Goal: Task Accomplishment & Management: Manage account settings

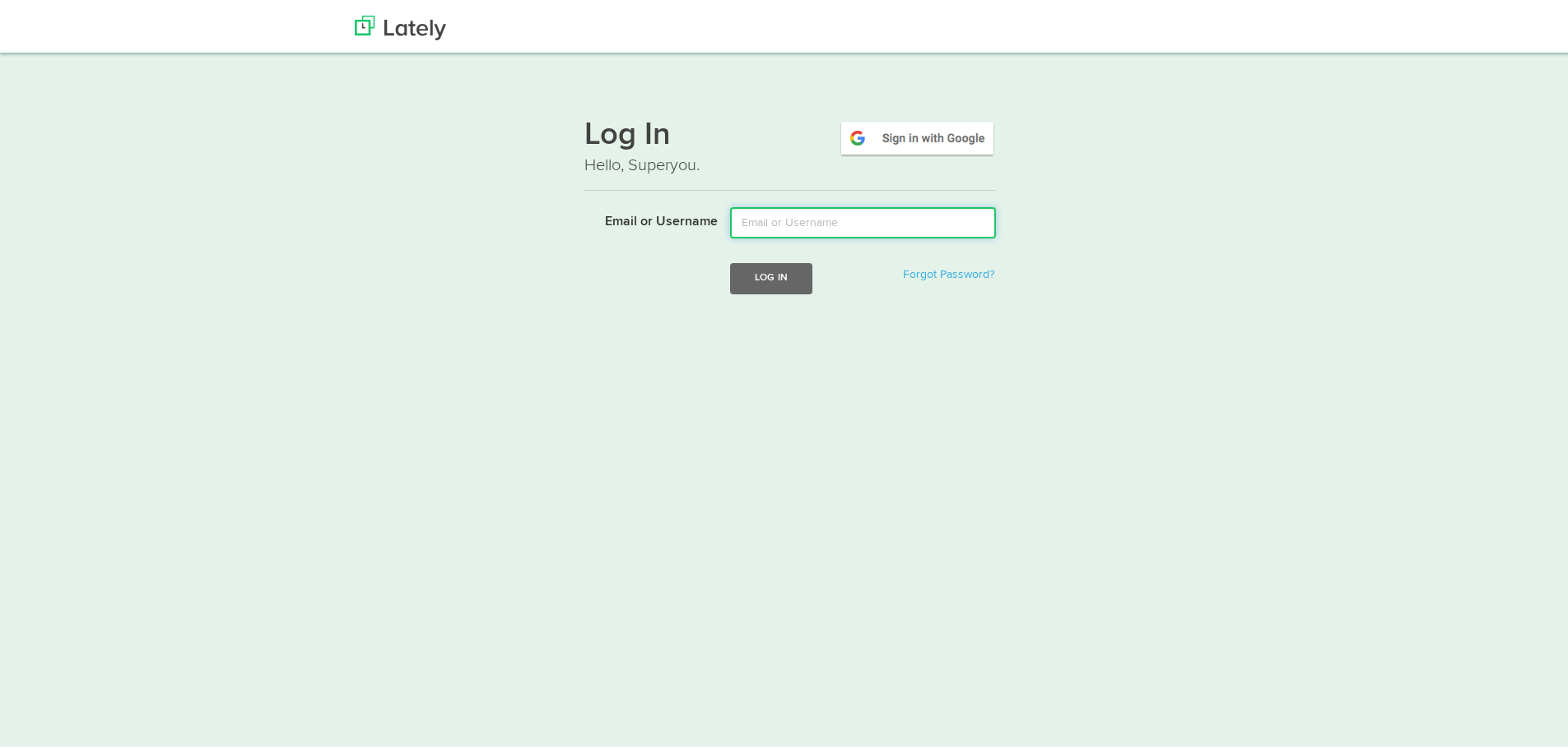
click at [824, 212] on input "Email or Username" at bounding box center [863, 219] width 266 height 31
type input "[EMAIL_ADDRESS][DOMAIN_NAME]"
click at [773, 267] on button "Log In" at bounding box center [771, 275] width 83 height 31
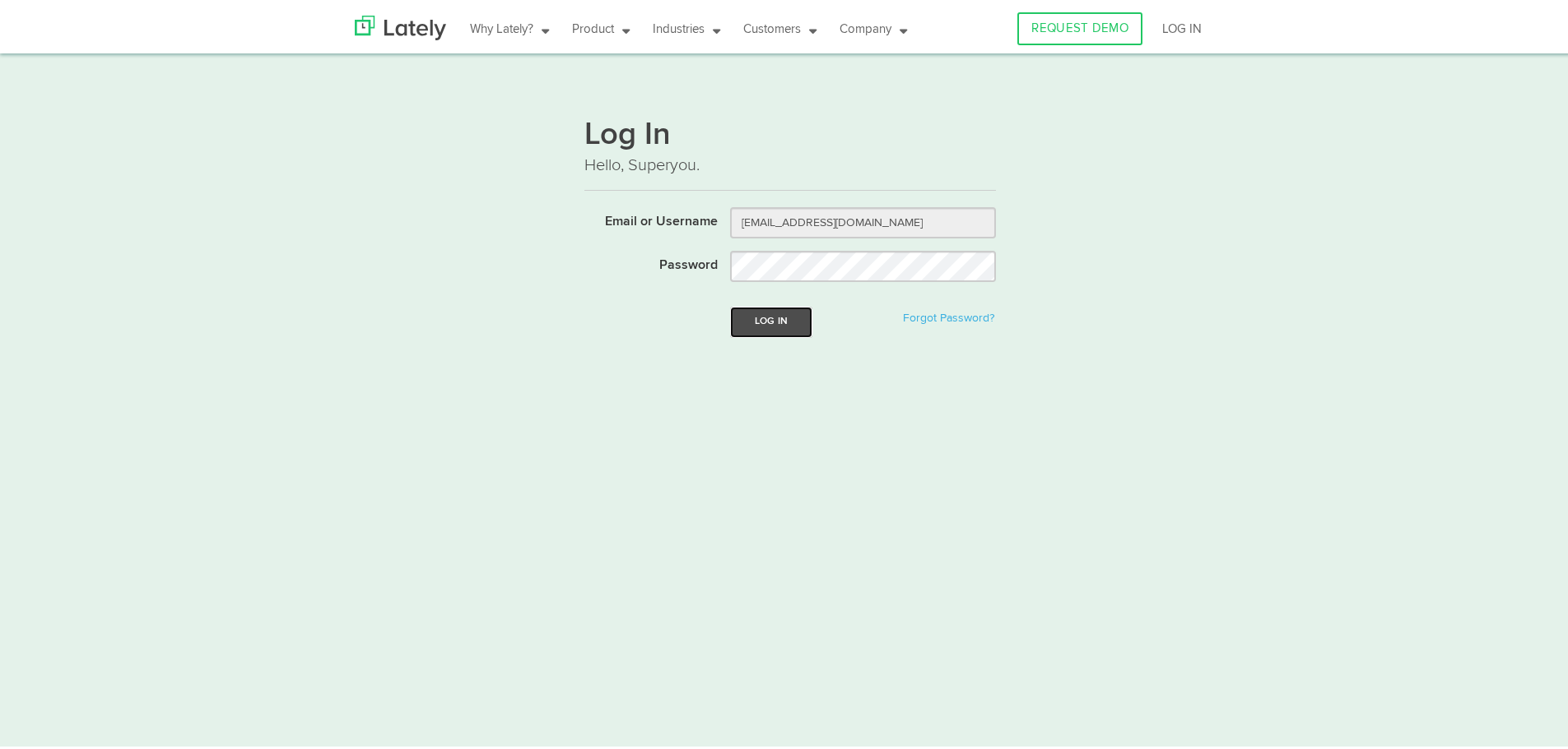
click at [775, 322] on button "Log In" at bounding box center [771, 318] width 83 height 31
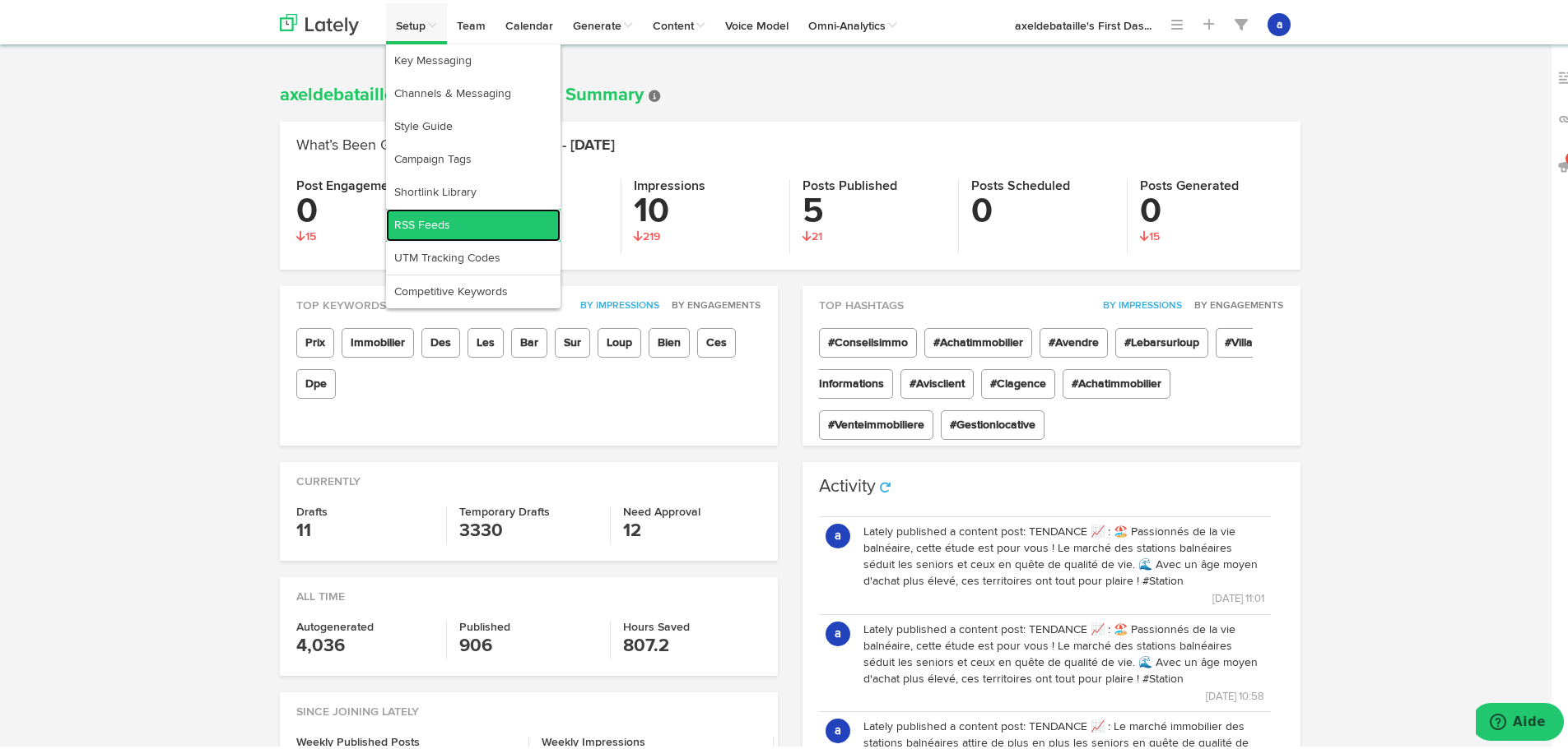
click at [421, 226] on link "RSS Feeds" at bounding box center [473, 222] width 174 height 33
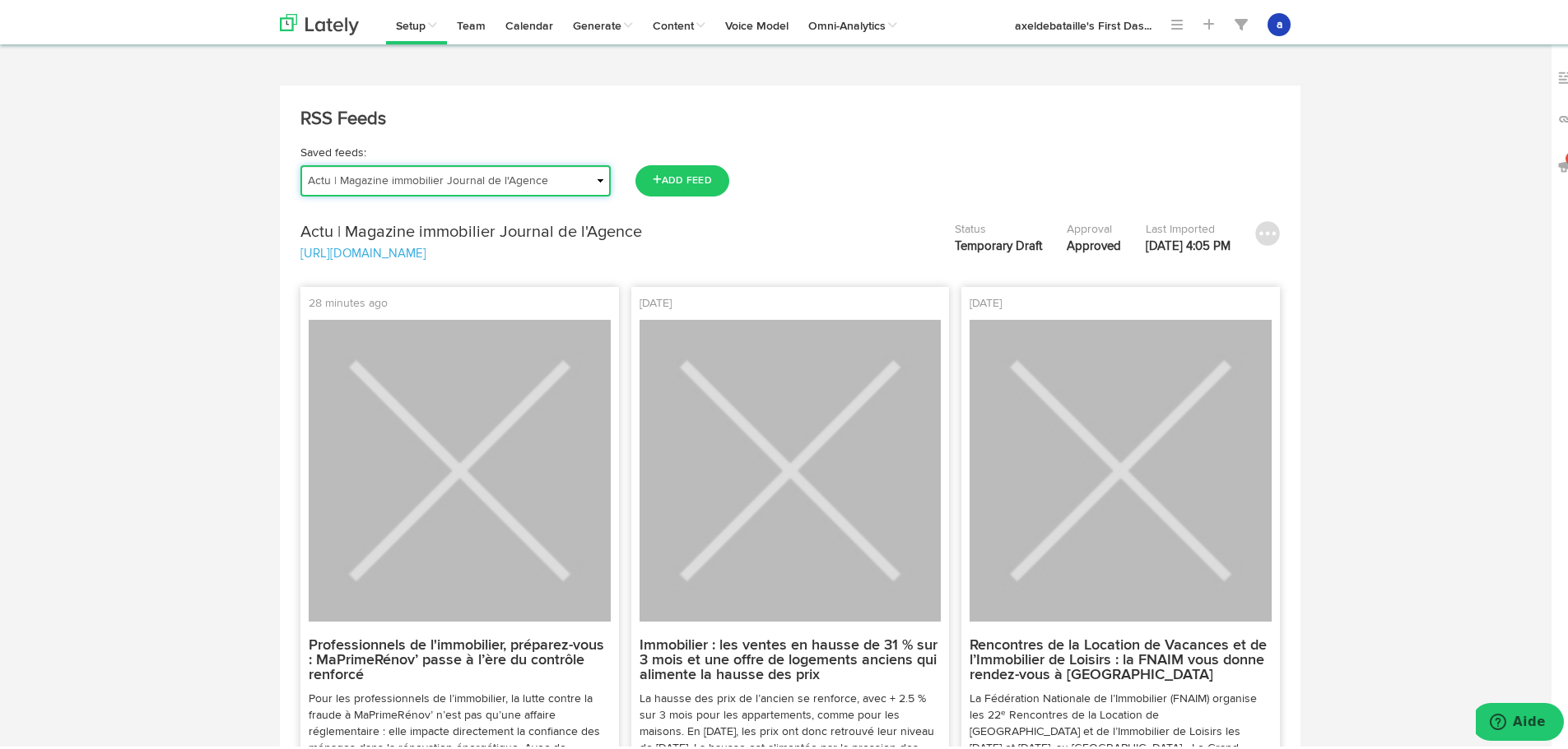
click at [420, 168] on select "Actu | Magazine immobilier Journal de l'Agence Actualités Antibes Actualités Va…" at bounding box center [456, 177] width 310 height 31
click at [300, 162] on select "Actu | Magazine immobilier Journal de l'Agence Actualités Antibes Actualités Va…" at bounding box center [456, 177] width 310 height 31
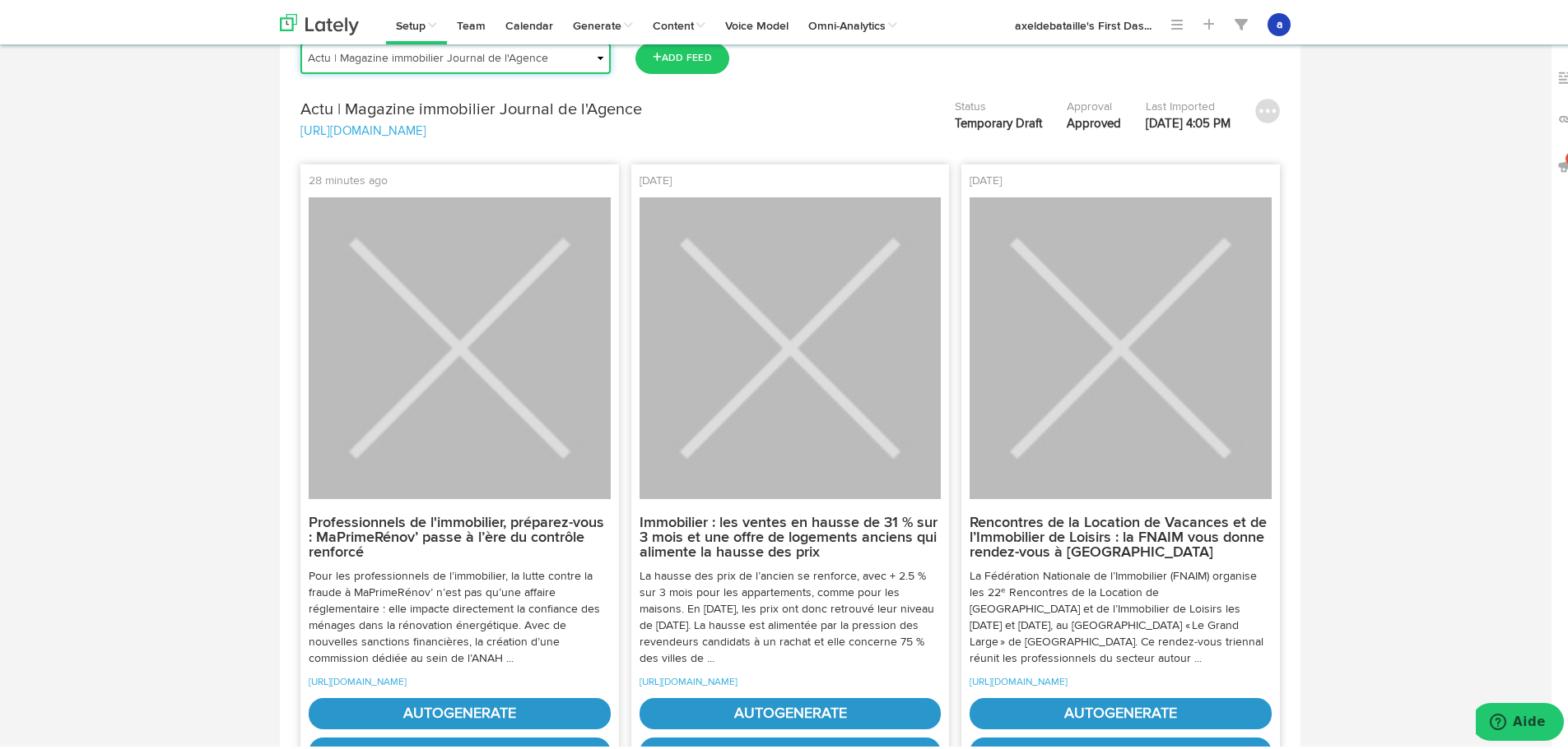
scroll to position [164, 0]
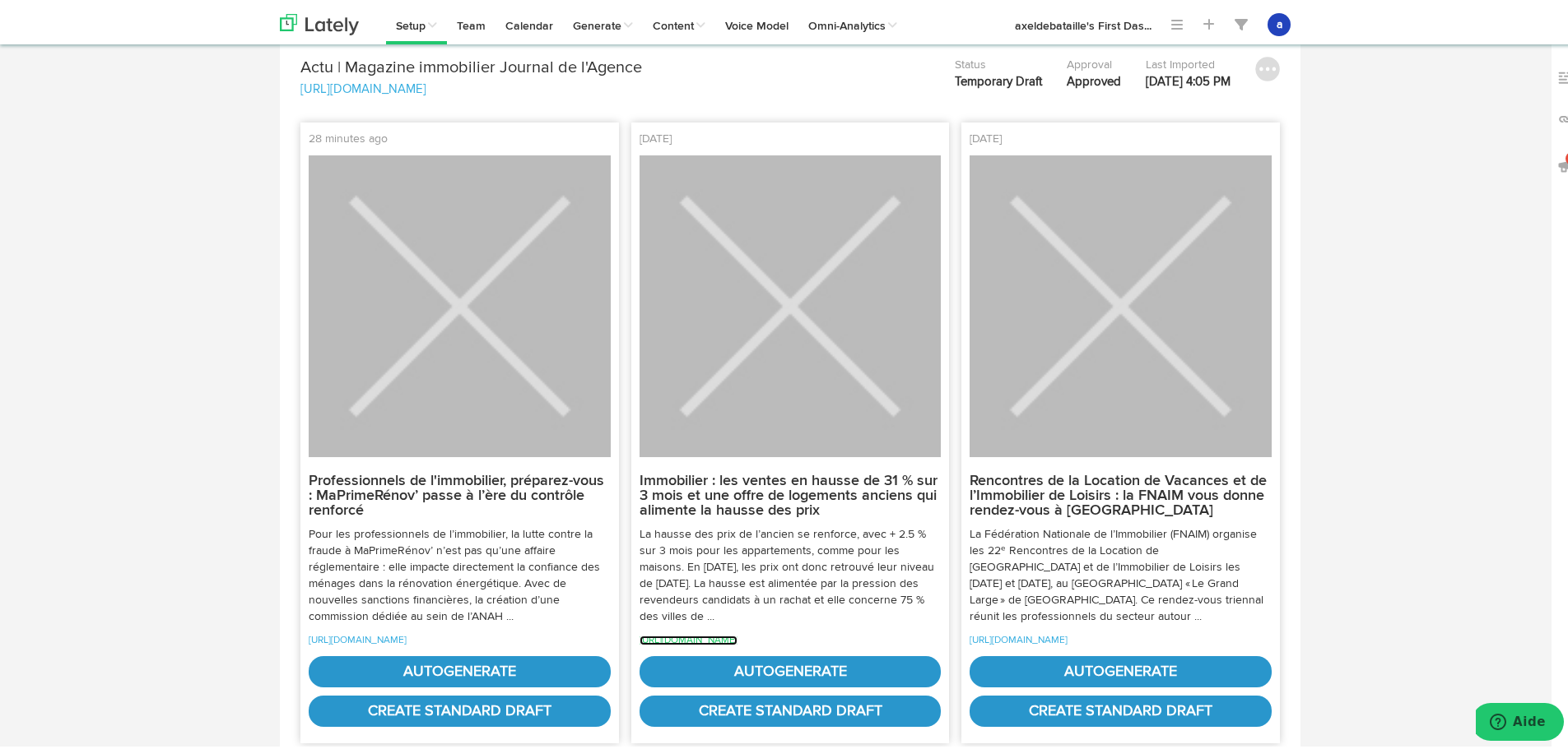
click at [737, 641] on link "[URL][DOMAIN_NAME]" at bounding box center [688, 638] width 98 height 10
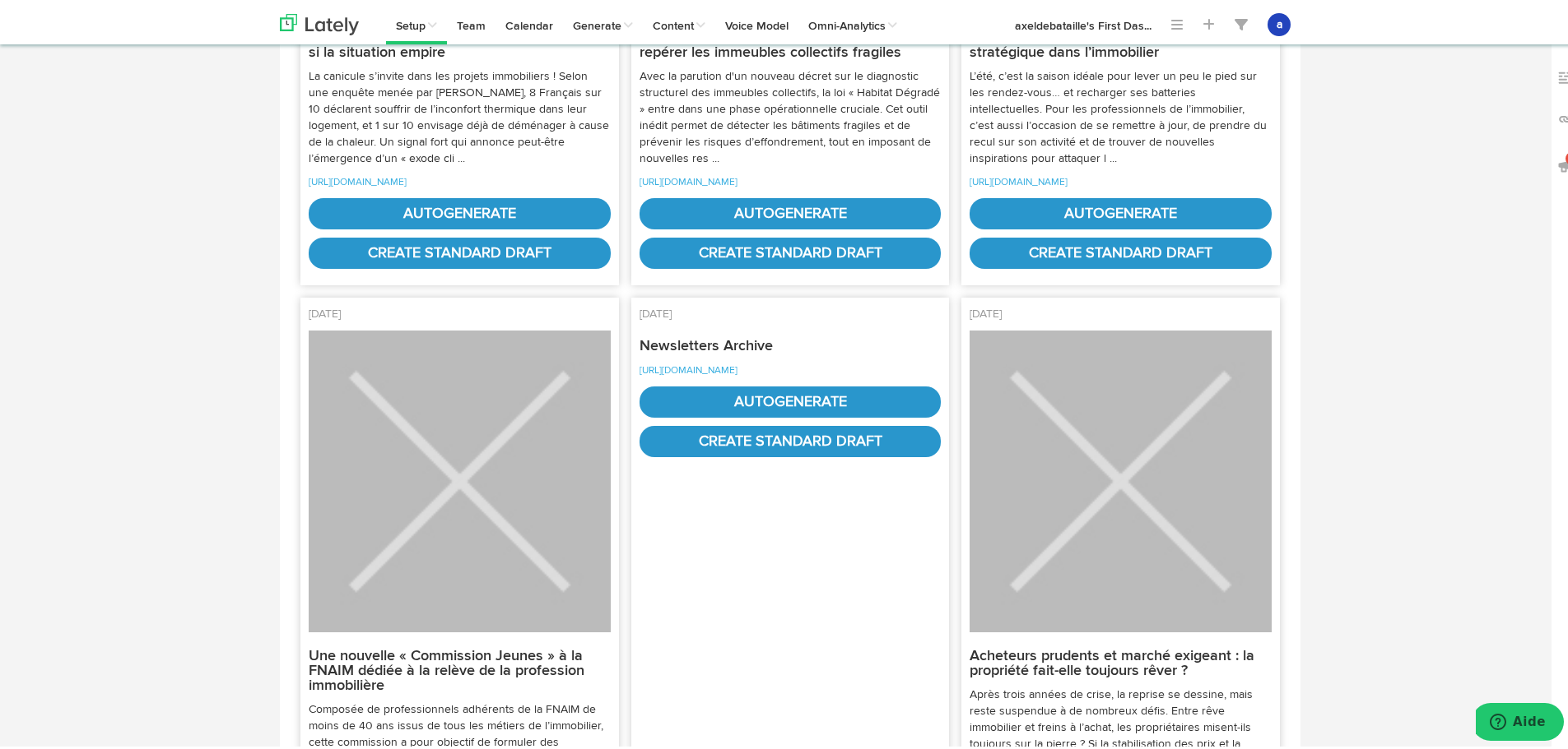
scroll to position [1152, 0]
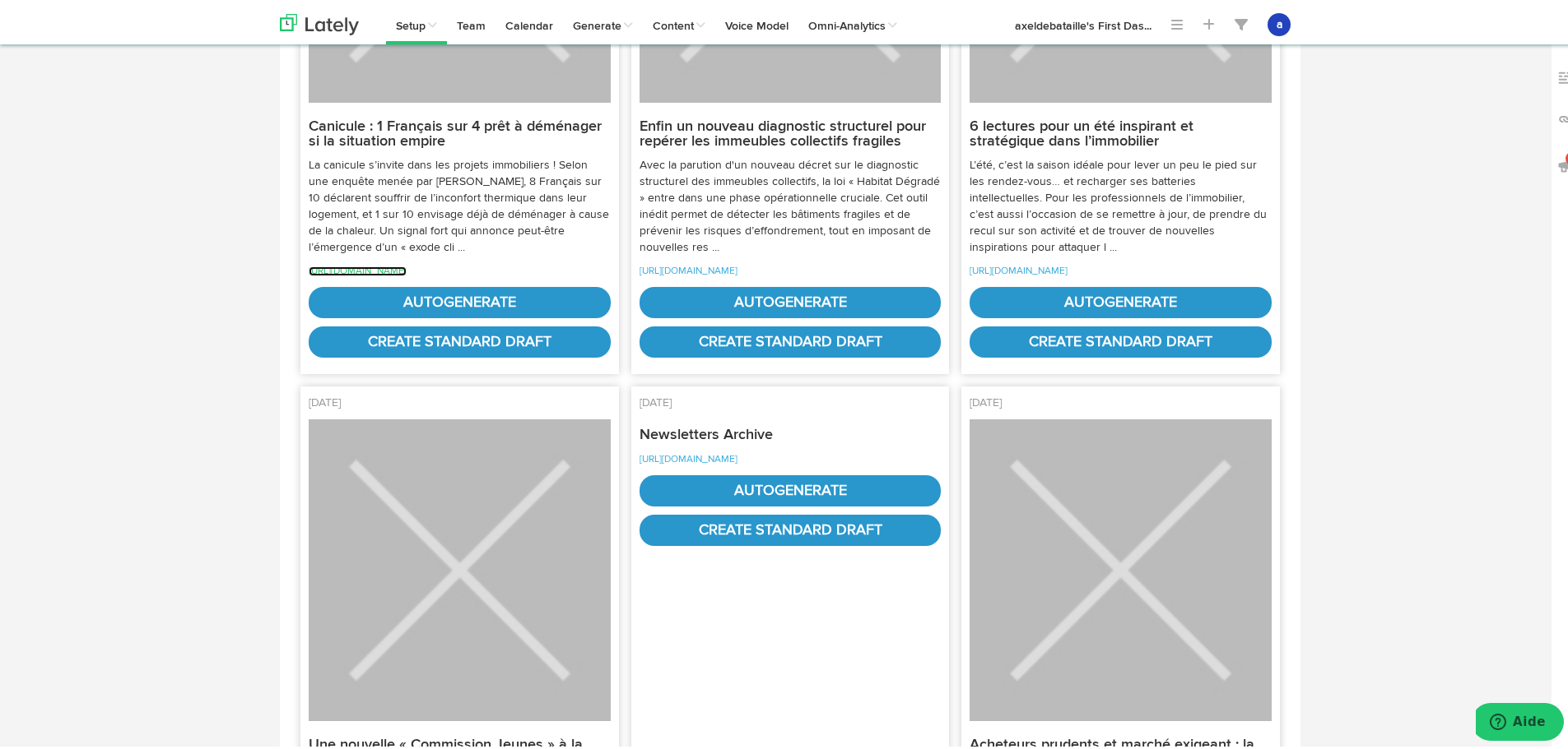
click at [407, 274] on link "[URL][DOMAIN_NAME]" at bounding box center [357, 269] width 98 height 10
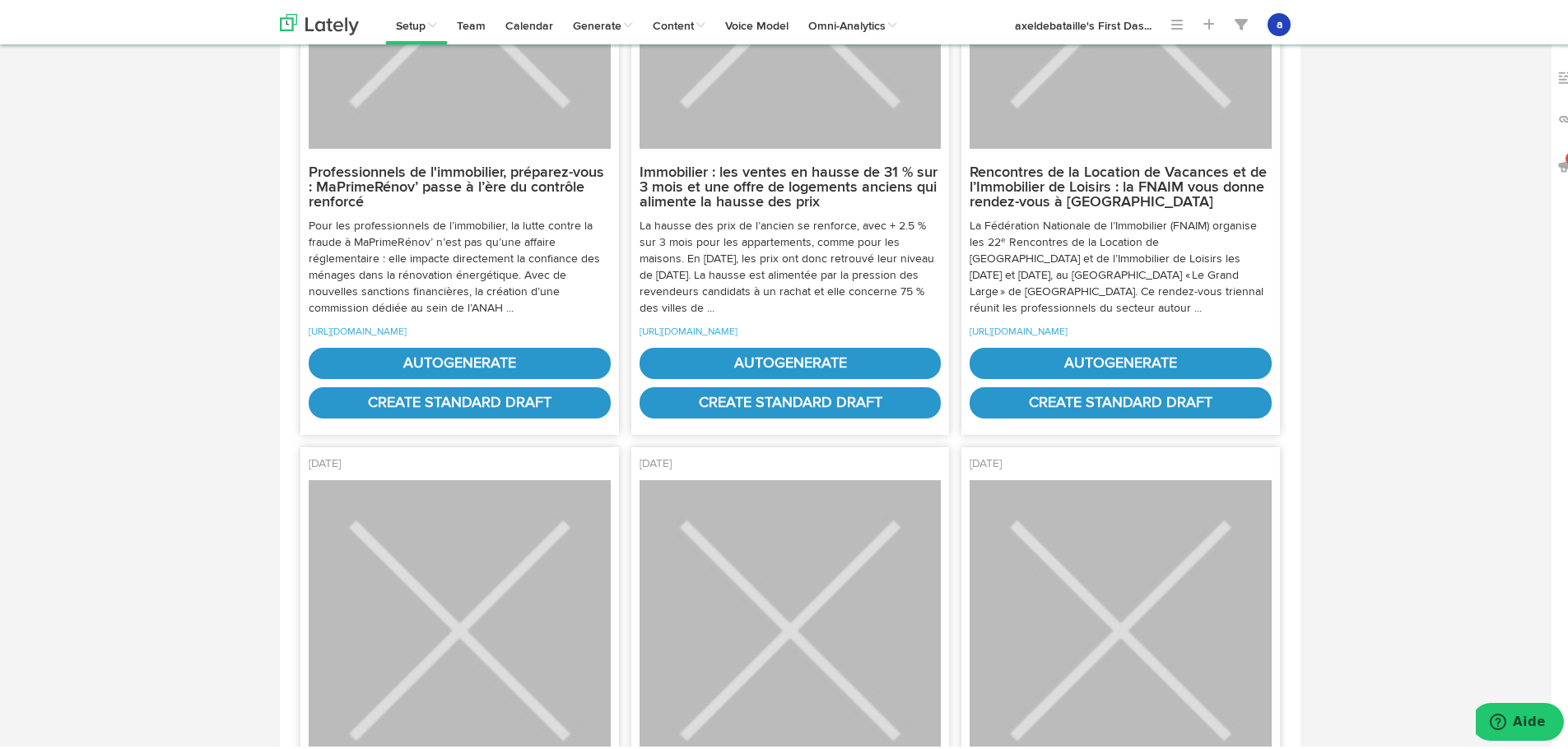
scroll to position [412, 0]
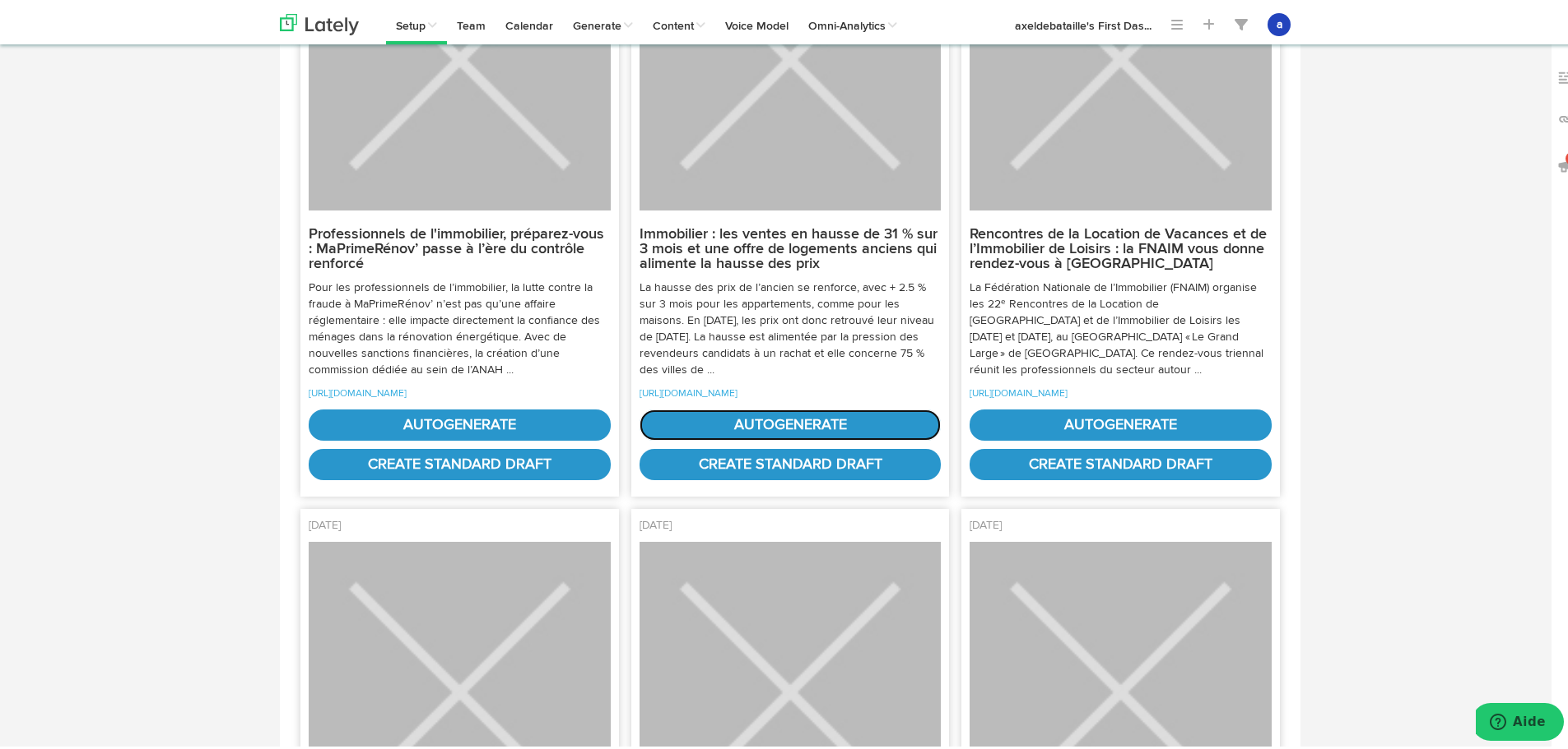
click at [775, 438] on link "autogenerate" at bounding box center [791, 422] width 302 height 31
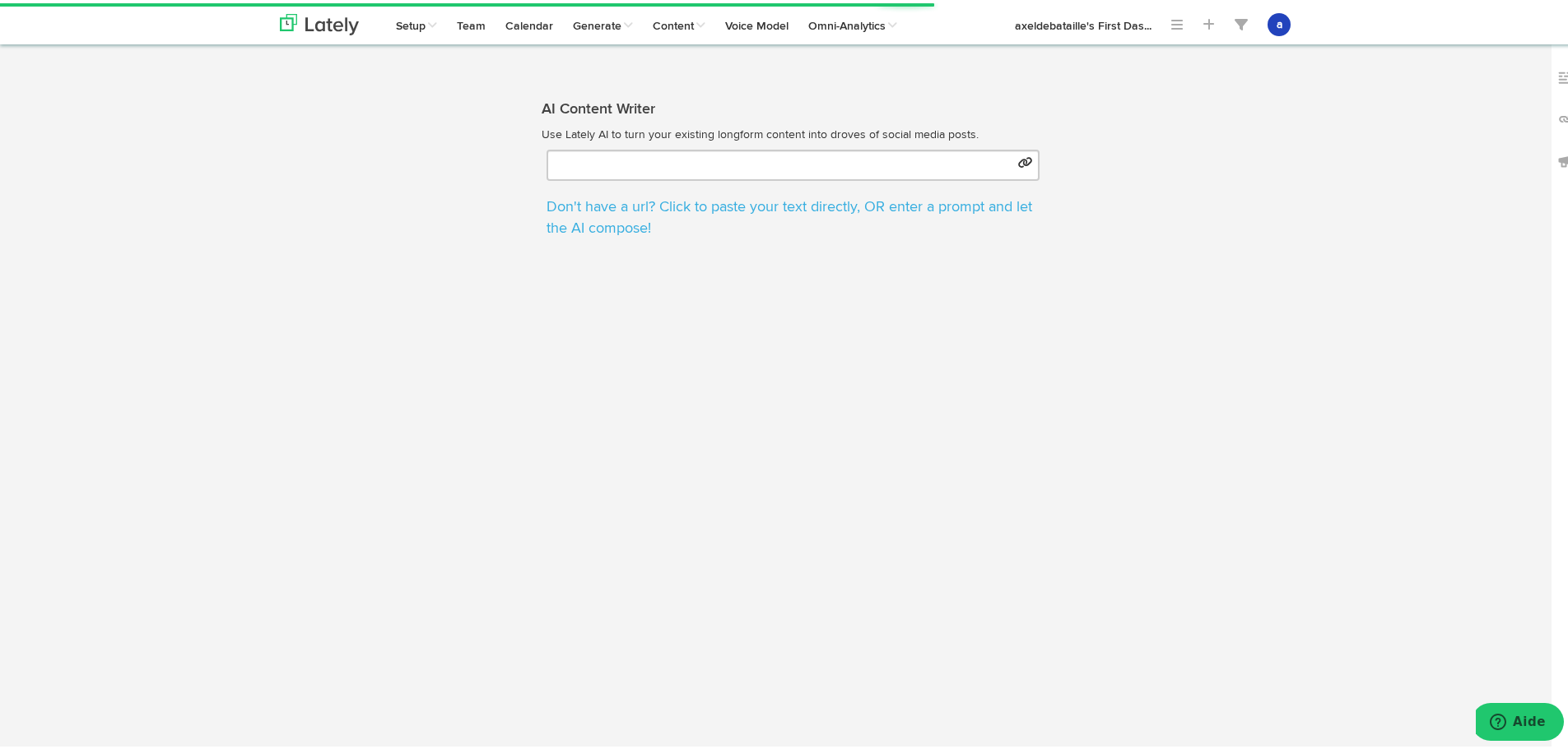
type input "[URL][DOMAIN_NAME]"
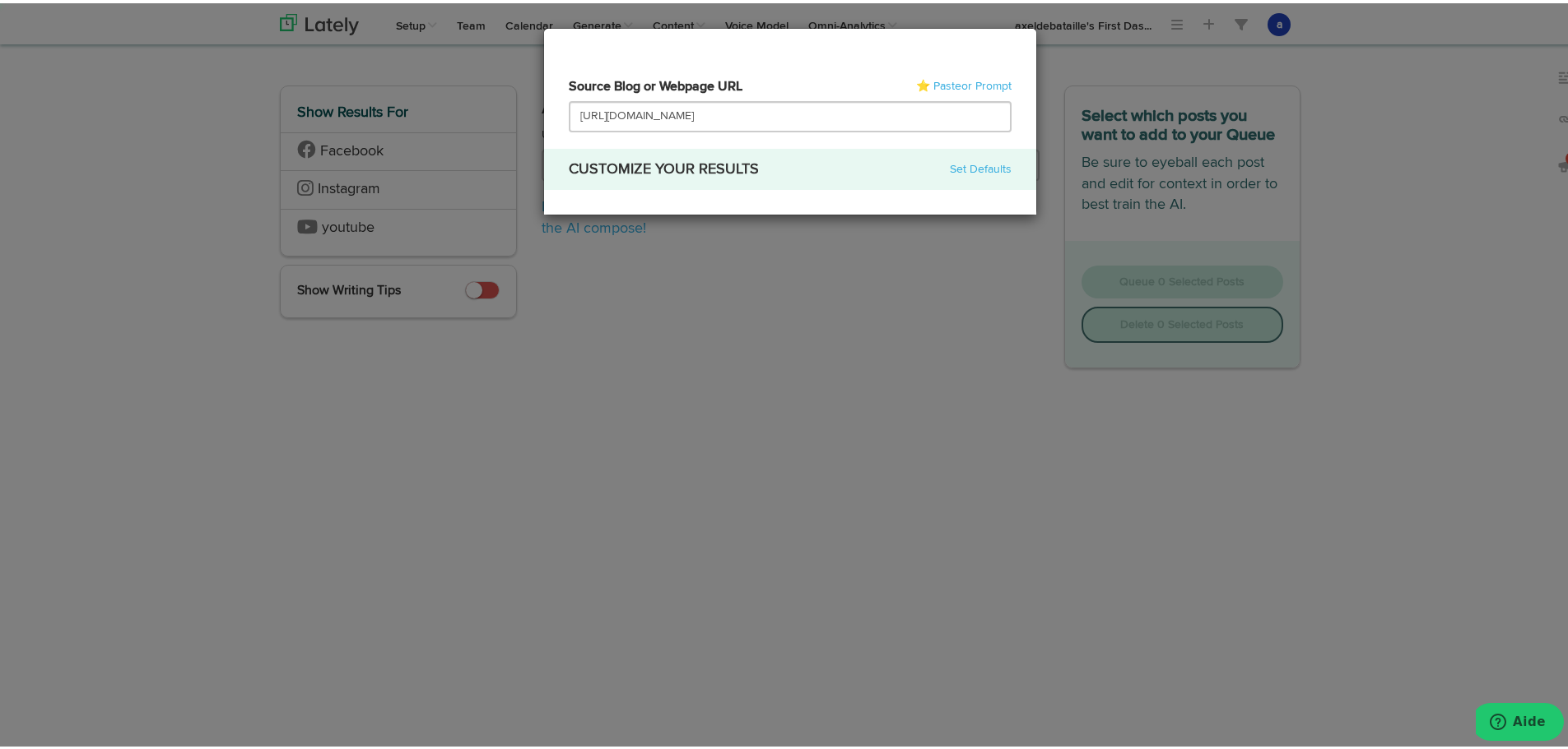
scroll to position [0, 341]
select select "natural"
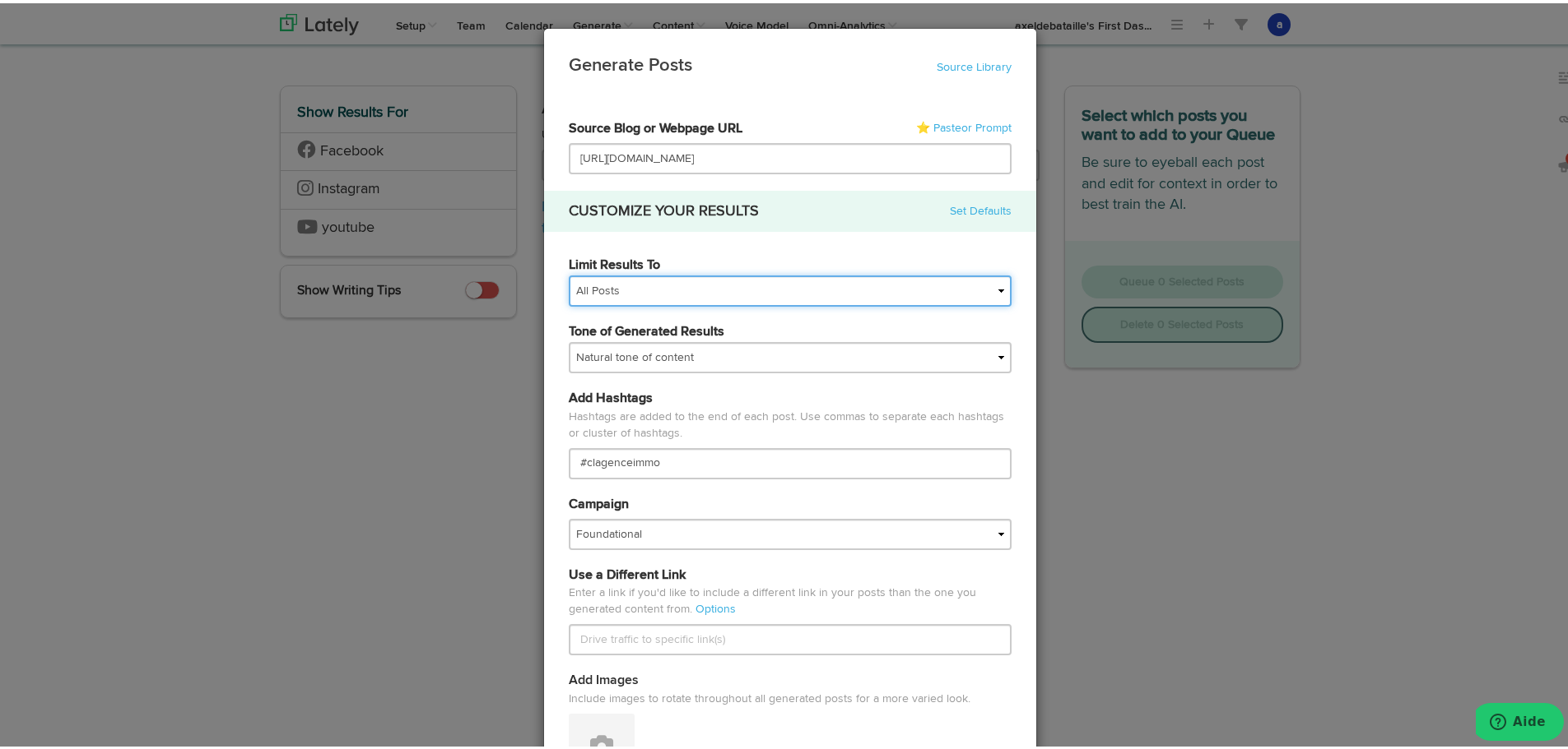
scroll to position [0, 0]
click at [590, 287] on select "All Posts Top 30 Posts Top 25 Posts Top 20 Posts Top 15 Posts Top 10 Posts" at bounding box center [789, 287] width 443 height 31
select select "10"
click at [568, 273] on select "All Posts Top 30 Posts Top 25 Posts Top 20 Posts Top 15 Posts Top 10 Posts" at bounding box center [789, 287] width 443 height 31
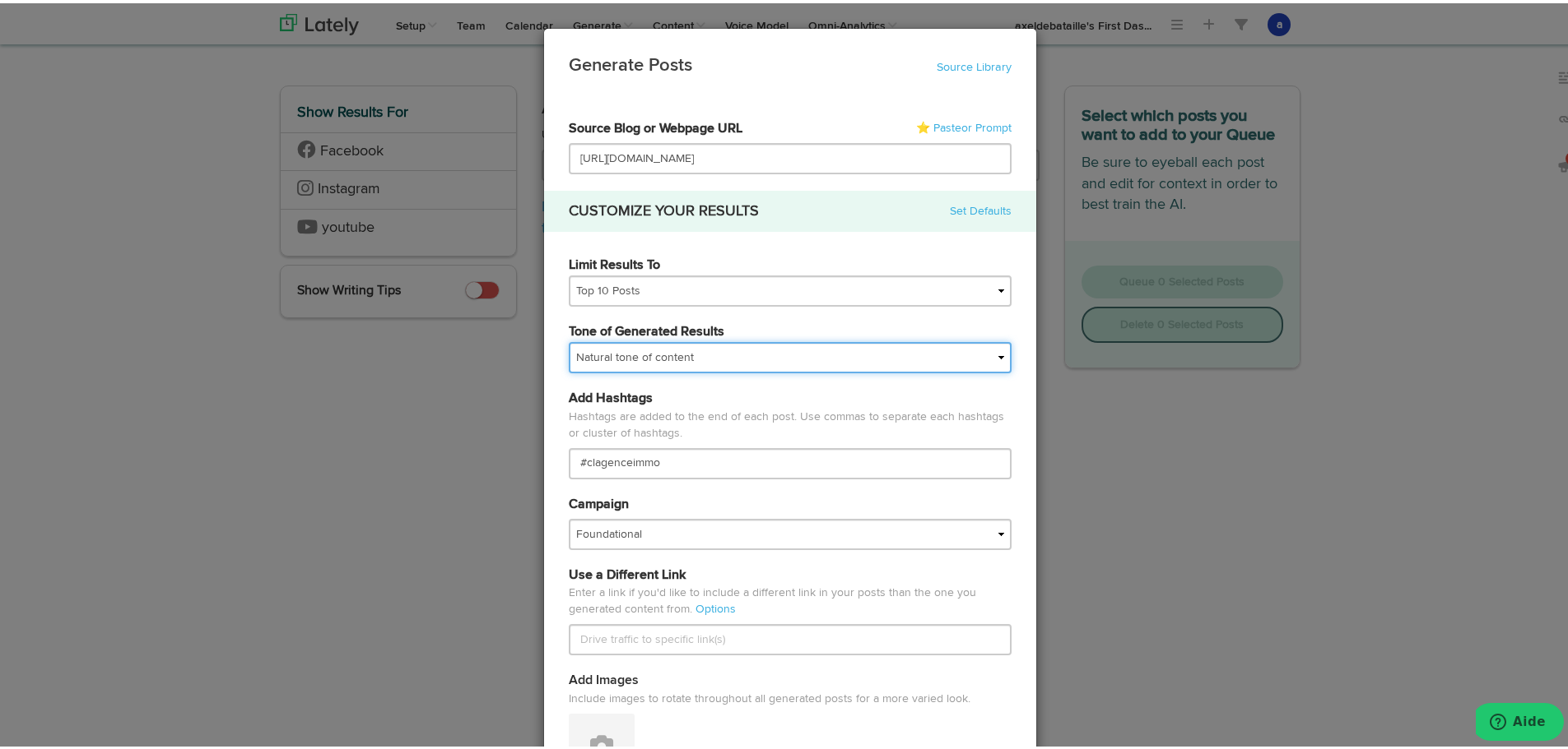
click at [583, 358] on select "My tone Official and professional Relaxed and conversational Light and humorous…" at bounding box center [789, 354] width 443 height 31
select select "brand"
click at [568, 339] on select "My tone Official and professional Relaxed and conversational Light and humorous…" at bounding box center [789, 354] width 443 height 31
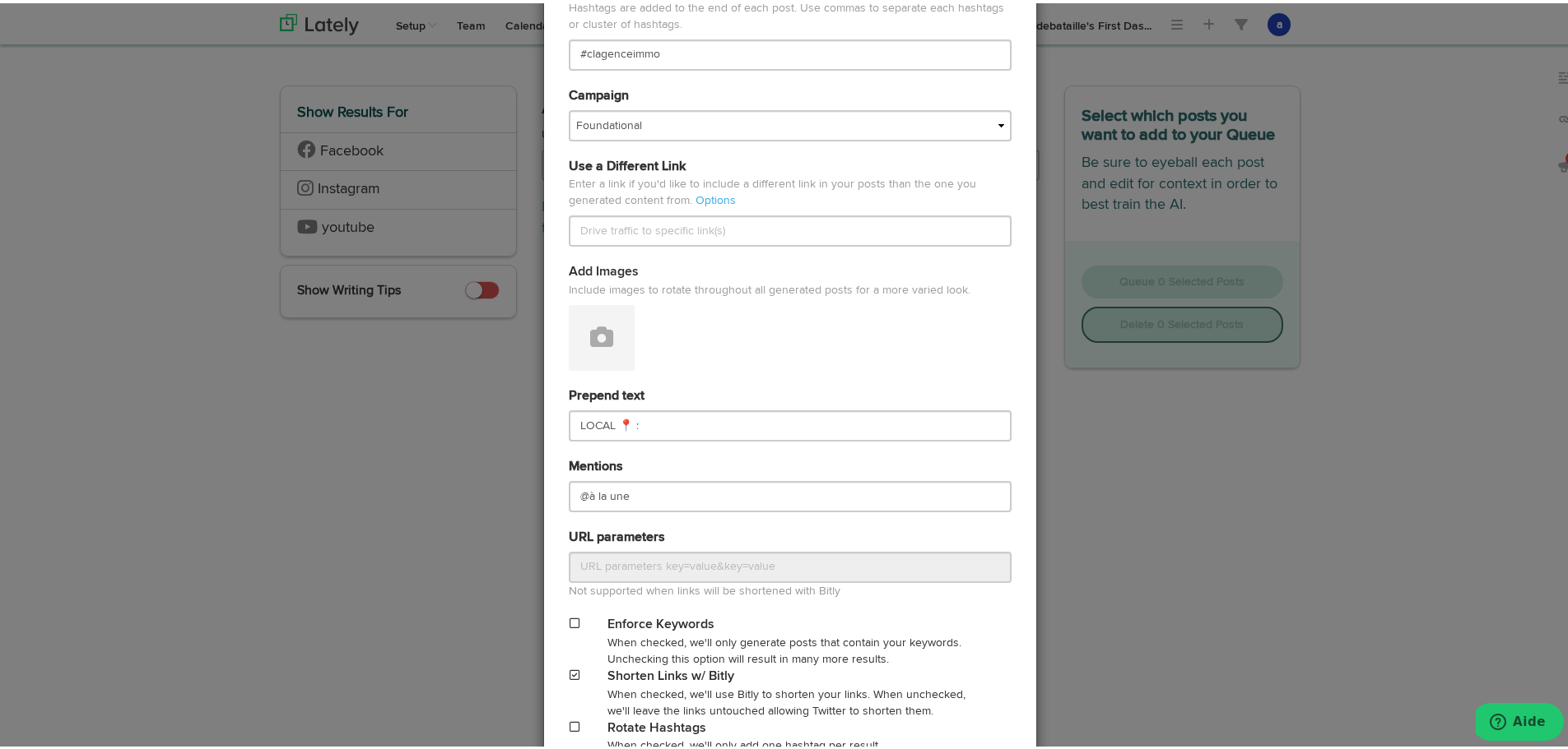
scroll to position [493, 0]
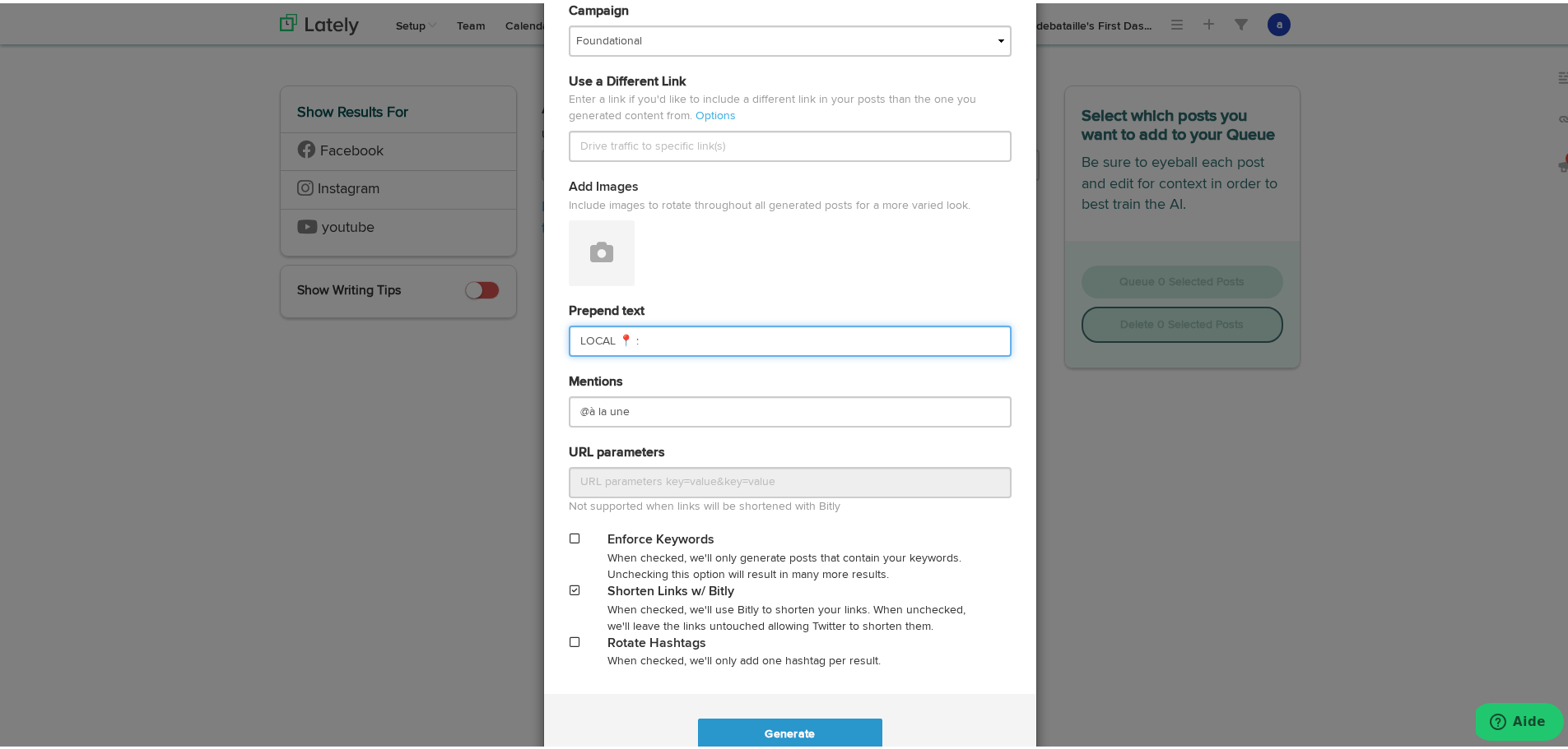
drag, startPoint x: 621, startPoint y: 338, endPoint x: 517, endPoint y: 369, distance: 108.5
click at [520, 366] on div "Generate Posts Source Library 67211df9074564efd17c3488 67211df9074564efd17c3490…" at bounding box center [790, 374] width 1580 height 749
paste input "TENDANCE 📈"
type input "TENDANCE 📈 :"
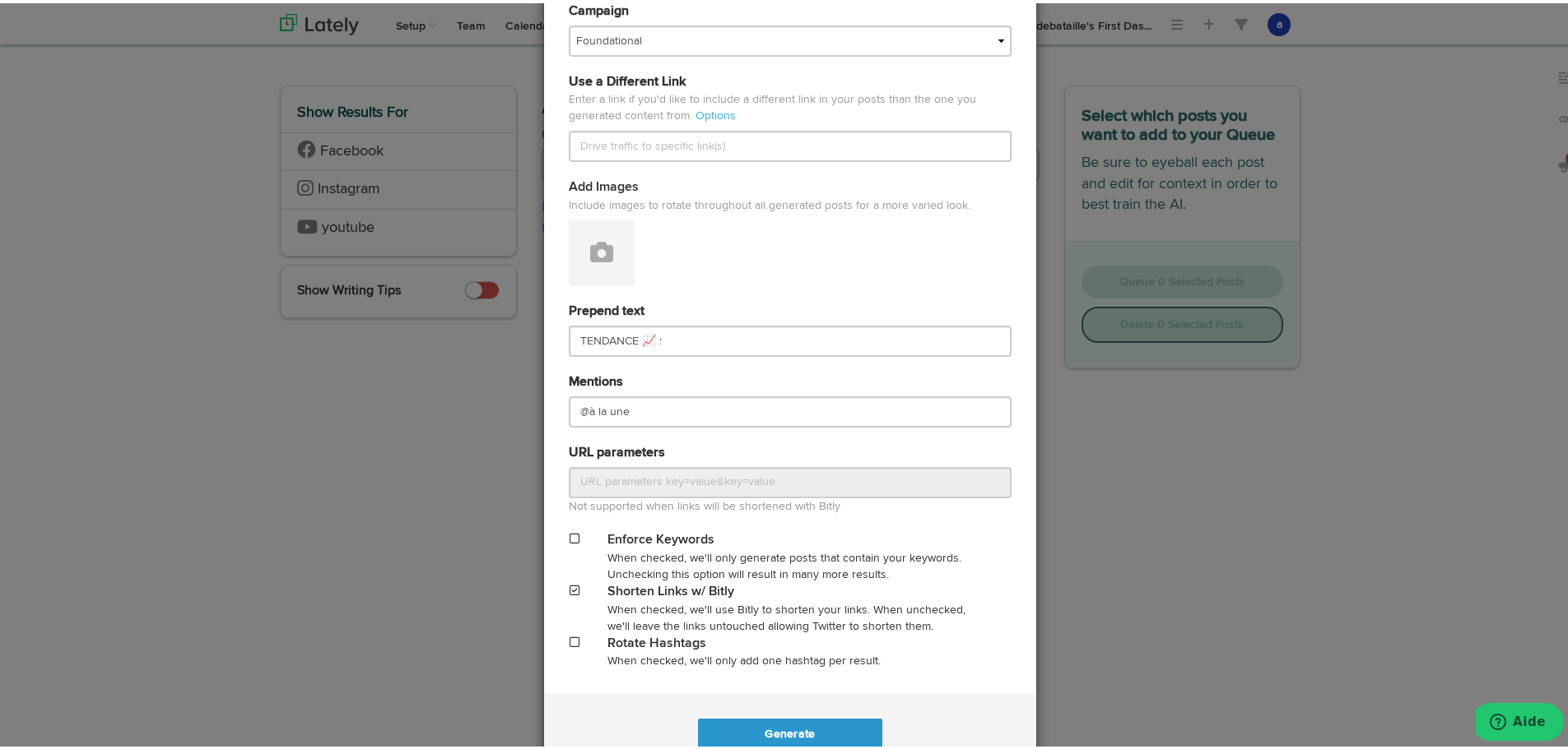
click at [840, 713] on div "Generate .." at bounding box center [790, 731] width 492 height 81
click at [830, 726] on button "Generate" at bounding box center [789, 731] width 183 height 31
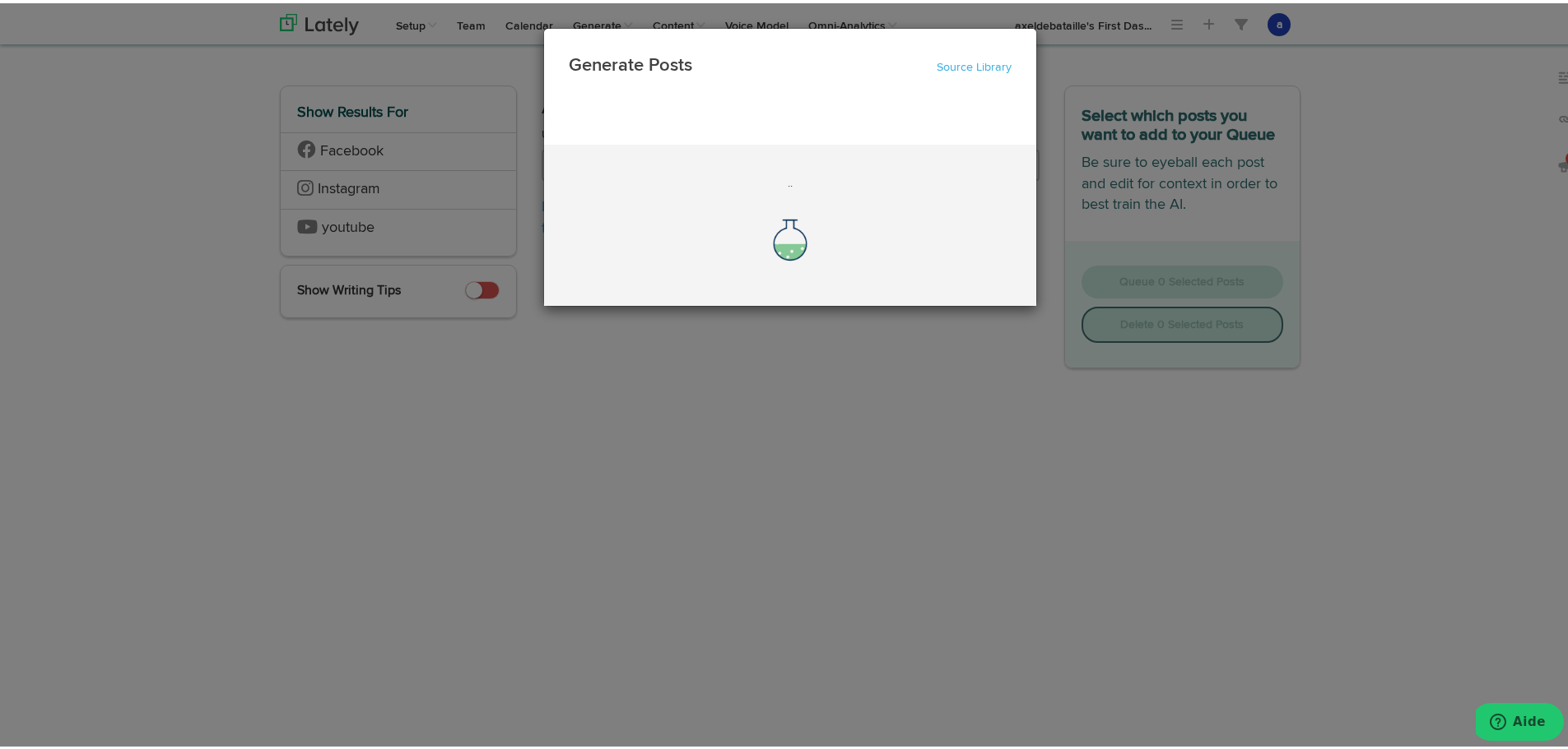
scroll to position [0, 0]
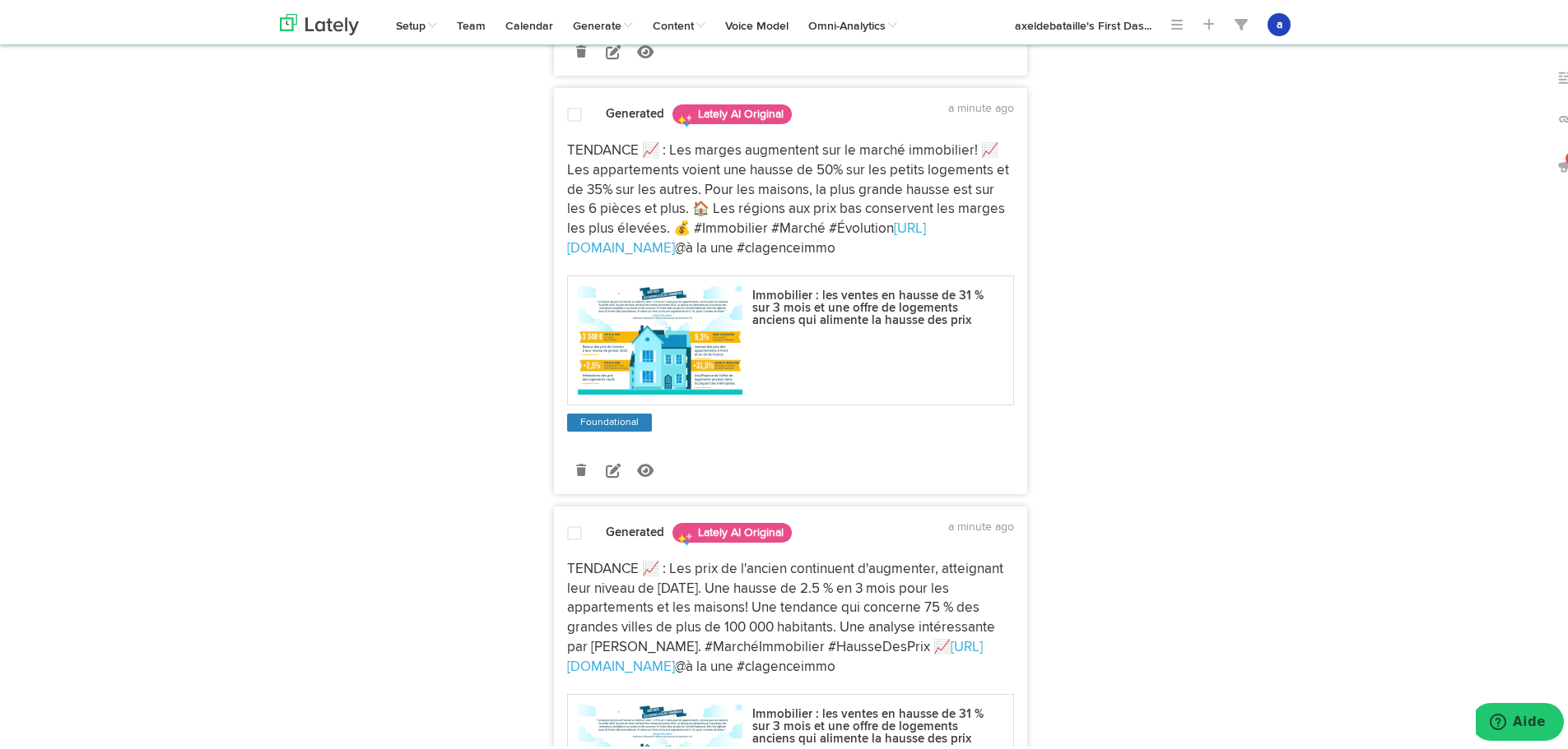
scroll to position [1481, 0]
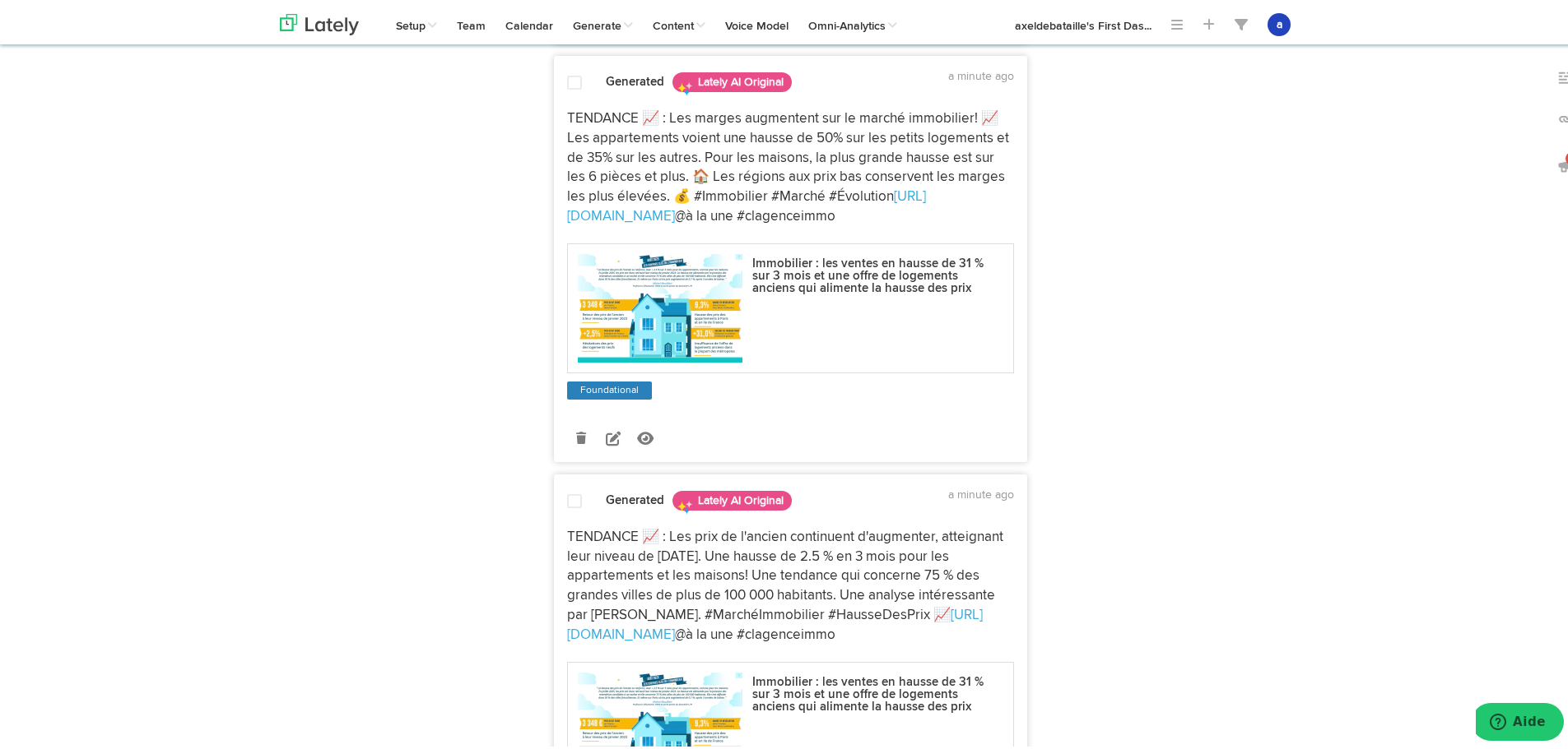
click at [567, 490] on span at bounding box center [574, 498] width 15 height 17
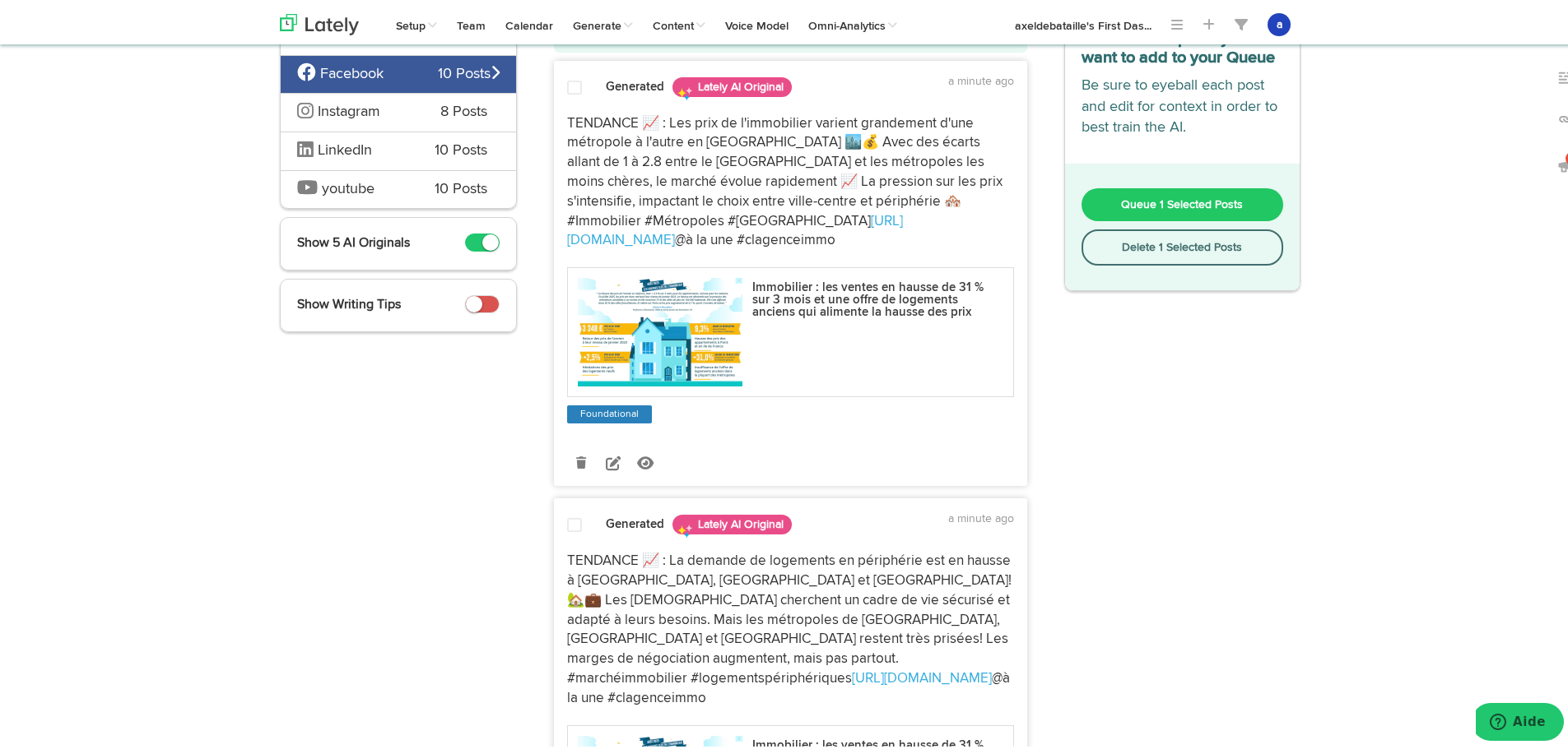
scroll to position [0, 0]
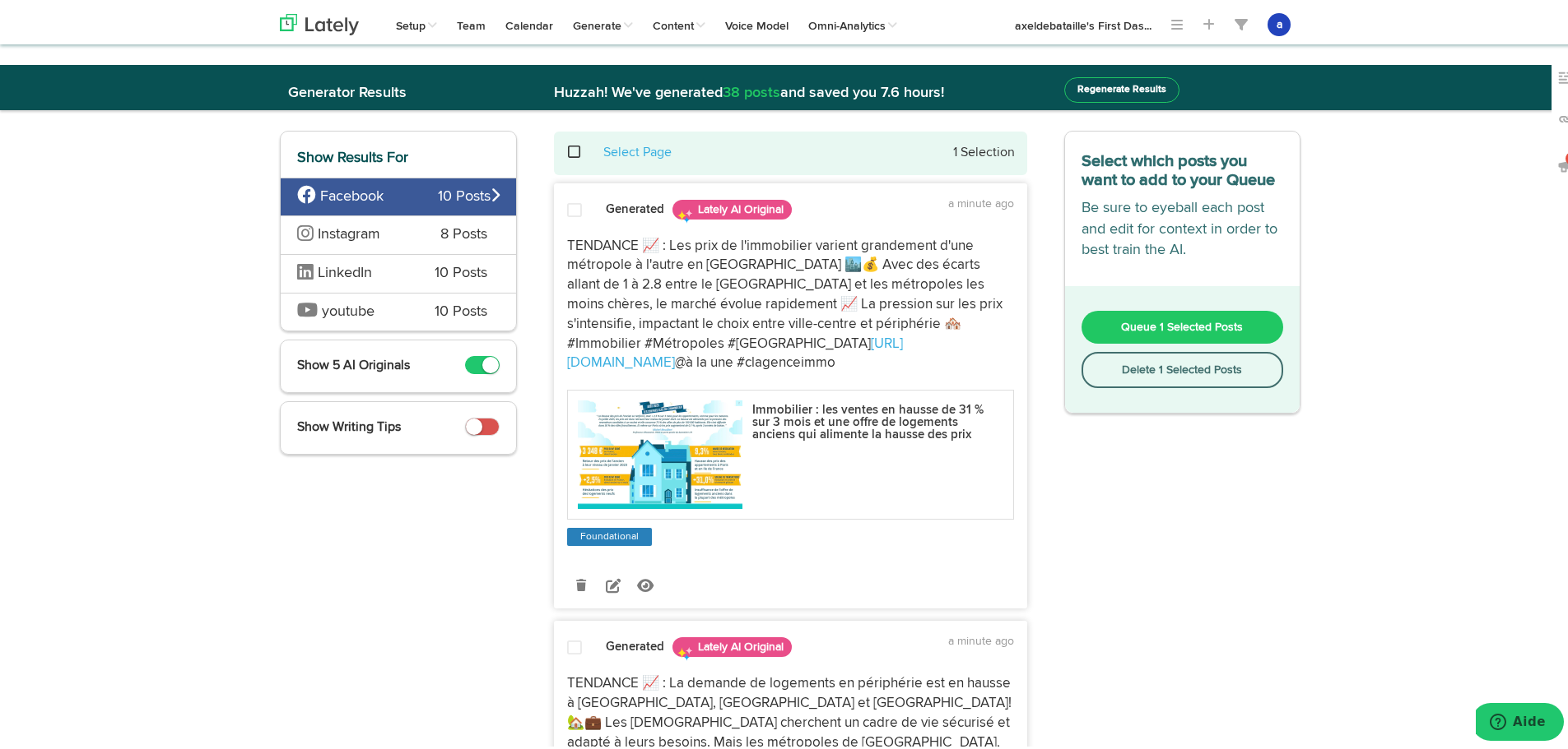
click at [1149, 305] on div "Queue 1 Selected Posts Delete 1 Selected Posts" at bounding box center [1182, 346] width 236 height 126
click at [1148, 321] on span "Queue 1 Selected Posts" at bounding box center [1181, 324] width 121 height 12
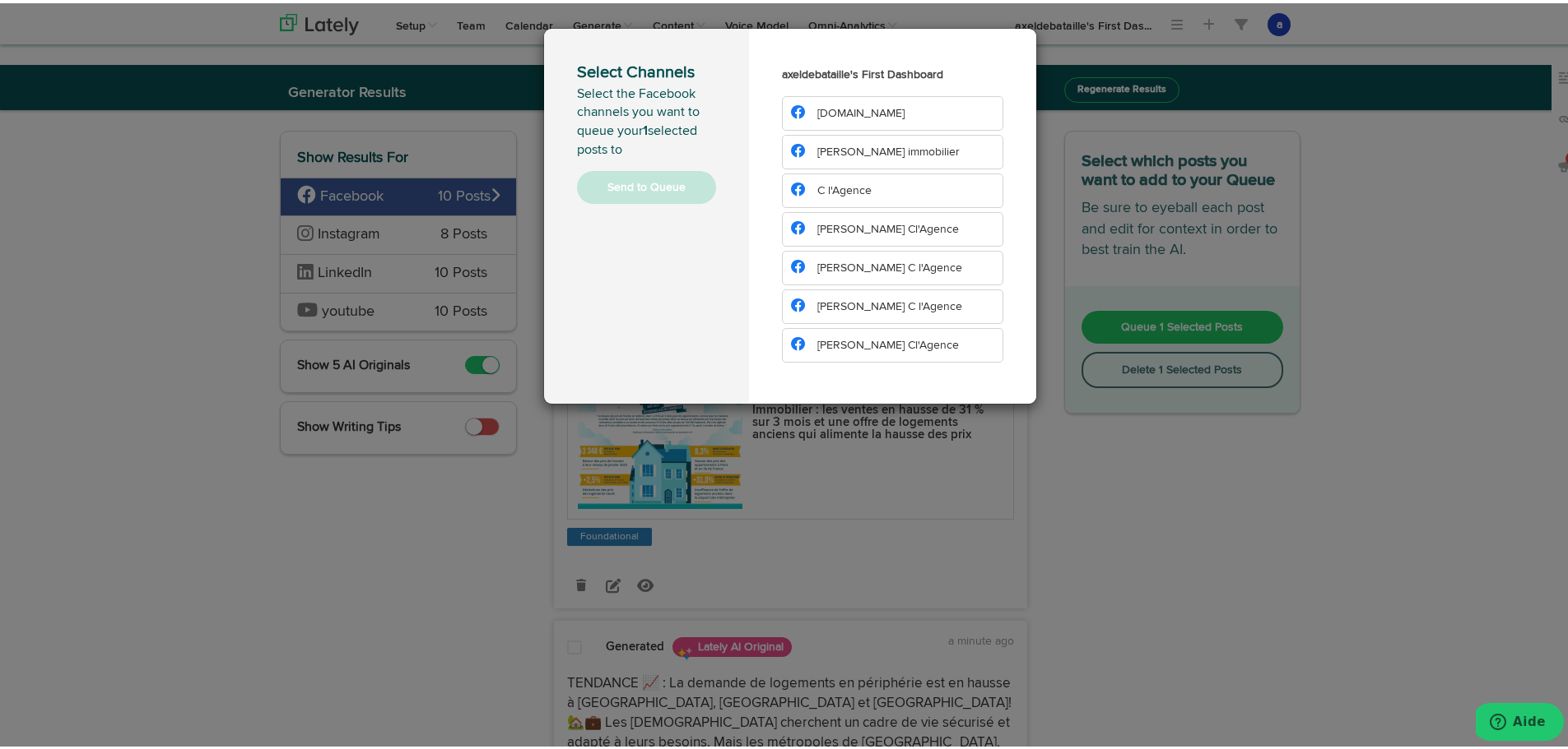
click at [860, 99] on li "[DOMAIN_NAME]" at bounding box center [892, 109] width 221 height 35
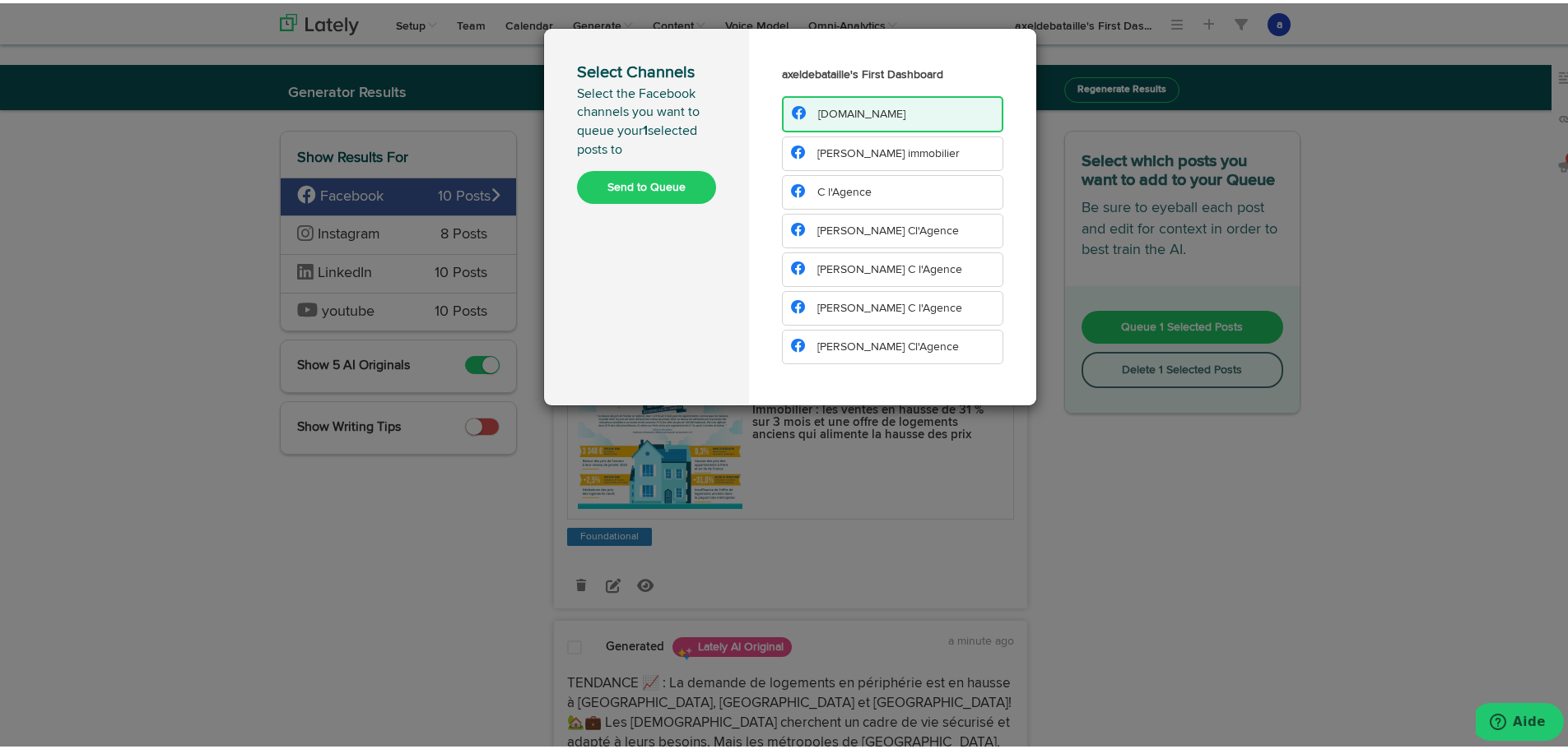
click at [840, 155] on span "[PERSON_NAME] immobilier" at bounding box center [887, 151] width 142 height 12
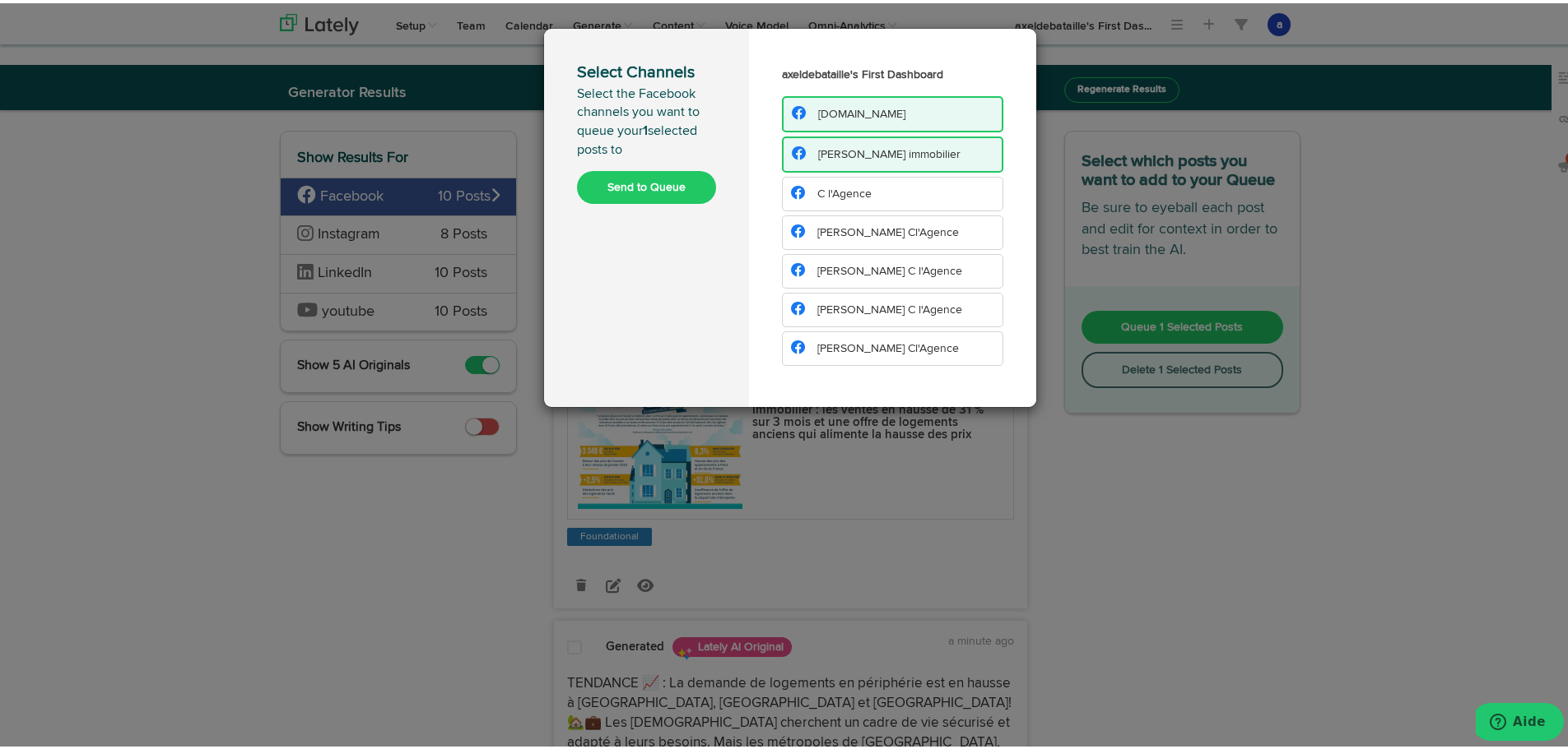
click at [837, 189] on span "C l'Agence" at bounding box center [844, 191] width 55 height 12
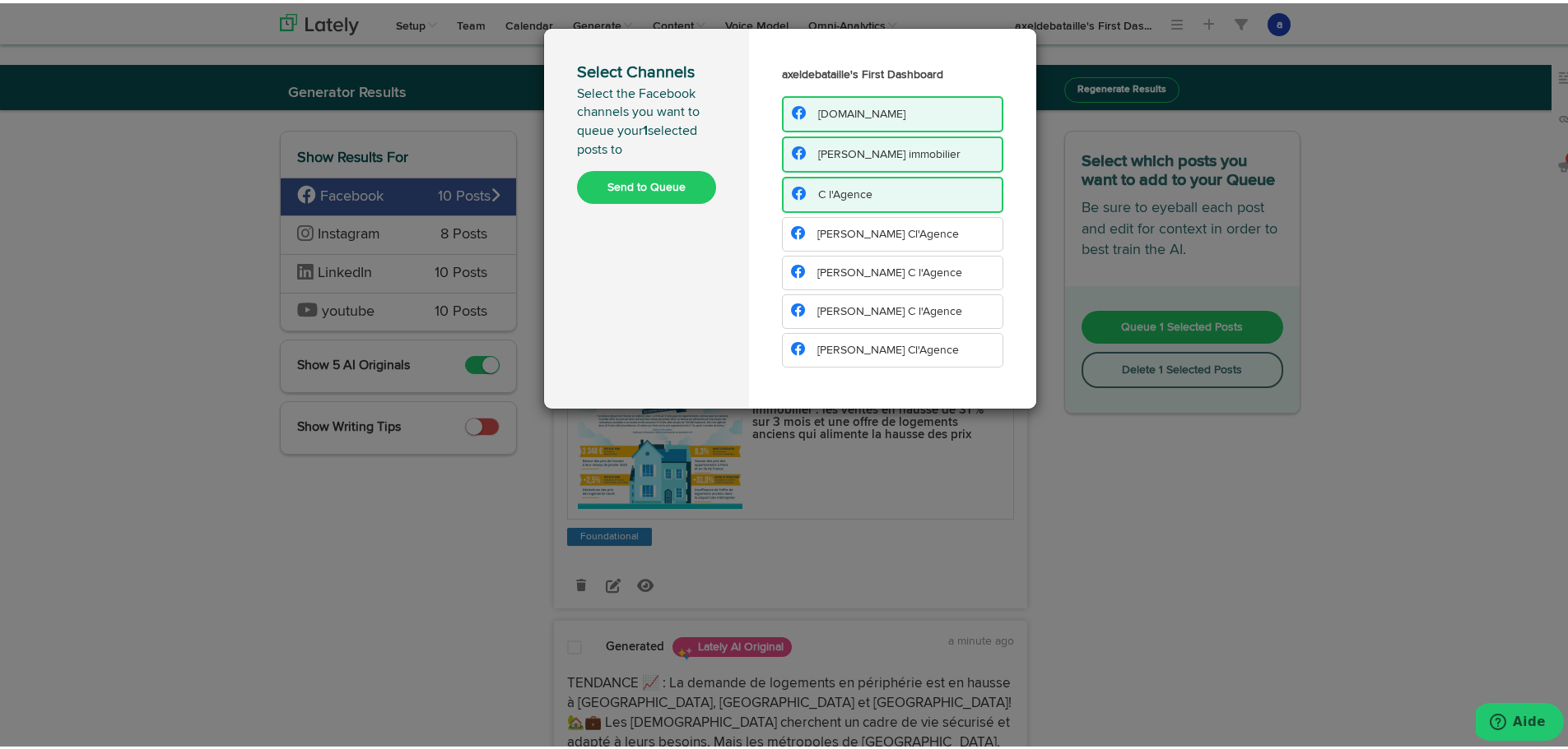
click at [824, 231] on span "[PERSON_NAME] Cl'Agence" at bounding box center [887, 232] width 141 height 12
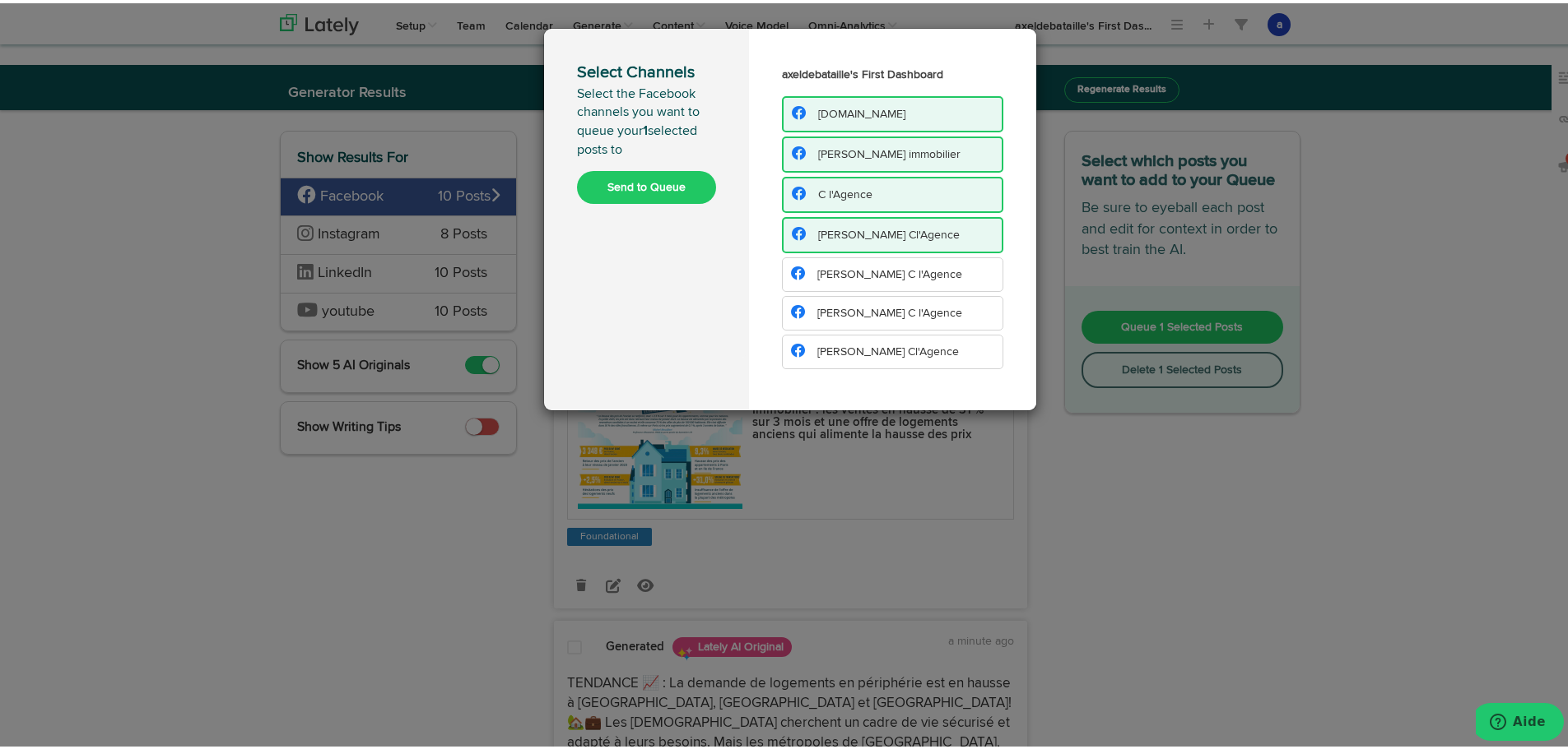
click at [831, 263] on li "[PERSON_NAME] C l'Agence" at bounding box center [892, 272] width 221 height 35
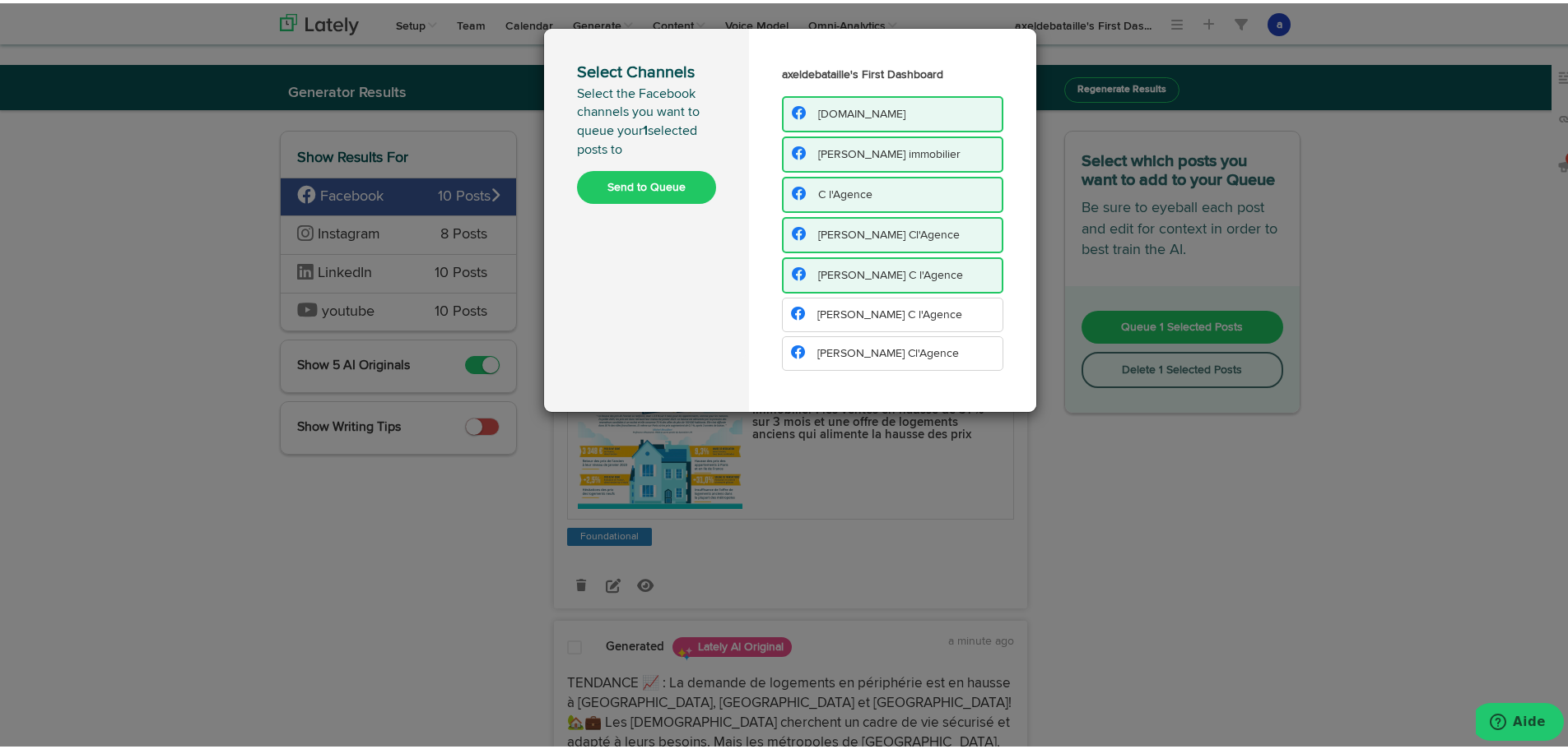
click at [817, 316] on span "[PERSON_NAME] C l'Agence" at bounding box center [889, 312] width 145 height 12
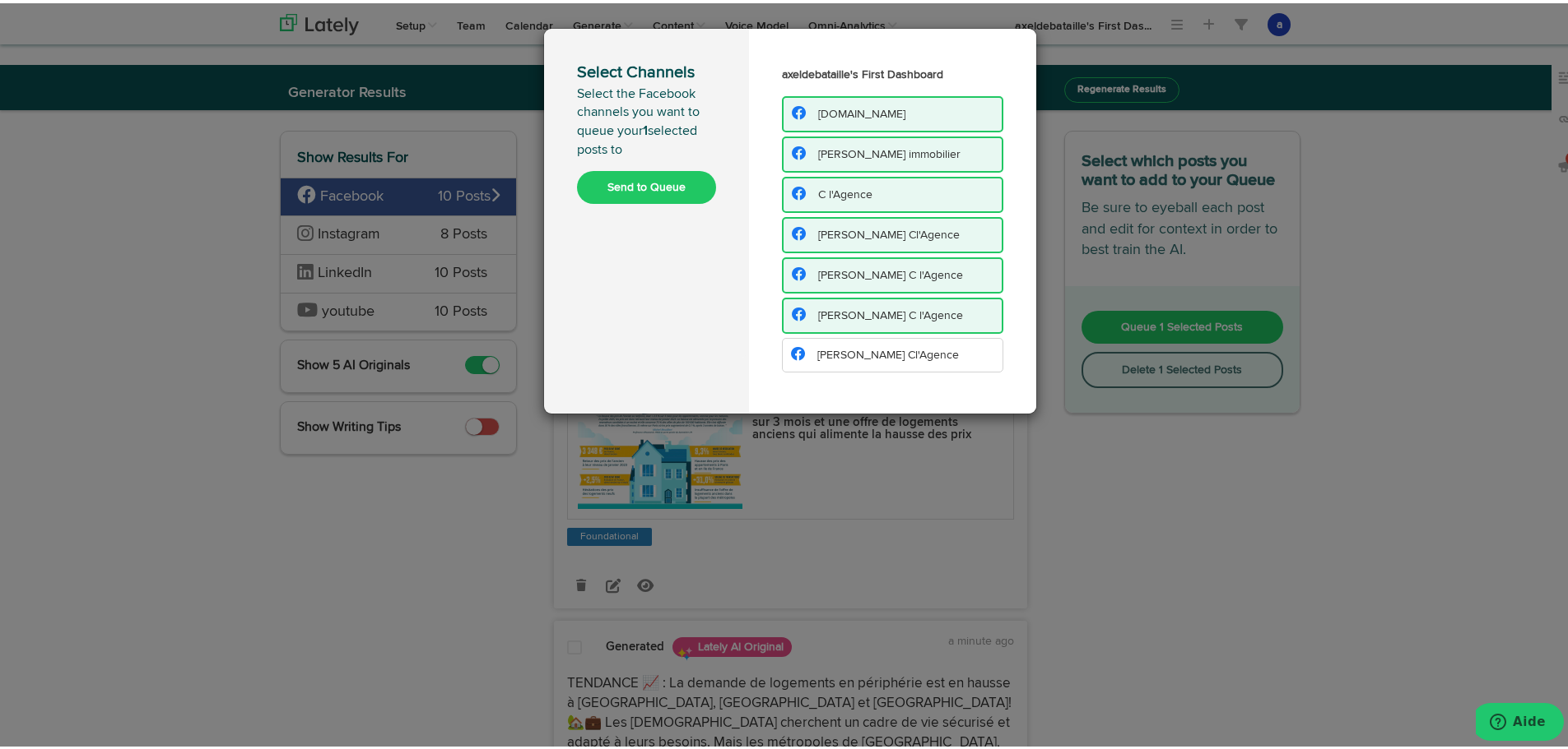
click at [817, 349] on span "[PERSON_NAME] Cl'Agence" at bounding box center [887, 352] width 141 height 12
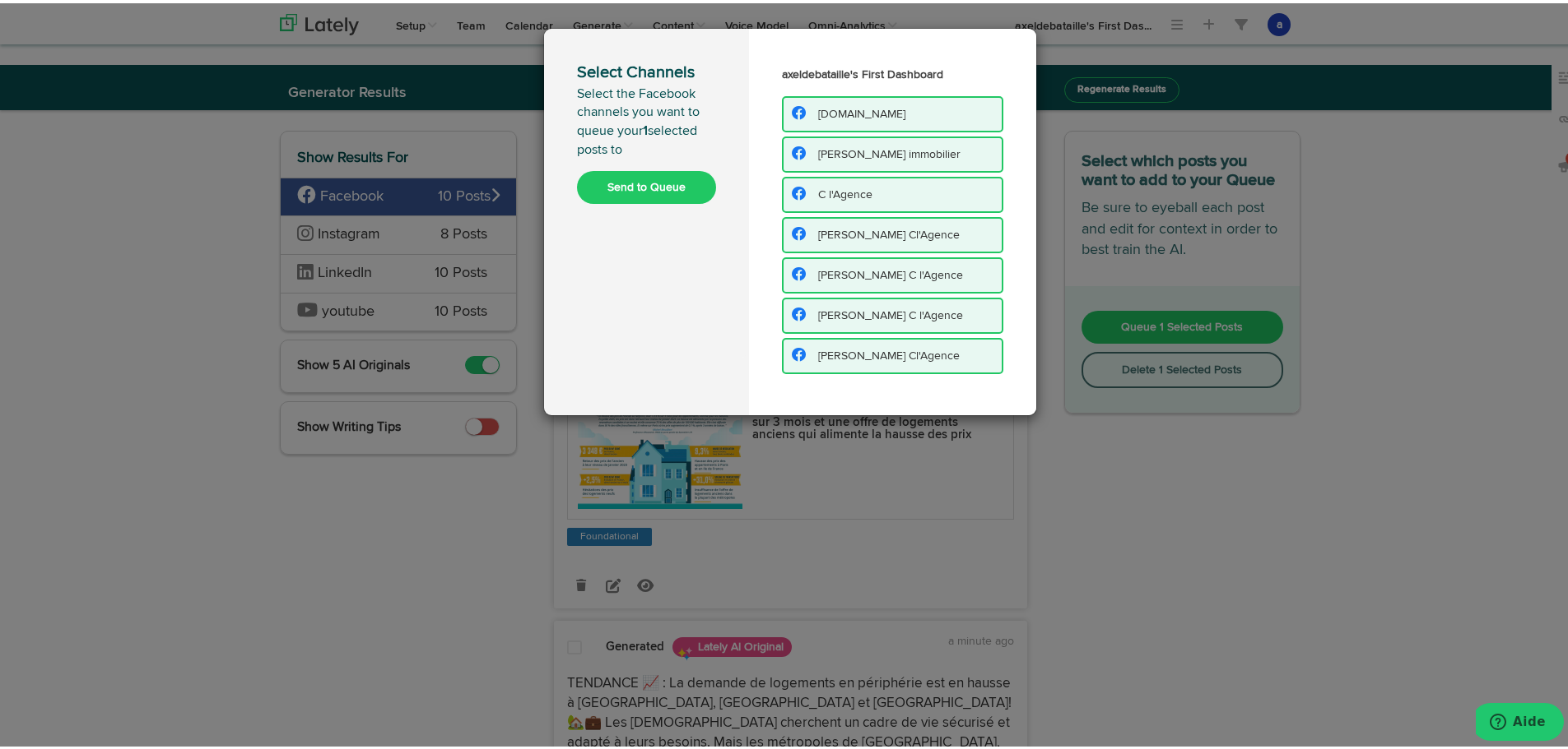
click at [630, 198] on button "Send to Queue" at bounding box center [647, 184] width 139 height 33
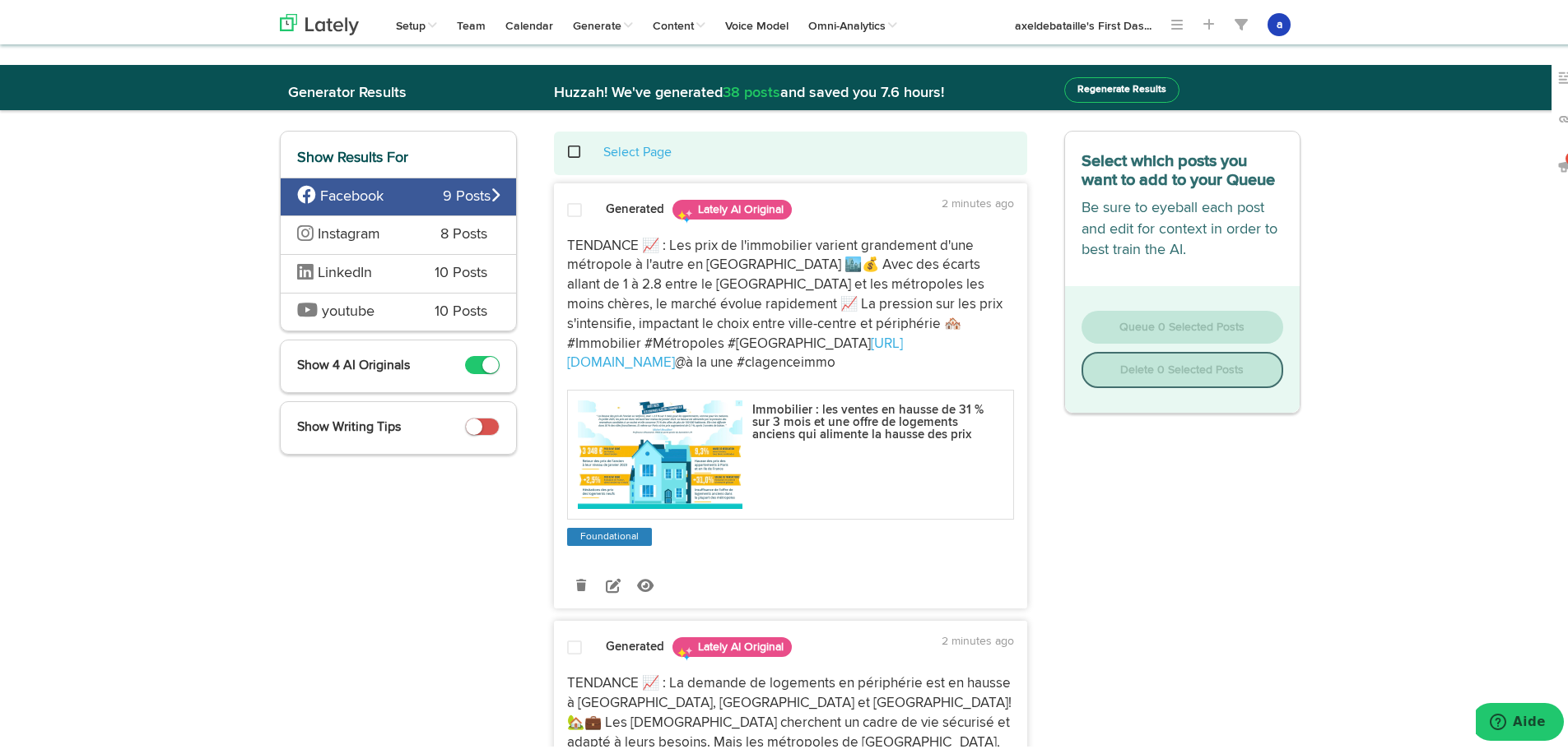
click at [301, 231] on icon at bounding box center [305, 230] width 17 height 1
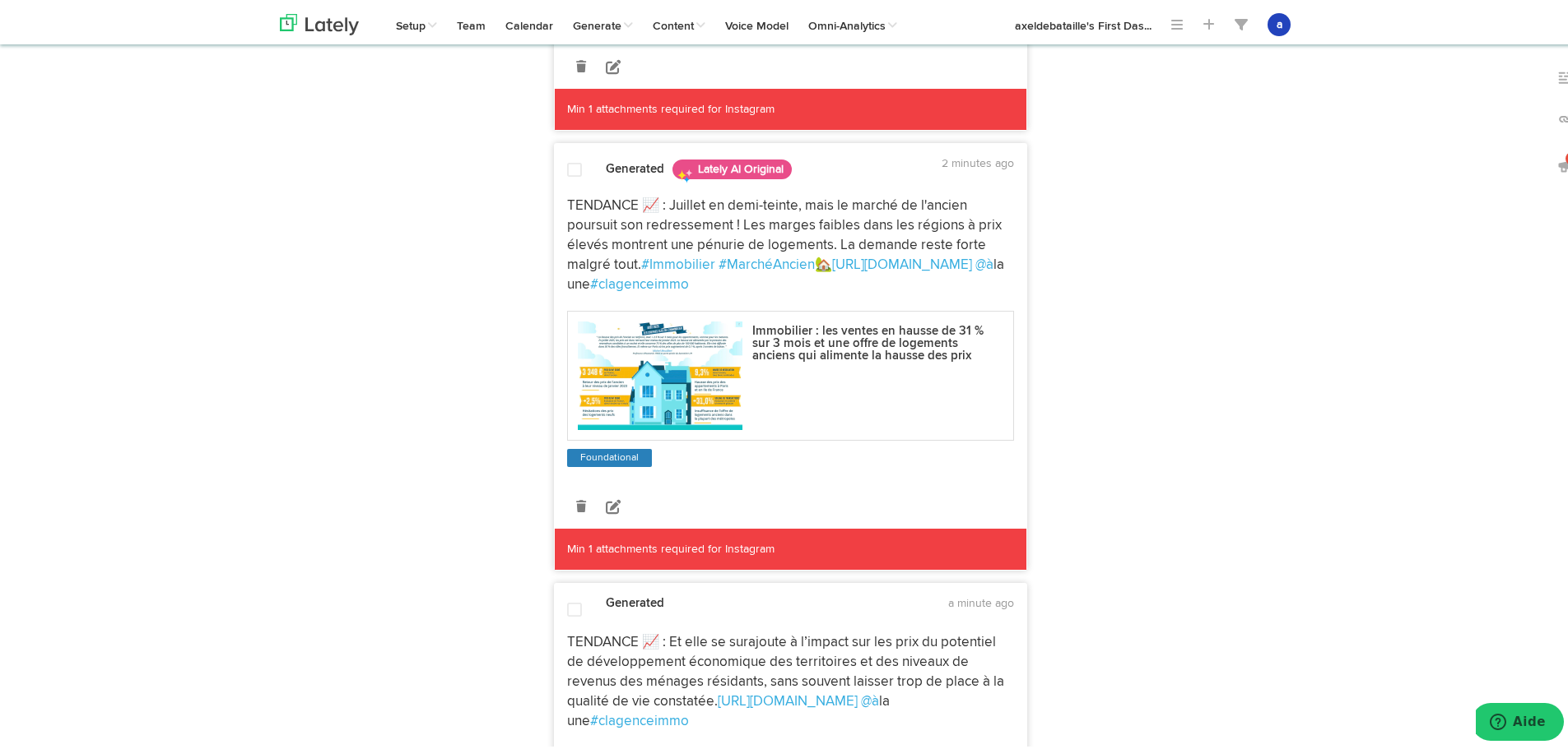
scroll to position [1682, 0]
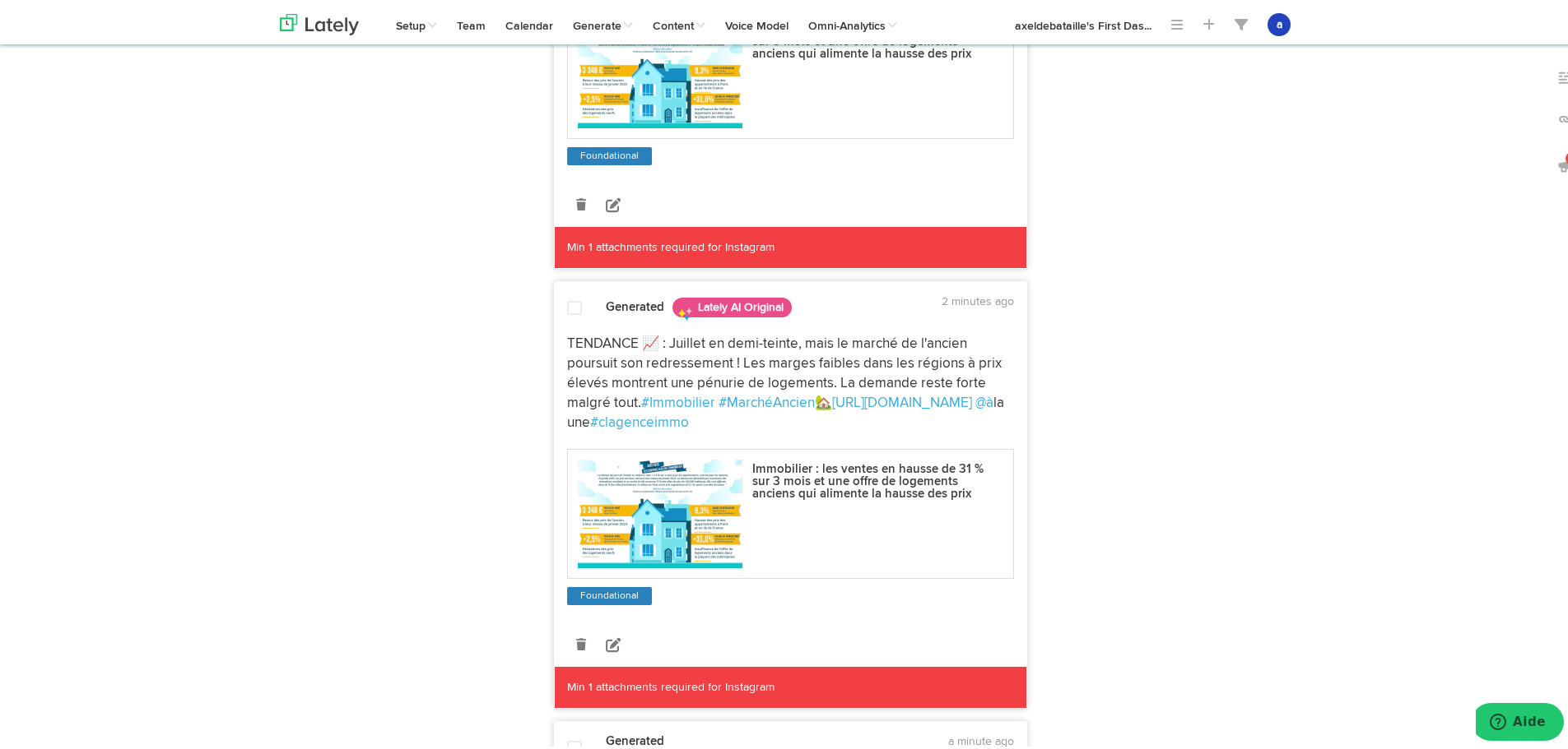
click at [567, 297] on span at bounding box center [574, 305] width 15 height 17
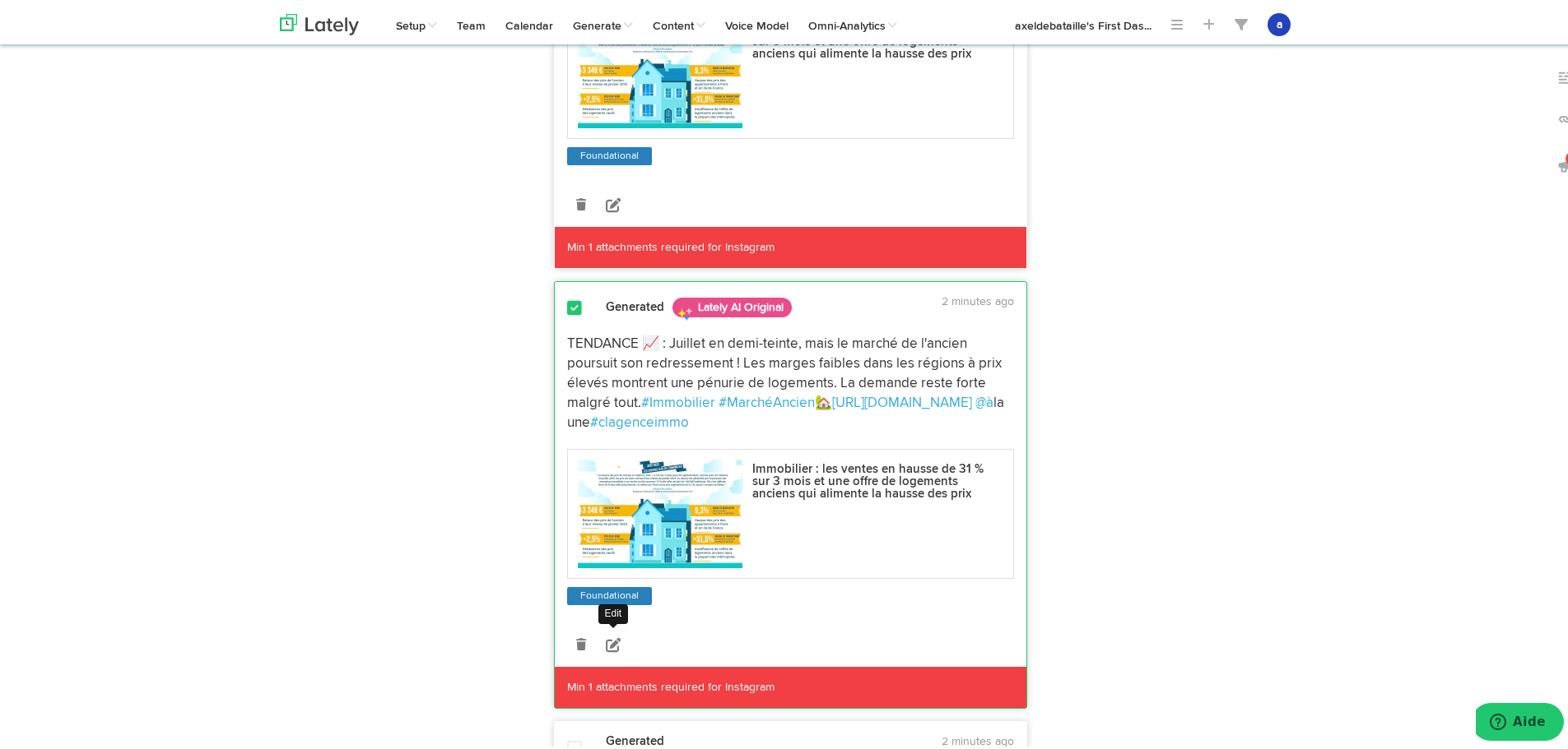
click at [606, 635] on icon at bounding box center [613, 642] width 15 height 15
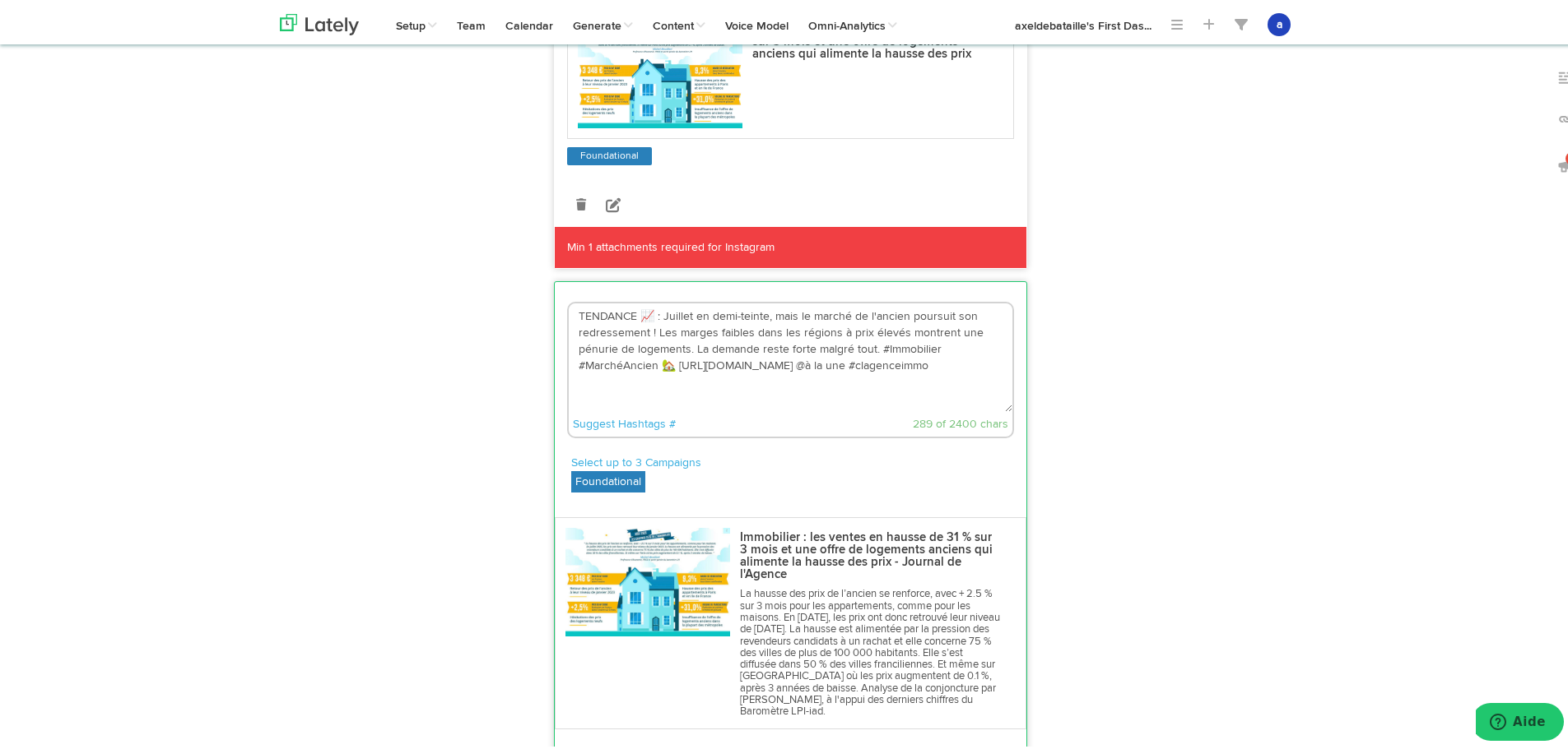
click at [645, 568] on img at bounding box center [647, 579] width 164 height 108
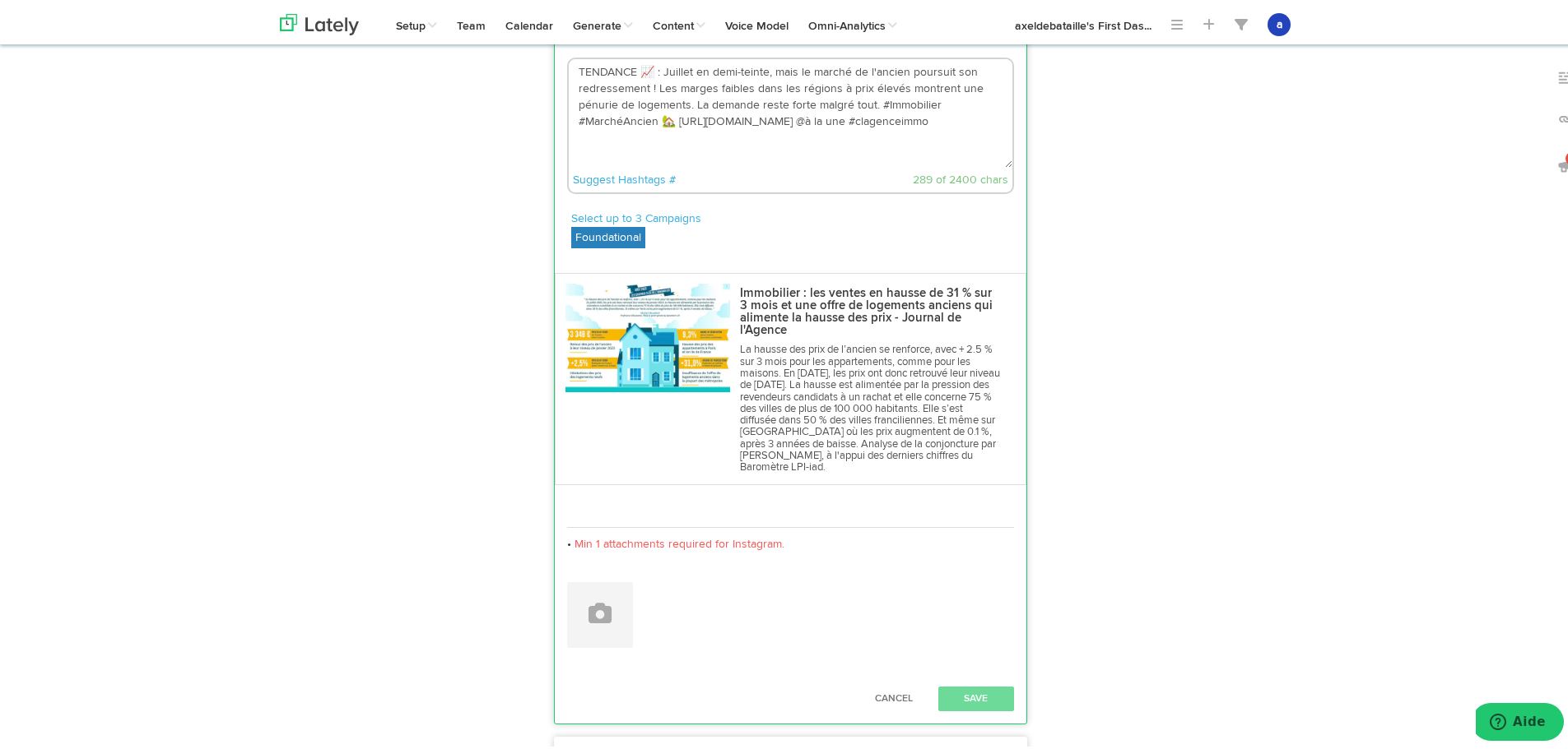
scroll to position [1929, 0]
drag, startPoint x: 625, startPoint y: 578, endPoint x: 578, endPoint y: 576, distance: 47.0
click at [578, 577] on button at bounding box center [600, 610] width 66 height 66
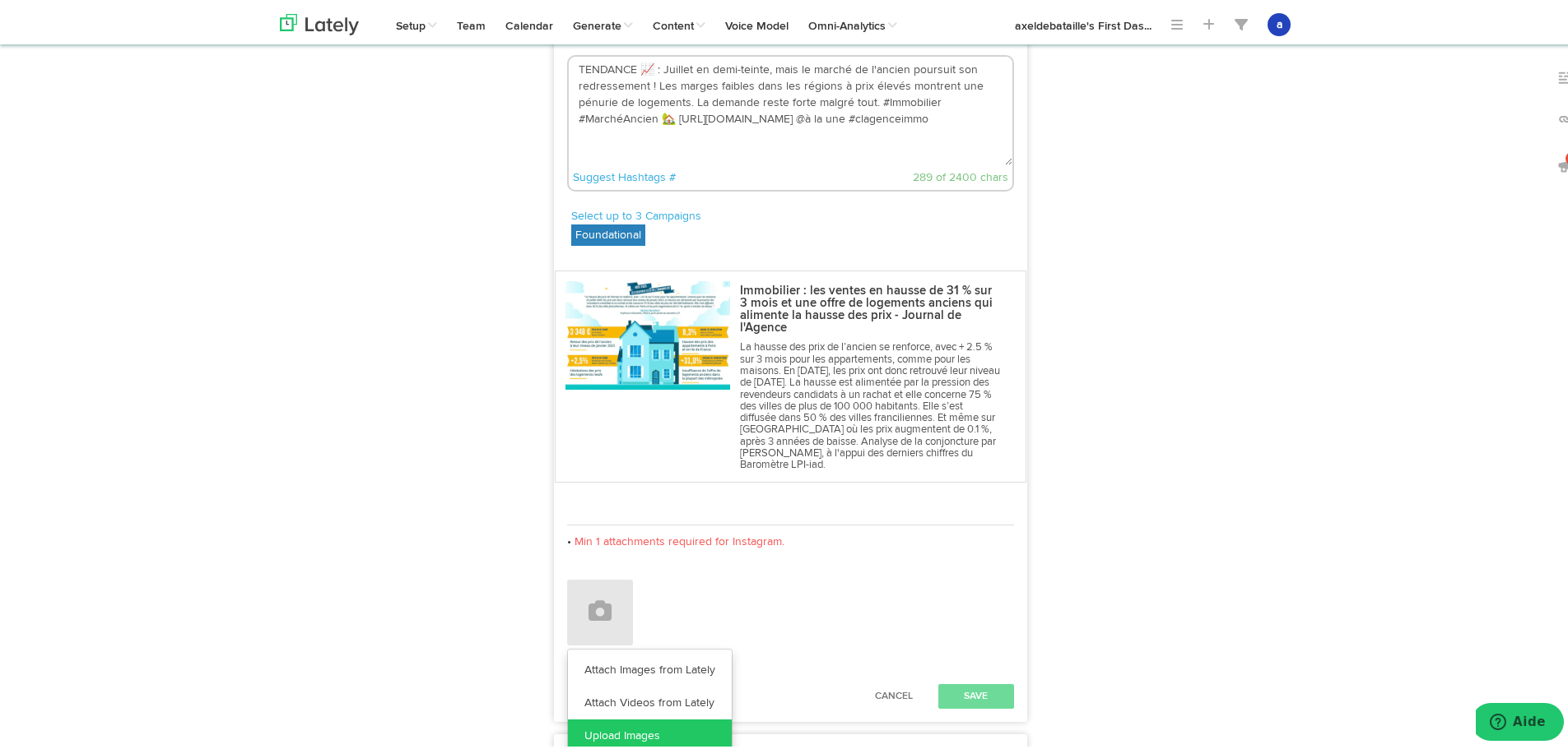
click at [608, 716] on link "Upload Images" at bounding box center [650, 732] width 164 height 33
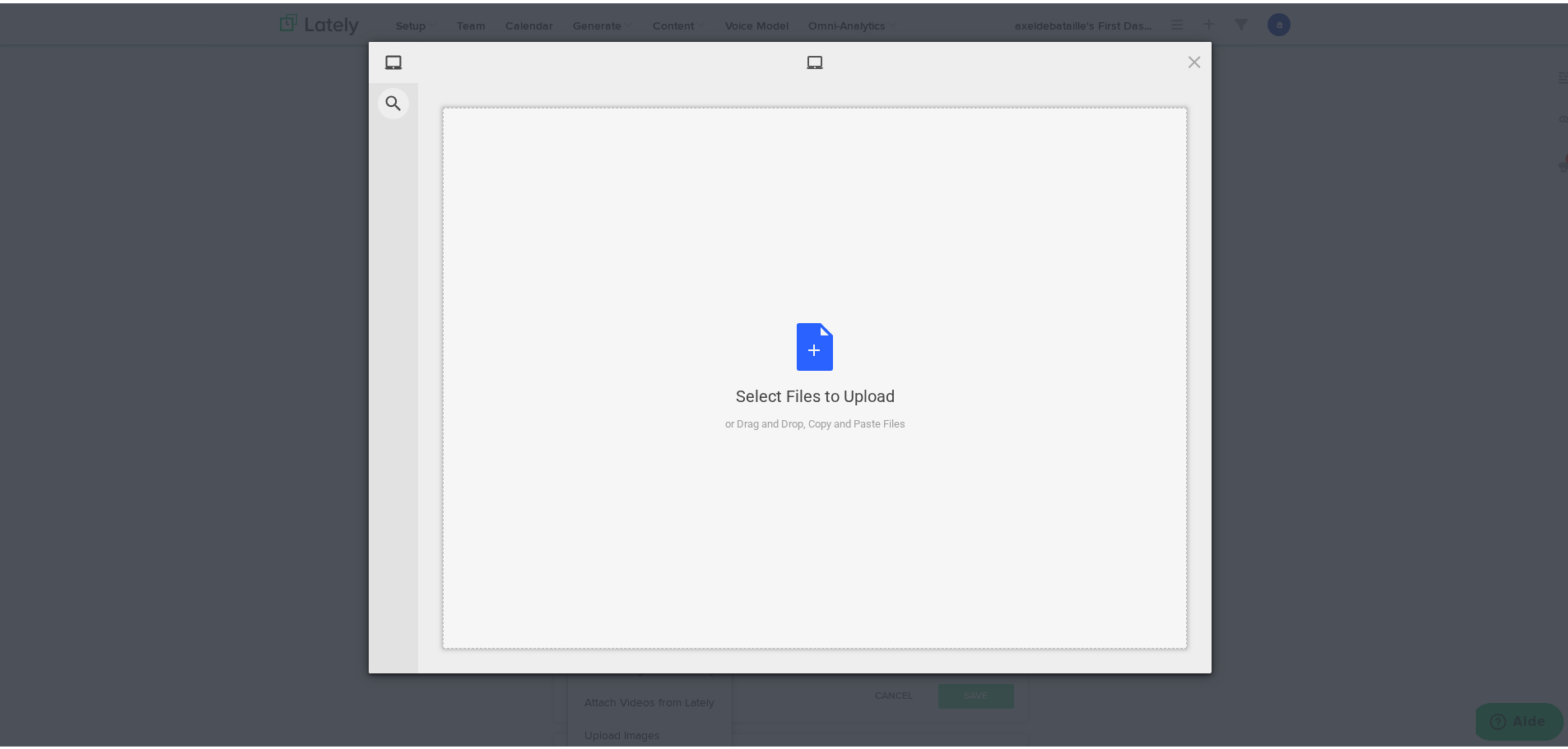
drag, startPoint x: 749, startPoint y: 281, endPoint x: 658, endPoint y: 451, distance: 192.8
drag, startPoint x: 658, startPoint y: 451, endPoint x: 783, endPoint y: 488, distance: 130.4
click at [783, 488] on div "Select Files to Upload or Drag and Drop, Copy and Paste Files" at bounding box center [815, 375] width 744 height 541
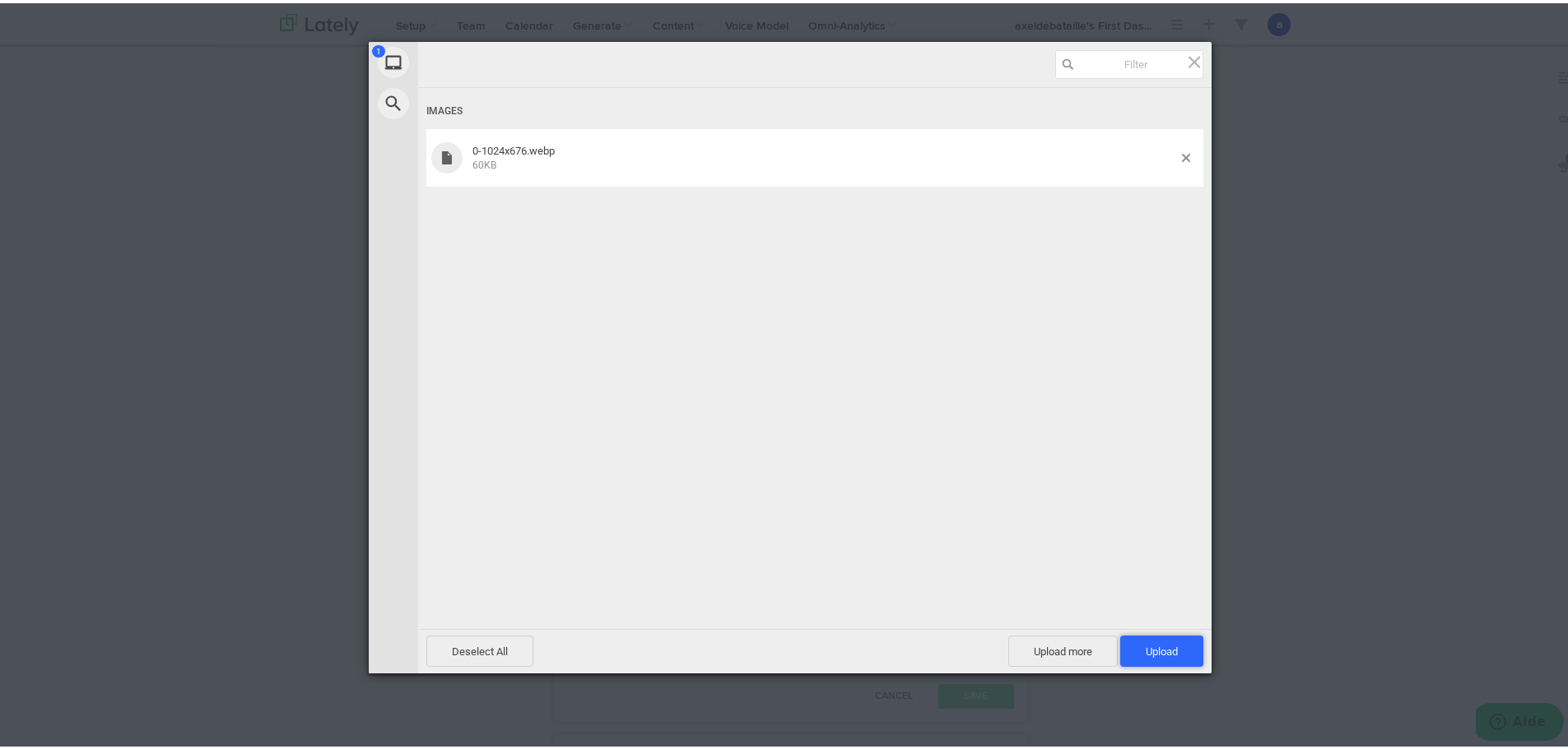
click at [1138, 640] on span "Upload 1" at bounding box center [1162, 648] width 84 height 31
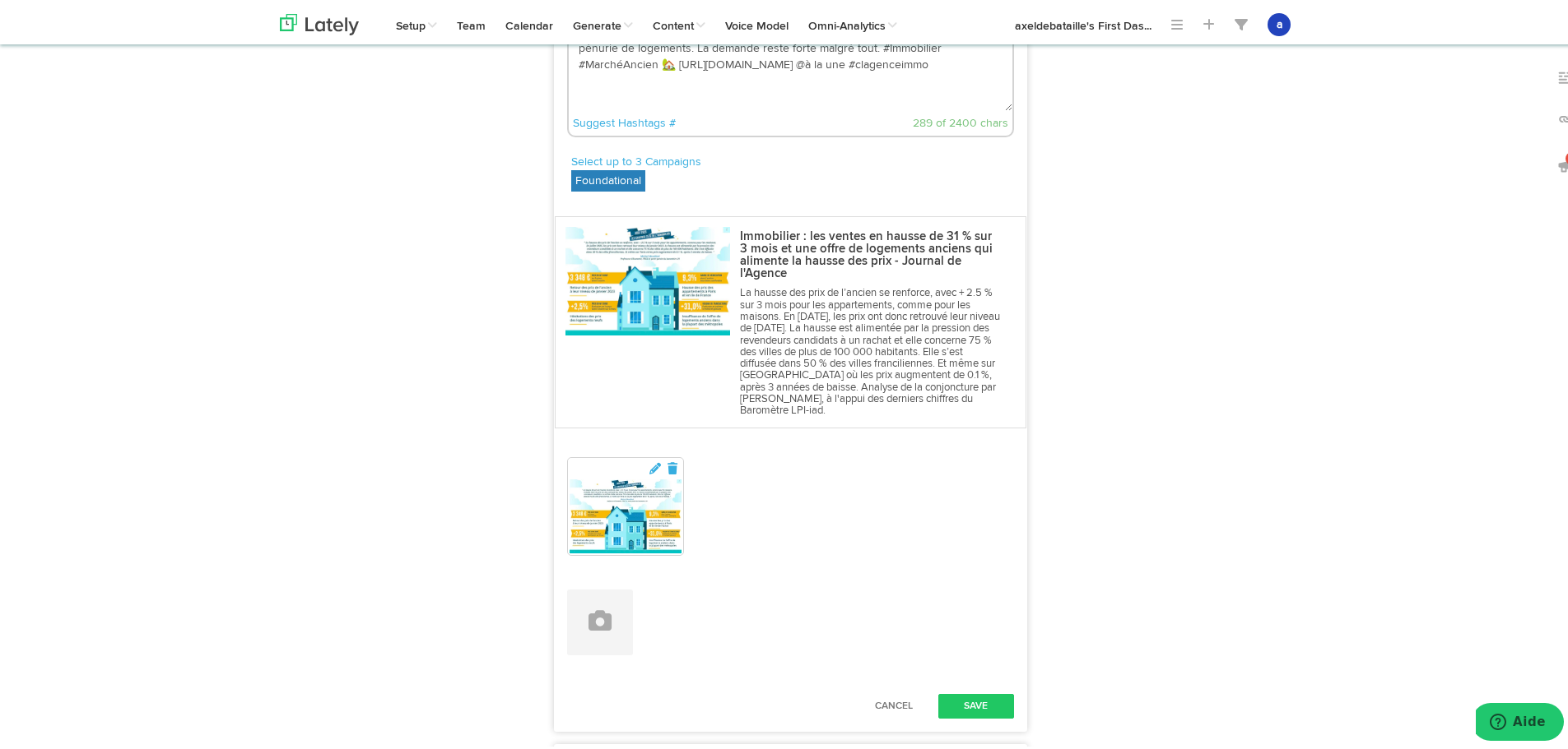
scroll to position [2010, 0]
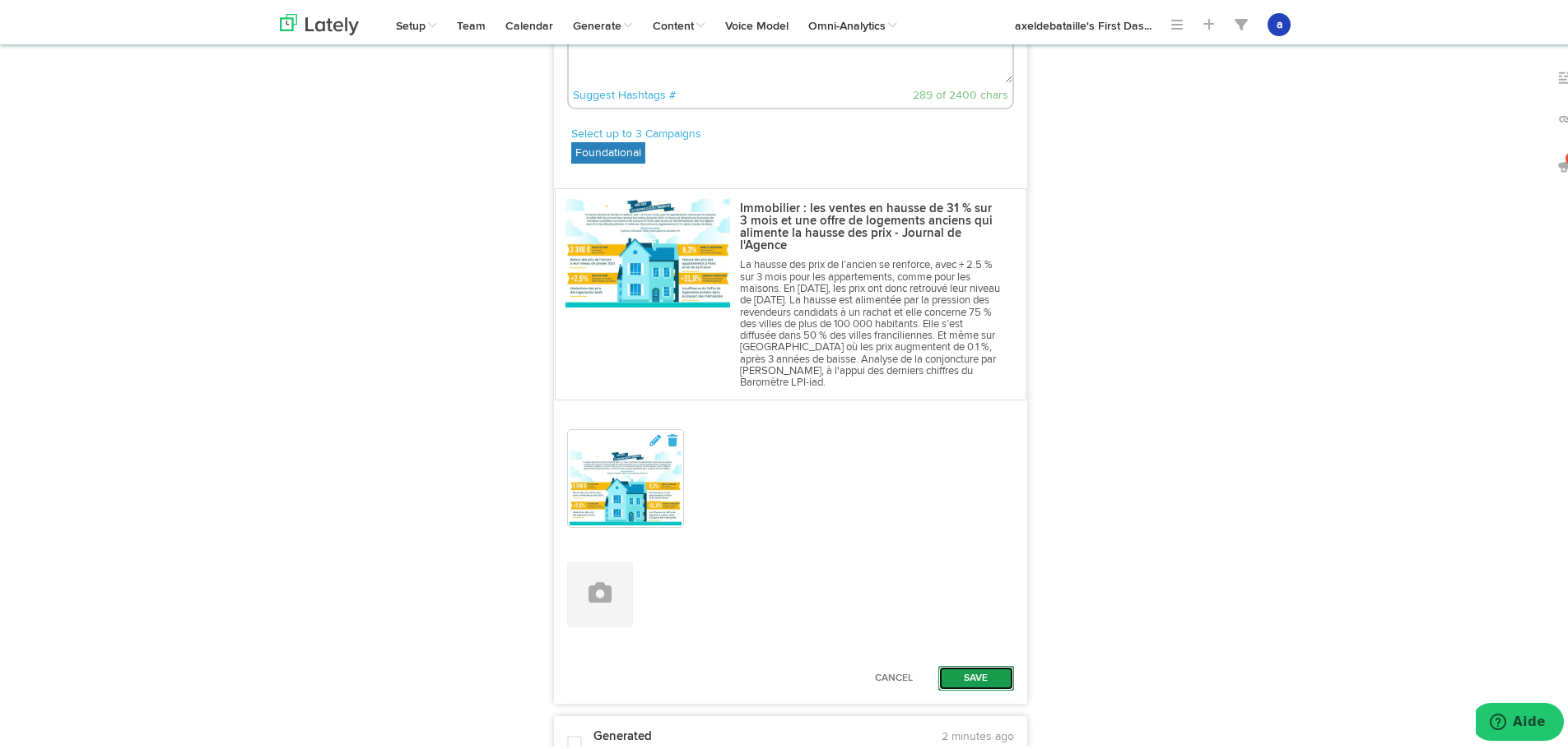
click at [987, 663] on button "Save" at bounding box center [976, 675] width 76 height 25
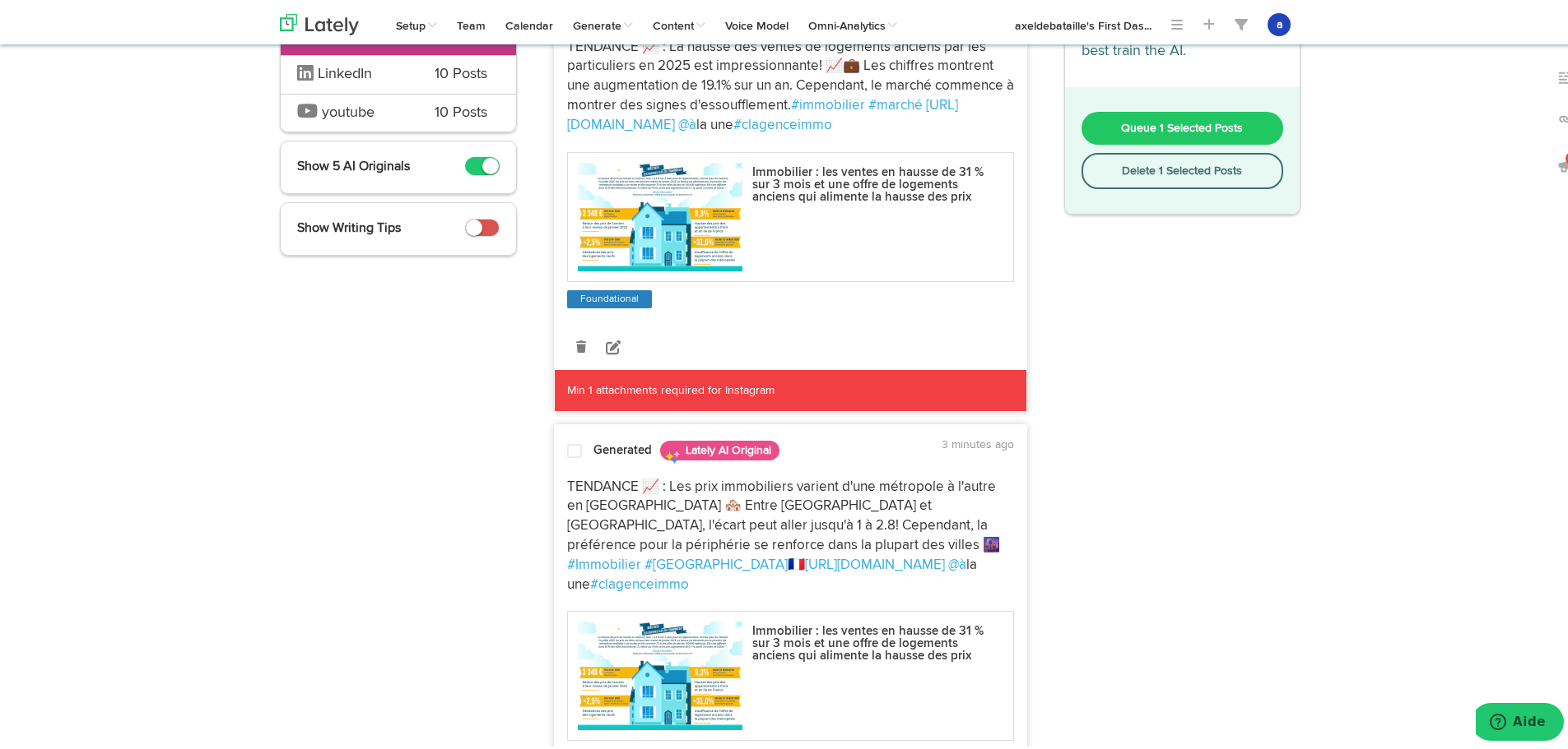
scroll to position [0, 0]
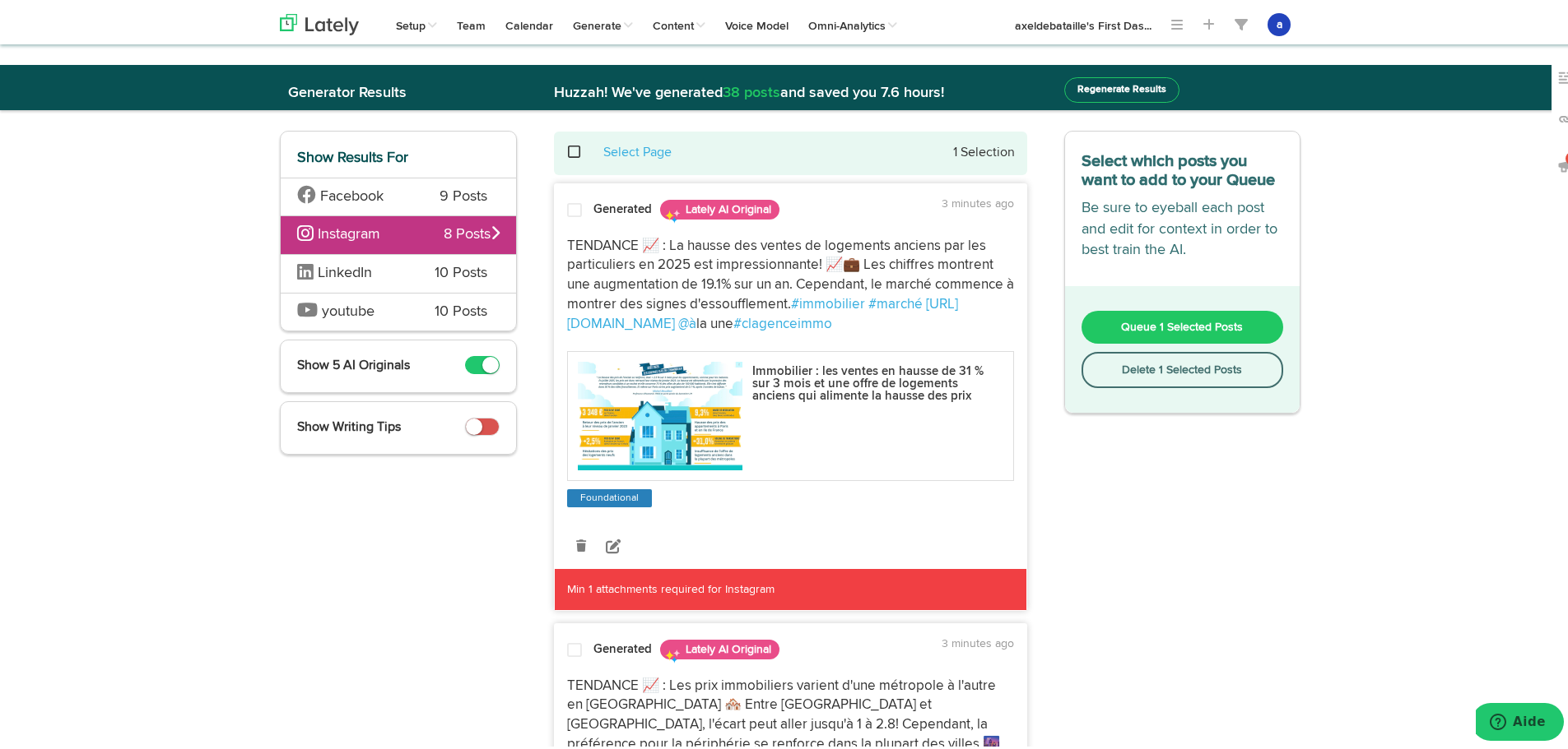
click at [1201, 321] on span "Queue 1 Selected Posts" at bounding box center [1181, 324] width 121 height 12
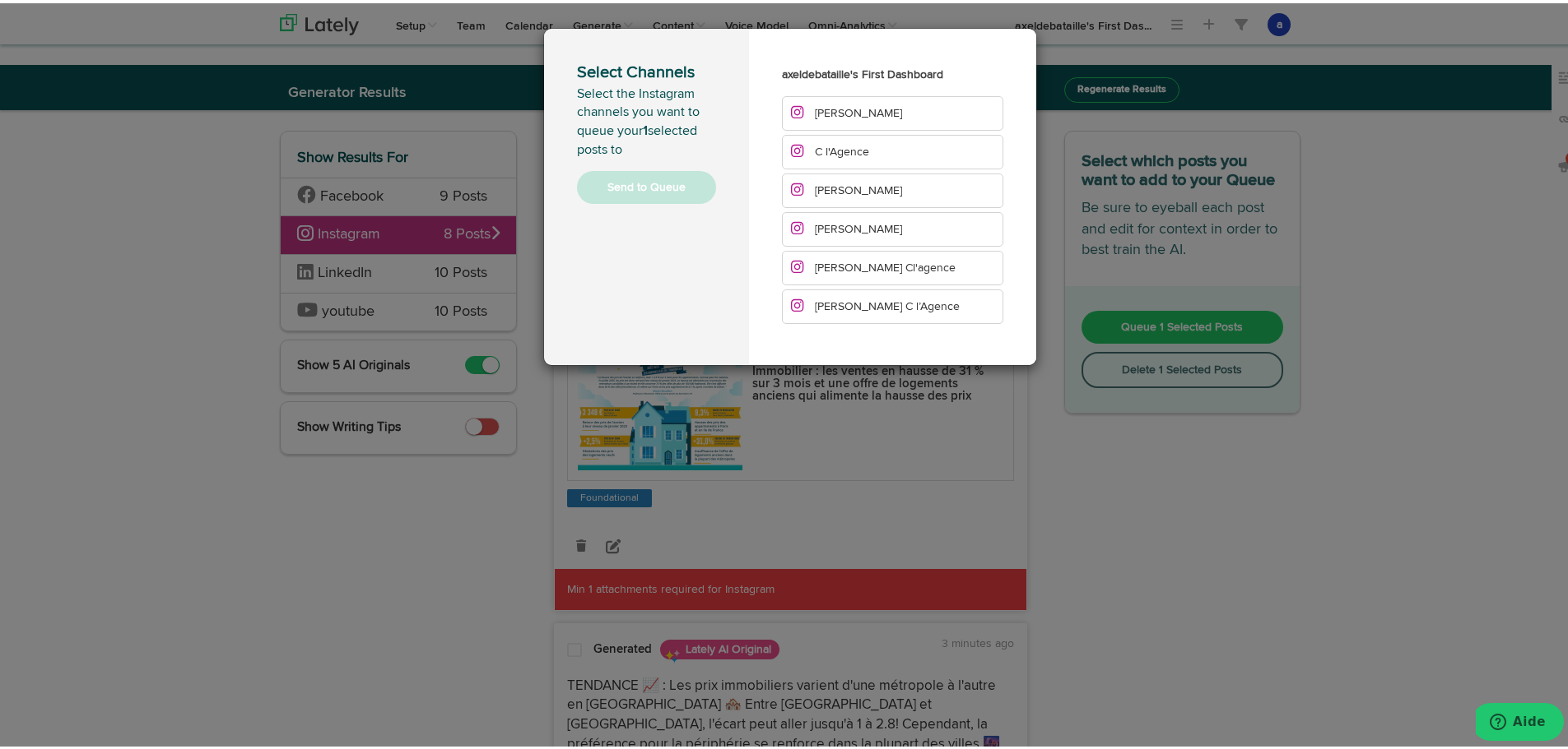
click at [806, 114] on span "[PERSON_NAME]" at bounding box center [847, 110] width 111 height 12
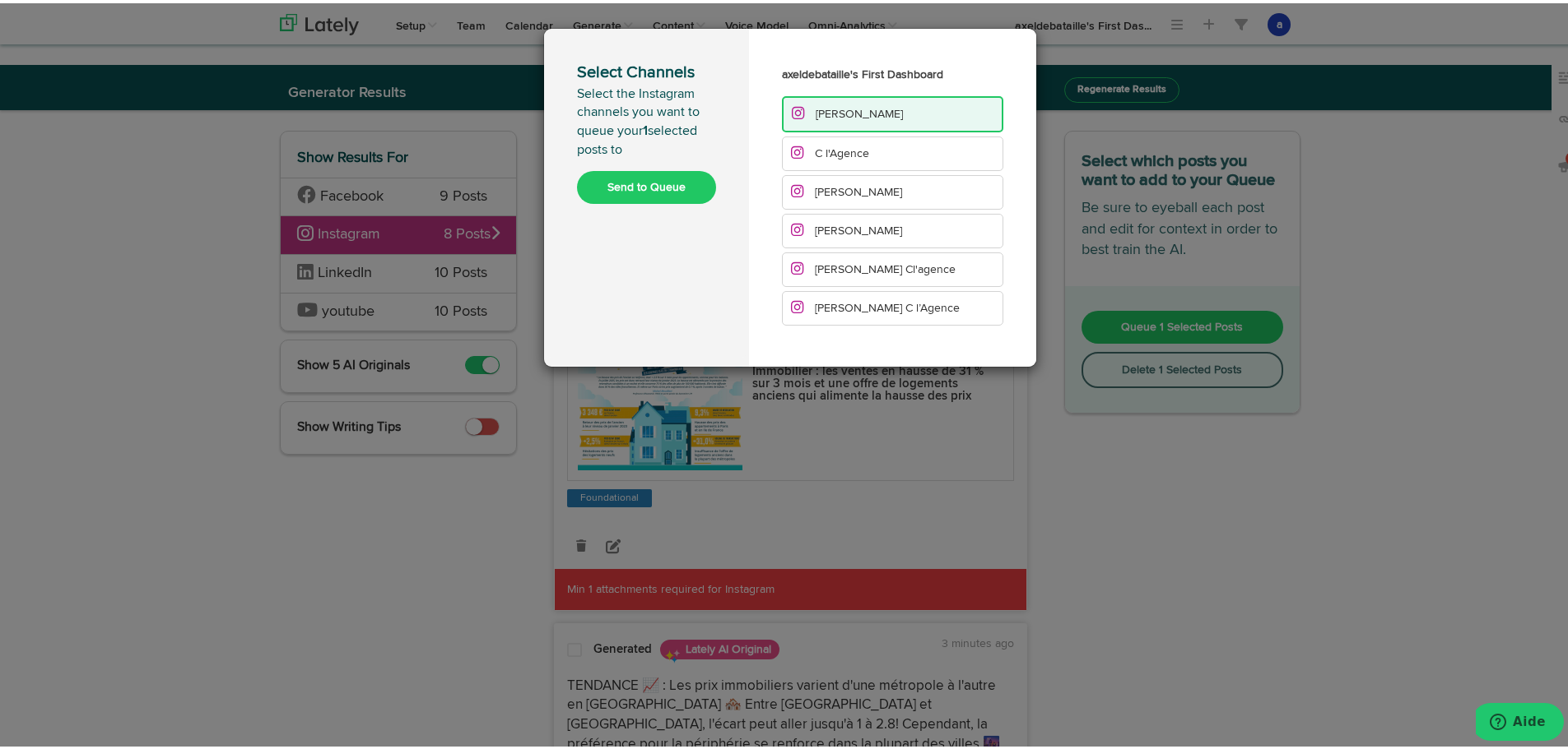
drag, startPoint x: 837, startPoint y: 153, endPoint x: 847, endPoint y: 173, distance: 22.4
click at [838, 154] on span "C l'Agence" at bounding box center [842, 151] width 55 height 12
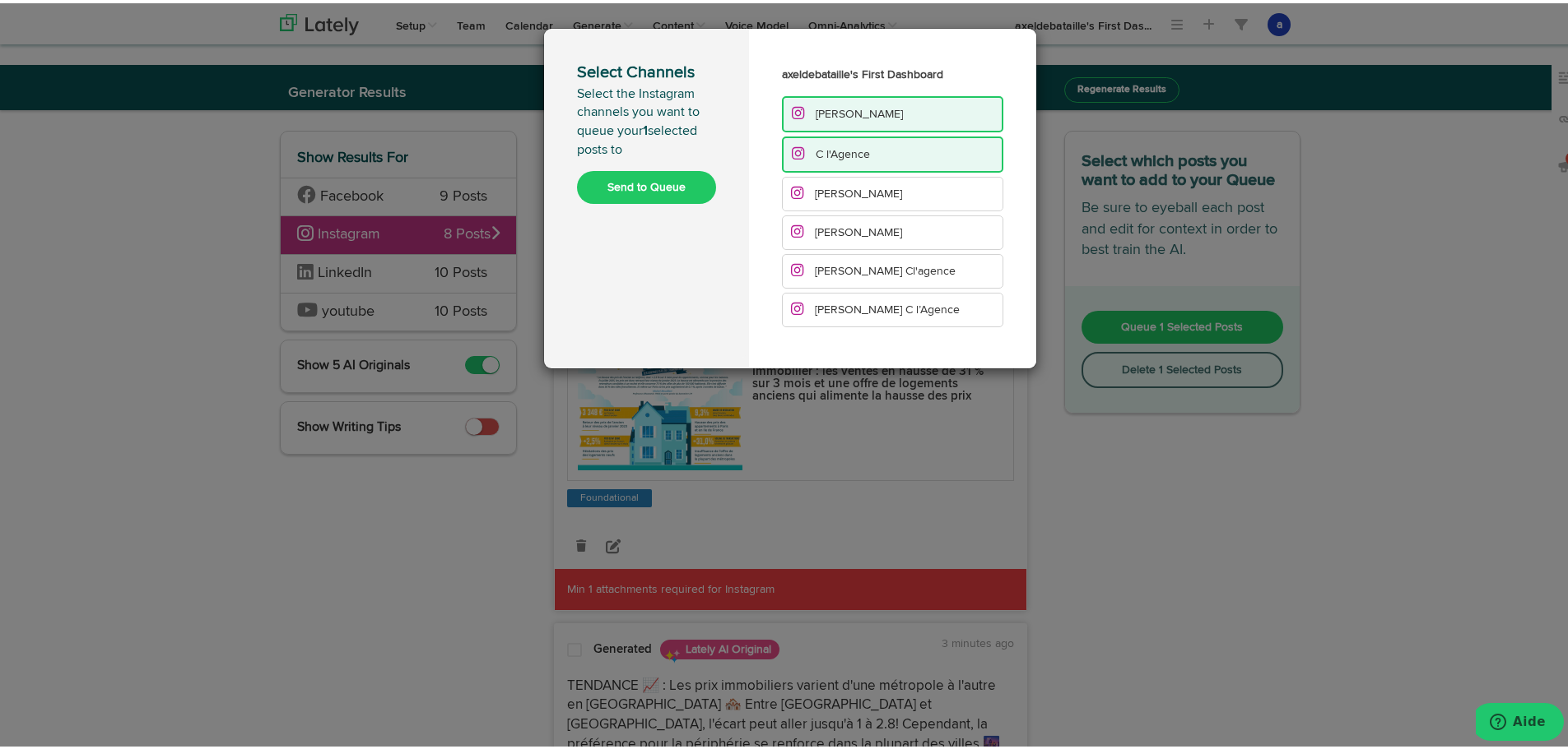
drag, startPoint x: 853, startPoint y: 196, endPoint x: 860, endPoint y: 206, distance: 12.2
click at [854, 196] on span "[PERSON_NAME]" at bounding box center [859, 191] width 88 height 12
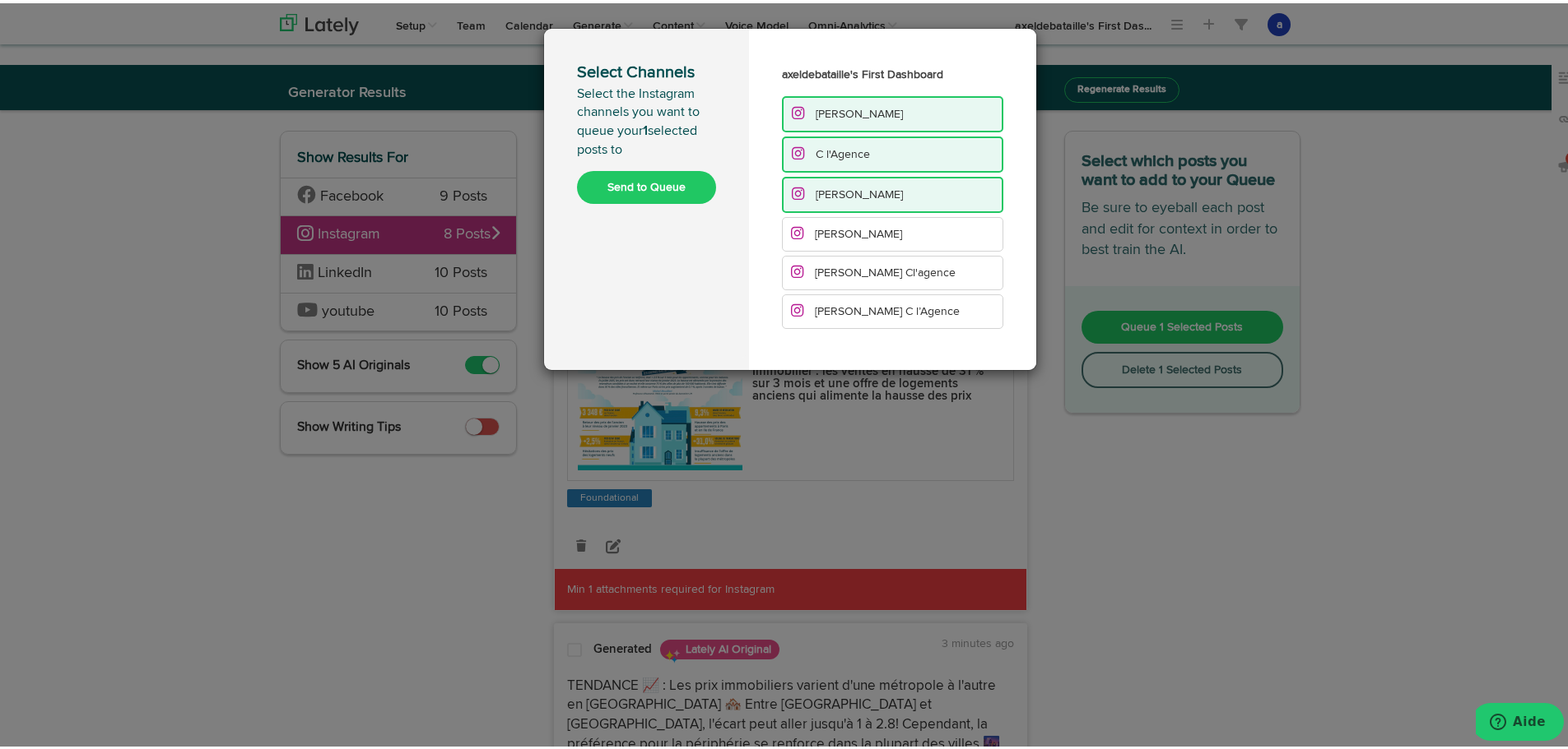
click at [870, 226] on span "[PERSON_NAME]" at bounding box center [859, 232] width 88 height 12
click at [876, 267] on span "[PERSON_NAME] Cl'agence" at bounding box center [884, 272] width 140 height 12
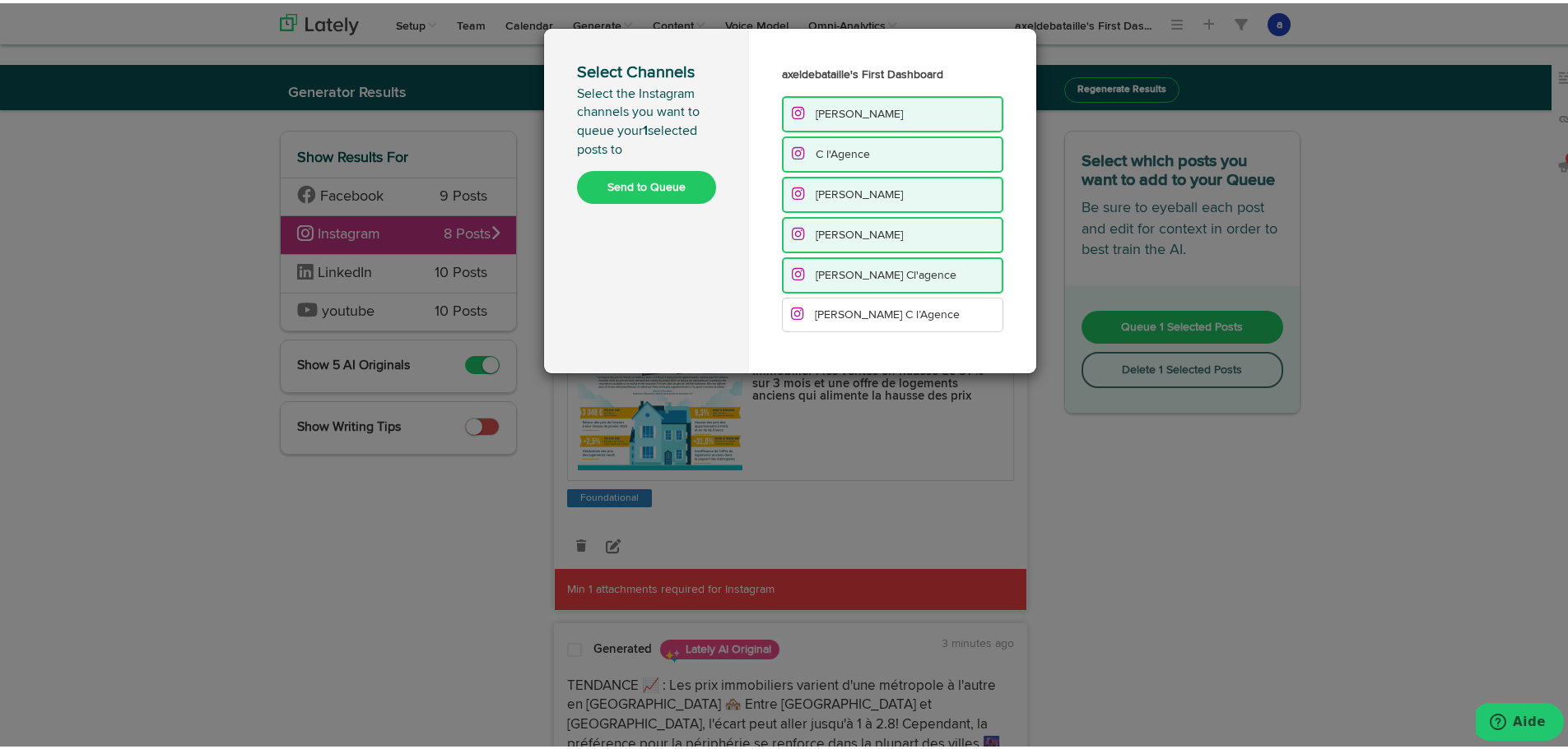
drag, startPoint x: 874, startPoint y: 317, endPoint x: 844, endPoint y: 284, distance: 44.6
click at [877, 316] on span "[PERSON_NAME] C l’Agence" at bounding box center [887, 312] width 145 height 12
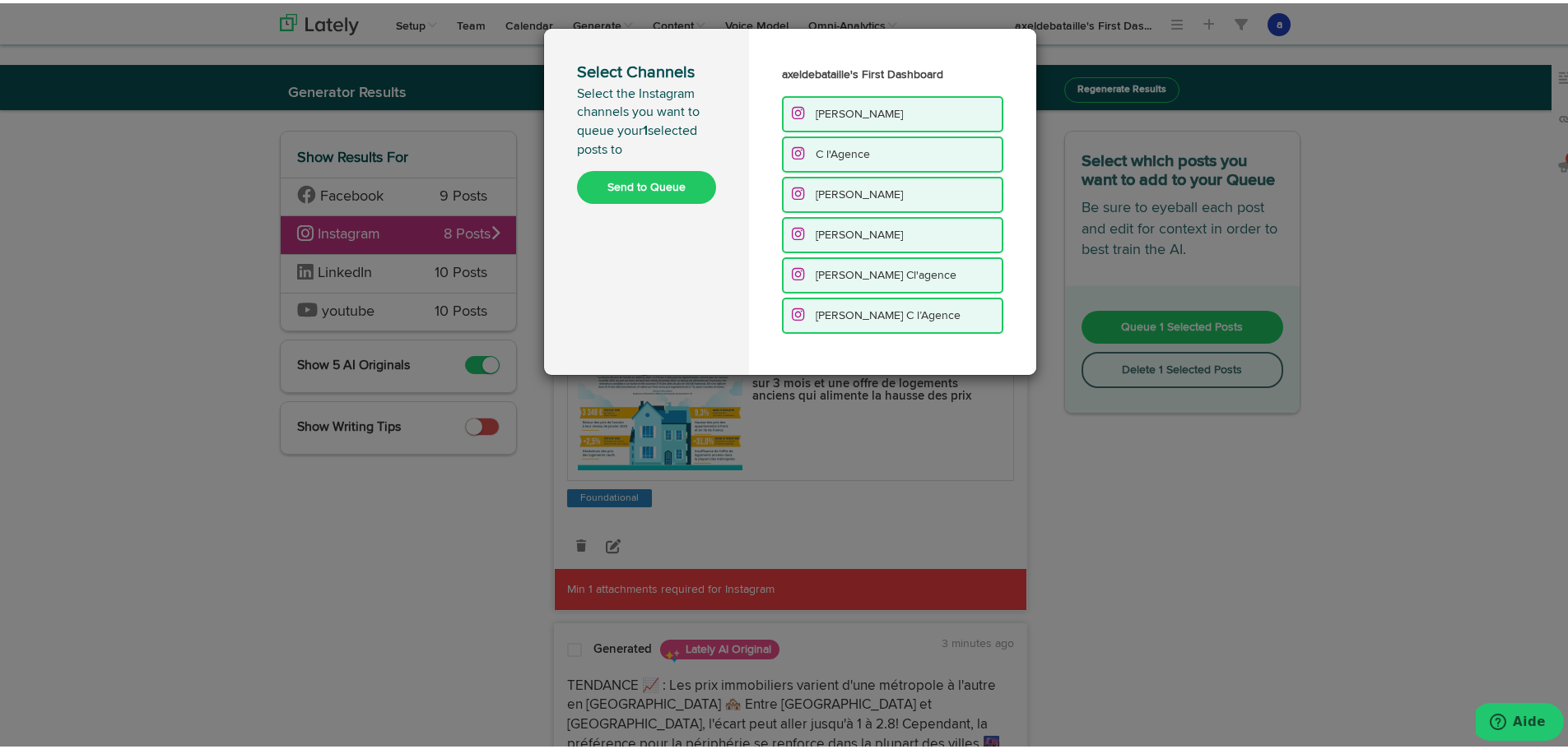
click at [636, 194] on button "Send to Queue" at bounding box center [647, 184] width 139 height 33
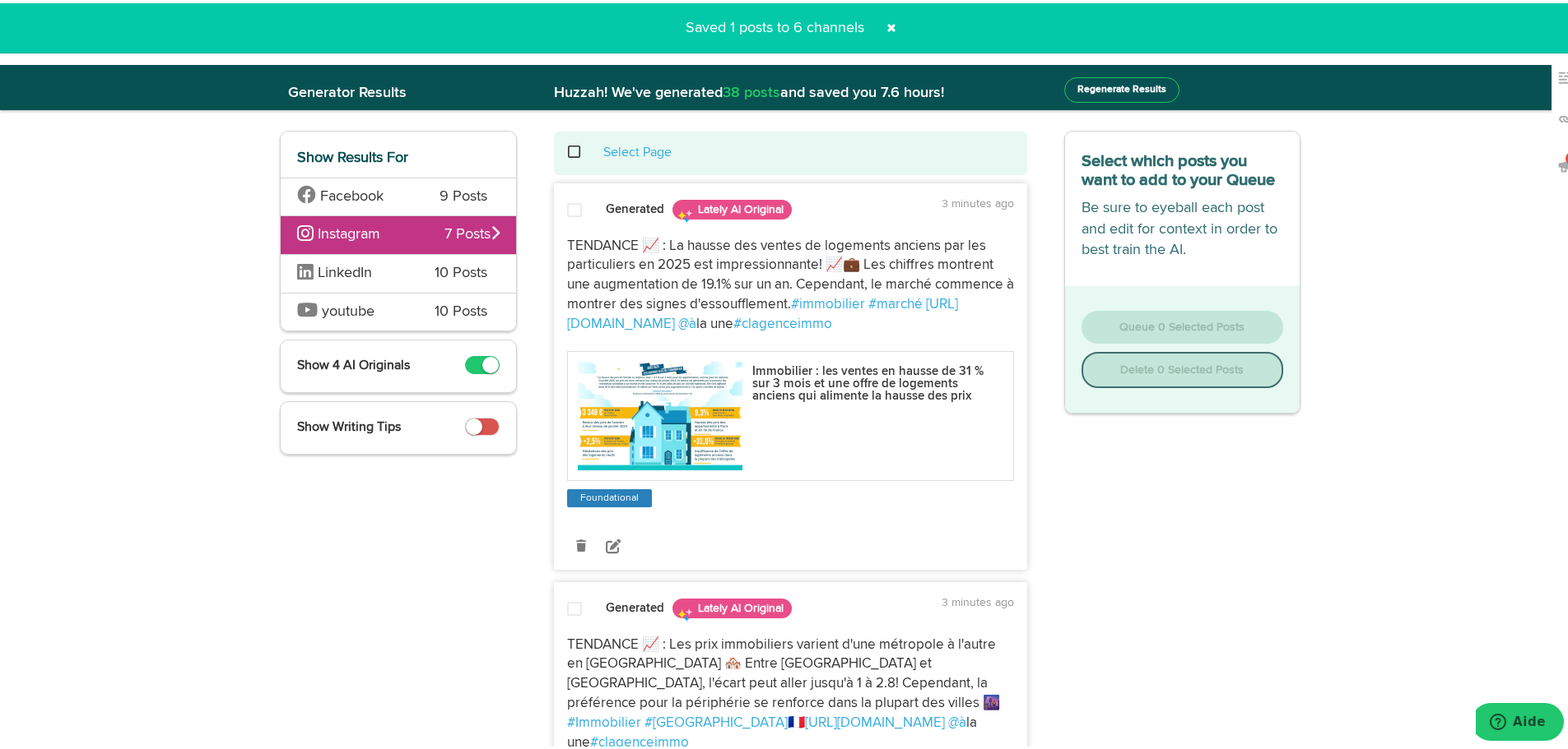
click at [415, 281] on div "LinkedIn 10 Posts" at bounding box center [398, 270] width 236 height 39
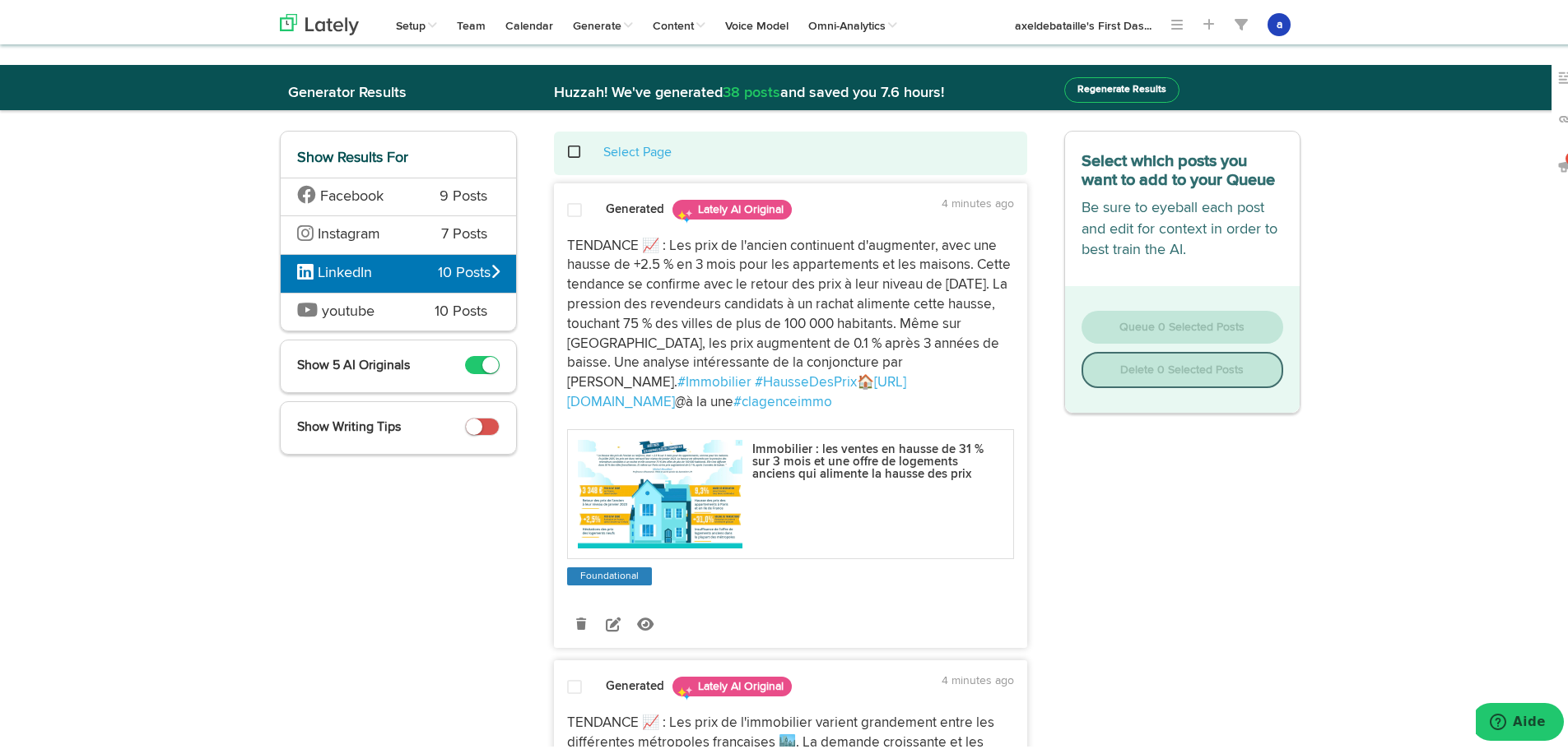
click at [573, 206] on span at bounding box center [574, 207] width 15 height 17
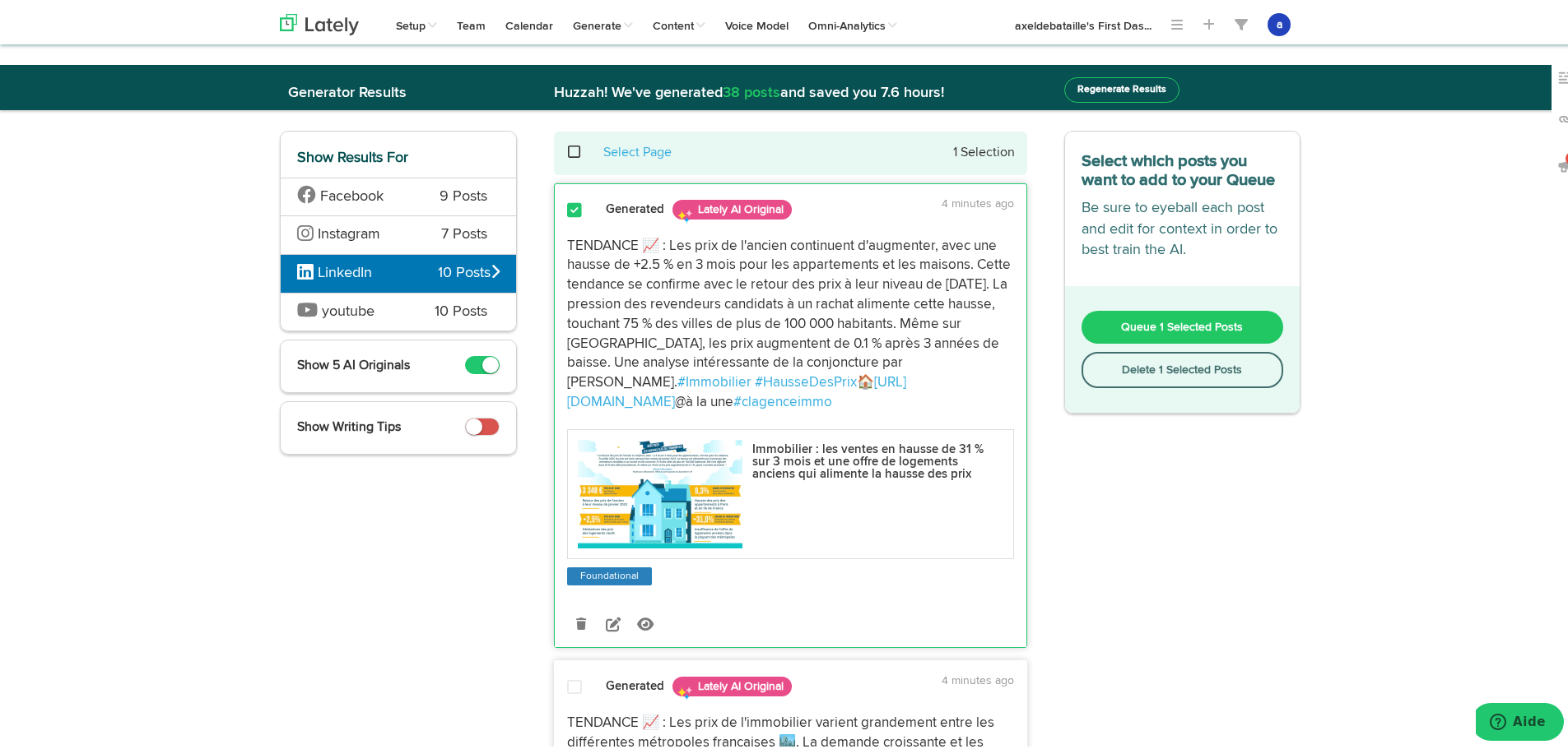
click at [1171, 322] on span "Queue 1 Selected Posts" at bounding box center [1181, 324] width 121 height 12
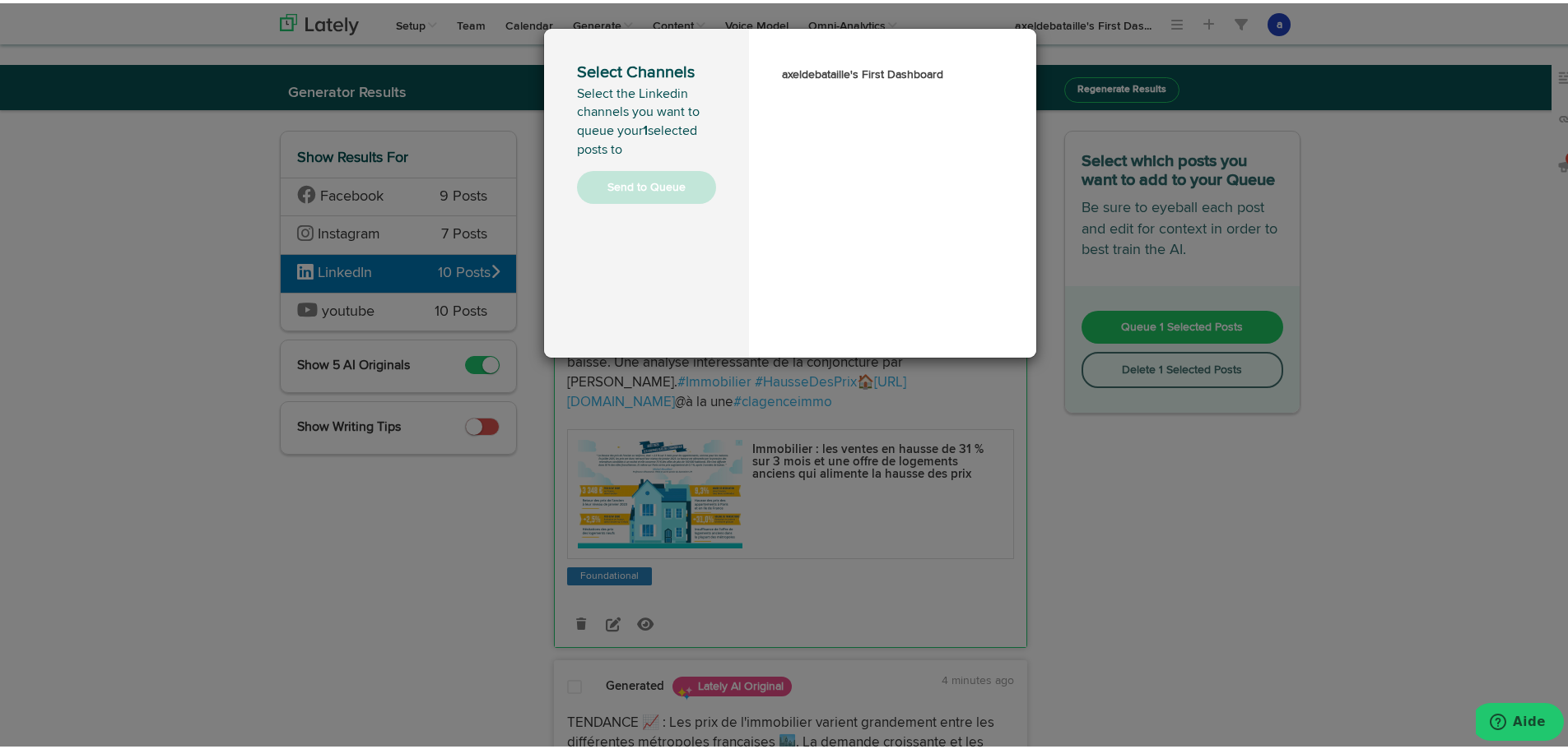
click at [605, 274] on div "Select Channels Select the Linkedin channels you want to queue your 1 selected …" at bounding box center [647, 190] width 205 height 329
click at [607, 274] on div "Select Channels Select the Linkedin channels you want to queue your 1 selected …" at bounding box center [647, 190] width 205 height 329
click at [653, 296] on div "Select Channels Select the Linkedin channels you want to queue your 1 selected …" at bounding box center [647, 190] width 205 height 329
click at [378, 593] on div "Select Channels Select the Linkedin channels you want to queue your 1 selected …" at bounding box center [790, 374] width 1580 height 749
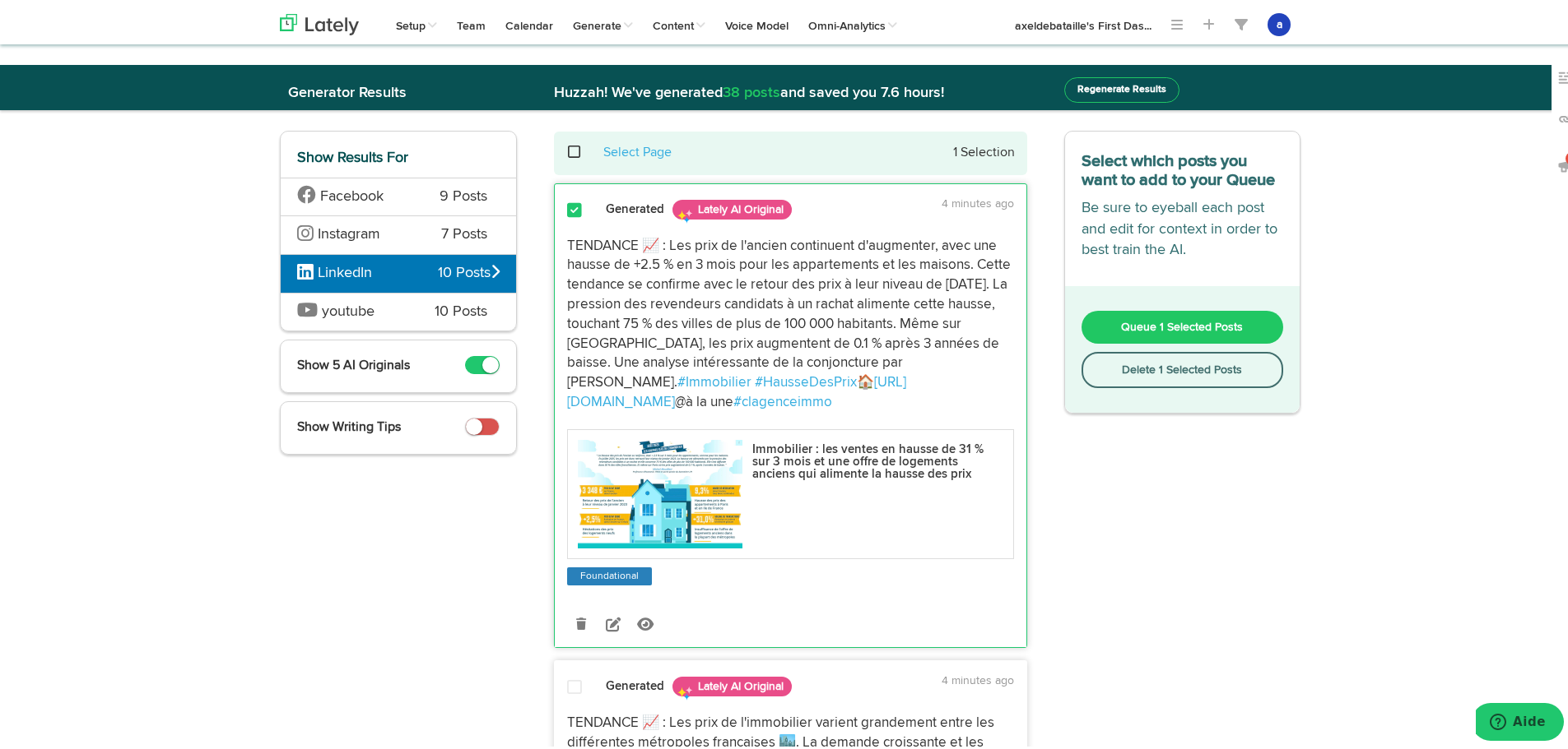
click at [567, 207] on span at bounding box center [574, 207] width 15 height 17
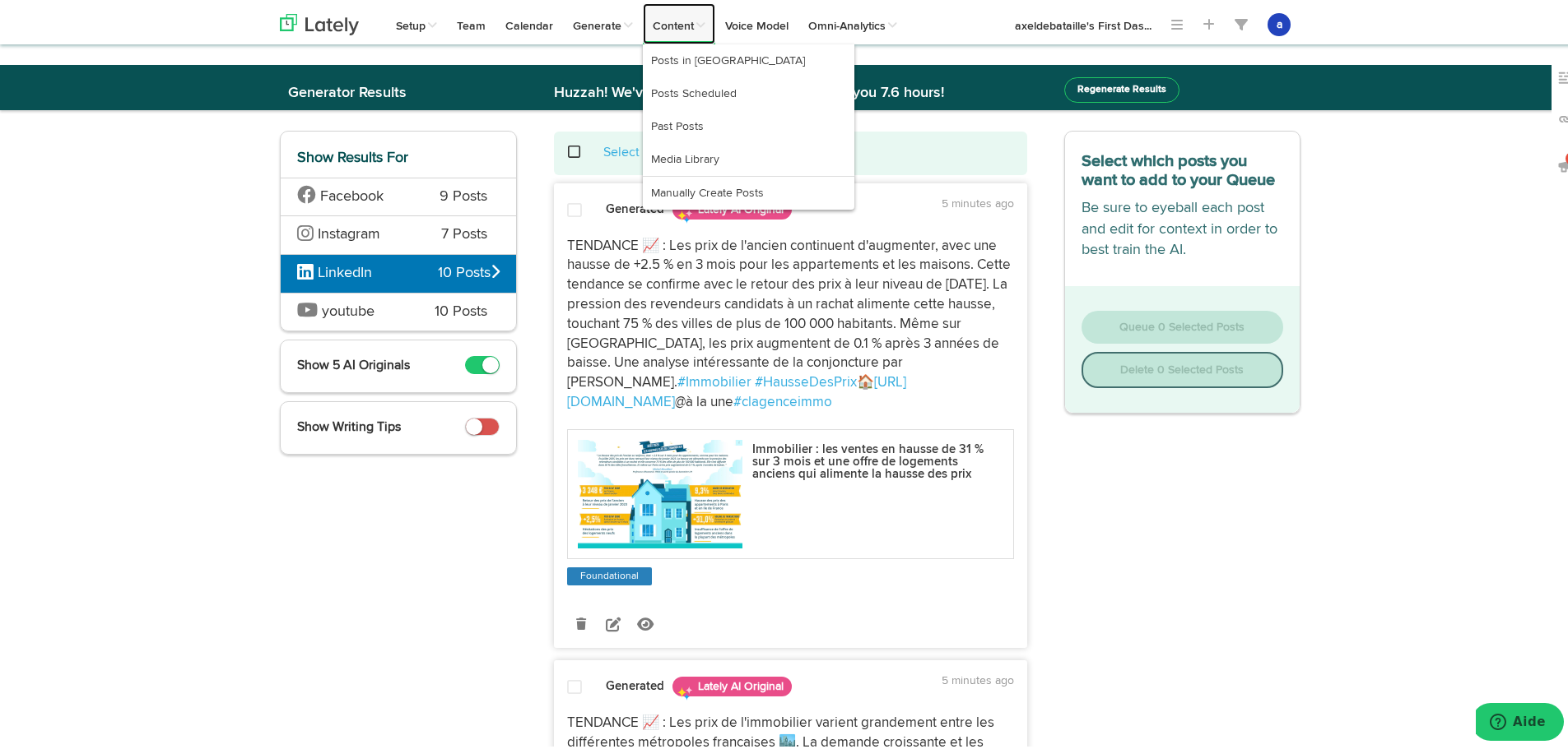
click at [677, 20] on link "Content" at bounding box center [679, 20] width 73 height 41
click at [678, 22] on link "Content" at bounding box center [679, 20] width 73 height 41
click at [681, 60] on link "Posts in [GEOGRAPHIC_DATA]" at bounding box center [748, 57] width 212 height 33
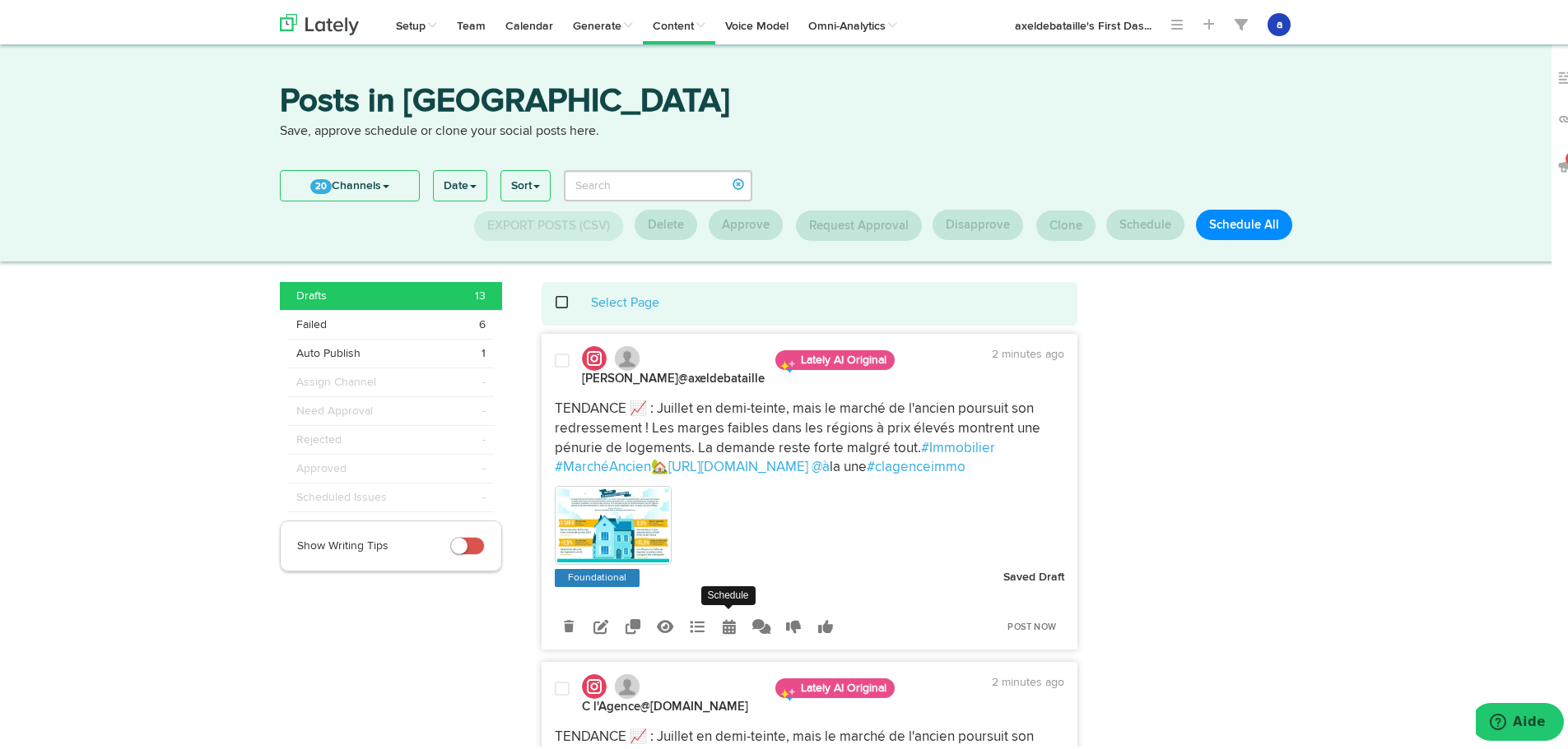
click at [724, 626] on icon at bounding box center [728, 623] width 13 height 15
select select "4"
select select "10"
select select "PM"
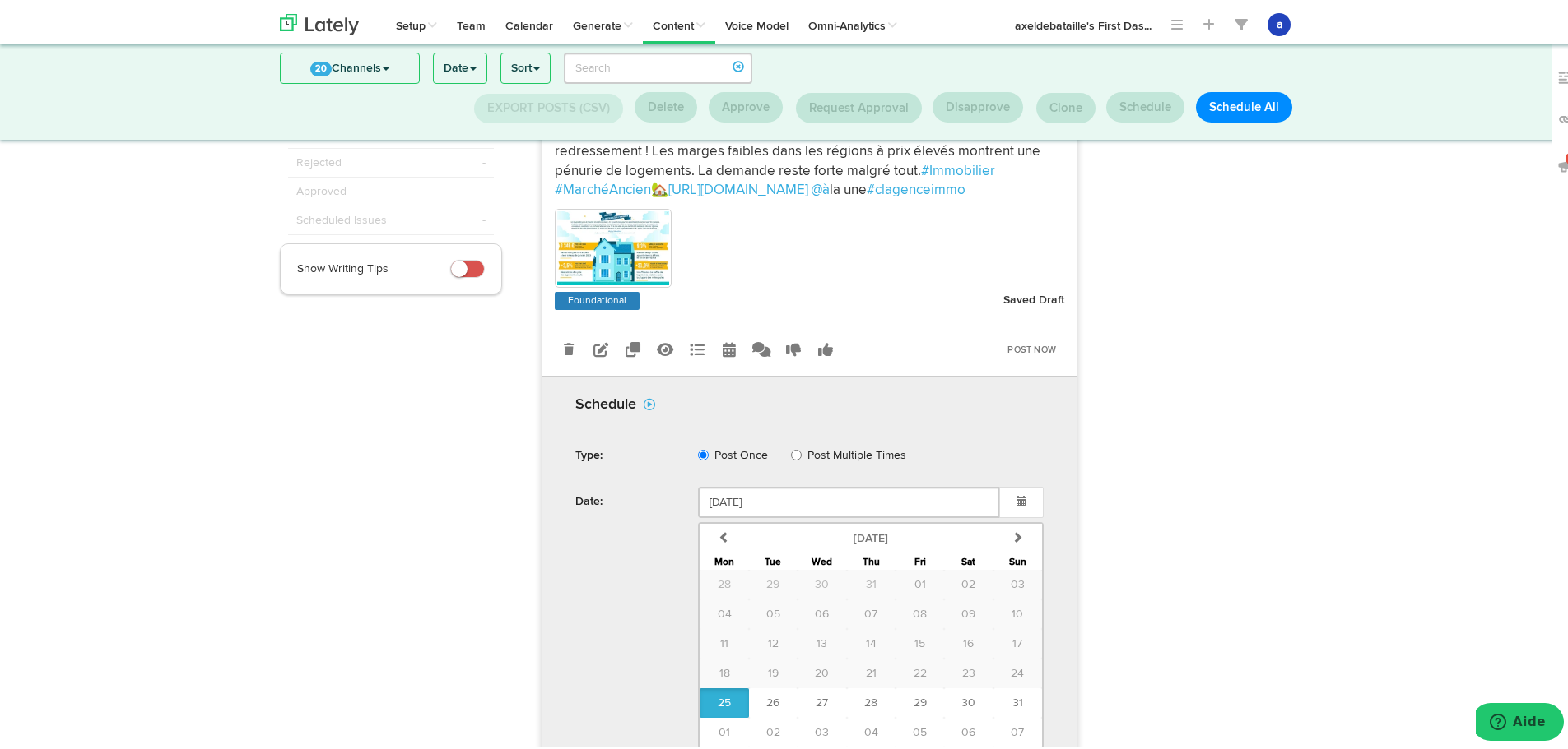
scroll to position [170, 0]
click at [773, 700] on span "26" at bounding box center [772, 702] width 13 height 12
type input "[DATE]"
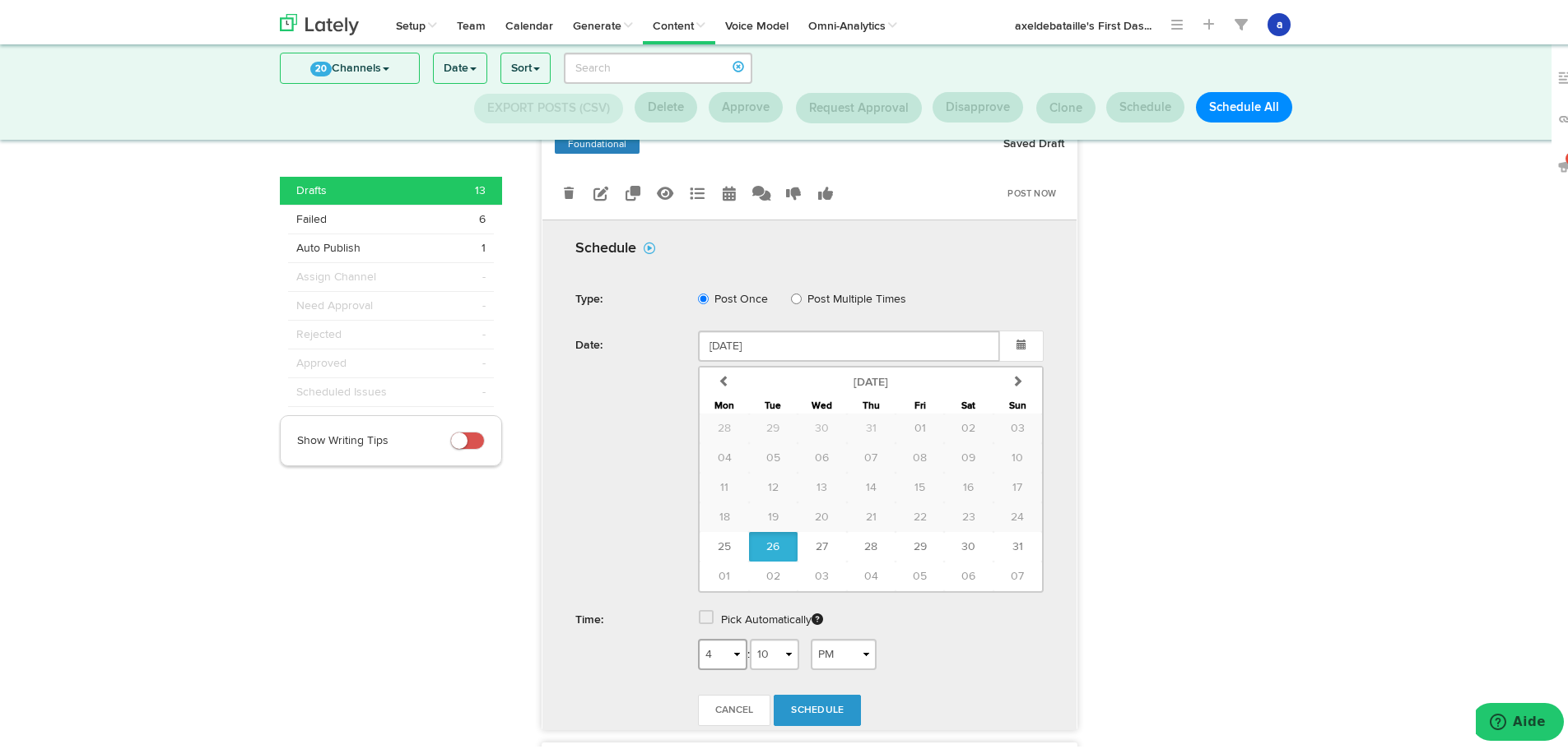
scroll to position [335, 0]
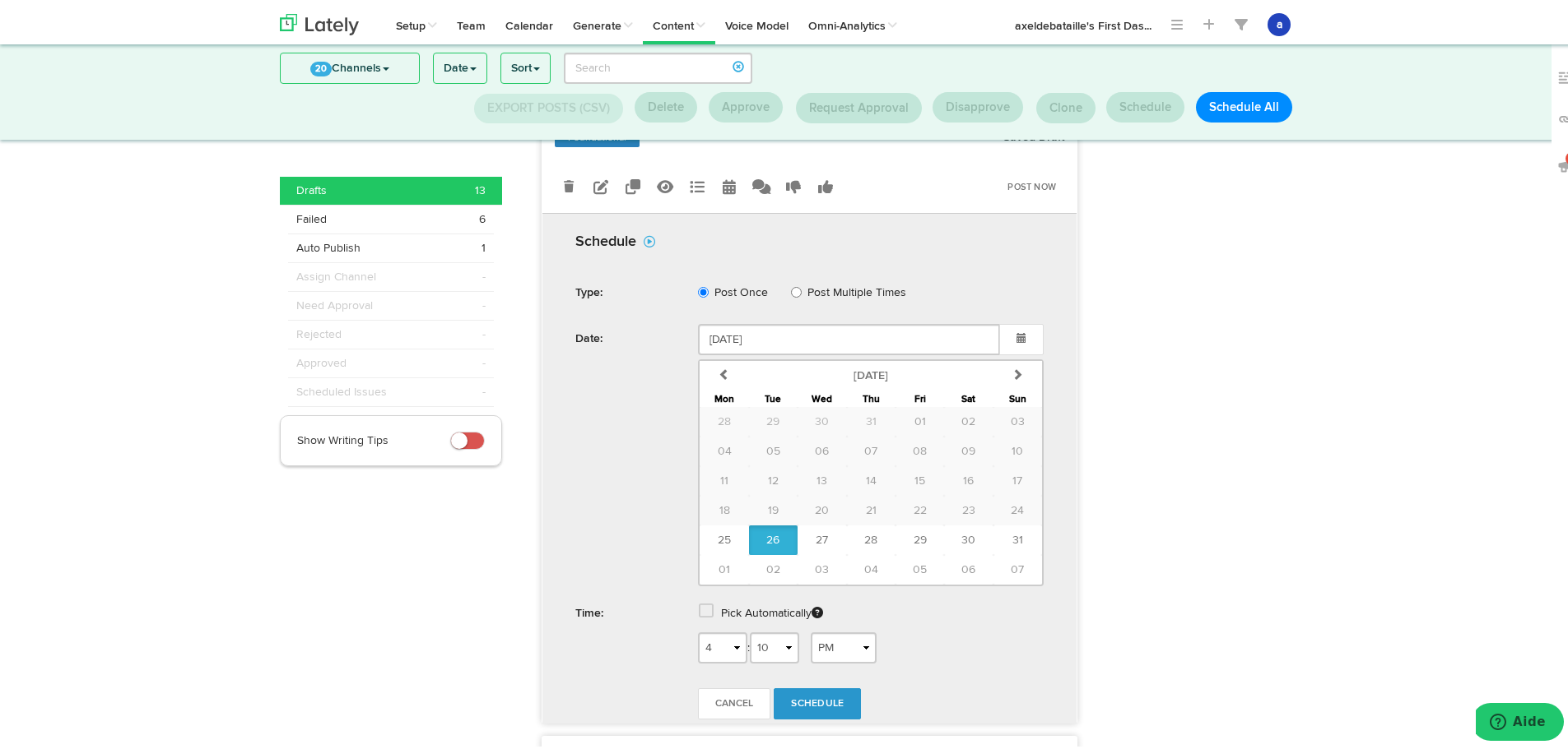
click at [699, 605] on span at bounding box center [705, 608] width 15 height 17
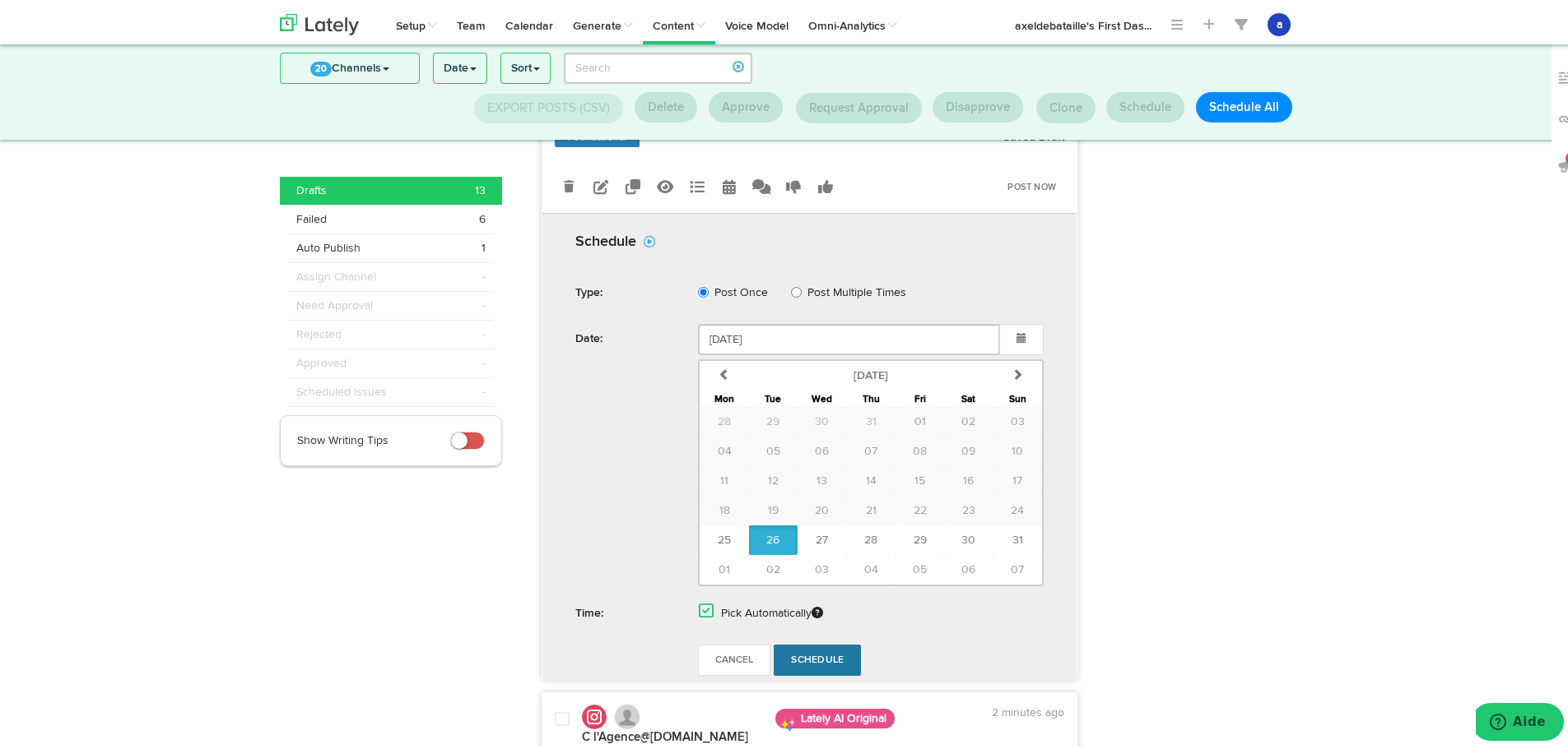
click at [815, 660] on span "Schedule" at bounding box center [817, 657] width 53 height 10
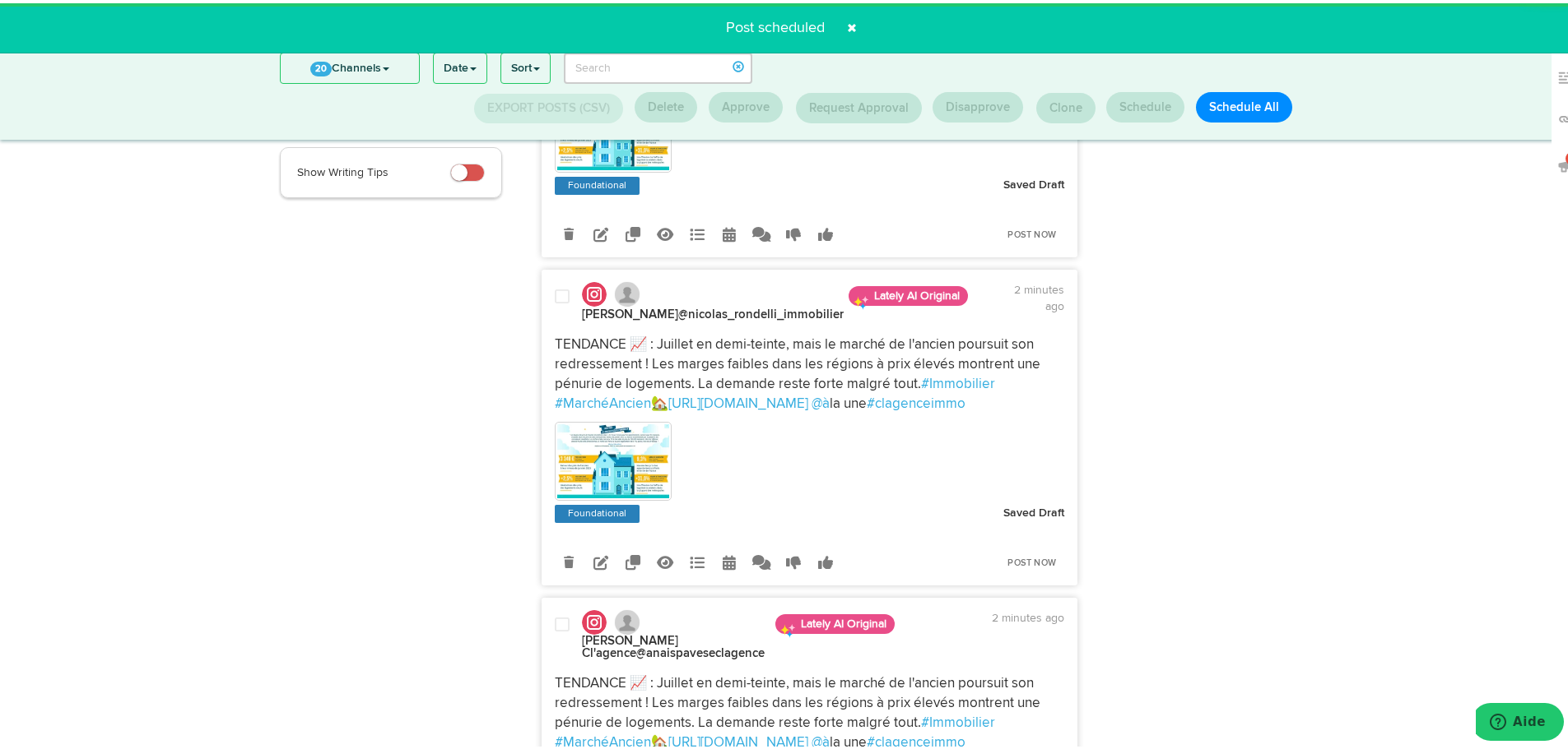
scroll to position [216, 0]
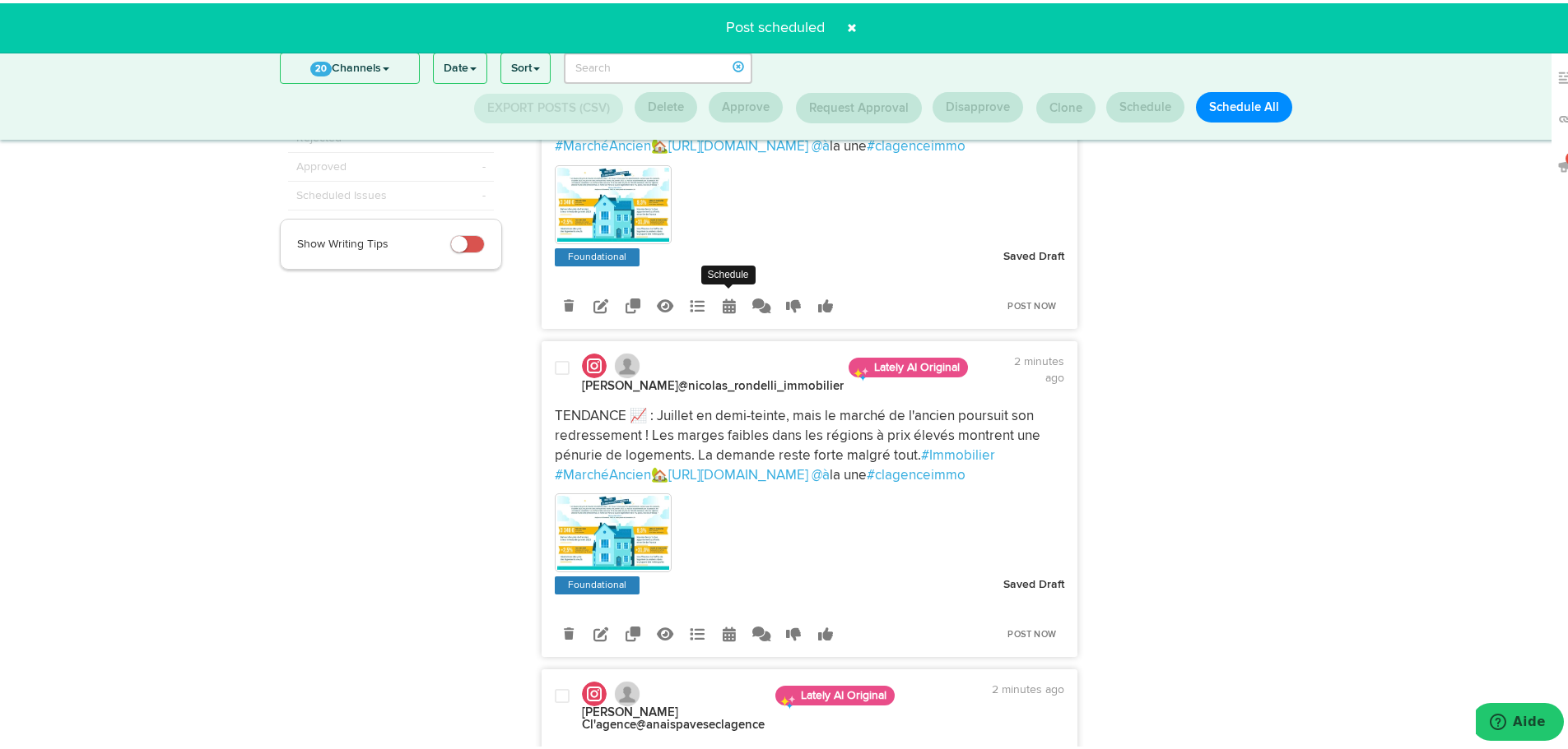
click at [725, 300] on icon at bounding box center [728, 302] width 13 height 15
select select "4"
select select "10"
select select "PM"
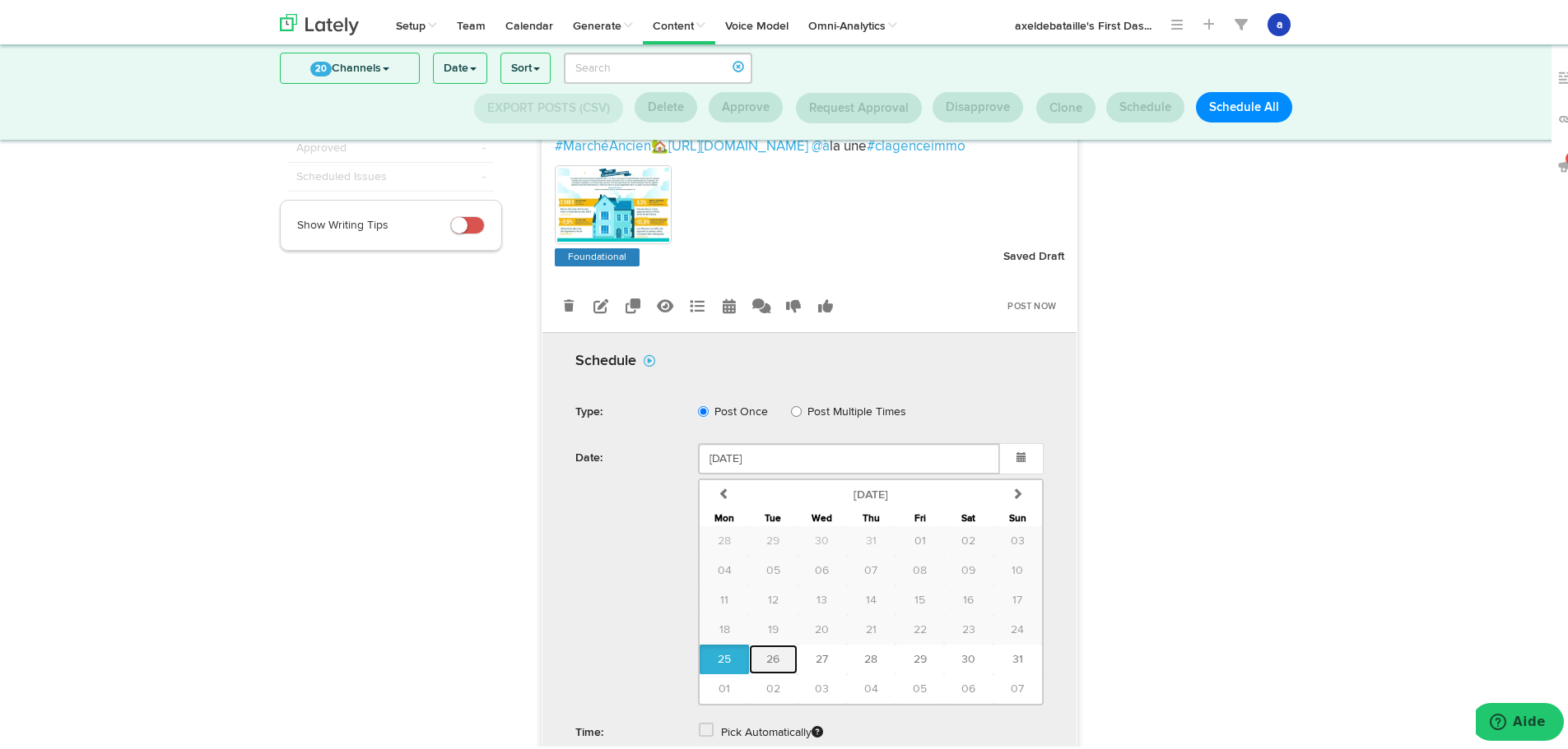
click at [766, 655] on span "26" at bounding box center [772, 656] width 13 height 12
type input "[DATE]"
click at [725, 737] on label "Pick Automatically" at bounding box center [772, 730] width 102 height 30
click at [711, 727] on div "Pick Automatically" at bounding box center [871, 732] width 370 height 34
click at [703, 732] on span at bounding box center [705, 727] width 15 height 17
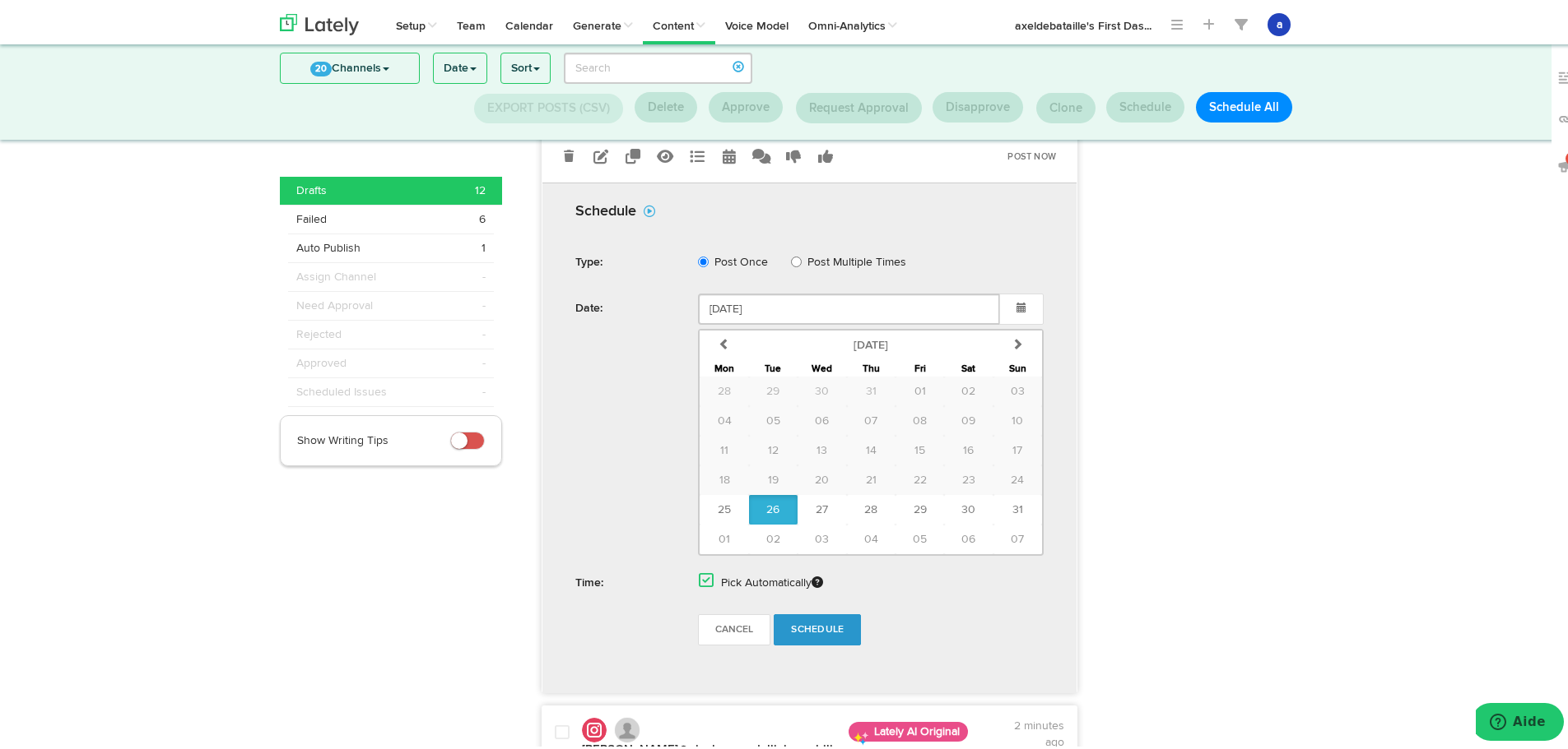
scroll to position [380, 0]
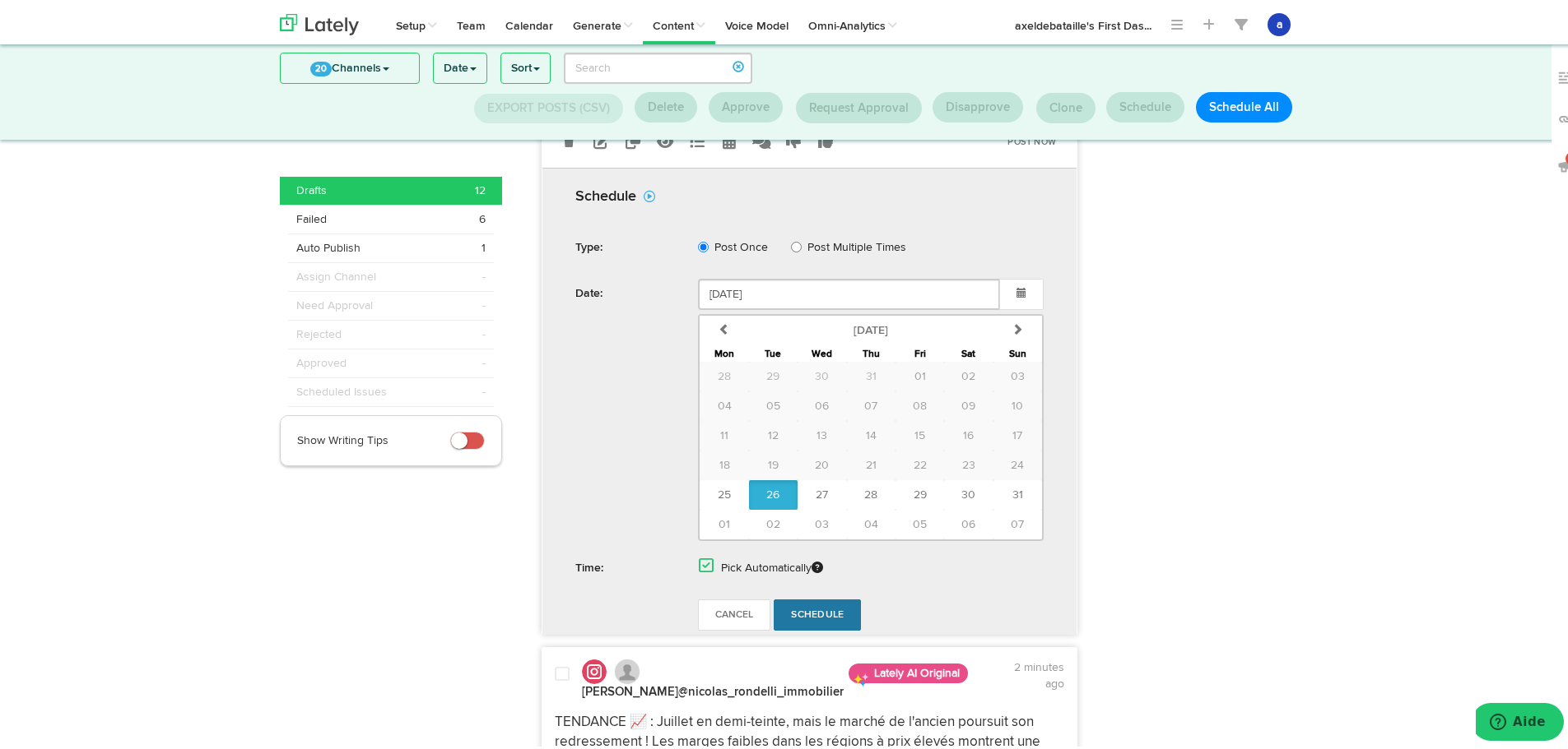
click at [836, 615] on span "Schedule" at bounding box center [817, 612] width 53 height 10
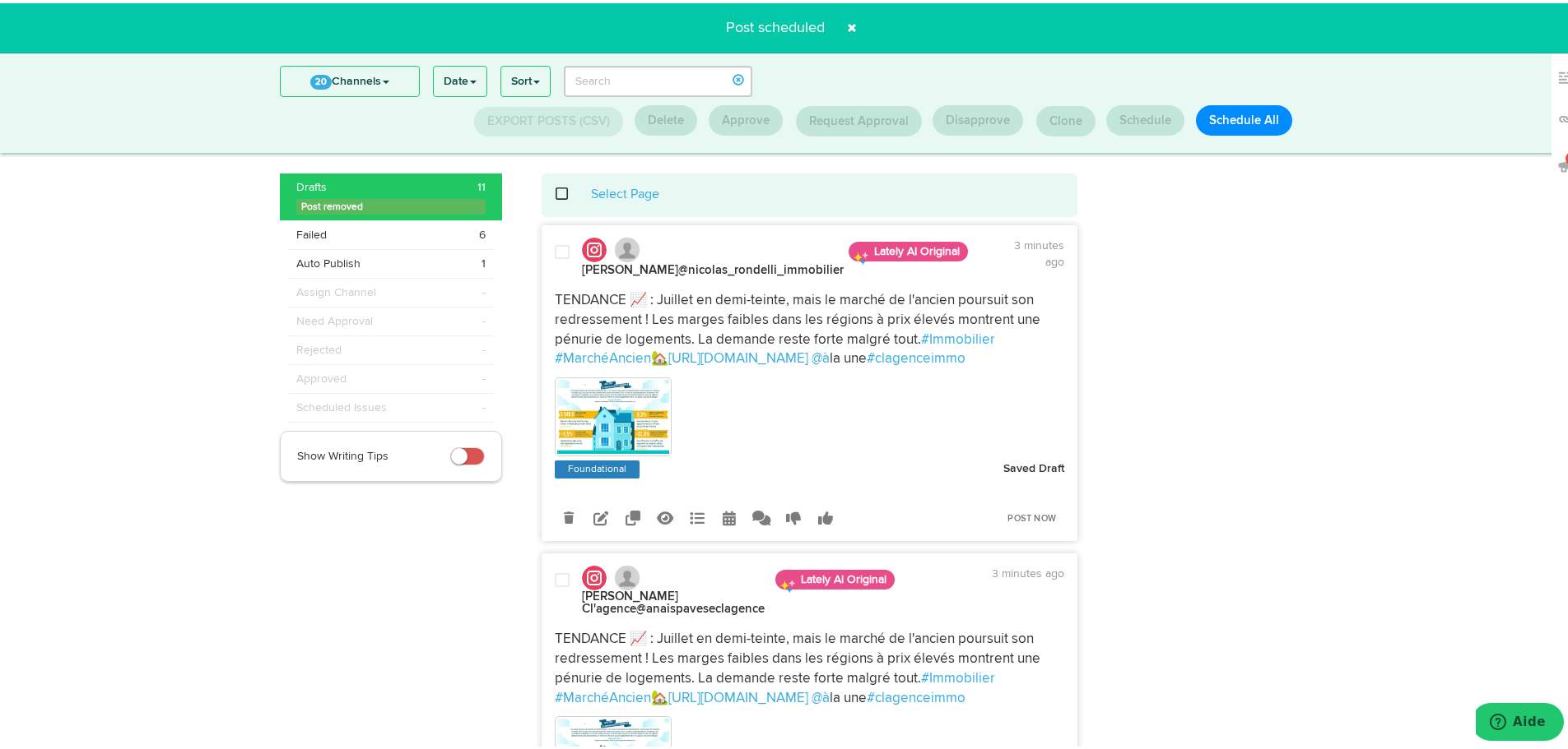
scroll to position [0, 0]
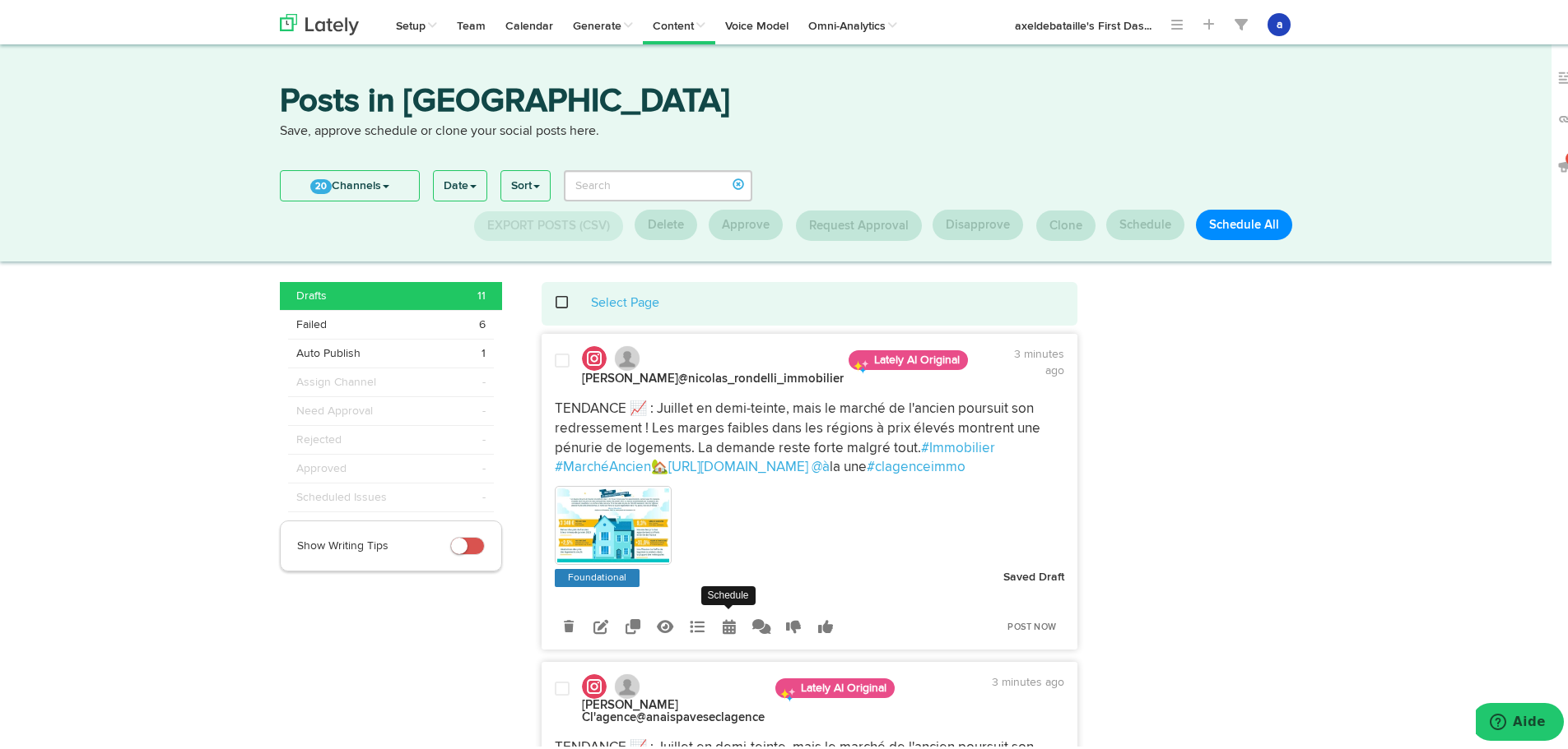
click at [715, 638] on link at bounding box center [729, 623] width 29 height 29
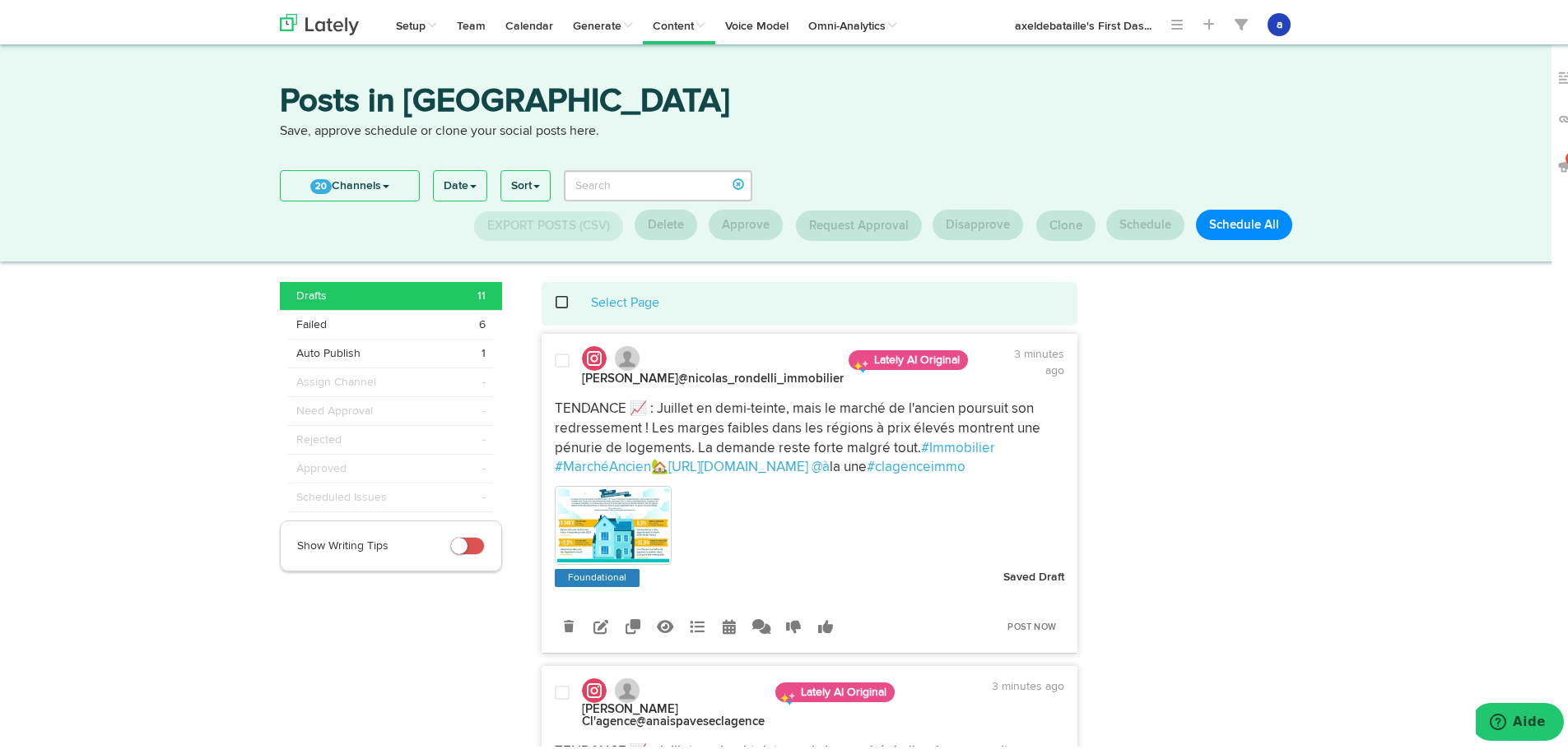
radio input "true"
select select "4"
select select "10"
select select "PM"
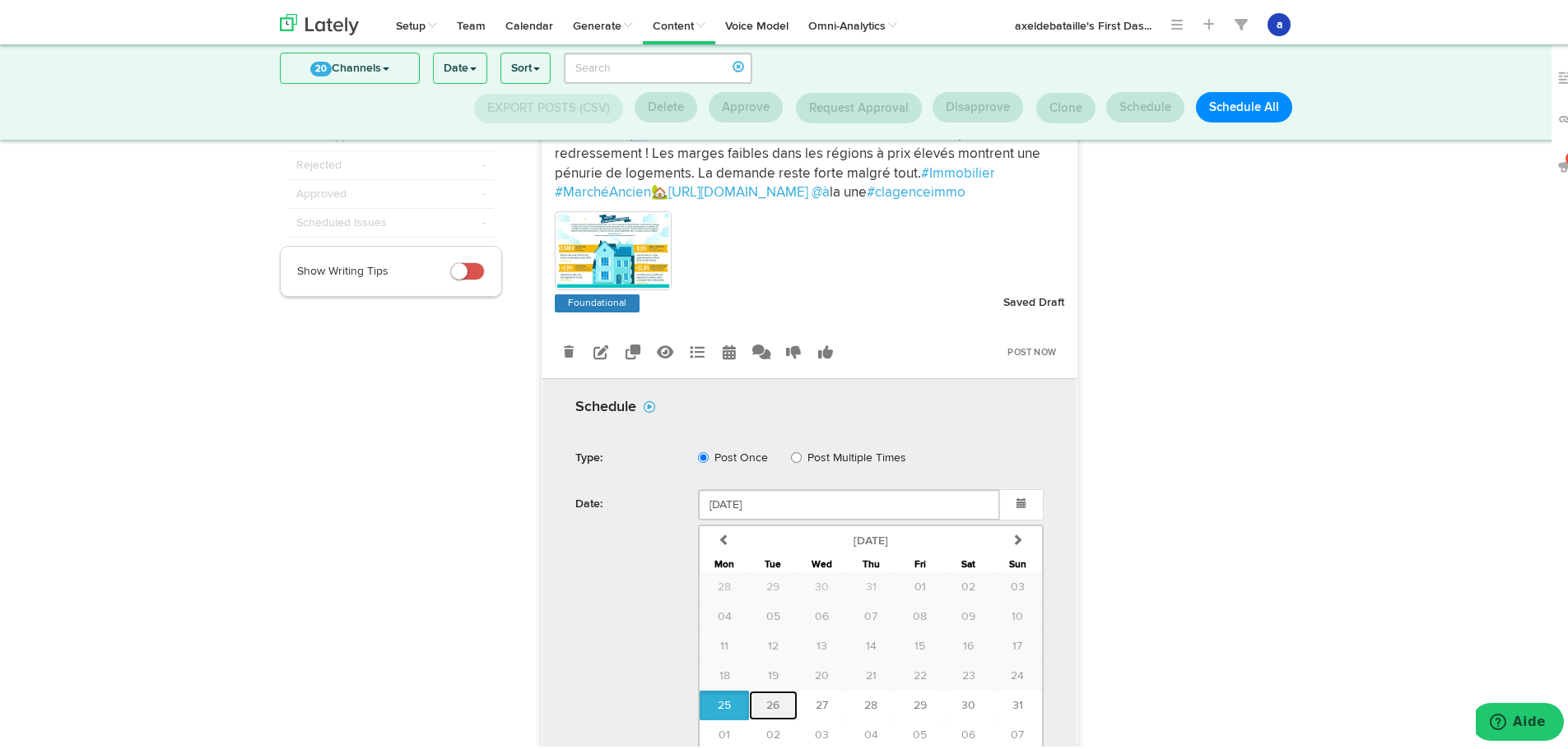
click at [766, 708] on span "26" at bounding box center [772, 703] width 13 height 12
type input "[DATE]"
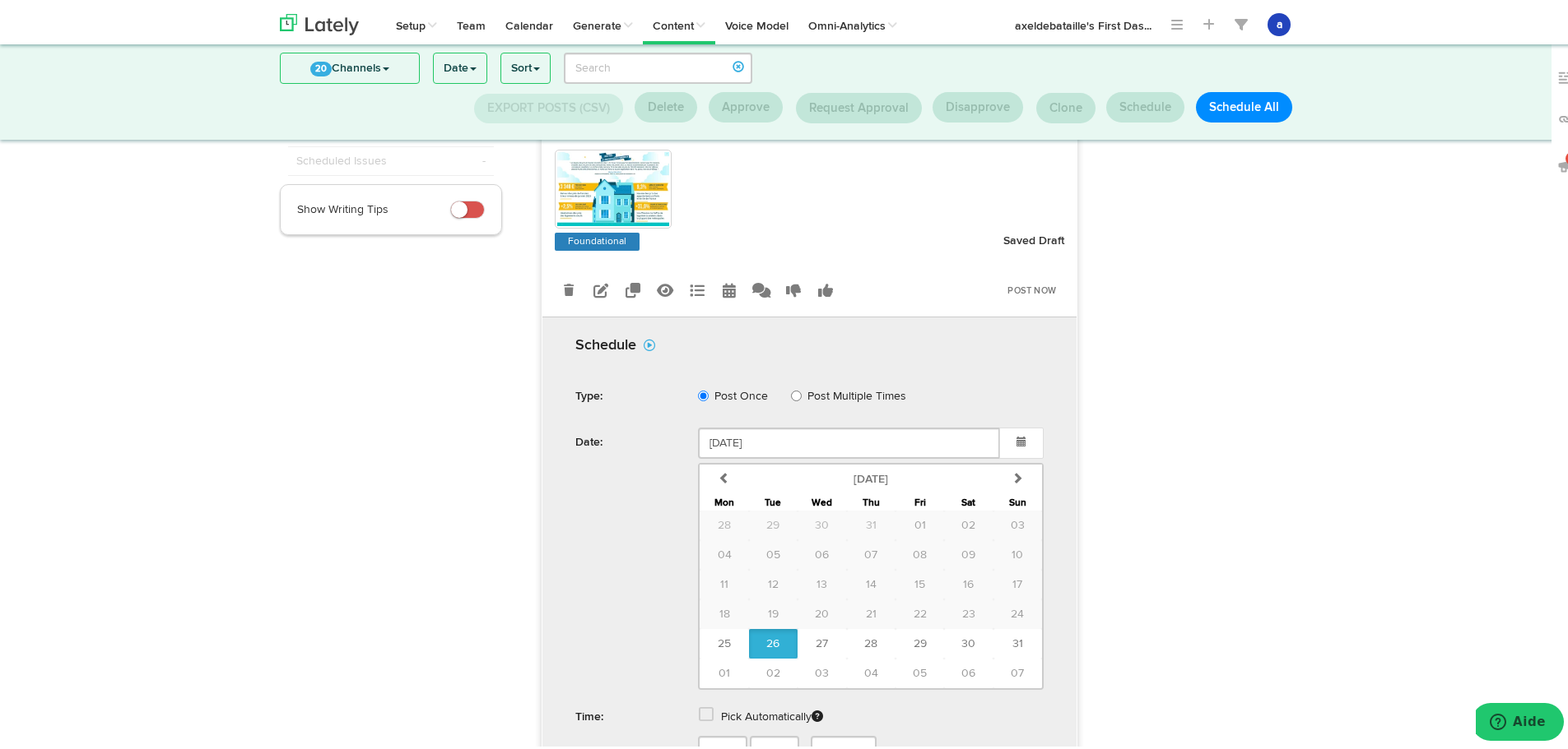
scroll to position [260, 0]
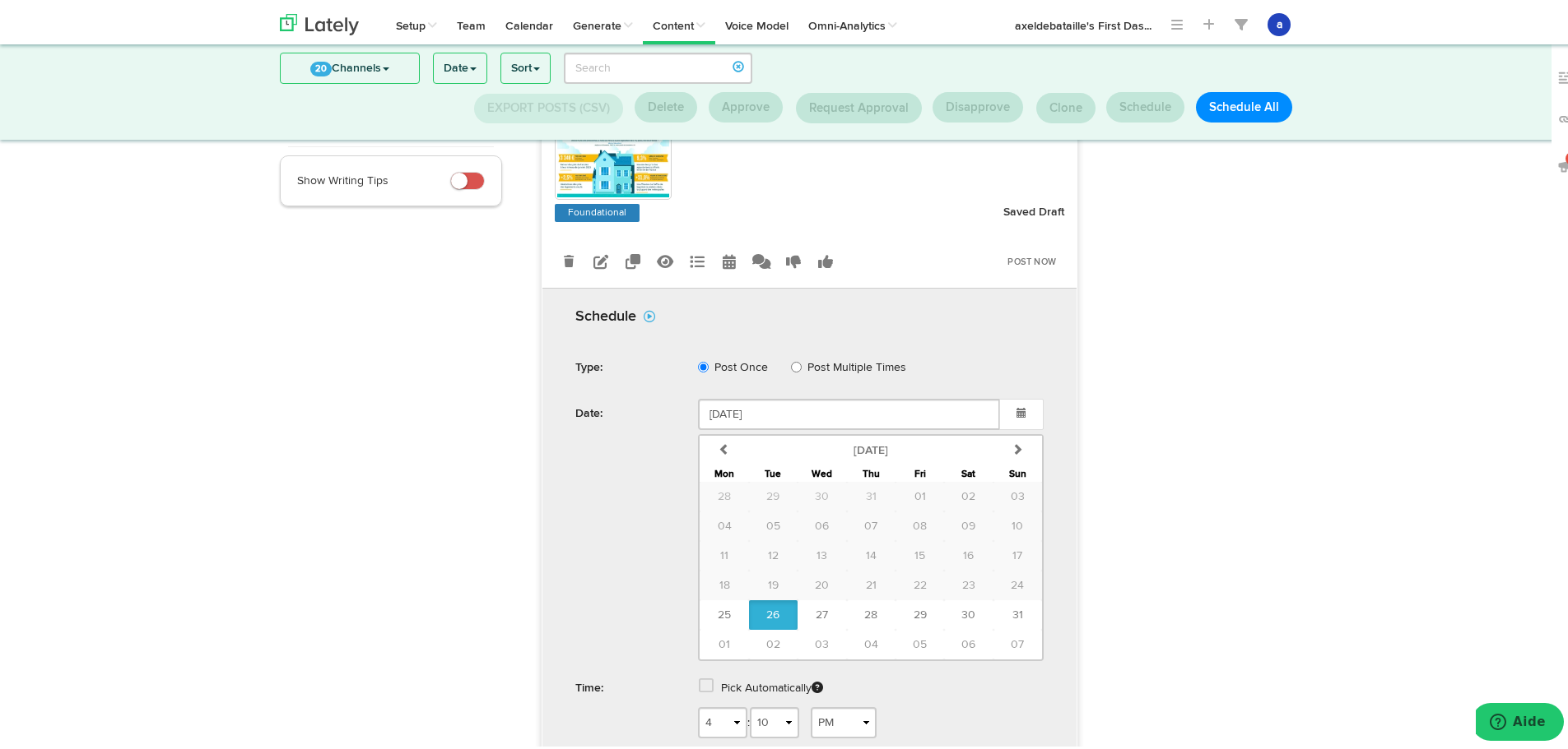
click at [703, 691] on span at bounding box center [705, 682] width 15 height 17
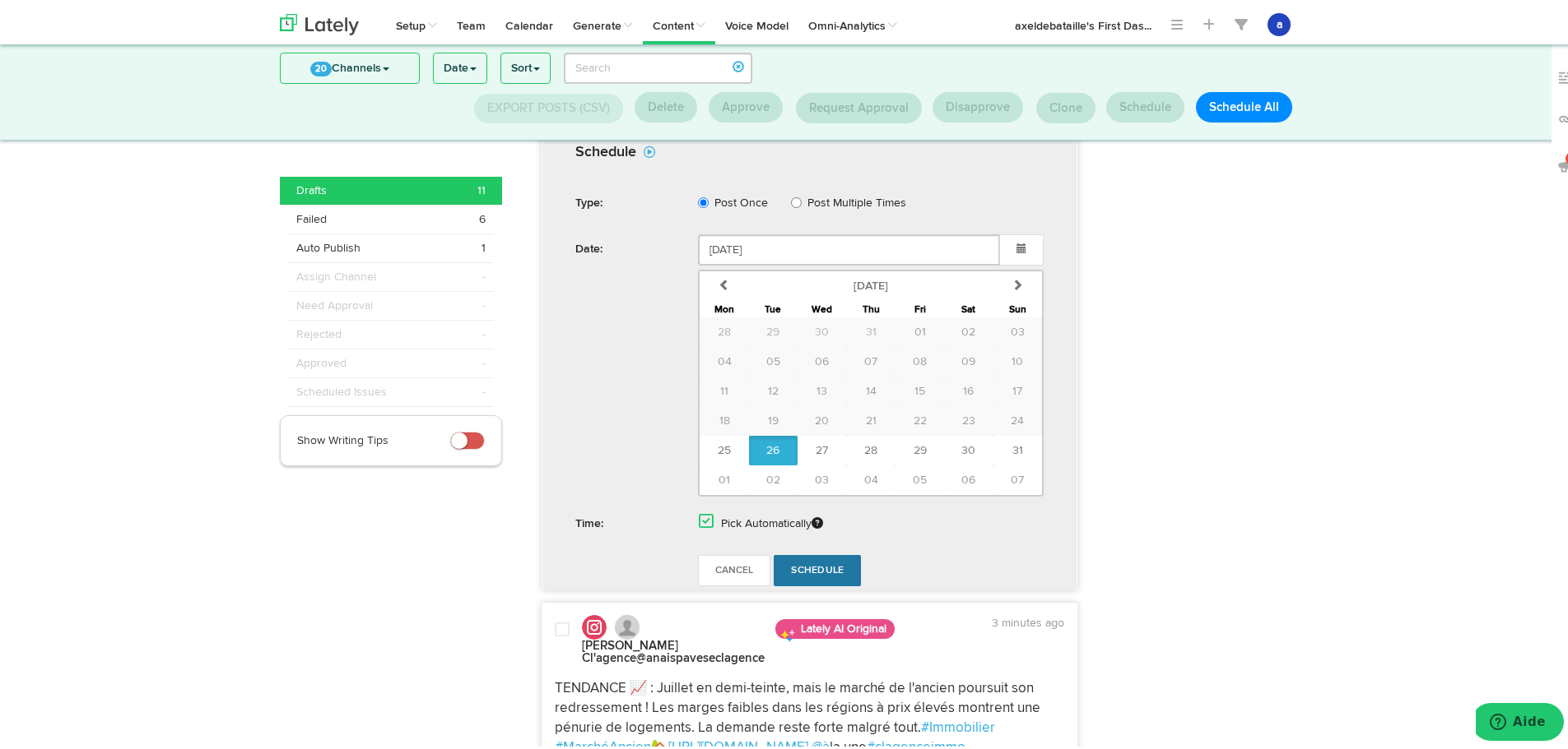
click at [827, 571] on link "Schedule" at bounding box center [817, 567] width 88 height 31
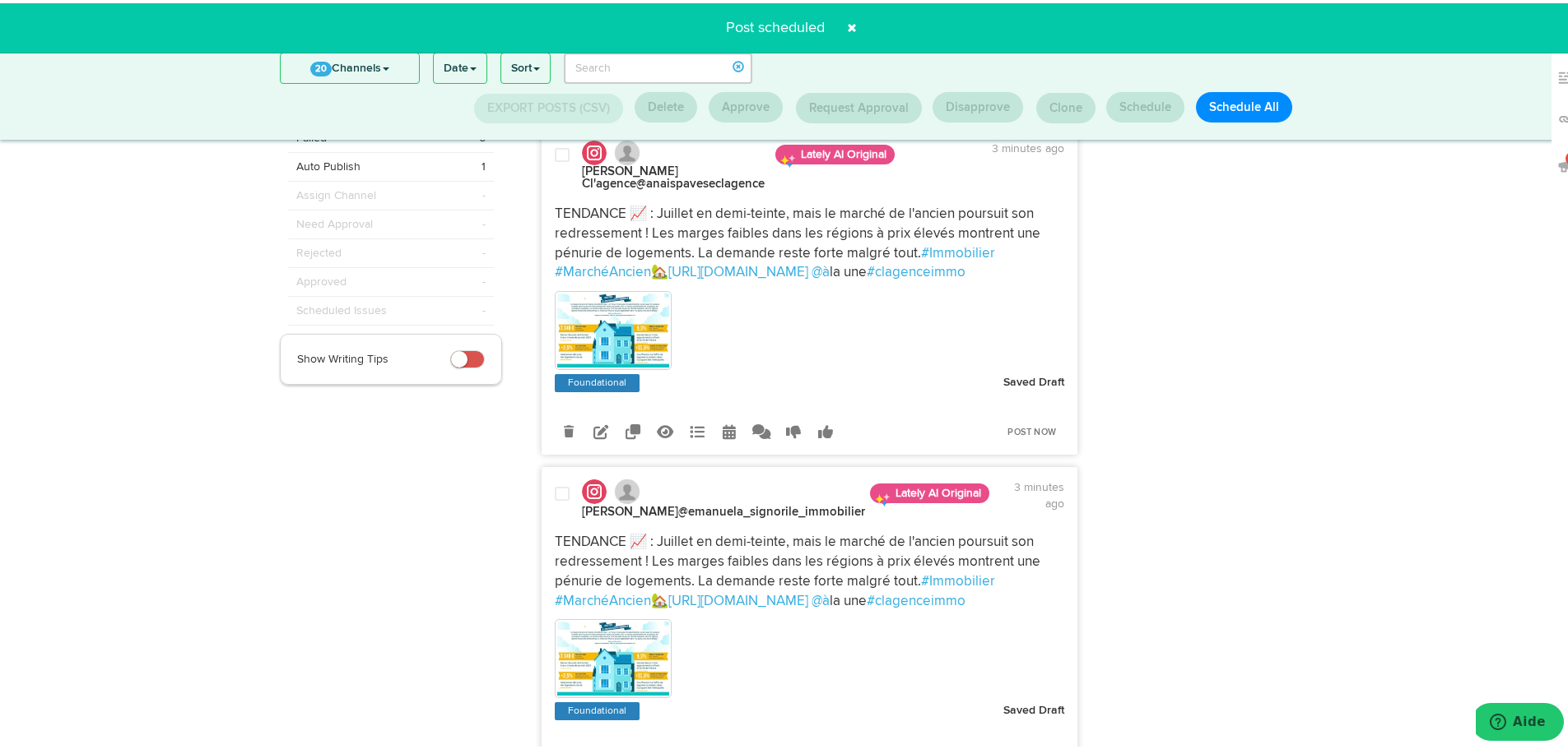
scroll to position [51, 0]
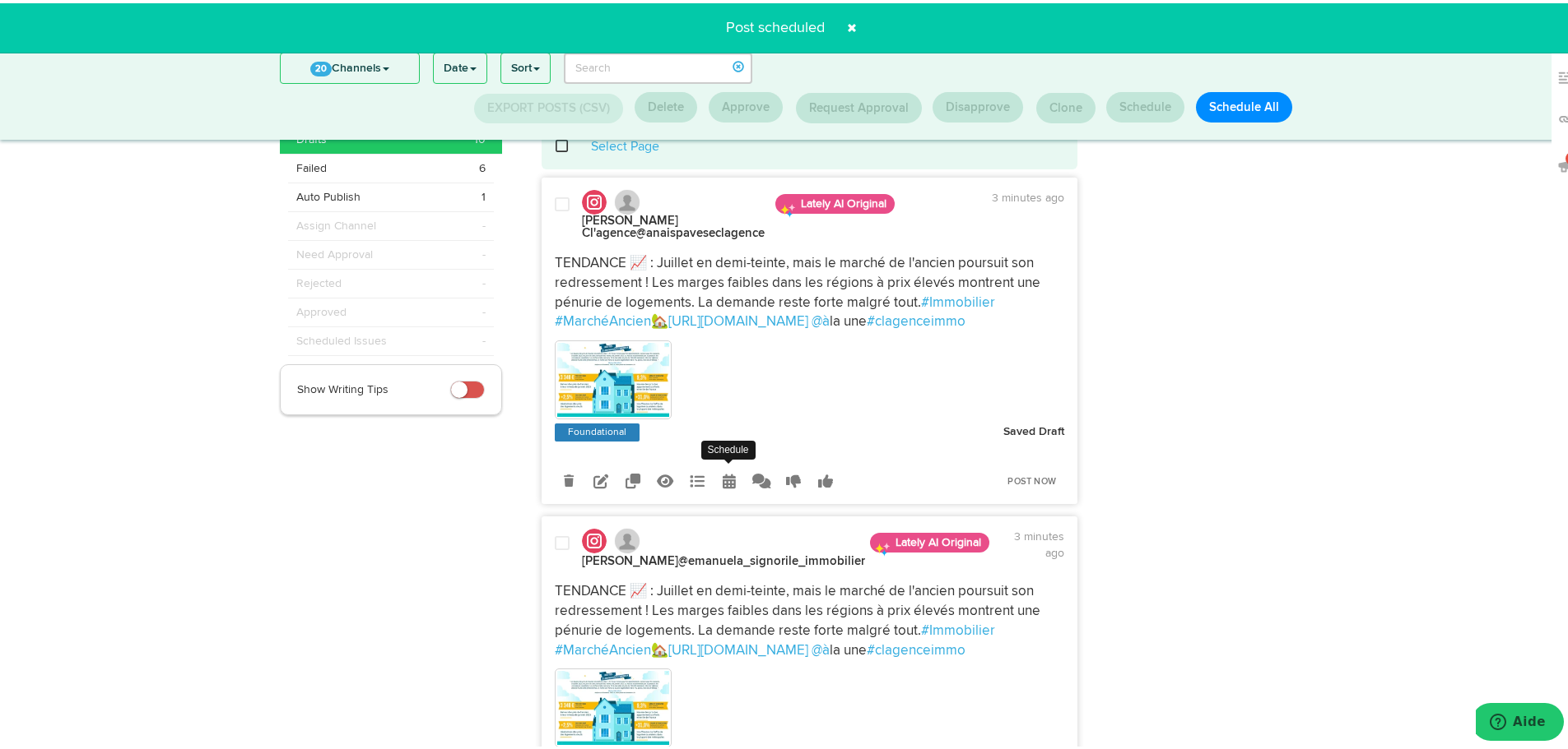
click at [722, 475] on icon at bounding box center [728, 477] width 13 height 15
radio input "true"
select select "4"
select select "10"
select select "PM"
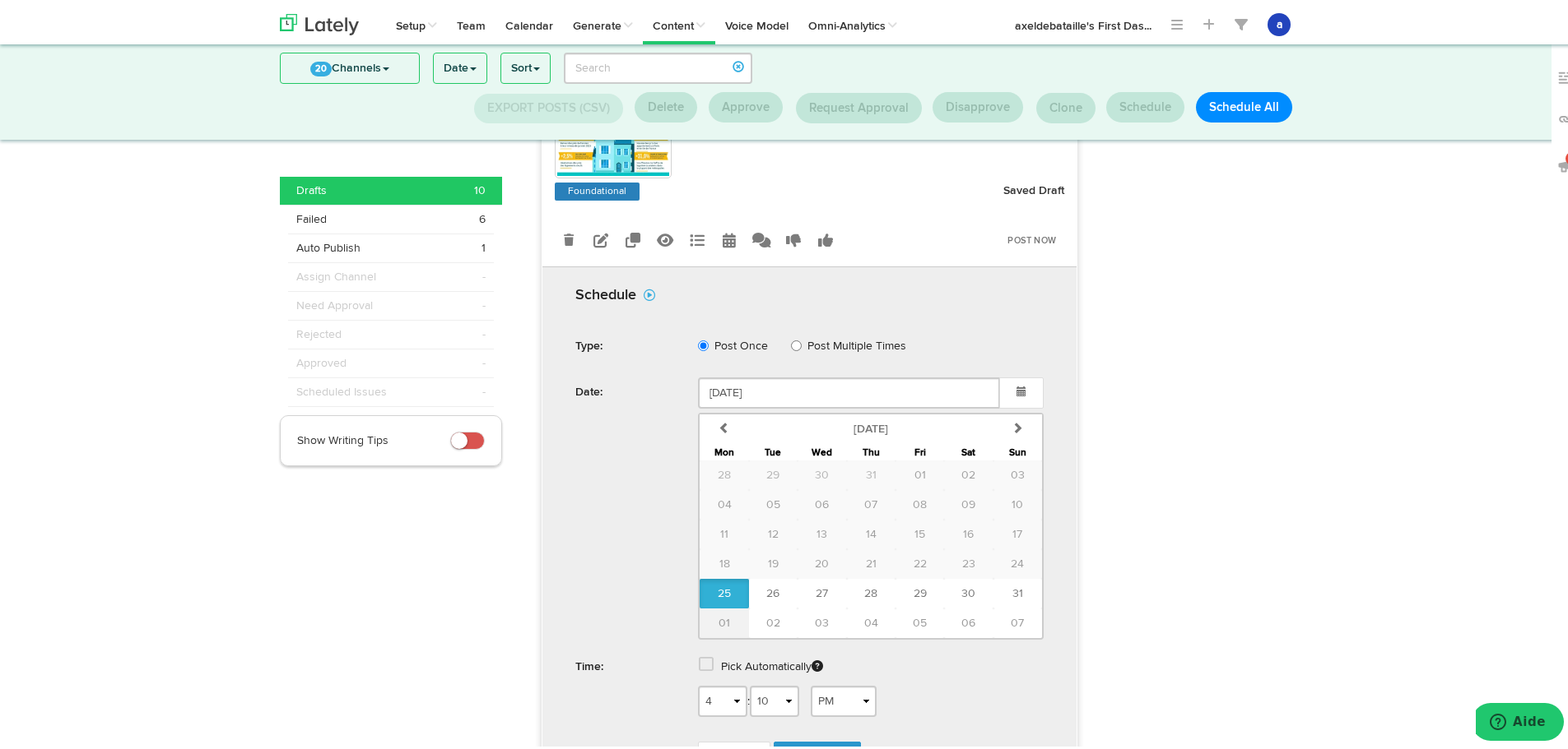
scroll to position [297, 0]
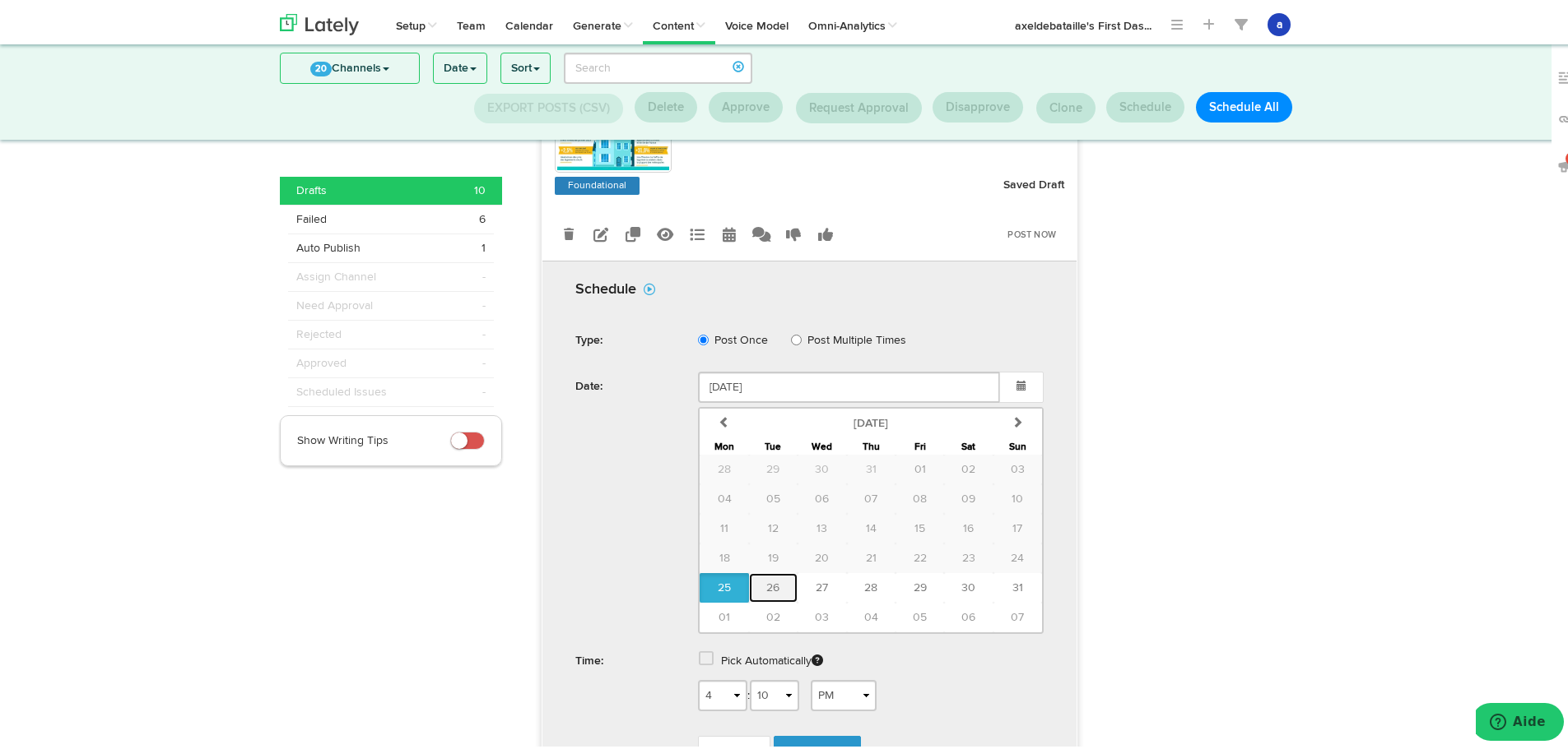
click at [754, 592] on button "26" at bounding box center [773, 585] width 49 height 30
type input "[DATE]"
click at [706, 660] on span at bounding box center [705, 655] width 15 height 17
click at [840, 699] on link "Schedule" at bounding box center [817, 704] width 88 height 31
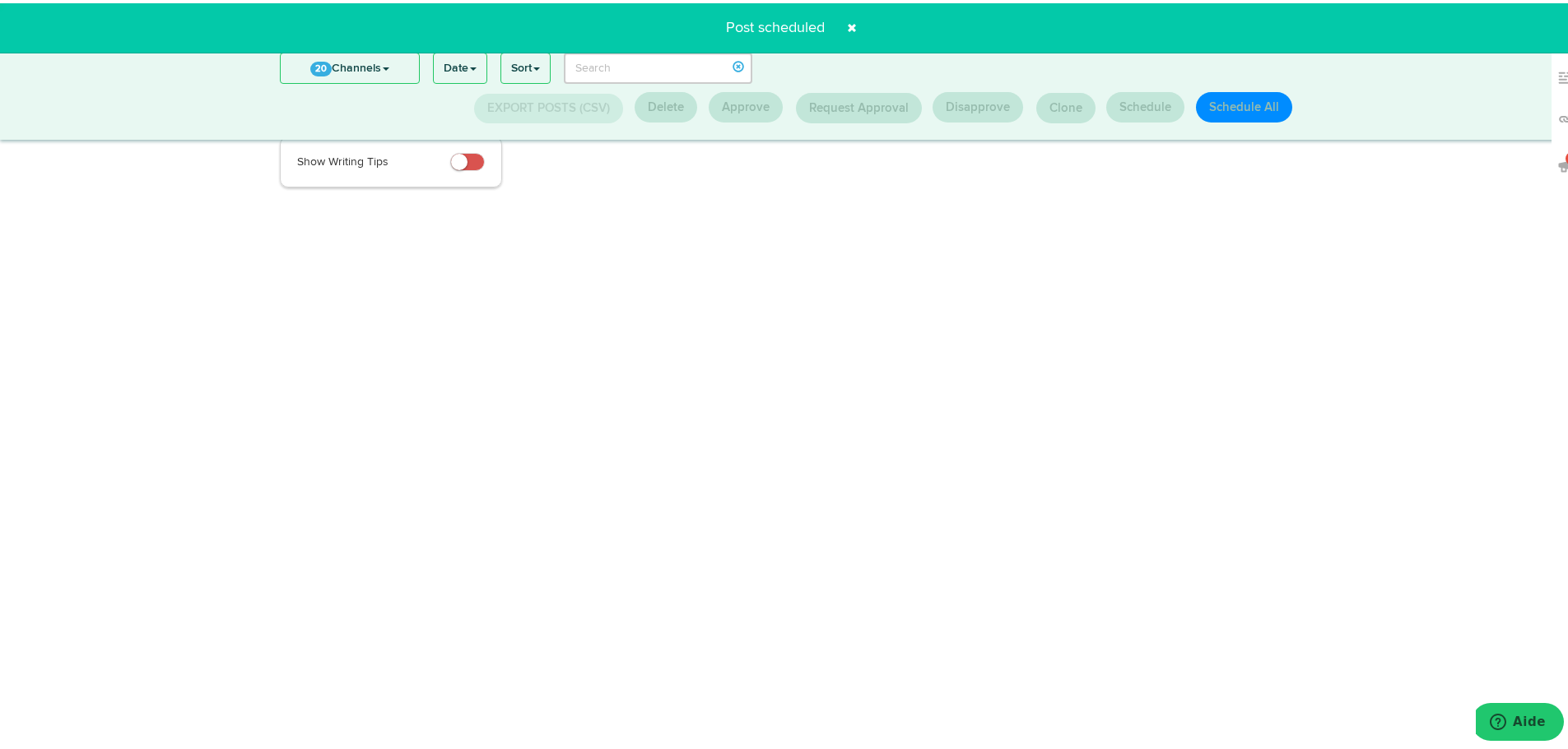
scroll to position [216, 0]
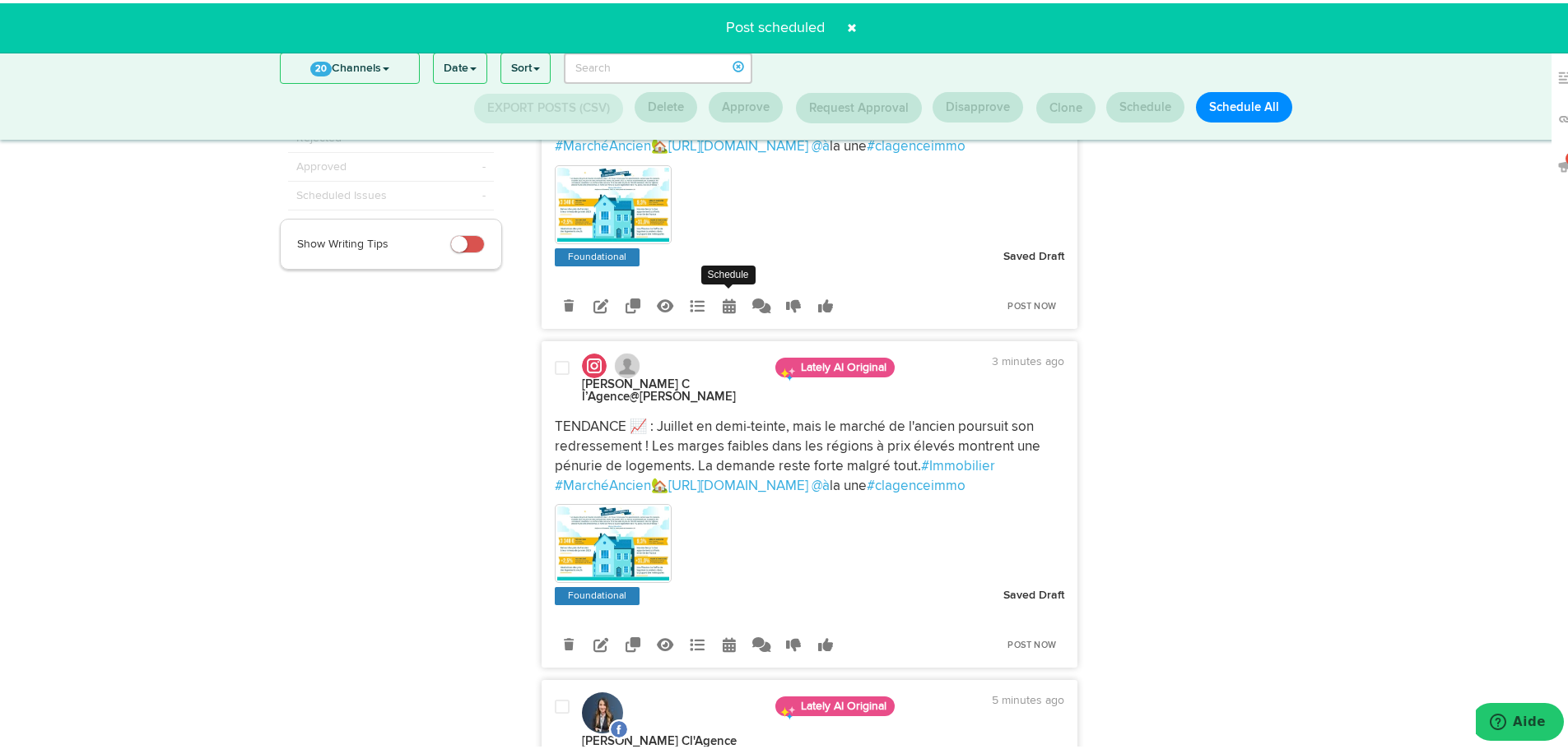
click at [730, 309] on link at bounding box center [729, 301] width 29 height 29
select select "4"
select select "10"
select select "PM"
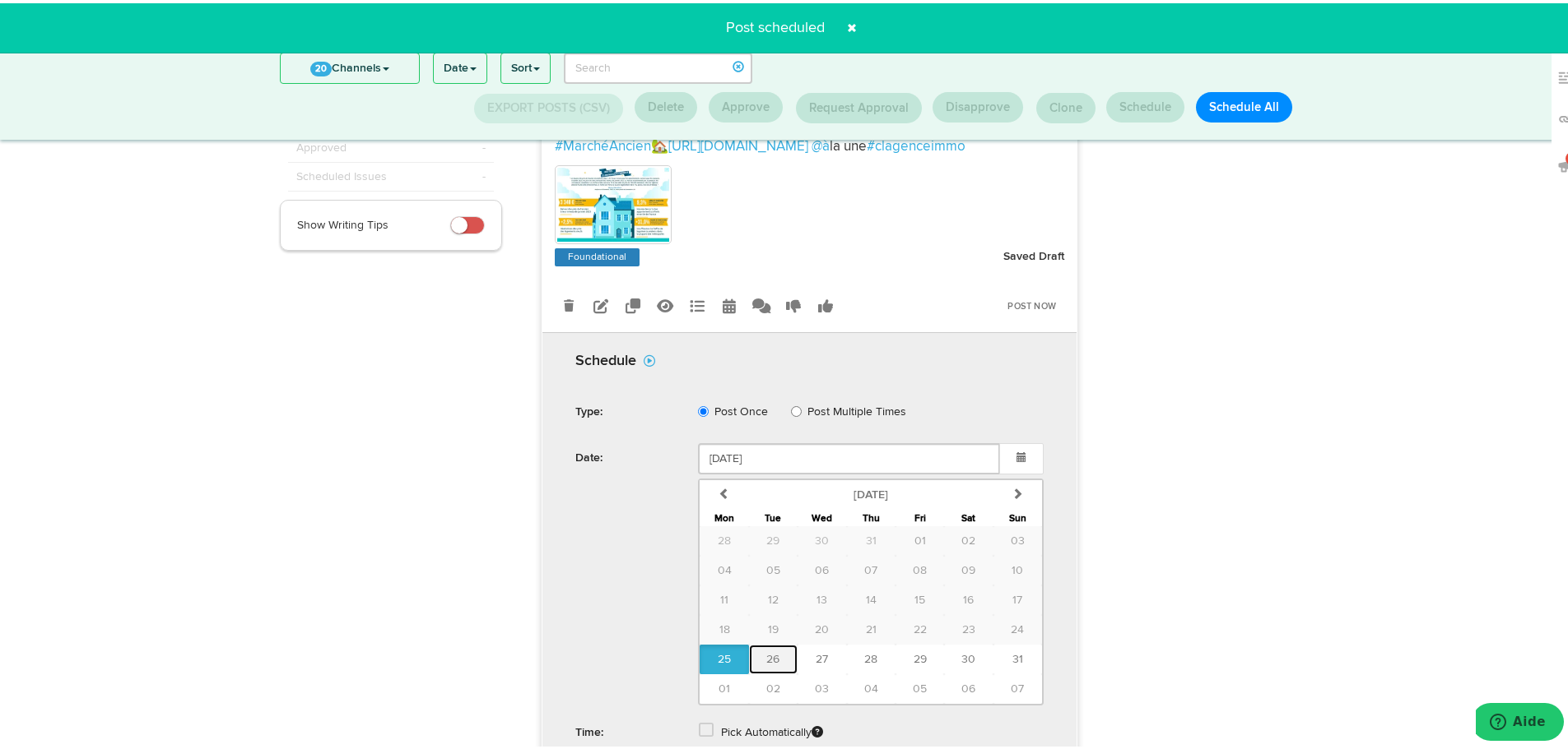
click at [766, 662] on span "26" at bounding box center [772, 656] width 13 height 12
type input "[DATE]"
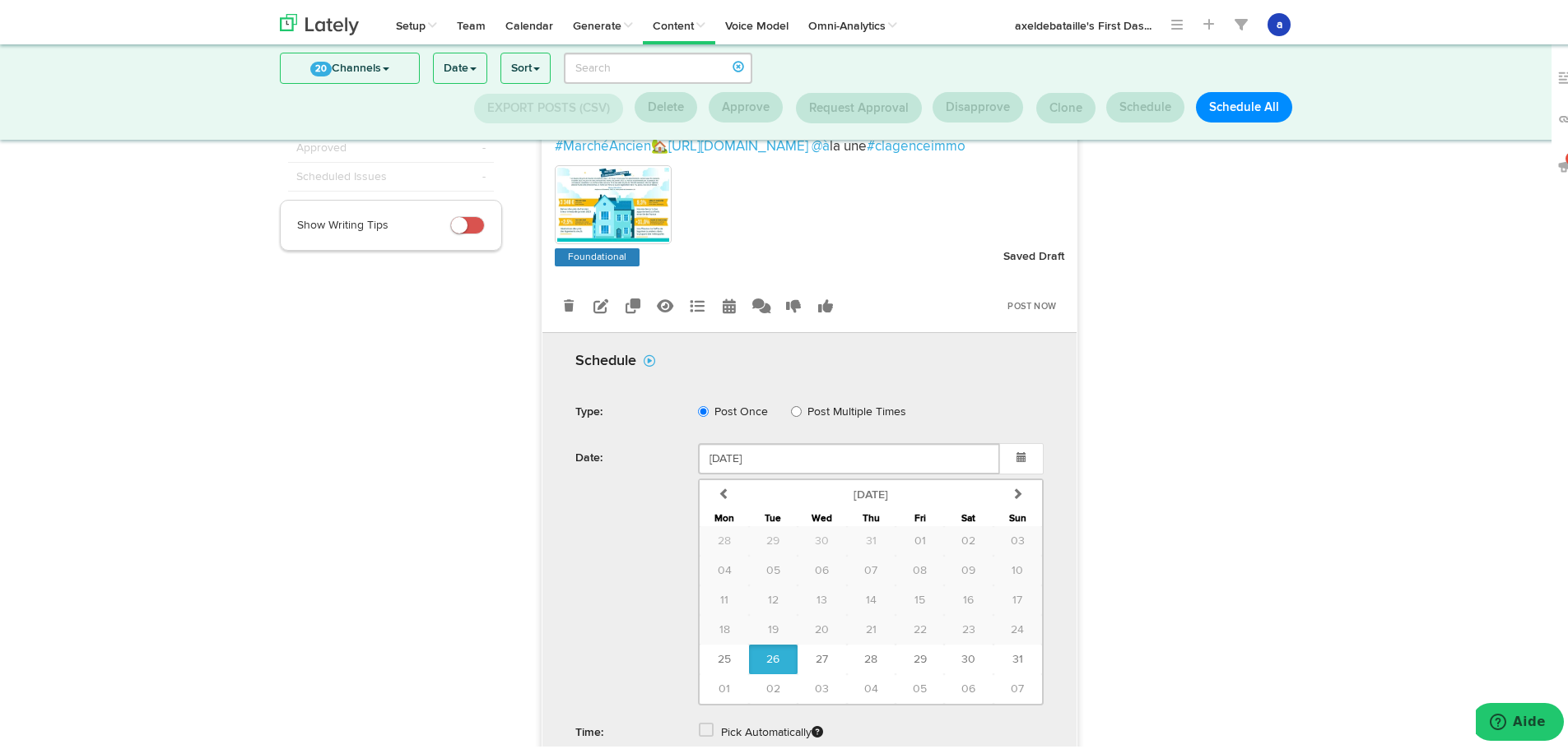
click at [721, 738] on label "Pick Automatically" at bounding box center [772, 730] width 102 height 30
click at [698, 735] on span at bounding box center [705, 727] width 15 height 17
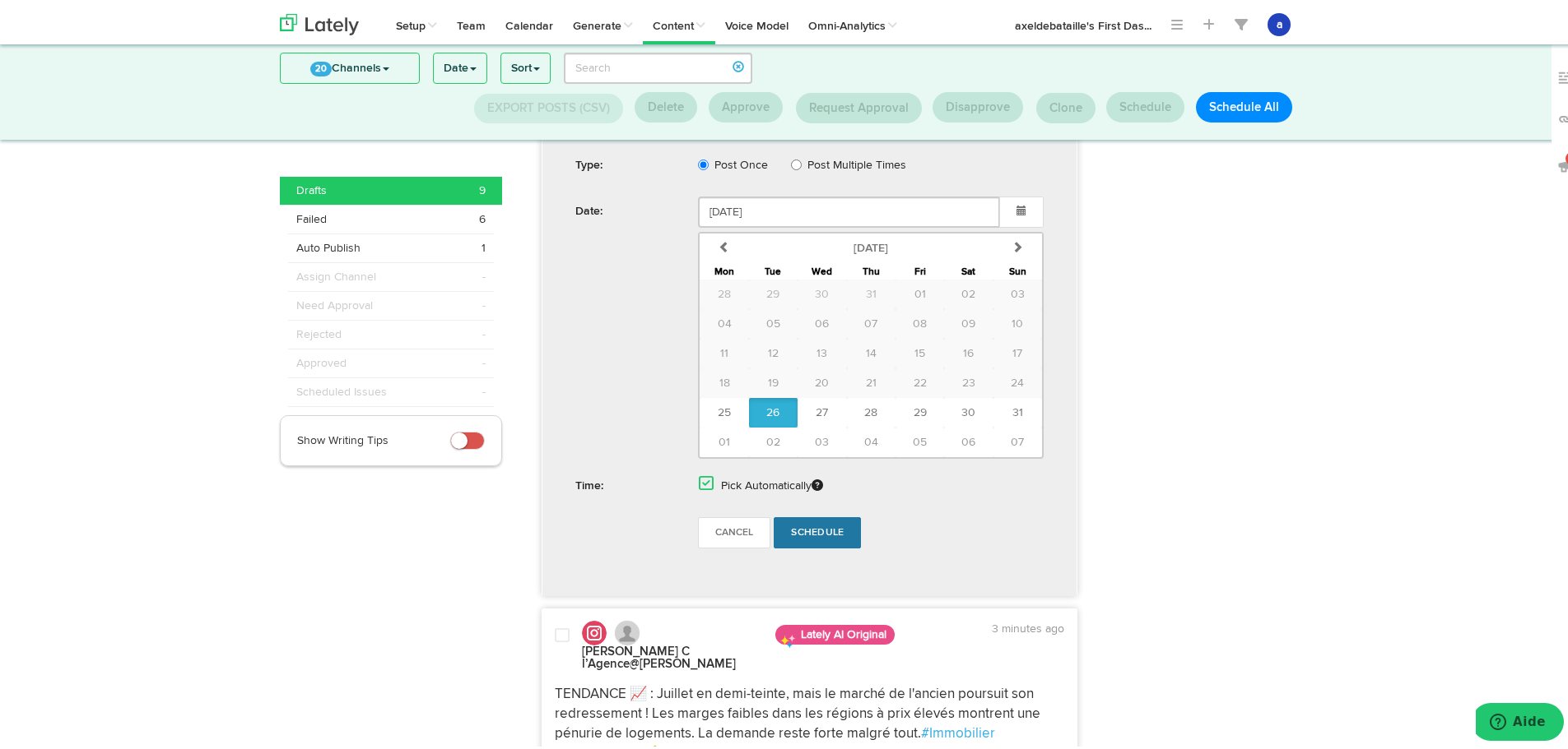
click at [817, 535] on span "Schedule" at bounding box center [817, 530] width 53 height 10
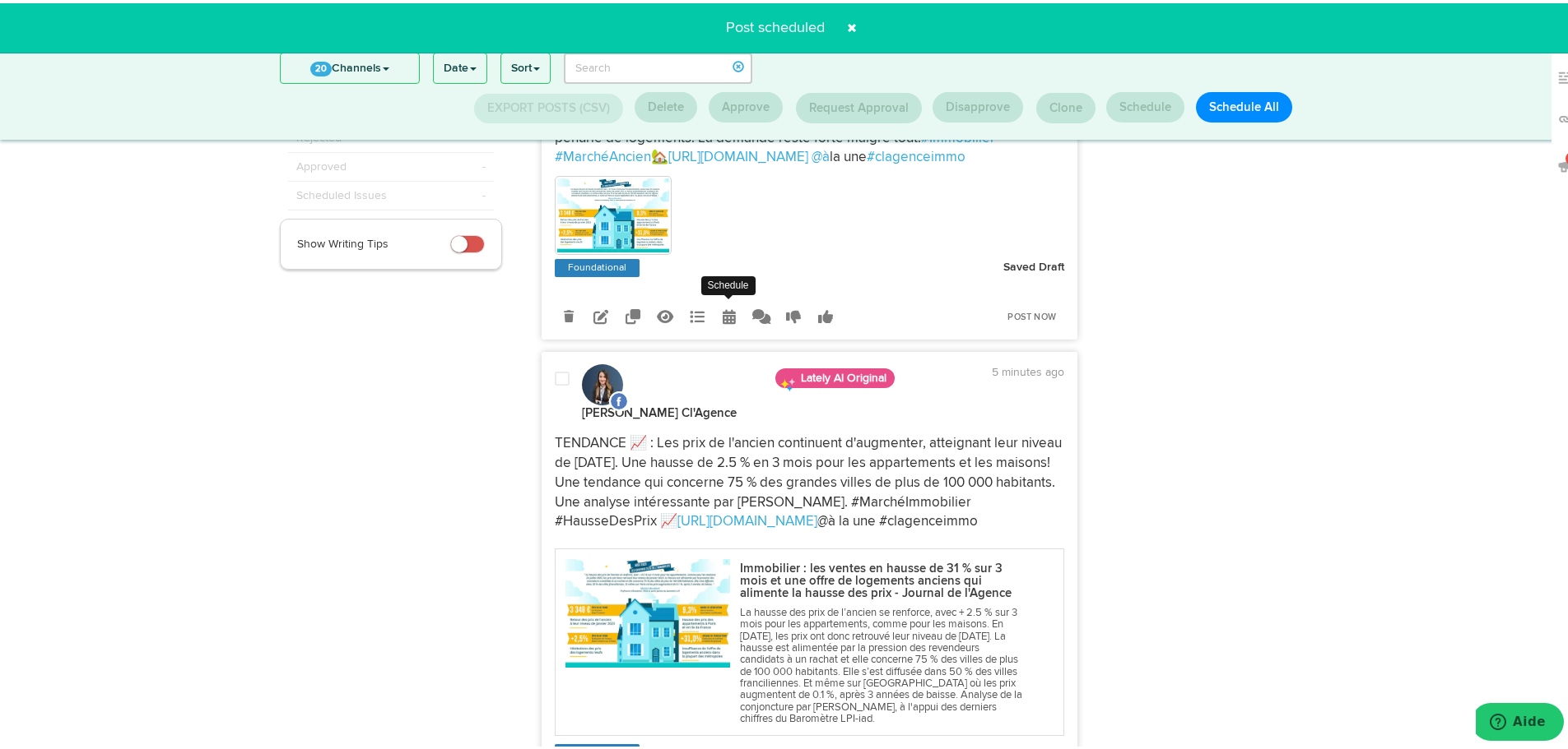
click at [722, 310] on icon at bounding box center [728, 313] width 13 height 15
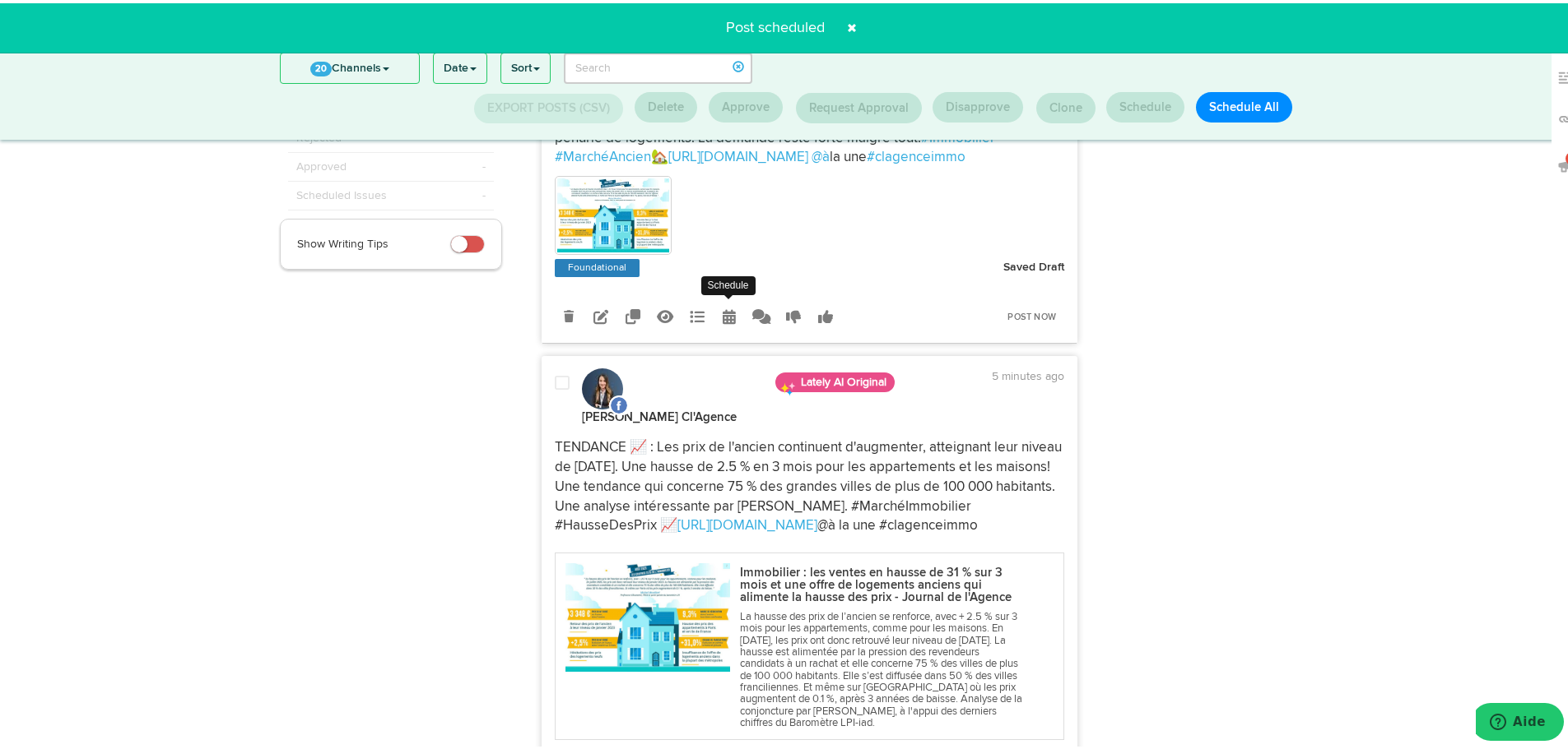
radio input "true"
select select "4"
select select "10"
select select "PM"
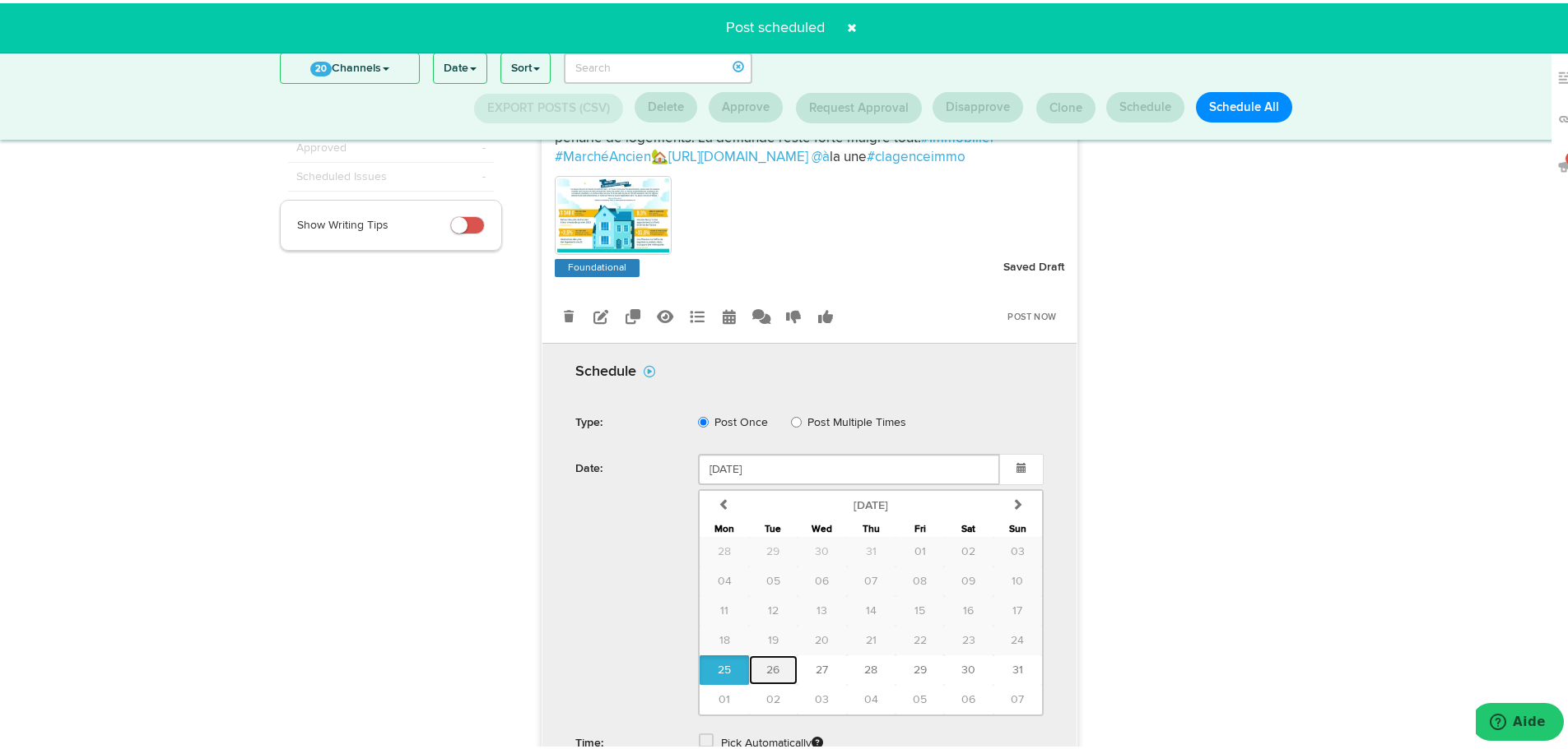
click at [766, 661] on span "26" at bounding box center [772, 667] width 13 height 12
type input "[DATE]"
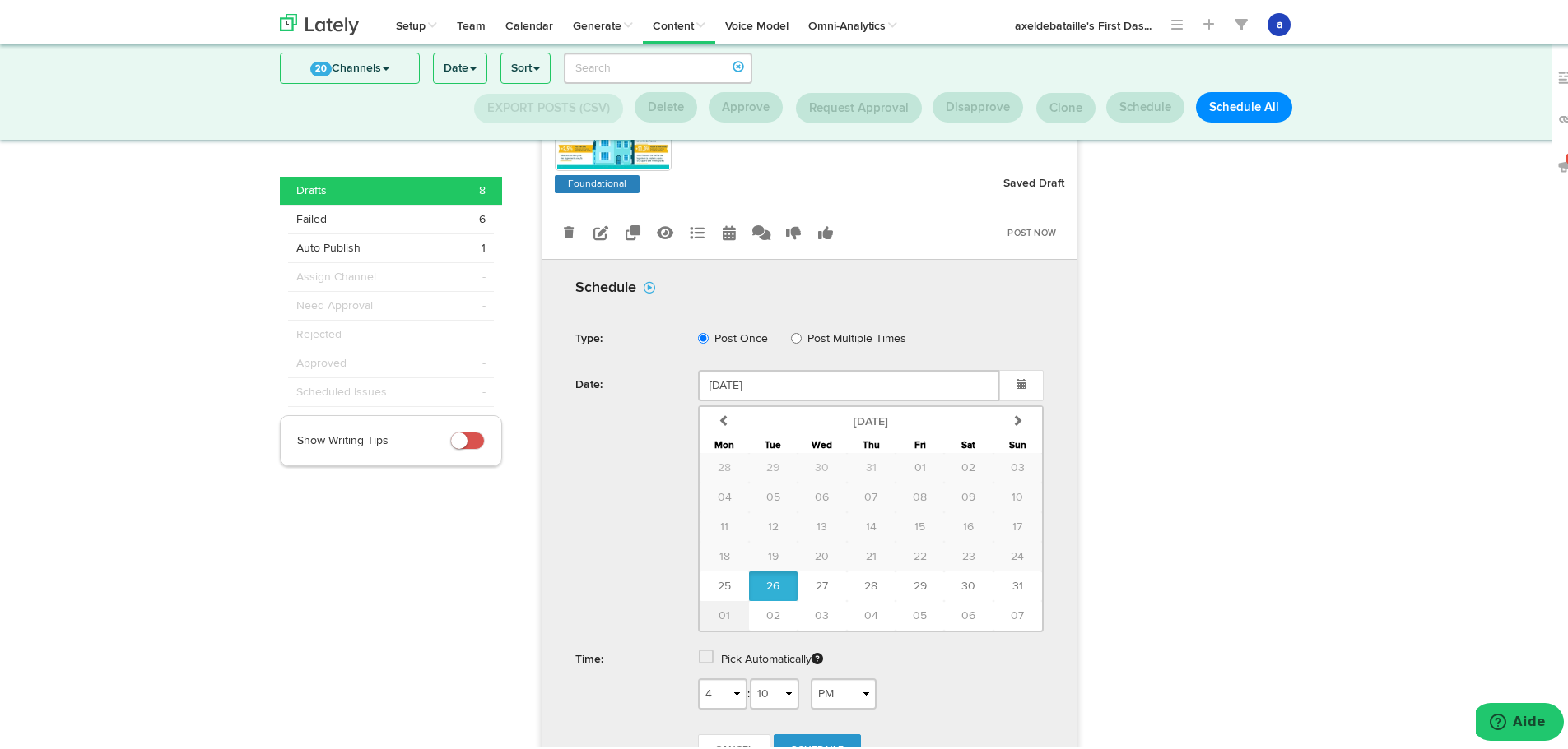
scroll to position [380, 0]
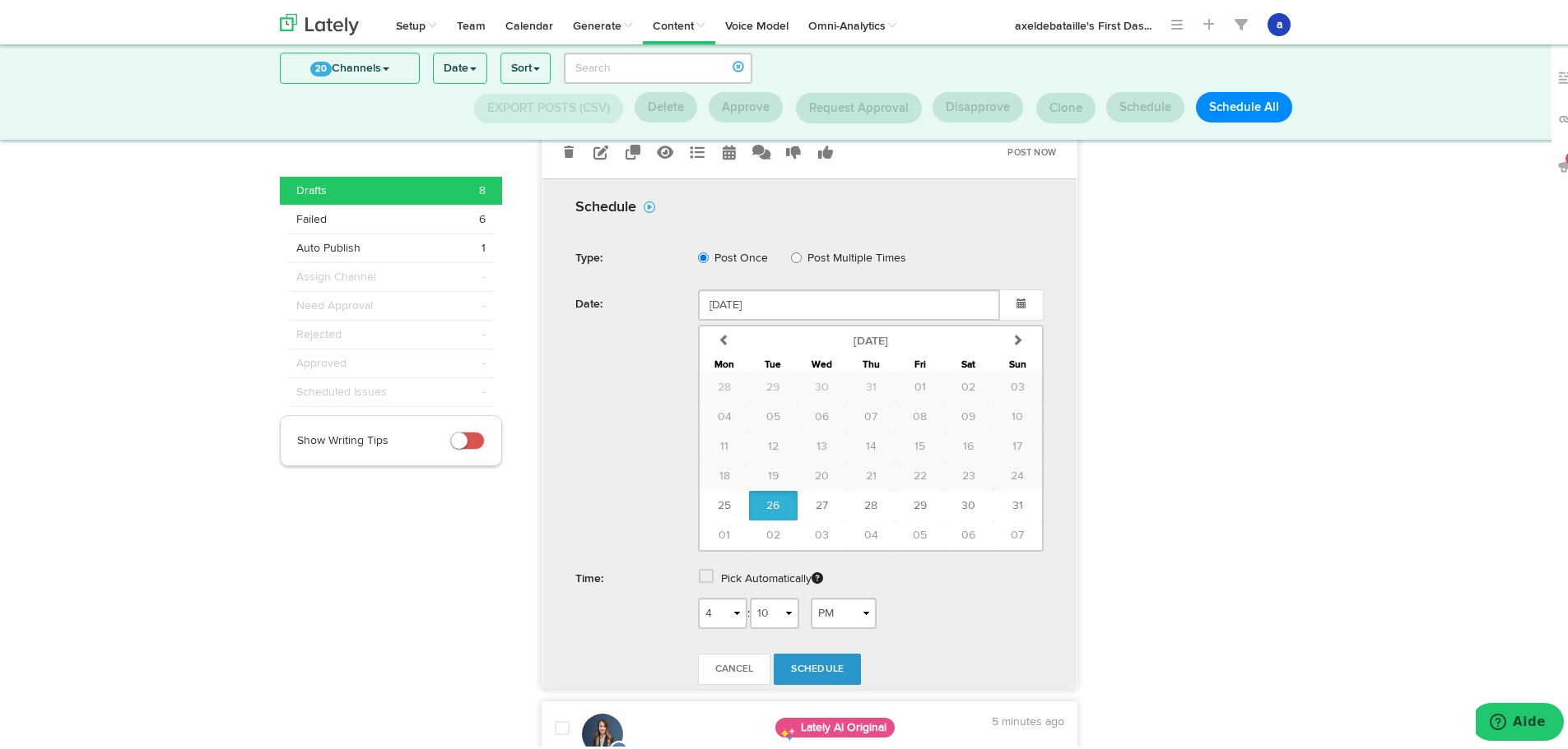
drag, startPoint x: 707, startPoint y: 584, endPoint x: 706, endPoint y: 571, distance: 13.0
click at [707, 583] on div "Pick Automatically" at bounding box center [871, 578] width 370 height 34
click at [706, 571] on link at bounding box center [707, 576] width 18 height 12
click at [818, 614] on link "Schedule" at bounding box center [817, 622] width 88 height 31
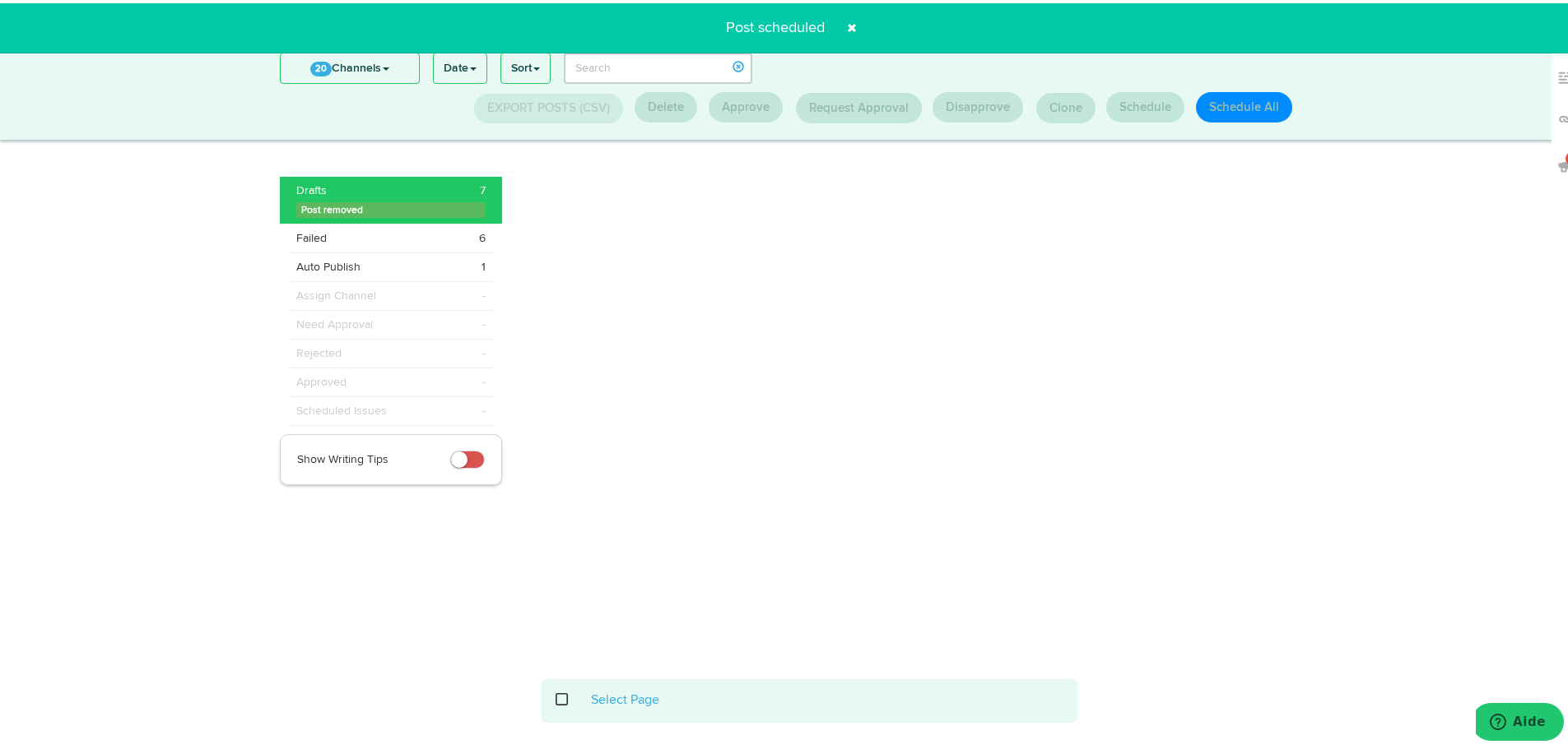
scroll to position [216, 0]
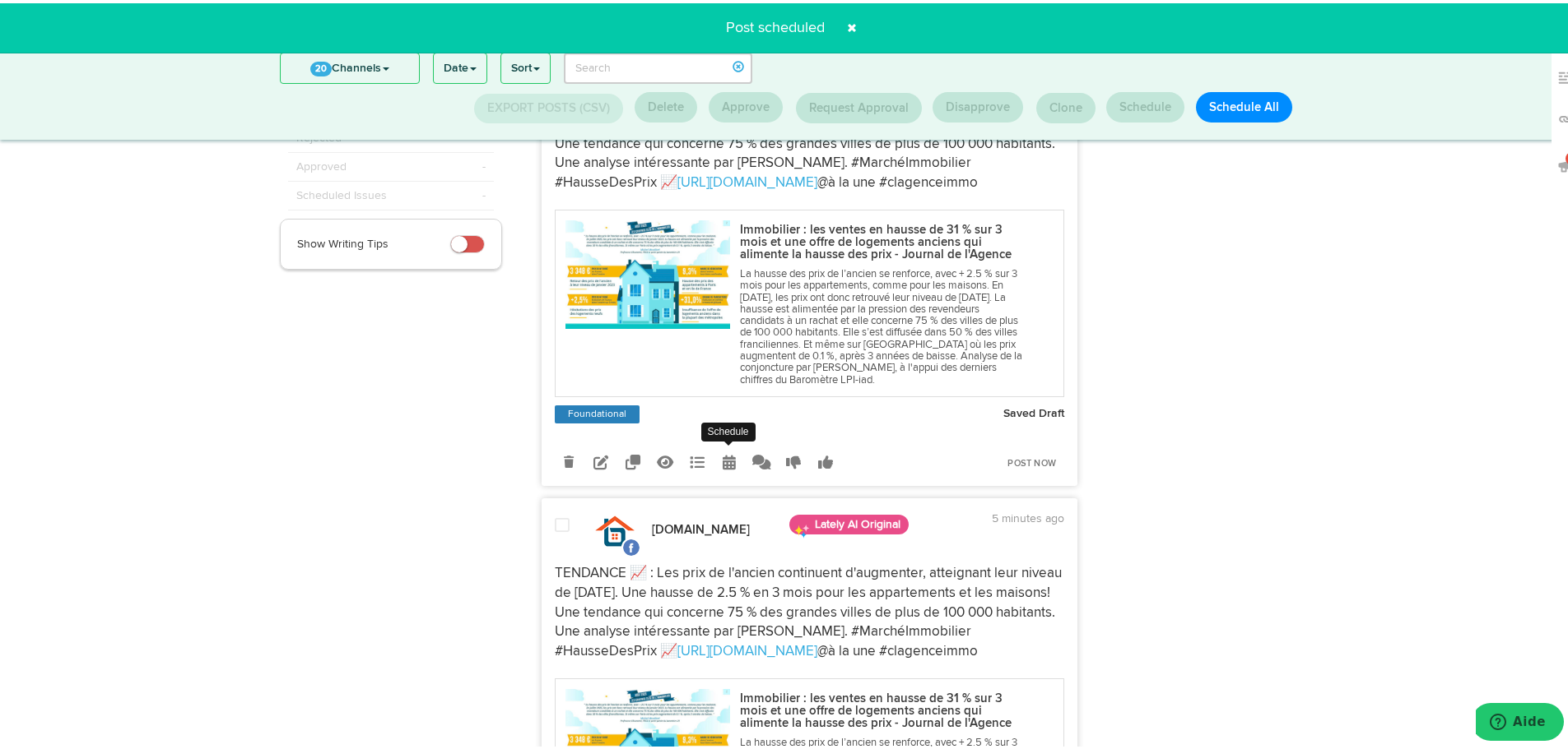
click at [722, 459] on icon at bounding box center [728, 459] width 13 height 15
radio input "true"
select select "4"
select select "10"
select select "PM"
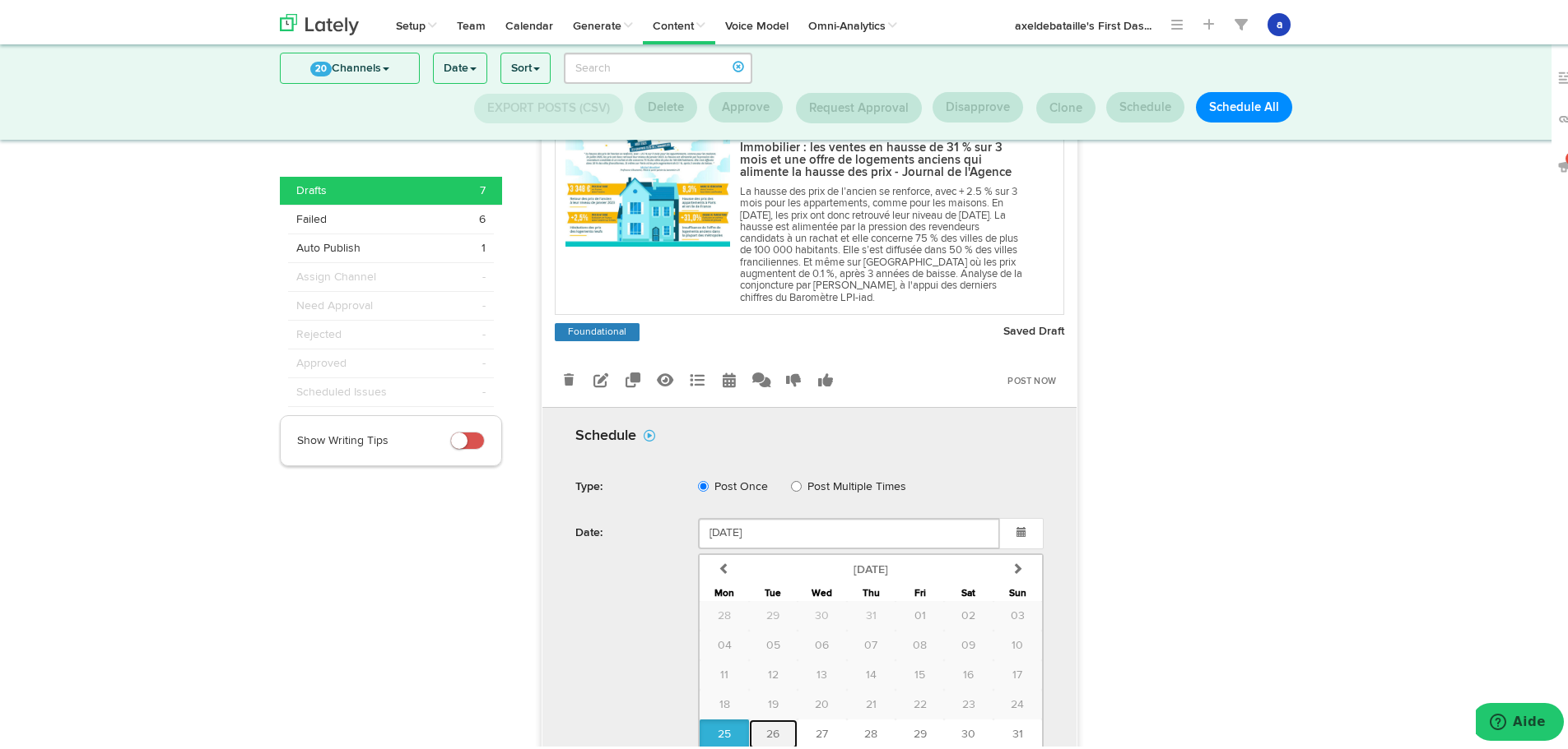
click at [766, 726] on span "26" at bounding box center [772, 731] width 13 height 12
type input "[DATE]"
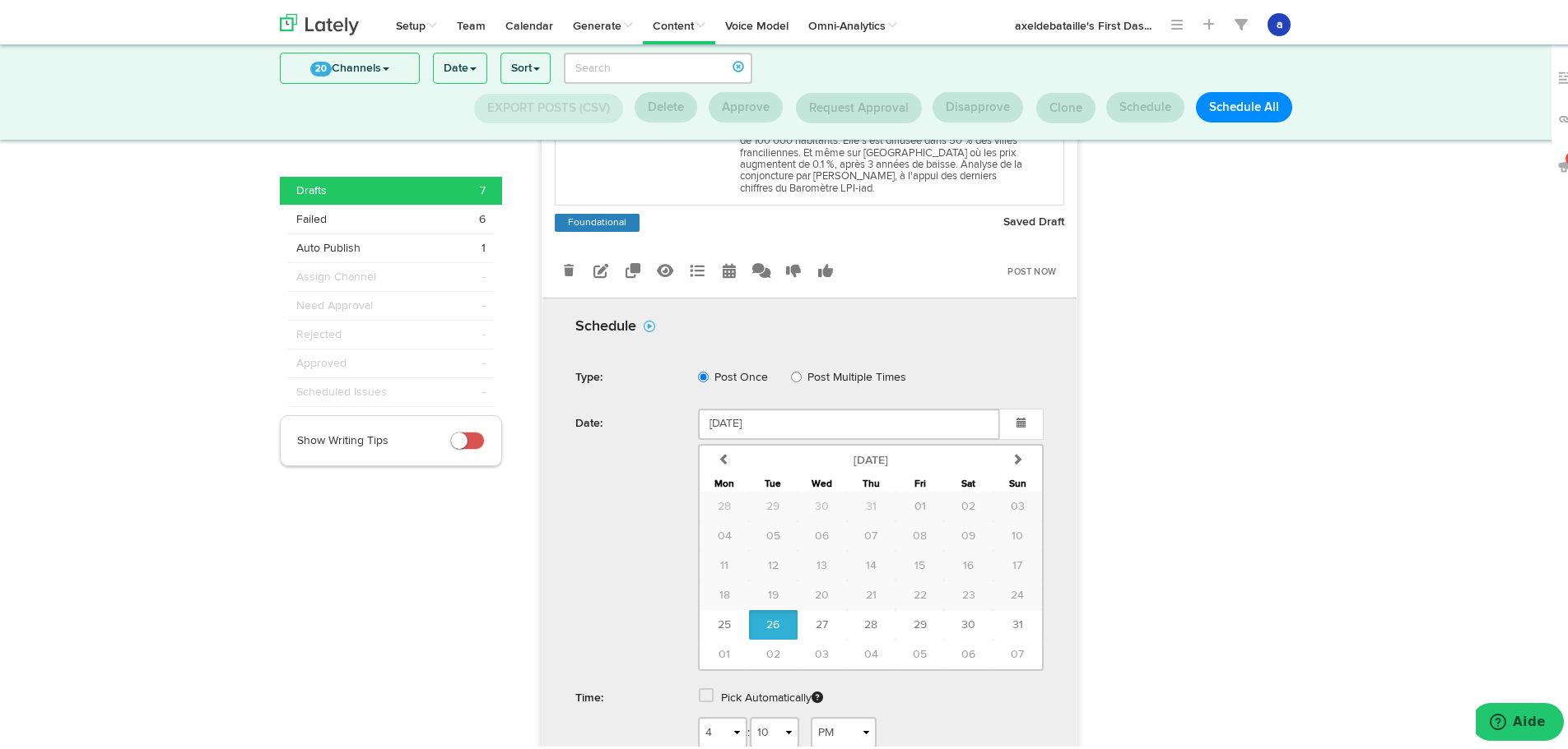
scroll to position [572, 0]
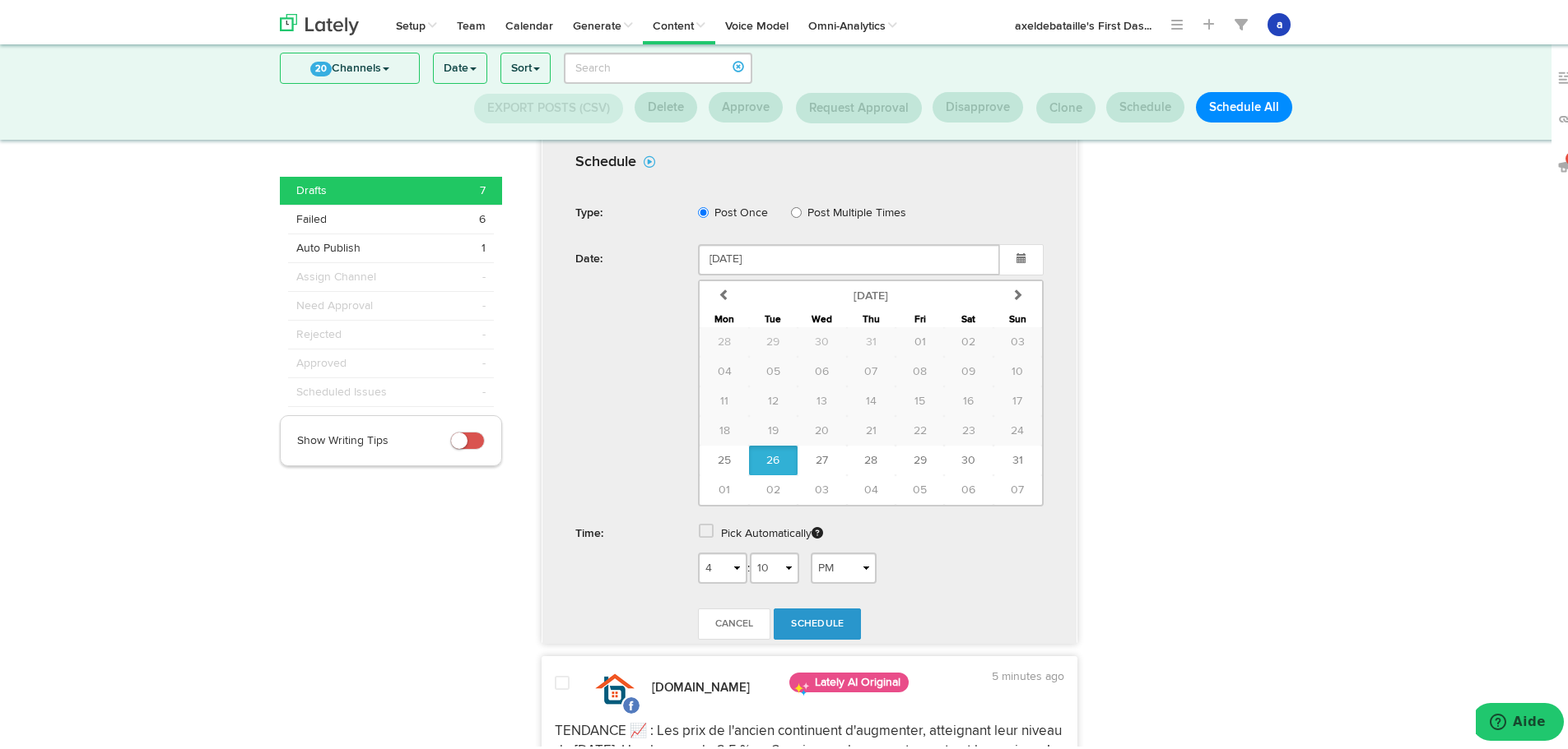
click at [771, 534] on label "Pick Automatically" at bounding box center [772, 531] width 102 height 30
click at [698, 529] on span at bounding box center [705, 528] width 15 height 17
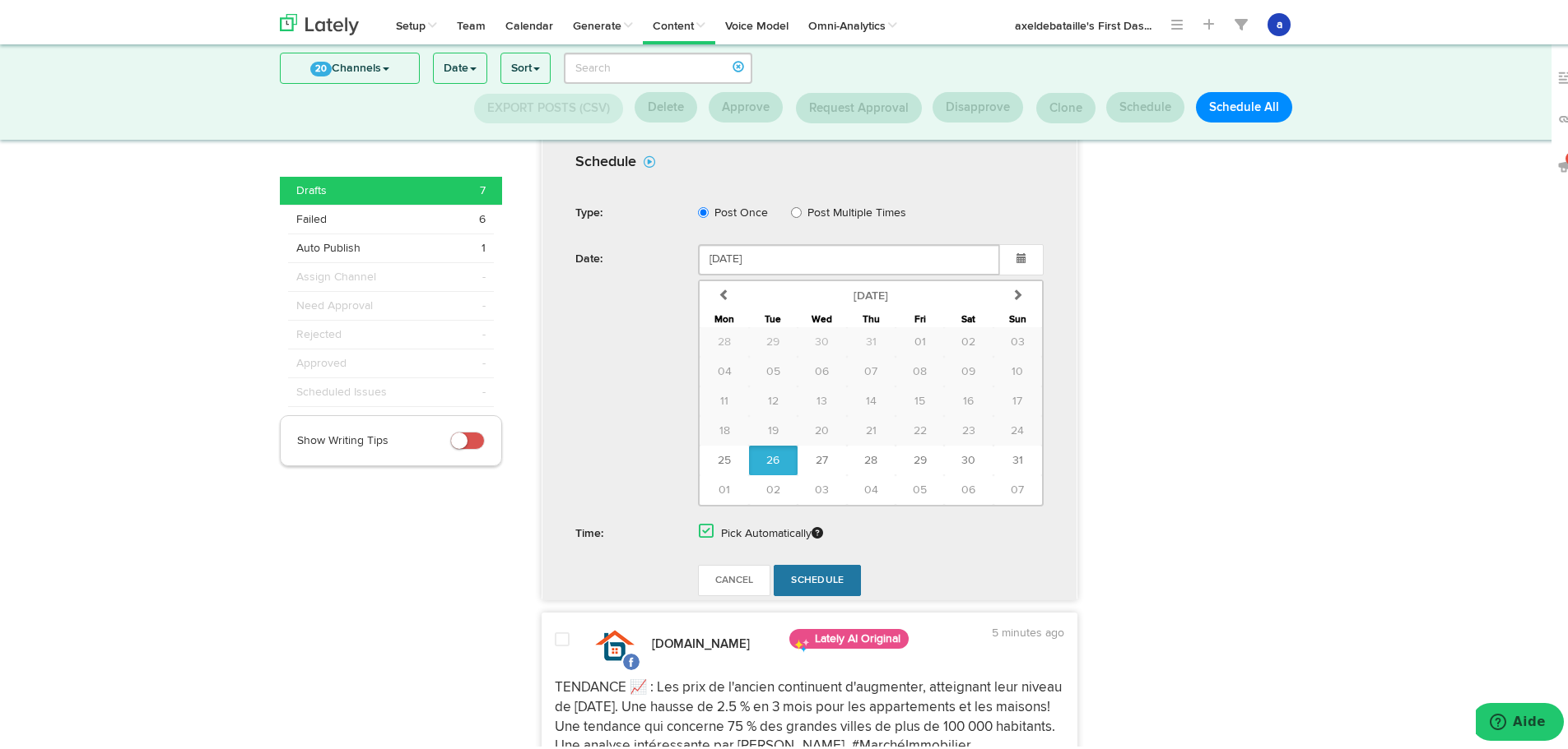
click at [838, 573] on link "Schedule" at bounding box center [817, 577] width 88 height 31
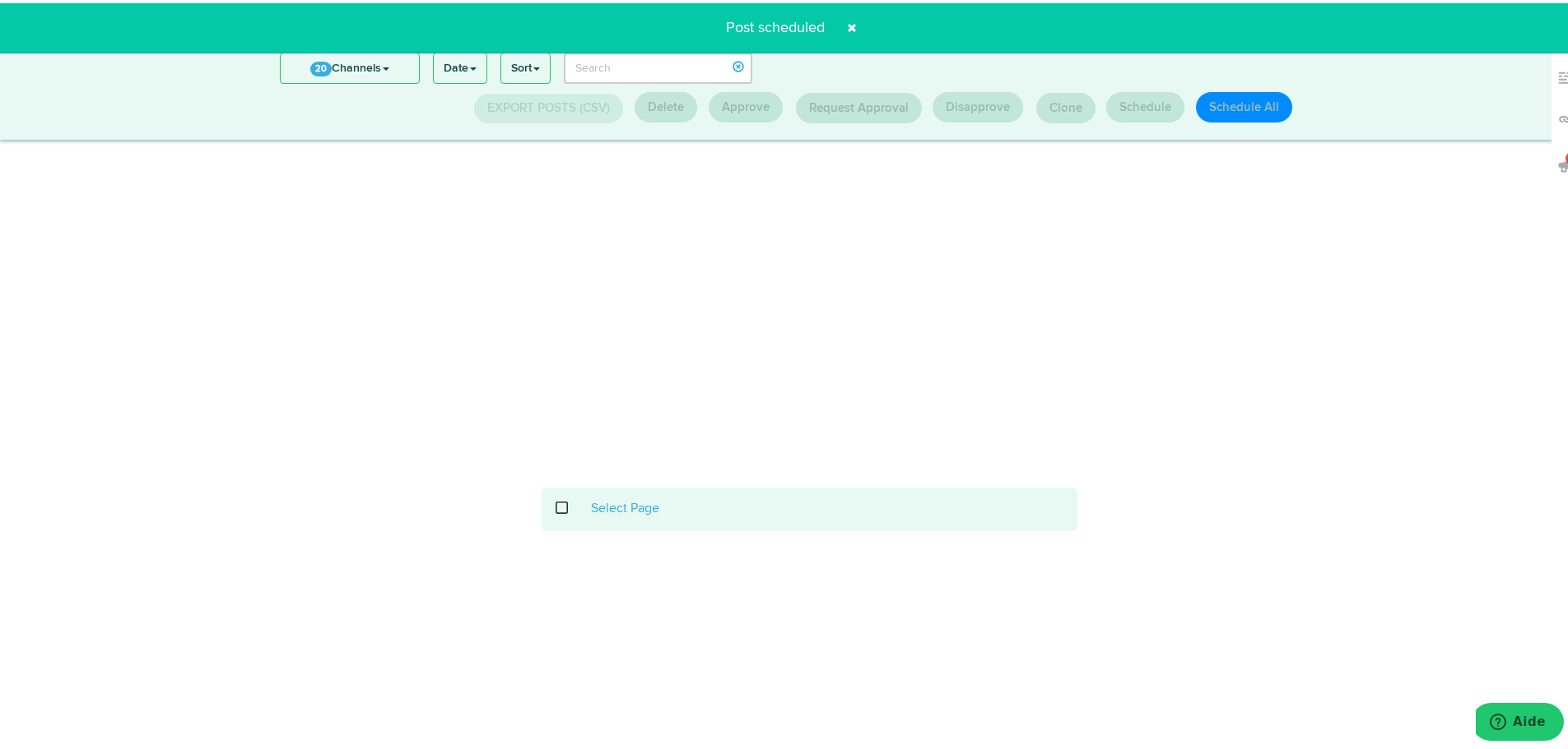
scroll to position [216, 0]
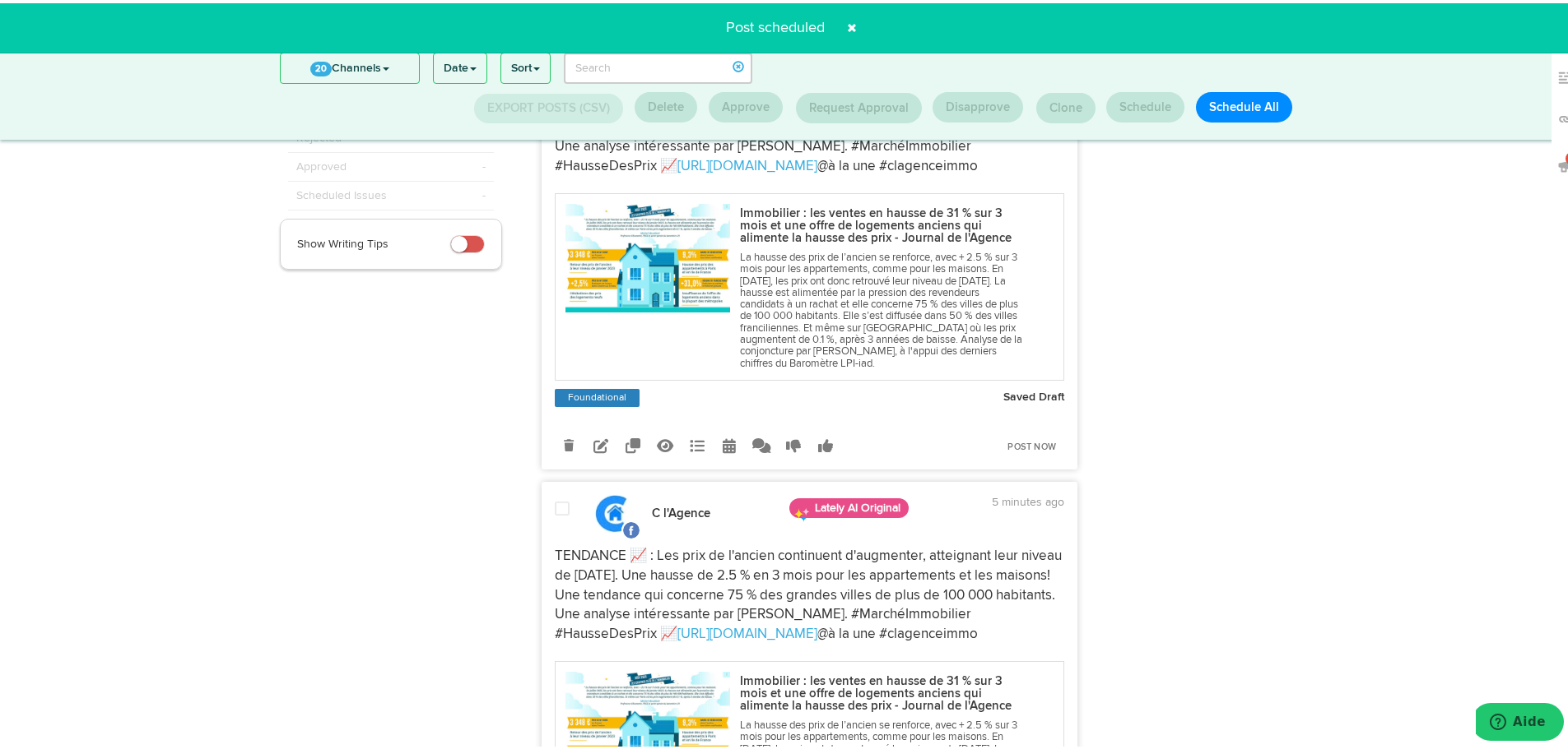
click at [730, 431] on div "Clone into [DOMAIN_NAME] Clone into [PERSON_NAME] immobilier Clone into C l'Age…" at bounding box center [697, 443] width 311 height 29
drag, startPoint x: 722, startPoint y: 440, endPoint x: 756, endPoint y: 377, distance: 71.6
click at [723, 439] on icon at bounding box center [728, 443] width 13 height 15
select select "4"
select select "10"
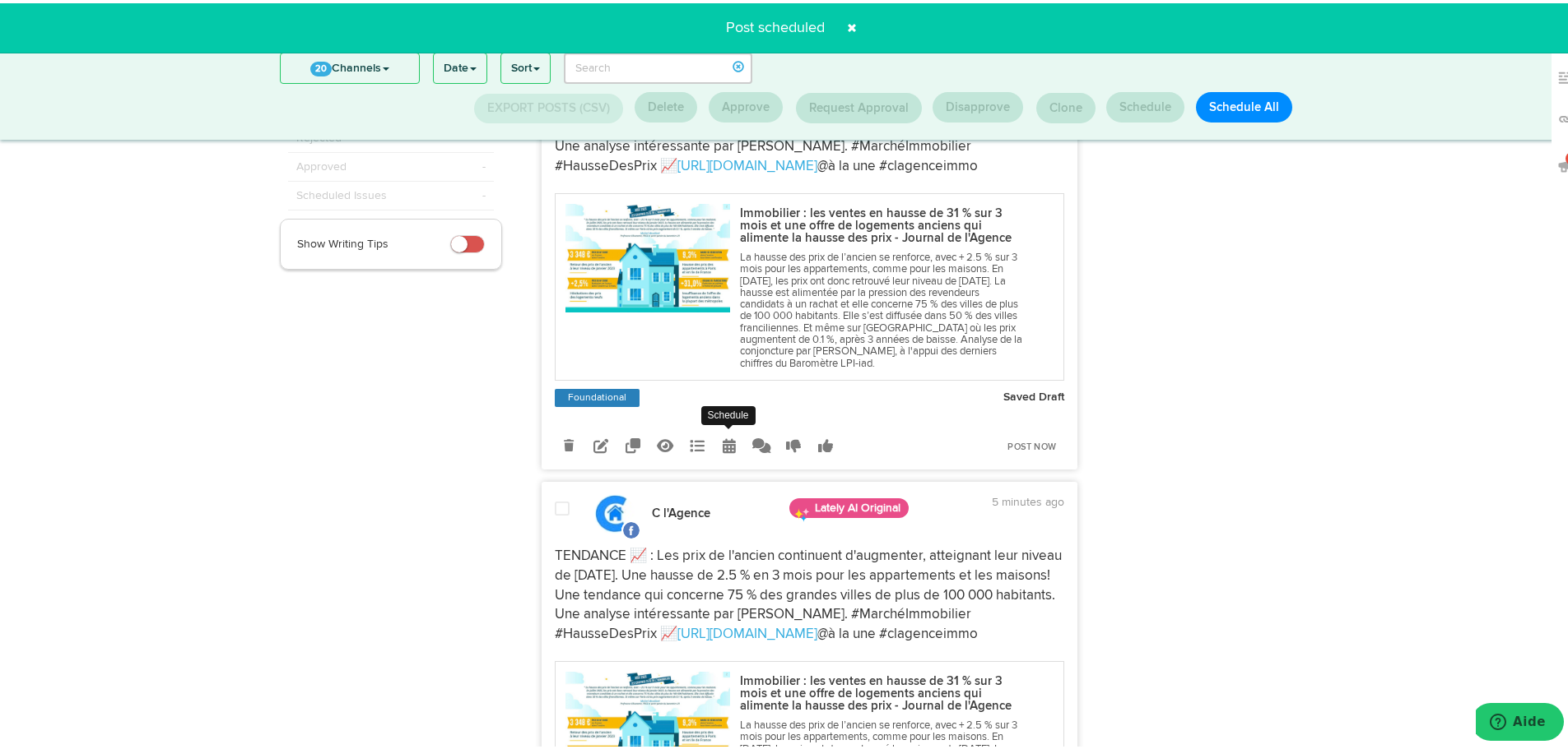
select select "PM"
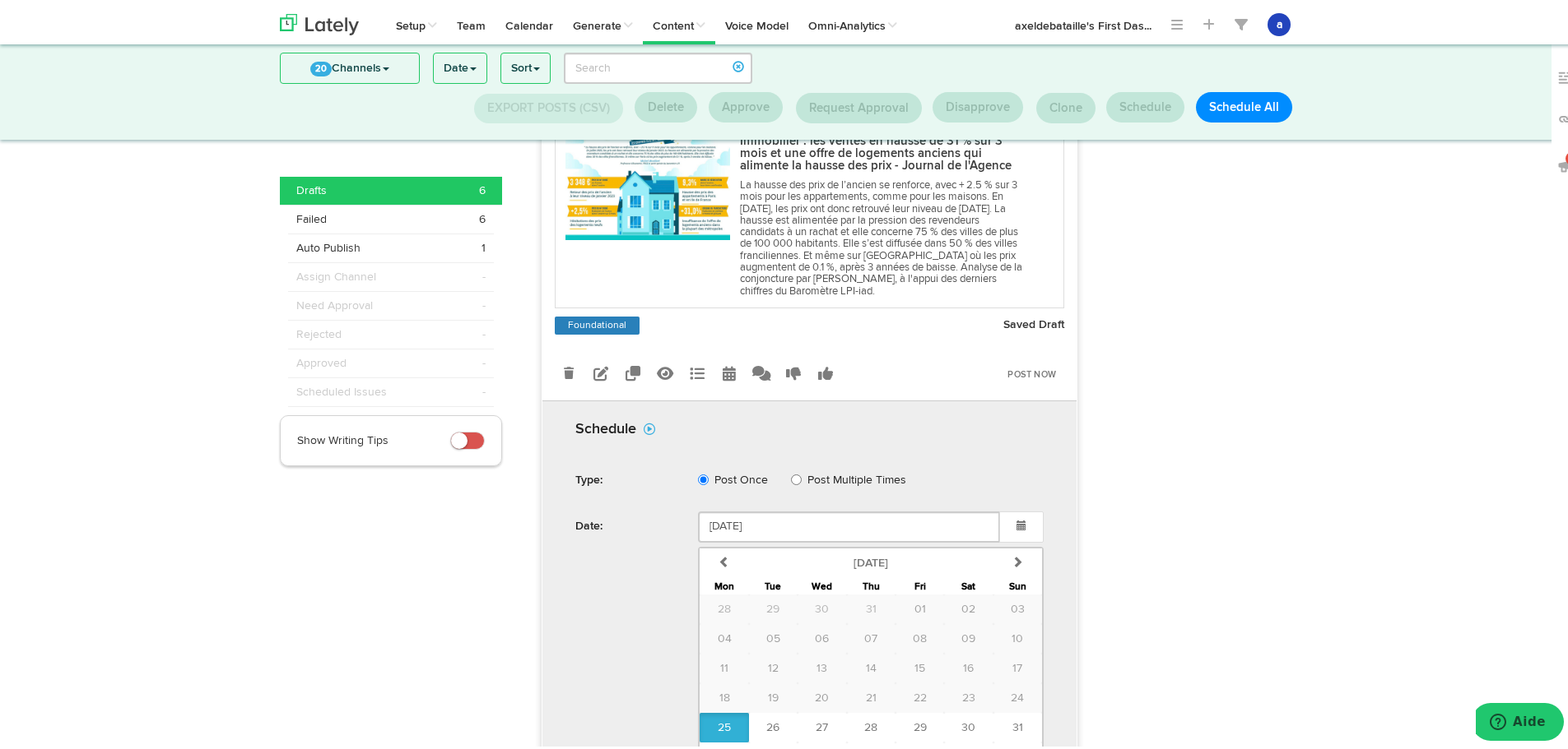
scroll to position [380, 0]
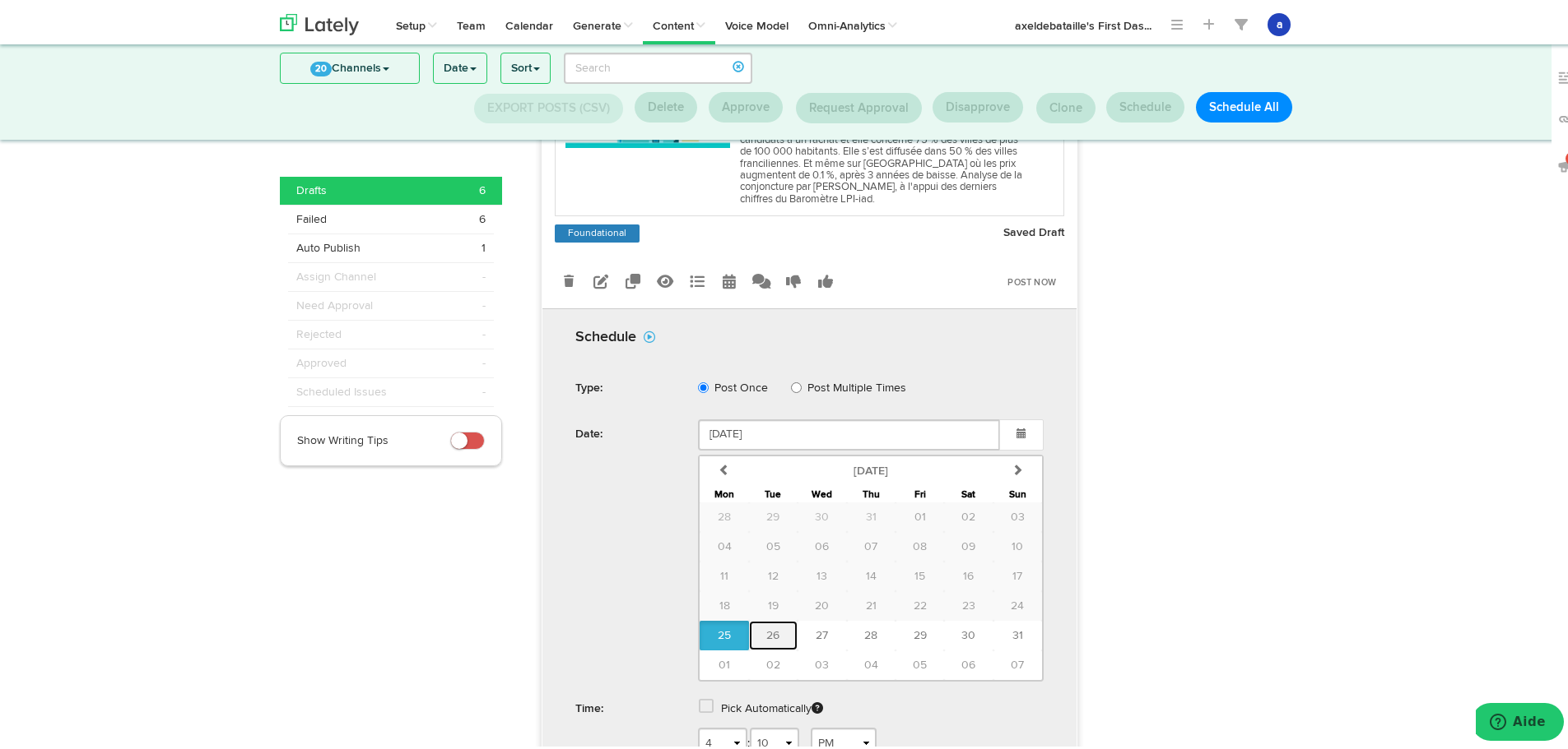
click at [769, 628] on span "26" at bounding box center [772, 633] width 13 height 12
type input "[DATE]"
click at [735, 716] on label "Pick Automatically" at bounding box center [772, 706] width 102 height 30
click at [713, 702] on div "Pick Automatically" at bounding box center [871, 708] width 370 height 34
click at [703, 699] on span at bounding box center [705, 703] width 15 height 17
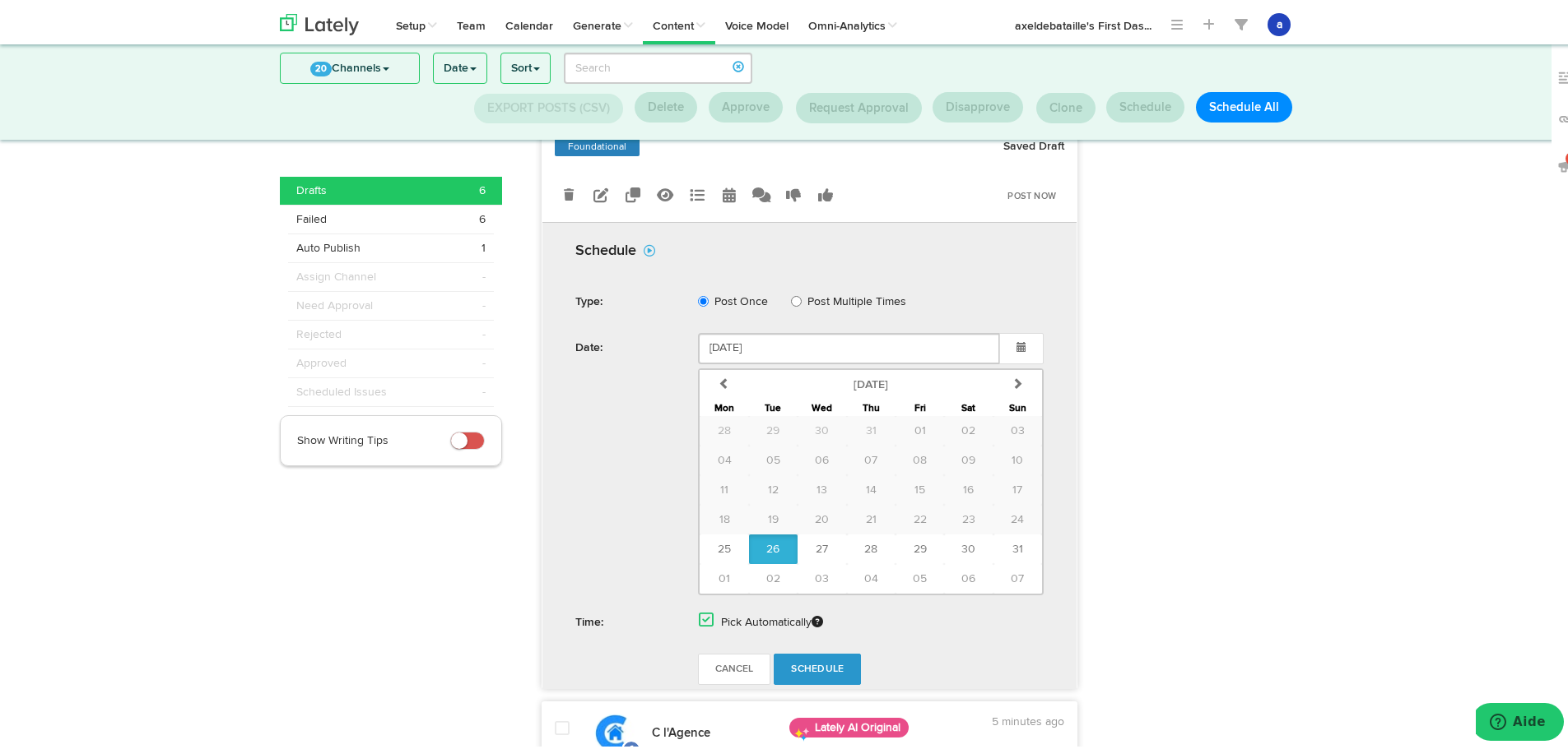
scroll to position [545, 0]
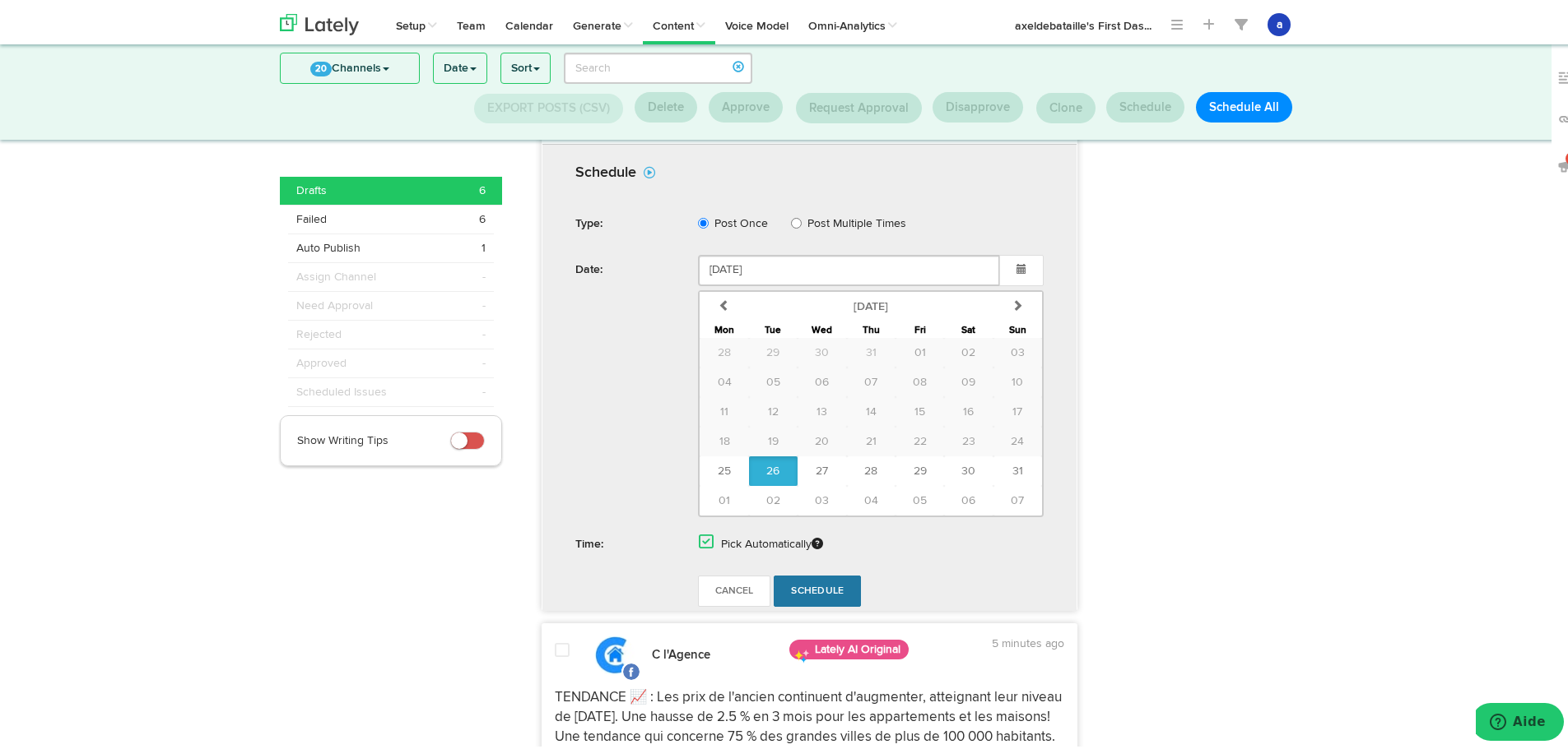
click at [797, 592] on span "Schedule" at bounding box center [817, 588] width 53 height 10
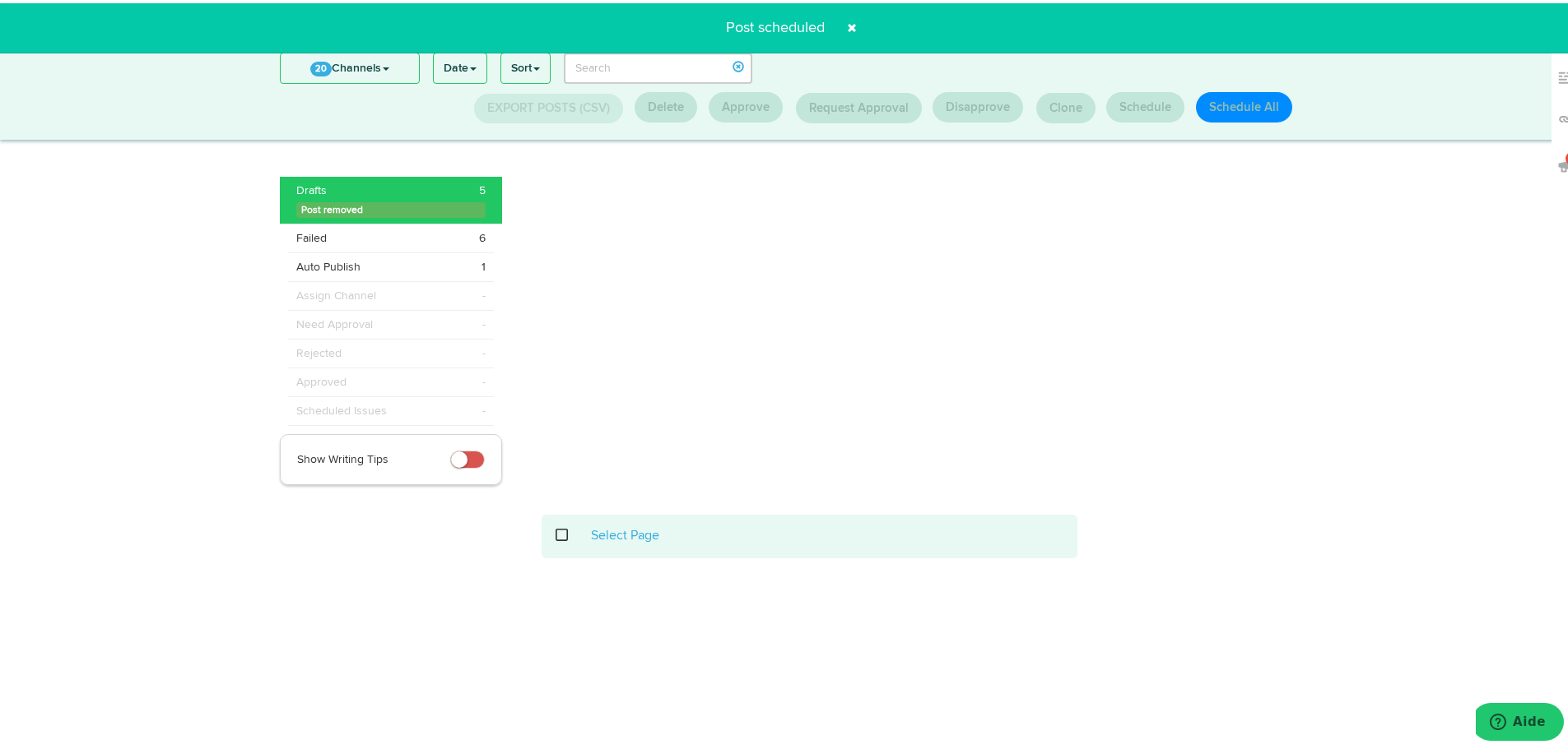
scroll to position [216, 0]
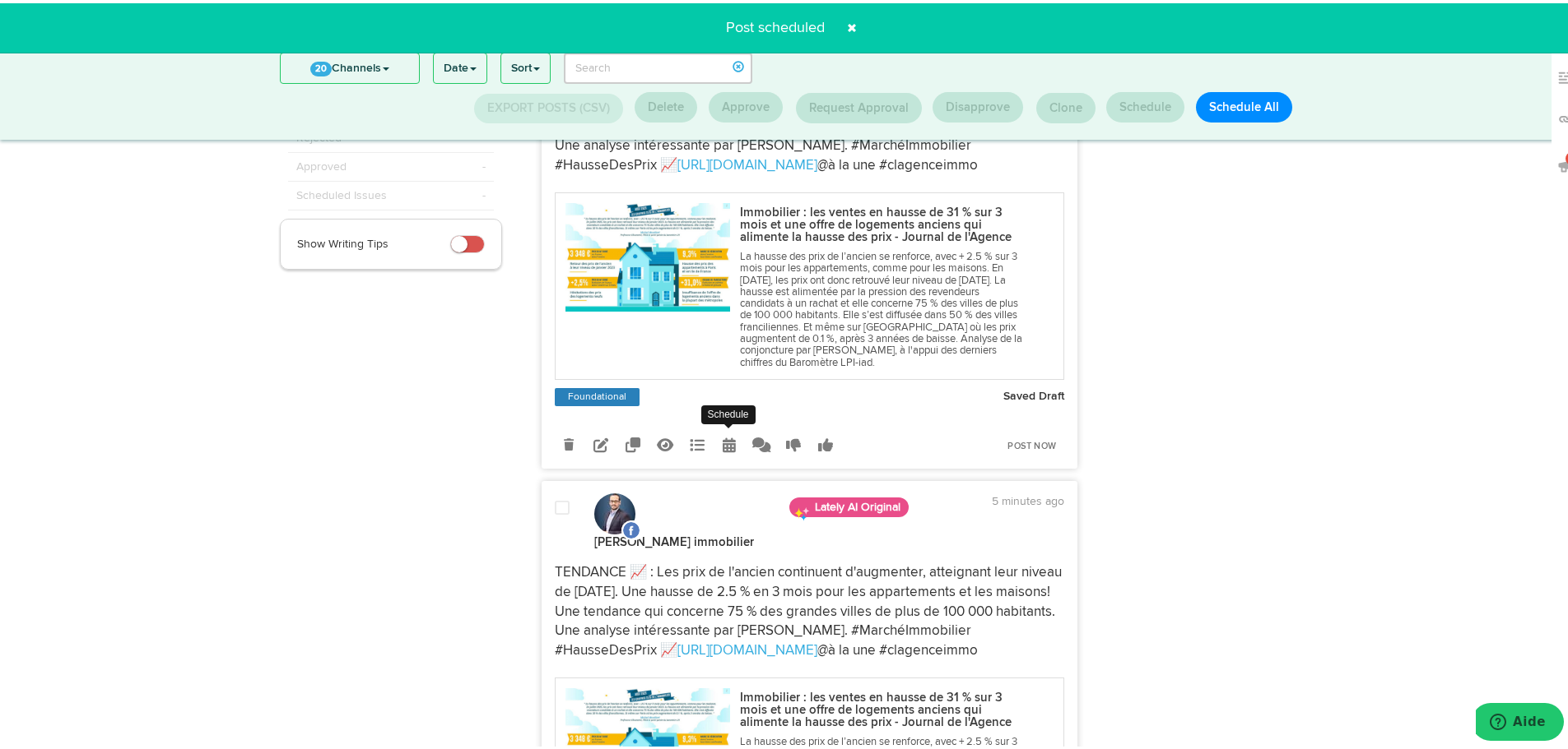
click at [722, 438] on icon at bounding box center [728, 442] width 13 height 15
select select "4"
select select "10"
select select "PM"
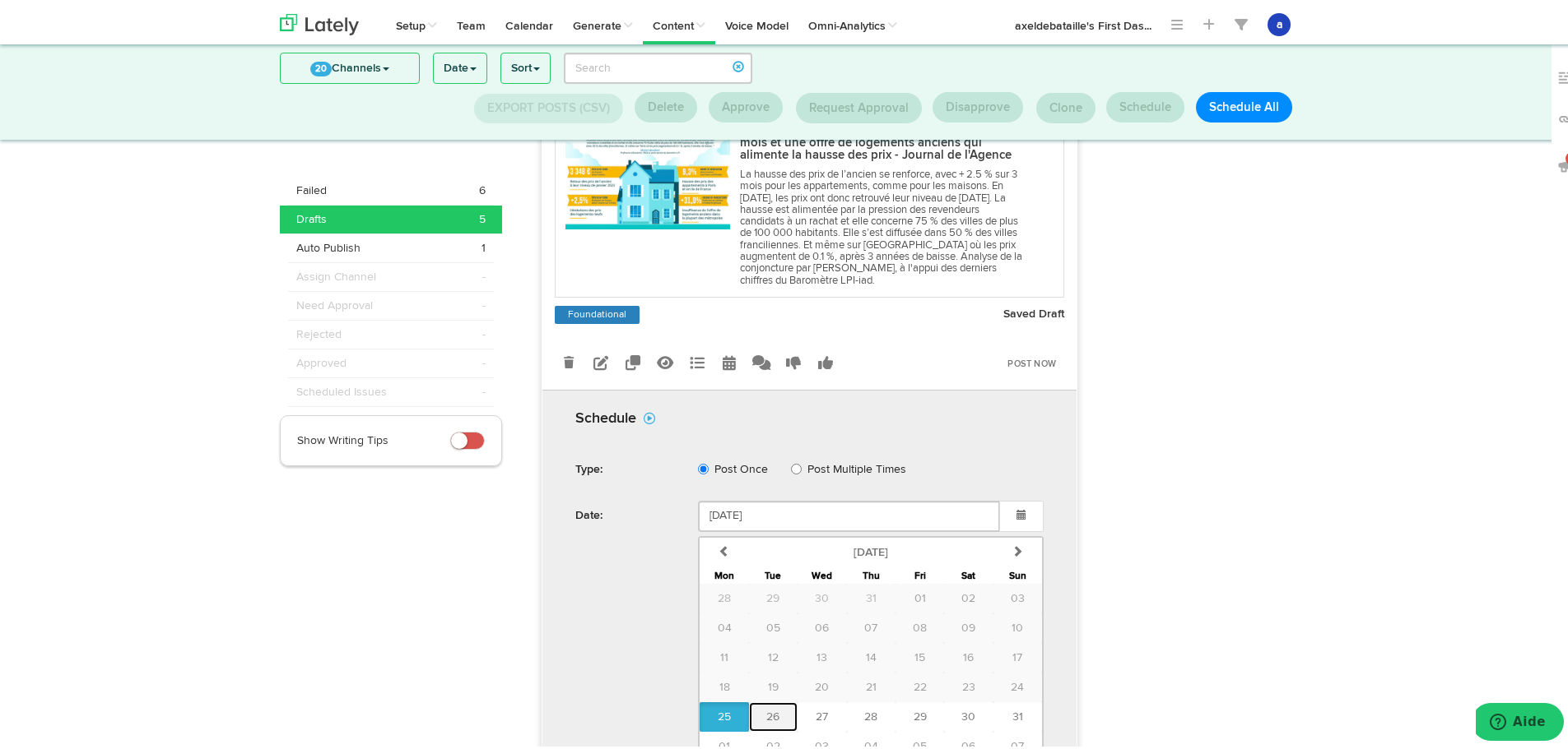
click at [768, 718] on span "26" at bounding box center [772, 714] width 13 height 12
type input "[DATE]"
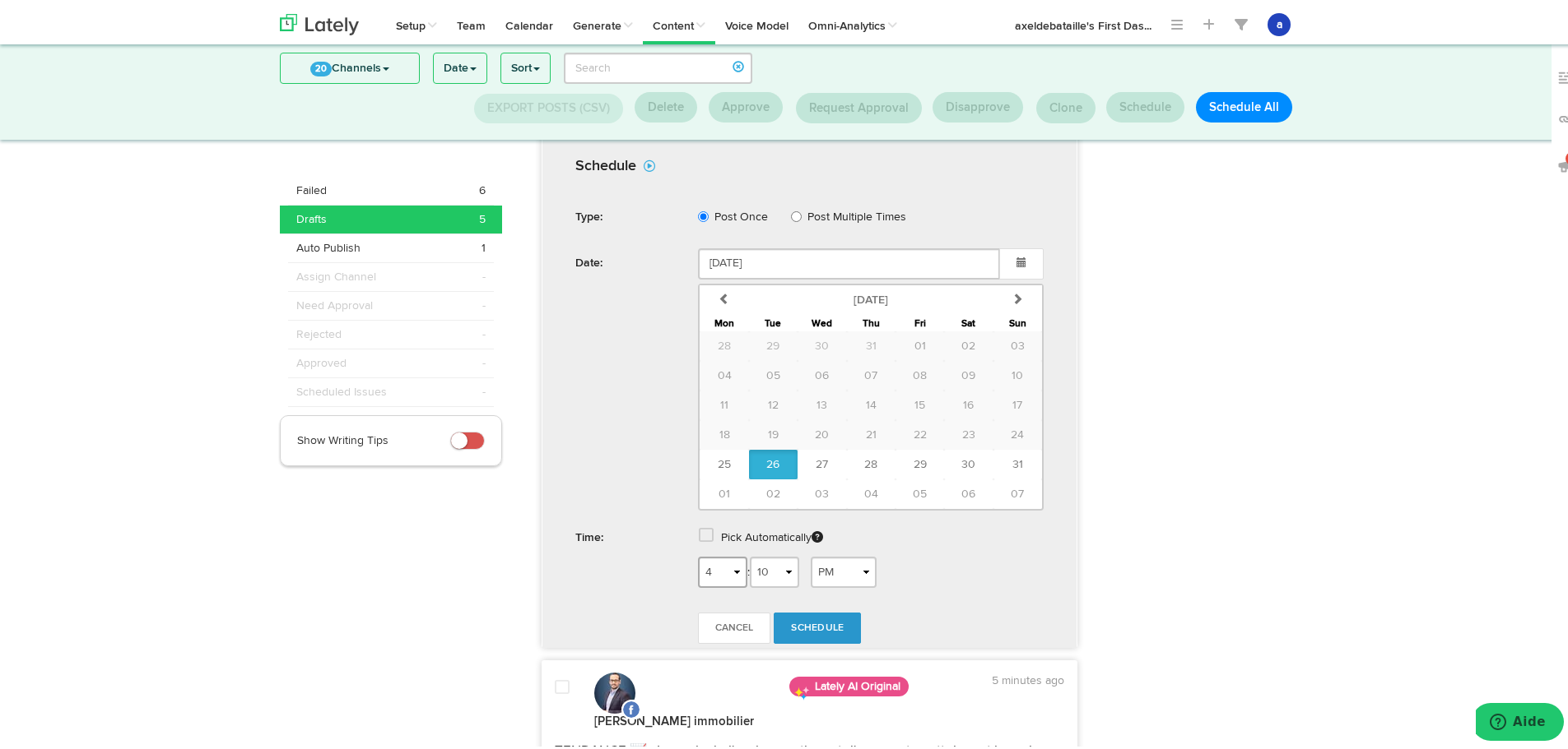
scroll to position [554, 0]
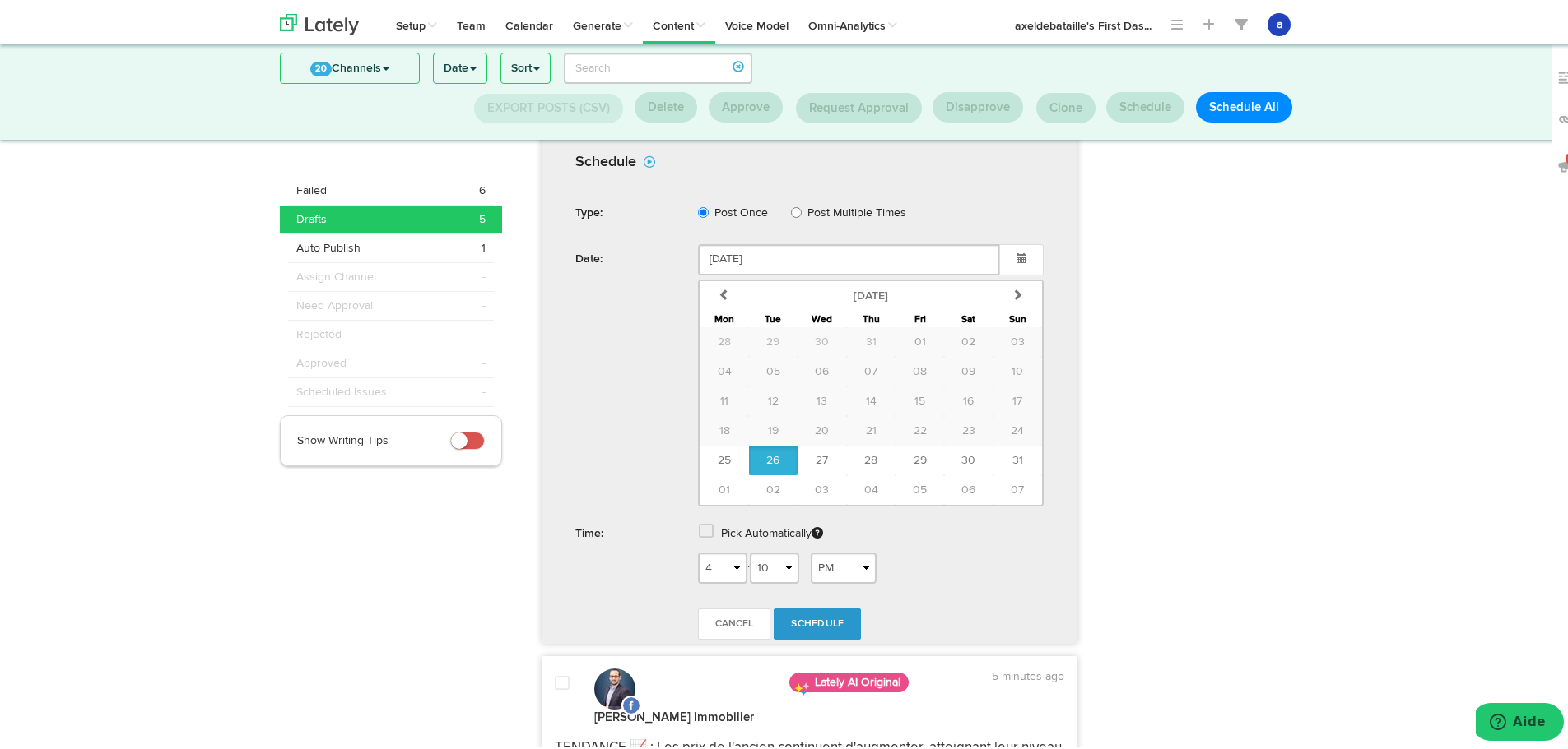
drag, startPoint x: 734, startPoint y: 531, endPoint x: 706, endPoint y: 549, distance: 33.3
click at [732, 536] on label "Pick Automatically" at bounding box center [772, 531] width 102 height 30
drag, startPoint x: 697, startPoint y: 525, endPoint x: 696, endPoint y: 535, distance: 10.0
click at [698, 526] on span at bounding box center [705, 528] width 15 height 17
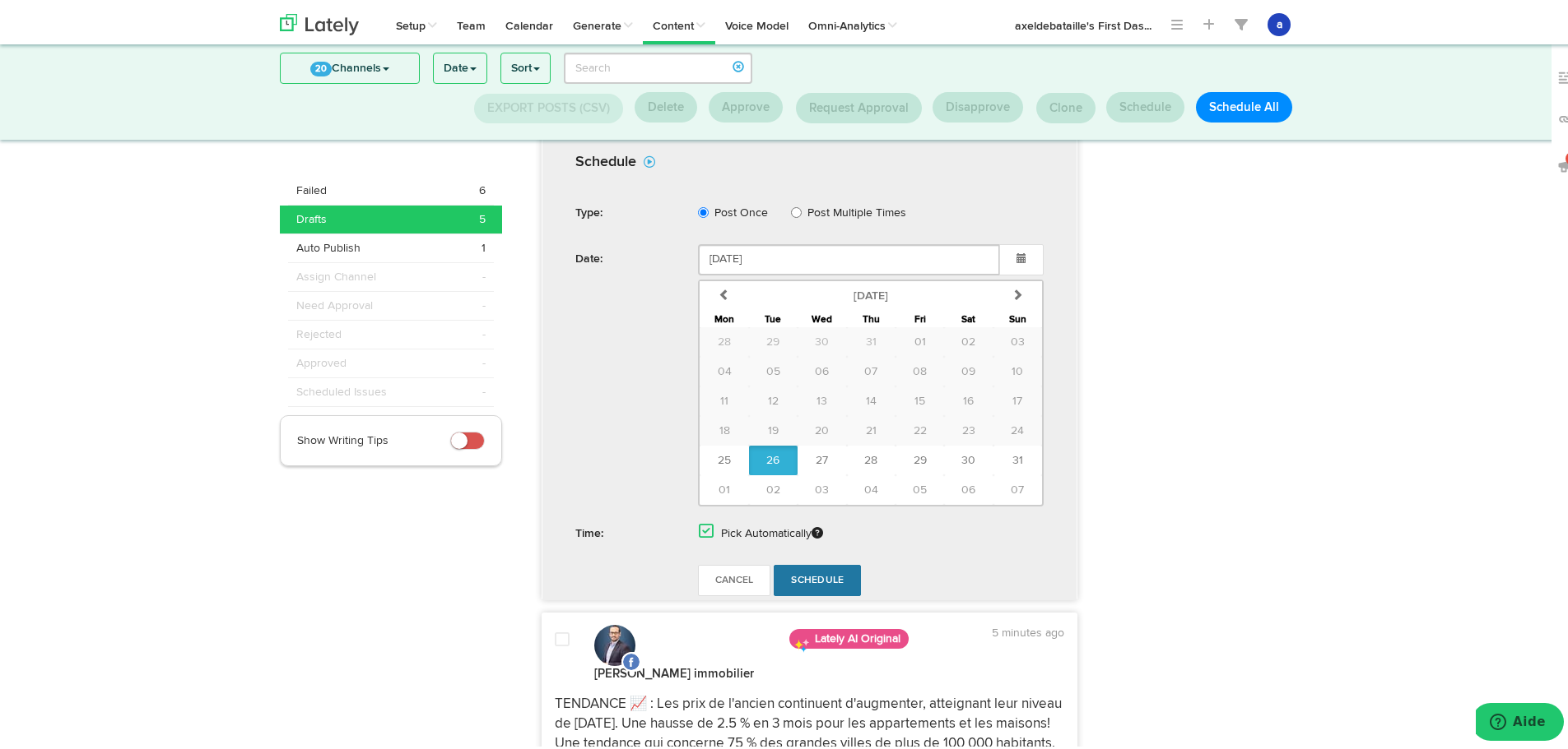
click at [799, 571] on link "Schedule" at bounding box center [817, 577] width 88 height 31
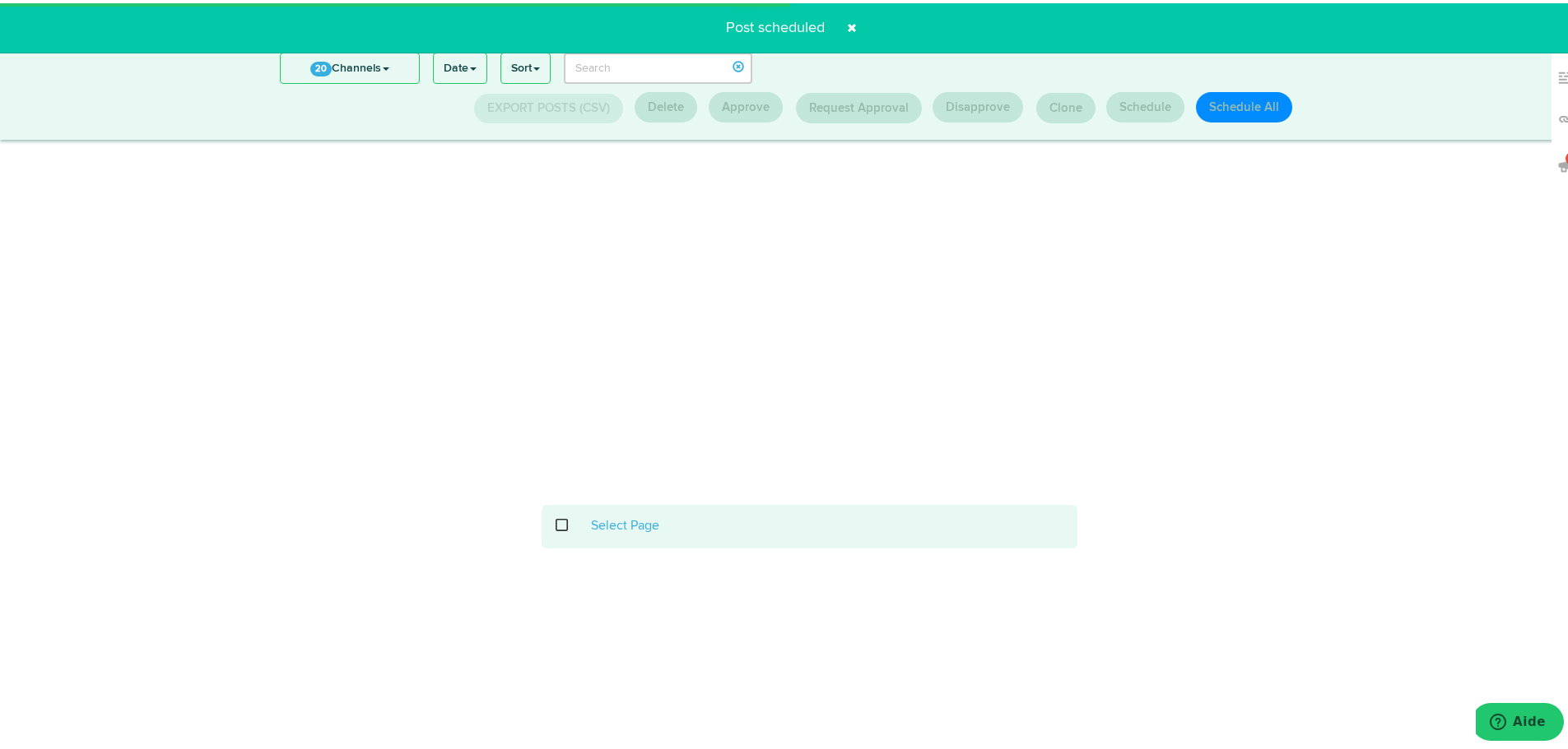
scroll to position [216, 0]
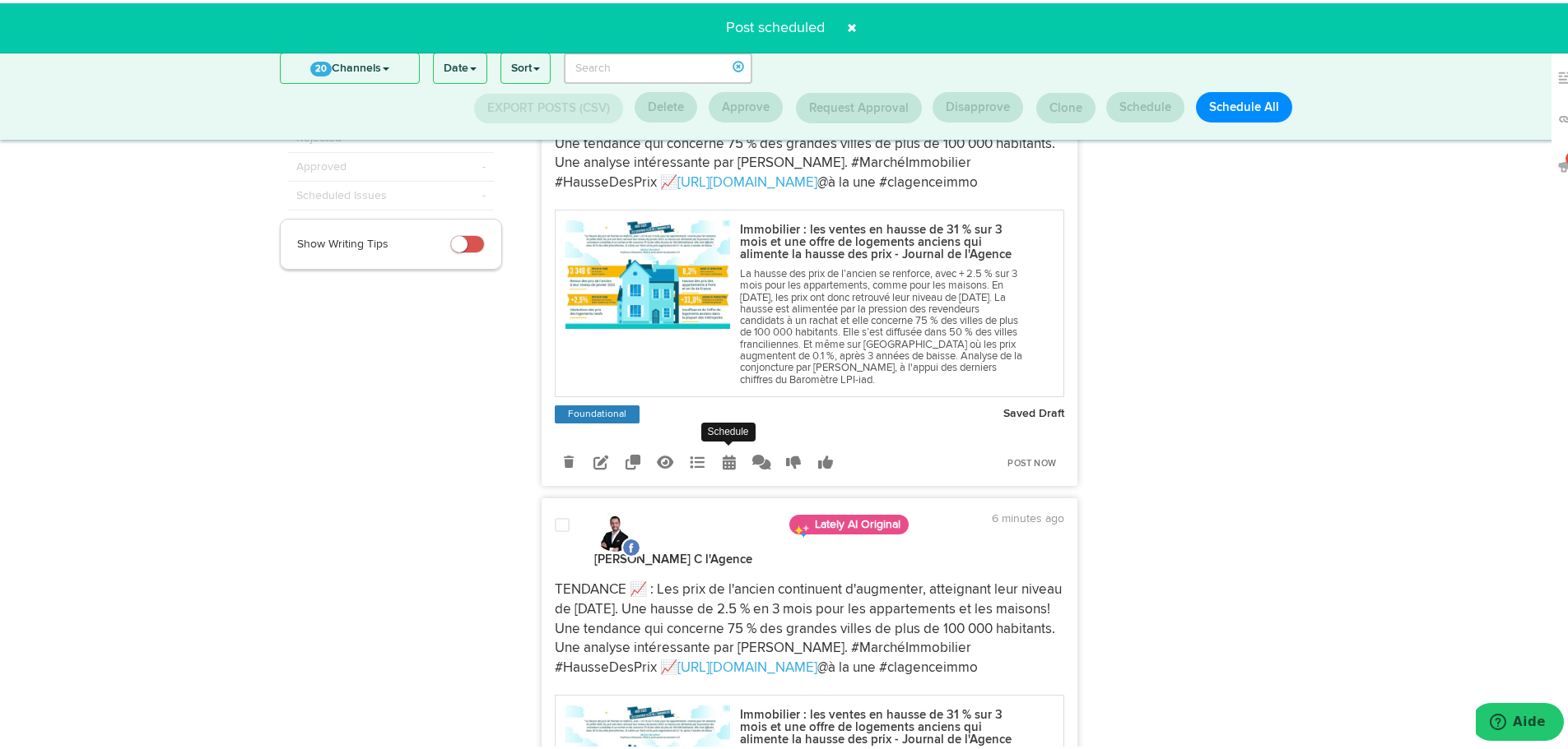
click at [722, 460] on icon at bounding box center [728, 459] width 13 height 15
select select "4"
select select "10"
select select "PM"
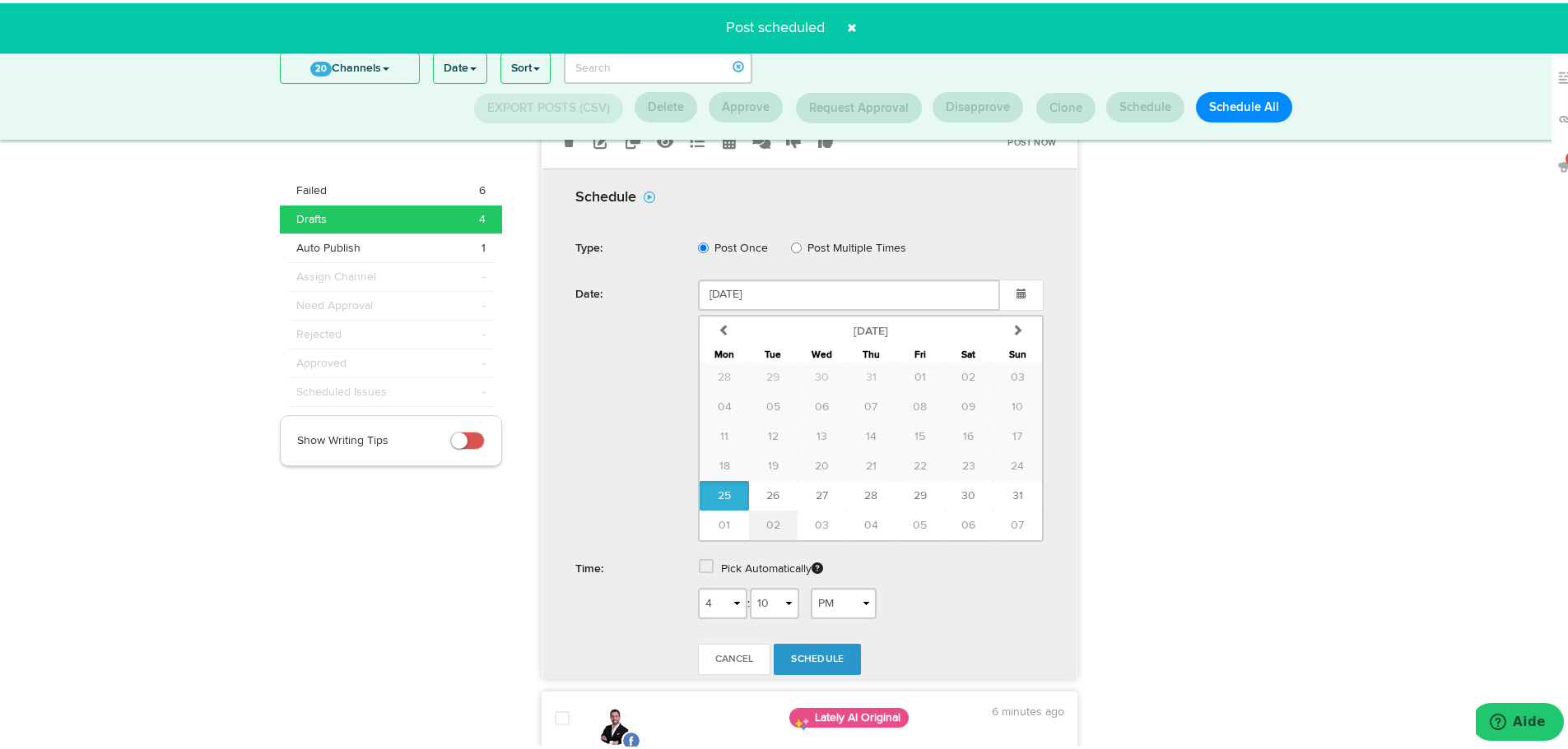
scroll to position [545, 0]
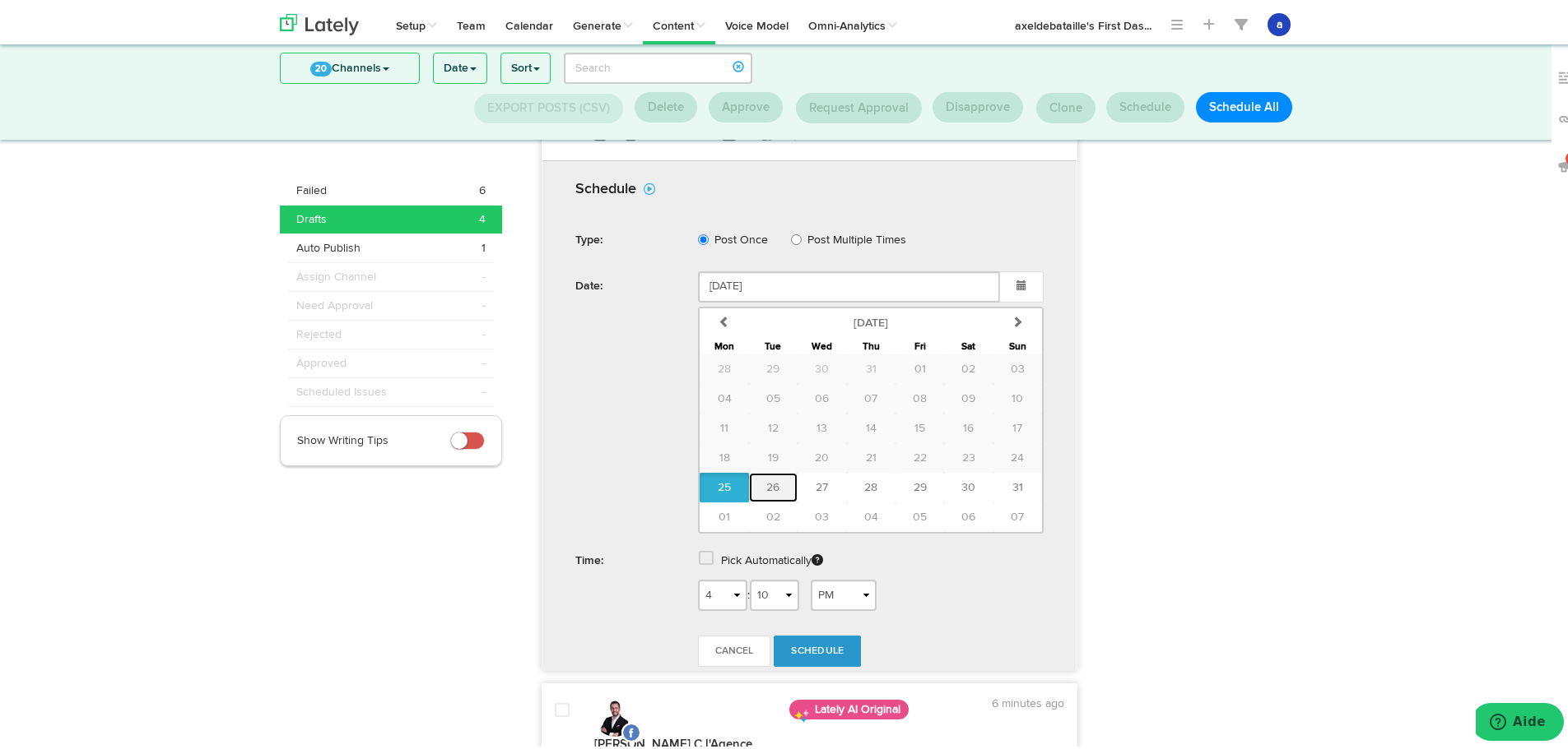
click at [766, 482] on span "26" at bounding box center [772, 484] width 13 height 12
type input "[DATE]"
drag, startPoint x: 701, startPoint y: 555, endPoint x: 698, endPoint y: 564, distance: 9.5
click at [701, 558] on span at bounding box center [705, 555] width 15 height 17
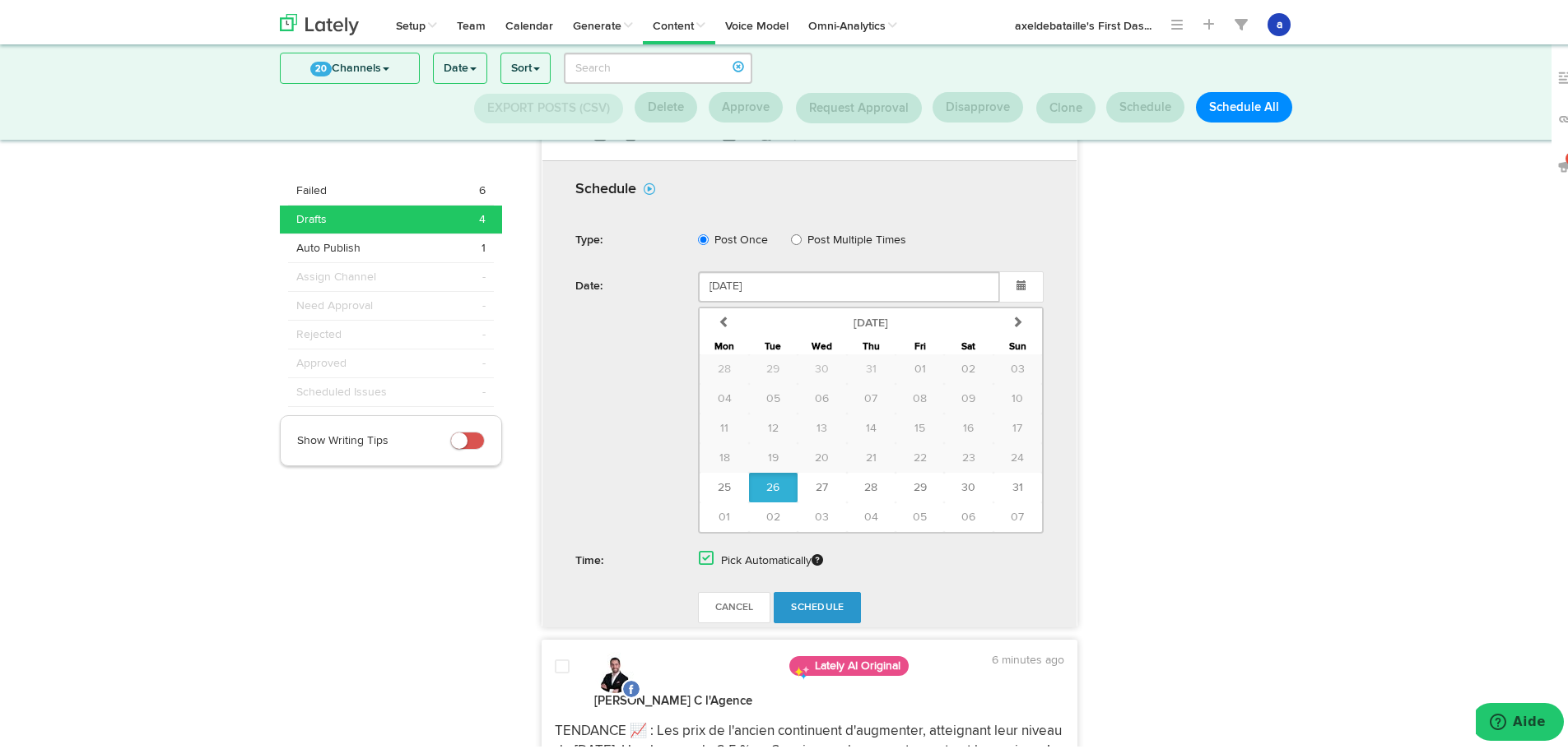
click at [819, 588] on form "Schedule Type: Post Once Post Multiple Times Date: [DATE] previous [DATE] [DATE…" at bounding box center [809, 399] width 518 height 467
click at [811, 607] on span "Schedule" at bounding box center [817, 605] width 53 height 10
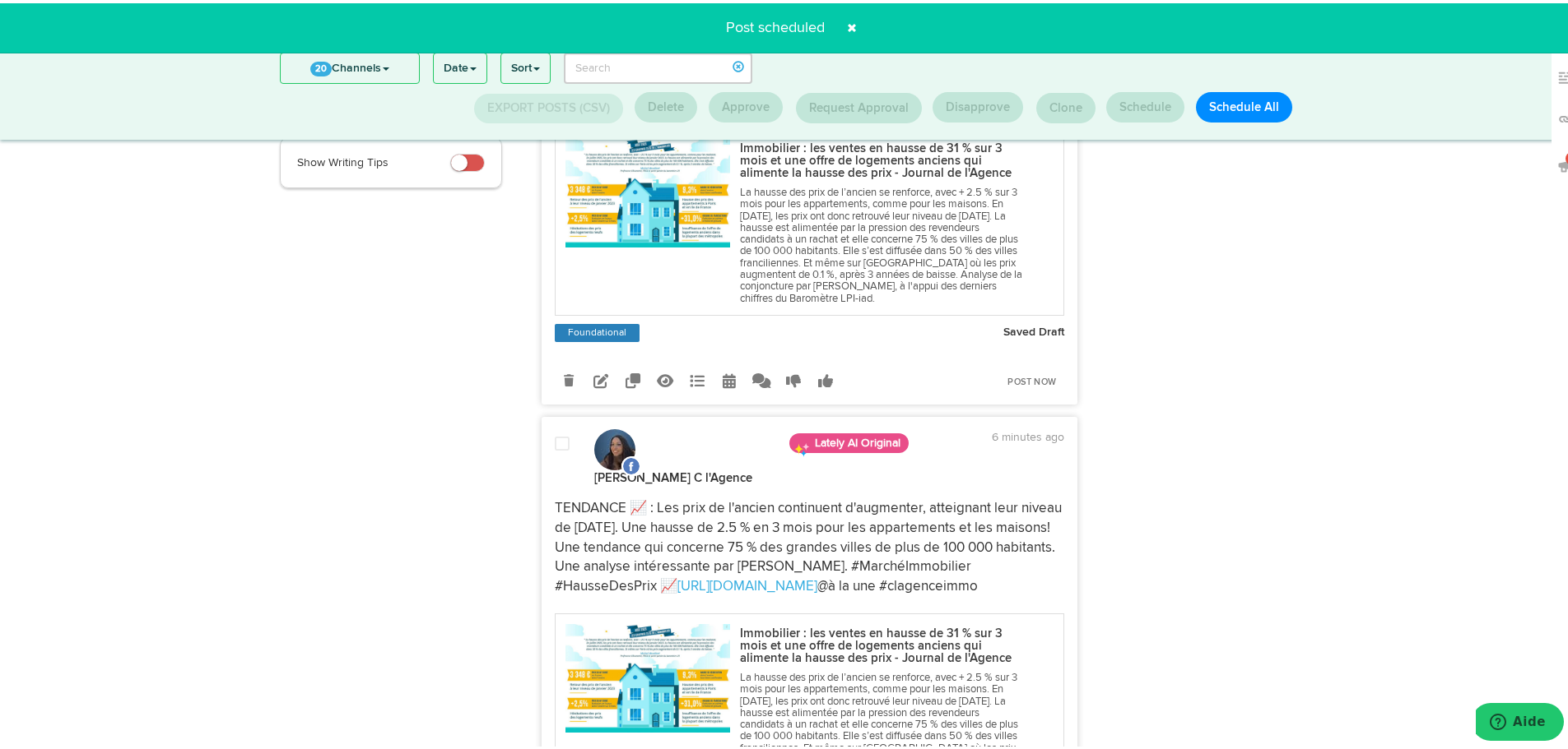
scroll to position [216, 0]
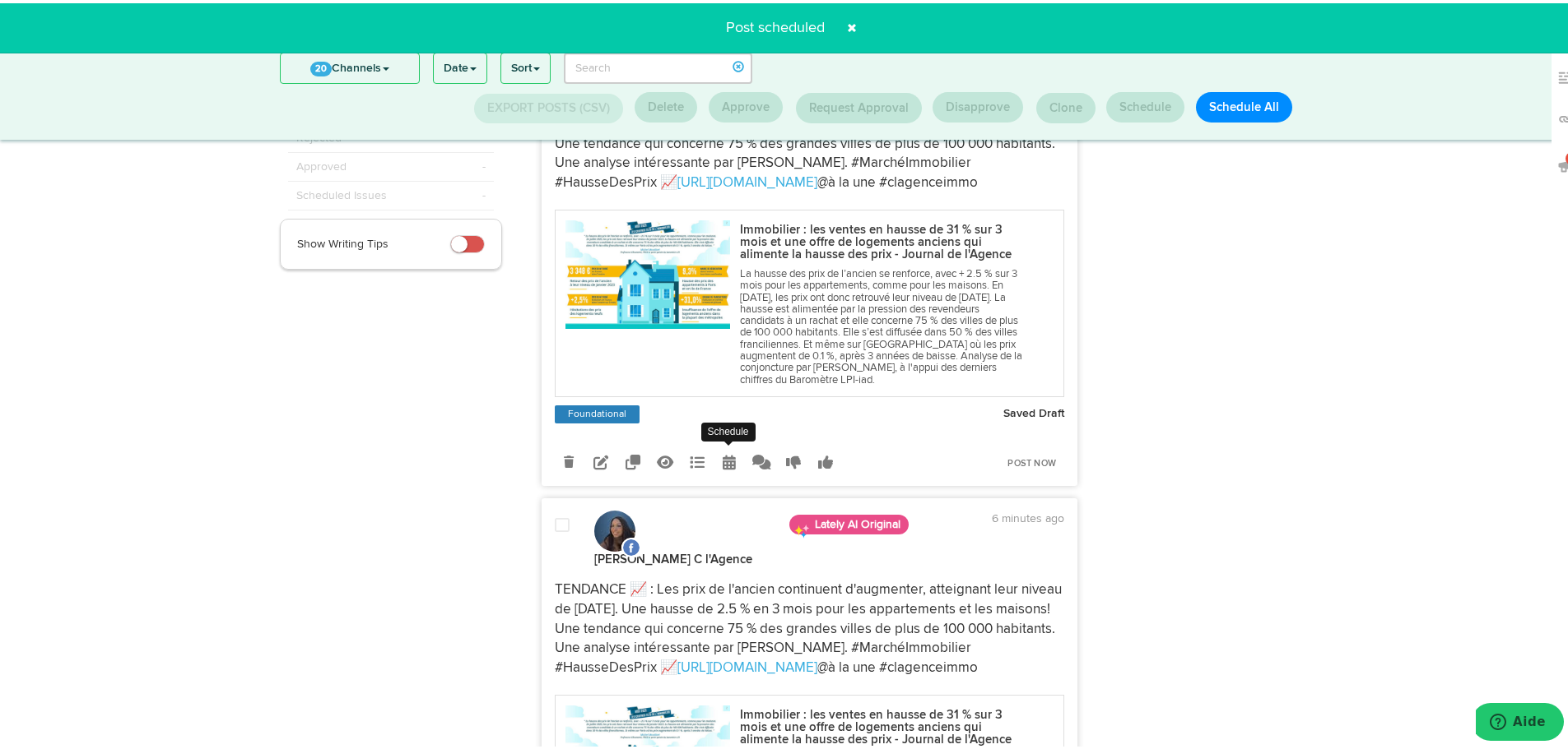
click at [725, 459] on icon at bounding box center [728, 459] width 13 height 15
radio input "true"
select select "4"
select select "10"
select select "PM"
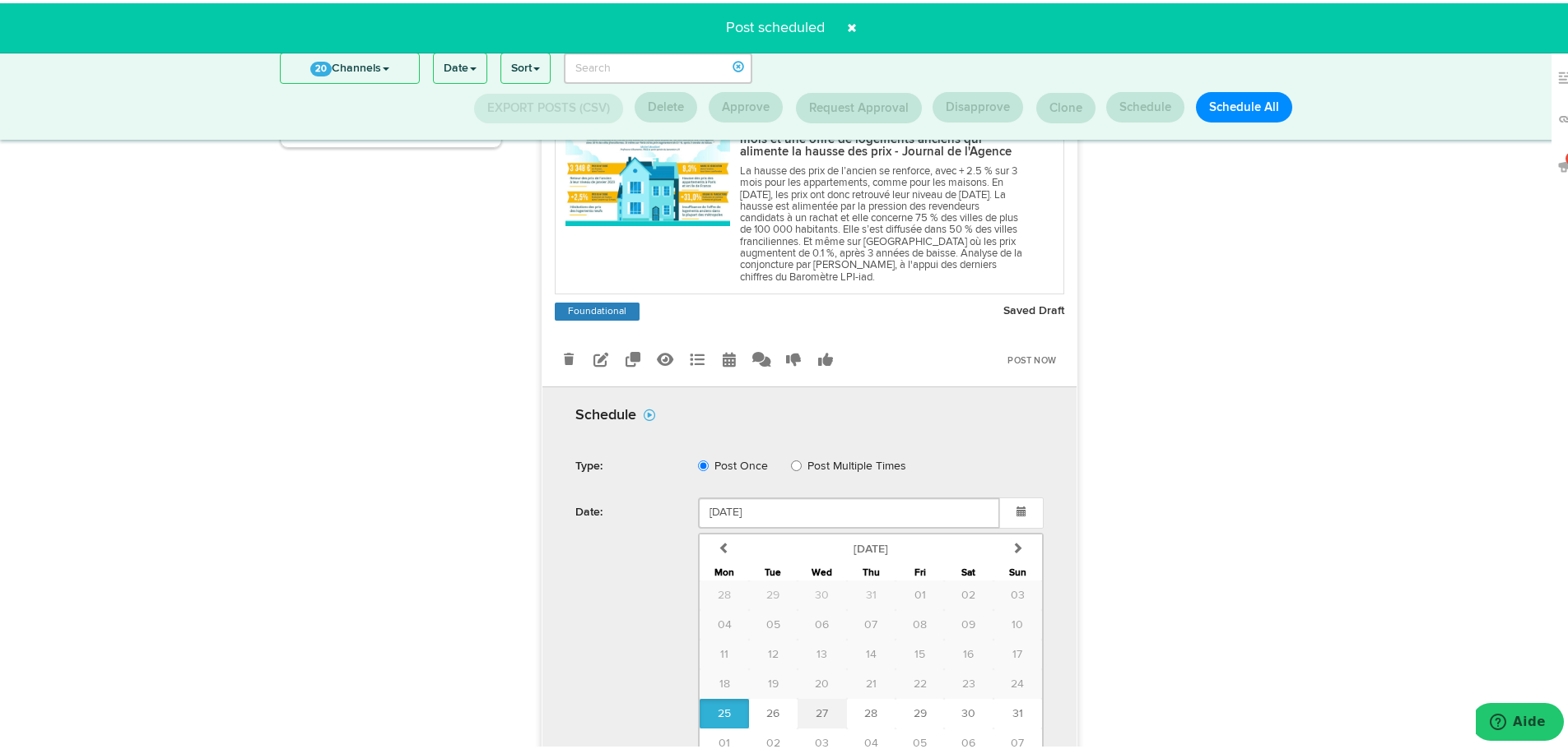
scroll to position [463, 0]
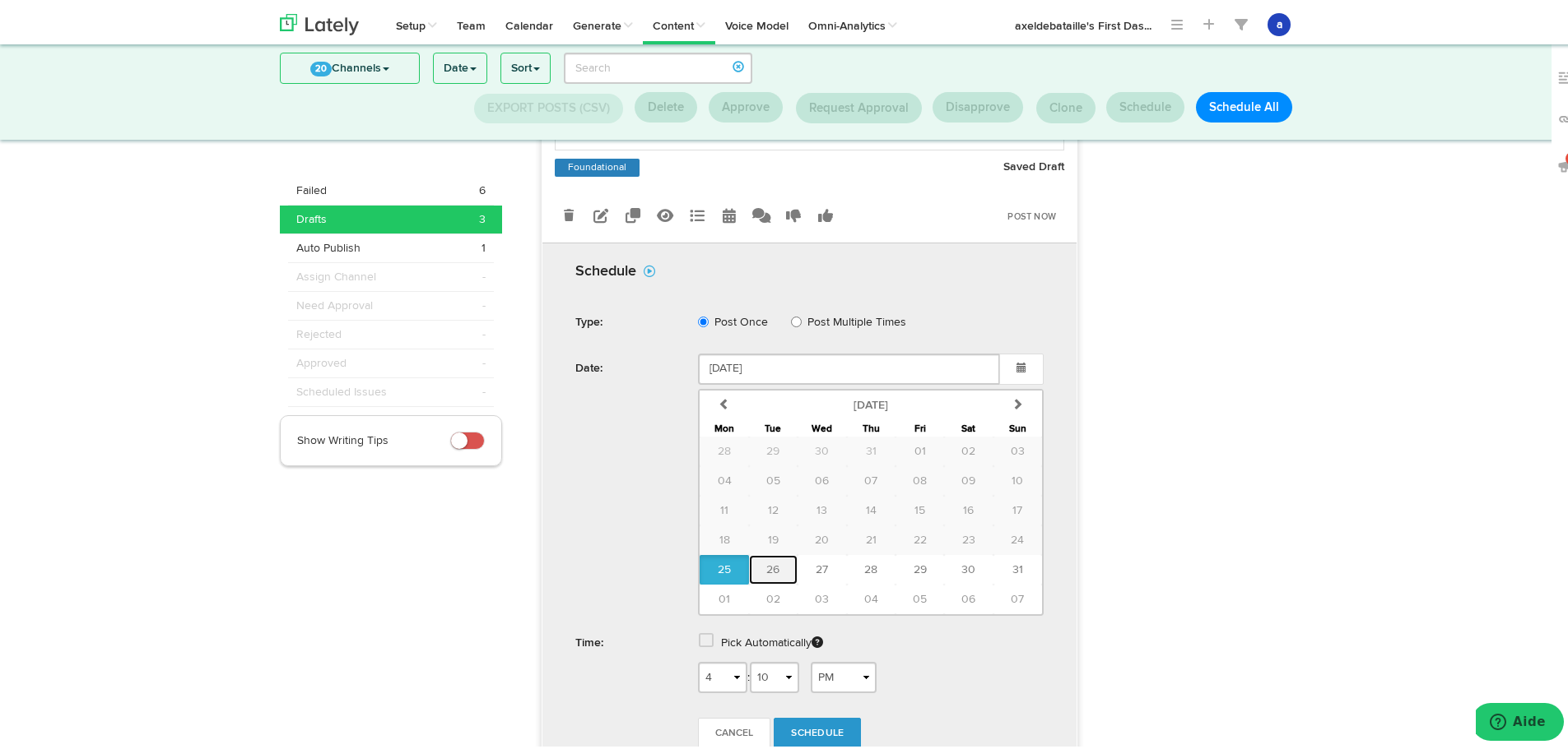
click at [762, 580] on button "26" at bounding box center [773, 567] width 49 height 30
type input "[DATE]"
click at [701, 634] on span at bounding box center [705, 638] width 15 height 17
click at [814, 687] on span "Schedule" at bounding box center [817, 687] width 53 height 10
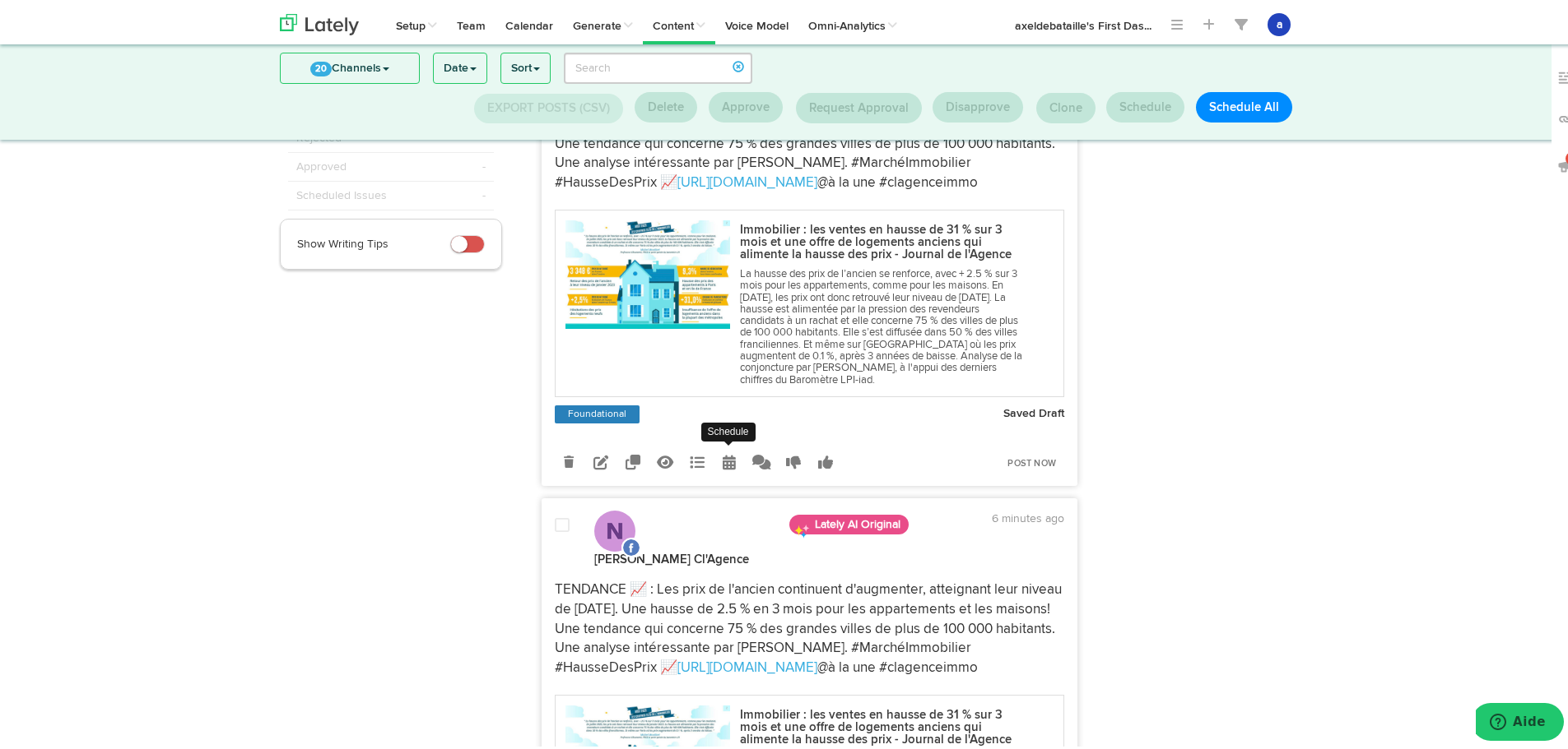
click at [731, 453] on link at bounding box center [729, 459] width 29 height 29
select select "4"
select select "10"
select select "PM"
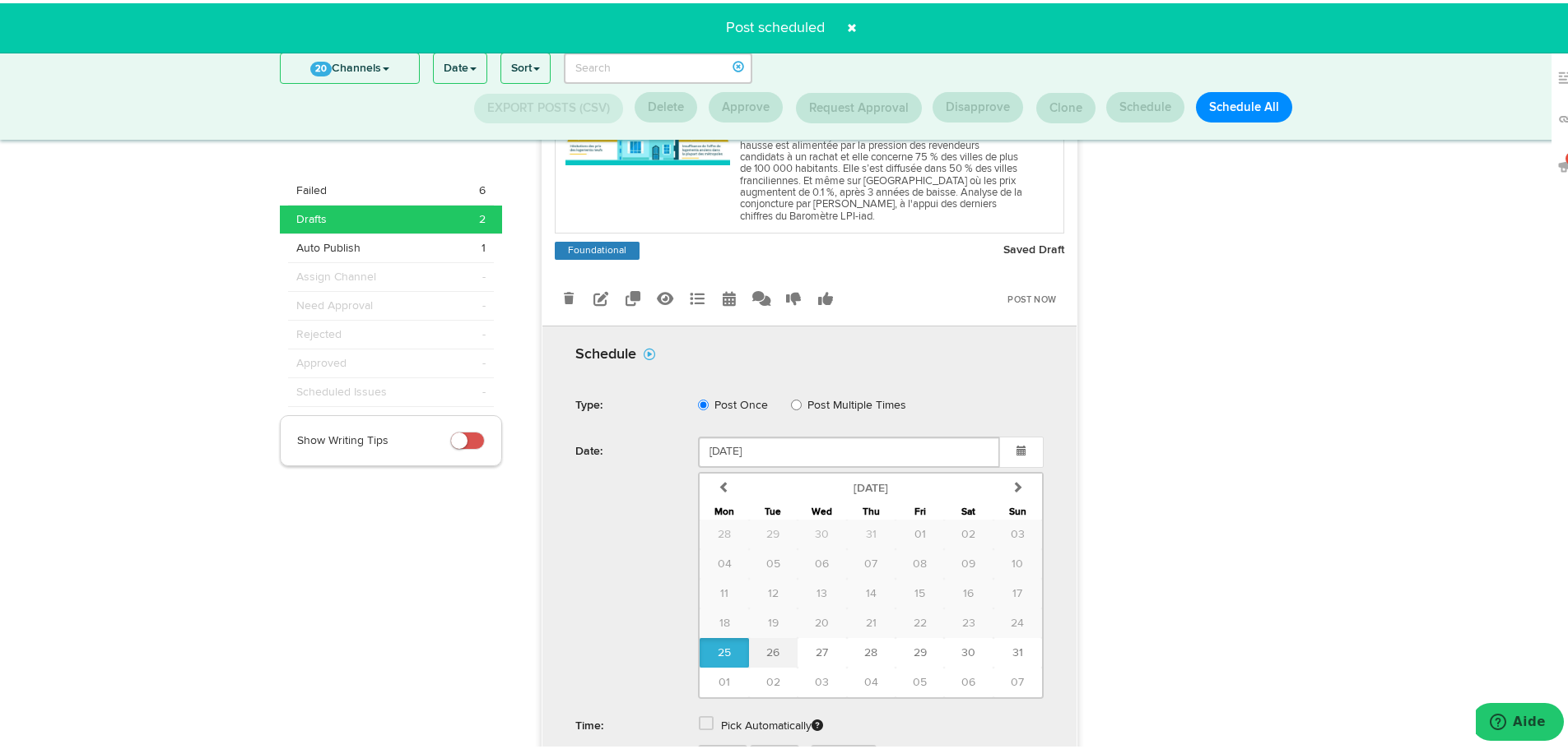
scroll to position [380, 0]
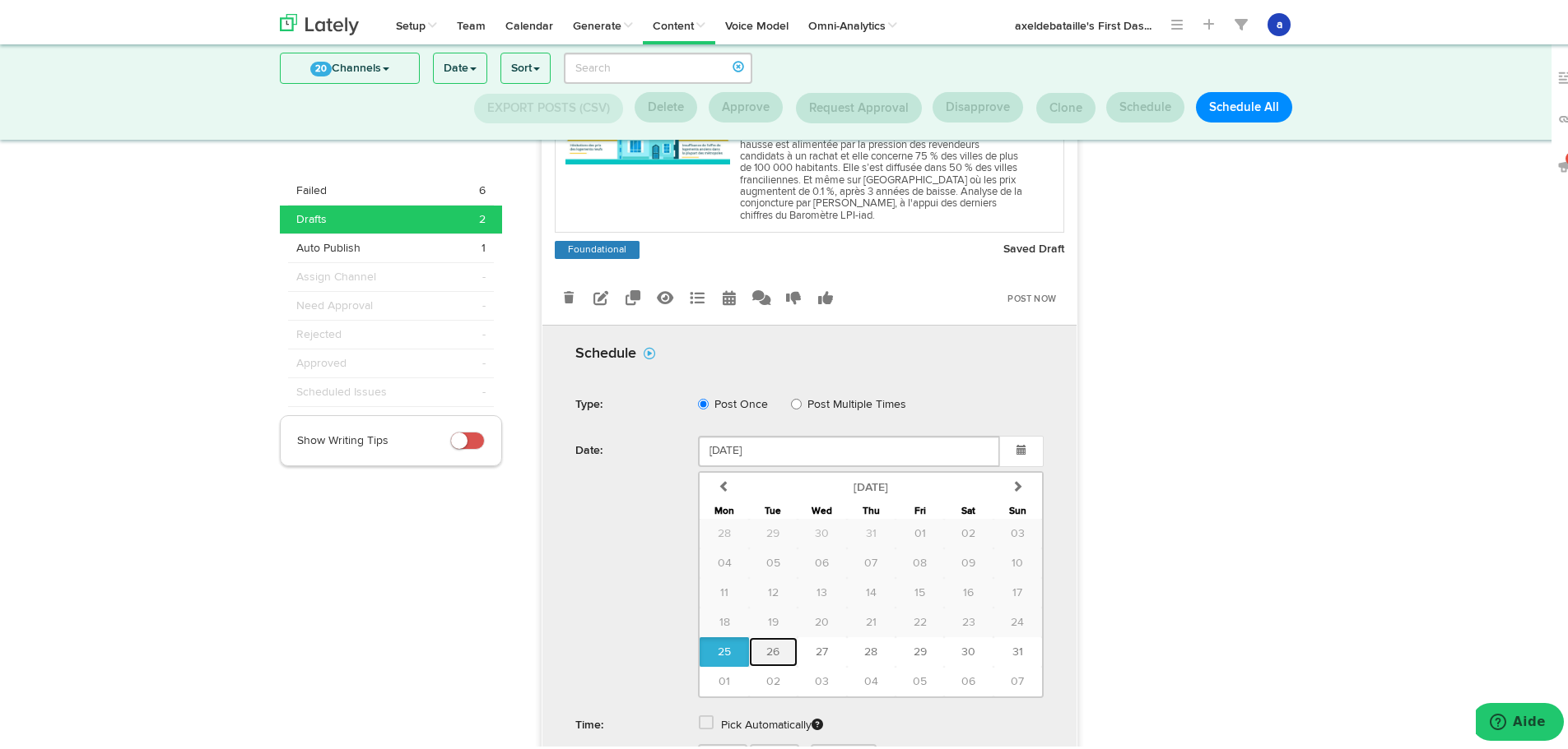
click at [766, 646] on span "26" at bounding box center [772, 650] width 13 height 12
type input "[DATE]"
click at [708, 715] on div "Pick Automatically" at bounding box center [871, 724] width 370 height 34
click at [698, 719] on span at bounding box center [705, 719] width 15 height 17
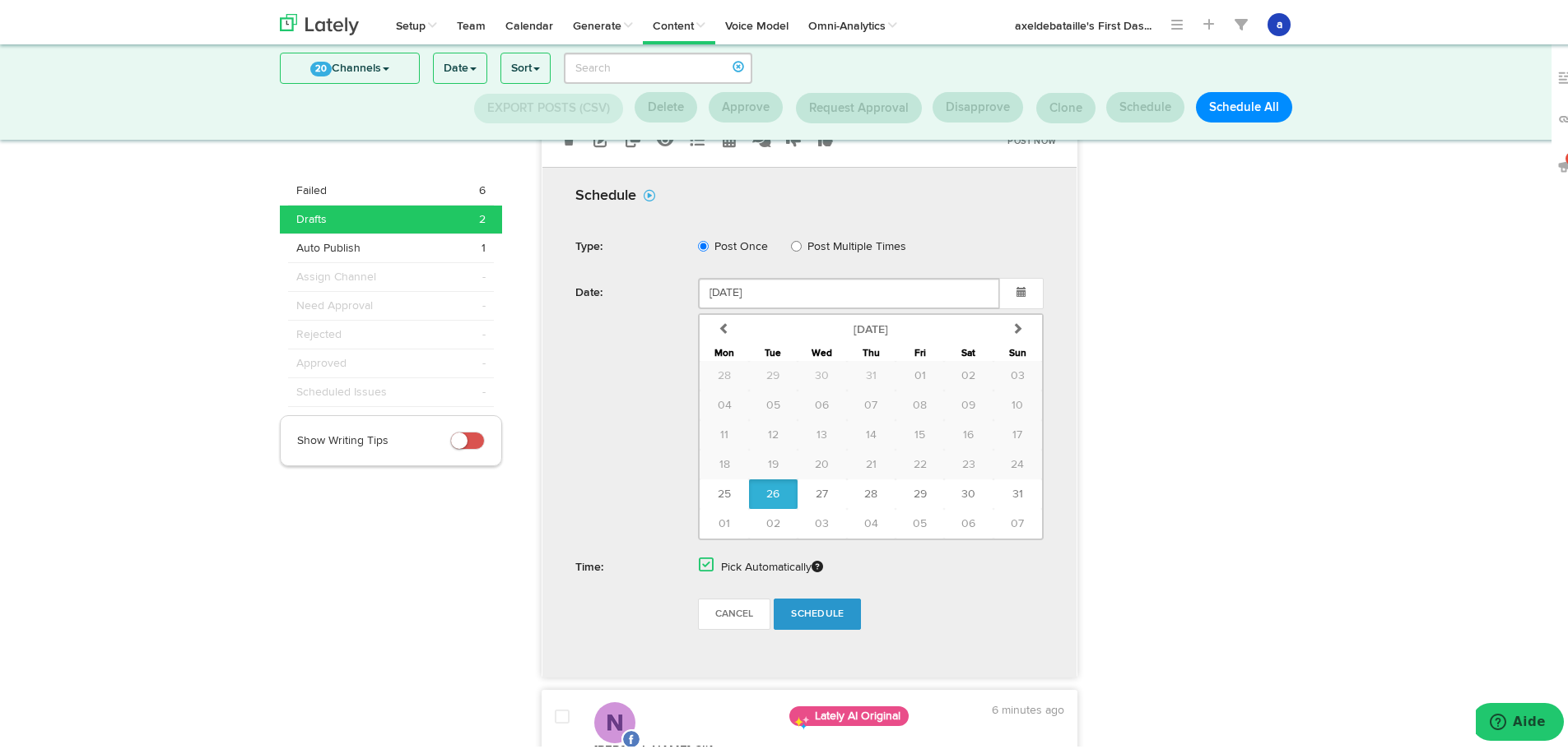
scroll to position [545, 0]
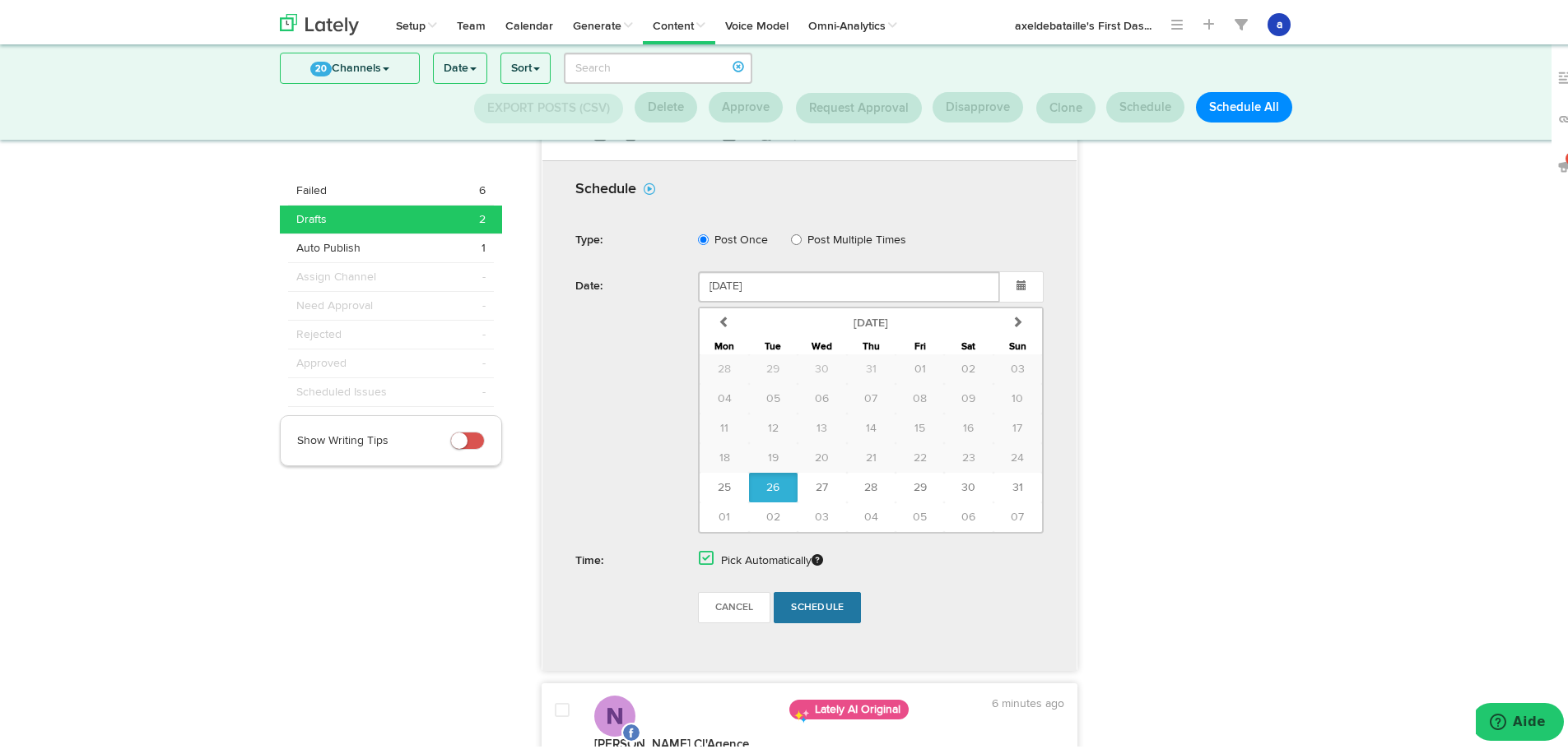
click at [791, 592] on link "Schedule" at bounding box center [817, 604] width 88 height 31
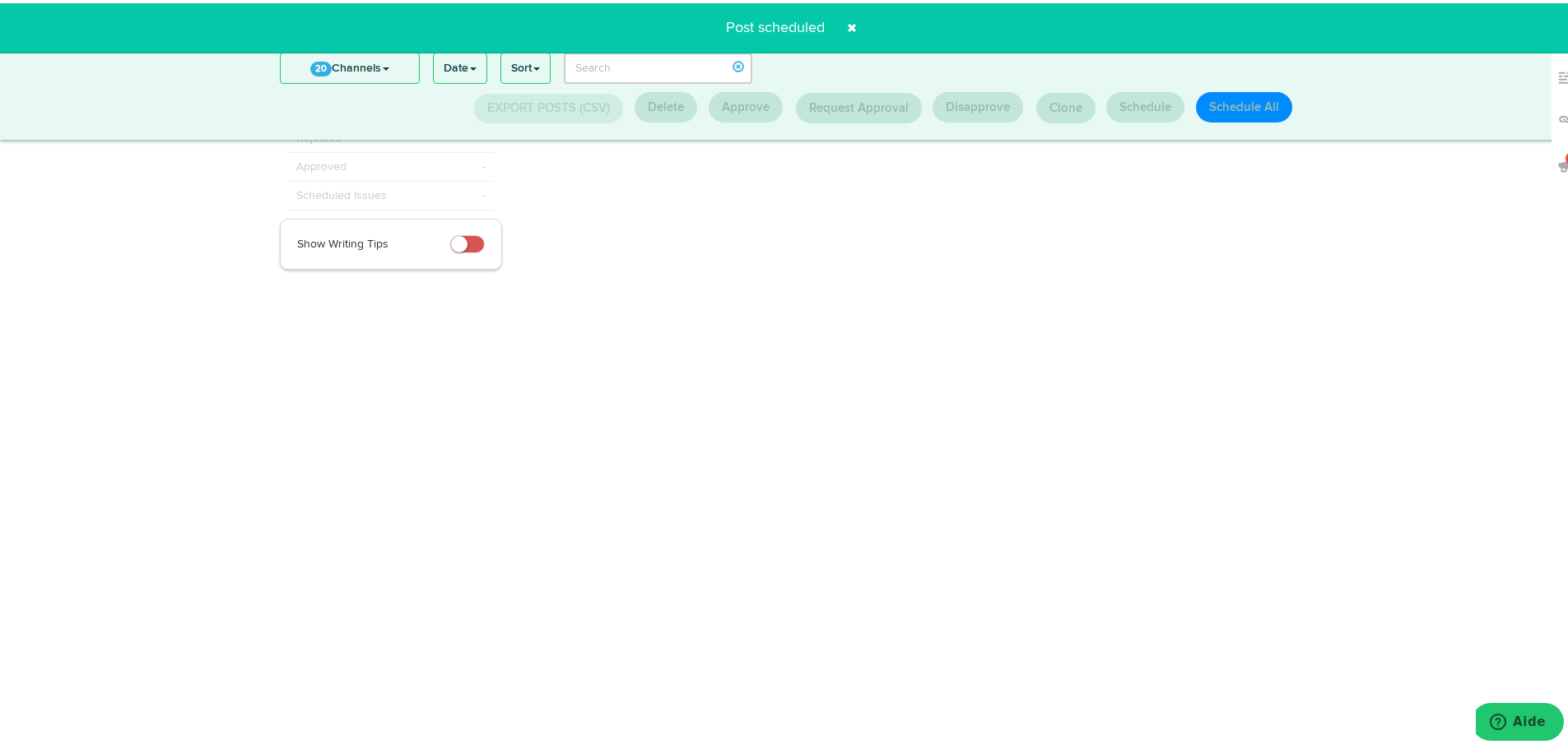
scroll to position [84, 0]
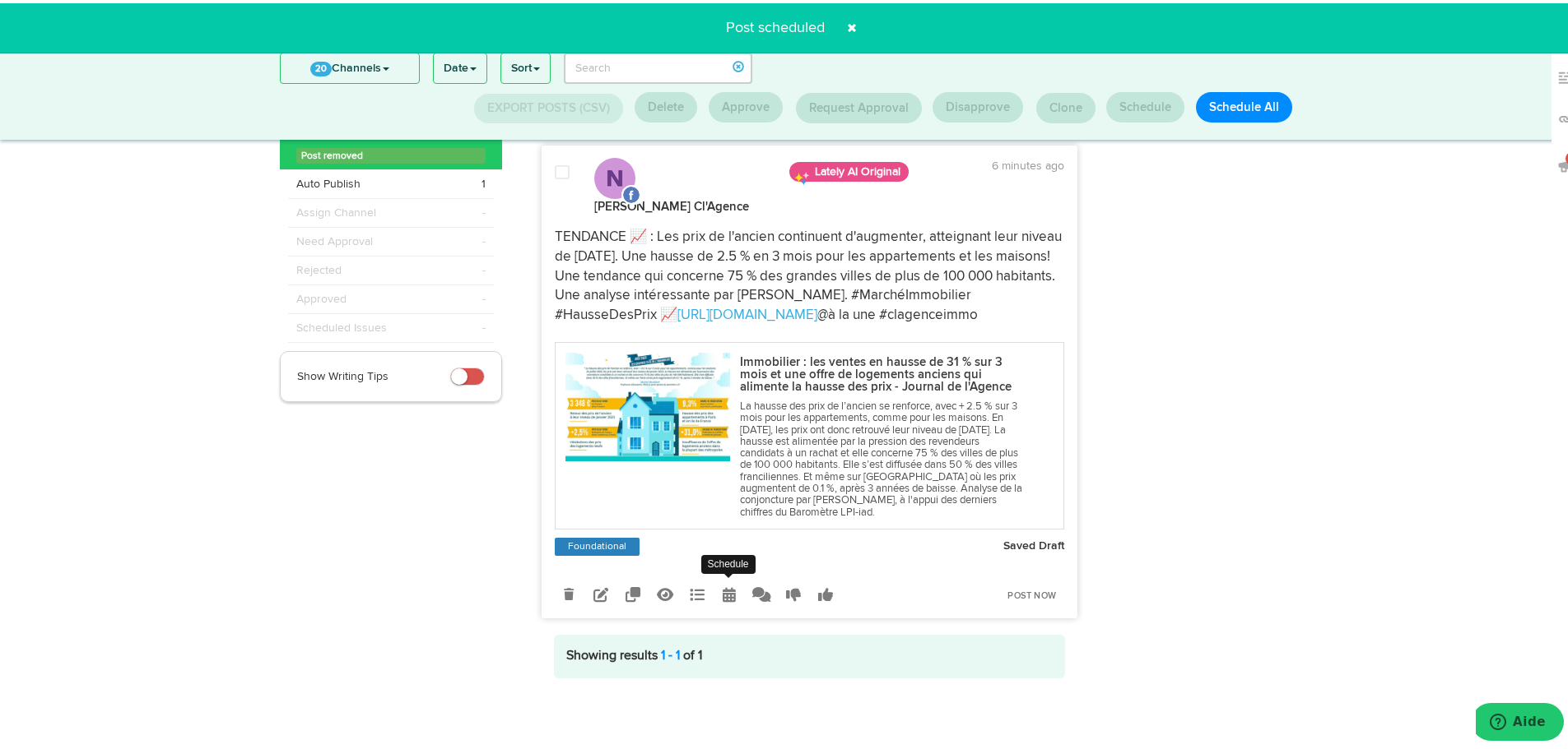
click at [715, 590] on link at bounding box center [729, 592] width 29 height 29
select select "4"
select select "10"
select select "PM"
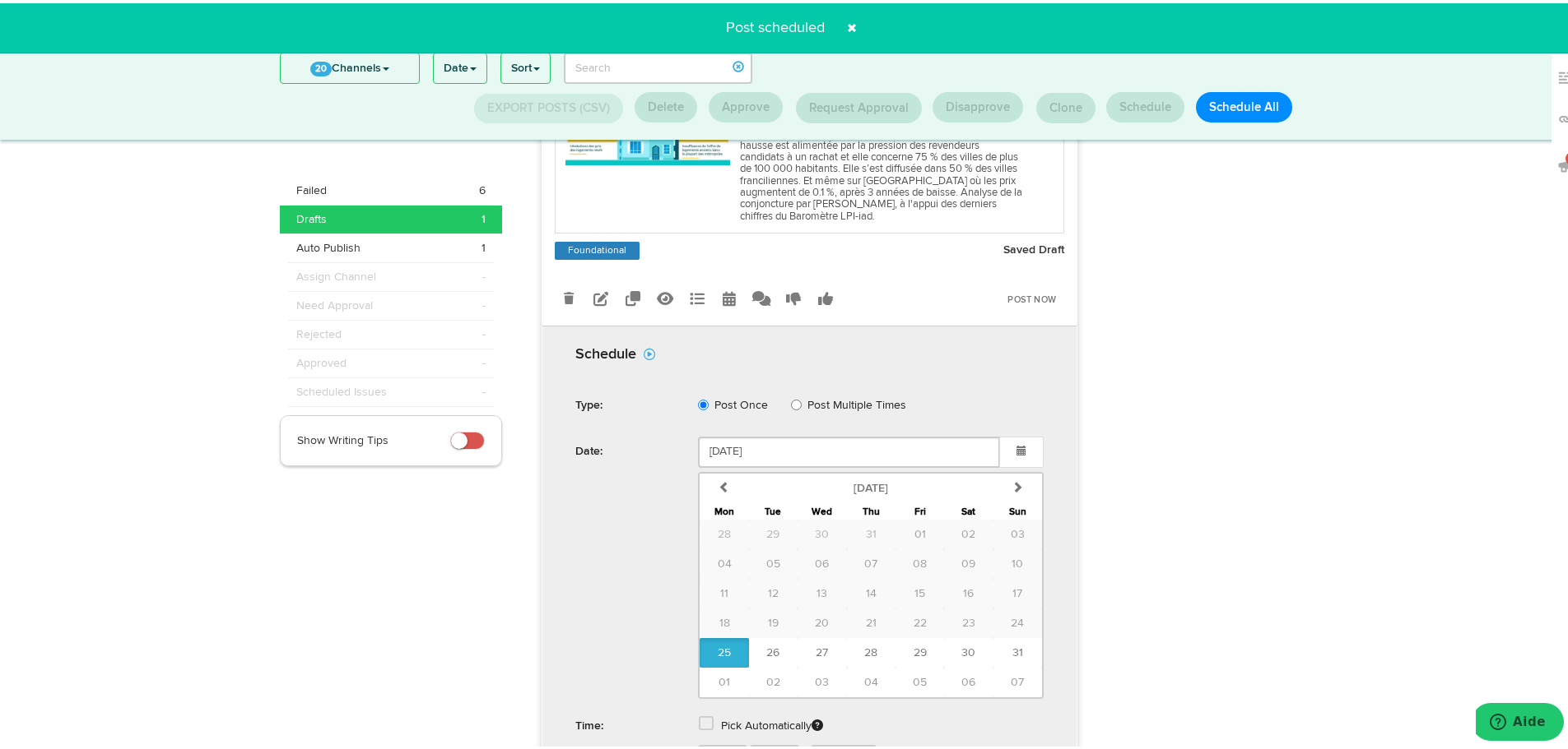
scroll to position [380, 0]
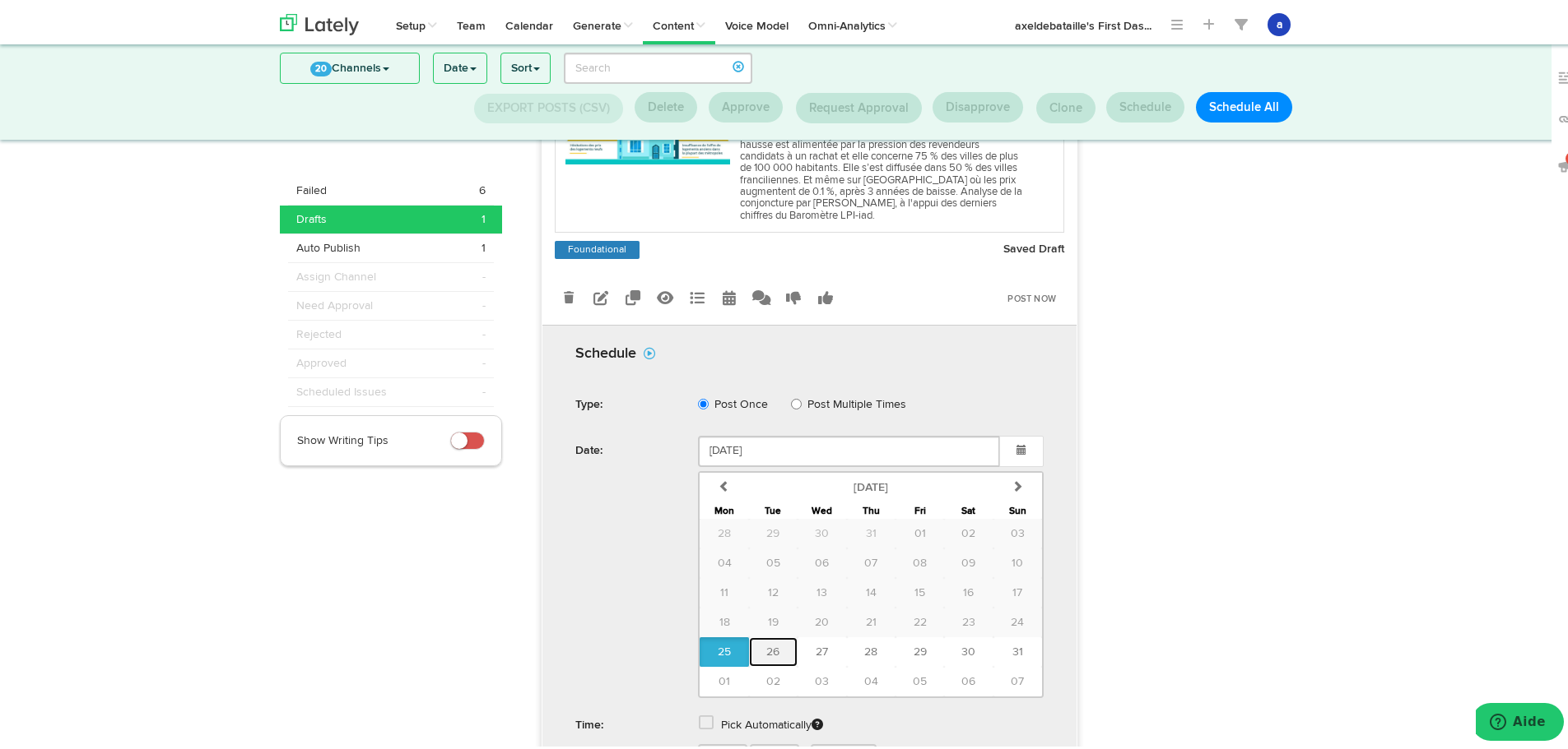
click at [757, 648] on button "26" at bounding box center [773, 650] width 49 height 30
type input "[DATE]"
click at [704, 716] on span at bounding box center [705, 719] width 15 height 17
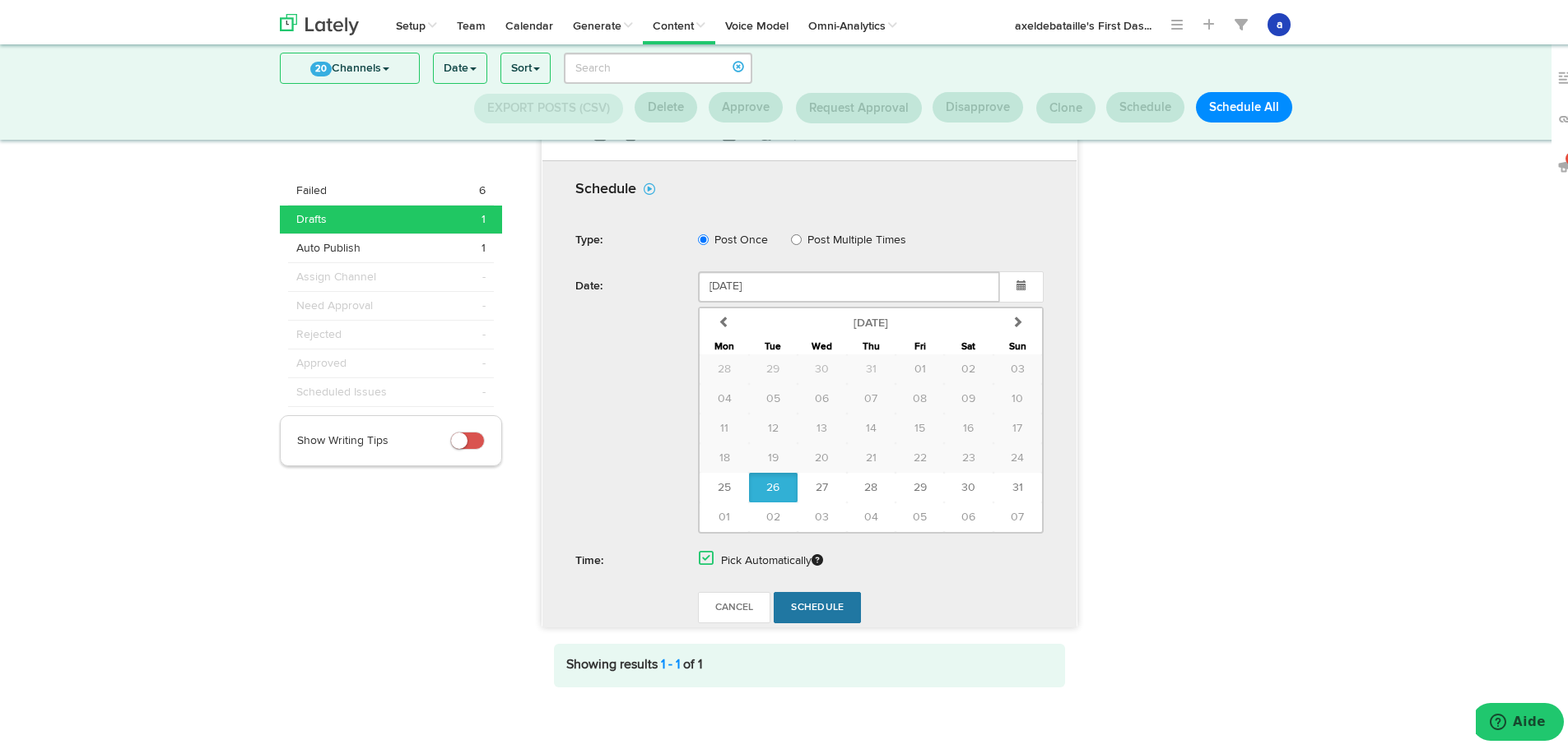
click at [811, 617] on link "Schedule" at bounding box center [817, 604] width 88 height 31
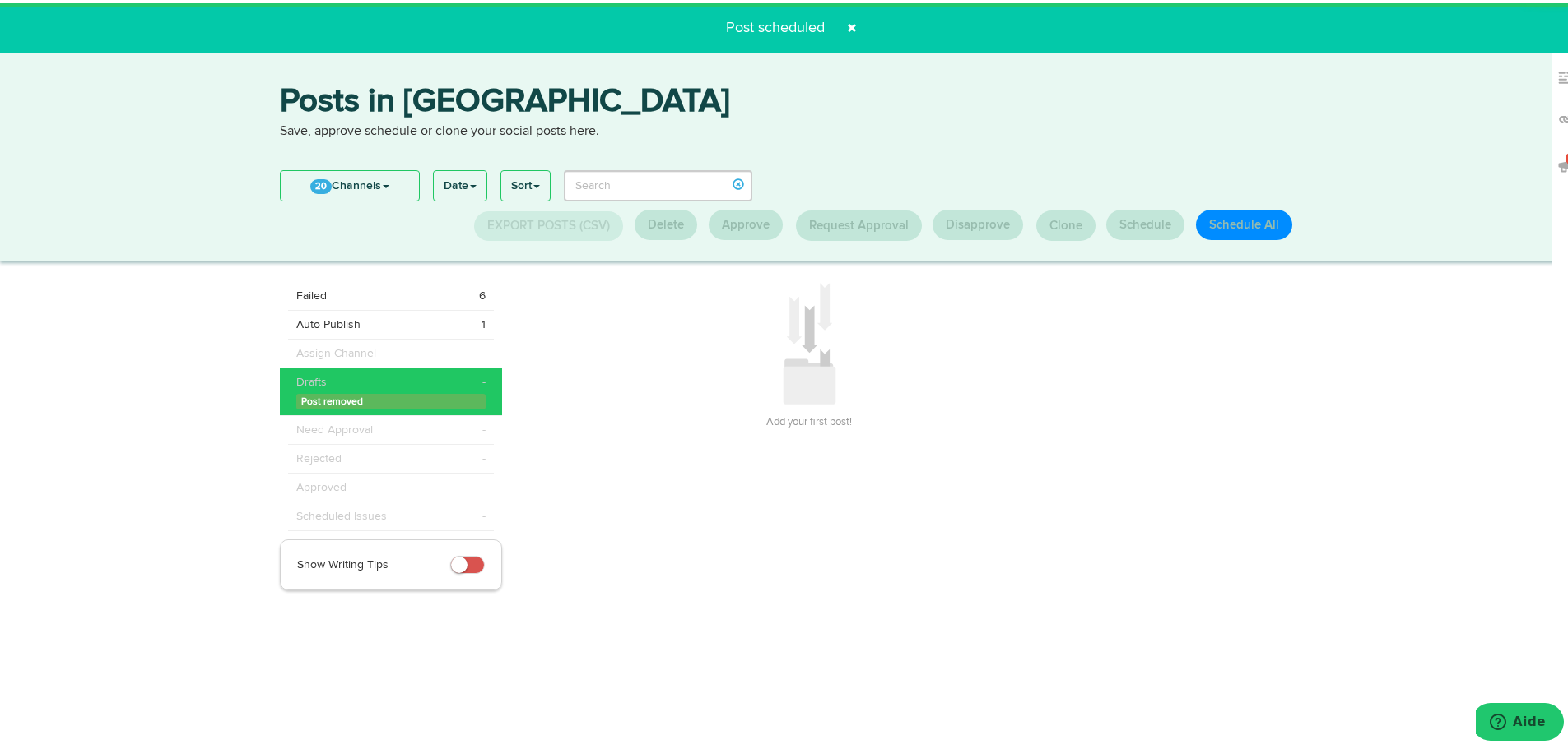
scroll to position [0, 0]
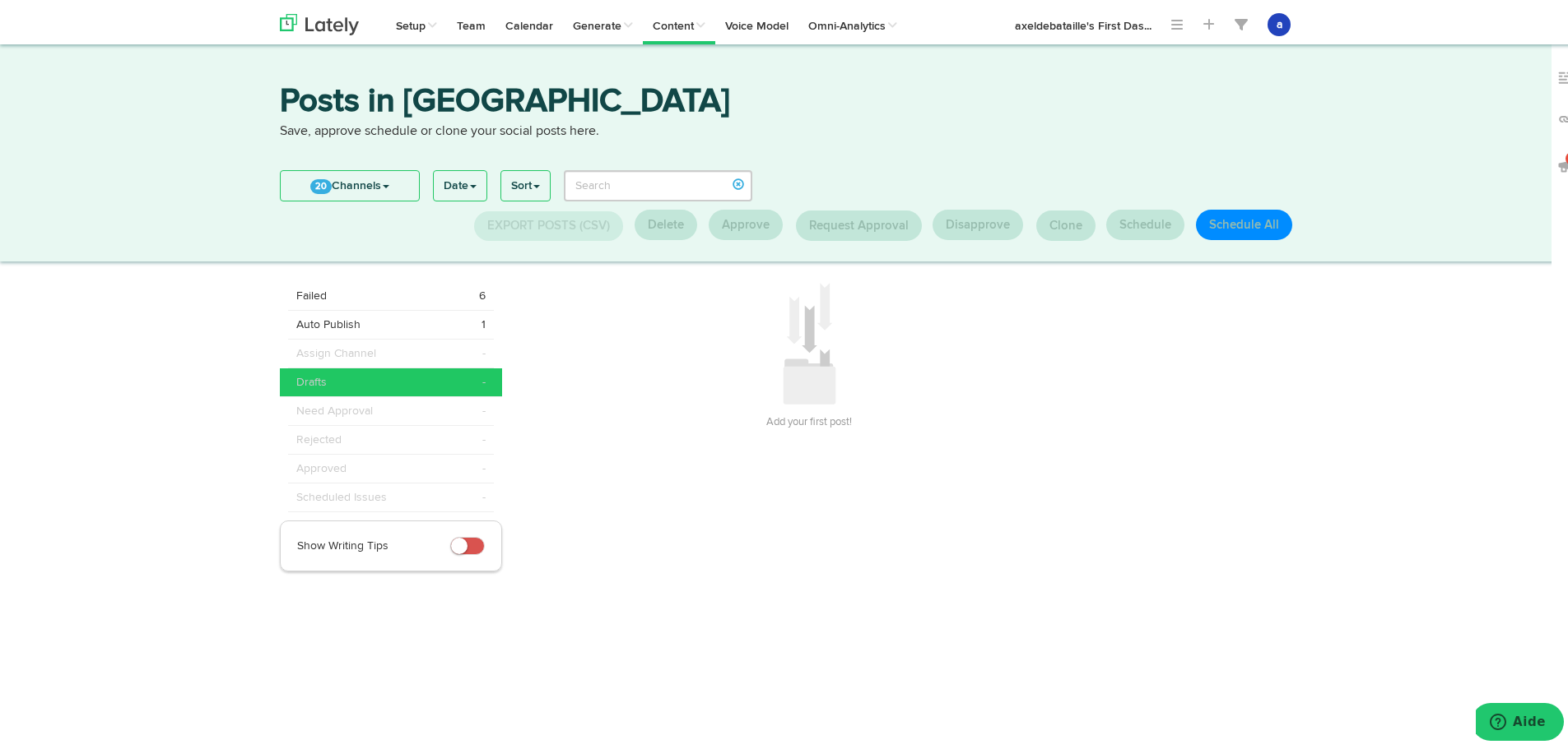
click at [1099, 513] on div "Add your first post! Filters Close 0 0 0" at bounding box center [921, 423] width 784 height 289
click at [516, 22] on link "Calendar" at bounding box center [529, 20] width 68 height 41
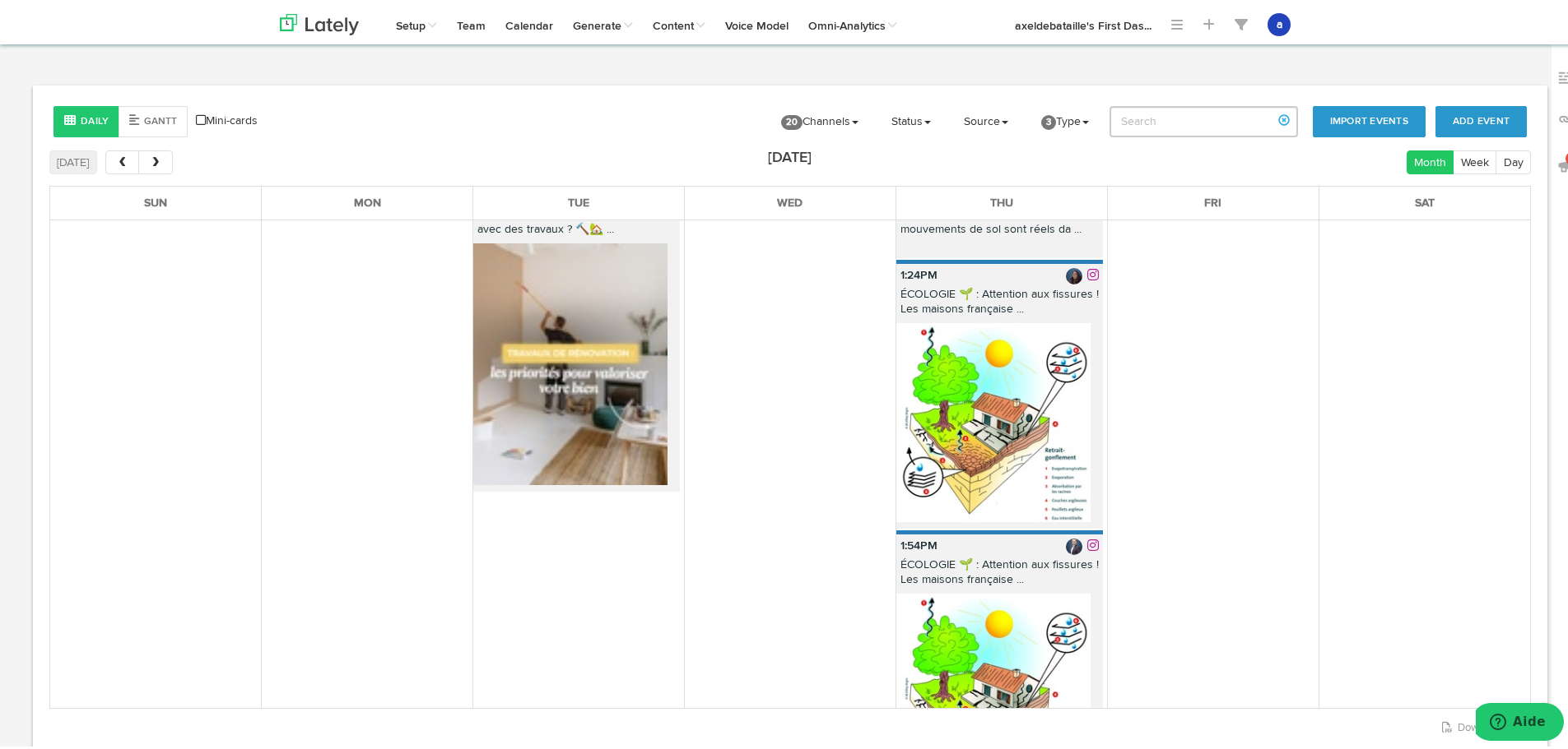
scroll to position [576, 0]
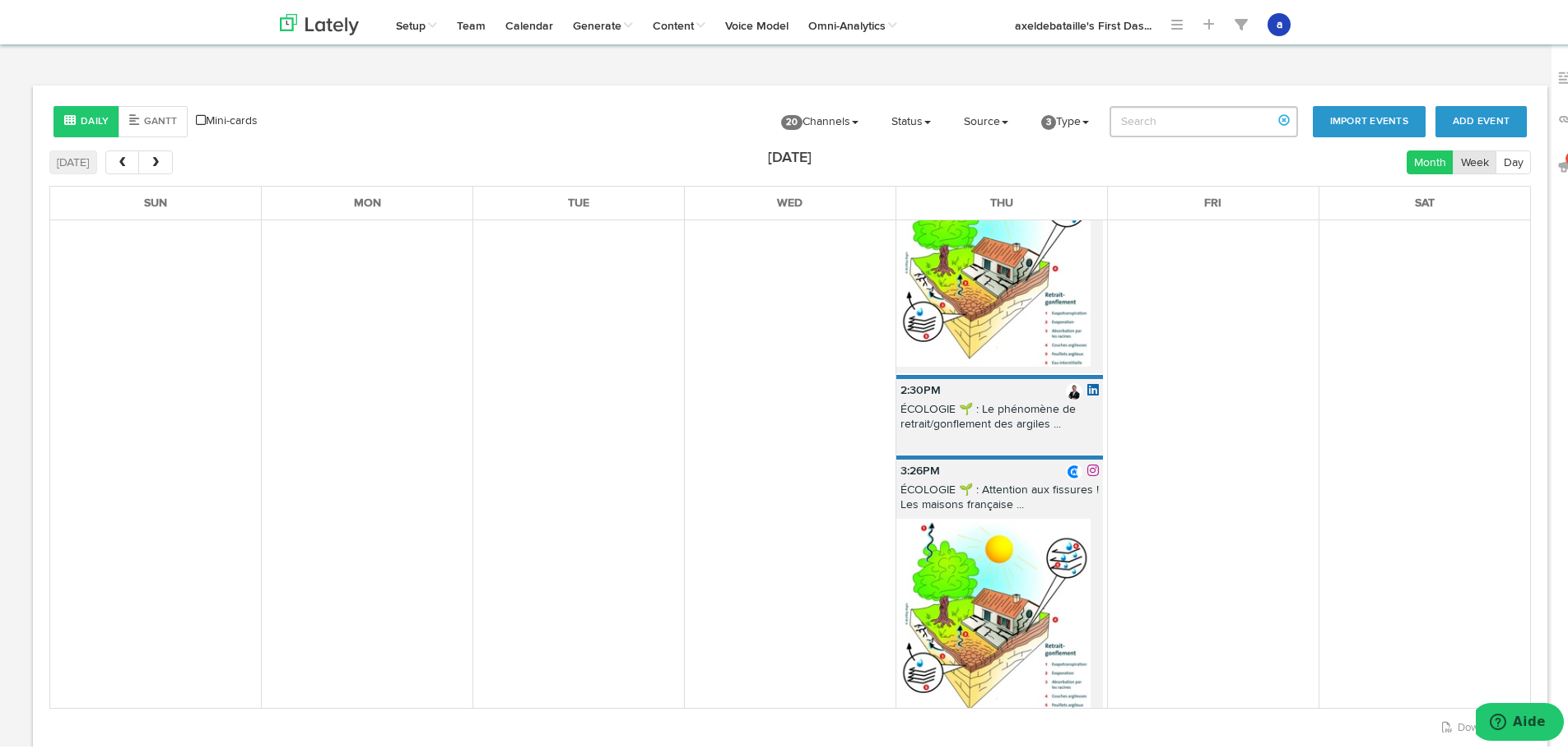
click at [1460, 162] on button "Week" at bounding box center [1474, 159] width 44 height 24
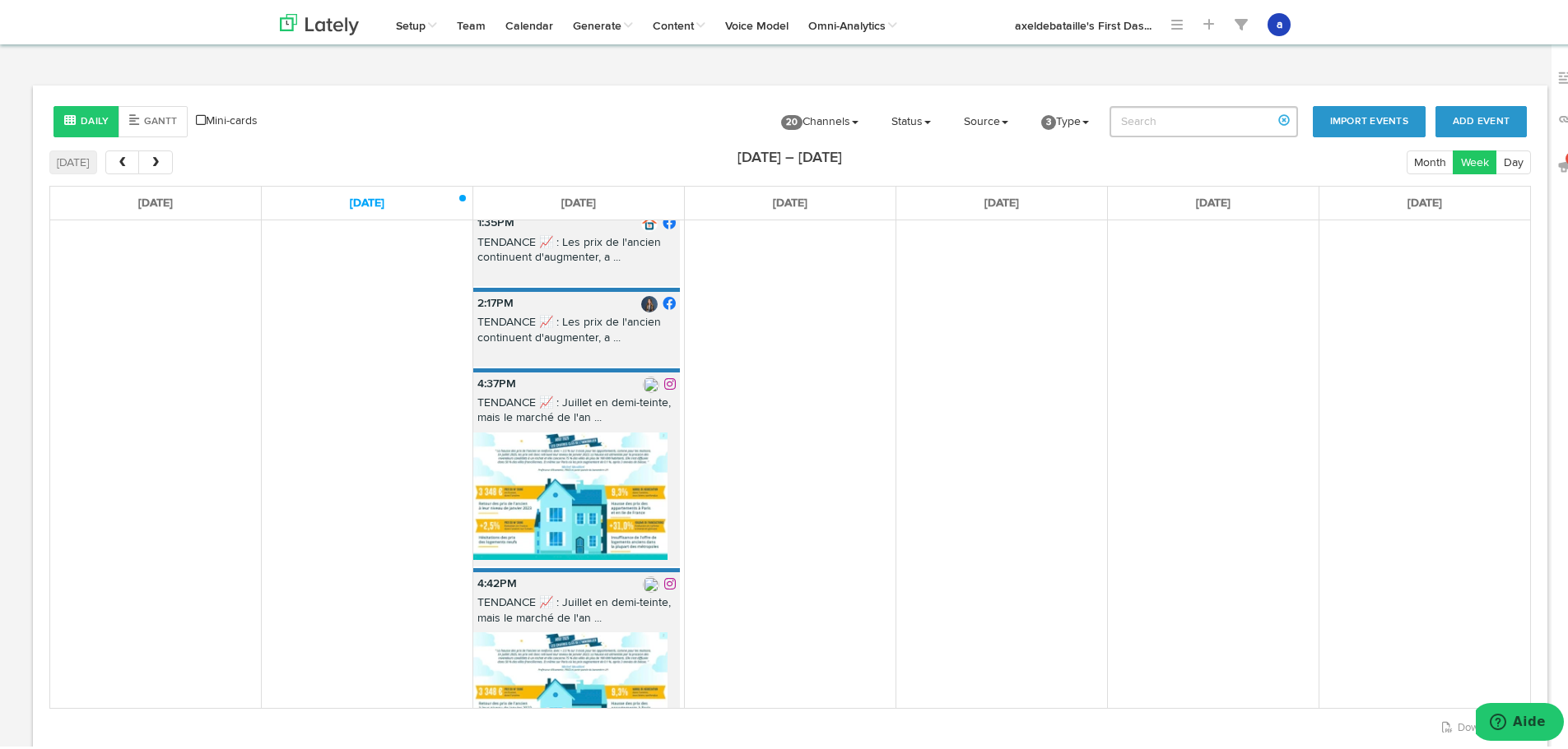
scroll to position [293, 0]
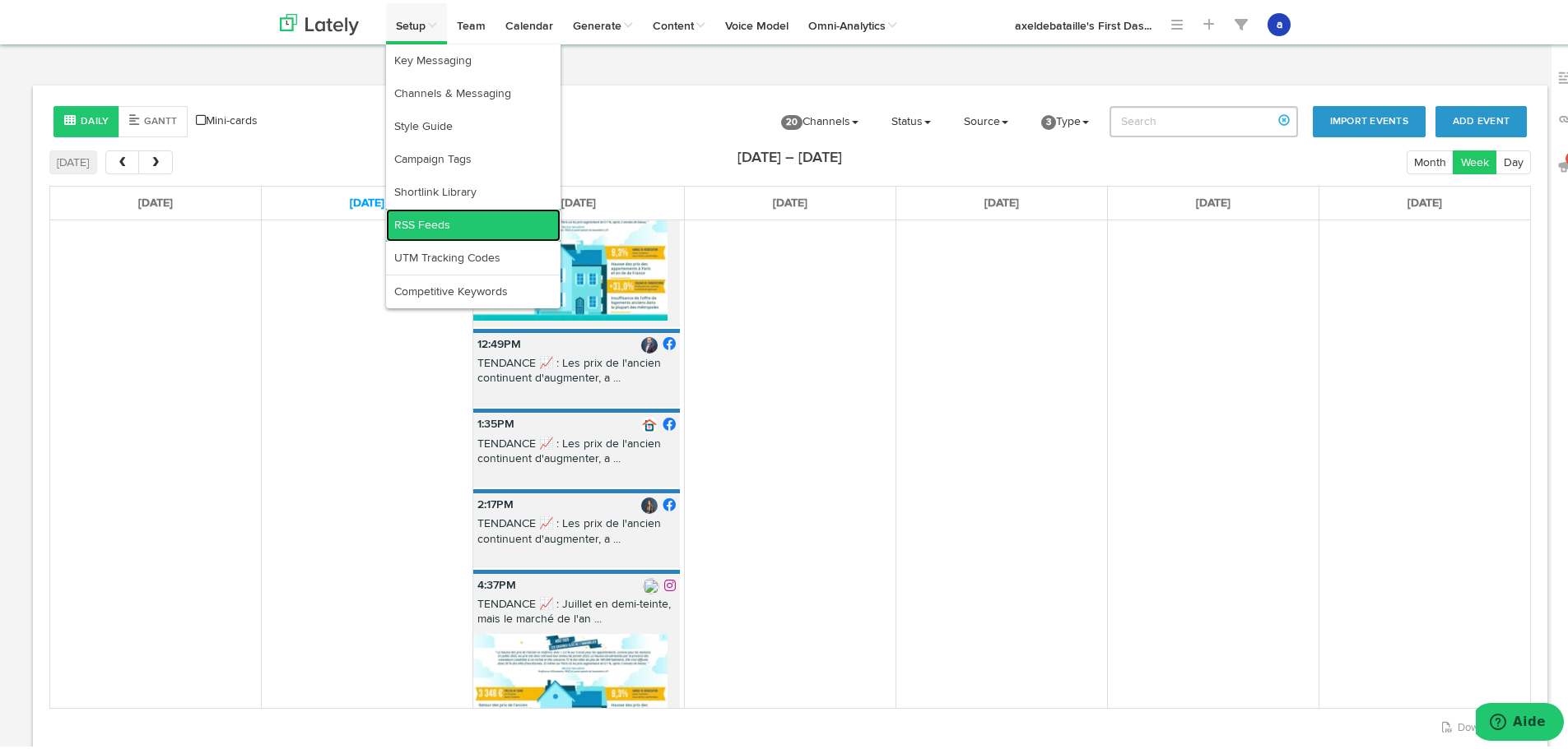
click at [434, 220] on link "RSS Feeds" at bounding box center [473, 222] width 174 height 33
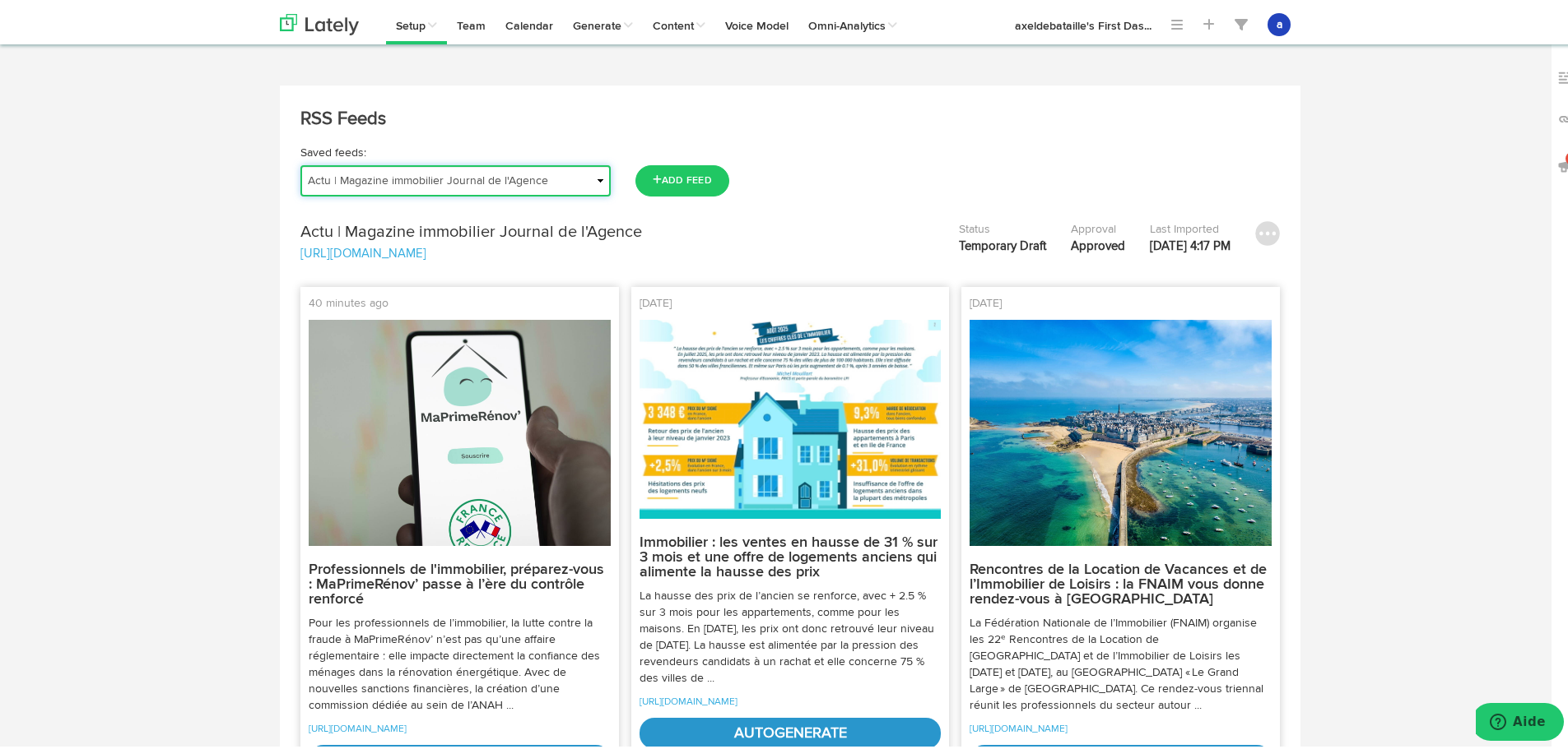
click at [344, 178] on select "Actu | Magazine immobilier Journal de l'Agence Actualités Antibes Actualités Va…" at bounding box center [456, 177] width 310 height 31
click at [300, 162] on select "Actu | Magazine immobilier Journal de l'Agence Actualités Antibes Actualités Va…" at bounding box center [456, 177] width 310 height 31
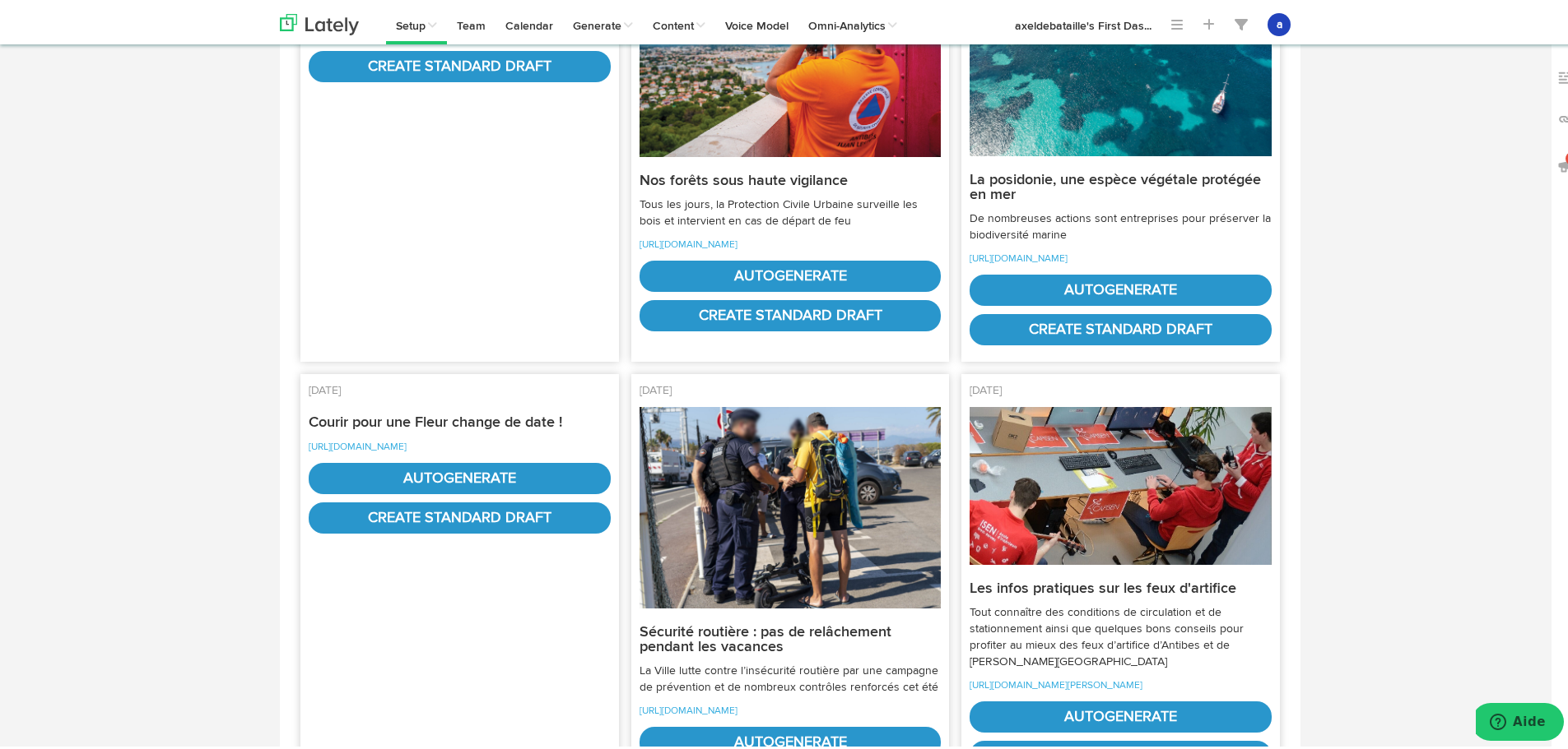
scroll to position [83, 0]
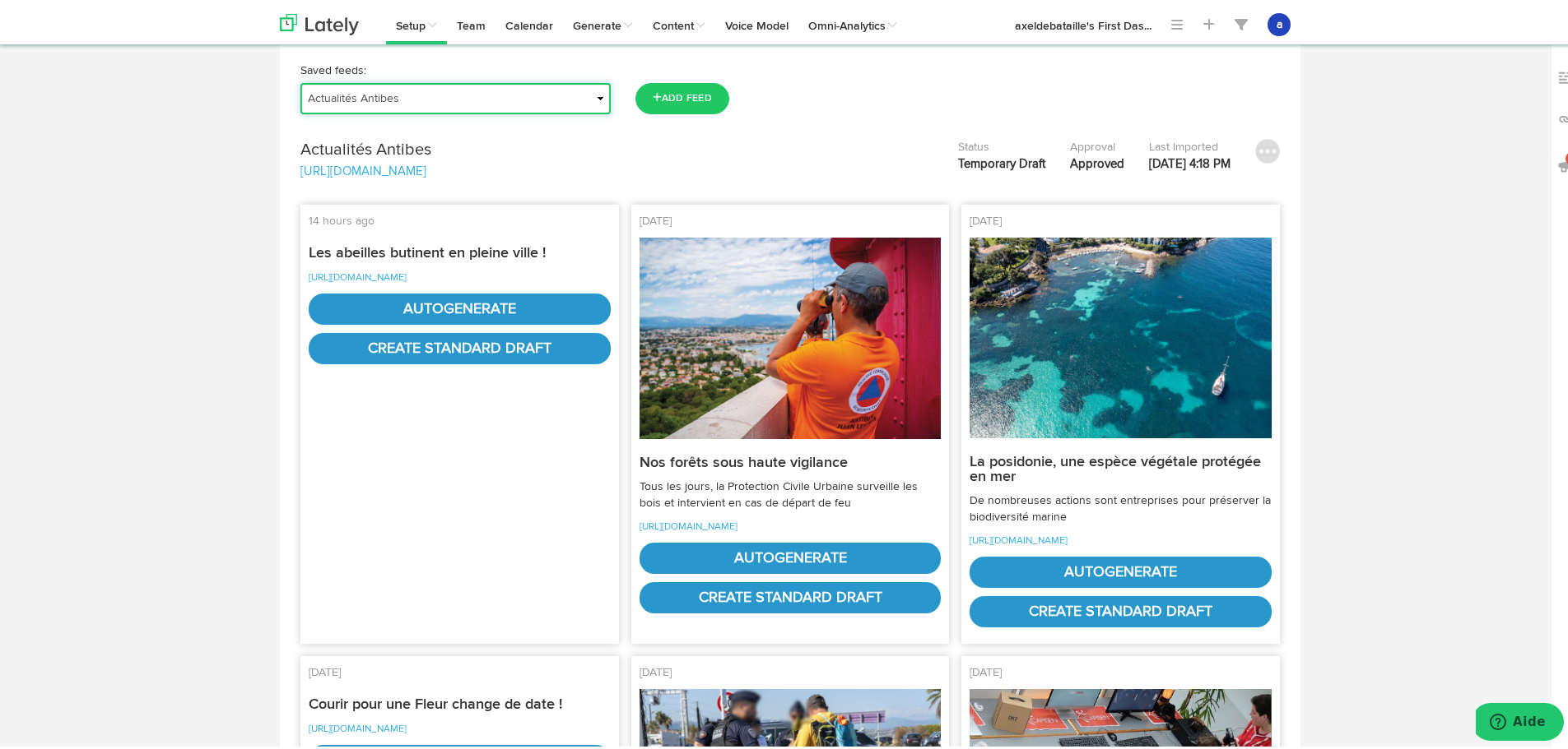
click at [412, 88] on select "Actu | Magazine immobilier Journal de l'Agence Actualités Antibes Actualités Va…" at bounding box center [456, 94] width 310 height 31
click at [300, 111] on select "Actu | Magazine immobilier Journal de l'Agence Actualités Antibes Actualités Va…" at bounding box center [456, 94] width 310 height 31
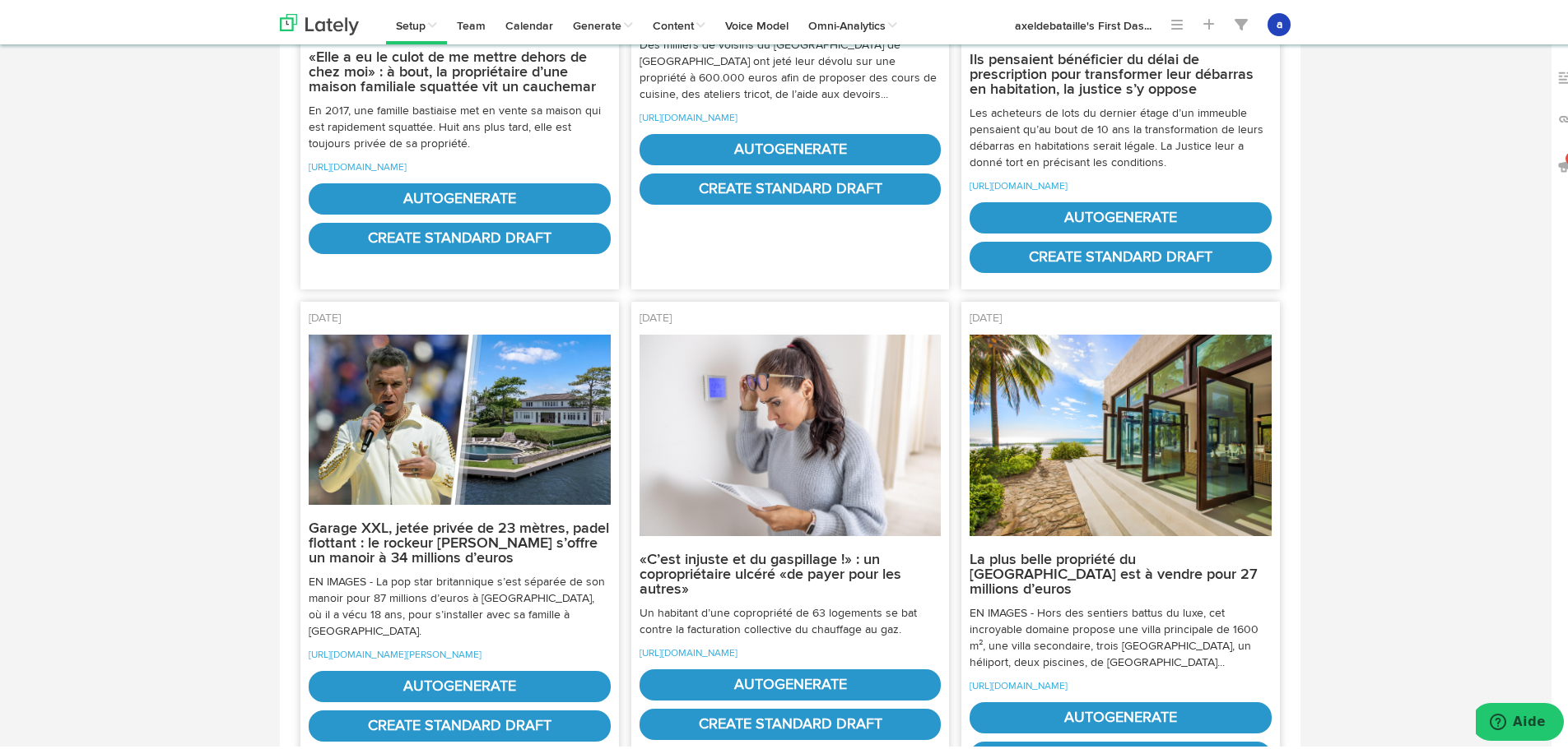
scroll to position [2550, 0]
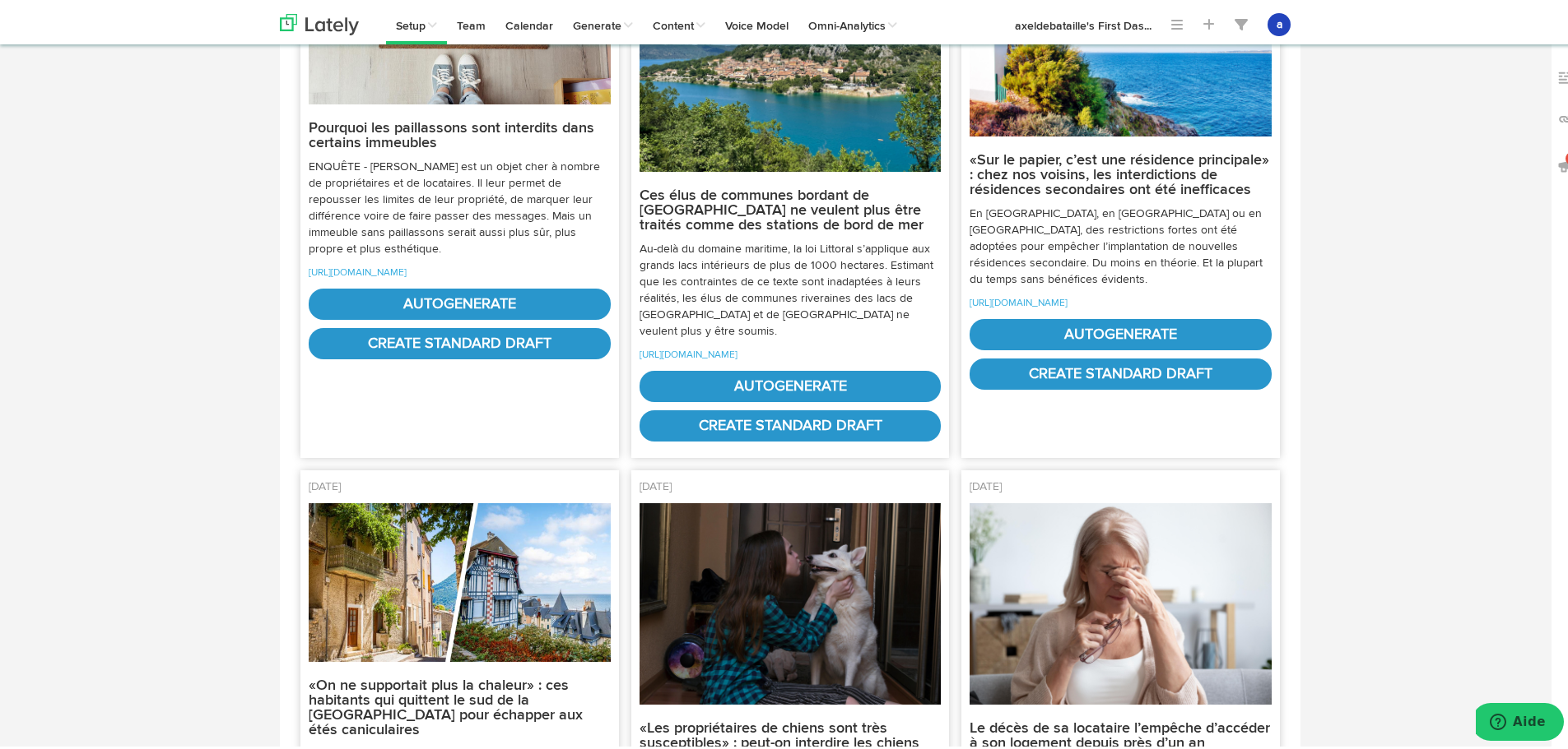
scroll to position [0, 0]
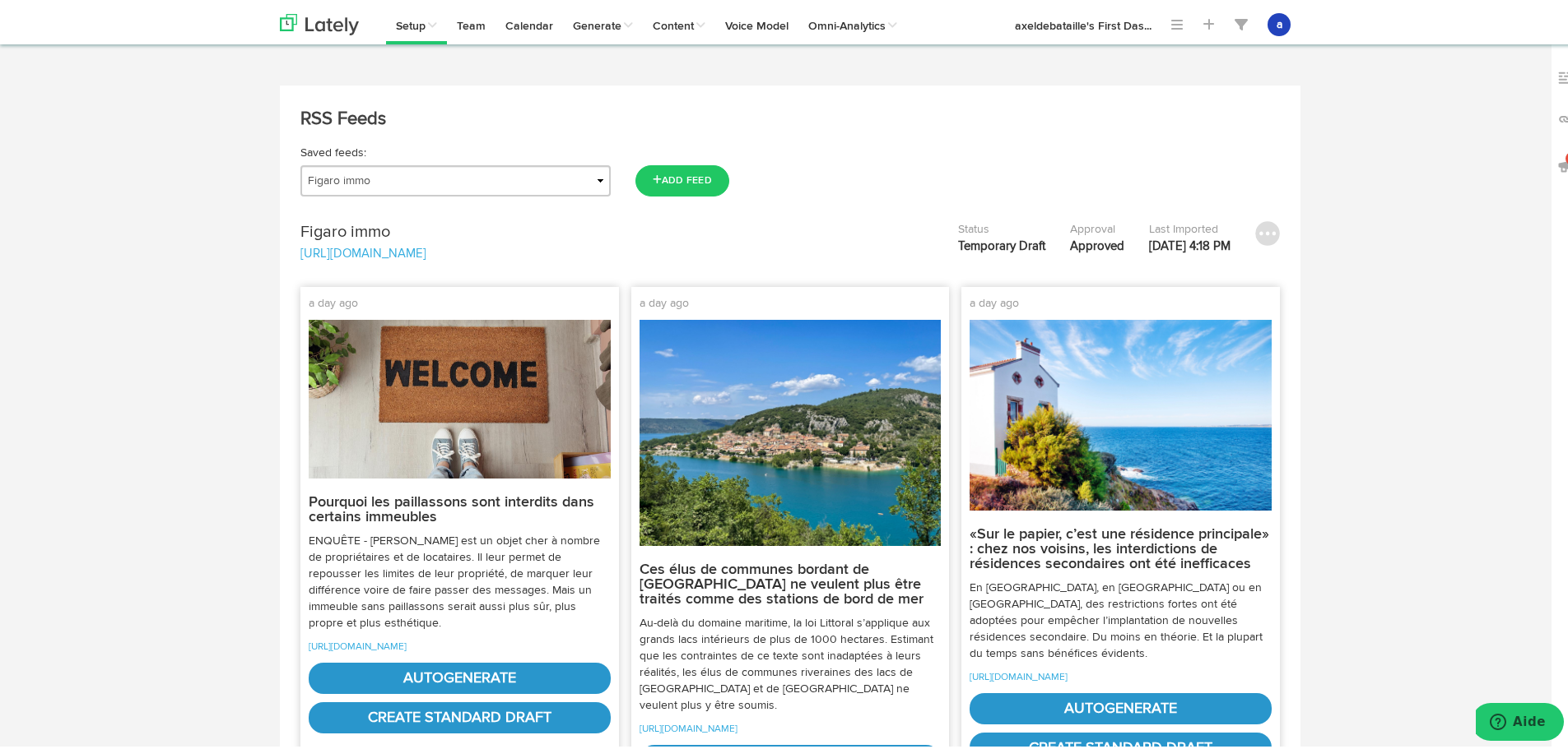
drag, startPoint x: 410, startPoint y: 148, endPoint x: 403, endPoint y: 157, distance: 11.4
click at [405, 155] on div "Saved feeds: Actu | Magazine immobilier Journal de l'Agence Actualités Antibes …" at bounding box center [789, 167] width 1004 height 52
click at [390, 176] on select "Actu | Magazine immobilier Journal de l'Agence Actualités Antibes Actualités Va…" at bounding box center [456, 177] width 310 height 31
select select "object:32741"
click at [300, 162] on select "Actu | Magazine immobilier Journal de l'Agence Actualités Antibes Actualités Va…" at bounding box center [456, 177] width 310 height 31
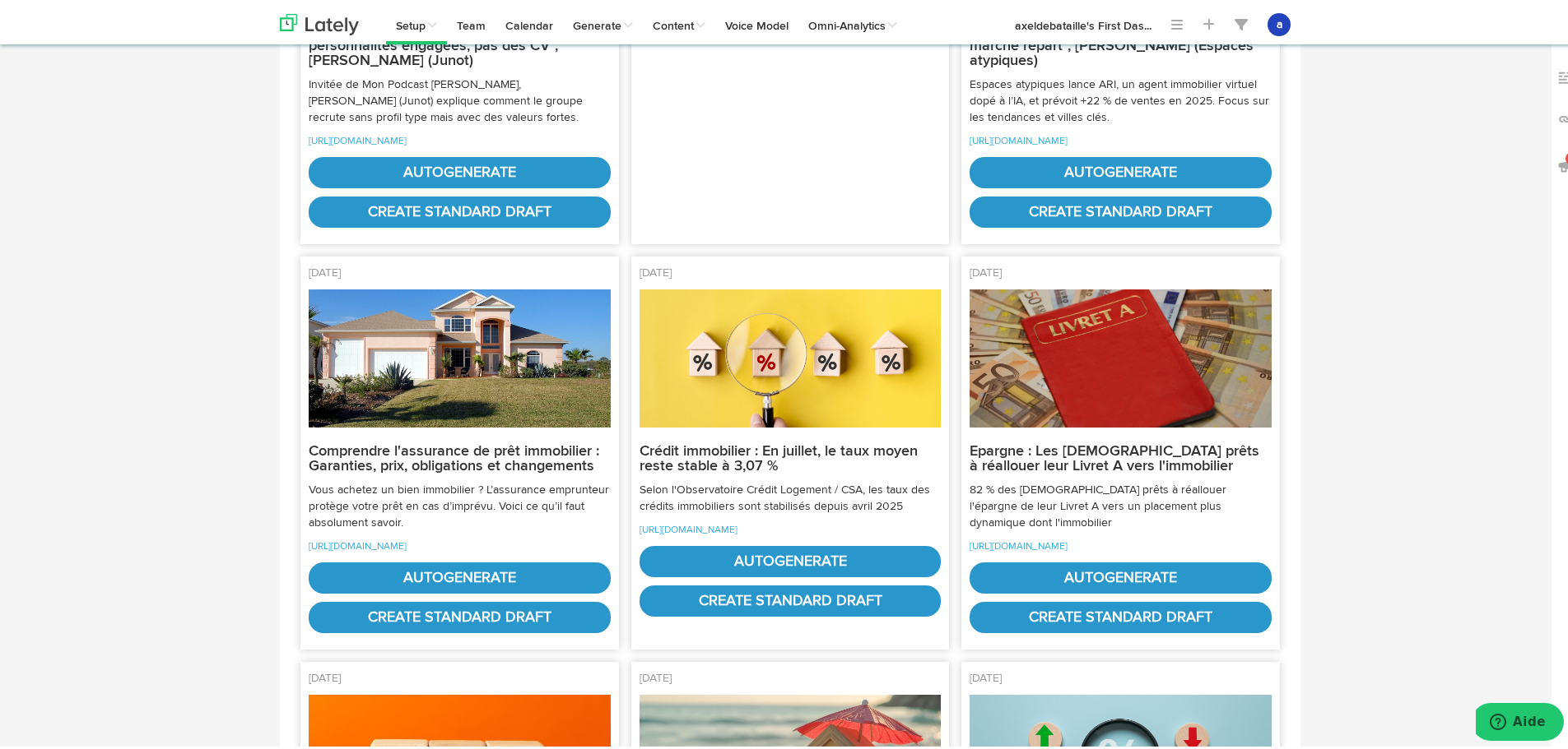
scroll to position [1563, 0]
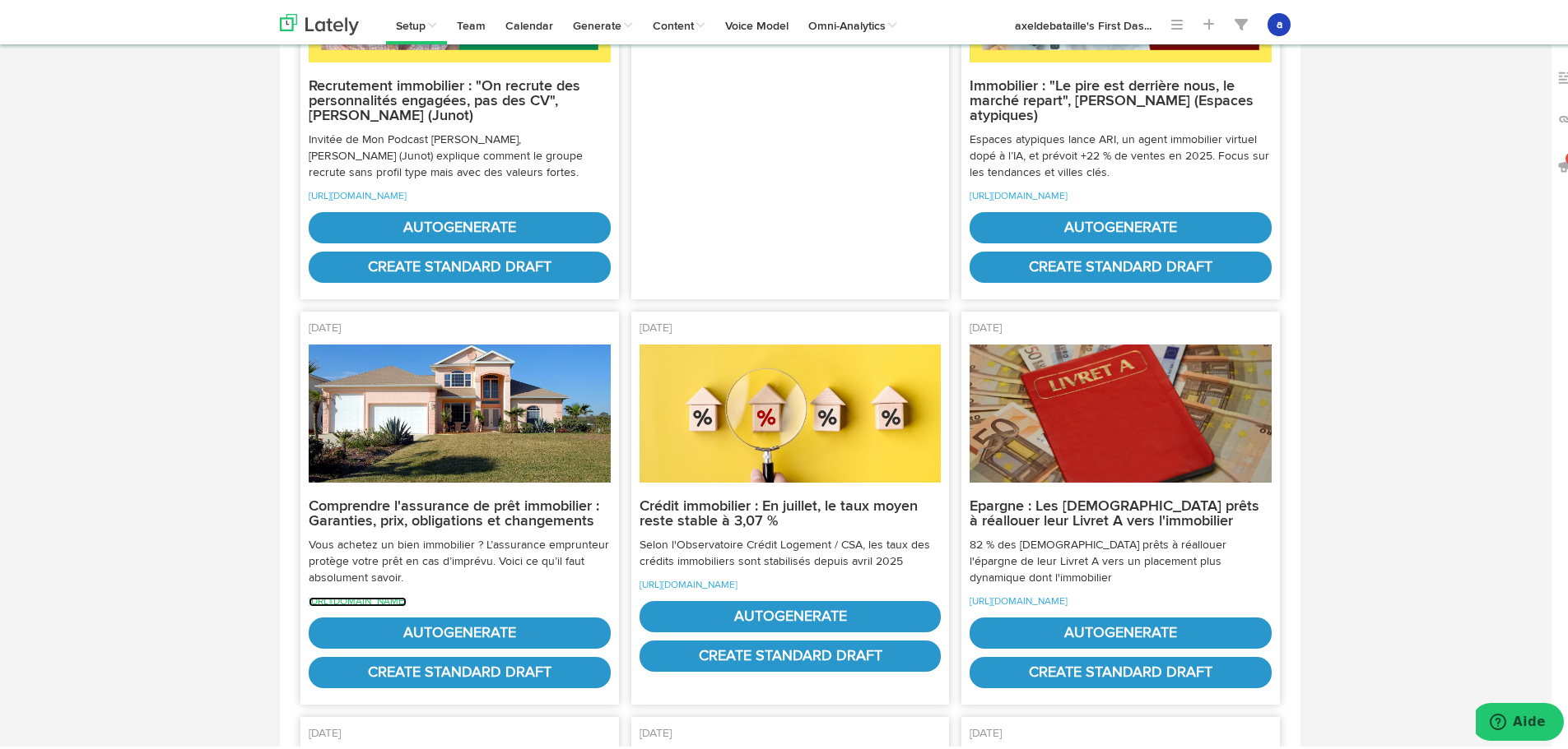
click at [407, 604] on link "[URL][DOMAIN_NAME]" at bounding box center [357, 599] width 98 height 10
click at [457, 646] on link "autogenerate" at bounding box center [460, 630] width 302 height 31
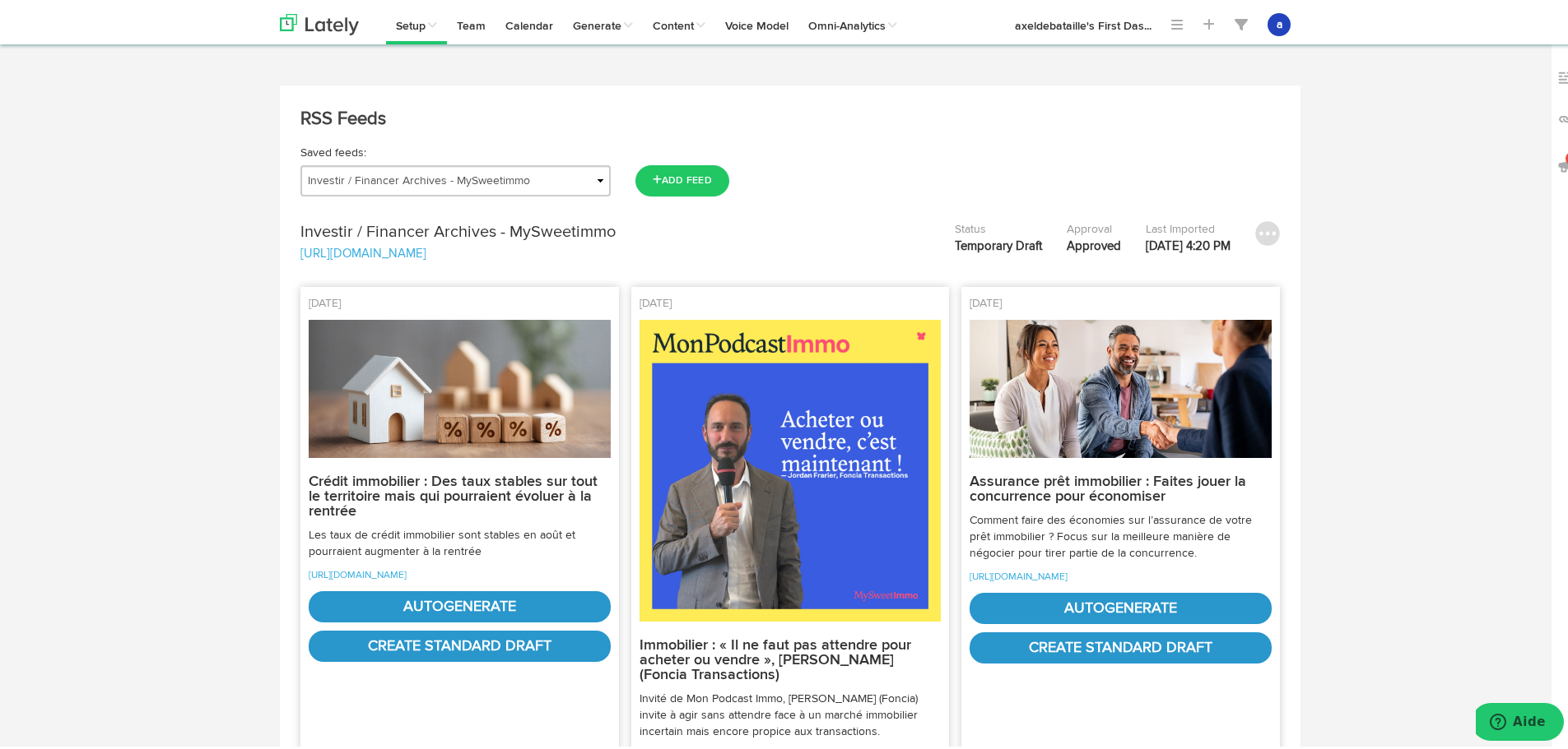
select select "natural"
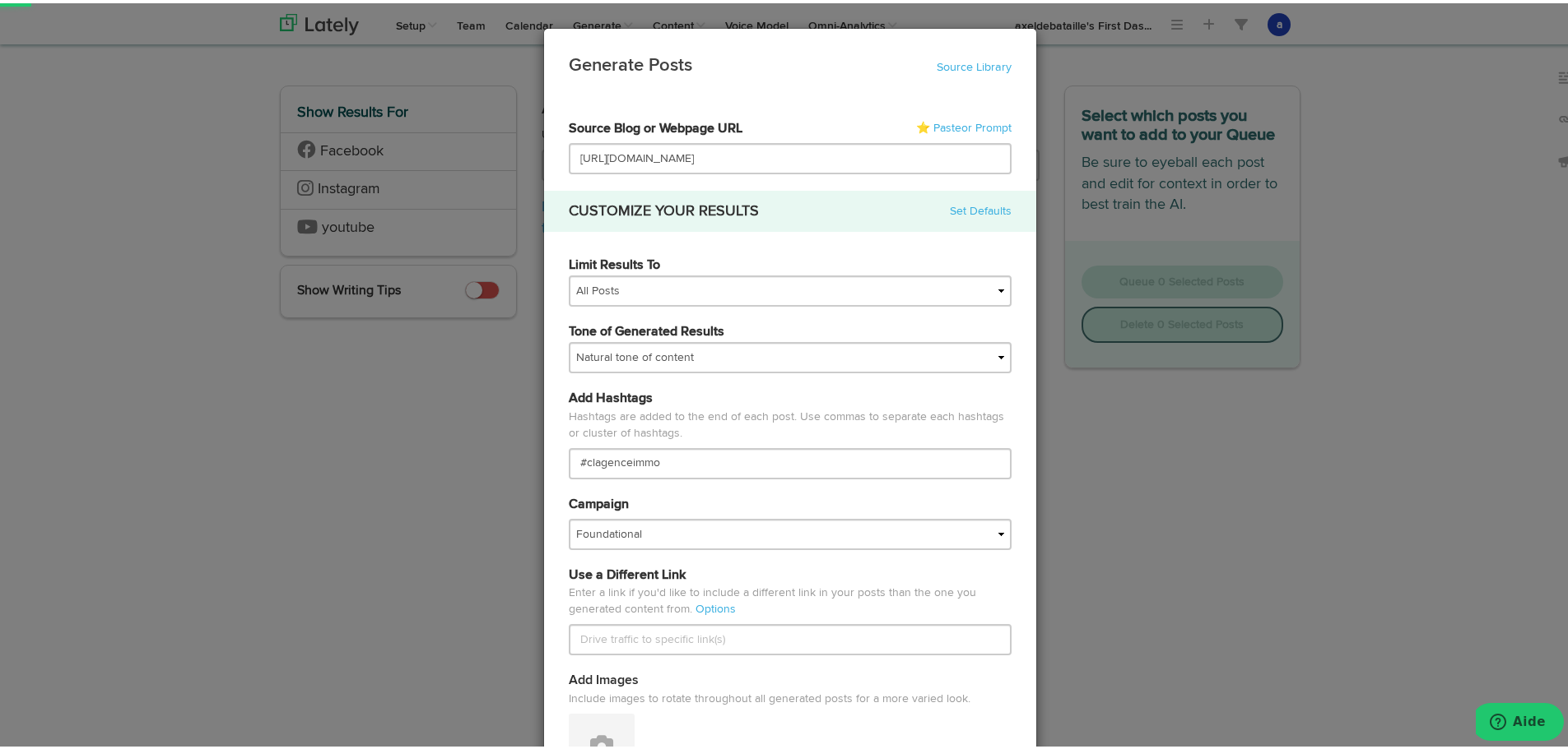
scroll to position [0, 243]
click at [609, 298] on select "All Posts Top 30 Posts Top 25 Posts Top 20 Posts Top 15 Posts Top 10 Posts" at bounding box center [789, 287] width 443 height 31
select select "10"
click at [568, 273] on select "All Posts Top 30 Posts Top 25 Posts Top 20 Posts Top 15 Posts Top 10 Posts" at bounding box center [789, 287] width 443 height 31
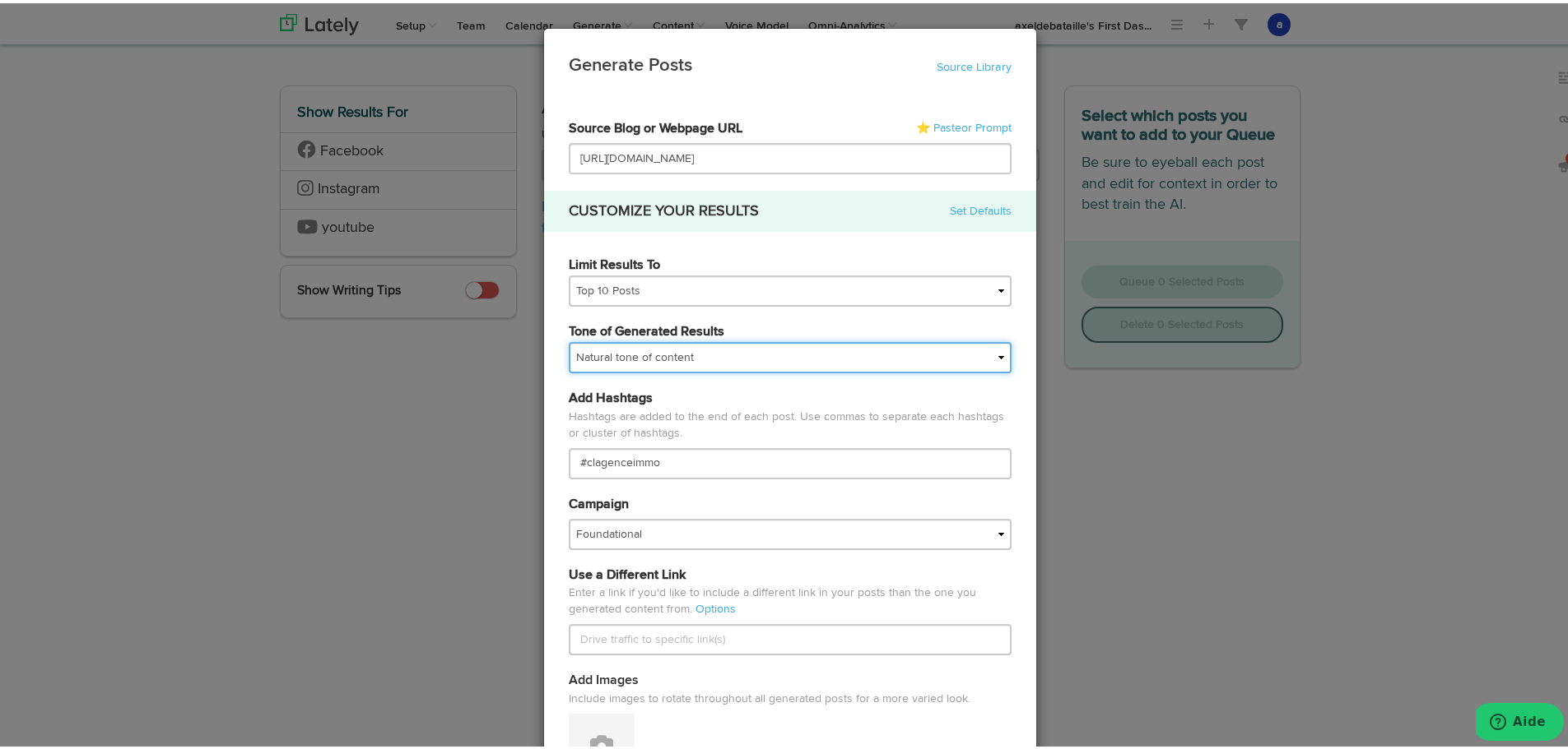
click at [597, 350] on select "My tone Official and professional Relaxed and conversational Light and humorous…" at bounding box center [789, 354] width 443 height 31
select select "brand"
click at [568, 339] on select "My tone Official and professional Relaxed and conversational Light and humorous…" at bounding box center [789, 354] width 443 height 31
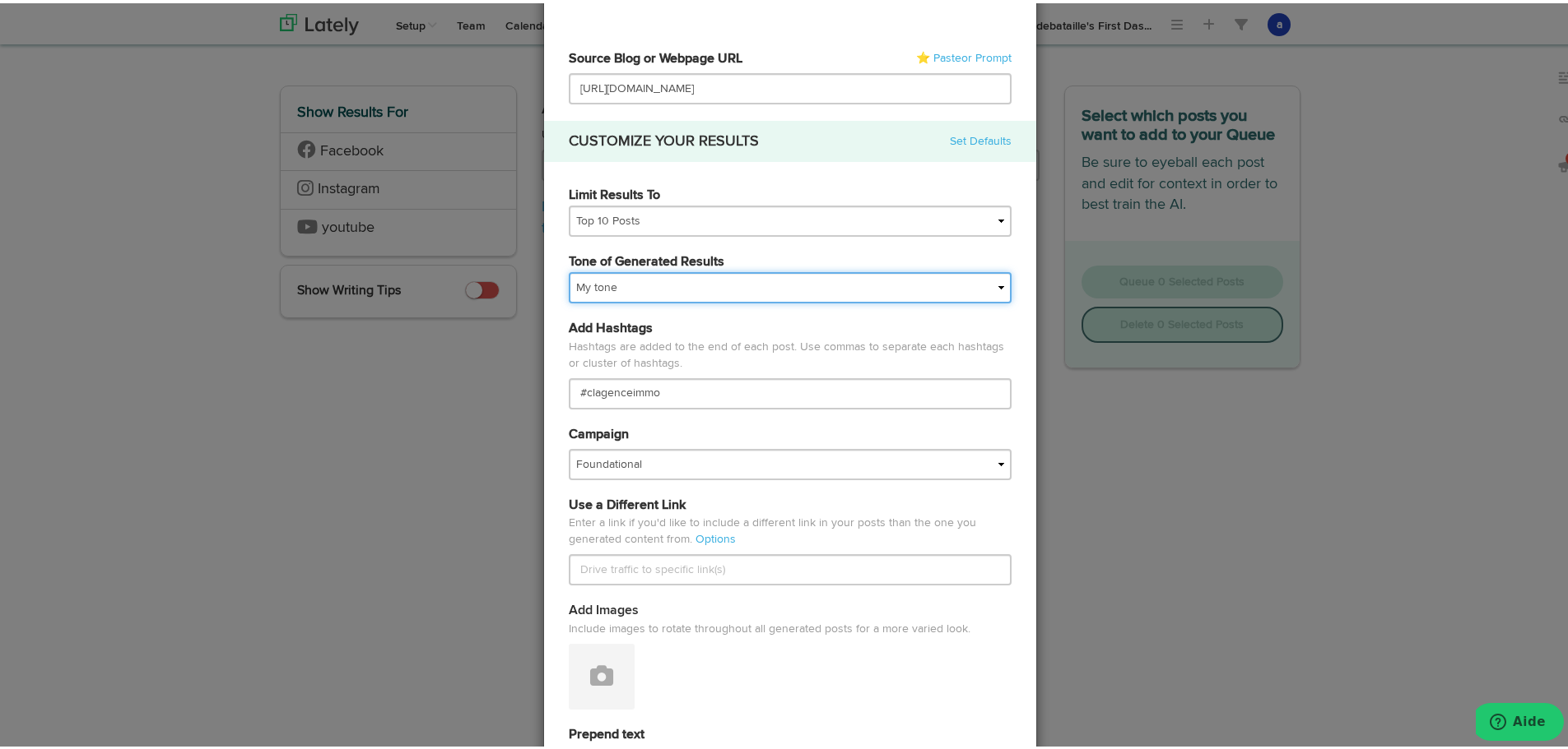
scroll to position [164, 0]
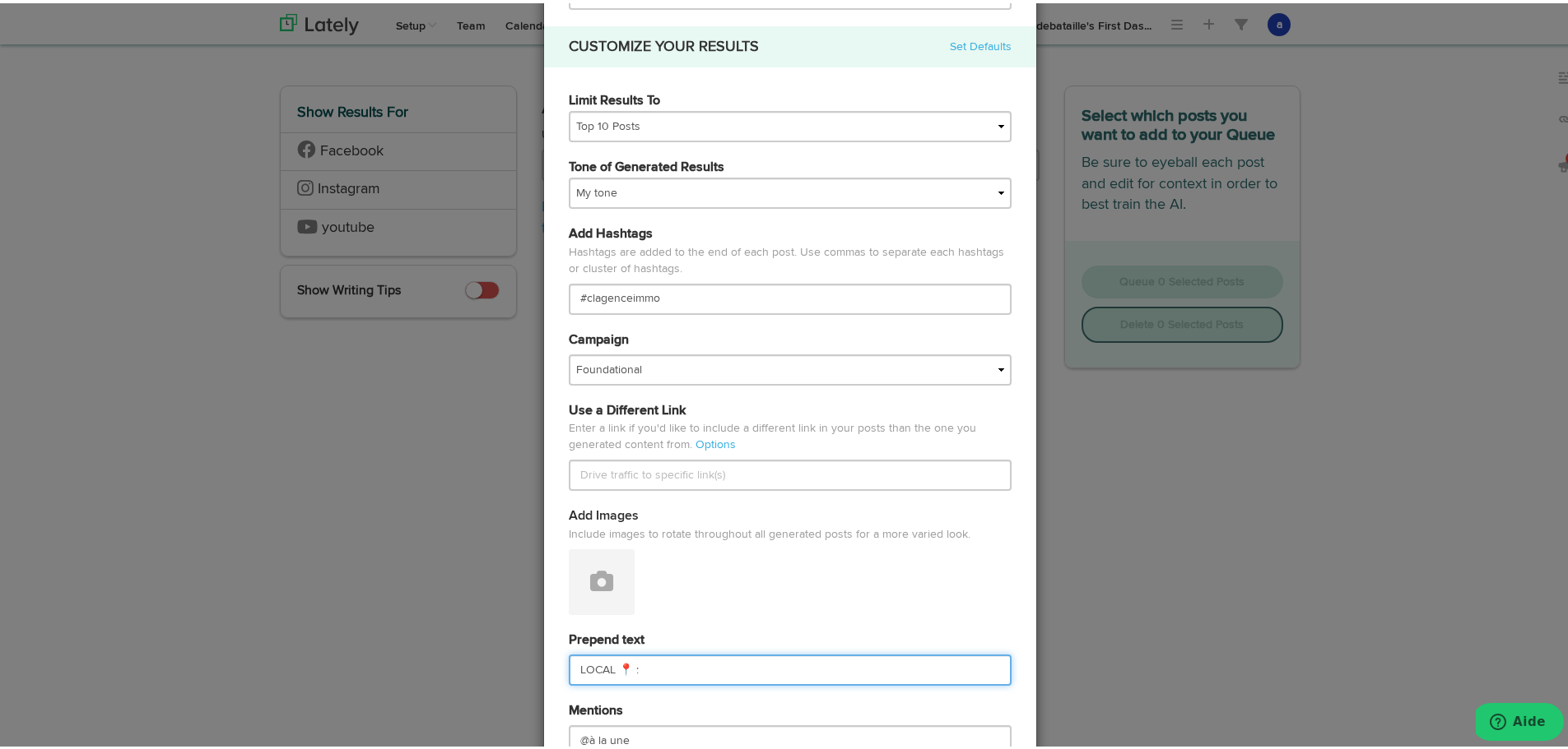
drag, startPoint x: 617, startPoint y: 672, endPoint x: 497, endPoint y: 744, distance: 139.9
click at [503, 730] on div "Generate Posts Source Library 67211df9074564efd17c3488 67211df9074564efd17c3490…" at bounding box center [790, 374] width 1580 height 749
paste input "CONSEILS 💡"
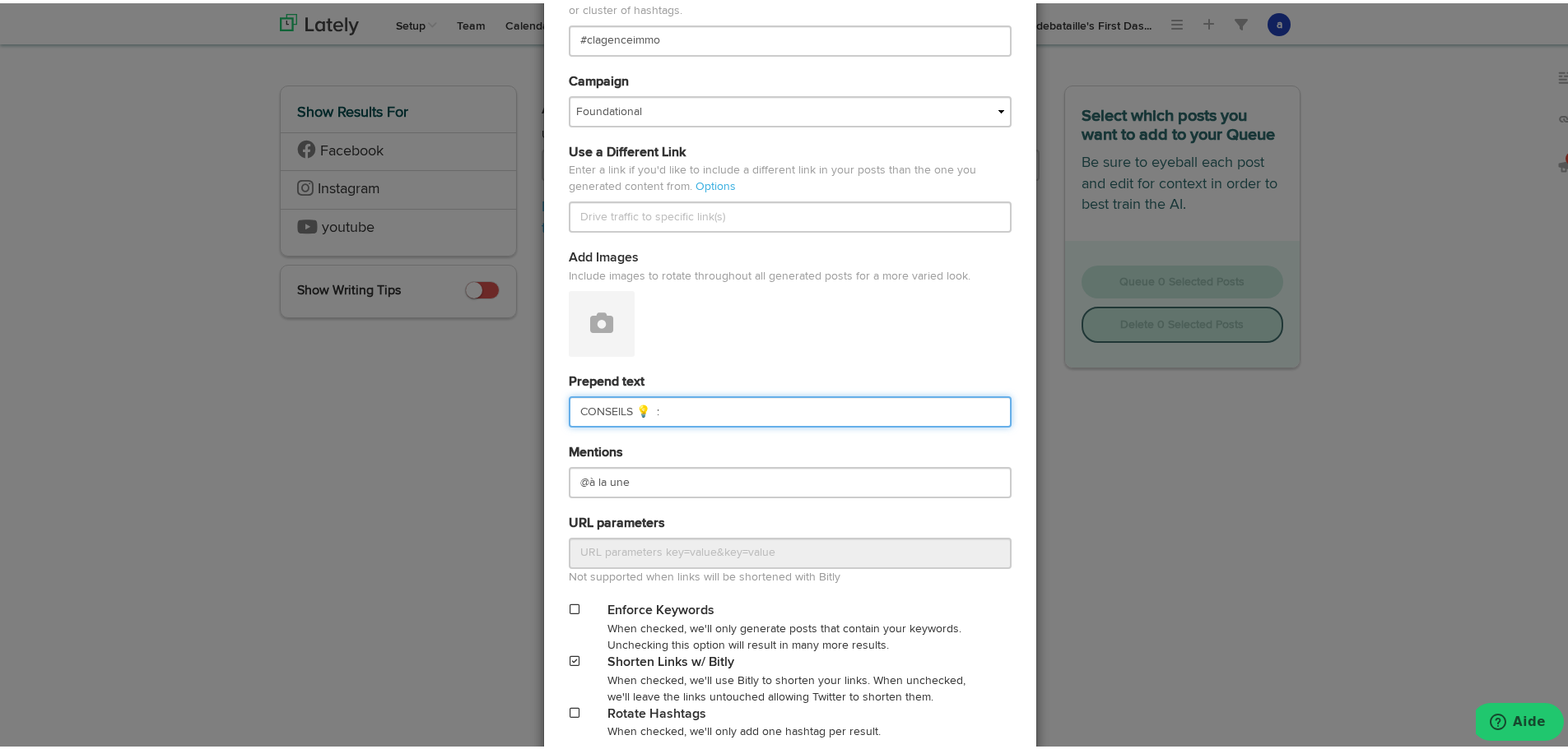
scroll to position [493, 0]
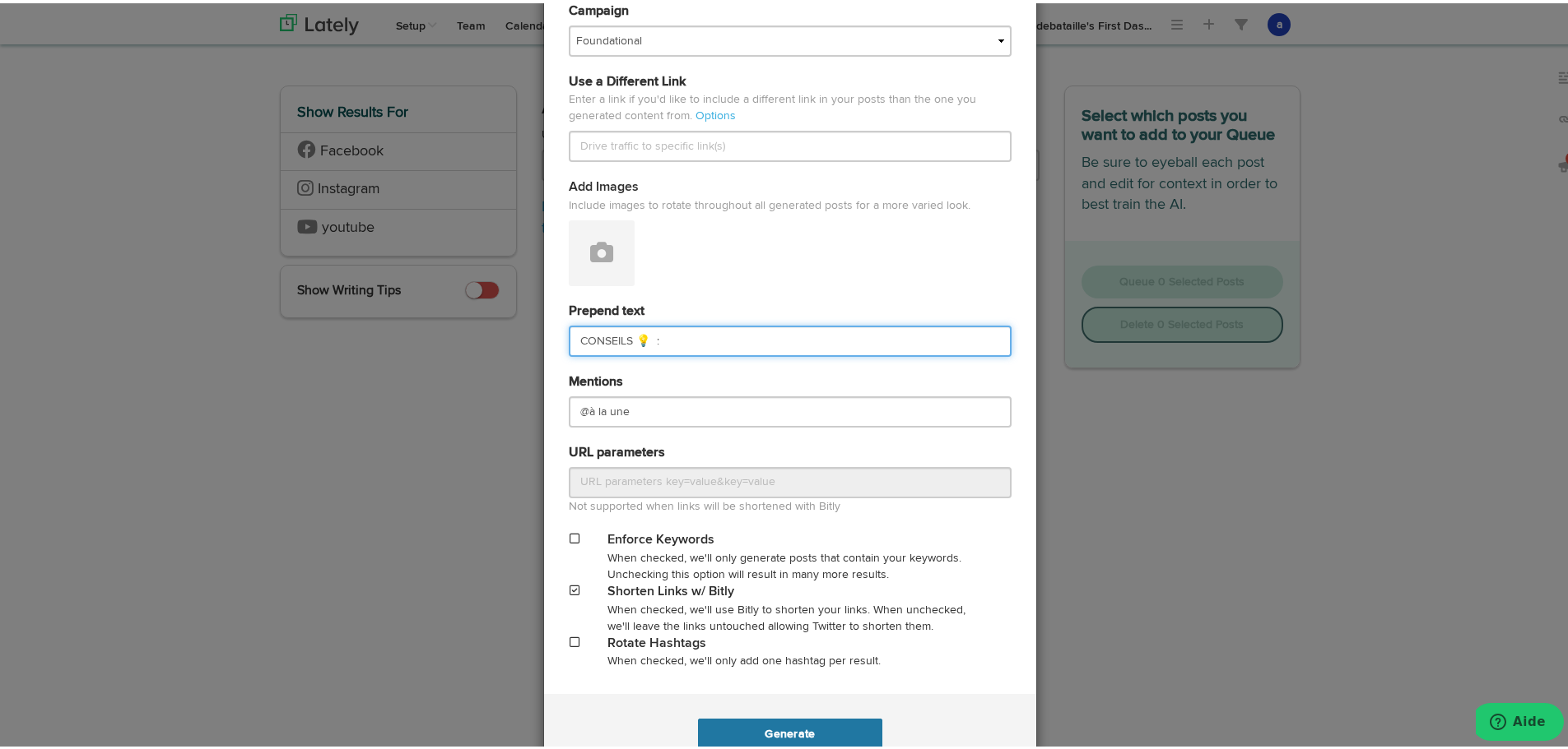
type input "CONSEILS 💡 :"
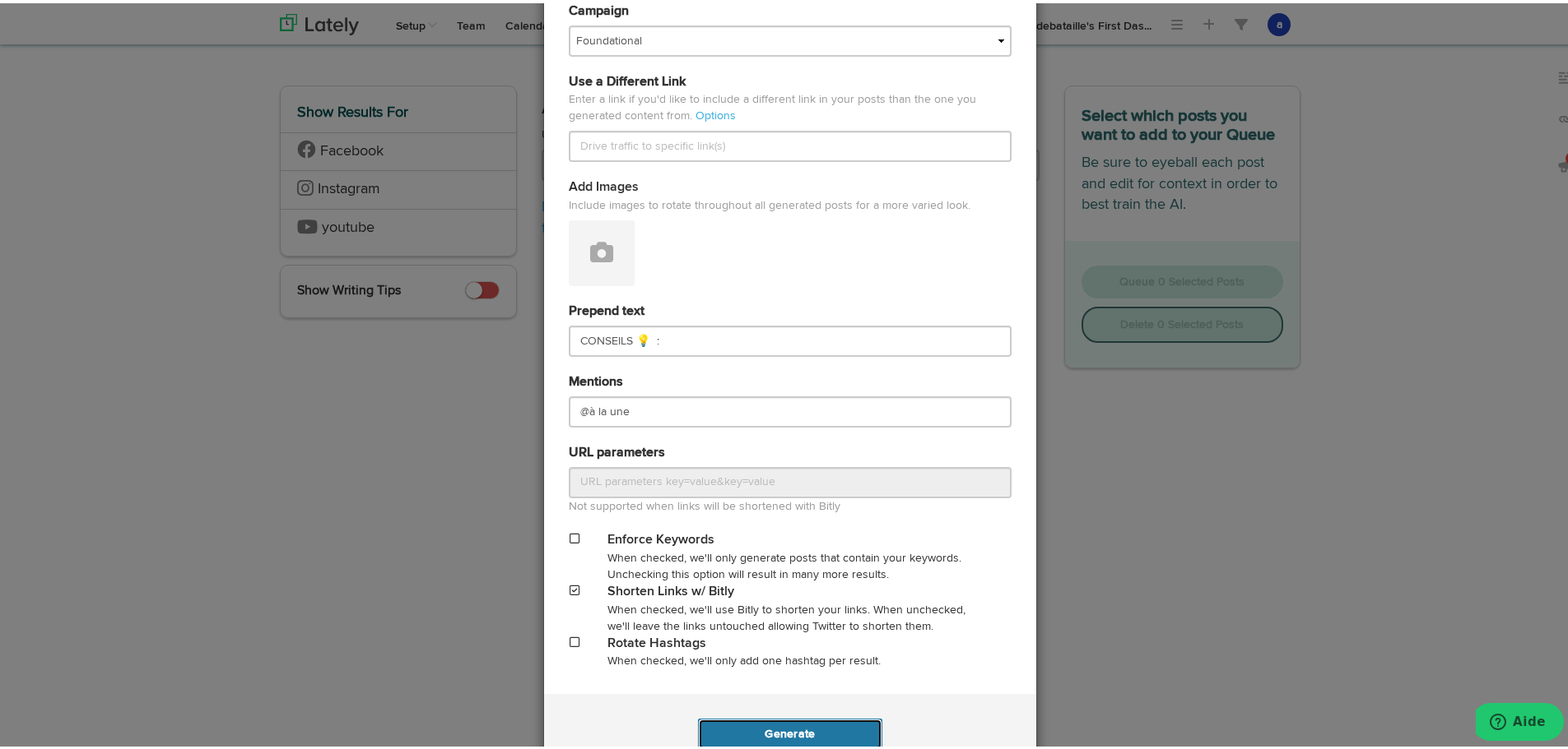
click at [797, 728] on button "Generate" at bounding box center [789, 731] width 183 height 31
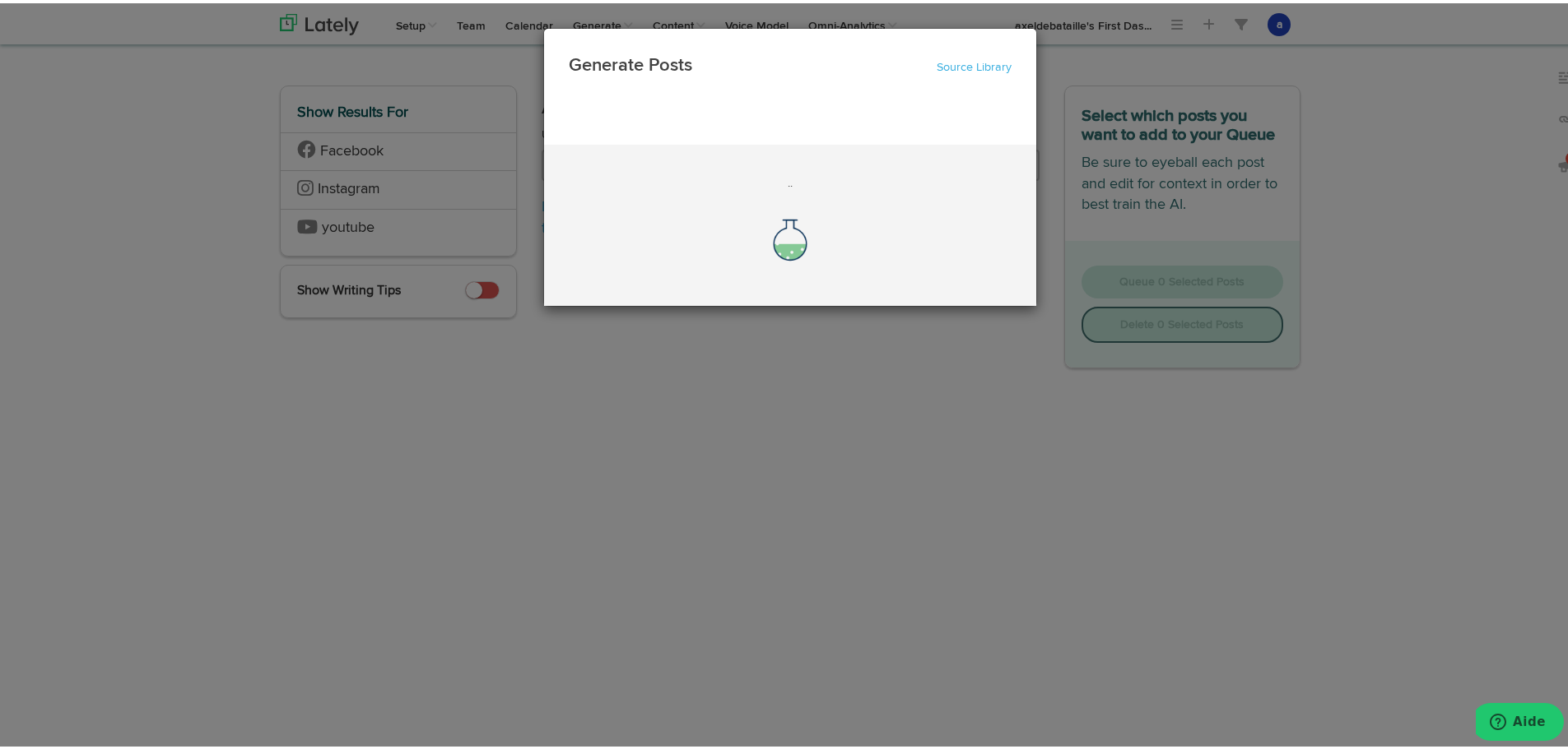
scroll to position [0, 0]
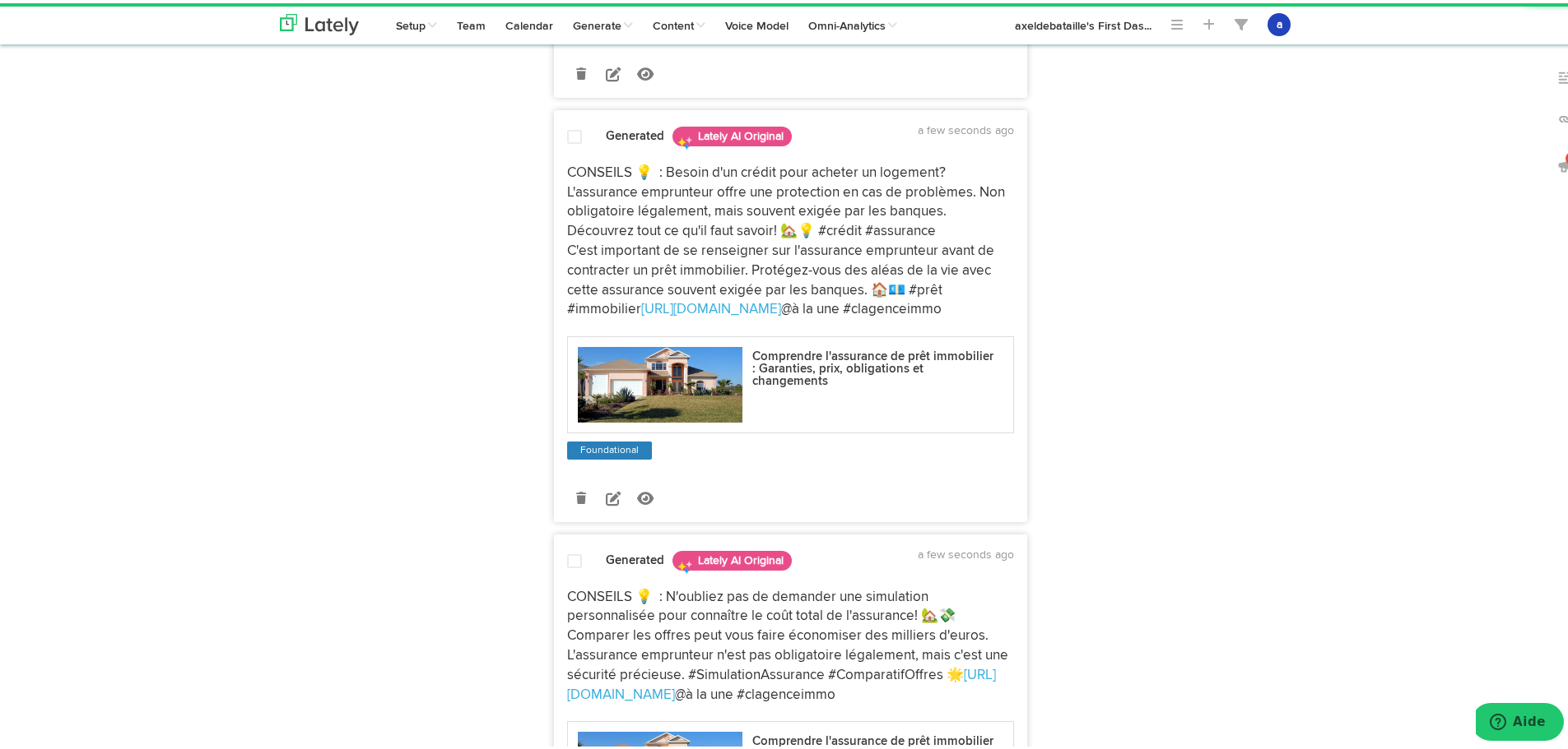
scroll to position [329, 0]
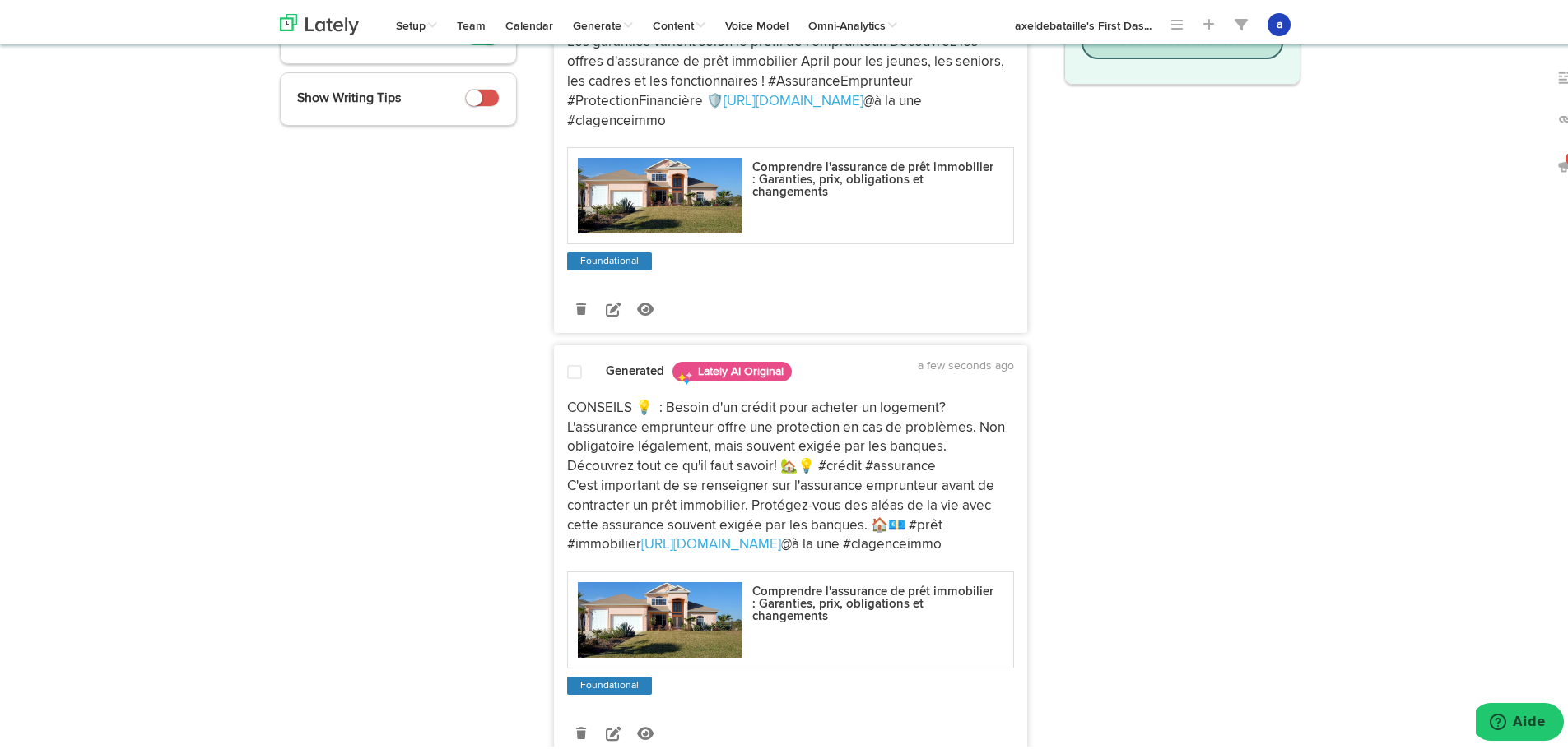
click at [567, 361] on div "Generated Lately AI Original a few seconds ago" at bounding box center [790, 368] width 472 height 29
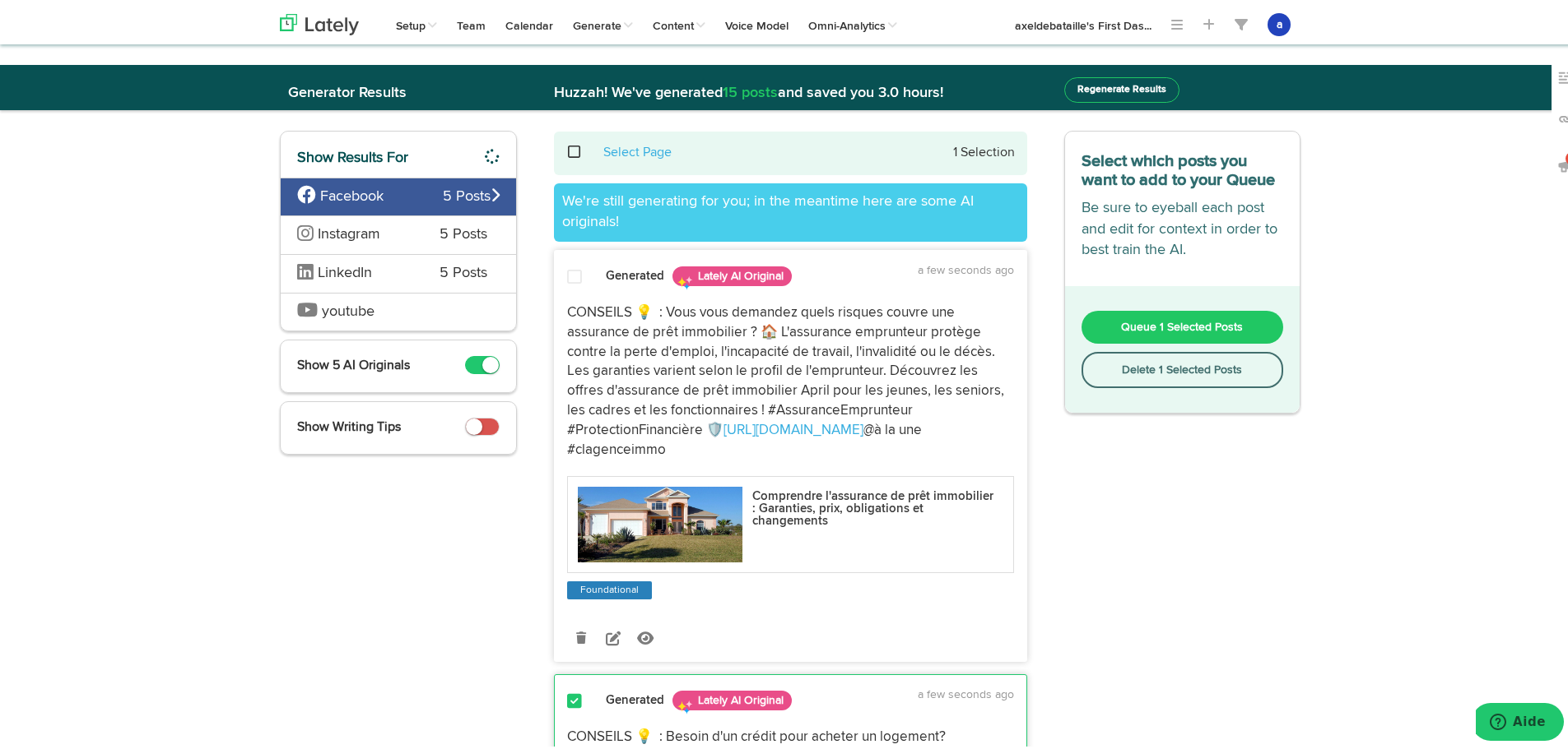
click at [1154, 316] on button "Queue 1 Selected Posts" at bounding box center [1182, 323] width 202 height 33
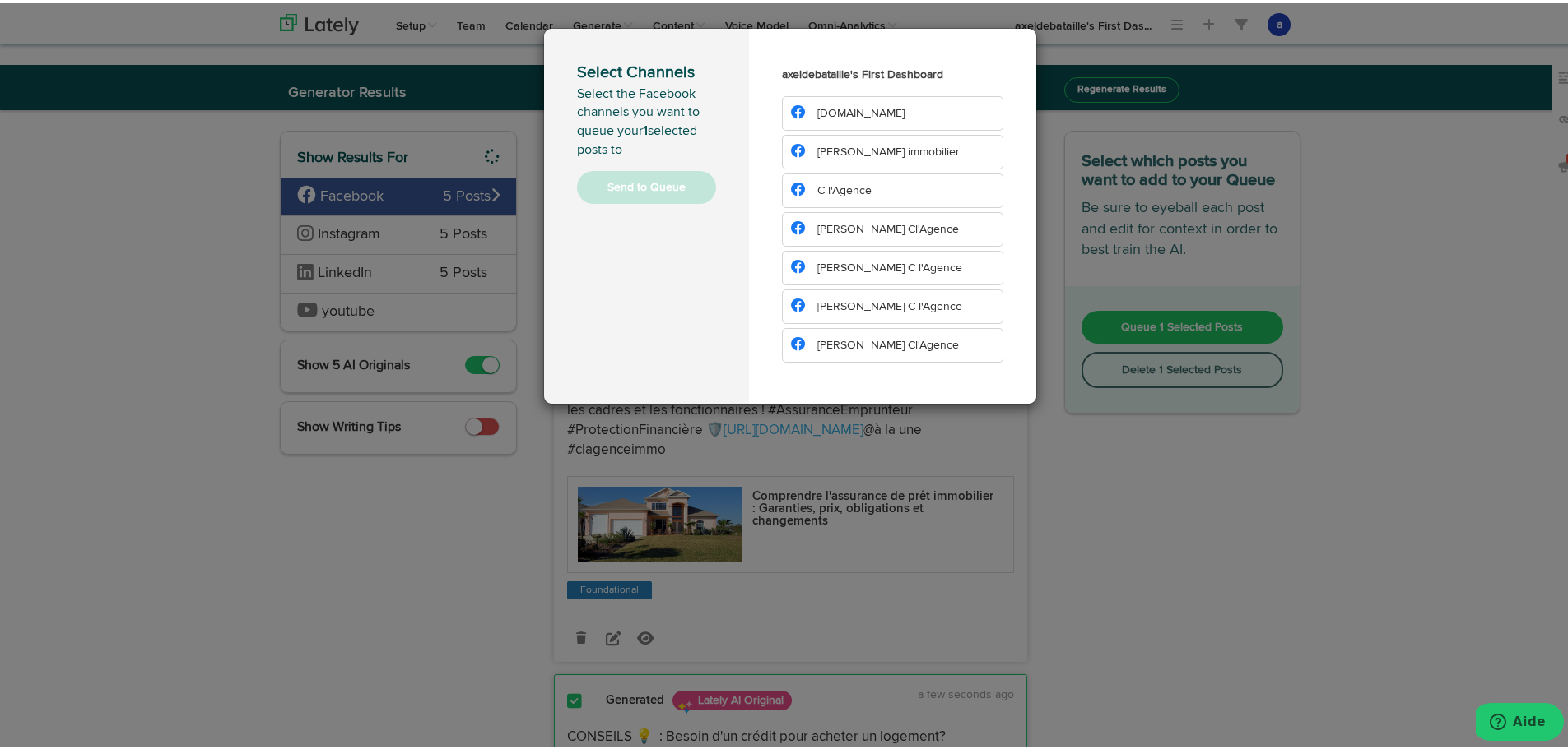
click at [806, 104] on span "[DOMAIN_NAME]" at bounding box center [848, 110] width 113 height 12
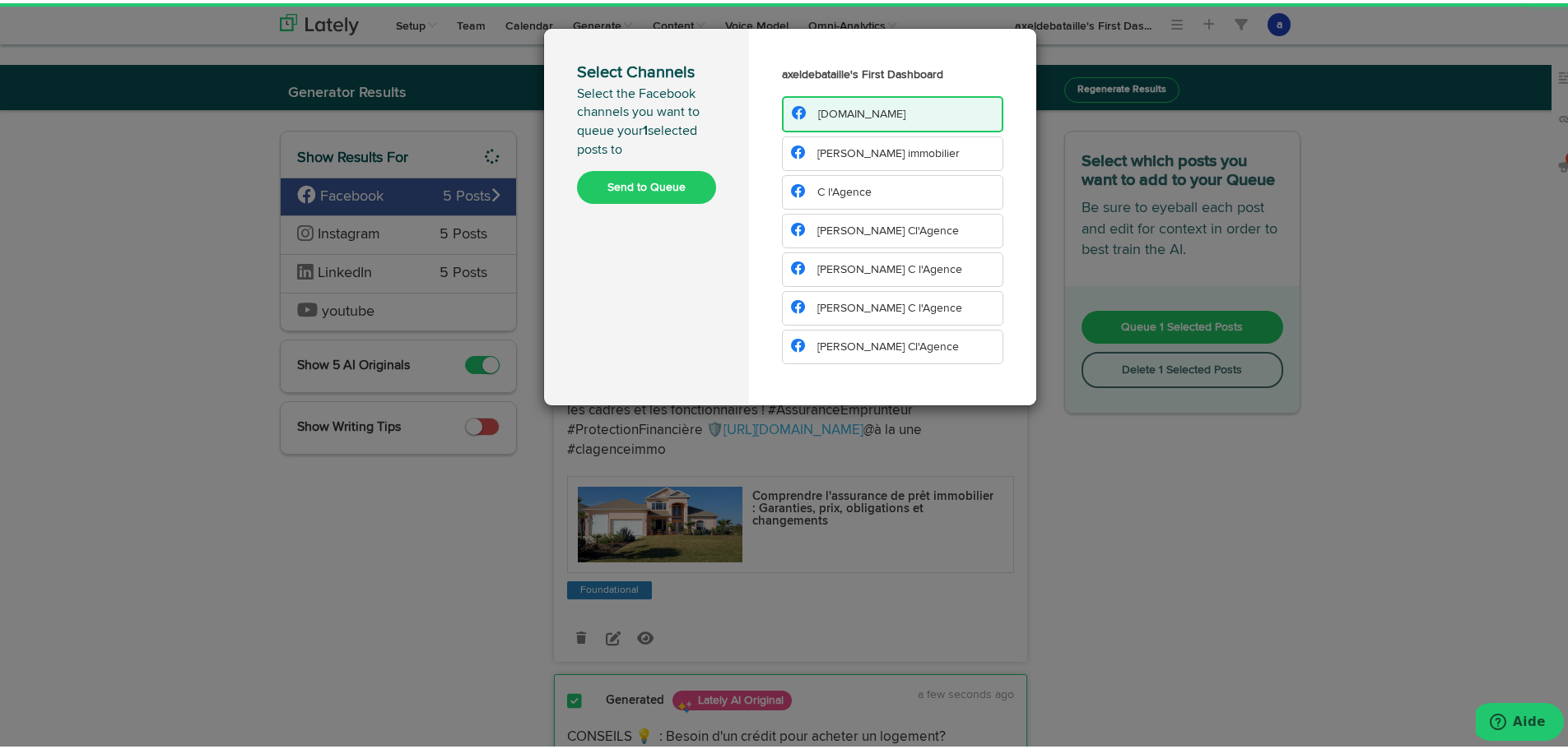
click at [859, 154] on span "[PERSON_NAME] immobilier" at bounding box center [887, 151] width 142 height 12
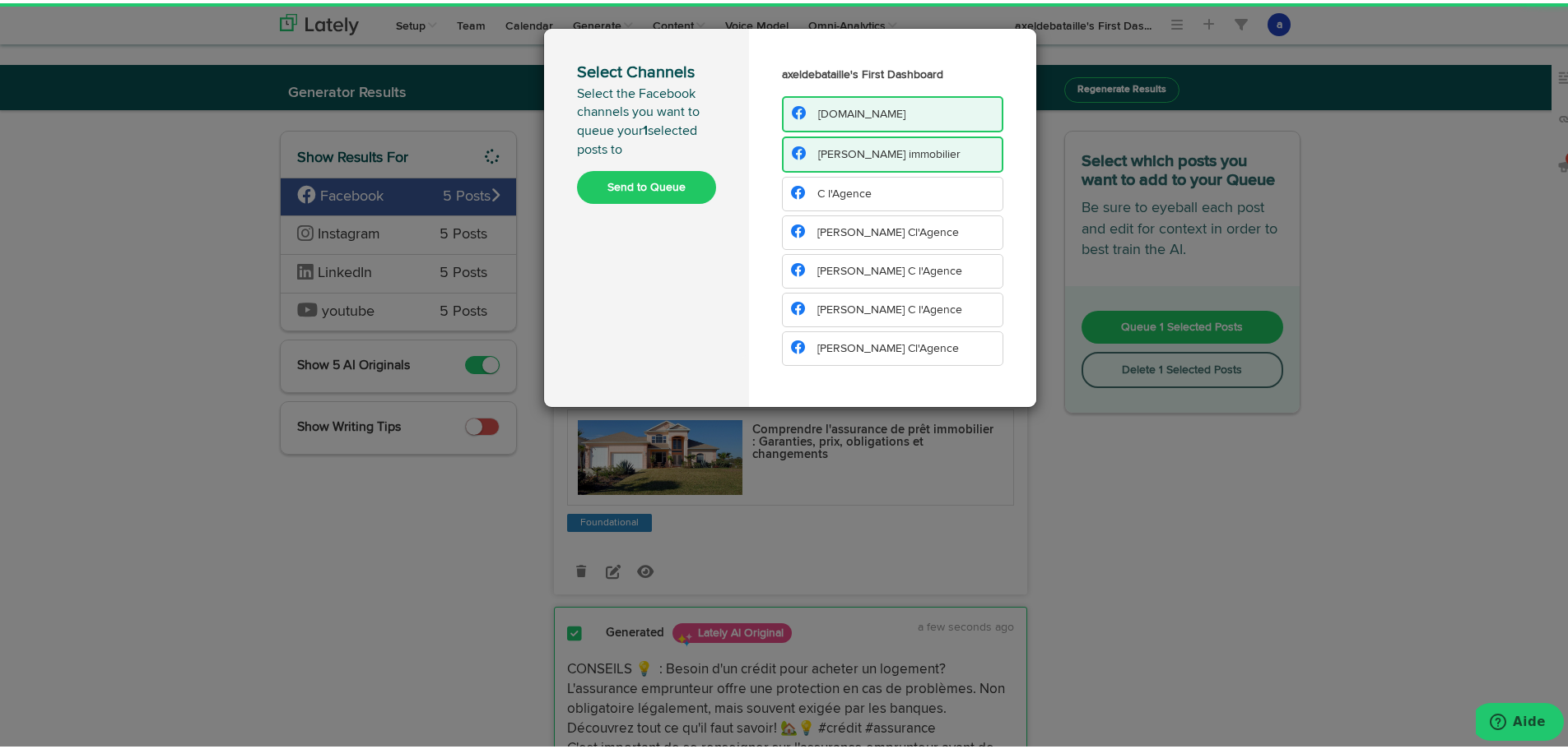
drag, startPoint x: 858, startPoint y: 198, endPoint x: 857, endPoint y: 208, distance: 10.0
click at [858, 199] on li "C l'Agence" at bounding box center [892, 191] width 221 height 35
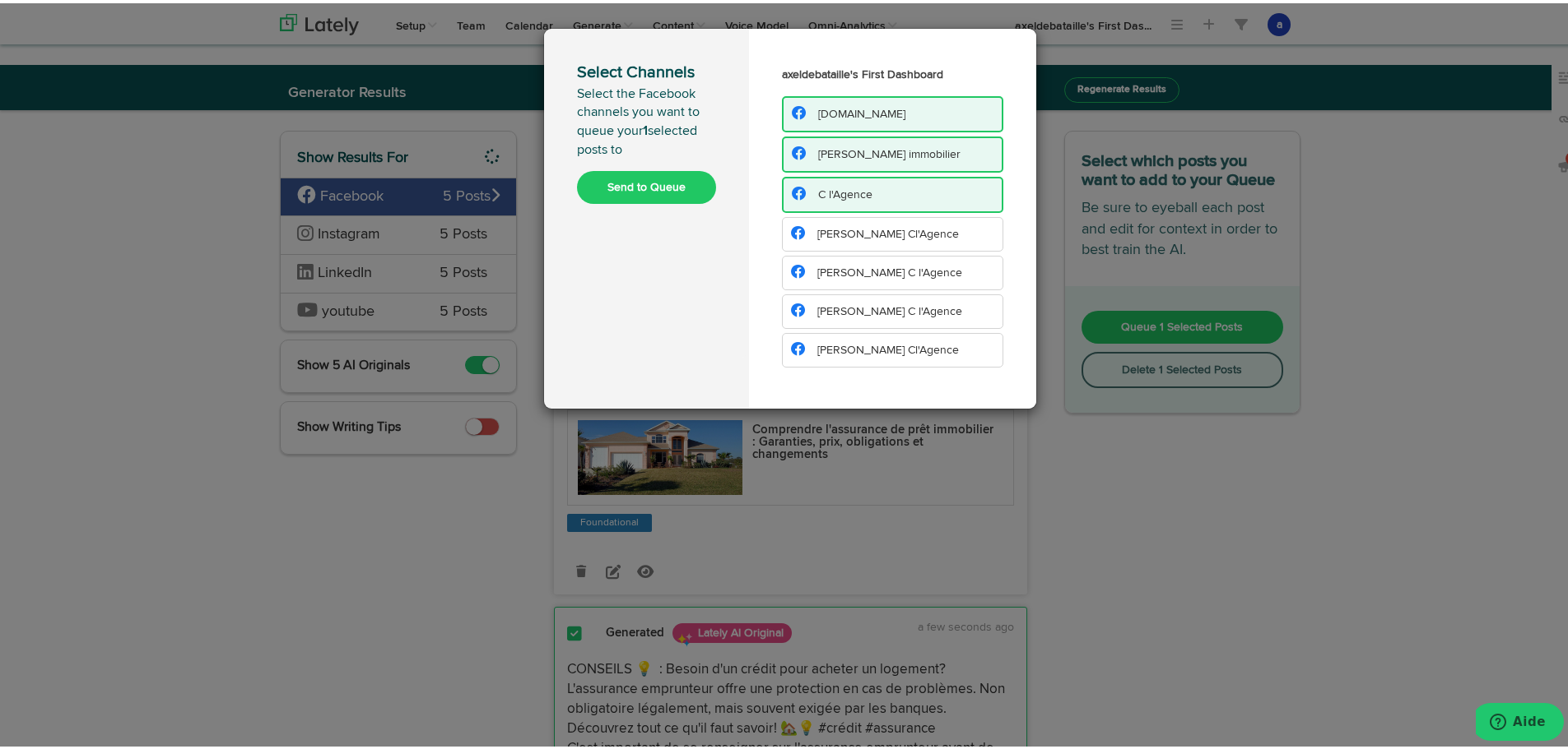
click at [865, 247] on li "[PERSON_NAME] Cl'Agence" at bounding box center [892, 231] width 221 height 35
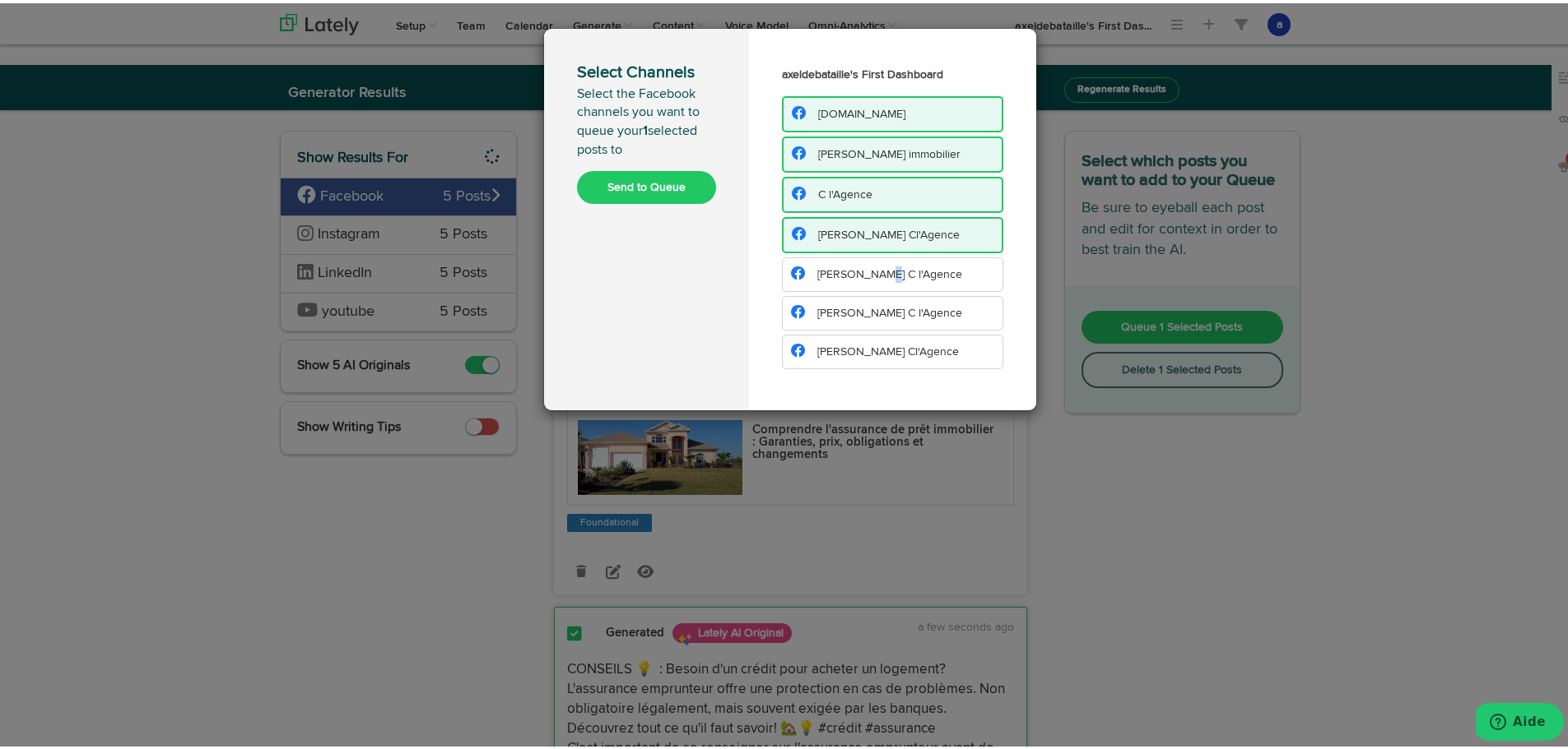
click at [868, 279] on li "[PERSON_NAME] C l'Agence" at bounding box center [892, 272] width 221 height 35
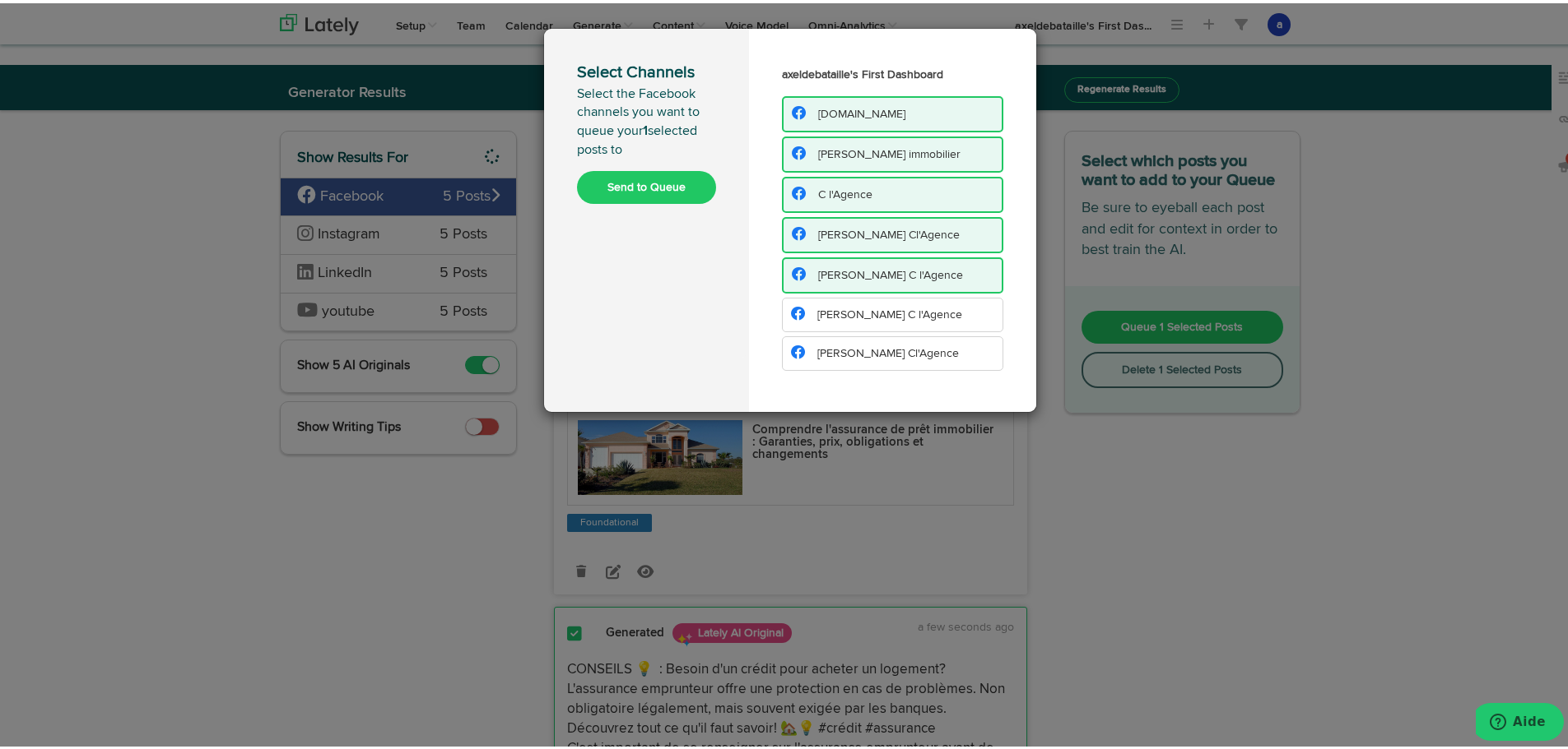
click at [856, 320] on li "[PERSON_NAME] C l'Agence" at bounding box center [892, 311] width 221 height 35
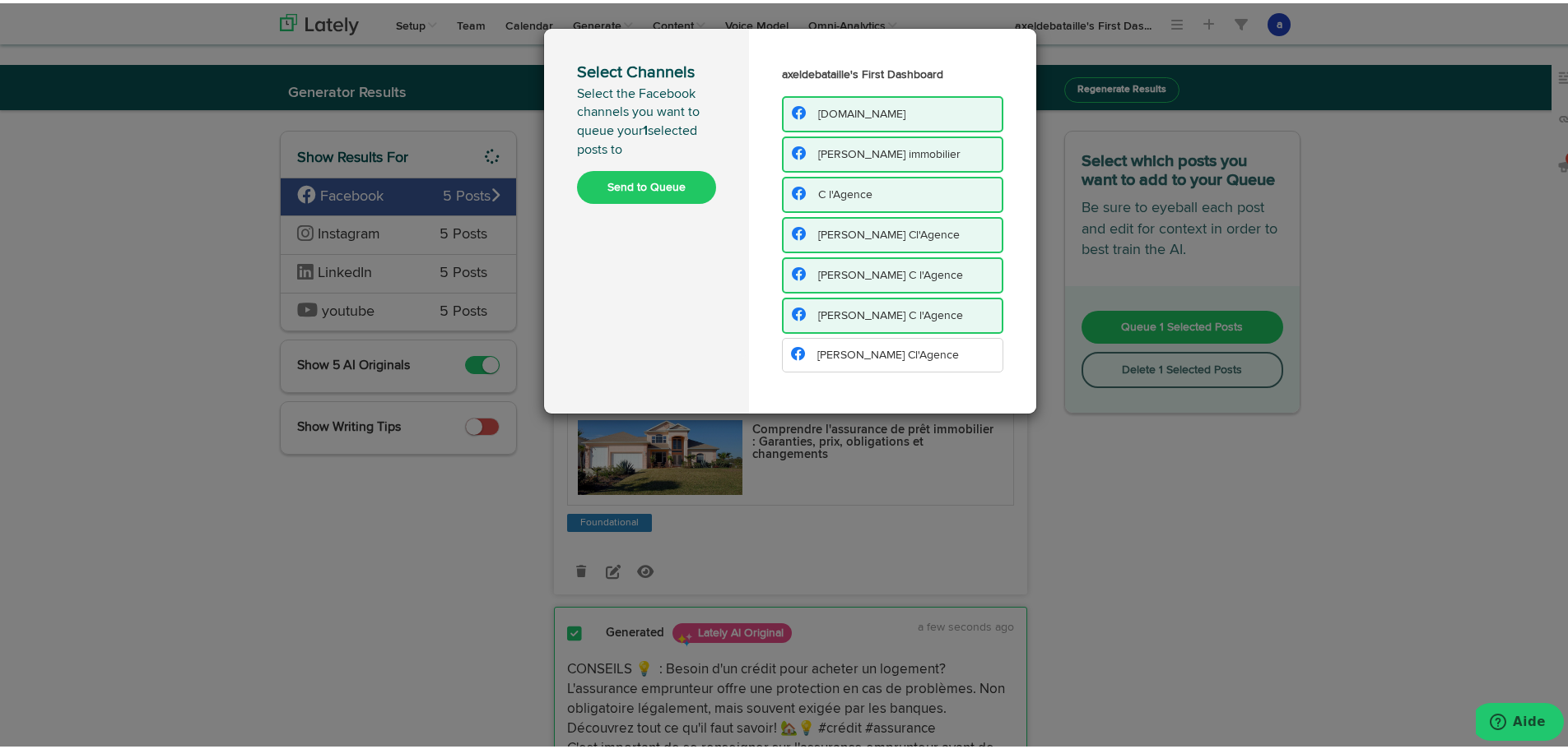
click at [854, 344] on li "[PERSON_NAME] Cl'Agence" at bounding box center [892, 352] width 221 height 35
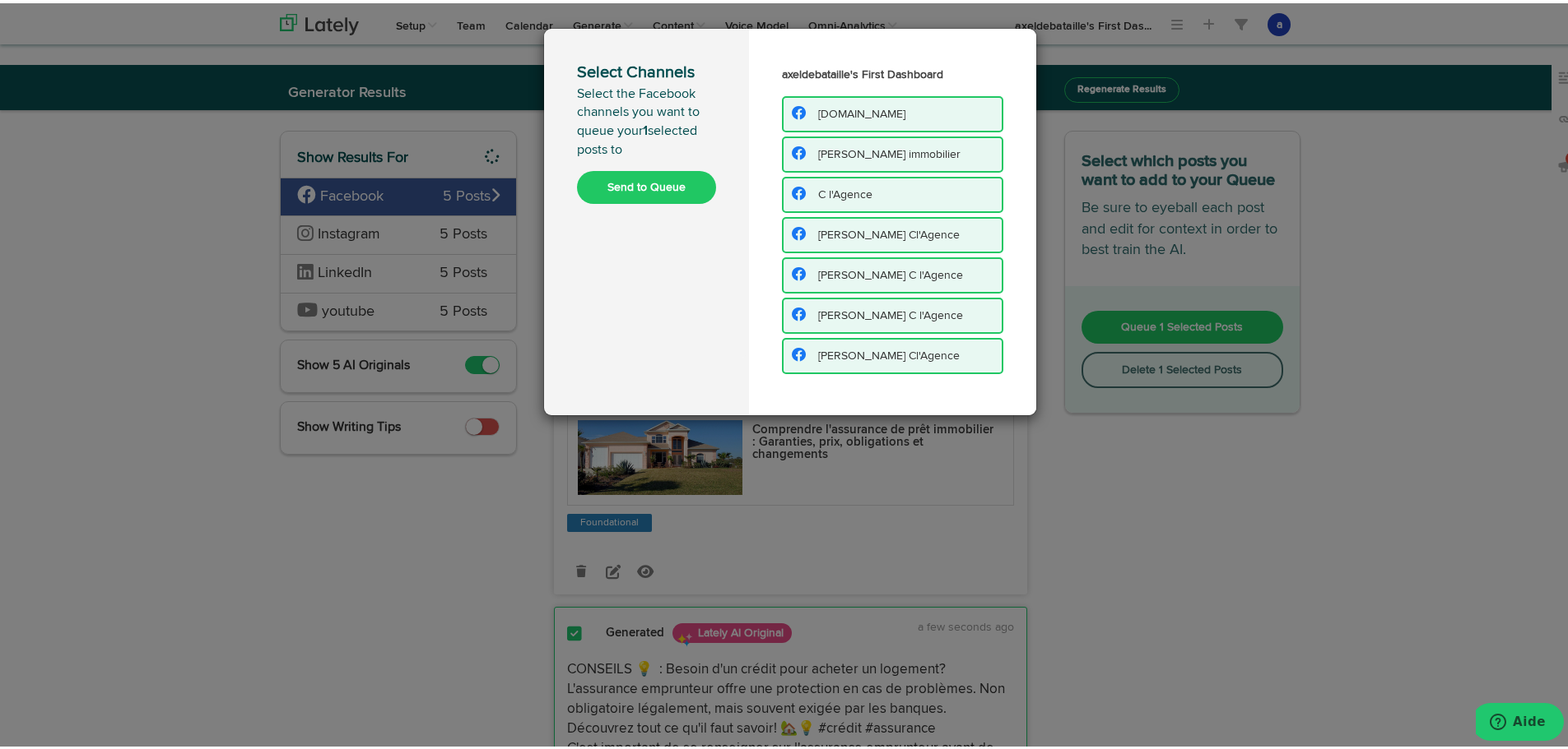
click at [662, 188] on button "Send to Queue" at bounding box center [647, 184] width 139 height 33
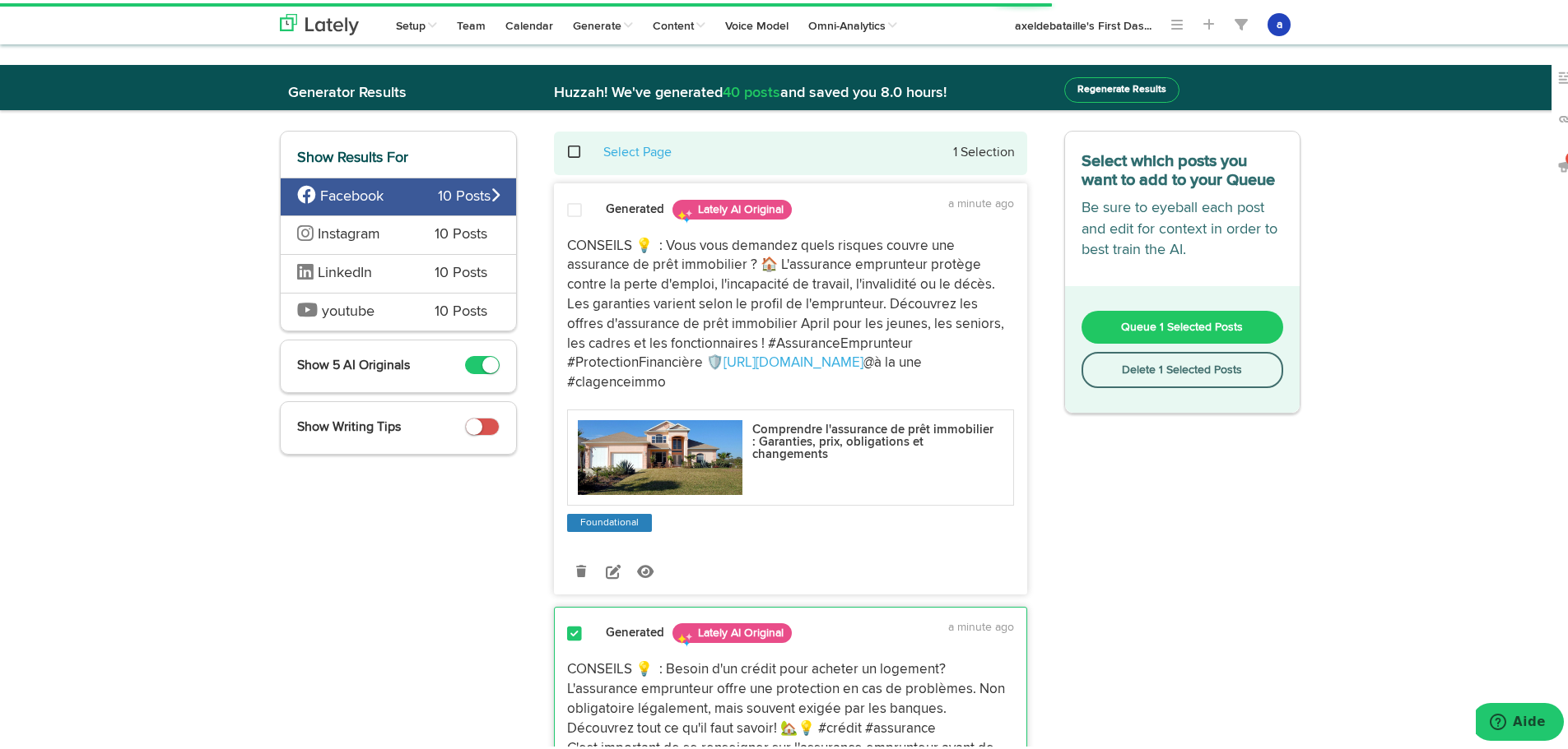
click at [357, 226] on span "Instagram" at bounding box center [348, 231] width 63 height 15
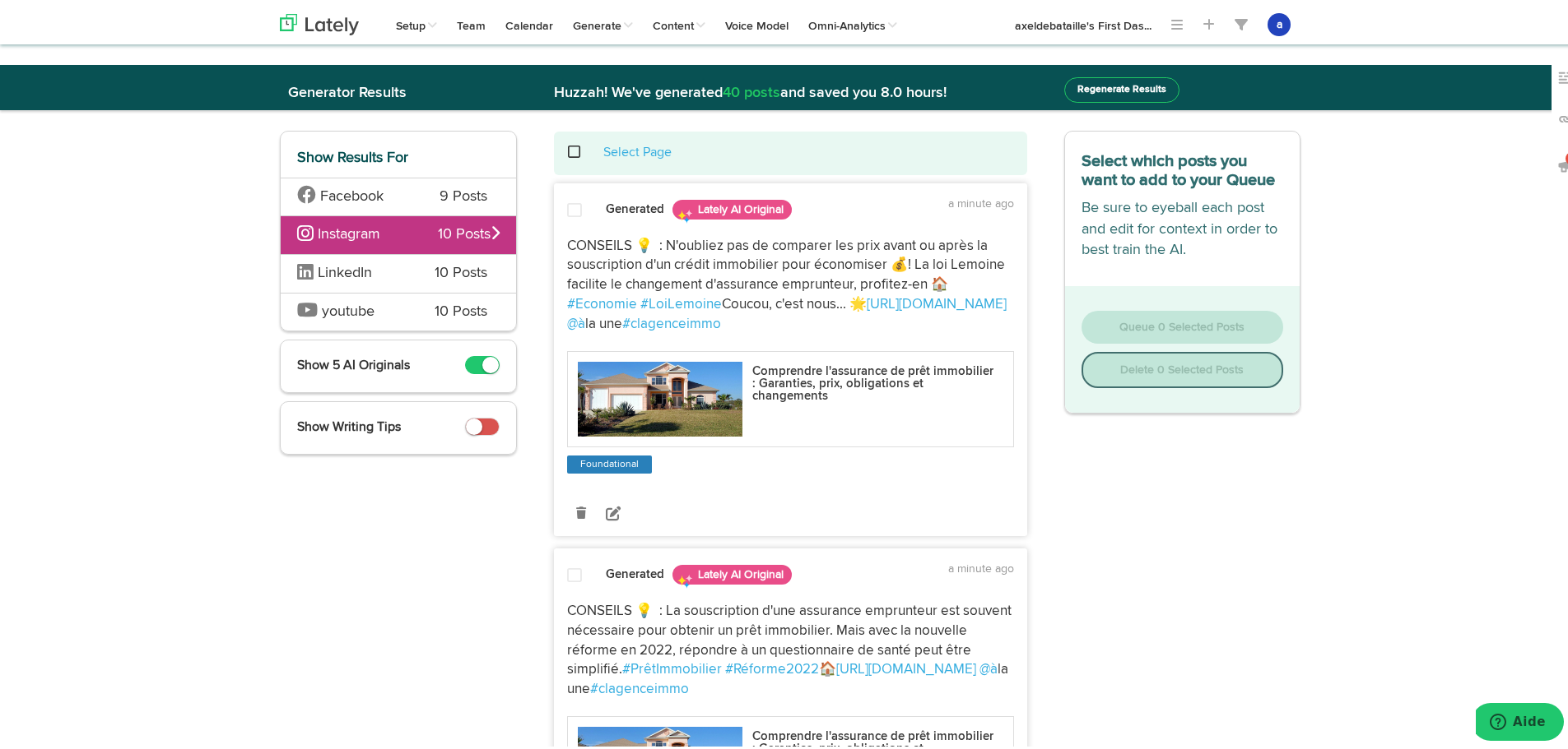
click at [572, 570] on span at bounding box center [574, 572] width 15 height 17
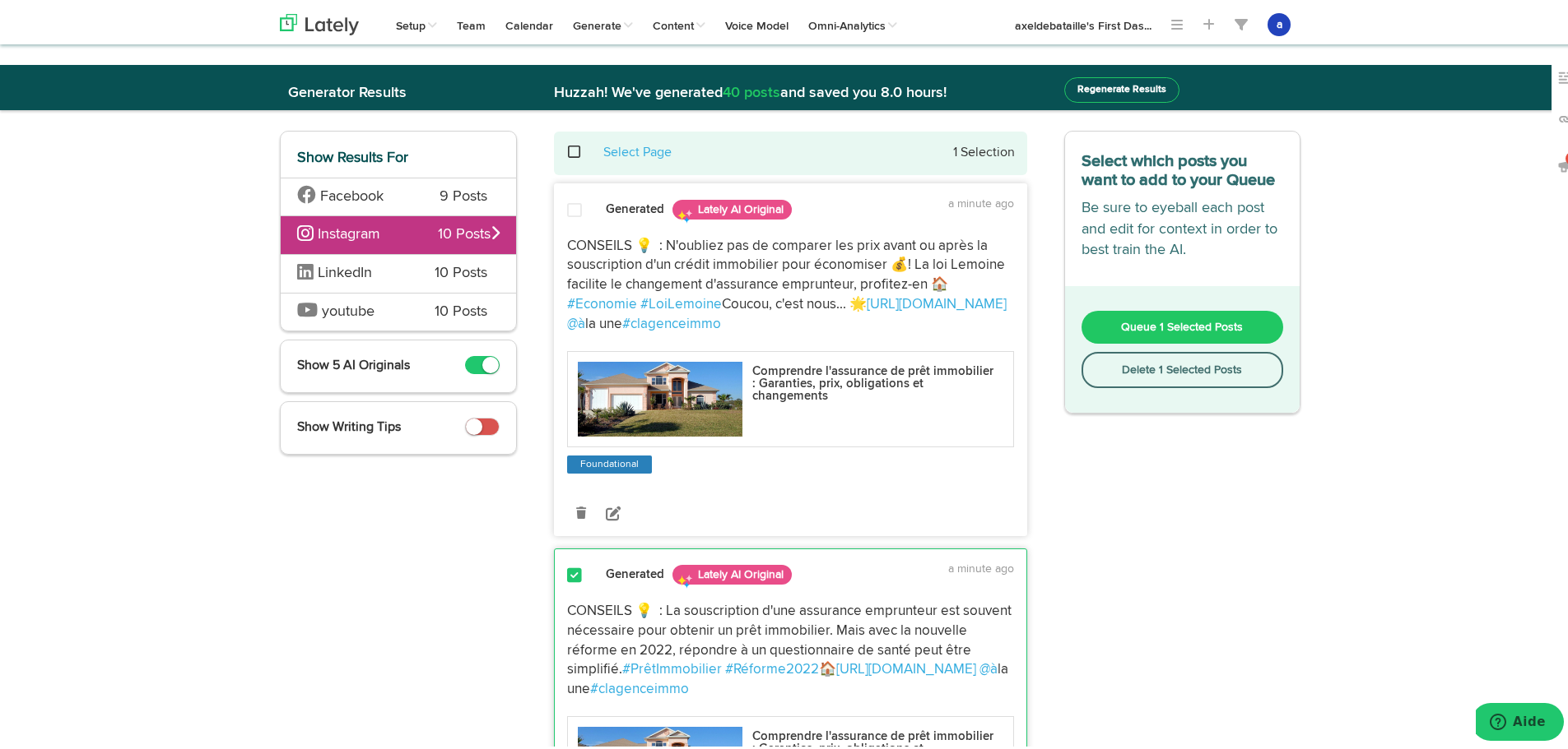
click at [1135, 322] on span "Queue 1 Selected Posts" at bounding box center [1181, 324] width 121 height 12
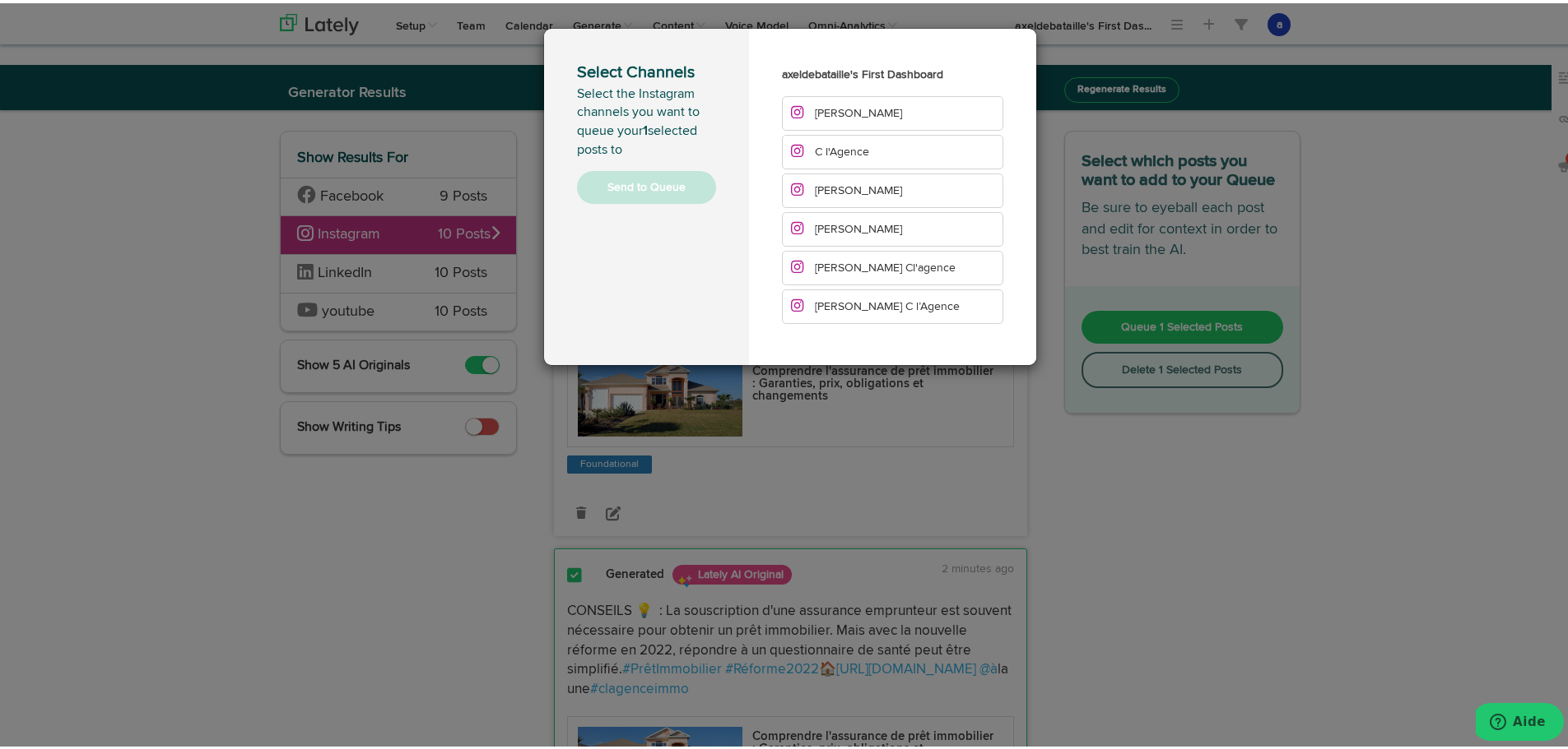
click at [840, 104] on span "[PERSON_NAME]" at bounding box center [859, 110] width 88 height 12
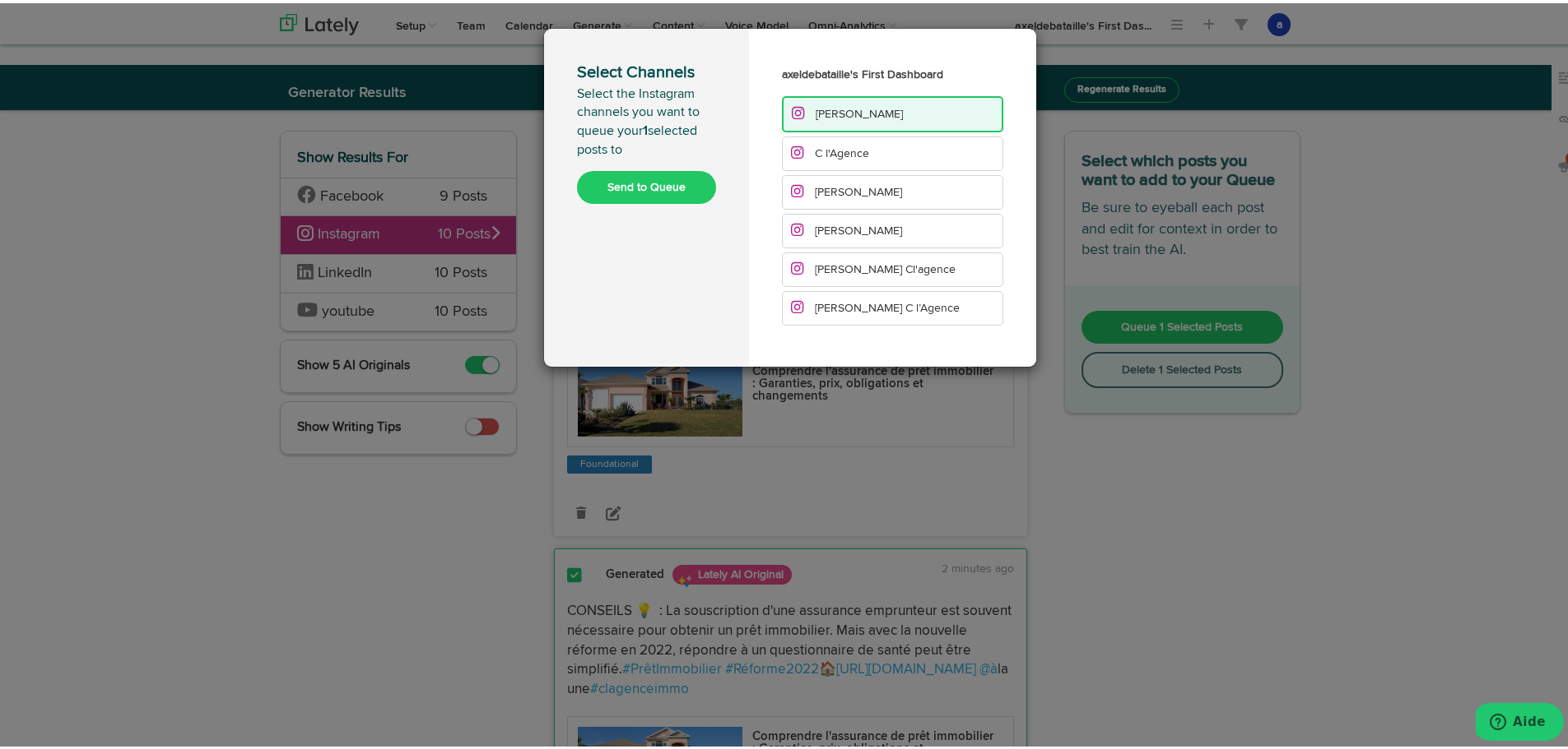
drag, startPoint x: 832, startPoint y: 151, endPoint x: 826, endPoint y: 172, distance: 21.8
click at [832, 152] on span "C l'Agence" at bounding box center [842, 151] width 55 height 12
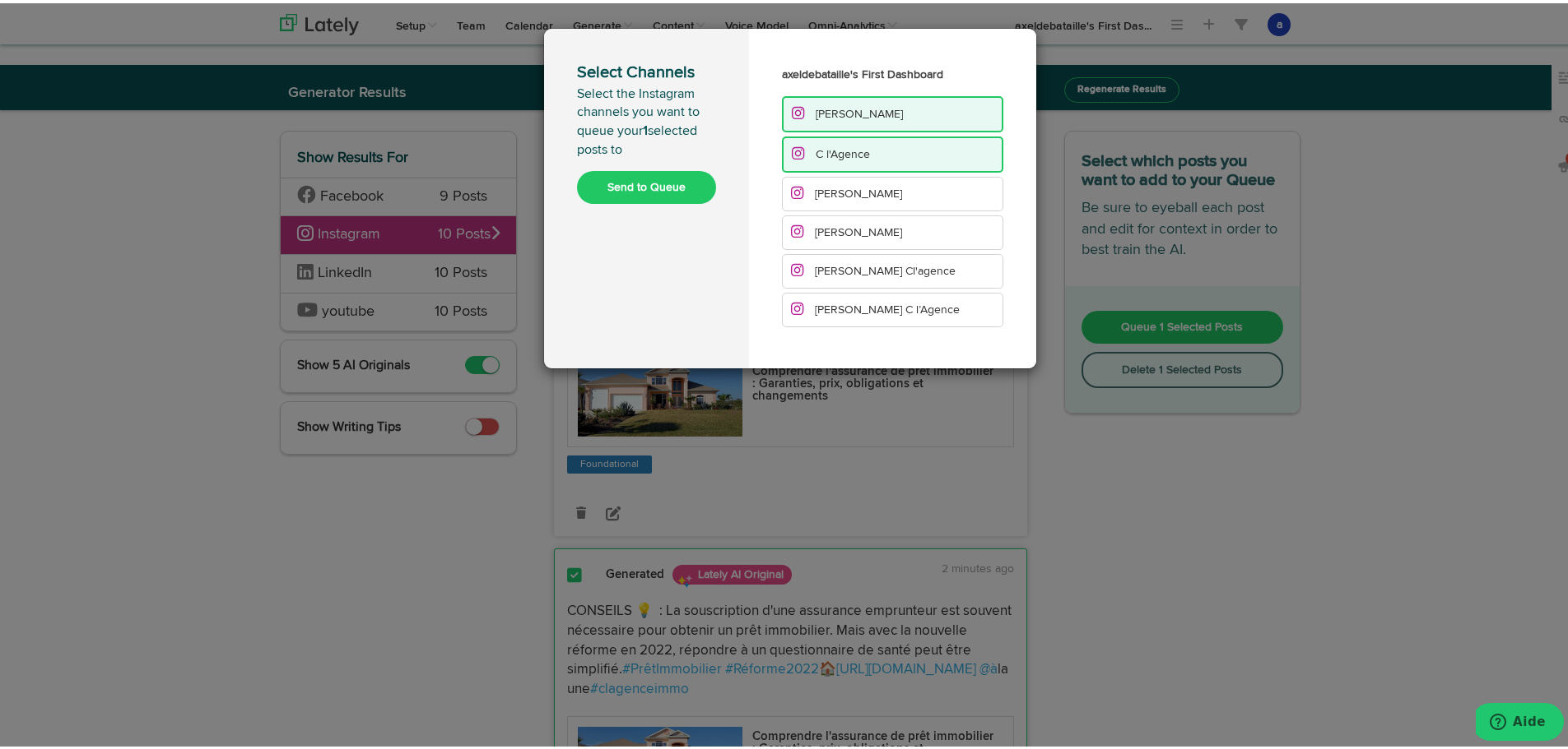
click at [821, 193] on span "[PERSON_NAME]" at bounding box center [859, 191] width 88 height 12
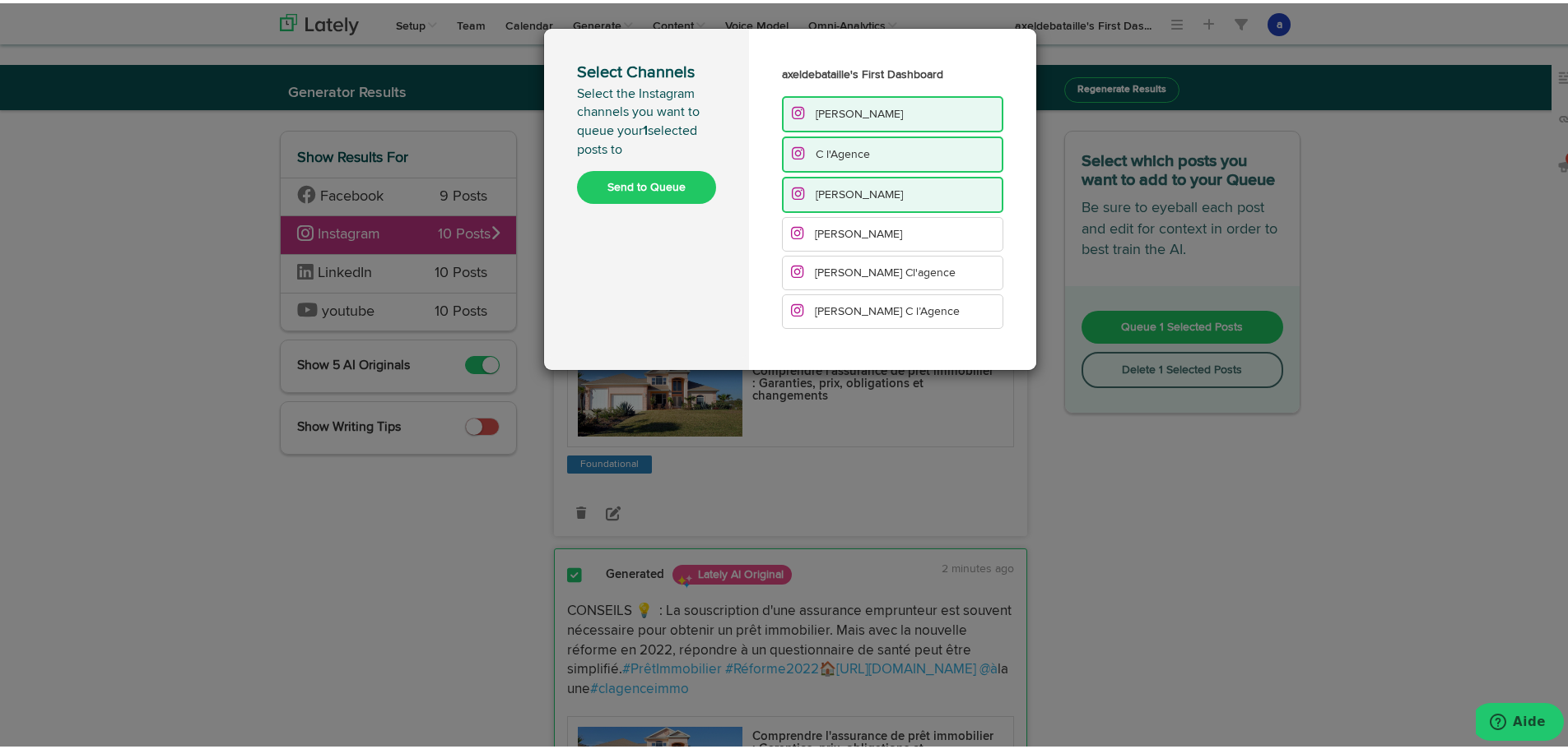
drag, startPoint x: 829, startPoint y: 225, endPoint x: 808, endPoint y: 280, distance: 58.9
click at [829, 226] on span "[PERSON_NAME]" at bounding box center [859, 232] width 88 height 12
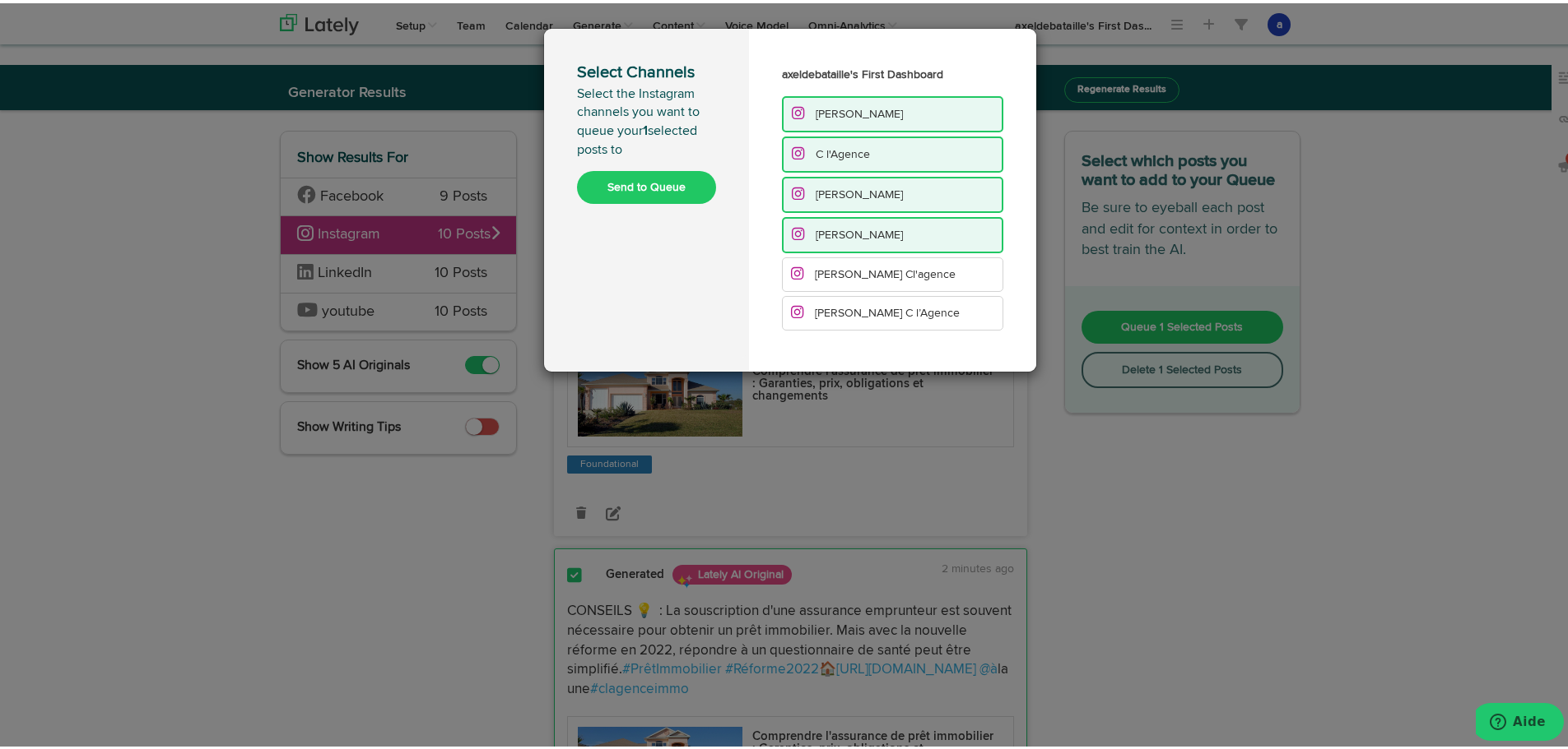
click at [826, 269] on span "[PERSON_NAME] Cl'agence" at bounding box center [884, 272] width 140 height 12
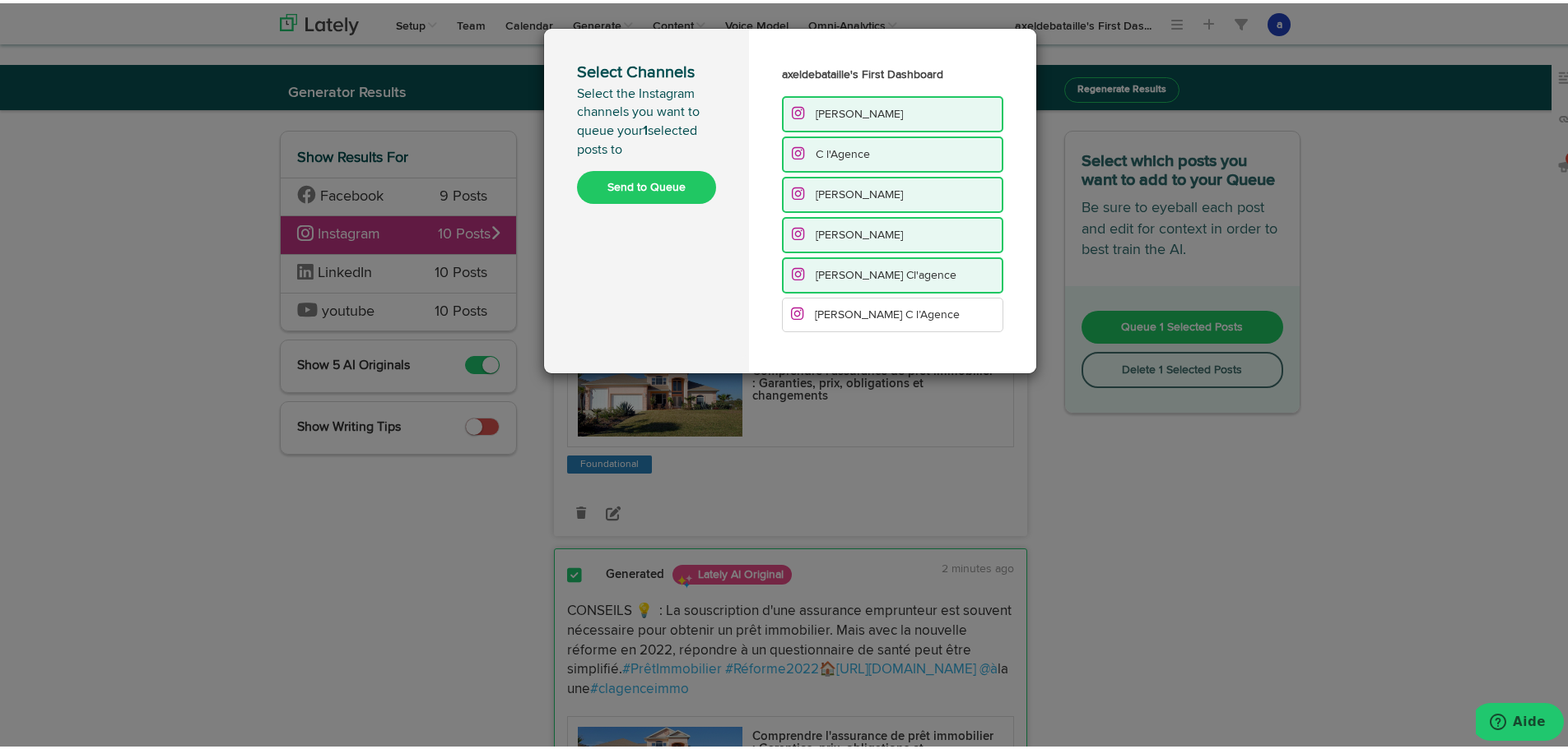
click at [815, 311] on span "[PERSON_NAME] C l’Agence" at bounding box center [887, 312] width 145 height 12
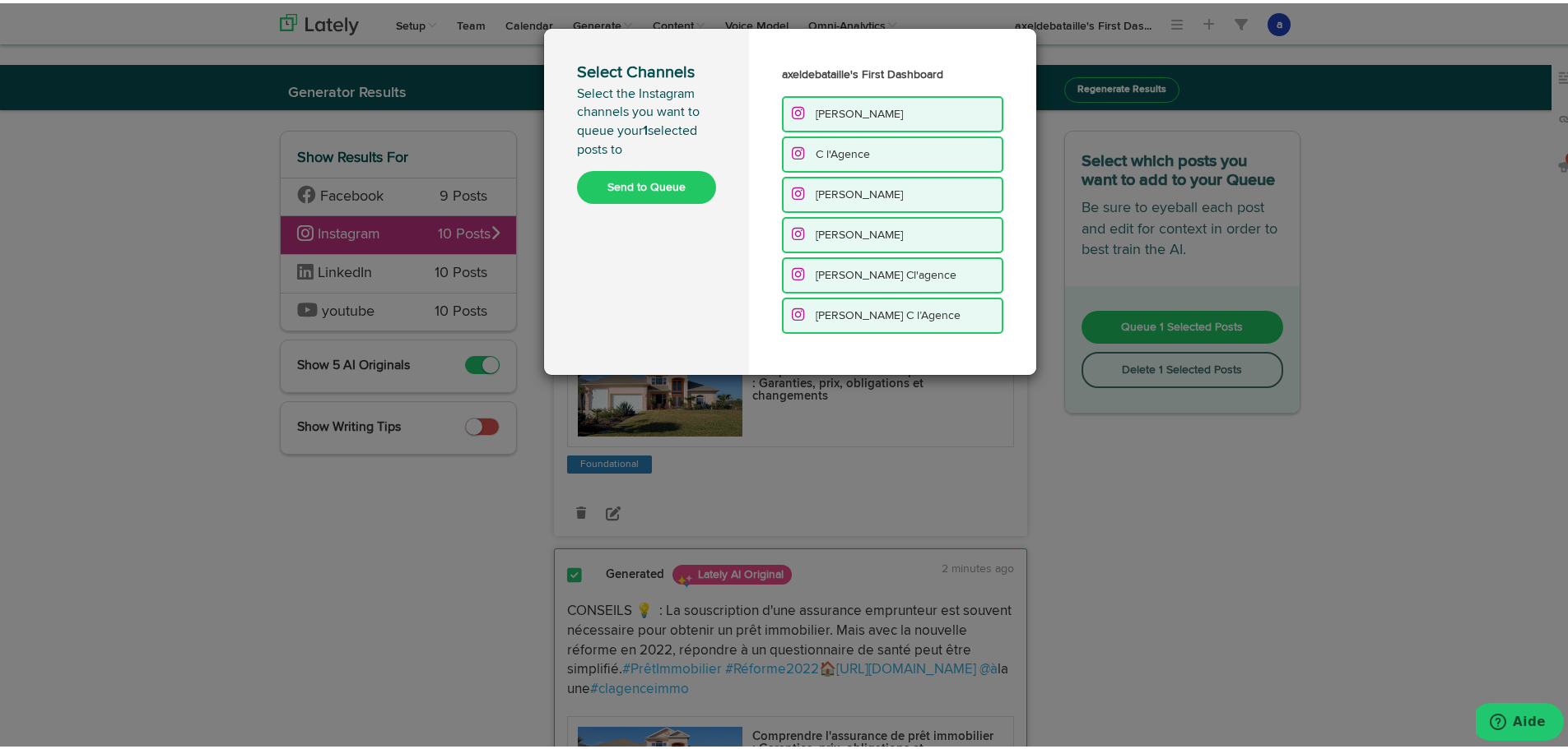
click at [657, 189] on button "Send to Queue" at bounding box center [647, 184] width 139 height 33
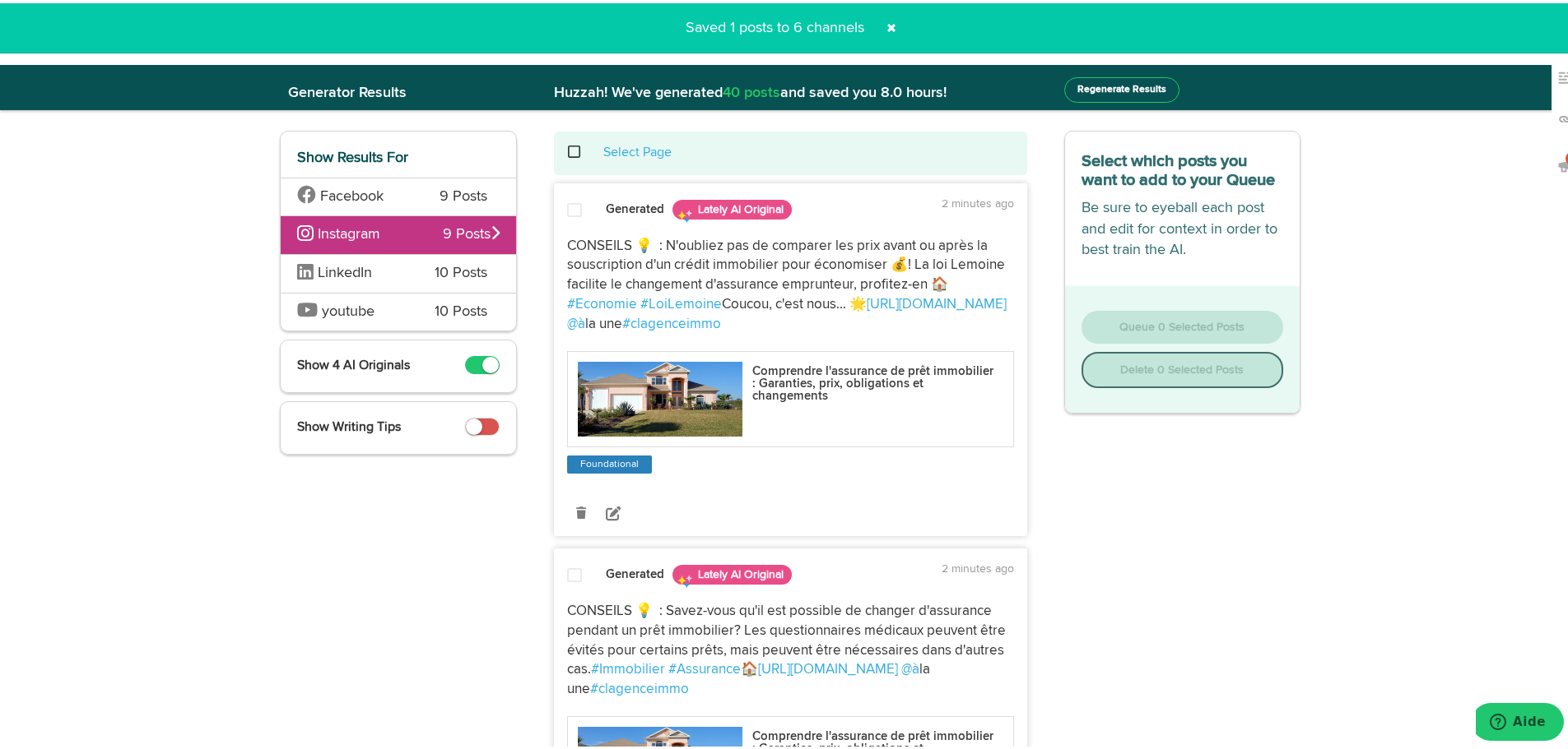
click at [351, 263] on span "LinkedIn" at bounding box center [344, 270] width 55 height 15
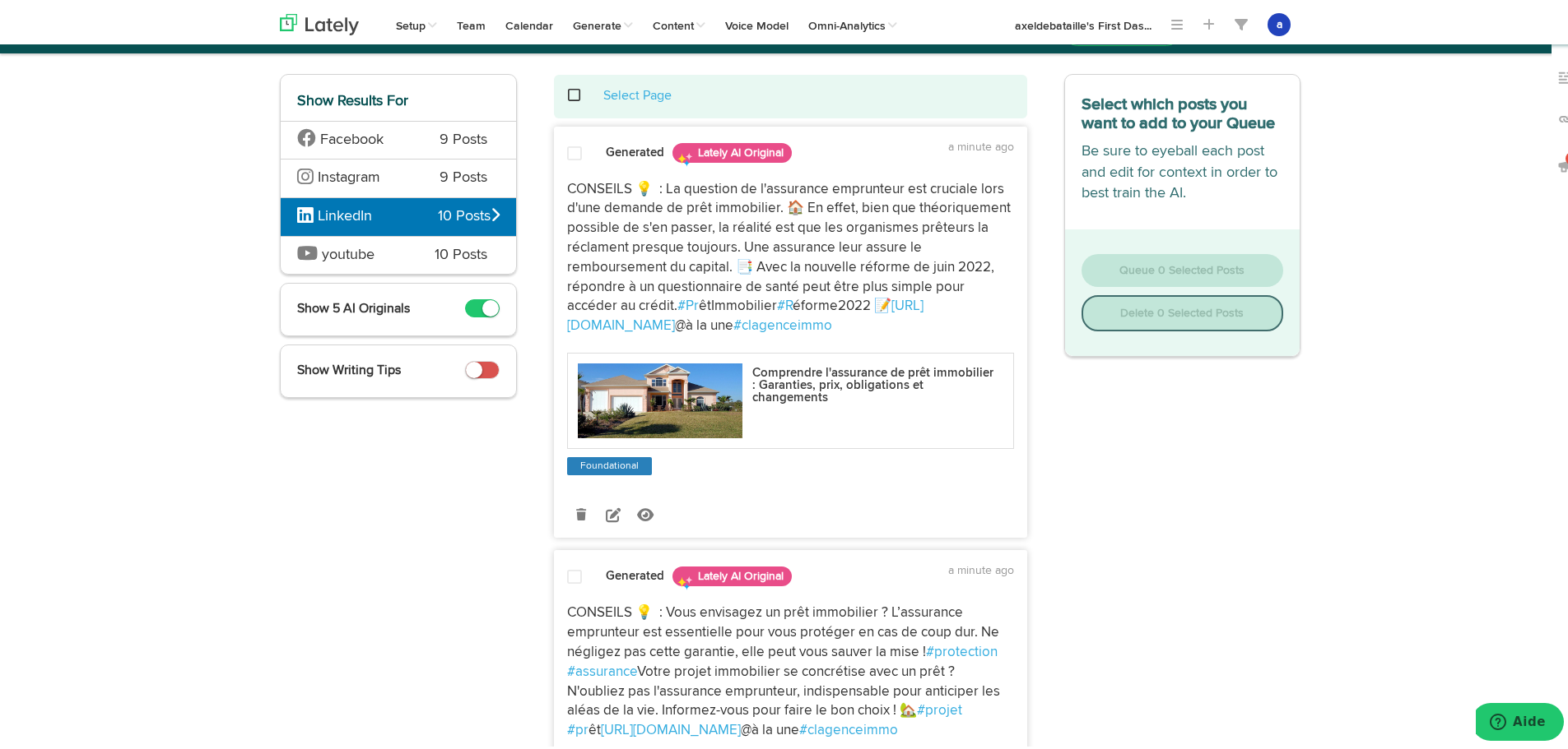
scroll to position [83, 0]
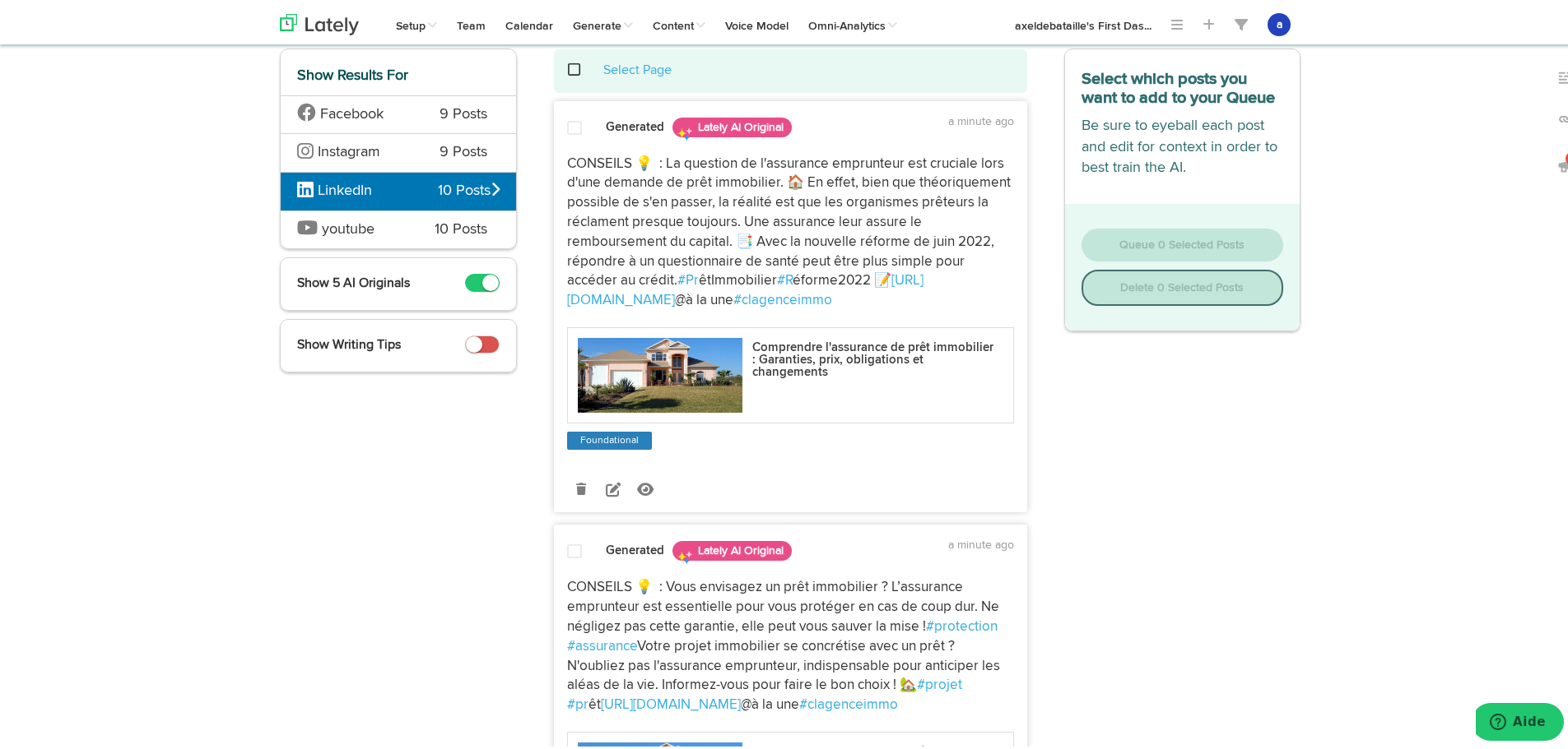
click at [567, 125] on span at bounding box center [574, 124] width 15 height 17
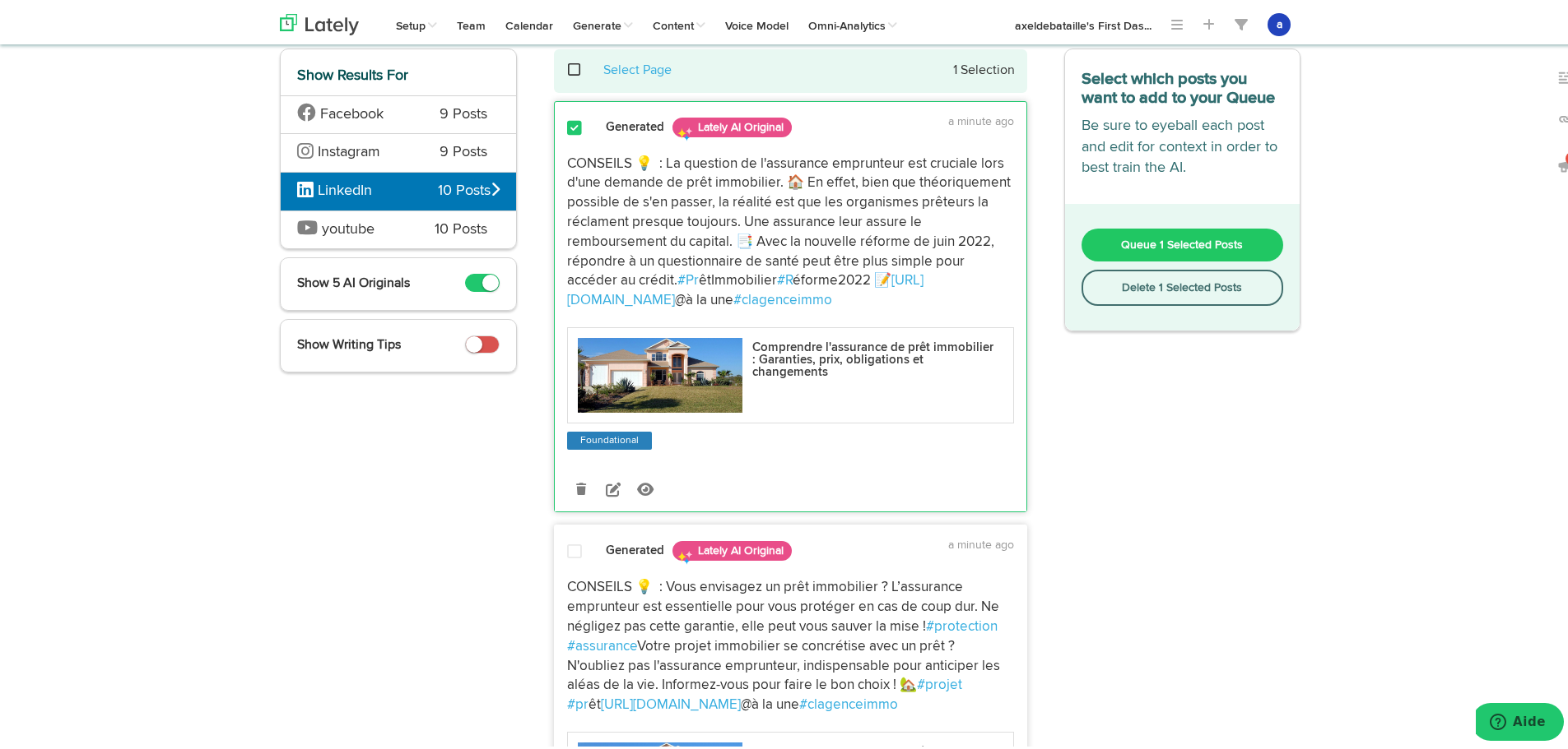
click at [1141, 229] on button "Queue 1 Selected Posts" at bounding box center [1182, 242] width 202 height 33
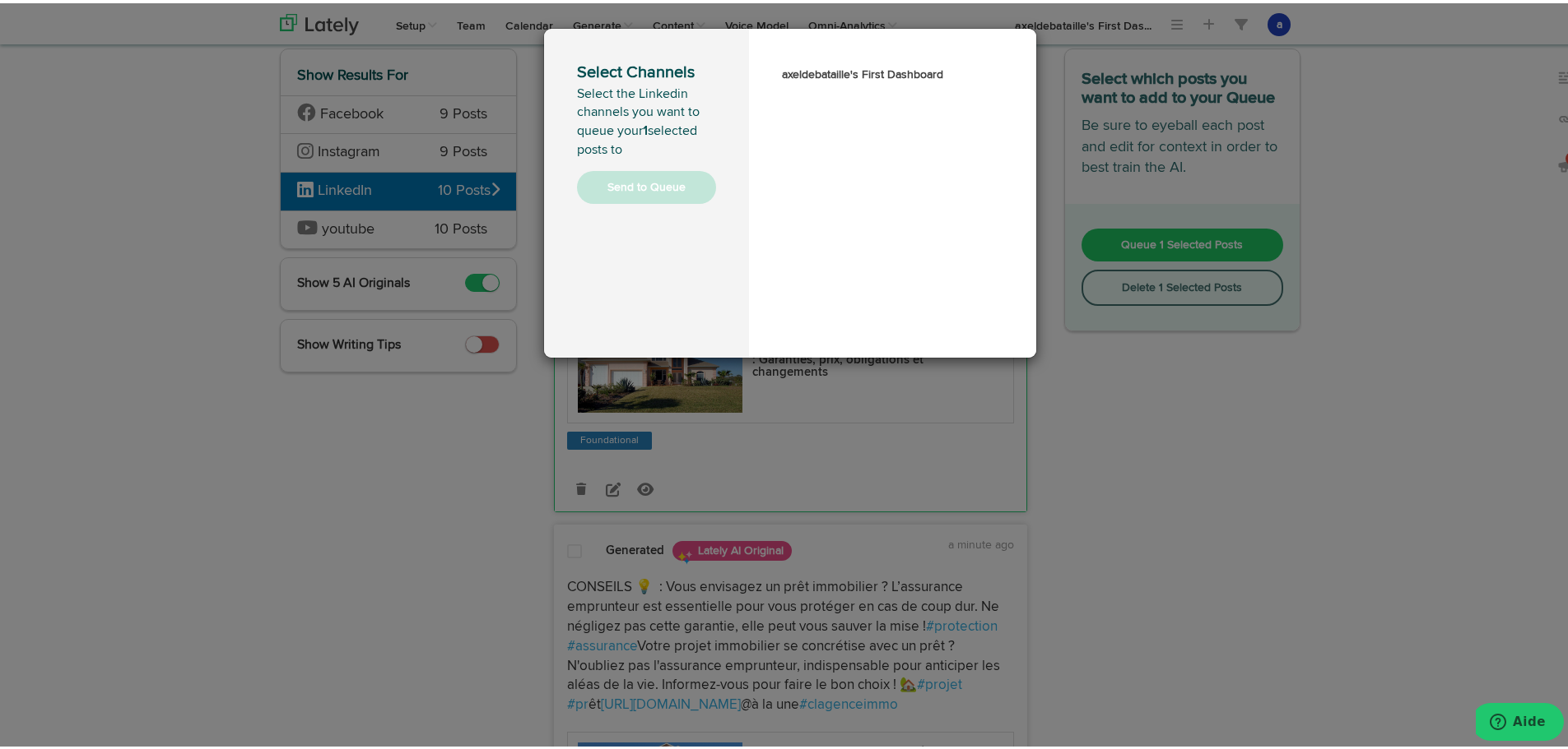
drag, startPoint x: 1143, startPoint y: 373, endPoint x: 1130, endPoint y: 380, distance: 14.8
click at [1137, 376] on div "Select Channels Select the Linkedin channels you want to queue your 1 selected …" at bounding box center [790, 374] width 1580 height 749
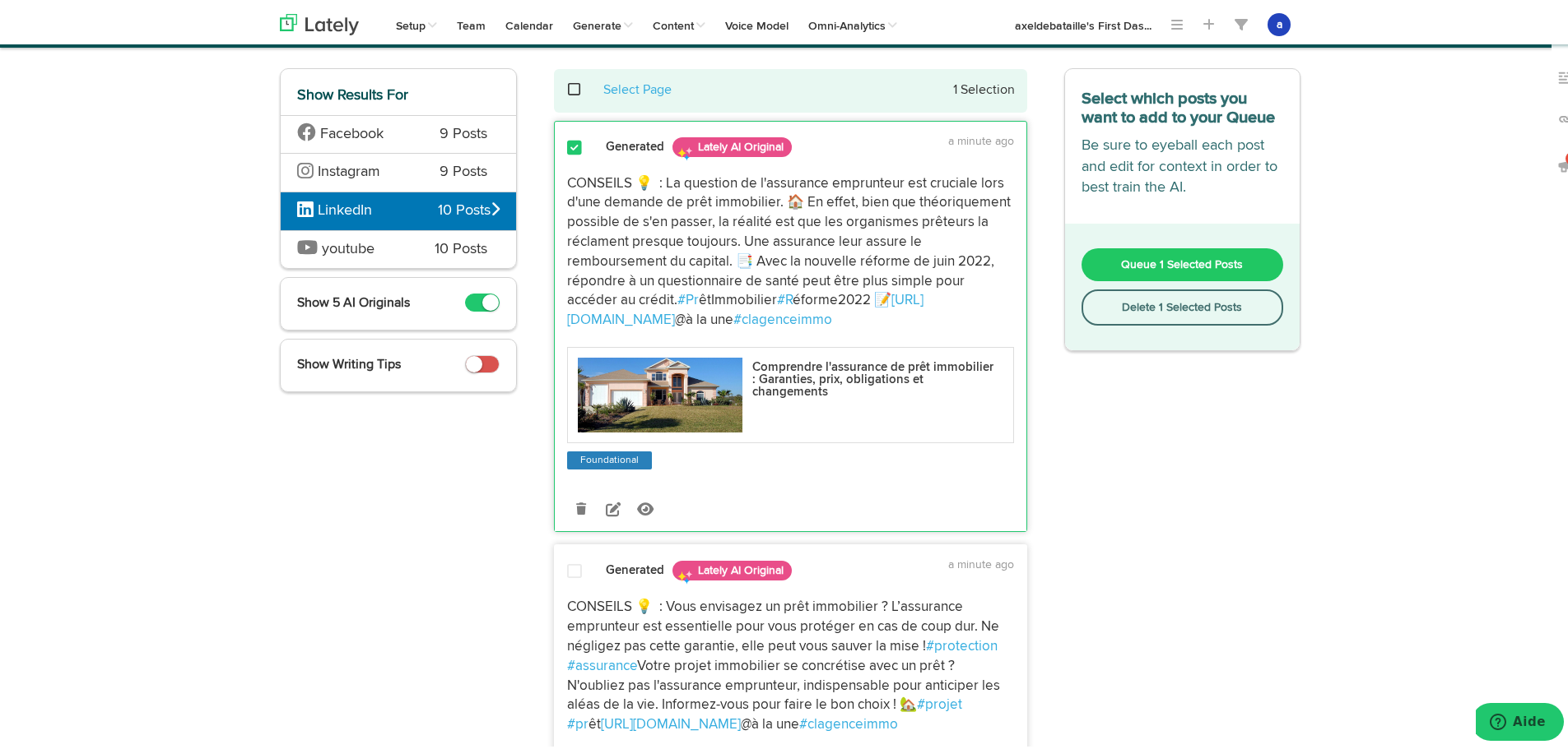
scroll to position [0, 0]
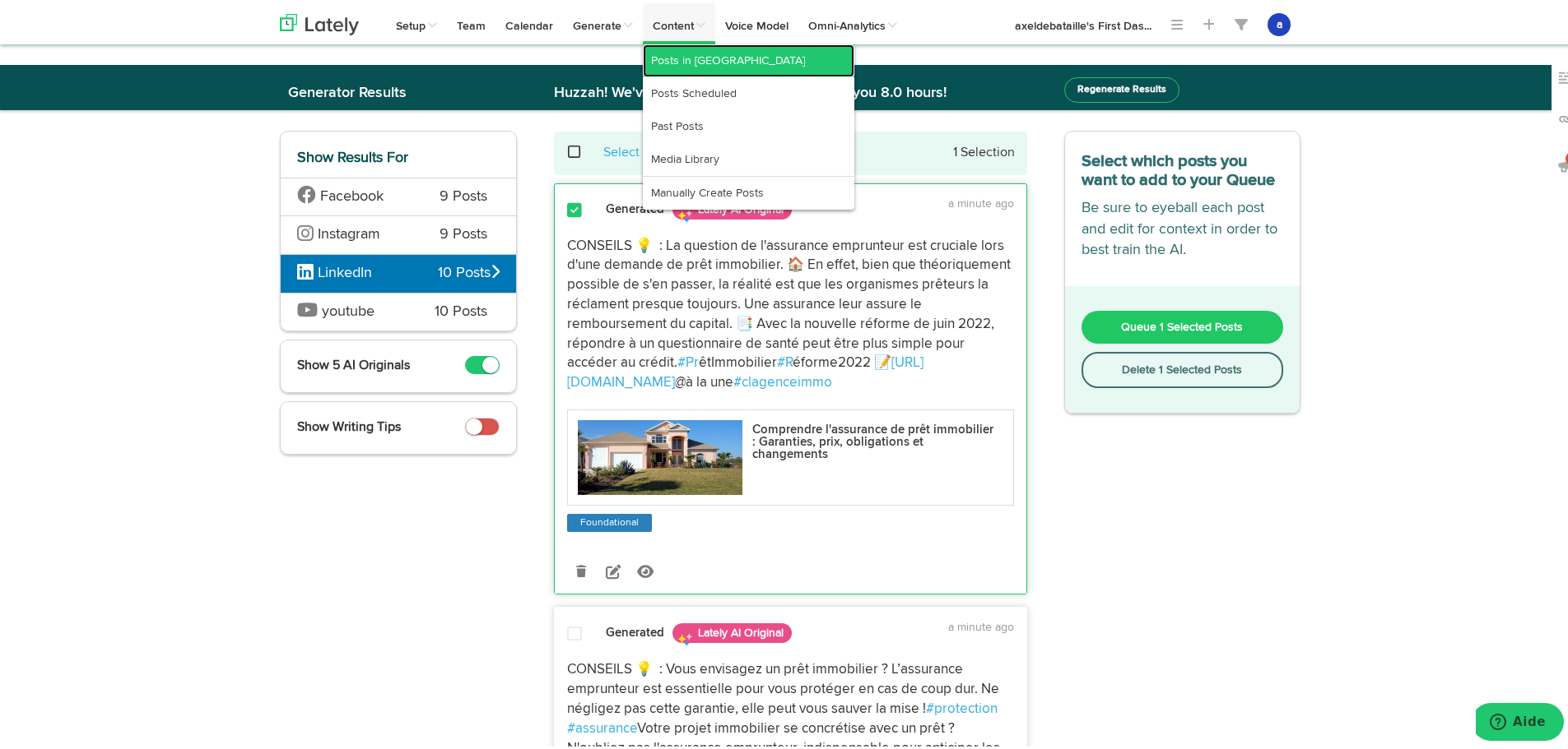
click at [695, 51] on link "Posts in [GEOGRAPHIC_DATA]" at bounding box center [748, 57] width 212 height 33
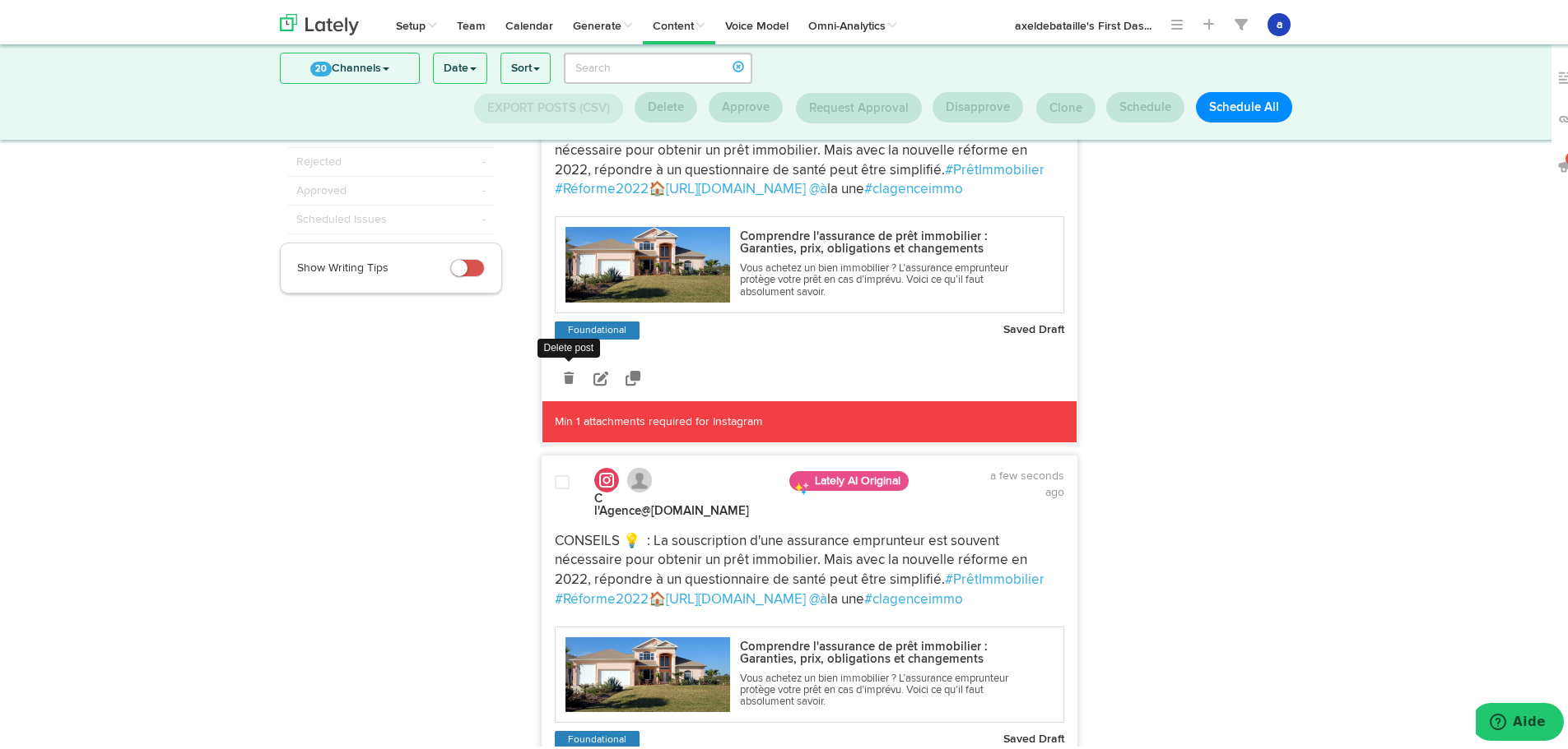
scroll to position [170, 0]
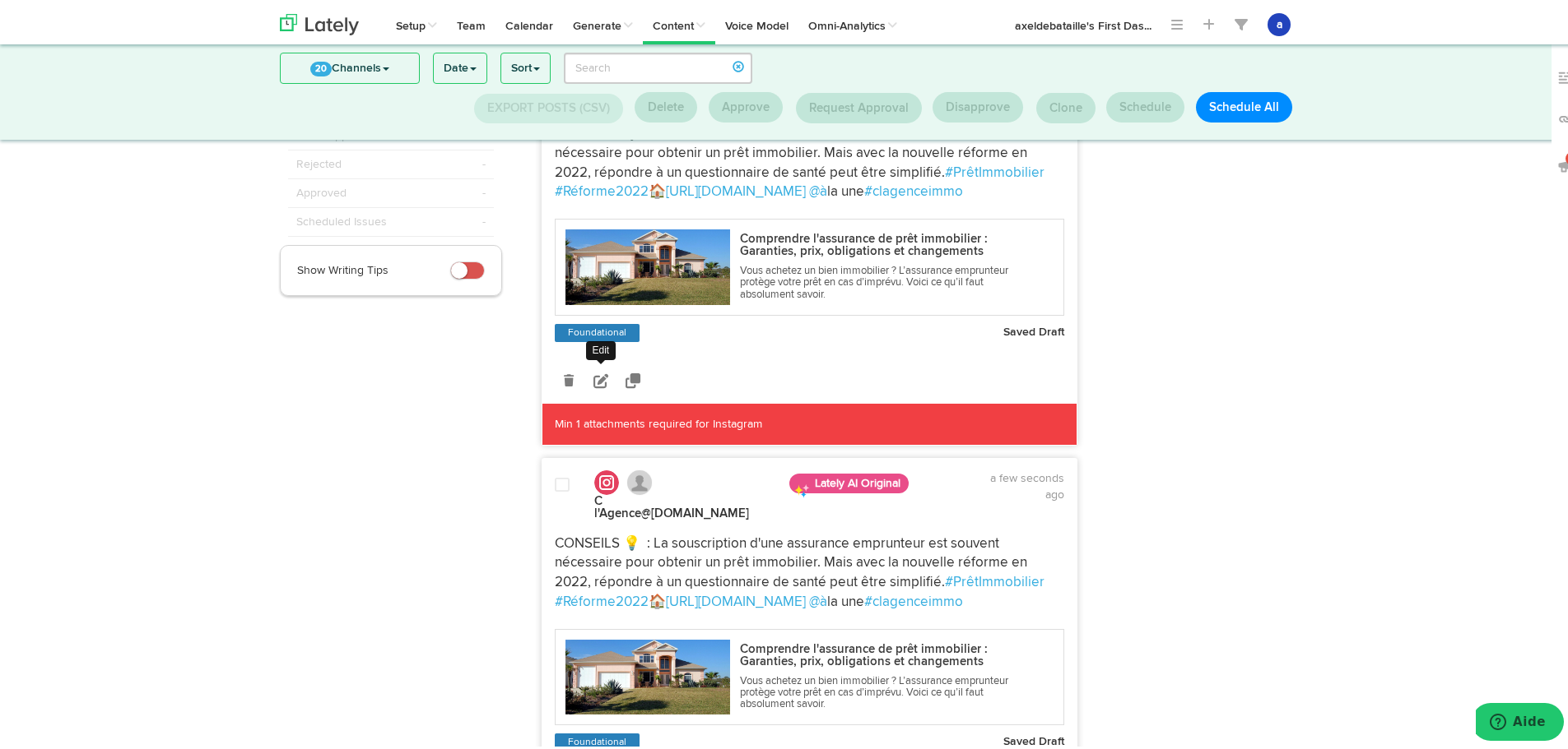
click at [603, 393] on link at bounding box center [601, 378] width 29 height 29
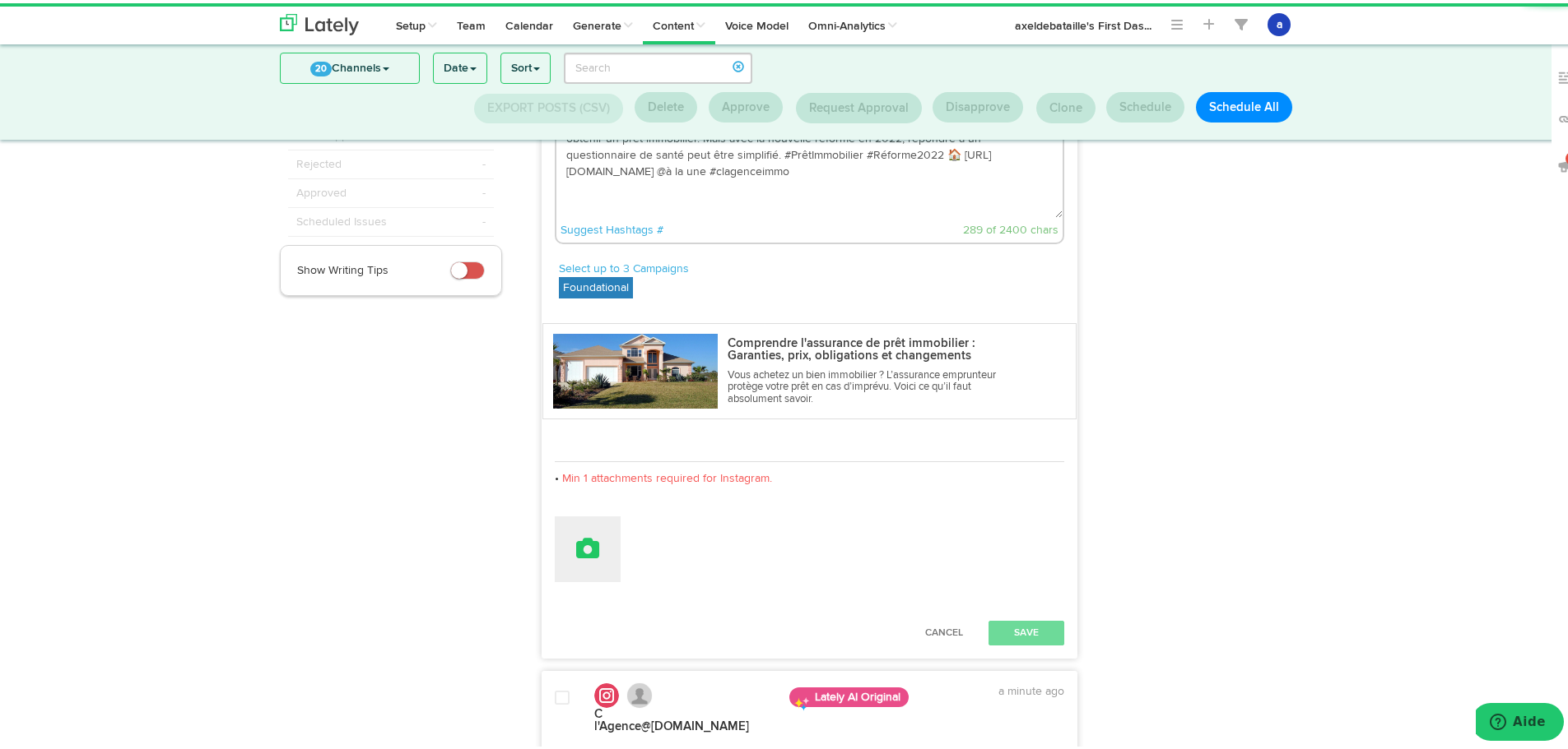
drag, startPoint x: 593, startPoint y: 525, endPoint x: 578, endPoint y: 555, distance: 33.5
click at [578, 555] on icon at bounding box center [587, 545] width 23 height 23
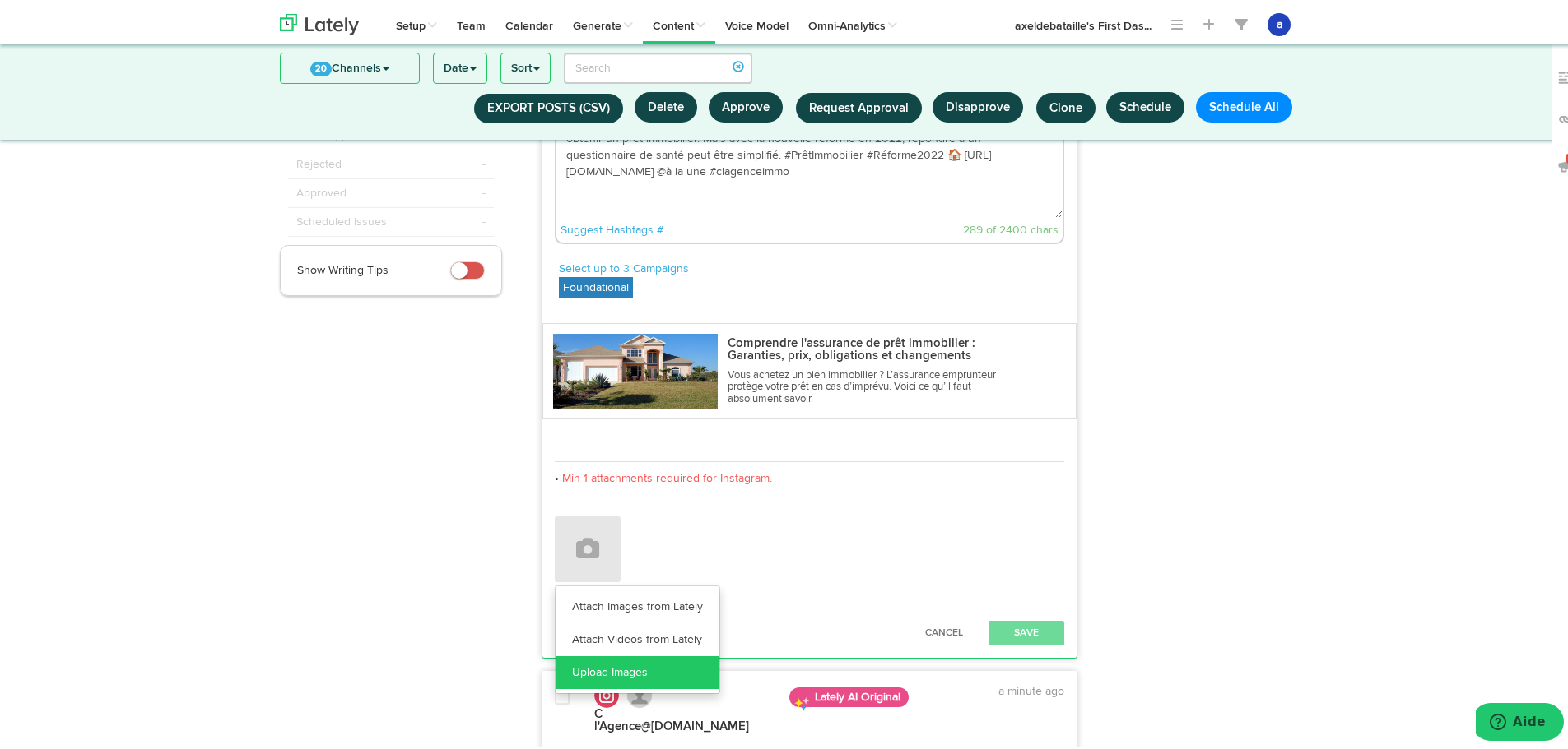
click at [592, 678] on link "Upload Images" at bounding box center [637, 669] width 164 height 33
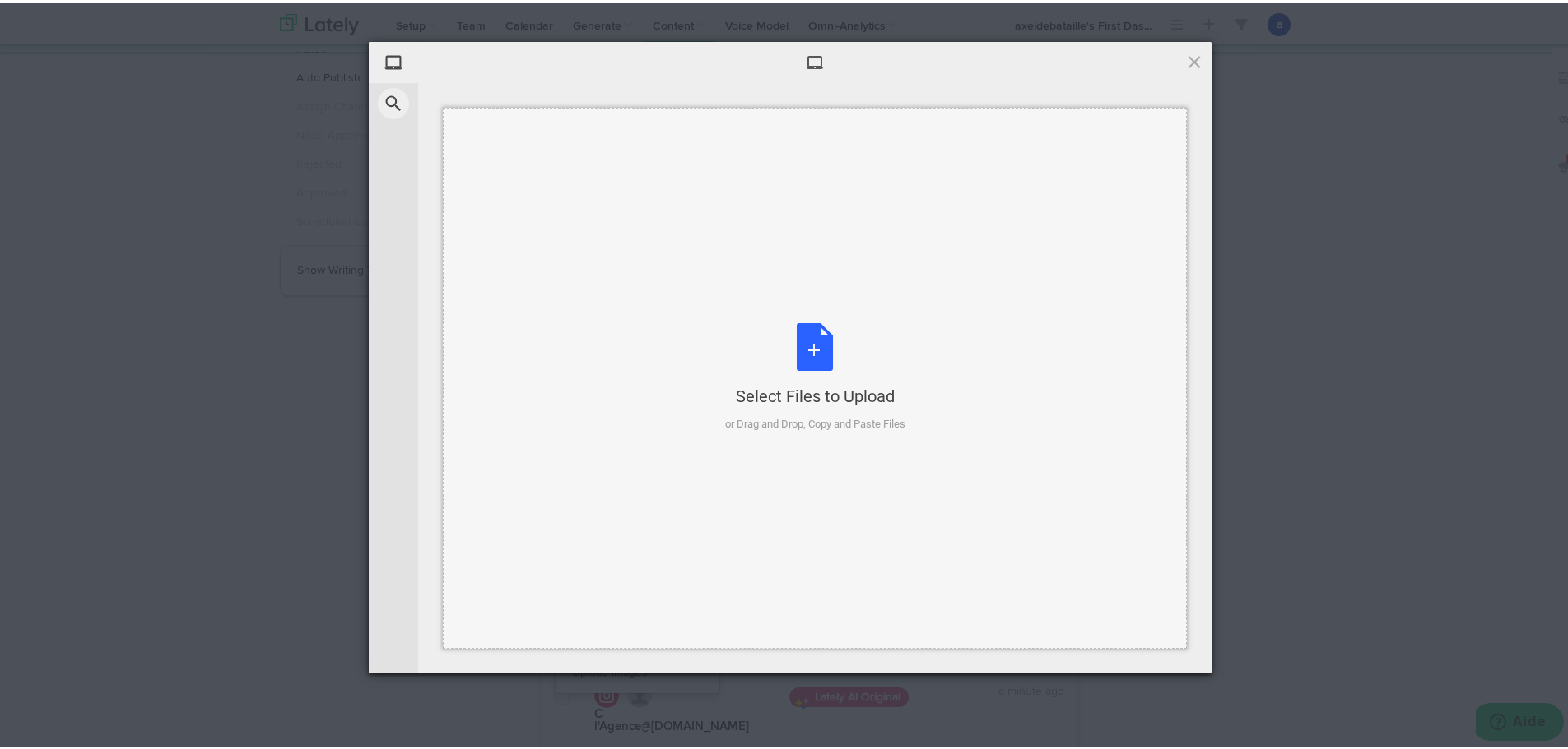
click at [803, 347] on div "Select Files to Upload or Drag and Drop, Copy and Paste Files" at bounding box center [815, 375] width 180 height 109
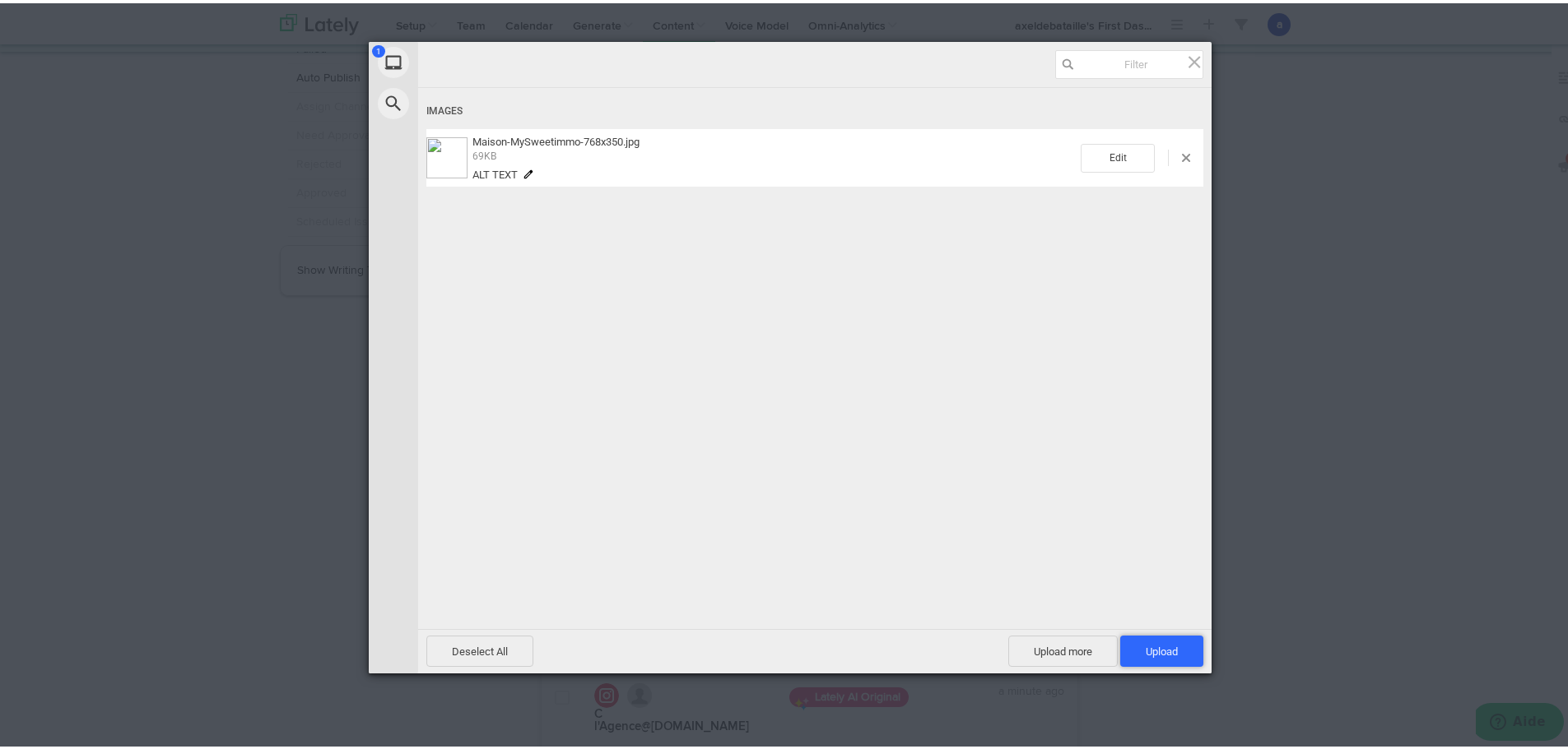
click at [1158, 648] on span "Upload 1" at bounding box center [1161, 649] width 32 height 12
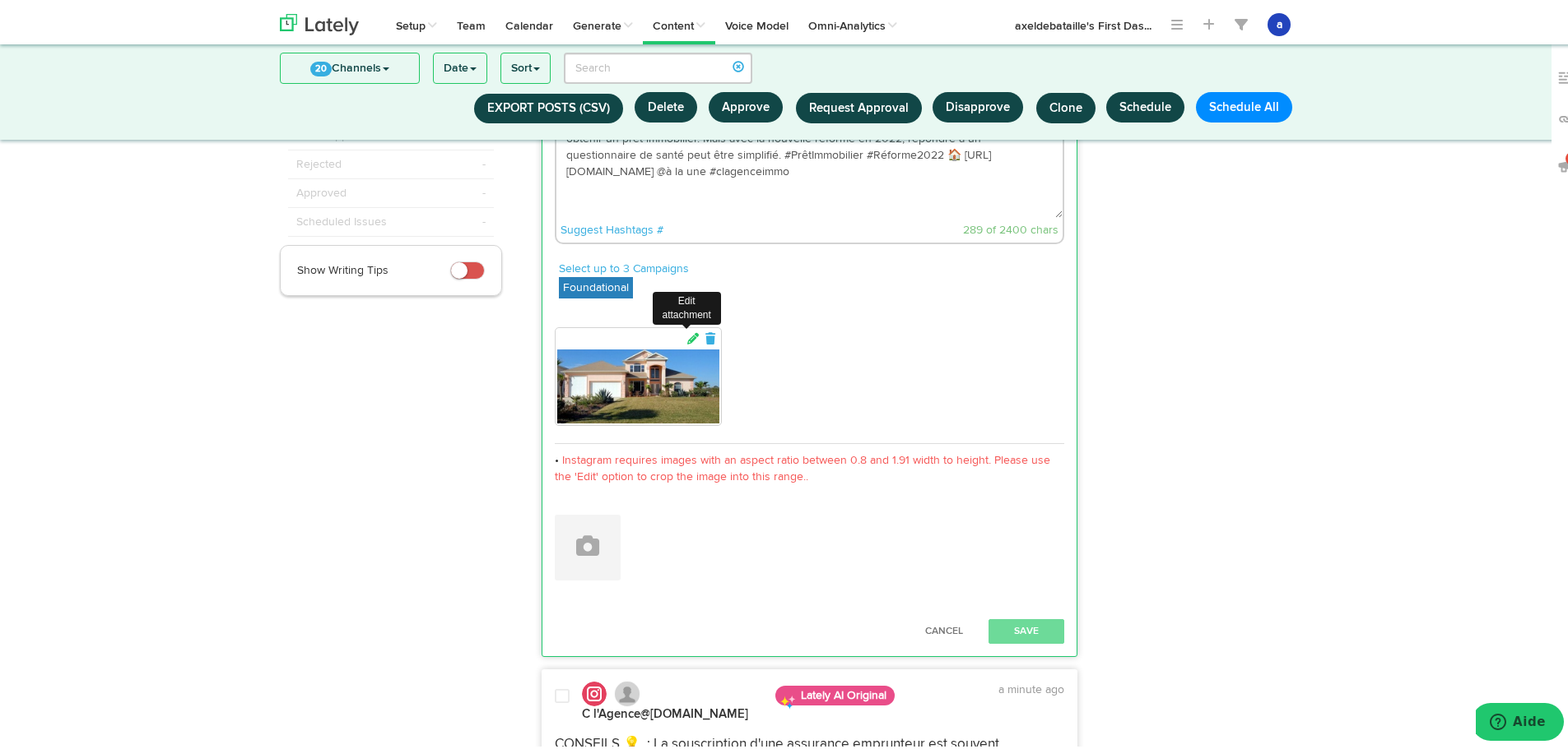
click at [686, 333] on icon at bounding box center [692, 336] width 15 height 12
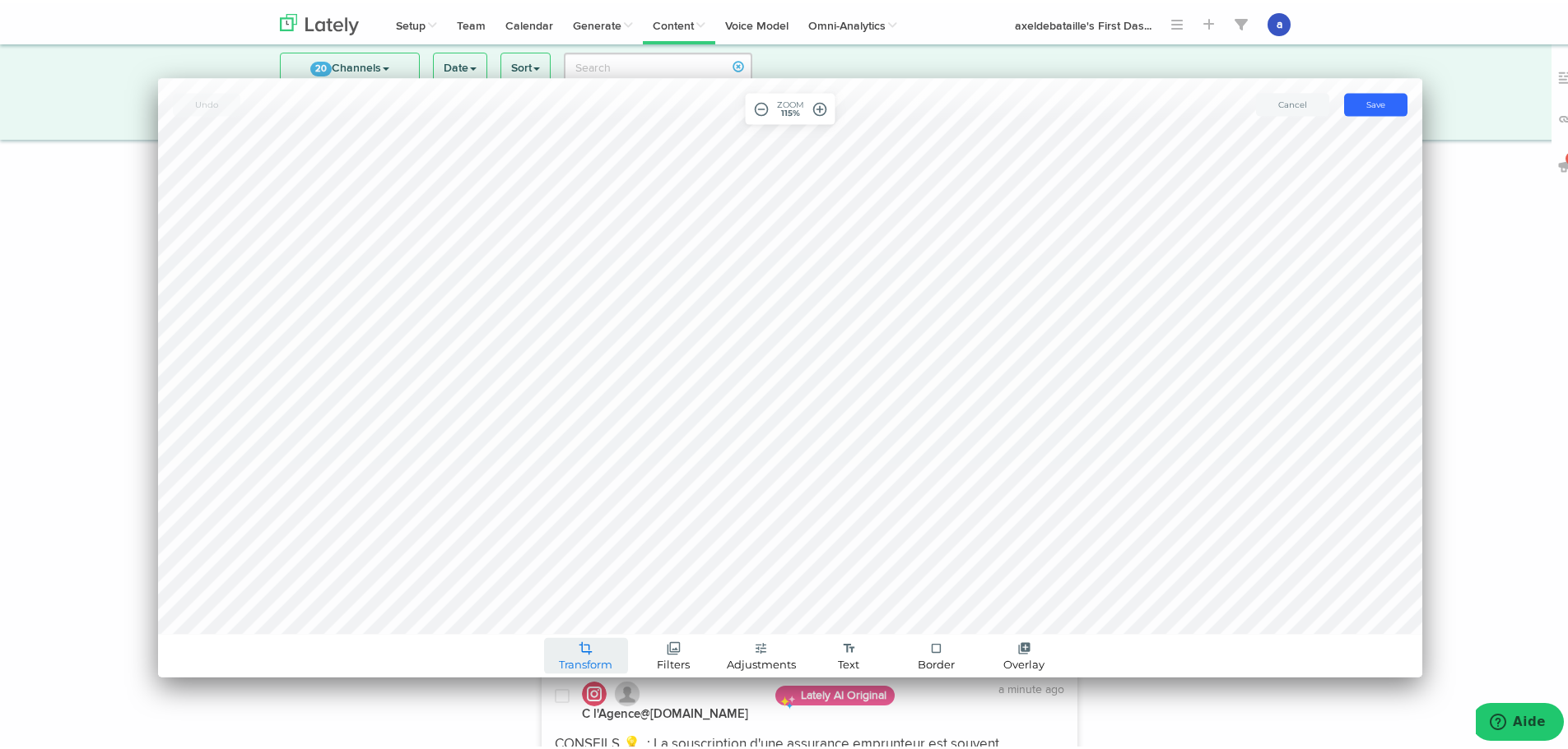
click at [591, 656] on span "Transform" at bounding box center [586, 661] width 54 height 11
click at [563, 581] on link "Resize" at bounding box center [586, 584] width 98 height 26
click at [420, 626] on div "arrow_back resize 768 link 350 done crop Transform filter Filters tune Adjustme…" at bounding box center [790, 374] width 1264 height 600
click at [569, 648] on link "crop Transform" at bounding box center [586, 653] width 84 height 36
click at [572, 579] on link "Resize" at bounding box center [586, 584] width 98 height 26
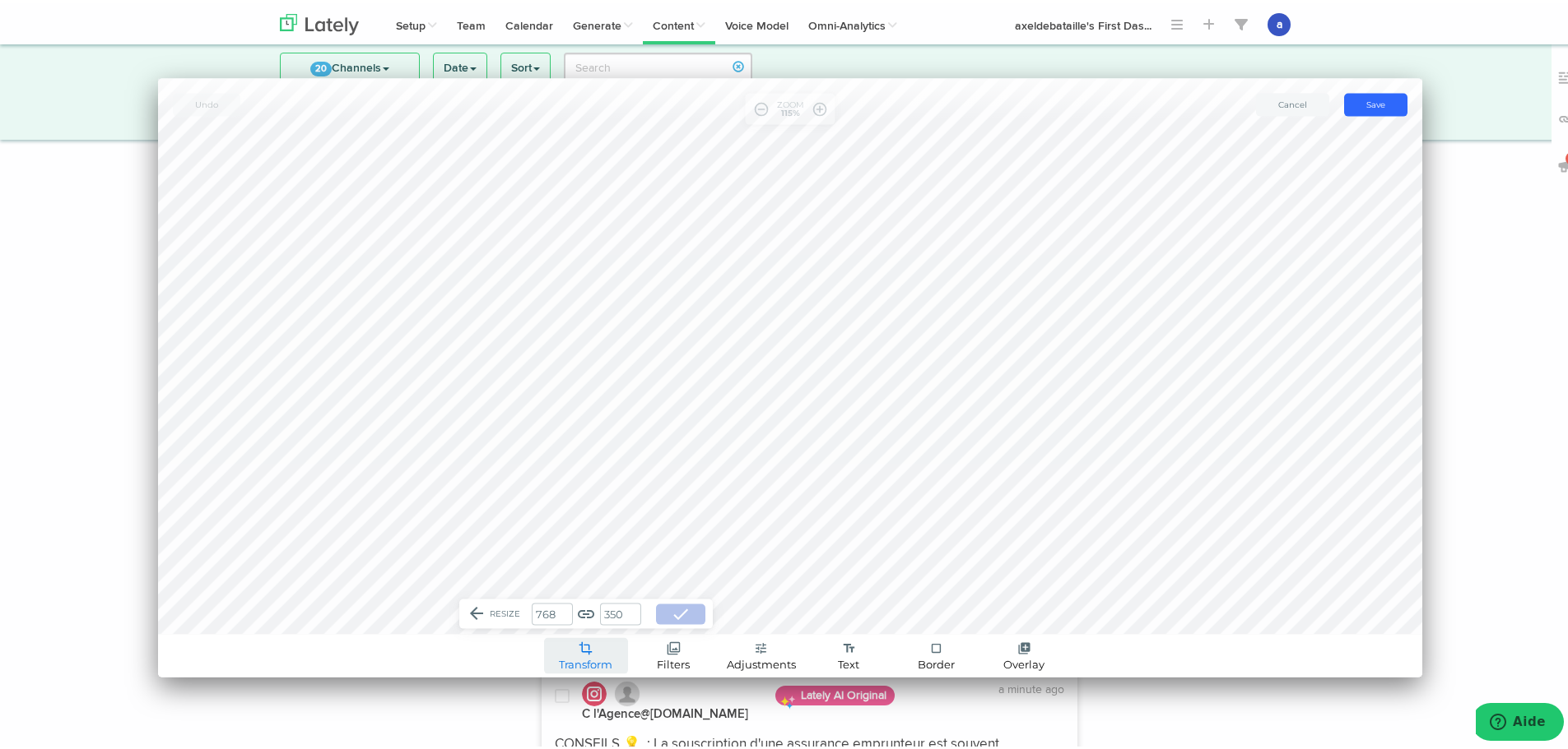
click at [556, 605] on input "768" at bounding box center [551, 611] width 41 height 22
click at [555, 605] on input "768" at bounding box center [551, 611] width 41 height 22
type input "5"
type input "2"
type input "50"
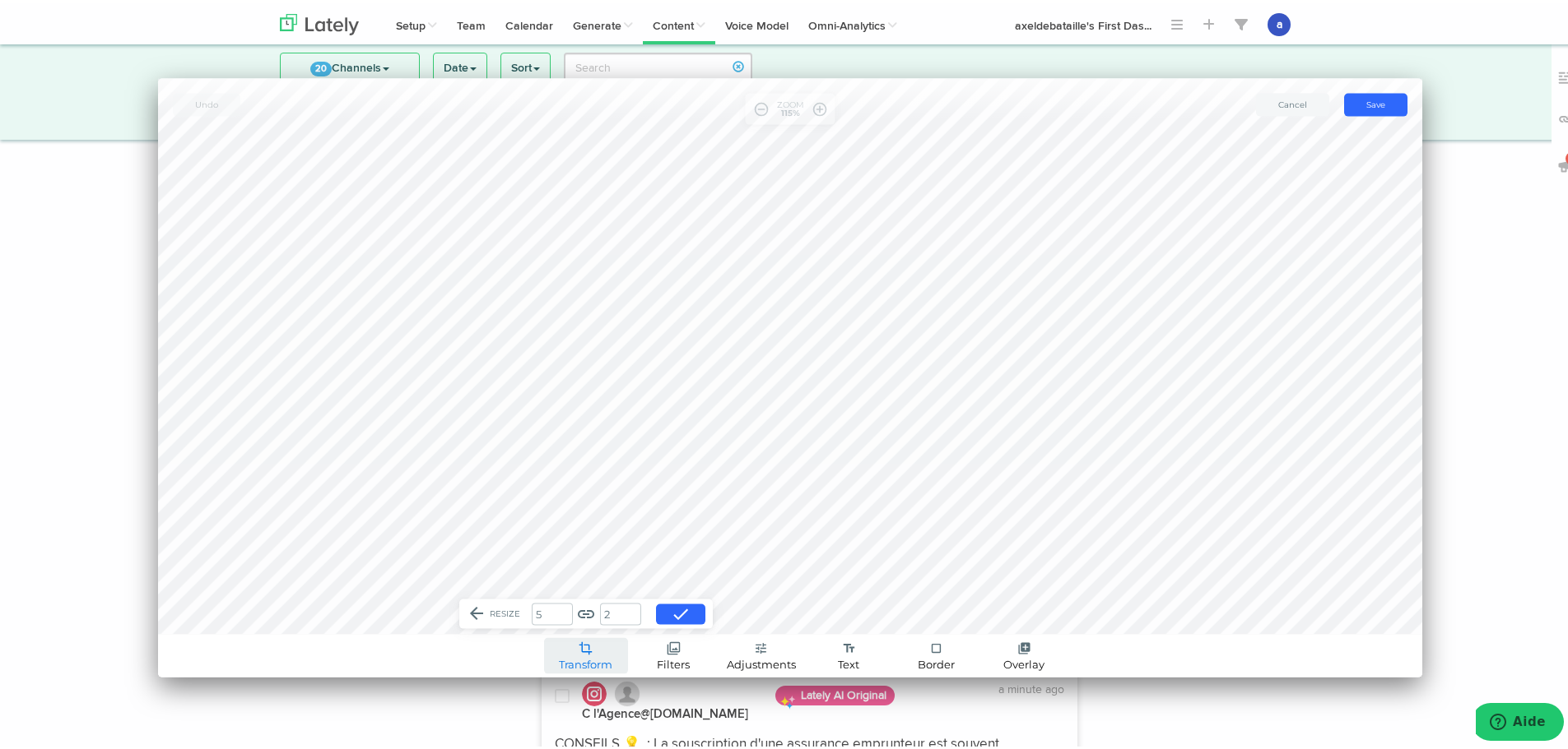
type input "23"
type input "500"
type input "228"
type input "500"
click at [659, 607] on button "done" at bounding box center [681, 611] width 50 height 21
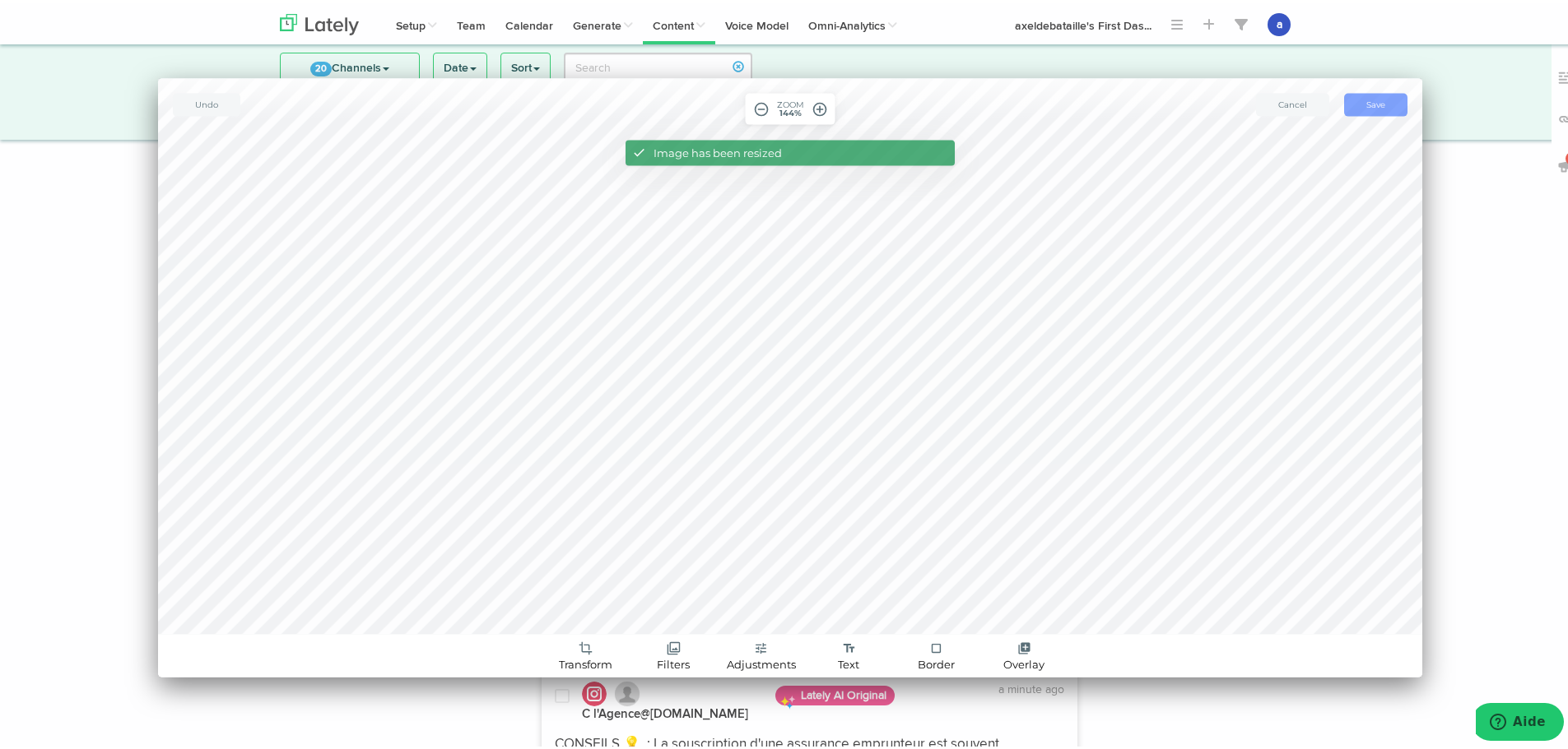
click at [1373, 102] on span "Save" at bounding box center [1375, 100] width 19 height 11
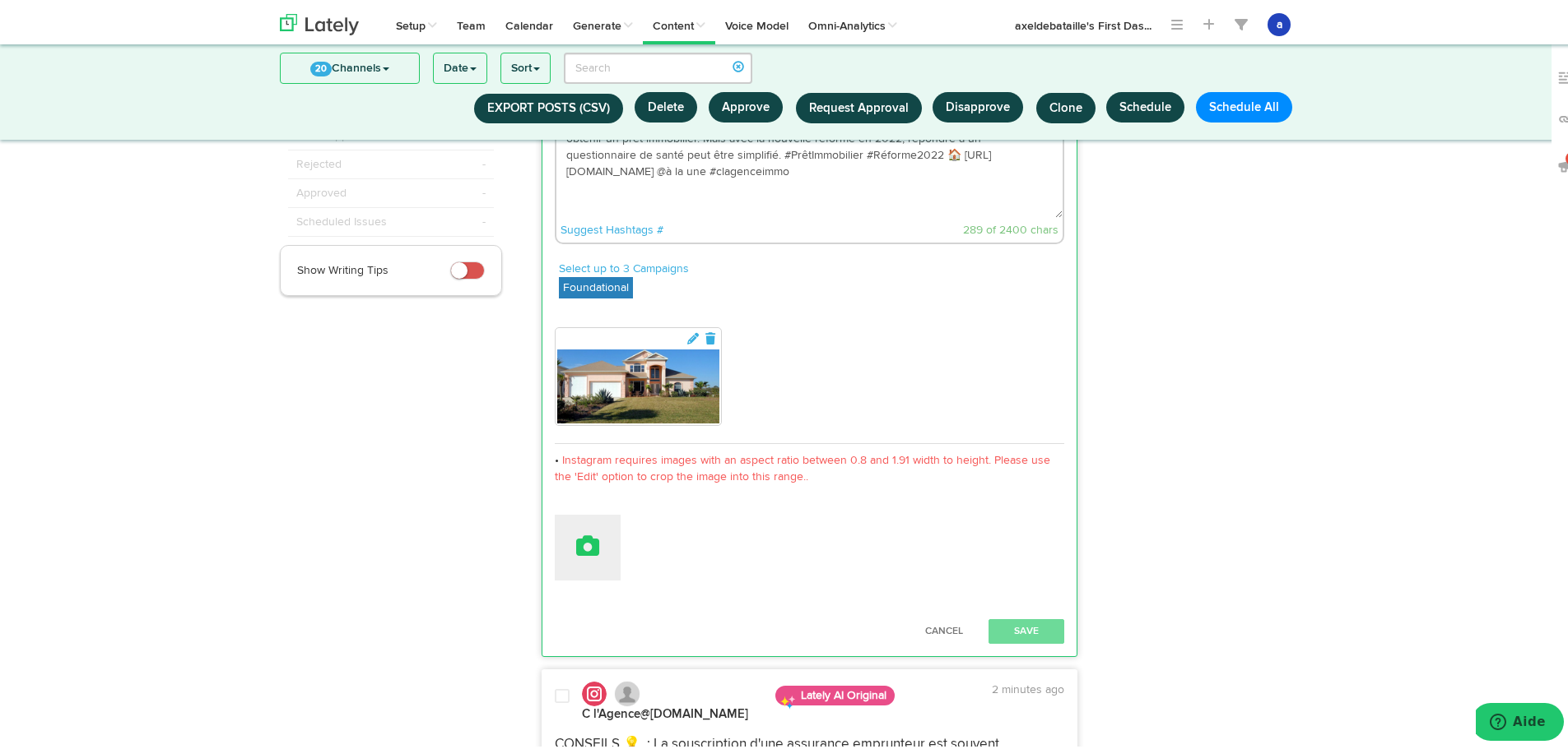
click at [584, 515] on button at bounding box center [587, 544] width 66 height 66
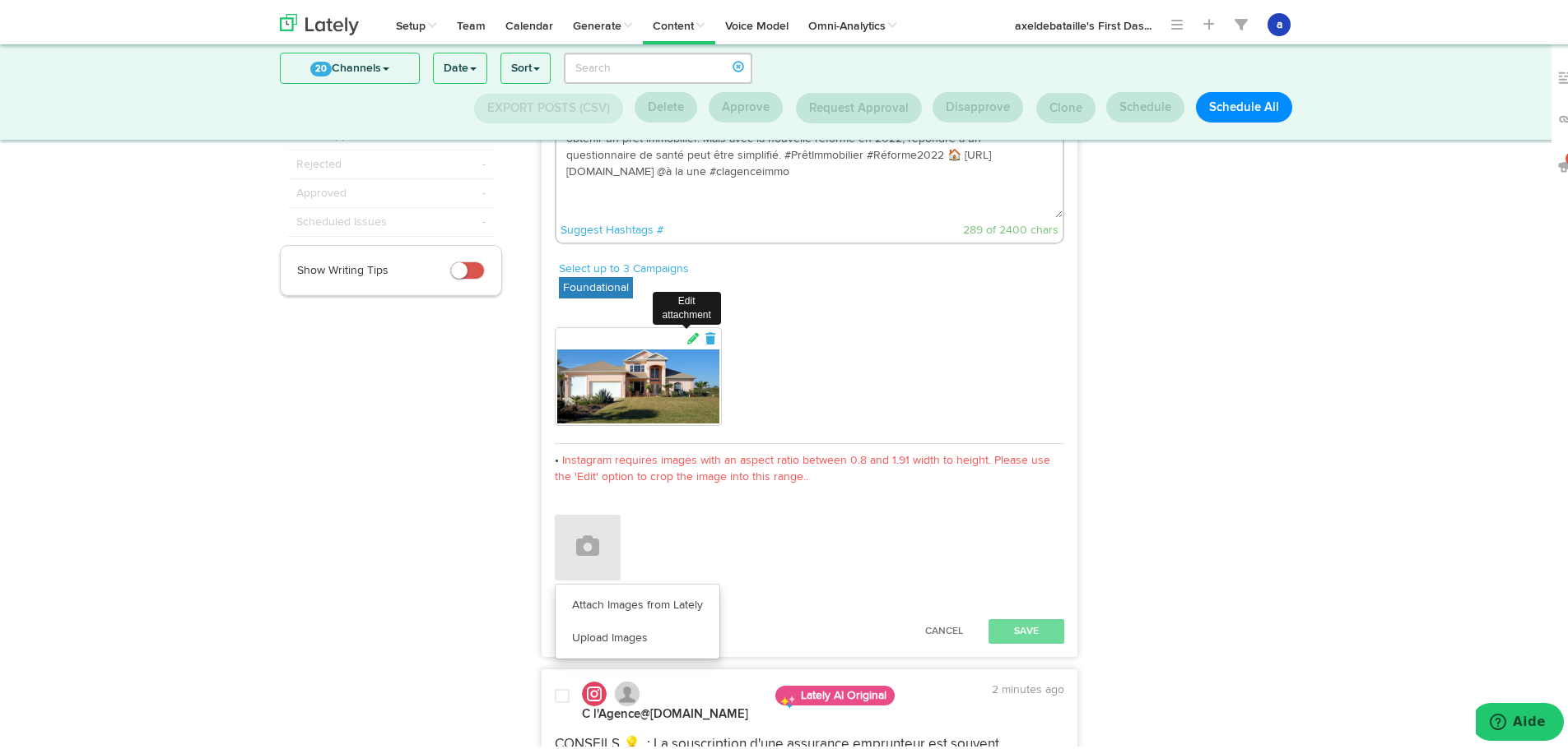
click at [686, 336] on icon at bounding box center [692, 336] width 15 height 12
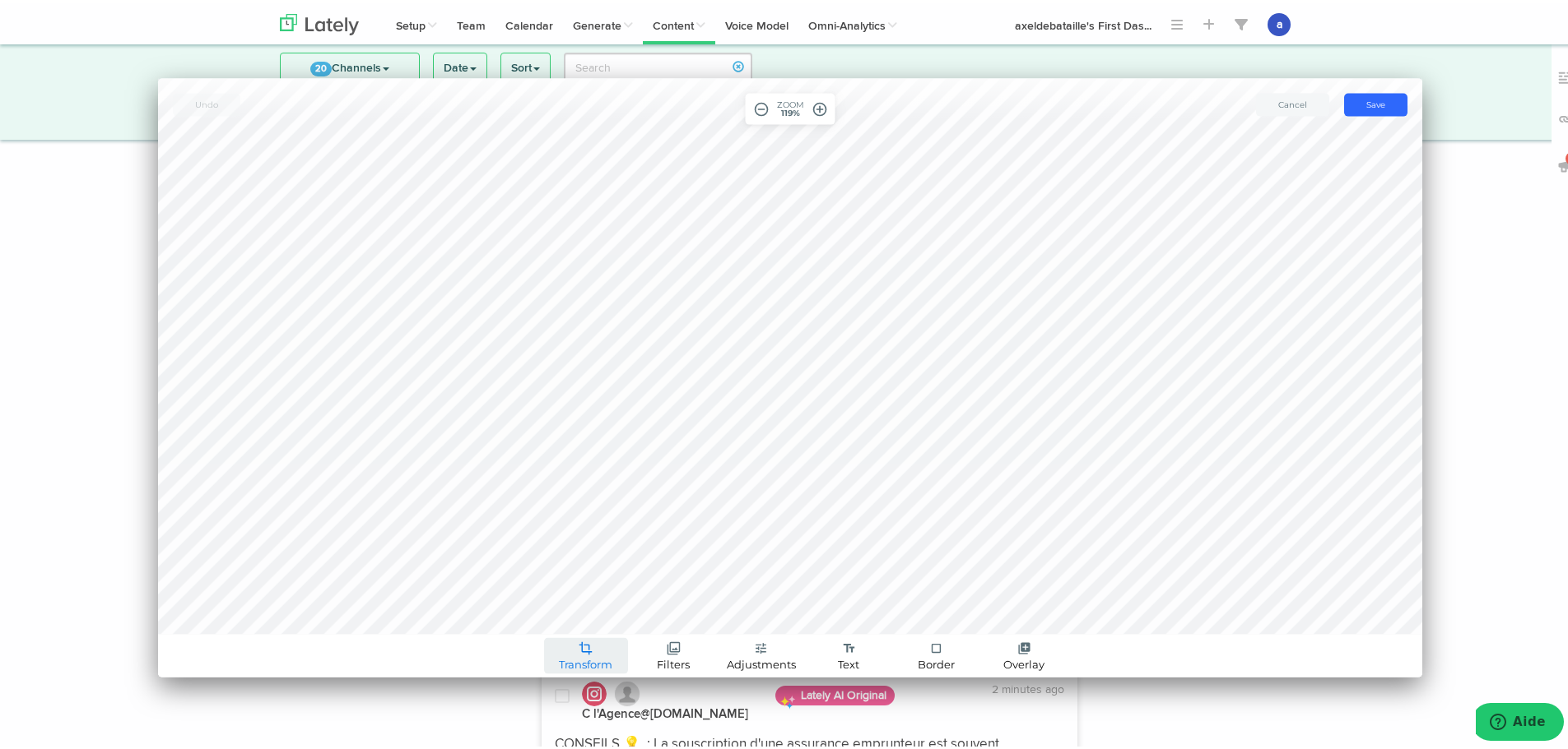
click at [586, 656] on span "Transform" at bounding box center [586, 661] width 54 height 11
click at [559, 560] on link "Crop" at bounding box center [586, 558] width 98 height 26
click at [475, 608] on span "crop_free" at bounding box center [480, 609] width 20 height 20
click at [744, 612] on span "done" at bounding box center [740, 608] width 20 height 20
click at [1369, 94] on button "save Save" at bounding box center [1376, 100] width 64 height 23
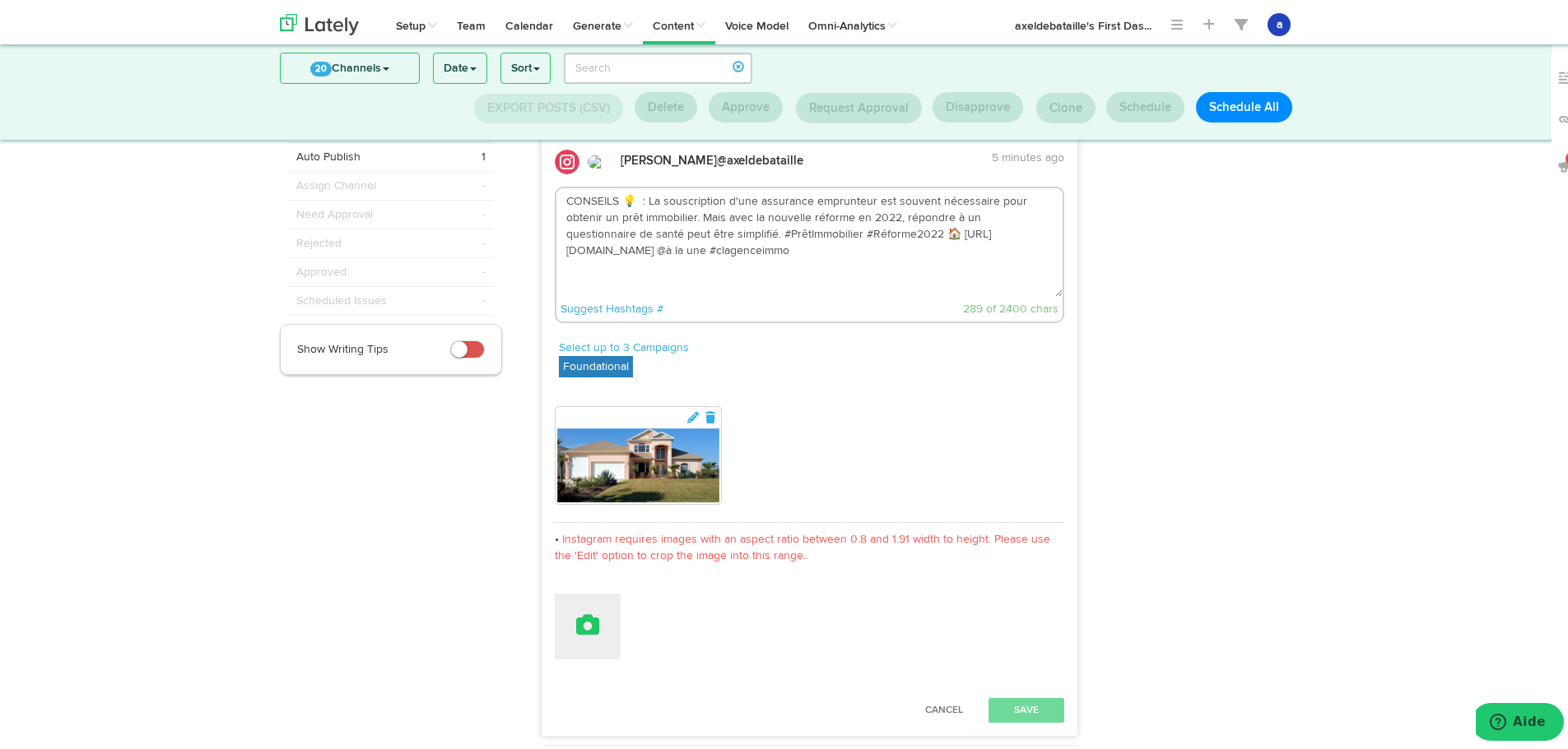
scroll to position [88, 0]
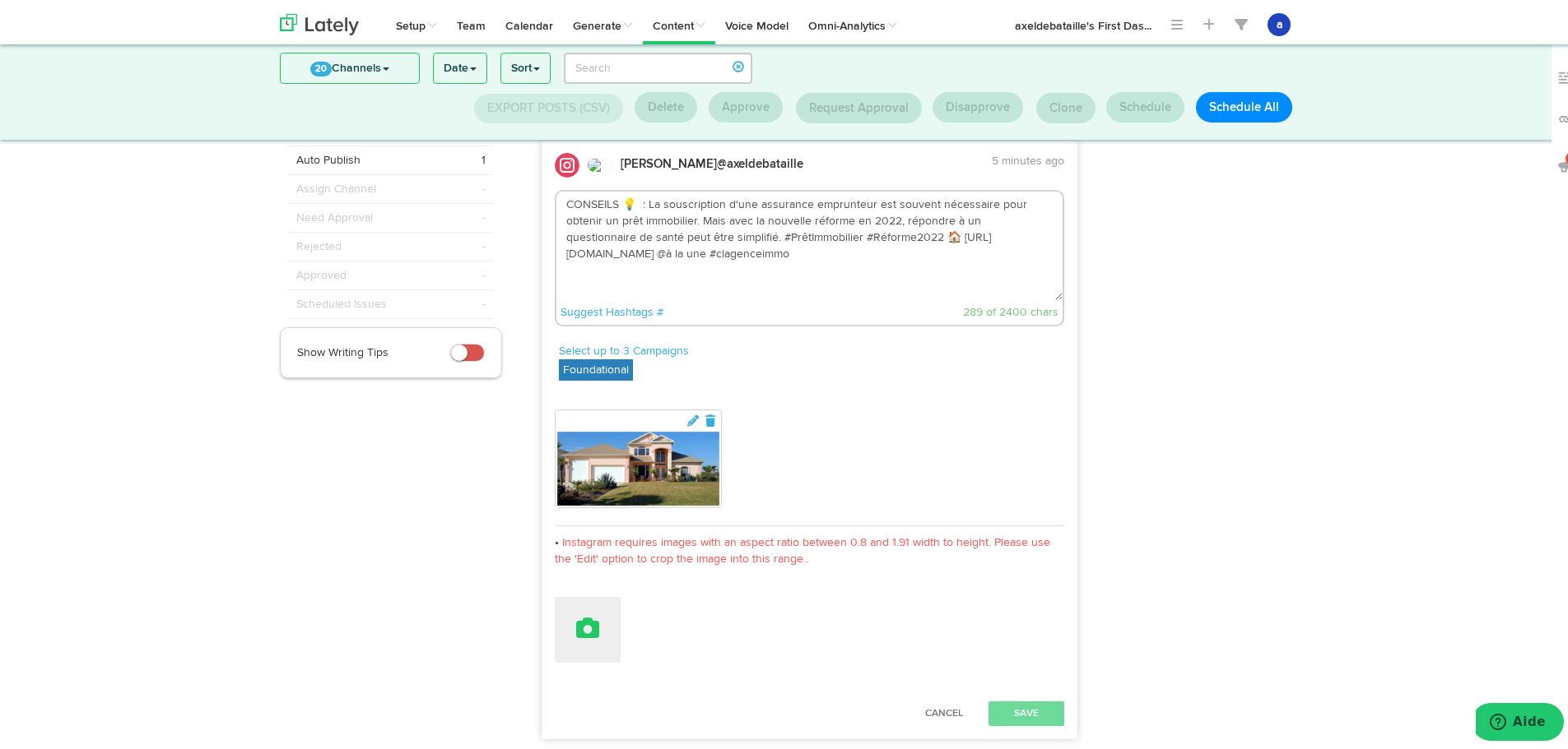
click at [576, 635] on icon at bounding box center [587, 625] width 23 height 23
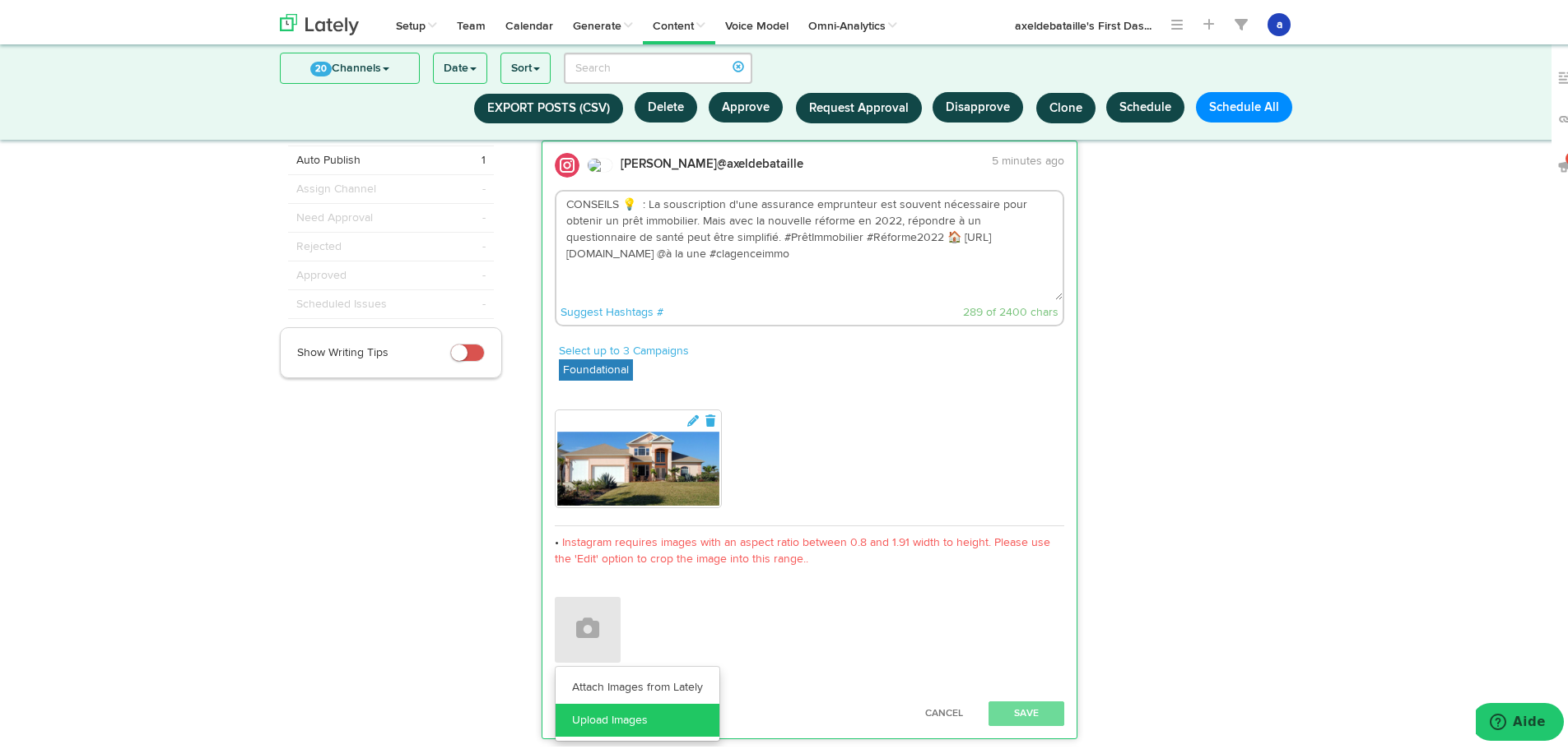
click at [605, 722] on link "Upload Images" at bounding box center [637, 717] width 164 height 33
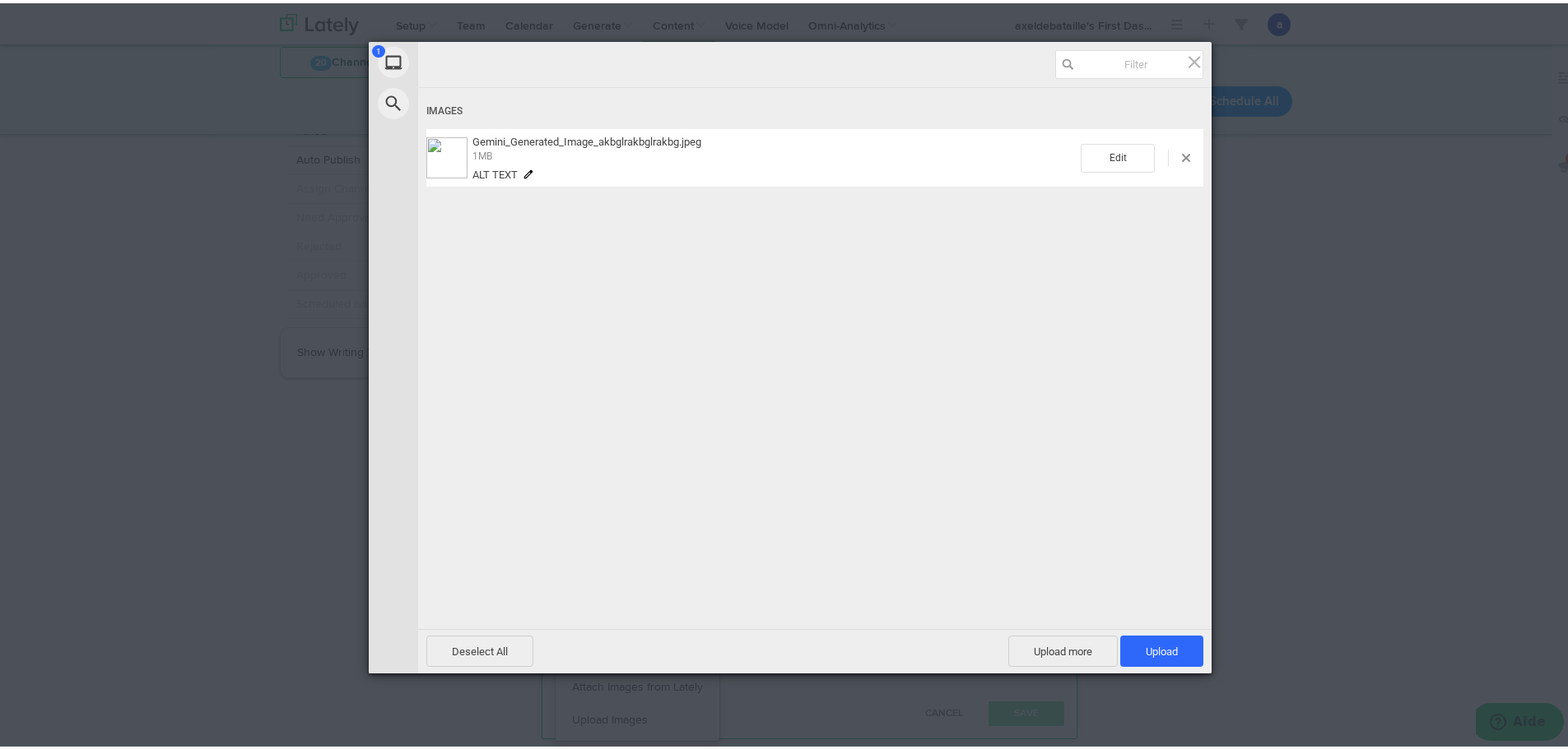
click at [1176, 631] on div "Deselect All Upload more Upload 1" at bounding box center [814, 648] width 793 height 45
click at [1169, 646] on span "Upload 1" at bounding box center [1161, 649] width 32 height 12
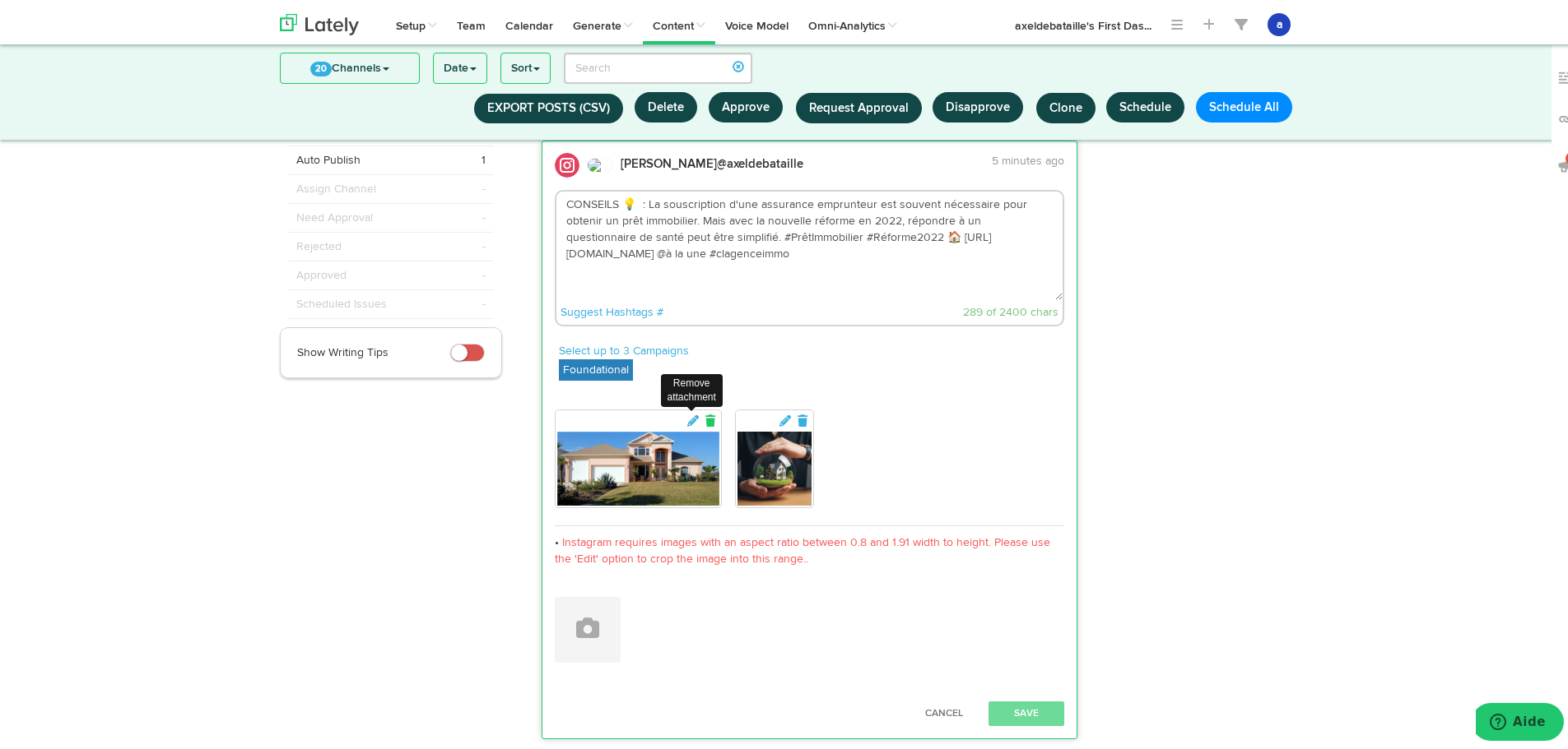
click at [702, 415] on icon at bounding box center [709, 418] width 15 height 12
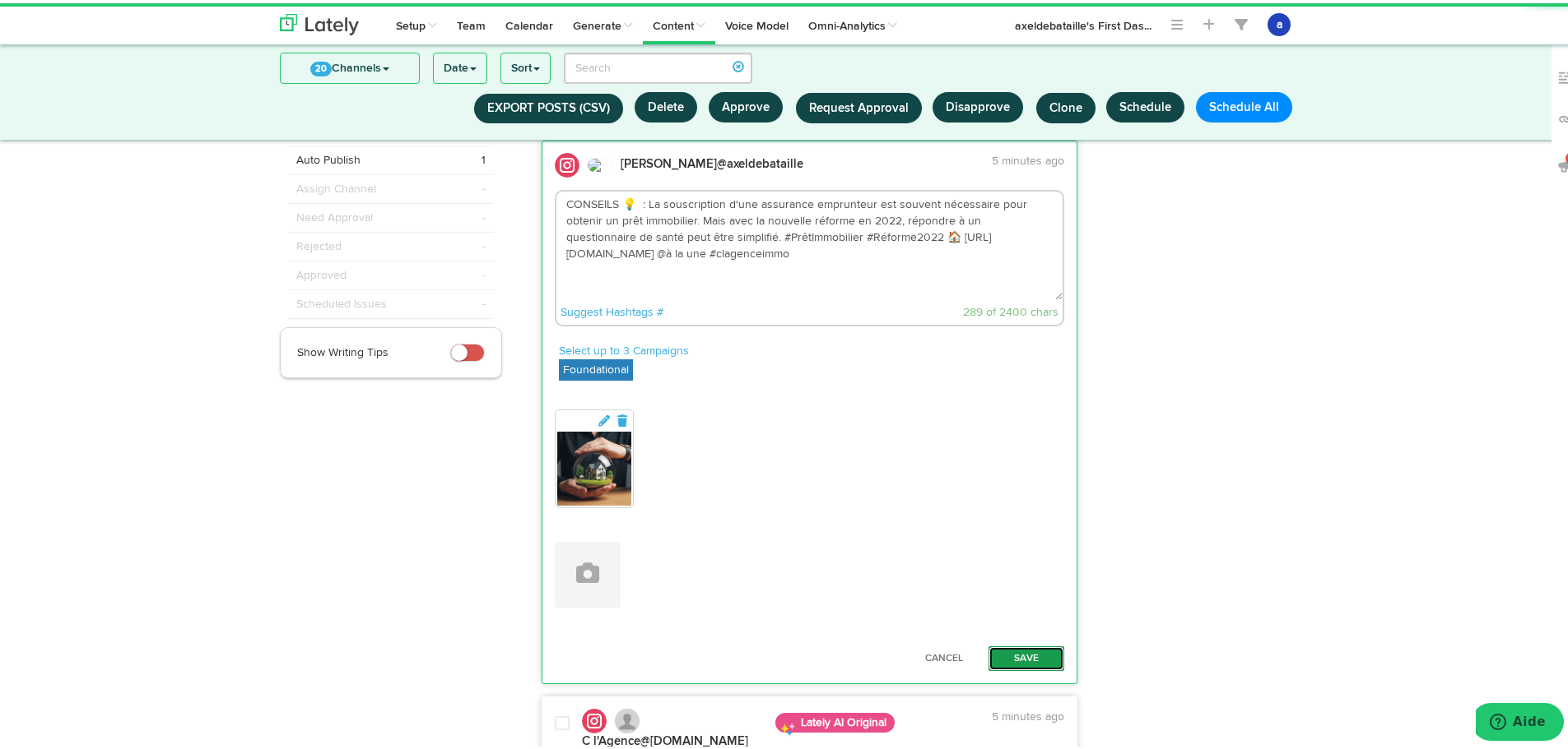
click at [1034, 652] on button "Save" at bounding box center [1026, 655] width 76 height 25
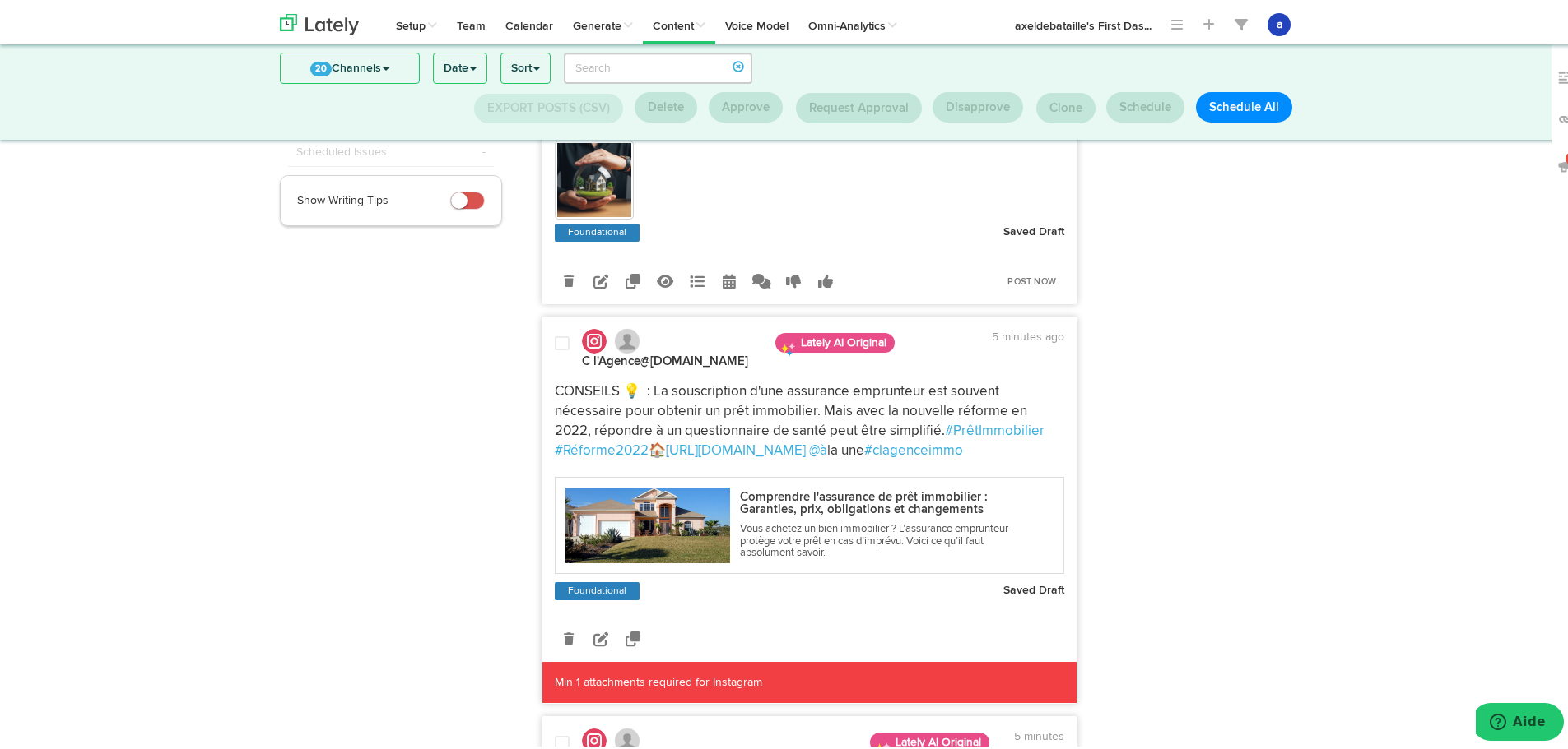
scroll to position [253, 0]
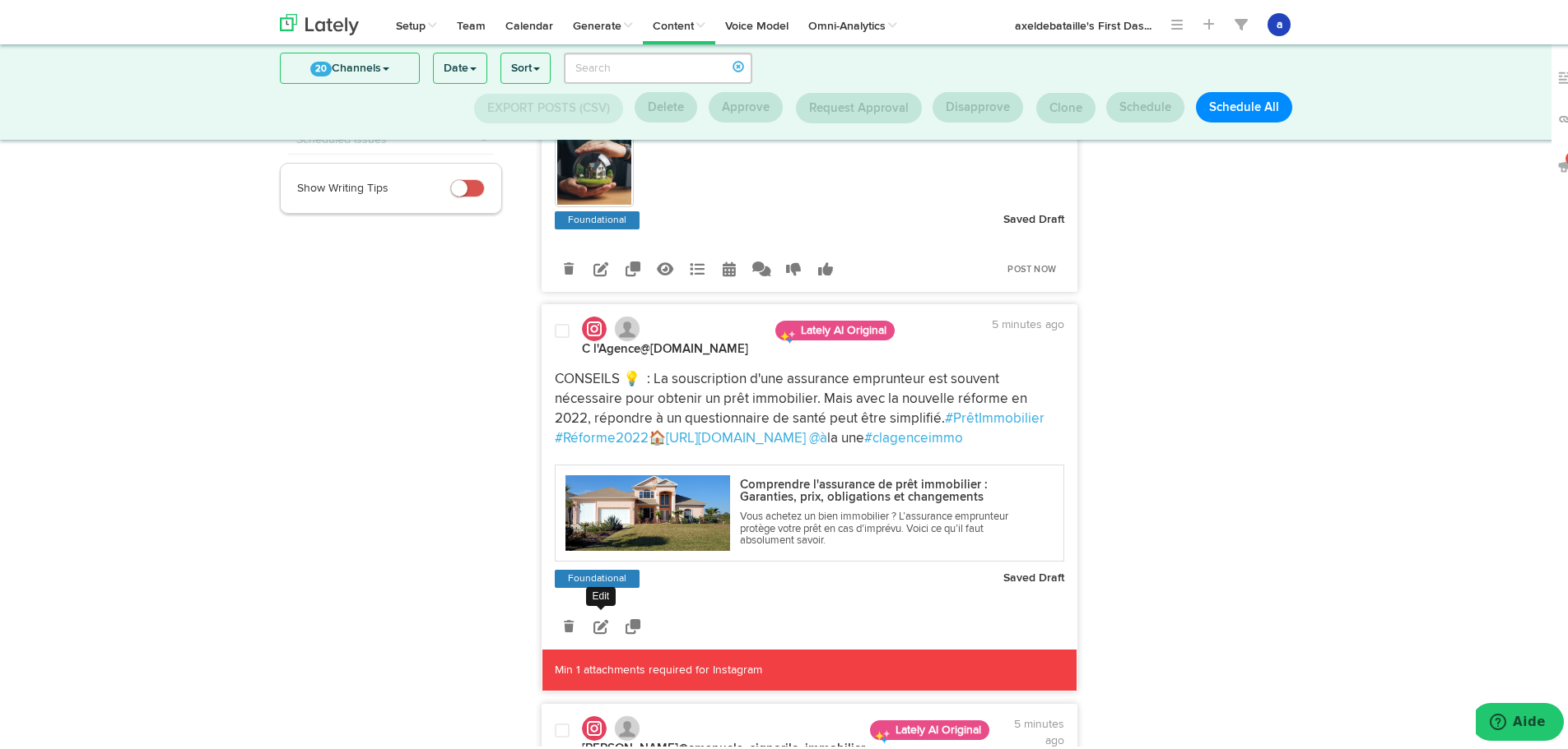
click at [597, 627] on icon at bounding box center [600, 623] width 15 height 15
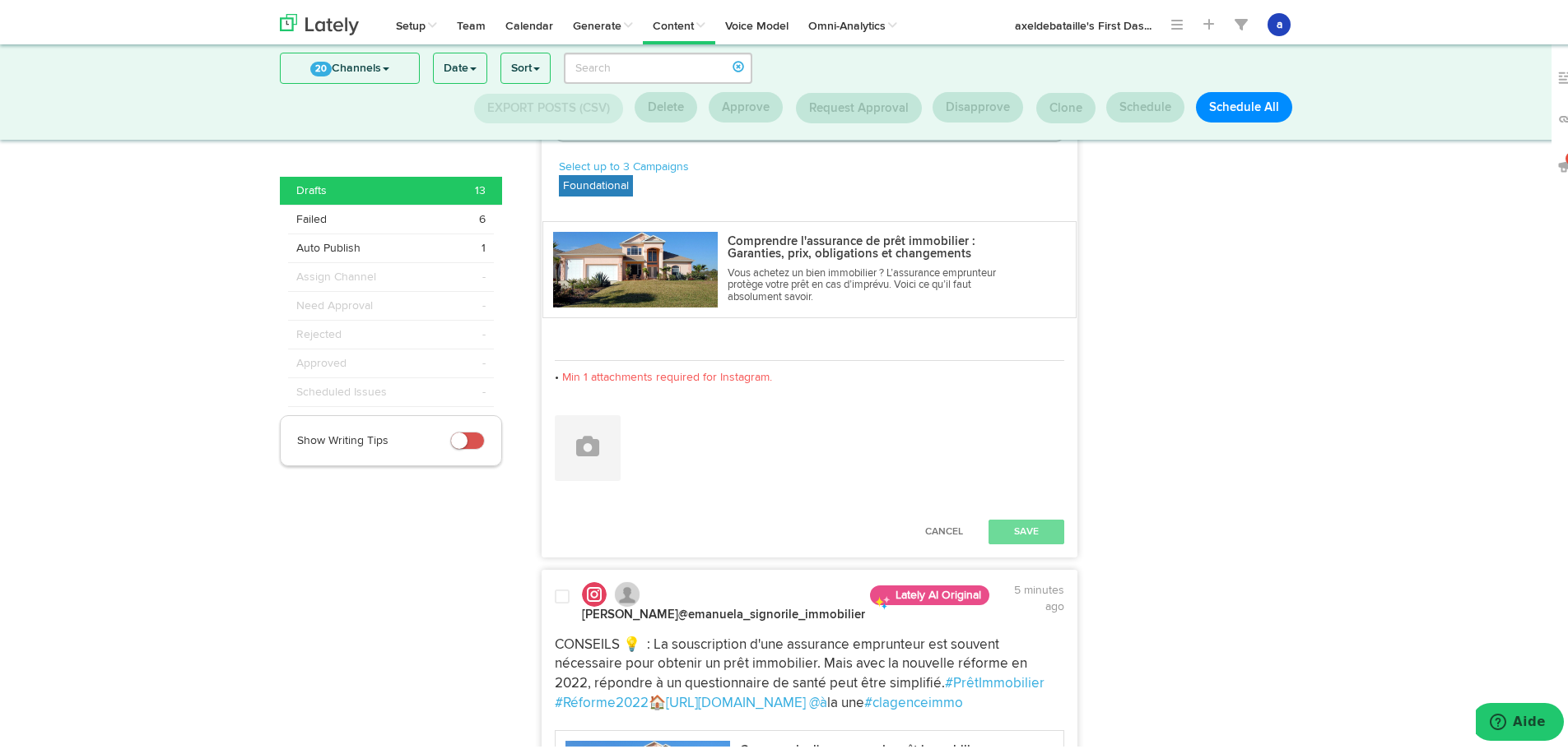
scroll to position [663, 0]
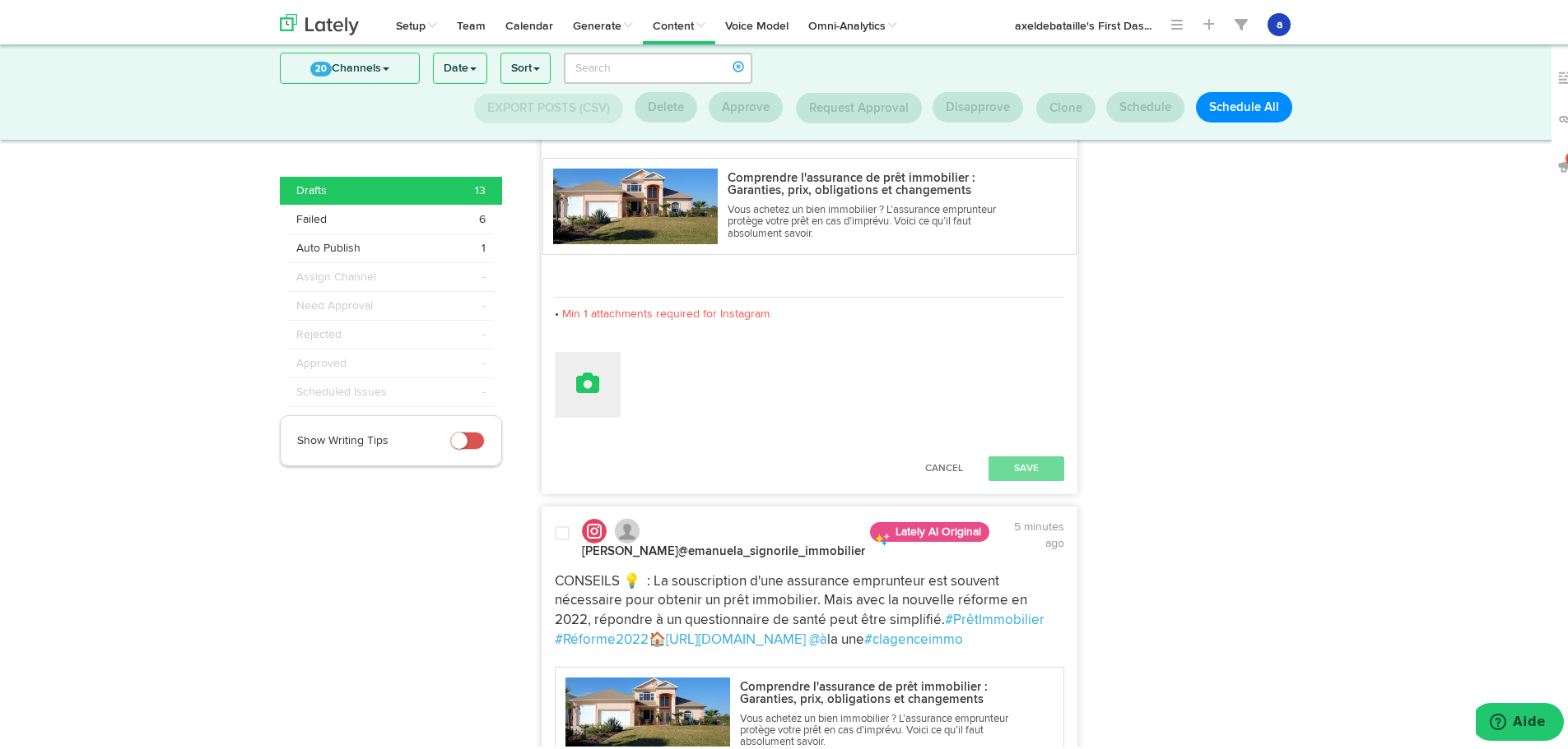
click at [576, 378] on icon at bounding box center [587, 380] width 23 height 23
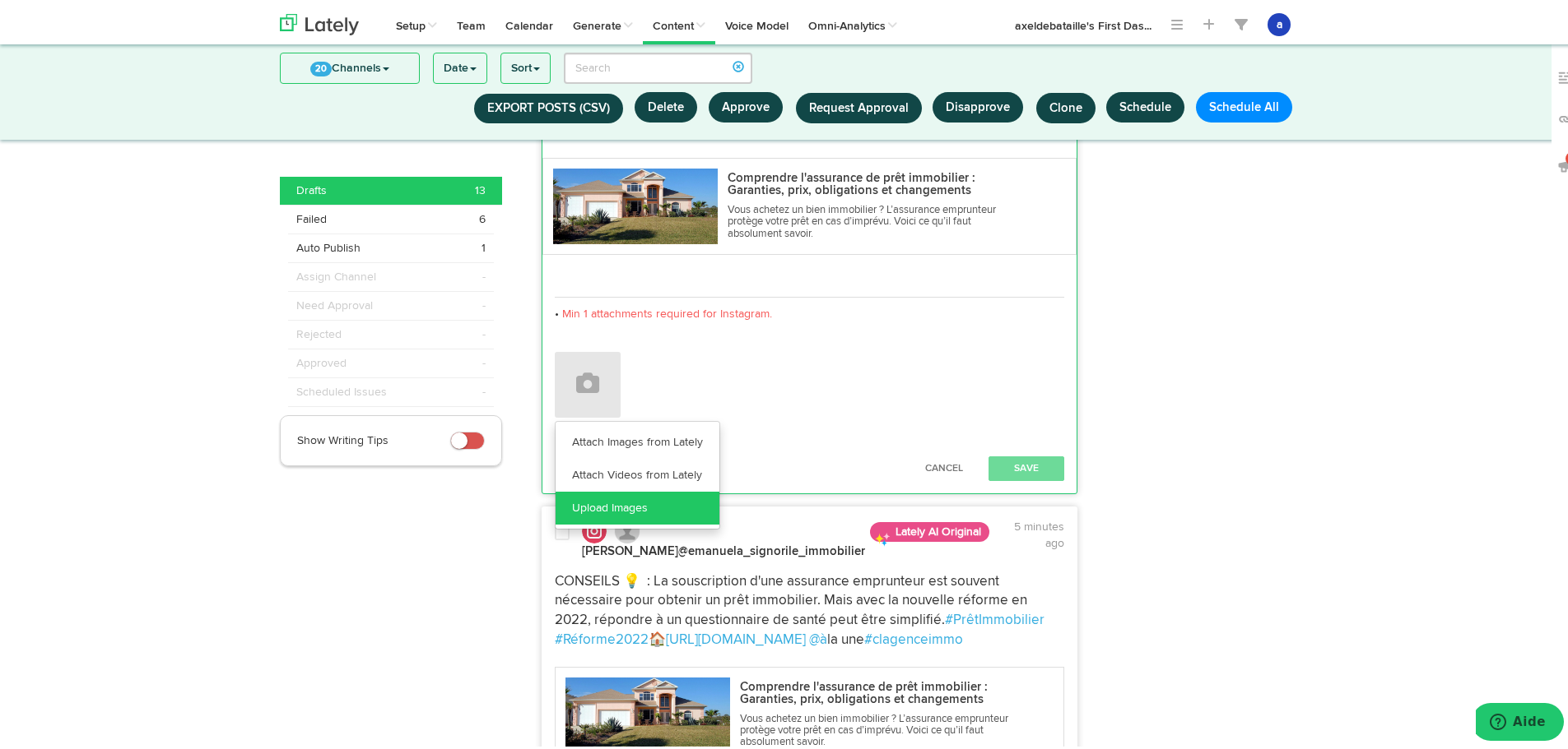
click at [576, 509] on link "Upload Images" at bounding box center [637, 504] width 164 height 33
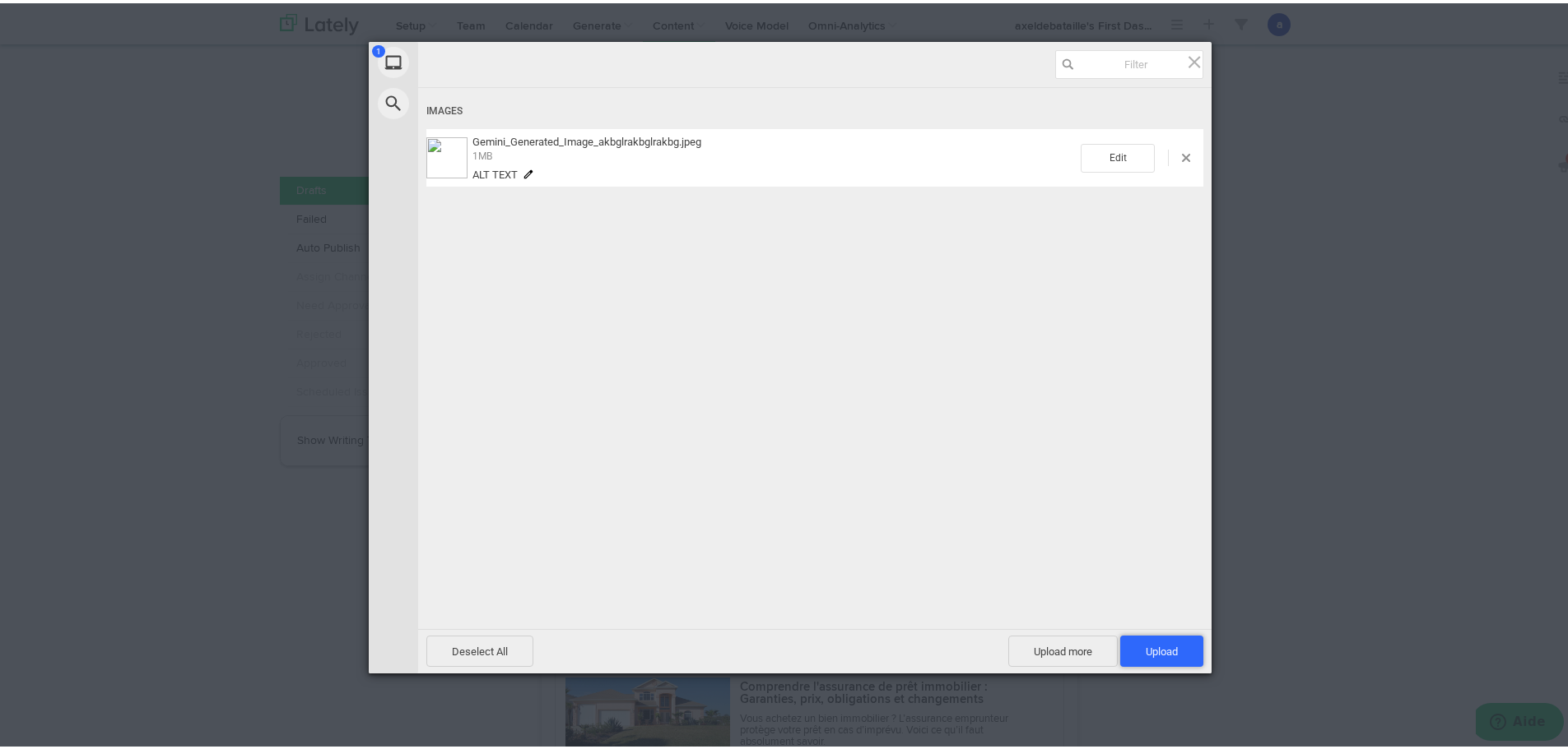
click at [1192, 648] on span "Upload 1" at bounding box center [1162, 648] width 84 height 31
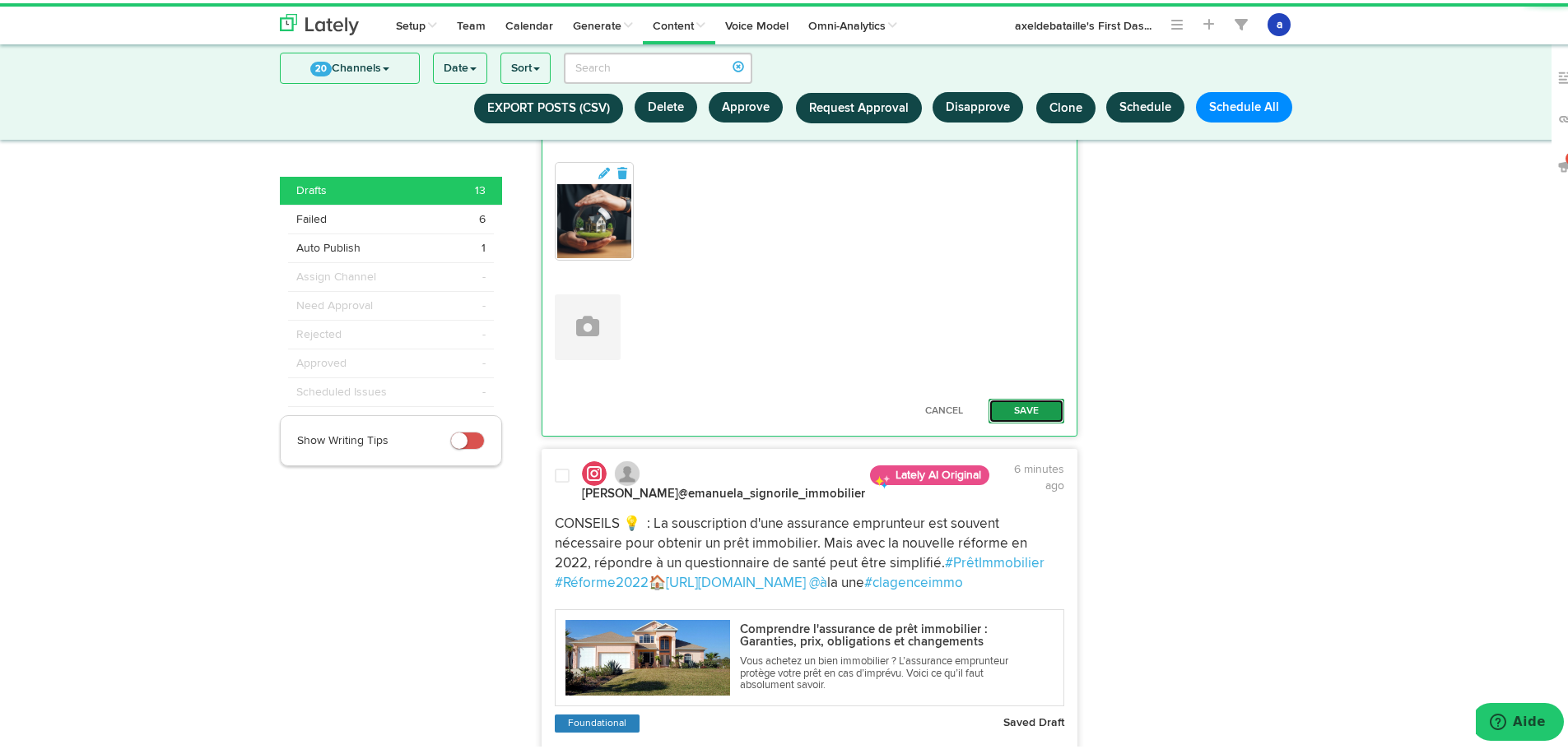
click at [1033, 412] on button "Save" at bounding box center [1026, 408] width 76 height 25
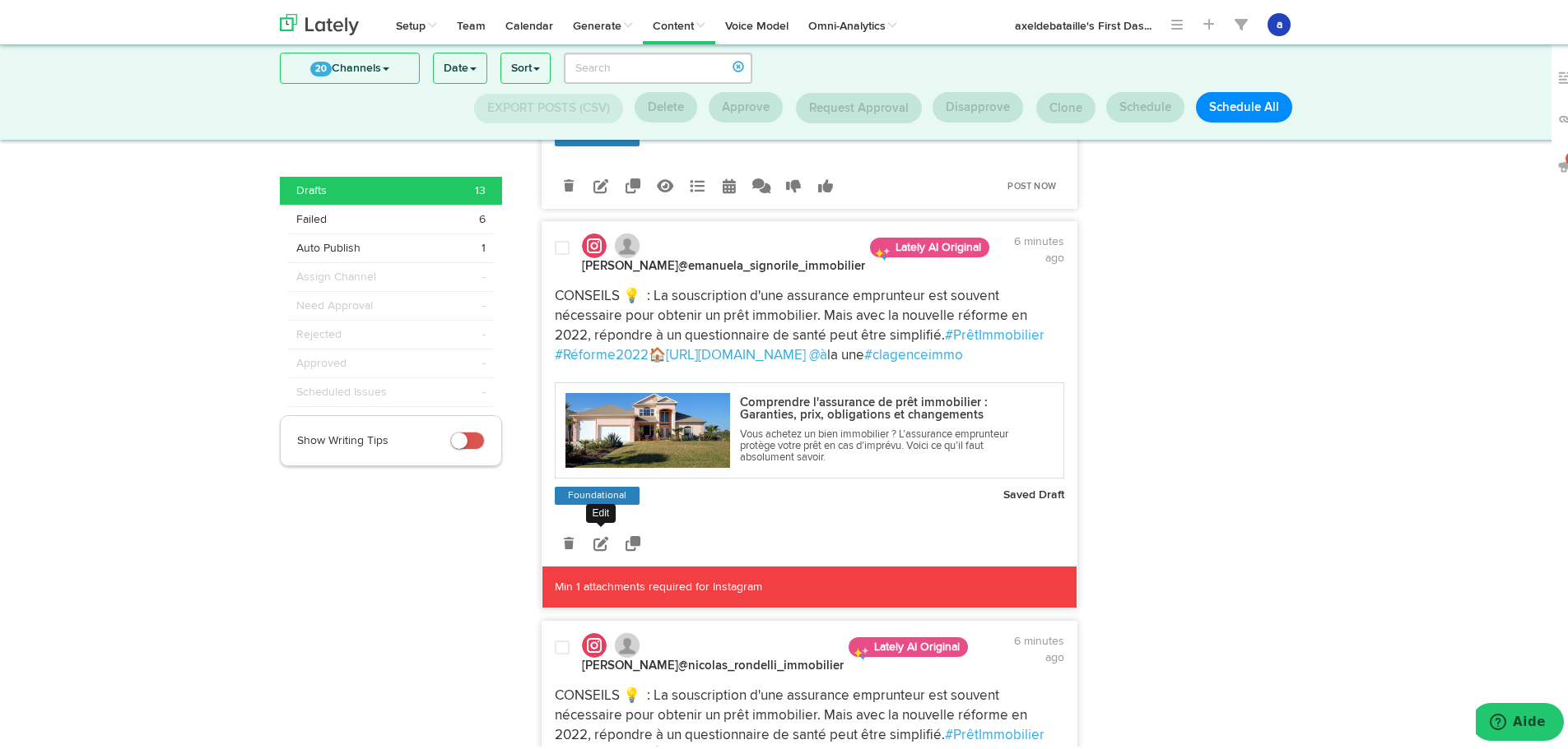
click at [596, 548] on icon at bounding box center [600, 540] width 15 height 15
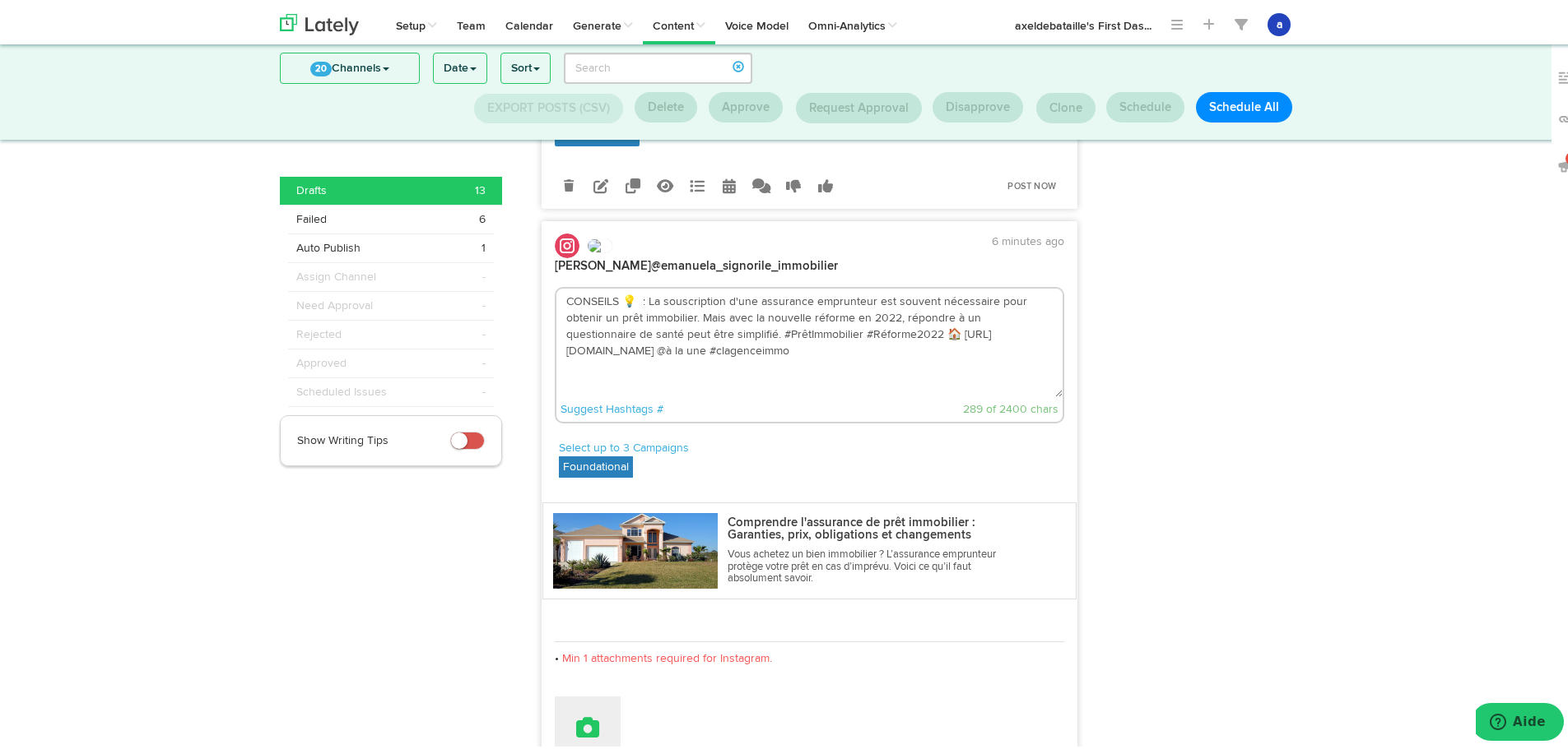
click at [573, 714] on button at bounding box center [587, 726] width 66 height 66
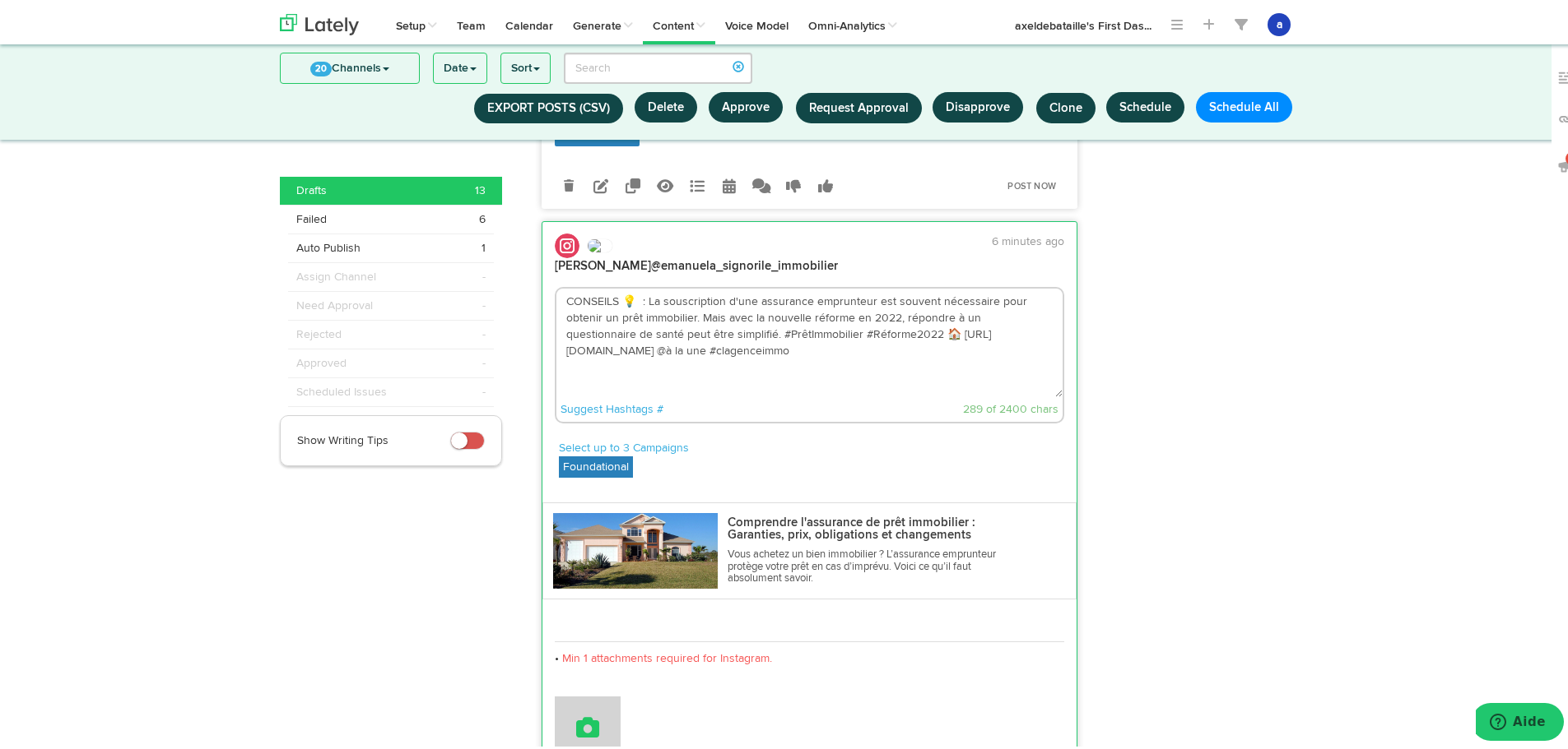
click at [578, 724] on icon at bounding box center [587, 724] width 23 height 23
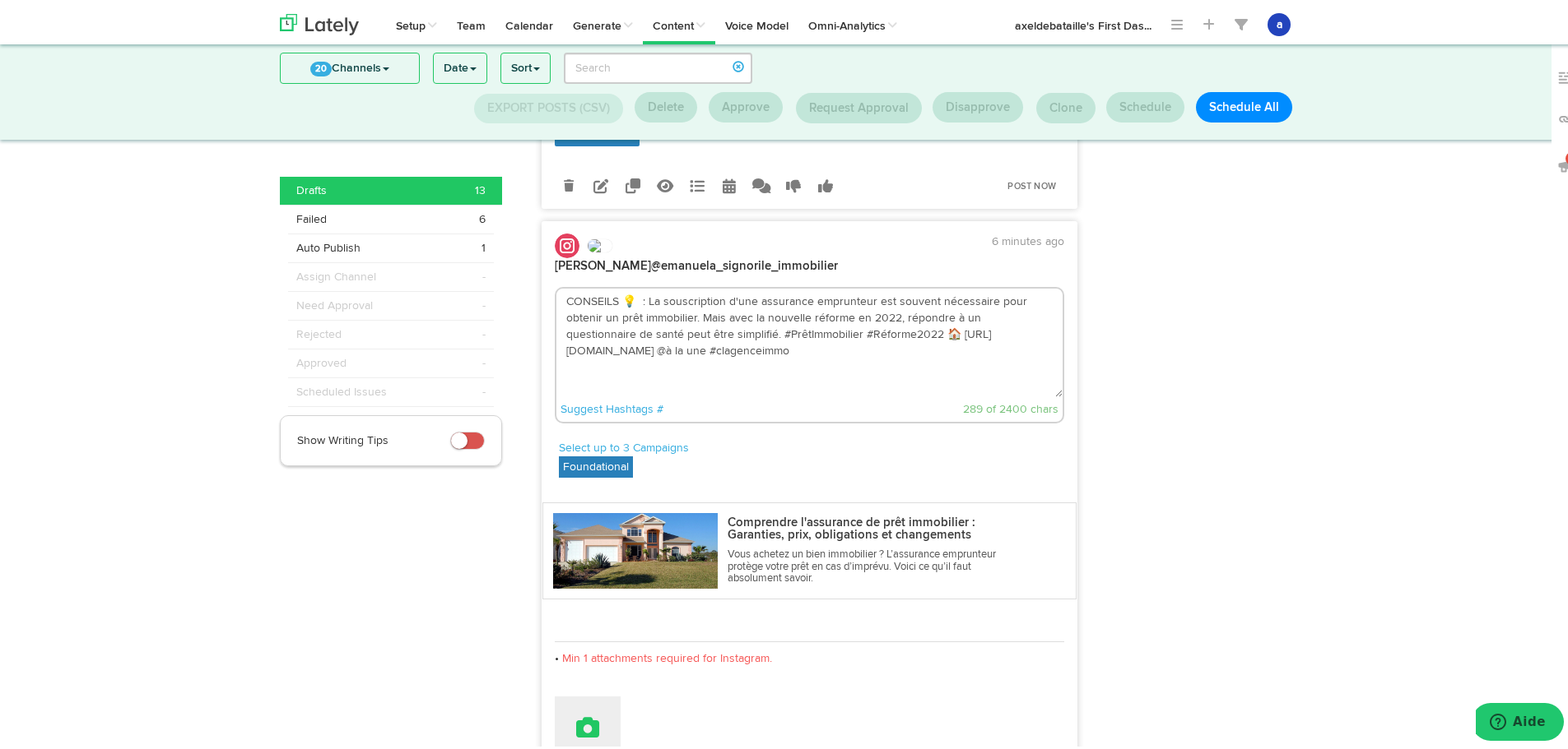
scroll to position [829, 0]
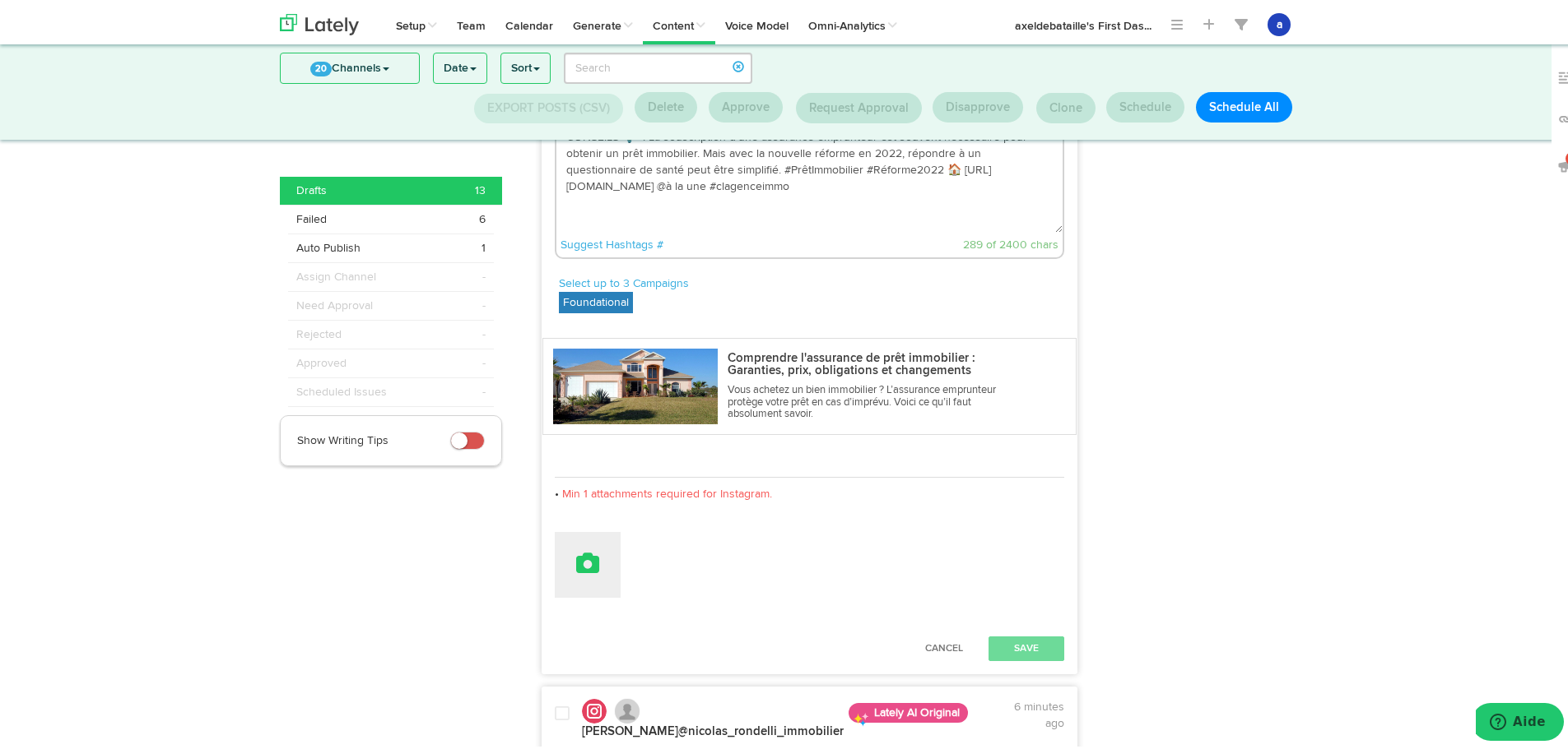
click at [567, 556] on button at bounding box center [587, 562] width 66 height 66
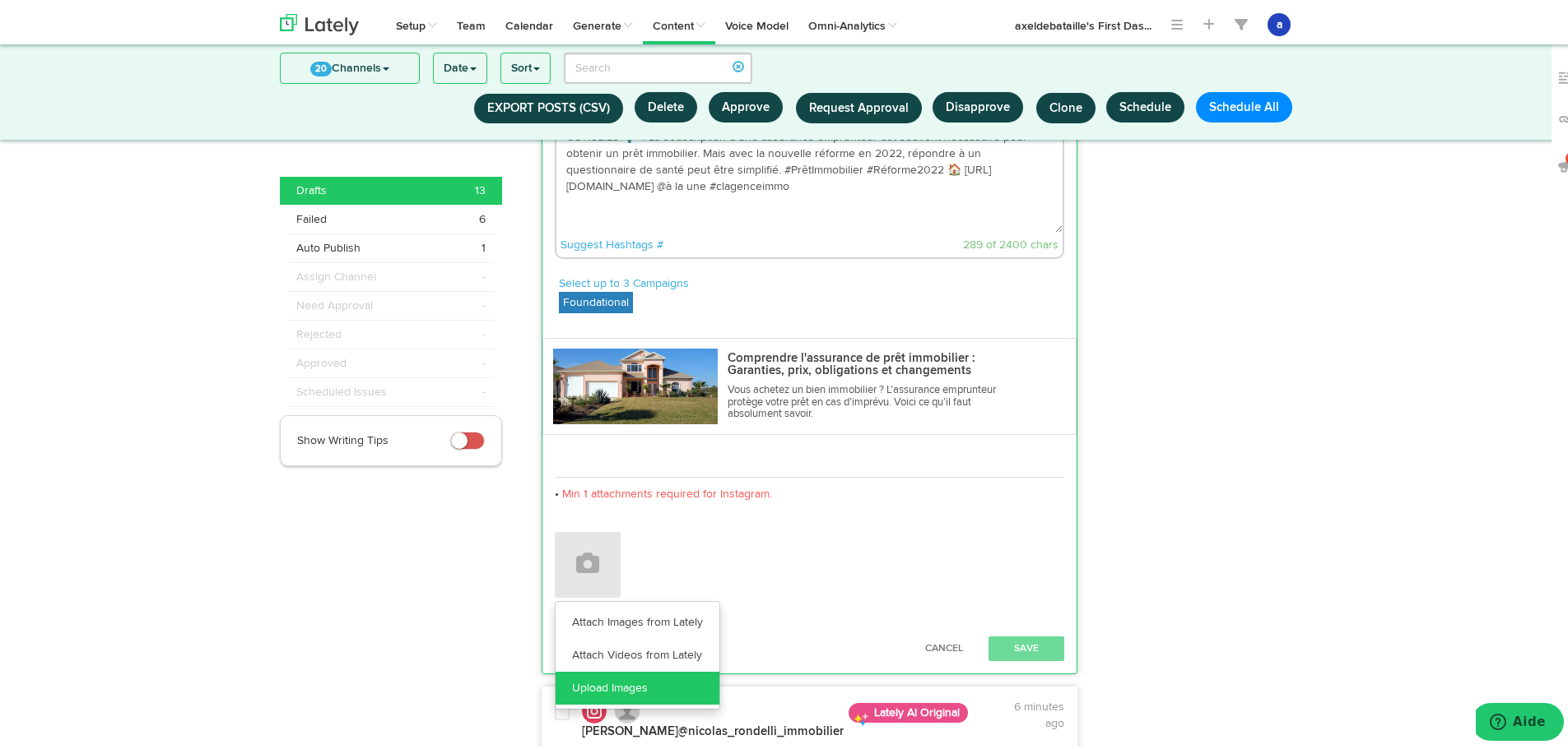
click at [570, 676] on link "Upload Images" at bounding box center [637, 684] width 164 height 33
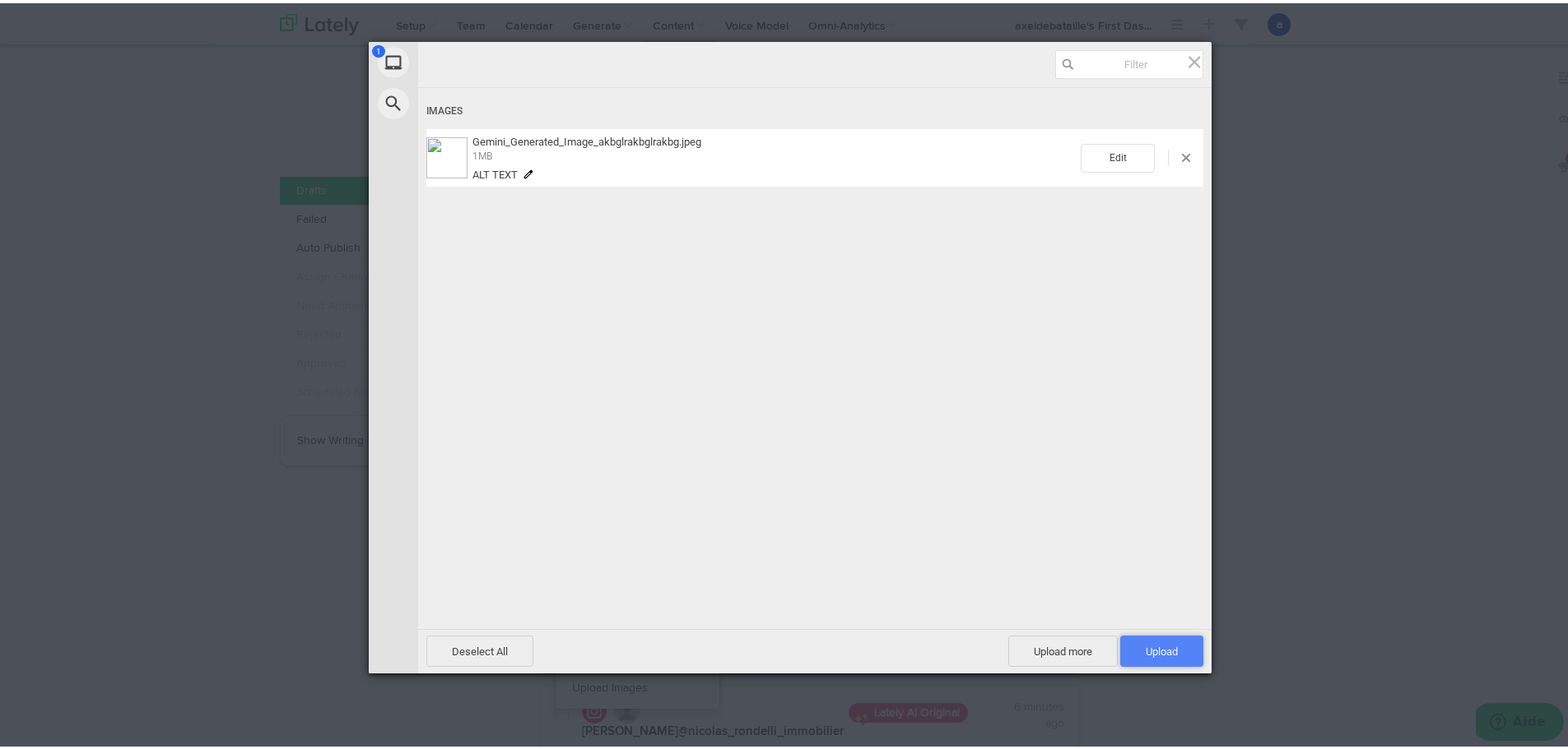
click at [1151, 645] on span "Upload 1" at bounding box center [1162, 648] width 84 height 31
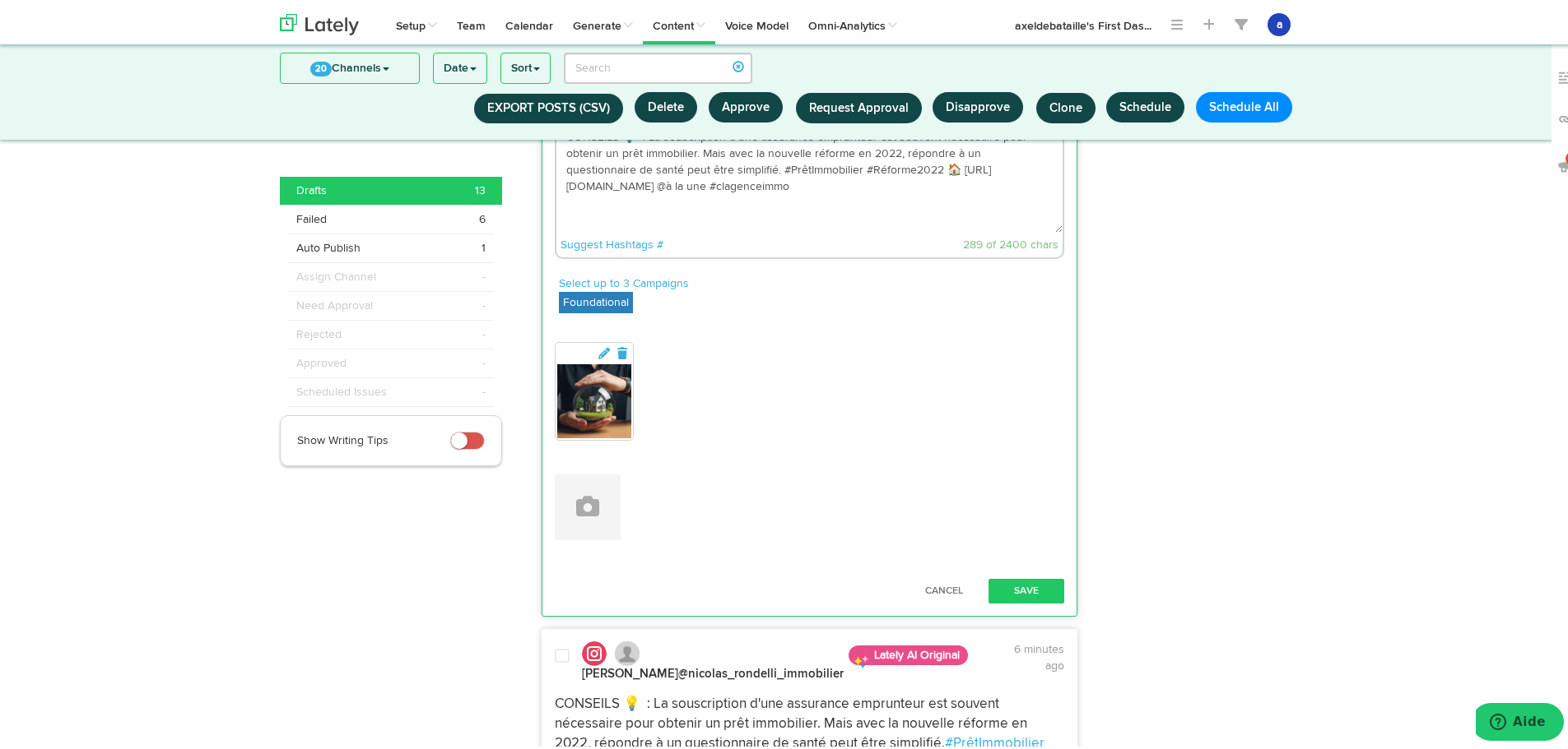
click at [1053, 566] on div "Cancel Save" at bounding box center [810, 581] width 535 height 55
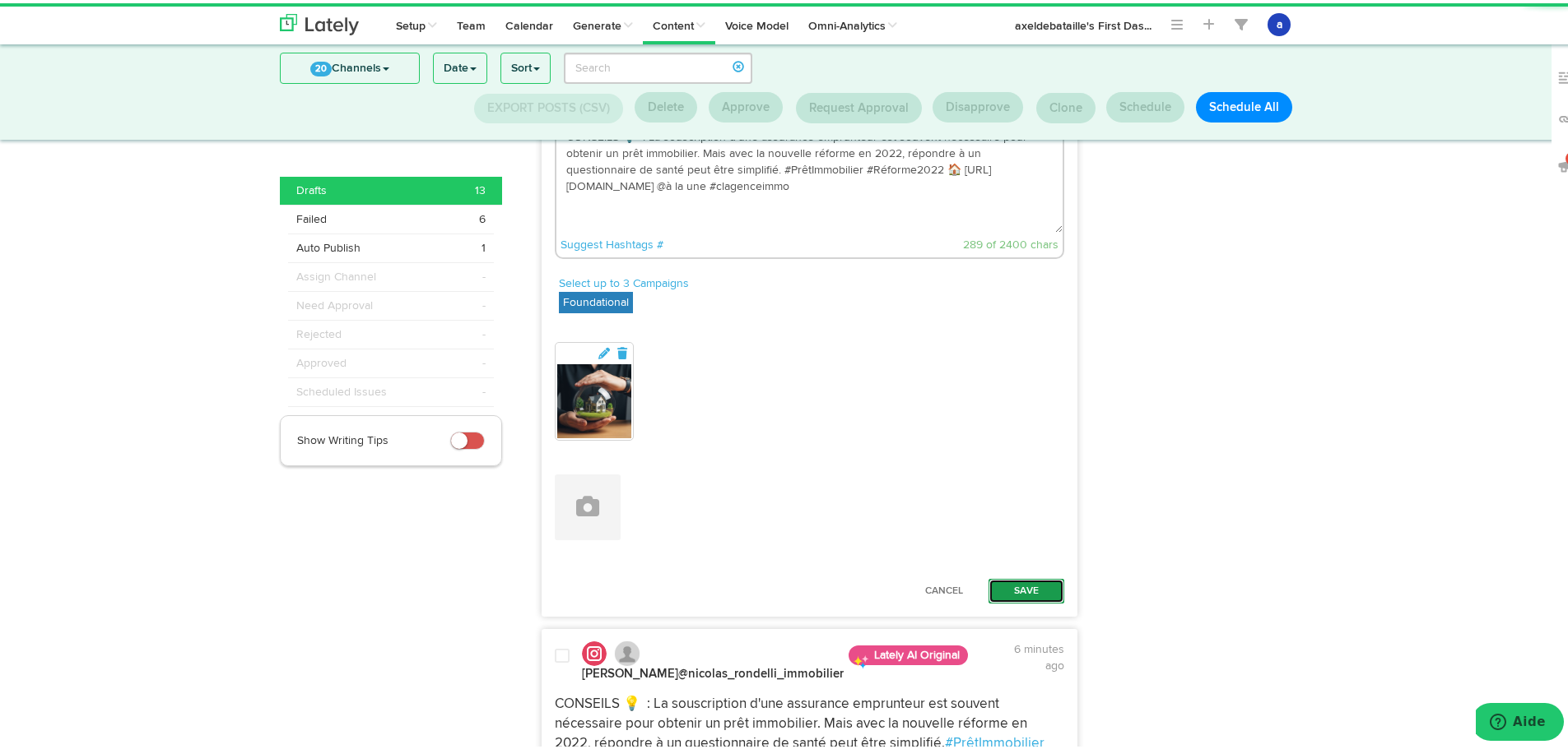
click at [1042, 579] on button "Save" at bounding box center [1026, 588] width 76 height 25
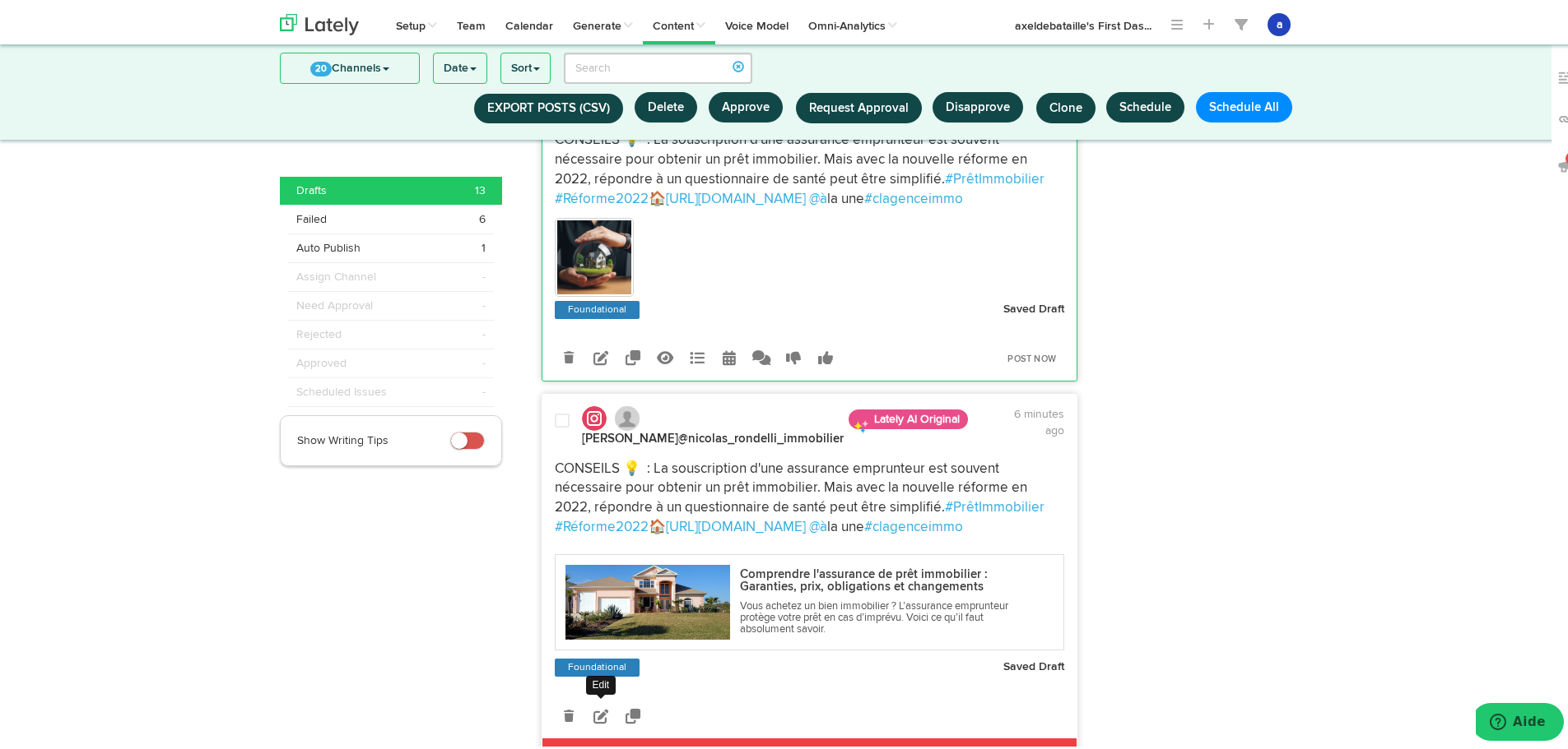
click at [588, 727] on link at bounding box center [601, 712] width 29 height 29
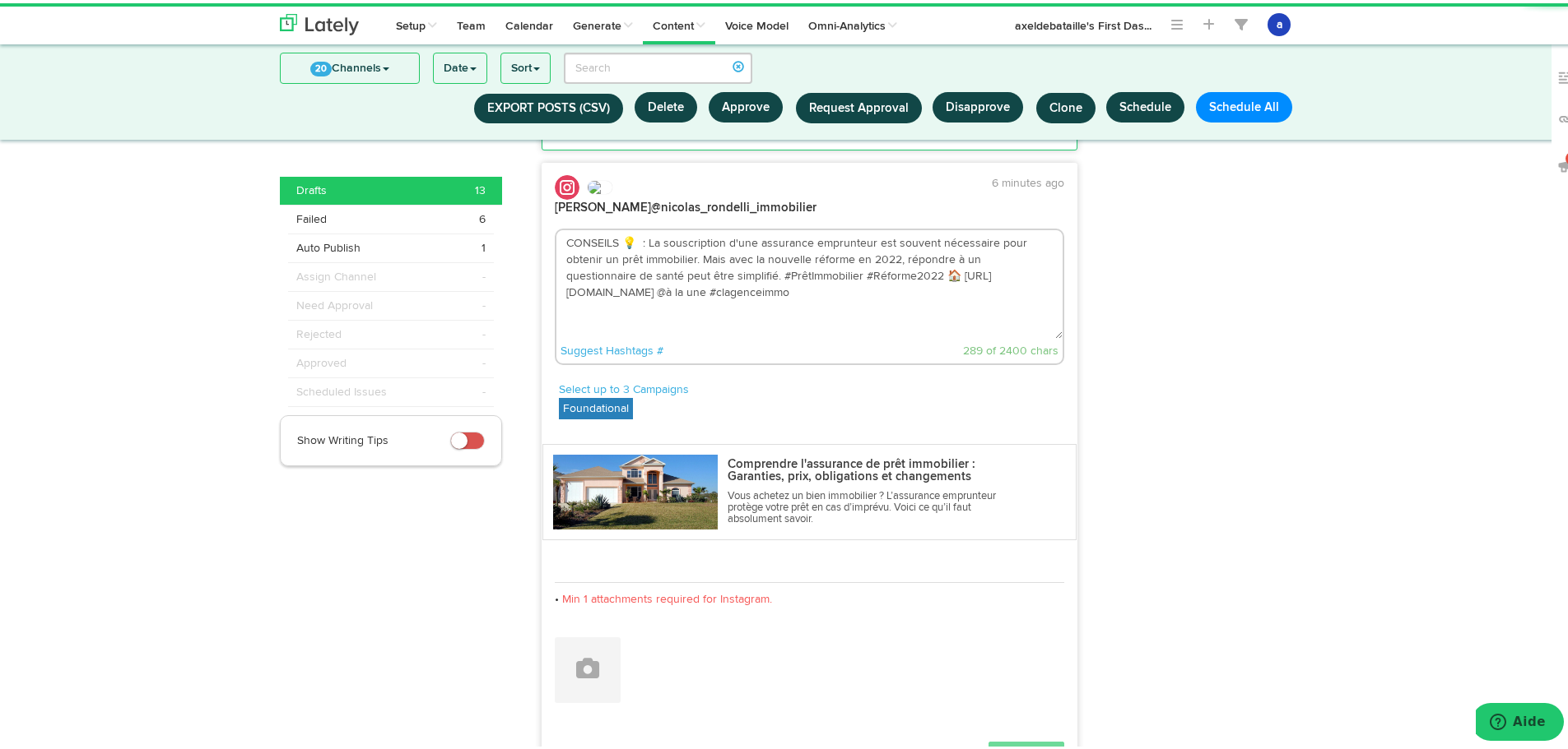
scroll to position [1158, 0]
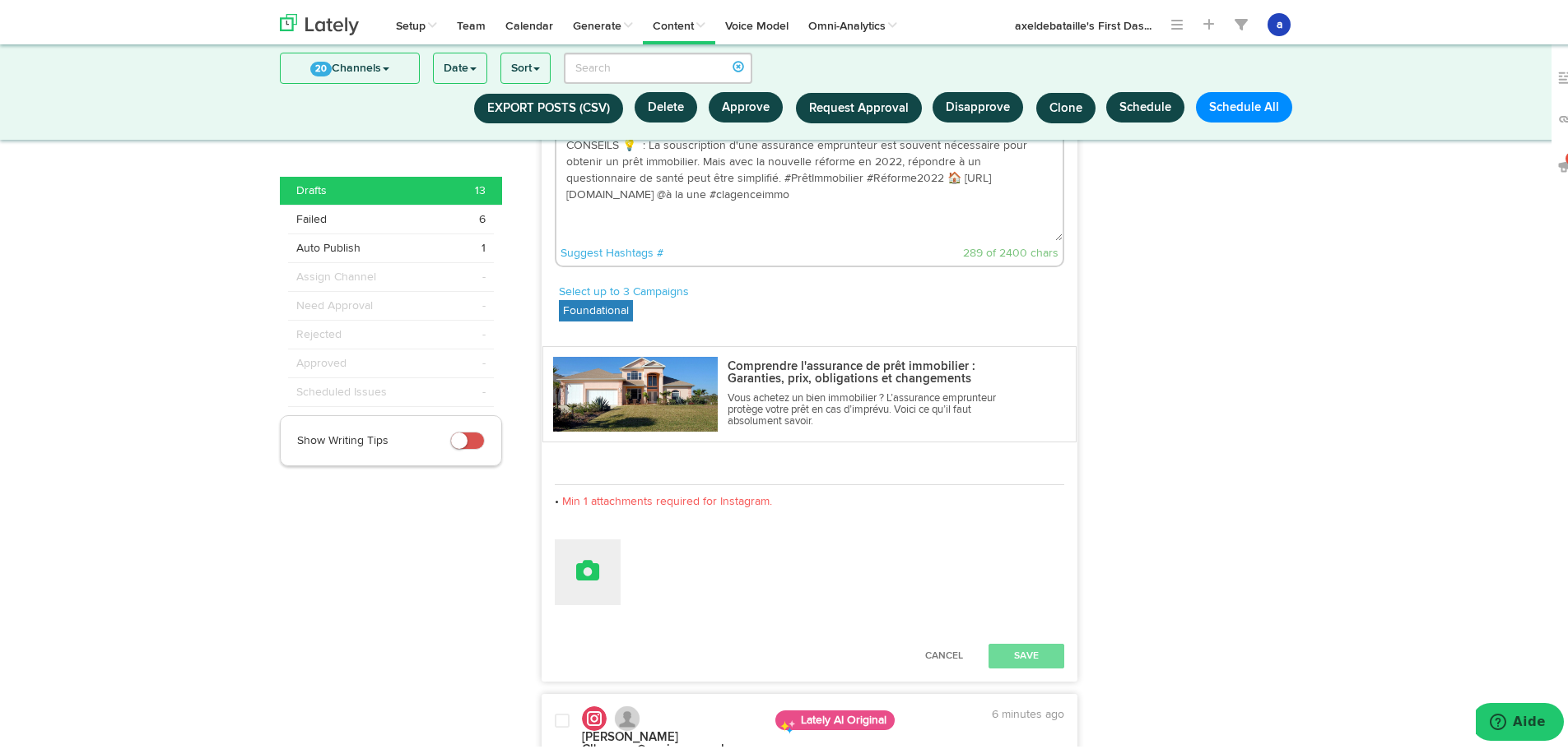
click at [594, 572] on button at bounding box center [587, 569] width 66 height 66
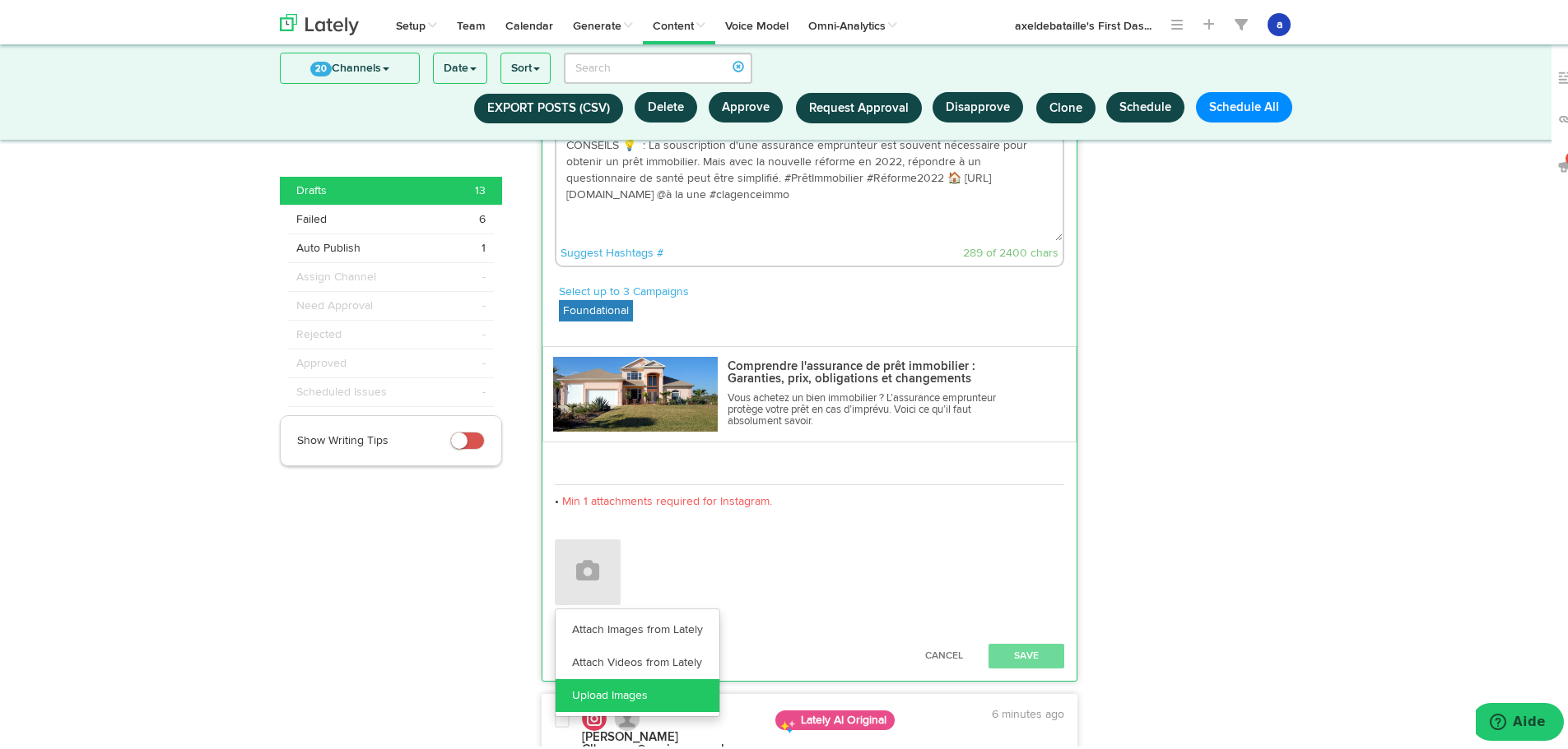
click at [575, 698] on link "Upload Images" at bounding box center [637, 692] width 164 height 33
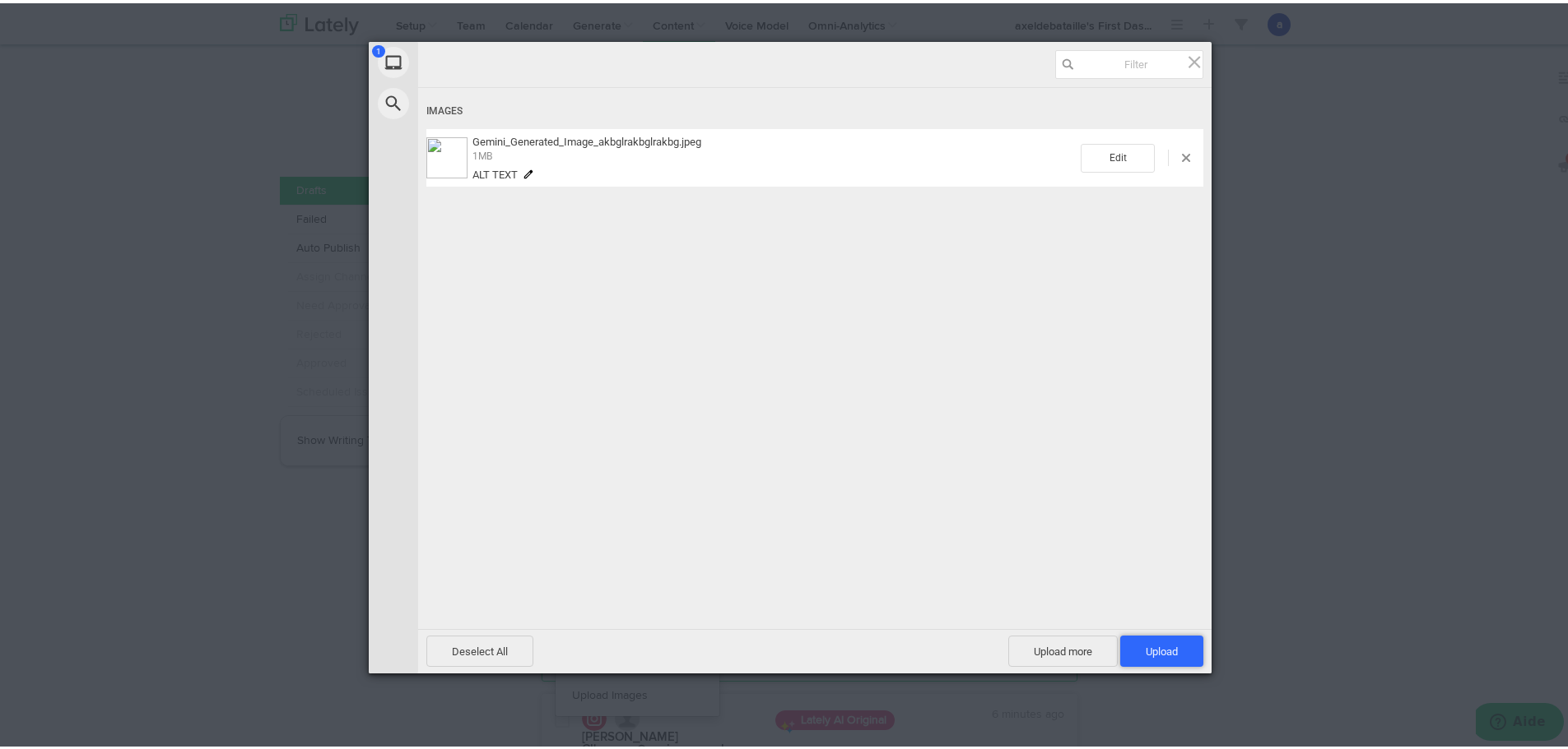
click at [1167, 663] on span "Upload 1" at bounding box center [1162, 648] width 84 height 31
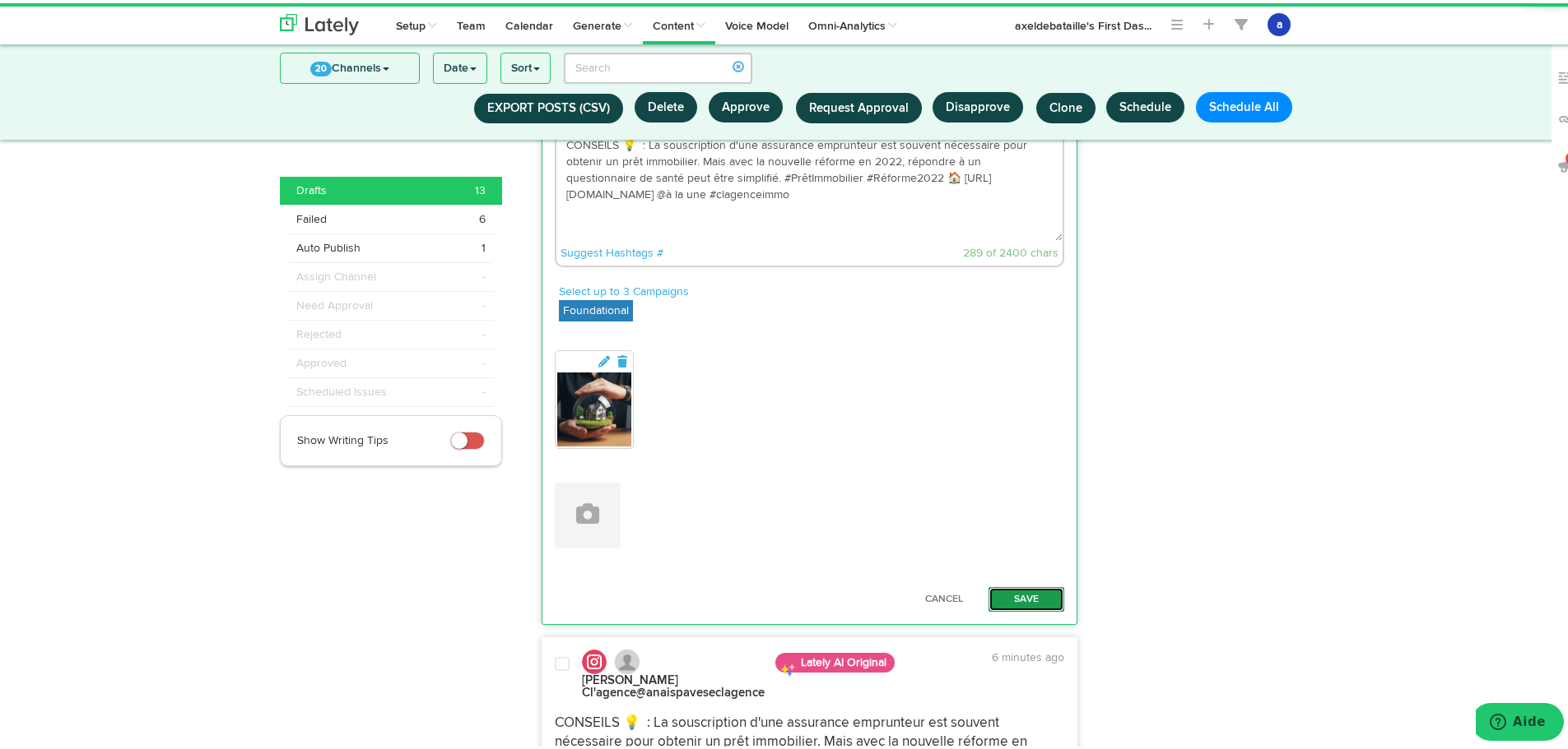
click at [1016, 595] on button "Save" at bounding box center [1026, 596] width 76 height 25
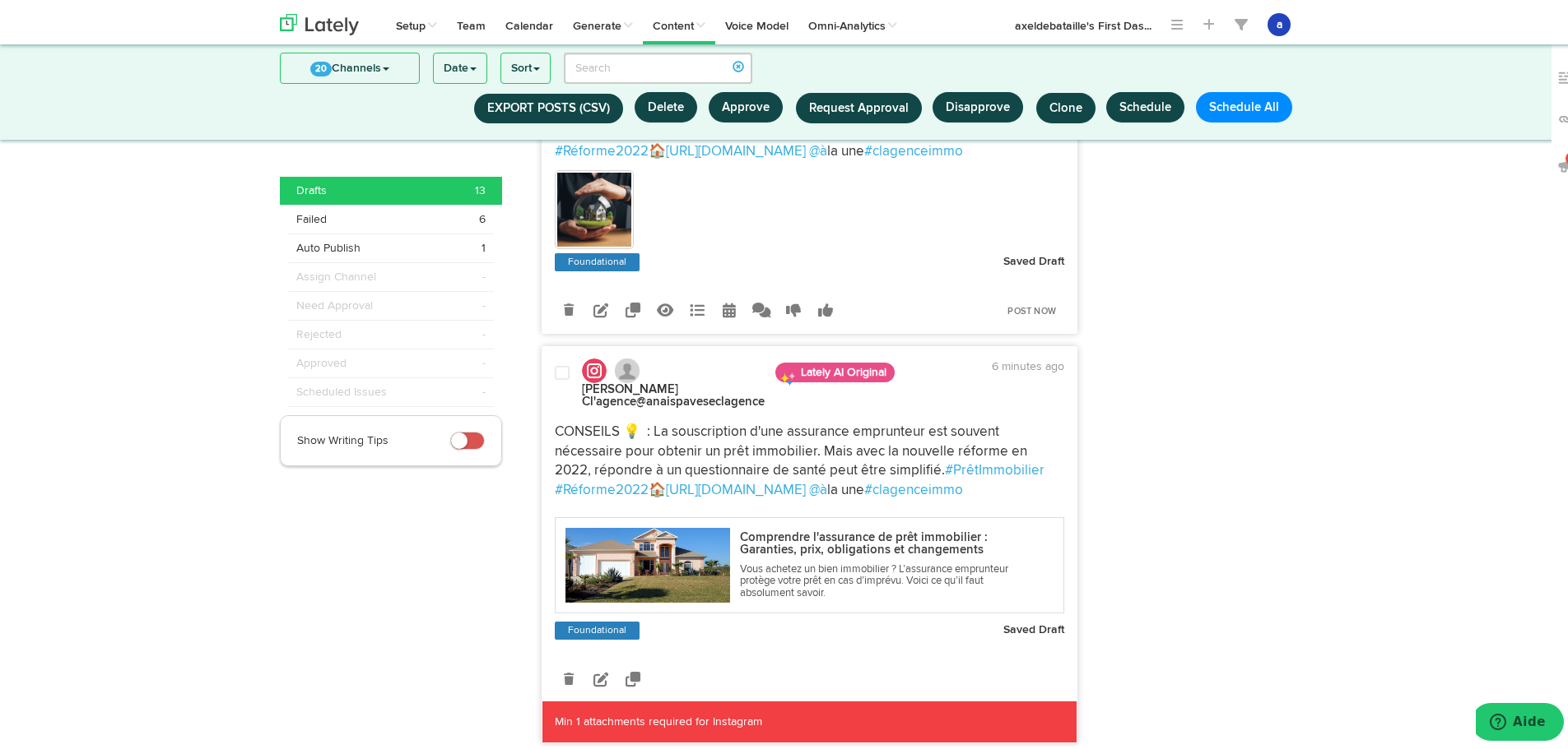
scroll to position [1239, 0]
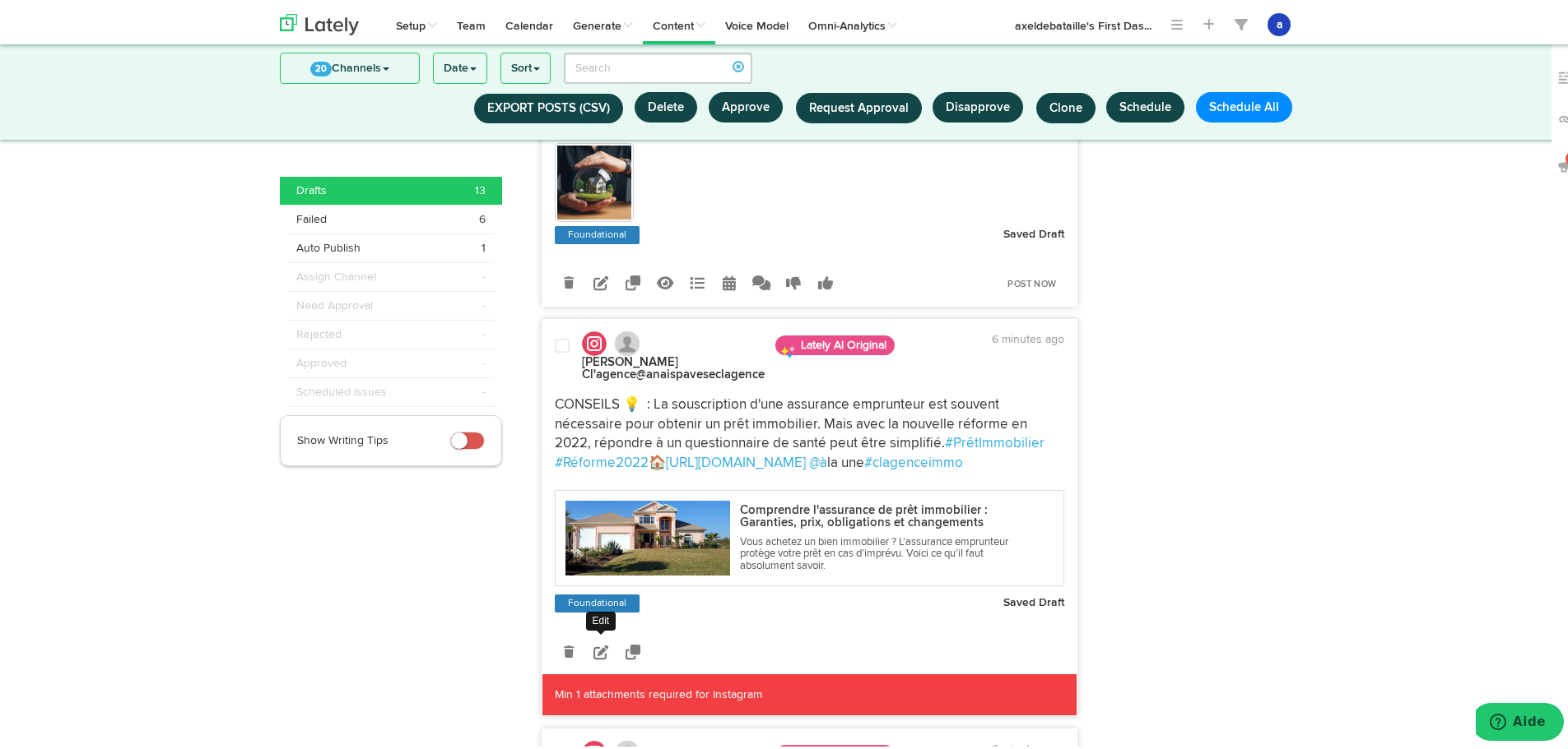
click at [599, 649] on icon at bounding box center [600, 649] width 15 height 15
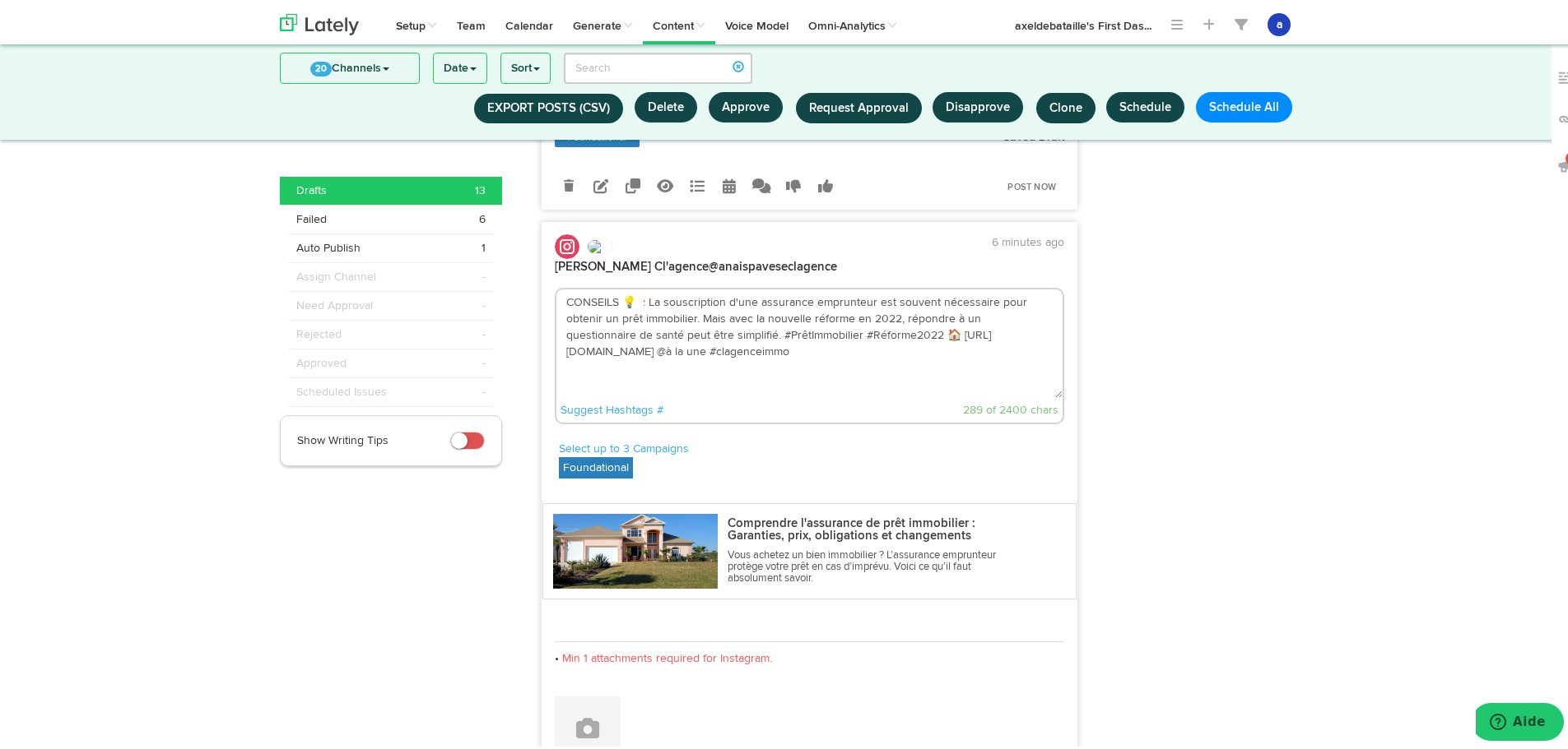
scroll to position [1486, 0]
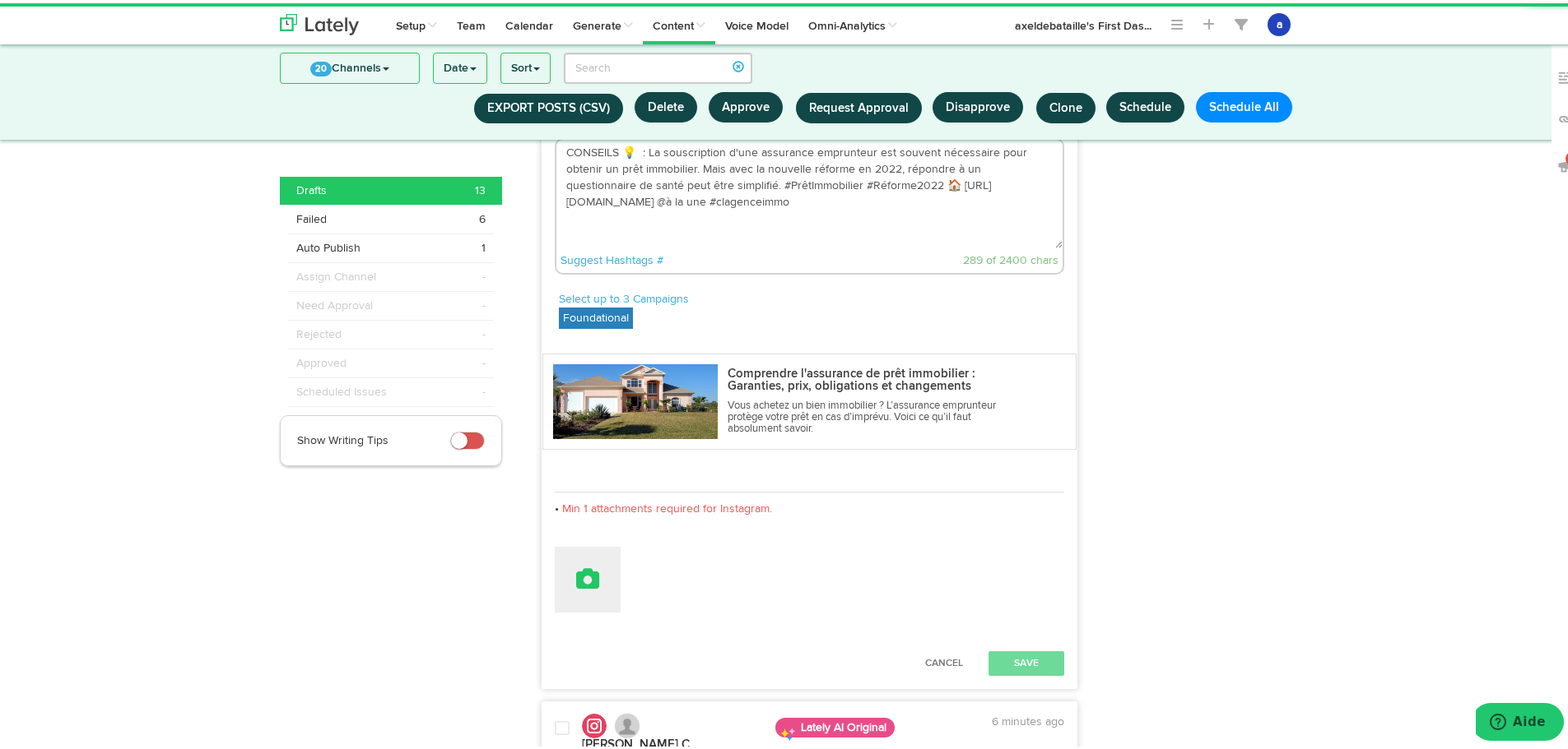
click at [576, 586] on icon at bounding box center [587, 575] width 23 height 23
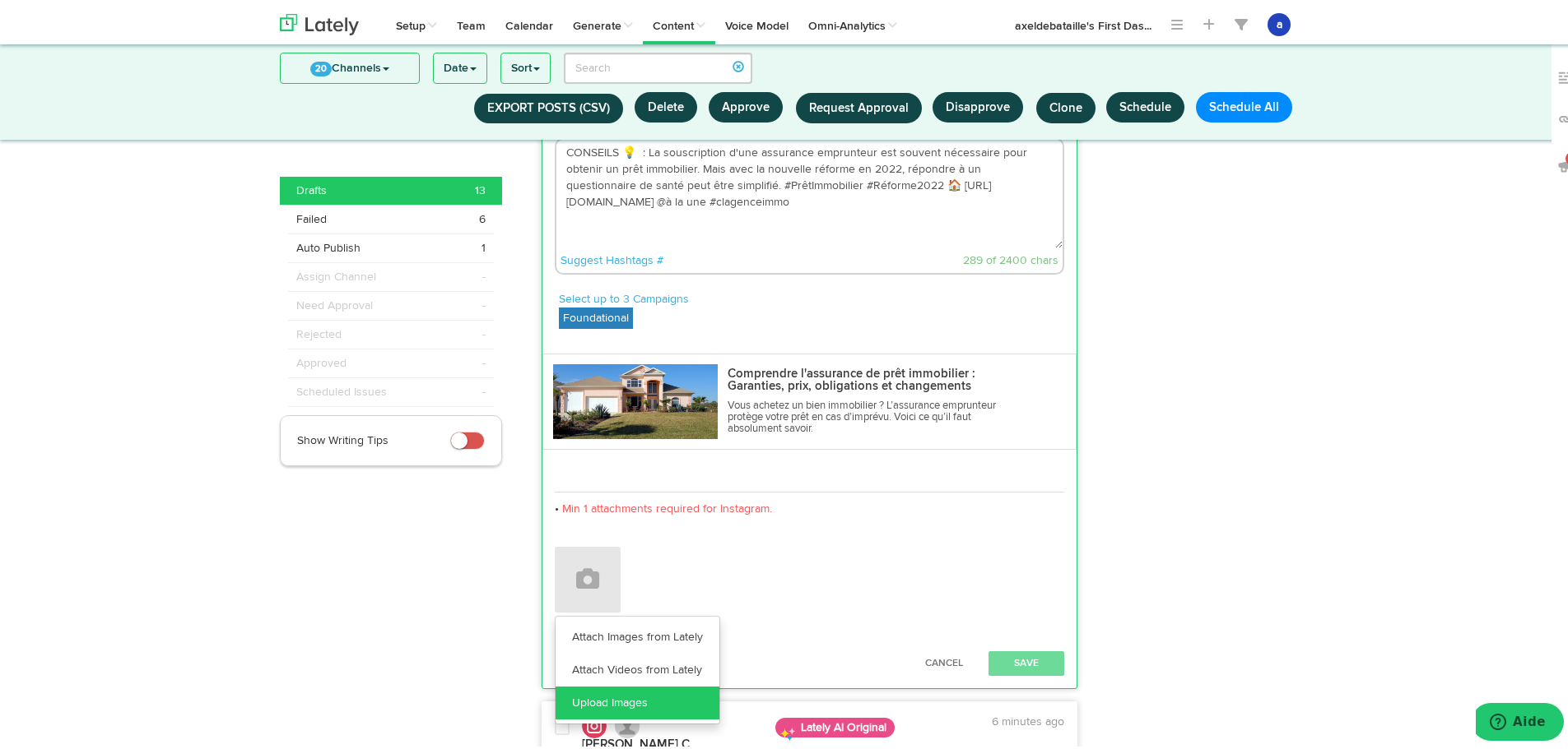
click at [668, 711] on link "Upload Images" at bounding box center [637, 699] width 164 height 33
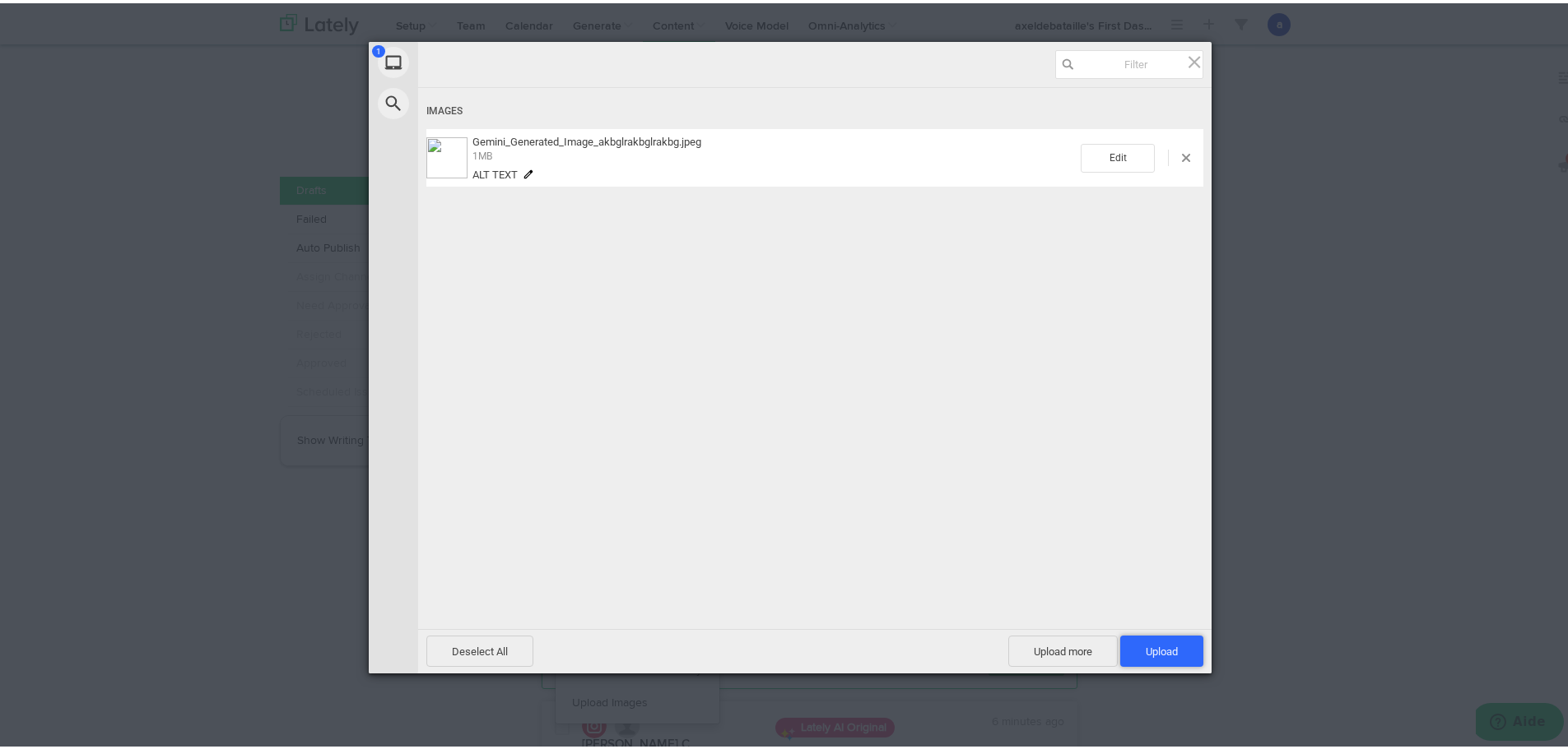
click at [1175, 635] on span "Upload 1" at bounding box center [1162, 648] width 84 height 31
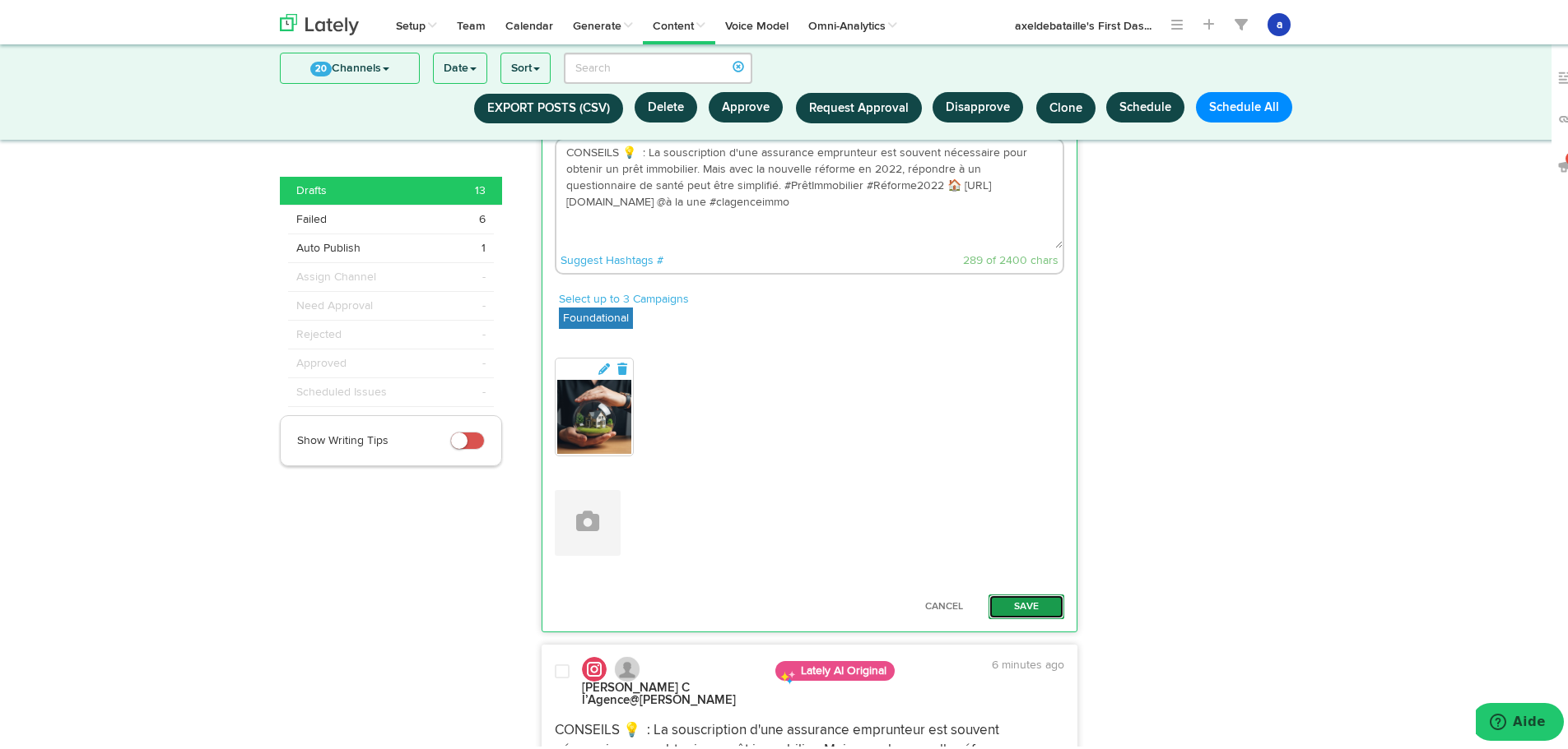
click at [1006, 610] on button "Save" at bounding box center [1026, 604] width 76 height 25
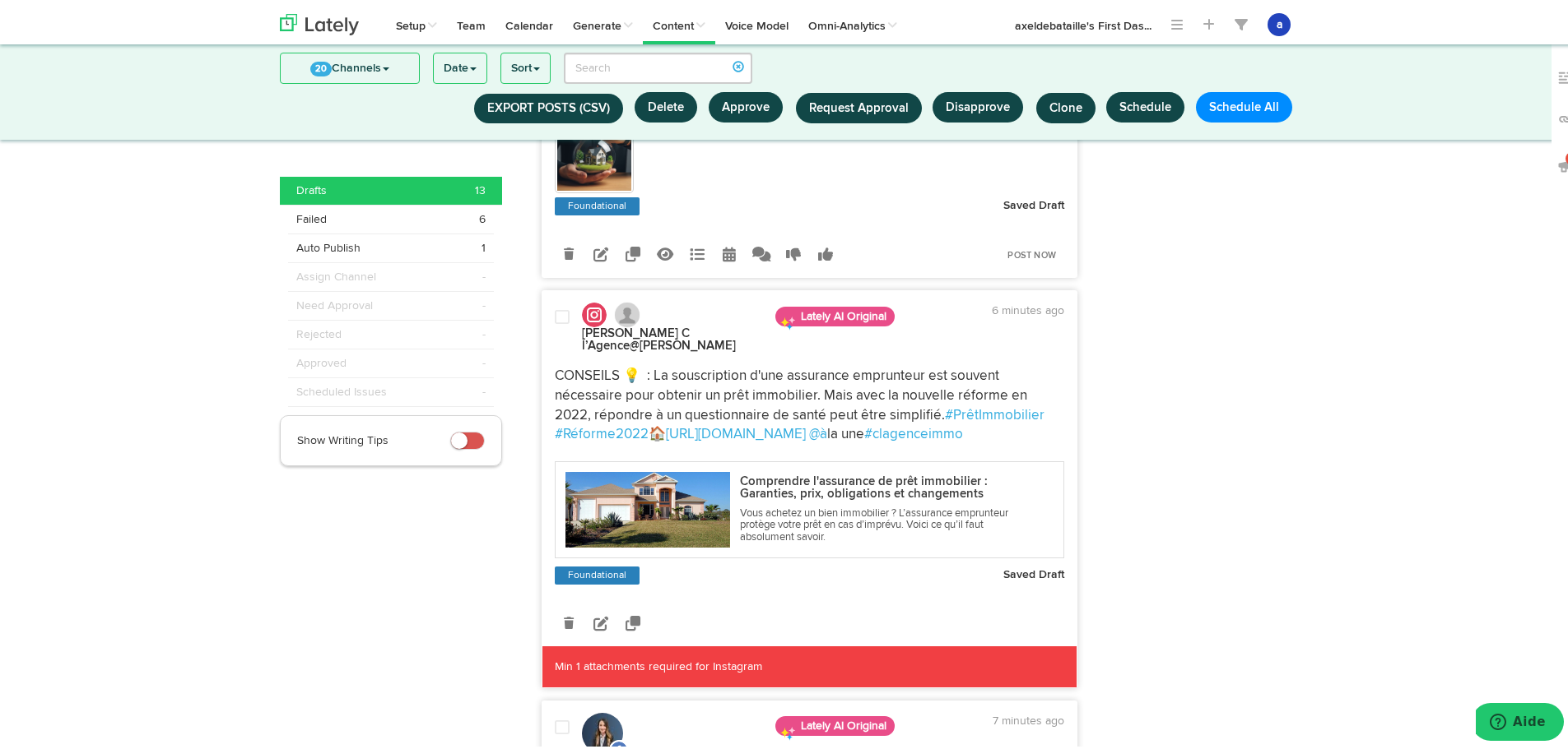
scroll to position [1815, 0]
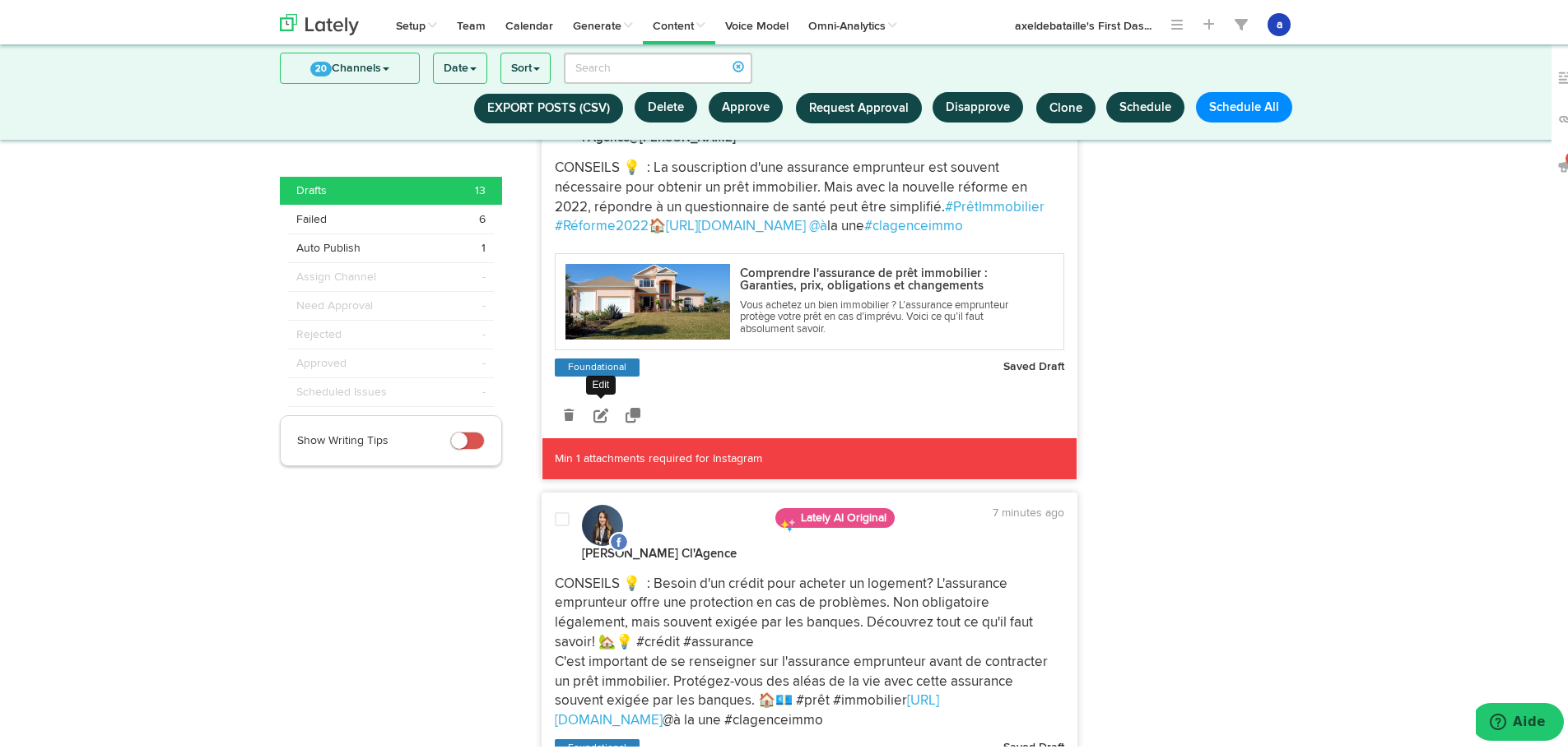
click at [593, 414] on icon at bounding box center [600, 412] width 15 height 15
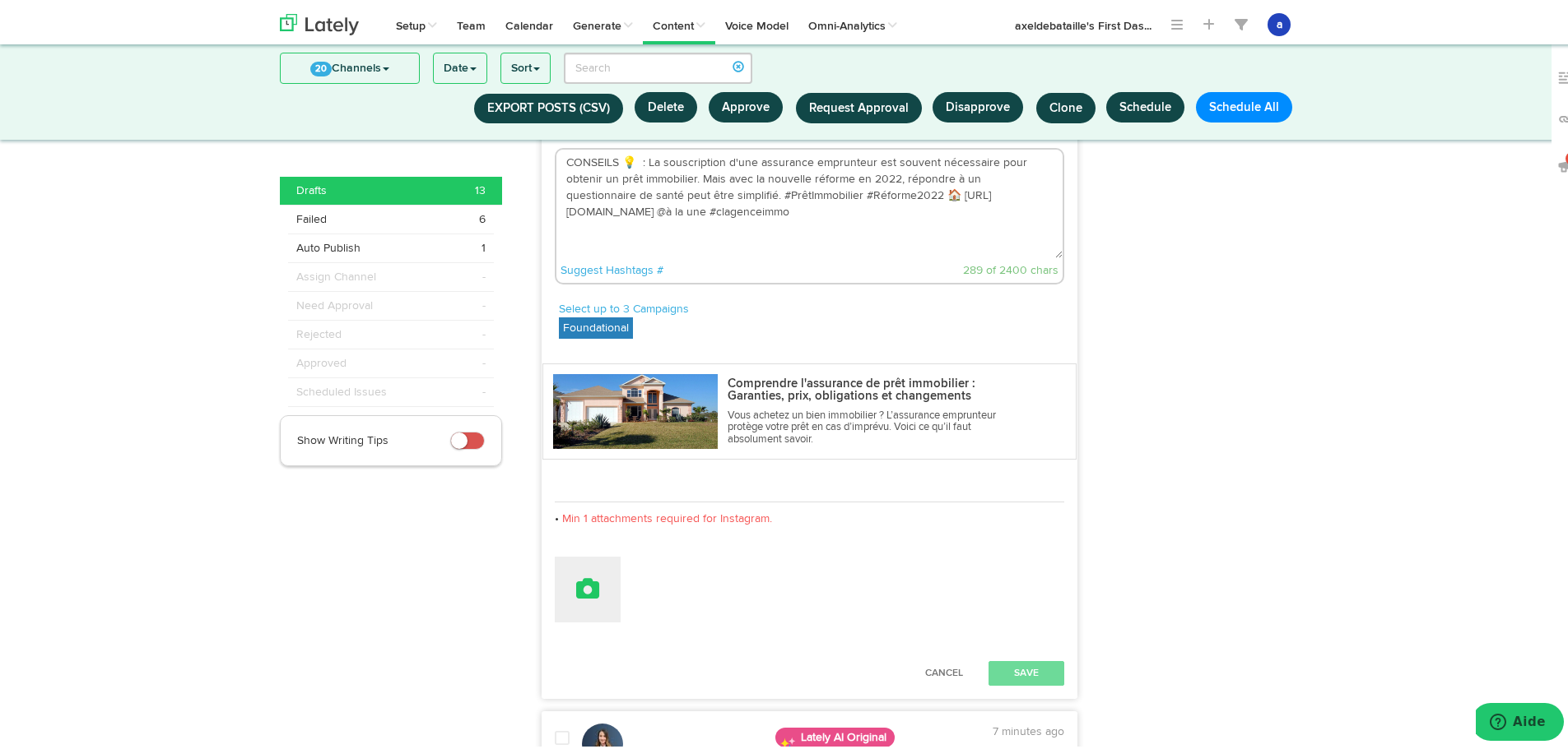
click at [583, 595] on icon at bounding box center [587, 585] width 23 height 23
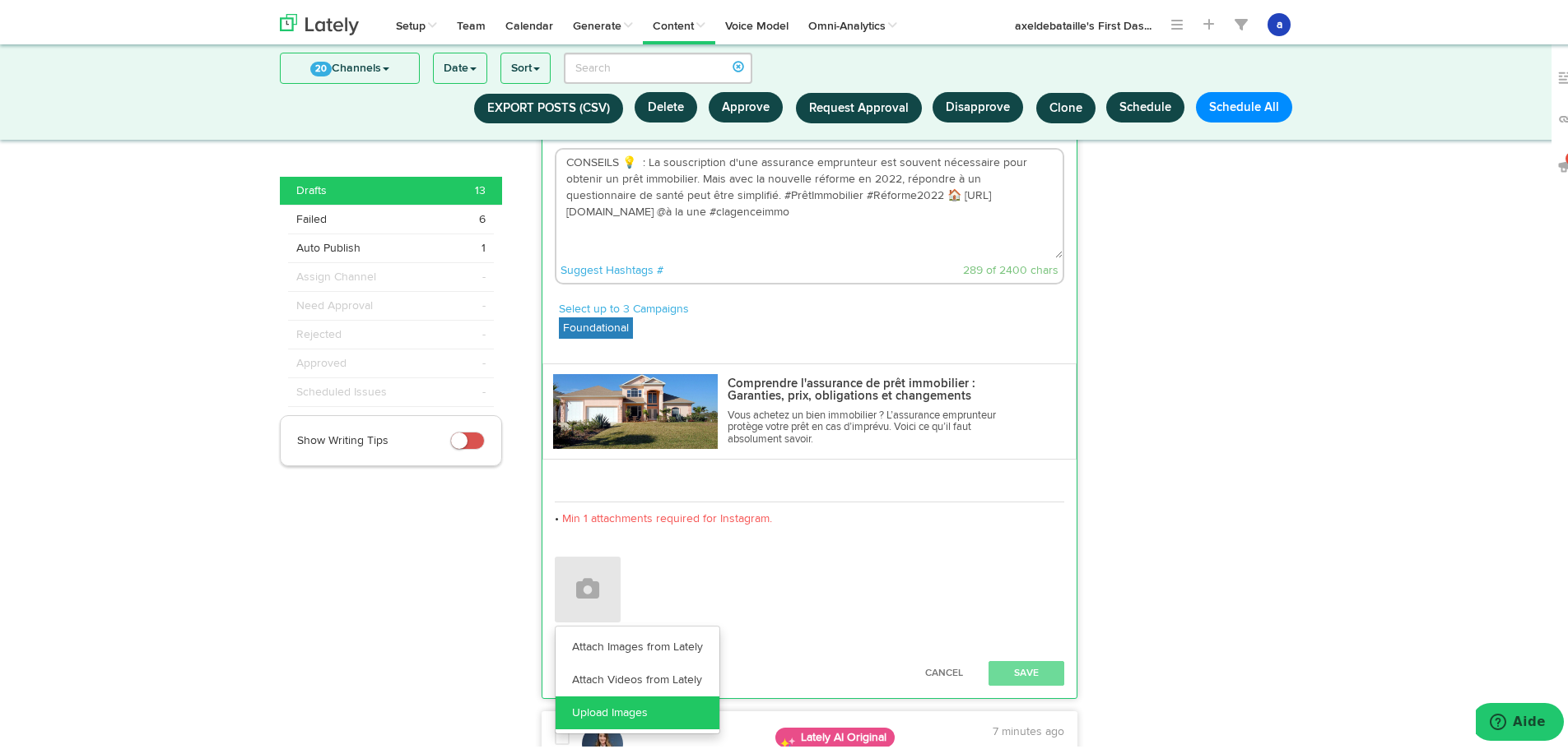
click at [607, 714] on link "Upload Images" at bounding box center [637, 709] width 164 height 33
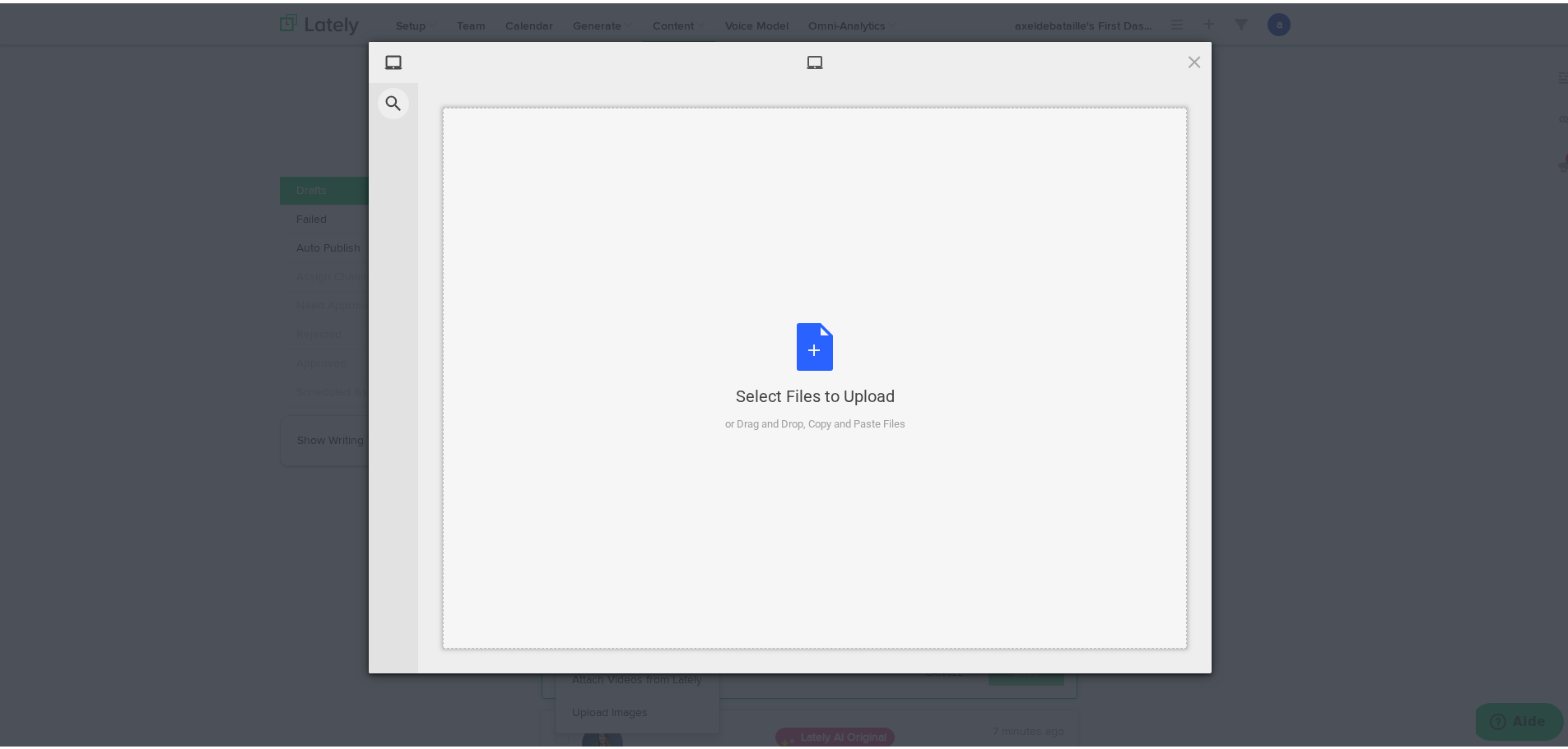
click at [810, 356] on div "Select Files to Upload or Drag and Drop, Copy and Paste Files" at bounding box center [815, 375] width 180 height 109
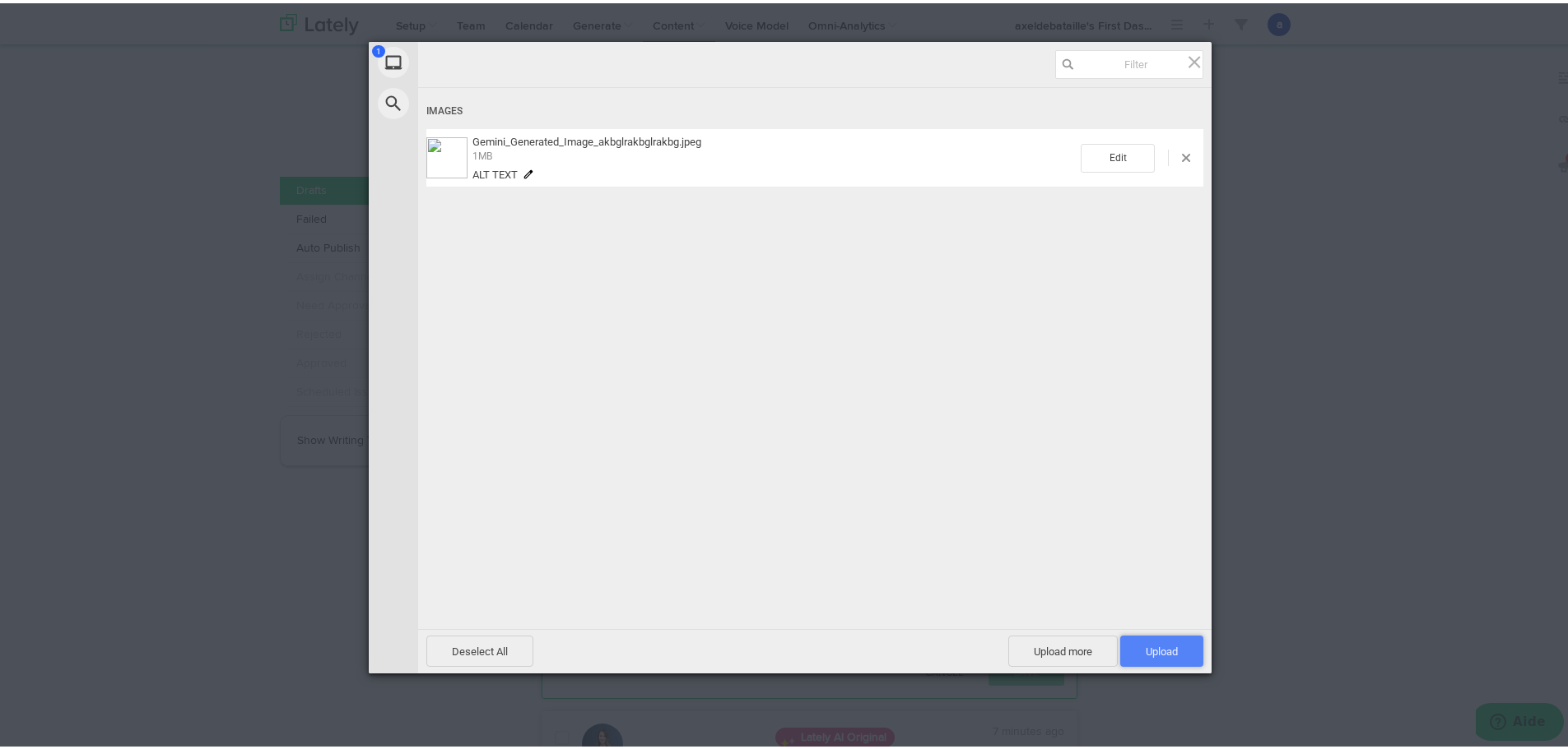
click at [1162, 653] on span "Upload 1" at bounding box center [1161, 649] width 32 height 12
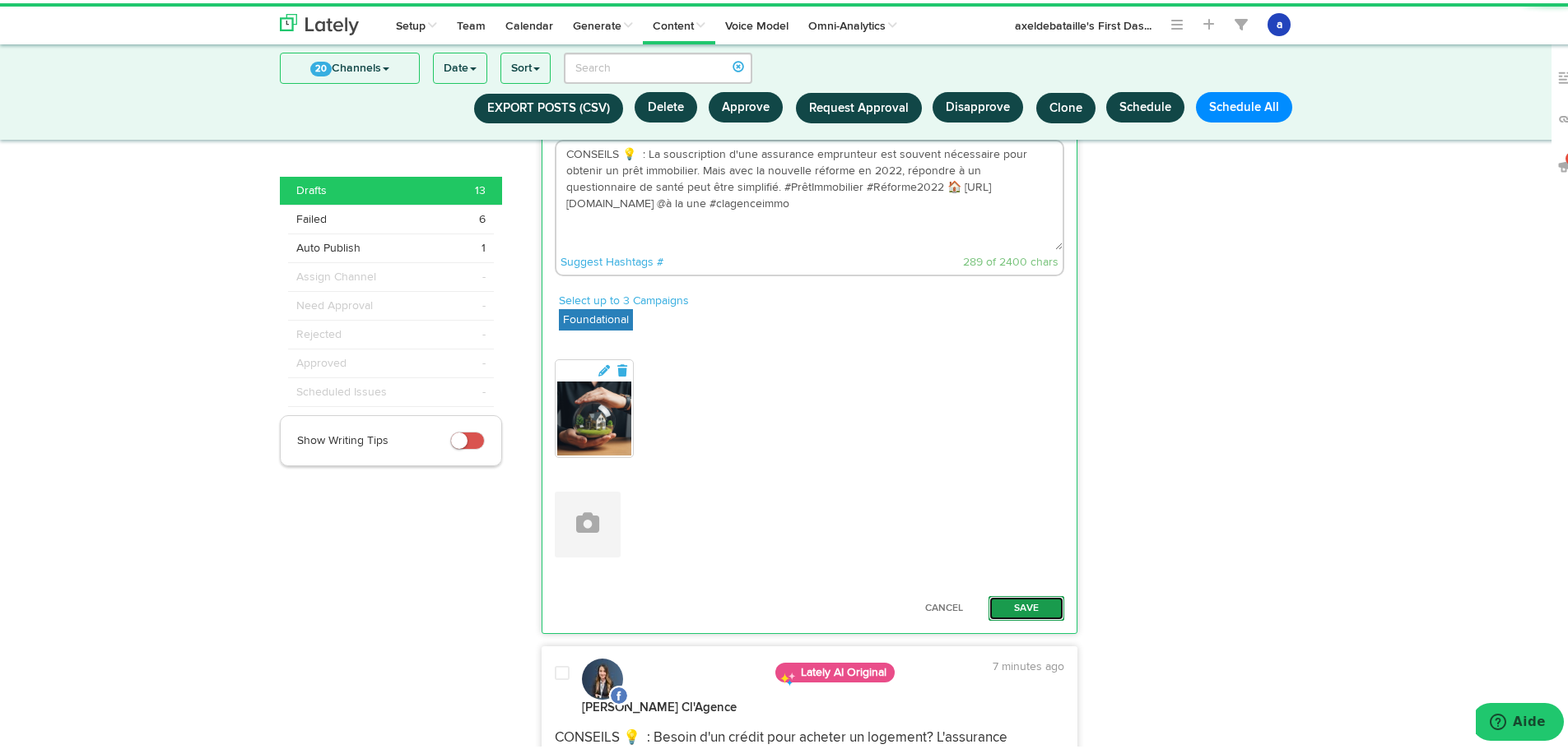
click at [1012, 618] on button "Save" at bounding box center [1026, 605] width 76 height 25
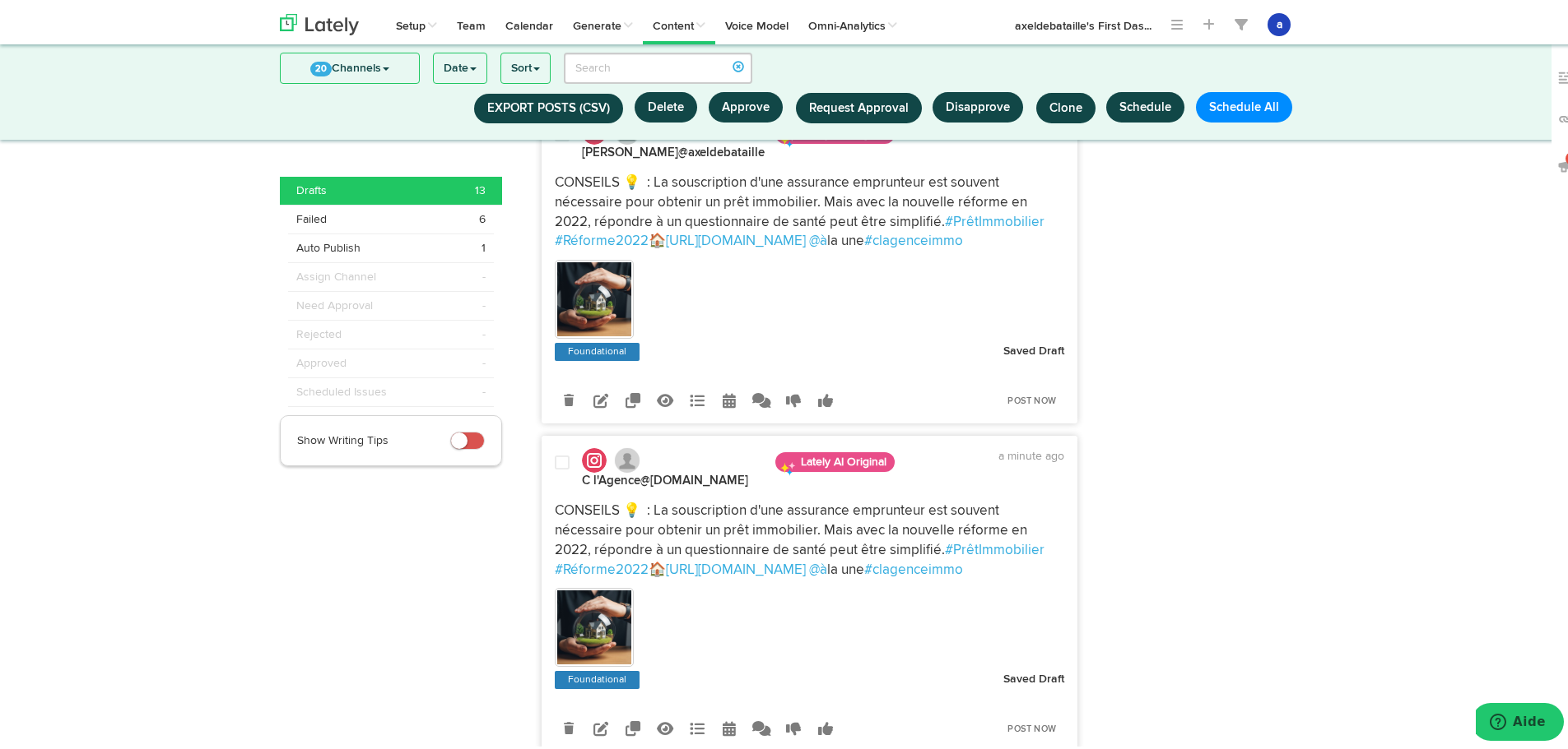
scroll to position [6, 0]
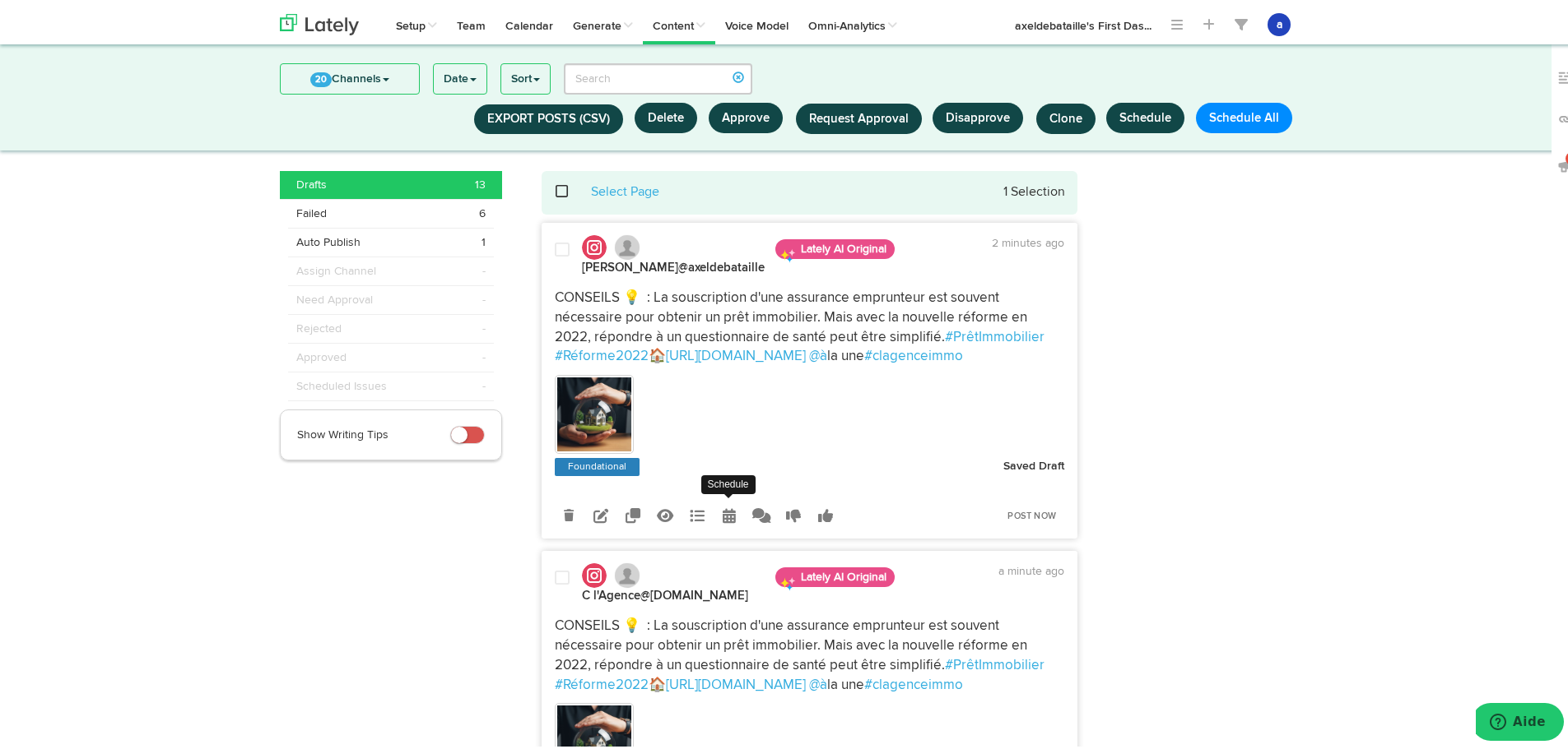
click at [722, 513] on icon at bounding box center [728, 512] width 13 height 15
radio input "true"
select select "4"
select select "23"
select select "PM"
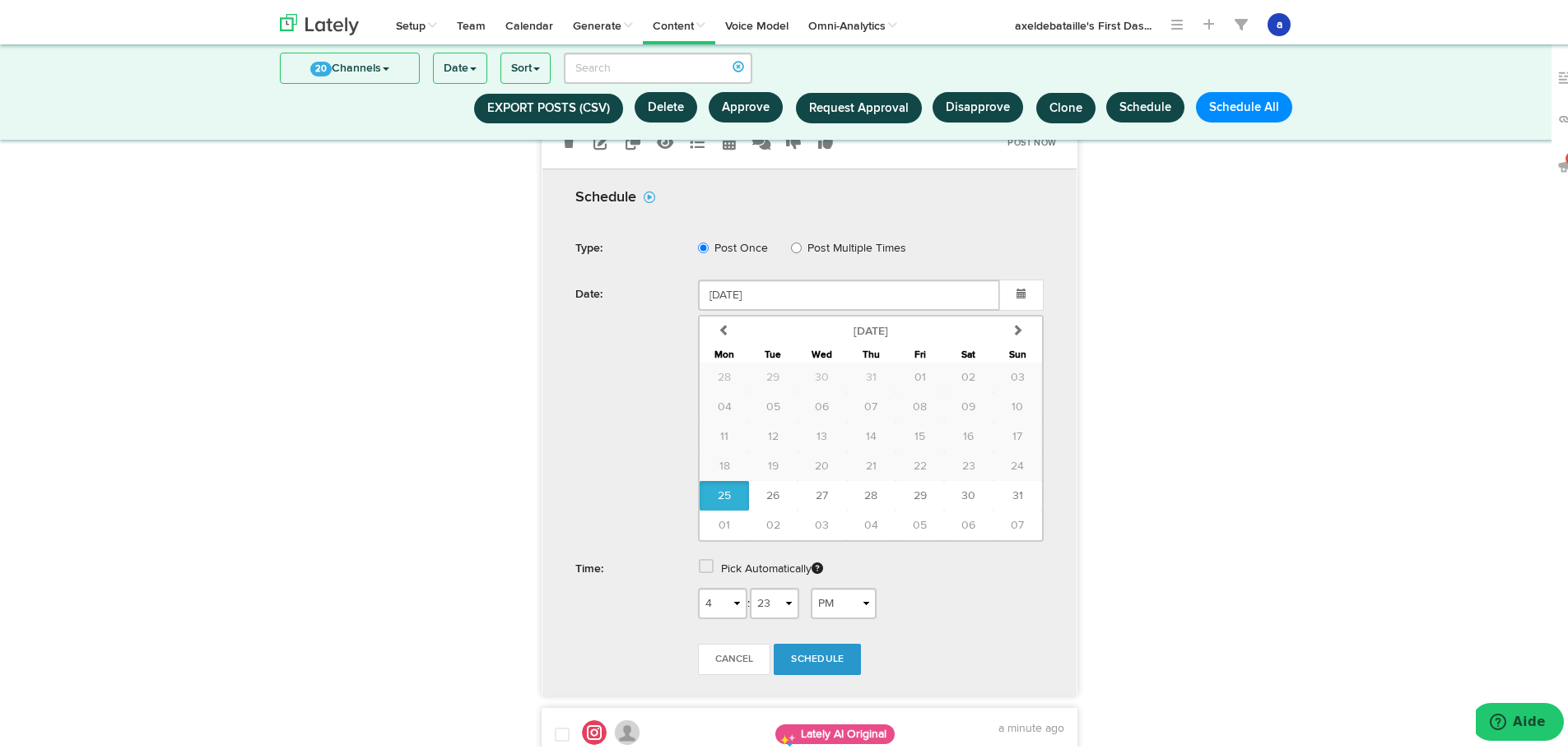
scroll to position [417, 0]
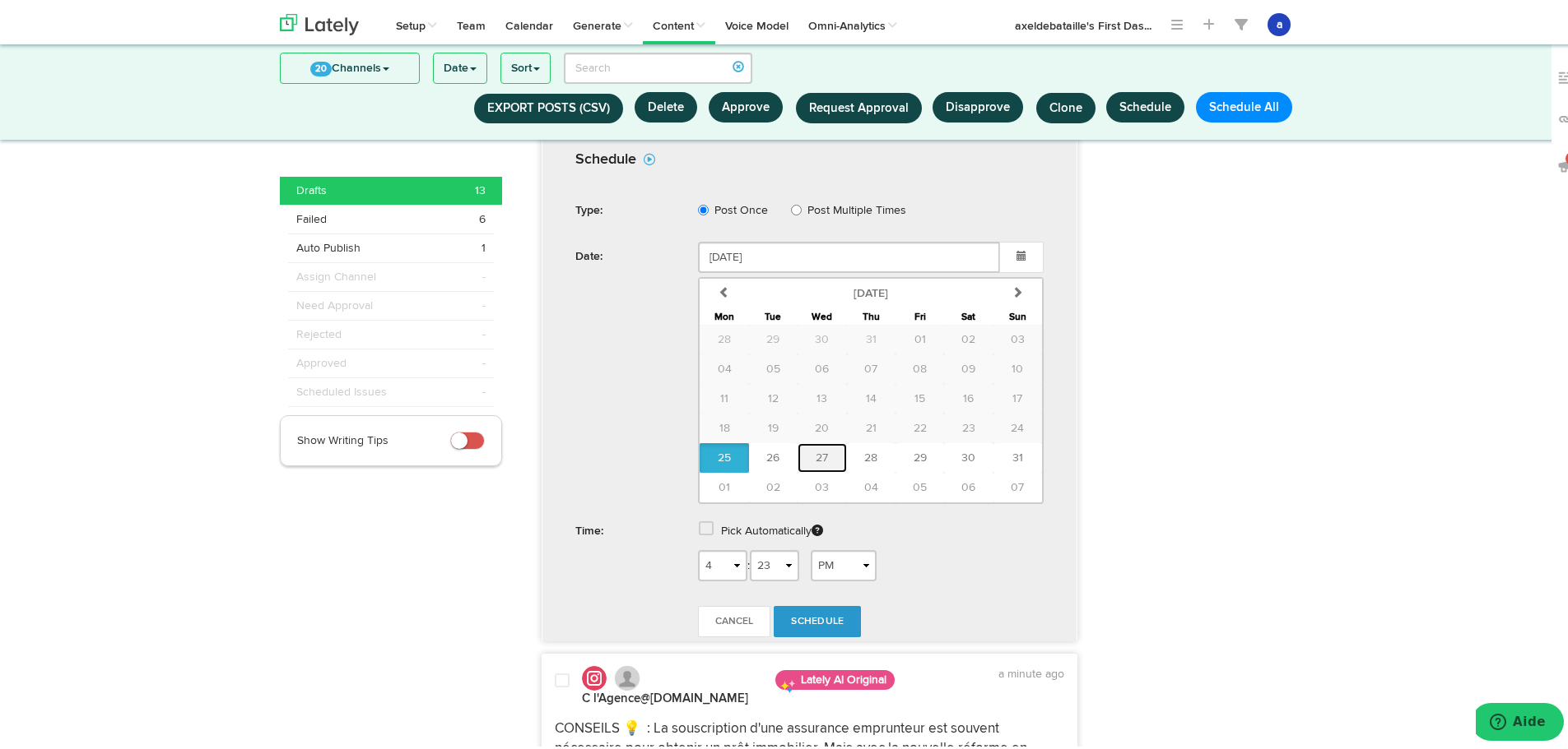
click at [826, 448] on button "27" at bounding box center [821, 455] width 49 height 30
type input "[DATE]"
click at [737, 527] on label "Pick Automatically" at bounding box center [772, 528] width 102 height 30
click at [698, 530] on span at bounding box center [705, 525] width 15 height 17
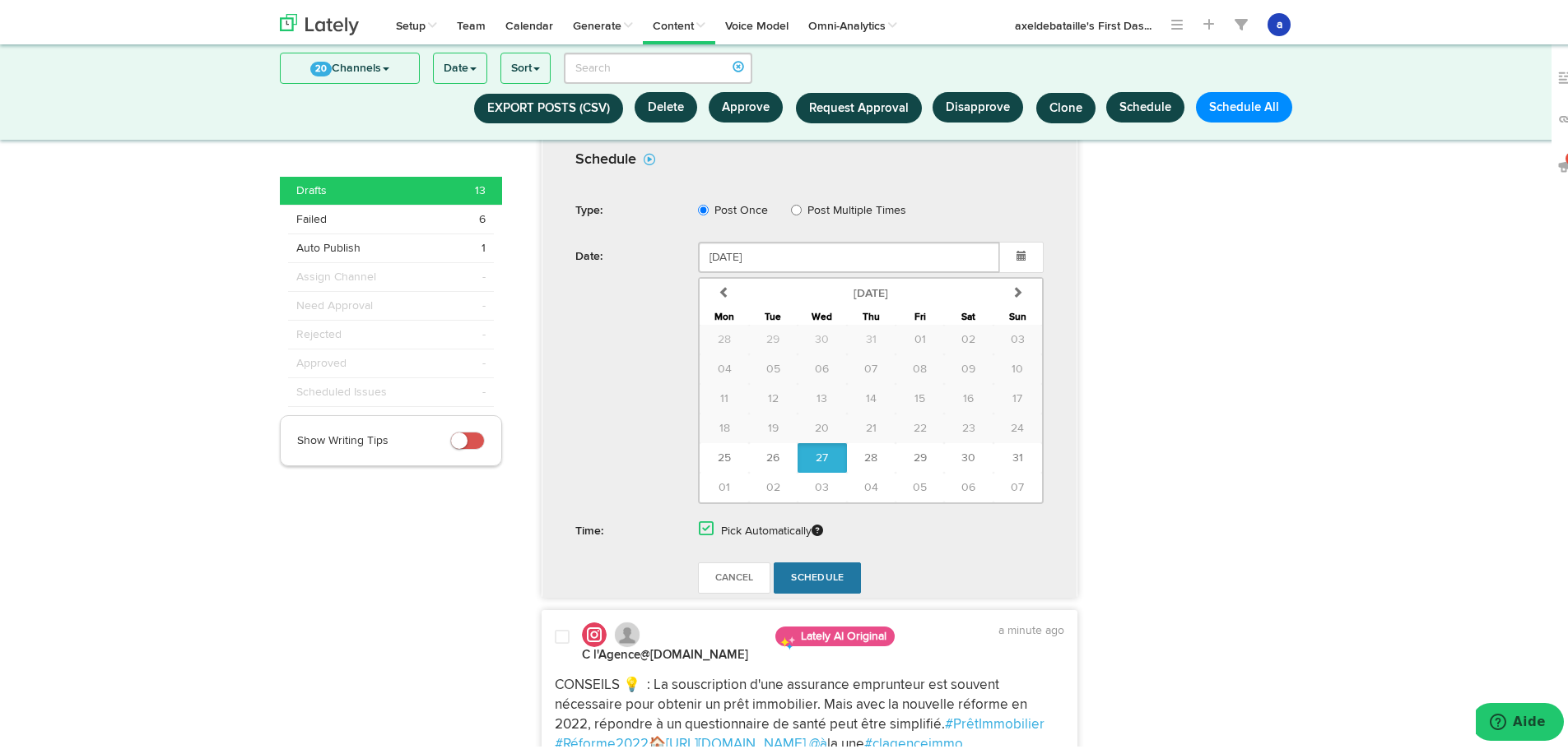
click at [792, 566] on link "Schedule" at bounding box center [817, 574] width 88 height 31
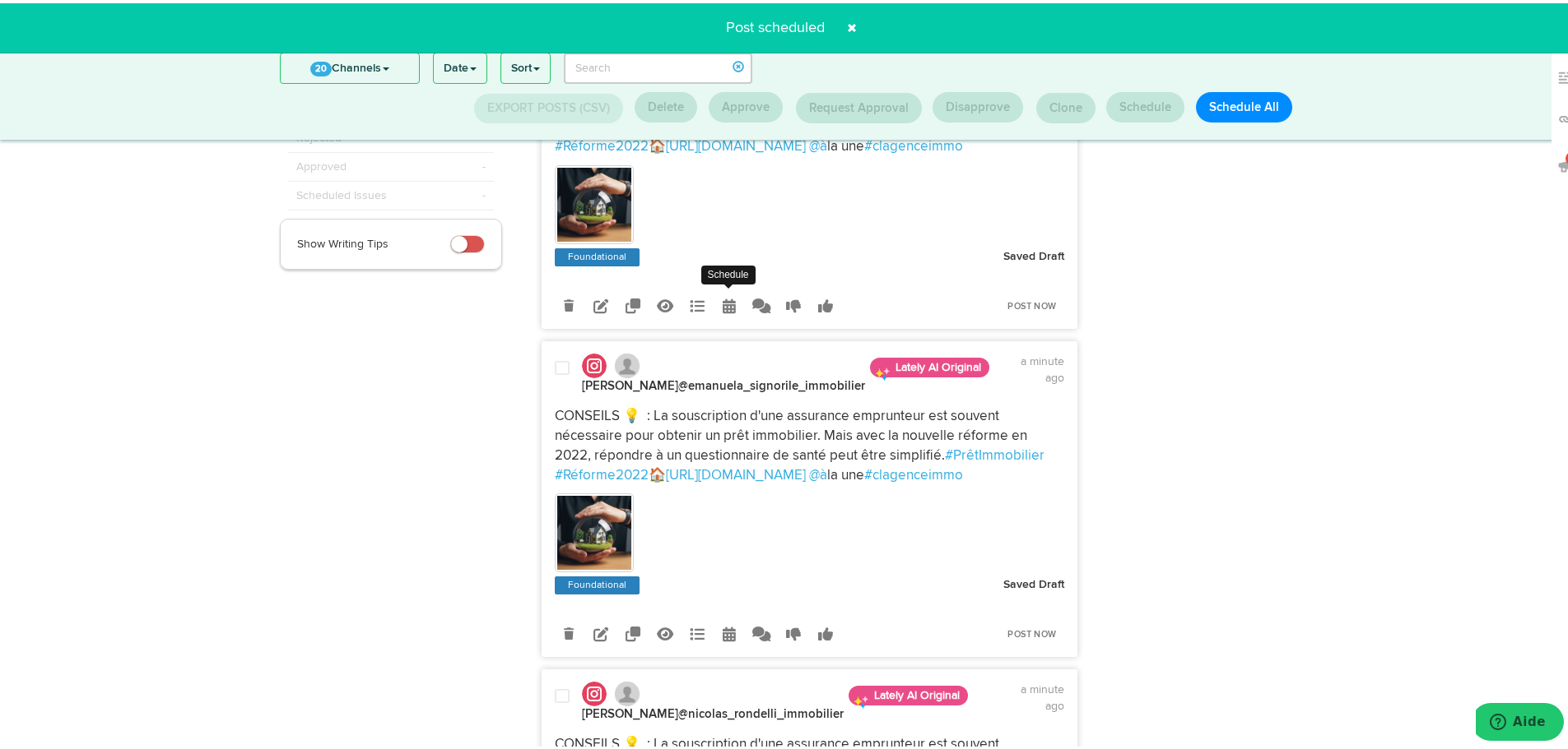
click at [723, 305] on icon at bounding box center [728, 302] width 13 height 15
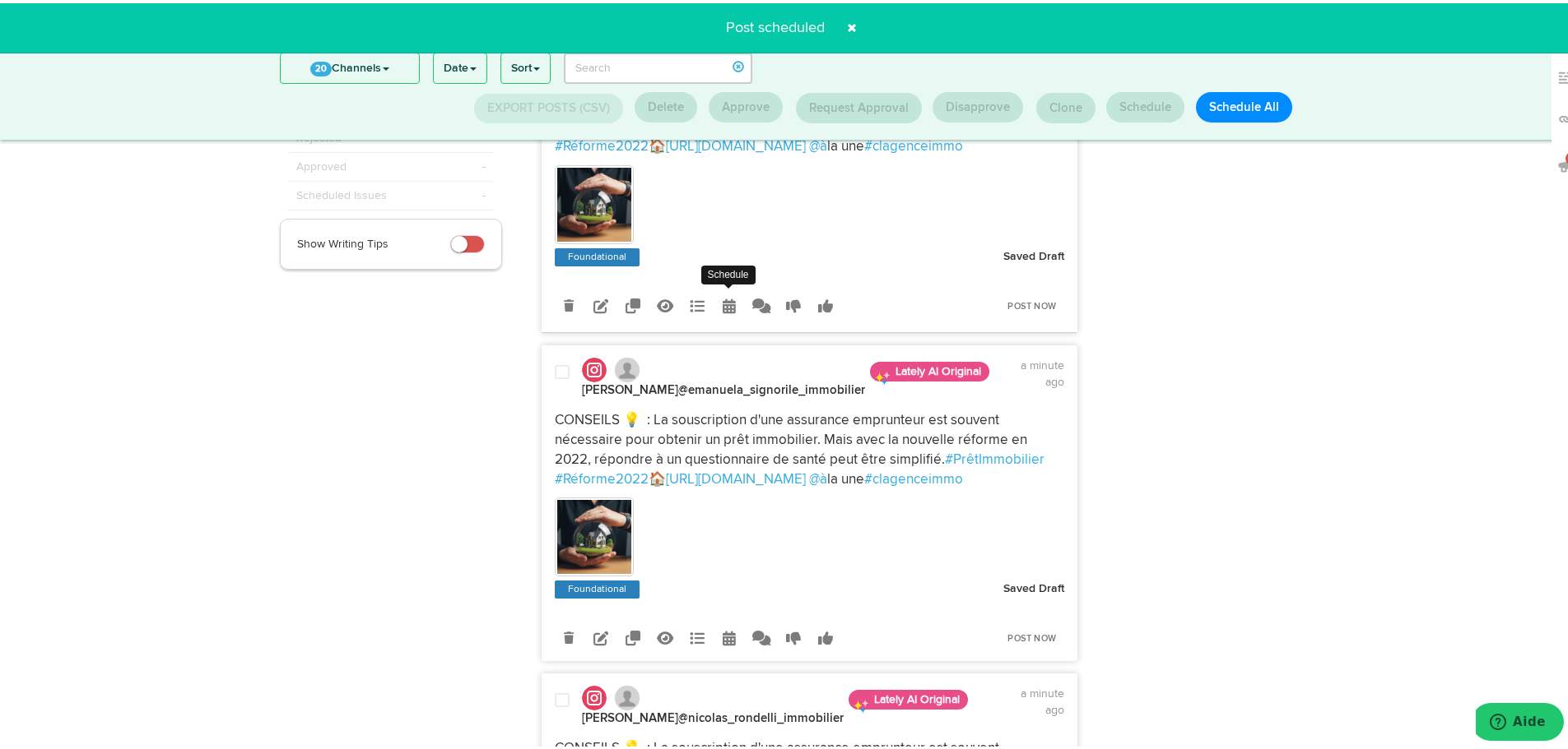
radio input "true"
select select "4"
select select "23"
select select "PM"
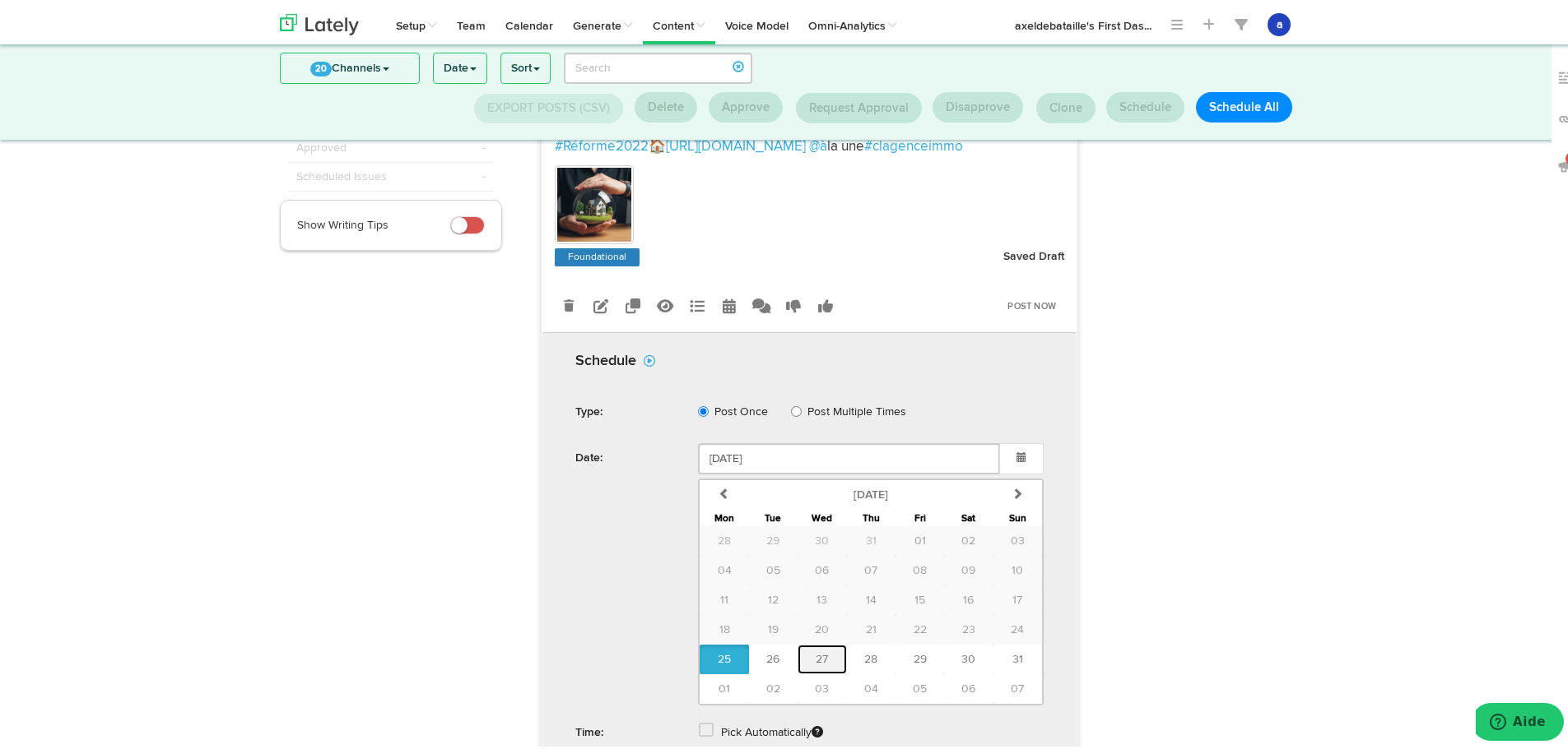
click at [807, 652] on button "27" at bounding box center [821, 656] width 49 height 30
type input "[DATE]"
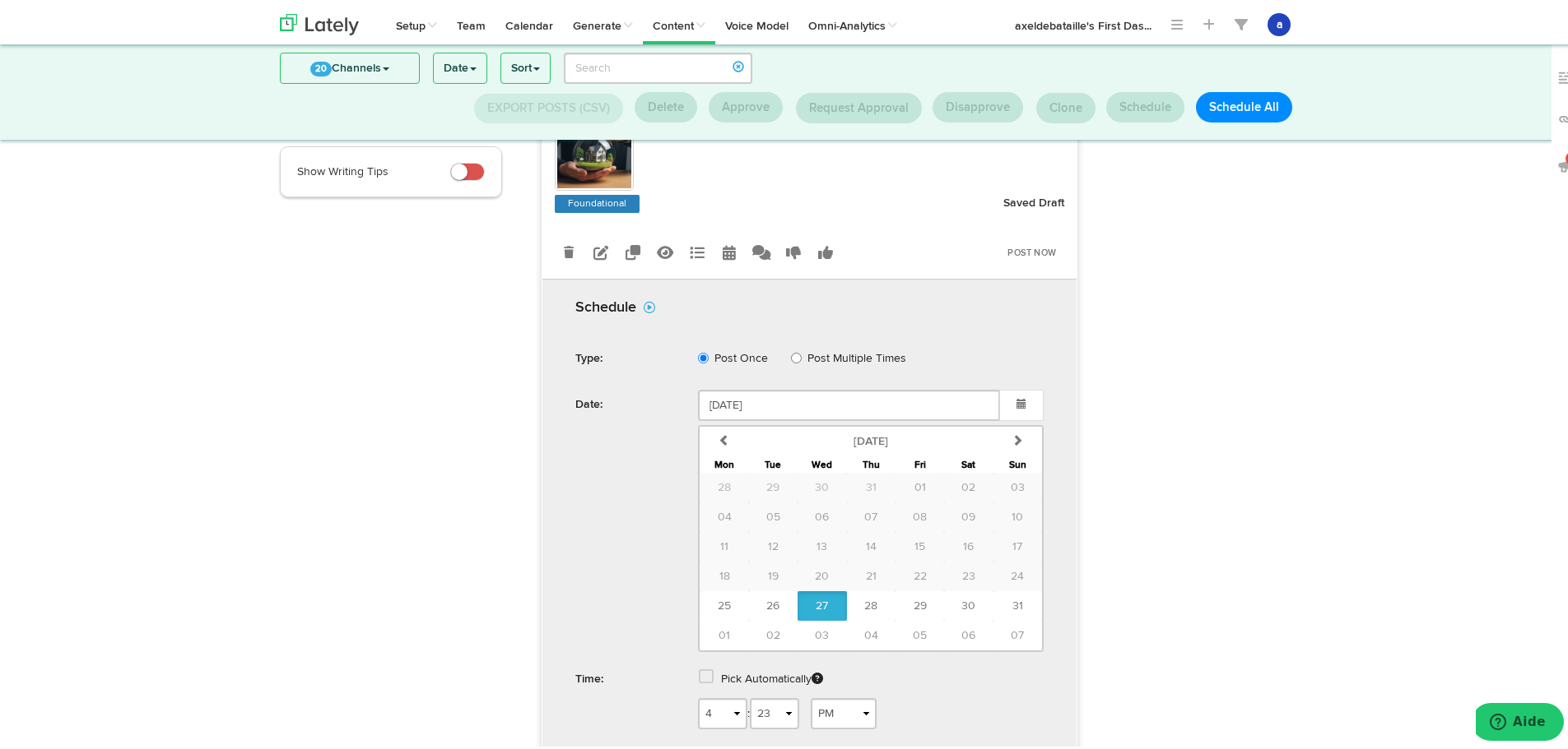
scroll to position [297, 0]
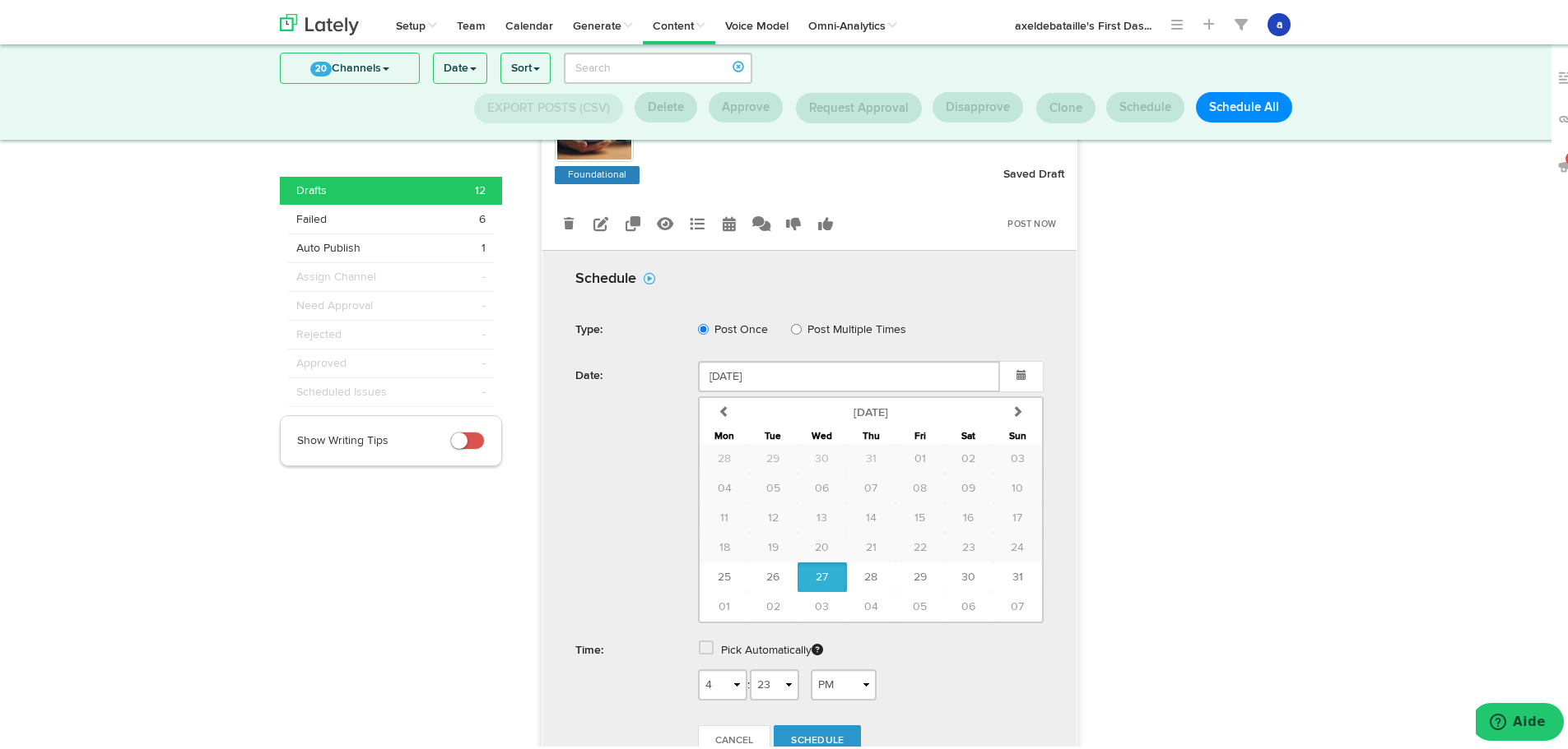
click at [698, 648] on span at bounding box center [705, 645] width 15 height 17
click at [810, 704] on link "Schedule" at bounding box center [817, 693] width 88 height 31
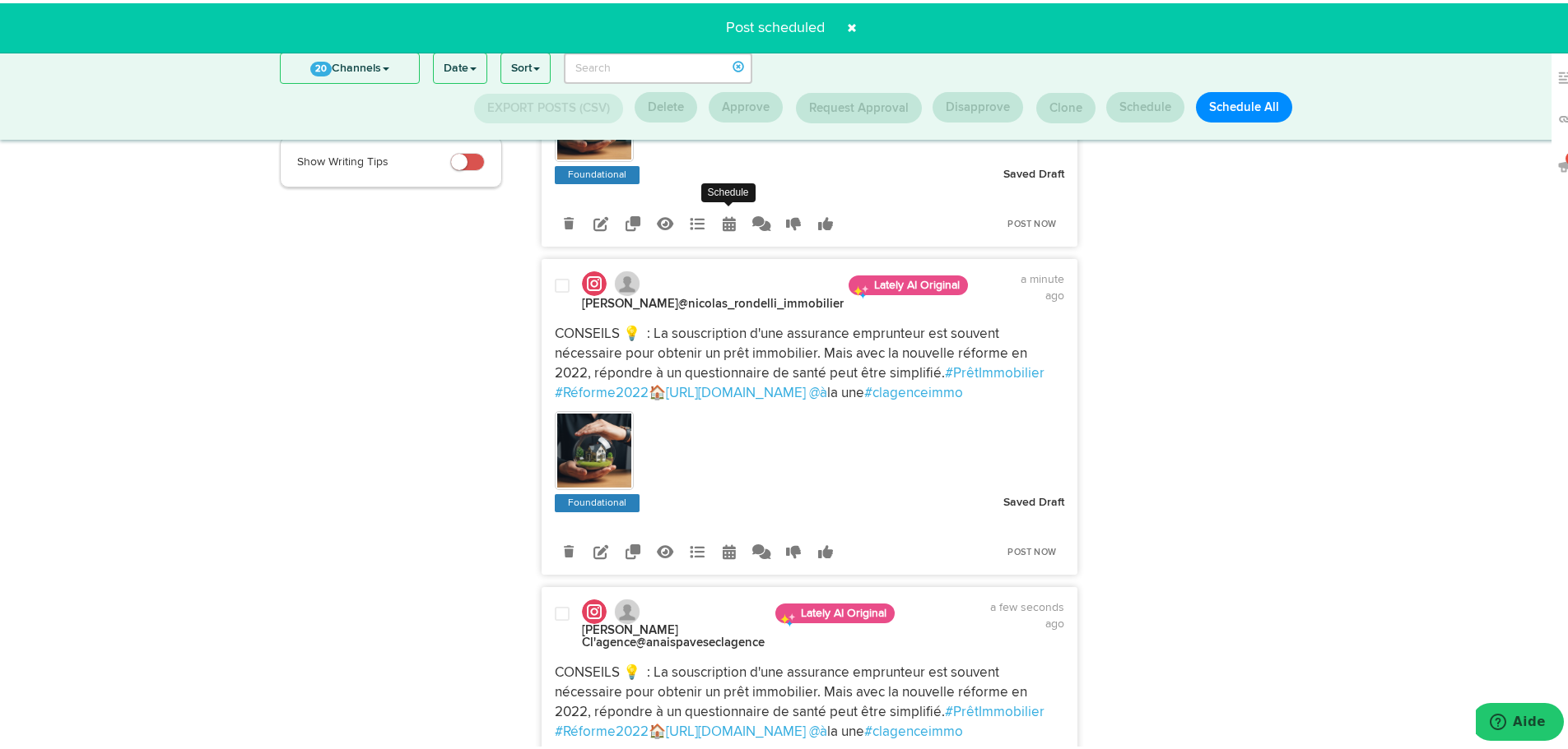
drag, startPoint x: 722, startPoint y: 235, endPoint x: 716, endPoint y: 252, distance: 18.0
click at [724, 228] on icon at bounding box center [728, 220] width 13 height 15
select select "4"
select select "23"
select select "PM"
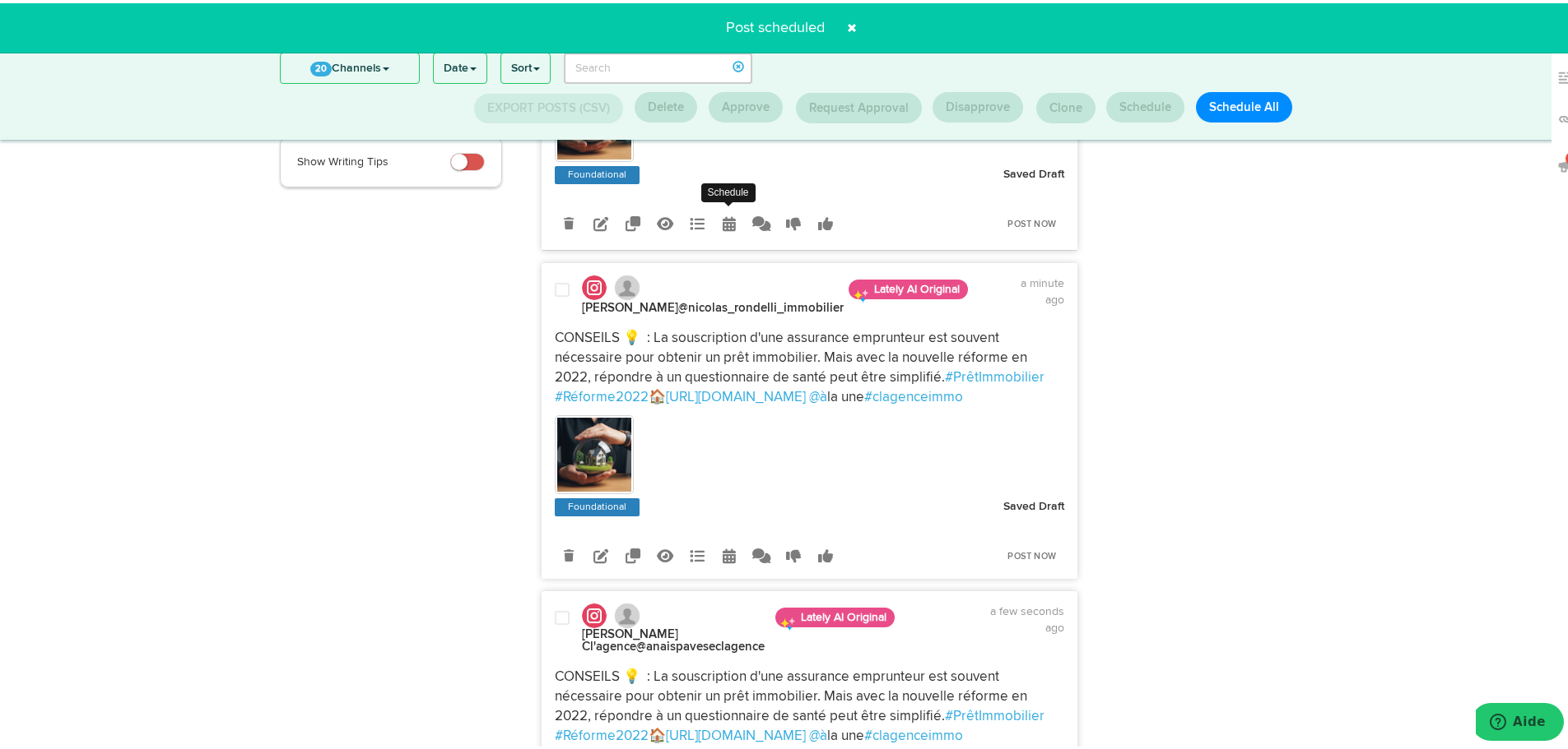
scroll to position [279, 0]
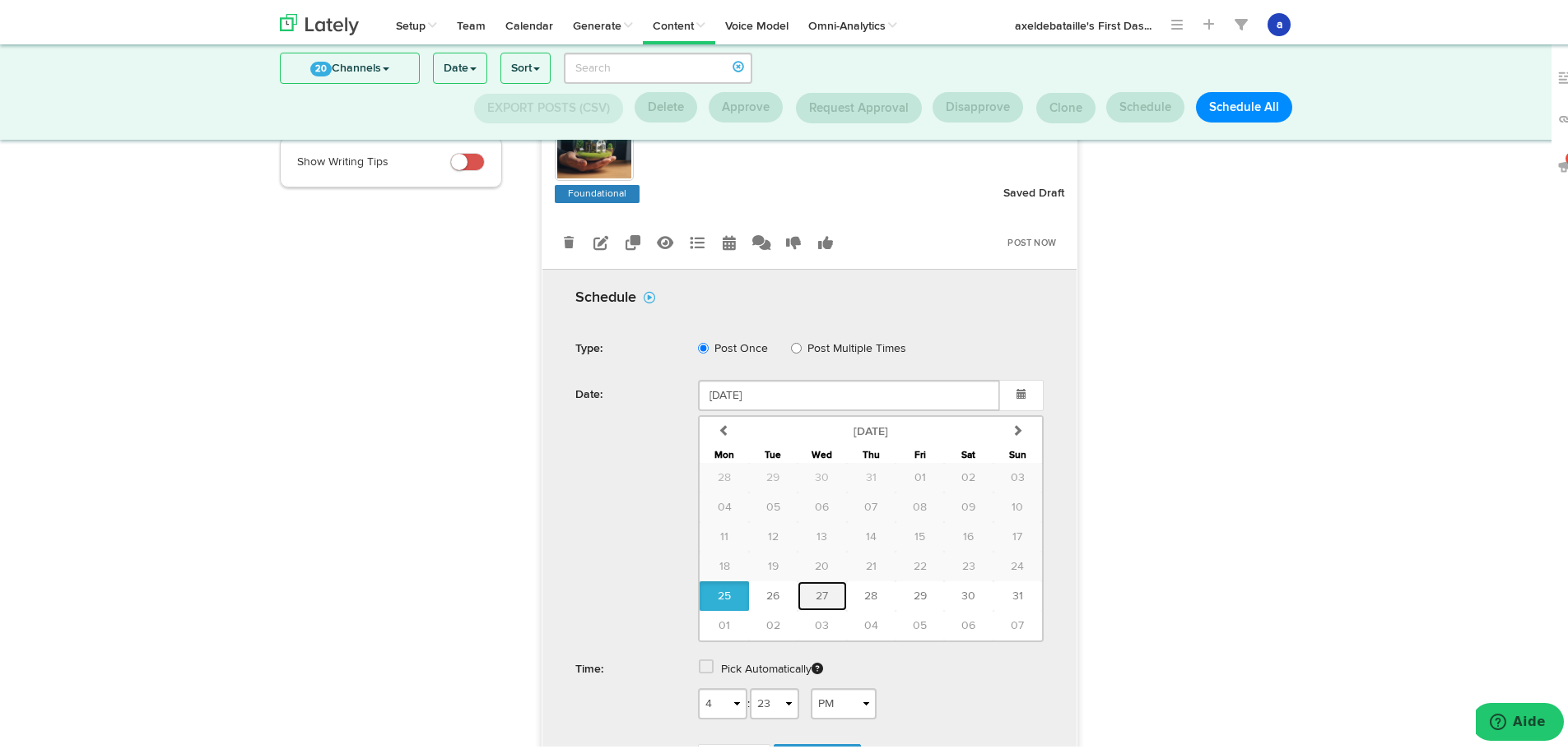
click at [820, 598] on span "27" at bounding box center [822, 594] width 12 height 12
type input "[DATE]"
click at [742, 681] on label "Pick Automatically" at bounding box center [772, 666] width 102 height 30
click at [698, 672] on span at bounding box center [705, 663] width 15 height 17
click at [818, 718] on span "Schedule" at bounding box center [817, 713] width 53 height 10
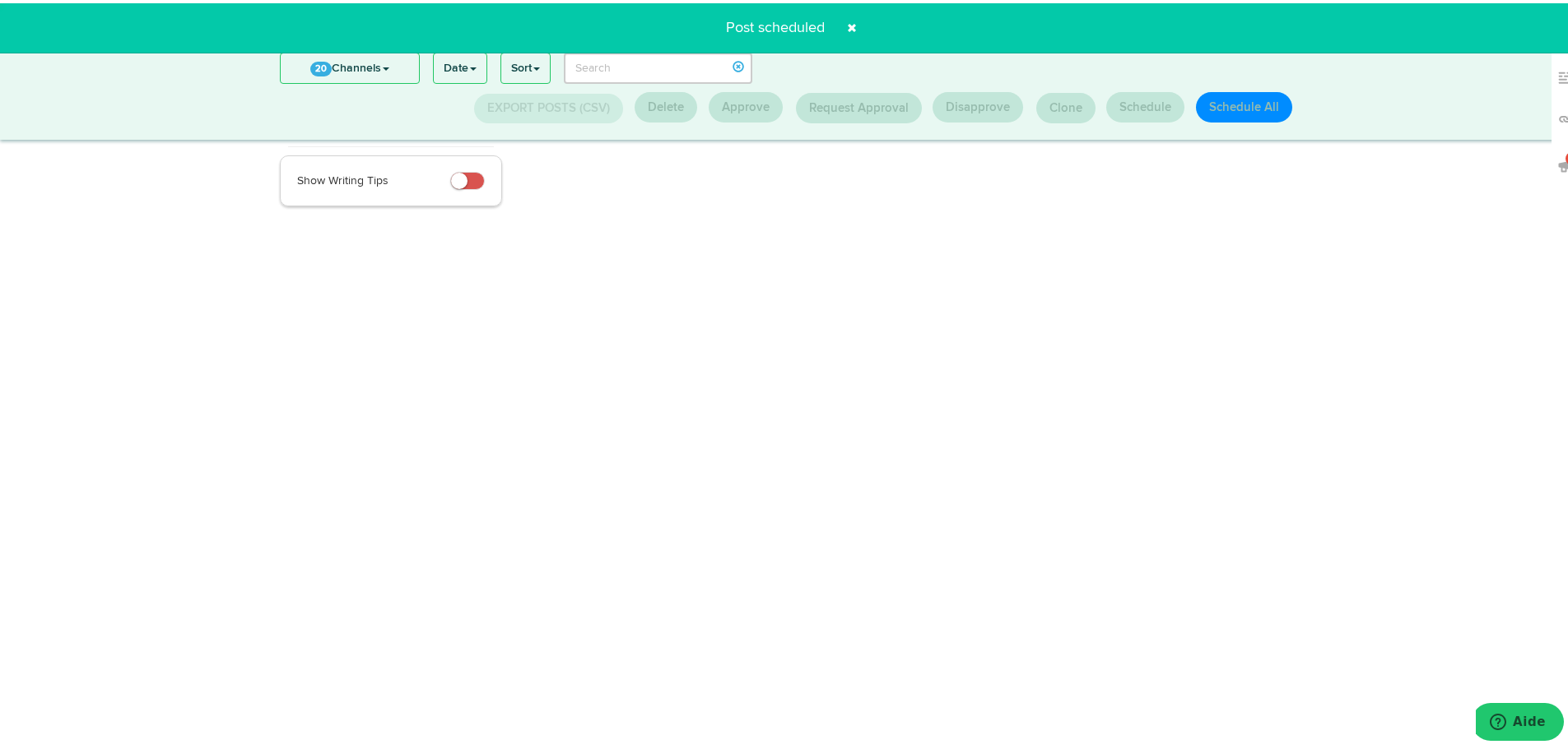
scroll to position [216, 0]
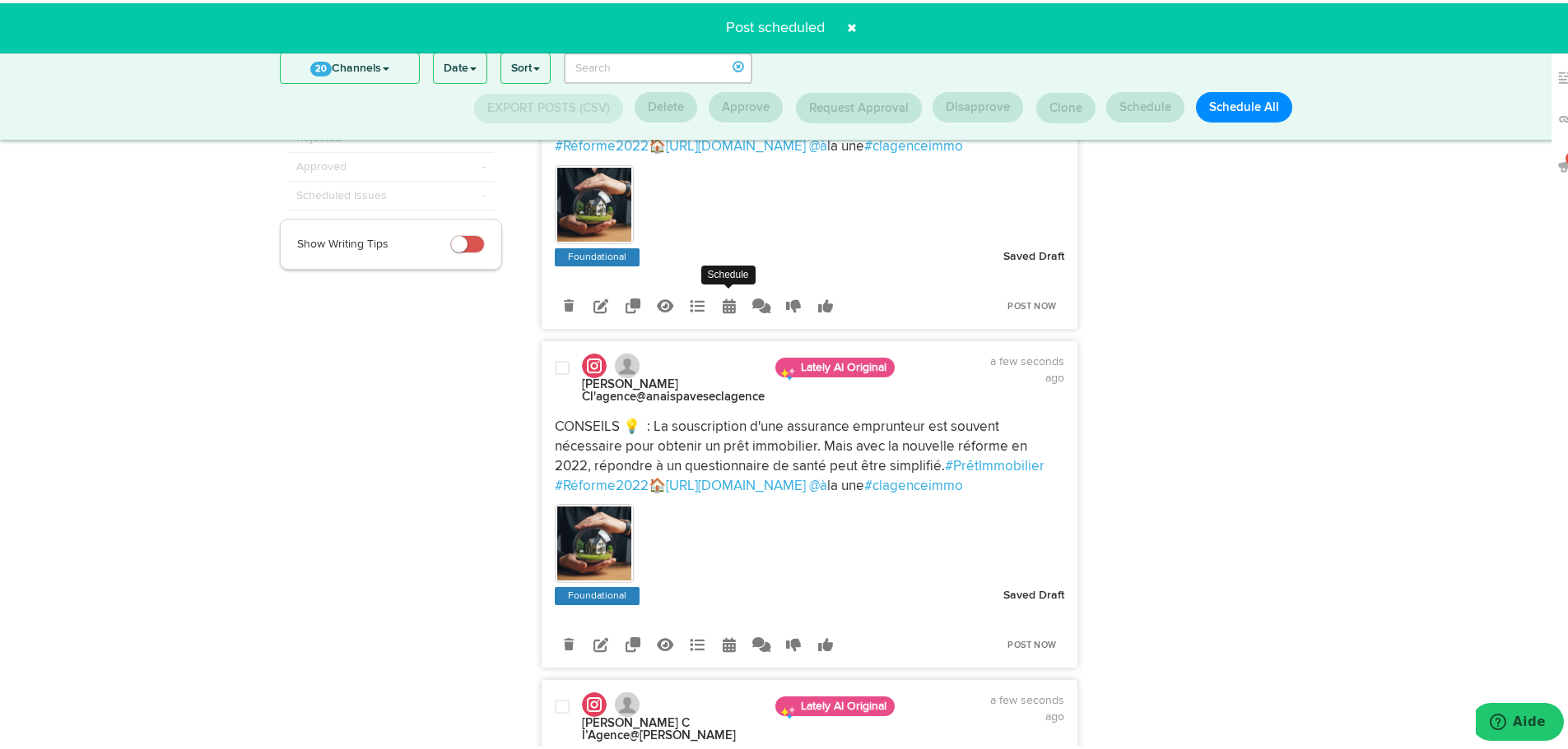
click at [725, 308] on icon at bounding box center [728, 302] width 13 height 15
select select "4"
select select "23"
select select "PM"
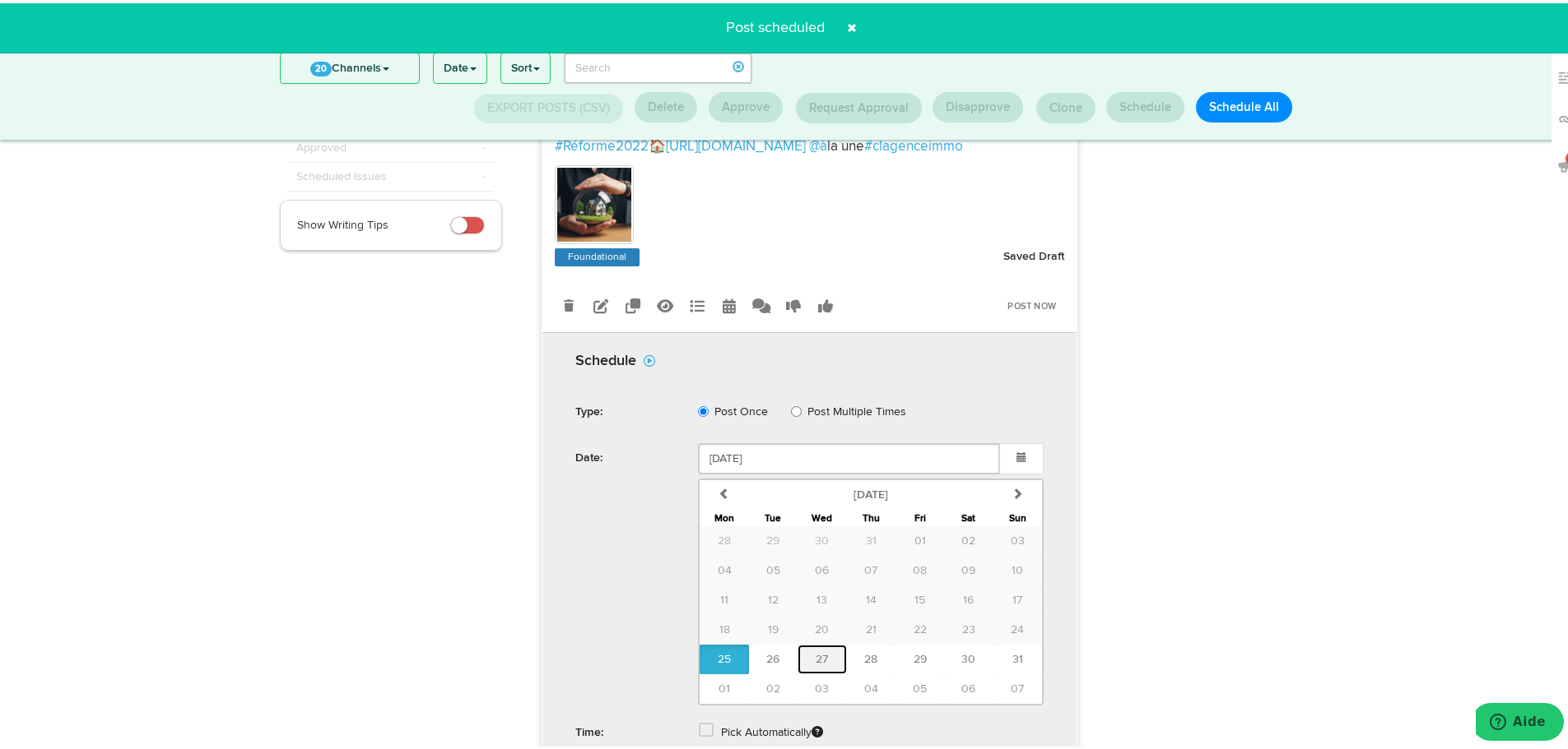
click at [831, 671] on button "27" at bounding box center [821, 656] width 49 height 30
type input "[DATE]"
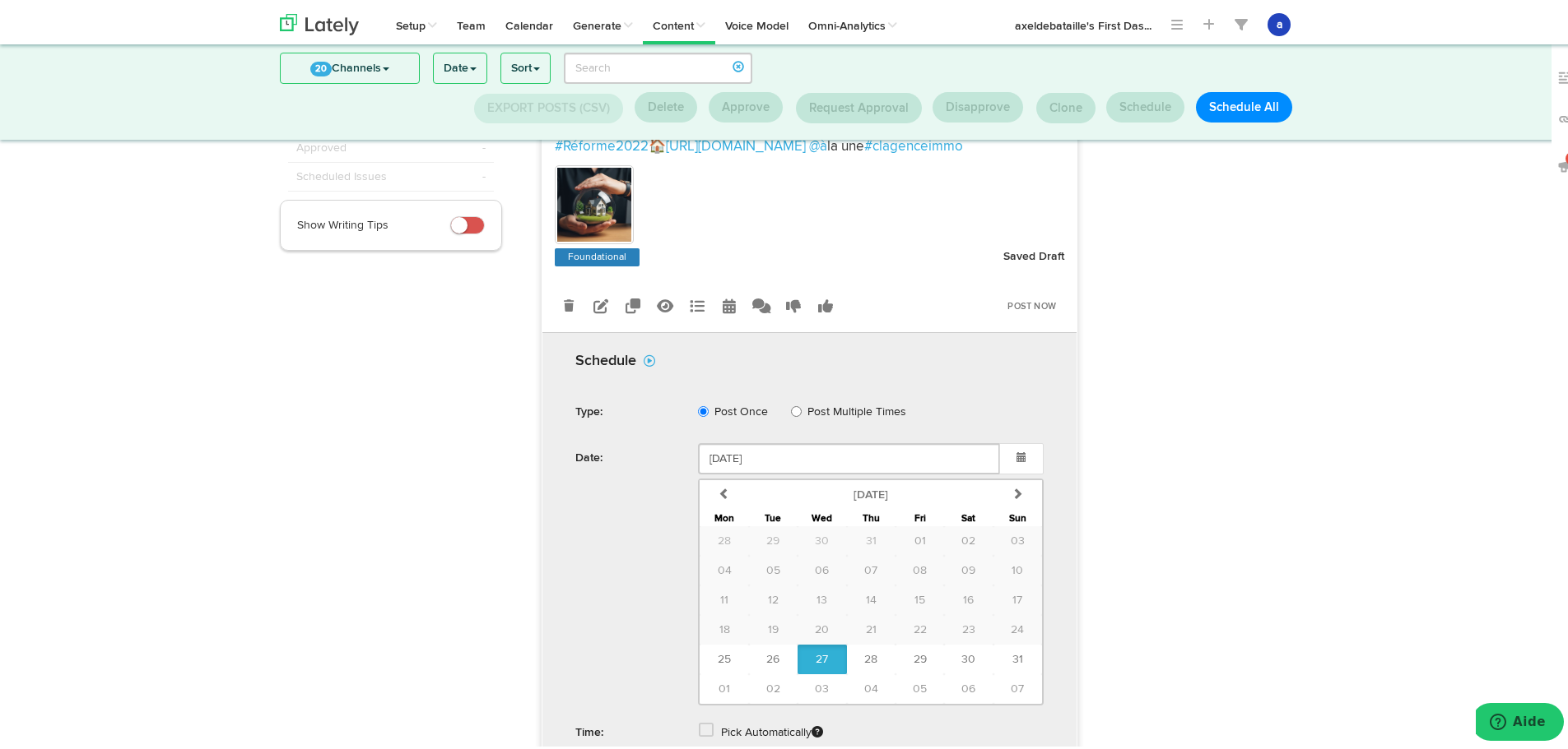
click at [759, 737] on label "Pick Automatically" at bounding box center [772, 730] width 102 height 30
click at [704, 735] on span at bounding box center [705, 727] width 15 height 17
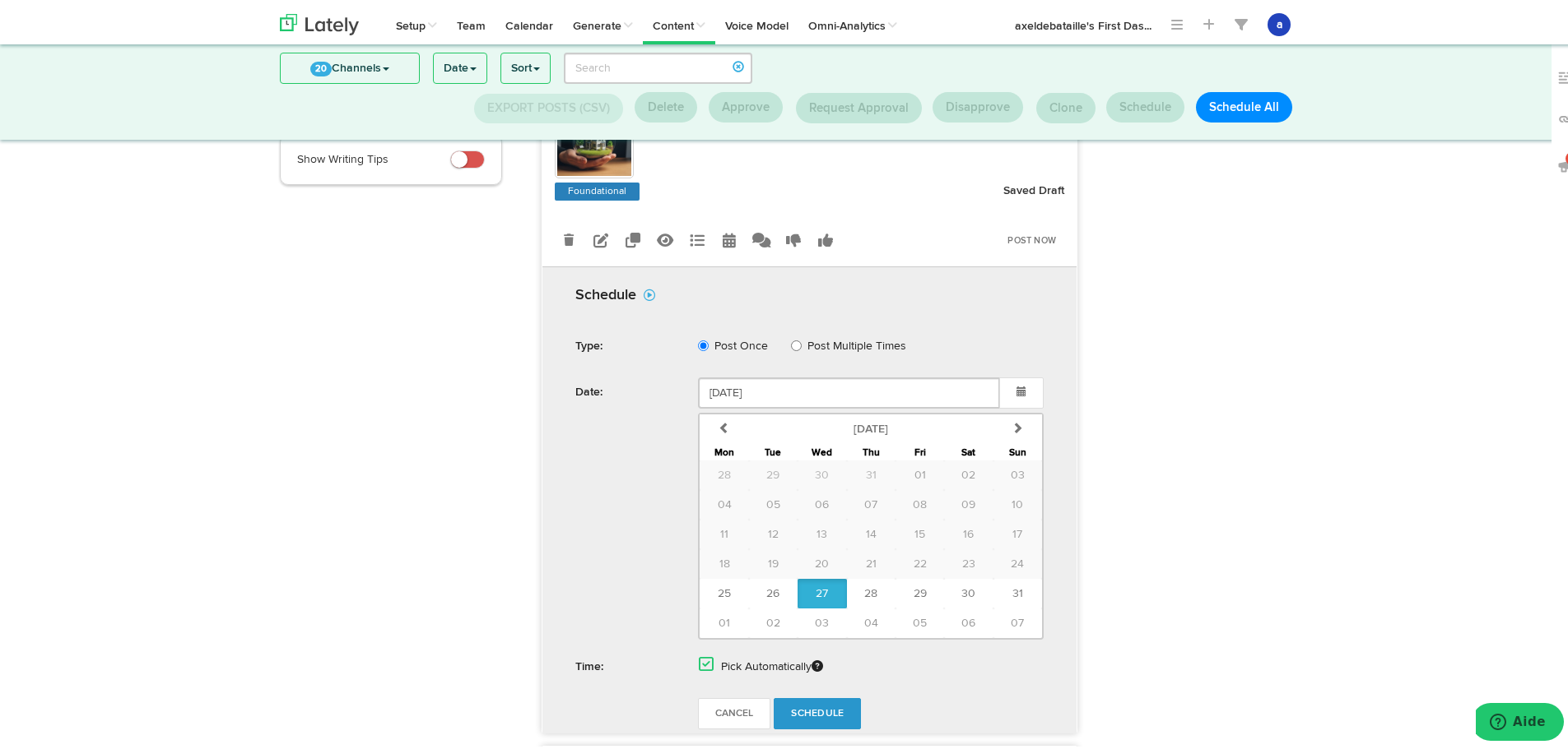
scroll to position [463, 0]
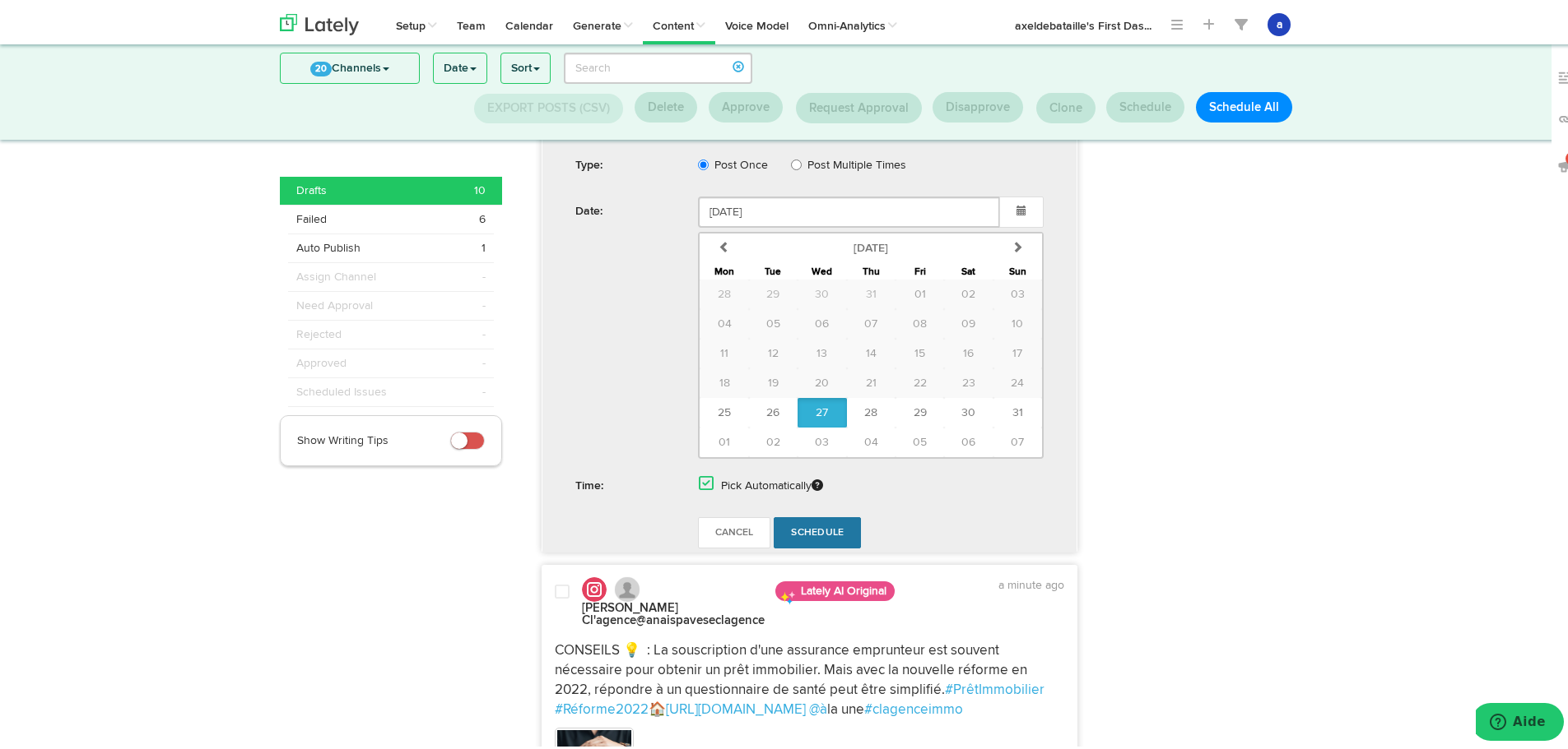
click at [821, 535] on span "Schedule" at bounding box center [817, 530] width 53 height 10
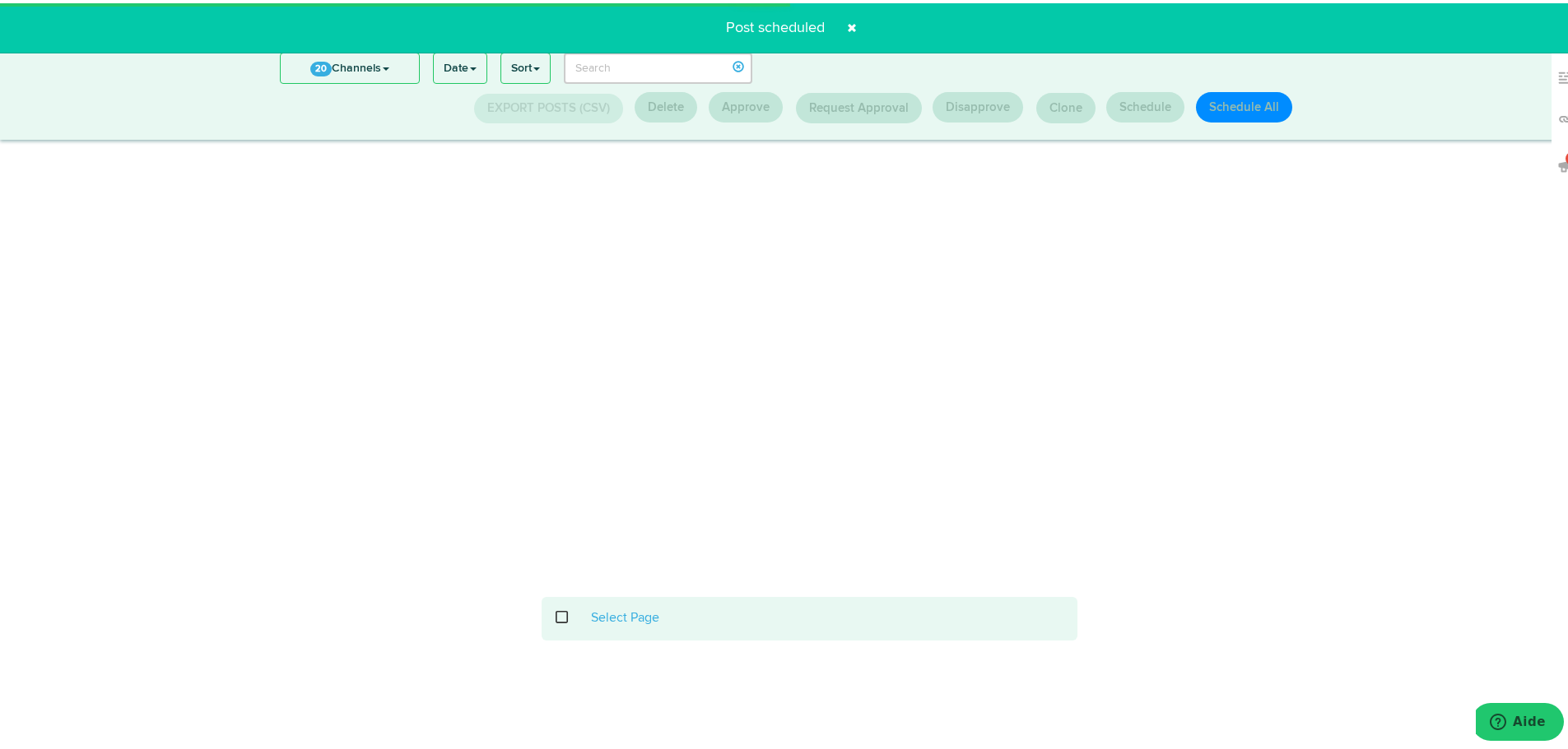
scroll to position [216, 0]
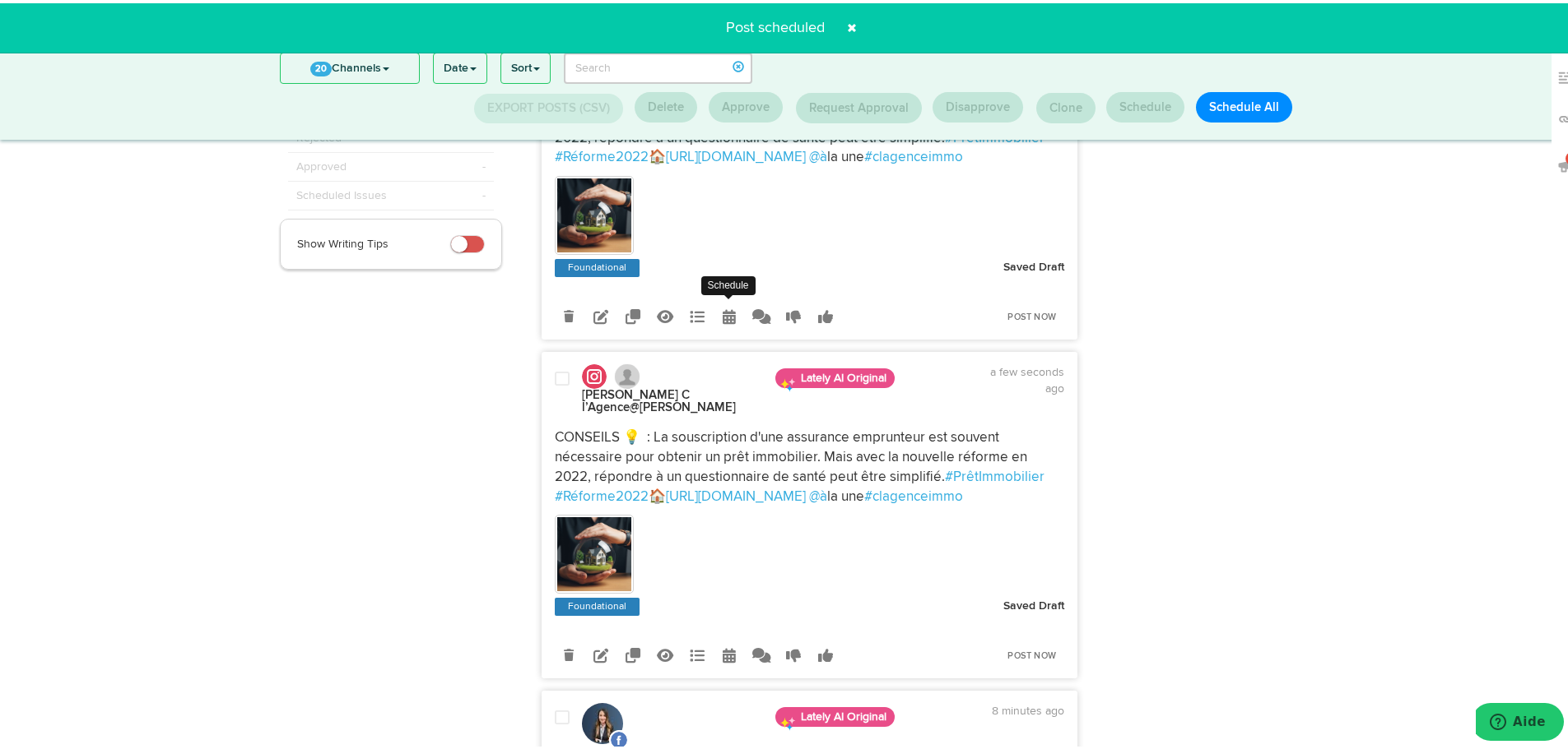
click at [722, 314] on icon at bounding box center [728, 313] width 13 height 15
select select "4"
select select "23"
select select "PM"
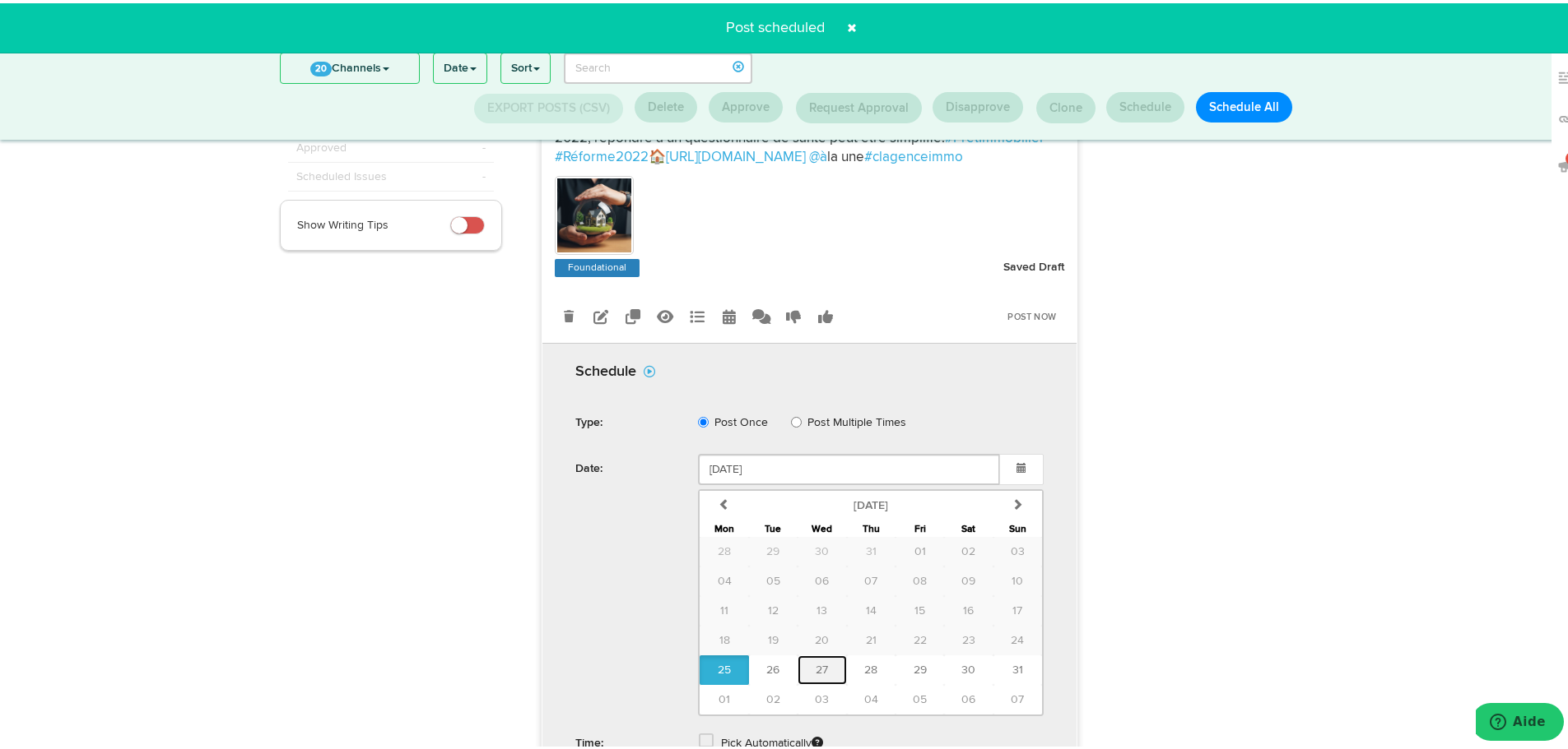
click at [825, 671] on button "27" at bounding box center [821, 667] width 49 height 30
type input "[DATE]"
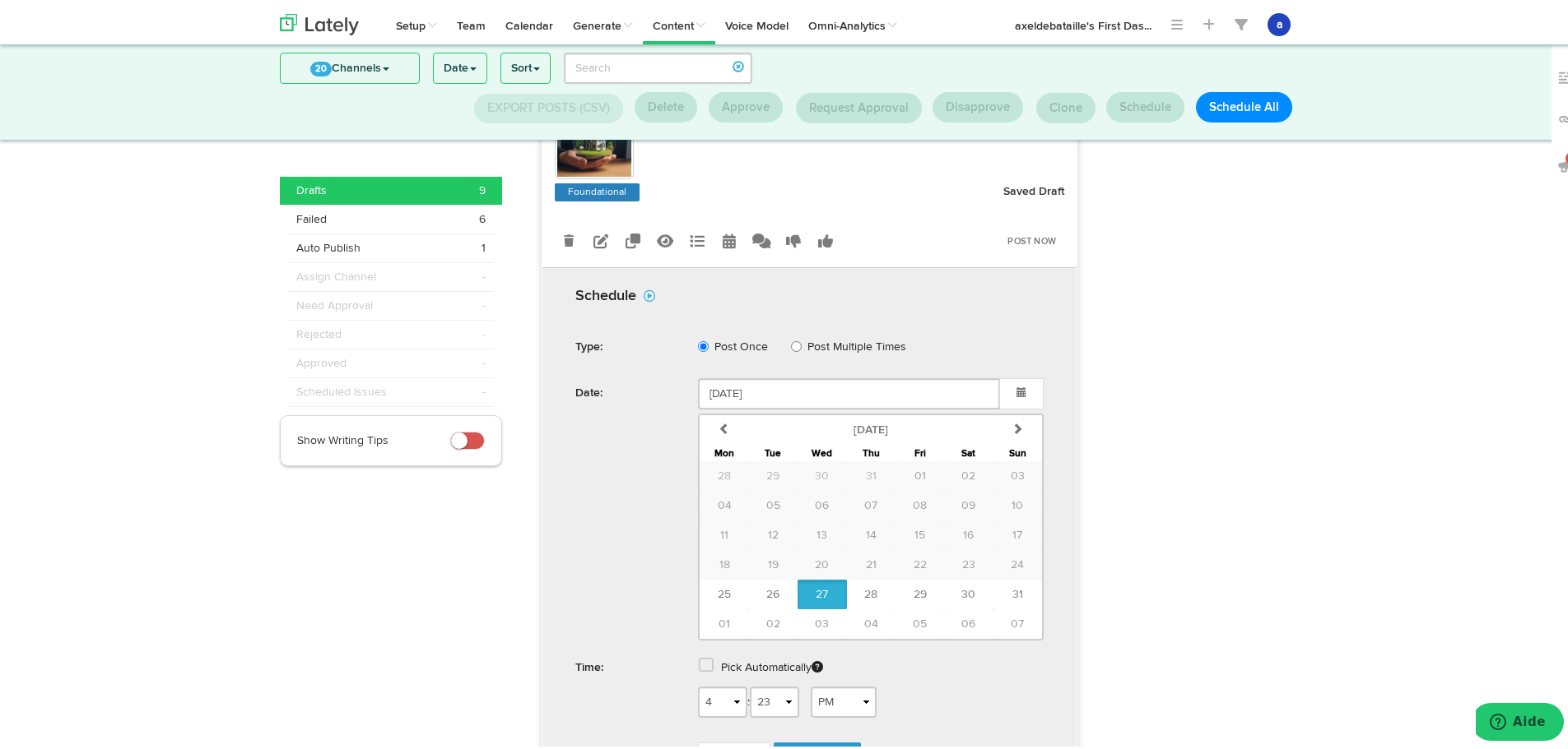
scroll to position [380, 0]
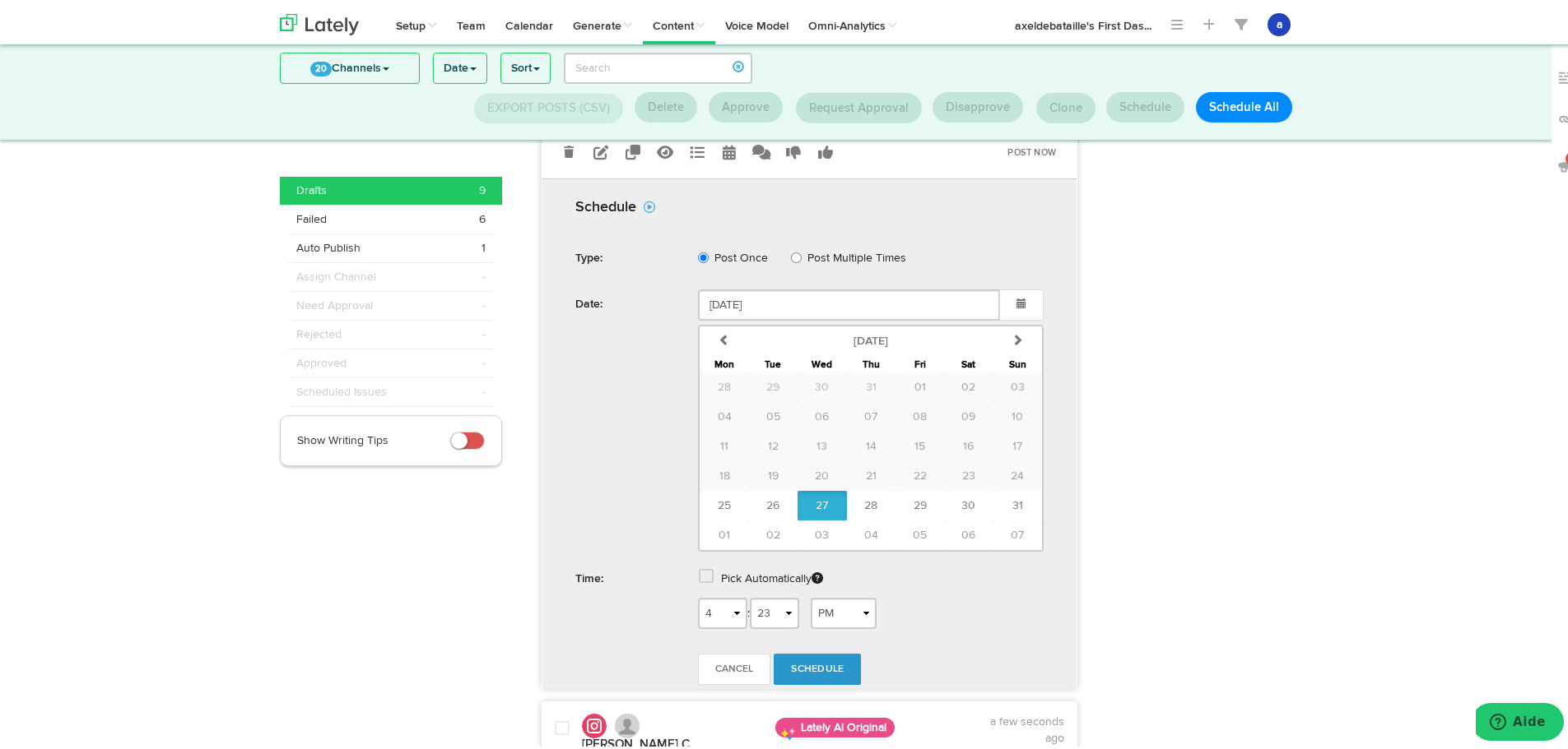
click at [755, 574] on label "Pick Automatically" at bounding box center [772, 576] width 102 height 30
click at [698, 575] on span at bounding box center [705, 573] width 15 height 17
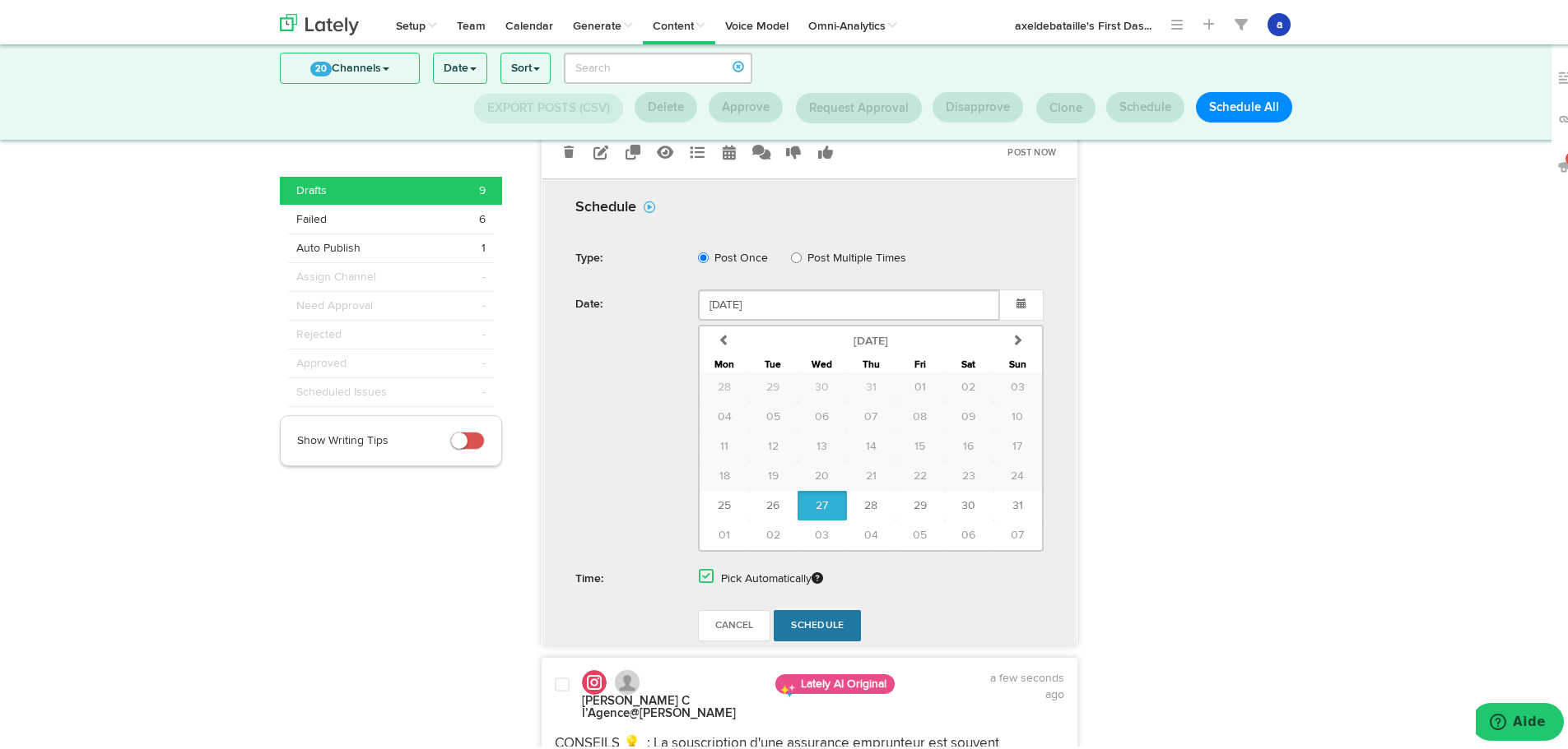
click at [810, 619] on span "Schedule" at bounding box center [817, 623] width 53 height 10
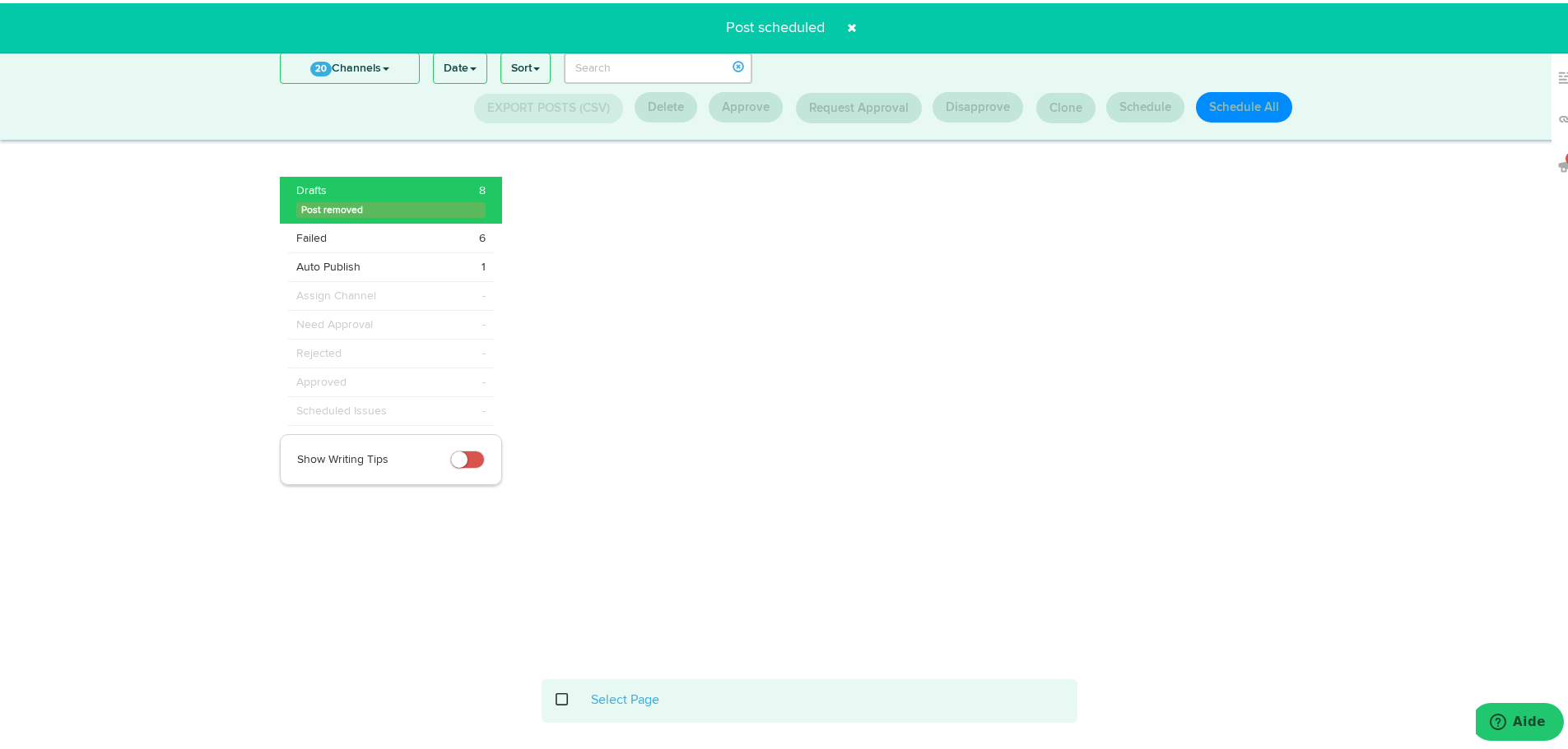
scroll to position [216, 0]
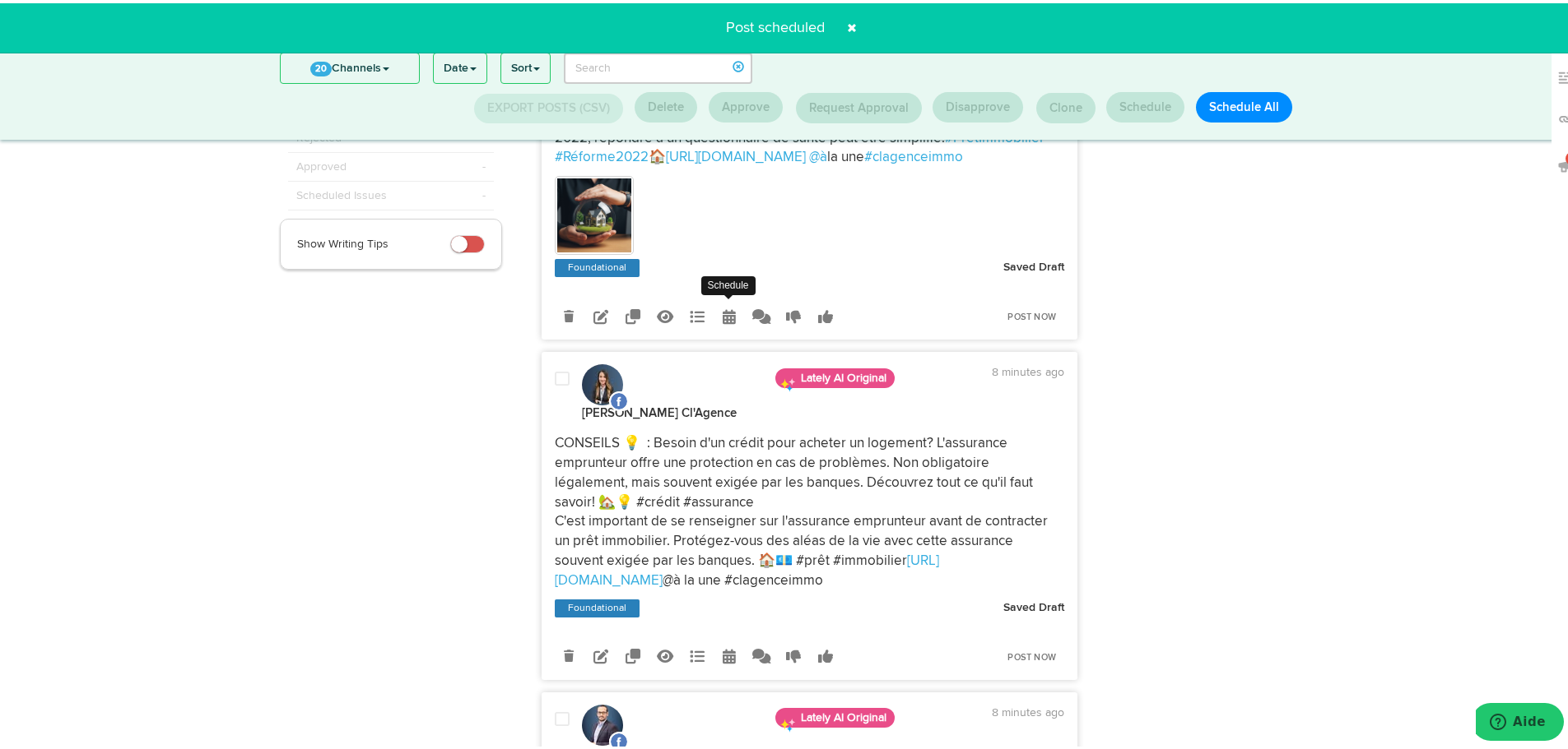
click at [722, 311] on icon at bounding box center [728, 313] width 13 height 15
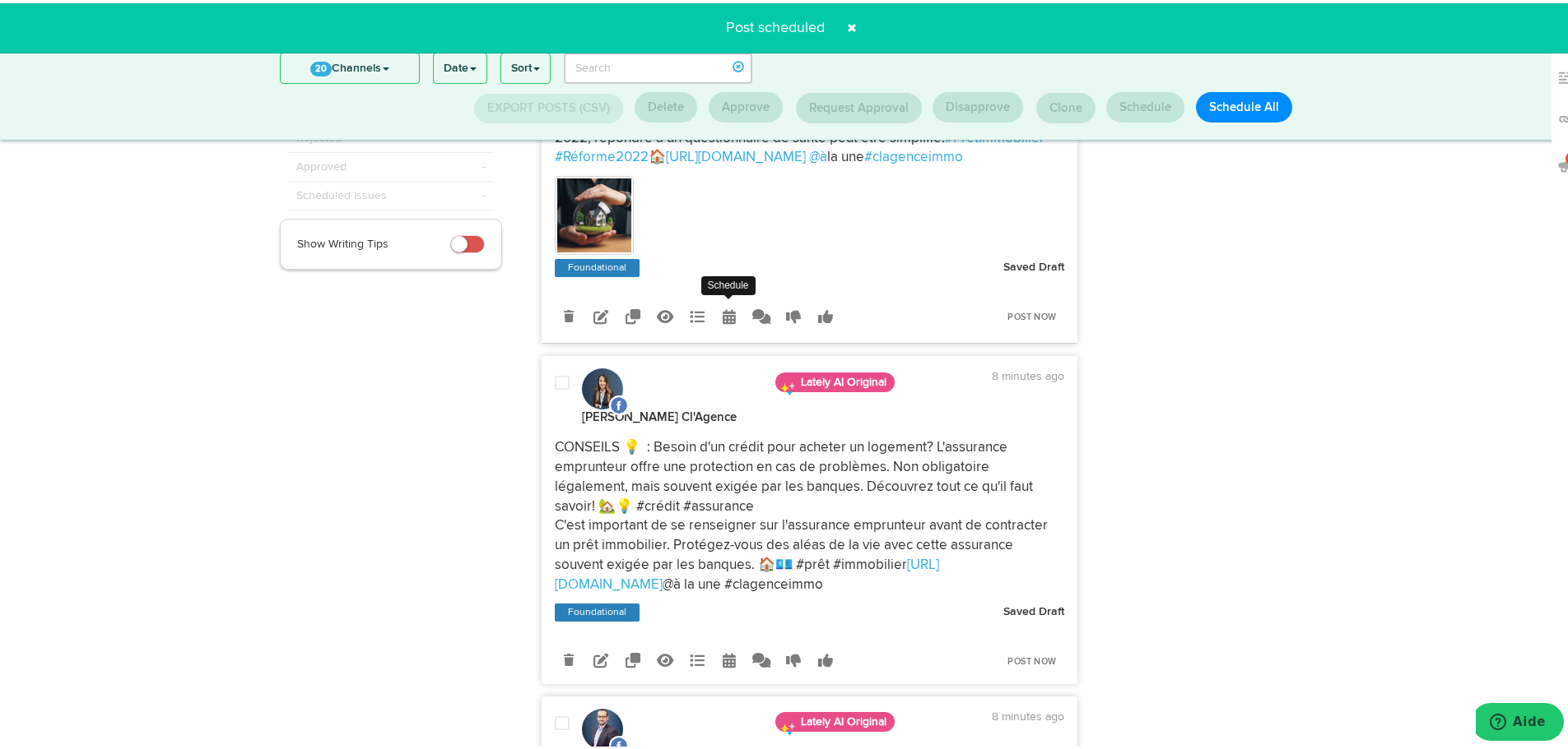
radio input "true"
select select "4"
select select "23"
select select "PM"
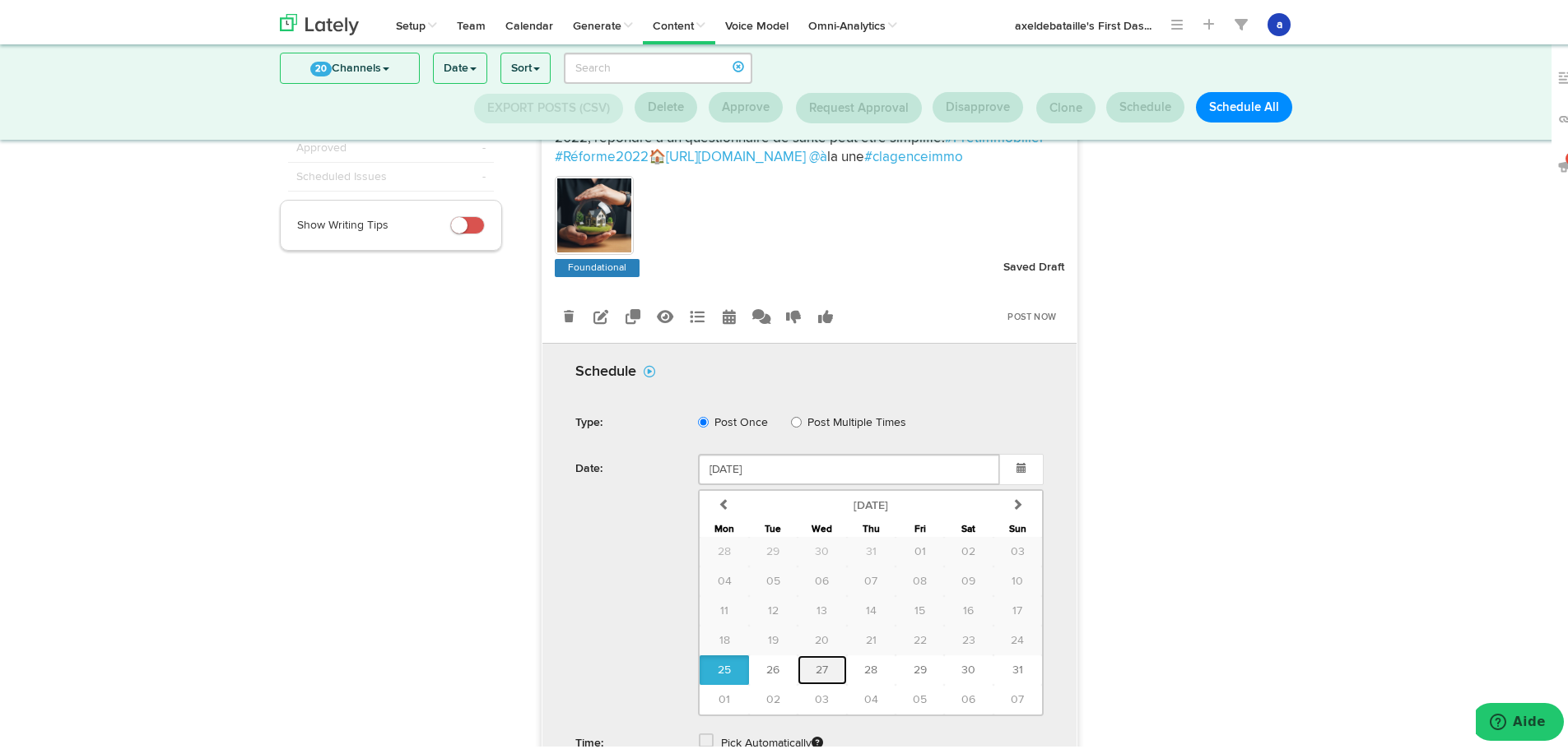
click at [816, 663] on span "27" at bounding box center [822, 667] width 12 height 12
type input "[DATE]"
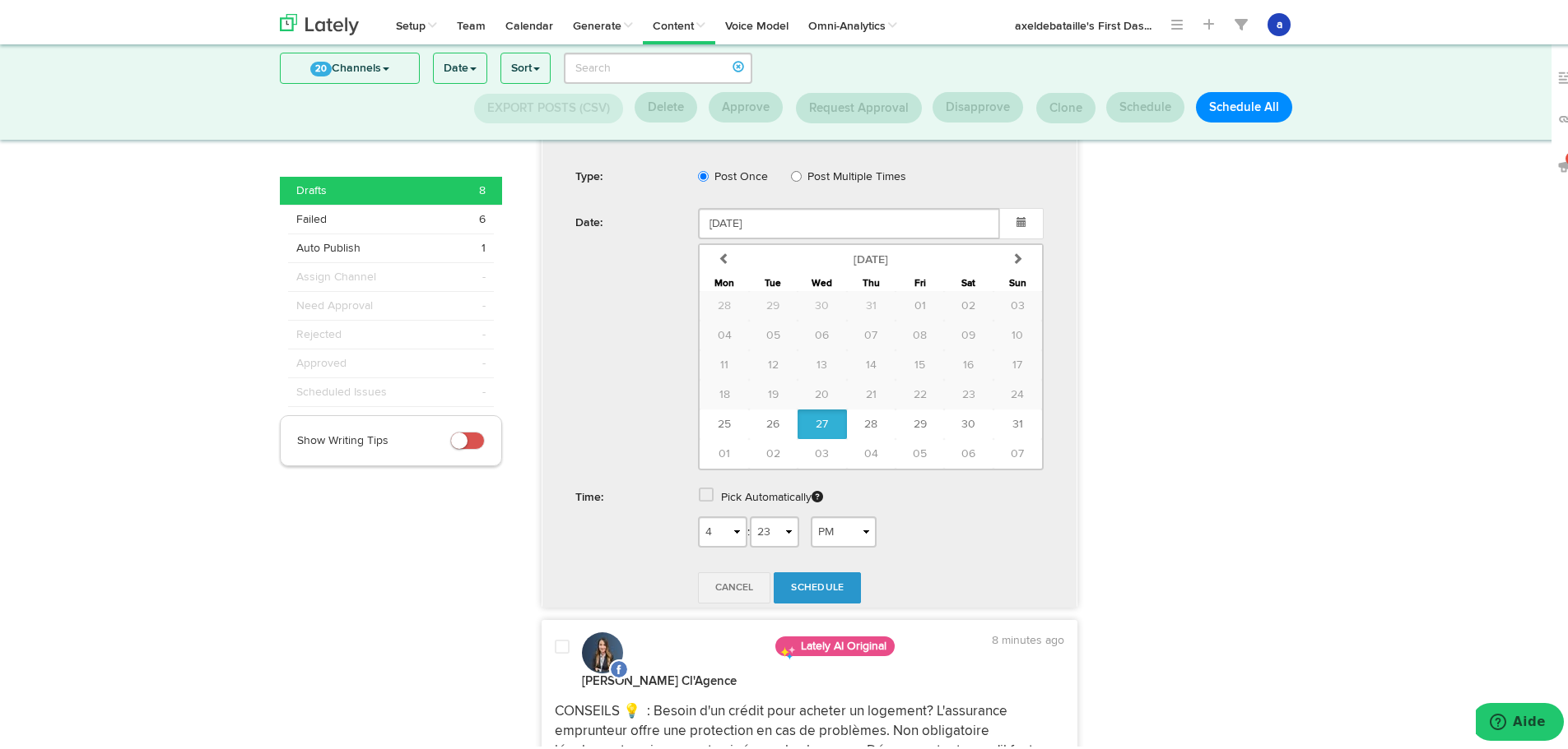
scroll to position [463, 0]
click at [698, 493] on span at bounding box center [705, 490] width 15 height 17
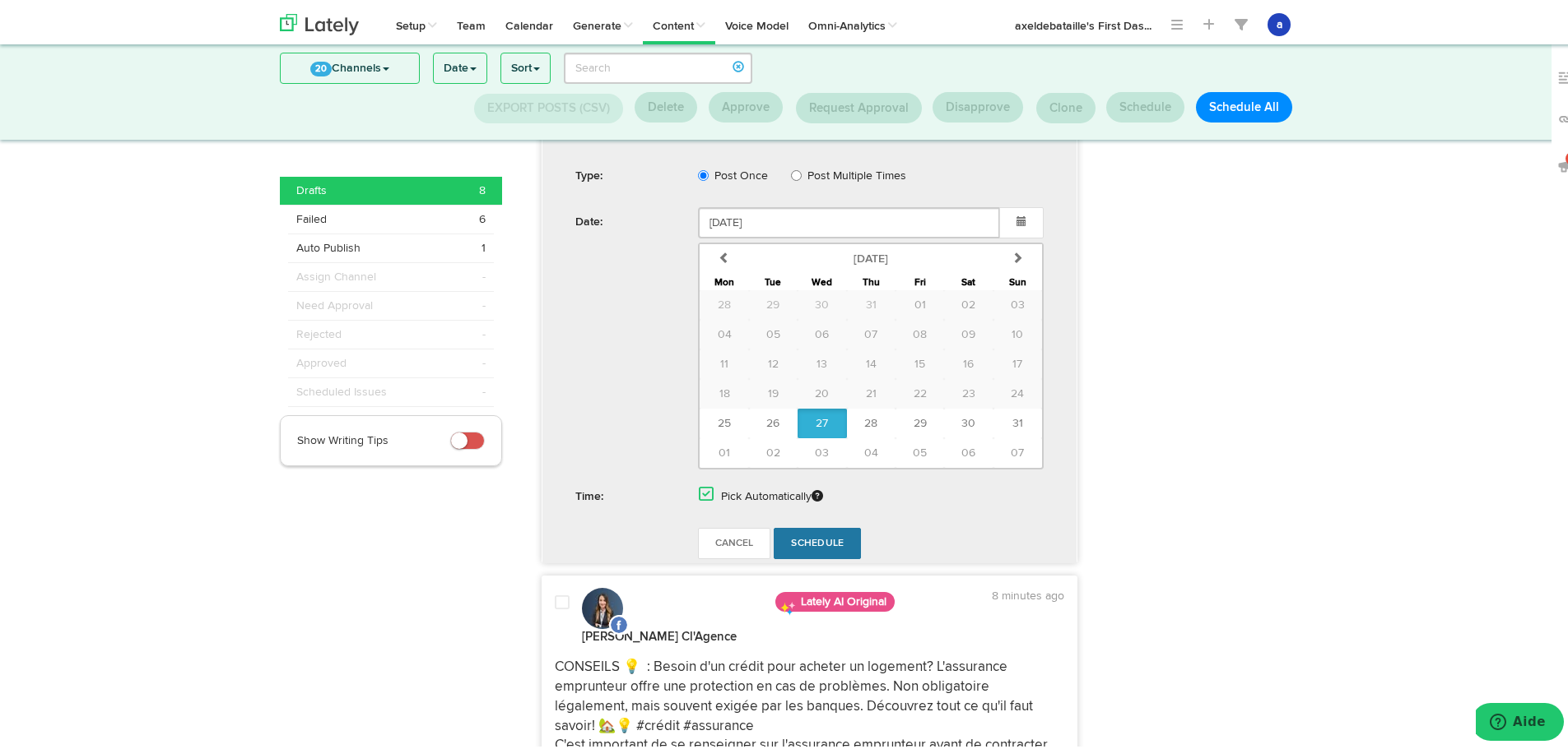
click at [812, 532] on link "Schedule" at bounding box center [817, 540] width 88 height 31
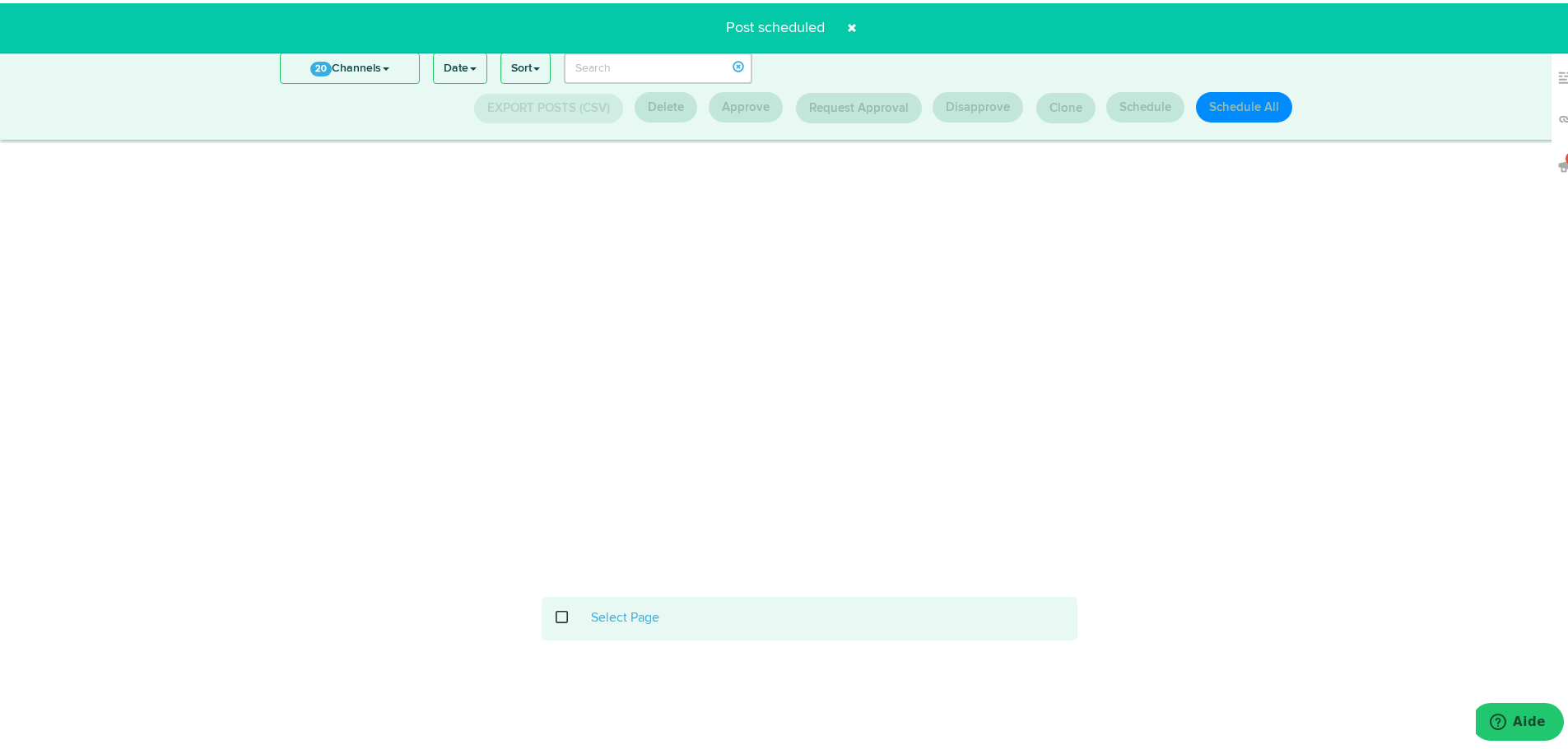
scroll to position [216, 0]
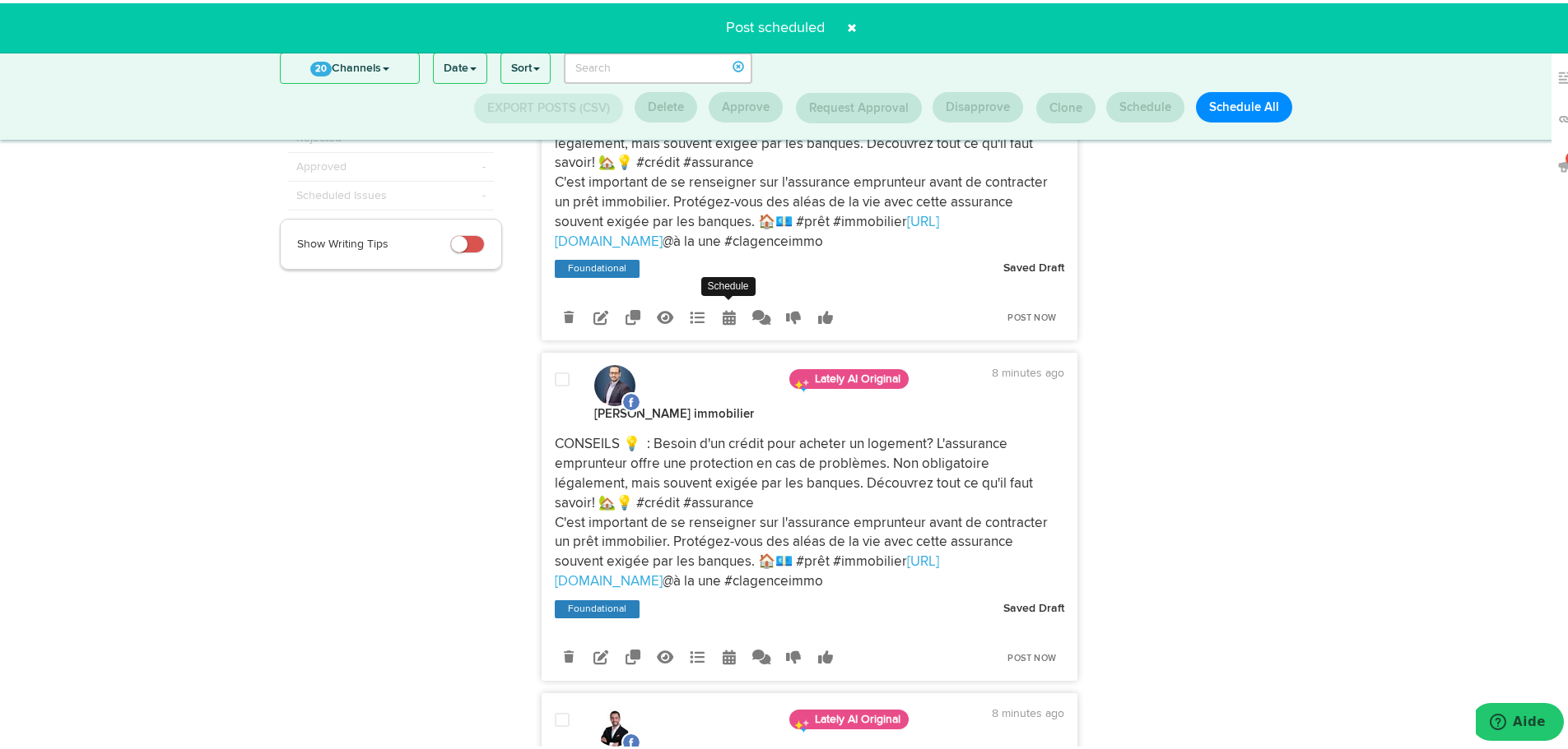
click at [722, 309] on icon at bounding box center [728, 313] width 13 height 15
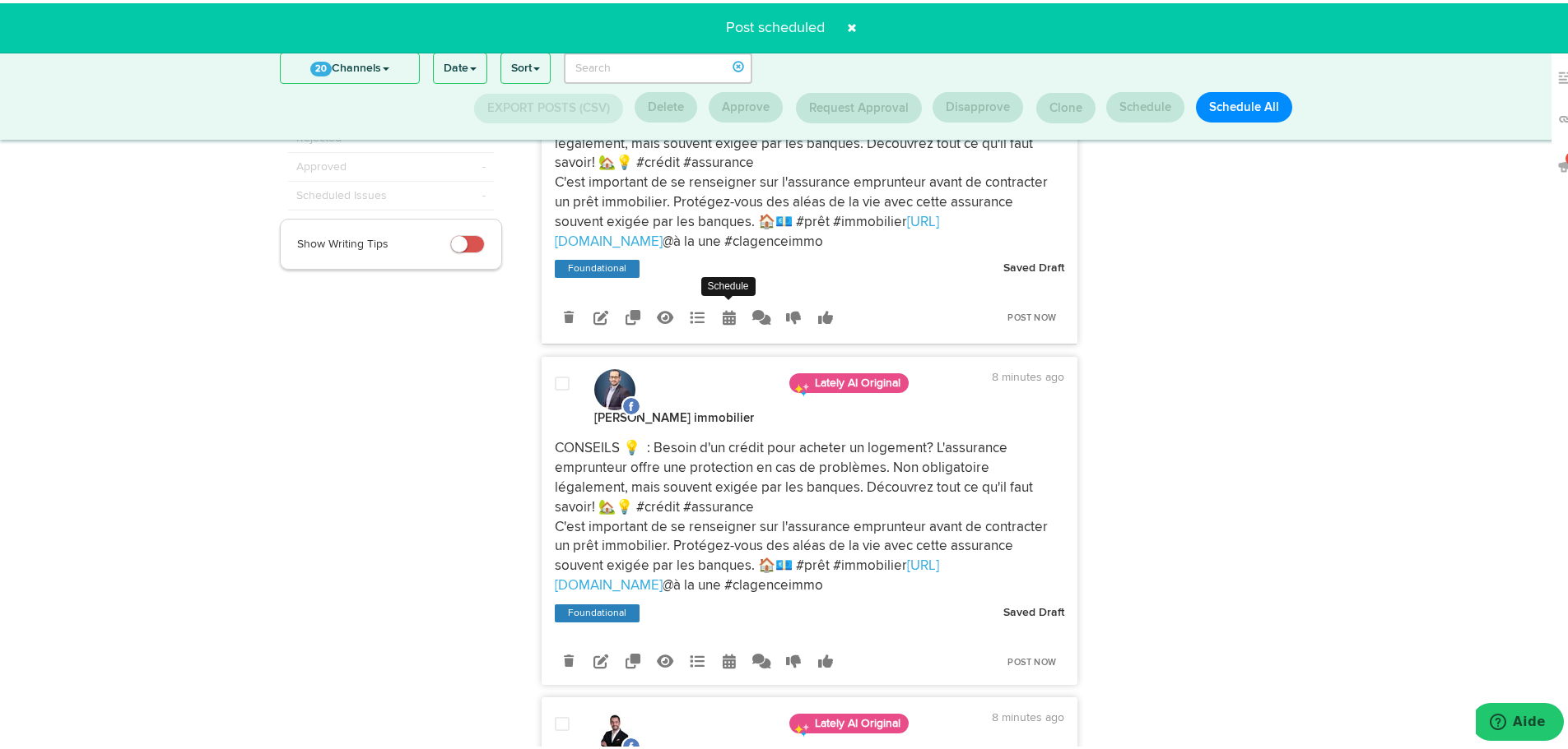
radio input "true"
select select "4"
select select "23"
select select "PM"
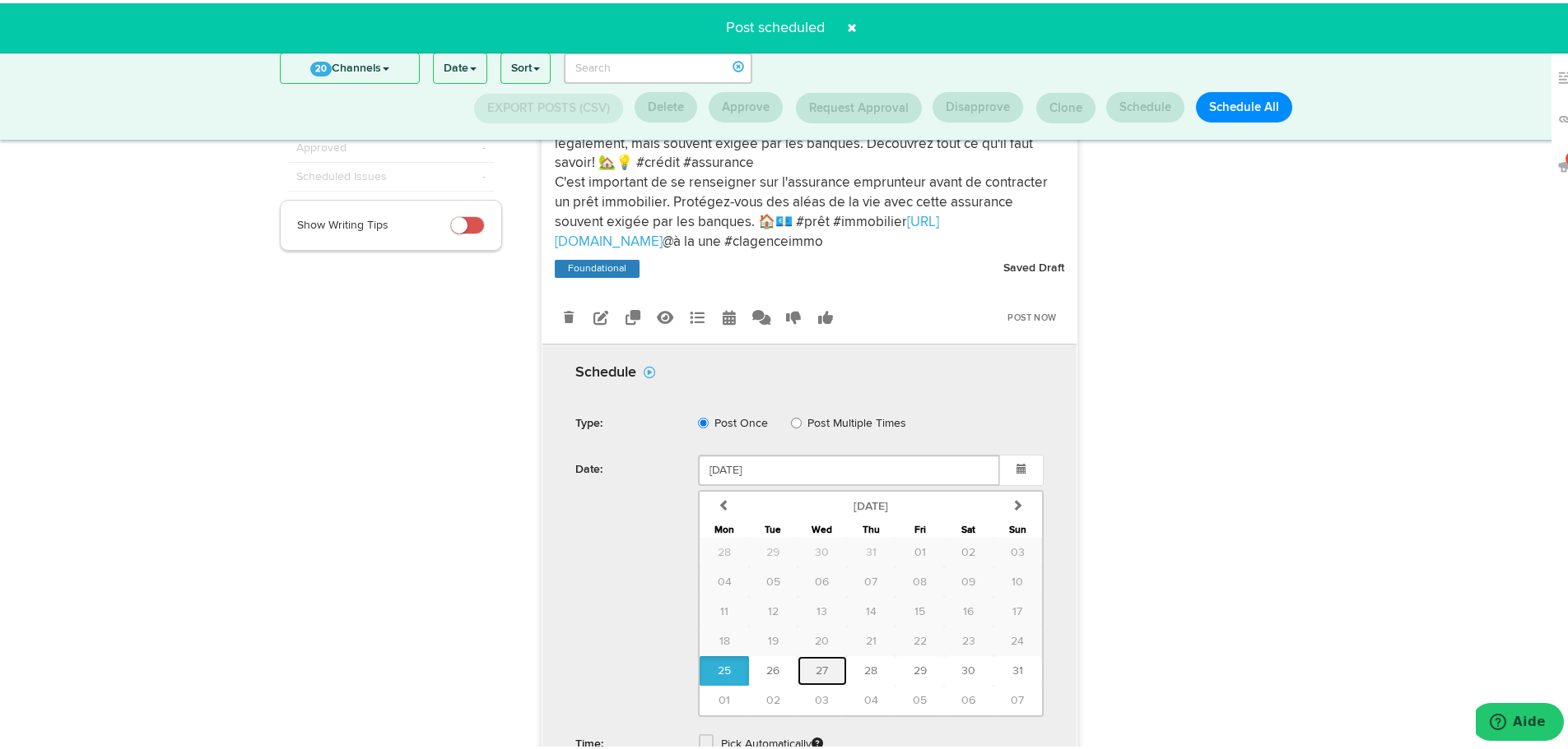
click at [808, 657] on button "27" at bounding box center [821, 668] width 49 height 30
type input "[DATE]"
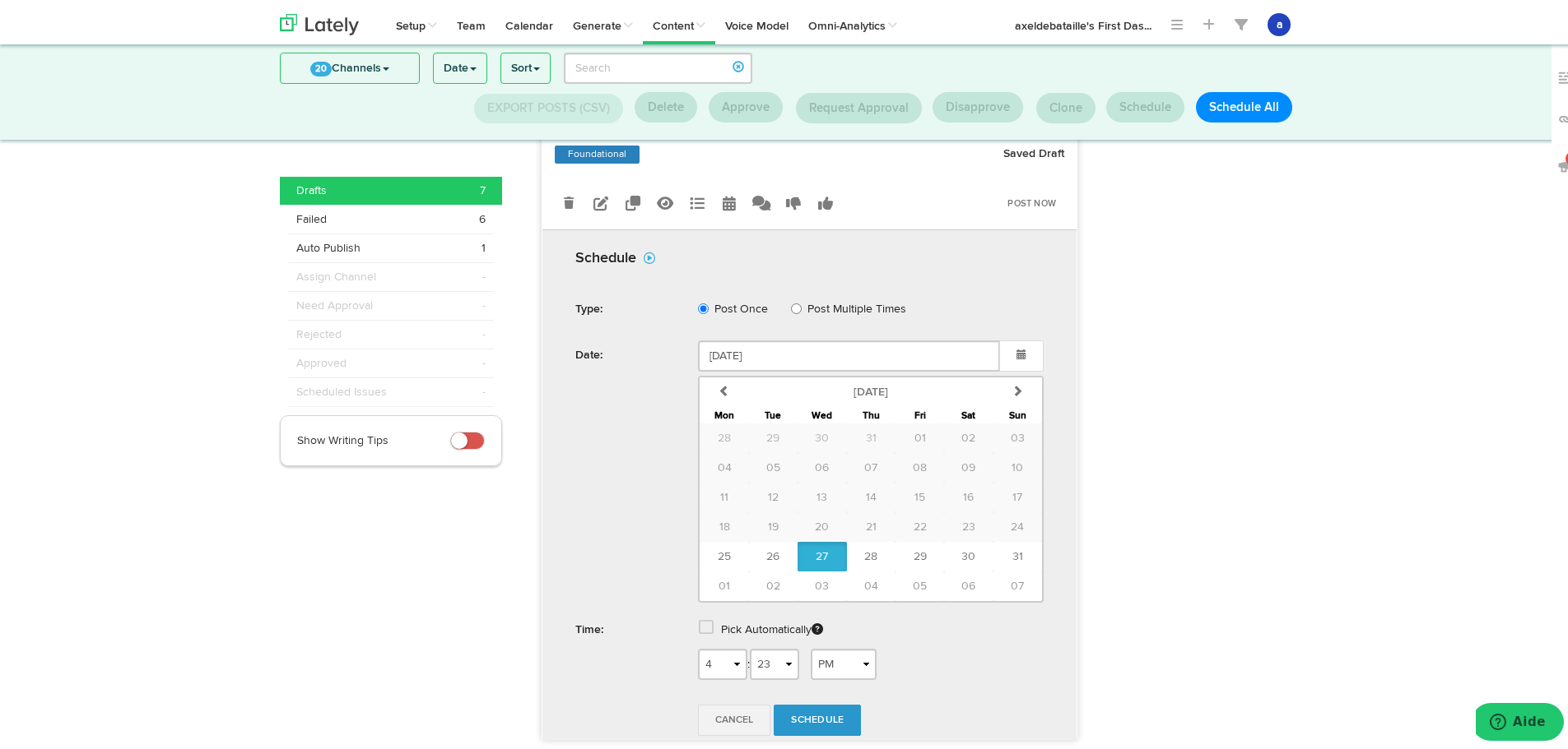
scroll to position [380, 0]
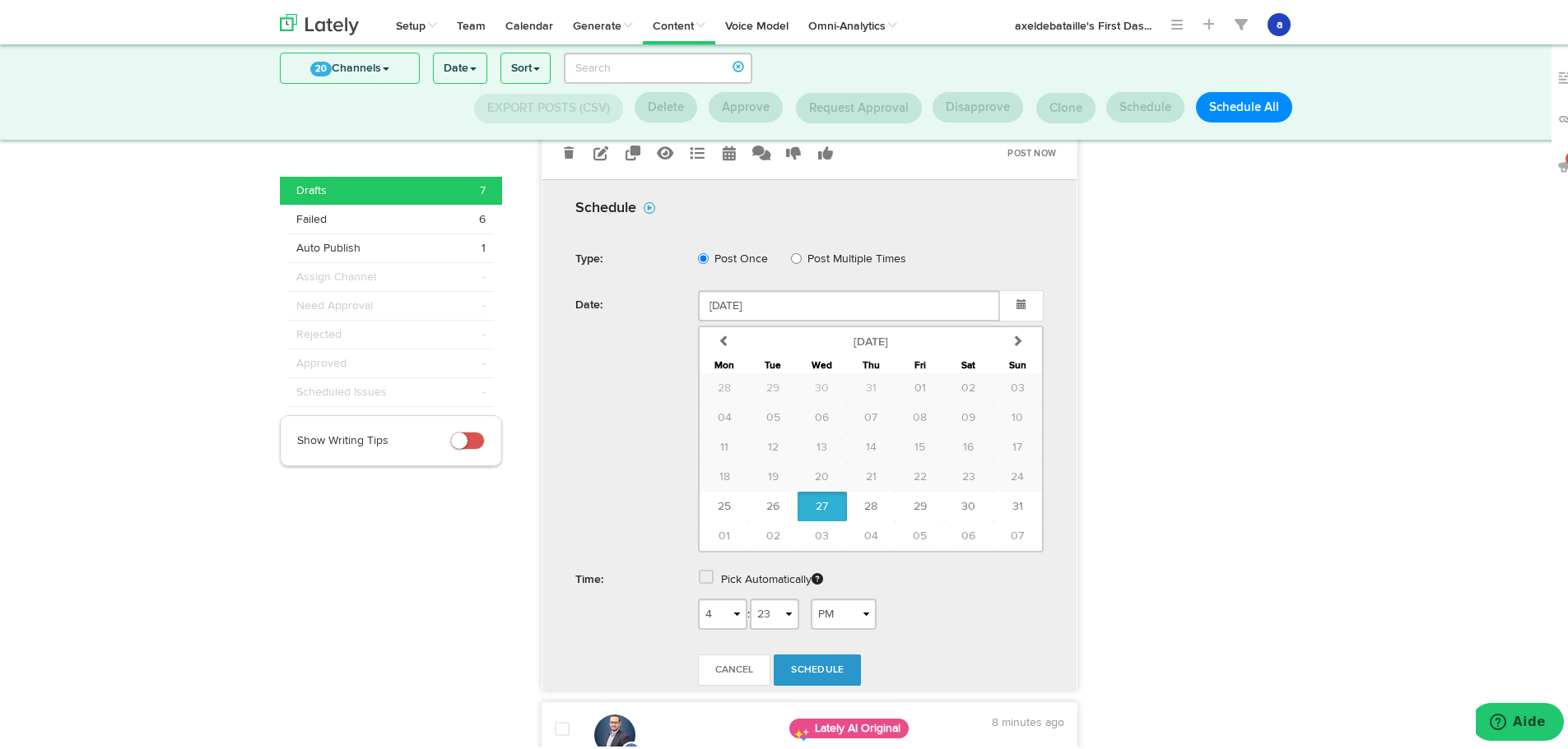
click at [727, 572] on label "Pick Automatically" at bounding box center [772, 577] width 102 height 30
click at [703, 580] on span at bounding box center [705, 574] width 15 height 17
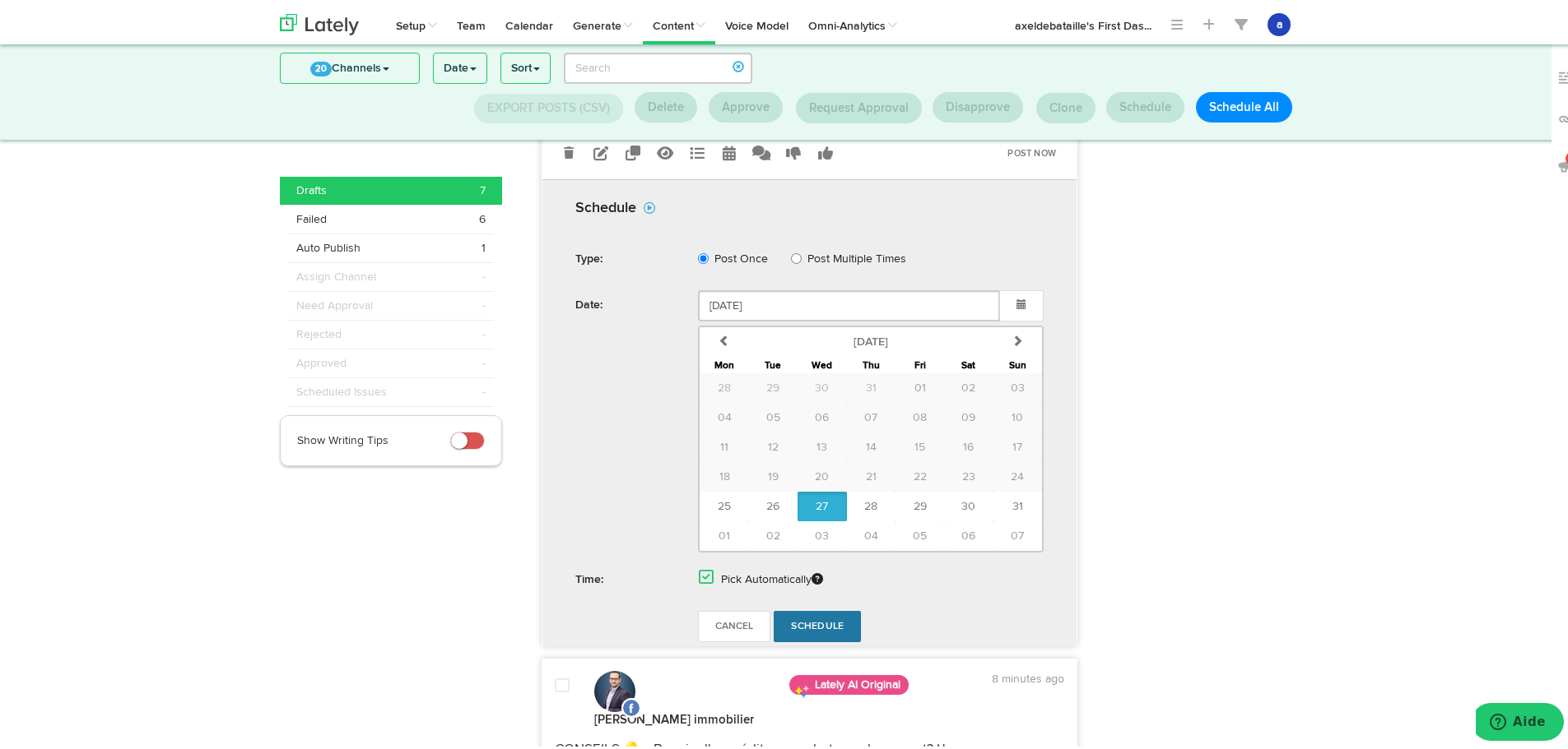
click at [815, 631] on link "Schedule" at bounding box center [817, 623] width 88 height 31
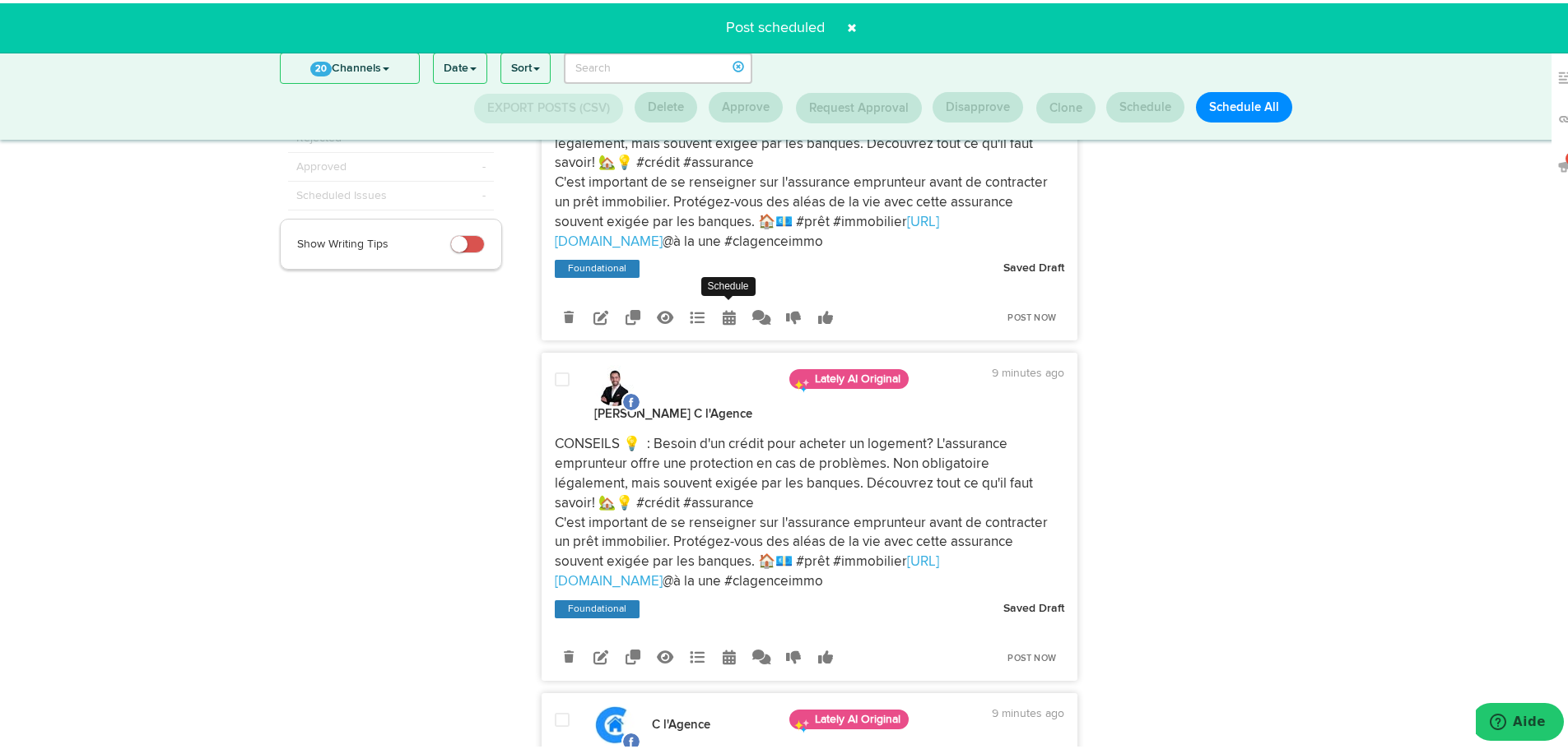
click at [730, 312] on link at bounding box center [729, 313] width 29 height 29
radio input "true"
select select "4"
select select "23"
select select "PM"
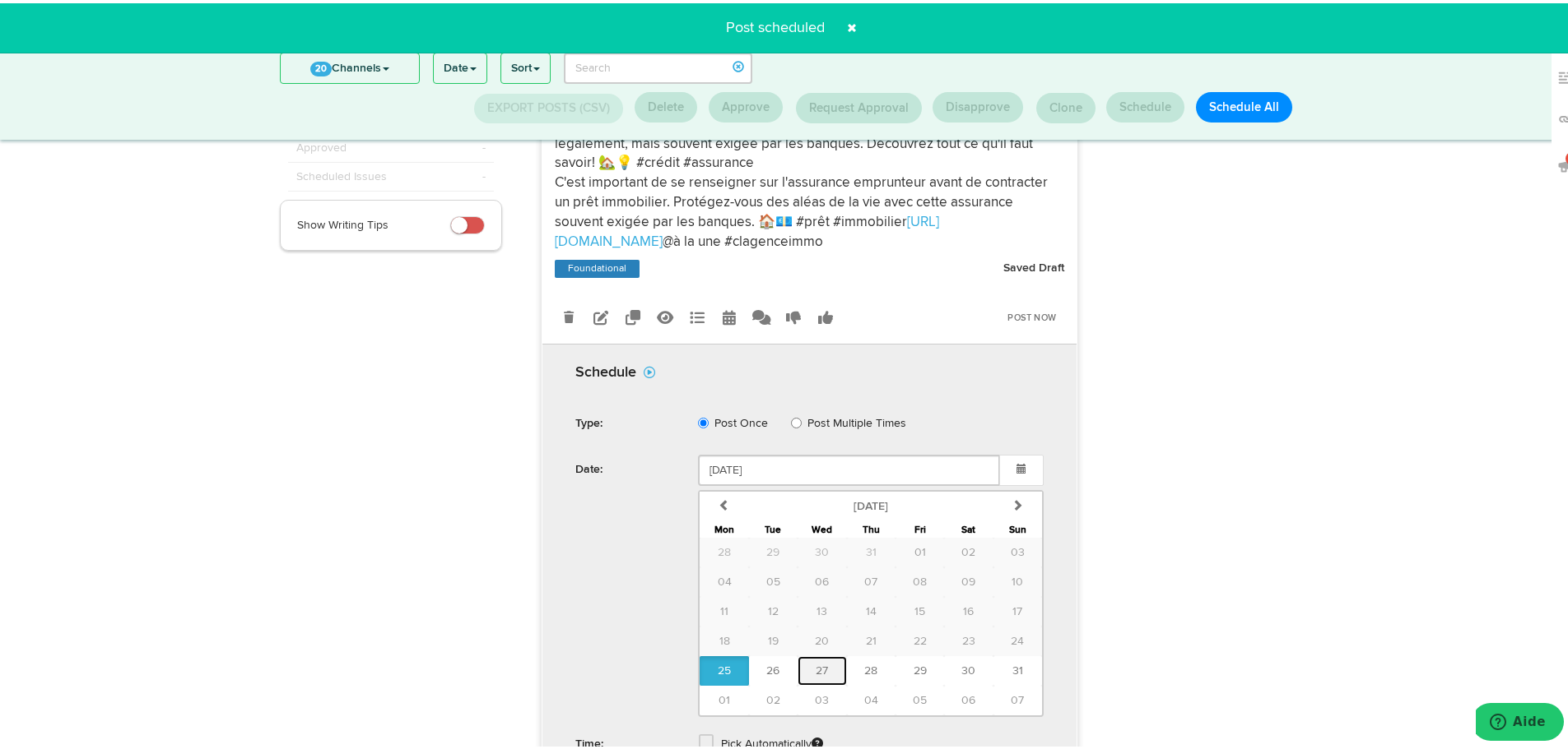
click at [835, 669] on button "27" at bounding box center [821, 668] width 49 height 30
type input "[DATE]"
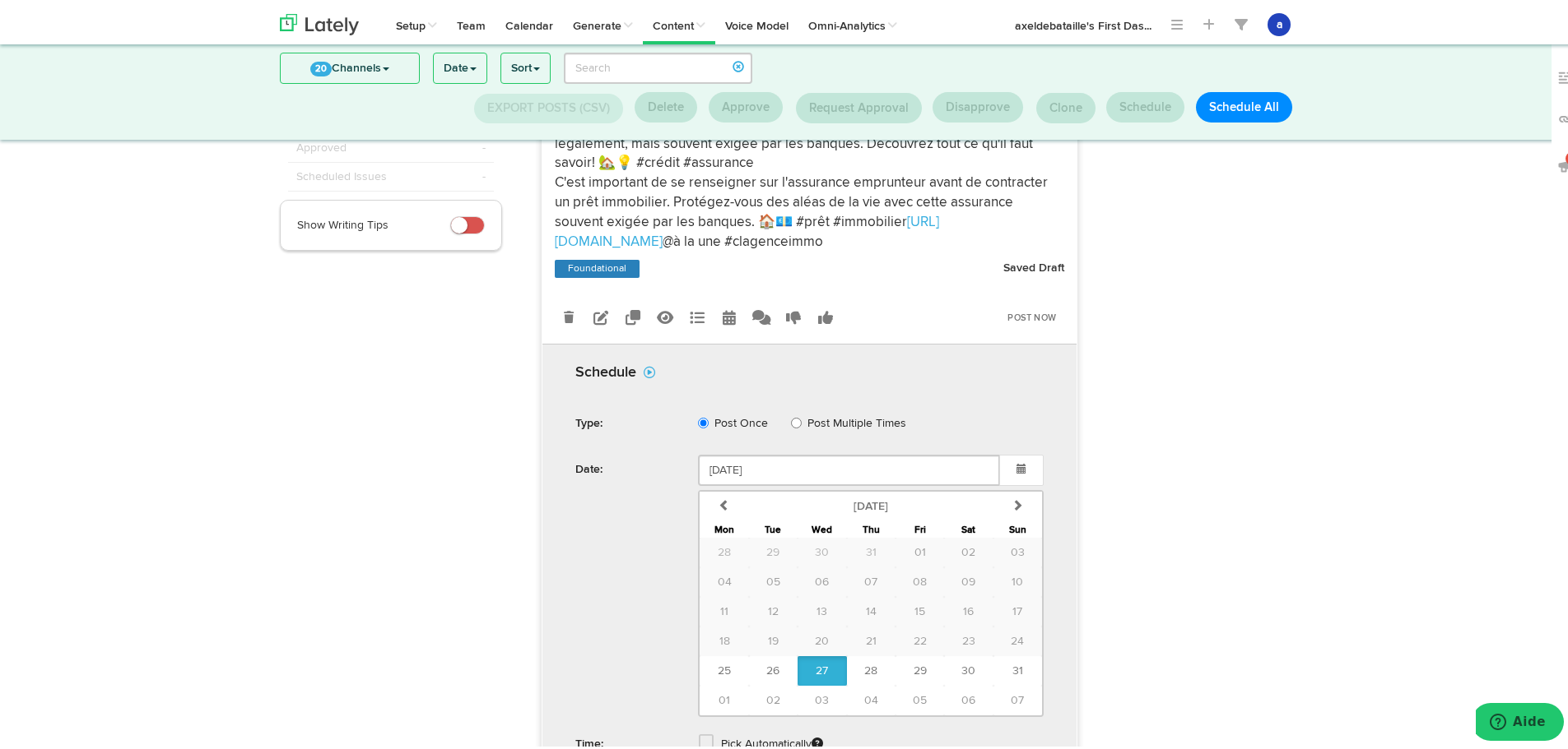
scroll to position [380, 0]
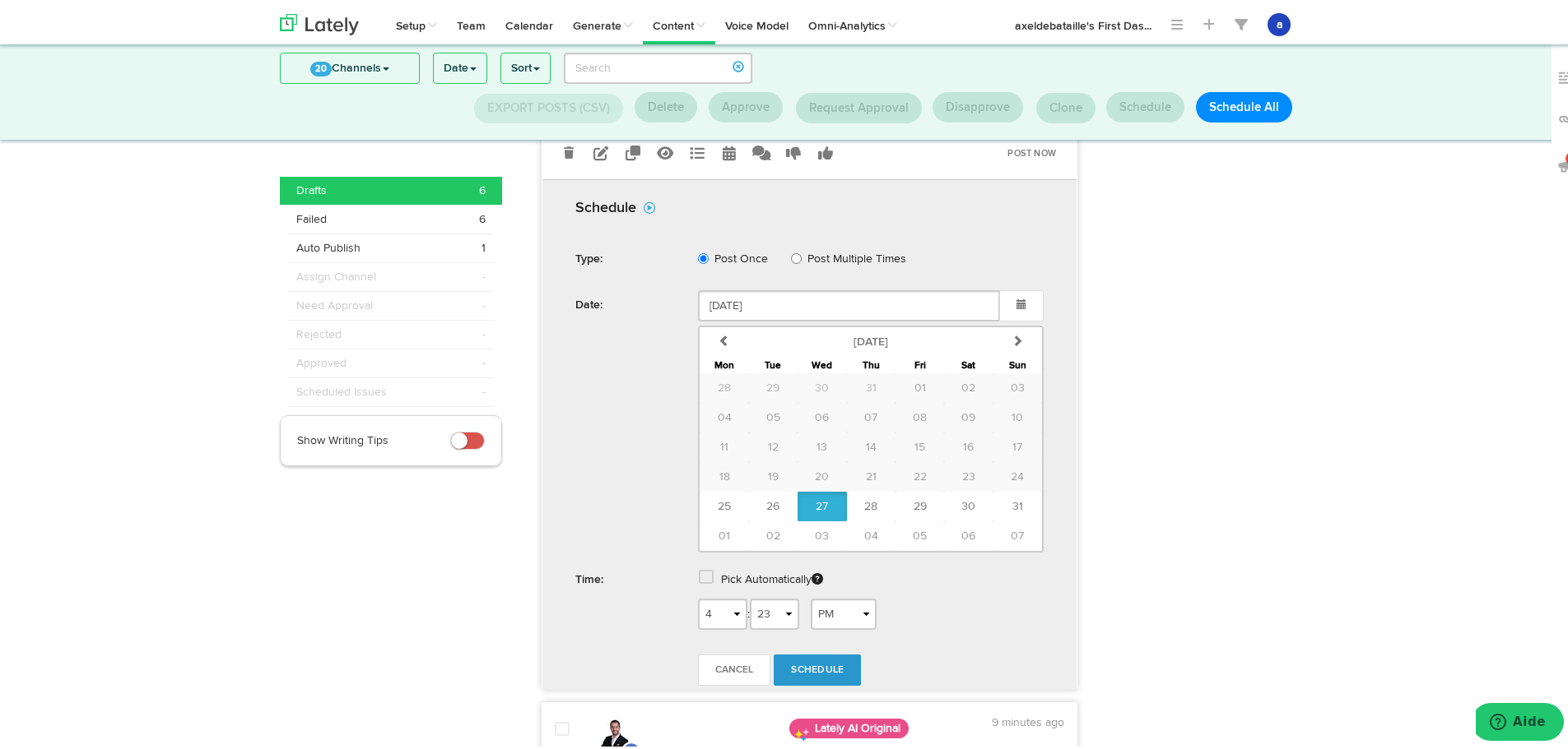
click at [703, 576] on span at bounding box center [705, 574] width 15 height 17
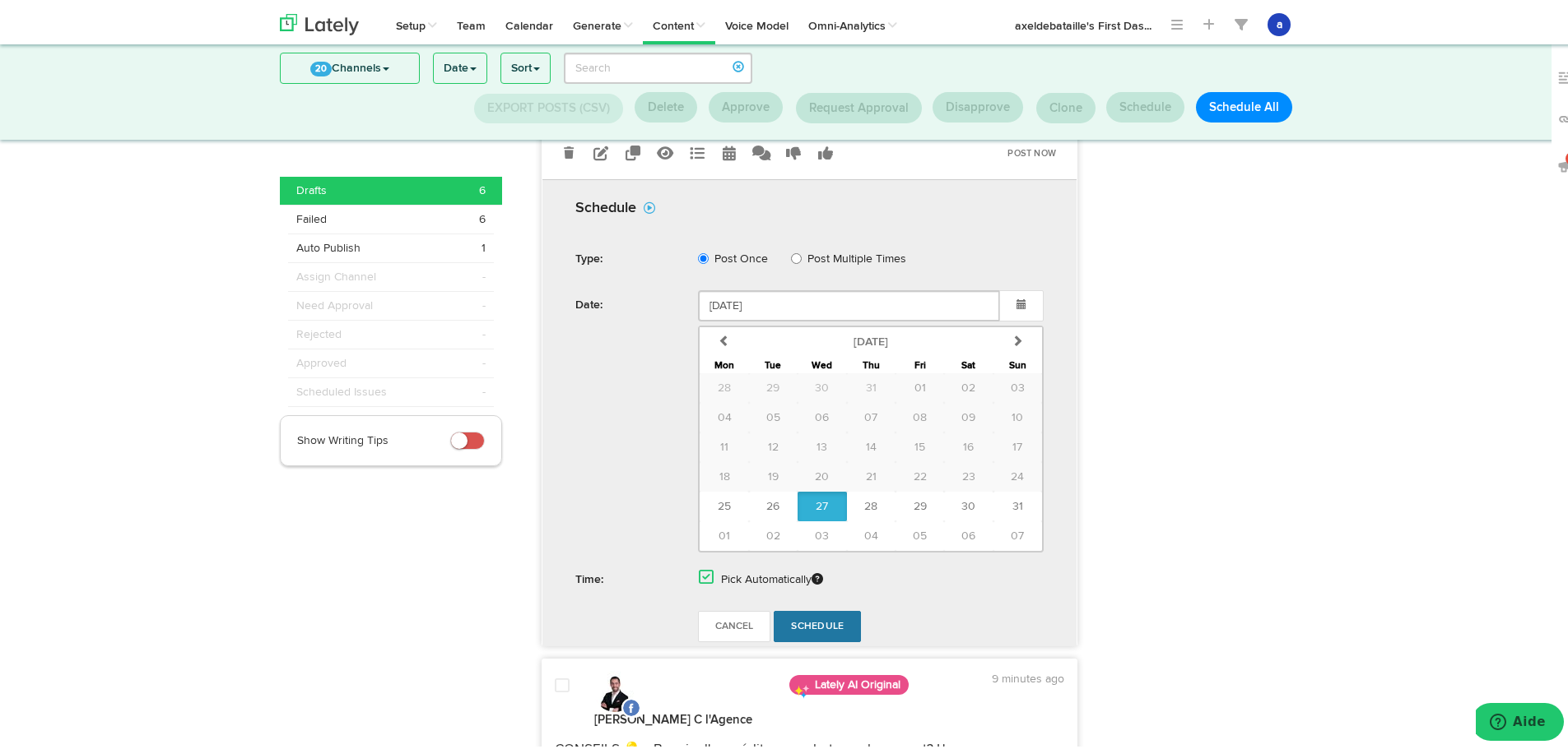
click at [813, 631] on link "Schedule" at bounding box center [817, 623] width 88 height 31
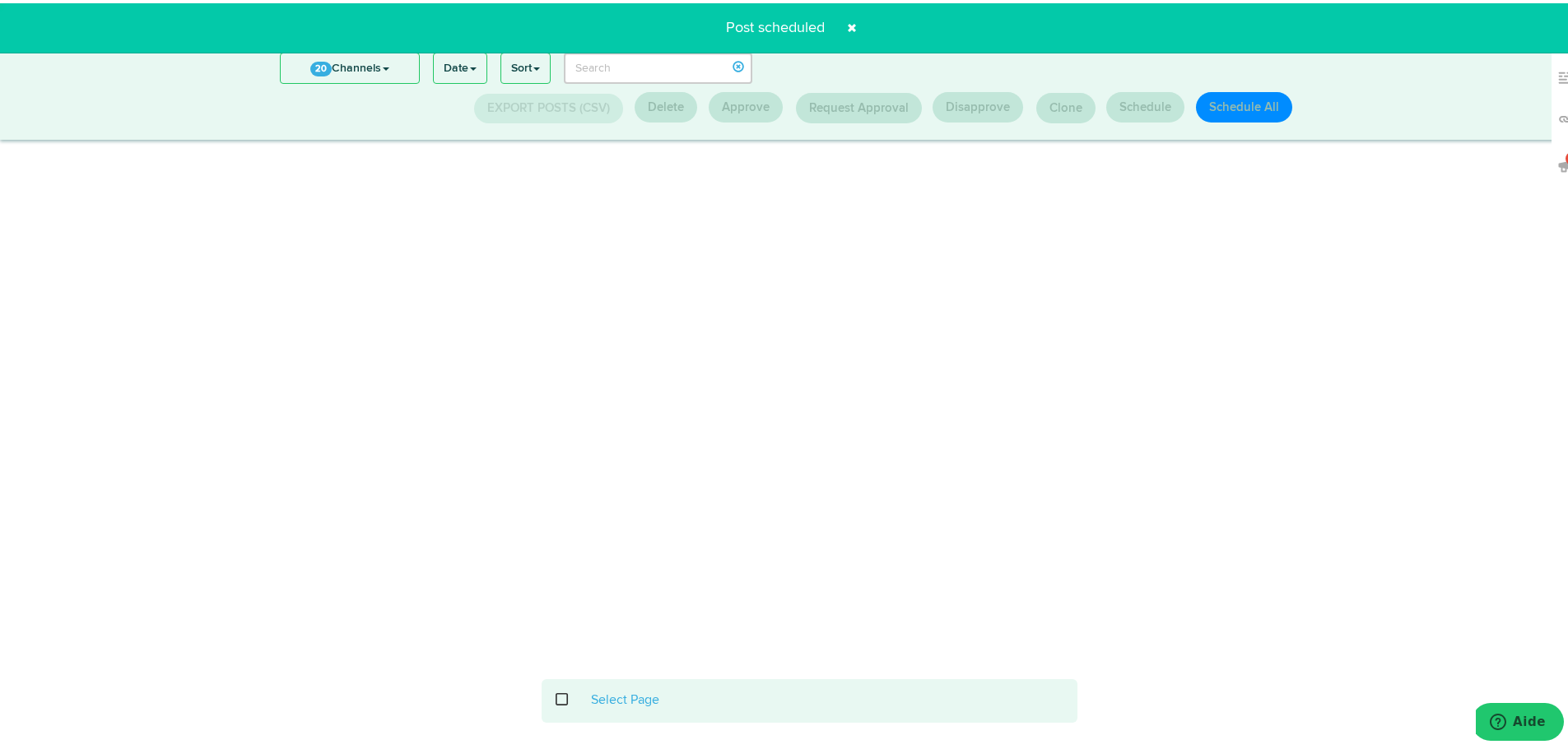
scroll to position [216, 0]
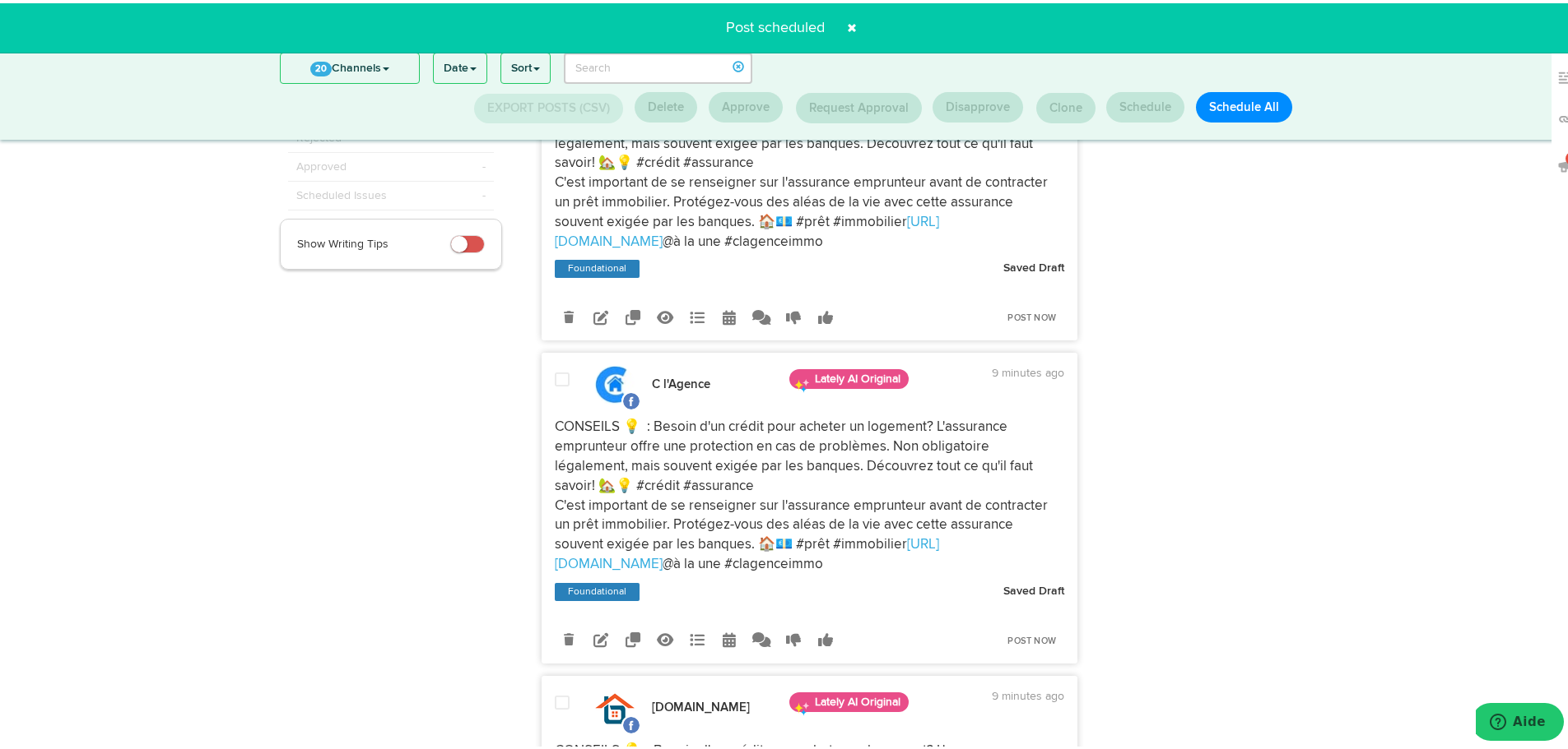
click at [725, 311] on icon at bounding box center [728, 313] width 13 height 15
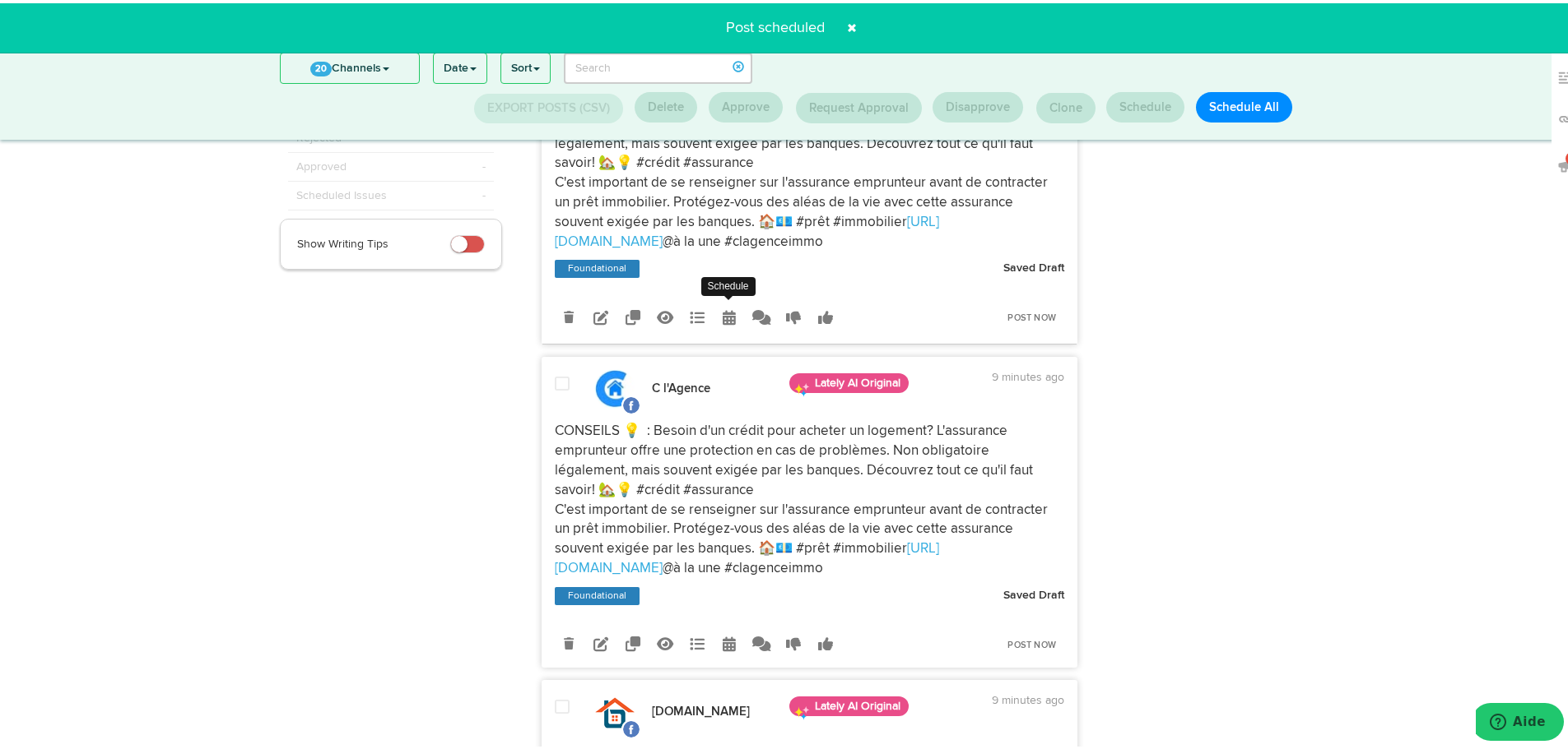
radio input "true"
select select "4"
select select "23"
select select "PM"
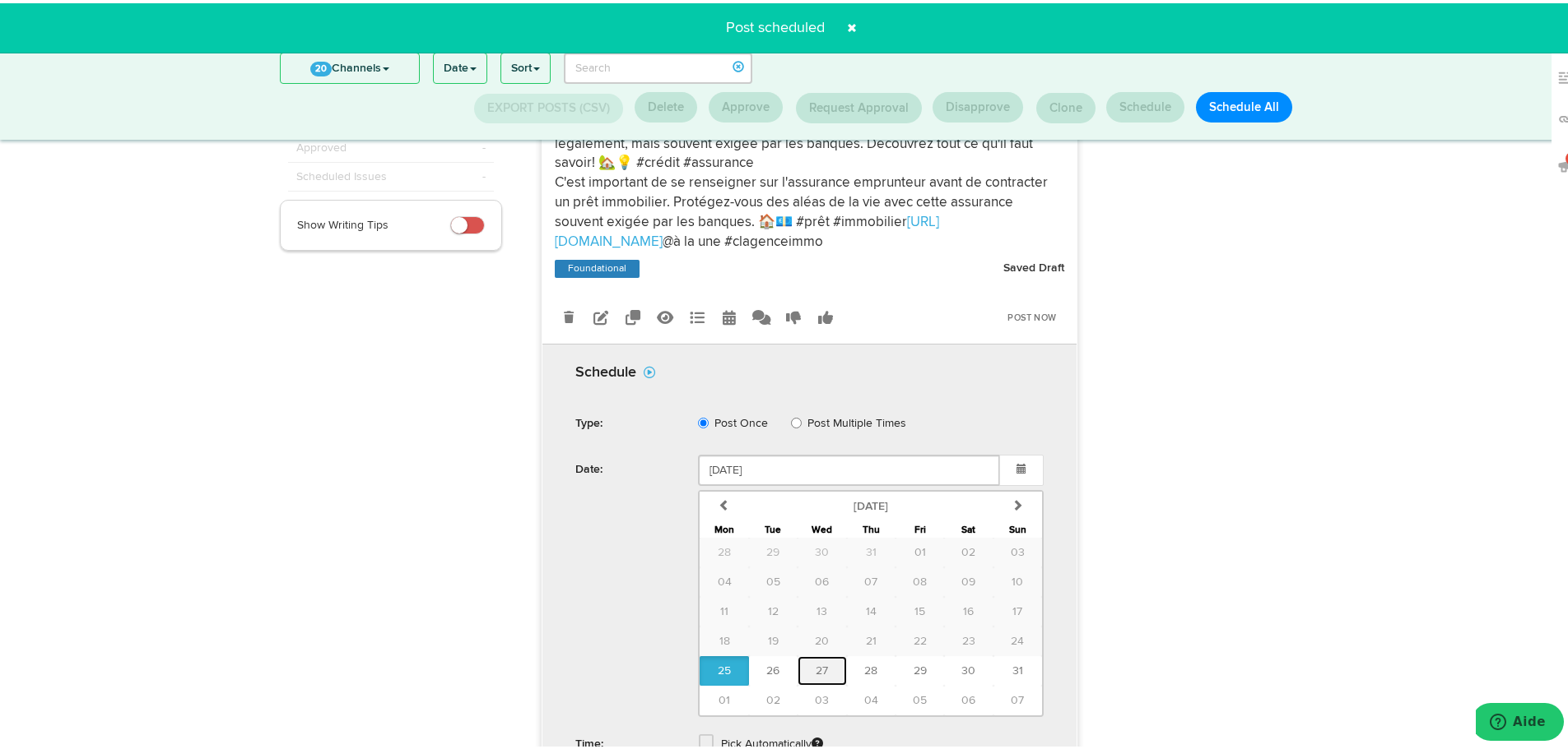
click at [833, 667] on button "27" at bounding box center [821, 668] width 49 height 30
type input "[DATE]"
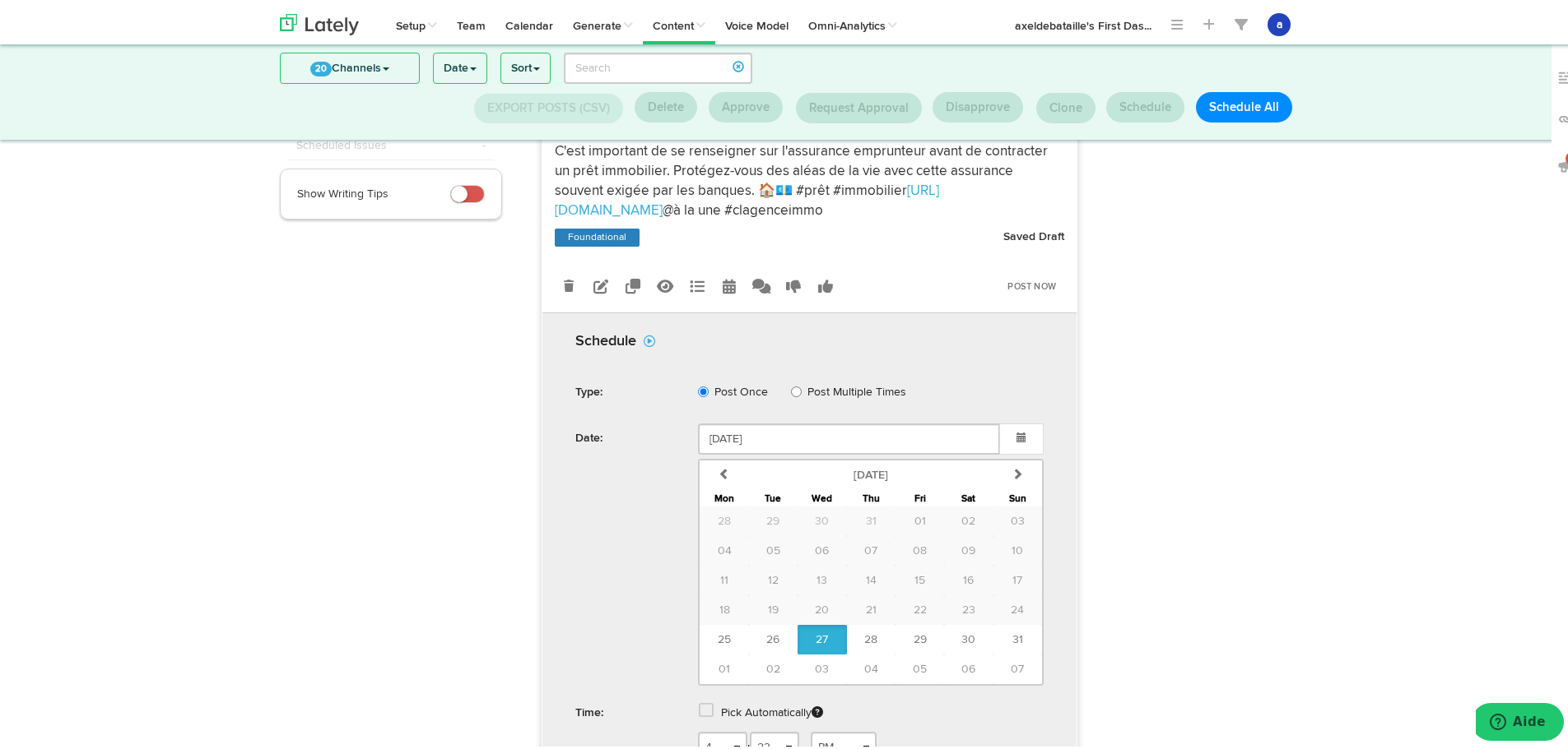
scroll to position [297, 0]
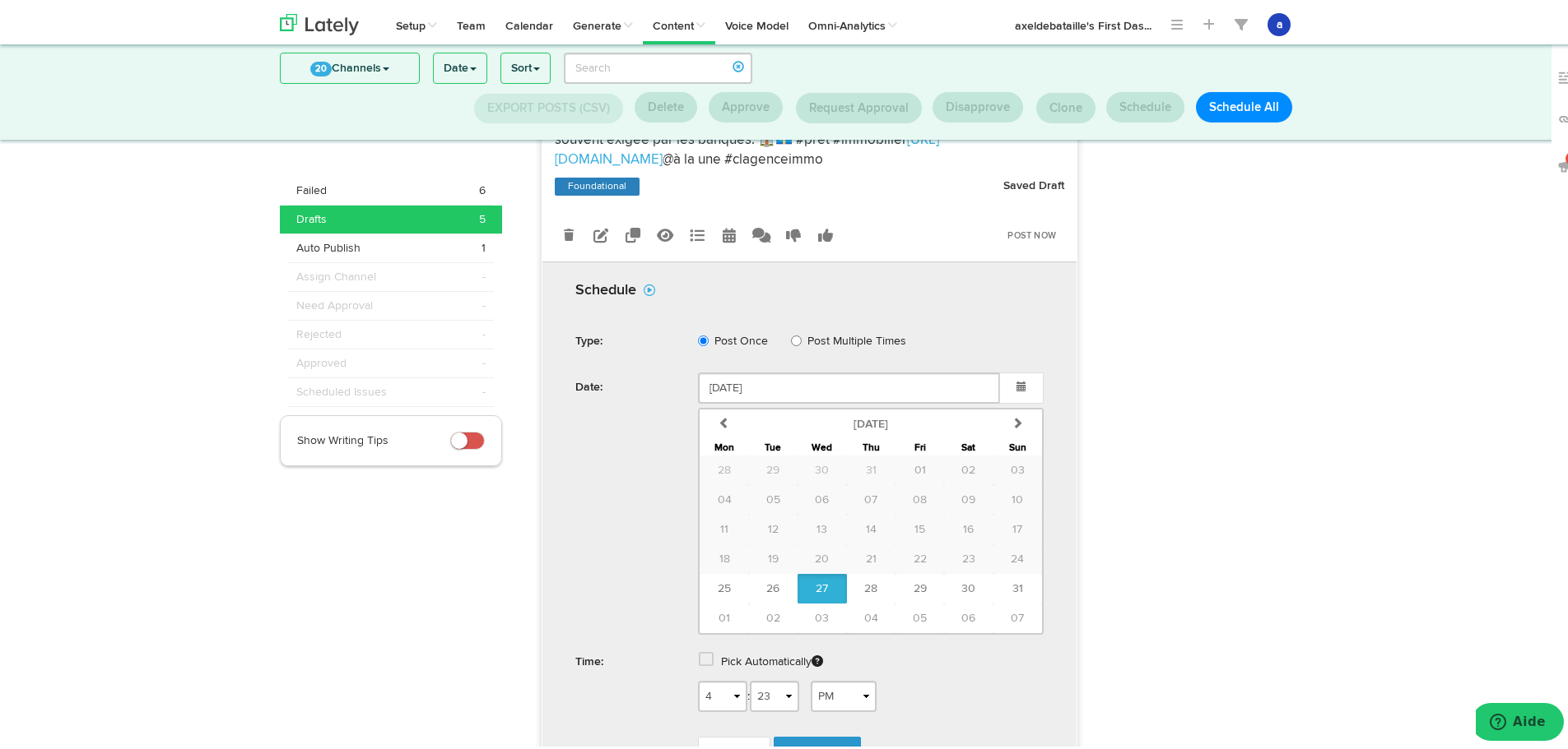
click at [708, 657] on link at bounding box center [707, 659] width 18 height 12
drag, startPoint x: 807, startPoint y: 701, endPoint x: 776, endPoint y: 688, distance: 33.6
click at [806, 701] on span "Schedule" at bounding box center [817, 706] width 53 height 10
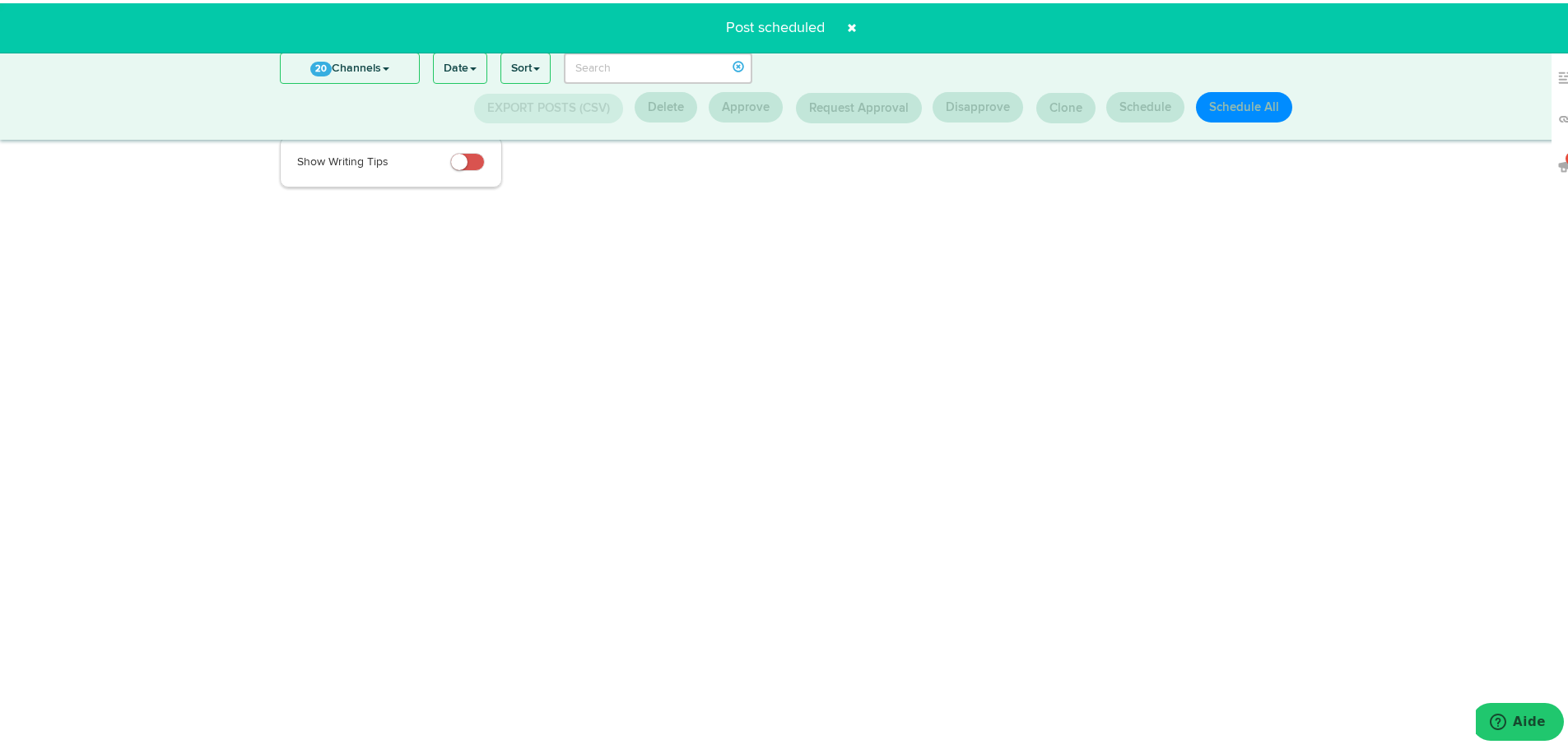
scroll to position [216, 0]
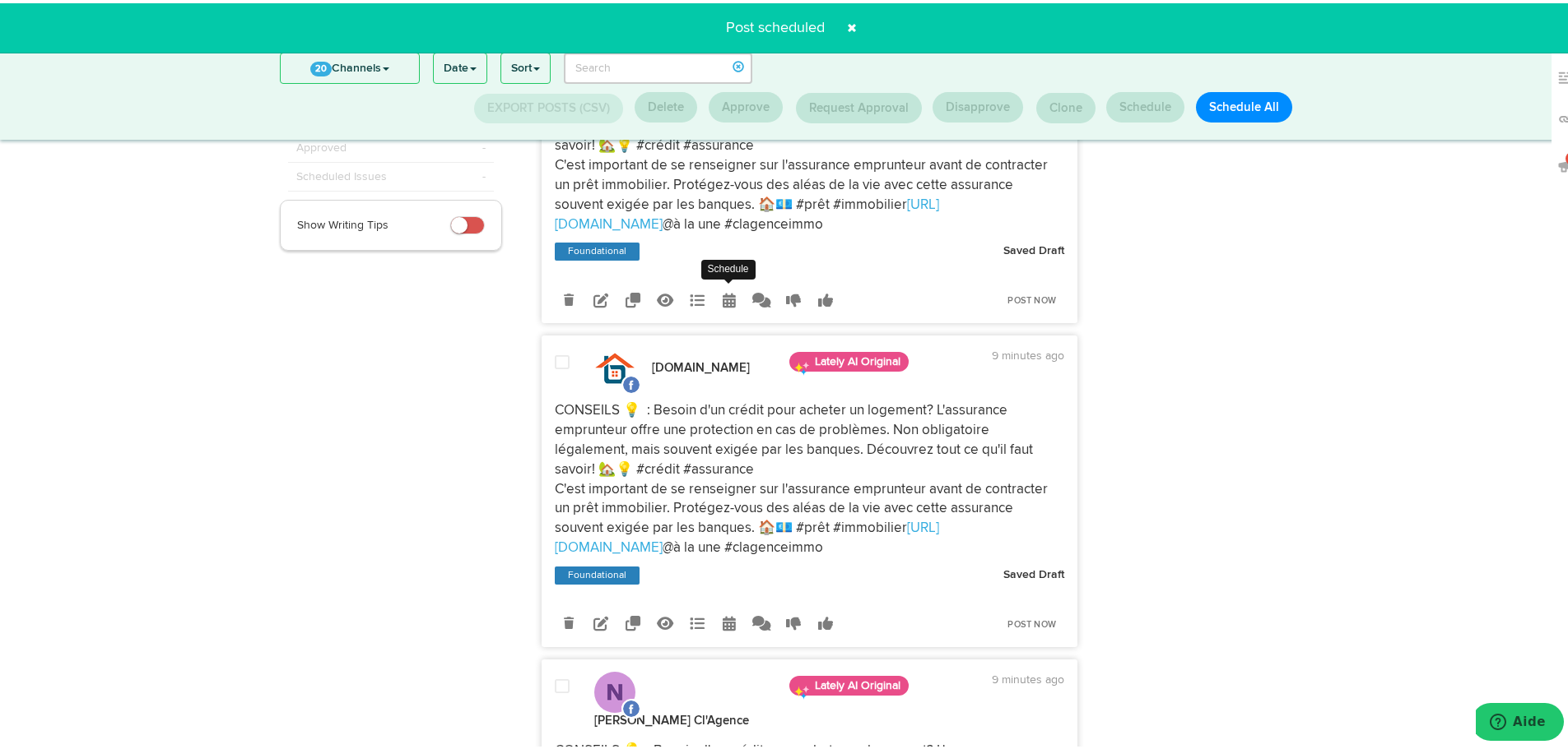
click at [722, 299] on icon at bounding box center [728, 296] width 13 height 15
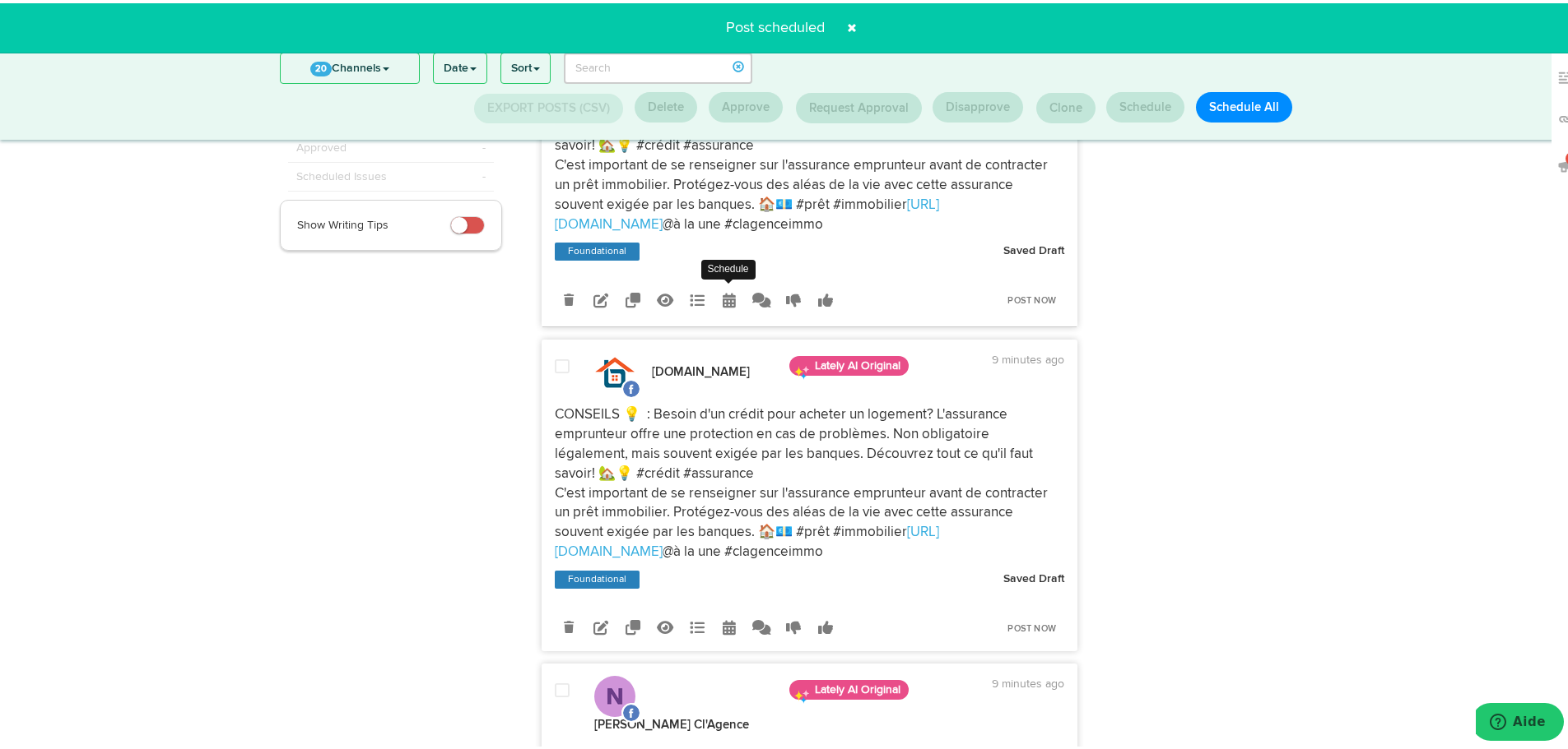
radio input "true"
select select "4"
select select "23"
select select "PM"
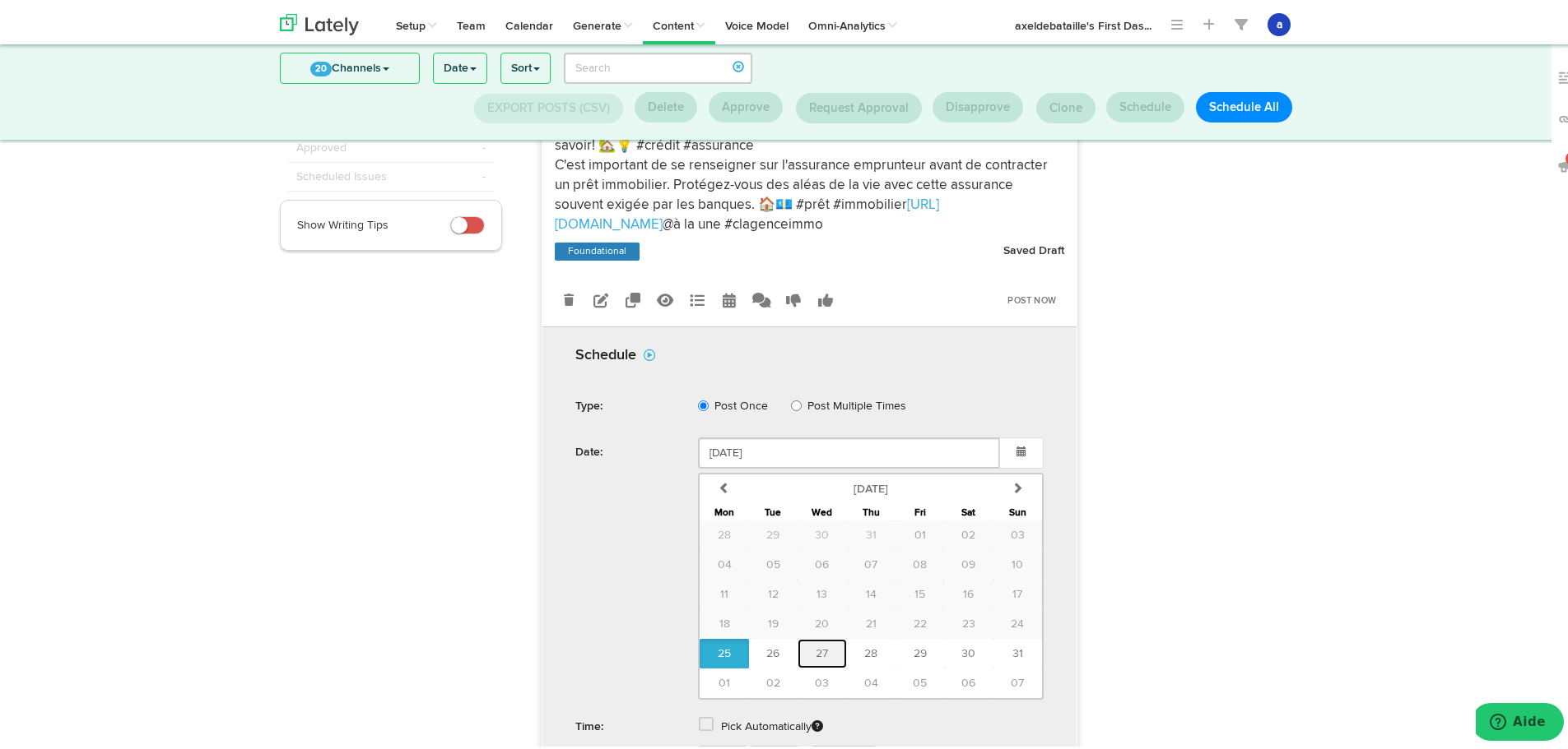
click at [816, 652] on span "27" at bounding box center [822, 651] width 12 height 12
type input "[DATE]"
click at [744, 722] on label "Pick Automatically" at bounding box center [772, 724] width 102 height 30
click at [732, 721] on label "Pick Automatically" at bounding box center [772, 724] width 102 height 30
click at [703, 727] on span at bounding box center [705, 721] width 15 height 17
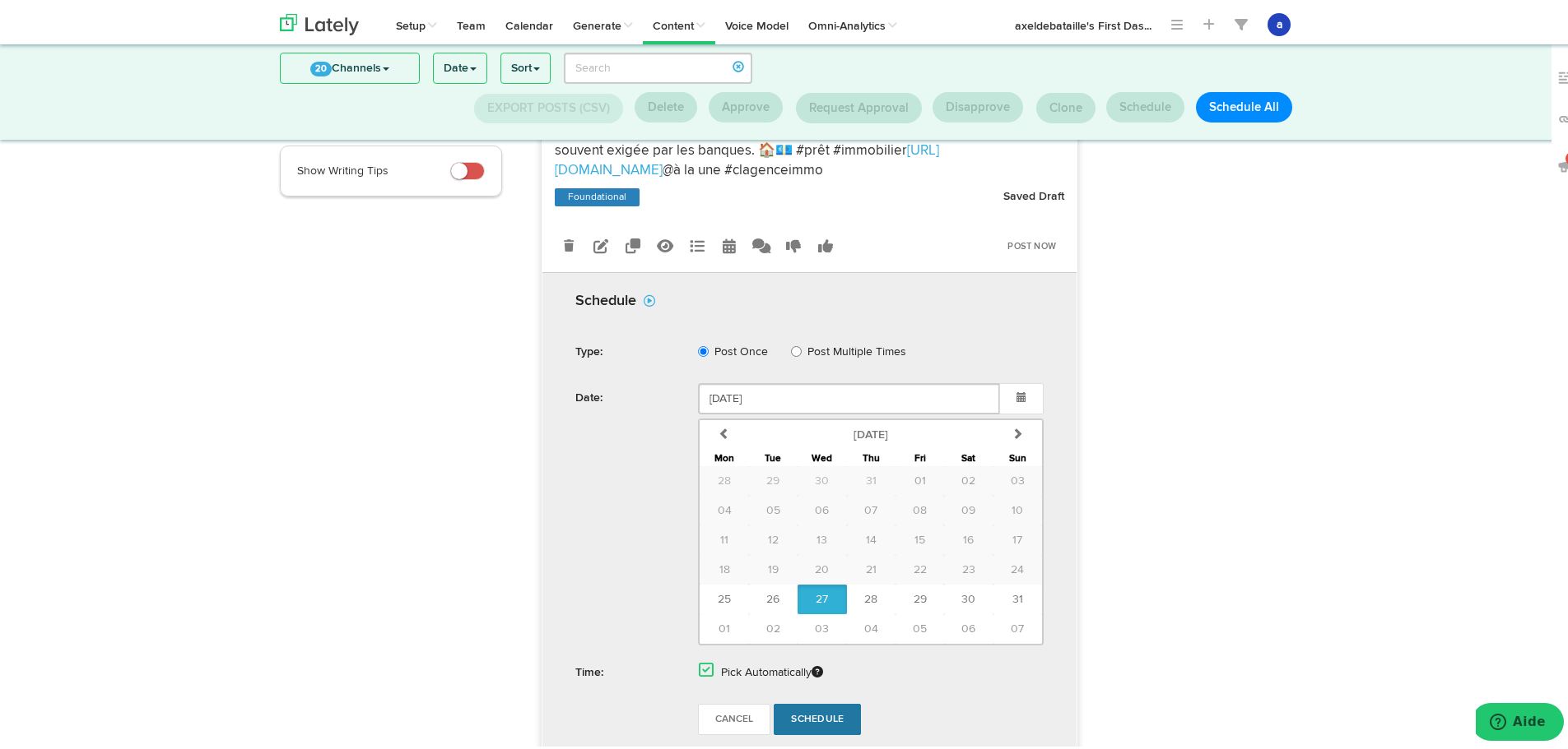
scroll to position [297, 0]
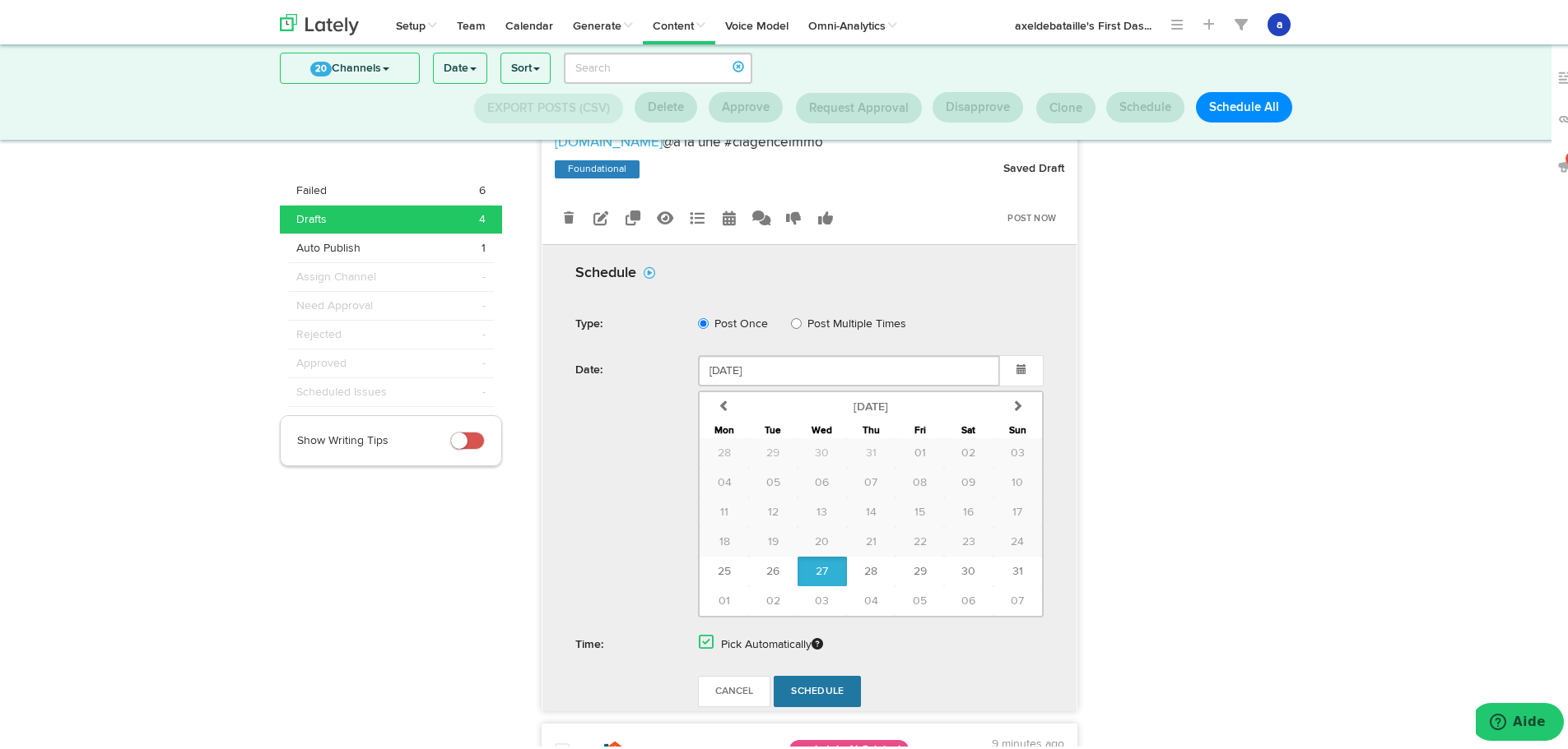
click at [808, 703] on form "Schedule Type: Post Once Post Multiple Times Date: [DATE] previous [DATE] [DATE…" at bounding box center [809, 482] width 518 height 467
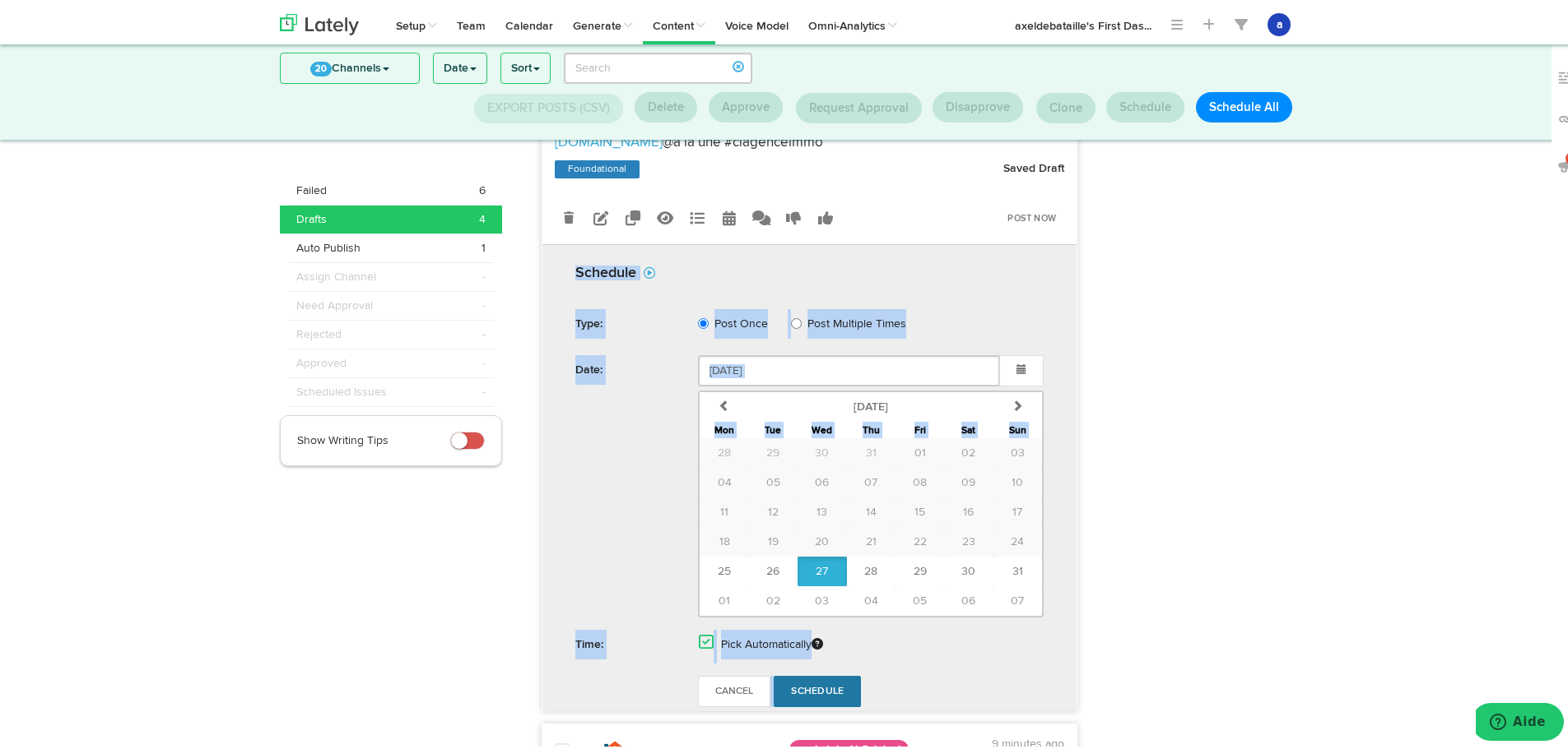
click at [813, 683] on span "Schedule" at bounding box center [817, 688] width 53 height 10
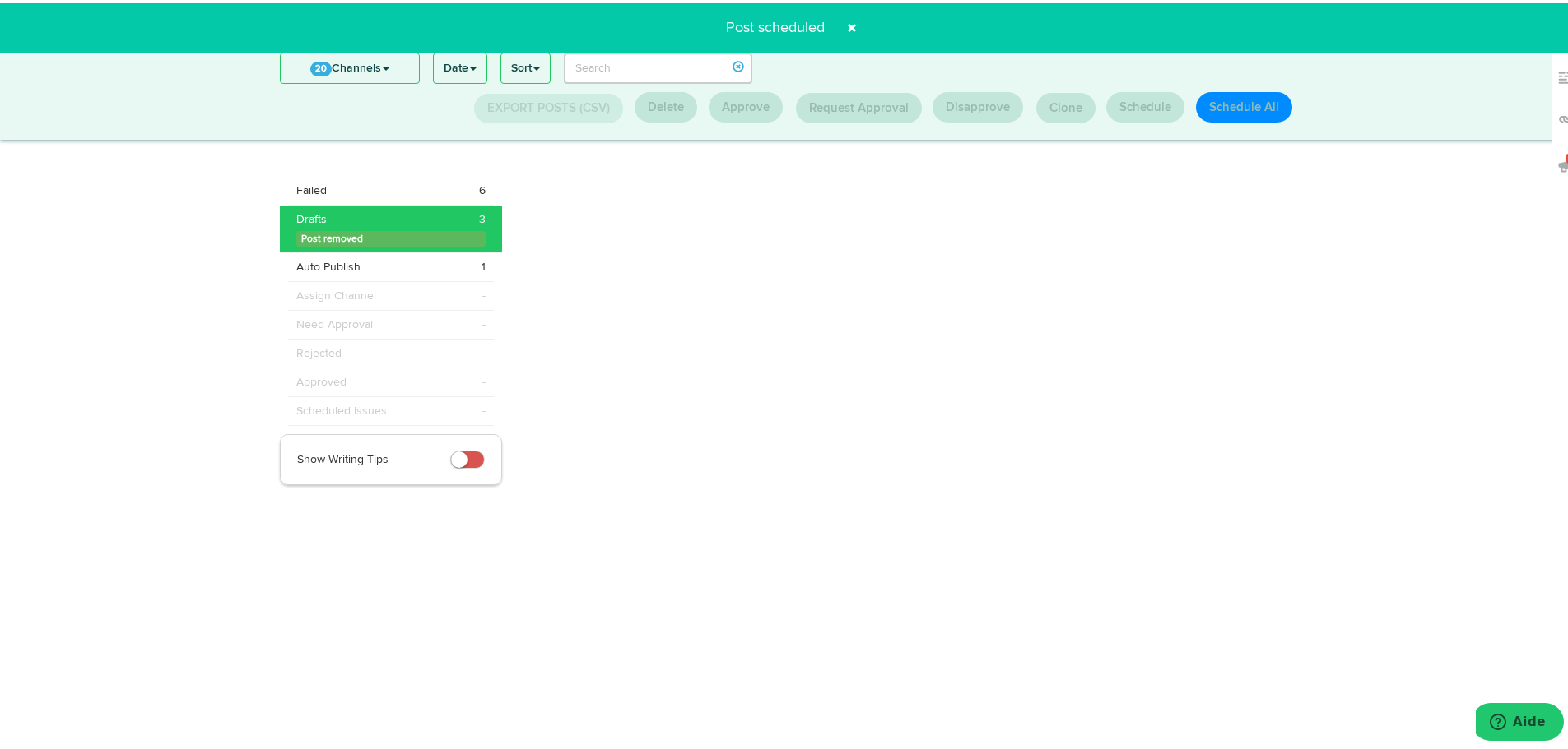
scroll to position [216, 0]
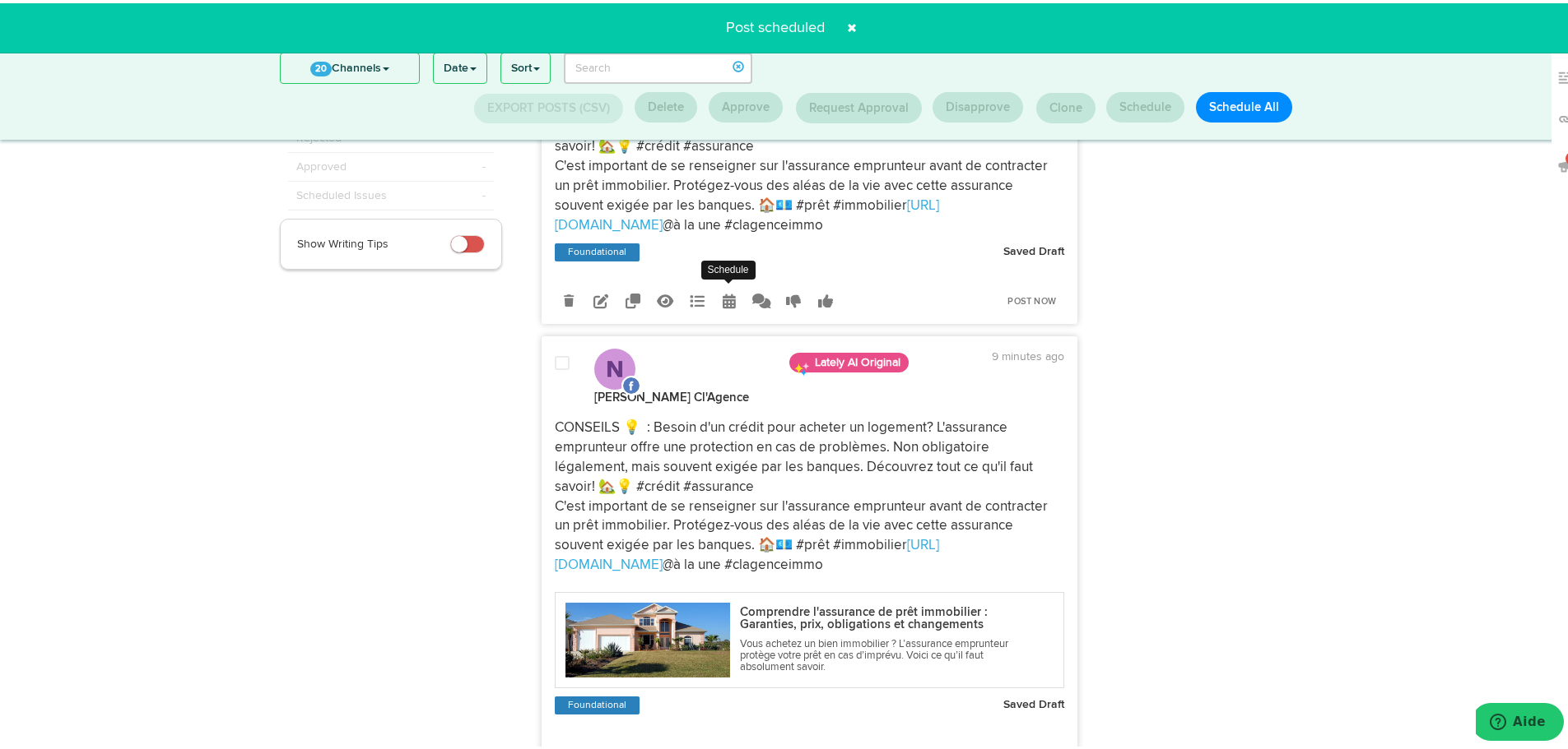
click at [722, 297] on icon at bounding box center [728, 297] width 13 height 15
select select "4"
select select "23"
select select "PM"
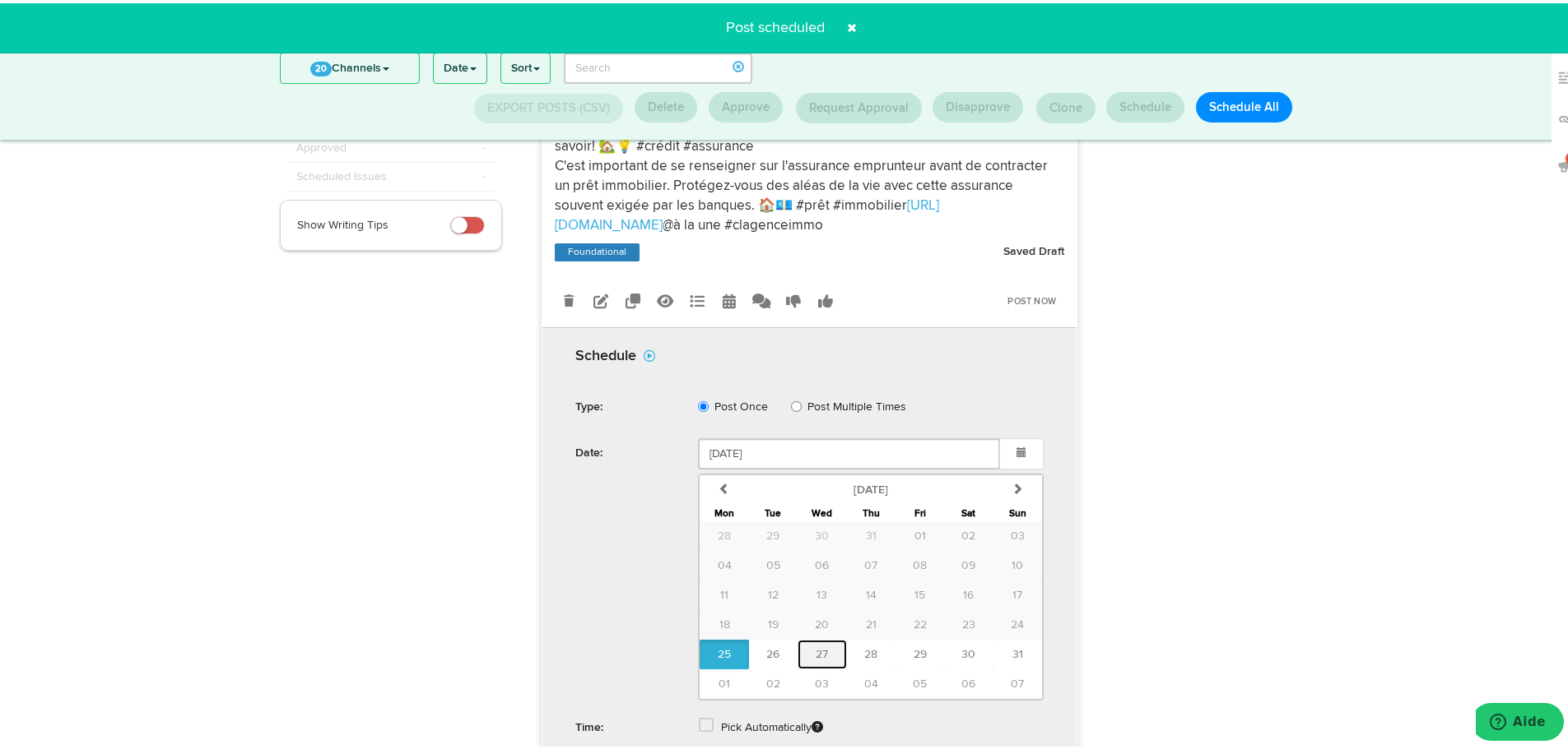
click at [816, 653] on span "27" at bounding box center [822, 652] width 12 height 12
type input "[DATE]"
click at [764, 716] on label "Pick Automatically" at bounding box center [772, 725] width 102 height 30
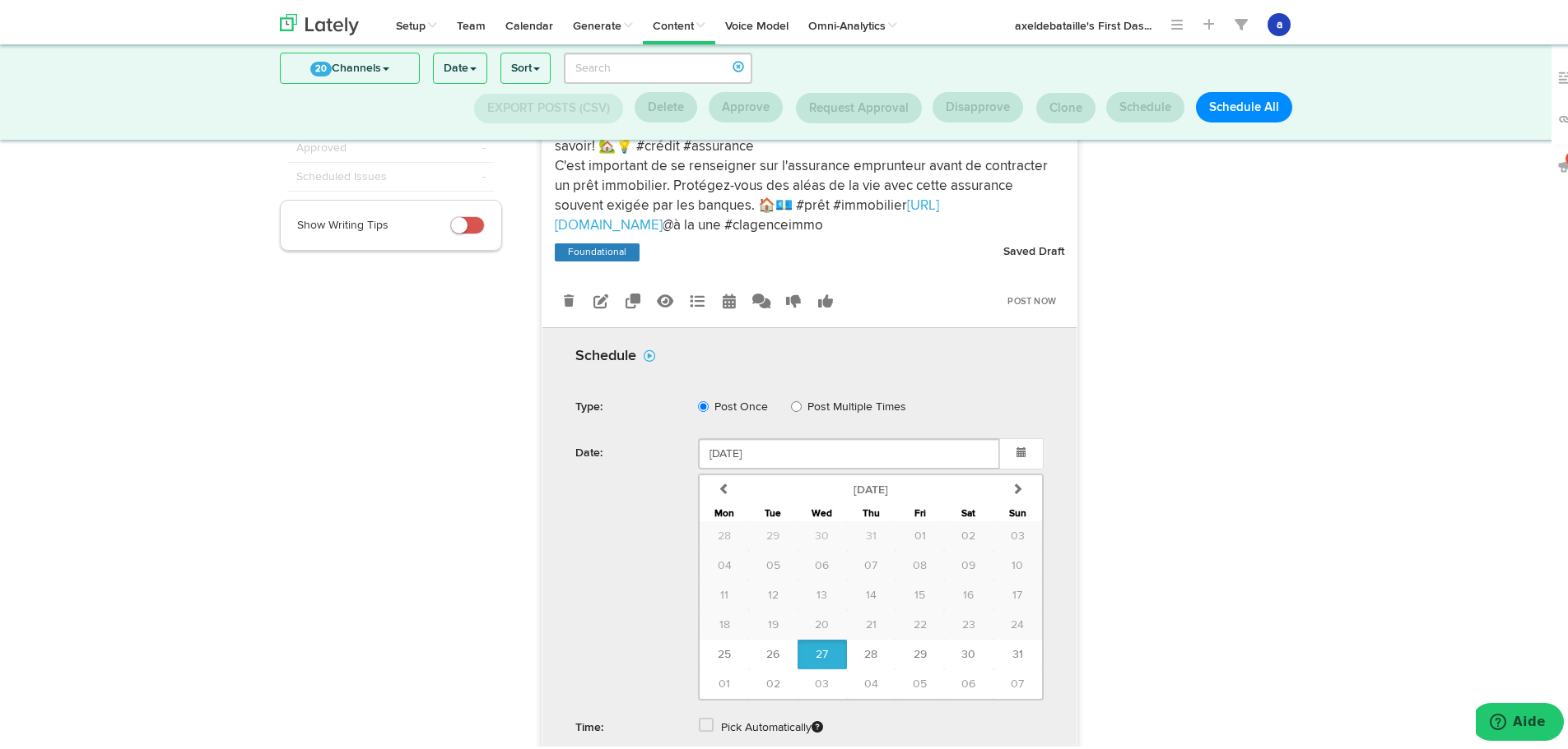
click at [701, 721] on span at bounding box center [705, 722] width 15 height 17
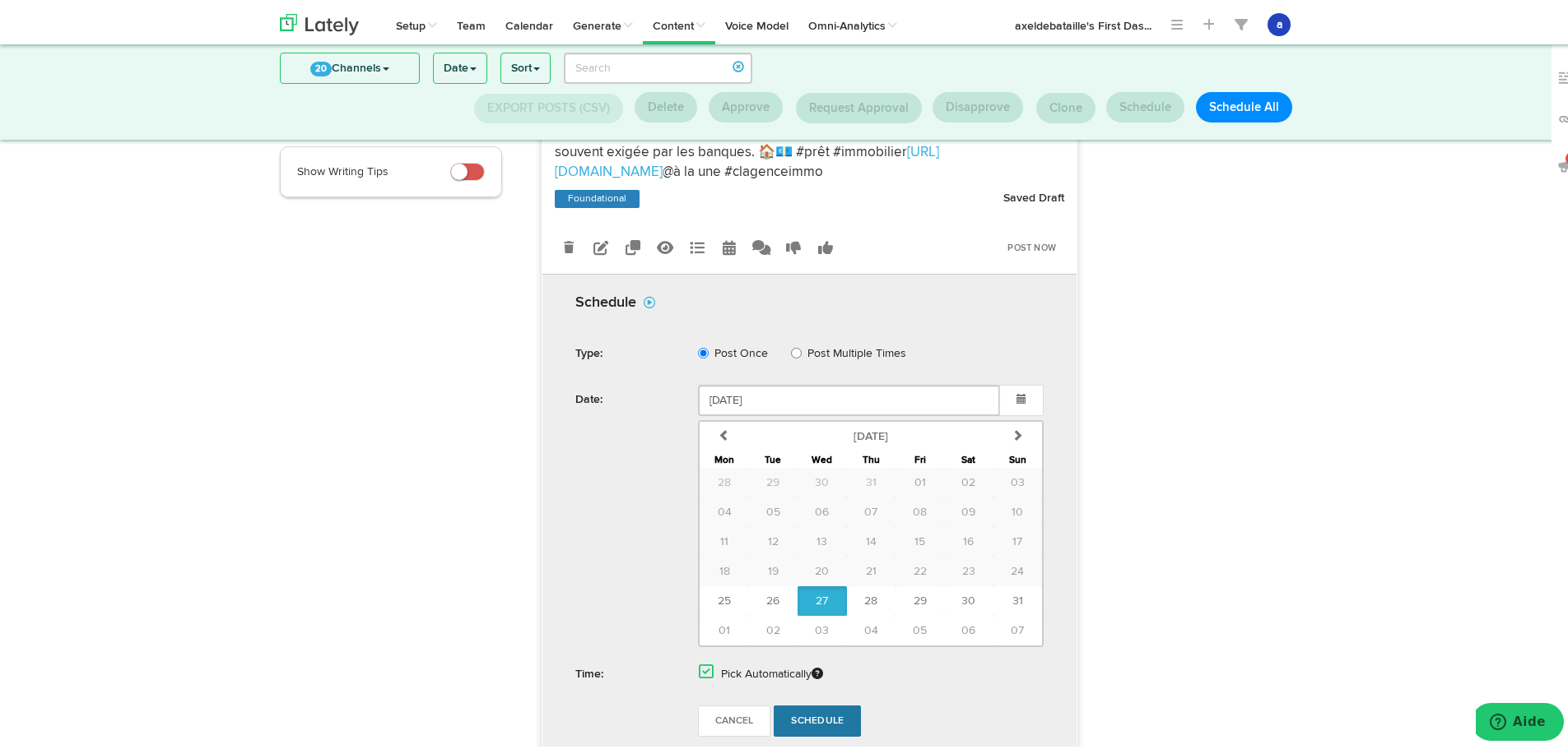
scroll to position [297, 0]
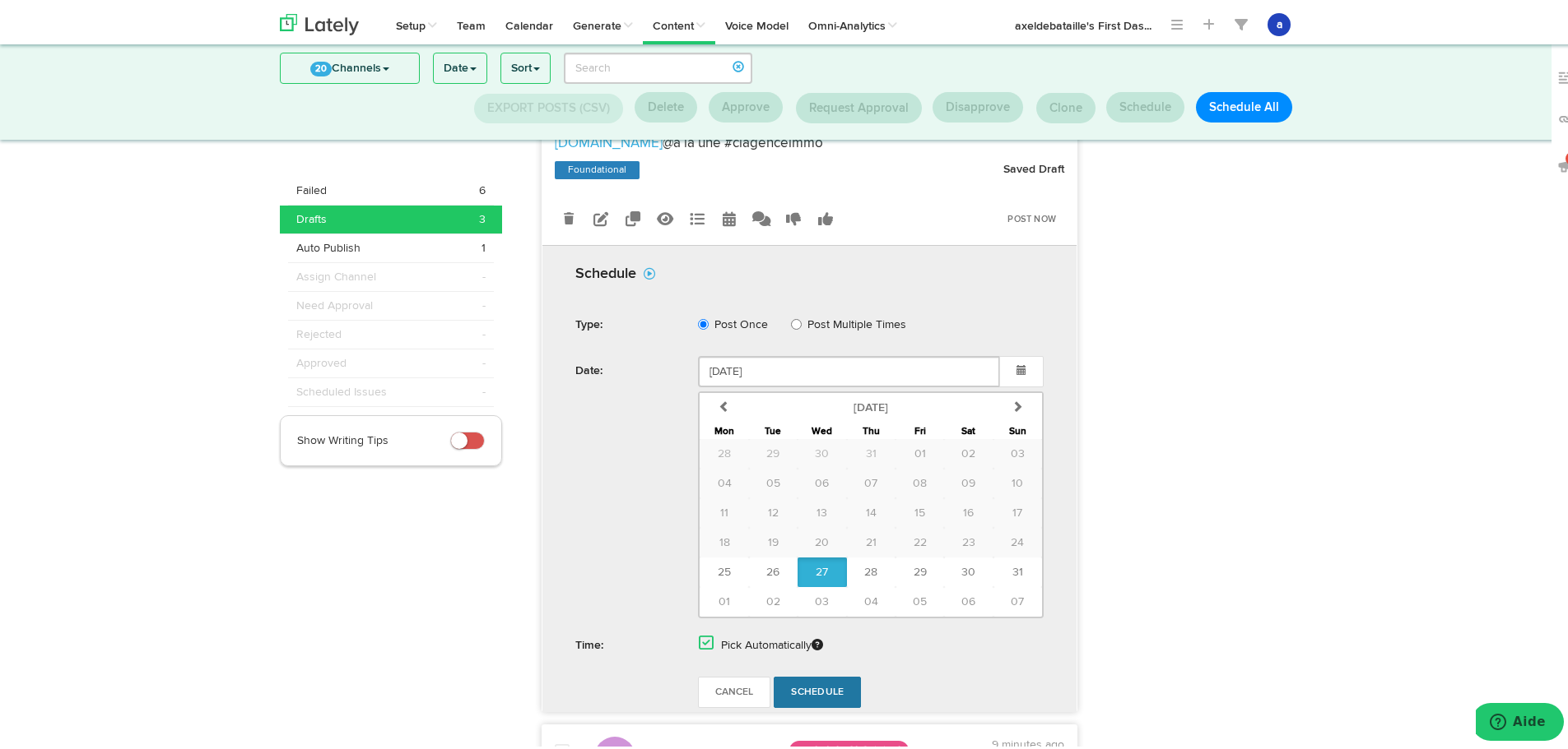
click at [815, 692] on span "Schedule" at bounding box center [817, 689] width 53 height 10
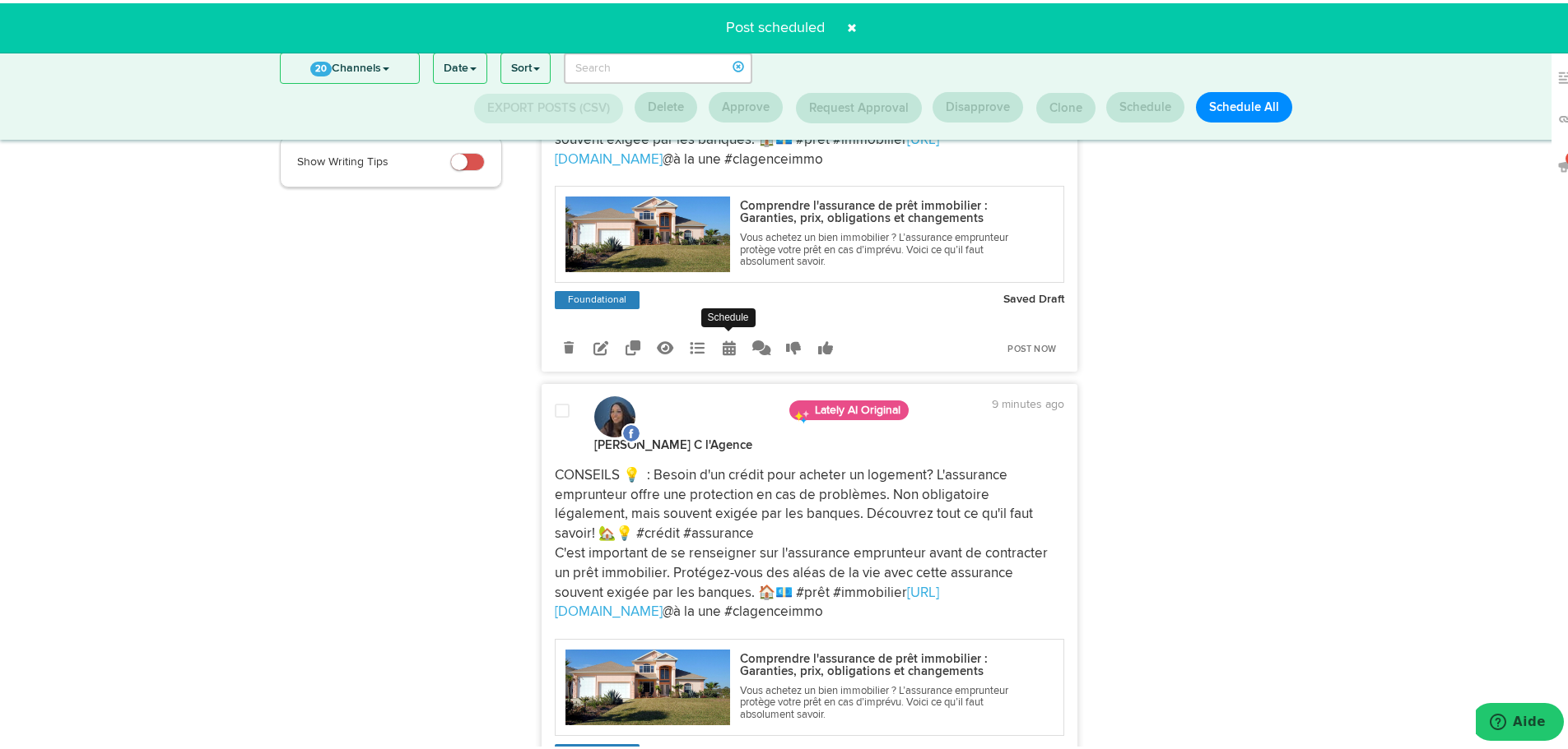
click at [722, 346] on icon at bounding box center [728, 344] width 13 height 15
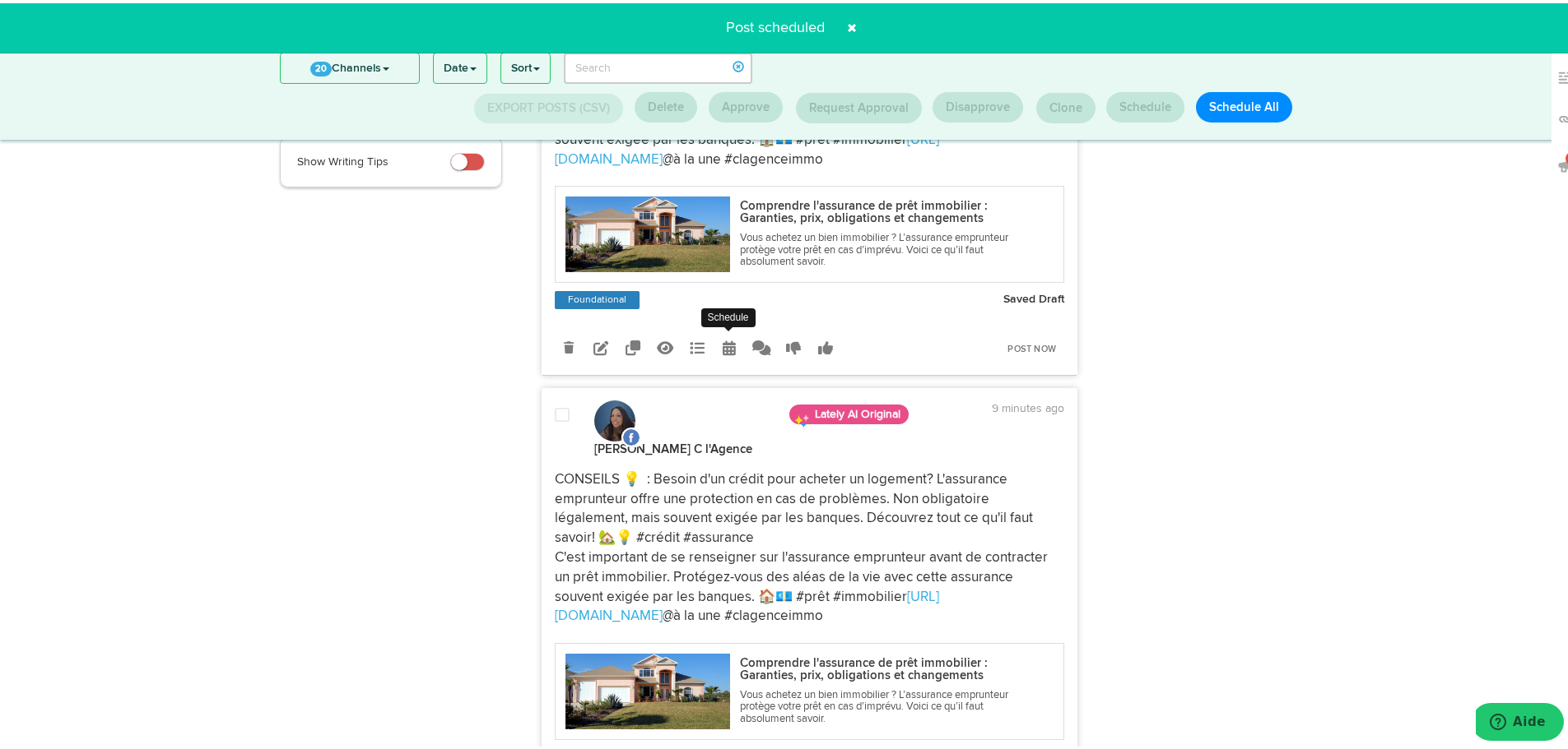
radio input "true"
select select "4"
select select "23"
select select "PM"
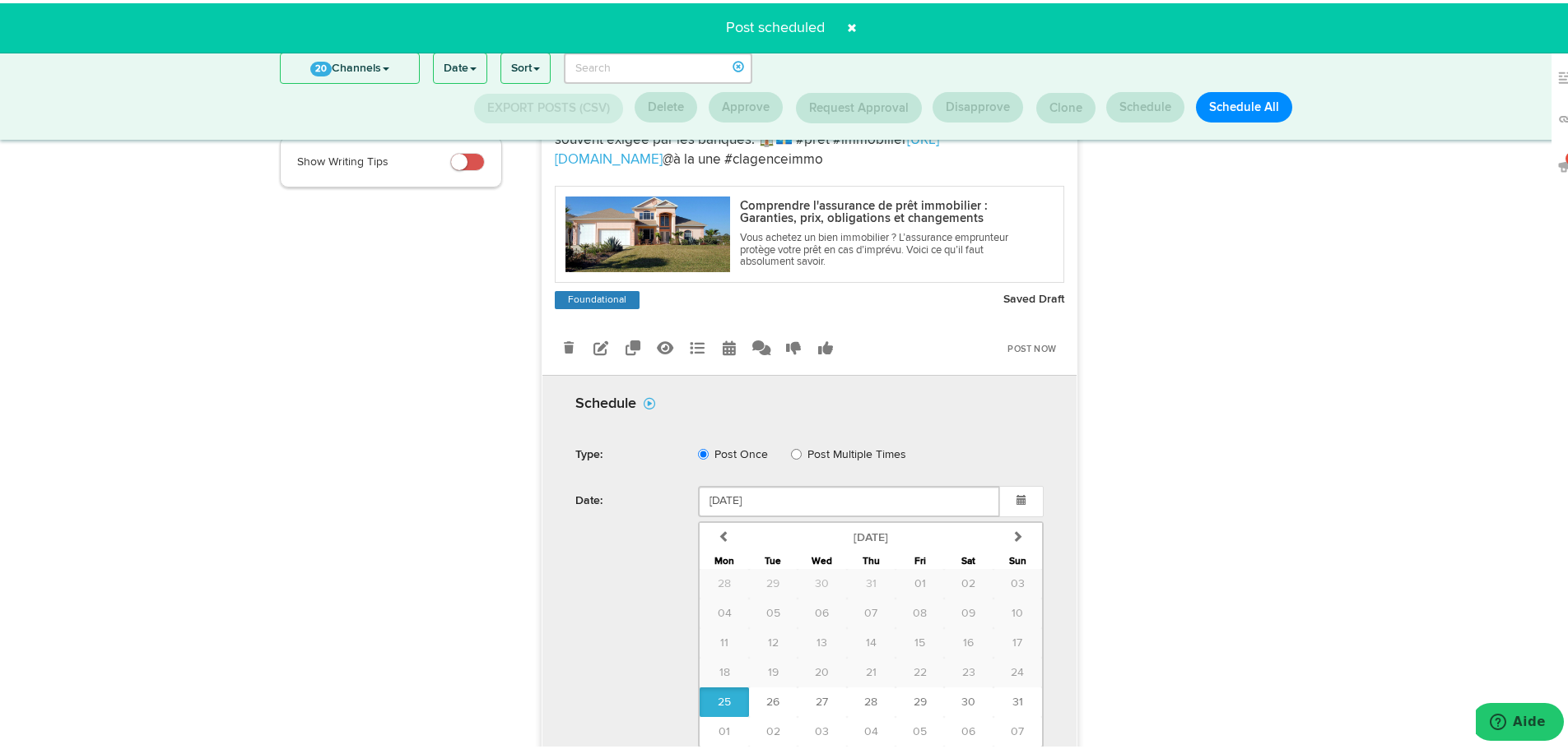
scroll to position [279, 0]
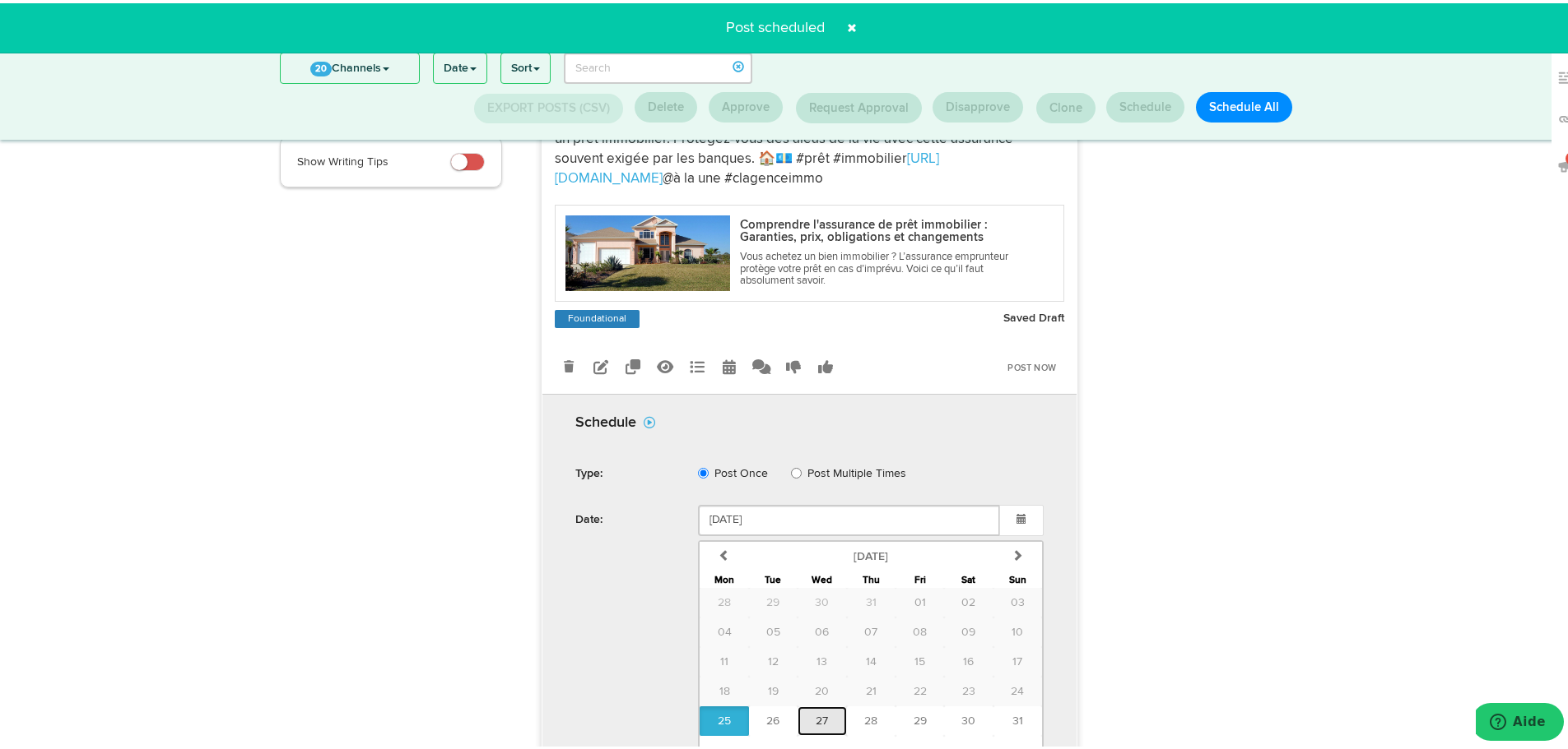
click at [835, 721] on button "27" at bounding box center [821, 718] width 49 height 30
type input "[DATE]"
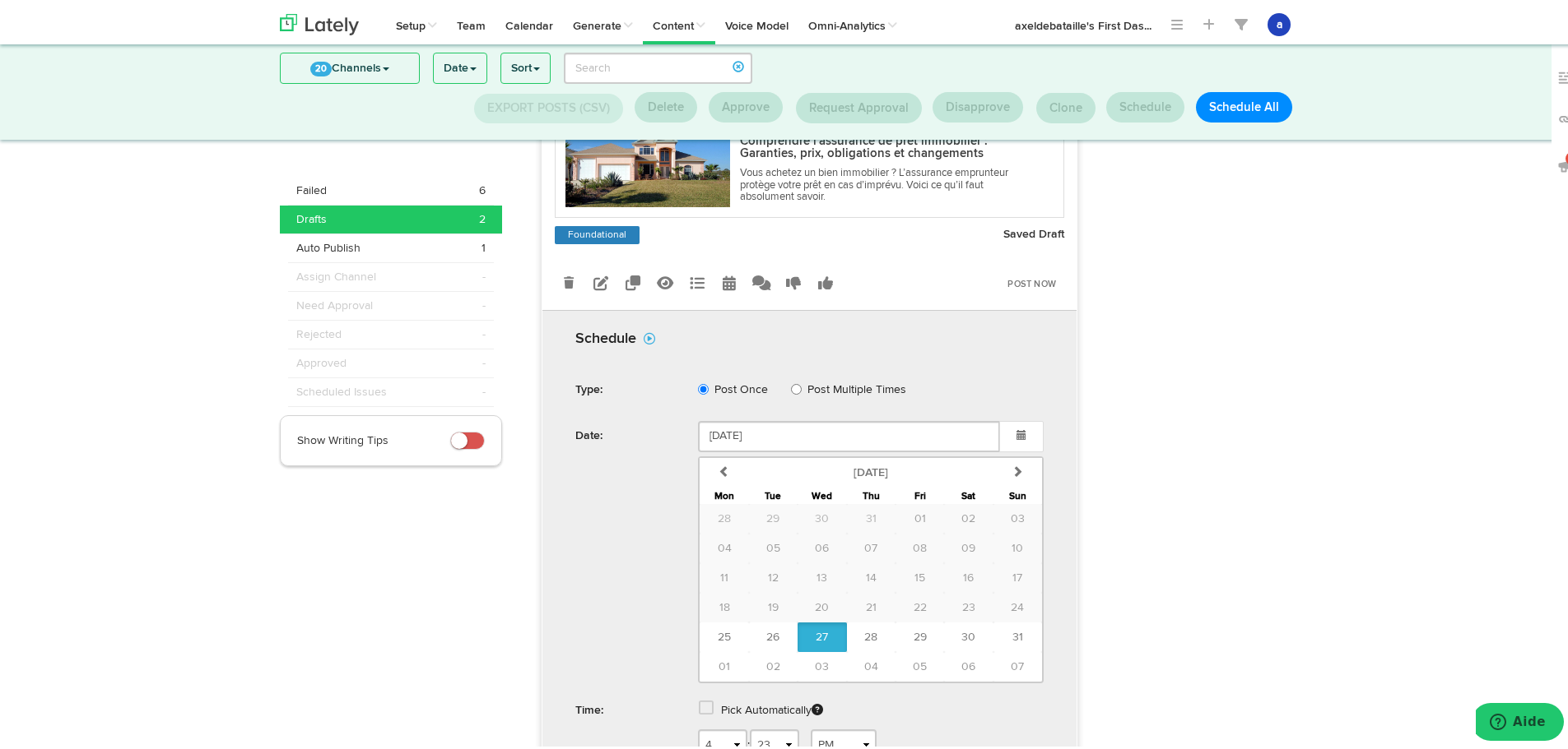
scroll to position [457, 0]
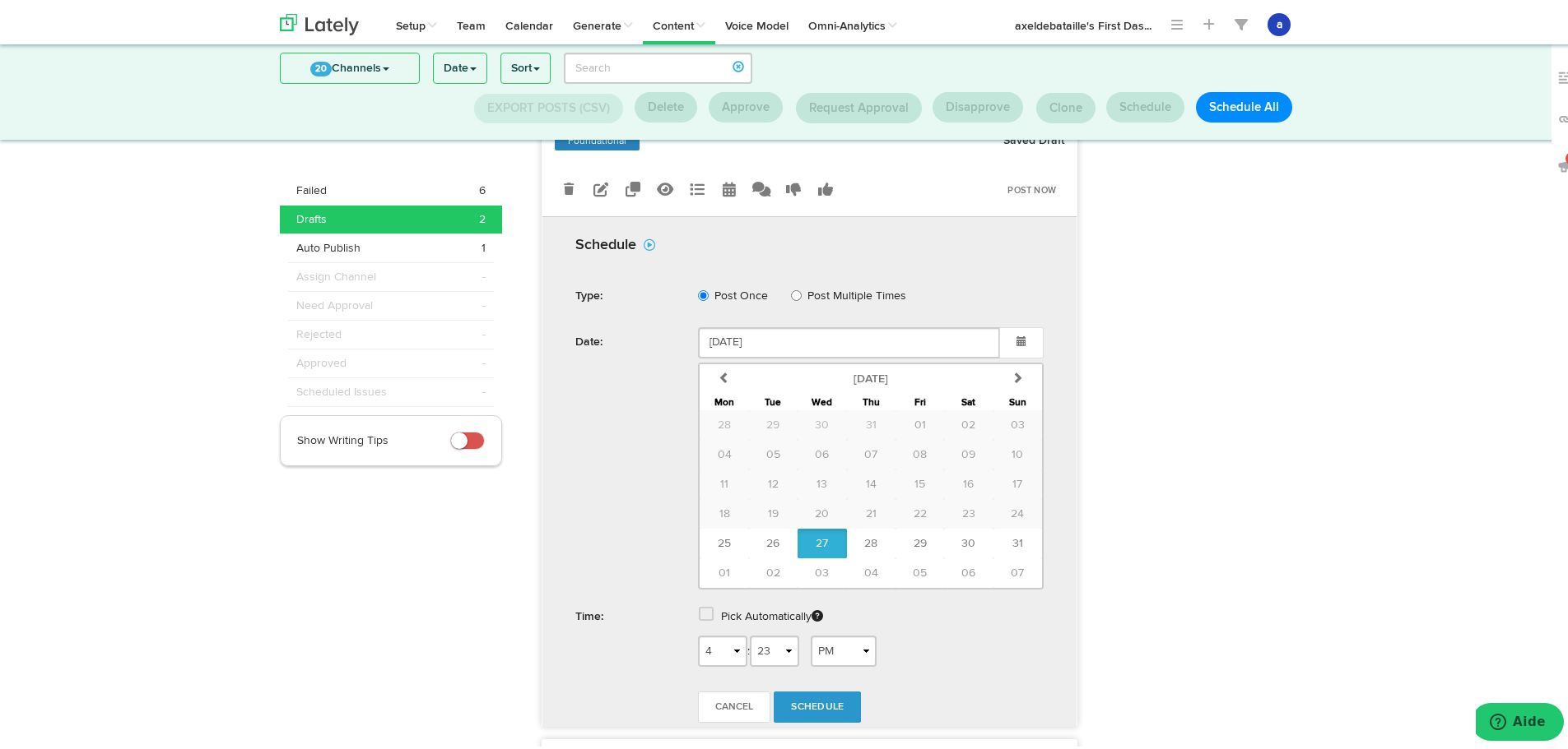
click at [792, 612] on label "Pick Automatically" at bounding box center [772, 614] width 102 height 30
click at [698, 610] on span at bounding box center [705, 611] width 15 height 17
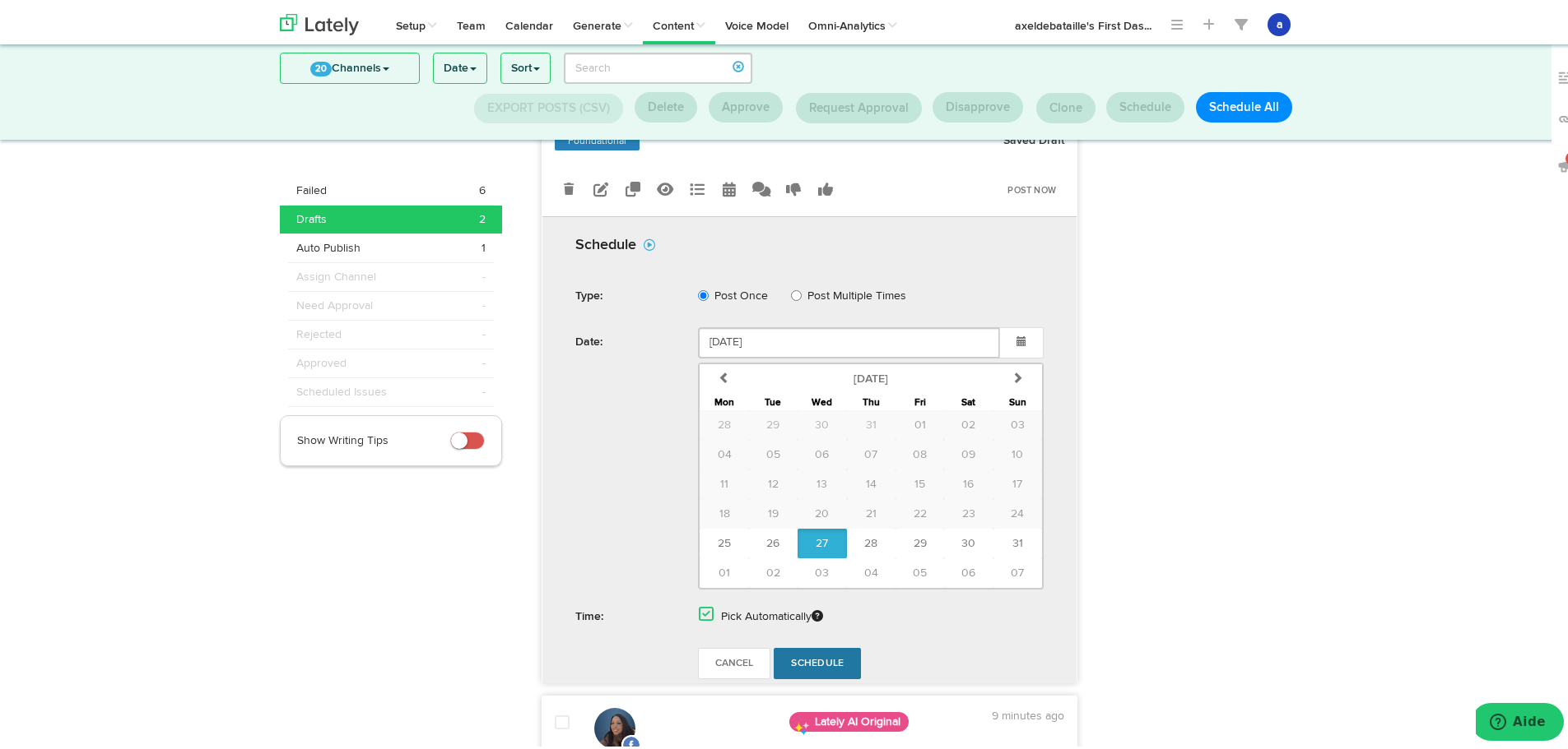
click at [835, 655] on span "Schedule" at bounding box center [817, 660] width 53 height 10
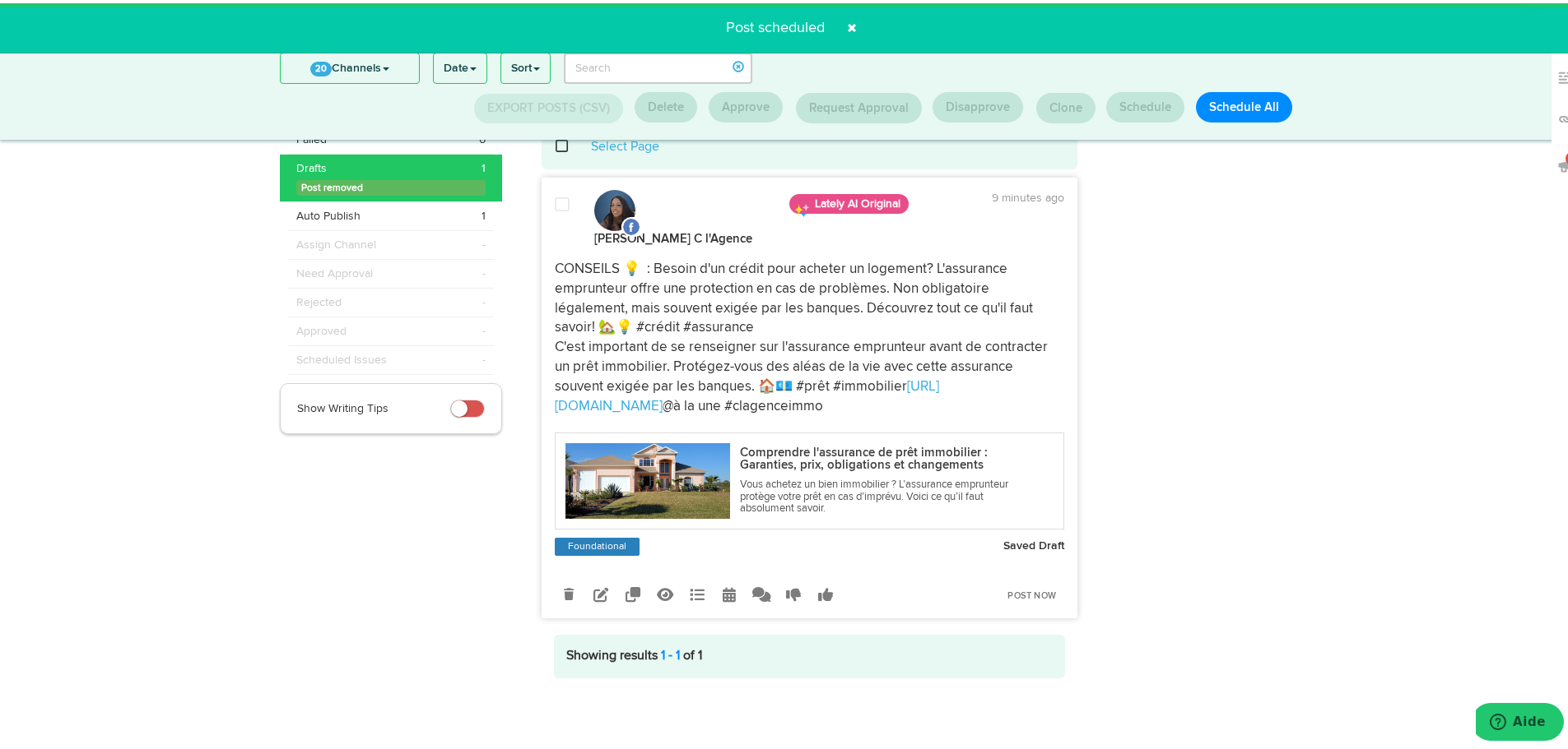
scroll to position [51, 0]
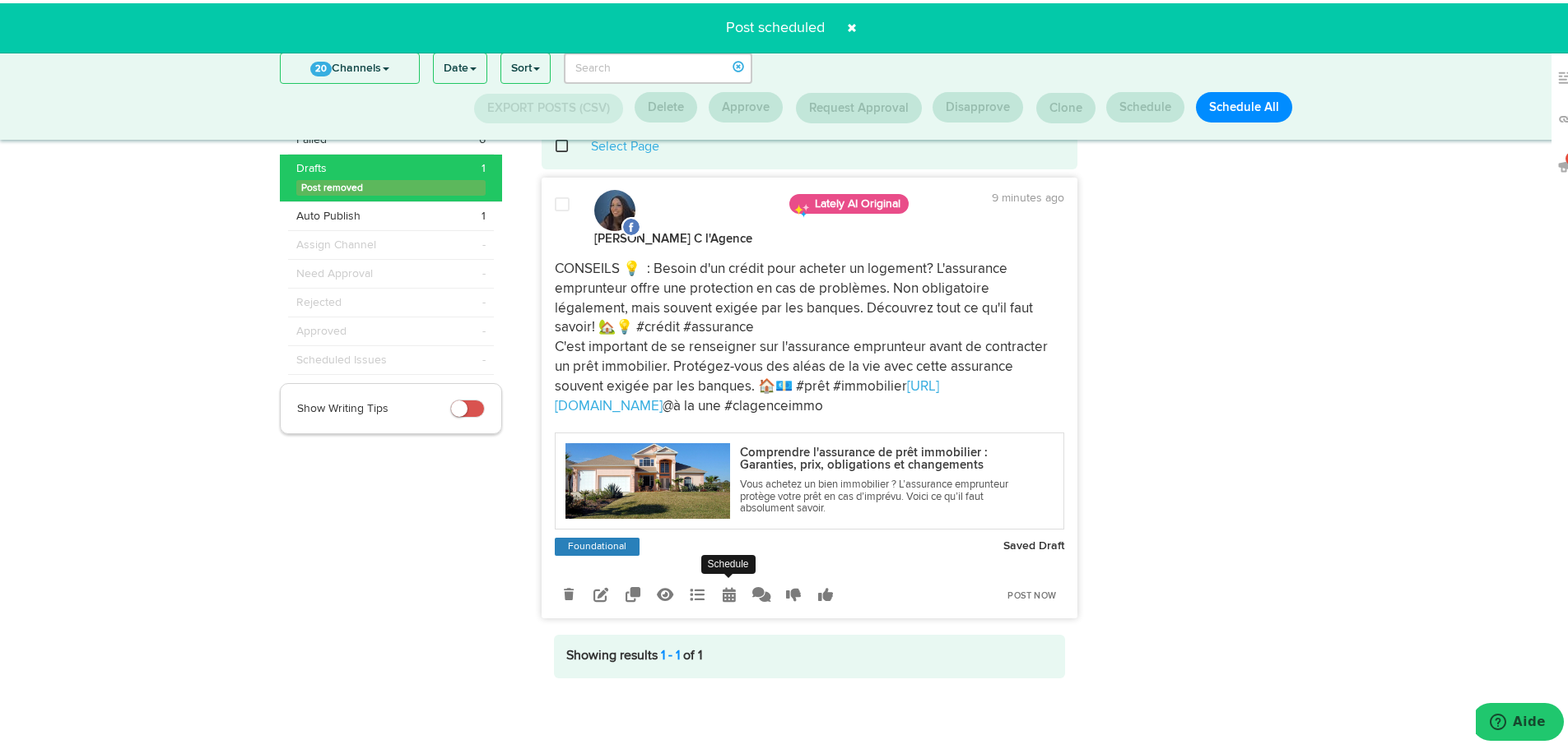
click at [730, 583] on link at bounding box center [729, 592] width 29 height 29
select select "4"
select select "23"
select select "PM"
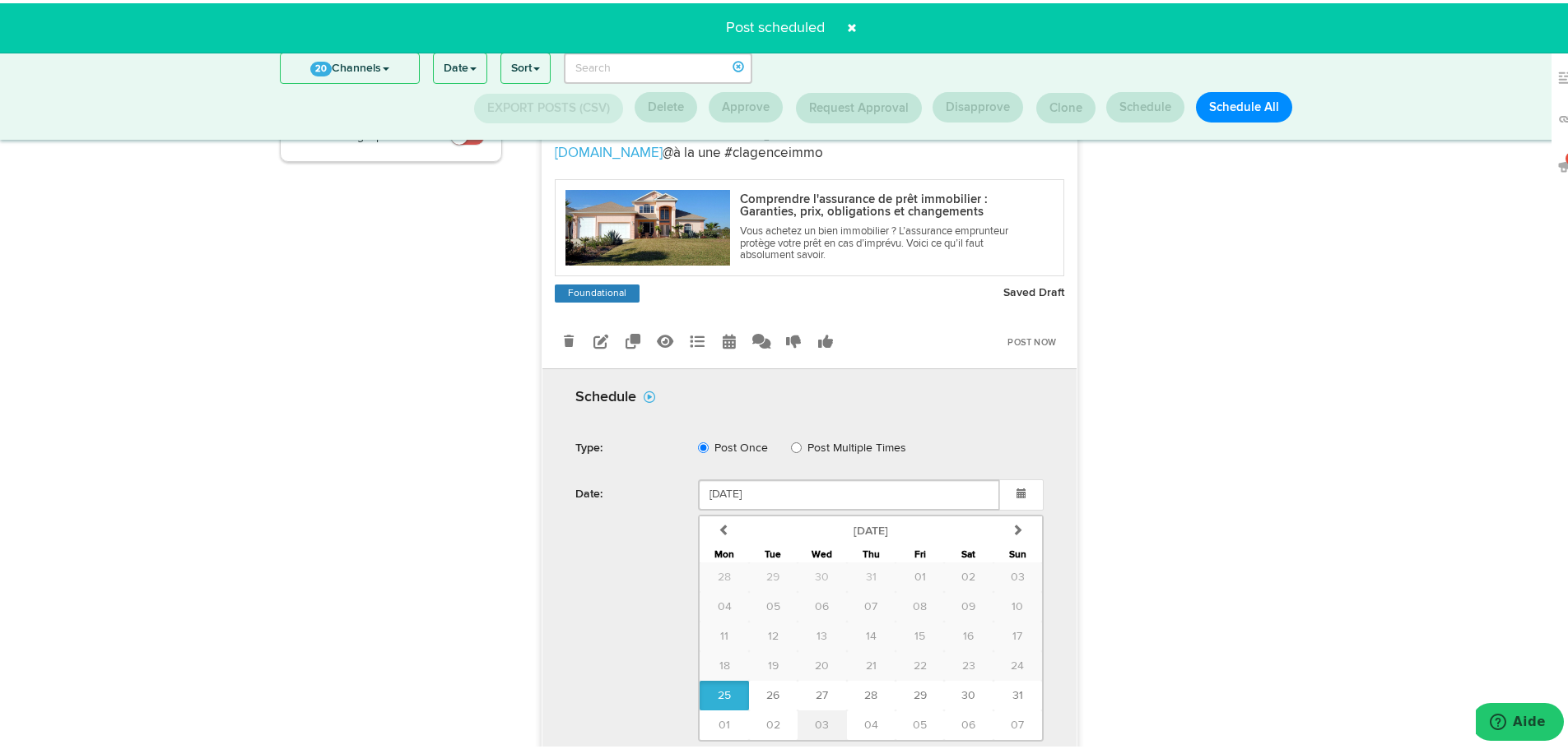
scroll to position [463, 0]
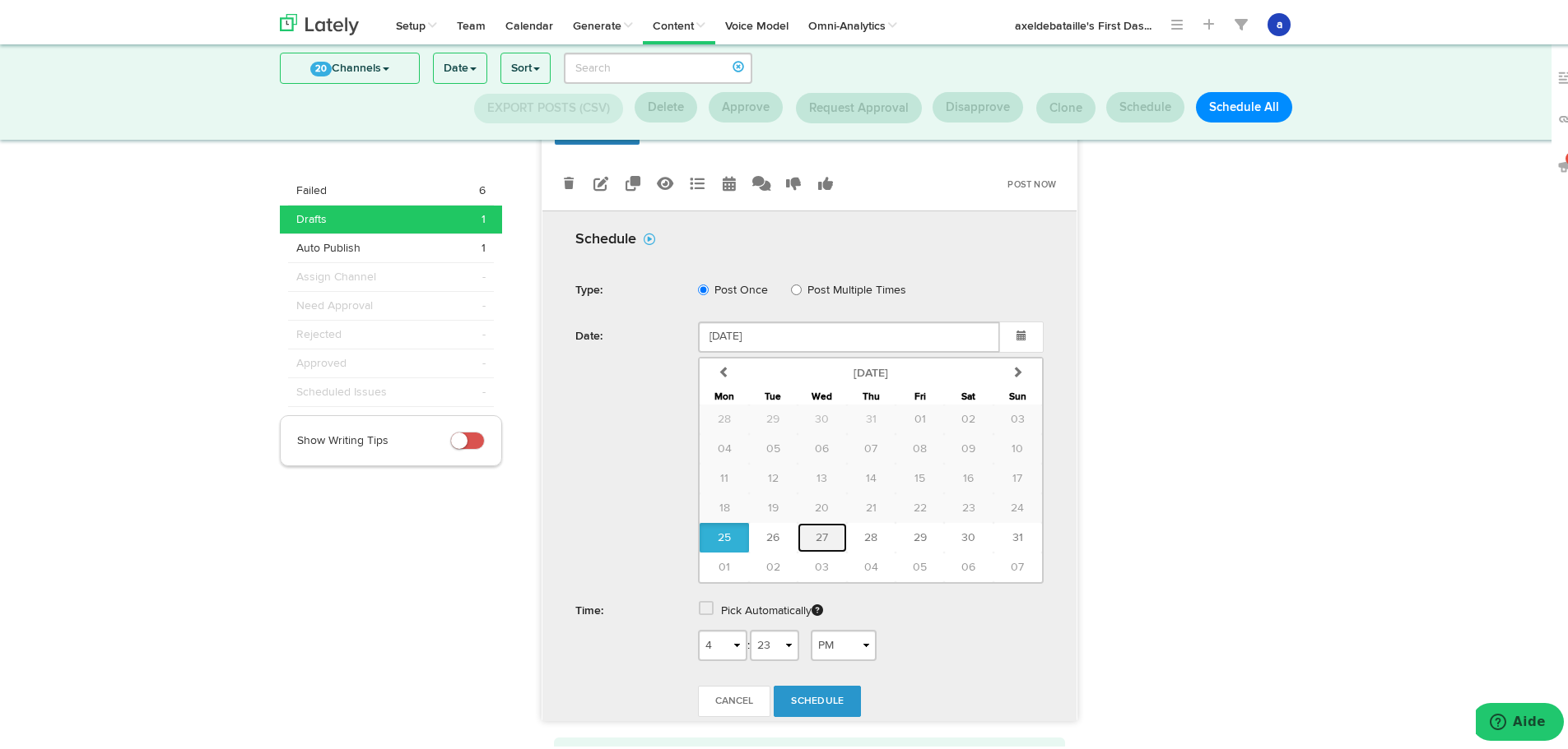
click at [831, 530] on button "27" at bounding box center [821, 535] width 49 height 30
type input "[DATE]"
click at [700, 606] on span at bounding box center [705, 605] width 15 height 17
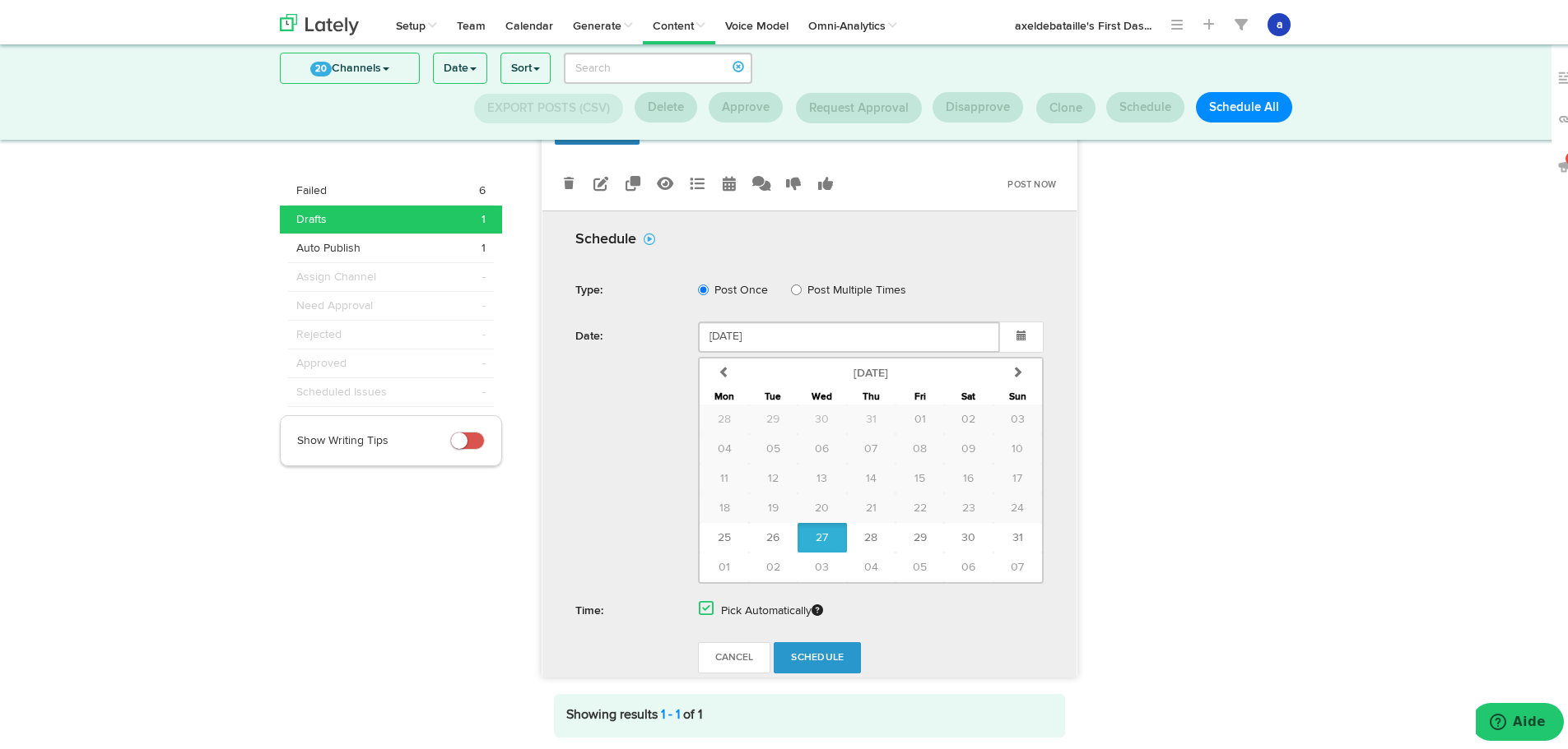
click at [816, 658] on span "Schedule" at bounding box center [817, 655] width 53 height 10
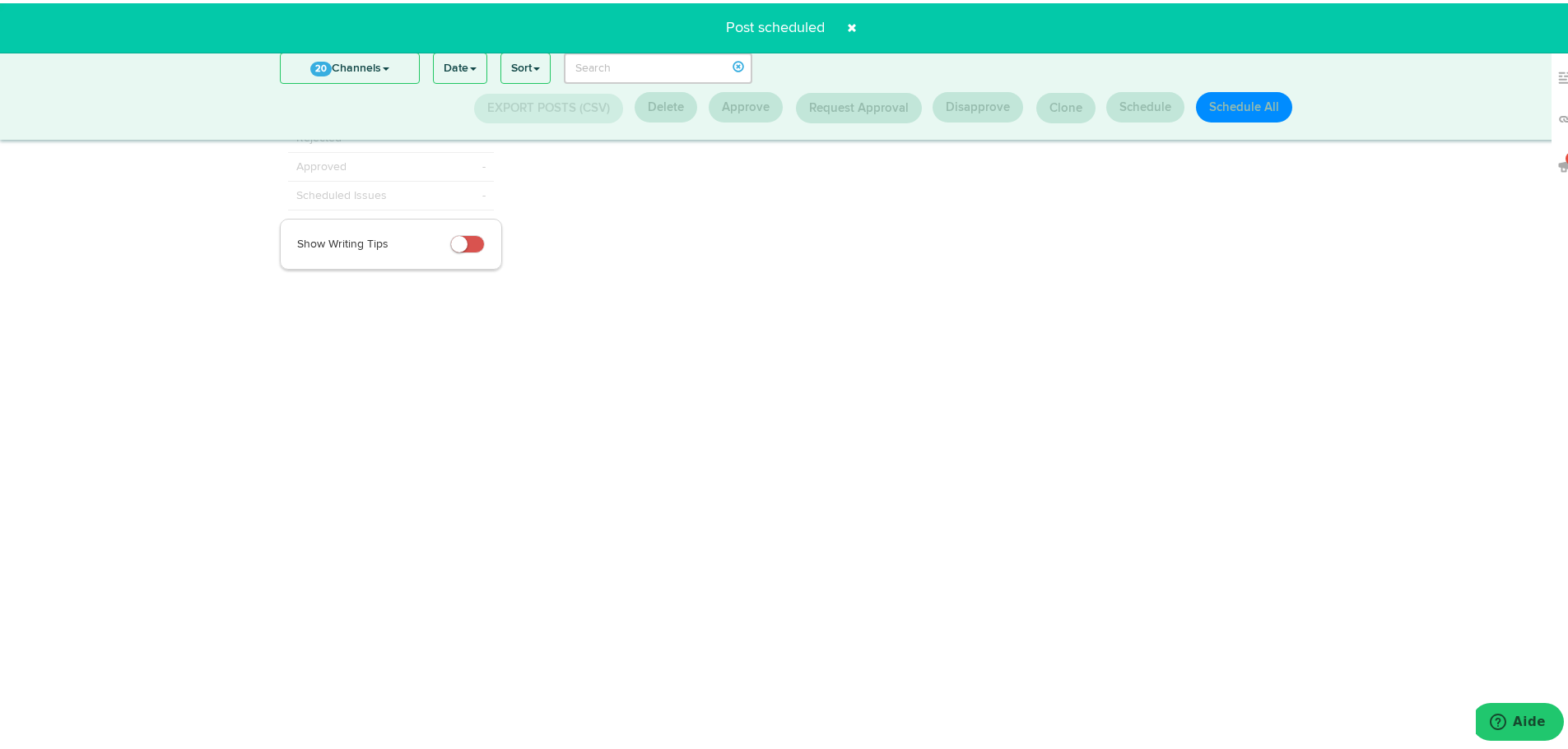
scroll to position [0, 0]
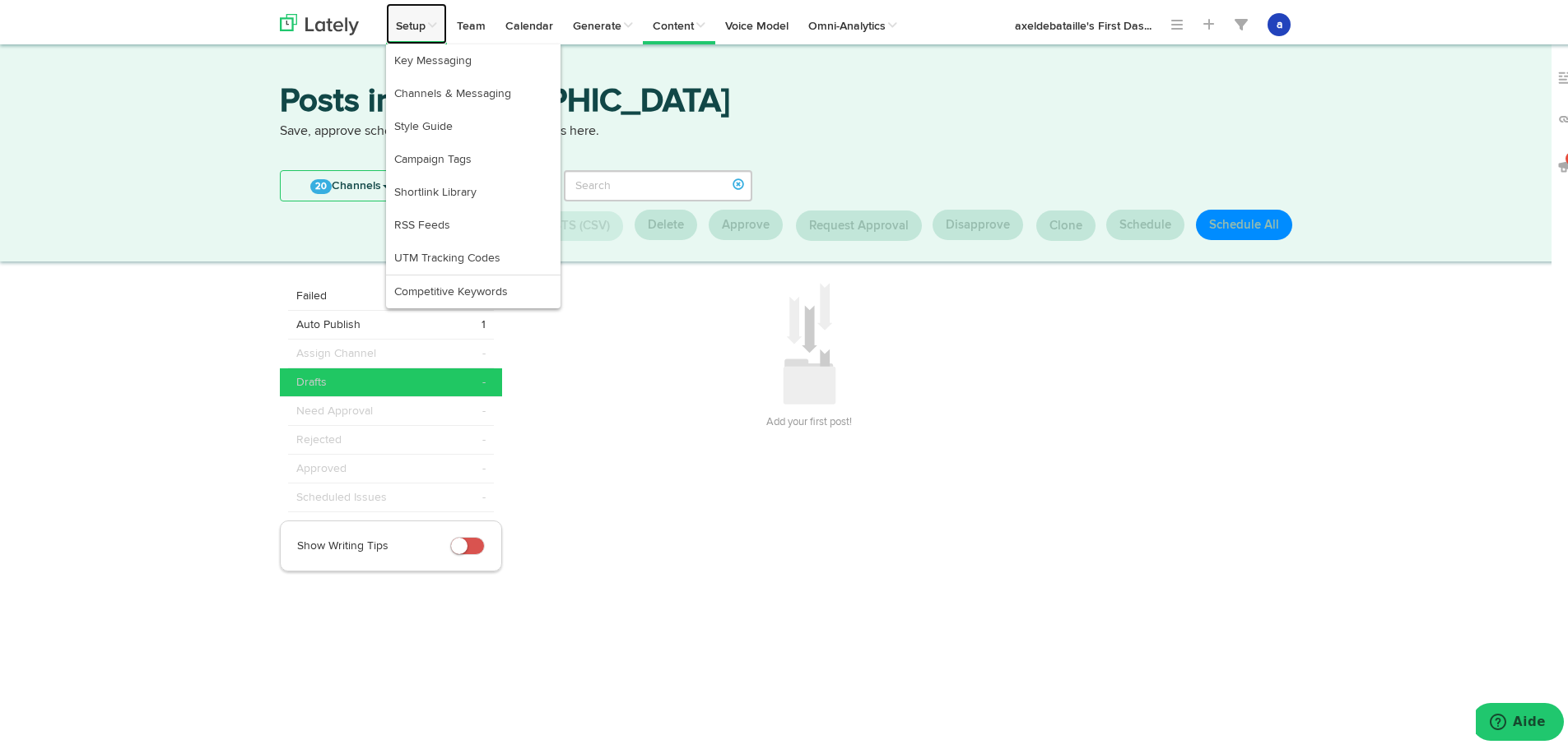
click at [390, 31] on link "Setup" at bounding box center [416, 20] width 61 height 41
click at [410, 17] on link "Setup" at bounding box center [416, 20] width 61 height 41
click at [435, 209] on link "RSS Feeds" at bounding box center [473, 222] width 174 height 33
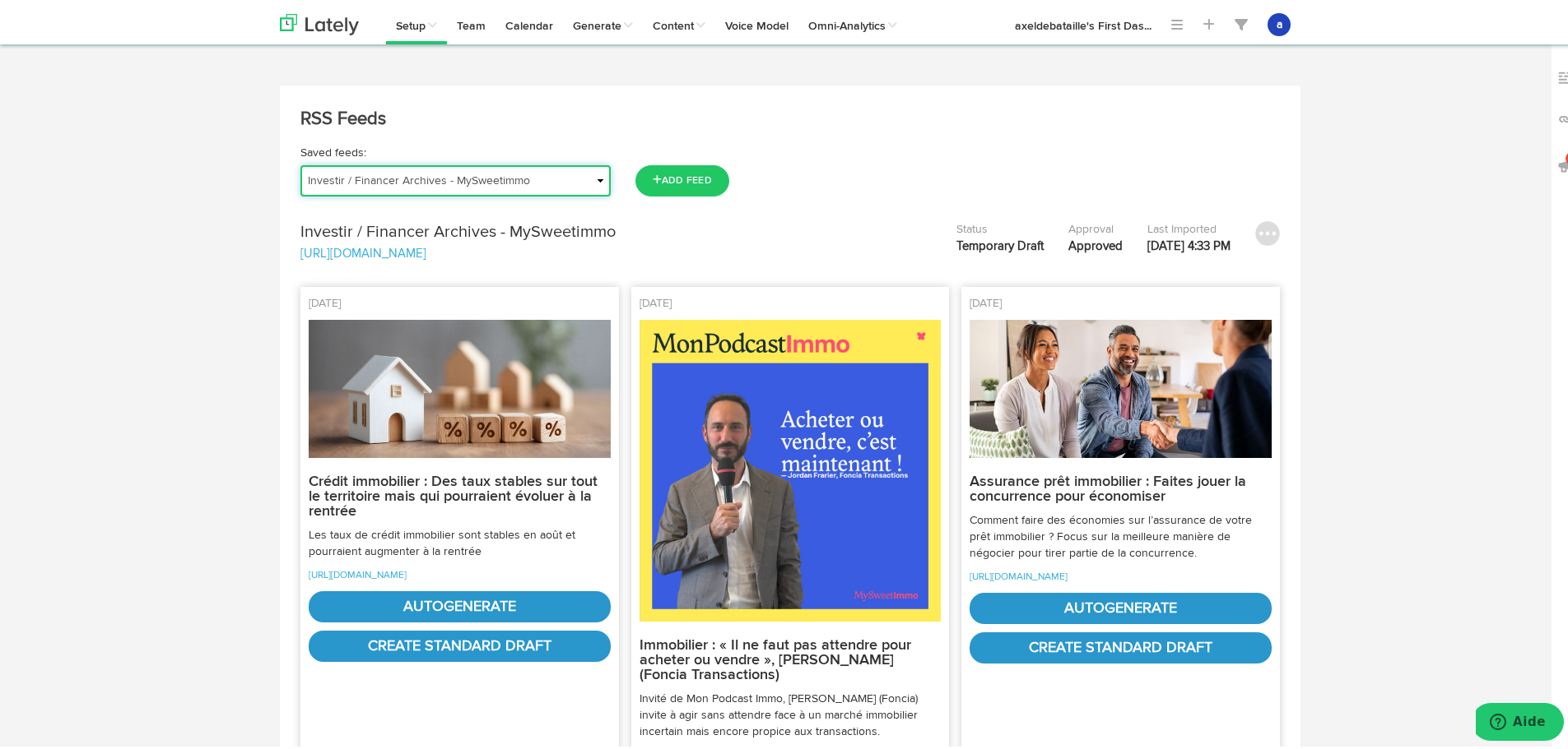
click at [312, 172] on select "Actu | Magazine immobilier Journal de l'Agence Actualités Antibes Actualités Va…" at bounding box center [456, 177] width 310 height 31
click at [300, 162] on select "Actu | Magazine immobilier Journal de l'Agence Actualités Antibes Actualités Va…" at bounding box center [456, 177] width 310 height 31
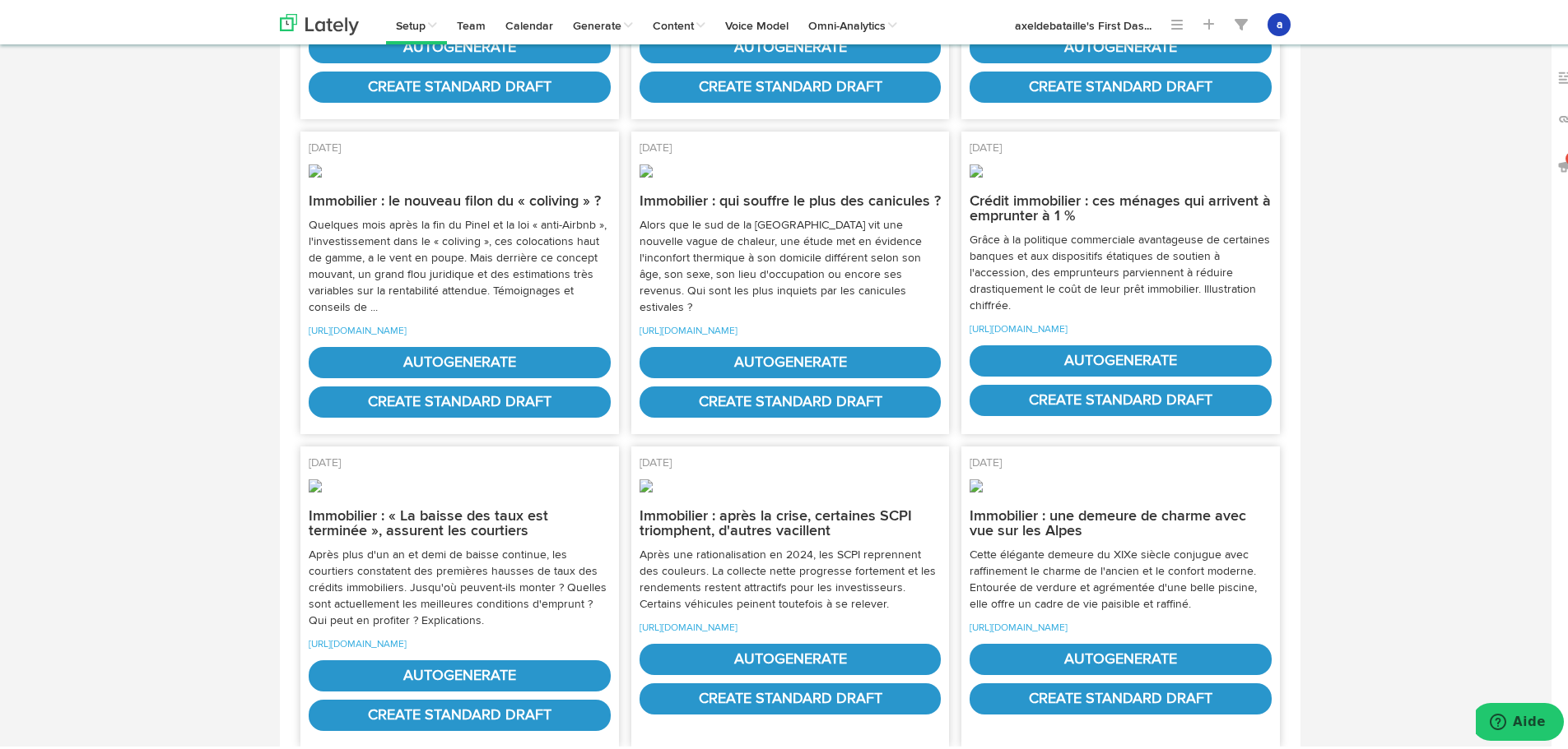
scroll to position [493, 0]
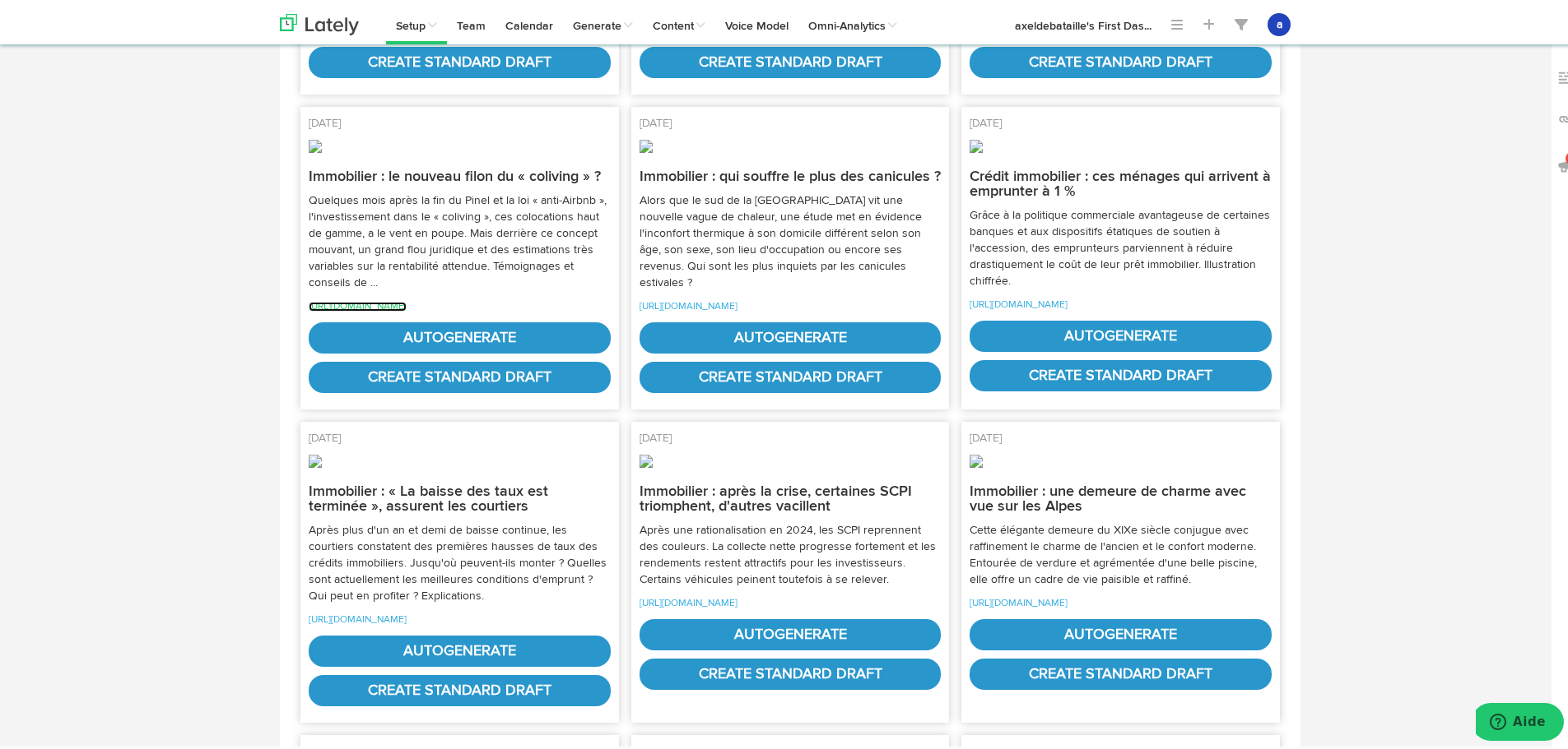
click at [395, 308] on link "[URL][DOMAIN_NAME]" at bounding box center [357, 303] width 98 height 10
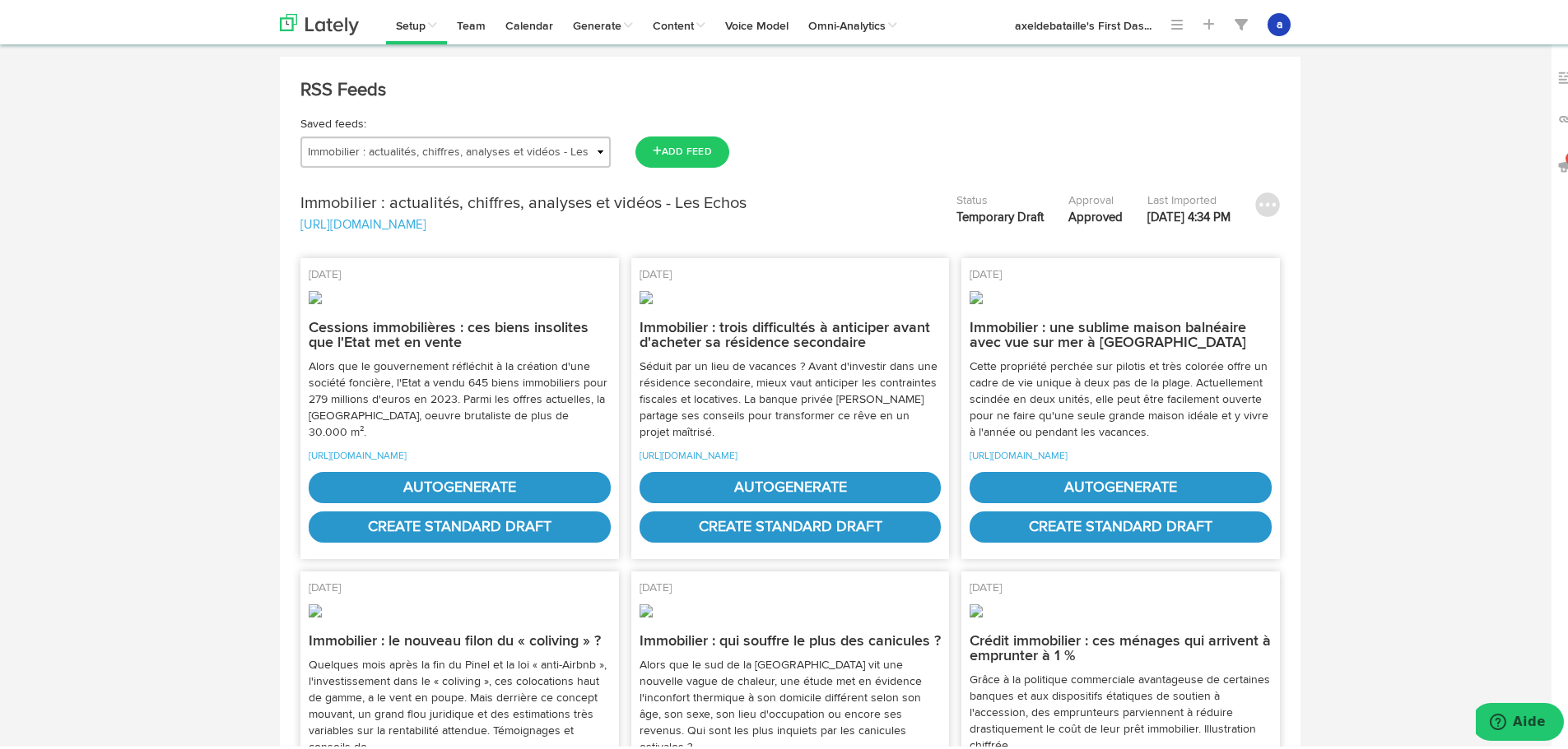
scroll to position [0, 0]
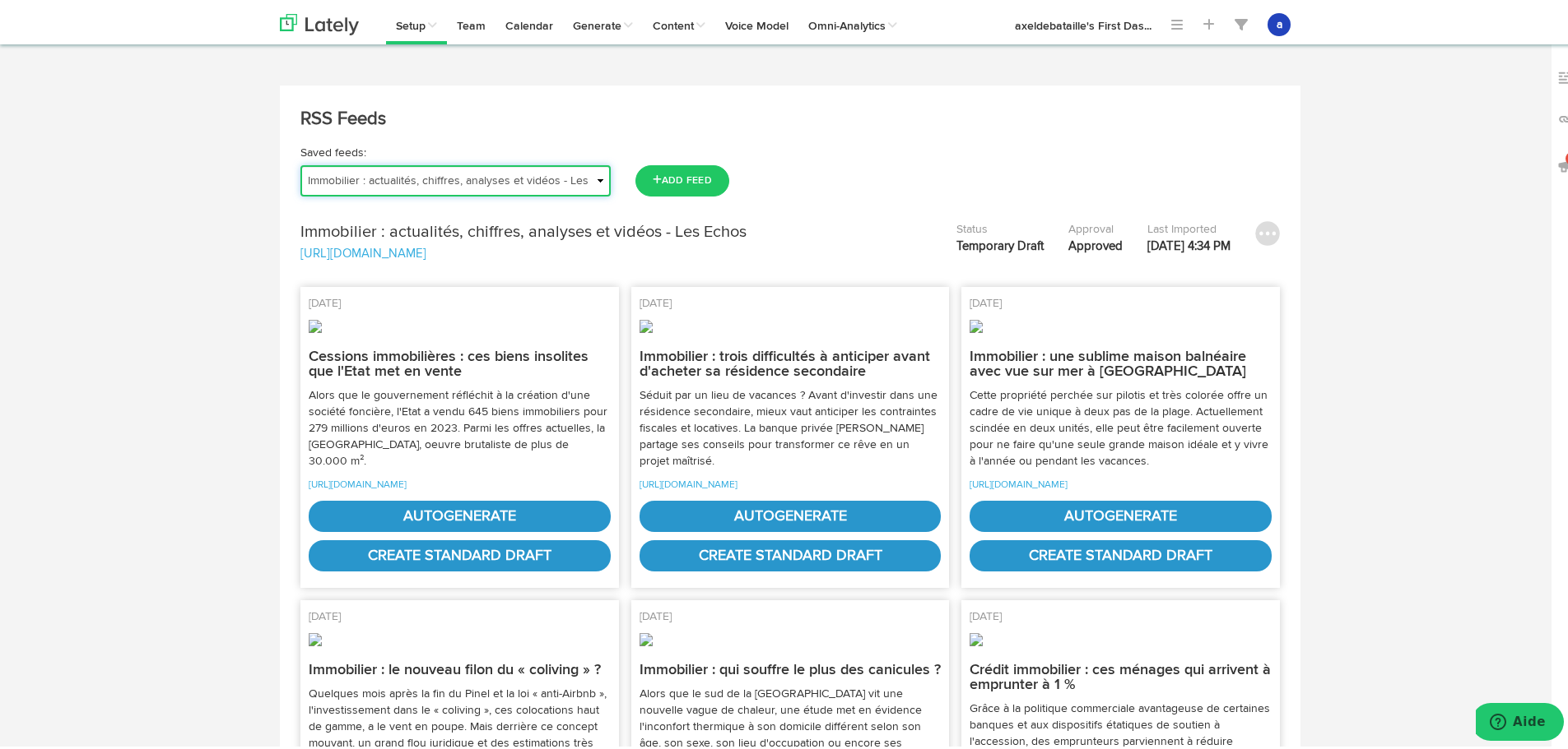
click at [402, 181] on select "Actu | Magazine immobilier Journal de l'Agence Actualités Antibes Actualités Va…" at bounding box center [456, 177] width 310 height 31
click at [300, 162] on select "Actu | Magazine immobilier Journal de l'Agence Actualités Antibes Actualités Va…" at bounding box center [456, 177] width 310 height 31
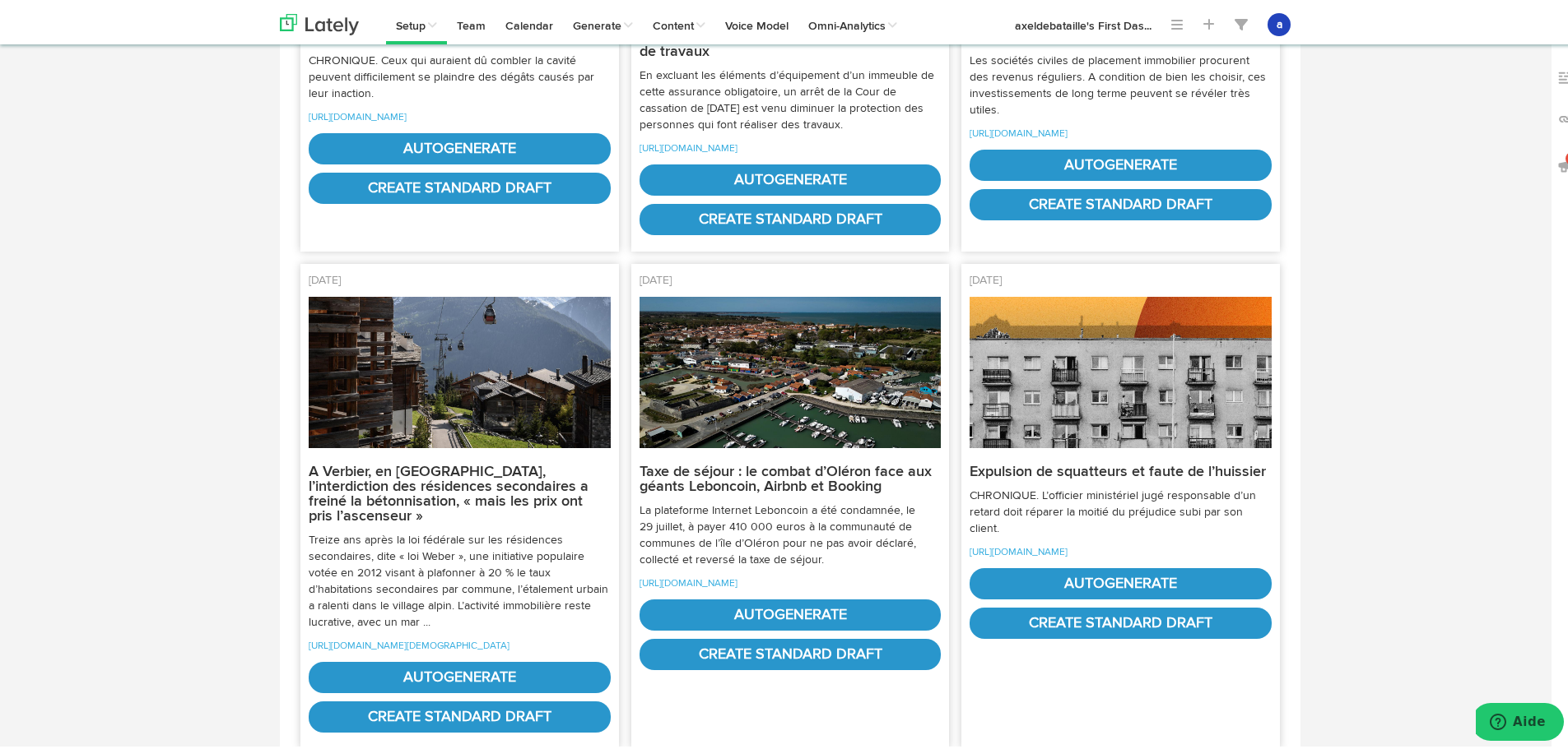
scroll to position [83, 0]
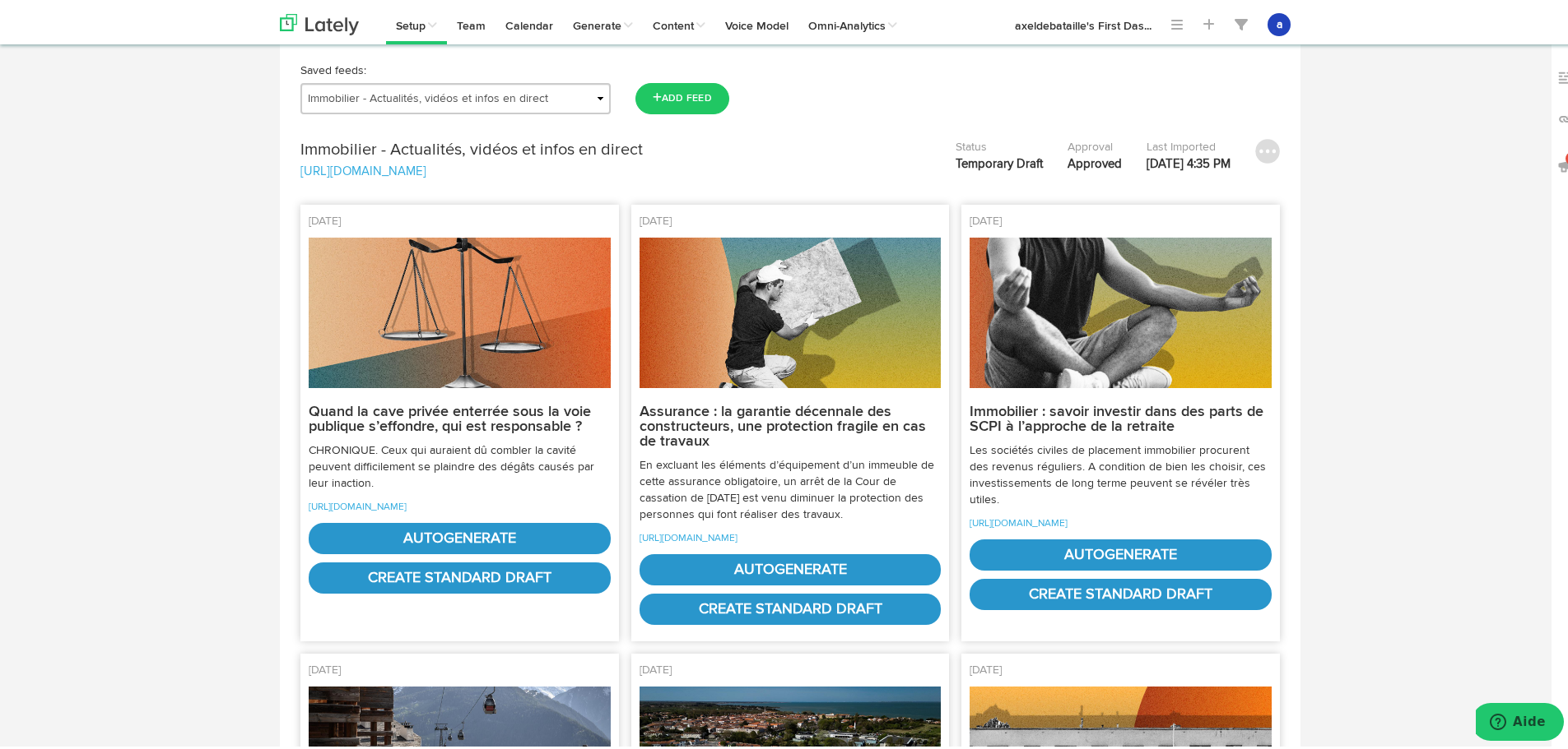
click at [1021, 528] on p "[URL][DOMAIN_NAME]" at bounding box center [1120, 519] width 302 height 17
click at [1052, 525] on link "[URL][DOMAIN_NAME]" at bounding box center [1018, 521] width 98 height 10
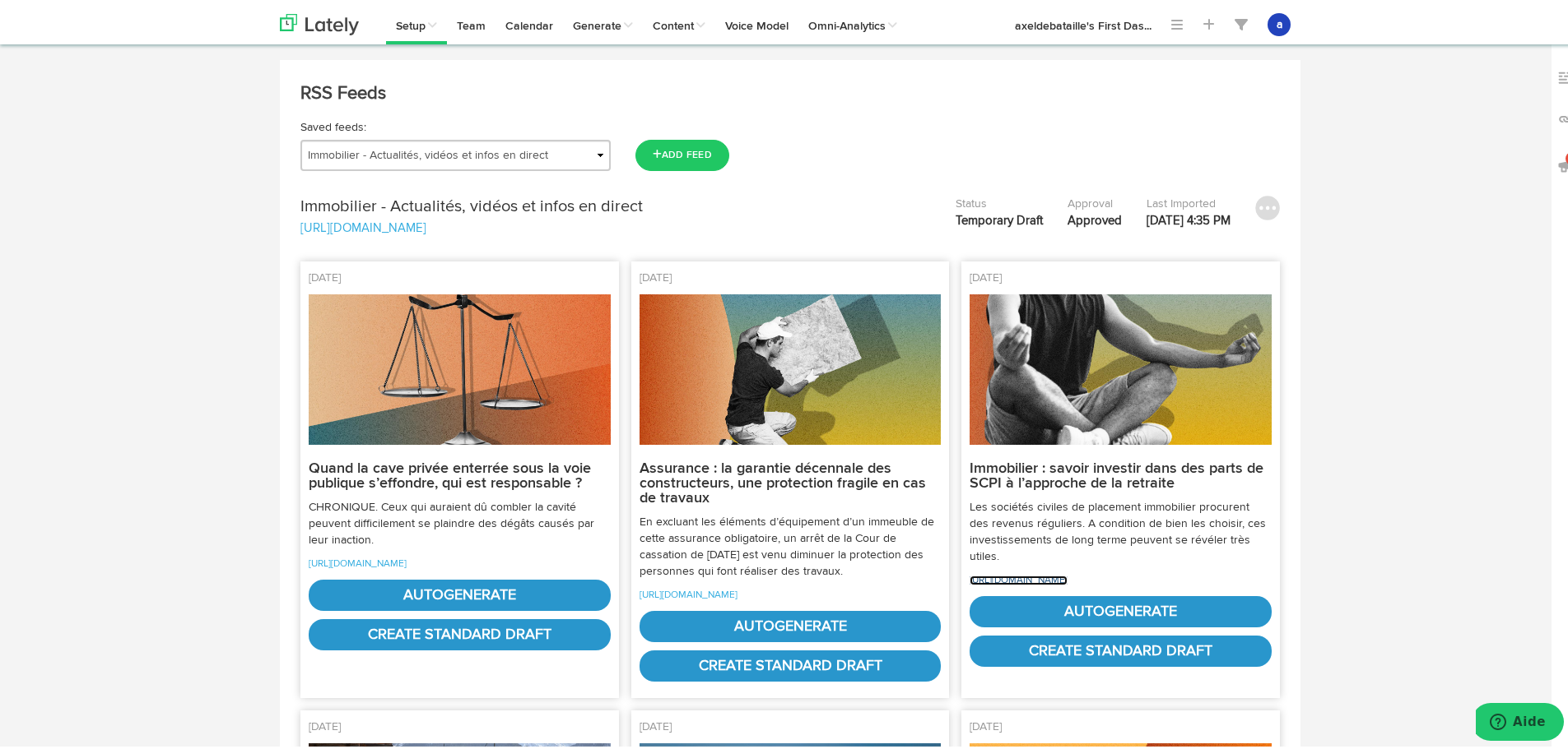
scroll to position [0, 0]
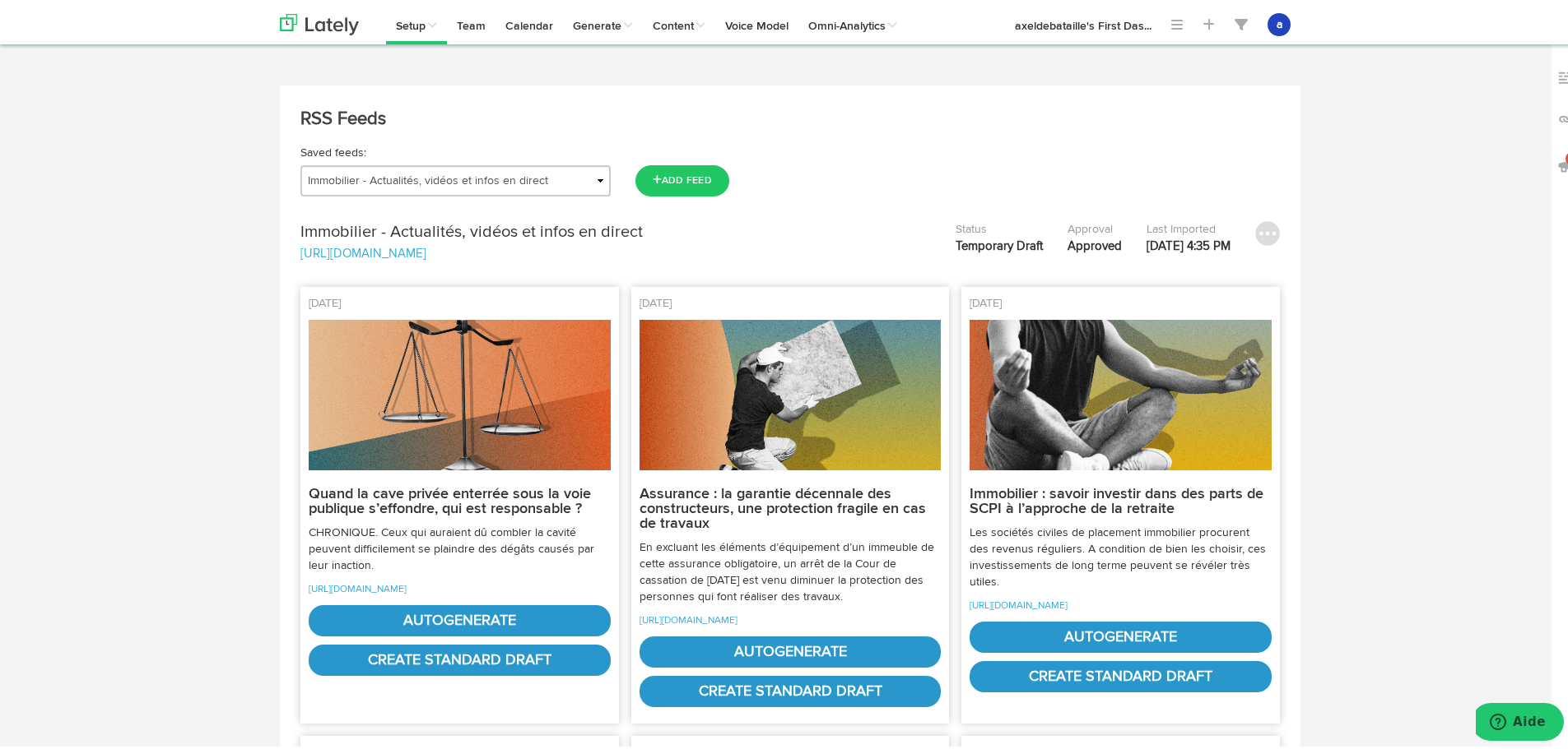
click at [349, 161] on div "Saved feeds: Actu | Magazine immobilier Journal de l'Agence Actualités Antibes …" at bounding box center [789, 167] width 1004 height 52
click at [353, 184] on select "Actu | Magazine immobilier Journal de l'Agence Actualités Antibes Actualités Va…" at bounding box center [456, 177] width 310 height 31
click at [300, 162] on select "Actu | Magazine immobilier Journal de l'Agence Actualités Antibes Actualités Va…" at bounding box center [456, 177] width 310 height 31
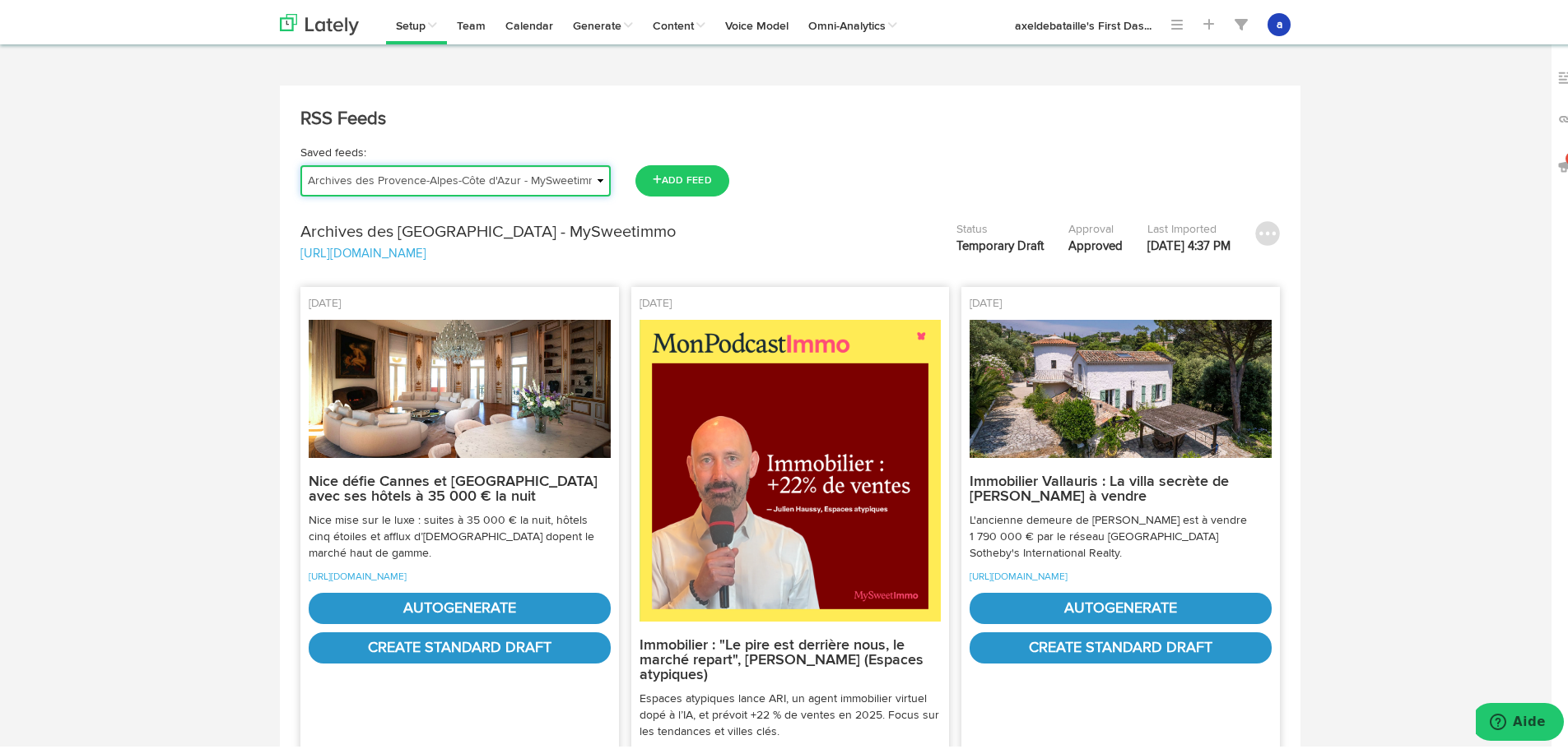
drag, startPoint x: 331, startPoint y: 169, endPoint x: 319, endPoint y: 177, distance: 14.4
click at [321, 174] on select "Actu | Magazine immobilier Journal de l'Agence Actualités Antibes Actualités Va…" at bounding box center [456, 177] width 310 height 31
click at [300, 162] on select "Actu | Magazine immobilier Journal de l'Agence Actualités Antibes Actualités Va…" at bounding box center [456, 177] width 310 height 31
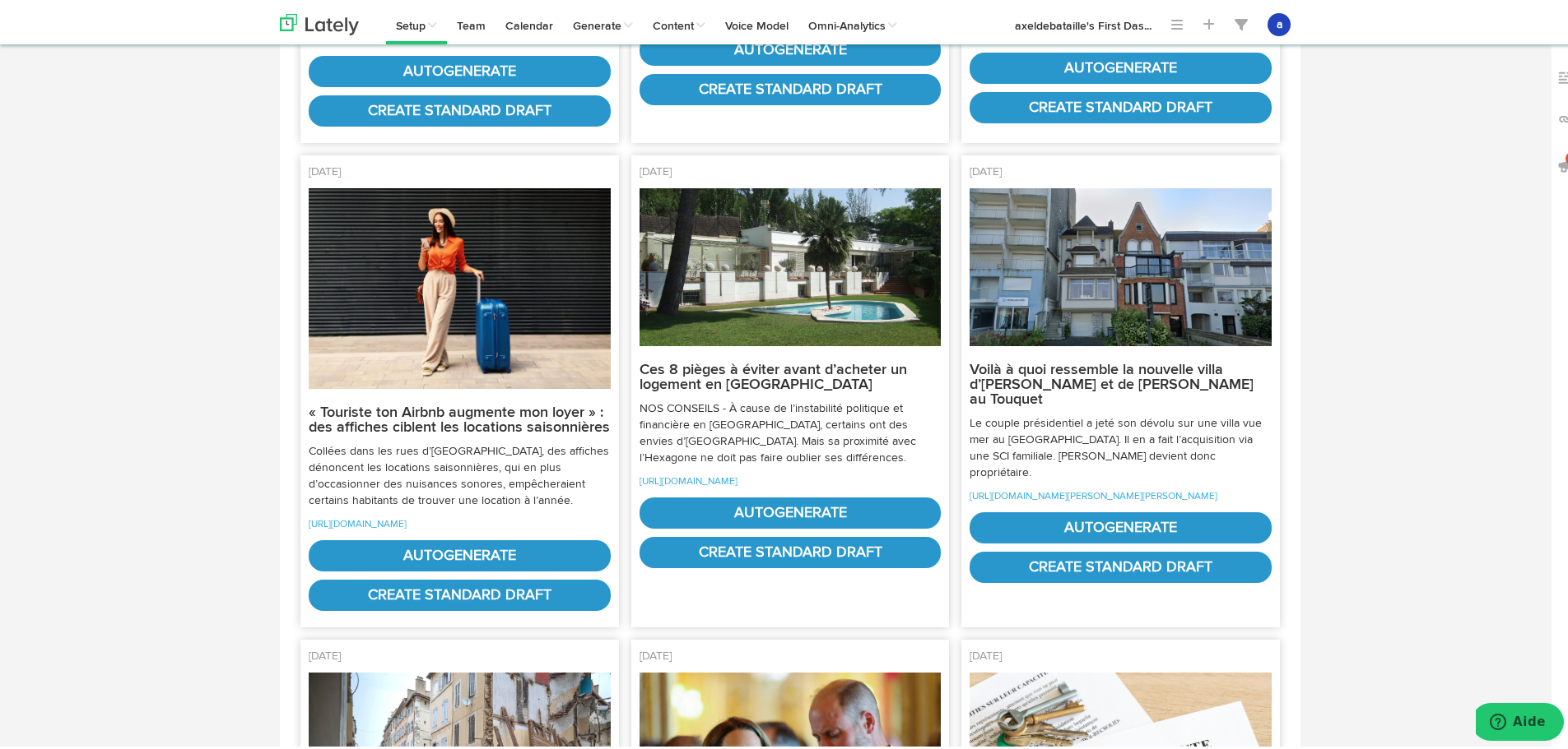
scroll to position [1234, 0]
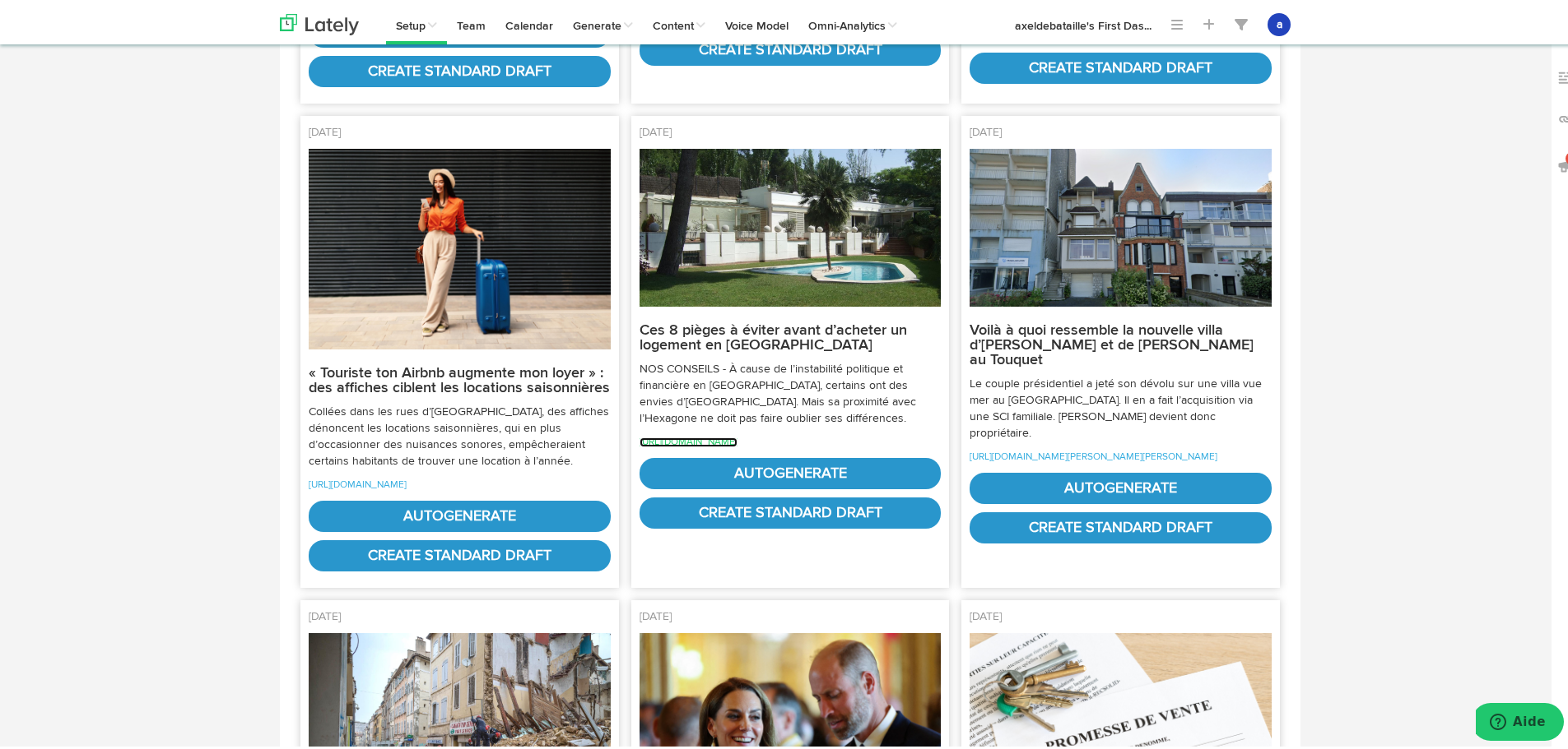
click at [714, 445] on link "[URL][DOMAIN_NAME]" at bounding box center [688, 440] width 98 height 10
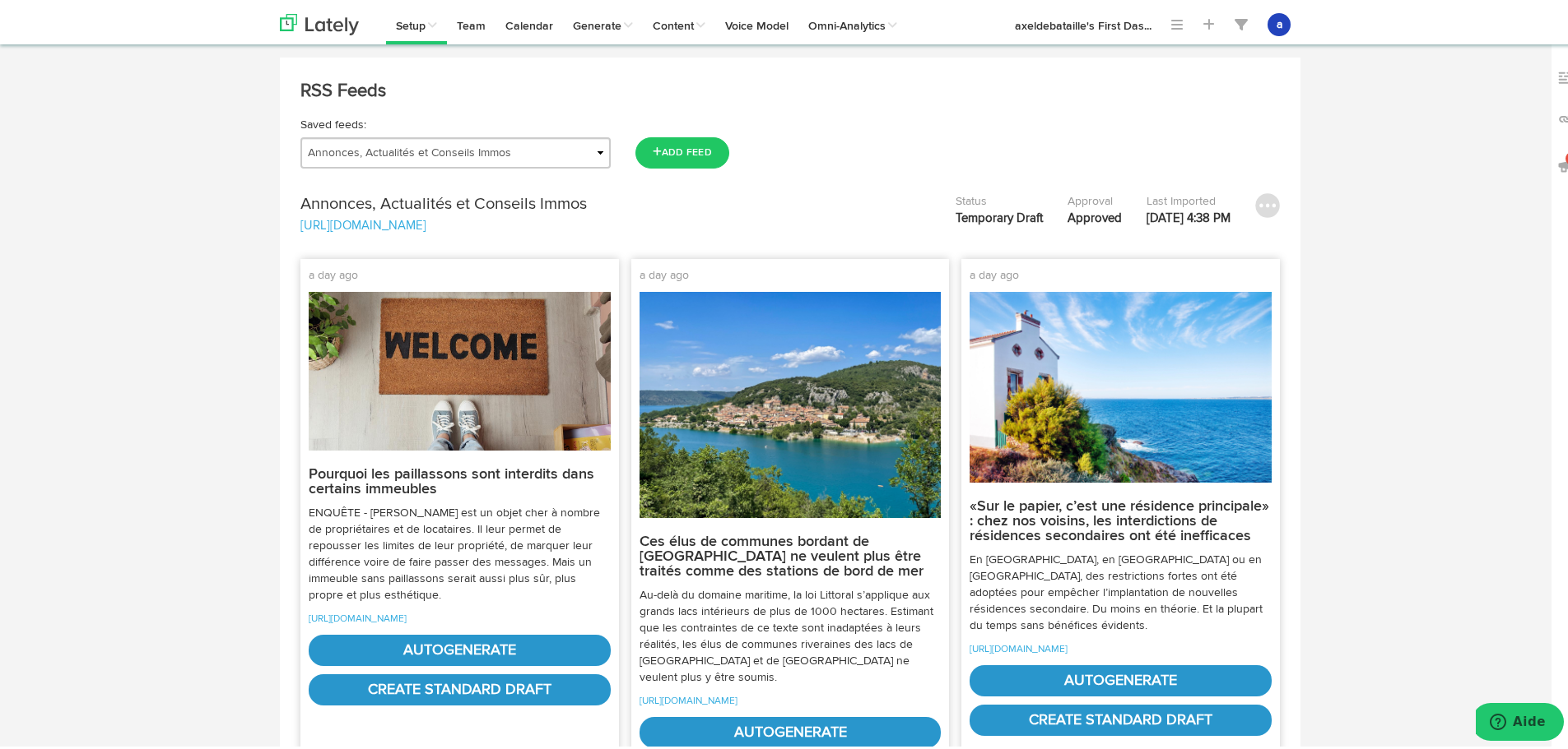
scroll to position [0, 0]
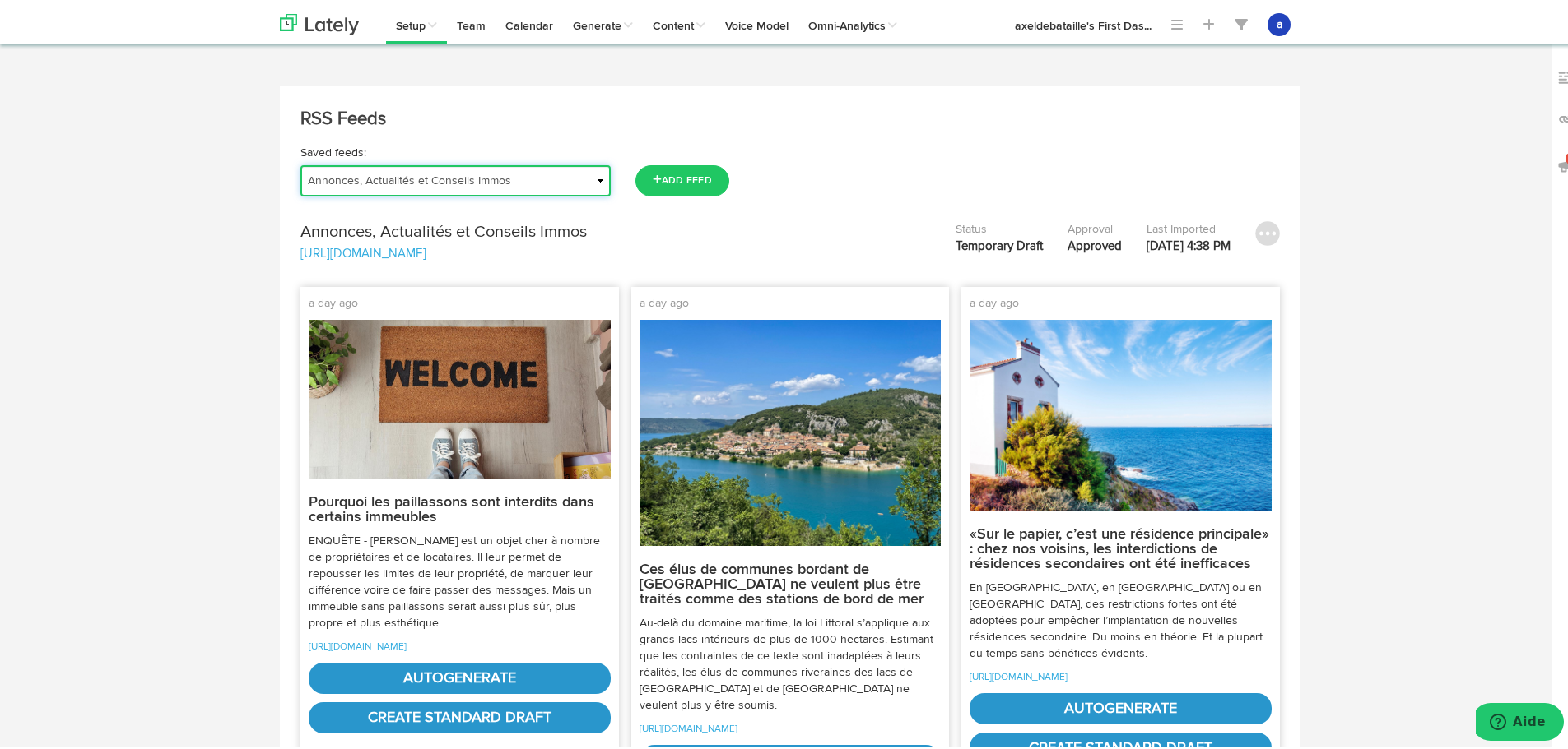
click at [496, 180] on select "Actu | Magazine immobilier Journal de l'Agence Actualités Antibes Actualités Va…" at bounding box center [456, 177] width 310 height 31
click at [300, 162] on select "Actu | Magazine immobilier Journal de l'Agence Actualités Antibes Actualités Va…" at bounding box center [456, 177] width 310 height 31
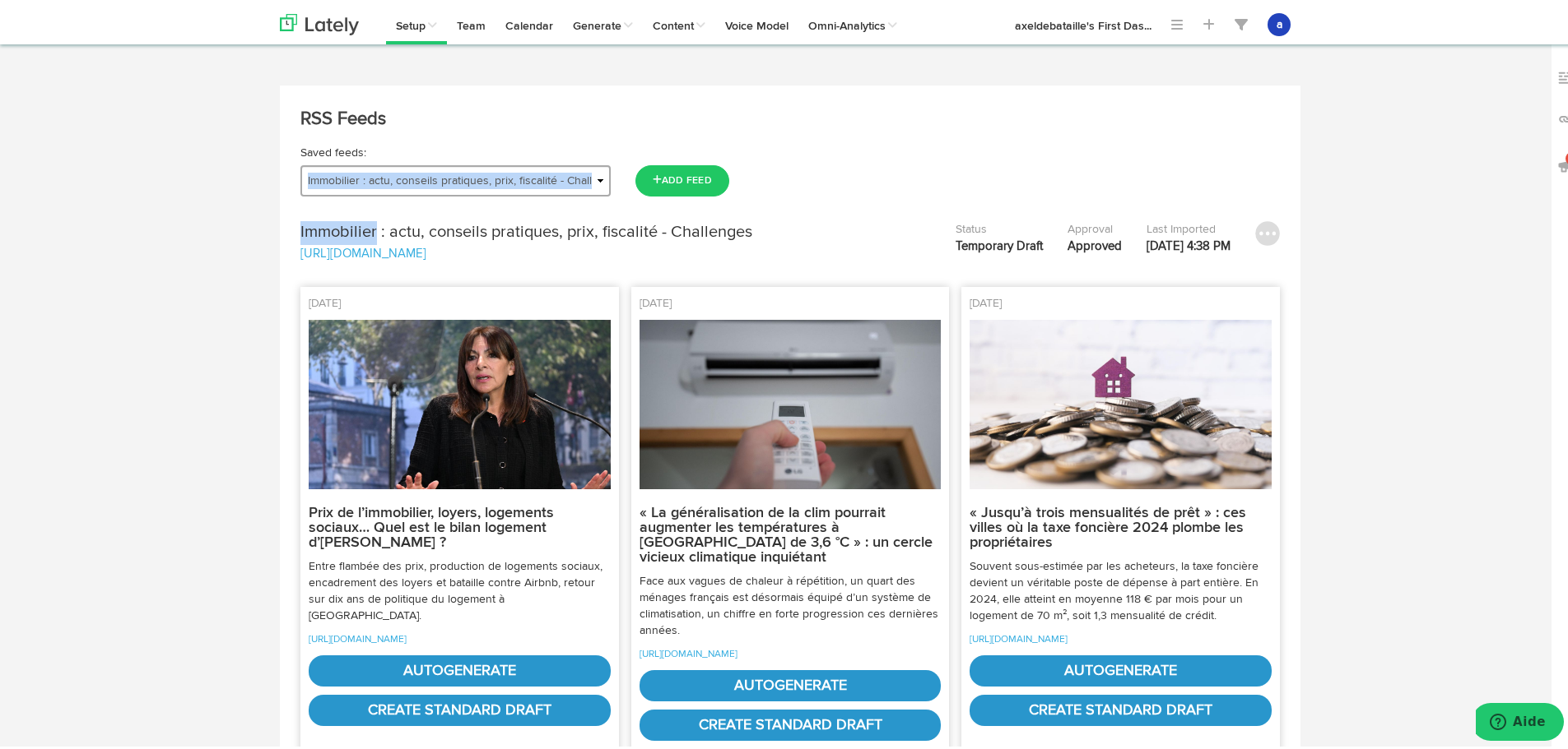
click at [371, 192] on div "RSS Feeds Saved feeds: Actu | Magazine immobilier Journal de l'Agence Actualité…" at bounding box center [790, 180] width 979 height 156
click at [377, 176] on select "Actu | Magazine immobilier Journal de l'Agence Actualités Antibes Actualités Va…" at bounding box center [456, 177] width 310 height 31
select select "object:64270"
click at [300, 162] on select "Actu | Magazine immobilier Journal de l'Agence Actualités Antibes Actualités Va…" at bounding box center [456, 177] width 310 height 31
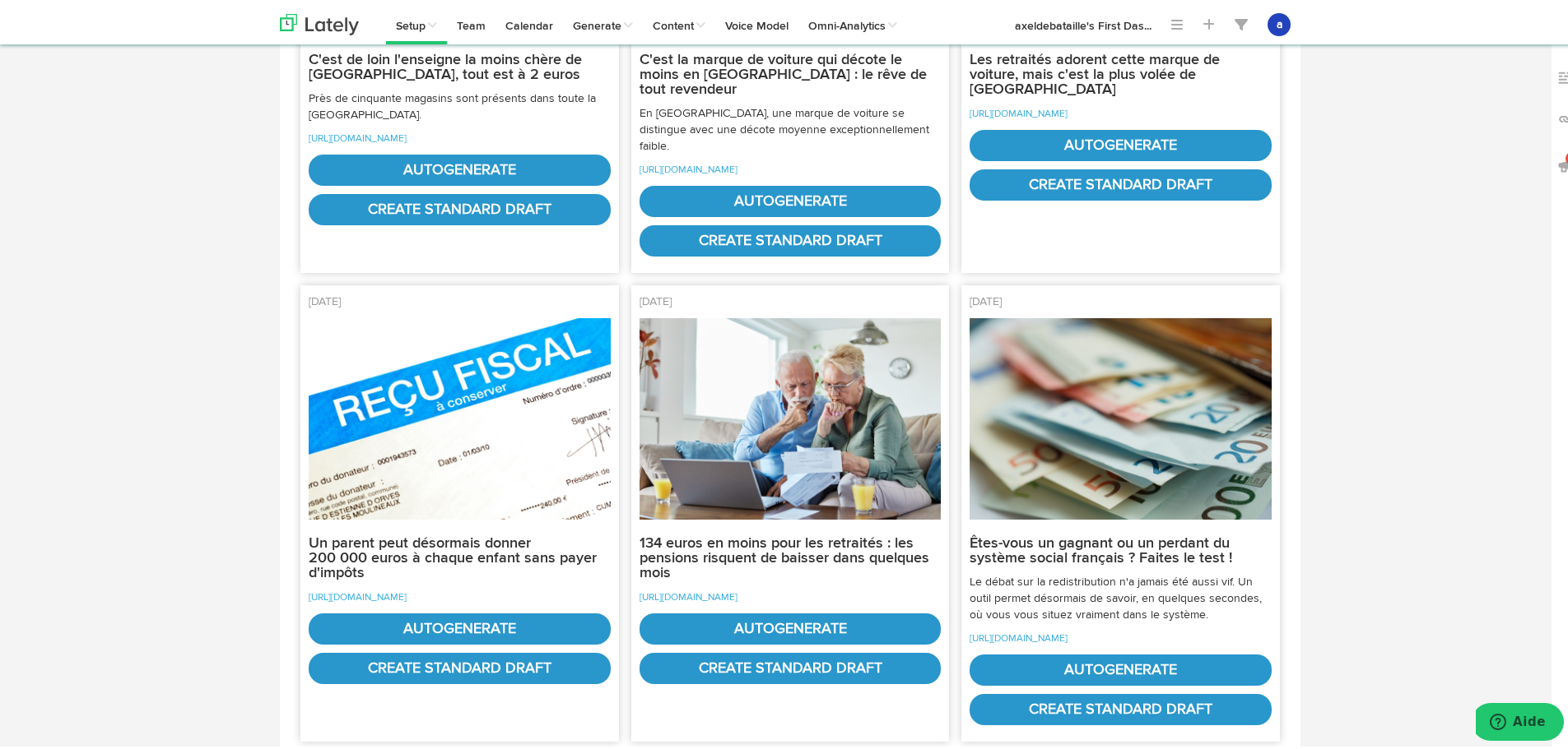
scroll to position [493, 0]
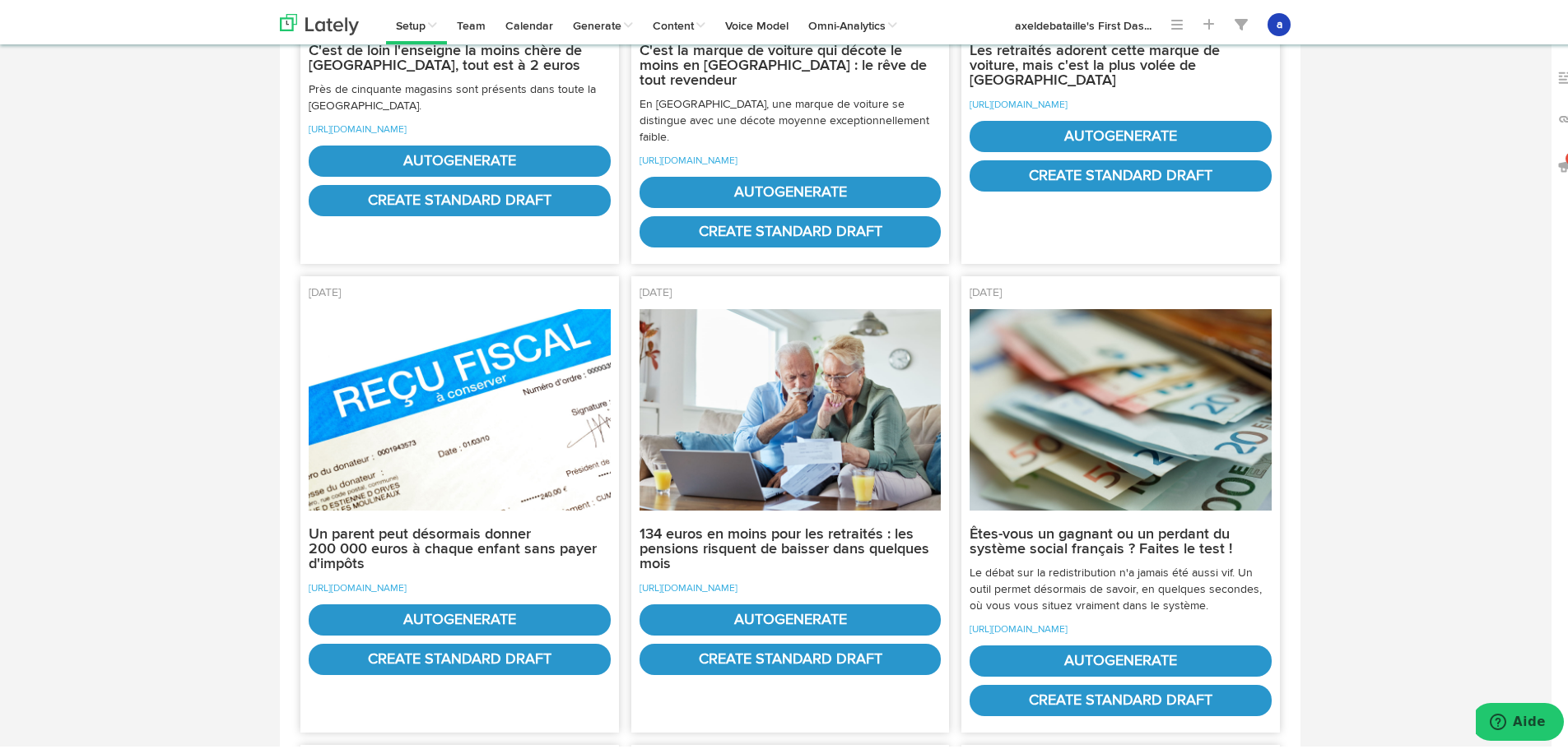
click at [413, 580] on p "[URL][DOMAIN_NAME]" at bounding box center [460, 585] width 302 height 17
click at [407, 585] on link "[URL][DOMAIN_NAME]" at bounding box center [357, 586] width 98 height 10
click at [407, 618] on link "autogenerate" at bounding box center [460, 617] width 302 height 31
select select "natural"
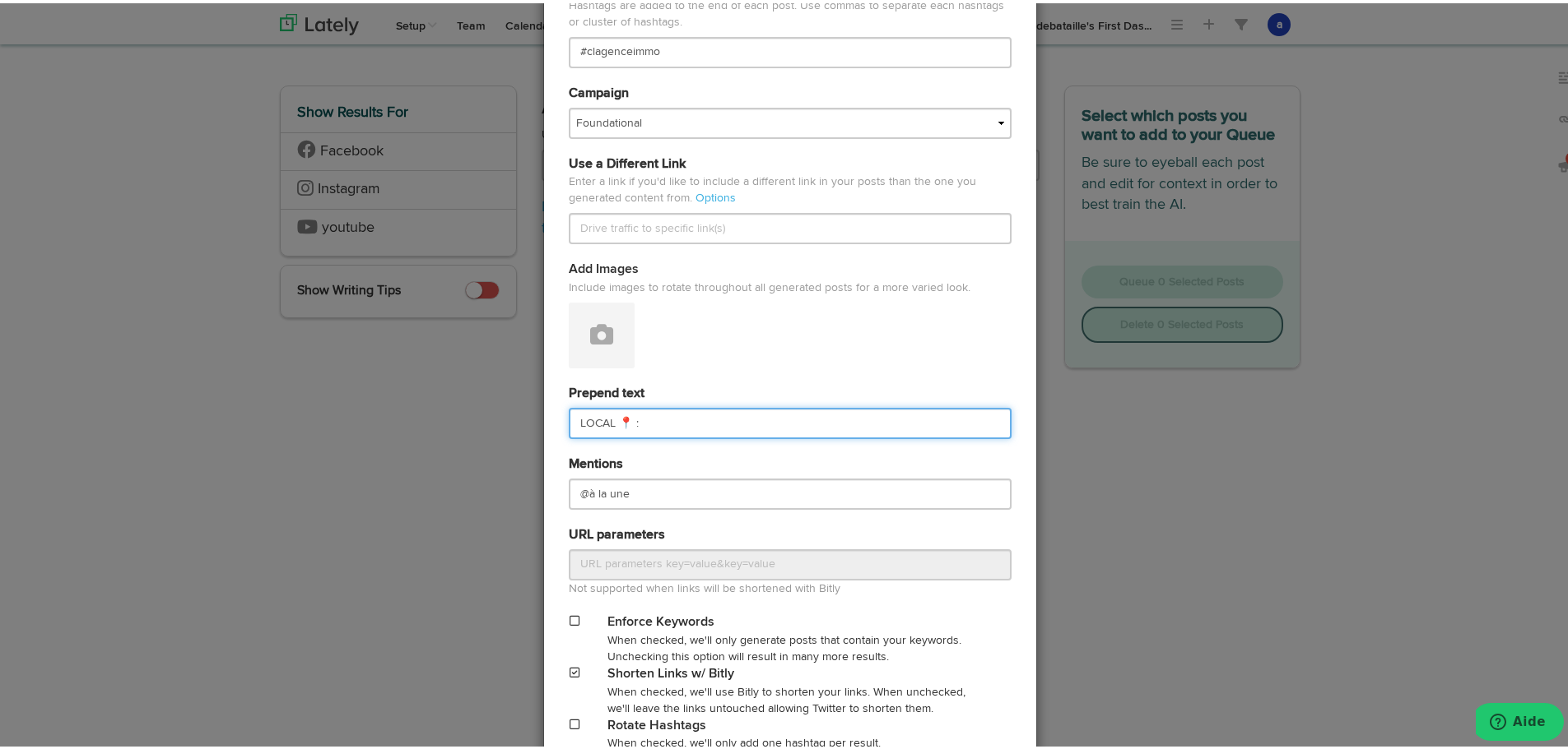
drag, startPoint x: 619, startPoint y: 420, endPoint x: 225, endPoint y: 497, distance: 401.5
click at [351, 458] on div "Generate Posts Source Library 67211df9074564efd17c3488 67211df9074564efd17c3490…" at bounding box center [790, 374] width 1580 height 749
paste input "PATRIMOINE 🏛️"
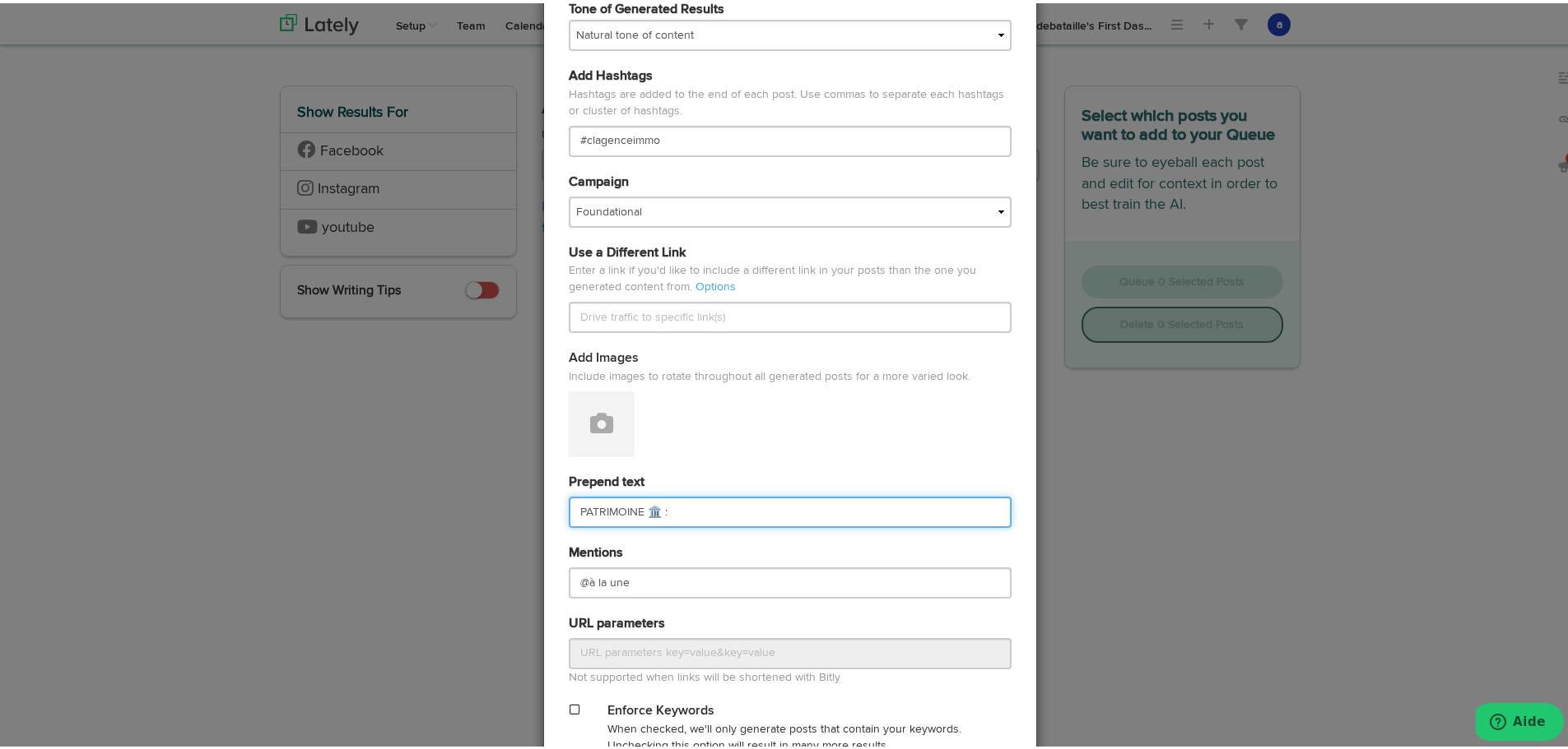
scroll to position [164, 0]
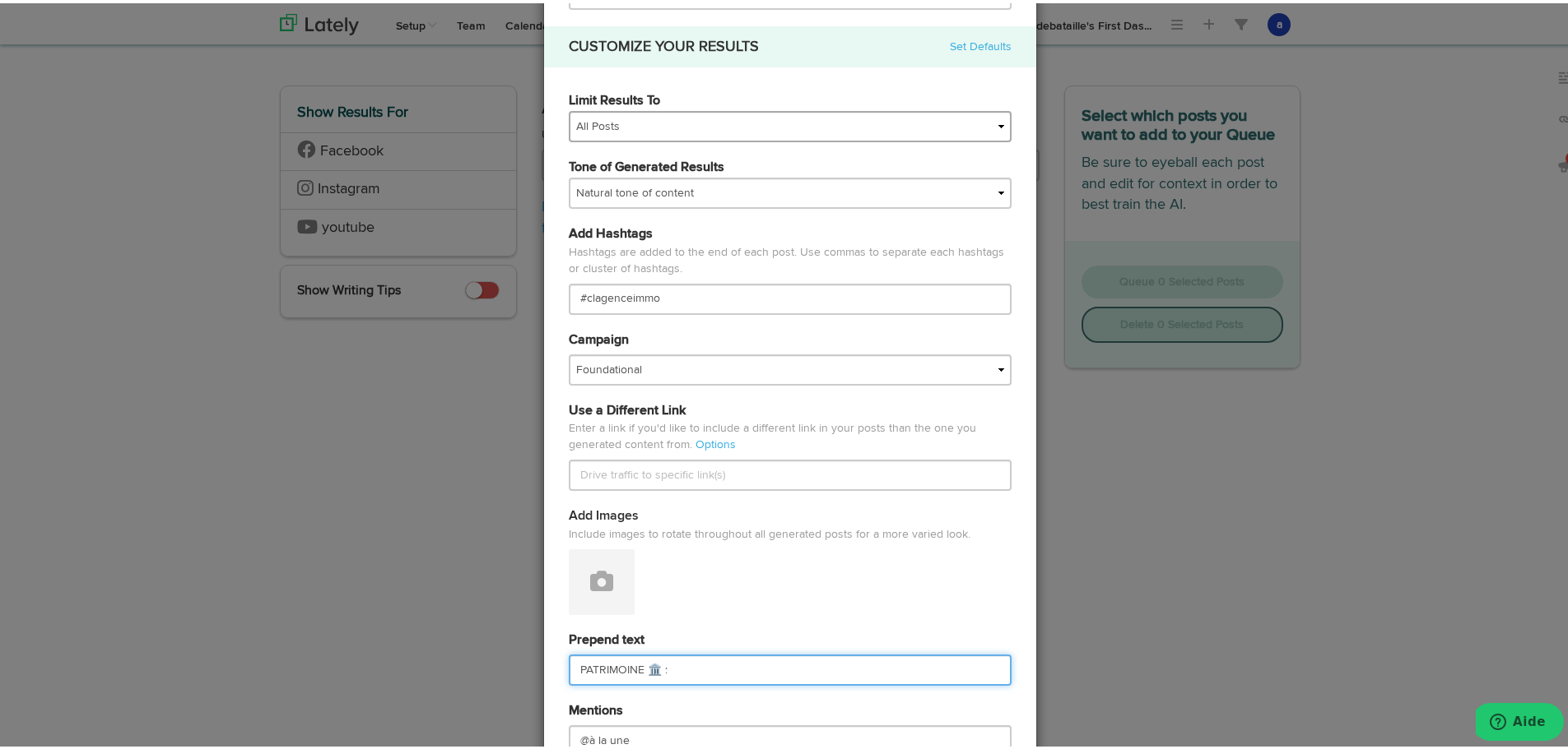
type input "PATRIMOINE 🏛️ :"
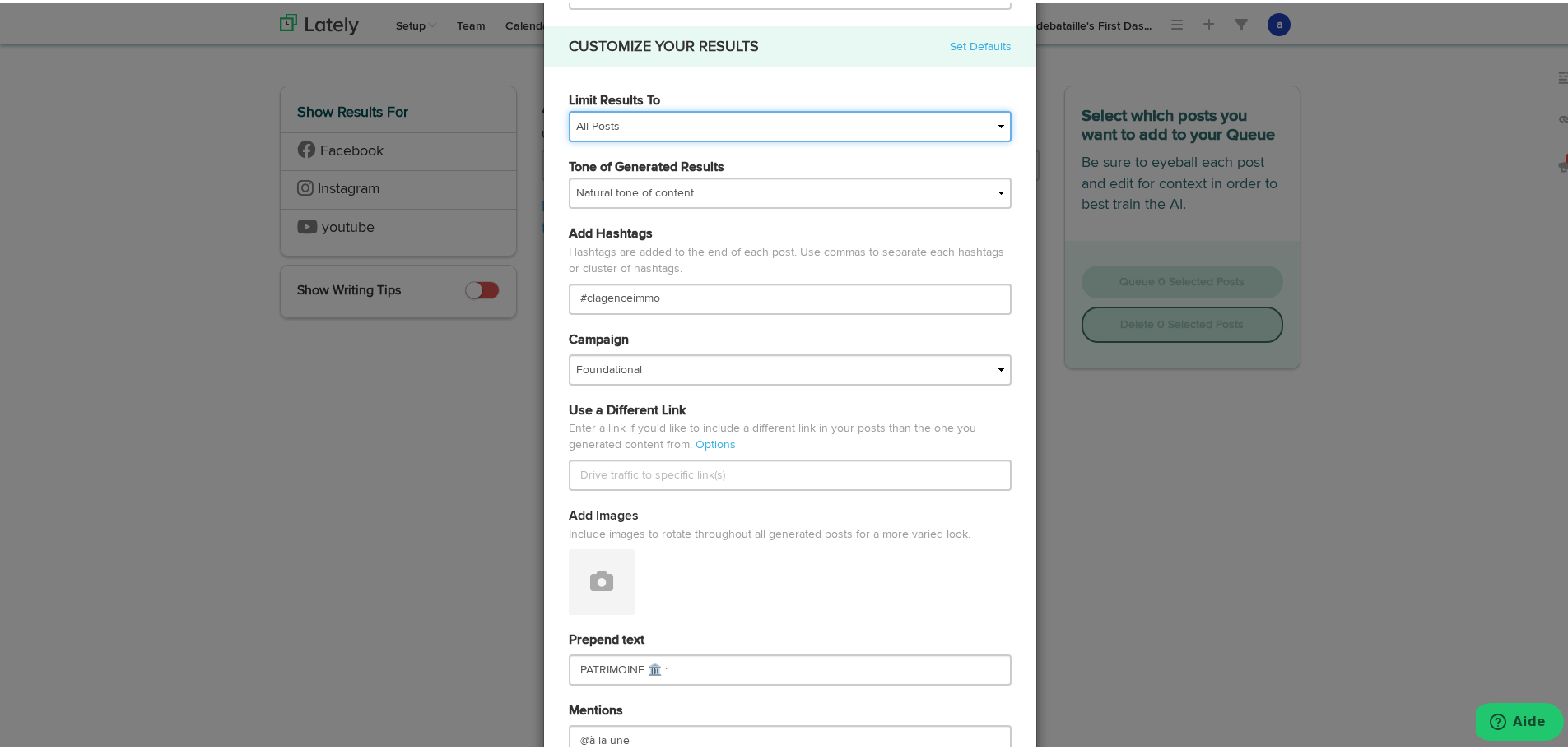
click at [568, 132] on select "All Posts Top 30 Posts Top 25 Posts Top 20 Posts Top 15 Posts Top 10 Posts" at bounding box center [789, 122] width 443 height 31
select select "10"
click at [568, 107] on select "All Posts Top 30 Posts Top 25 Posts Top 20 Posts Top 15 Posts Top 10 Posts" at bounding box center [789, 122] width 443 height 31
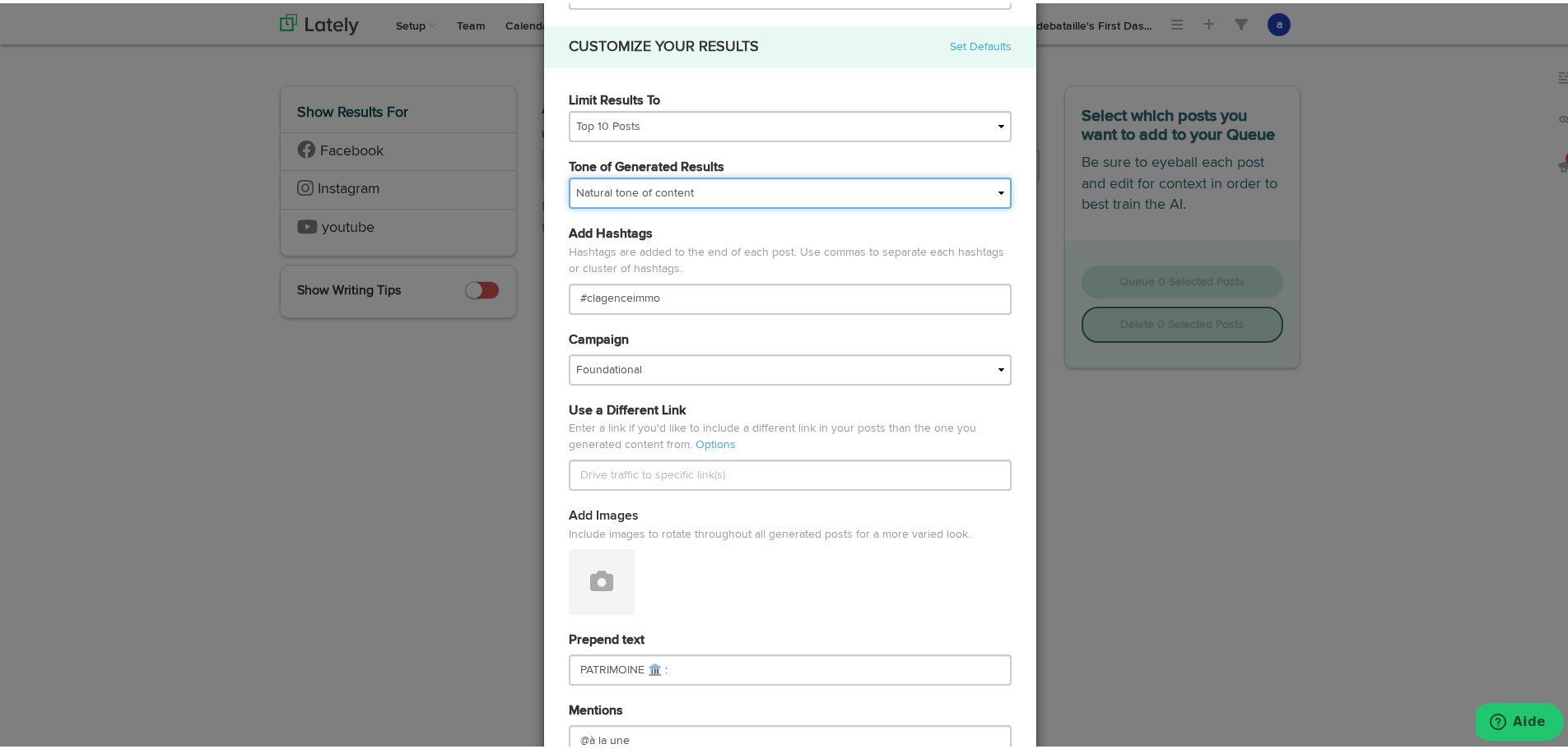
click at [587, 187] on select "My tone Official and professional Relaxed and conversational Light and humorous…" at bounding box center [789, 189] width 443 height 31
select select "brand"
click at [568, 174] on select "My tone Official and professional Relaxed and conversational Light and humorous…" at bounding box center [789, 189] width 443 height 31
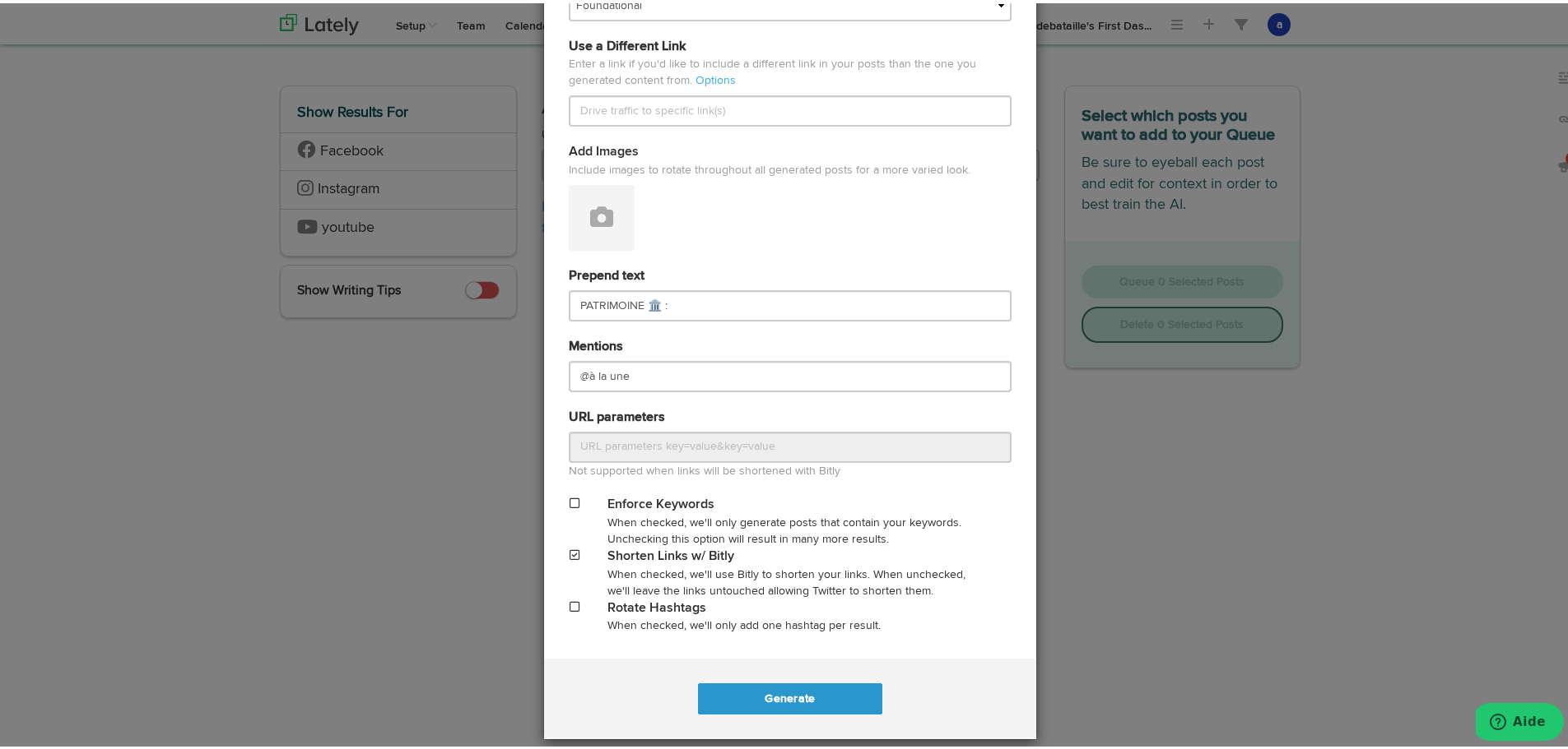
scroll to position [541, 0]
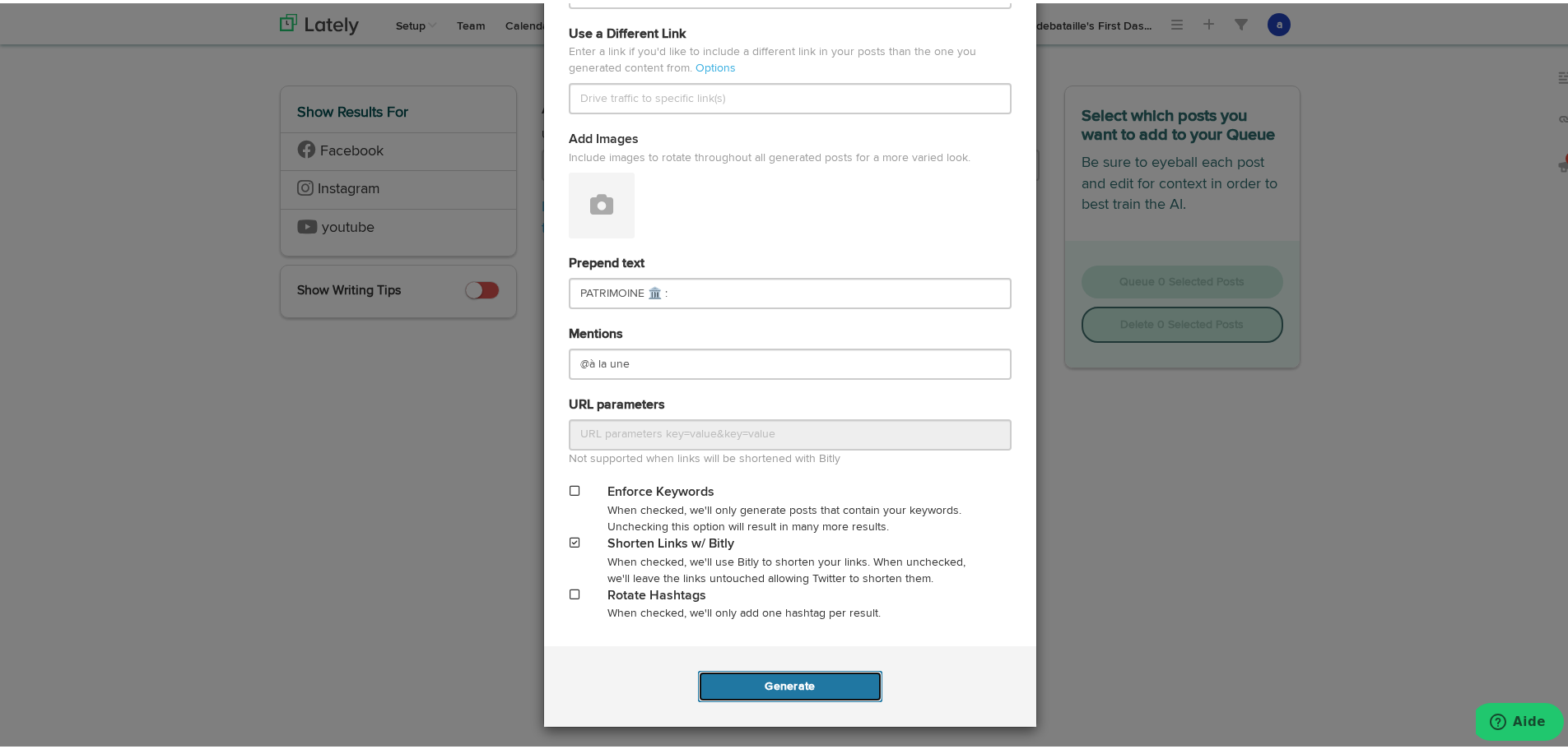
click at [781, 673] on button "Generate" at bounding box center [789, 683] width 183 height 31
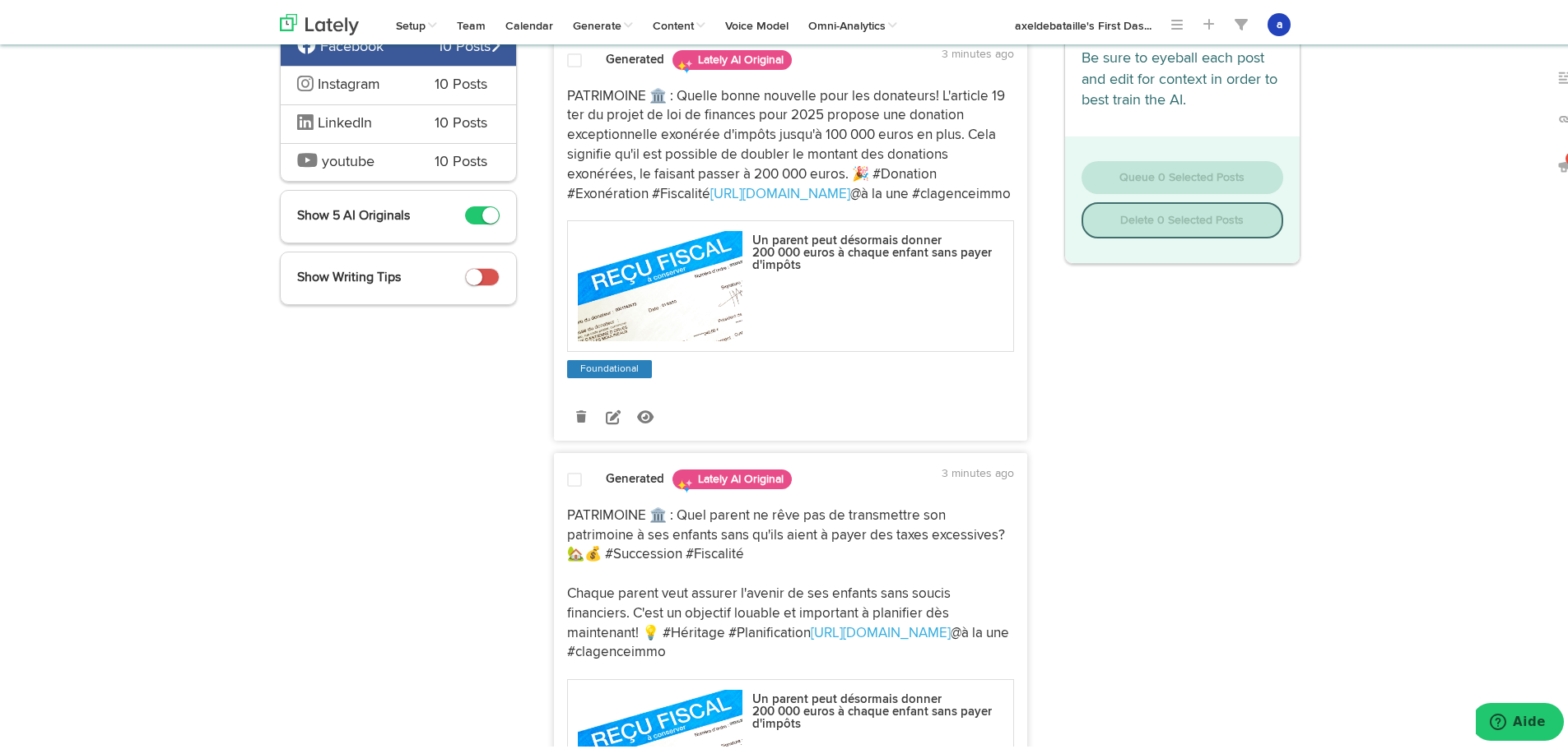
scroll to position [40, 0]
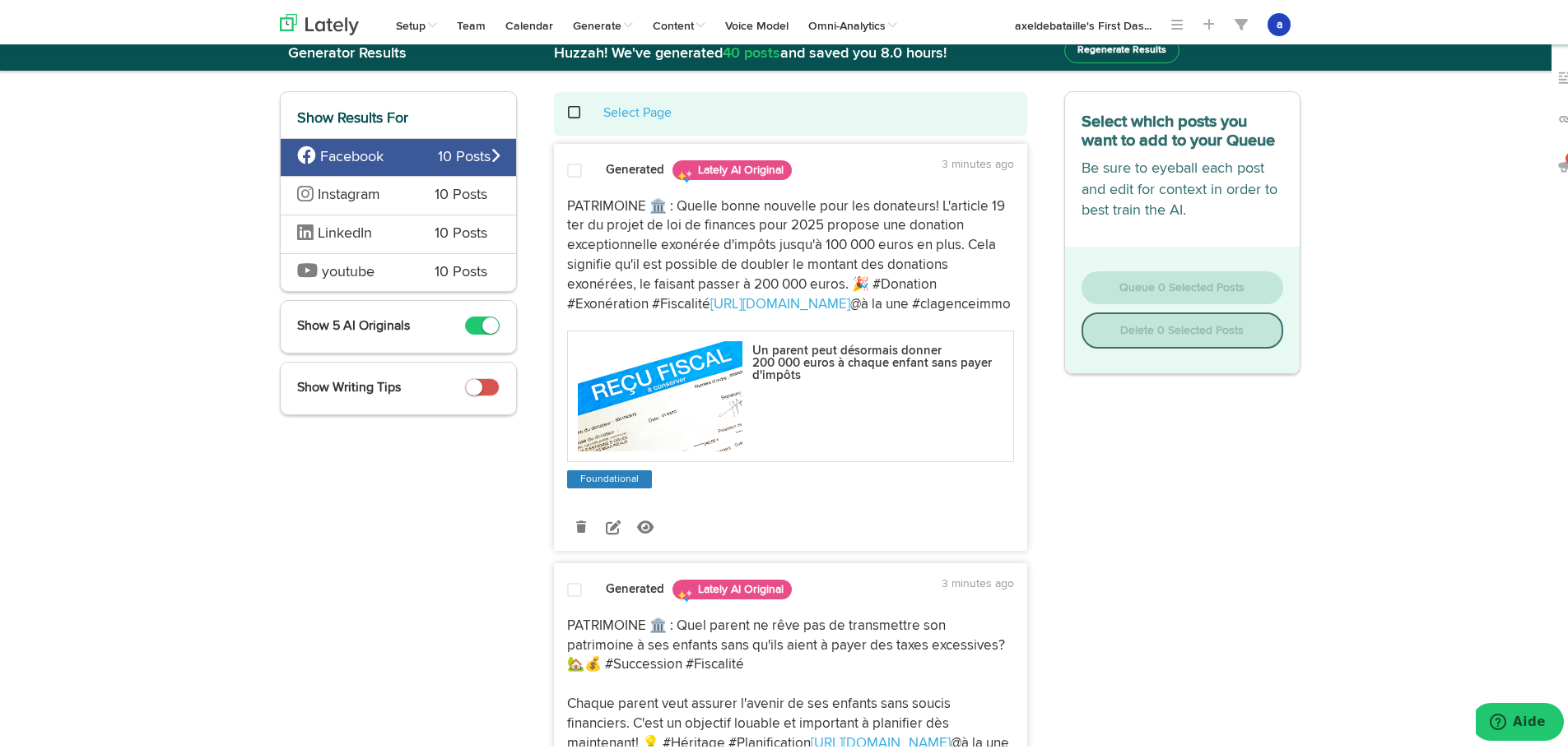
click at [568, 170] on span at bounding box center [574, 167] width 15 height 17
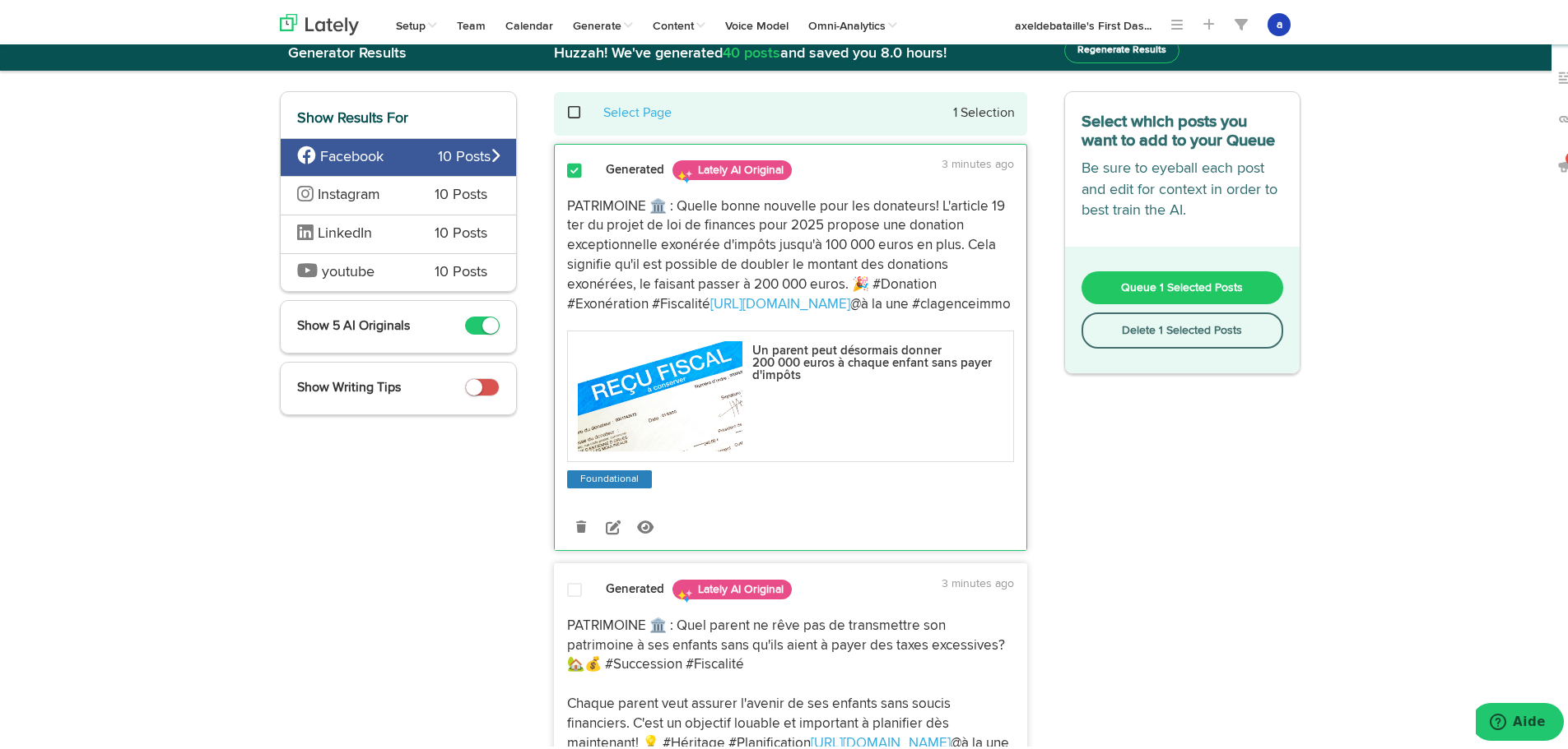
click at [1165, 280] on span "Queue 1 Selected Posts" at bounding box center [1181, 284] width 121 height 12
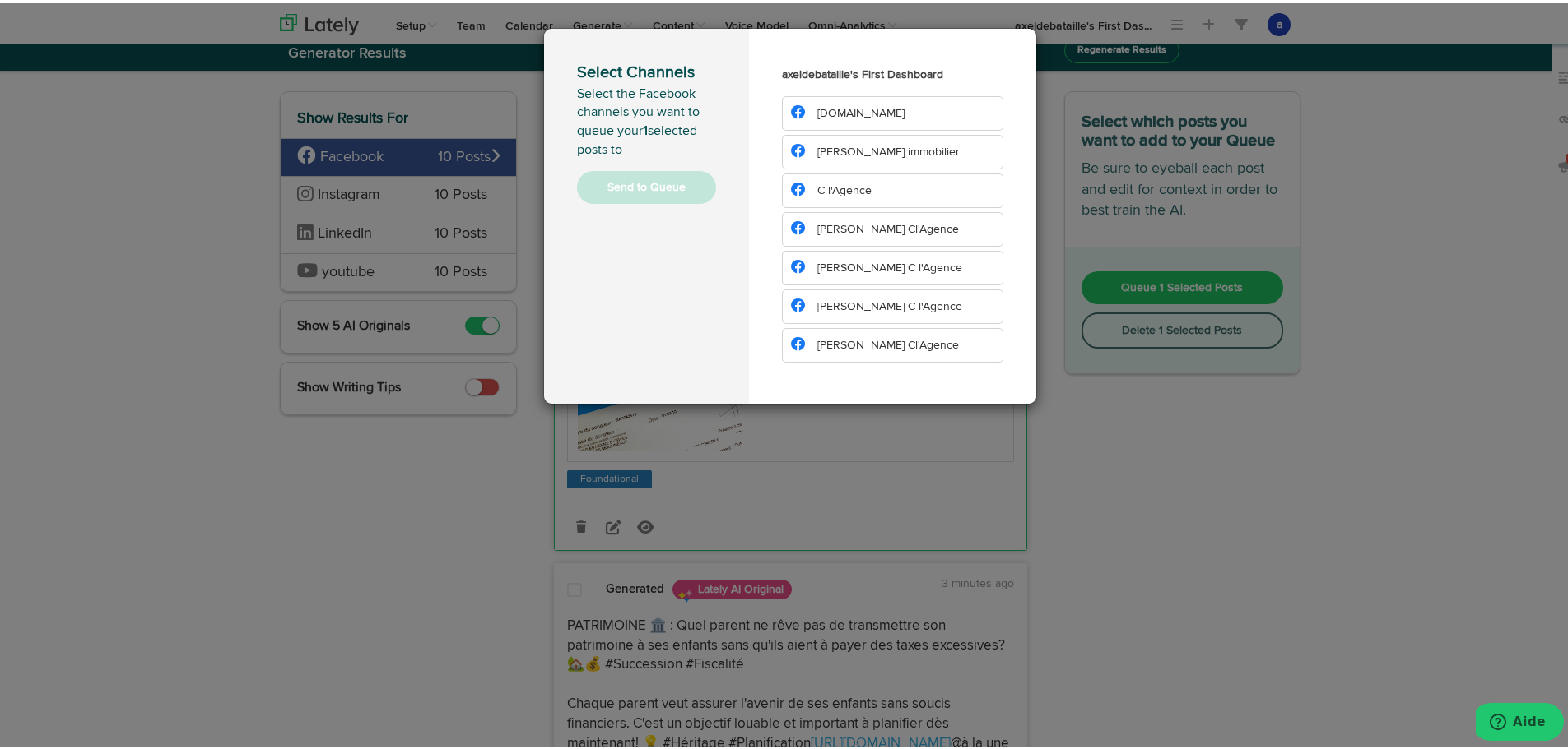
click at [859, 117] on li "[DOMAIN_NAME]" at bounding box center [892, 109] width 221 height 35
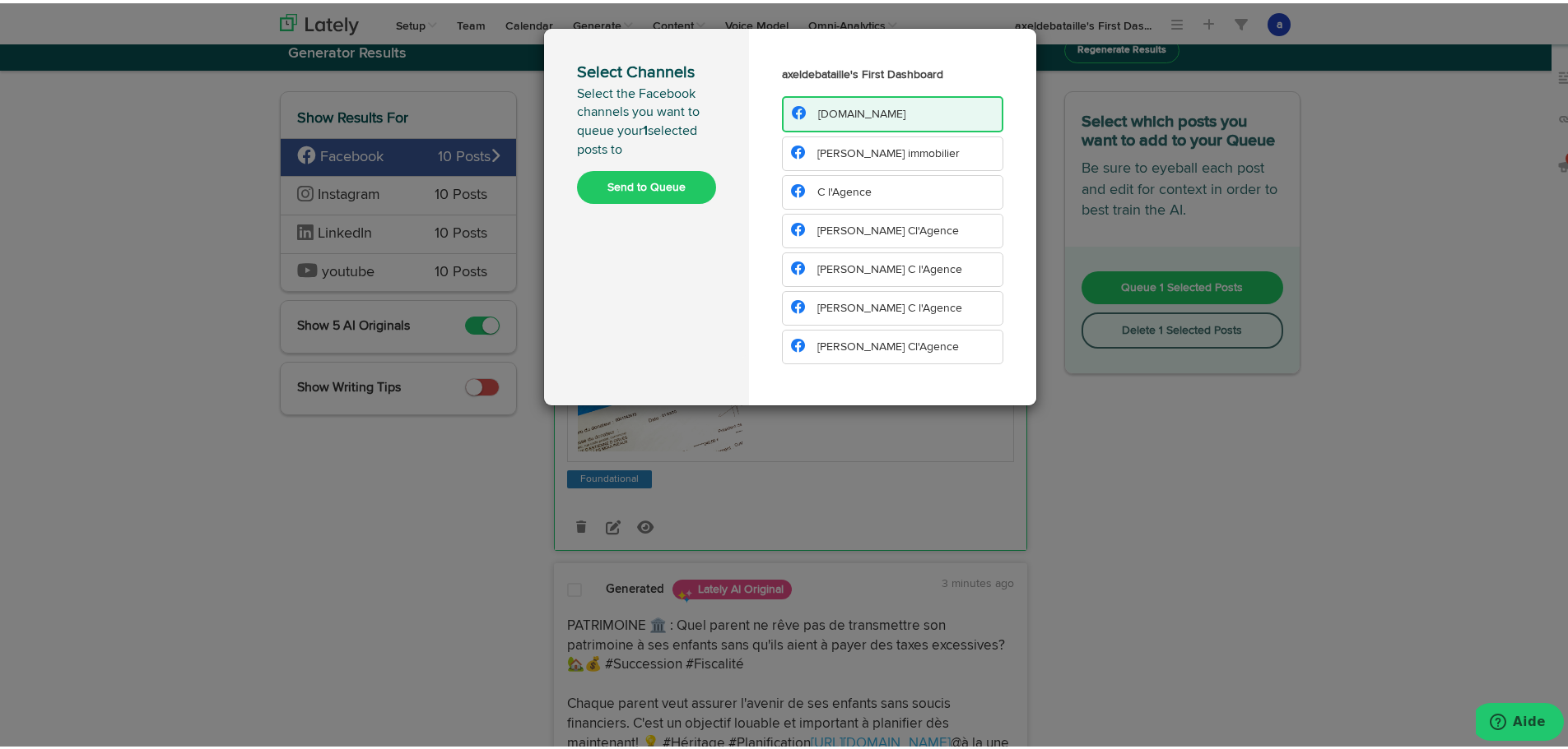
drag, startPoint x: 854, startPoint y: 146, endPoint x: 835, endPoint y: 164, distance: 26.2
click at [851, 147] on span "[PERSON_NAME] immobilier" at bounding box center [887, 151] width 142 height 12
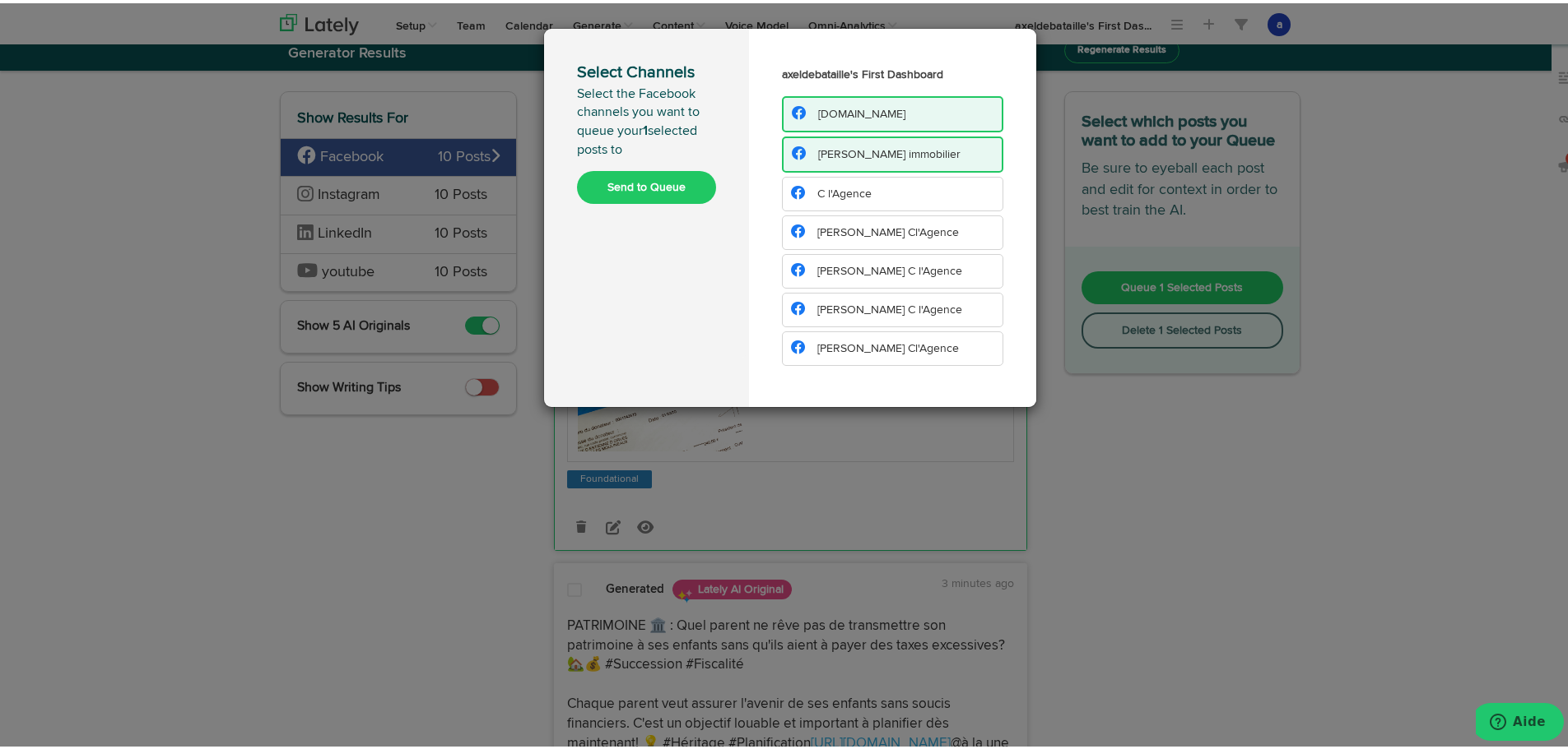
click at [831, 185] on span "C l'Agence" at bounding box center [844, 191] width 55 height 12
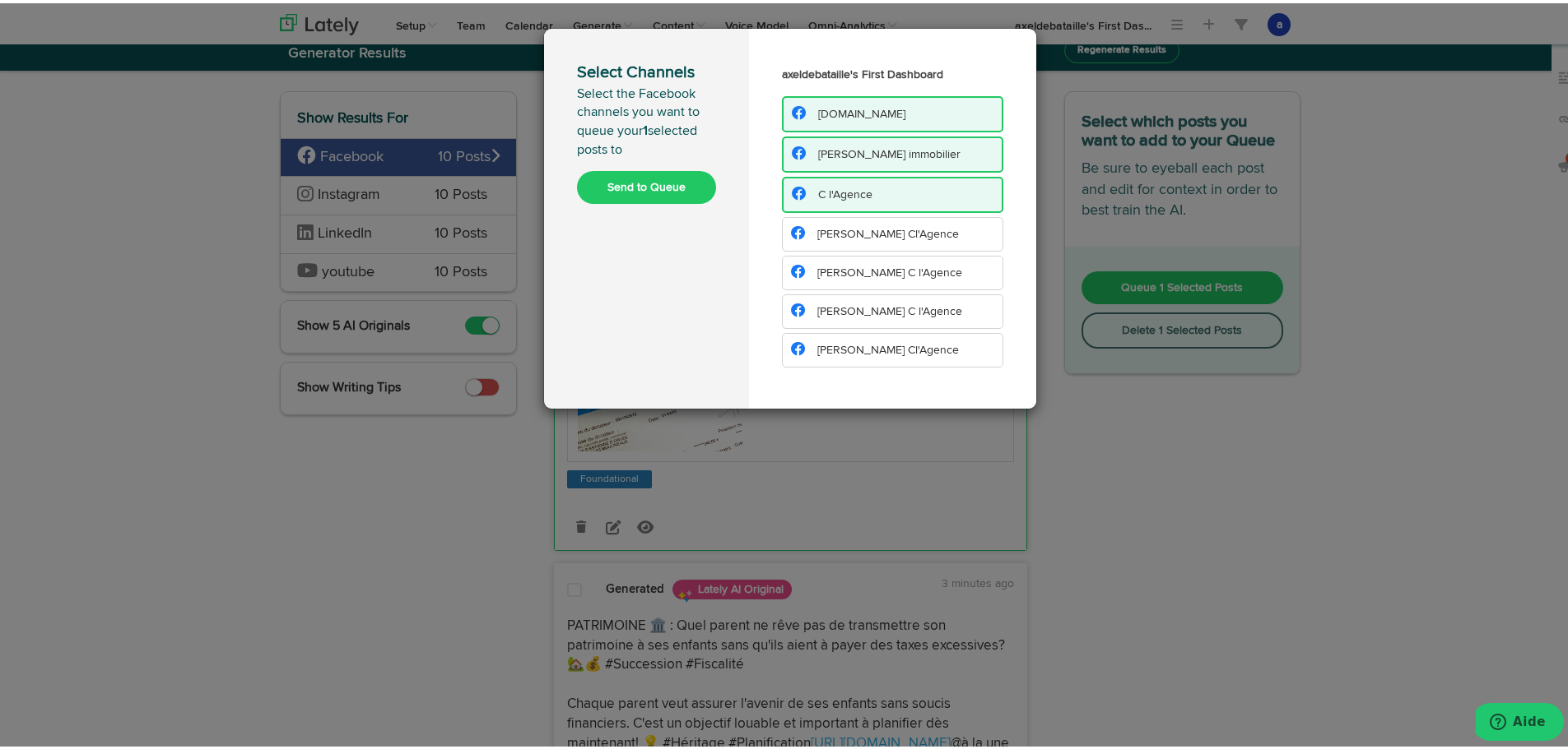
click at [834, 229] on li "[PERSON_NAME] Cl'Agence" at bounding box center [892, 231] width 221 height 35
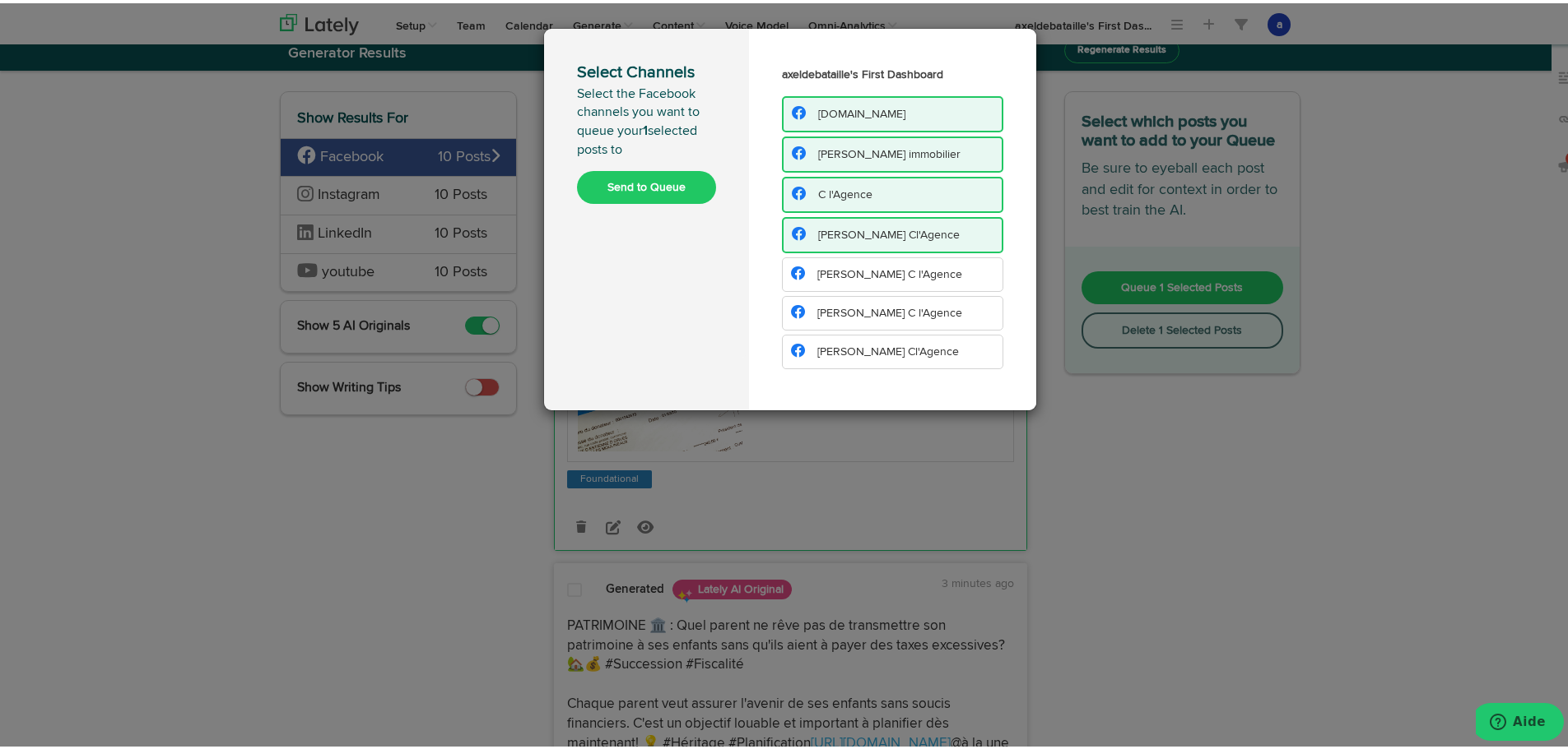
click at [833, 264] on li "[PERSON_NAME] C l'Agence" at bounding box center [892, 272] width 221 height 35
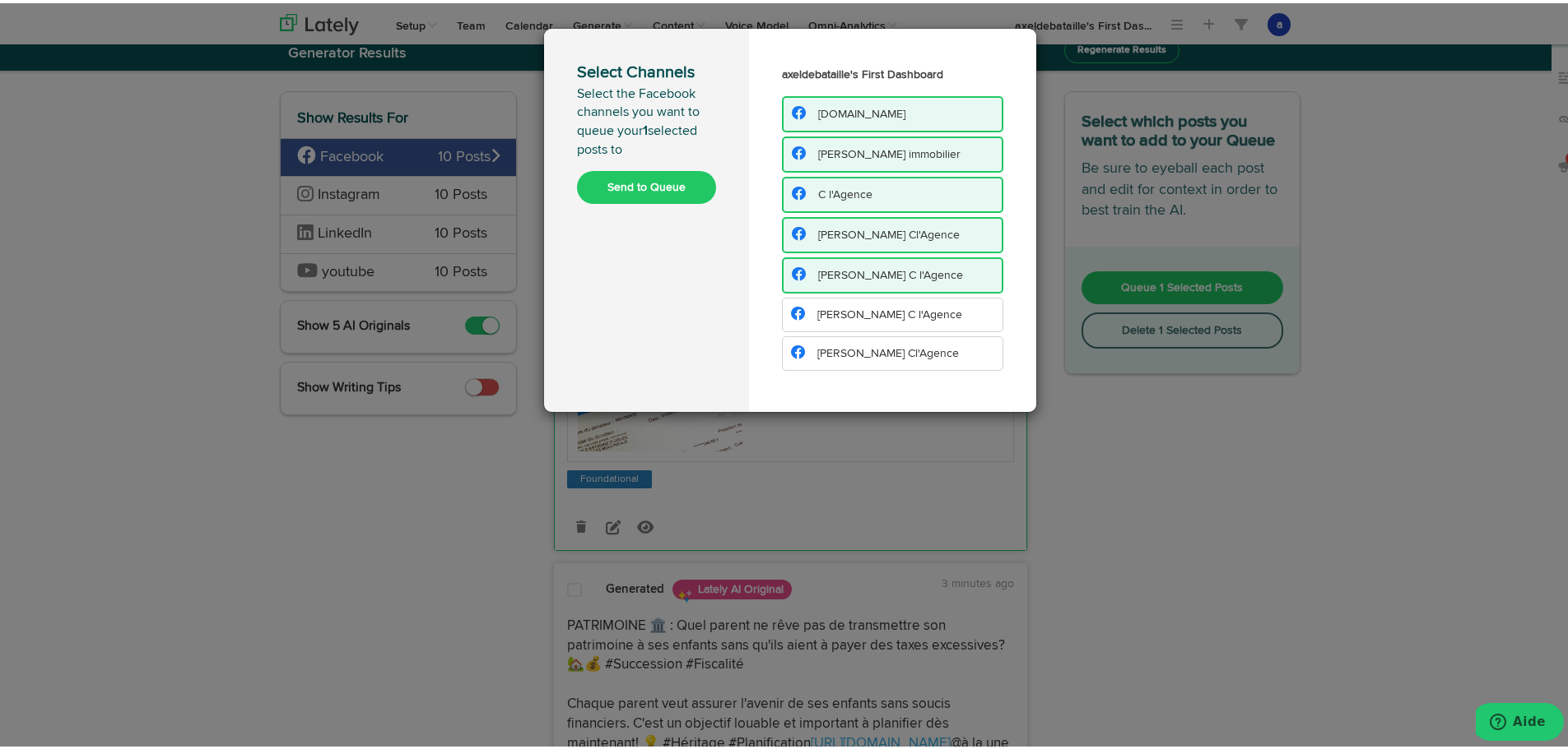
click at [806, 314] on span "[PERSON_NAME] C l'Agence" at bounding box center [877, 312] width 171 height 12
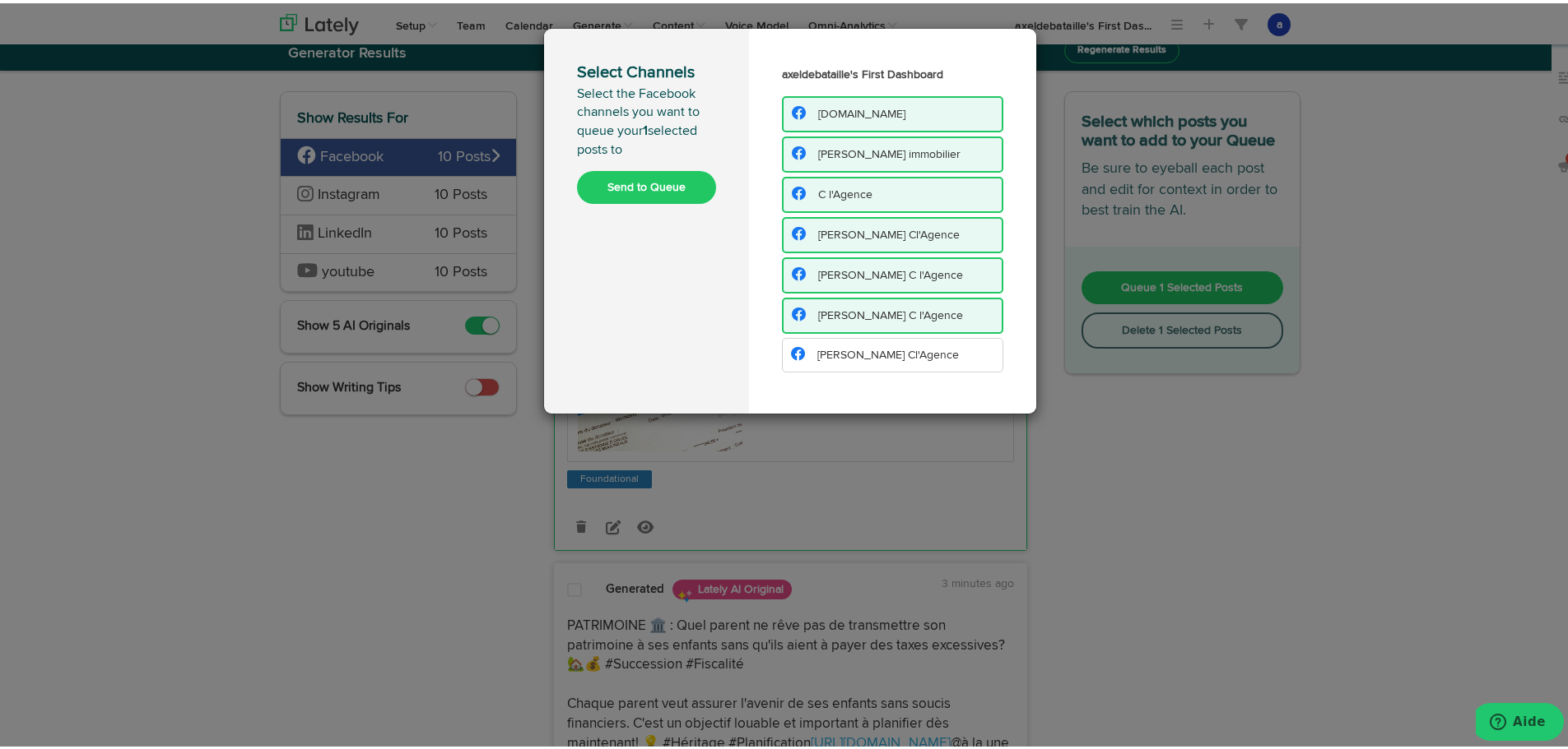
click at [832, 362] on li "[PERSON_NAME] Cl'Agence" at bounding box center [892, 352] width 221 height 35
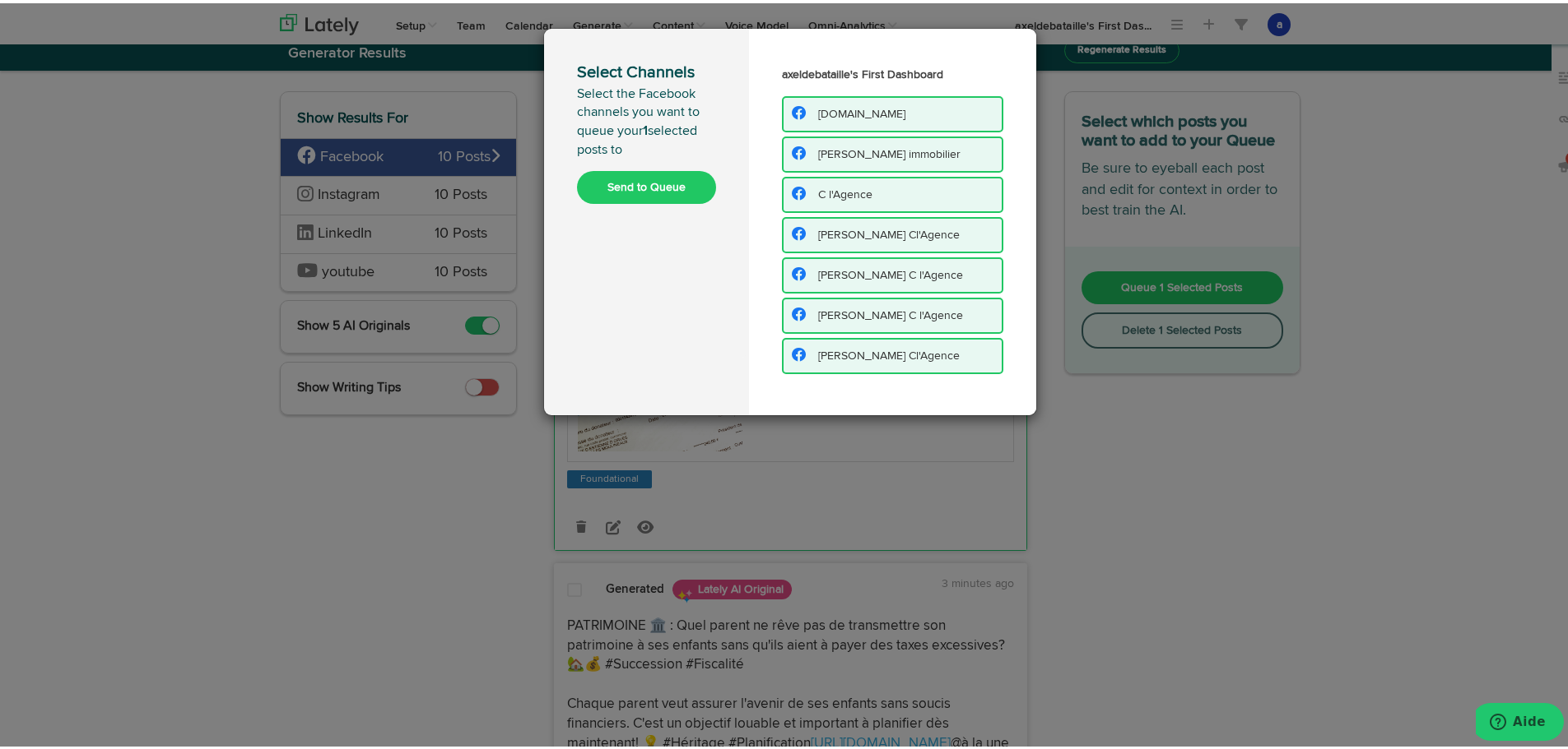
click at [633, 177] on button "Send to Queue" at bounding box center [647, 184] width 139 height 33
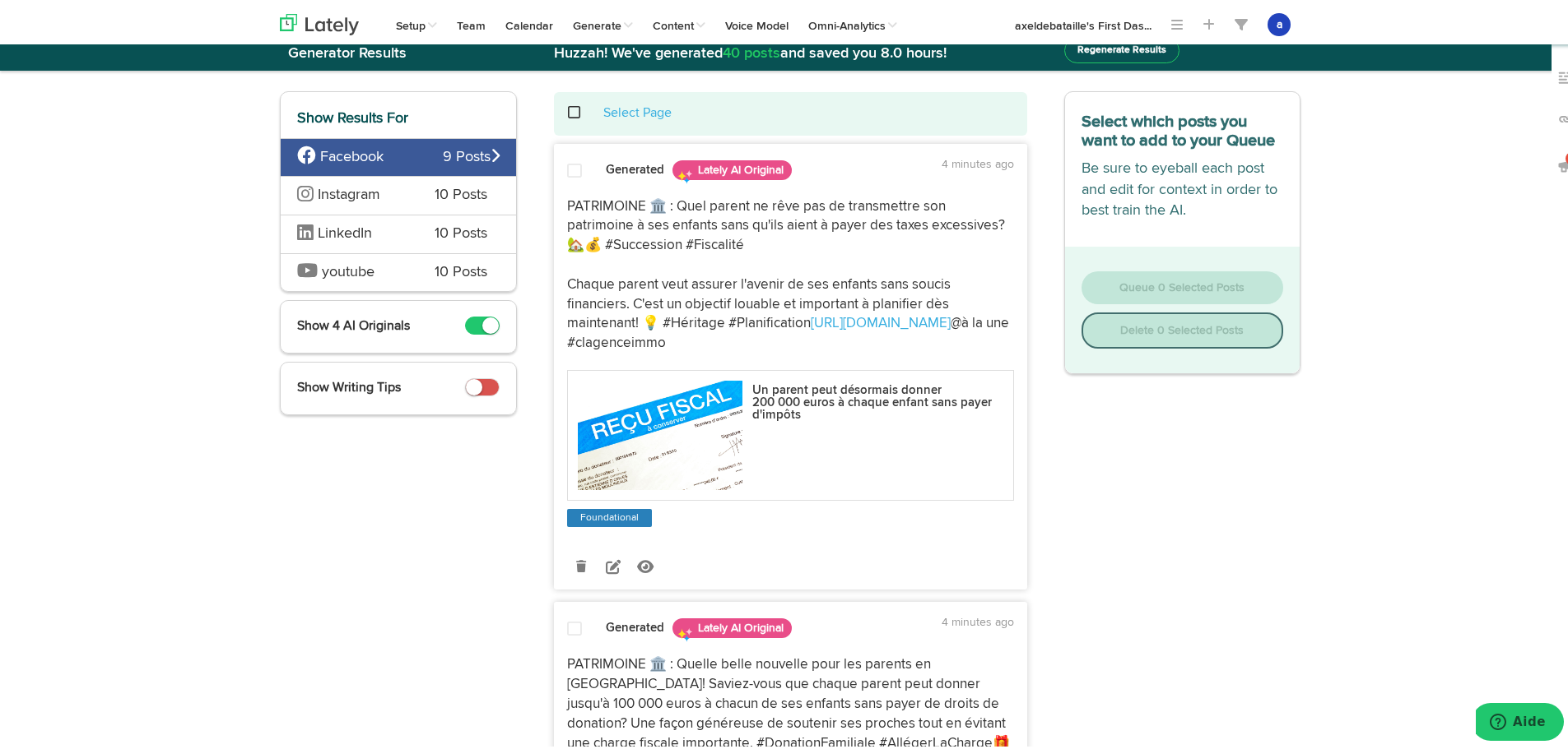
click at [353, 207] on div "Instagram 10 Posts" at bounding box center [398, 192] width 236 height 39
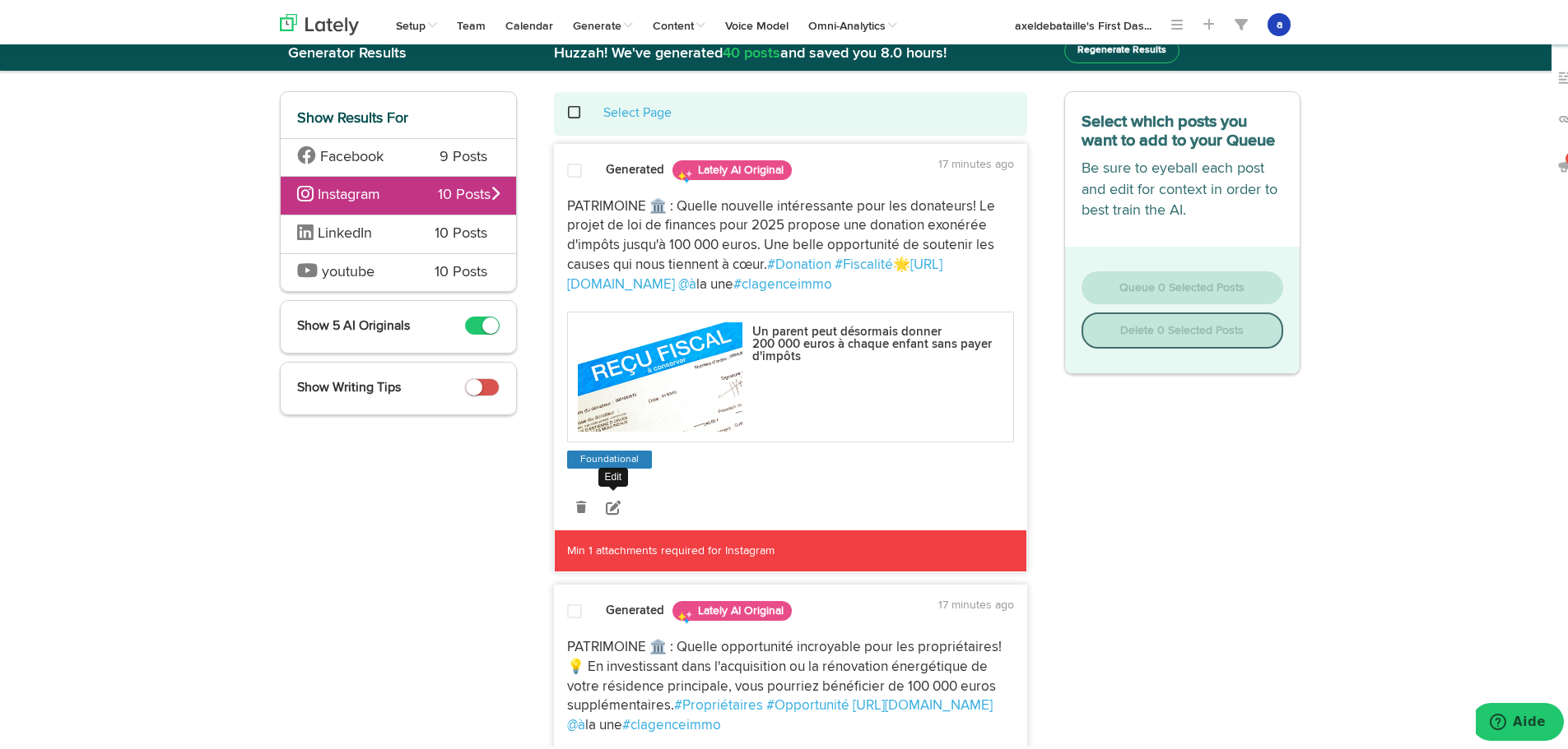
click at [610, 511] on icon at bounding box center [613, 504] width 15 height 15
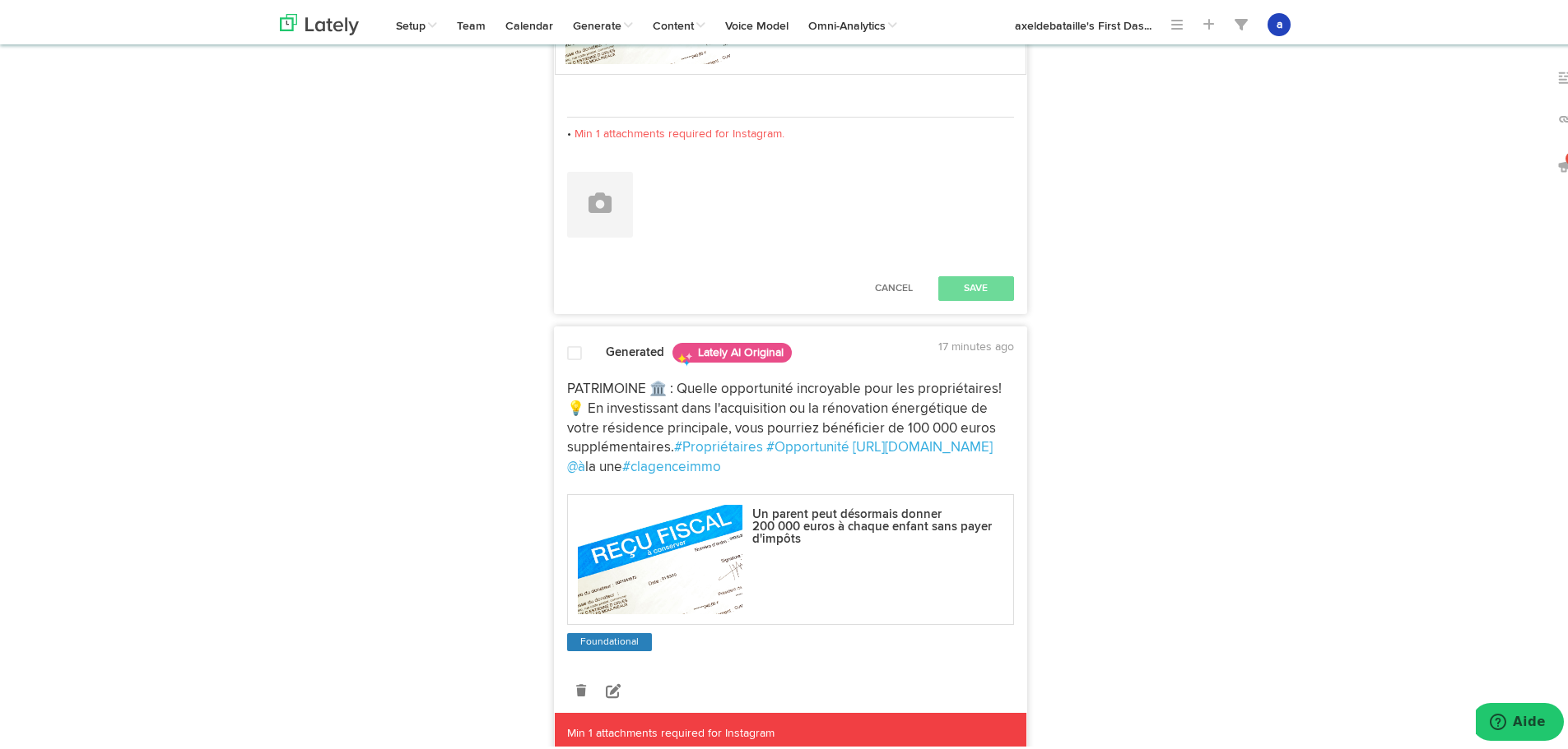
scroll to position [533, 0]
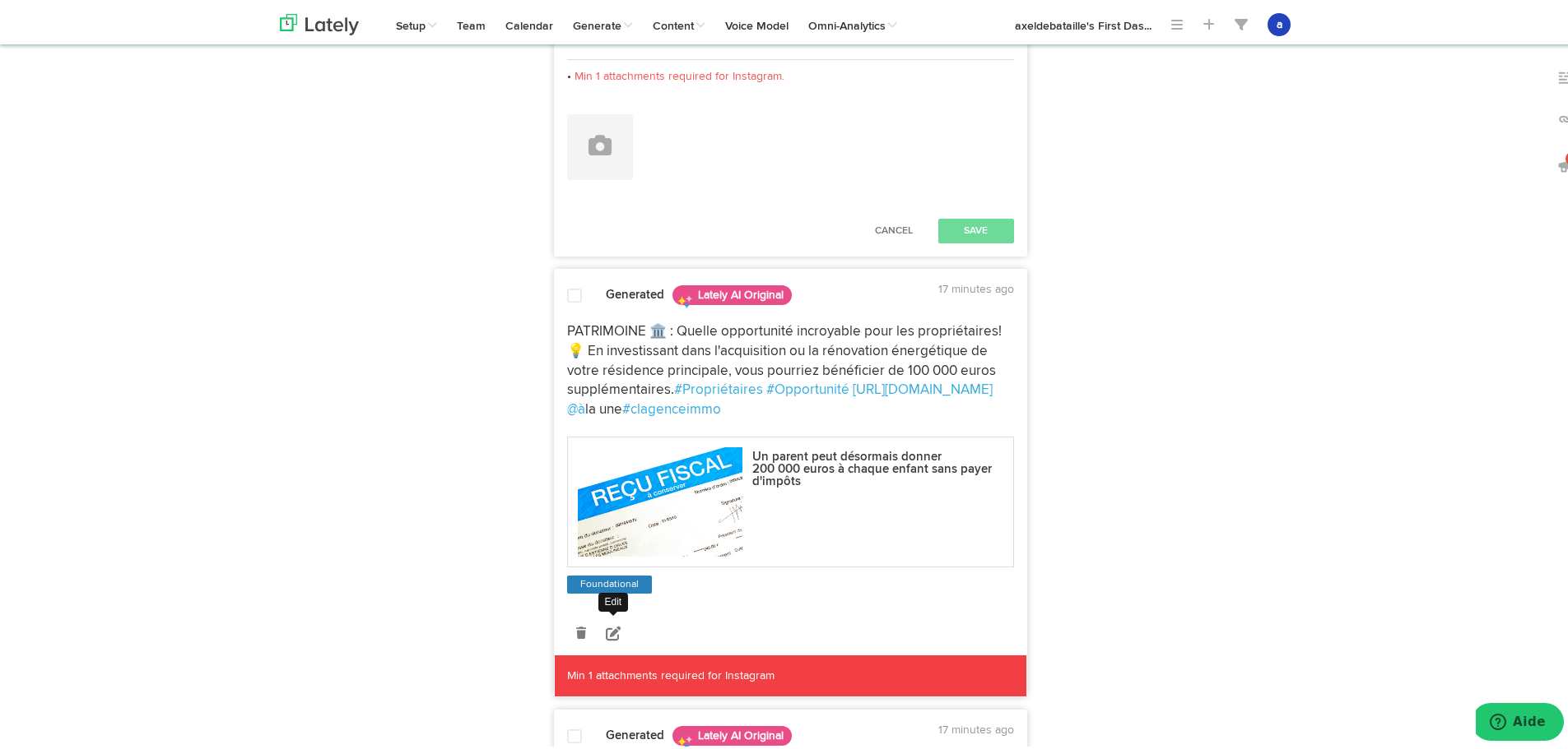
click at [606, 631] on icon at bounding box center [613, 630] width 15 height 15
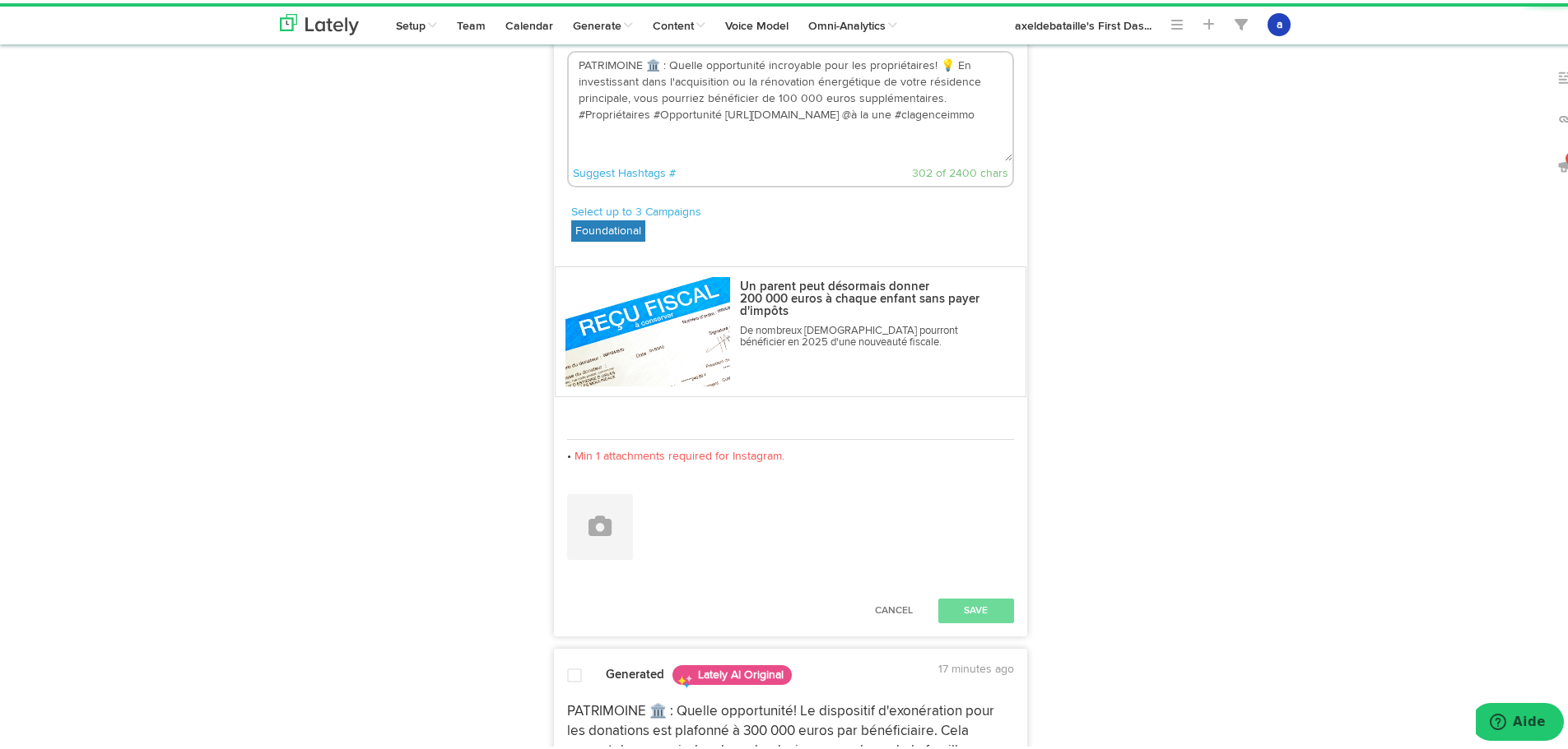
scroll to position [780, 0]
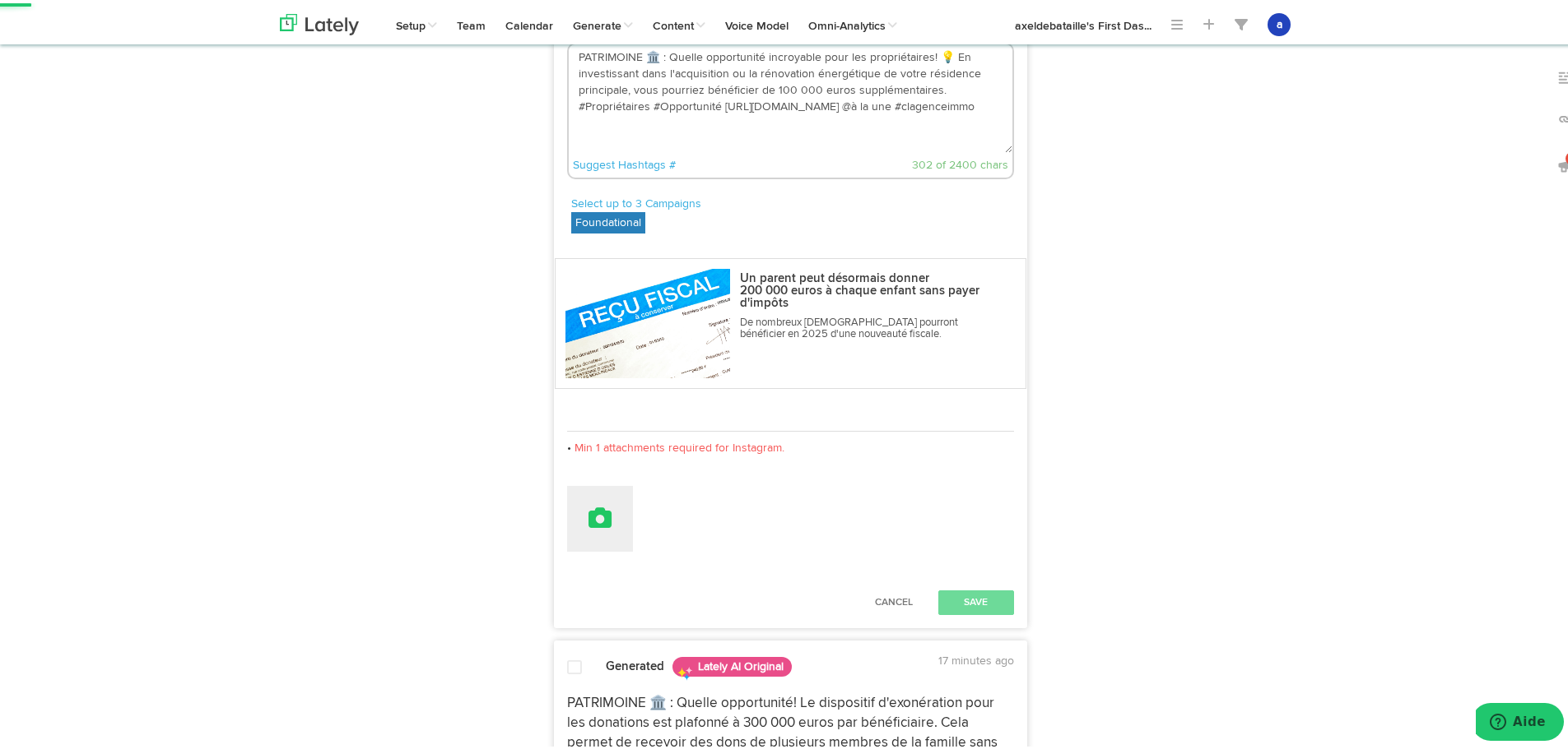
click at [597, 493] on button at bounding box center [600, 515] width 66 height 66
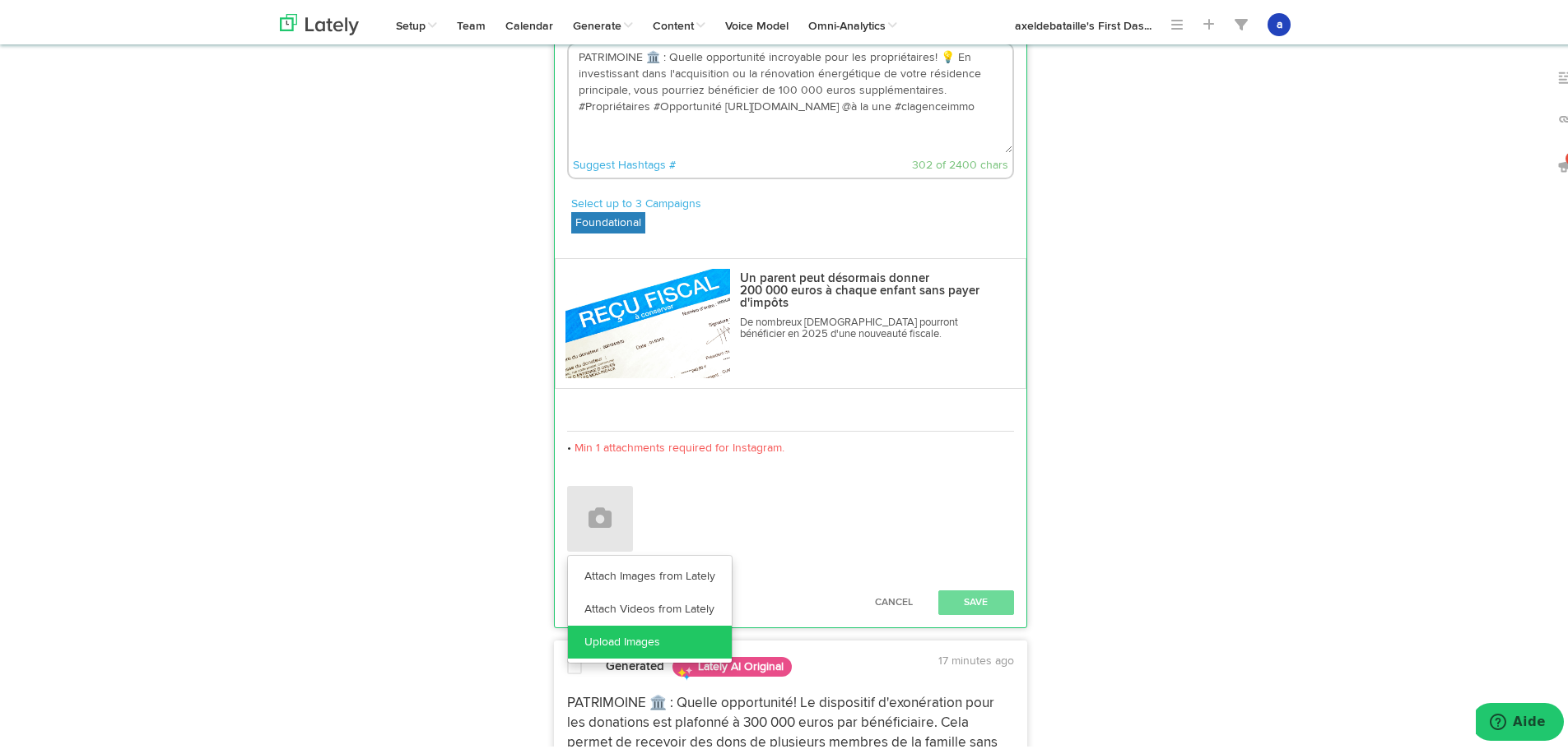
drag, startPoint x: 632, startPoint y: 641, endPoint x: 660, endPoint y: 626, distance: 31.8
click at [633, 640] on link "Upload Images" at bounding box center [650, 639] width 164 height 33
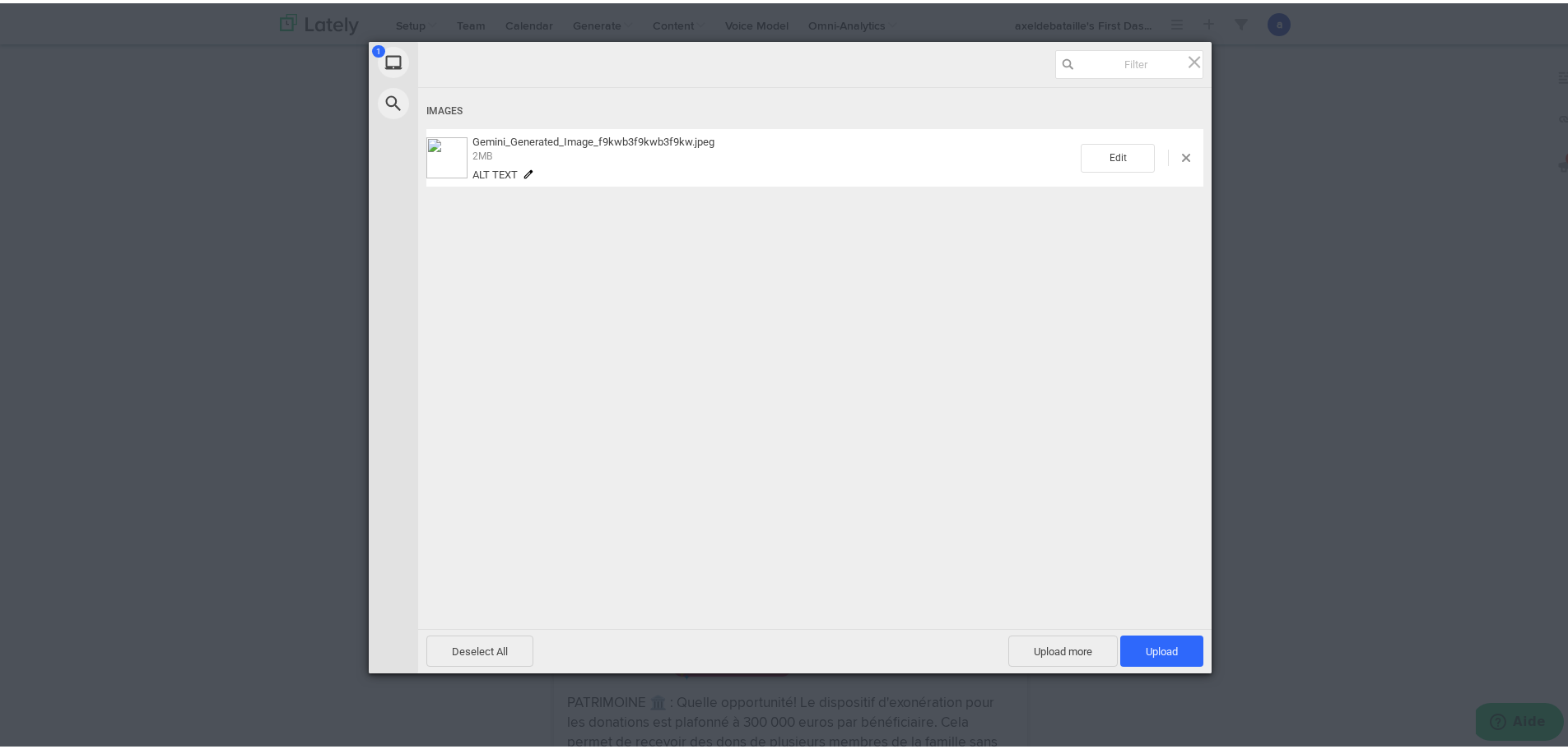
click at [1167, 626] on div "Deselect All Upload more Upload 1" at bounding box center [814, 648] width 793 height 45
click at [1153, 645] on span "Upload 1" at bounding box center [1161, 649] width 32 height 12
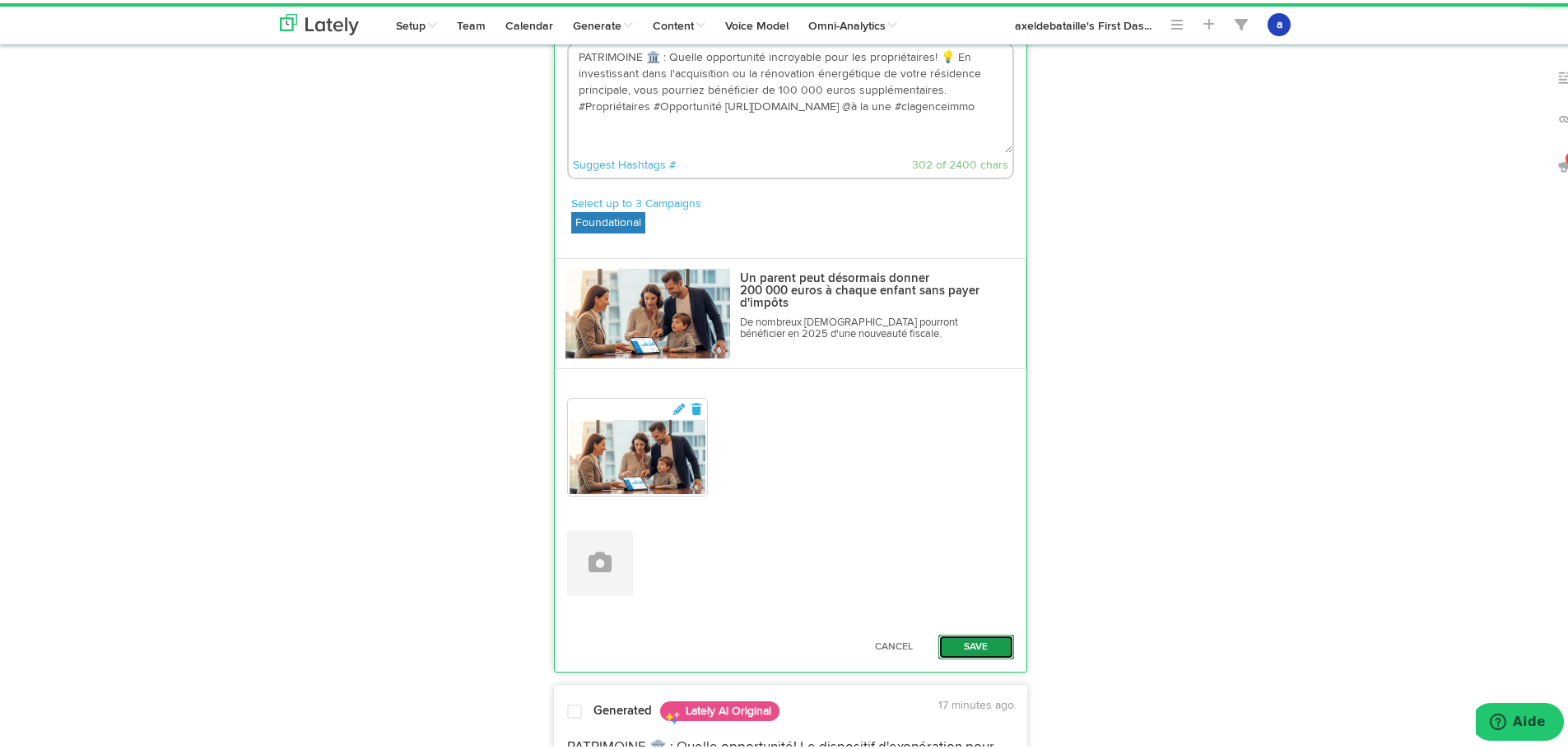
click at [973, 638] on button "Save" at bounding box center [976, 644] width 76 height 25
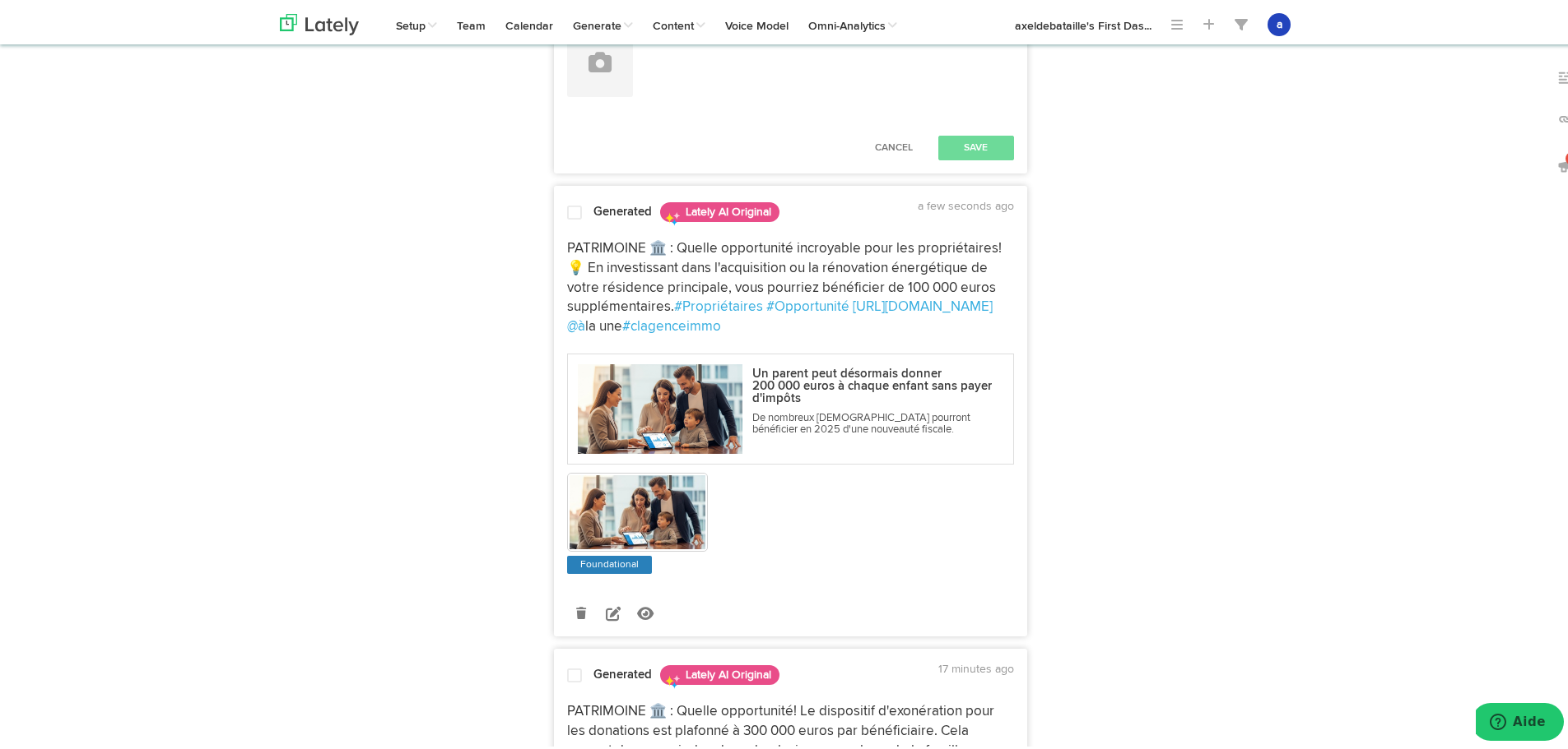
scroll to position [616, 0]
click at [567, 207] on span at bounding box center [574, 210] width 15 height 17
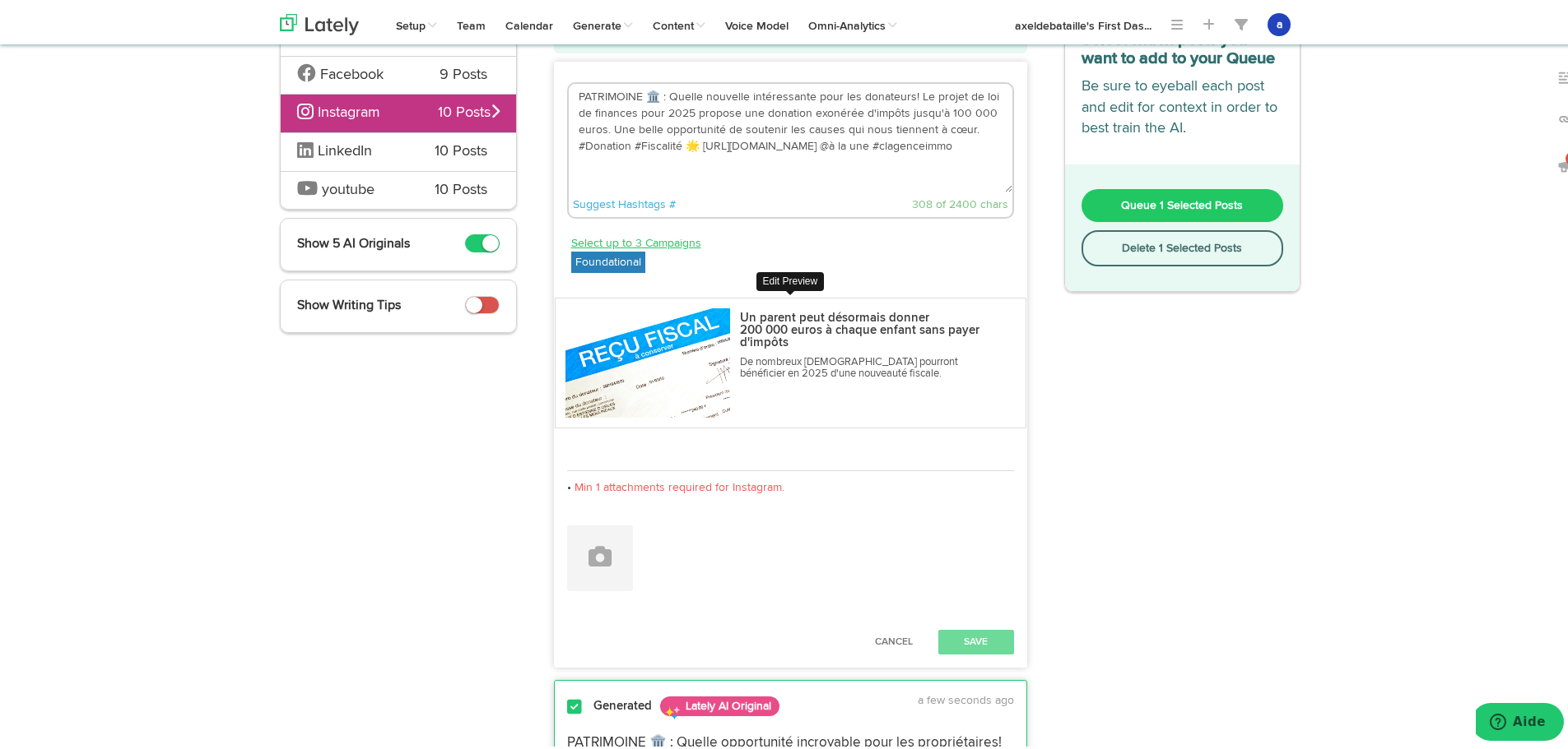
scroll to position [0, 0]
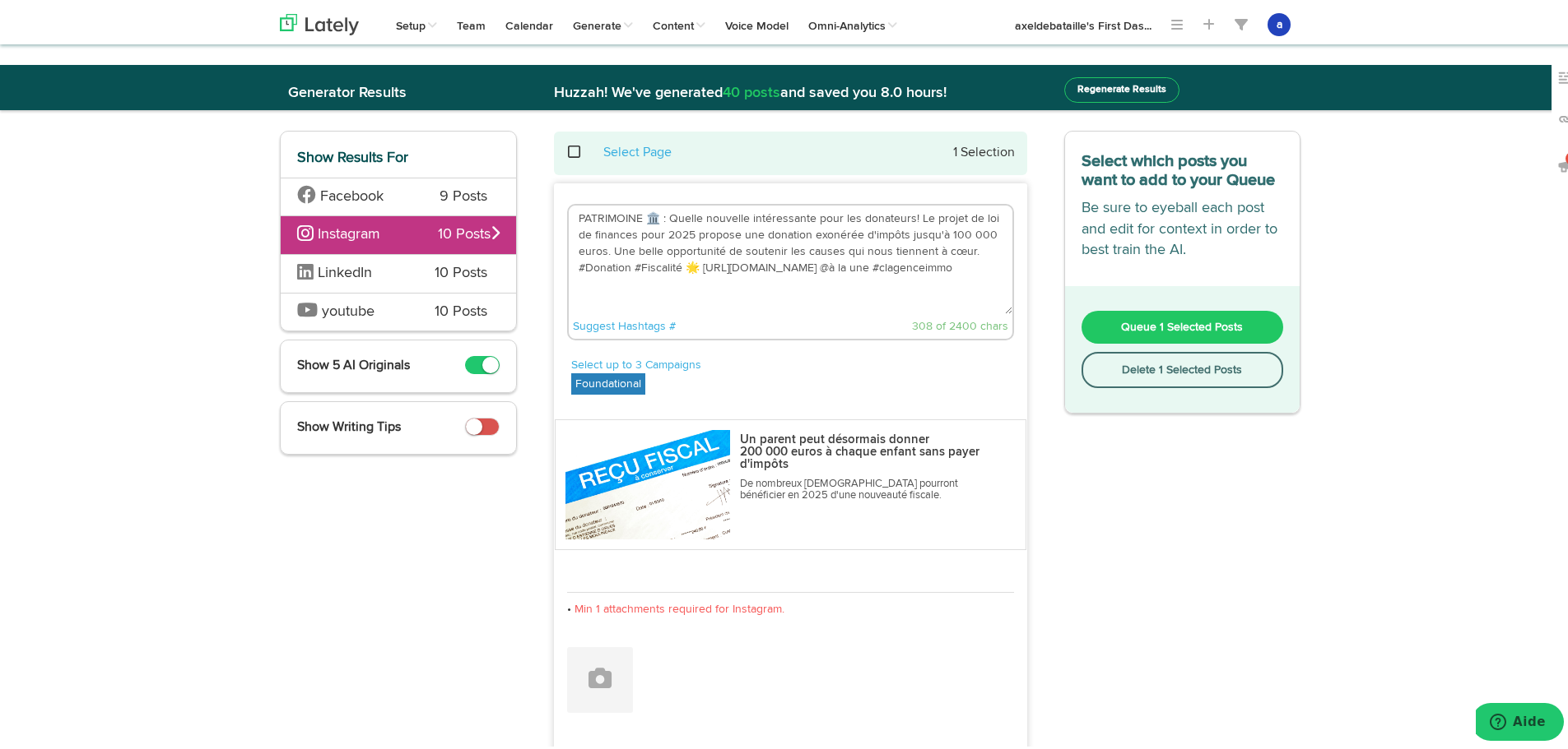
click at [1141, 321] on span "Queue 1 Selected Posts" at bounding box center [1181, 324] width 121 height 12
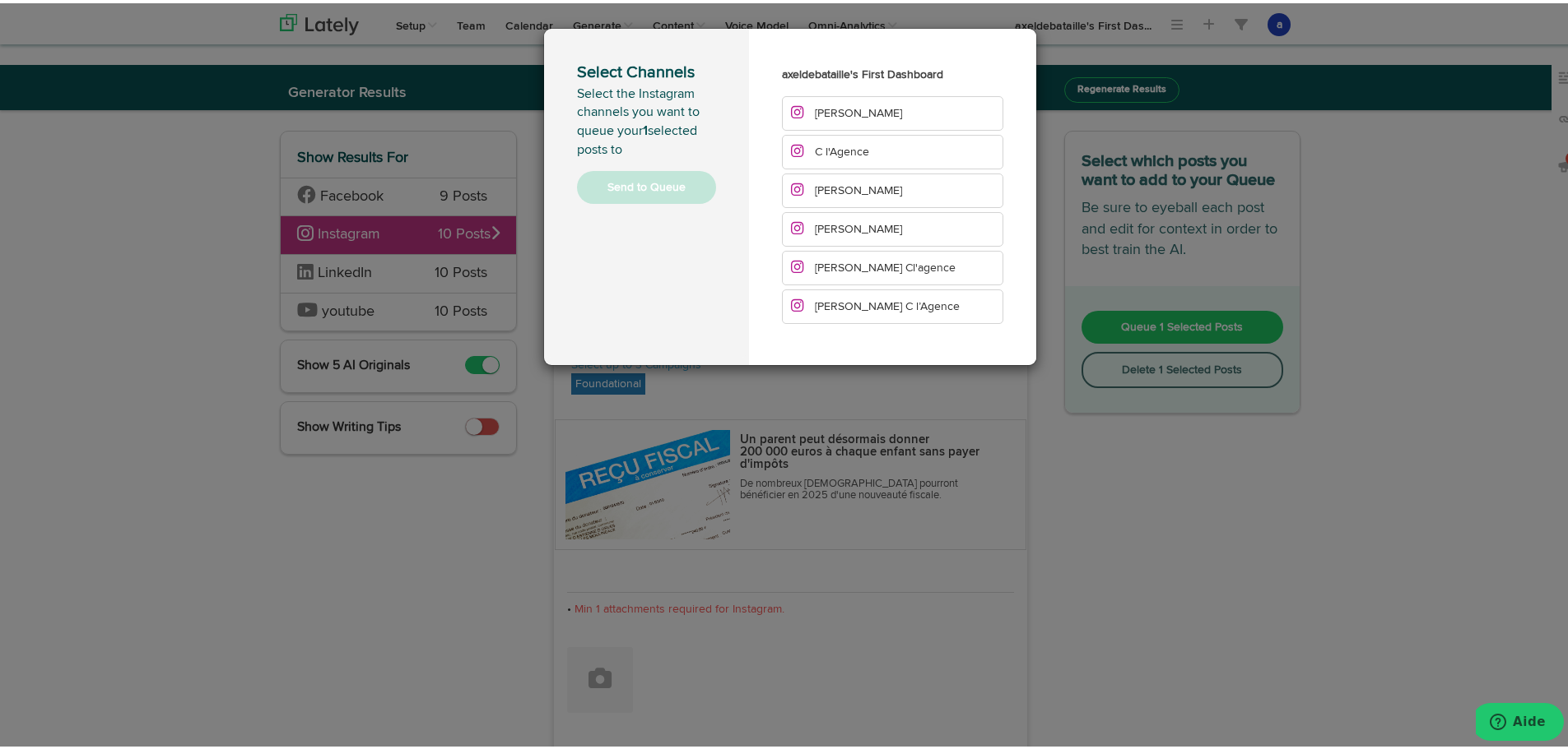
drag, startPoint x: 827, startPoint y: 102, endPoint x: 816, endPoint y: 121, distance: 22.0
click at [826, 105] on li "[PERSON_NAME]" at bounding box center [892, 109] width 221 height 35
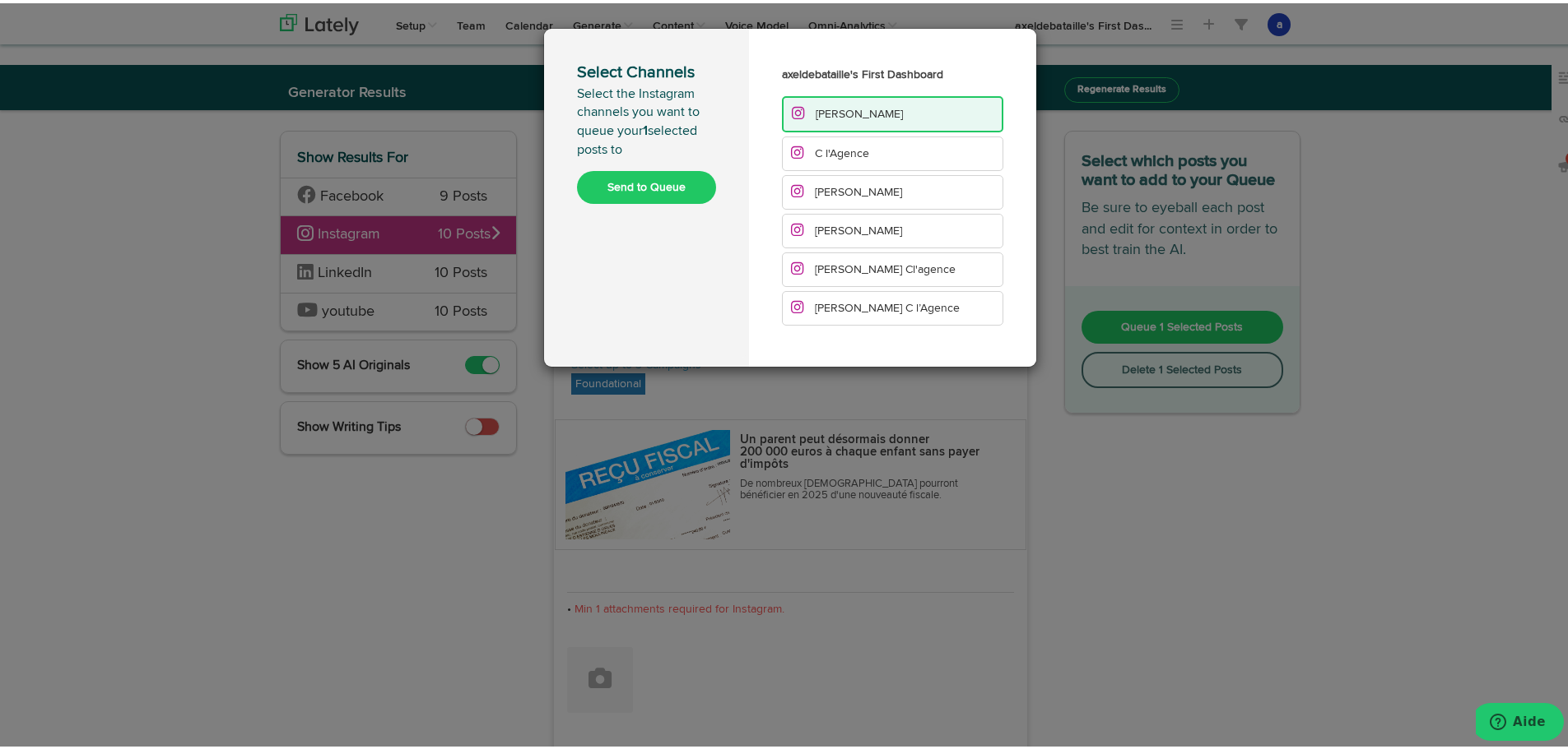
click at [807, 156] on span "C l'Agence" at bounding box center [830, 151] width 79 height 12
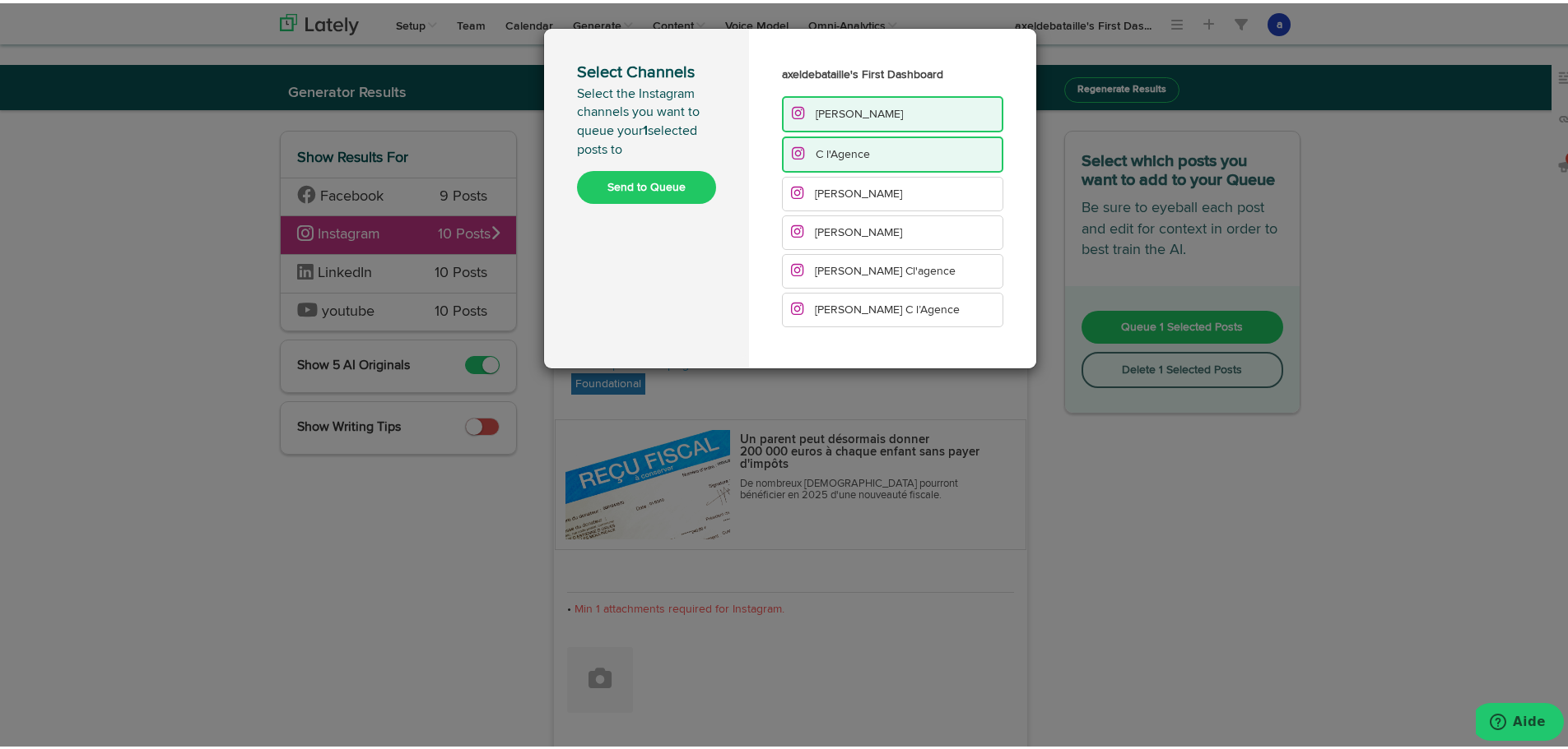
click at [815, 188] on span "[PERSON_NAME]" at bounding box center [859, 191] width 88 height 12
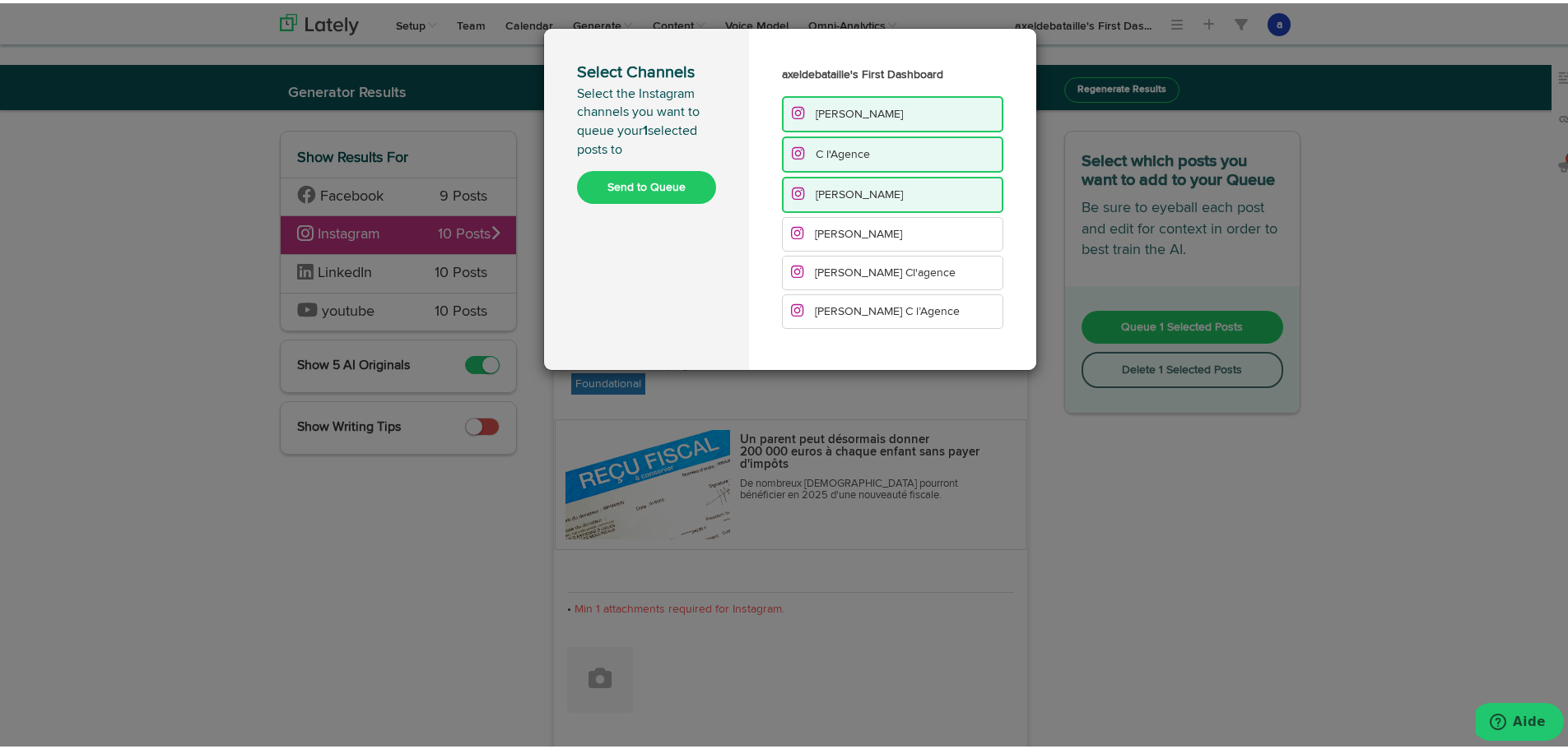
drag, startPoint x: 820, startPoint y: 221, endPoint x: 812, endPoint y: 250, distance: 30.1
click at [820, 222] on li "[PERSON_NAME]" at bounding box center [892, 231] width 221 height 35
drag, startPoint x: 813, startPoint y: 269, endPoint x: 812, endPoint y: 279, distance: 10.0
click at [815, 269] on span "[PERSON_NAME] Cl'agence" at bounding box center [884, 272] width 140 height 12
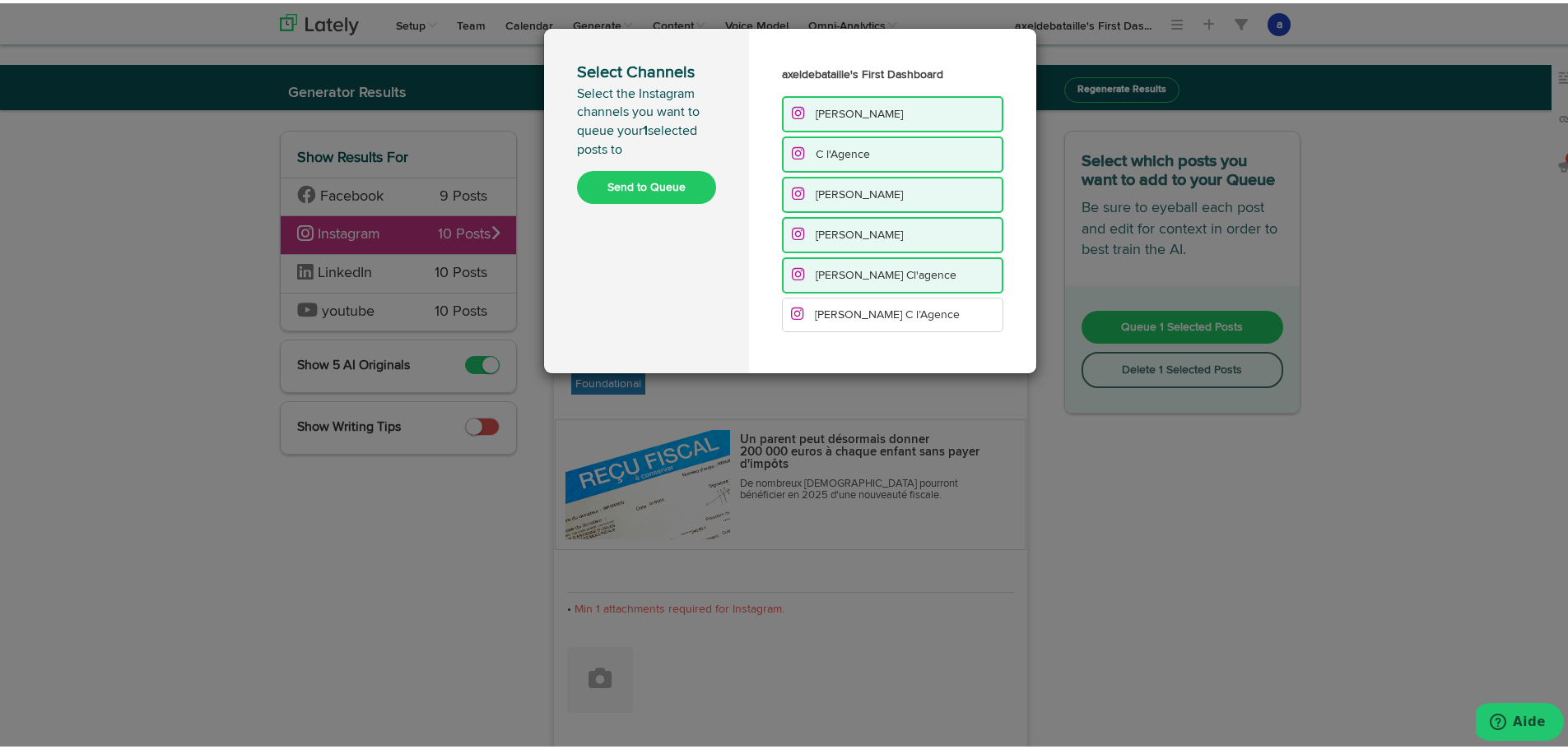
click at [823, 321] on li "[PERSON_NAME] C l’Agence" at bounding box center [892, 311] width 221 height 35
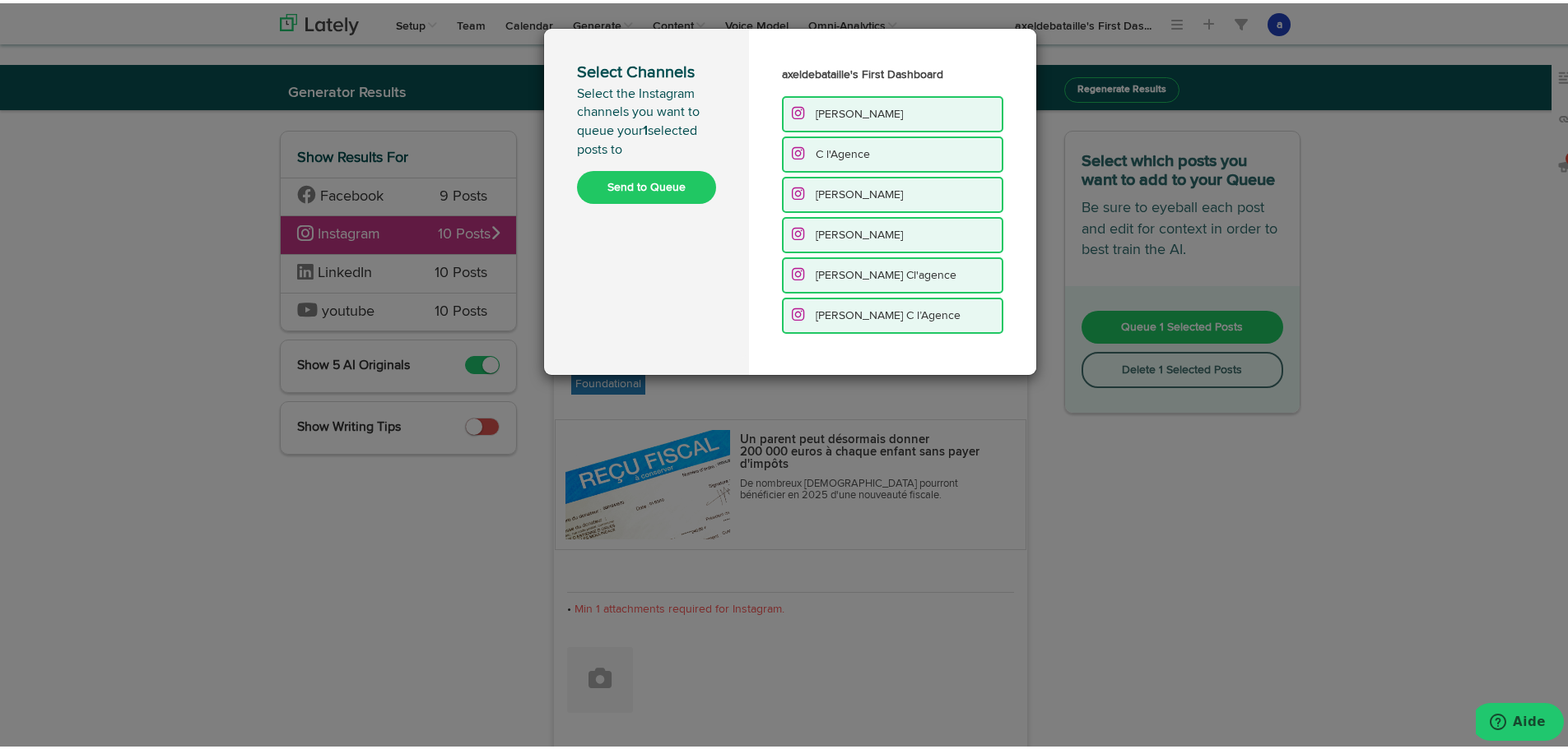
click at [621, 196] on button "Send to Queue" at bounding box center [647, 184] width 139 height 33
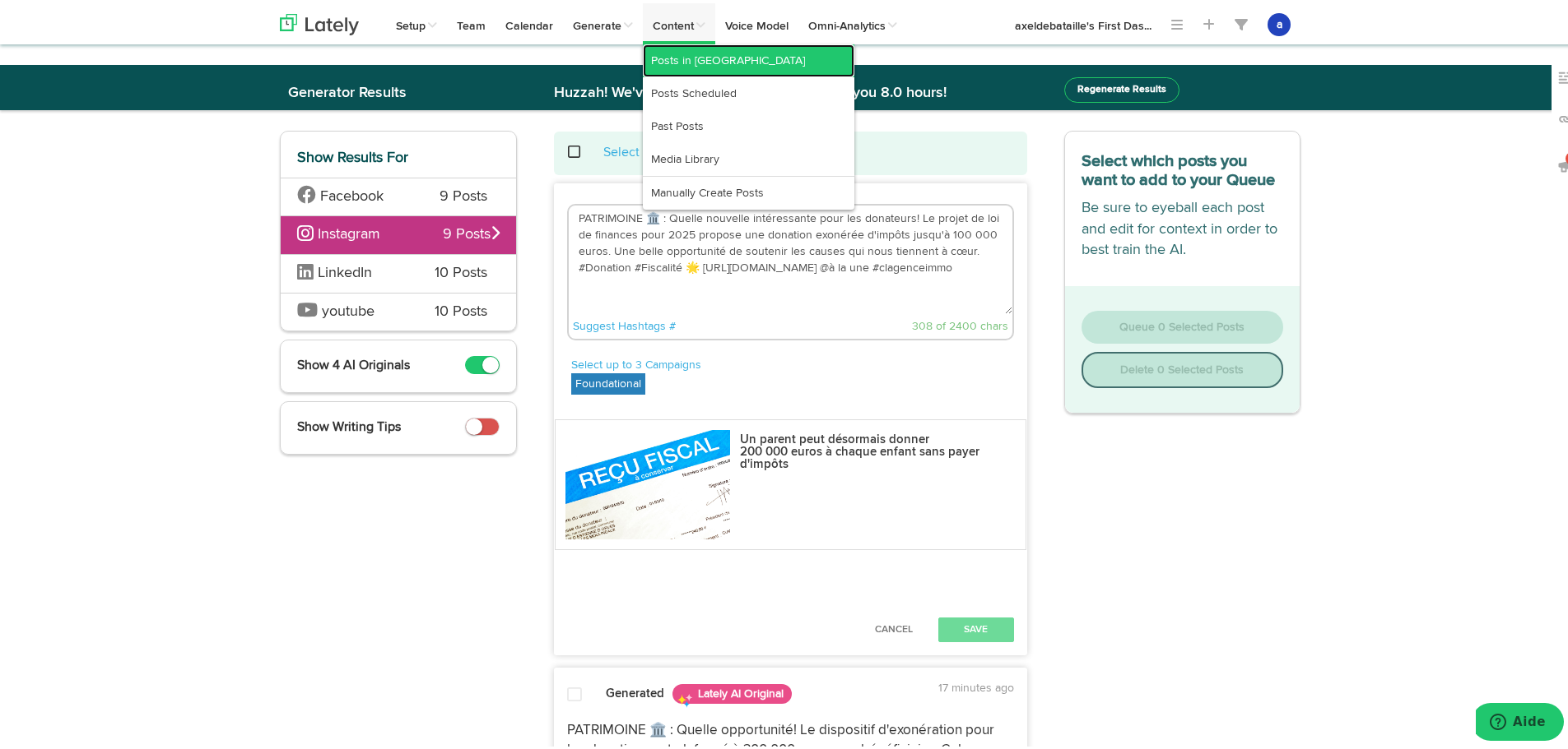
click at [697, 53] on link "Posts in [GEOGRAPHIC_DATA]" at bounding box center [748, 57] width 212 height 33
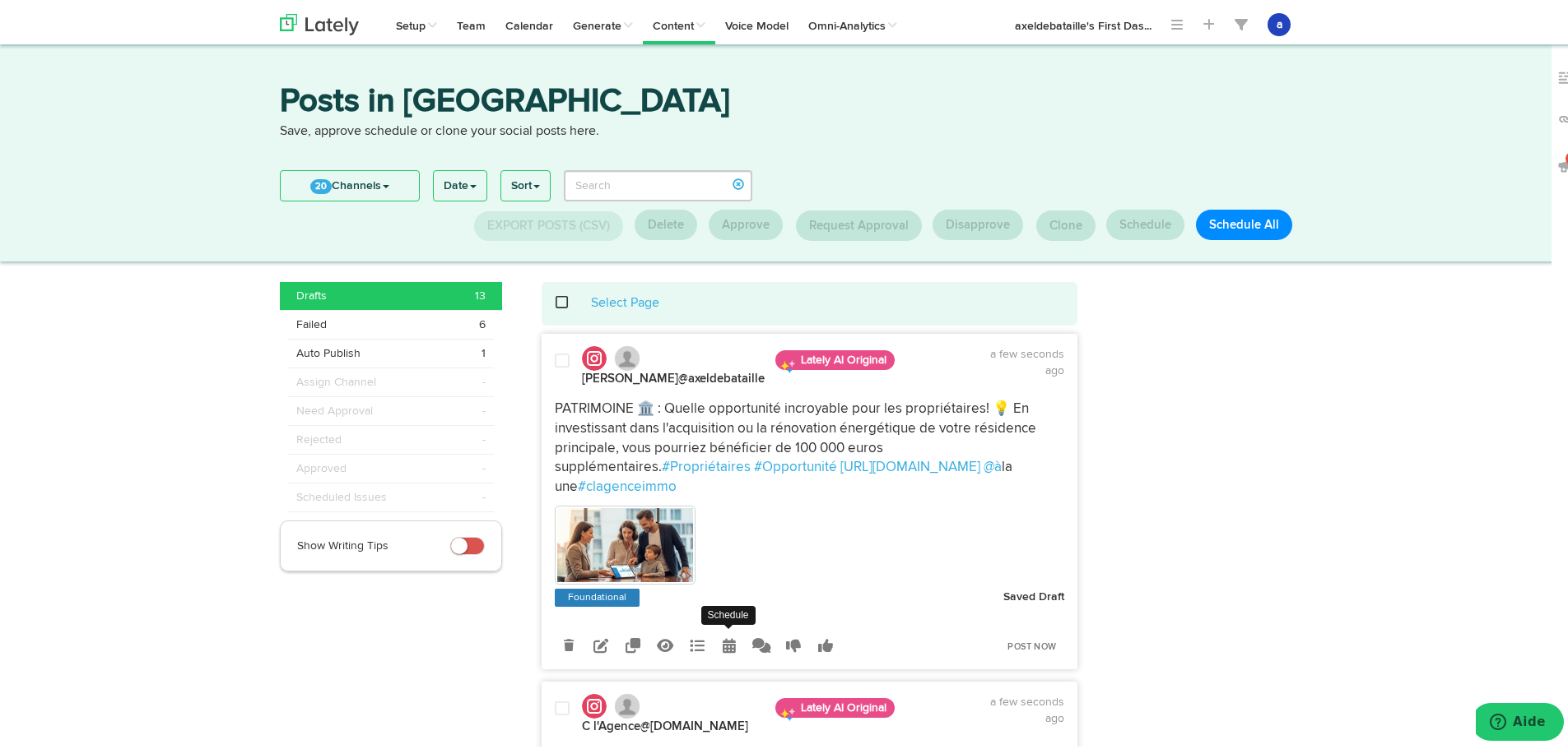
click at [730, 621] on div "Clone into [DOMAIN_NAME] Clone into [PERSON_NAME] immobilier Clone into C l'Age…" at bounding box center [810, 643] width 535 height 45
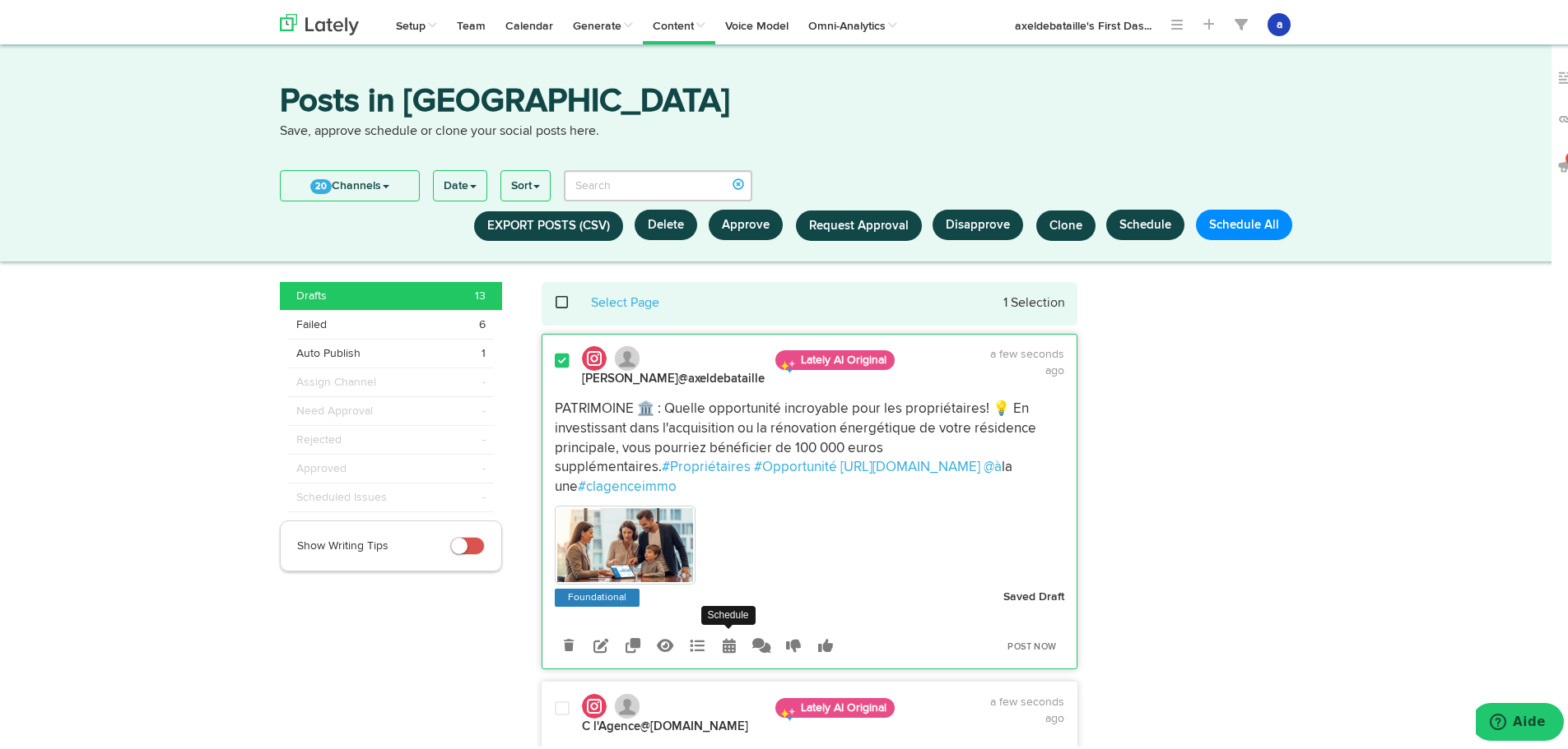
click at [716, 634] on link at bounding box center [729, 643] width 29 height 29
select select "4"
select select "43"
select select "PM"
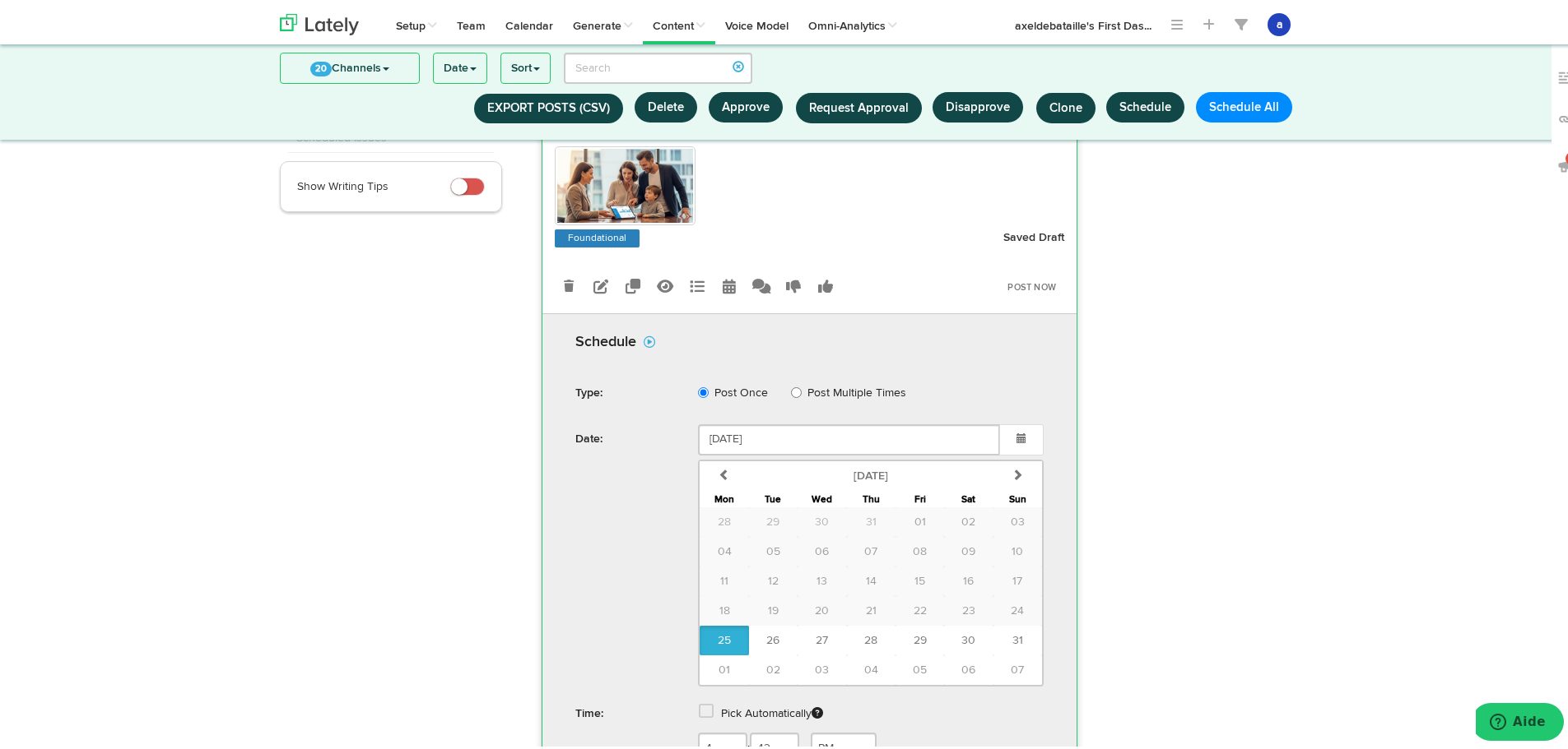
scroll to position [253, 0]
click at [913, 634] on span "29" at bounding box center [919, 640] width 13 height 12
type input "[DATE]"
click at [738, 697] on label "Pick Automatically" at bounding box center [772, 712] width 102 height 30
click at [705, 706] on link at bounding box center [707, 712] width 18 height 12
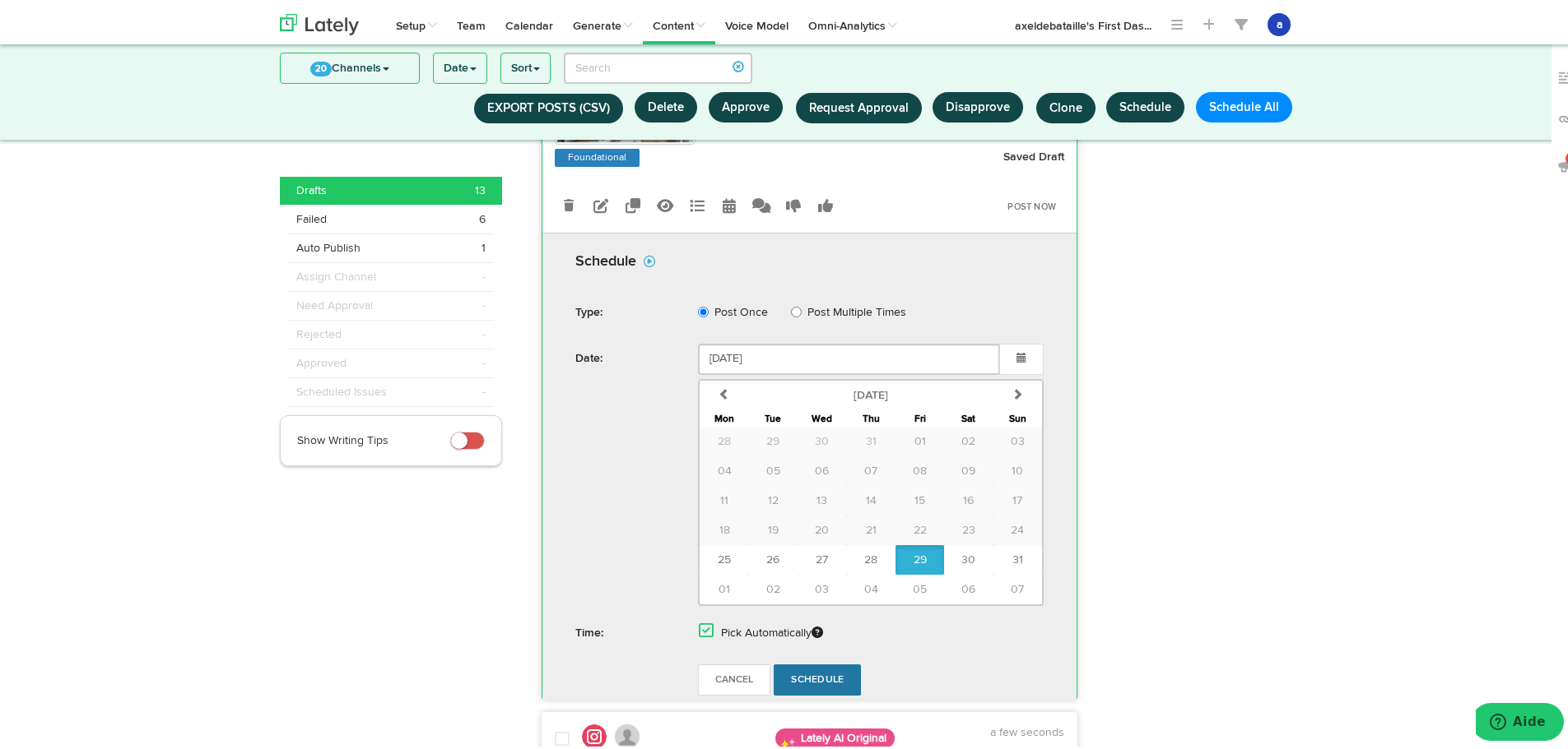
click at [819, 661] on link "Schedule" at bounding box center [817, 676] width 88 height 31
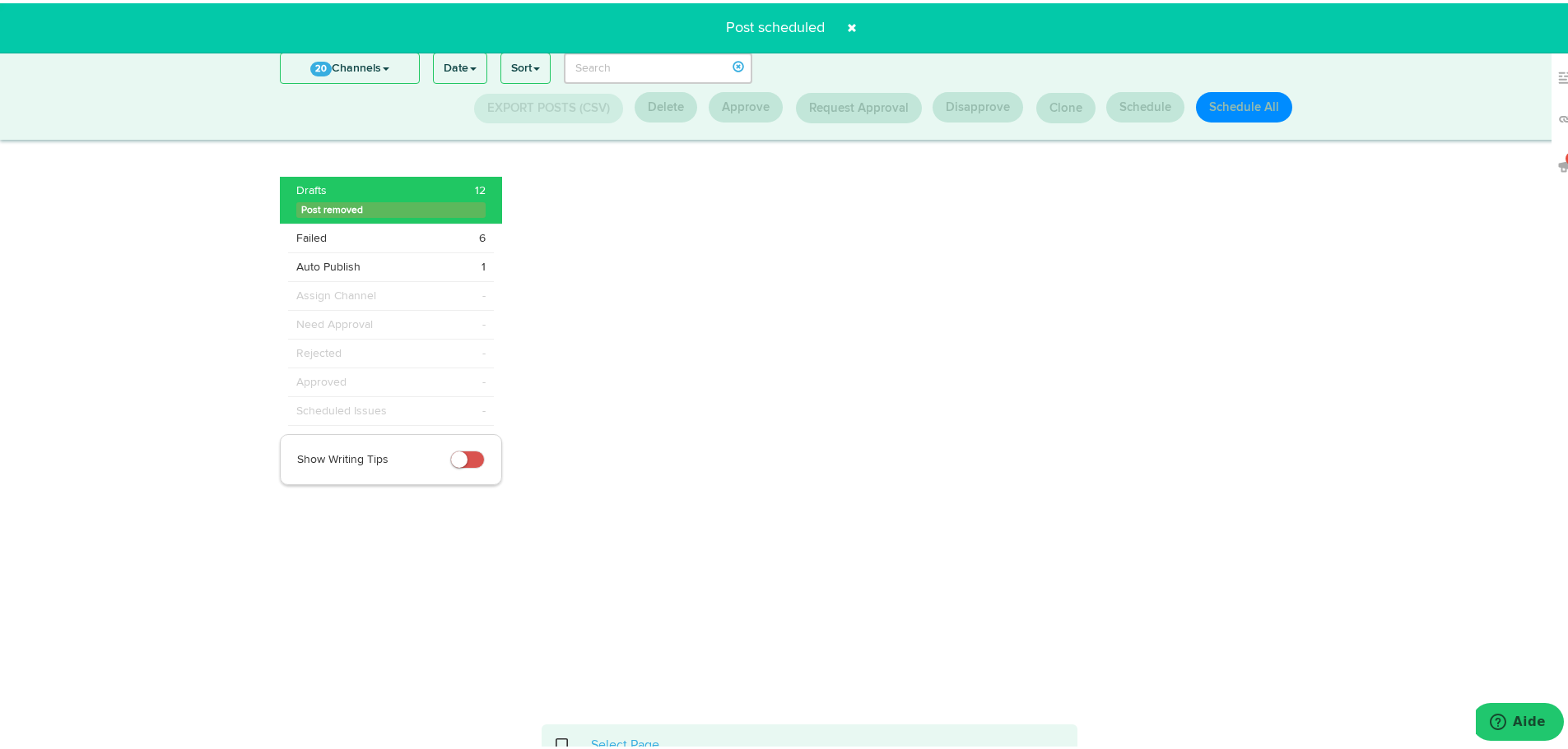
scroll to position [216, 0]
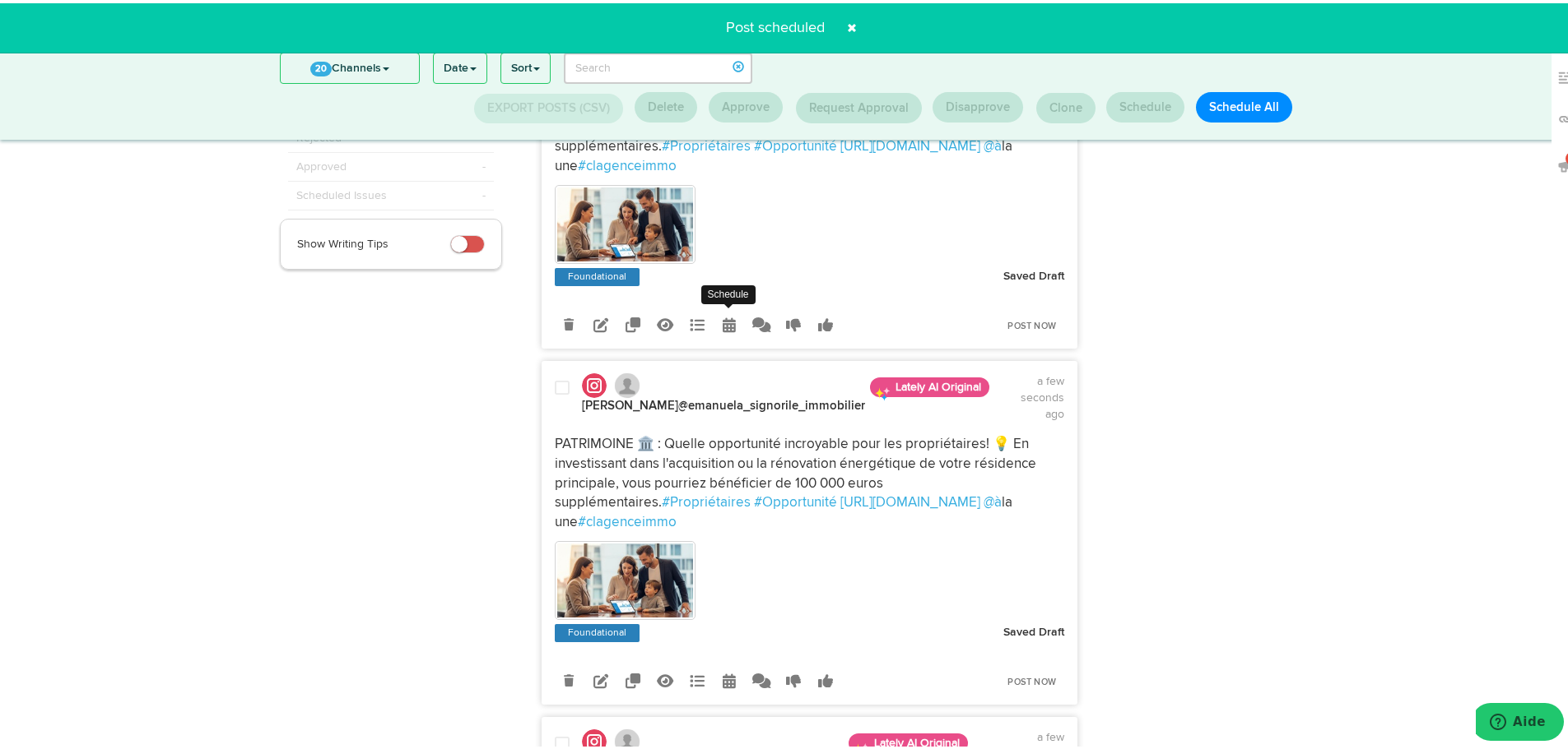
click at [722, 314] on icon at bounding box center [728, 321] width 13 height 15
select select "4"
select select "43"
select select "PM"
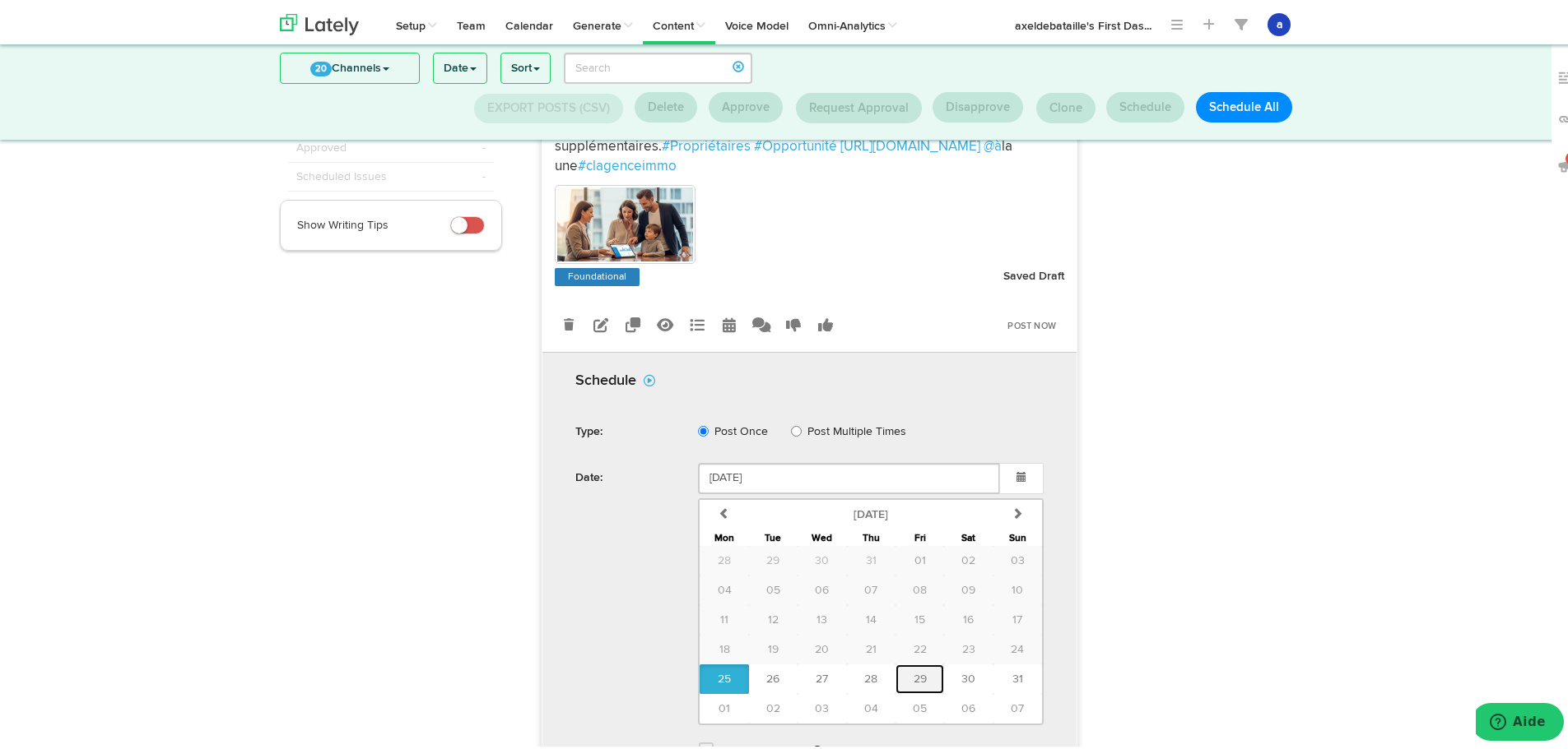
click at [920, 661] on button "29" at bounding box center [919, 676] width 49 height 30
click at [855, 661] on button "28" at bounding box center [871, 676] width 49 height 30
type input "[DATE]"
click at [698, 739] on span at bounding box center [705, 747] width 15 height 17
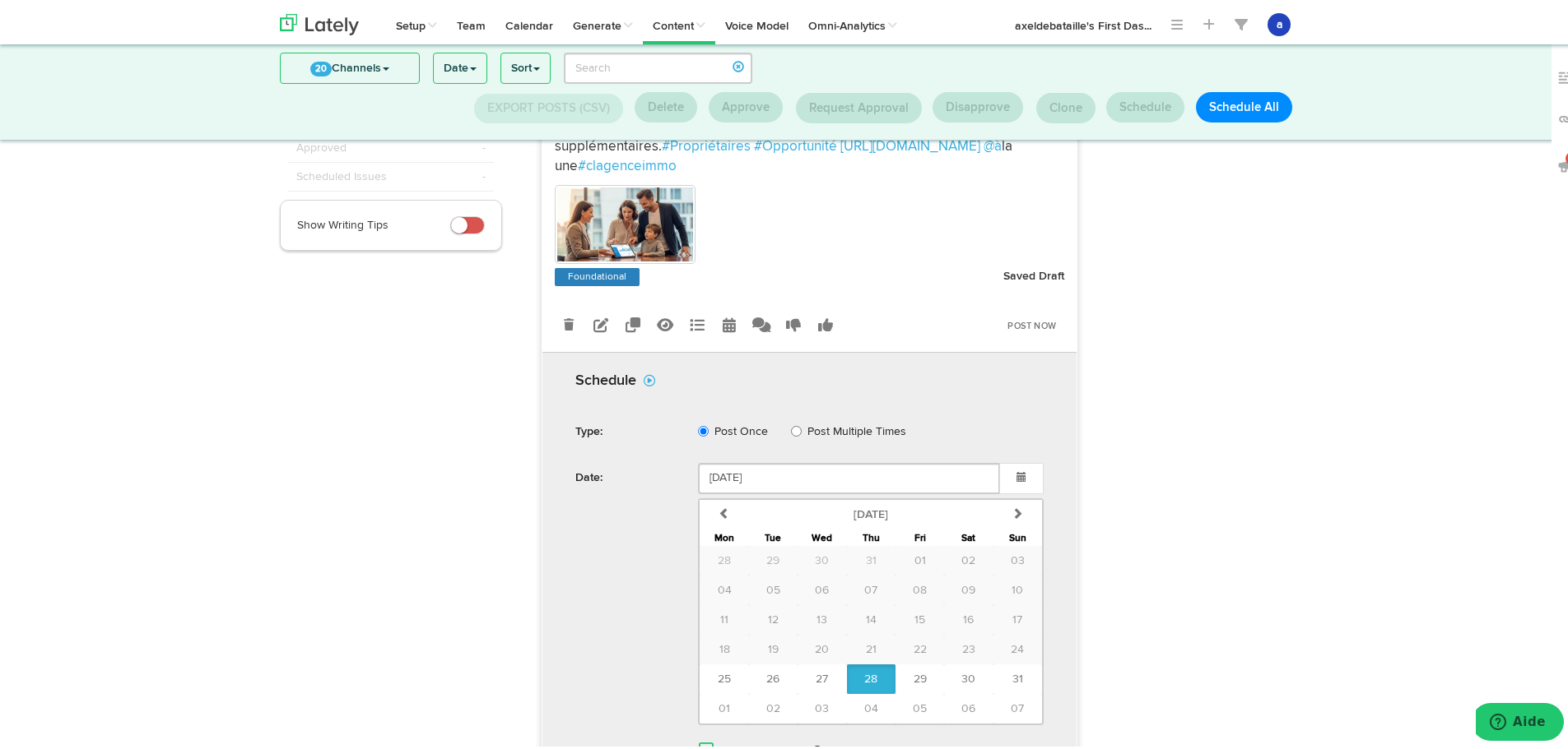
scroll to position [463, 0]
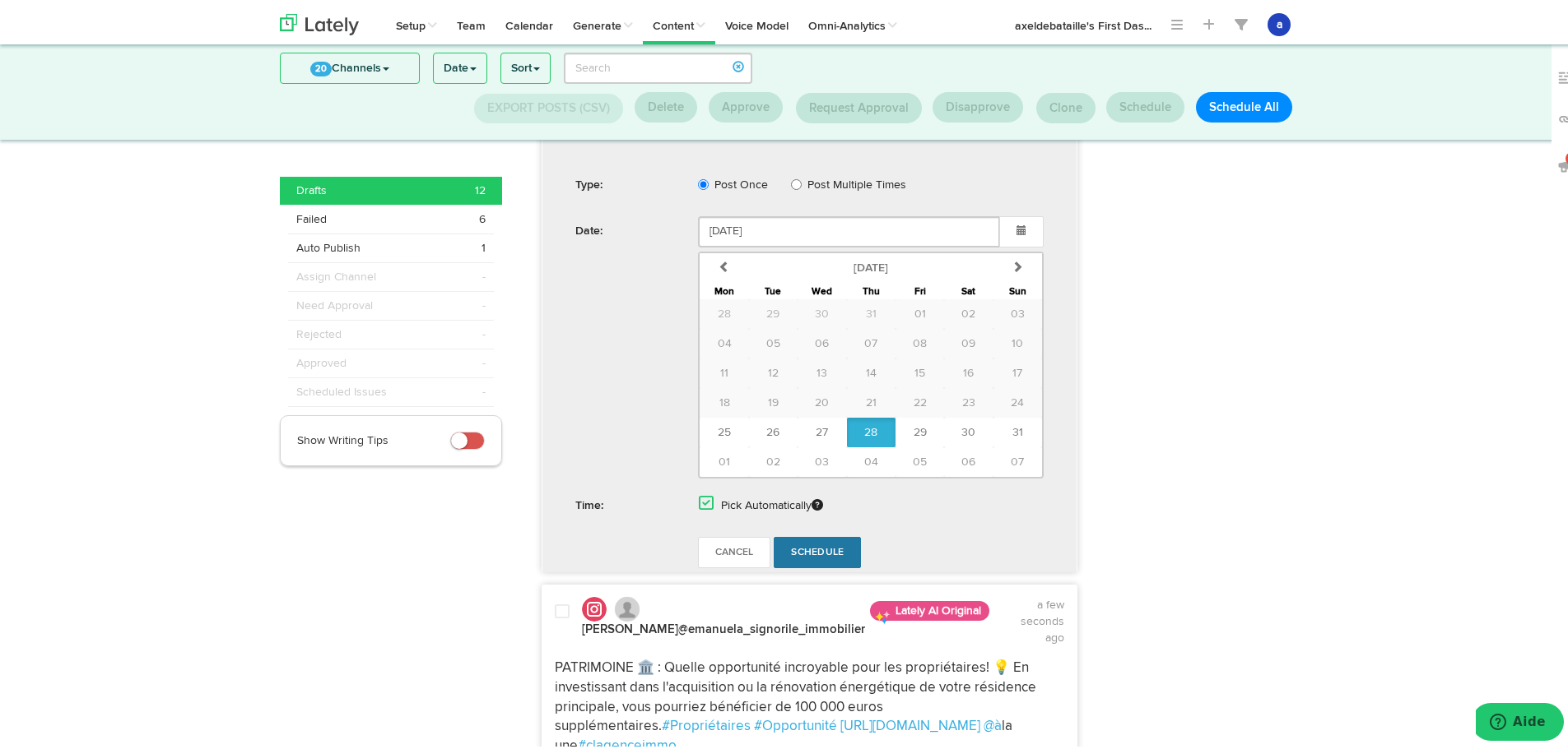
click at [796, 545] on span "Schedule" at bounding box center [817, 550] width 53 height 10
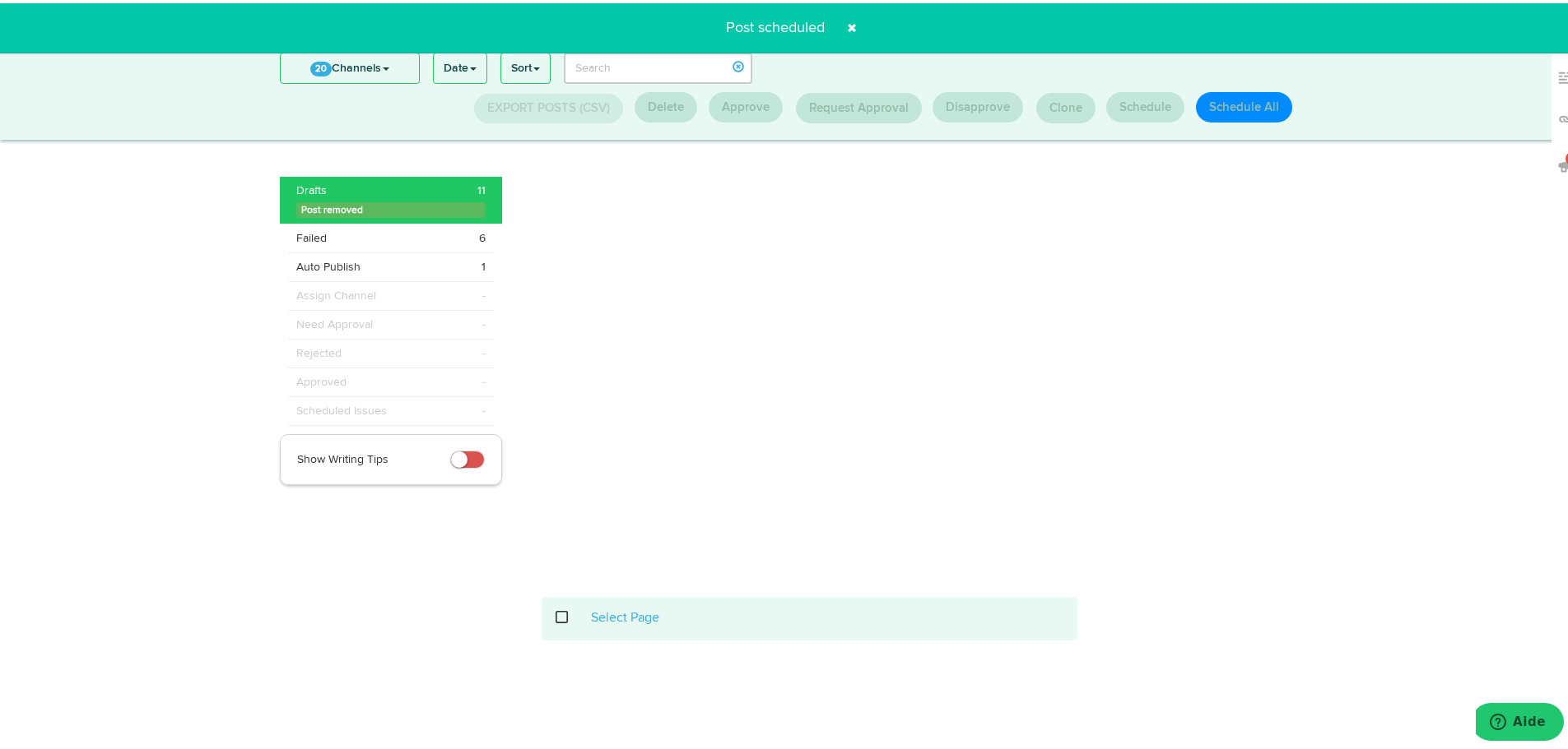
scroll to position [216, 0]
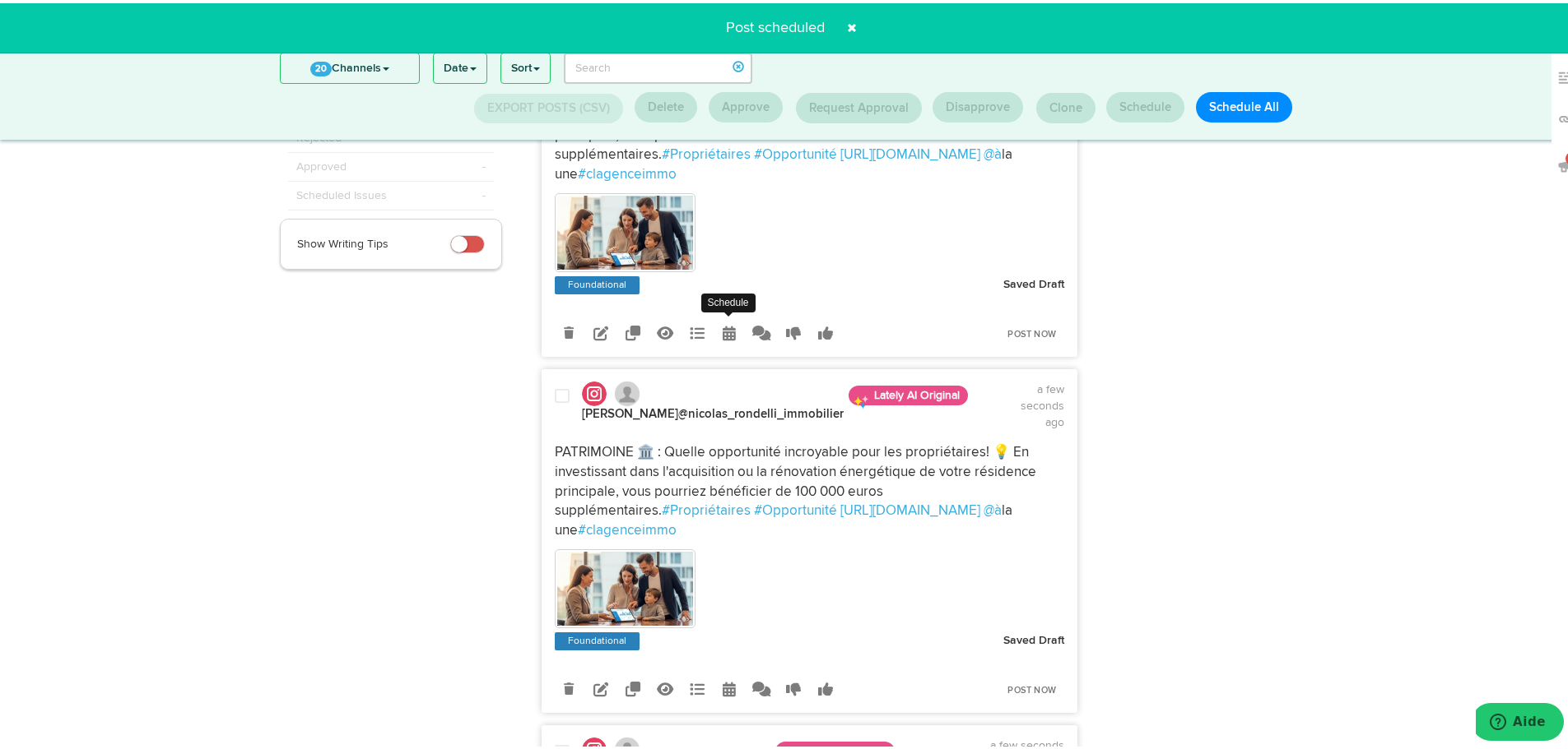
click at [722, 322] on icon at bounding box center [728, 329] width 13 height 15
select select "4"
select select "43"
select select "PM"
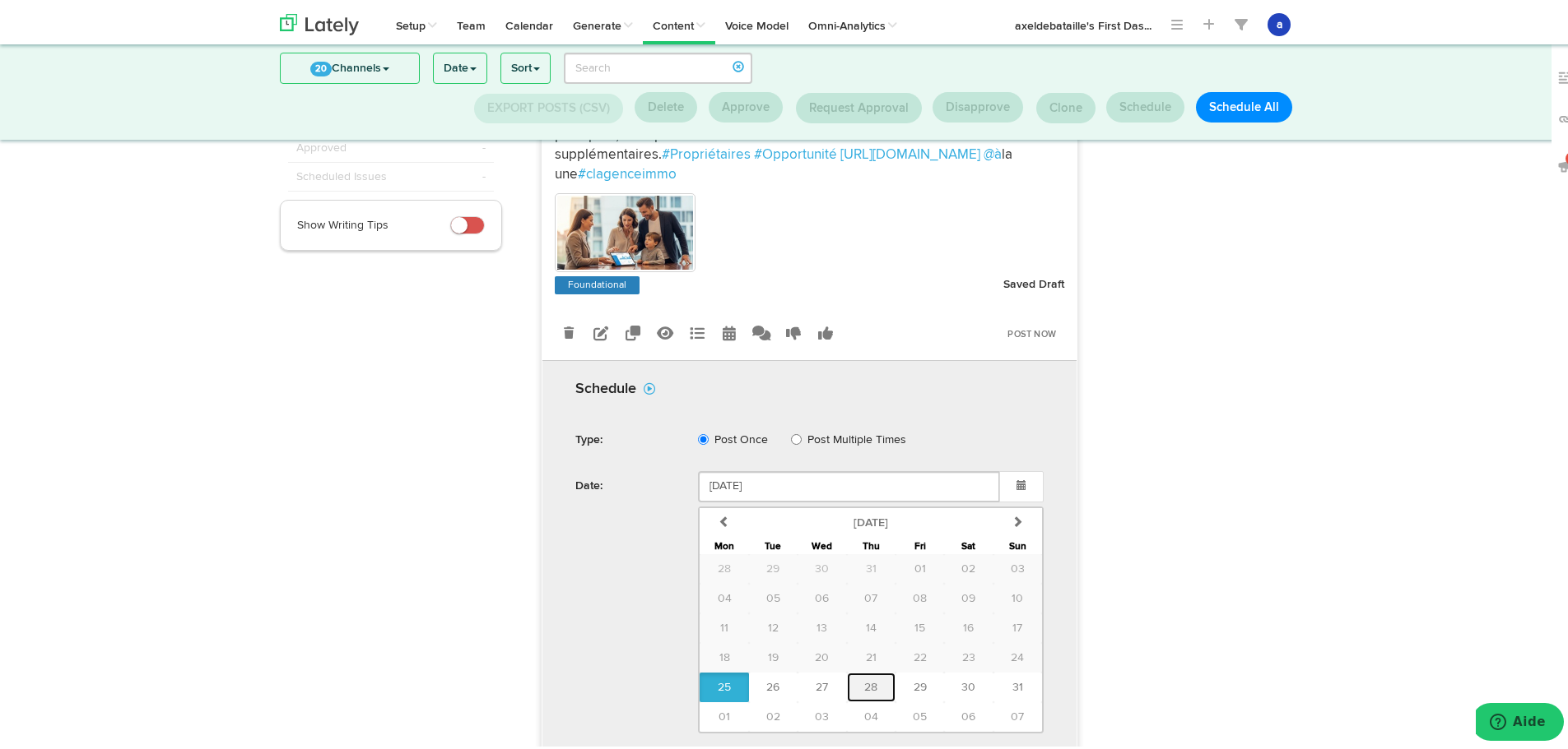
click at [864, 678] on span "28" at bounding box center [870, 684] width 13 height 12
type input "[DATE]"
click at [699, 747] on span at bounding box center [705, 755] width 15 height 17
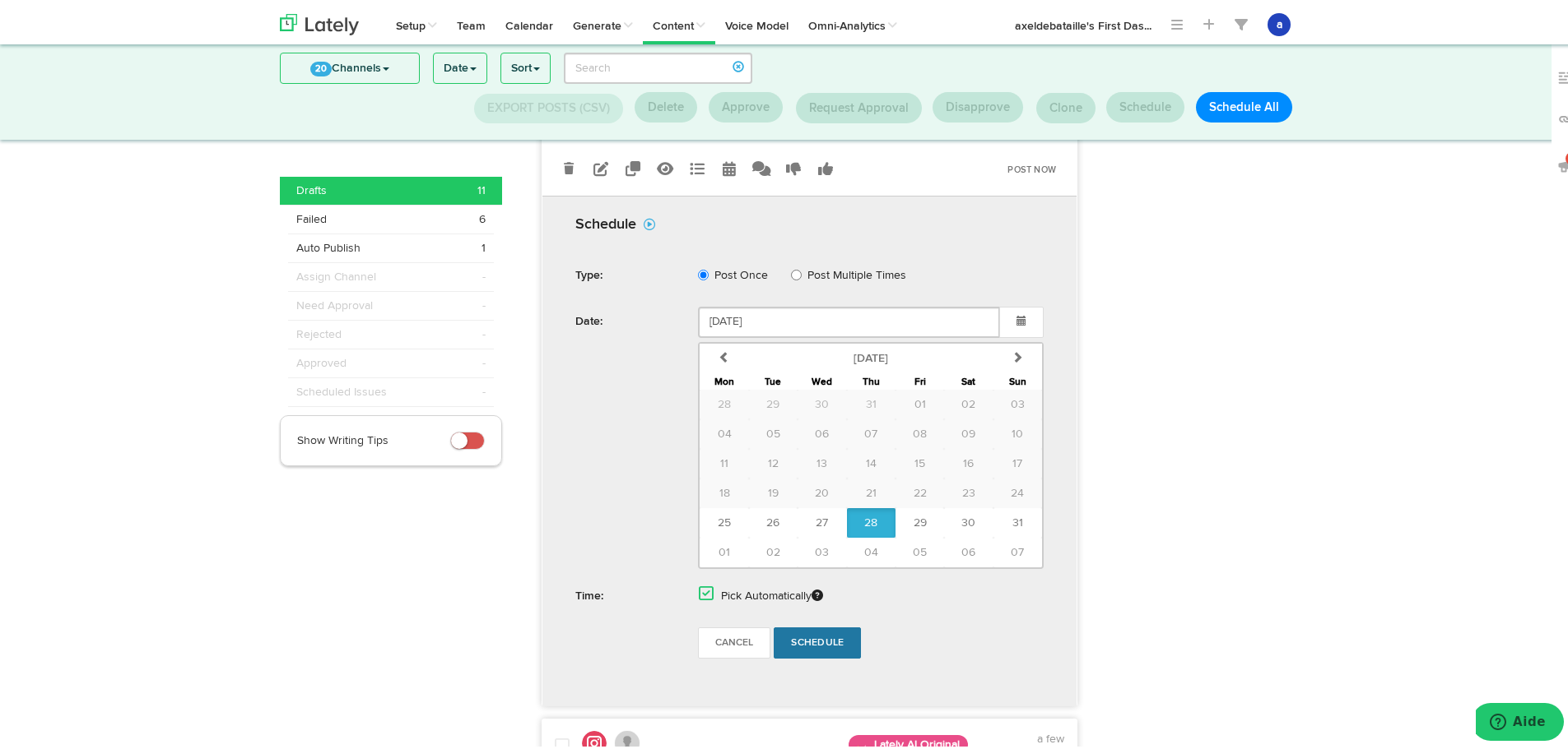
click at [811, 634] on link "Schedule" at bounding box center [817, 640] width 88 height 31
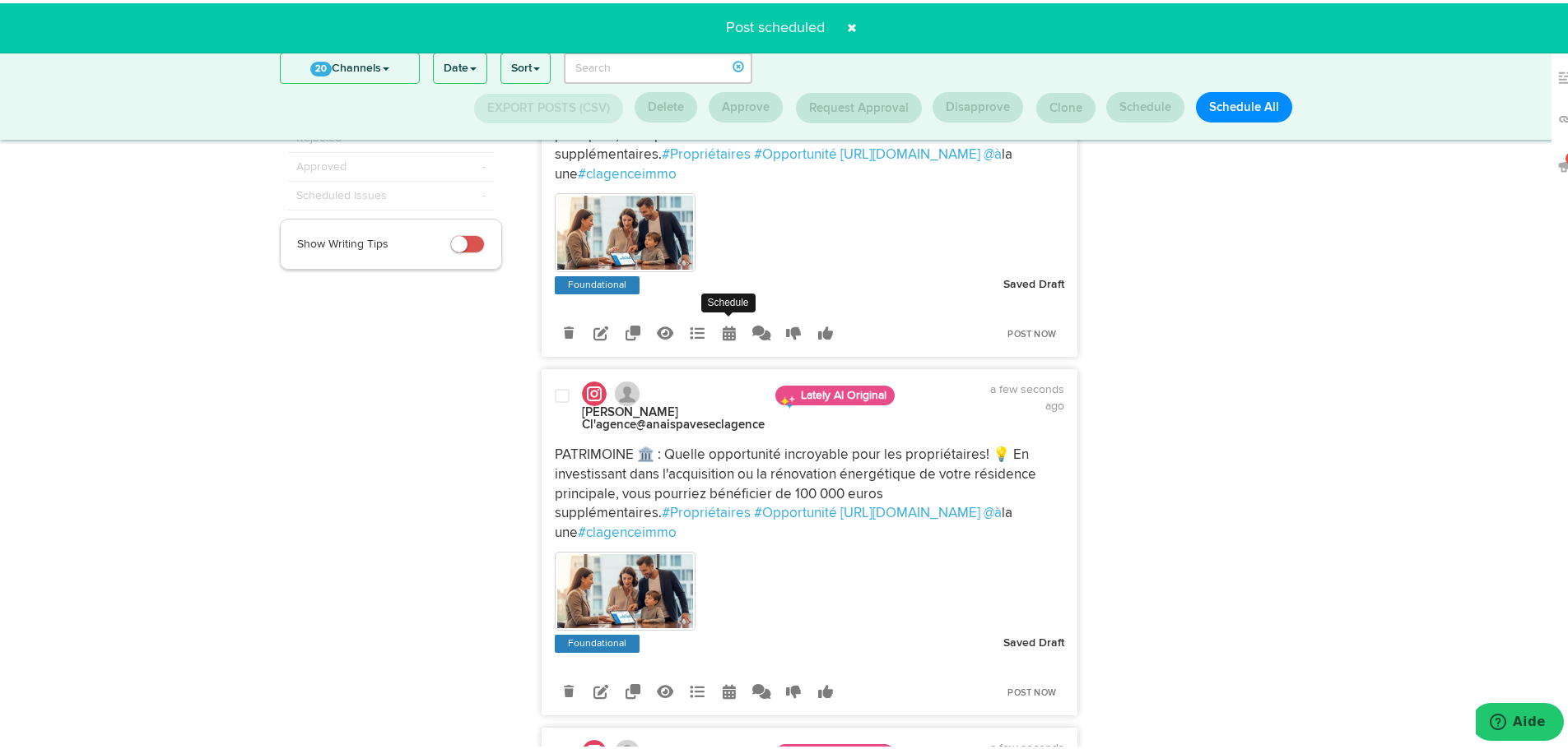
click at [722, 322] on icon at bounding box center [728, 329] width 13 height 15
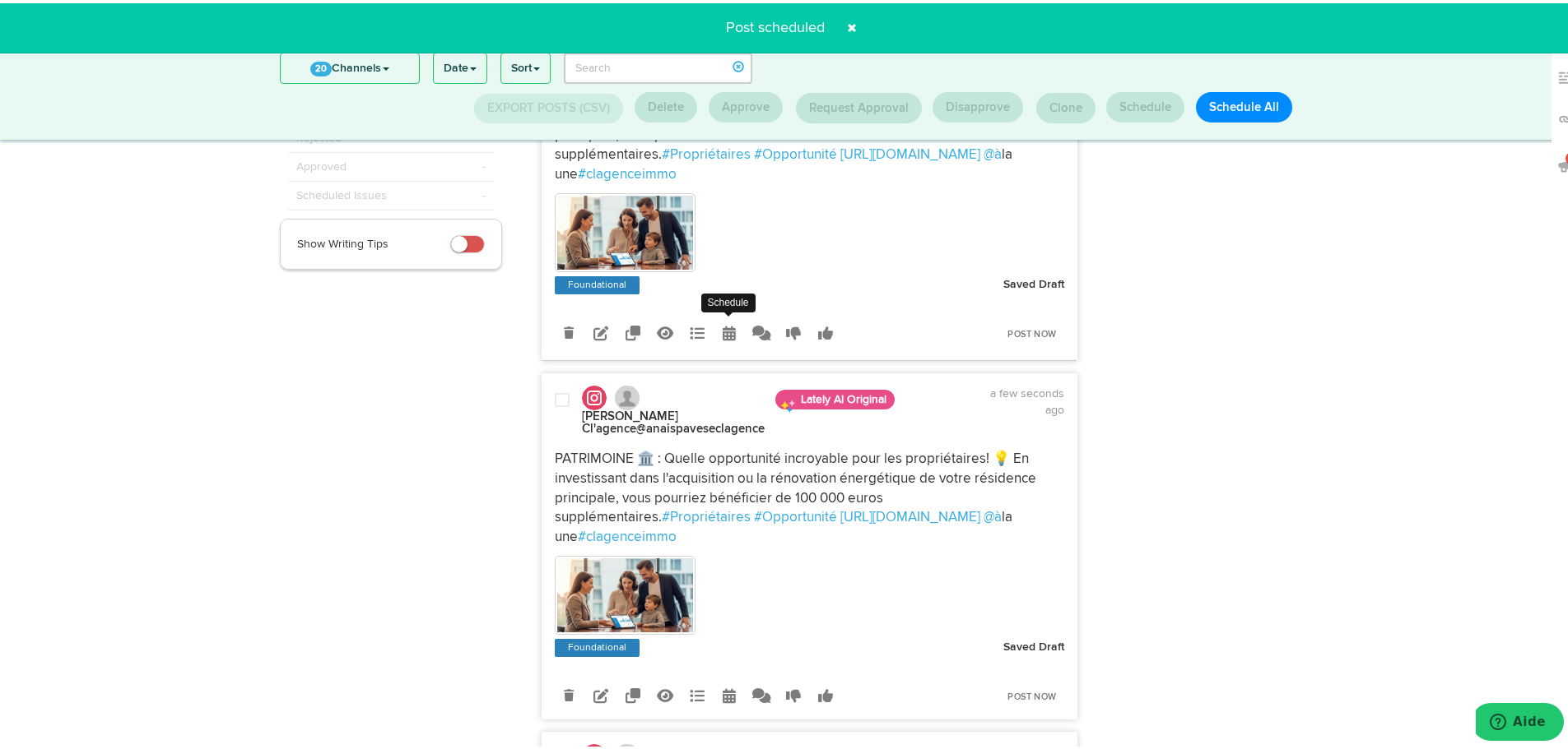
radio input "true"
select select "4"
select select "43"
select select "PM"
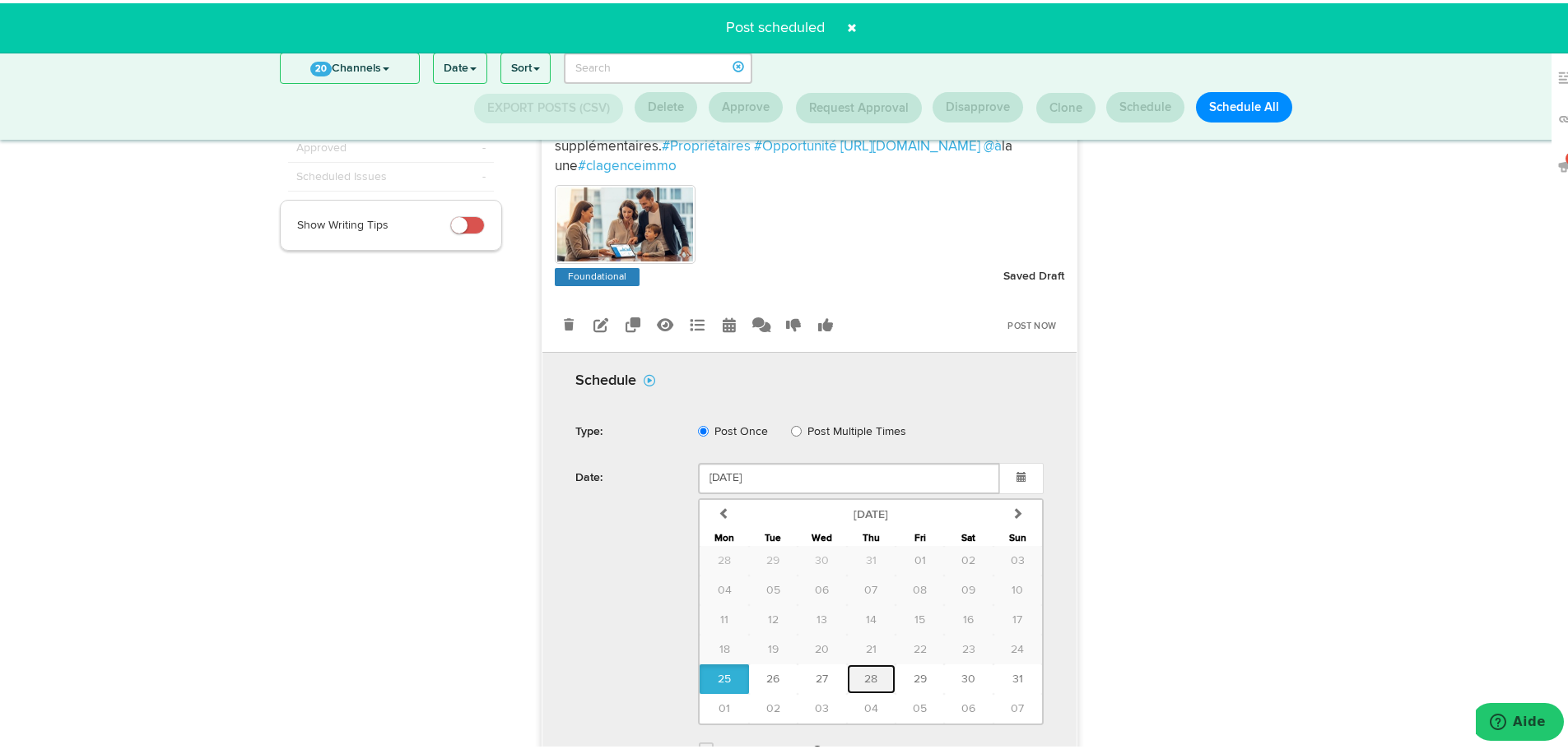
click at [874, 666] on button "28" at bounding box center [871, 676] width 49 height 30
type input "[DATE]"
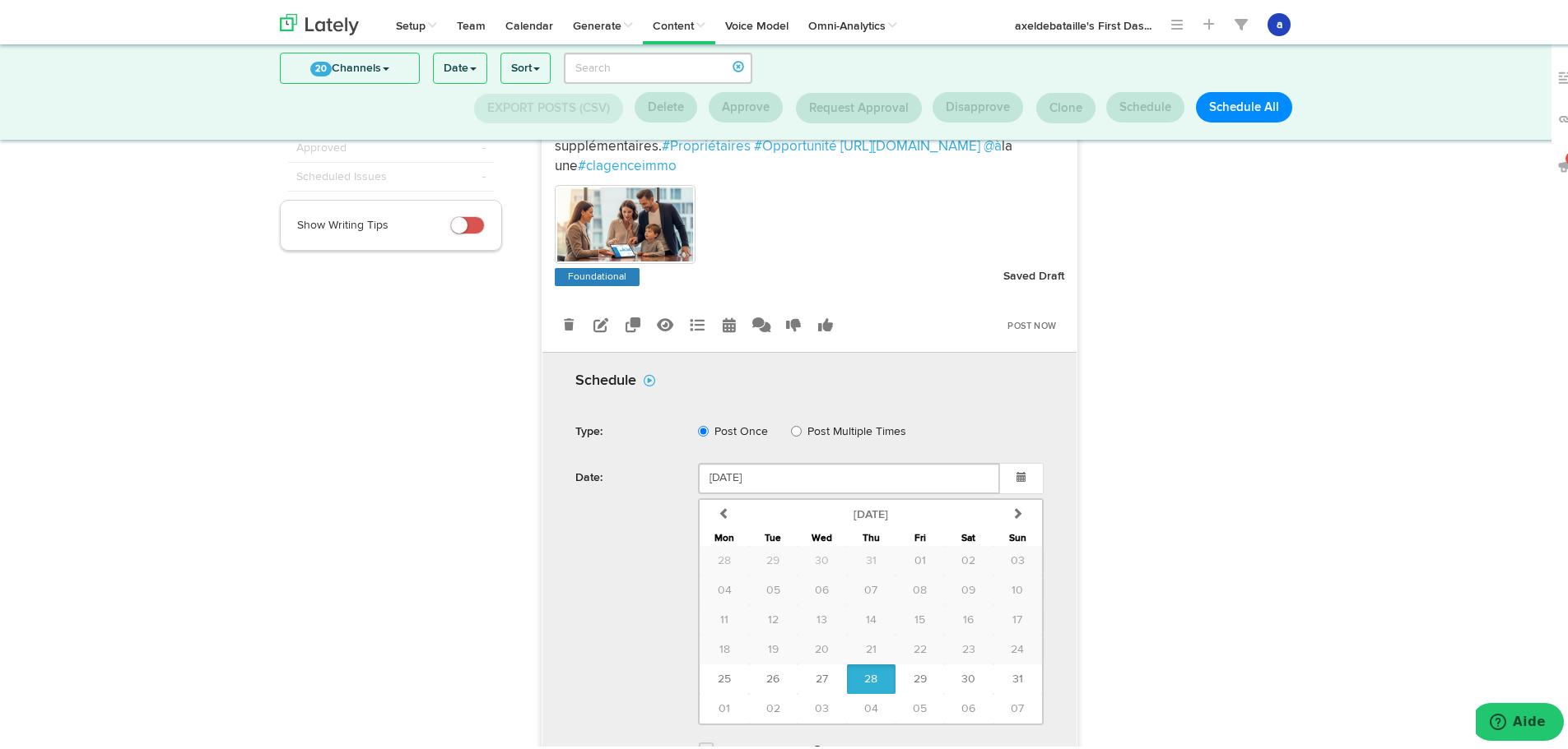
click at [712, 739] on div "Pick Automatically" at bounding box center [871, 752] width 370 height 34
click at [698, 739] on span at bounding box center [705, 747] width 15 height 17
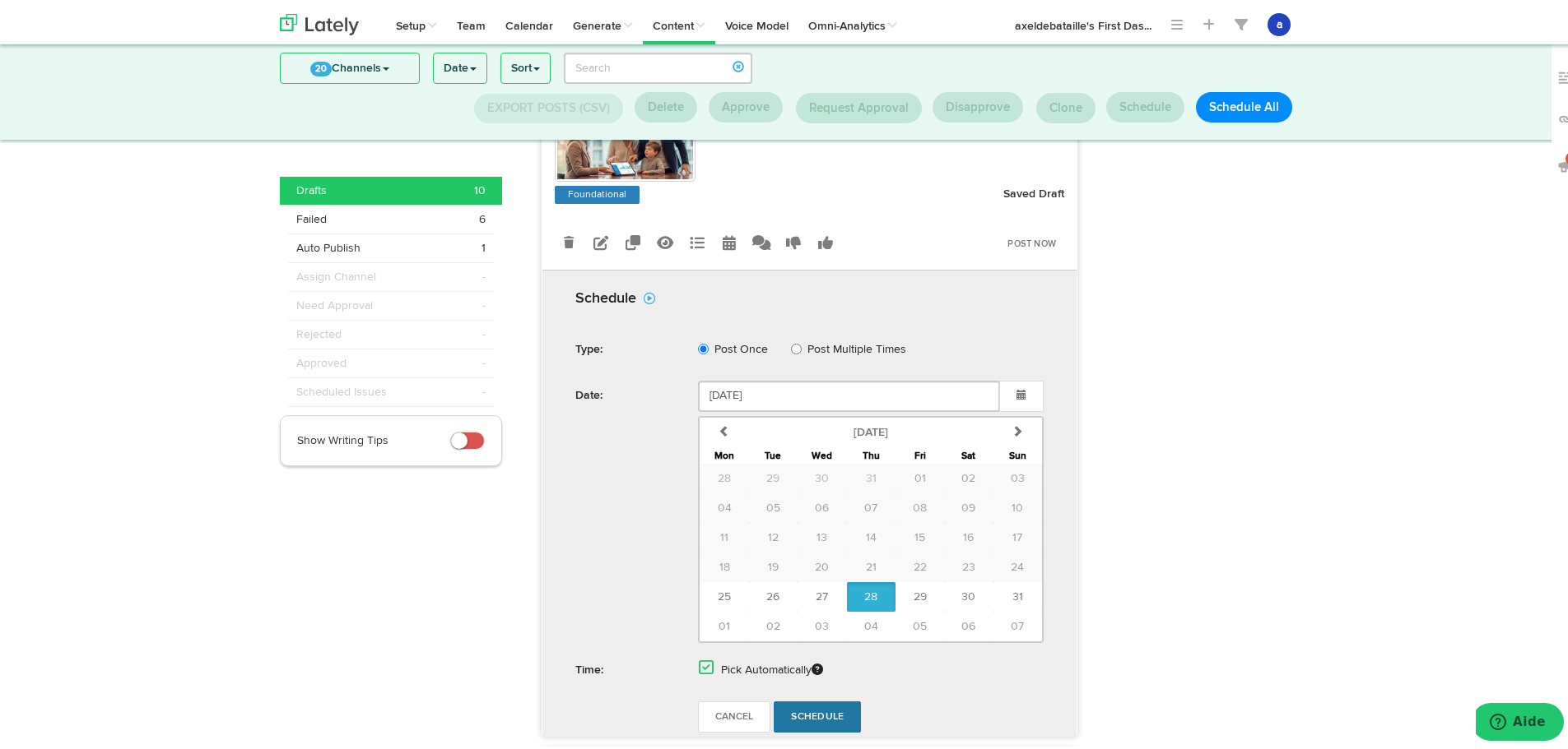
click at [796, 709] on span "Schedule" at bounding box center [817, 714] width 53 height 10
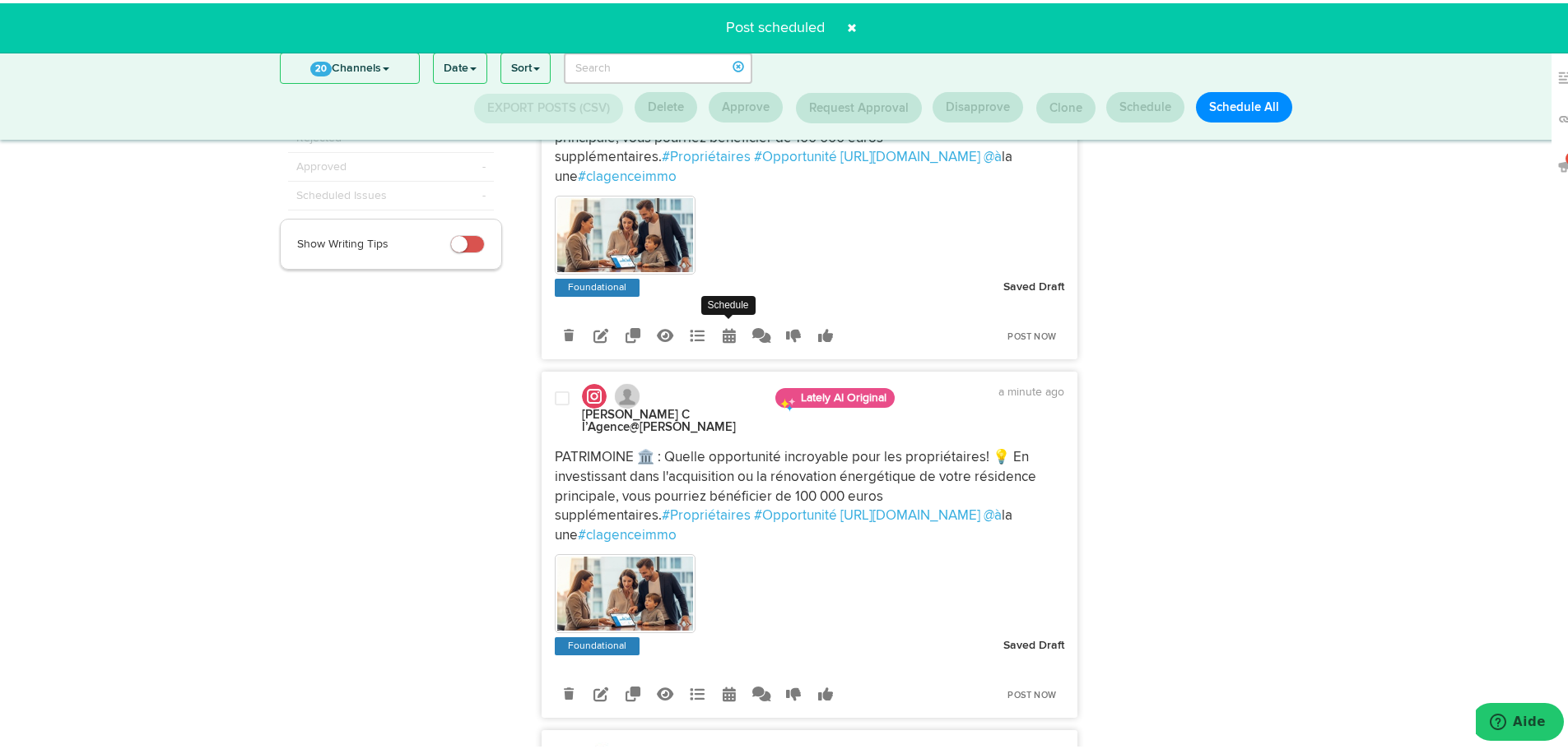
click at [724, 325] on icon at bounding box center [728, 332] width 13 height 15
select select "4"
select select "43"
select select "PM"
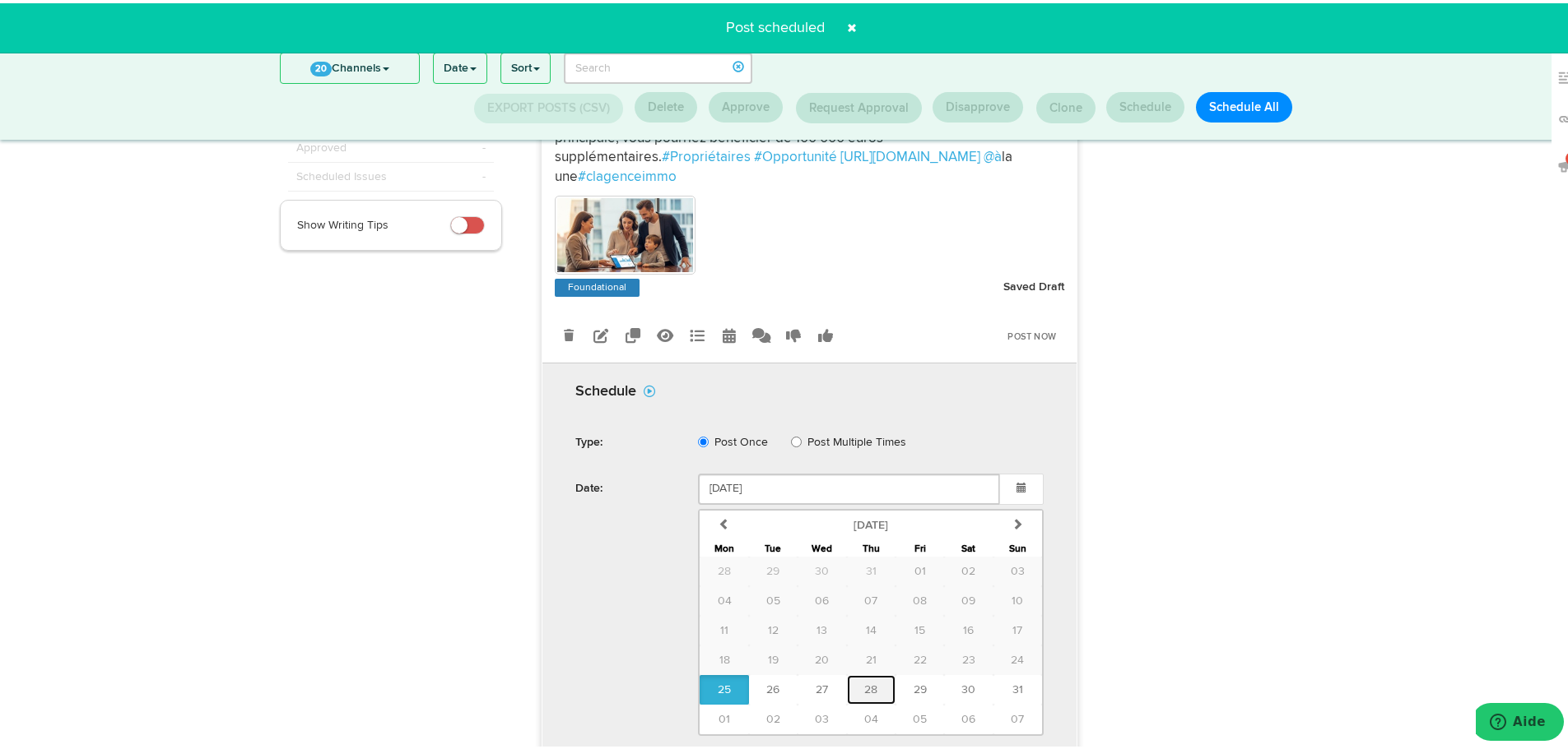
click at [864, 681] on span "28" at bounding box center [870, 687] width 13 height 12
type input "[DATE]"
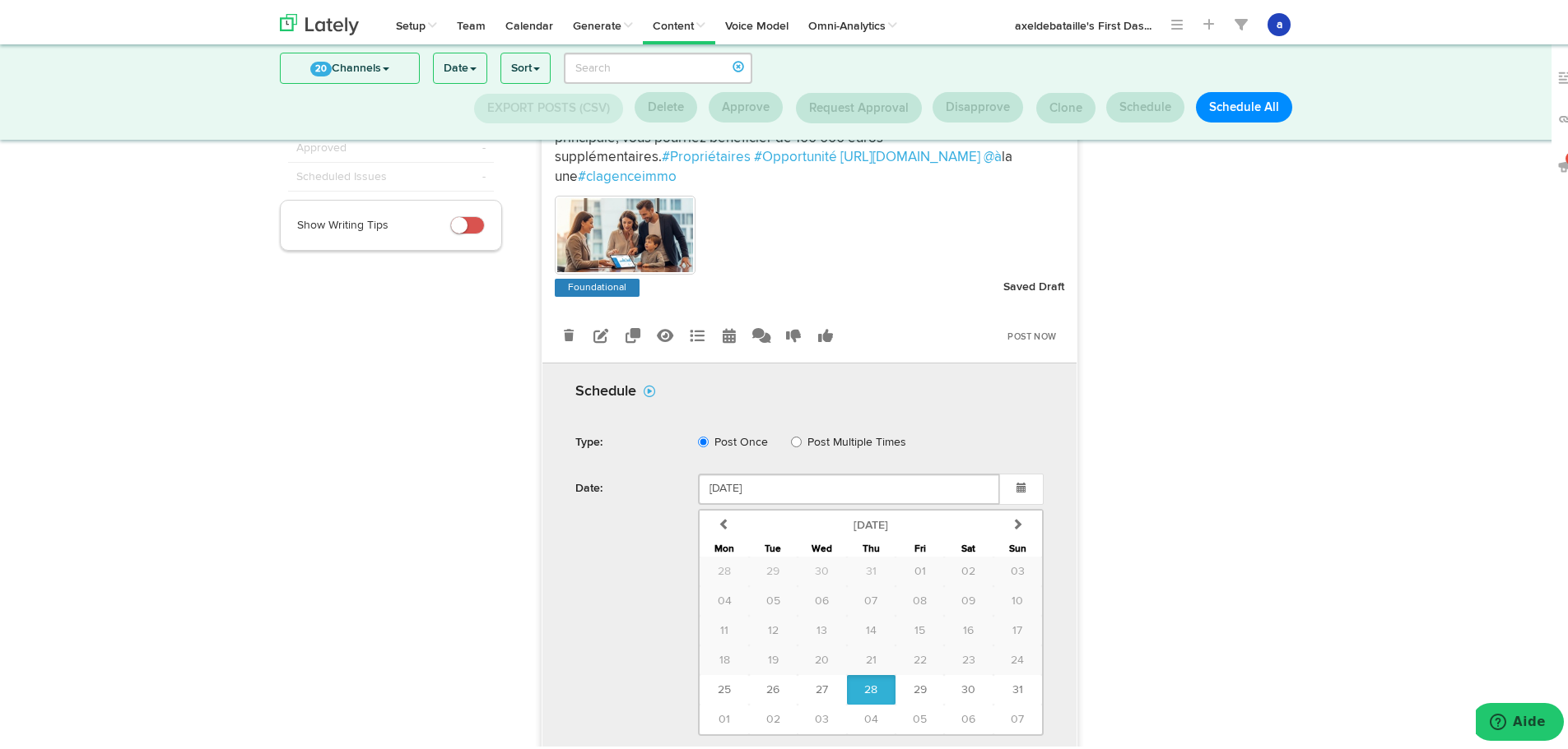
click at [698, 749] on span at bounding box center [705, 757] width 15 height 17
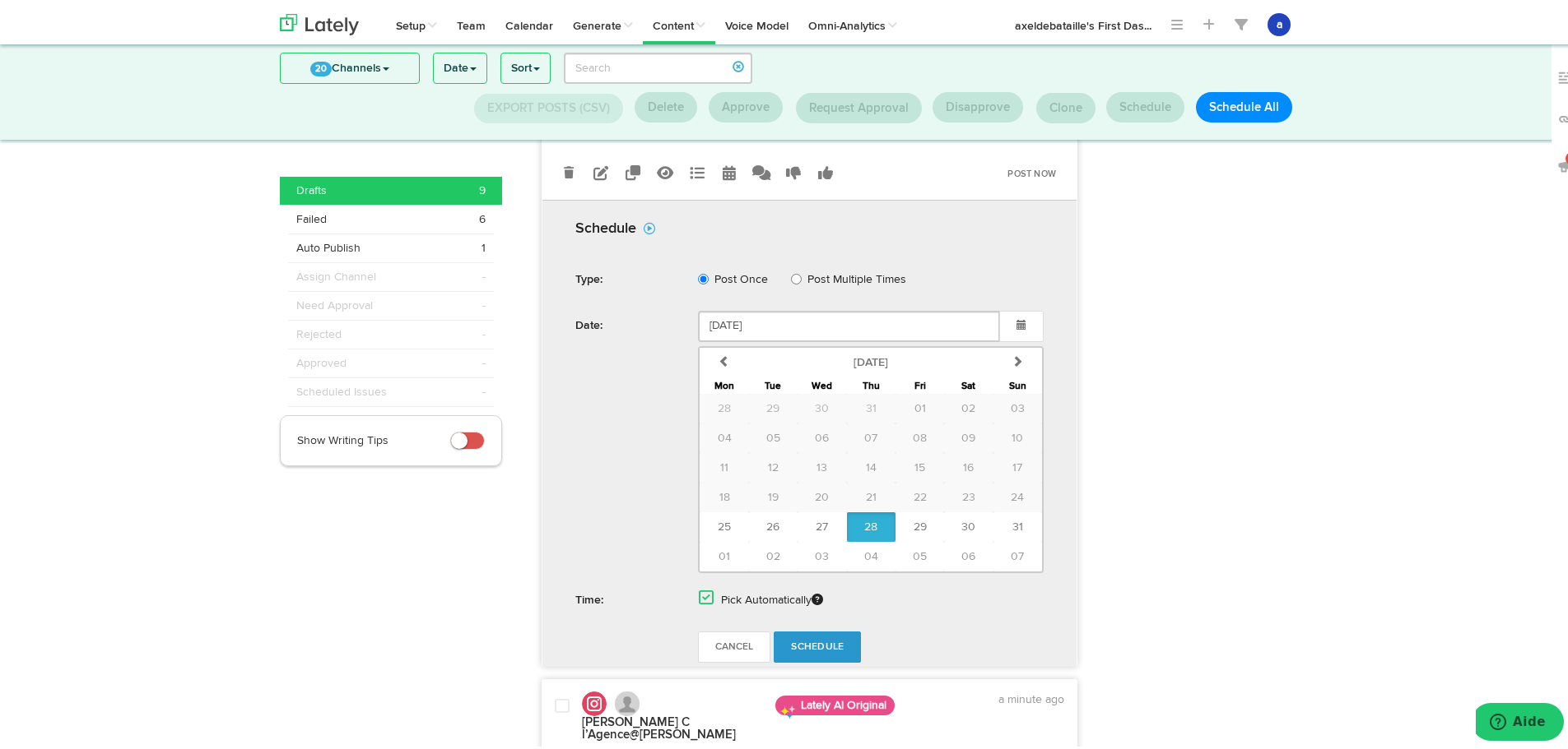
scroll to position [380, 0]
click at [836, 602] on form "Schedule Type: Post Once Post Multiple Times Date: [DATE] previous [DATE] [DATE…" at bounding box center [809, 437] width 518 height 467
click at [822, 638] on span "Schedule" at bounding box center [817, 643] width 53 height 10
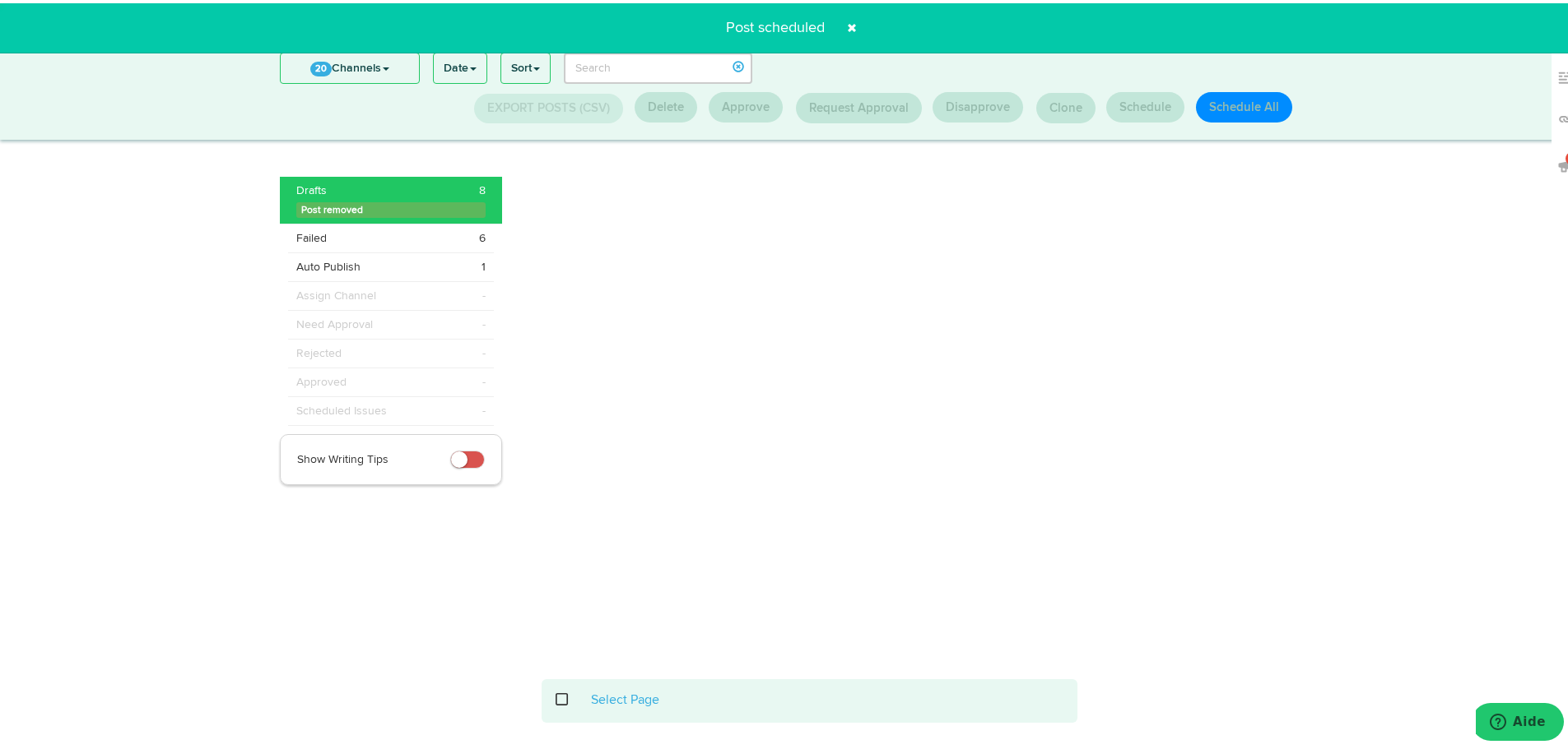
scroll to position [216, 0]
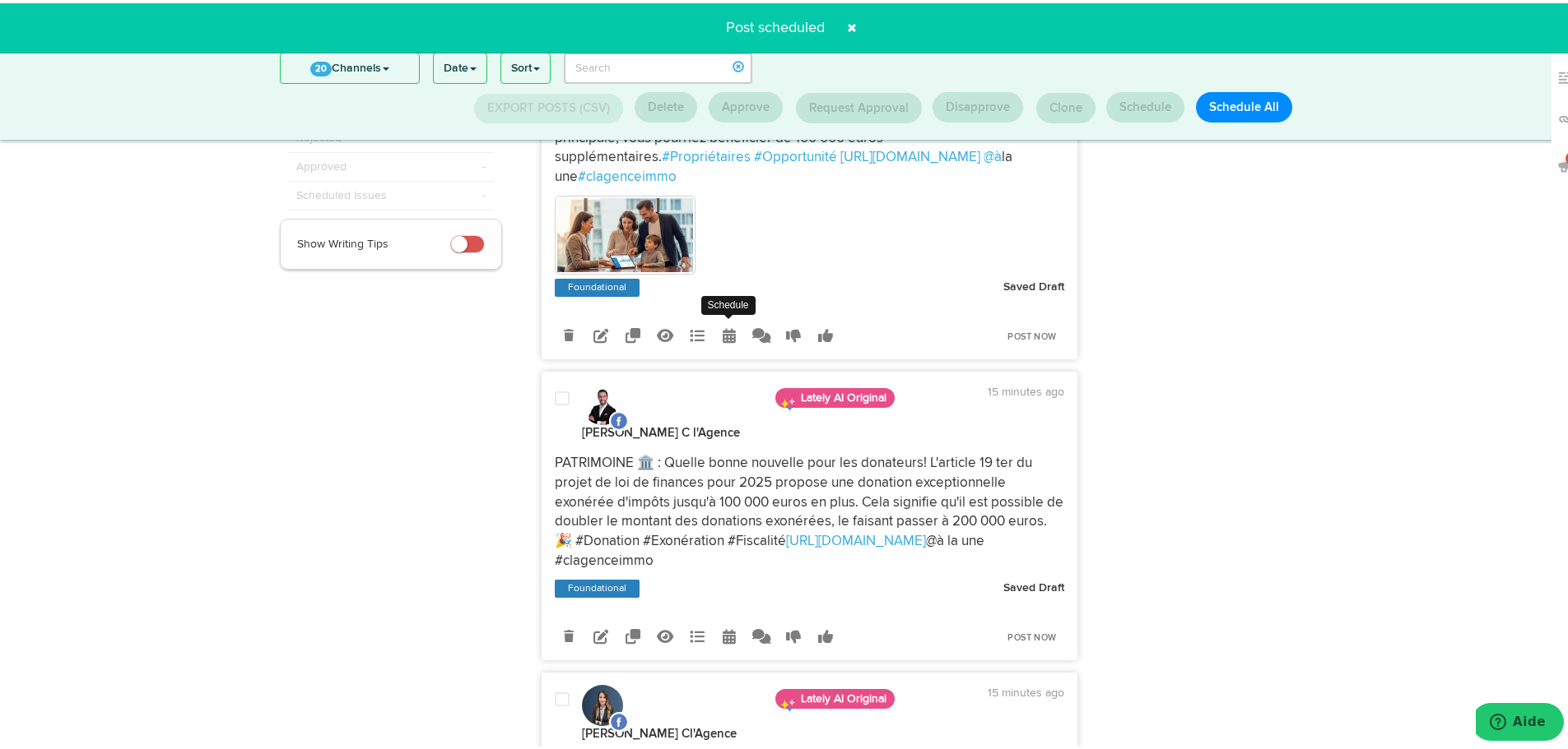
click at [722, 325] on icon at bounding box center [728, 332] width 13 height 15
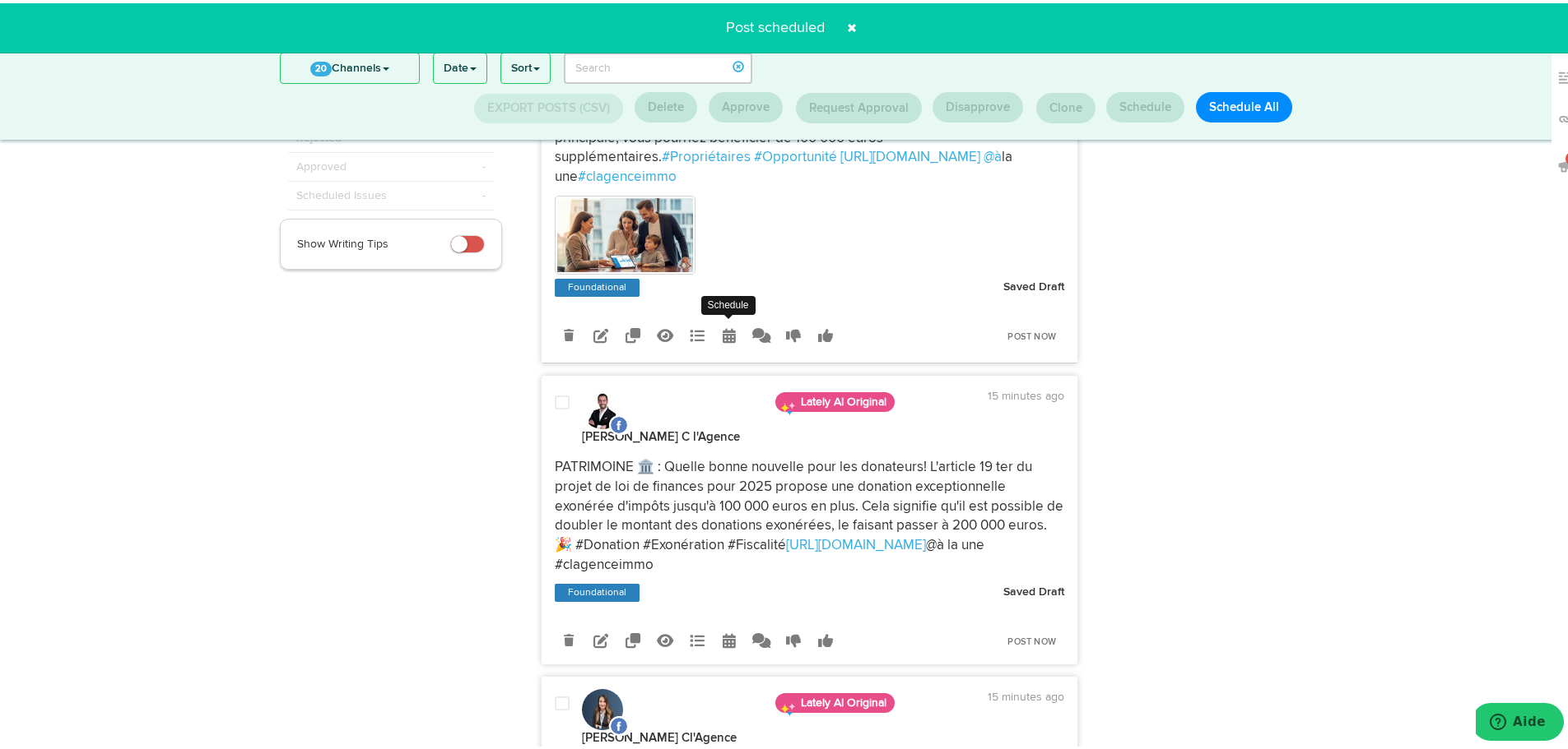
radio input "true"
select select "4"
select select "43"
select select "PM"
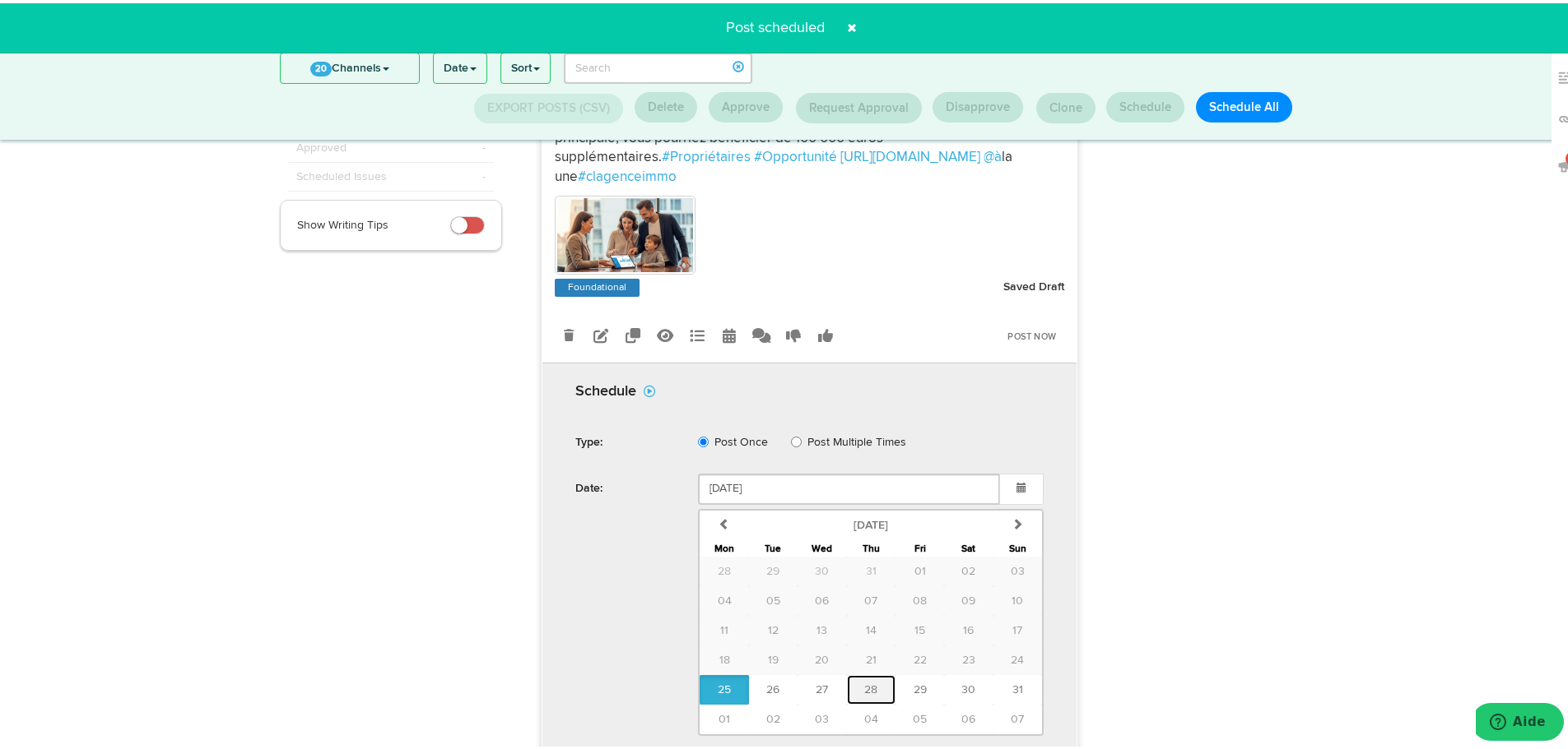
click at [851, 672] on button "28" at bounding box center [871, 687] width 49 height 30
type input "[DATE]"
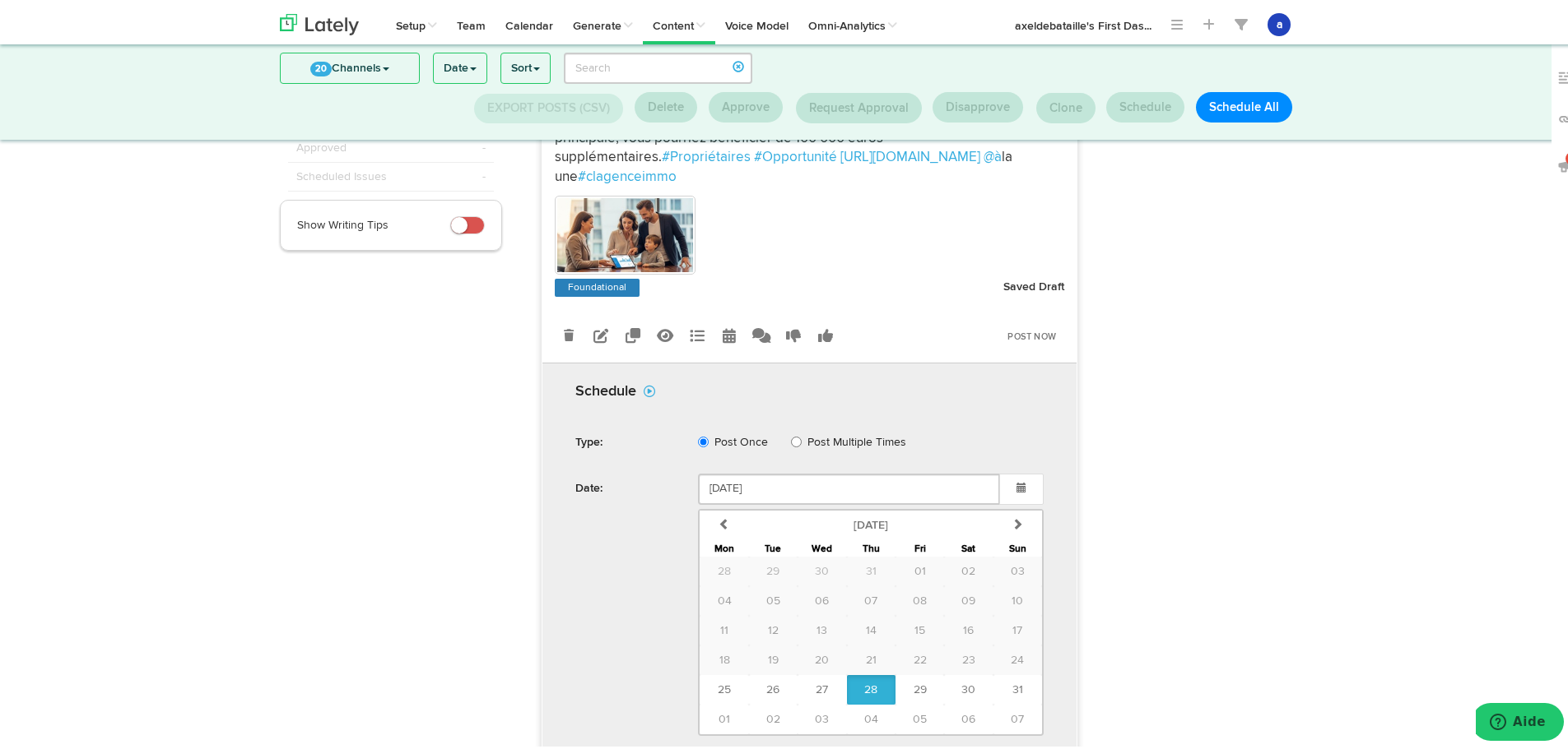
click at [701, 749] on span at bounding box center [705, 757] width 15 height 17
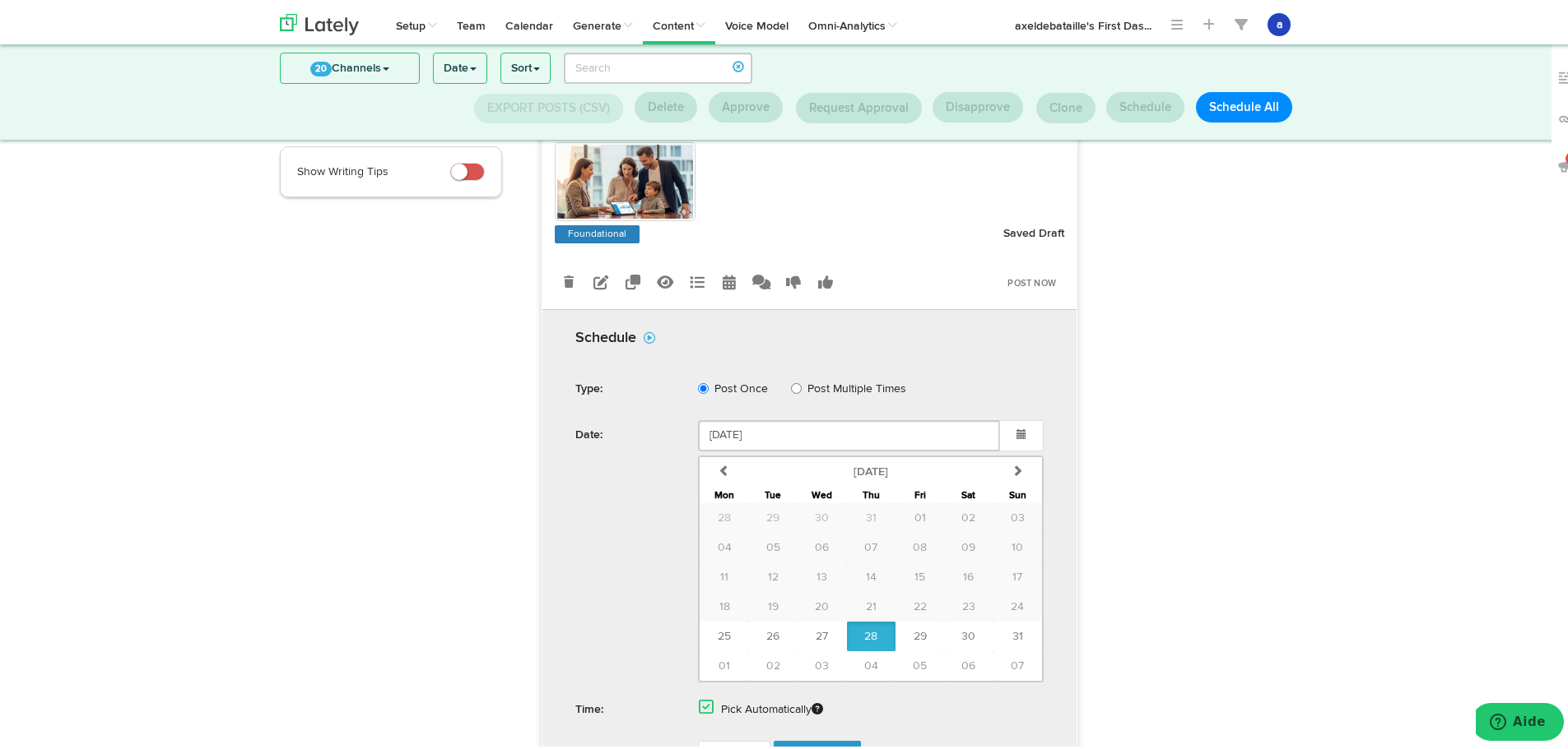
scroll to position [297, 0]
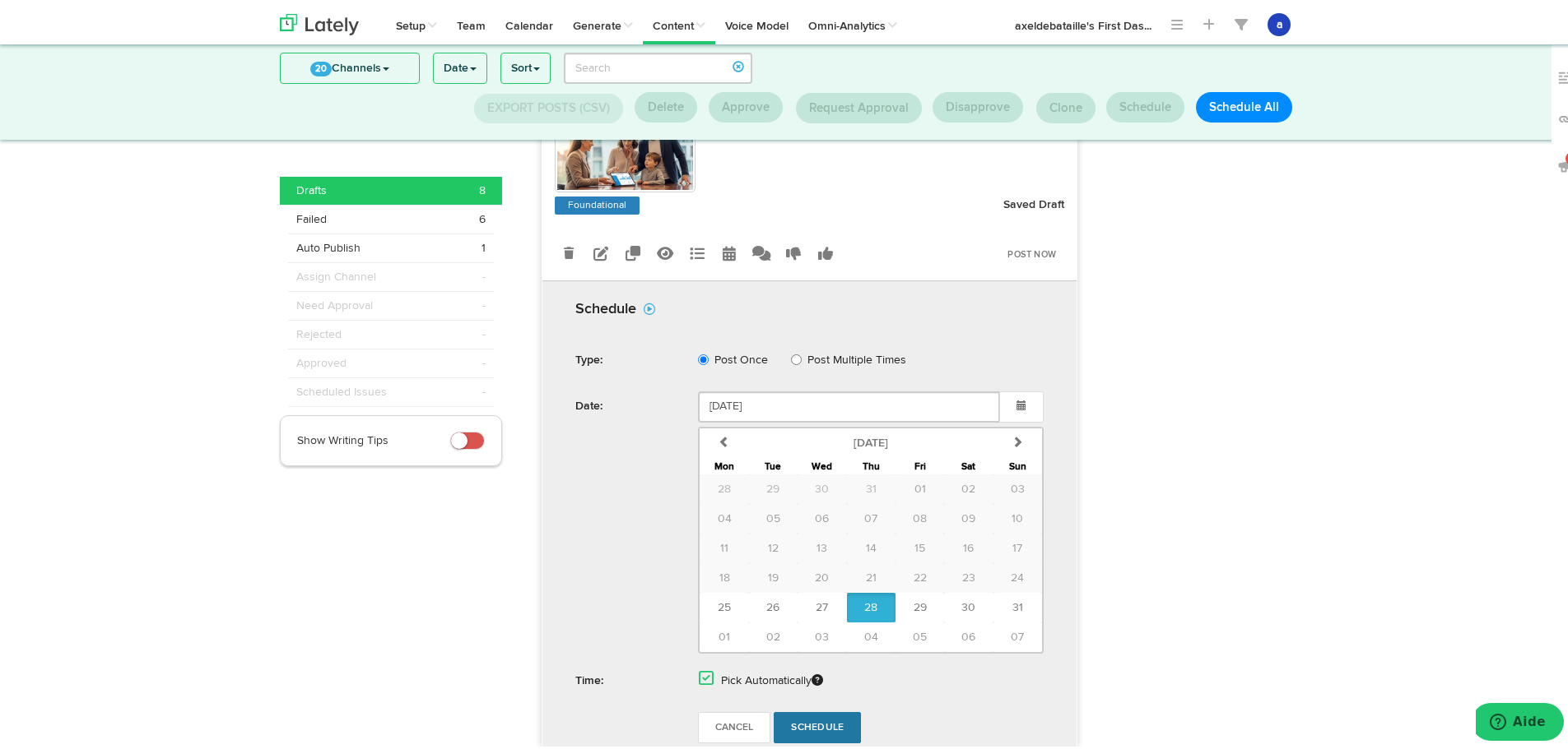
click at [841, 709] on link "Schedule" at bounding box center [817, 724] width 88 height 31
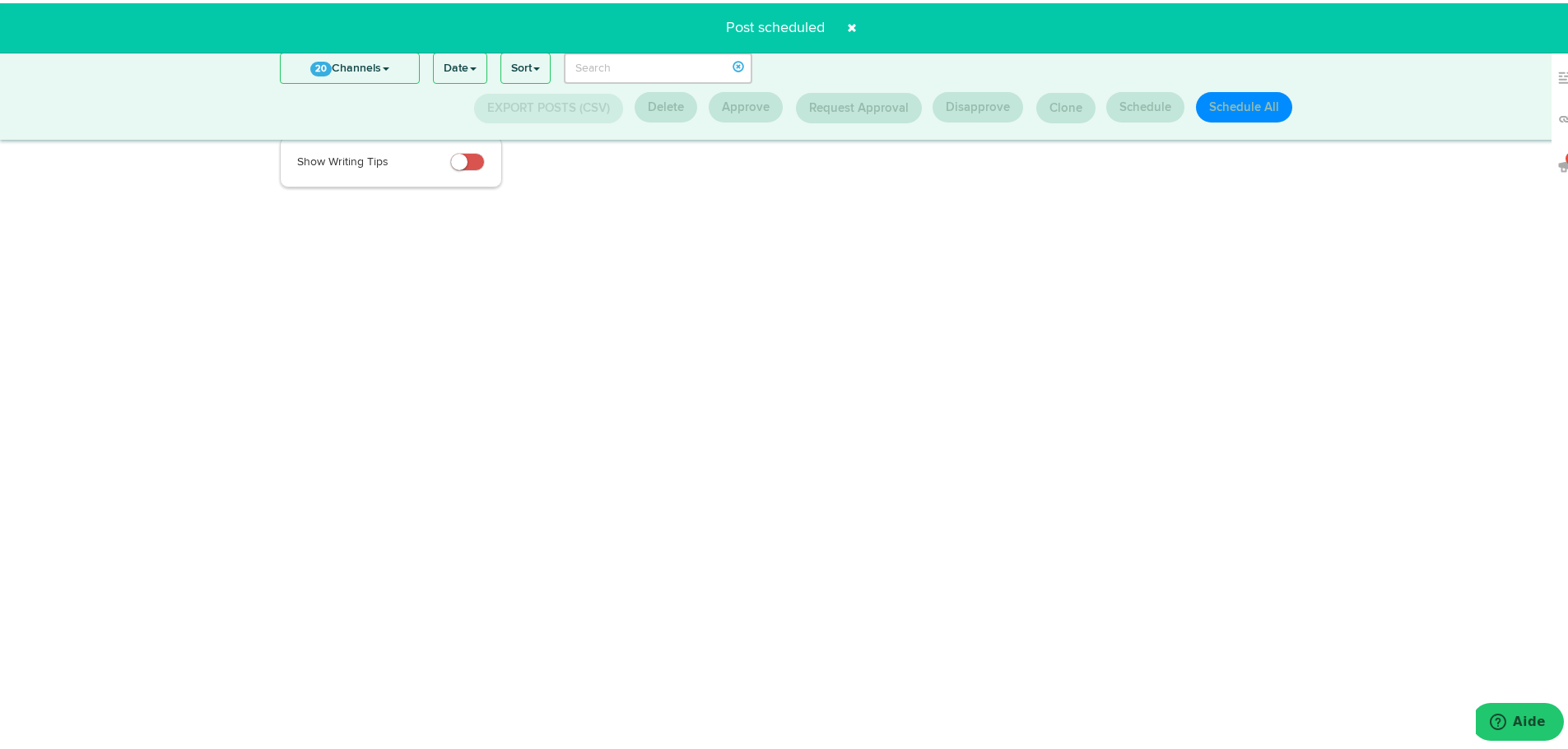
scroll to position [216, 0]
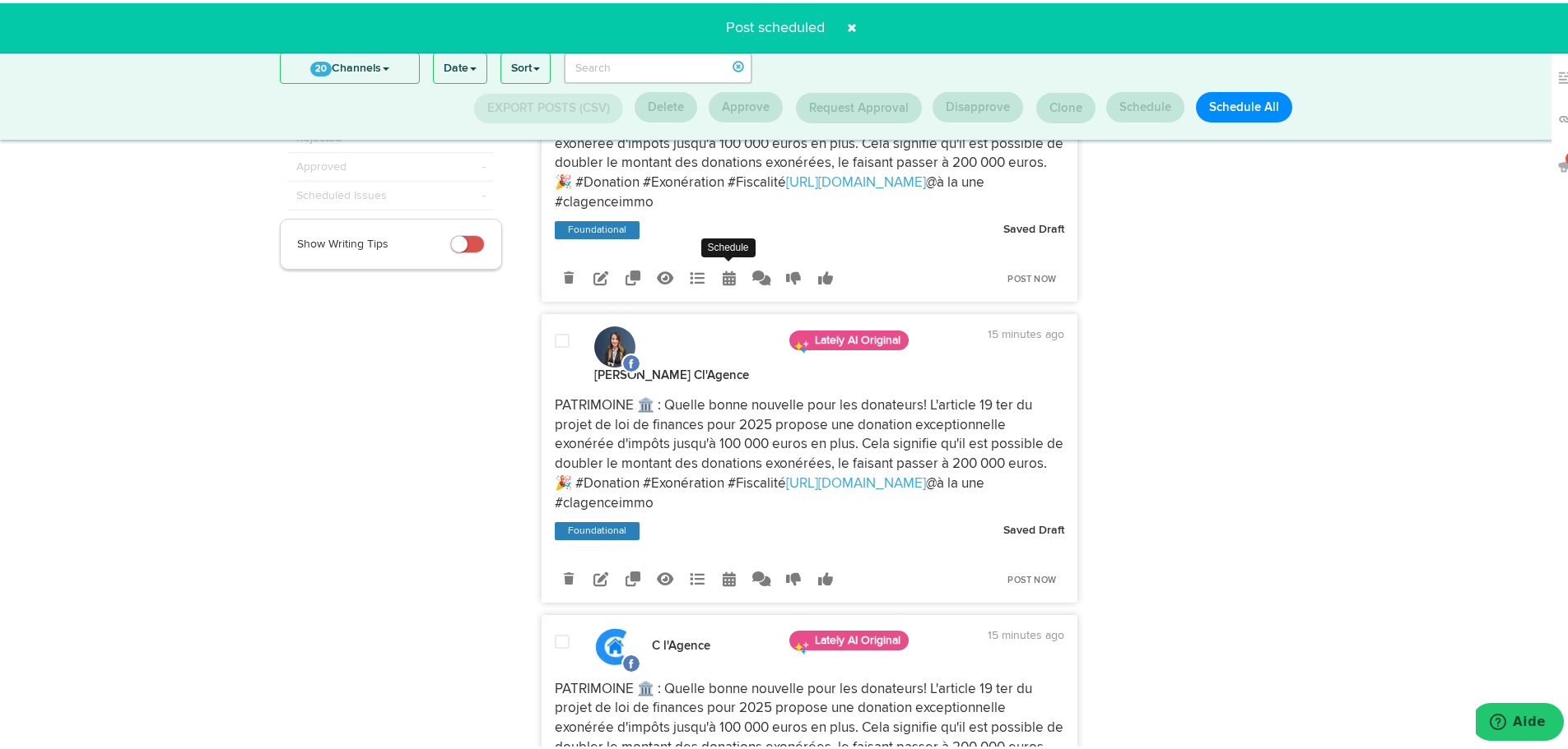
drag, startPoint x: 721, startPoint y: 269, endPoint x: 729, endPoint y: 270, distance: 8.1
click at [722, 269] on icon at bounding box center [728, 275] width 13 height 15
select select "4"
select select "43"
select select "PM"
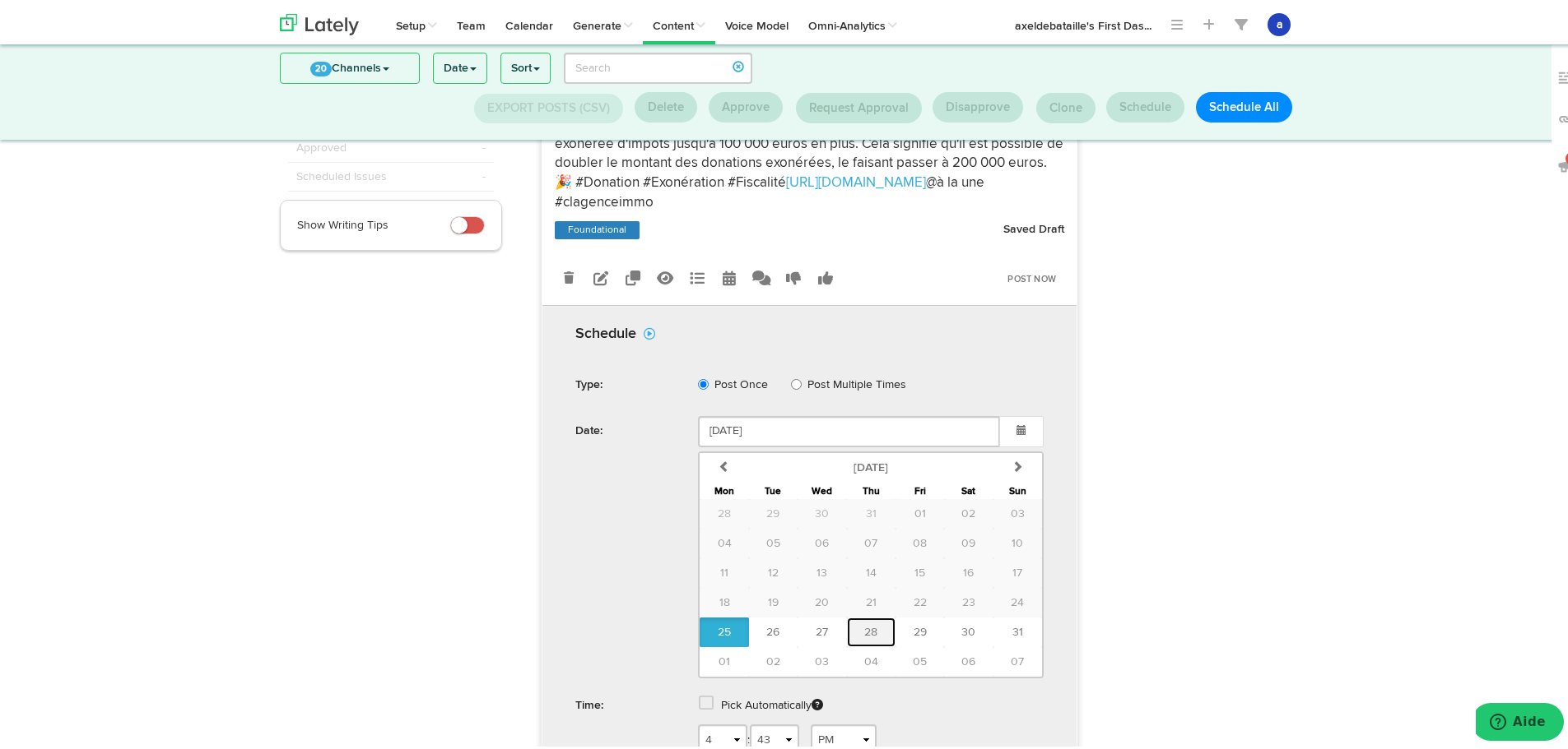
click at [872, 621] on button "28" at bounding box center [871, 630] width 49 height 30
type input "[DATE]"
click at [786, 698] on label "Pick Automatically" at bounding box center [772, 702] width 102 height 30
click at [701, 700] on span at bounding box center [705, 700] width 15 height 17
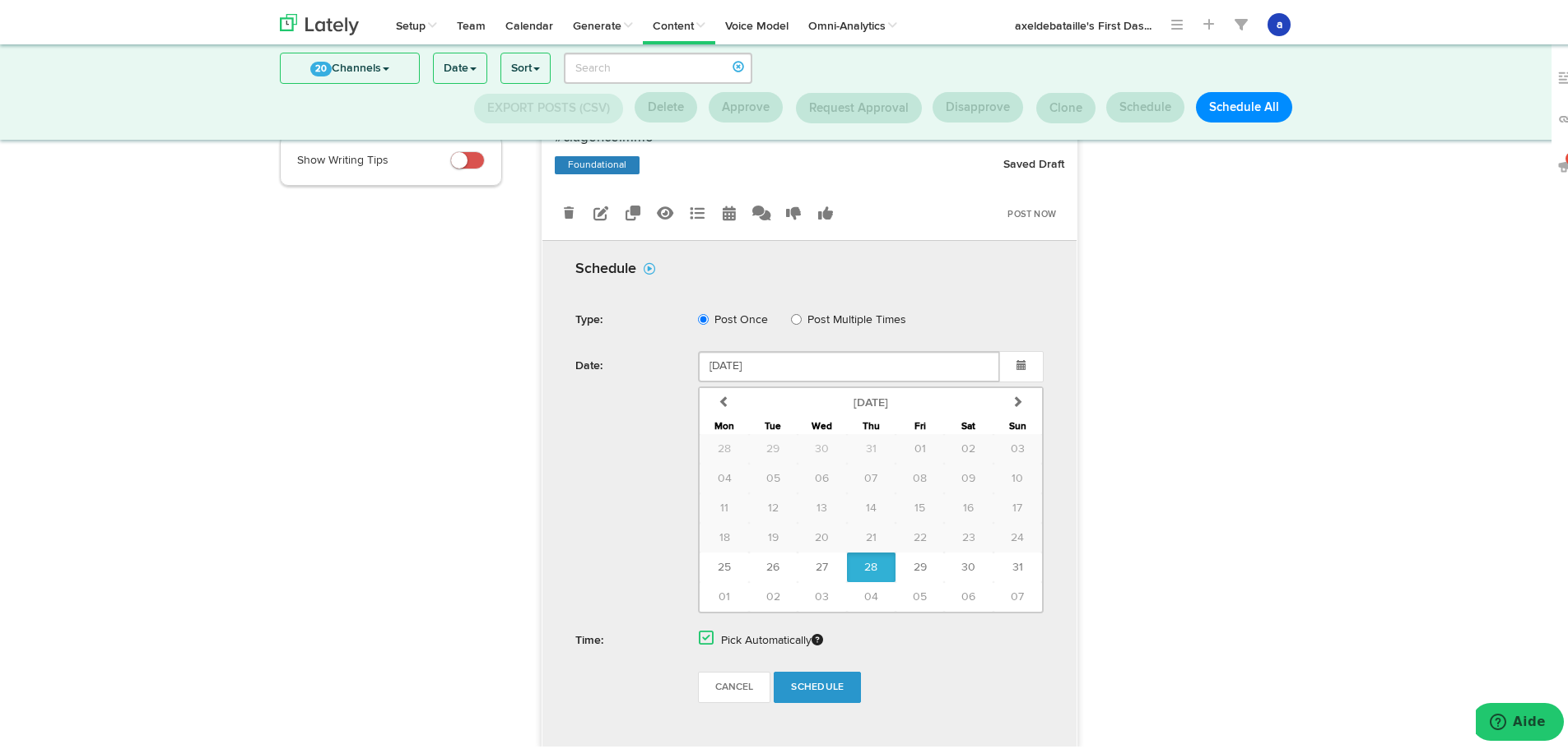
scroll to position [380, 0]
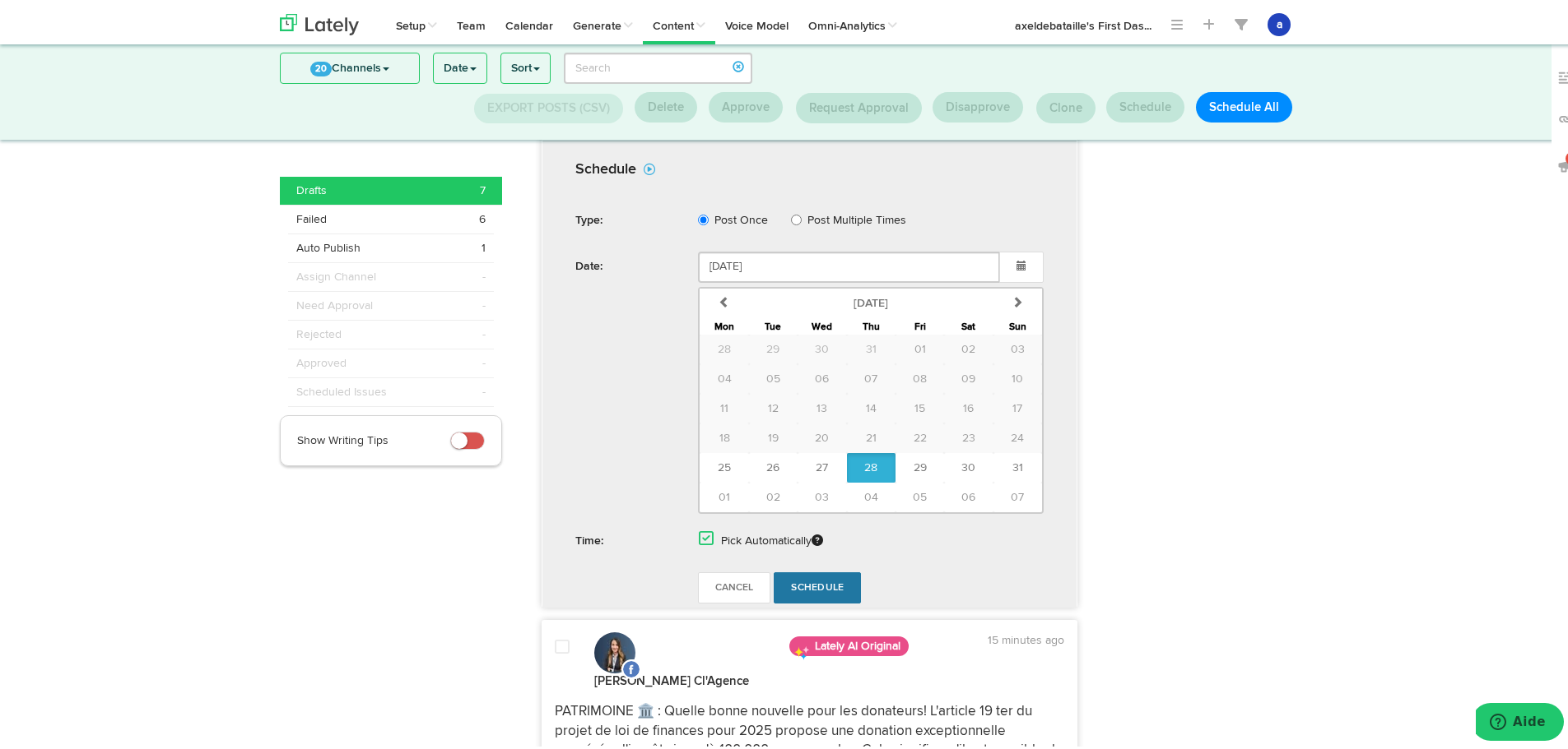
click at [827, 587] on span "Schedule" at bounding box center [817, 585] width 53 height 10
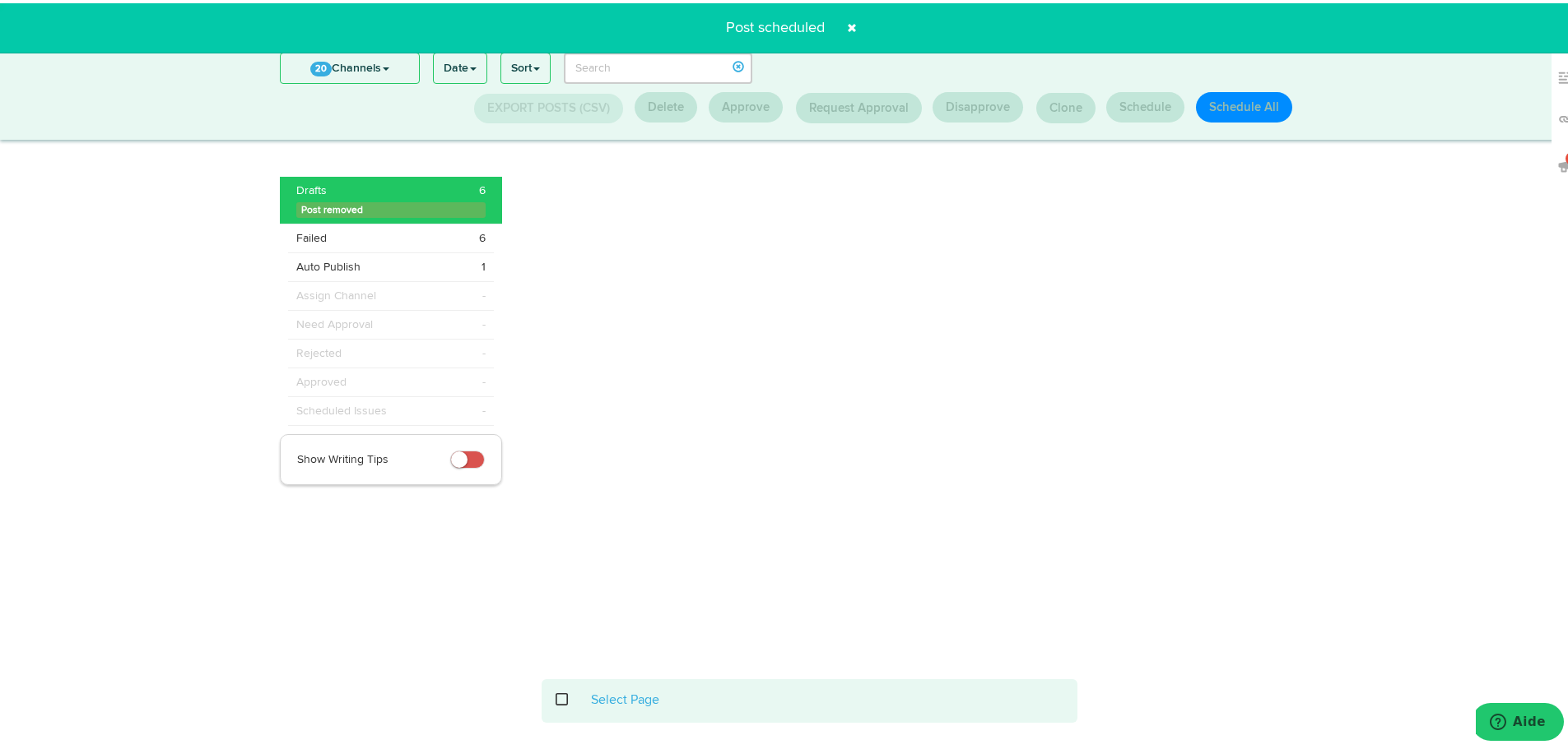
scroll to position [216, 0]
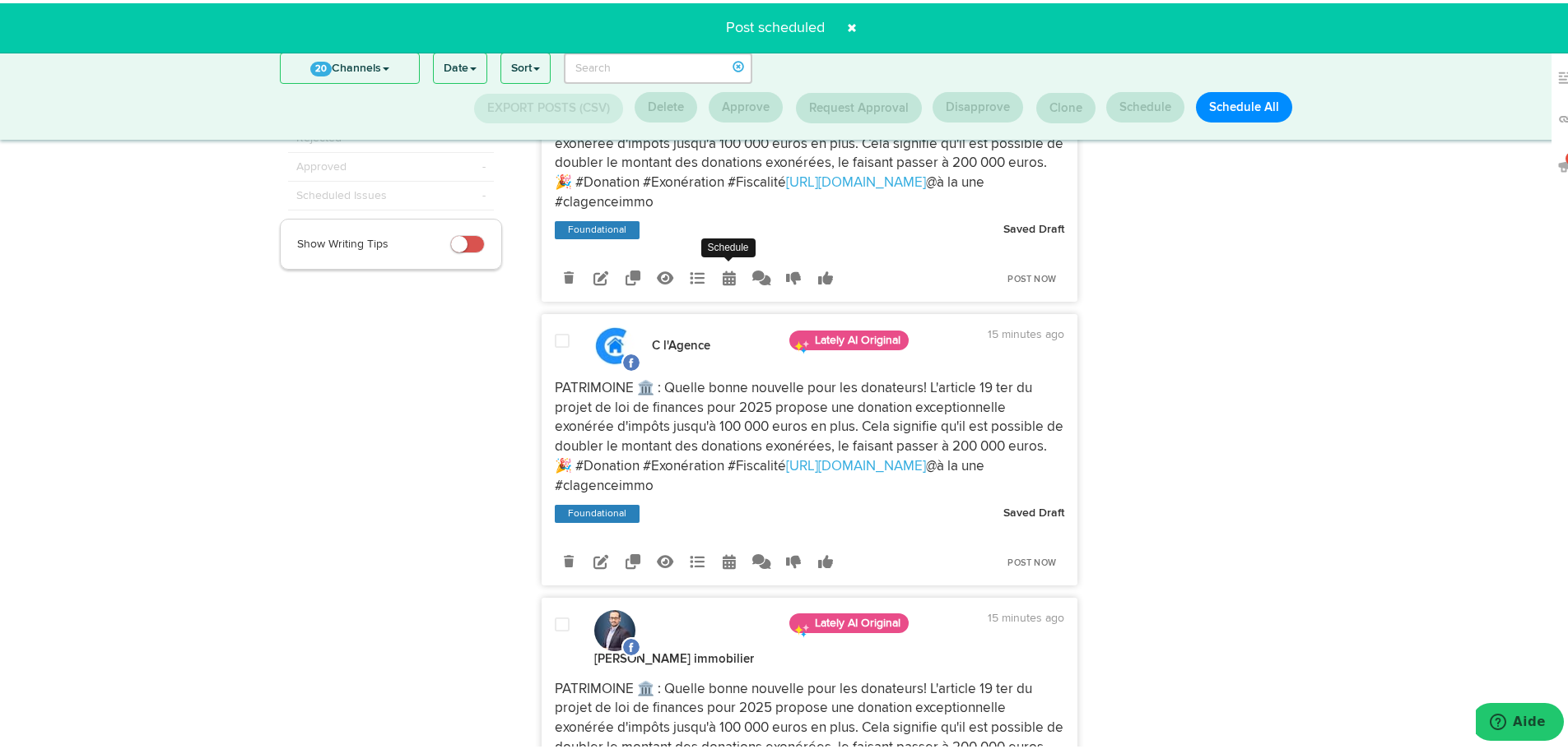
drag, startPoint x: 711, startPoint y: 279, endPoint x: 679, endPoint y: 337, distance: 66.2
click at [715, 281] on link at bounding box center [729, 275] width 29 height 29
select select "4"
select select "43"
select select "PM"
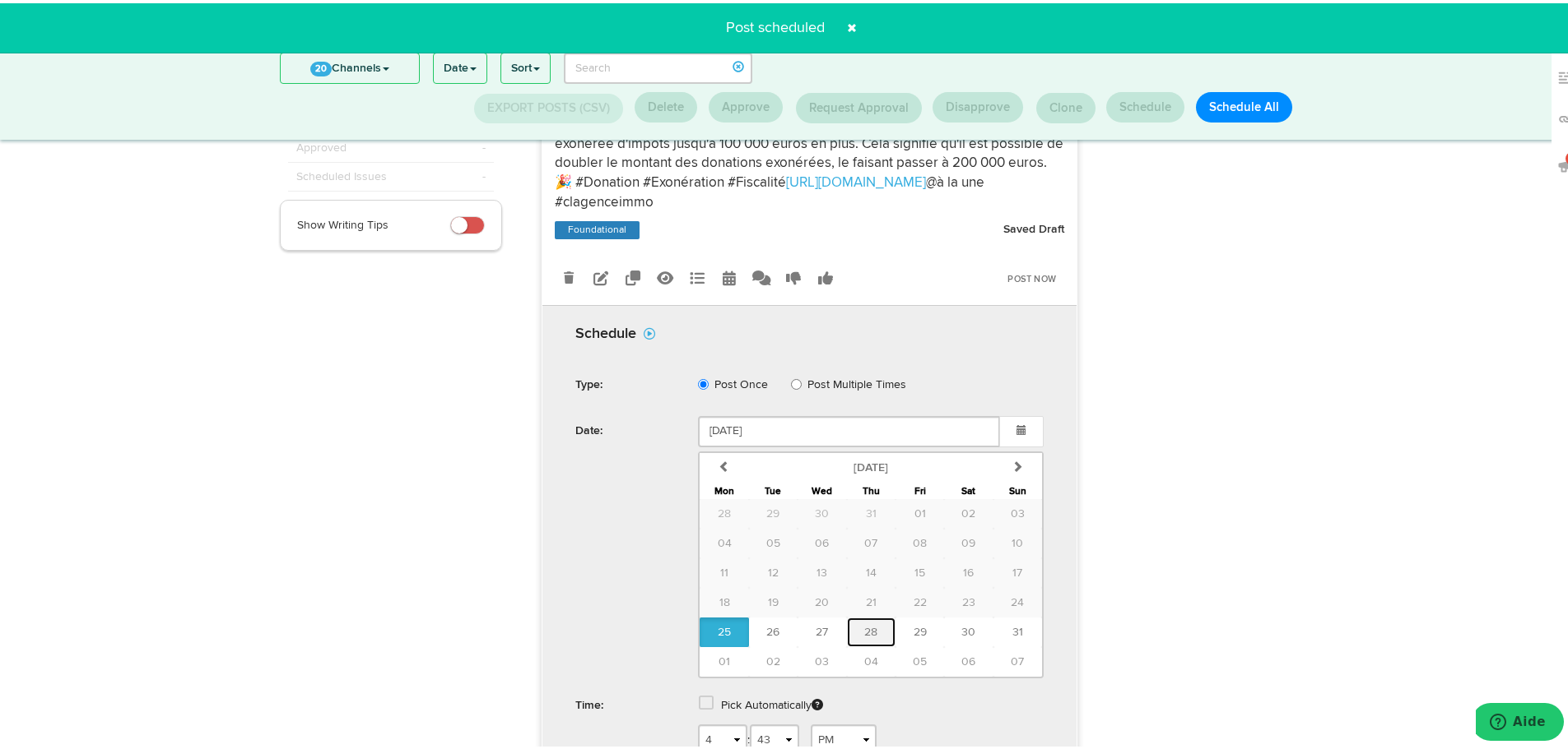
click at [864, 633] on span "28" at bounding box center [870, 630] width 13 height 12
type input "[DATE]"
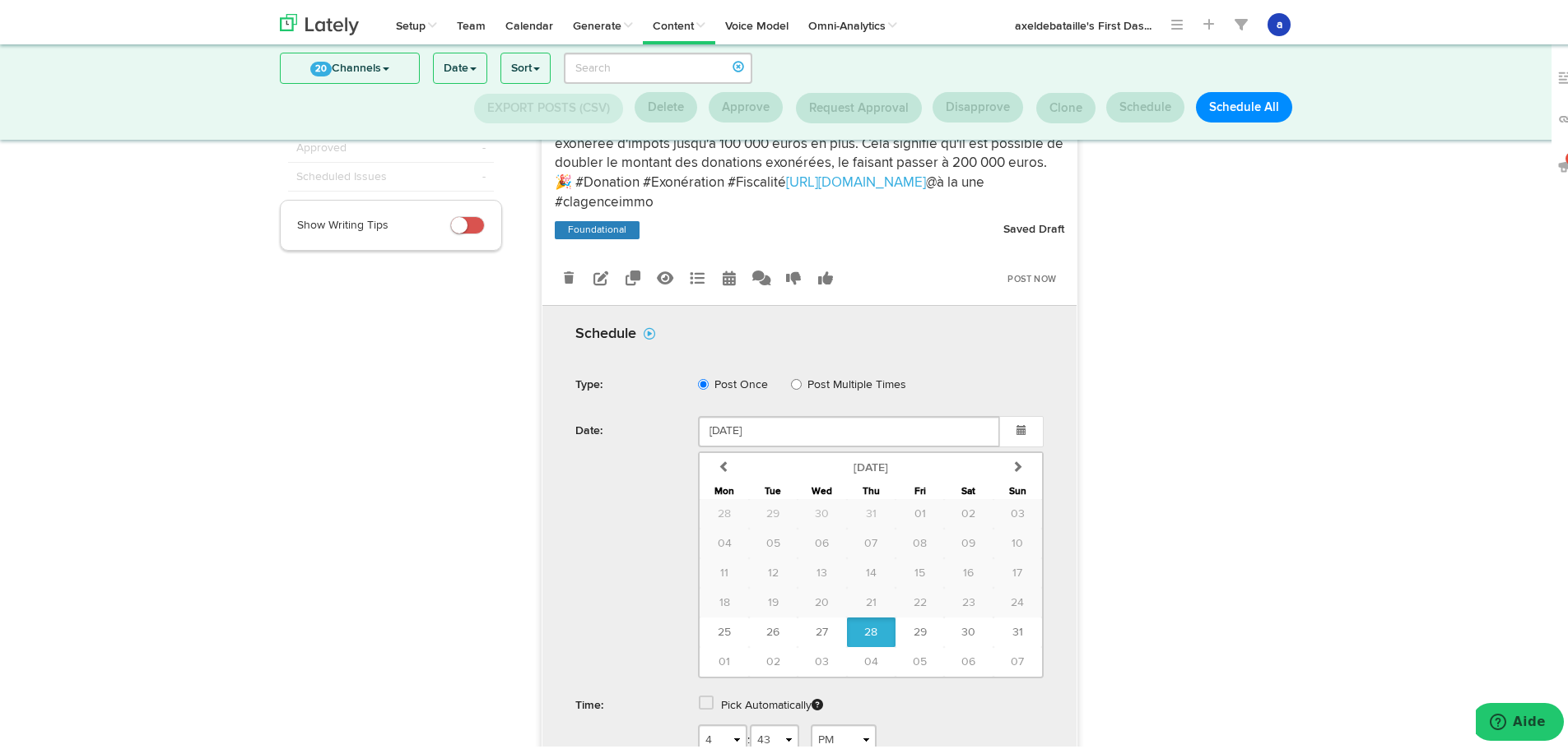
click at [700, 699] on span at bounding box center [705, 700] width 15 height 17
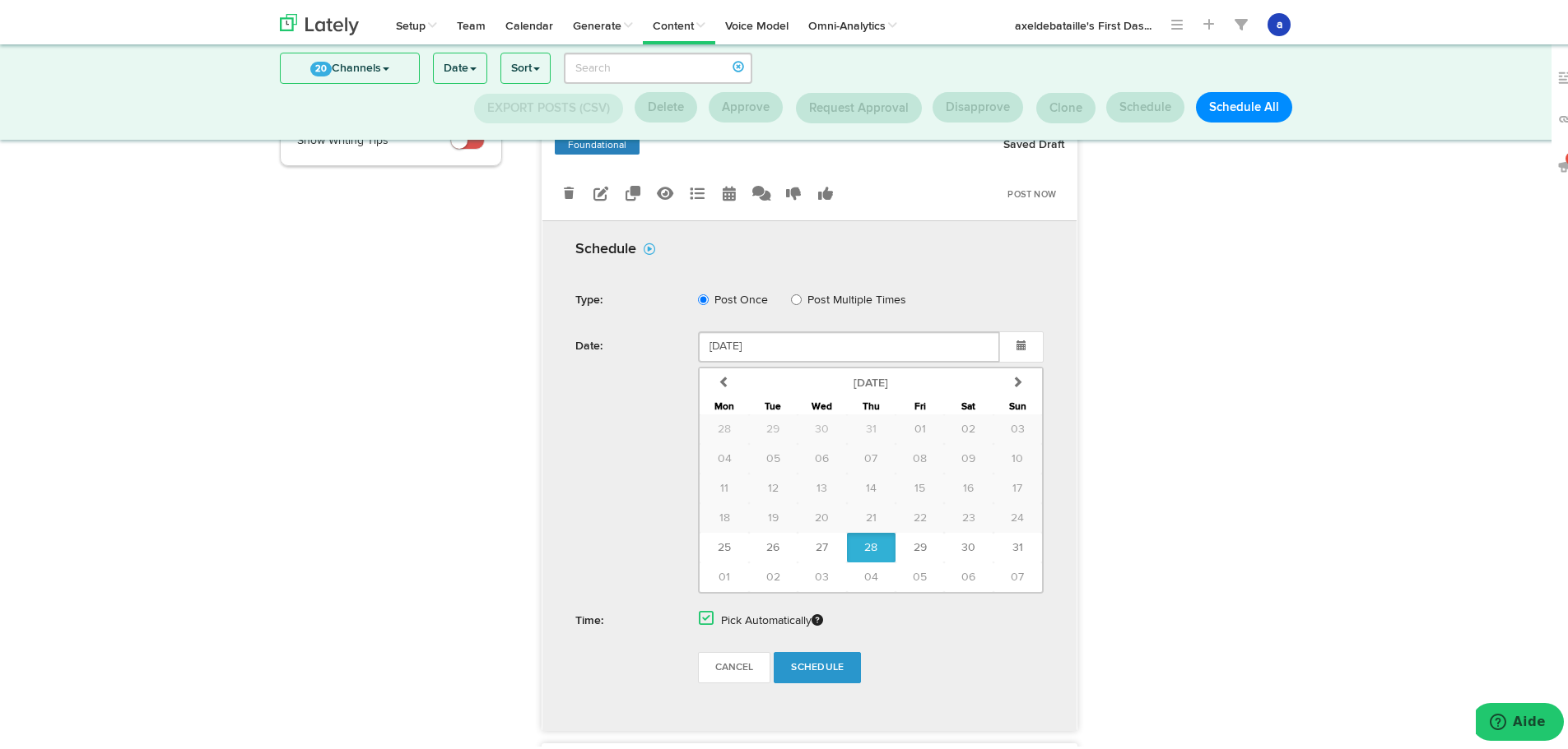
scroll to position [380, 0]
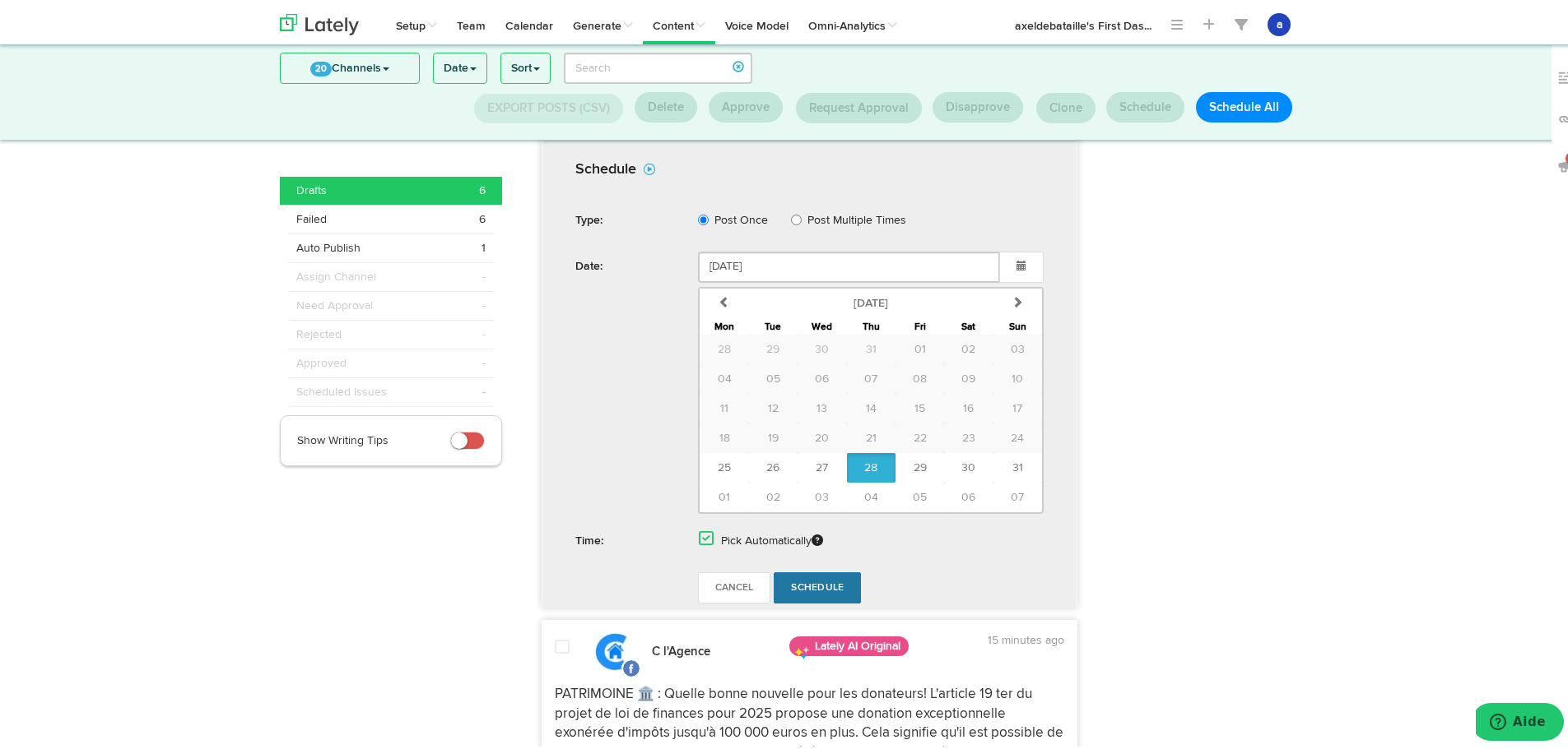
click at [833, 578] on link "Schedule" at bounding box center [817, 584] width 88 height 31
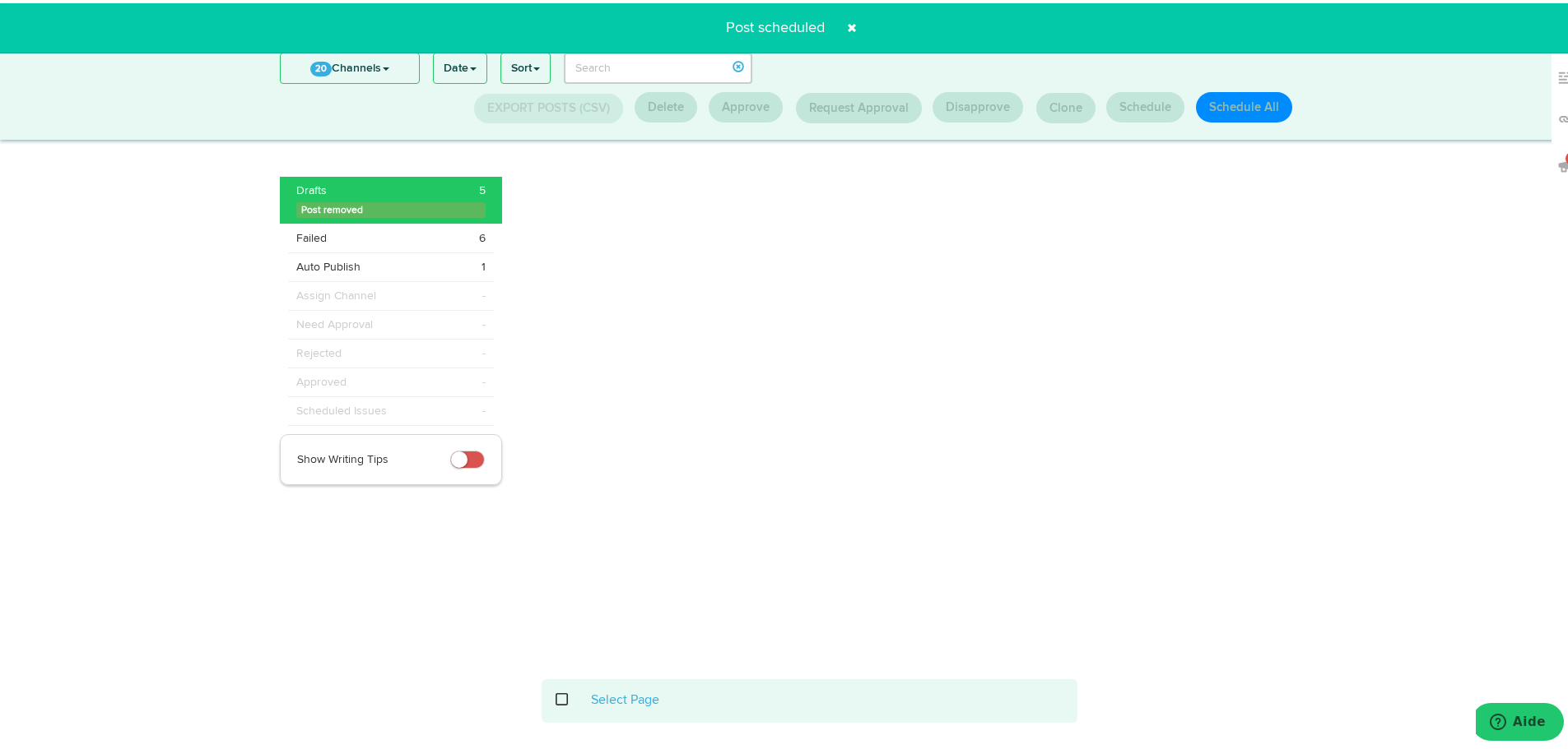
scroll to position [245, 0]
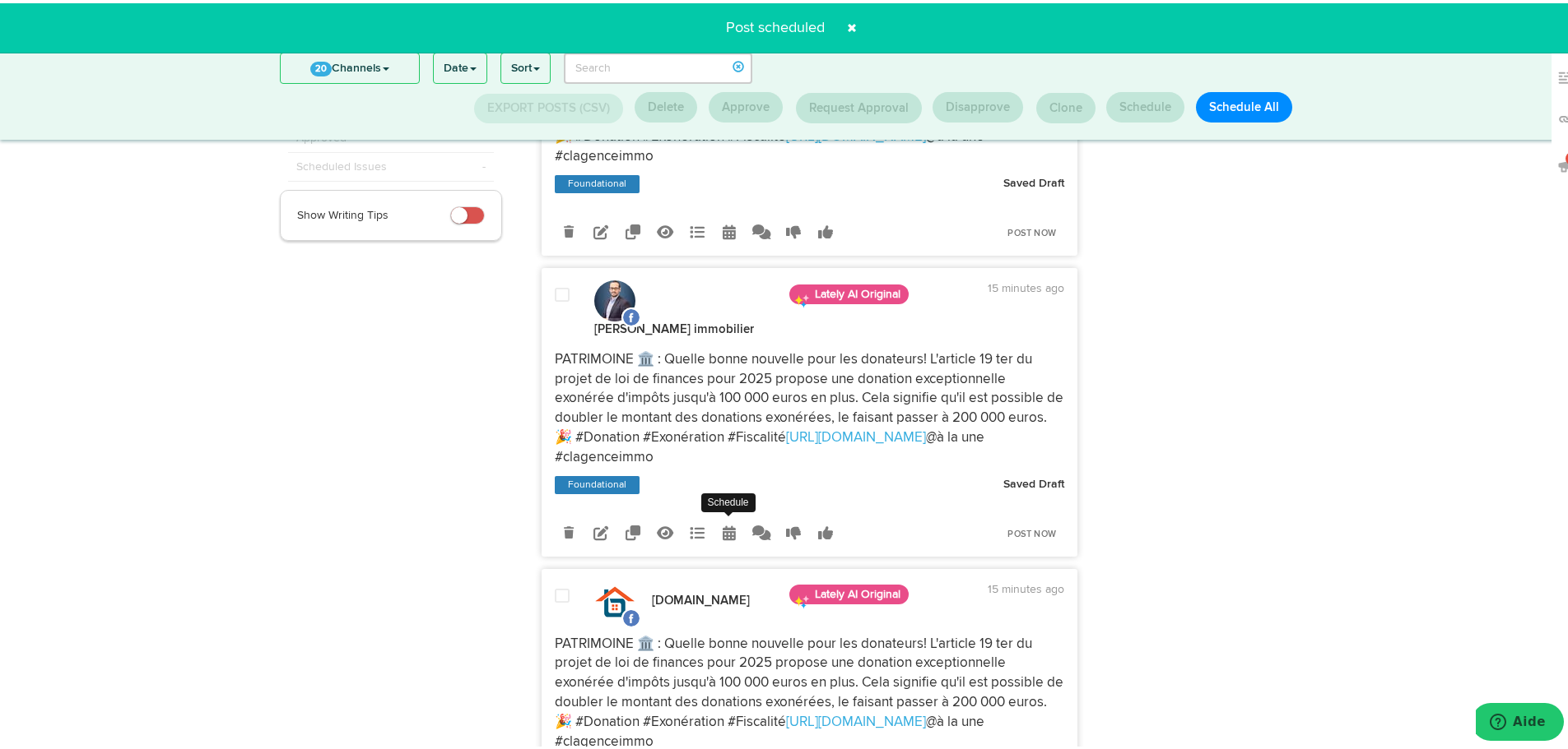
click at [715, 533] on link at bounding box center [729, 530] width 29 height 29
radio input "true"
select select "4"
select select "43"
select select "PM"
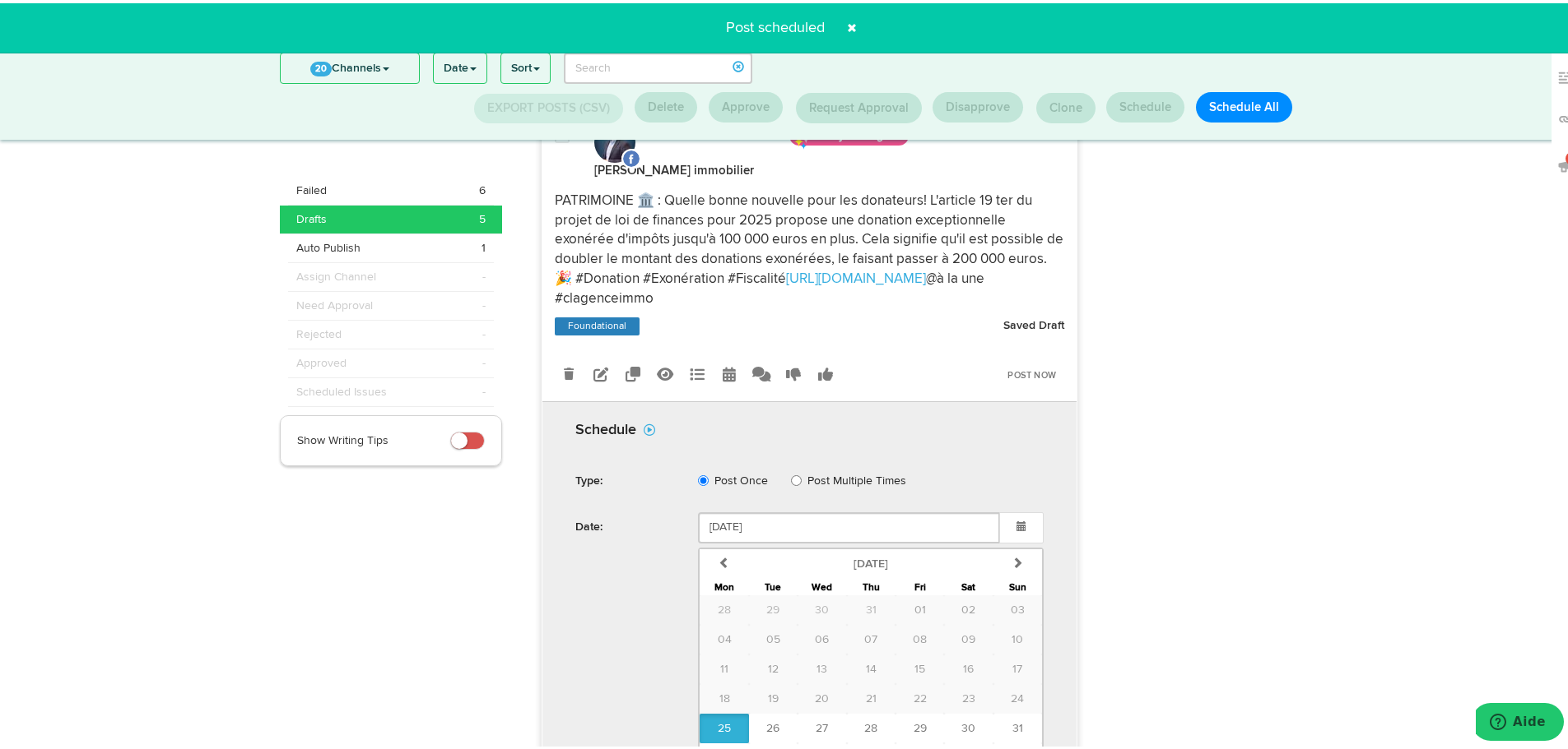
scroll to position [409, 0]
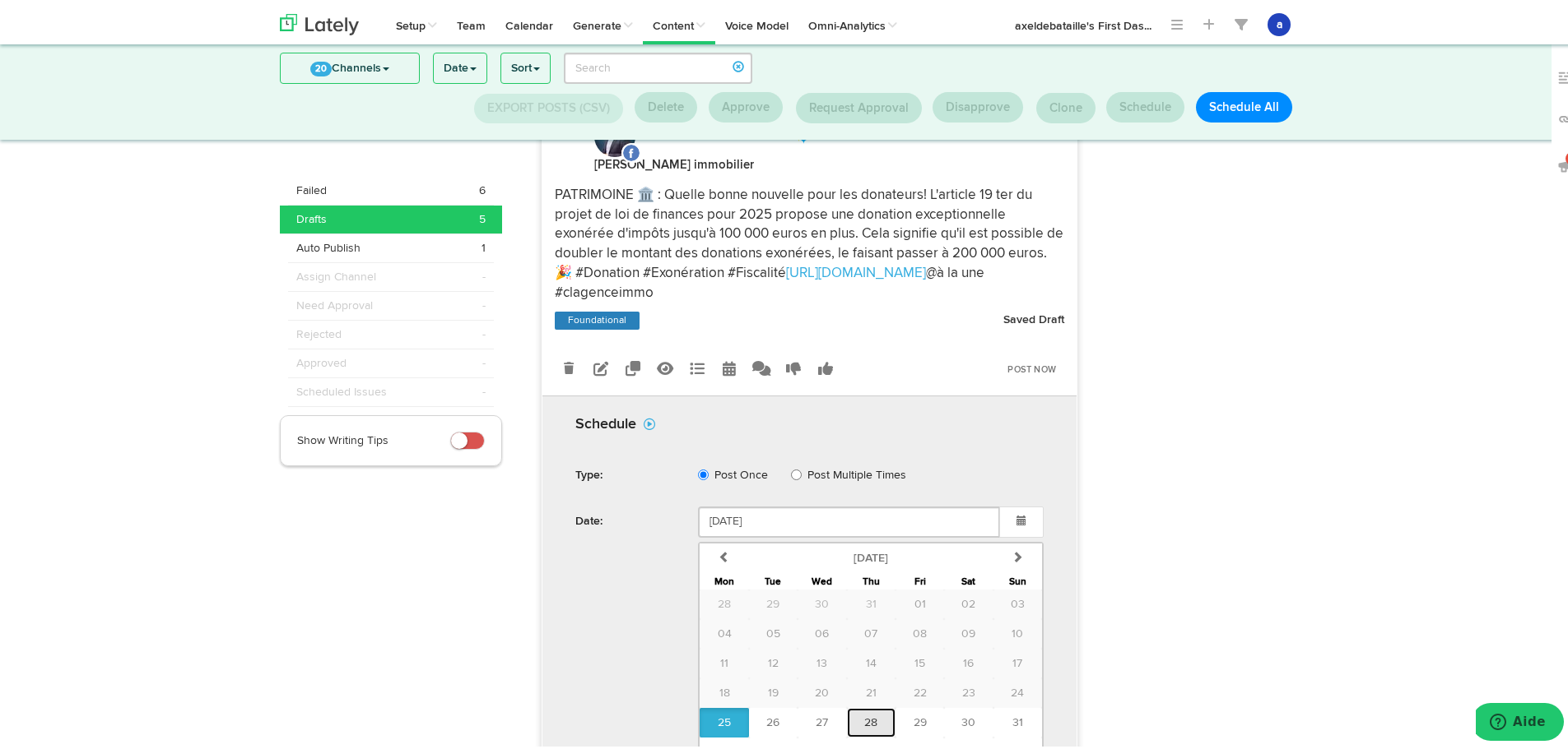
click at [866, 717] on span "28" at bounding box center [870, 720] width 13 height 12
type input "[DATE]"
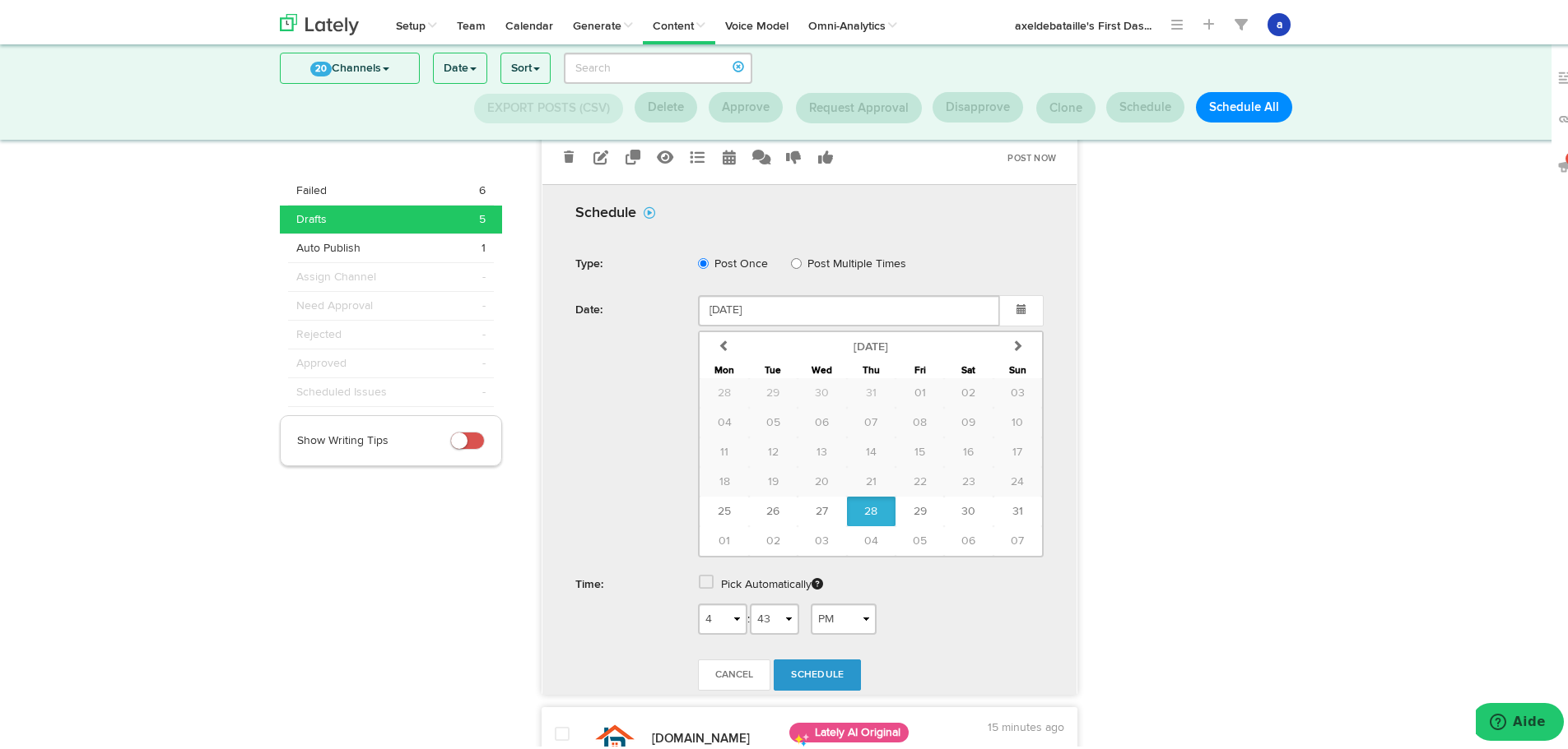
scroll to position [670, 0]
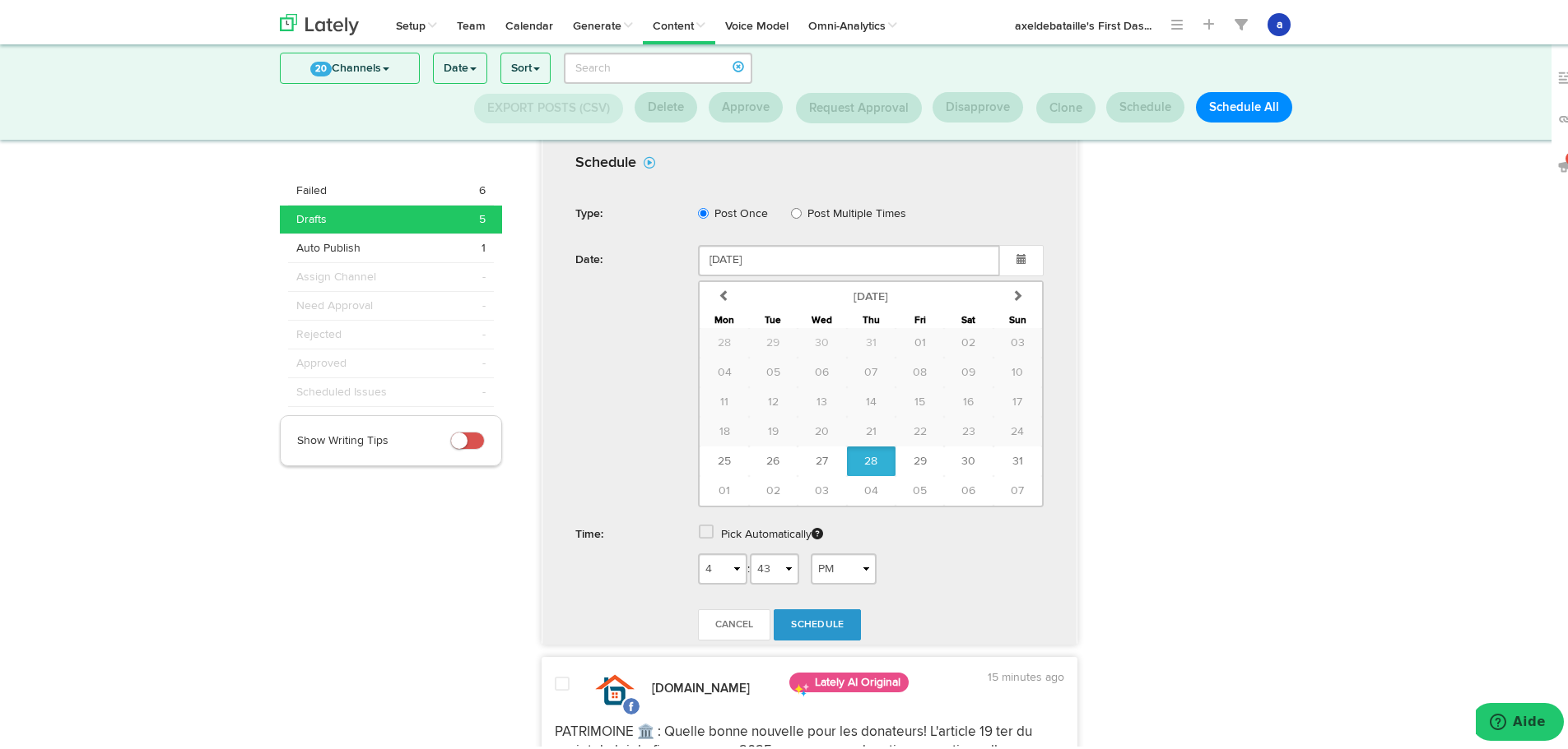
drag, startPoint x: 719, startPoint y: 526, endPoint x: 704, endPoint y: 539, distance: 19.8
click at [721, 532] on label "Pick Automatically" at bounding box center [772, 531] width 102 height 30
click at [698, 530] on span at bounding box center [705, 529] width 15 height 17
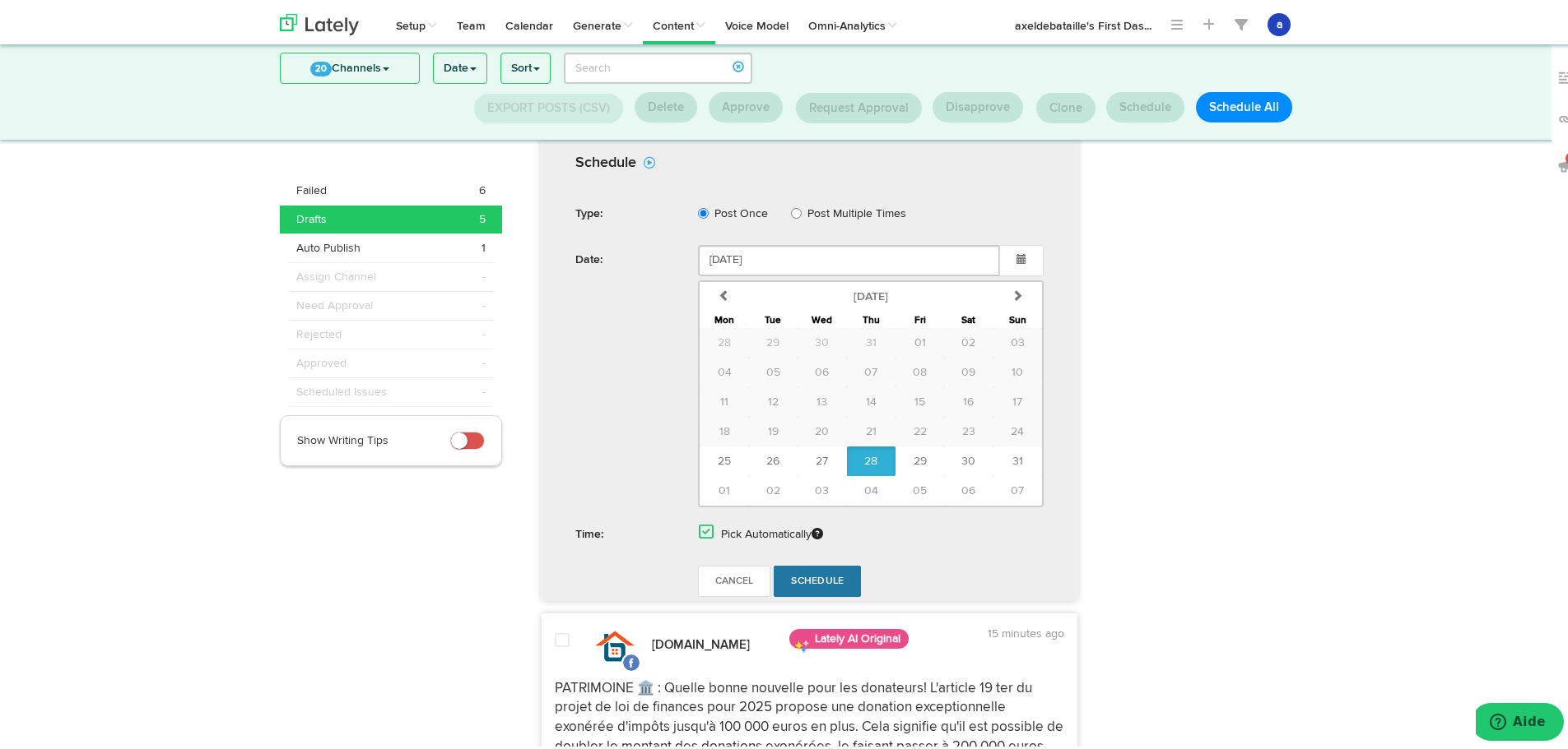
click at [840, 567] on link "Schedule" at bounding box center [817, 578] width 88 height 31
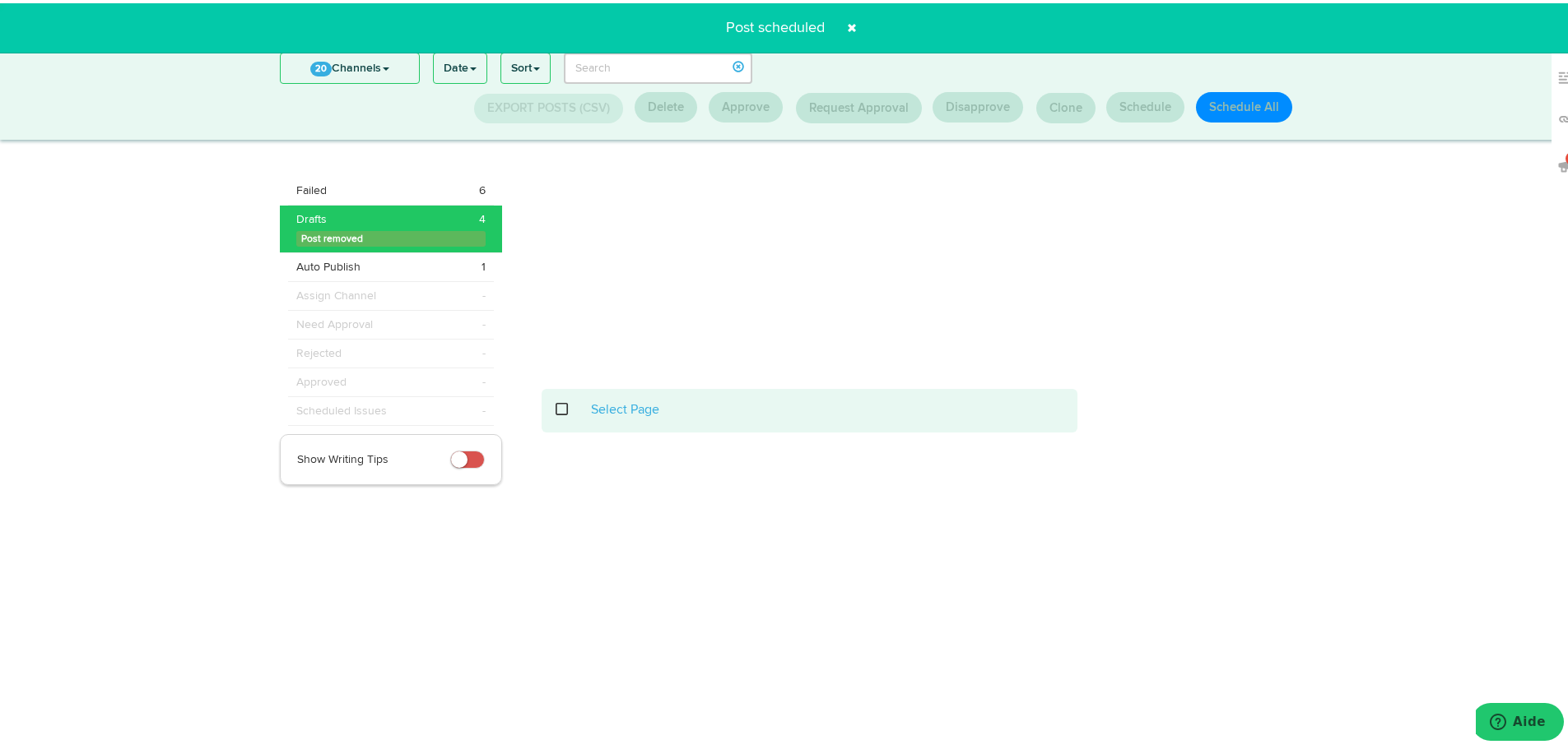
scroll to position [216, 0]
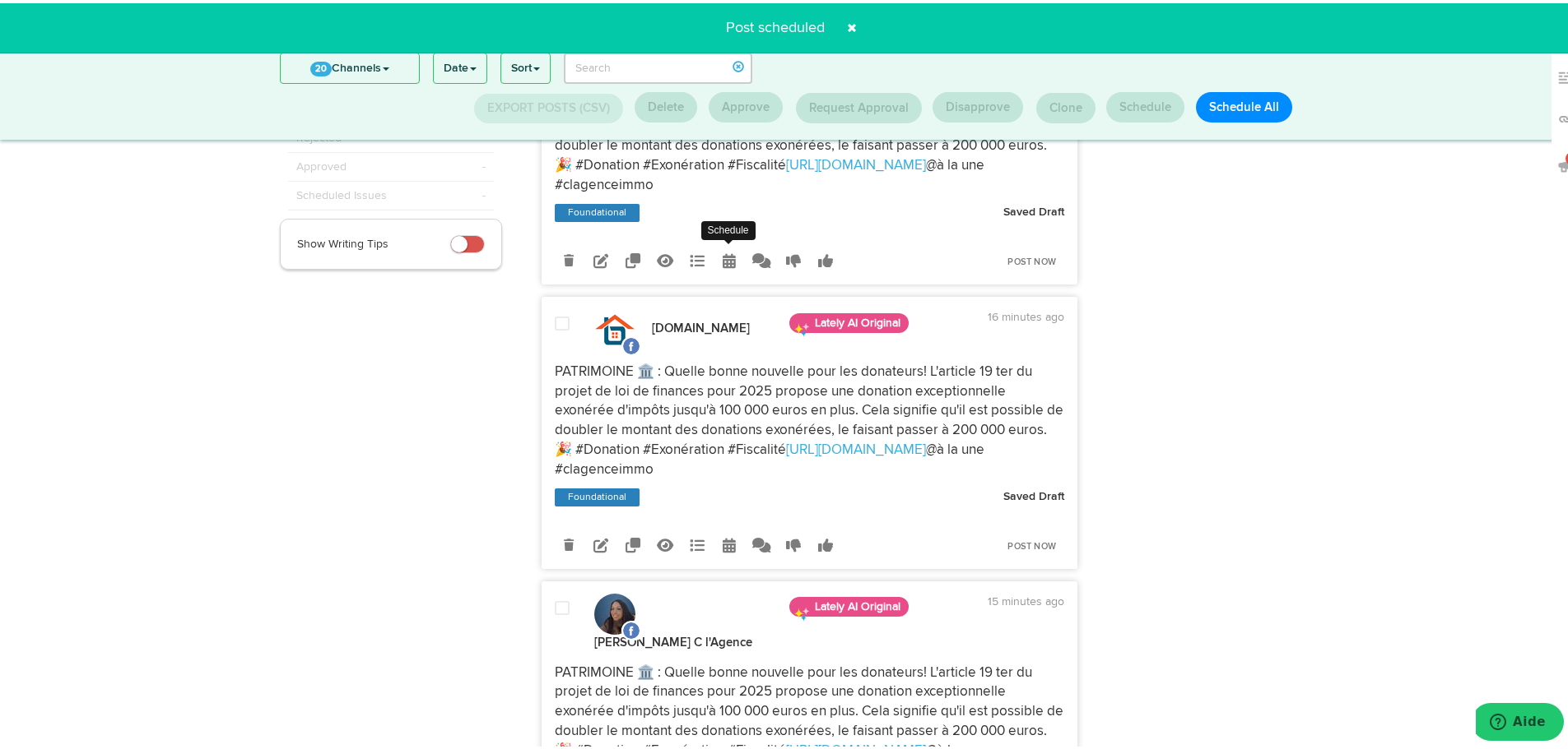
click at [726, 250] on icon at bounding box center [728, 257] width 13 height 15
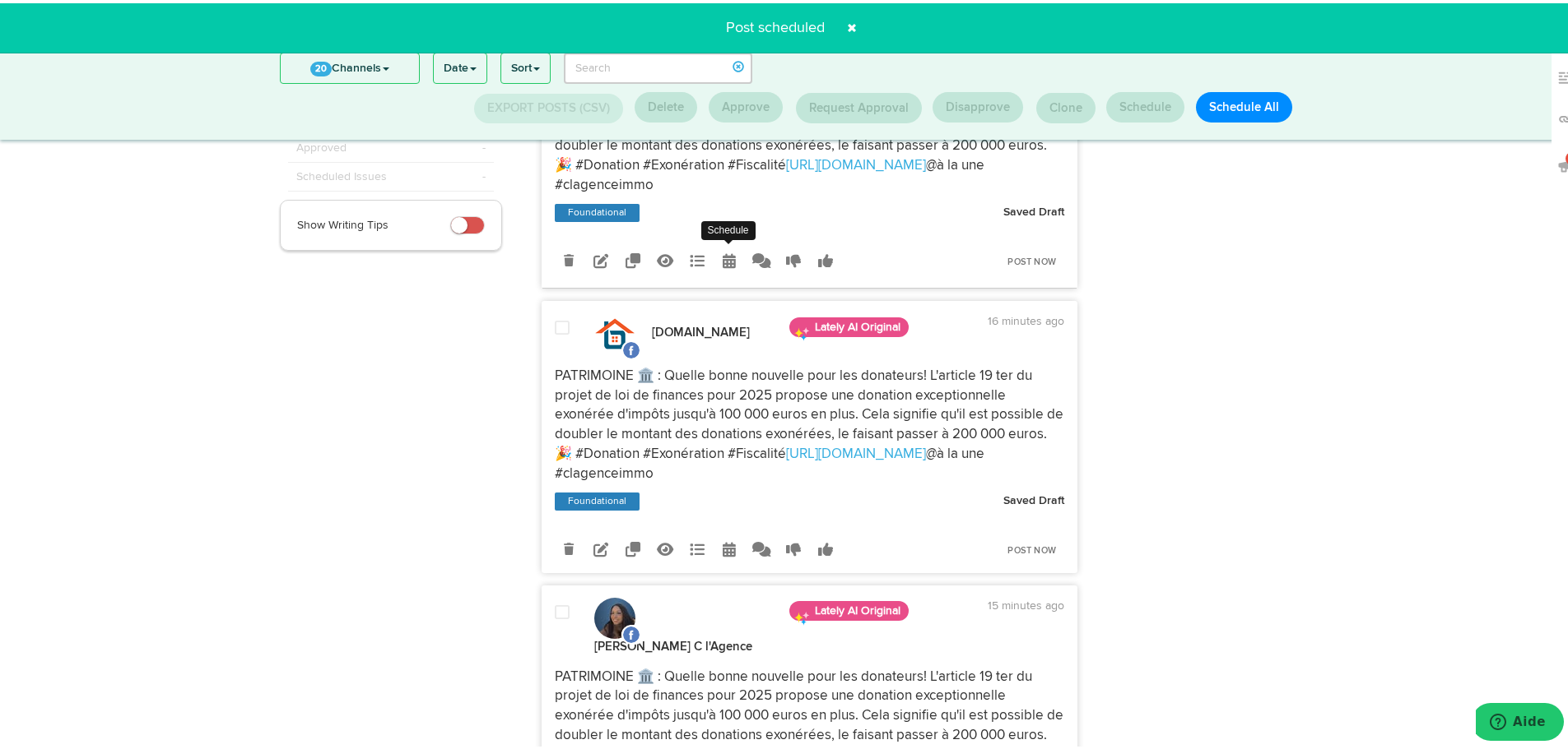
radio input "true"
select select "4"
select select "43"
select select "PM"
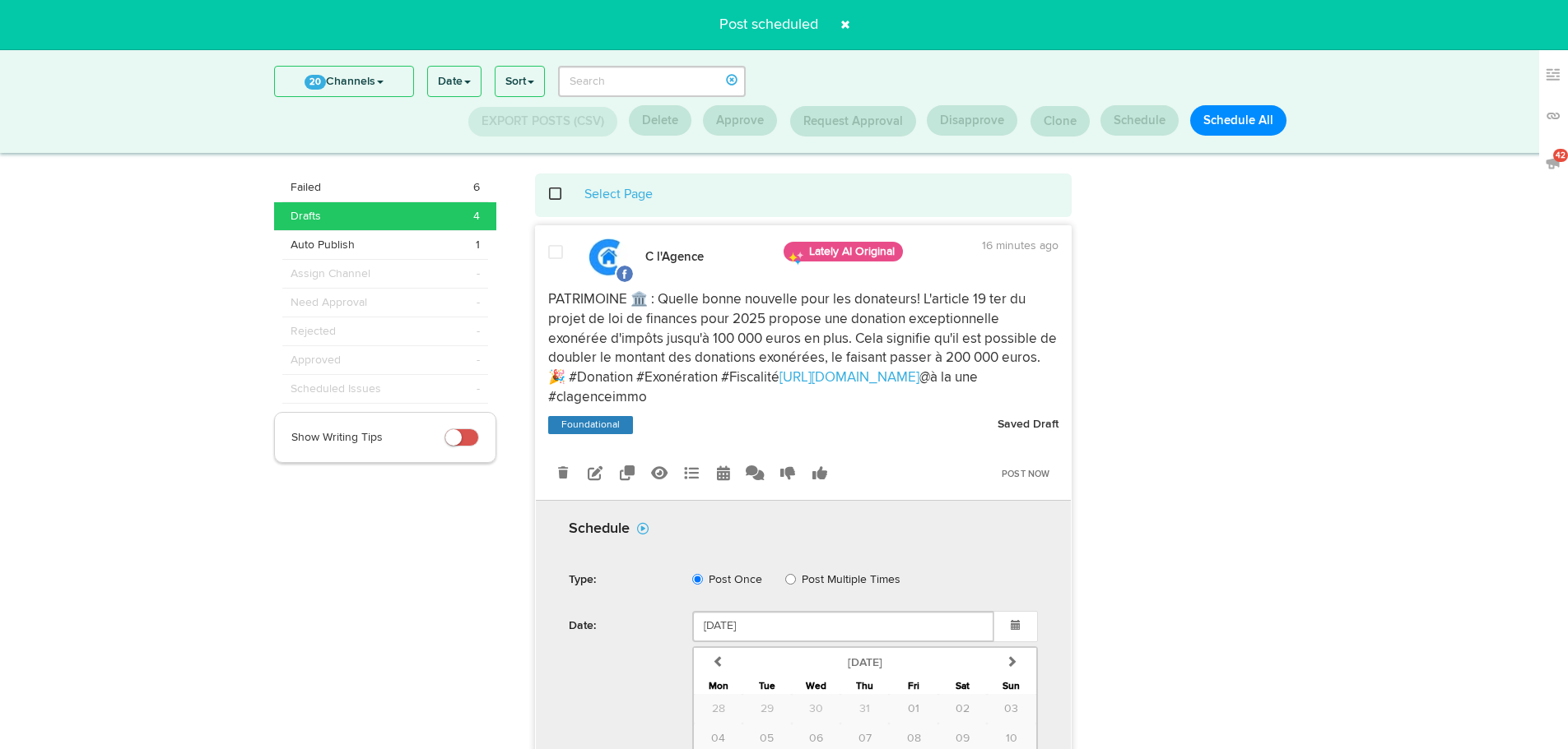
select select "4"
select select "43"
select select "PM"
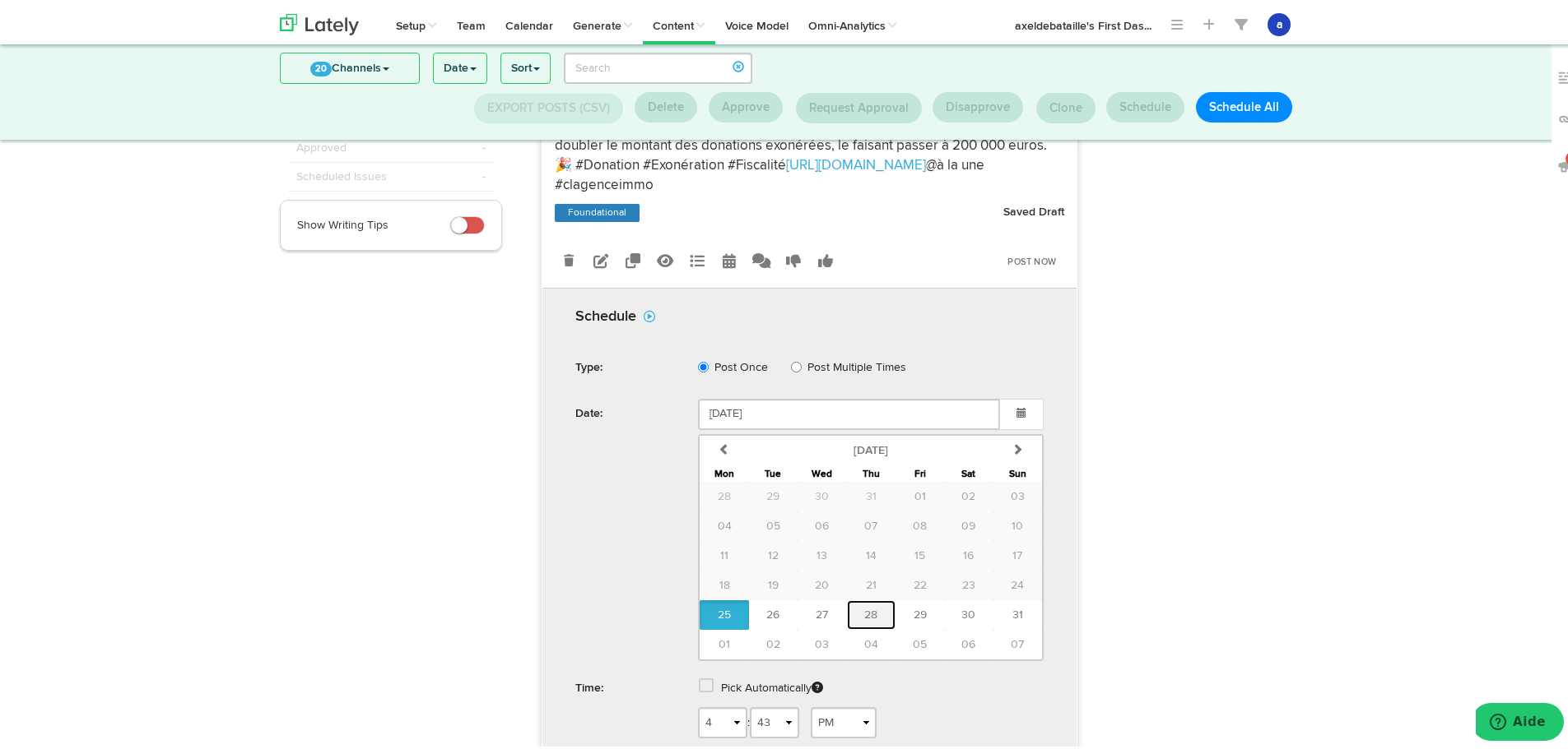
click at [864, 613] on span "28" at bounding box center [870, 613] width 13 height 12
type input "[DATE]"
click at [698, 685] on span at bounding box center [705, 682] width 15 height 17
click at [807, 730] on span "Schedule" at bounding box center [817, 732] width 53 height 10
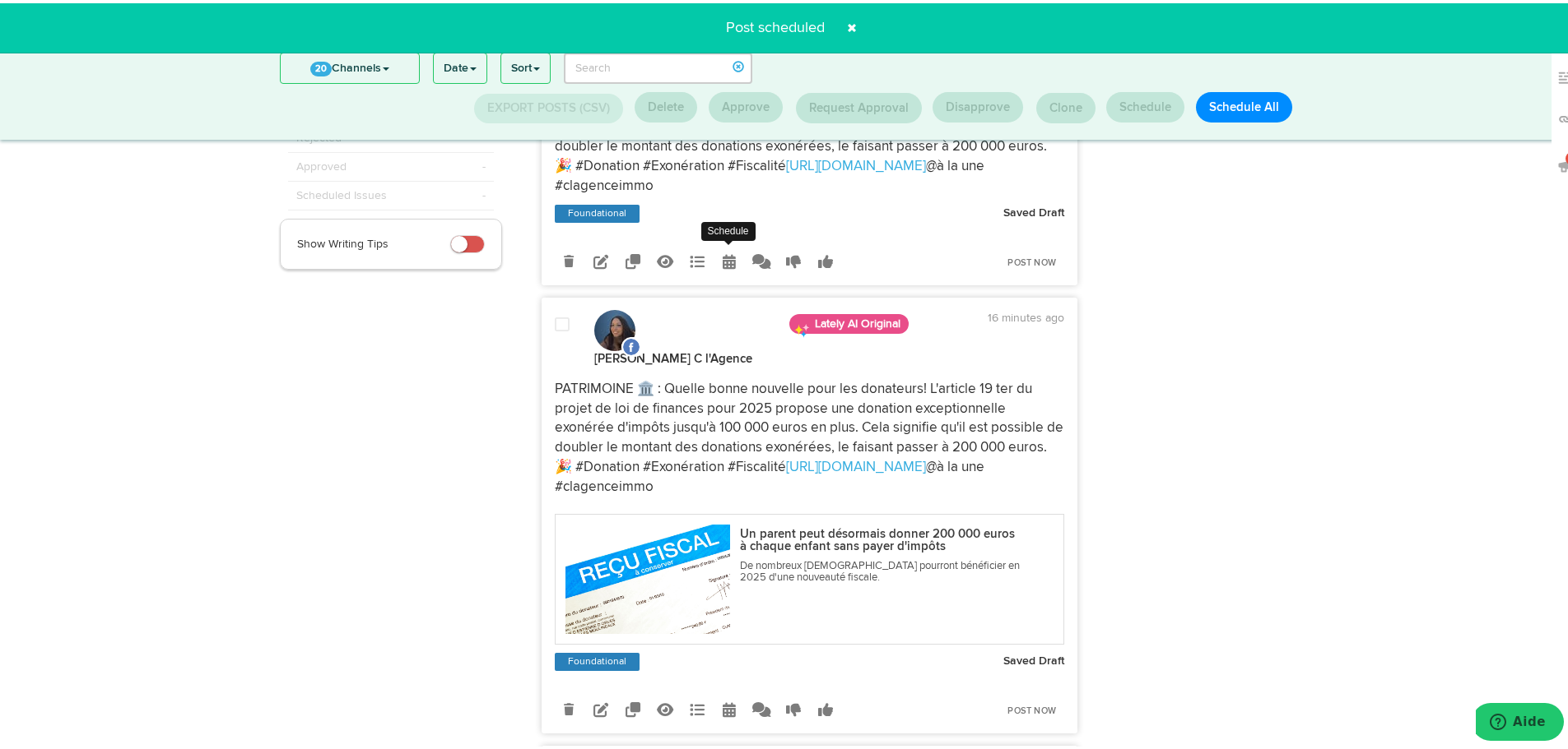
click at [722, 257] on icon at bounding box center [728, 258] width 13 height 15
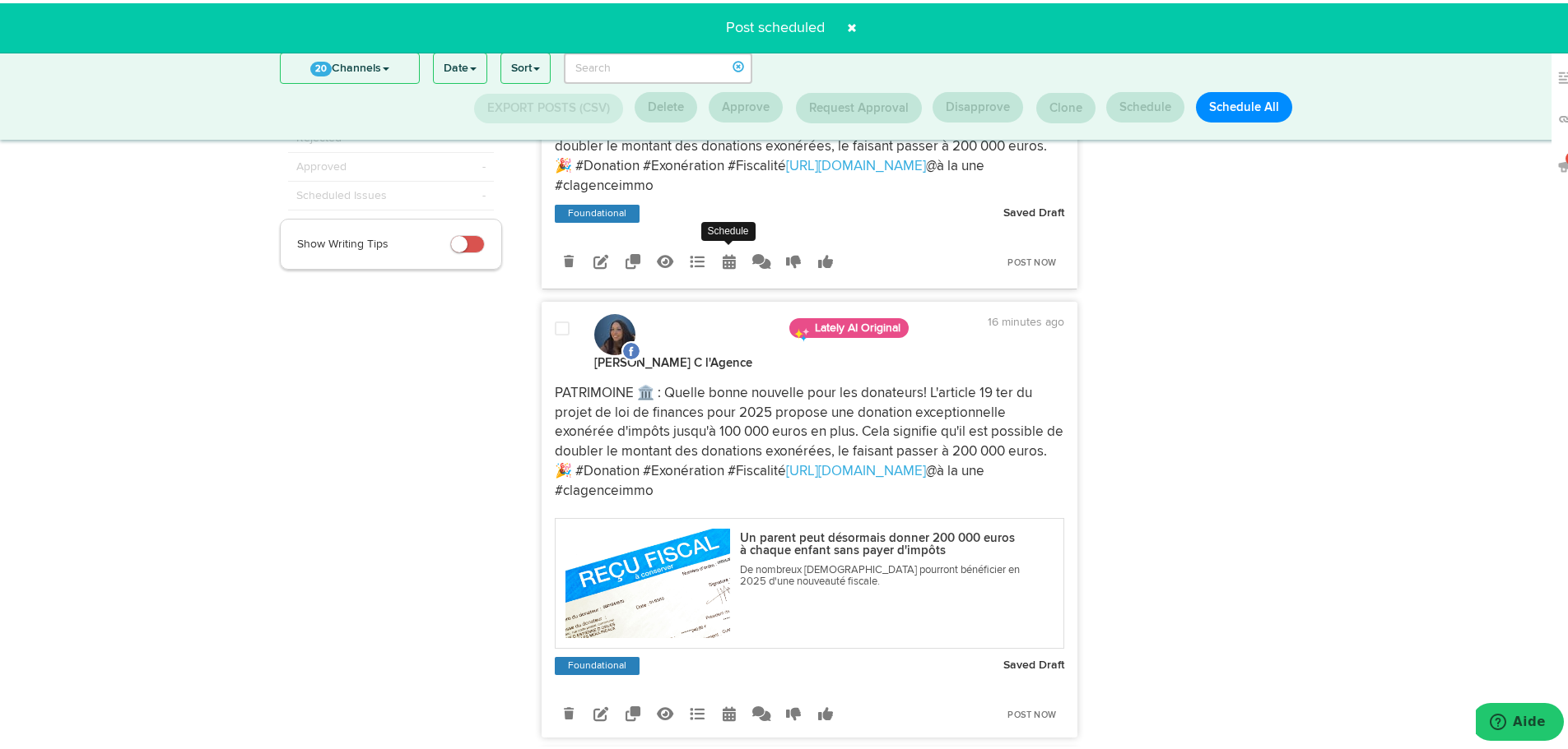
radio input "true"
select select "4"
select select "43"
select select "PM"
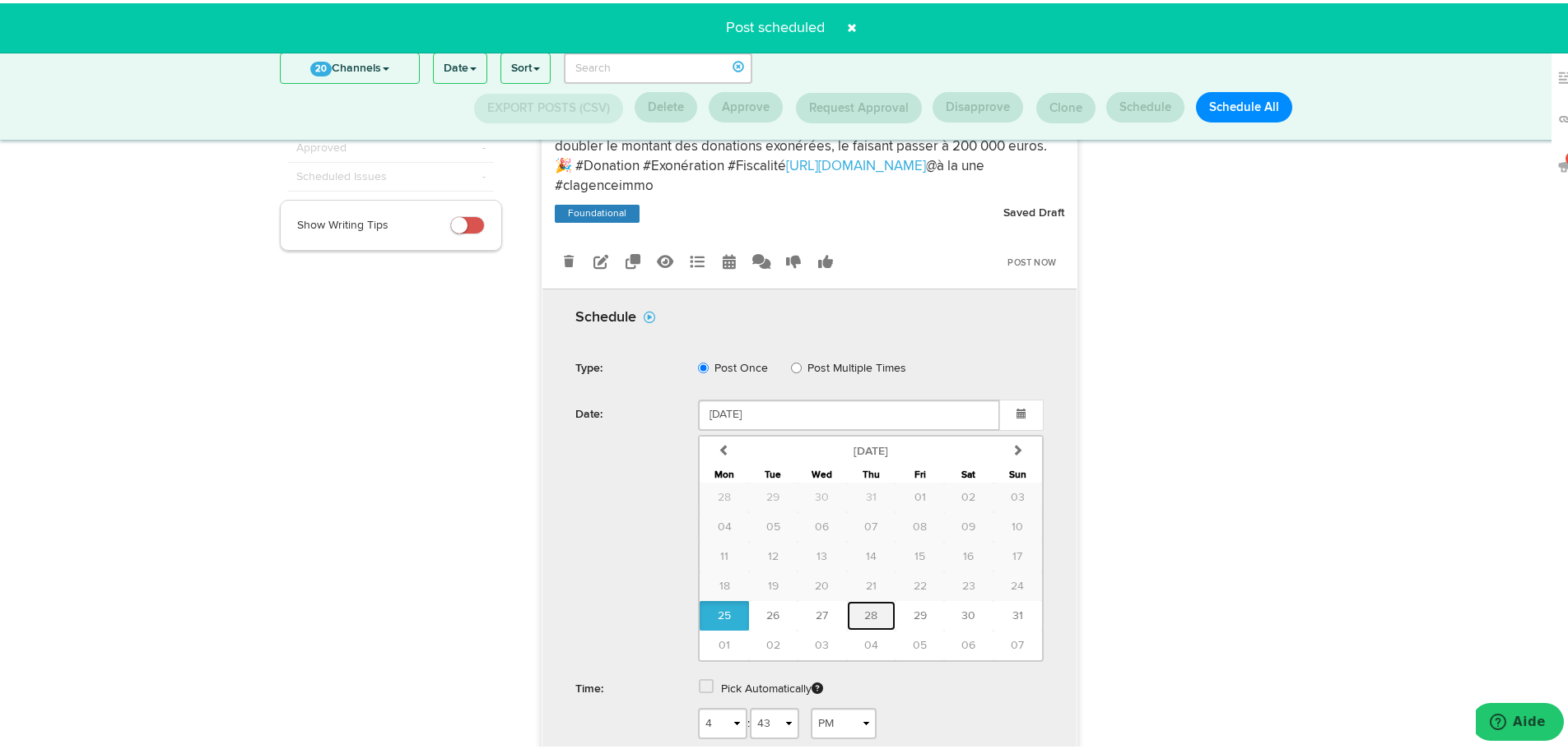
click at [859, 602] on button "28" at bounding box center [871, 613] width 49 height 30
type input "[DATE]"
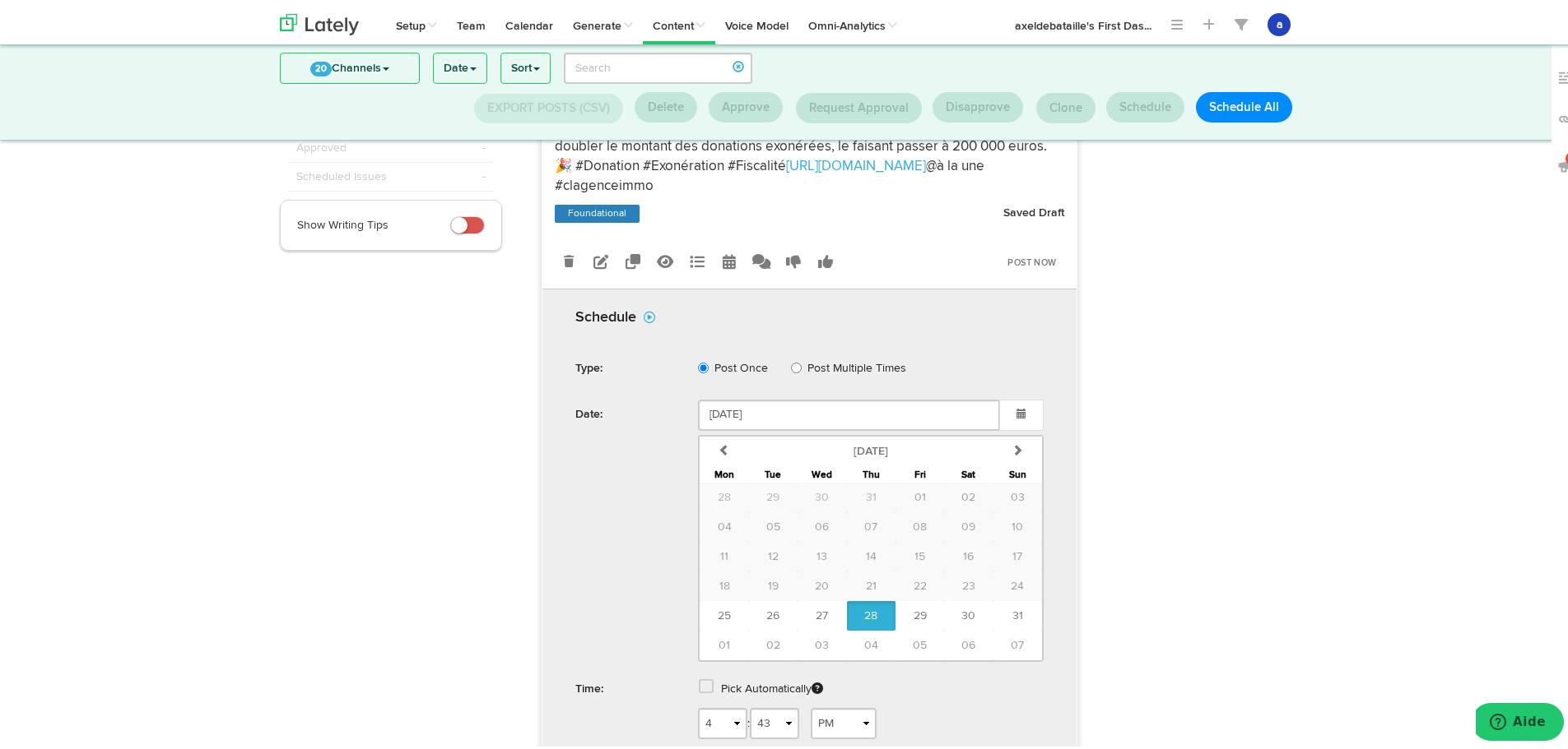
click at [721, 687] on label "Pick Automatically" at bounding box center [772, 686] width 102 height 30
click at [698, 683] on span at bounding box center [705, 683] width 15 height 17
click at [817, 729] on span "Schedule" at bounding box center [817, 733] width 53 height 10
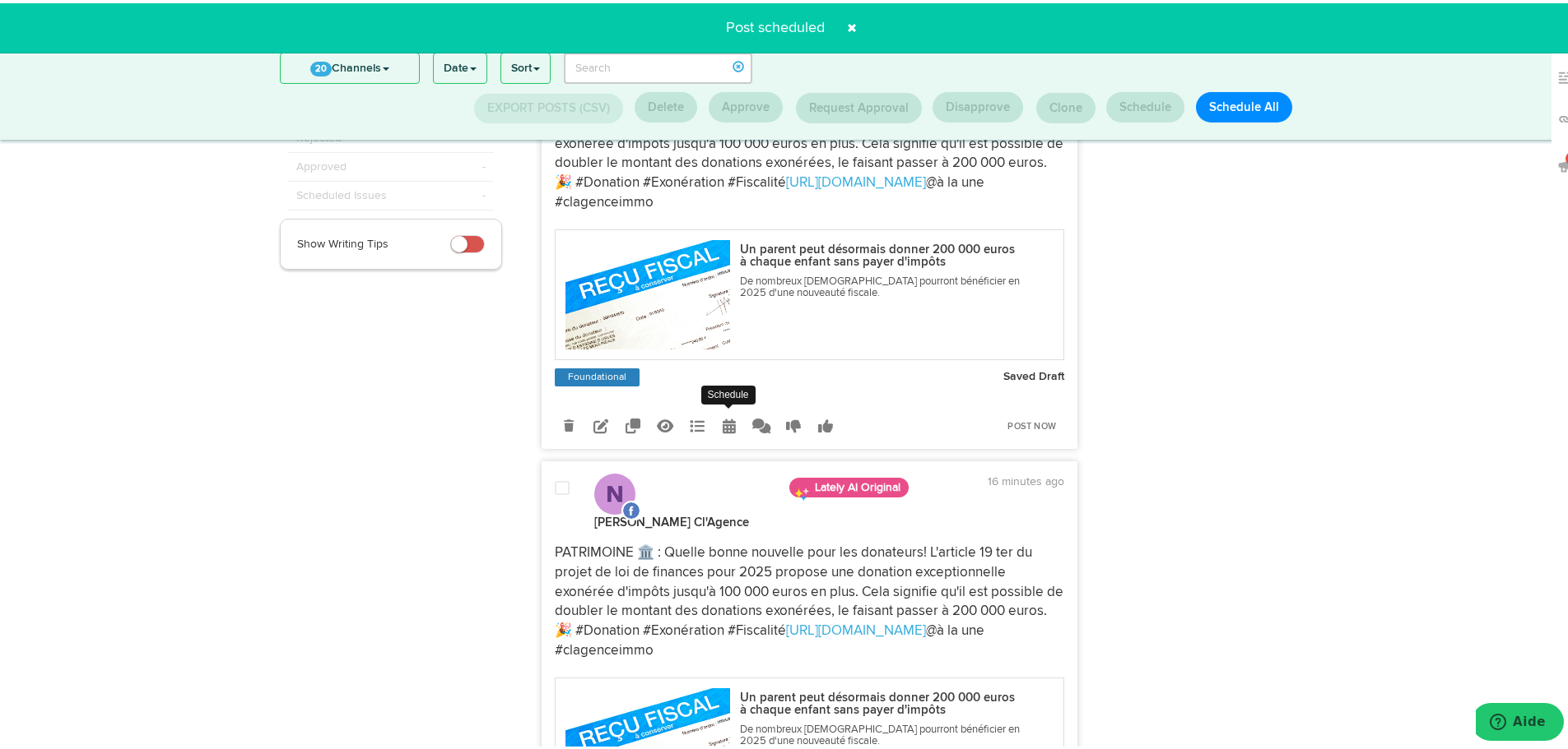
click at [724, 431] on icon at bounding box center [728, 423] width 13 height 15
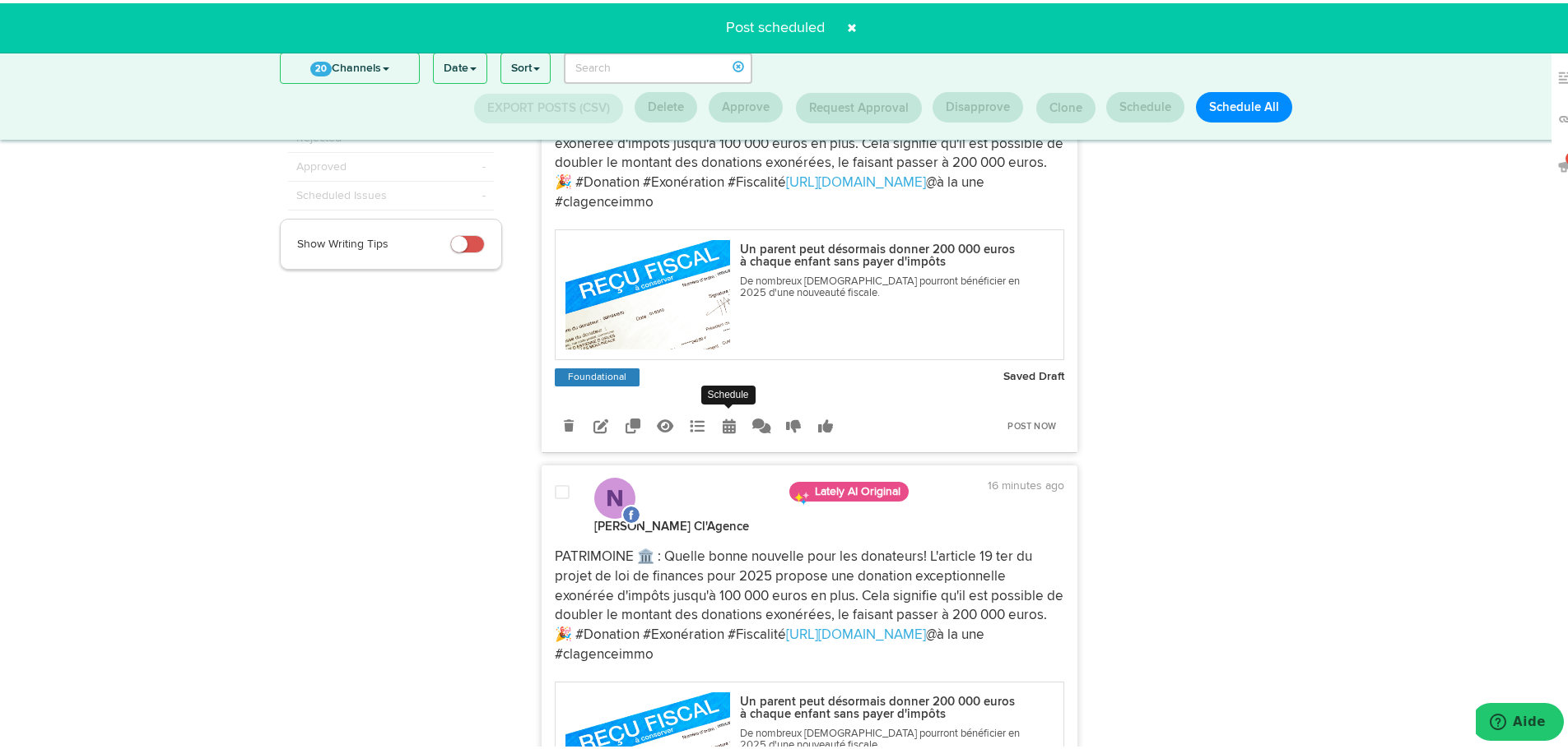
radio input "true"
select select "4"
select select "43"
select select "PM"
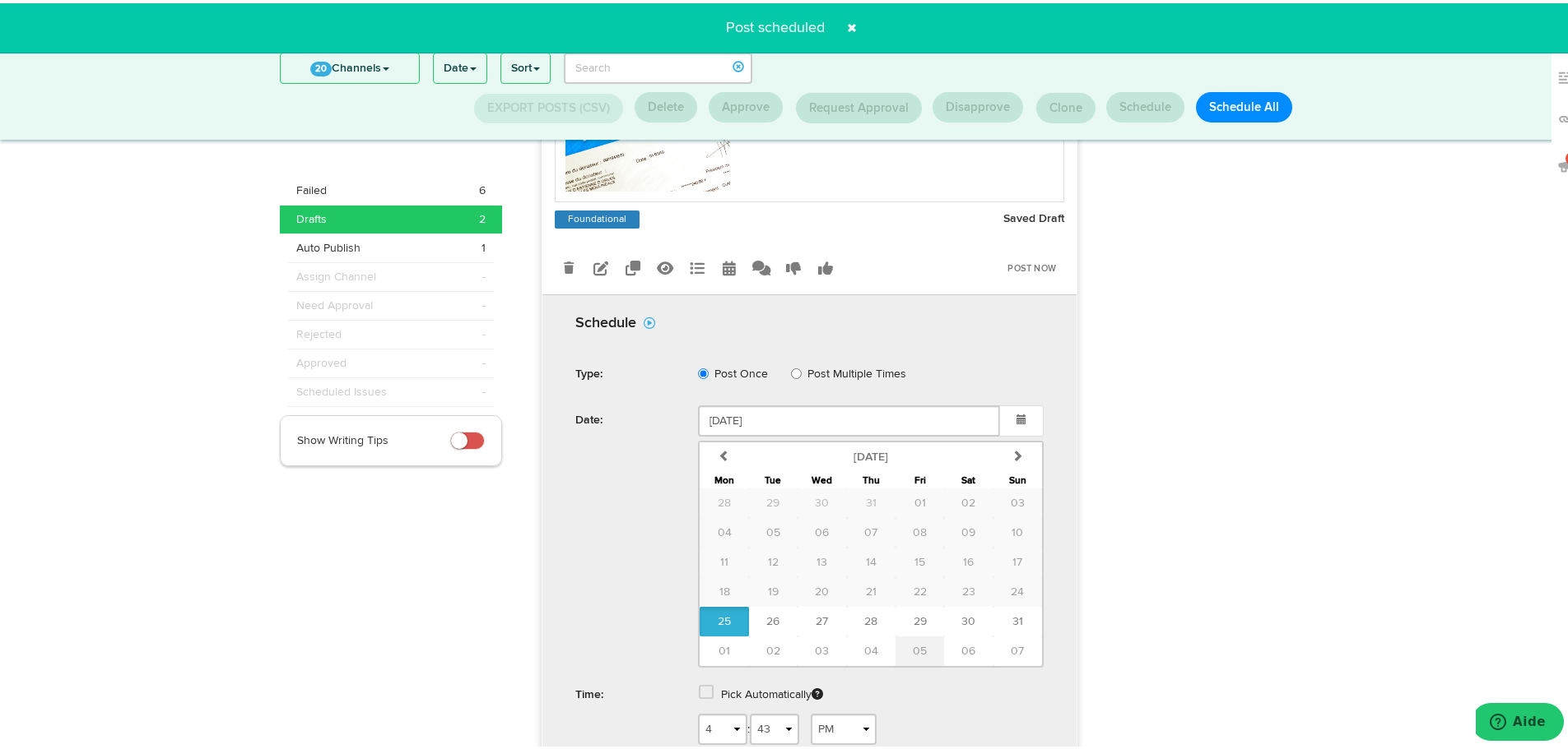
scroll to position [380, 0]
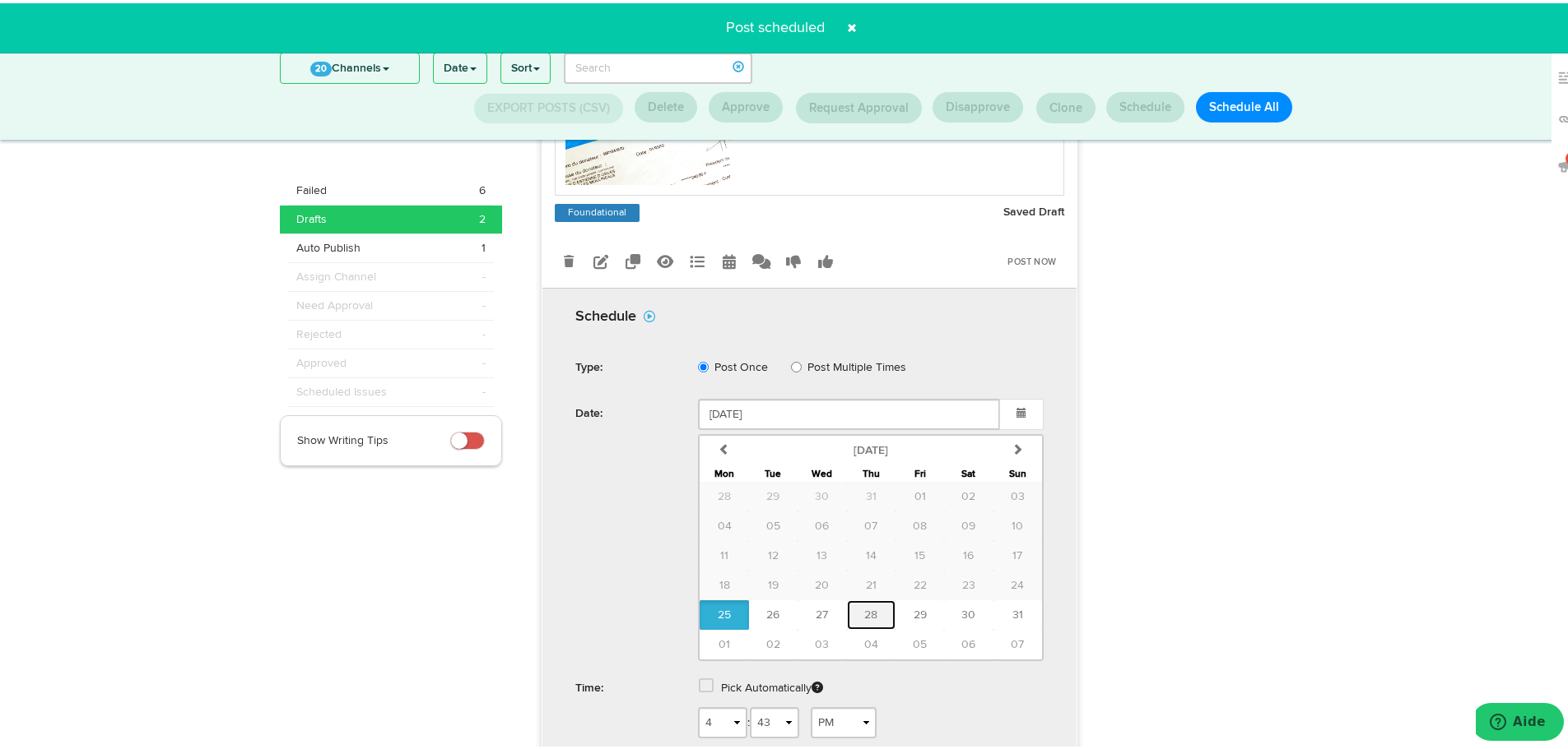
click at [867, 607] on span "28" at bounding box center [870, 613] width 13 height 12
type input "[DATE]"
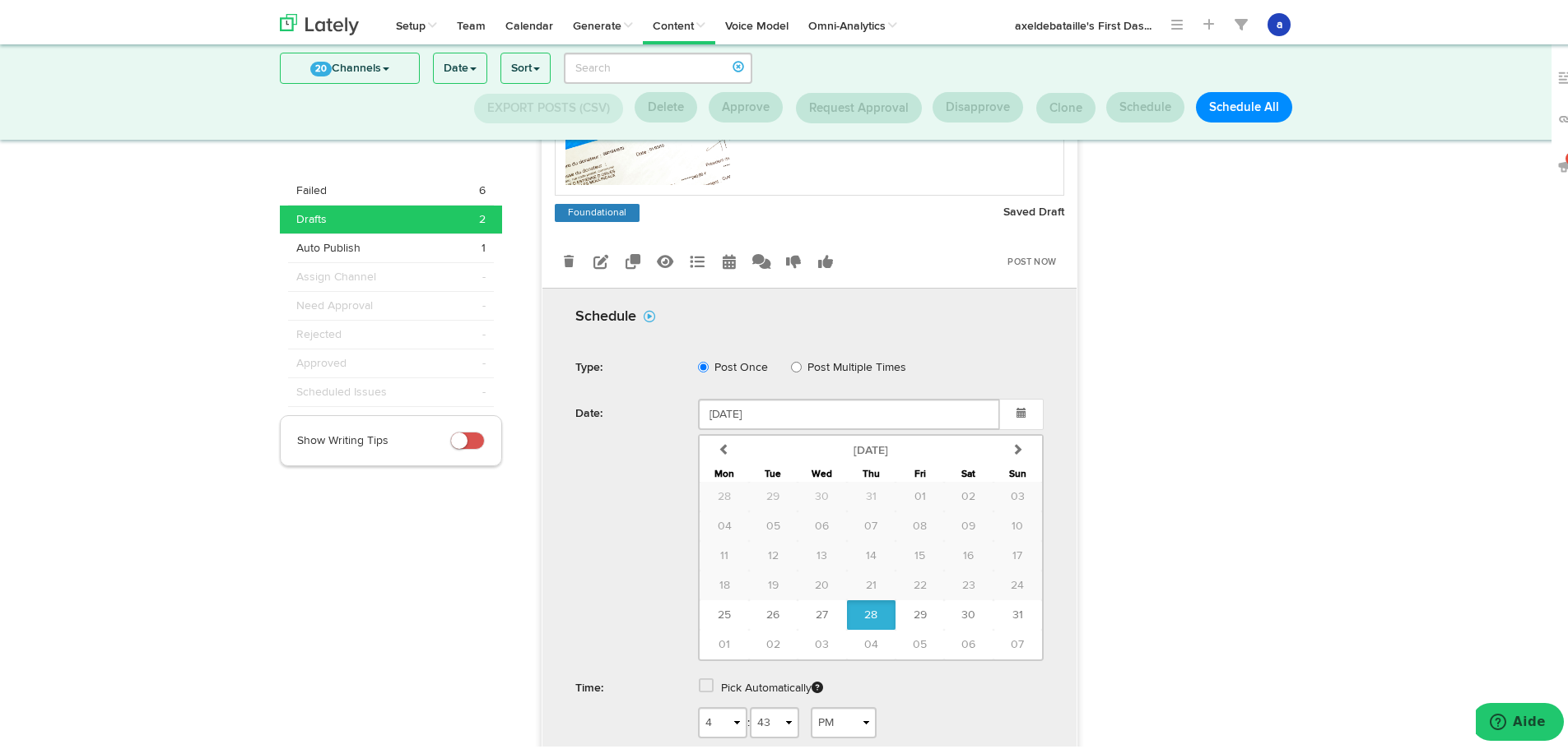
click at [698, 686] on span at bounding box center [705, 682] width 15 height 17
click at [824, 727] on span "Schedule" at bounding box center [817, 732] width 53 height 10
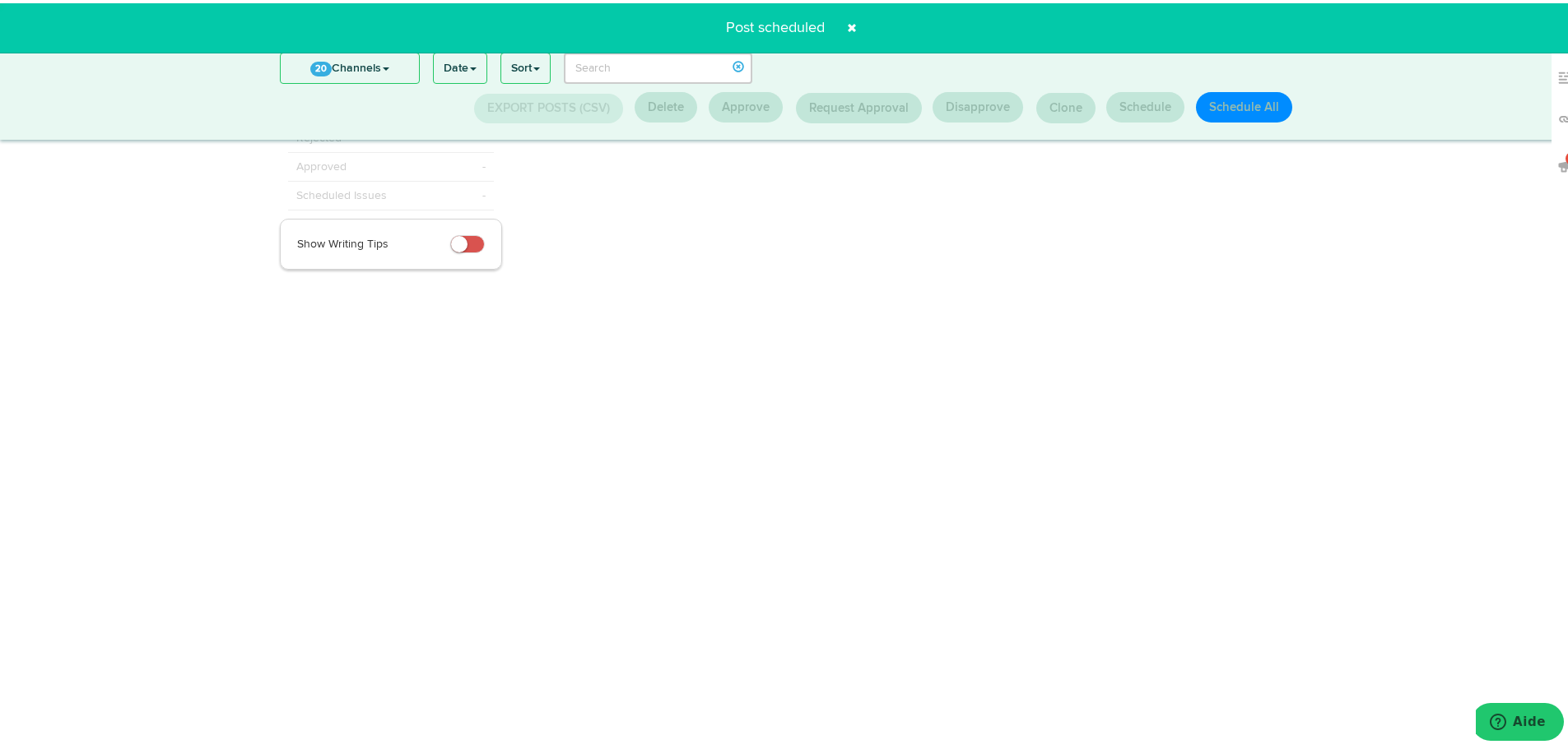
scroll to position [47, 0]
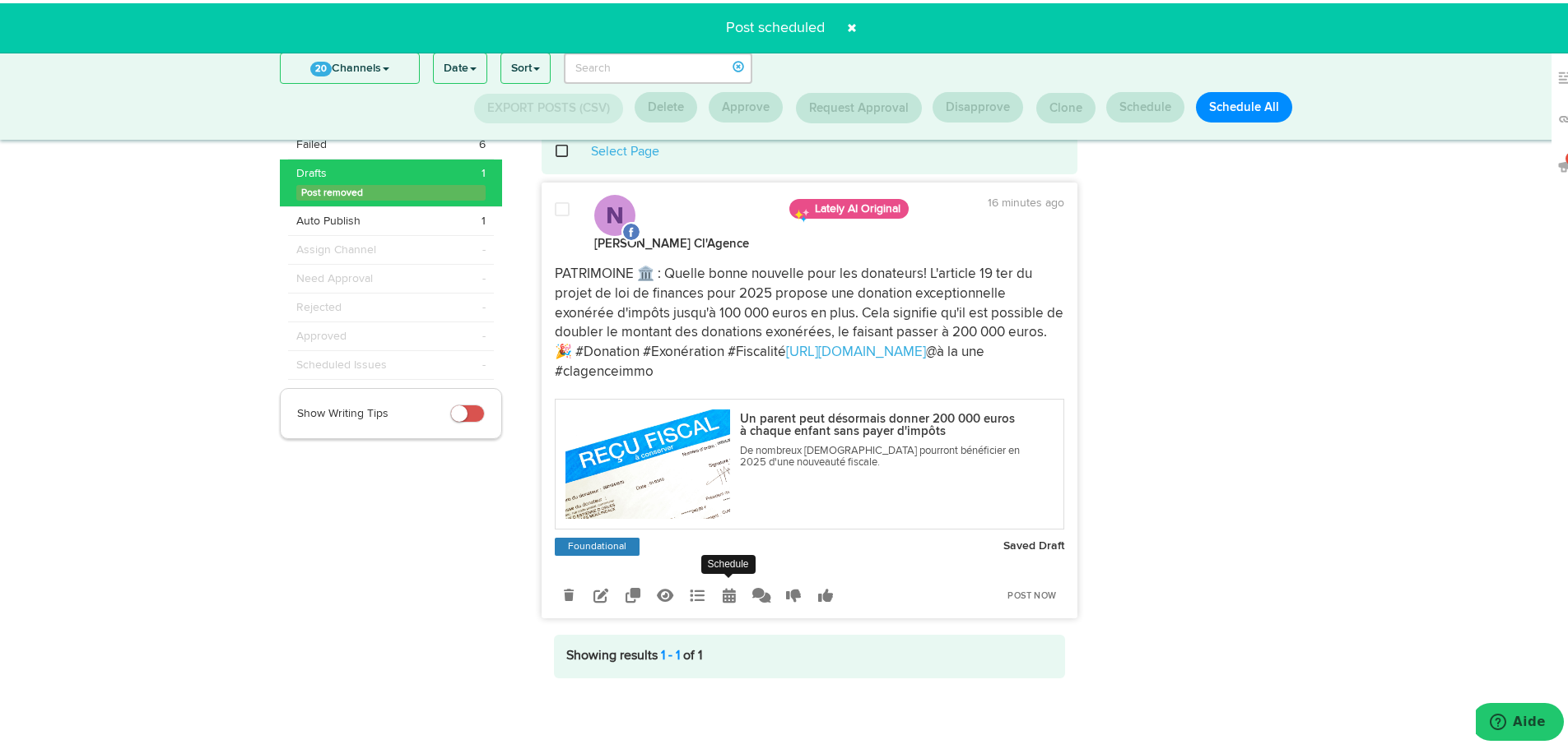
drag, startPoint x: 726, startPoint y: 602, endPoint x: 722, endPoint y: 592, distance: 10.8
click at [723, 593] on link at bounding box center [729, 592] width 29 height 29
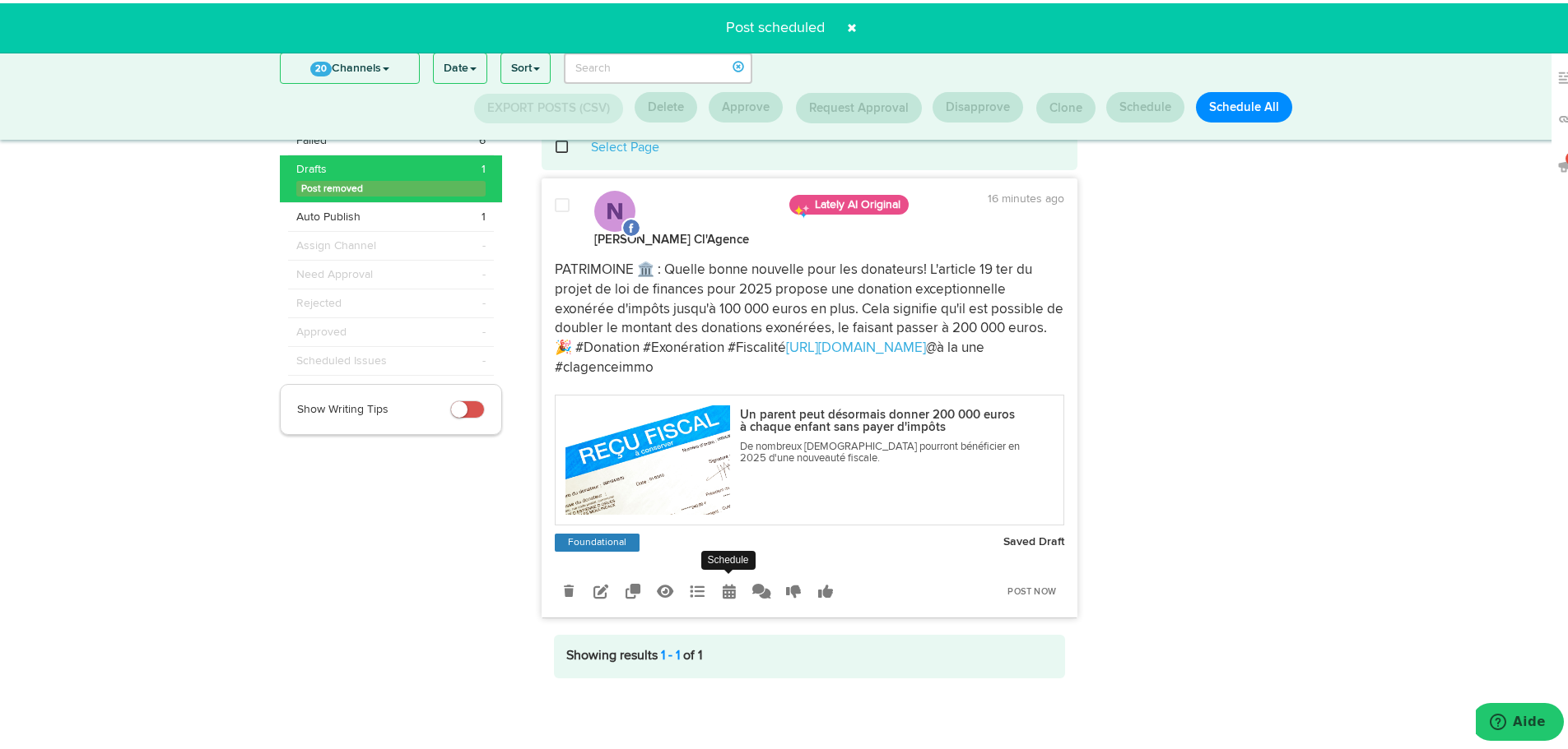
radio input "true"
select select "4"
select select "43"
select select "PM"
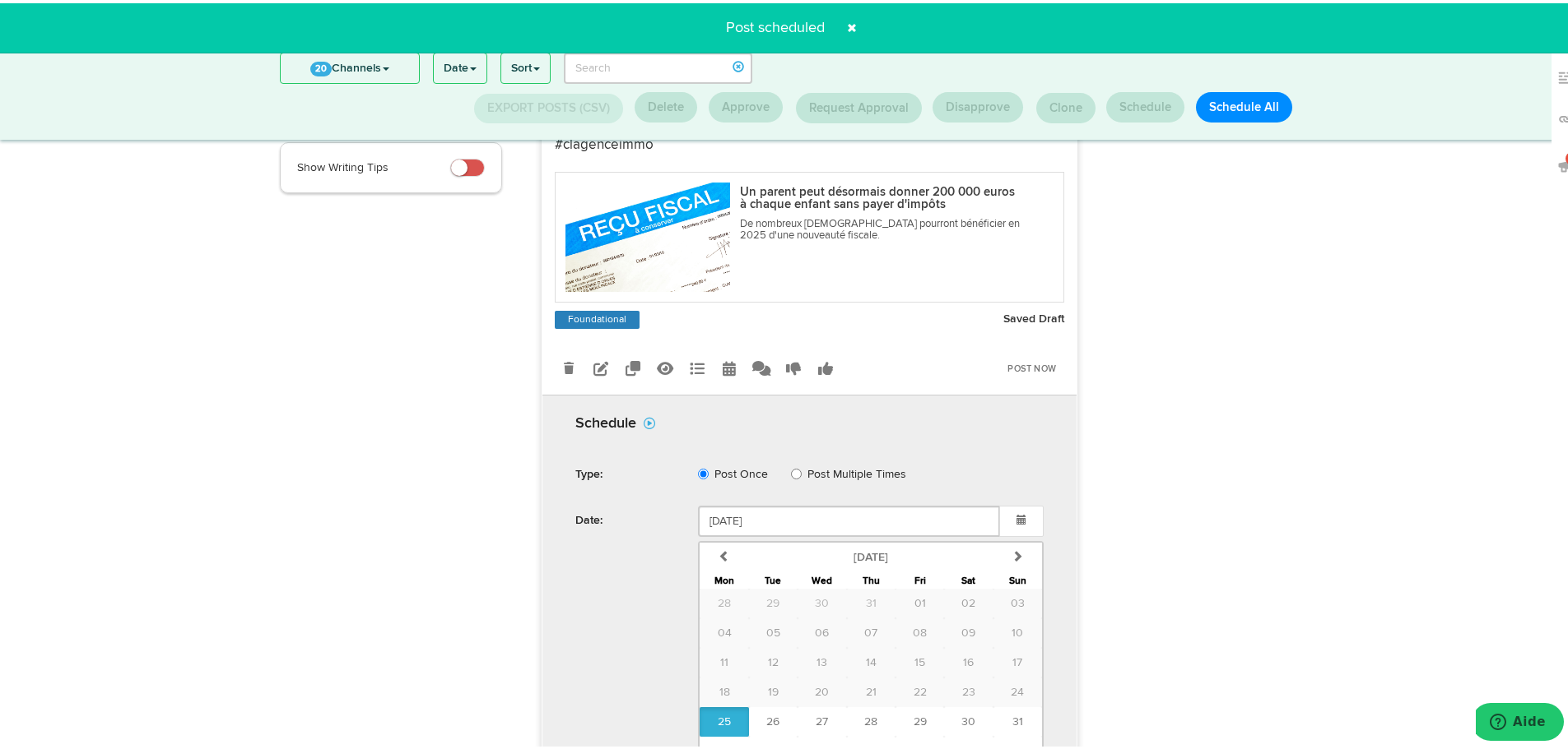
scroll to position [380, 0]
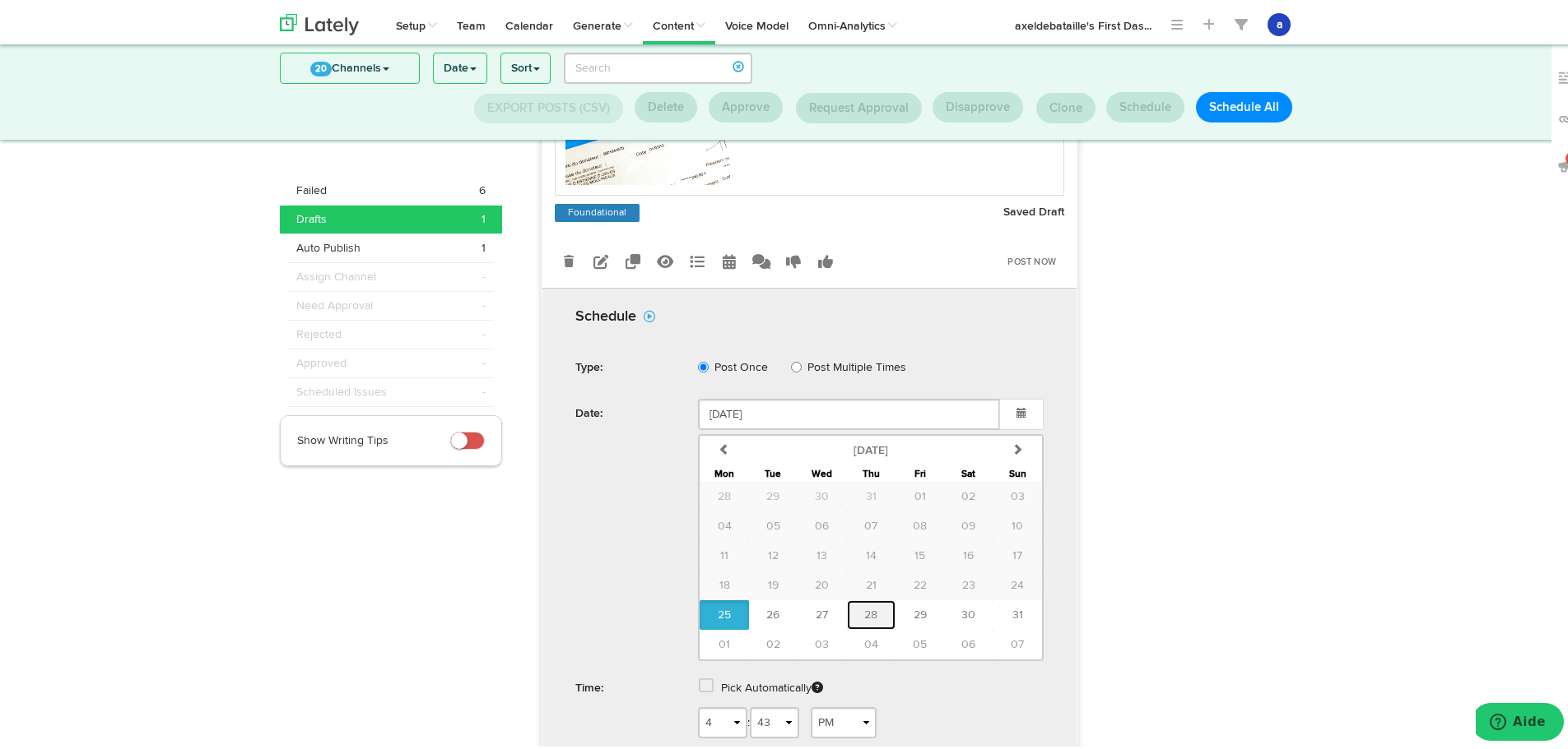
click at [874, 613] on button "28" at bounding box center [871, 612] width 49 height 30
type input "[DATE]"
click at [700, 680] on span at bounding box center [705, 682] width 15 height 17
click at [854, 727] on div "Cancel Schedule" at bounding box center [871, 731] width 370 height 31
click at [821, 735] on span "Schedule" at bounding box center [817, 732] width 53 height 10
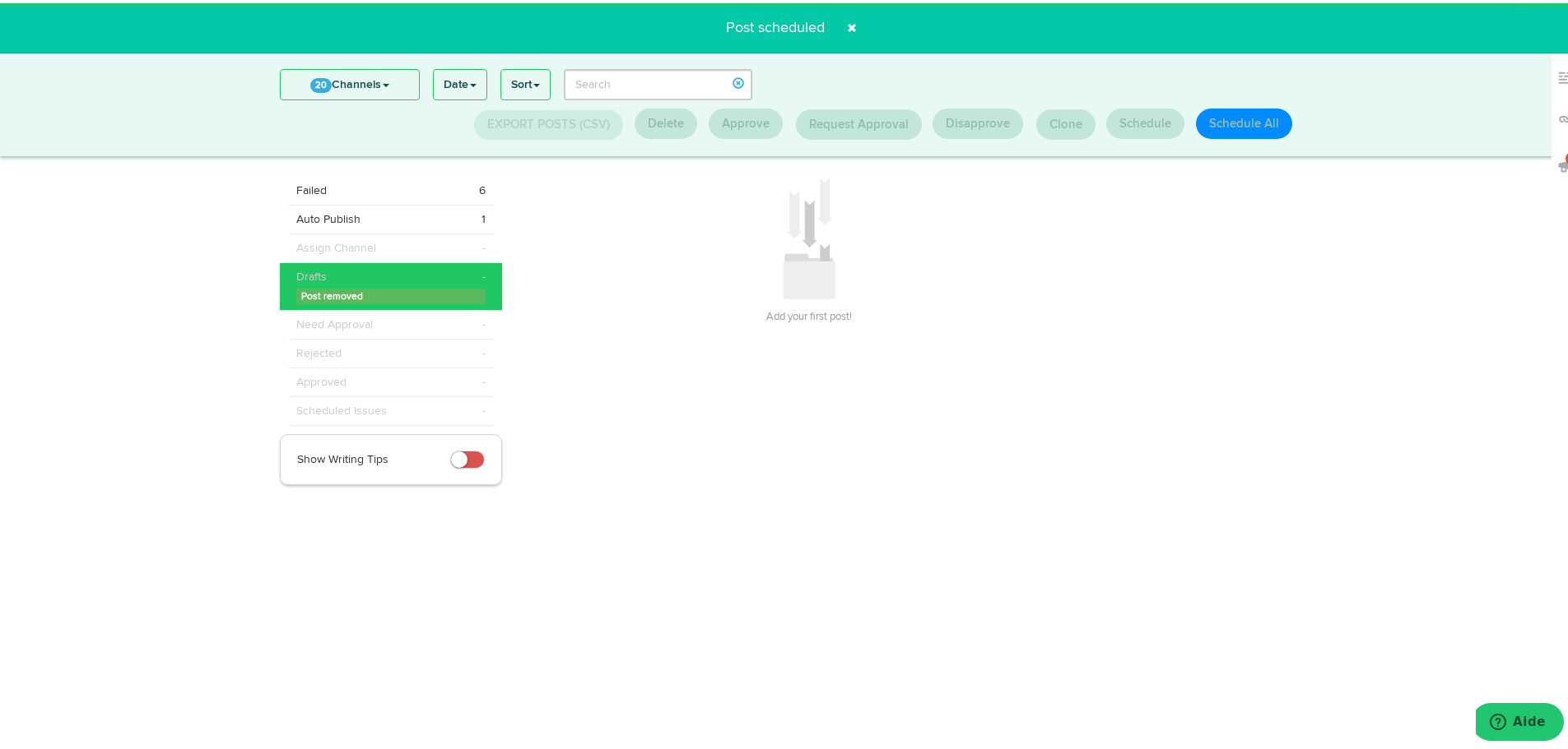
scroll to position [0, 0]
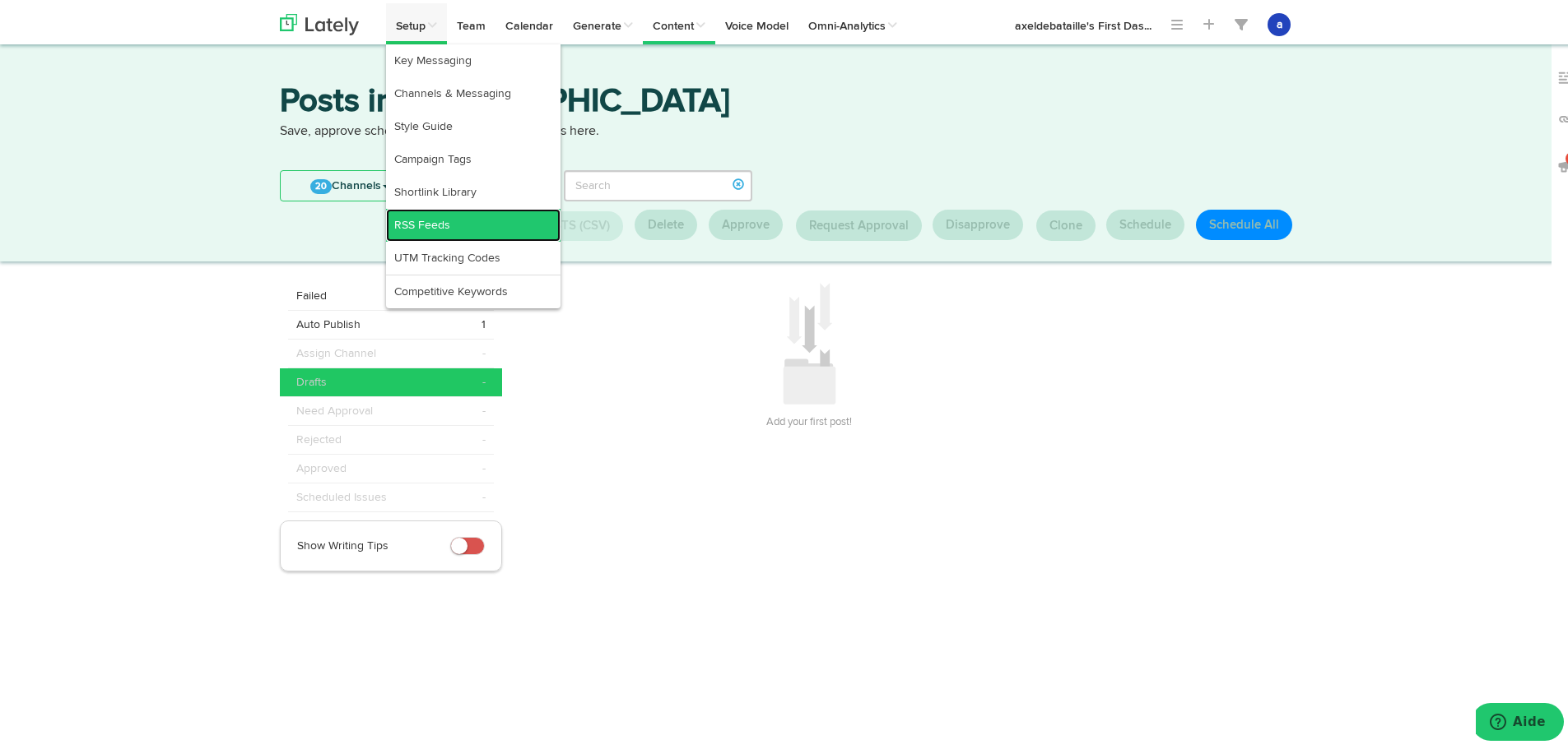
click at [430, 221] on link "RSS Feeds" at bounding box center [473, 222] width 174 height 33
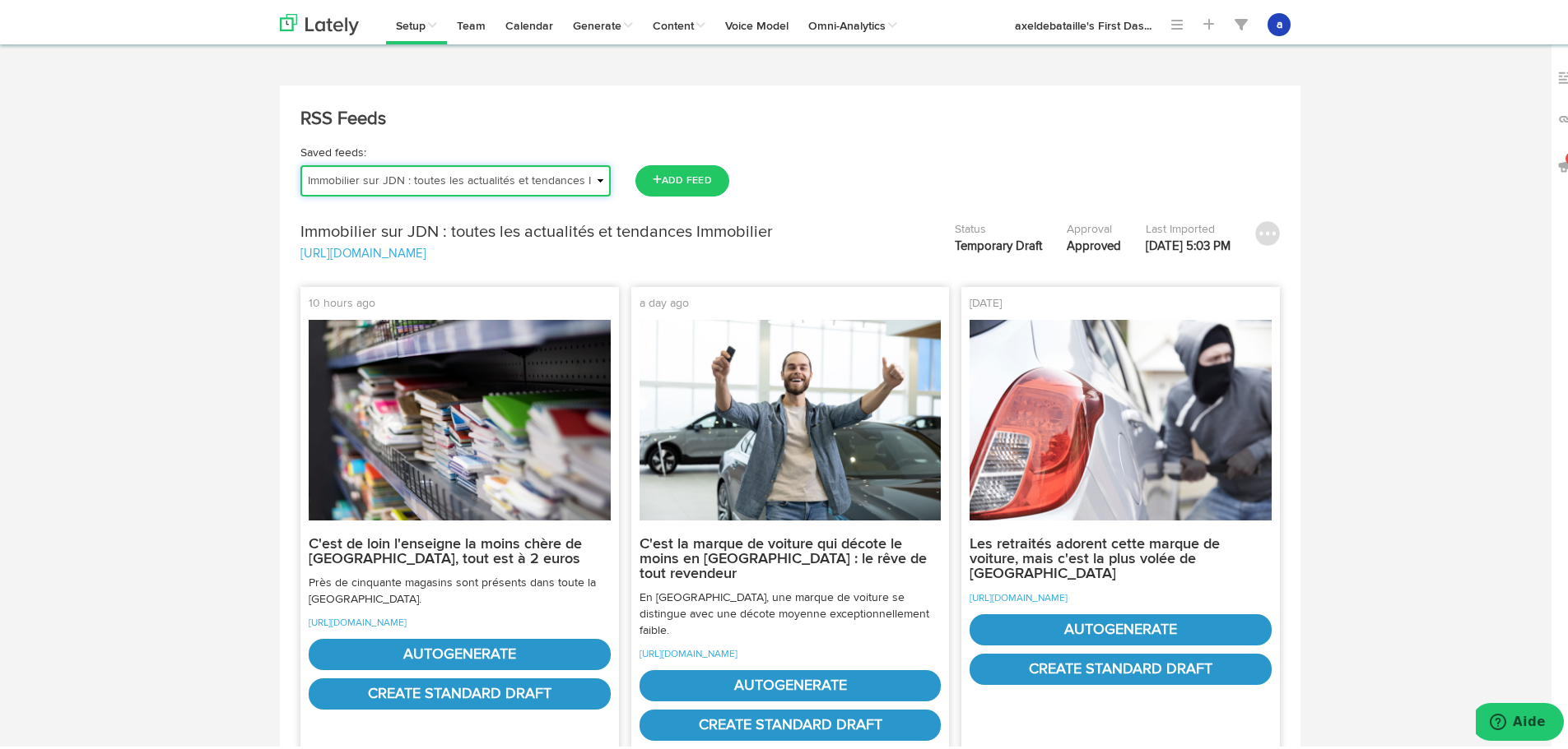
drag, startPoint x: 453, startPoint y: 178, endPoint x: 452, endPoint y: 191, distance: 13.0
click at [452, 182] on select "Actu | Magazine immobilier Journal de l'Agence Actualités Antibes Actualités Va…" at bounding box center [456, 177] width 310 height 31
click at [300, 162] on select "Actu | Magazine immobilier Journal de l'Agence Actualités Antibes Actualités Va…" at bounding box center [456, 177] width 310 height 31
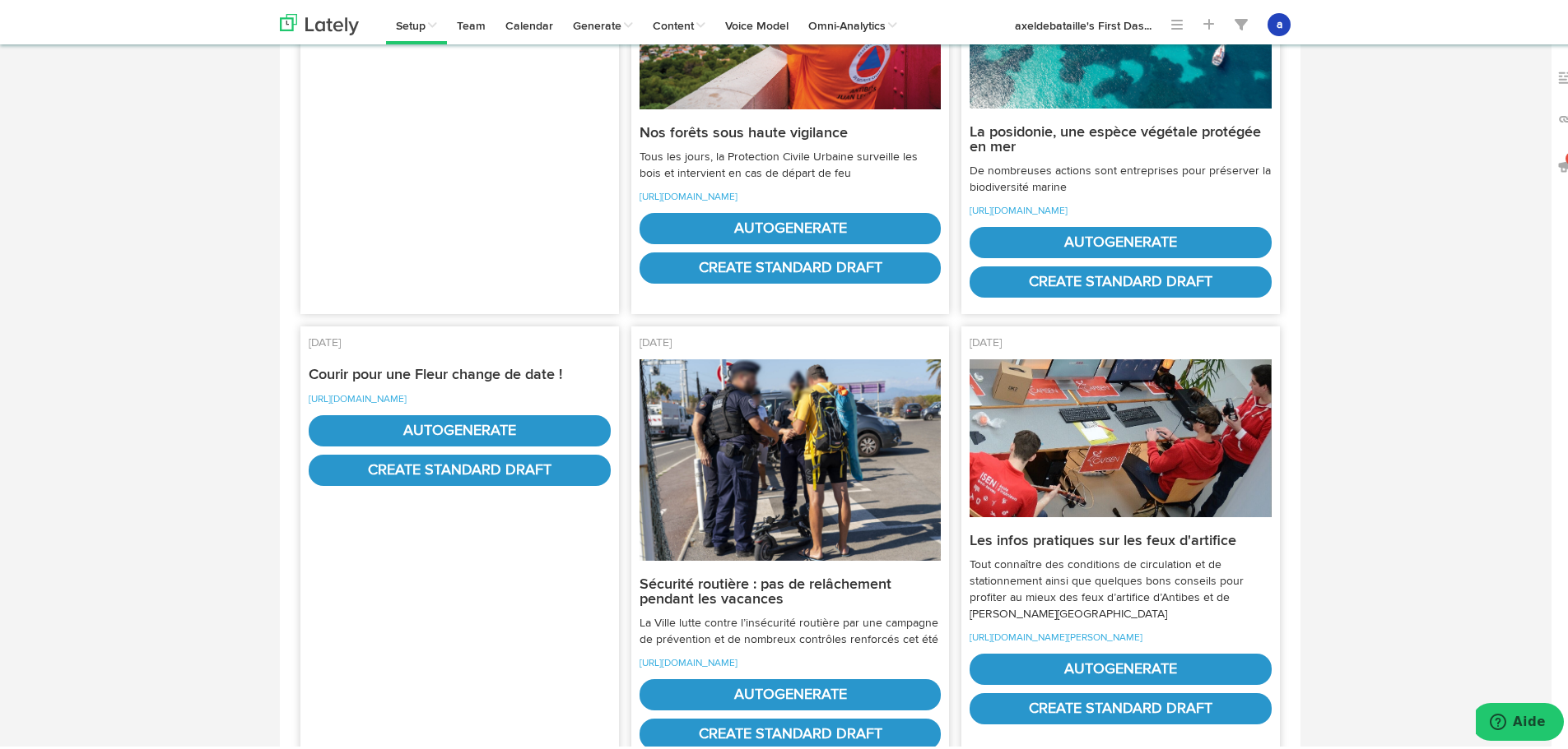
scroll to position [412, 0]
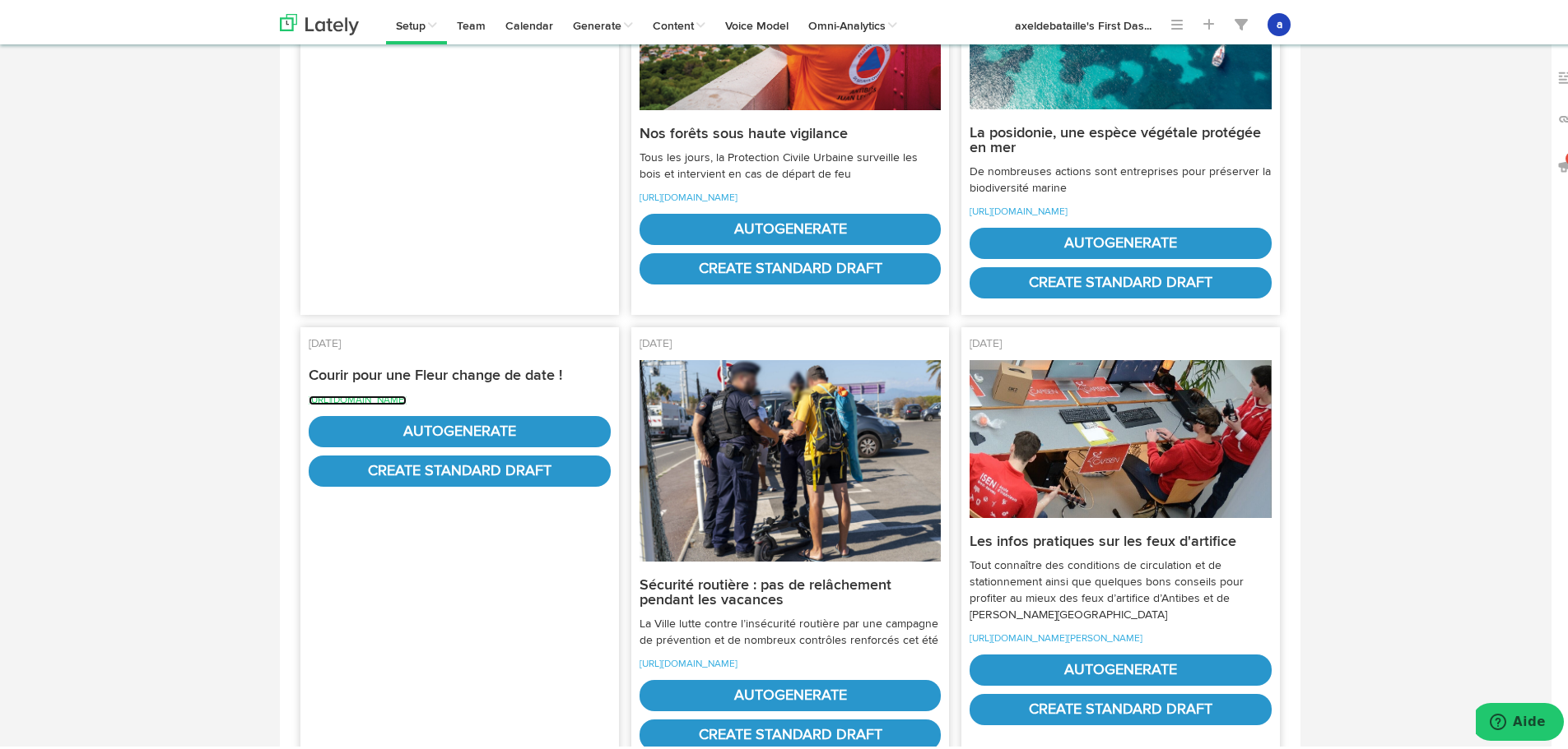
click at [360, 402] on link "[URL][DOMAIN_NAME]" at bounding box center [357, 398] width 98 height 10
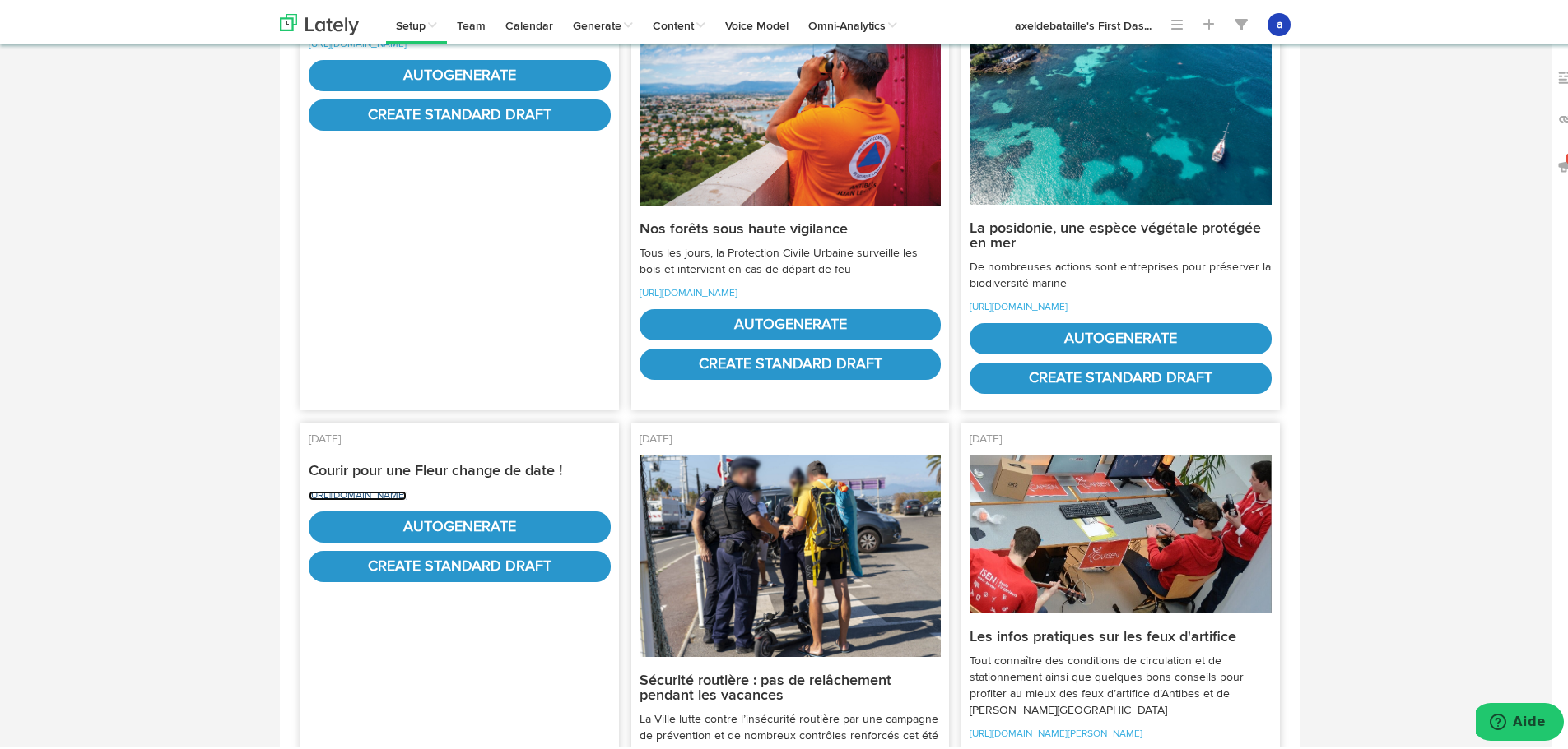
scroll to position [164, 0]
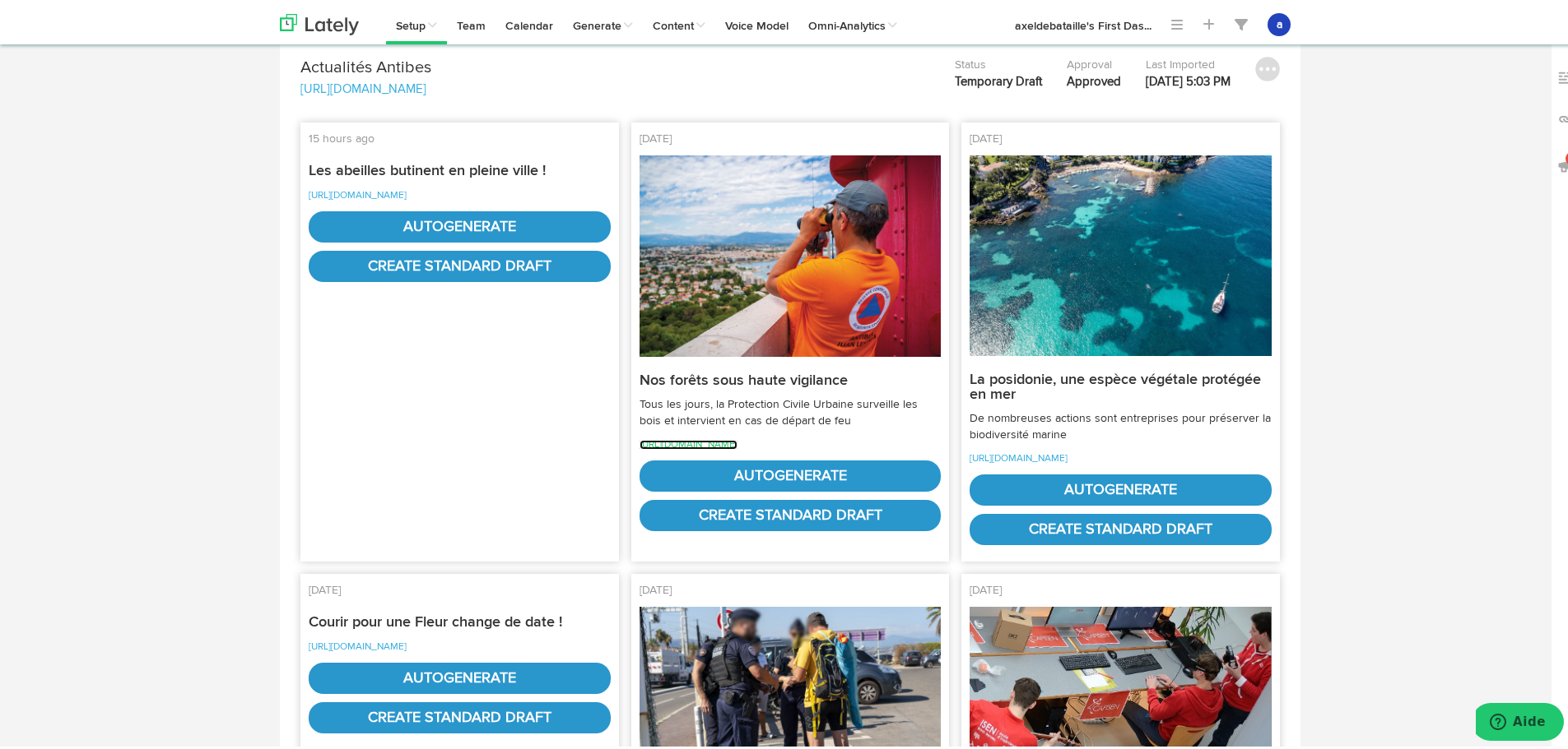
click at [737, 443] on link "[URL][DOMAIN_NAME]" at bounding box center [688, 442] width 98 height 10
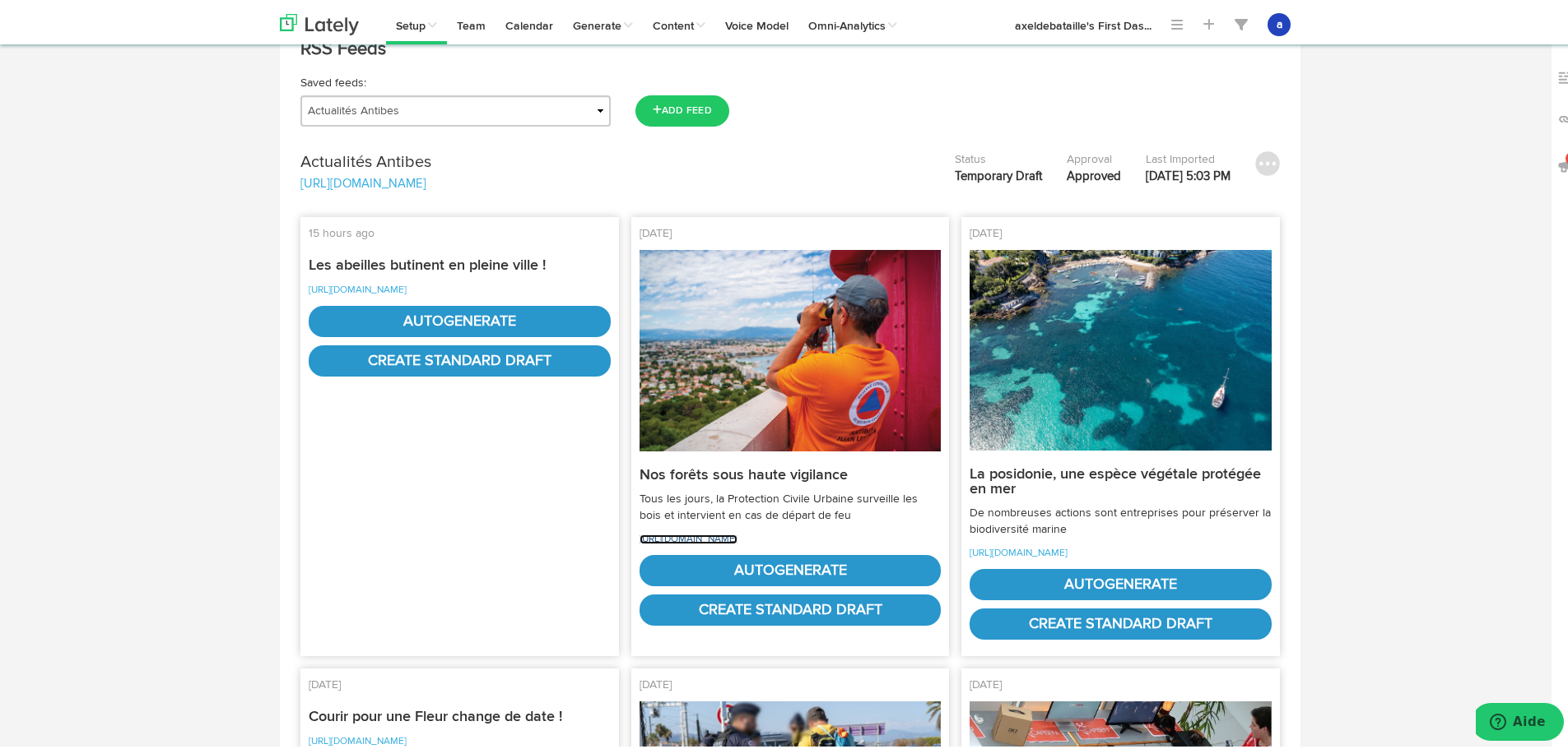
scroll to position [0, 0]
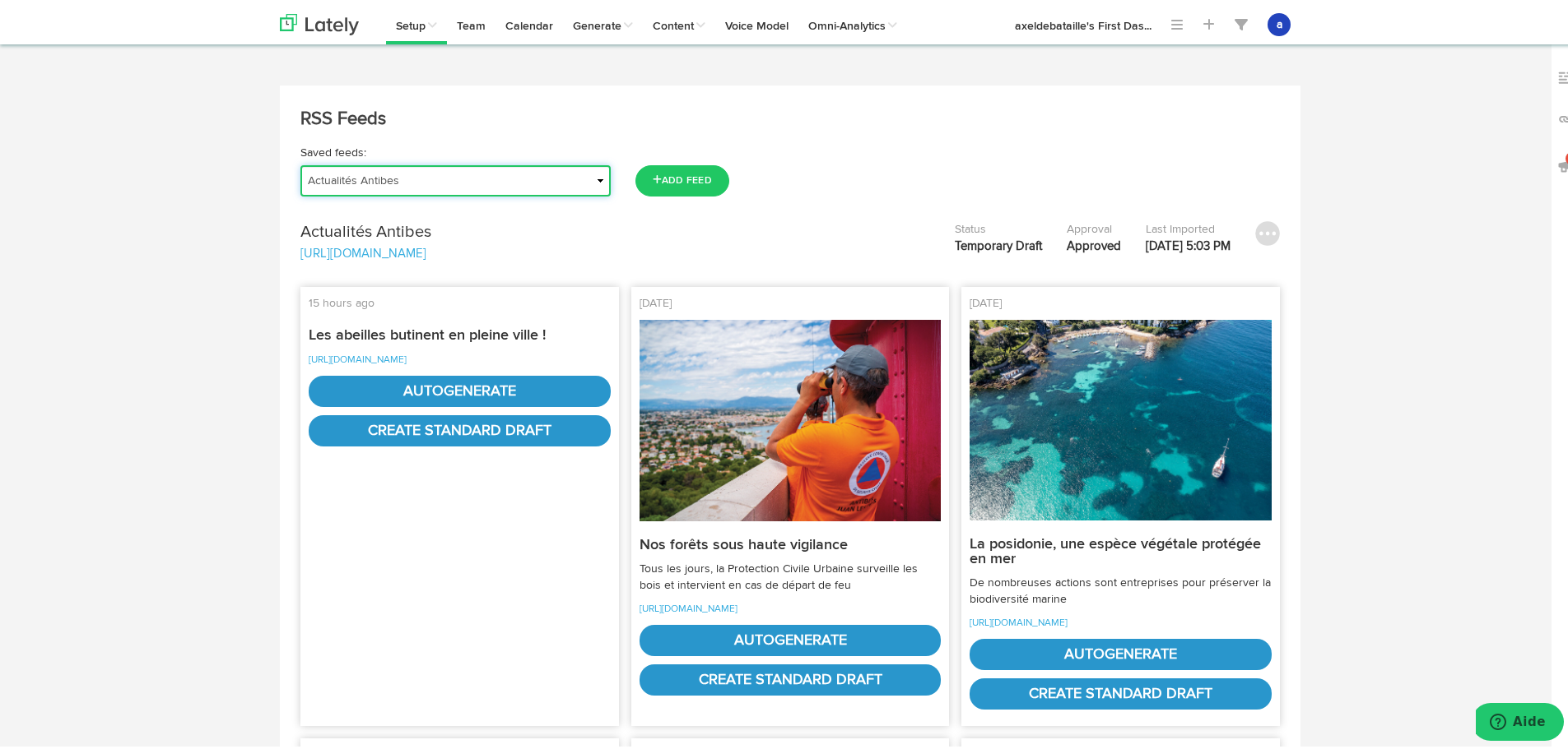
click at [393, 183] on select "Actu | Magazine immobilier Journal de l'Agence Actualités Antibes Actualités Va…" at bounding box center [456, 177] width 310 height 31
select select "object:95544"
click at [300, 162] on select "Actu | Magazine immobilier Journal de l'Agence Actualités Antibes Actualités Va…" at bounding box center [456, 177] width 310 height 31
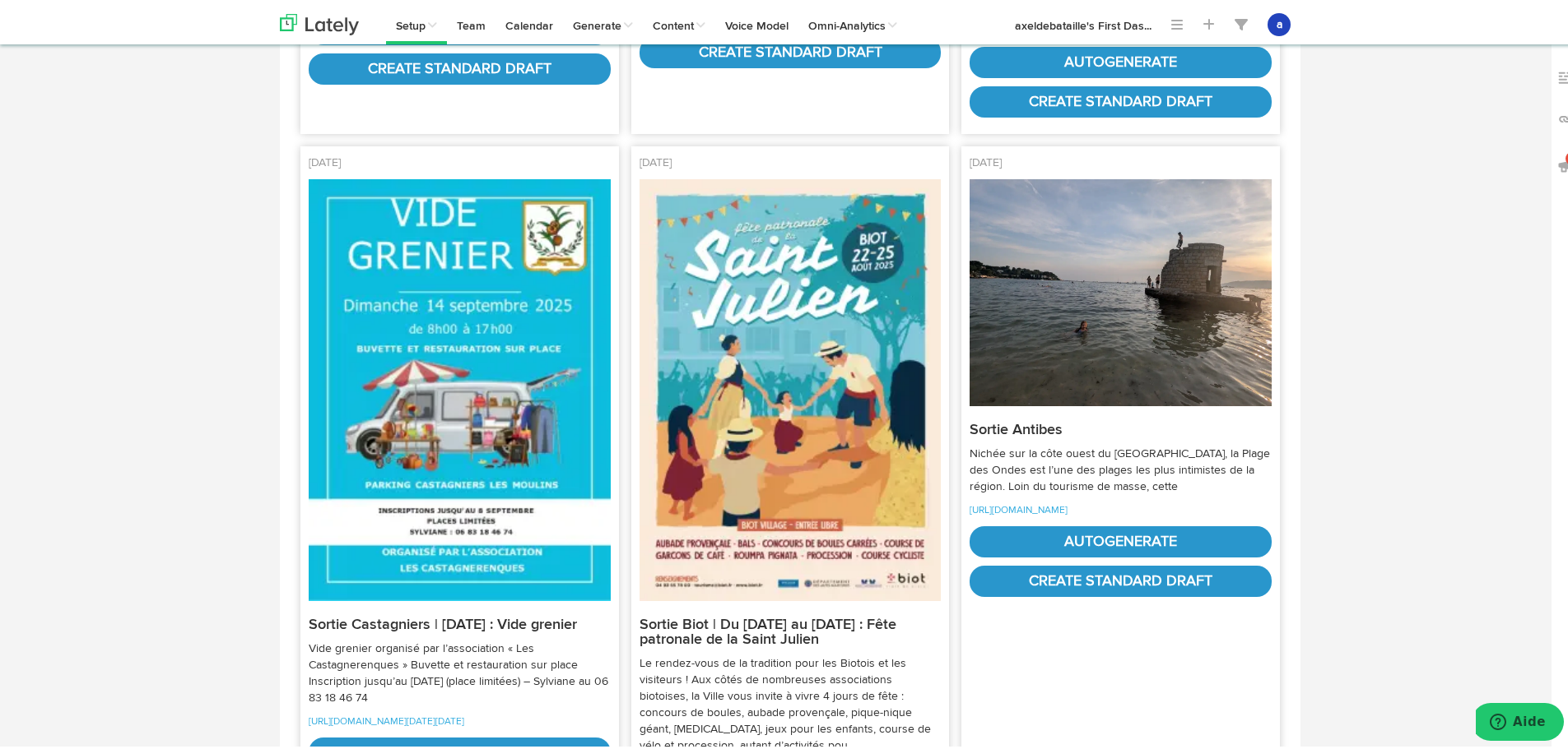
scroll to position [1645, 0]
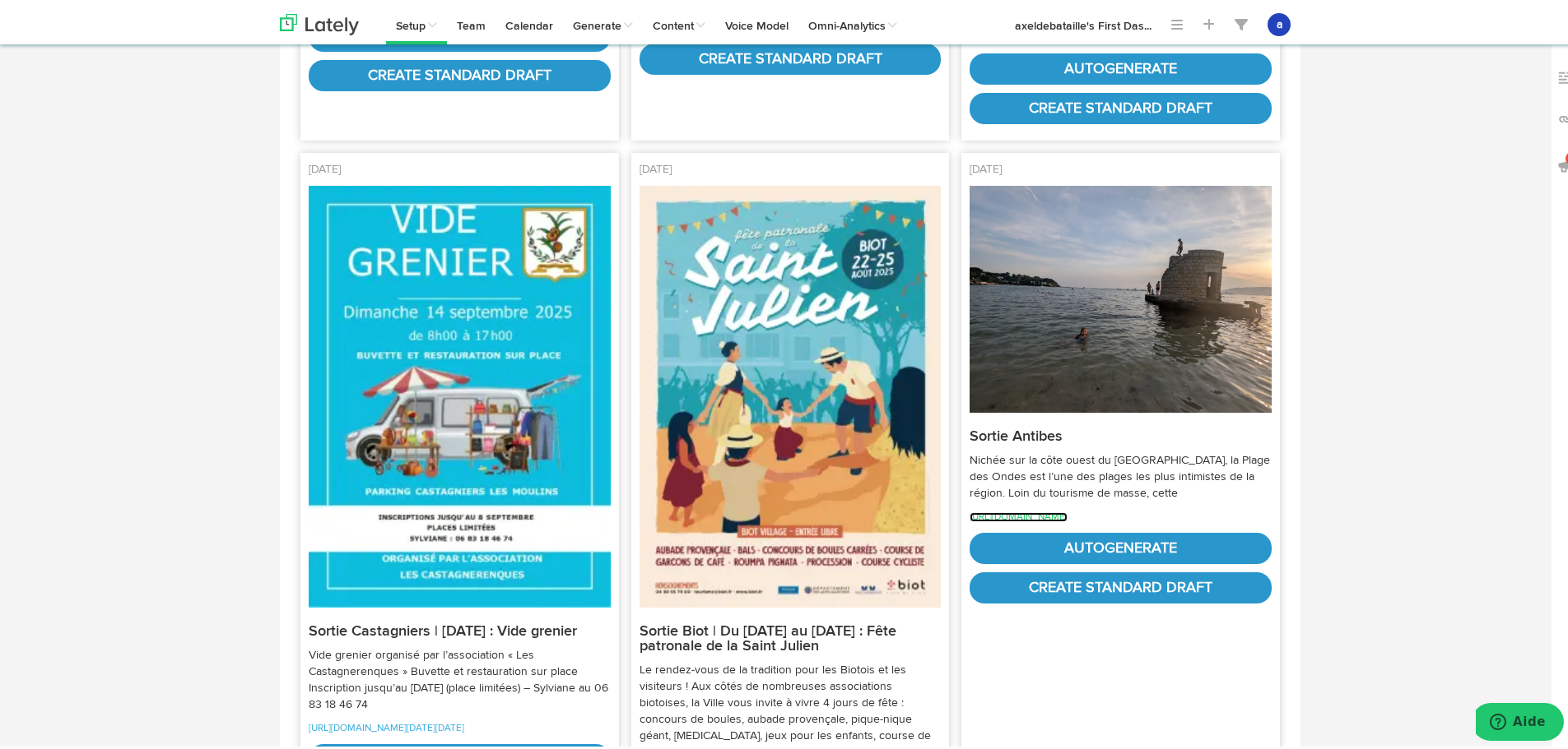
click at [1047, 509] on link "https://www.sortir06.fr/sorties-sur-la-cote-dazur/plage-des-ondes/" at bounding box center [1018, 514] width 98 height 10
click at [1054, 547] on link "autogenerate" at bounding box center [1120, 545] width 302 height 31
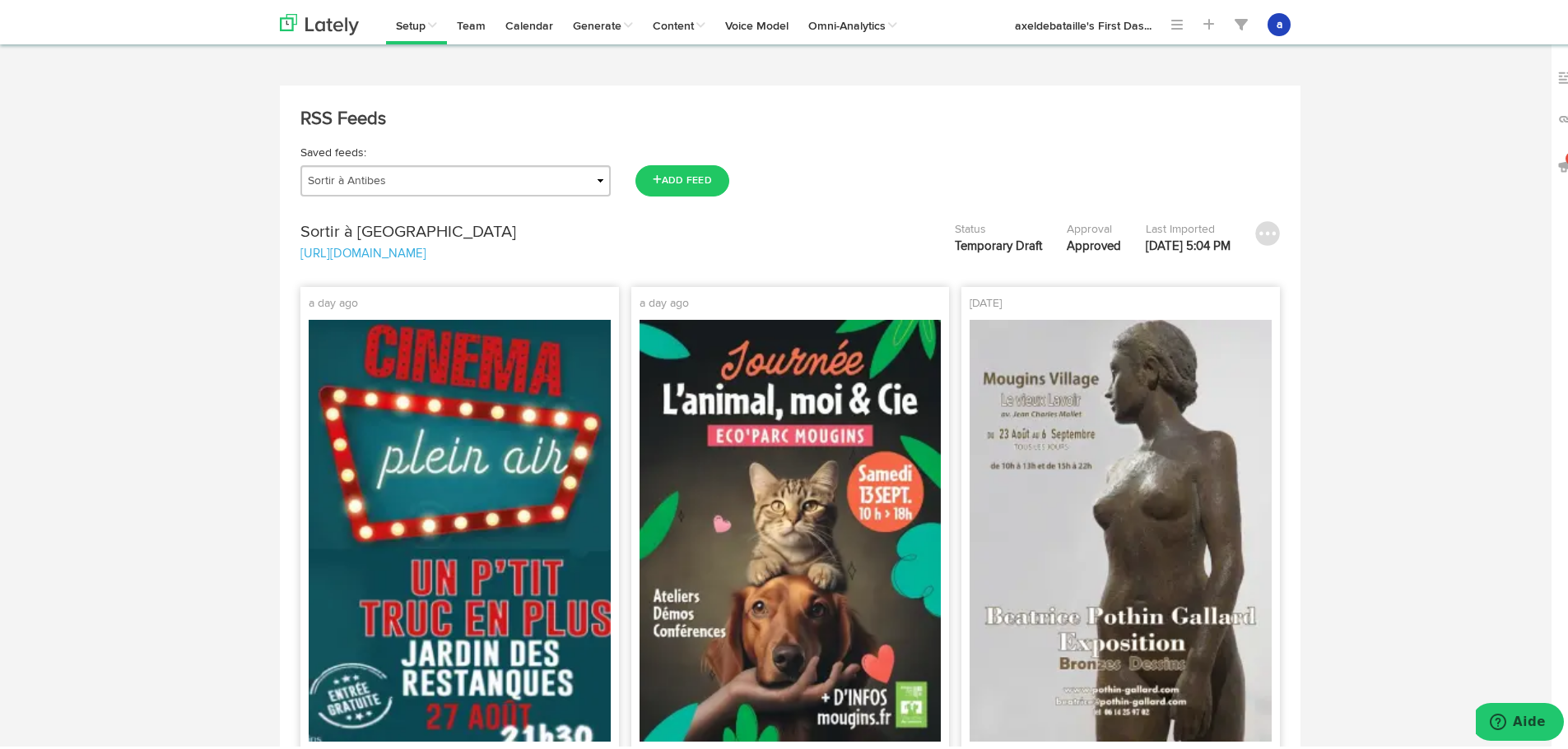
select select "natural"
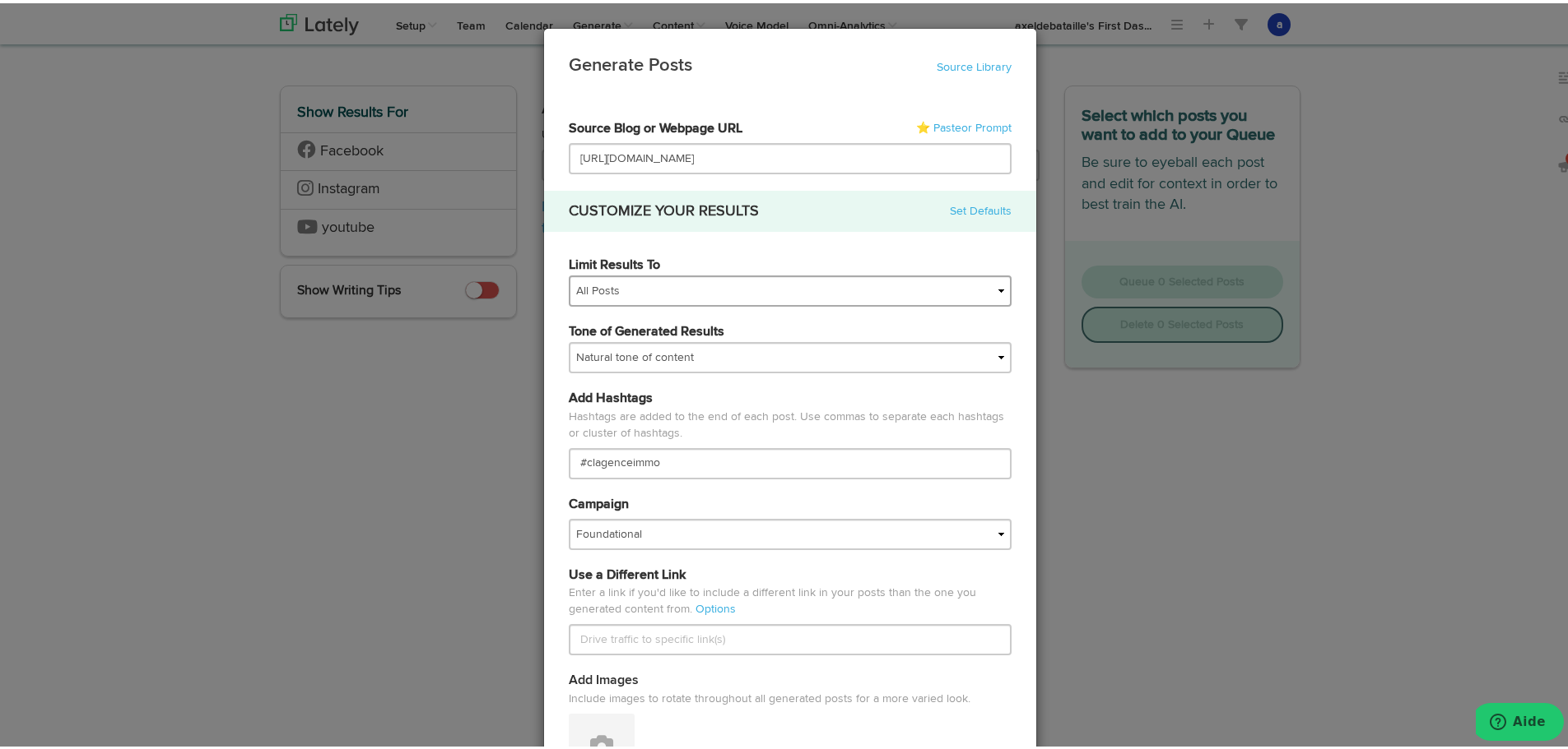
drag, startPoint x: 609, startPoint y: 269, endPoint x: 590, endPoint y: 294, distance: 31.4
click at [607, 268] on label "Limit Results To" at bounding box center [614, 263] width 92 height 19
click at [607, 445] on input "#clagenceimmo" at bounding box center [789, 460] width 443 height 31
click at [573, 288] on select "All Posts Top 30 Posts Top 25 Posts Top 20 Posts Top 15 Posts Top 10 Posts" at bounding box center [789, 287] width 443 height 31
select select "10"
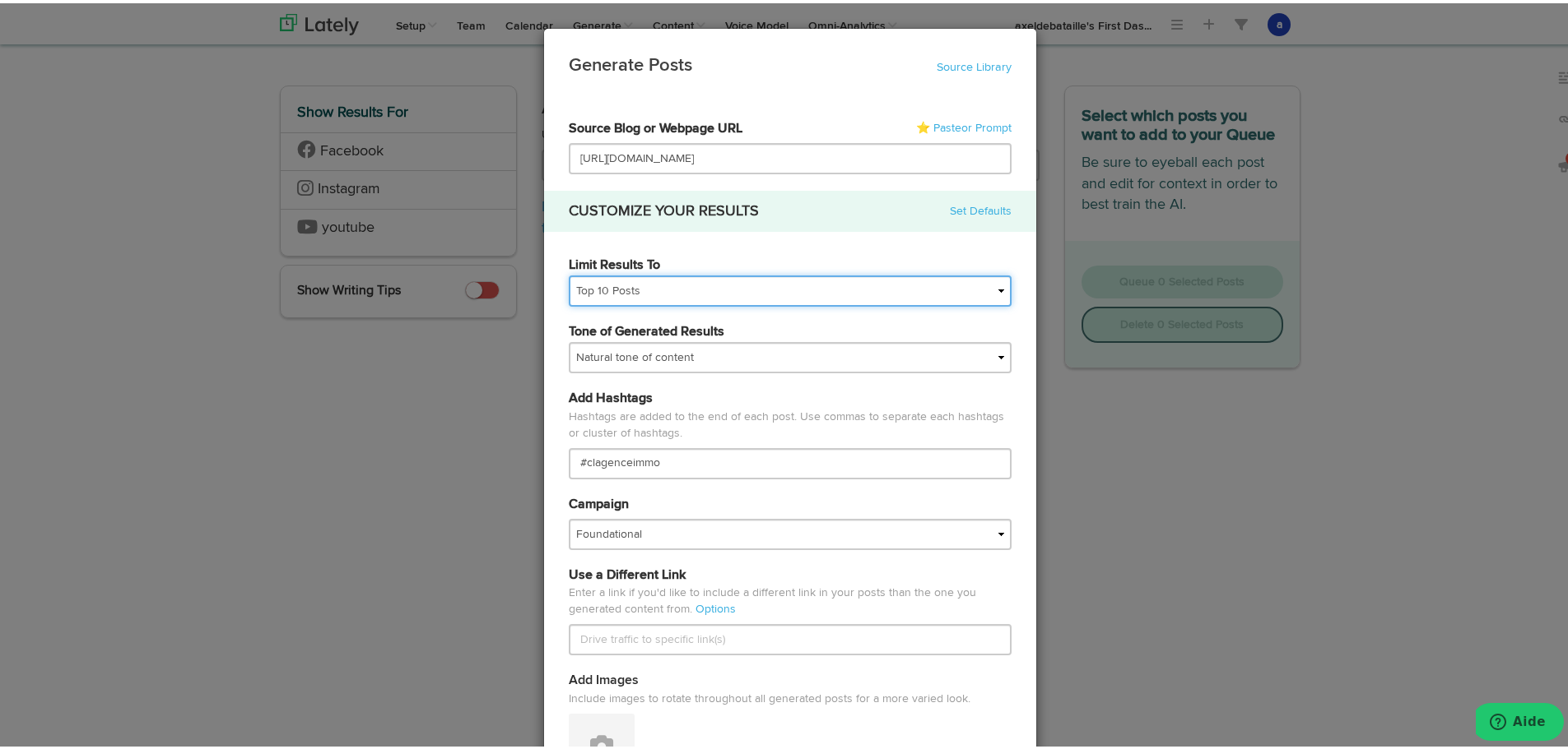
click at [568, 273] on select "All Posts Top 30 Posts Top 25 Posts Top 20 Posts Top 15 Posts Top 10 Posts" at bounding box center [789, 287] width 443 height 31
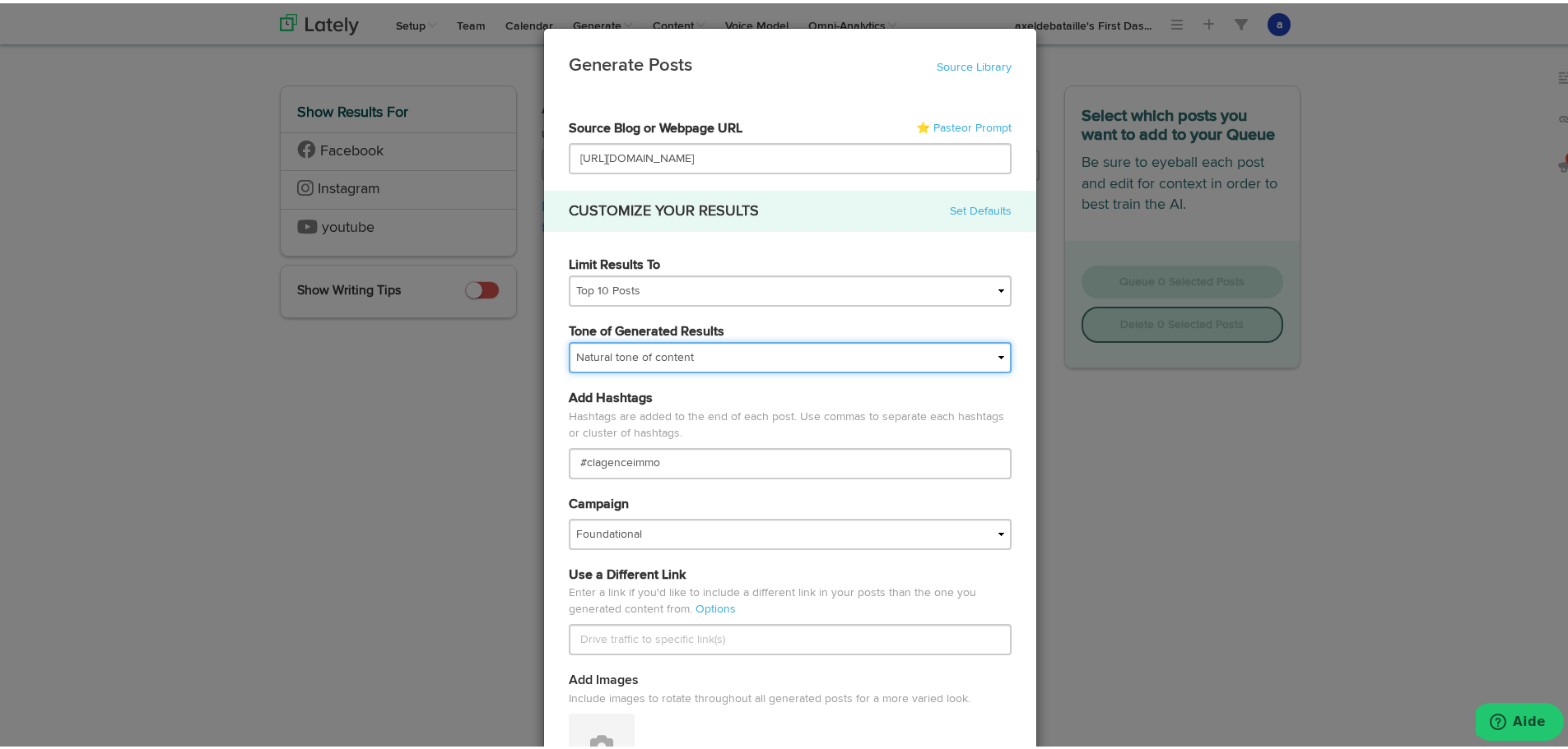
click at [604, 352] on select "My tone Official and professional Relaxed and conversational Light and humorous…" at bounding box center [789, 354] width 443 height 31
select select "brand"
click at [568, 339] on select "My tone Official and professional Relaxed and conversational Light and humorous…" at bounding box center [789, 354] width 443 height 31
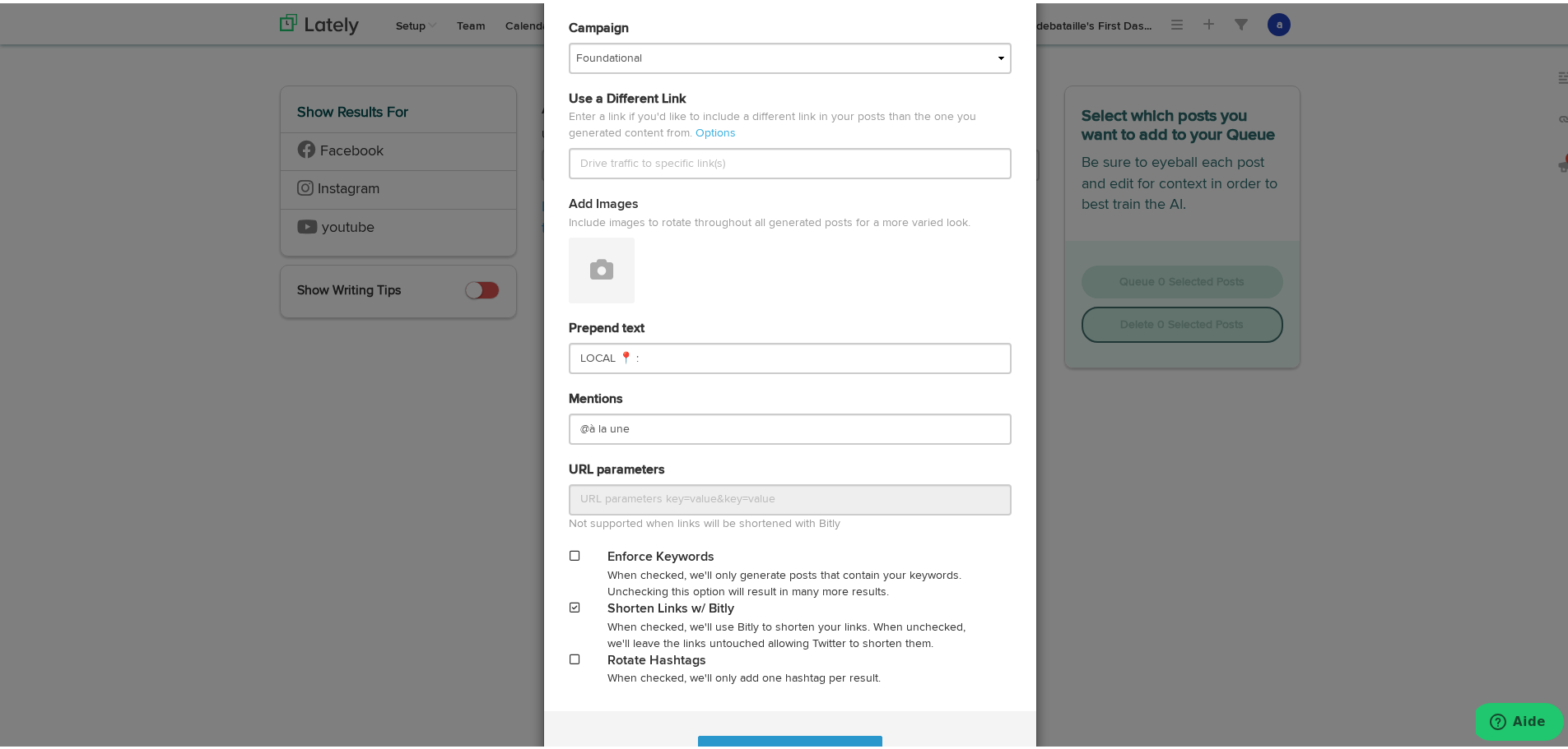
scroll to position [541, 0]
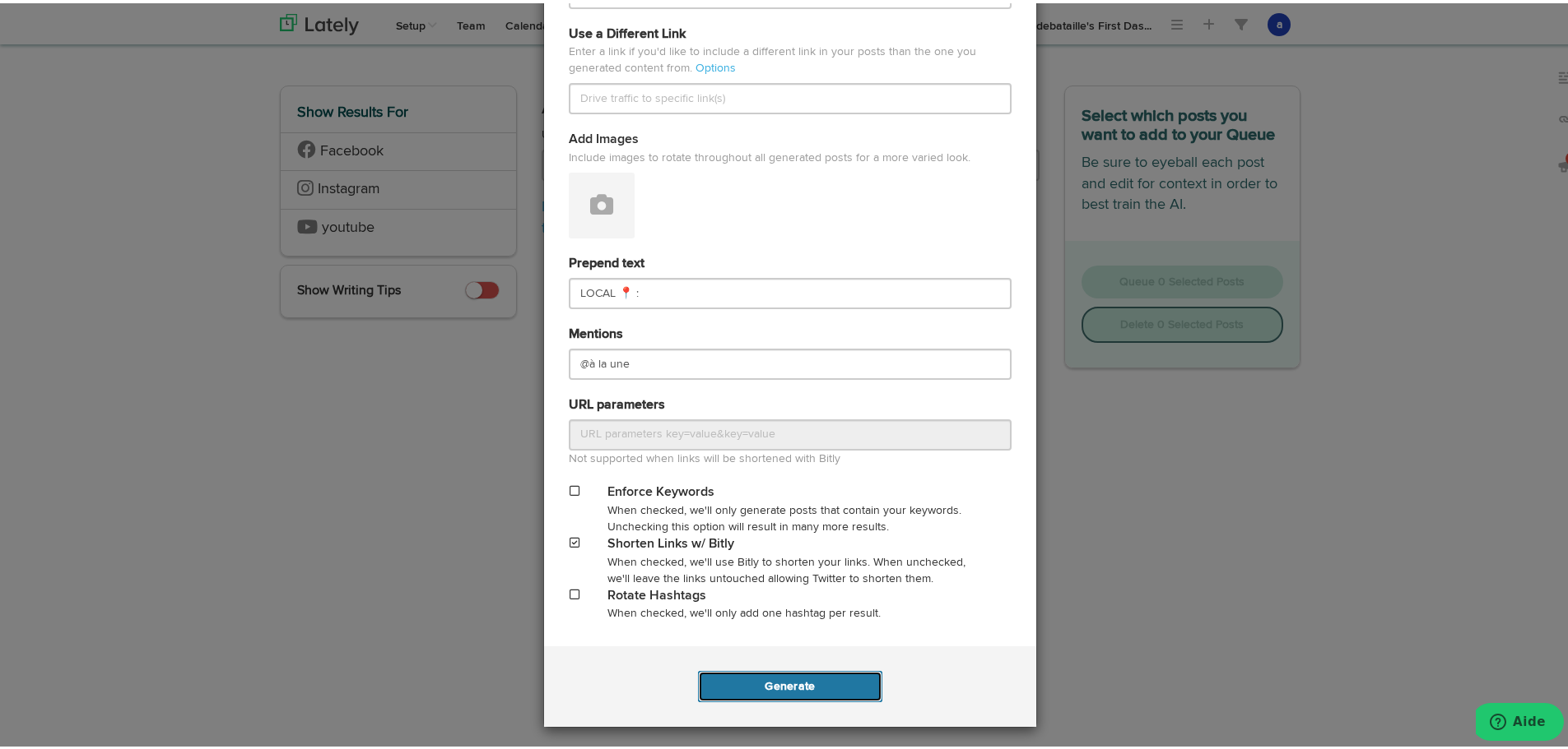
drag, startPoint x: 784, startPoint y: 675, endPoint x: 787, endPoint y: 664, distance: 11.4
click at [784, 673] on button "Generate" at bounding box center [789, 683] width 183 height 31
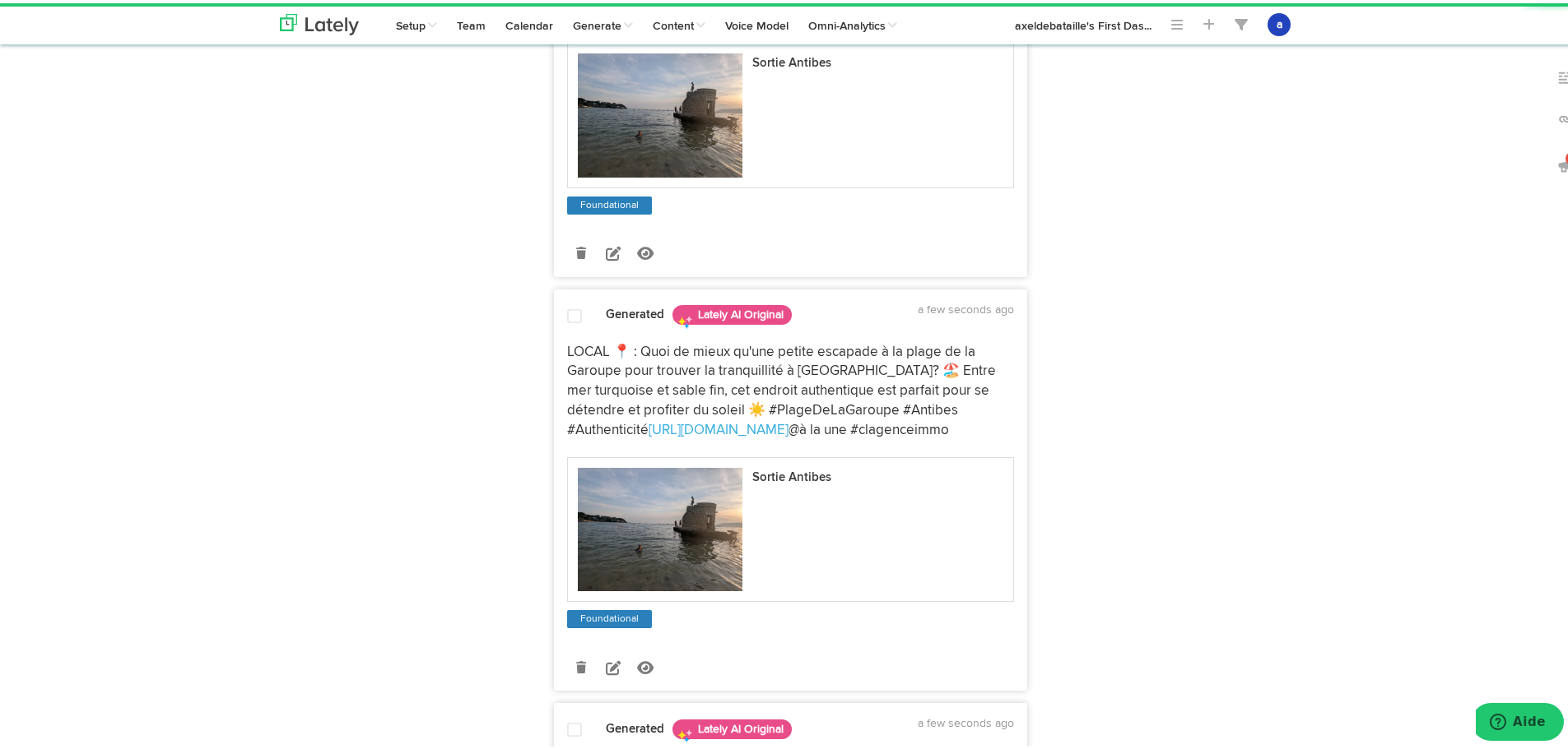
scroll to position [1026, 0]
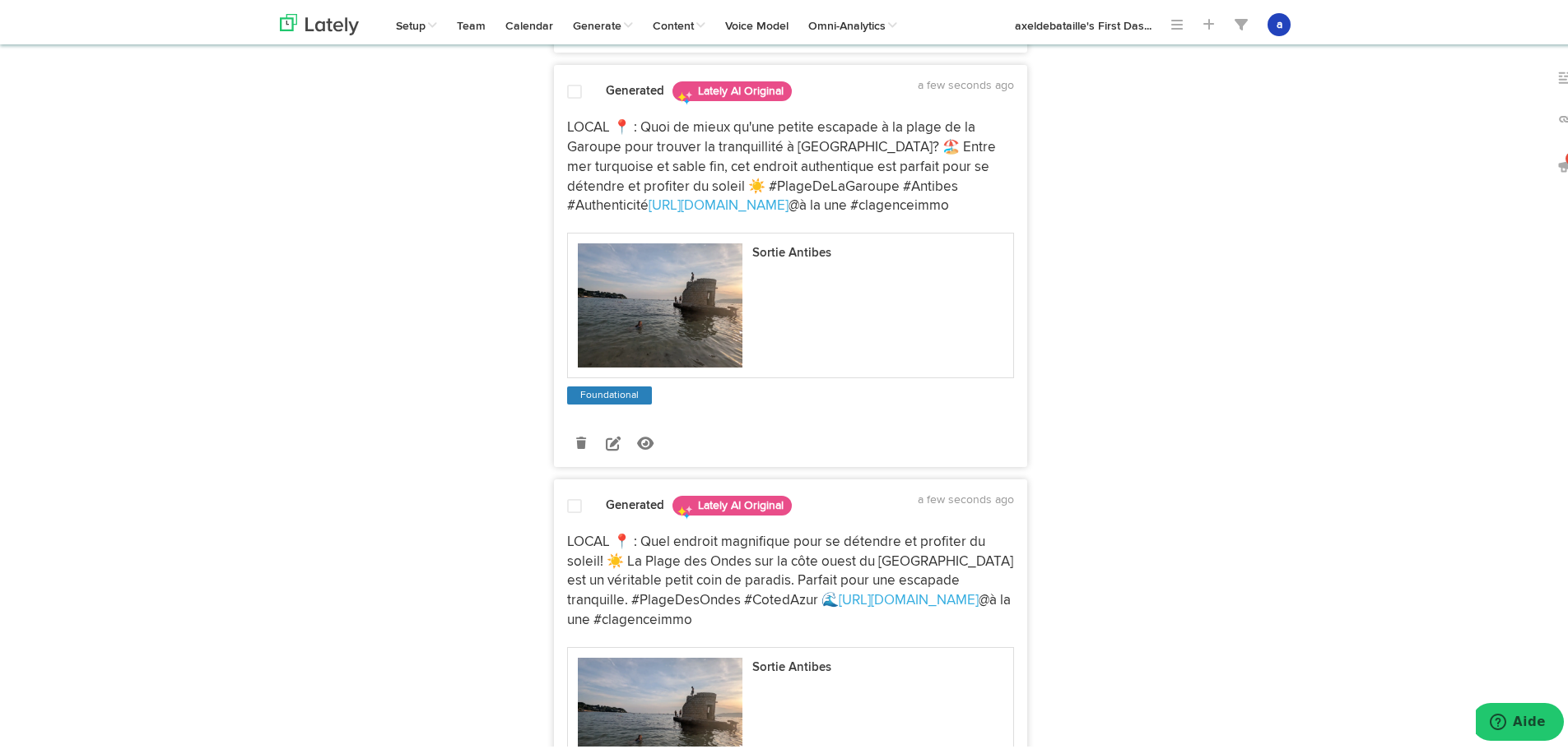
click at [577, 503] on div at bounding box center [574, 506] width 40 height 22
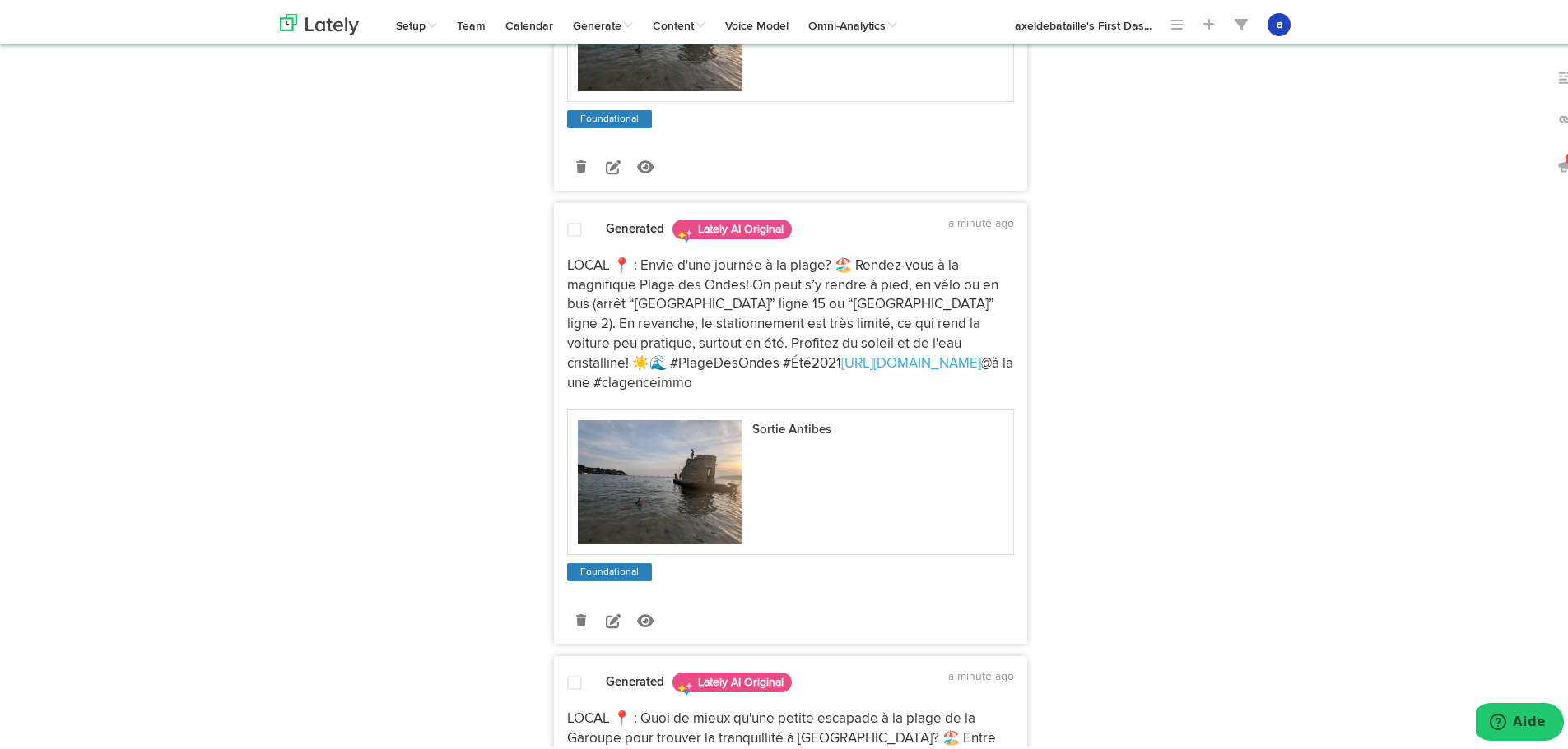
scroll to position [120, 0]
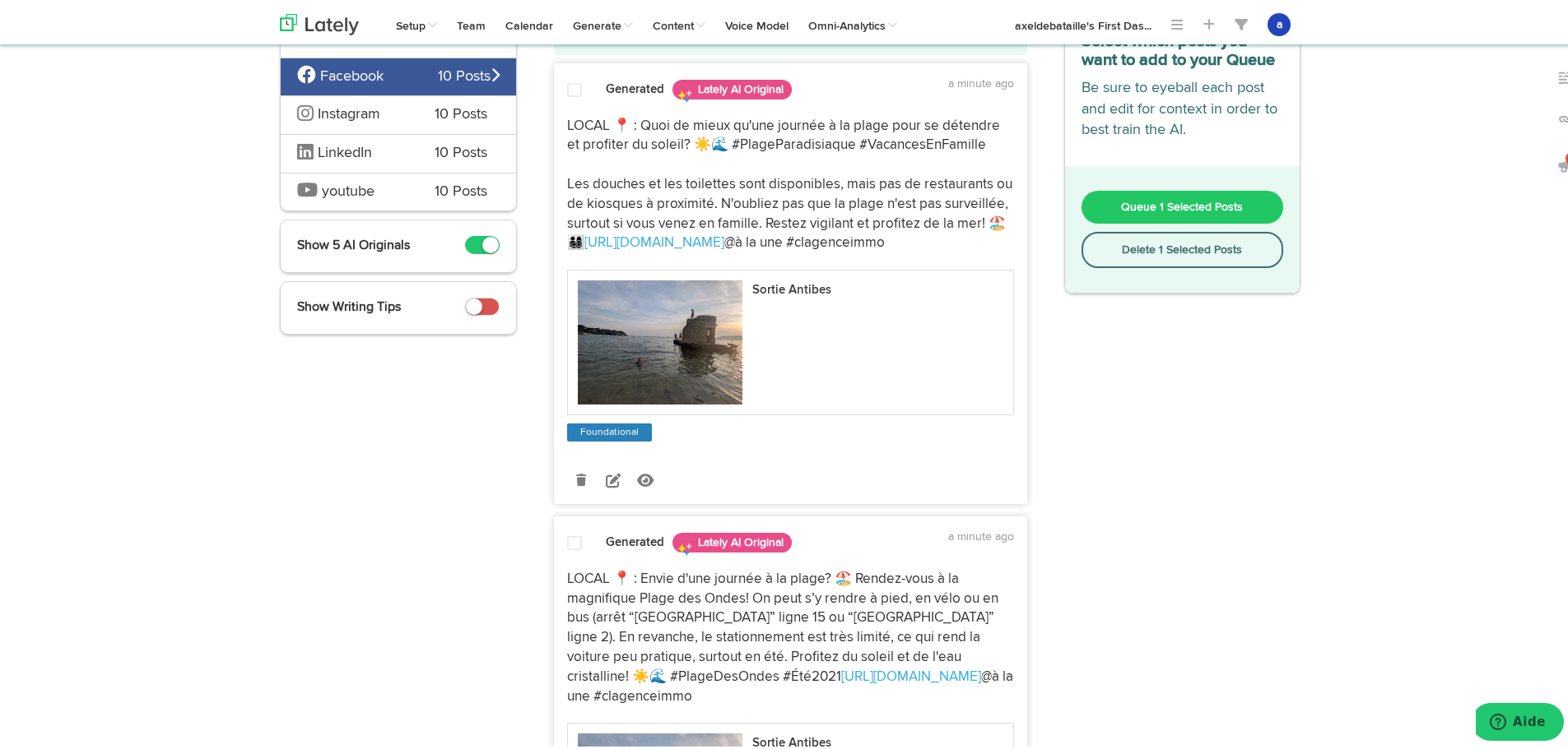
click at [1178, 206] on span "Queue 1 Selected Posts" at bounding box center [1181, 204] width 121 height 12
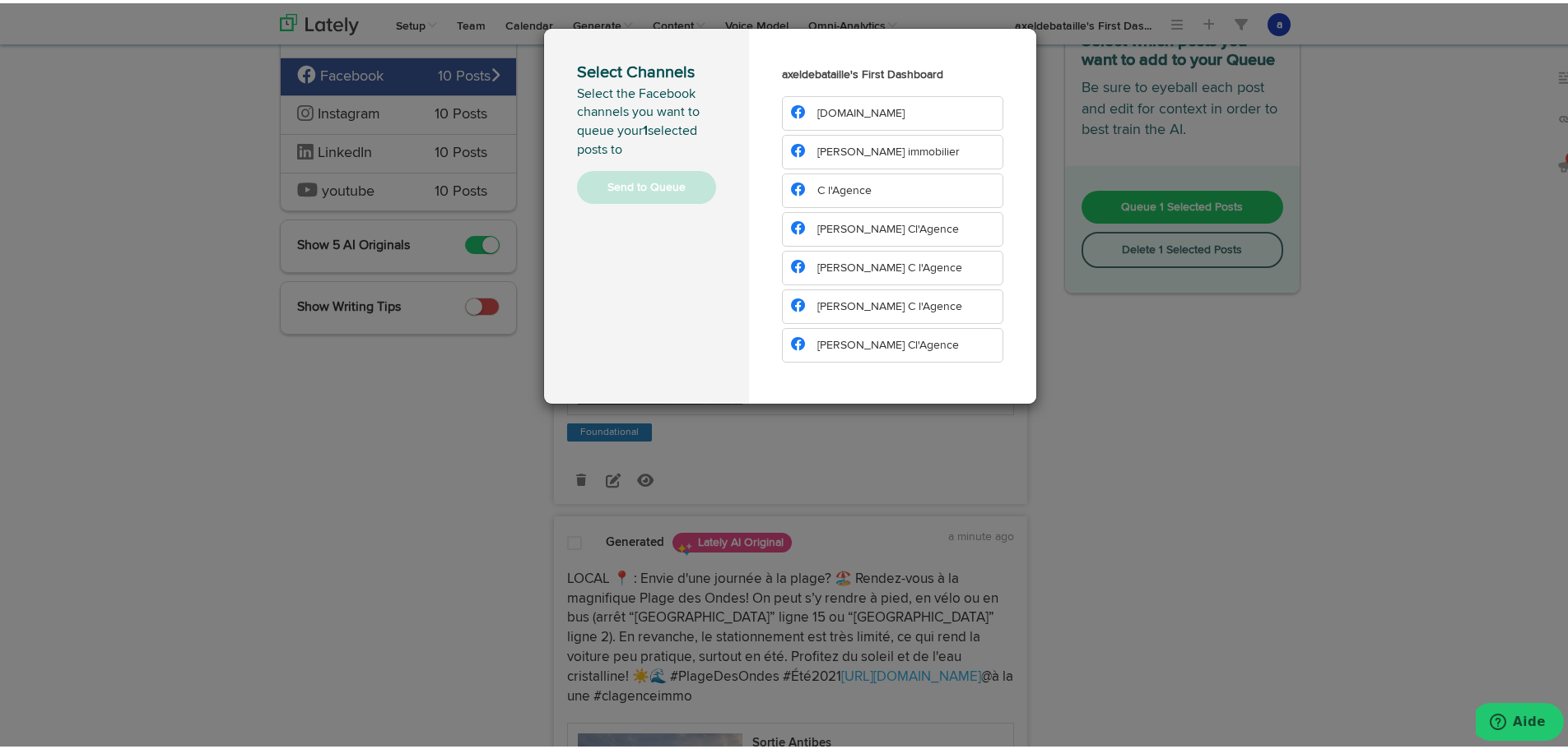
click at [821, 144] on span "[PERSON_NAME] immobilier" at bounding box center [887, 149] width 142 height 12
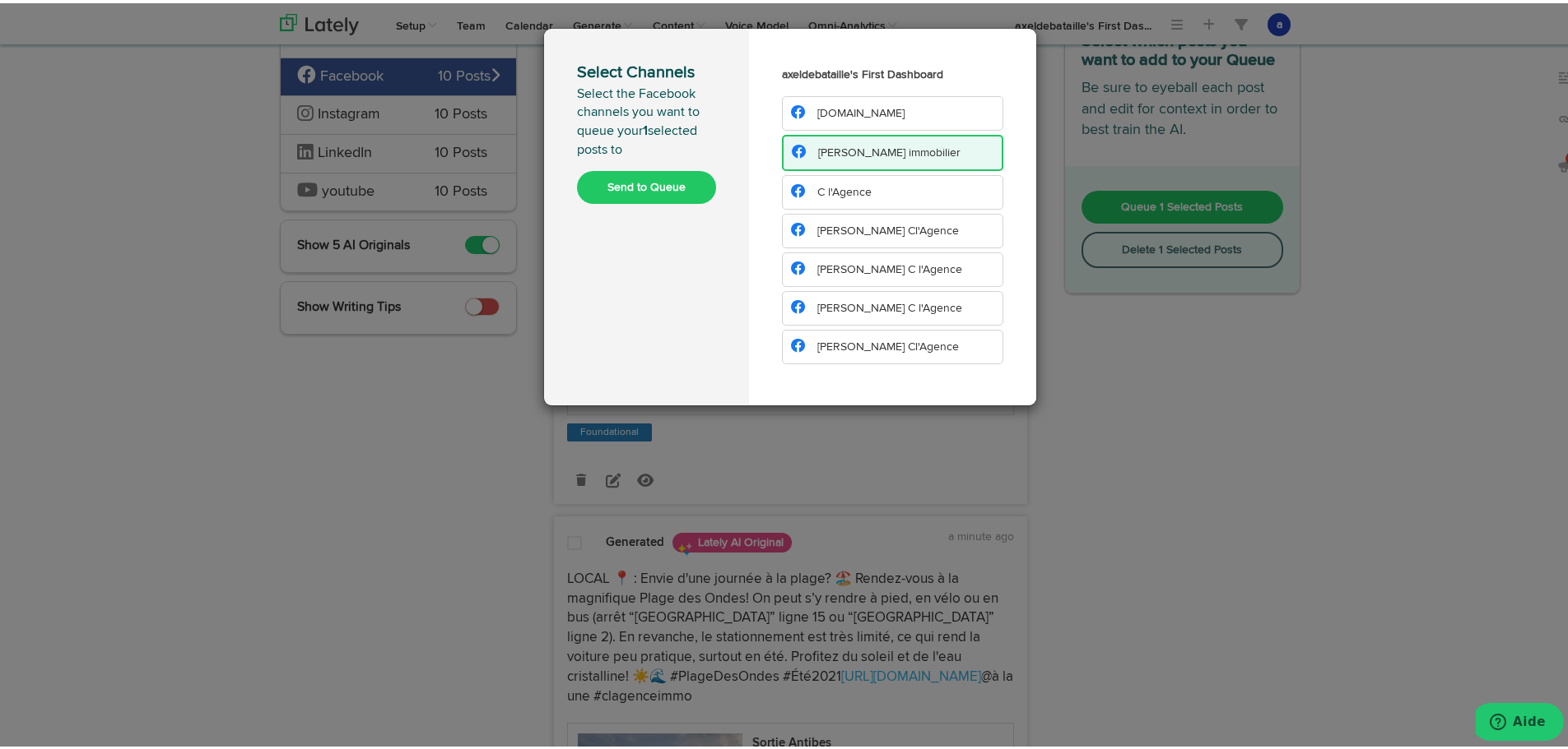
click at [846, 187] on span "C l'Agence" at bounding box center [844, 189] width 55 height 12
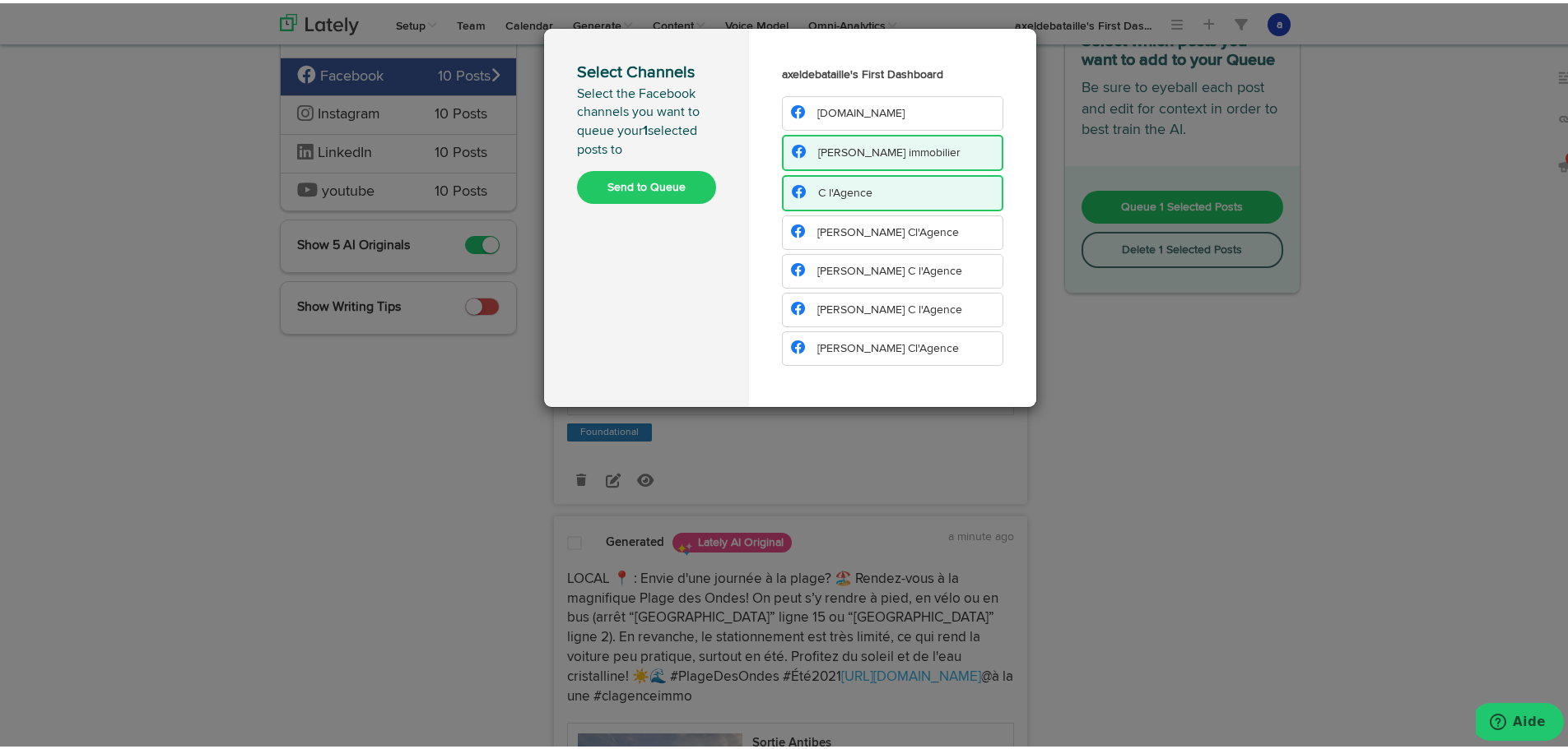
click at [854, 231] on span "[PERSON_NAME] Cl'Agence" at bounding box center [887, 230] width 141 height 12
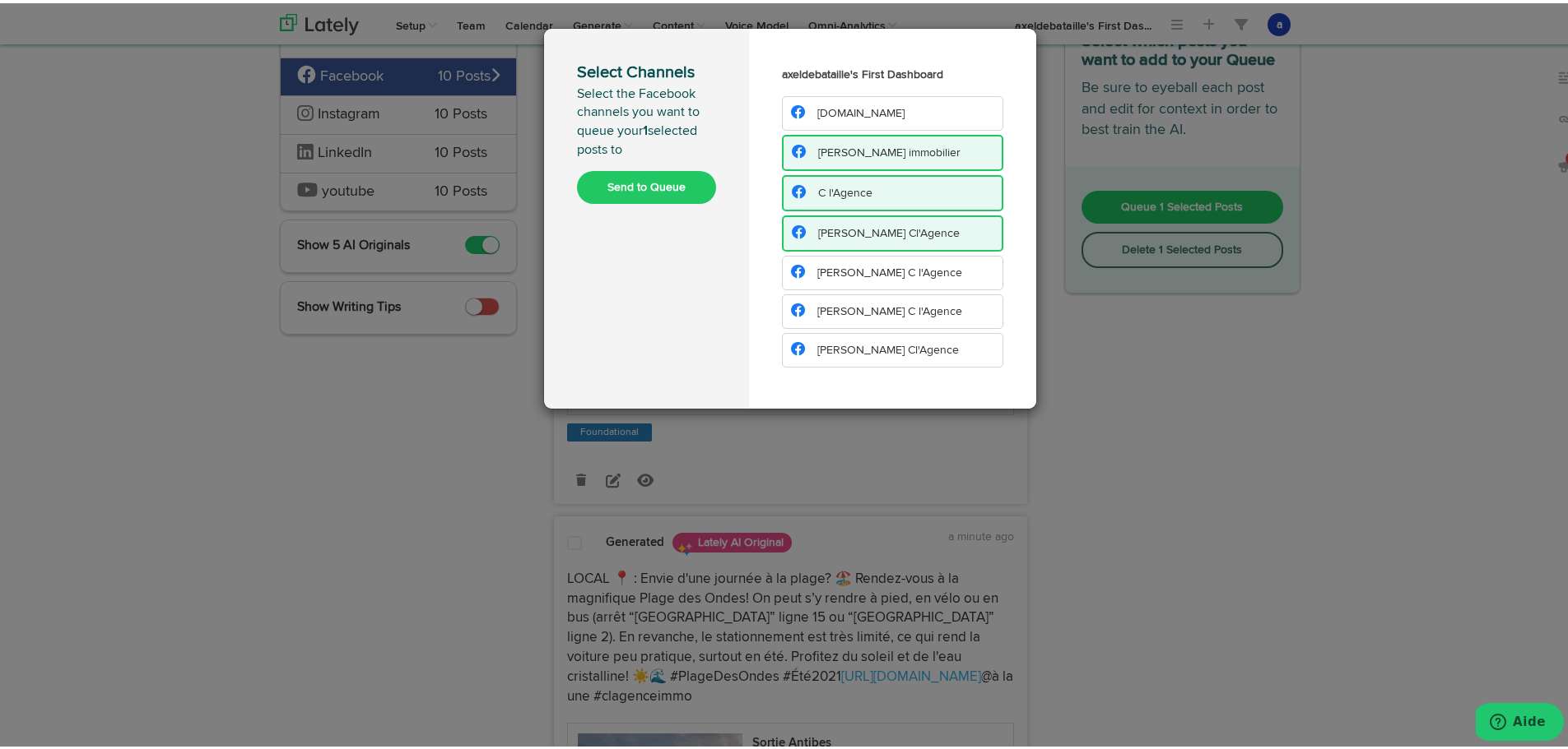
drag, startPoint x: 872, startPoint y: 257, endPoint x: 869, endPoint y: 287, distance: 30.1
click at [873, 261] on li "[PERSON_NAME] C l'Agence" at bounding box center [892, 270] width 221 height 35
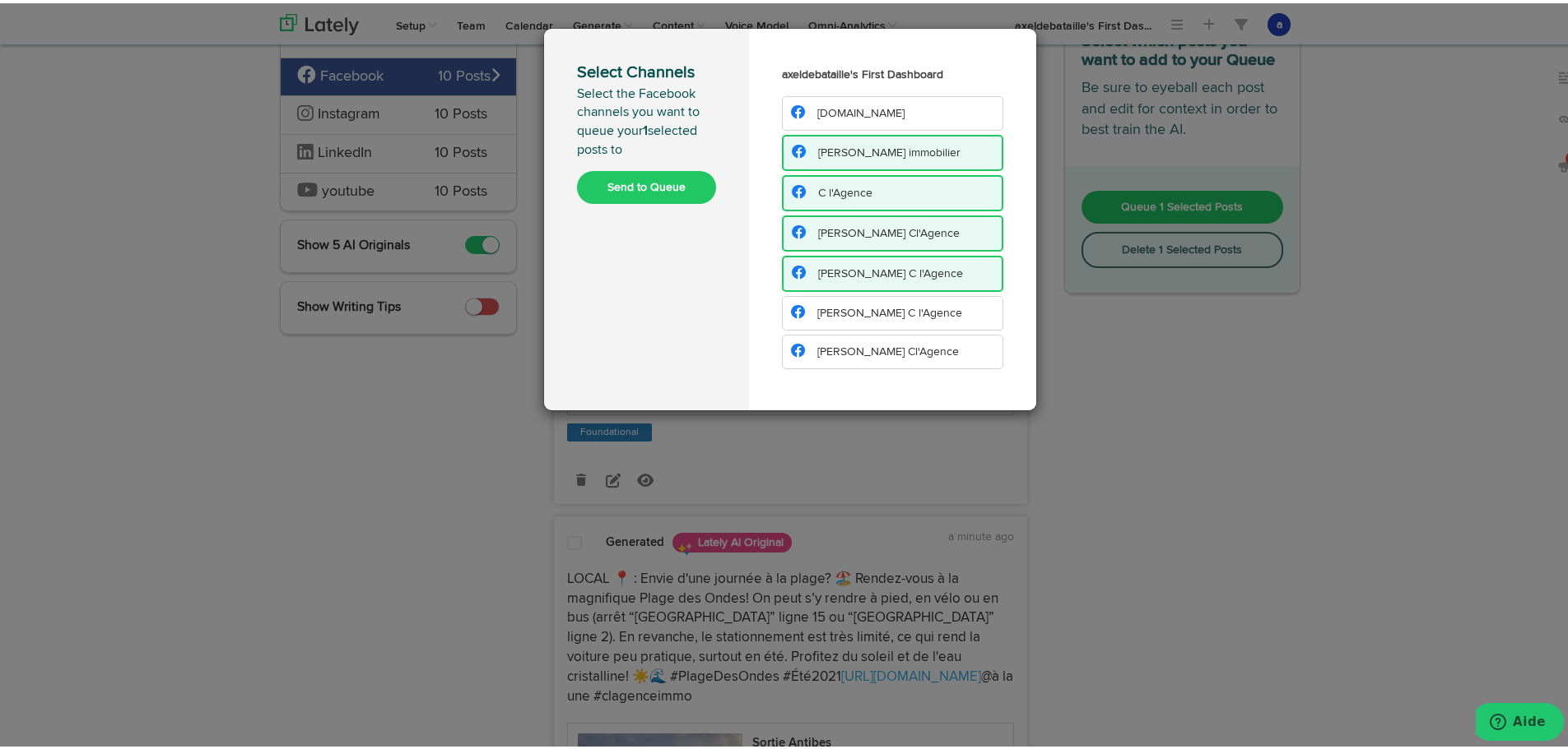
drag, startPoint x: 869, startPoint y: 311, endPoint x: 869, endPoint y: 325, distance: 14.0
click at [869, 312] on span "[PERSON_NAME] C l'Agence" at bounding box center [889, 310] width 145 height 12
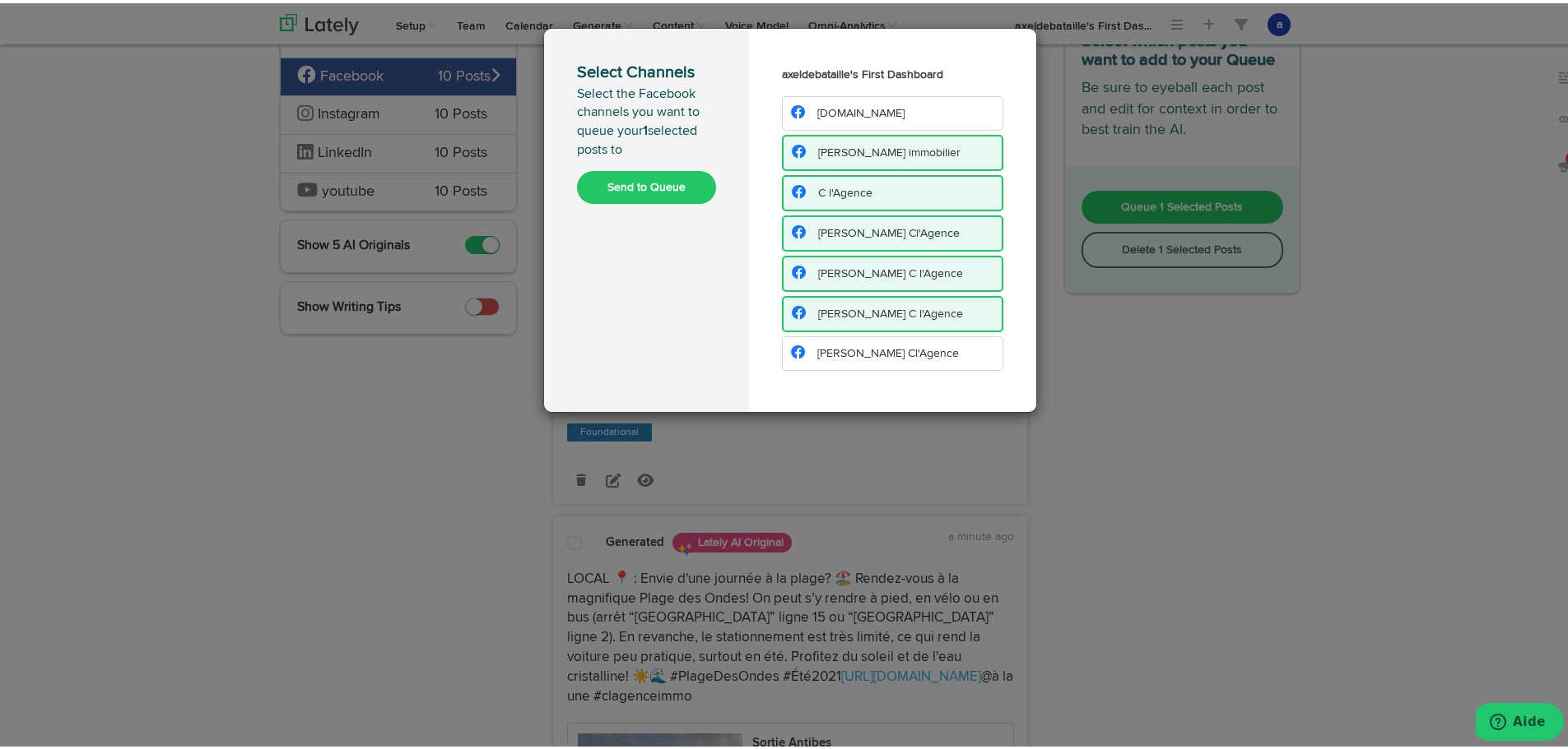
drag, startPoint x: 869, startPoint y: 346, endPoint x: 863, endPoint y: 366, distance: 20.9
click at [869, 347] on span "[PERSON_NAME] Cl'Agence" at bounding box center [887, 351] width 141 height 12
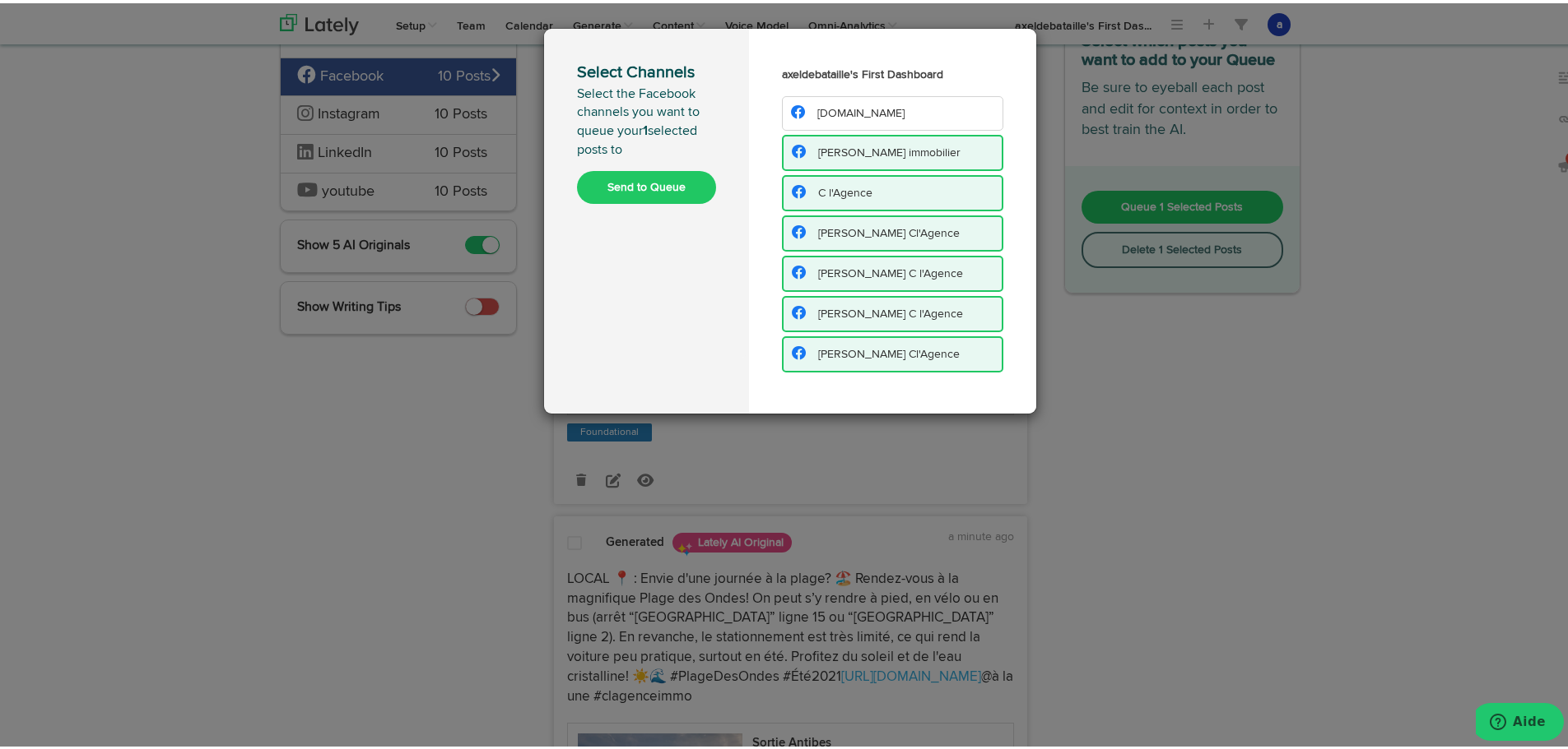
click at [646, 183] on button "Send to Queue" at bounding box center [647, 184] width 139 height 33
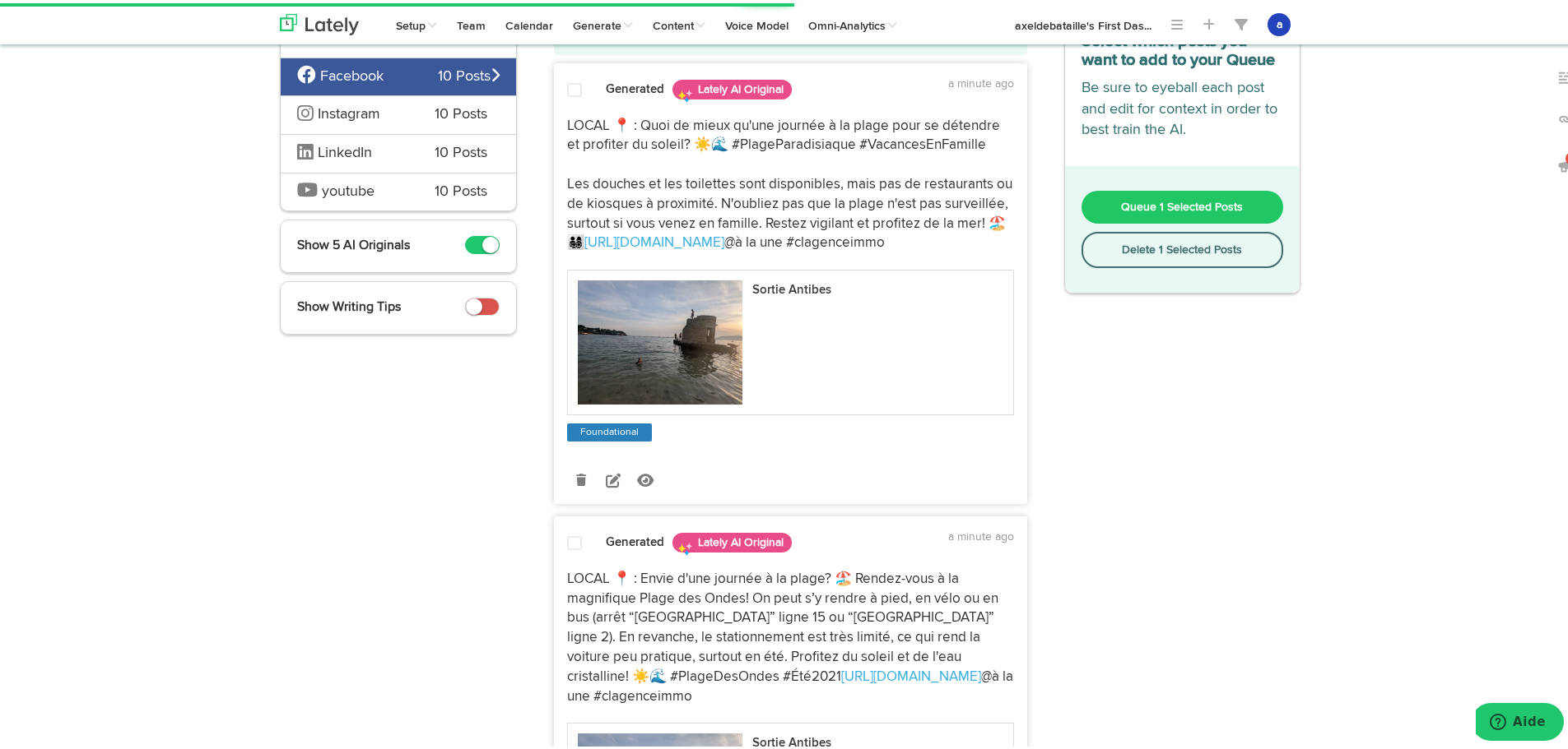
click at [313, 129] on div "Instagram 10 Posts" at bounding box center [398, 111] width 236 height 39
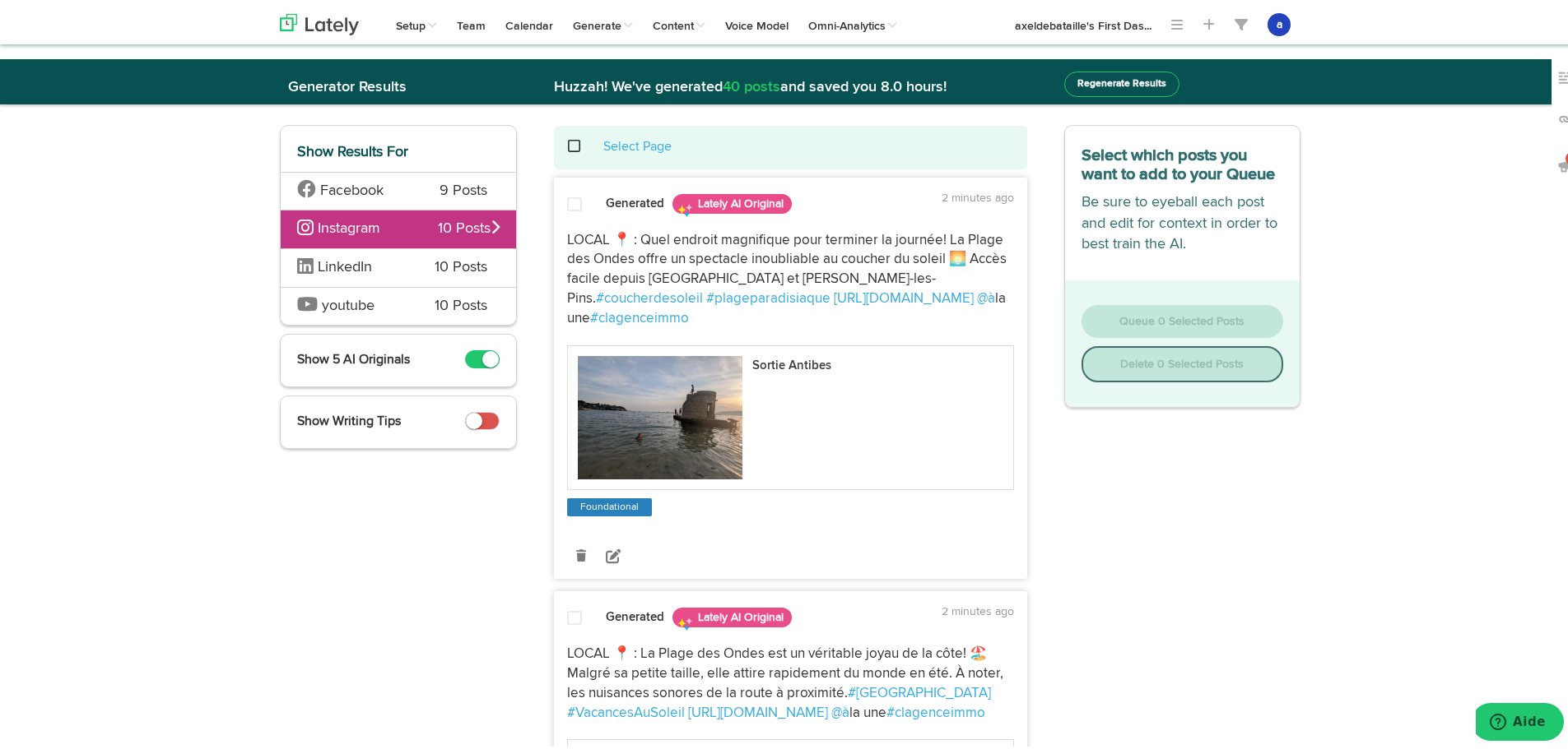
scroll to position [0, 0]
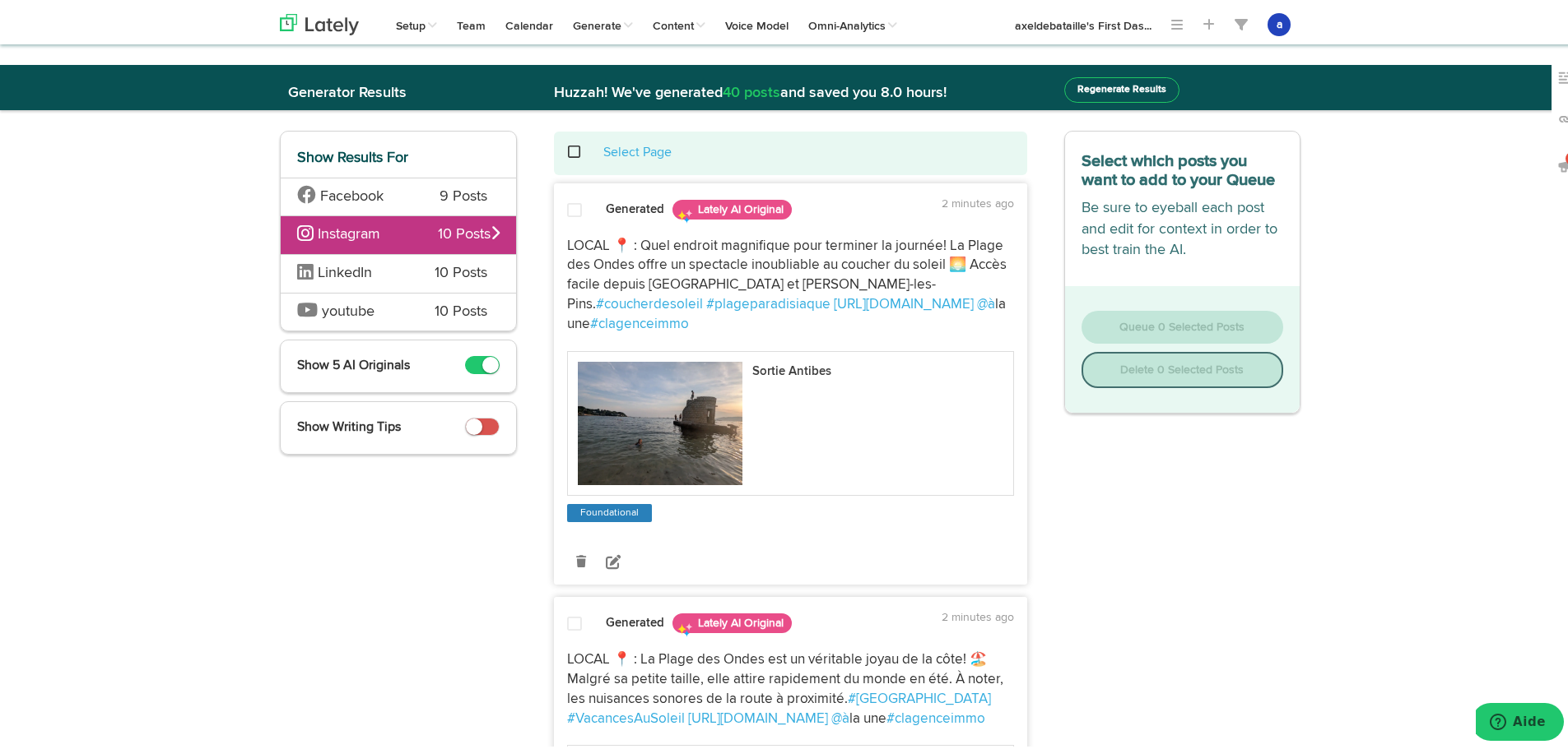
click at [569, 202] on span at bounding box center [574, 207] width 15 height 17
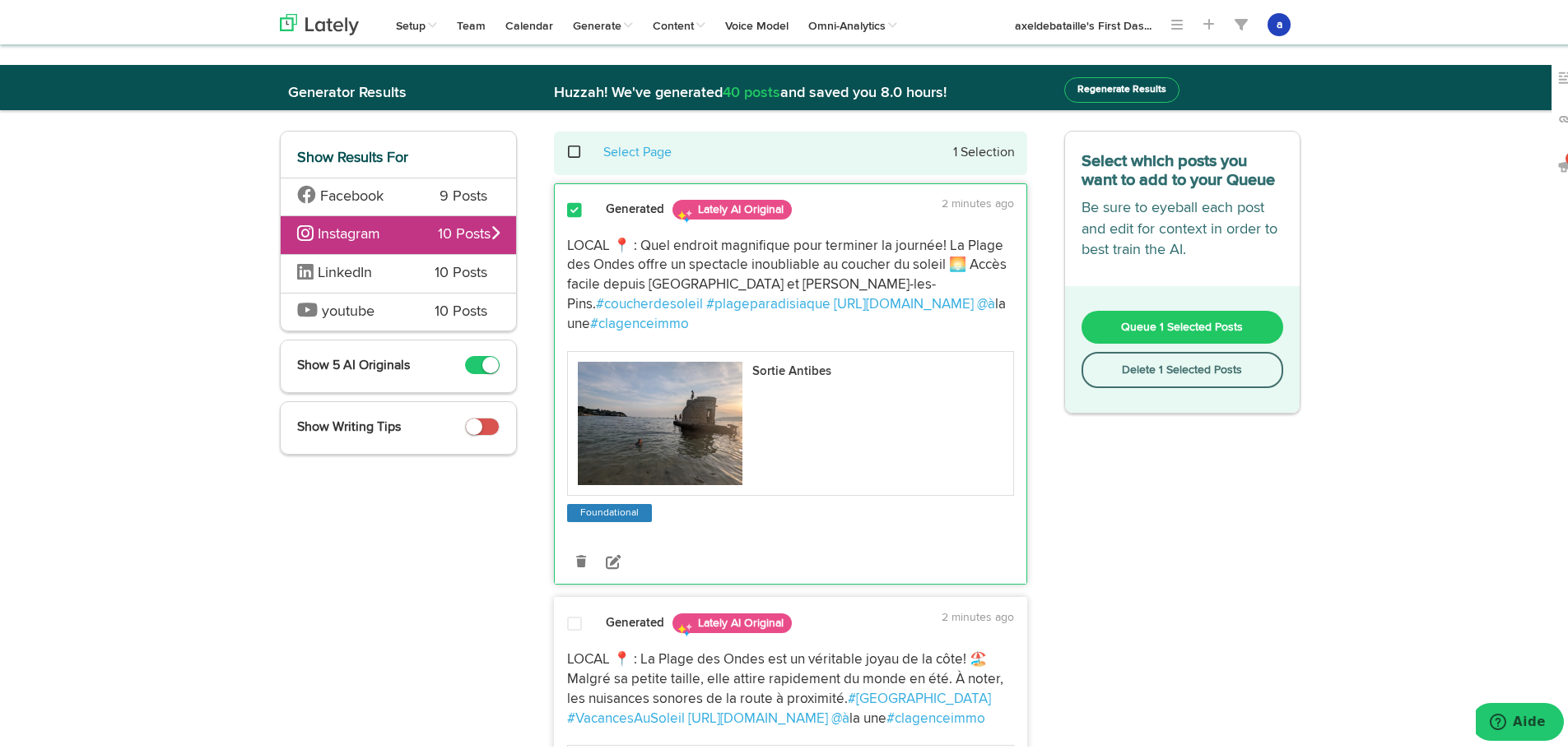
click at [1175, 316] on button "Queue 1 Selected Posts" at bounding box center [1182, 323] width 202 height 33
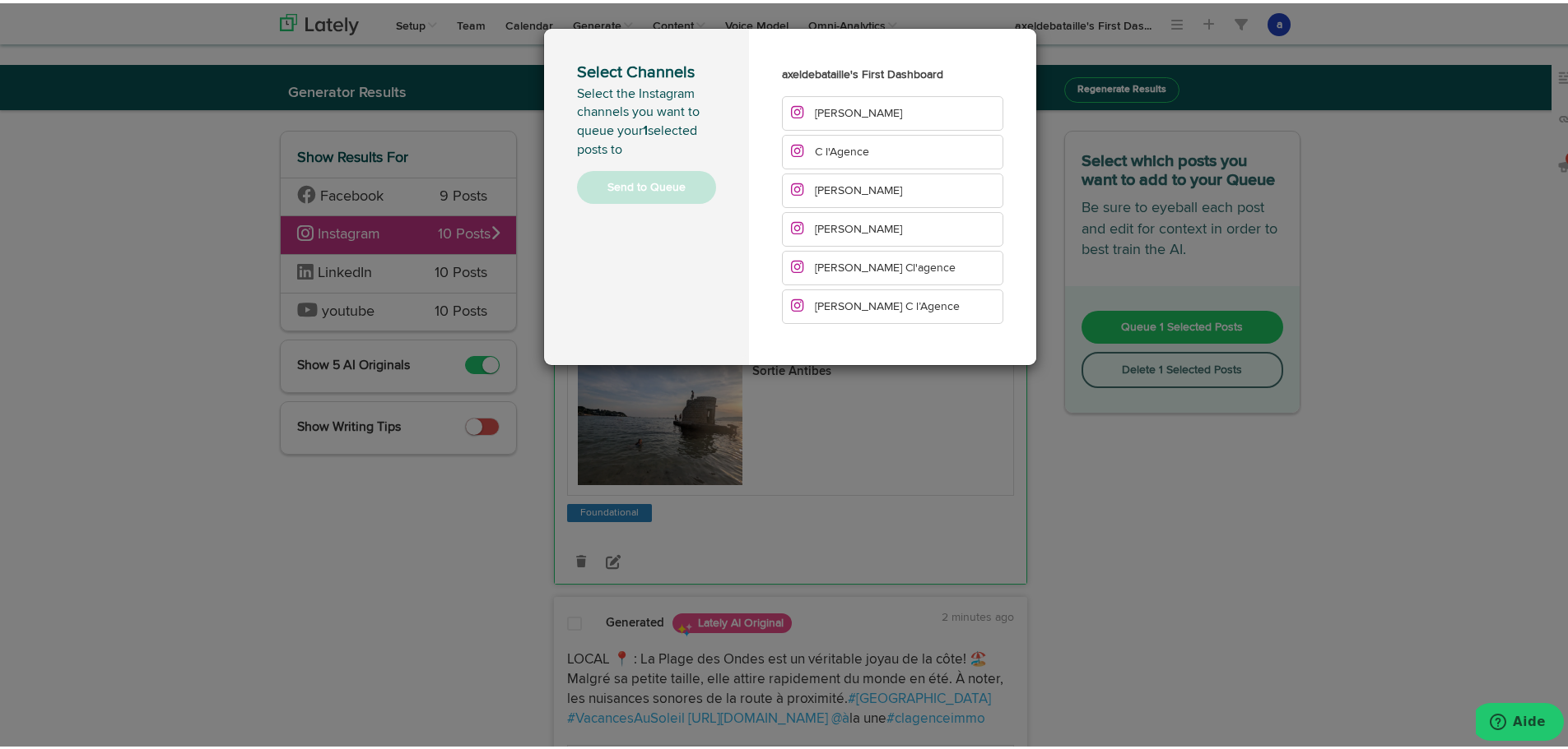
click at [807, 111] on span "[PERSON_NAME]" at bounding box center [847, 110] width 111 height 12
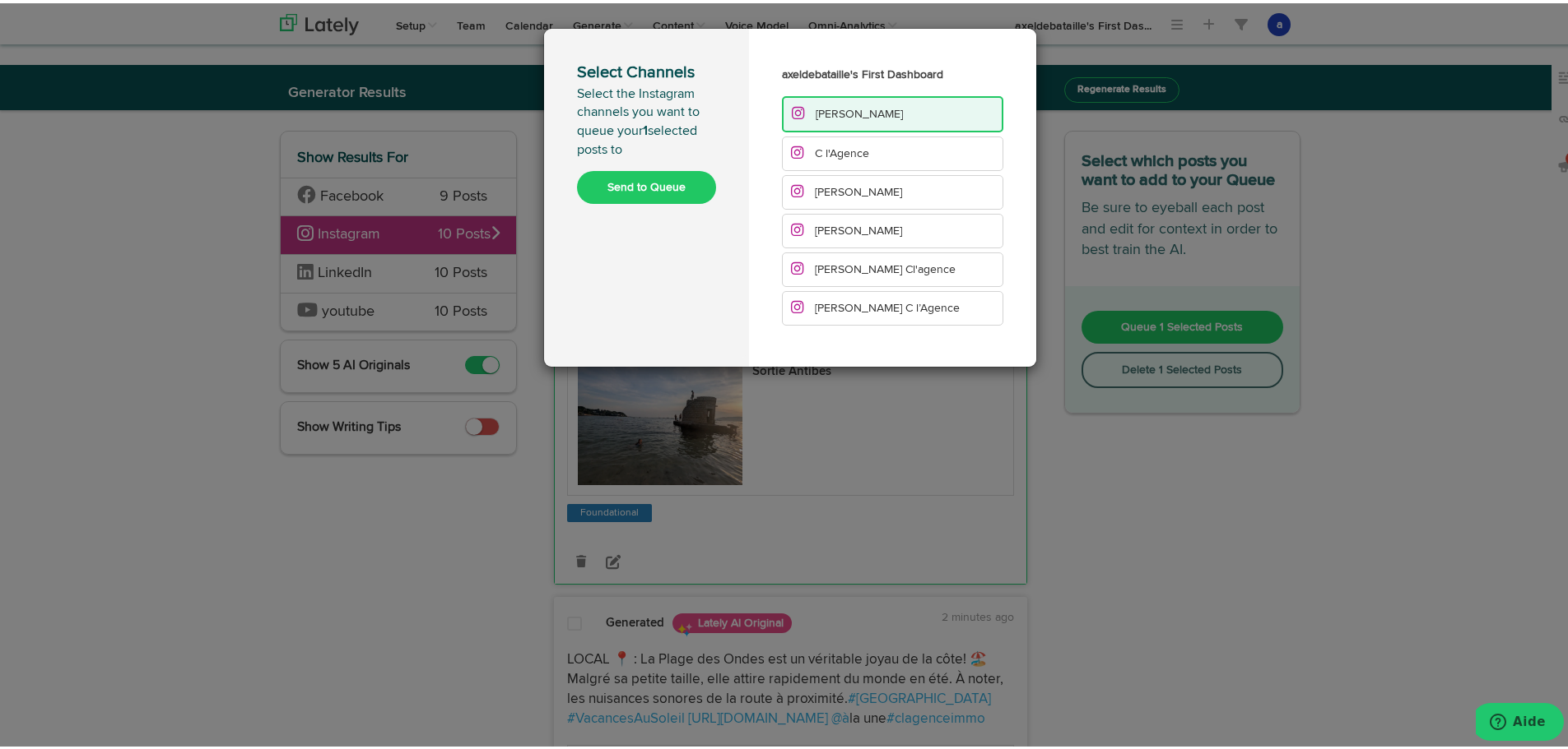
click at [840, 148] on span "C l'Agence" at bounding box center [842, 151] width 55 height 12
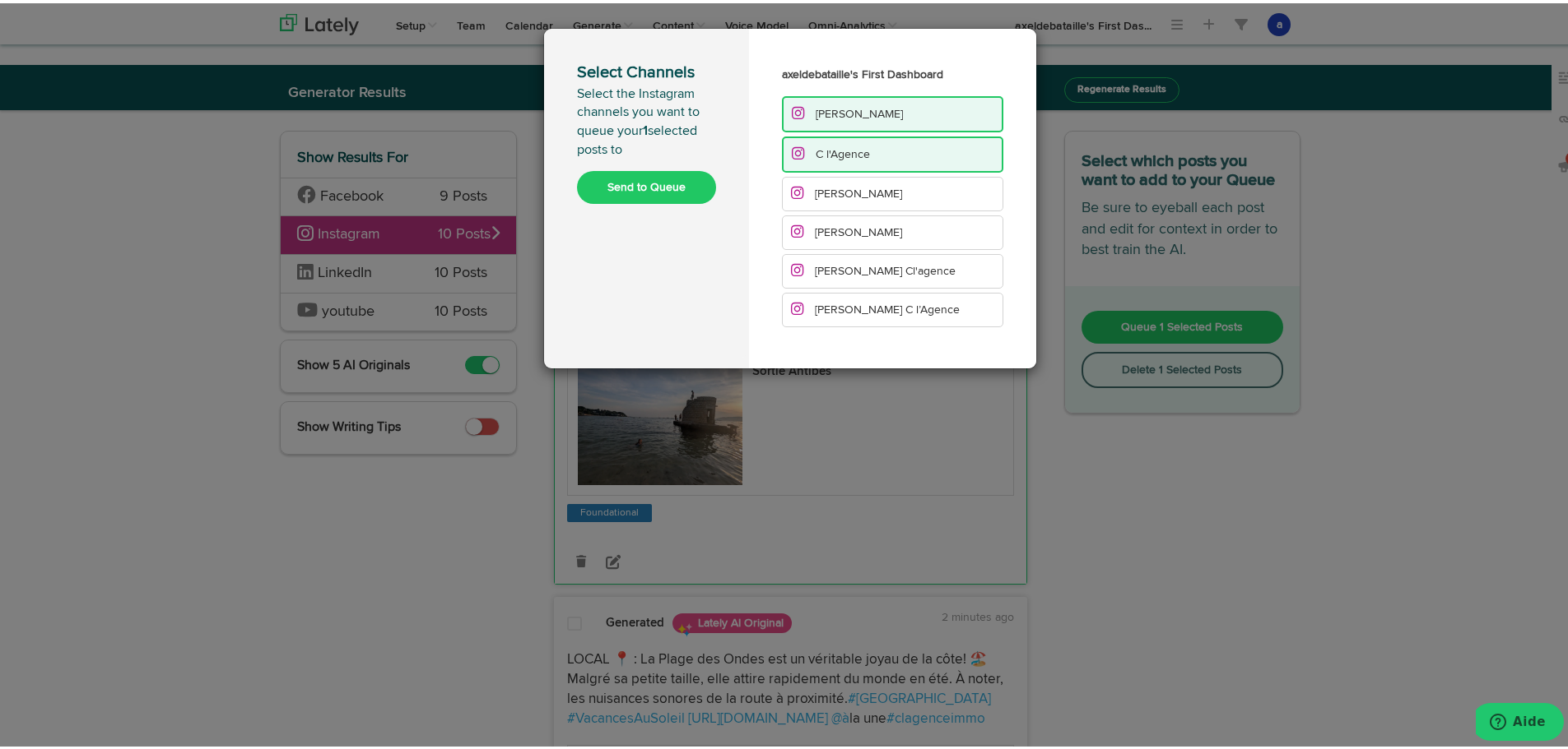
click at [832, 188] on span "[PERSON_NAME]" at bounding box center [859, 191] width 88 height 12
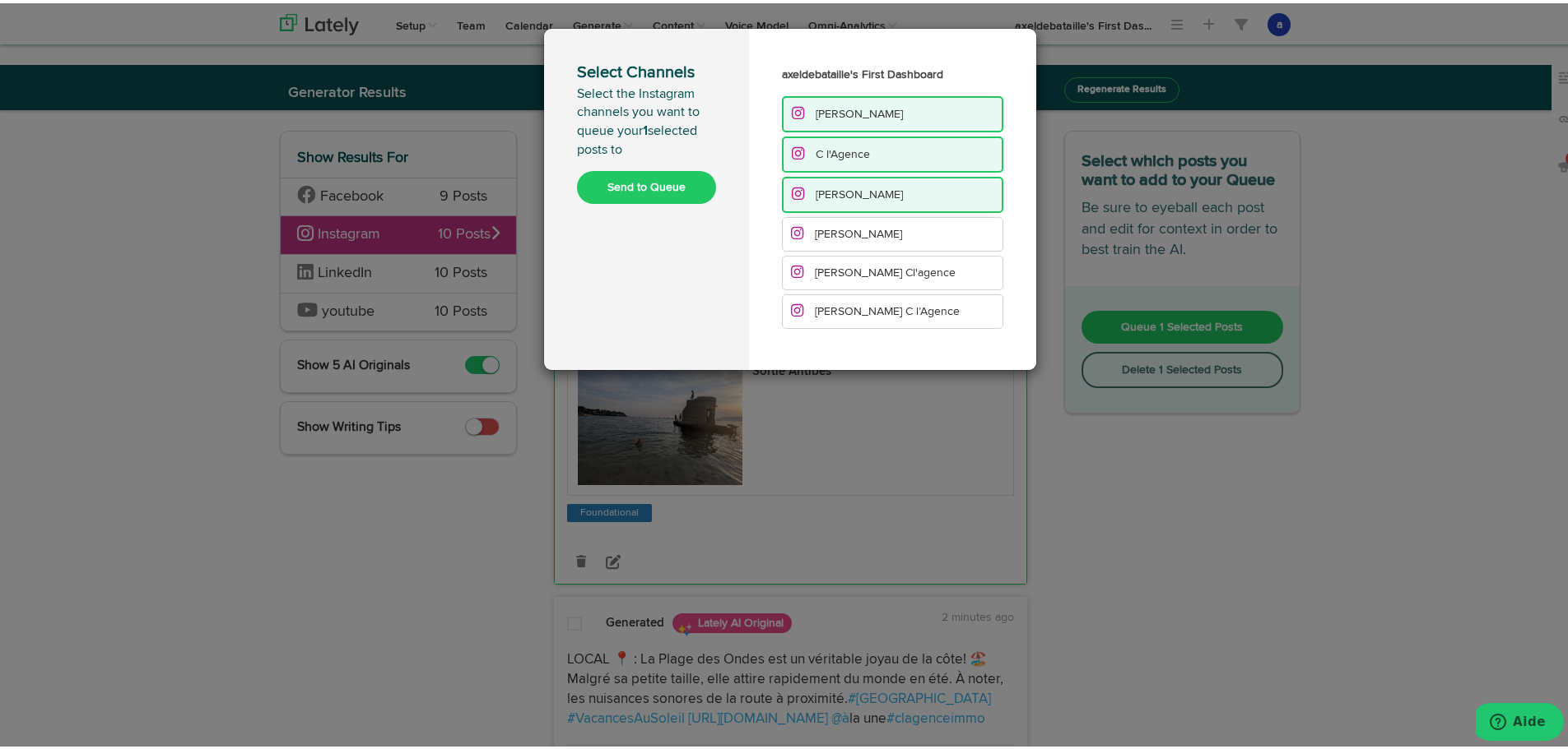
drag, startPoint x: 826, startPoint y: 232, endPoint x: 814, endPoint y: 257, distance: 27.7
click at [825, 232] on span "[PERSON_NAME]" at bounding box center [859, 232] width 88 height 12
click at [815, 266] on span "[PERSON_NAME] Cl'agence" at bounding box center [884, 272] width 140 height 12
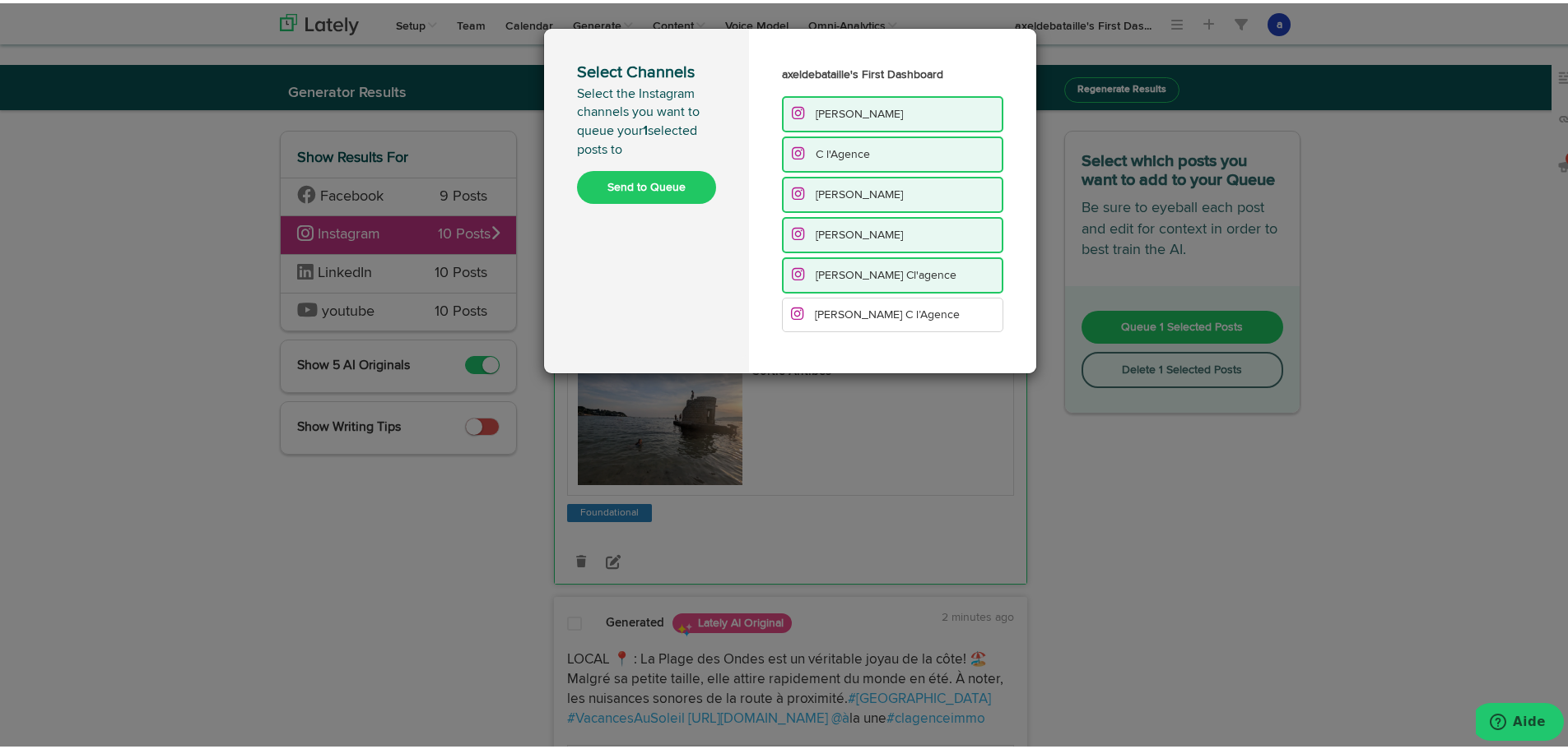
click at [802, 321] on li "[PERSON_NAME] C l’Agence" at bounding box center [892, 311] width 221 height 35
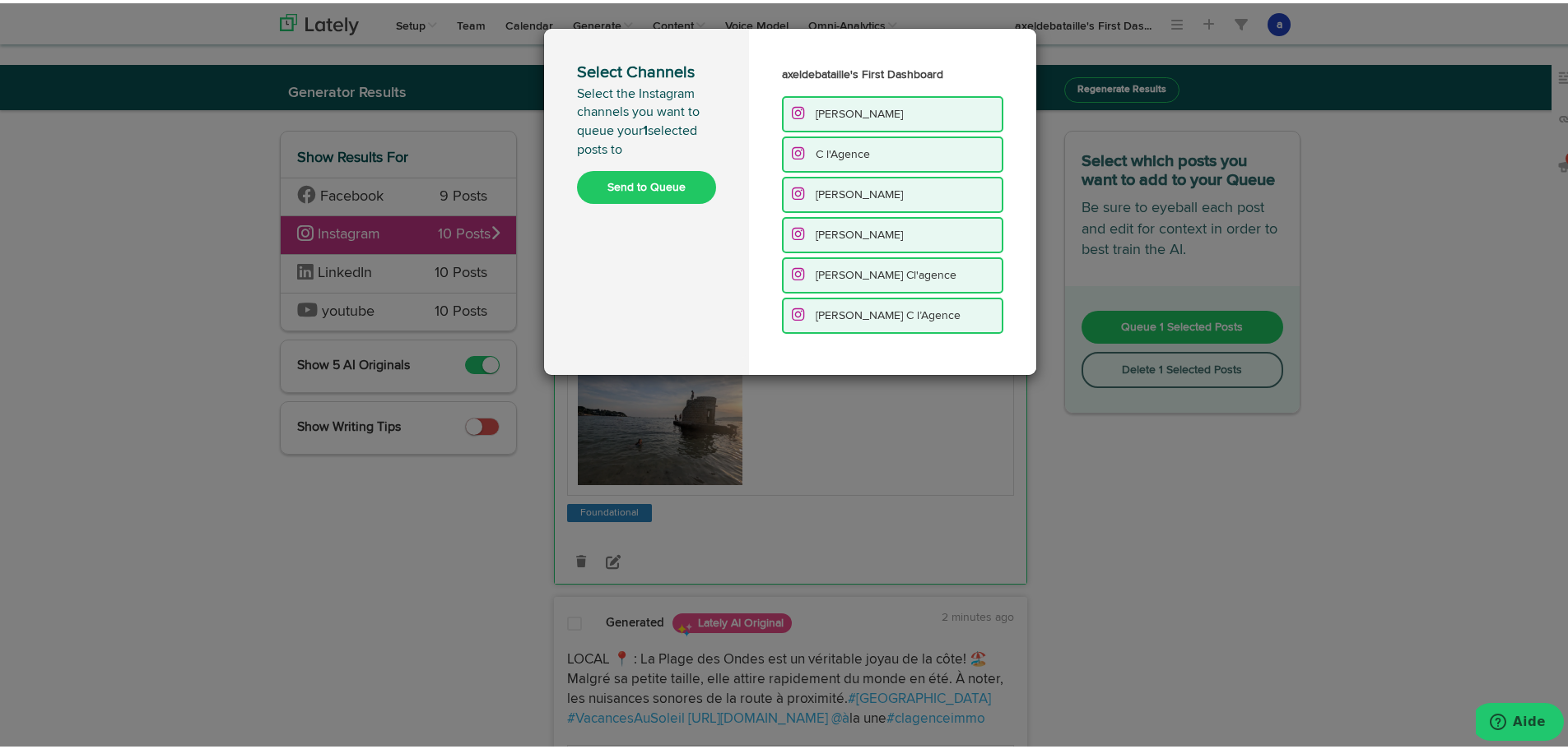
click at [662, 188] on button "Send to Queue" at bounding box center [647, 184] width 139 height 33
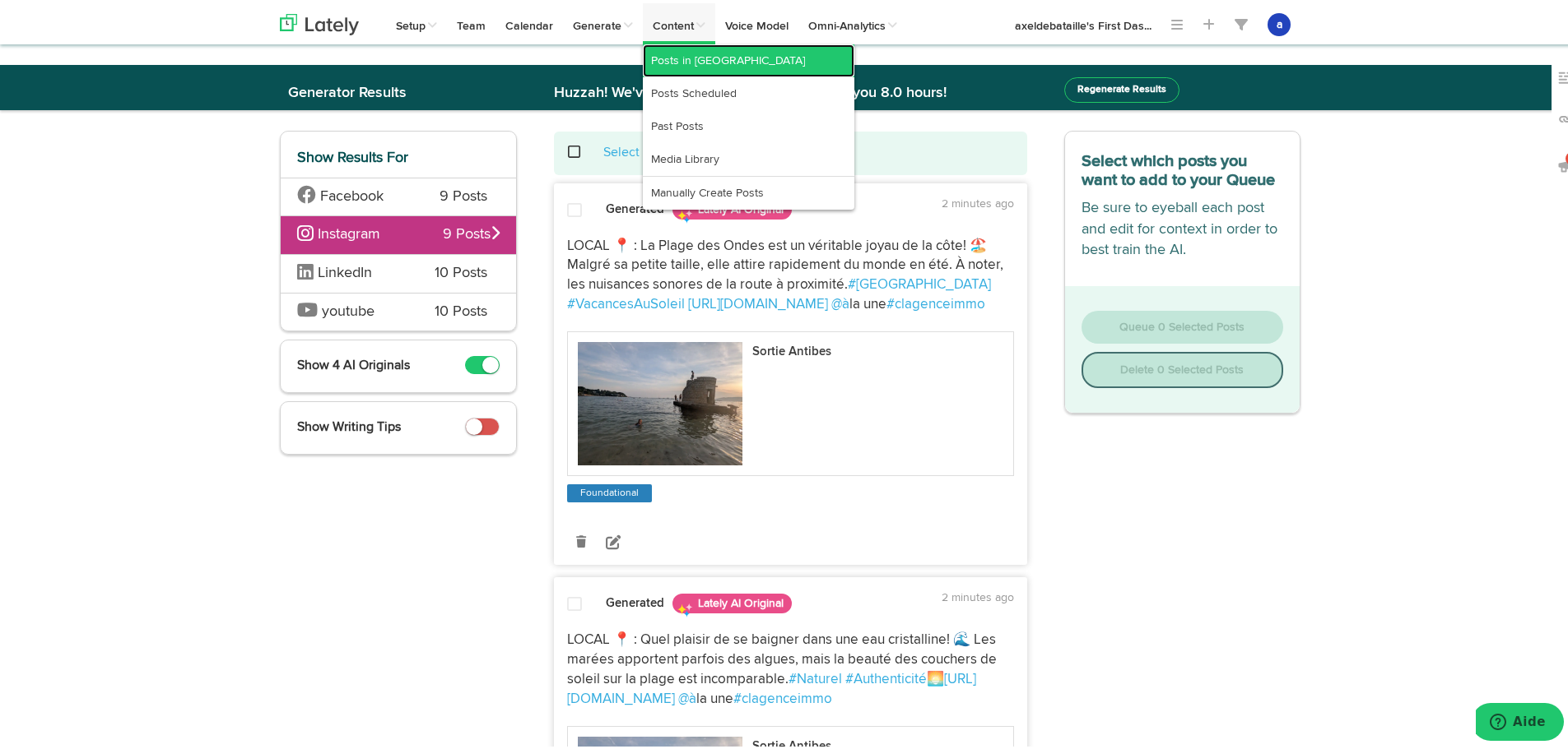
click at [680, 50] on link "Posts in [GEOGRAPHIC_DATA]" at bounding box center [748, 57] width 212 height 33
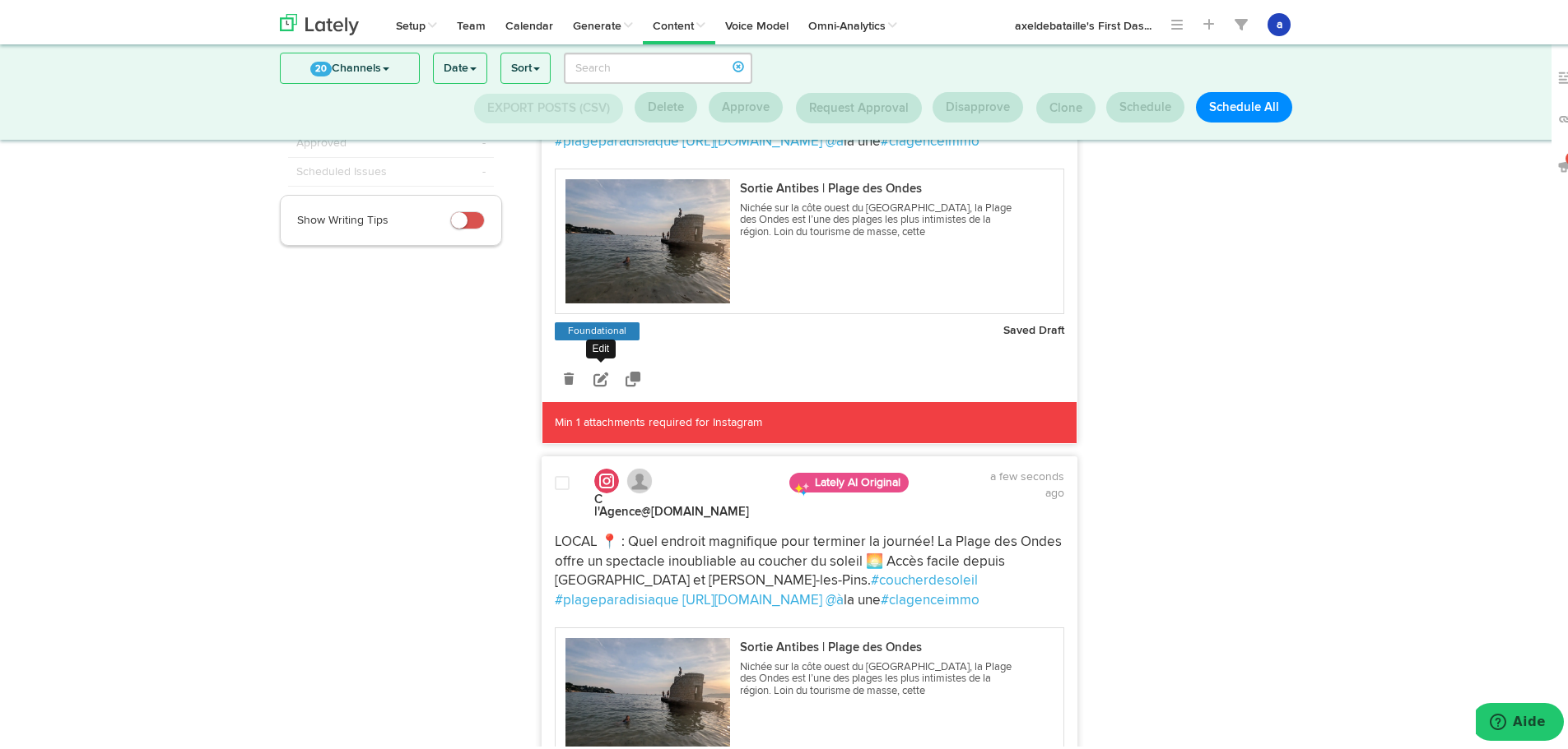
scroll to position [220, 0]
click at [593, 384] on icon at bounding box center [600, 376] width 15 height 15
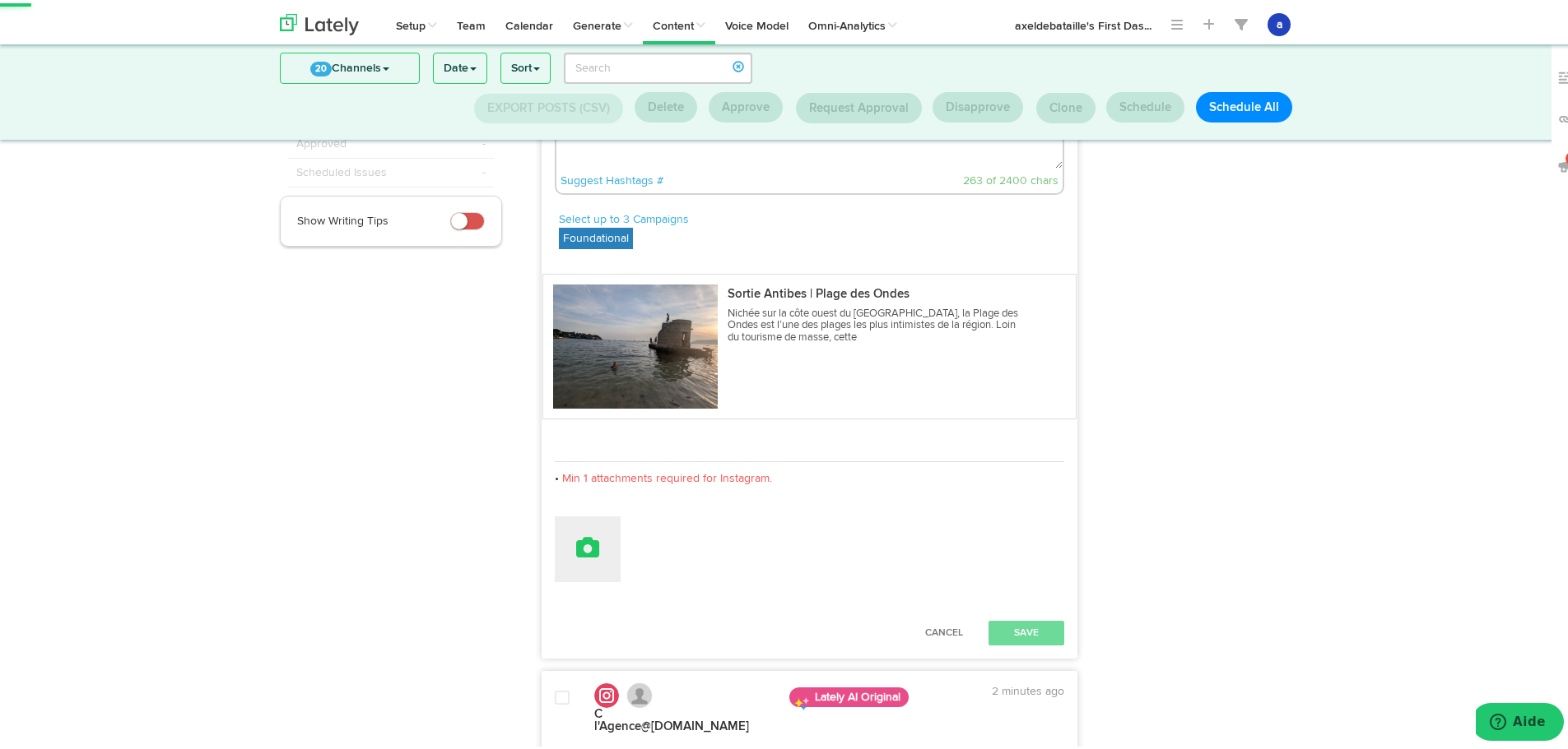
click at [583, 550] on icon at bounding box center [587, 544] width 23 height 23
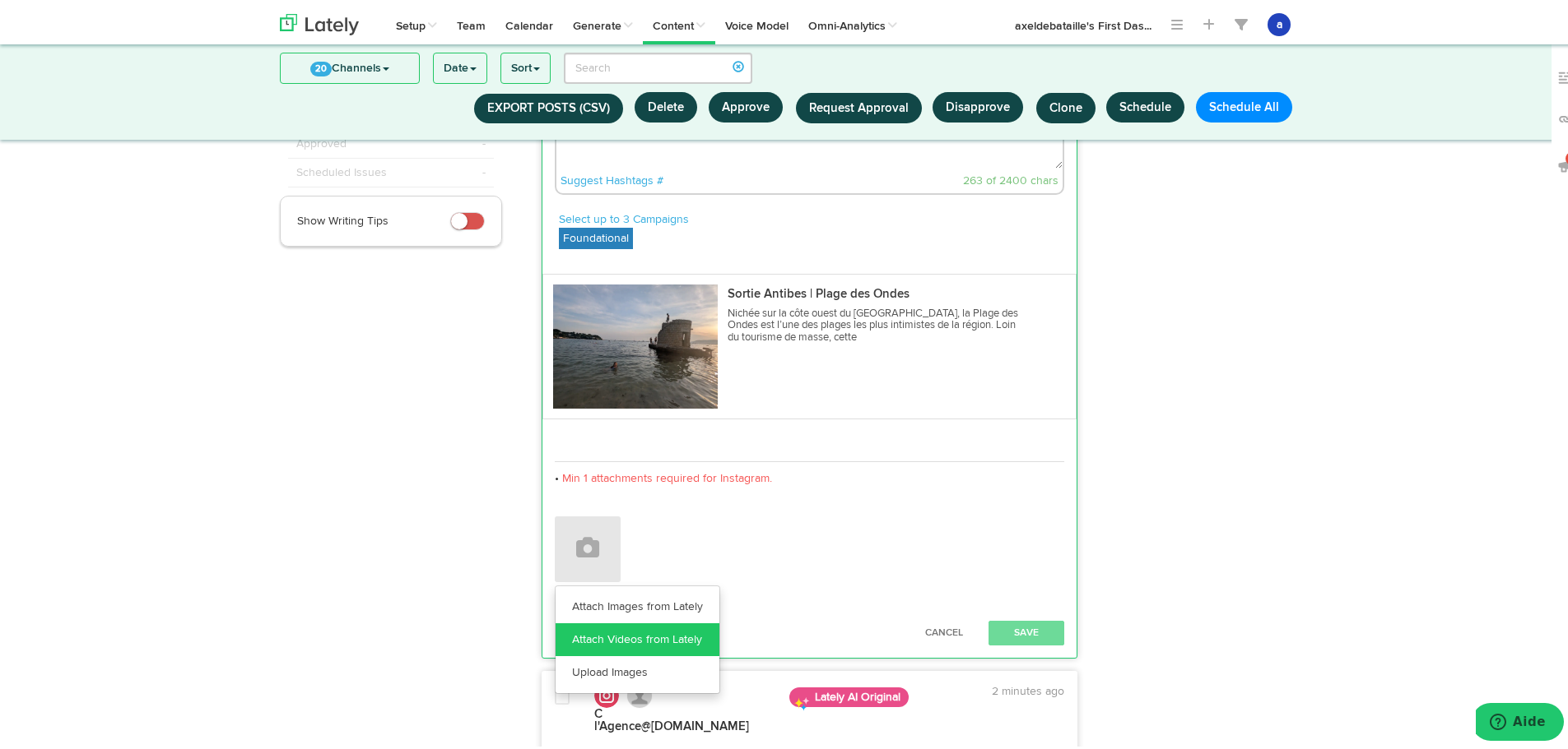
click at [616, 652] on link "Attach Videos from Lately" at bounding box center [637, 637] width 164 height 33
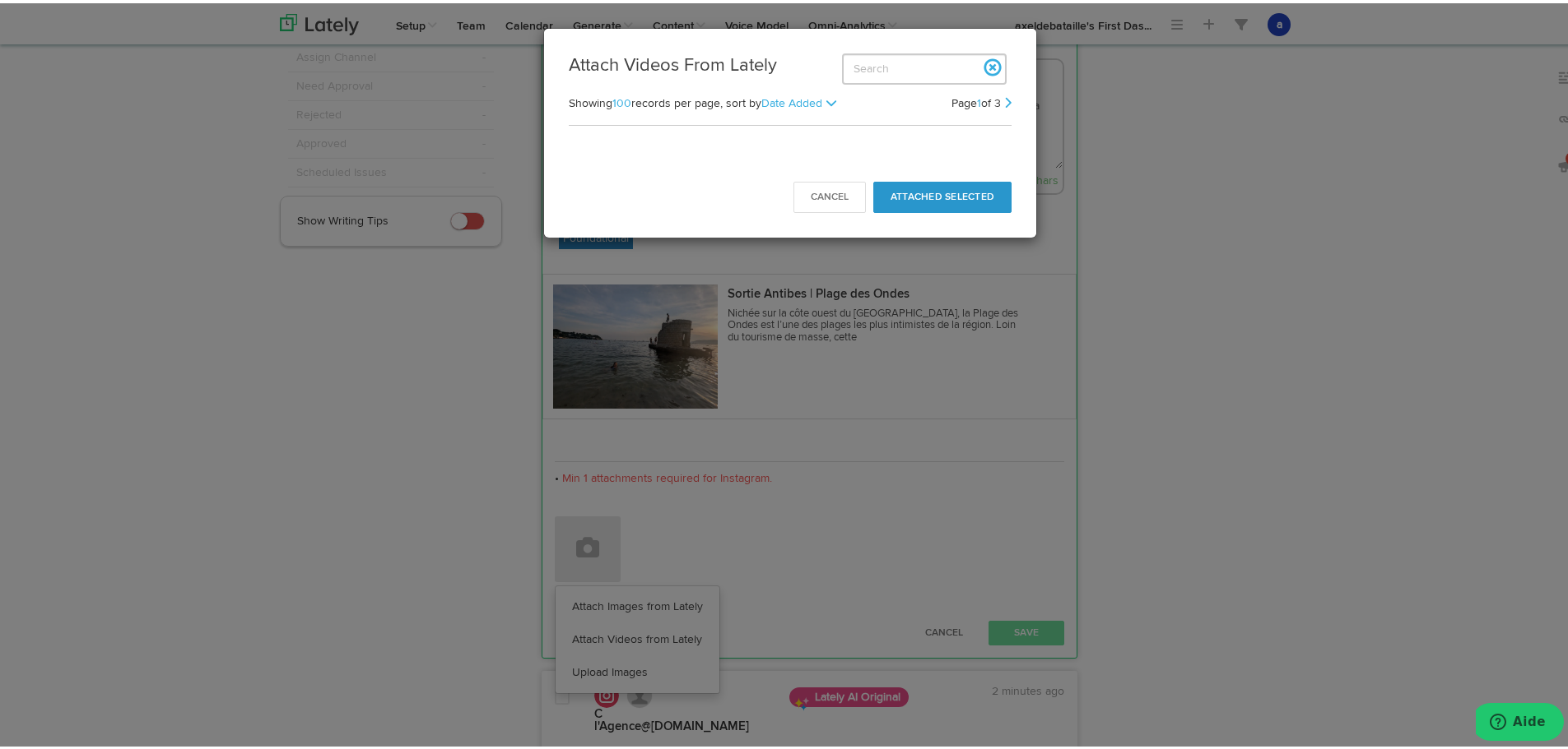
drag, startPoint x: 1225, startPoint y: 138, endPoint x: 1150, endPoint y: 86, distance: 91.3
click at [1221, 134] on div "Attach Videos From Lately Showing 100 records per page, 50 100 200 400 sort by …" at bounding box center [790, 374] width 1580 height 749
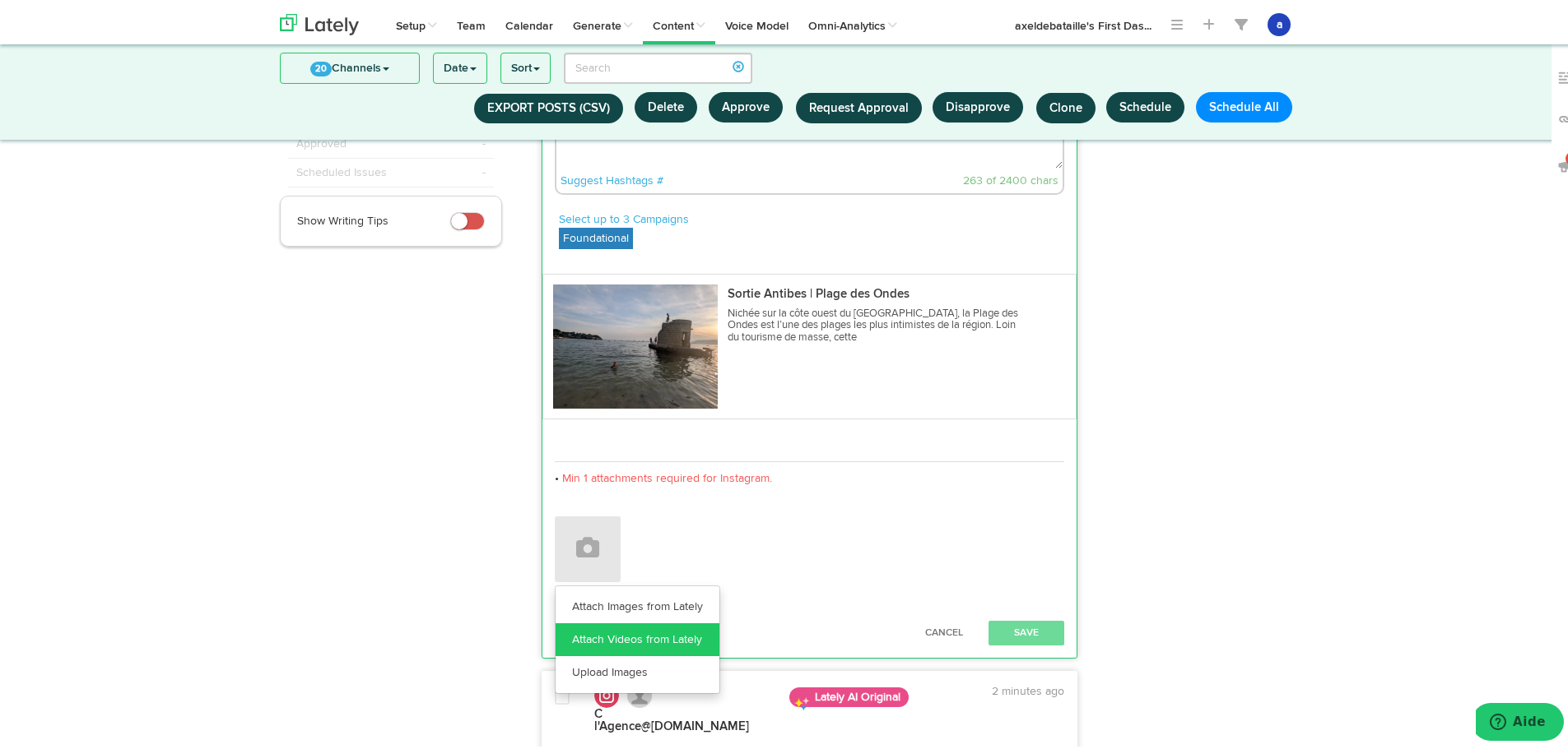
click at [576, 651] on link "Attach Videos from Lately" at bounding box center [637, 637] width 164 height 33
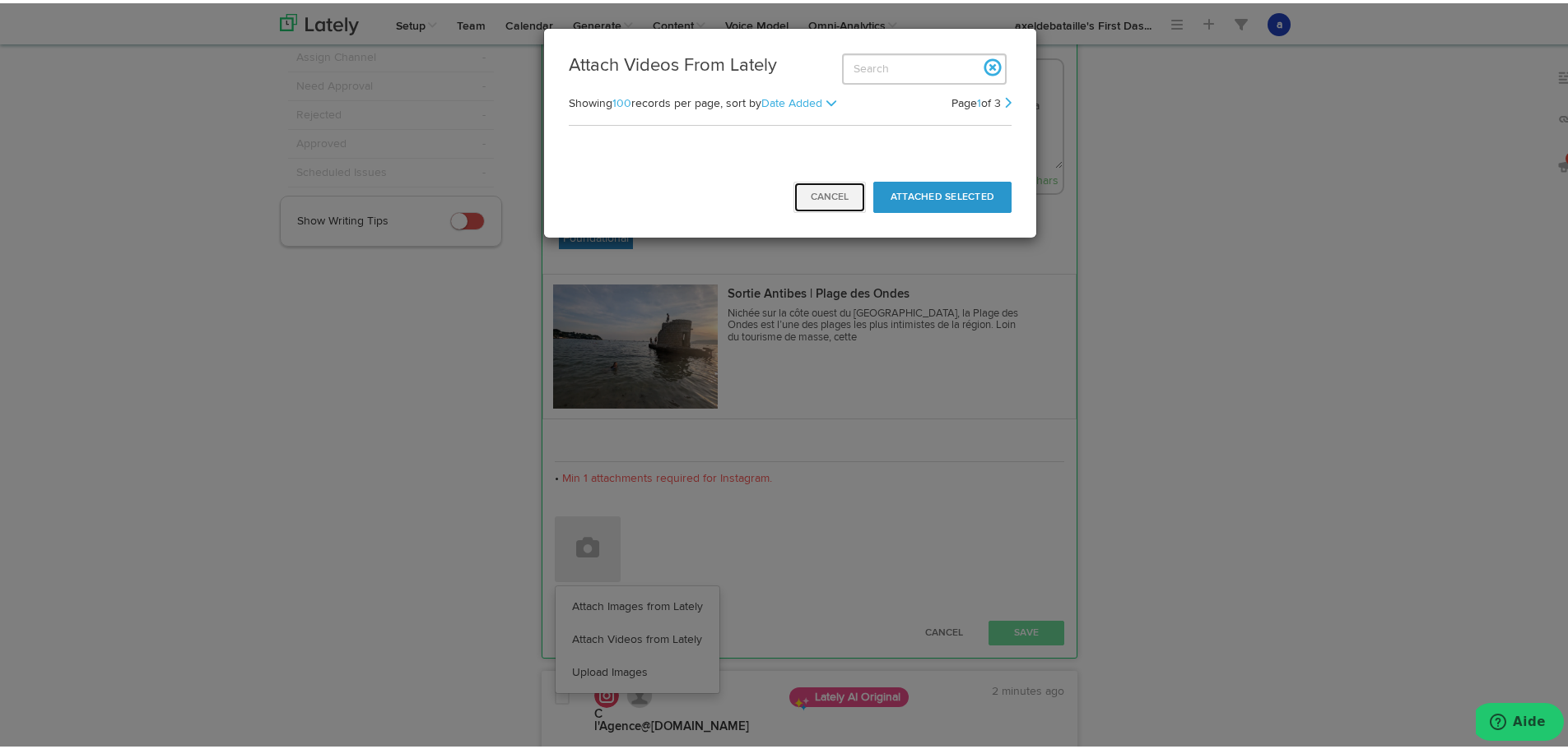
drag, startPoint x: 844, startPoint y: 182, endPoint x: 836, endPoint y: 186, distance: 8.9
click at [838, 185] on button "Cancel" at bounding box center [829, 193] width 73 height 31
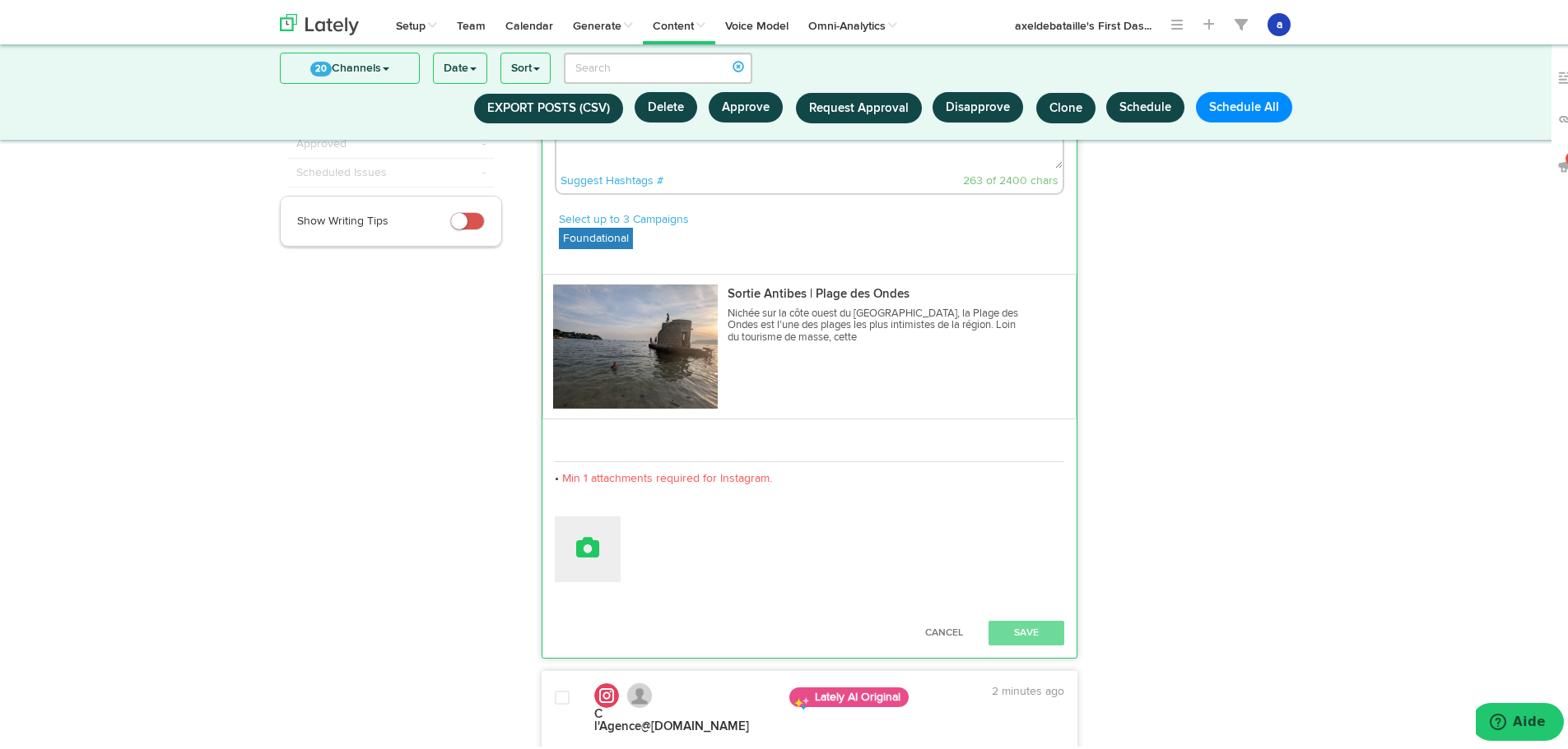
click at [598, 535] on button at bounding box center [587, 546] width 66 height 66
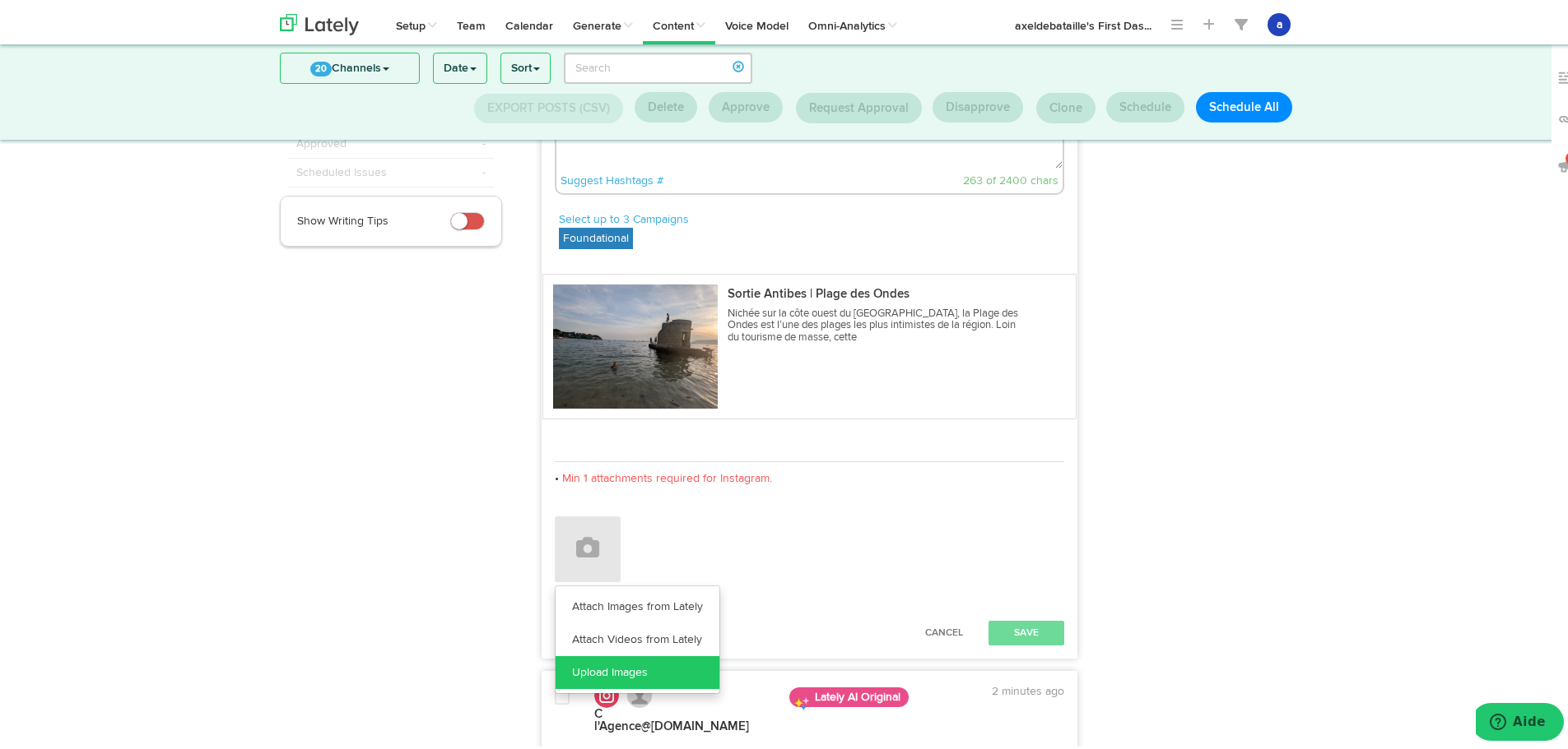
click at [595, 658] on link "Upload Images" at bounding box center [637, 669] width 164 height 33
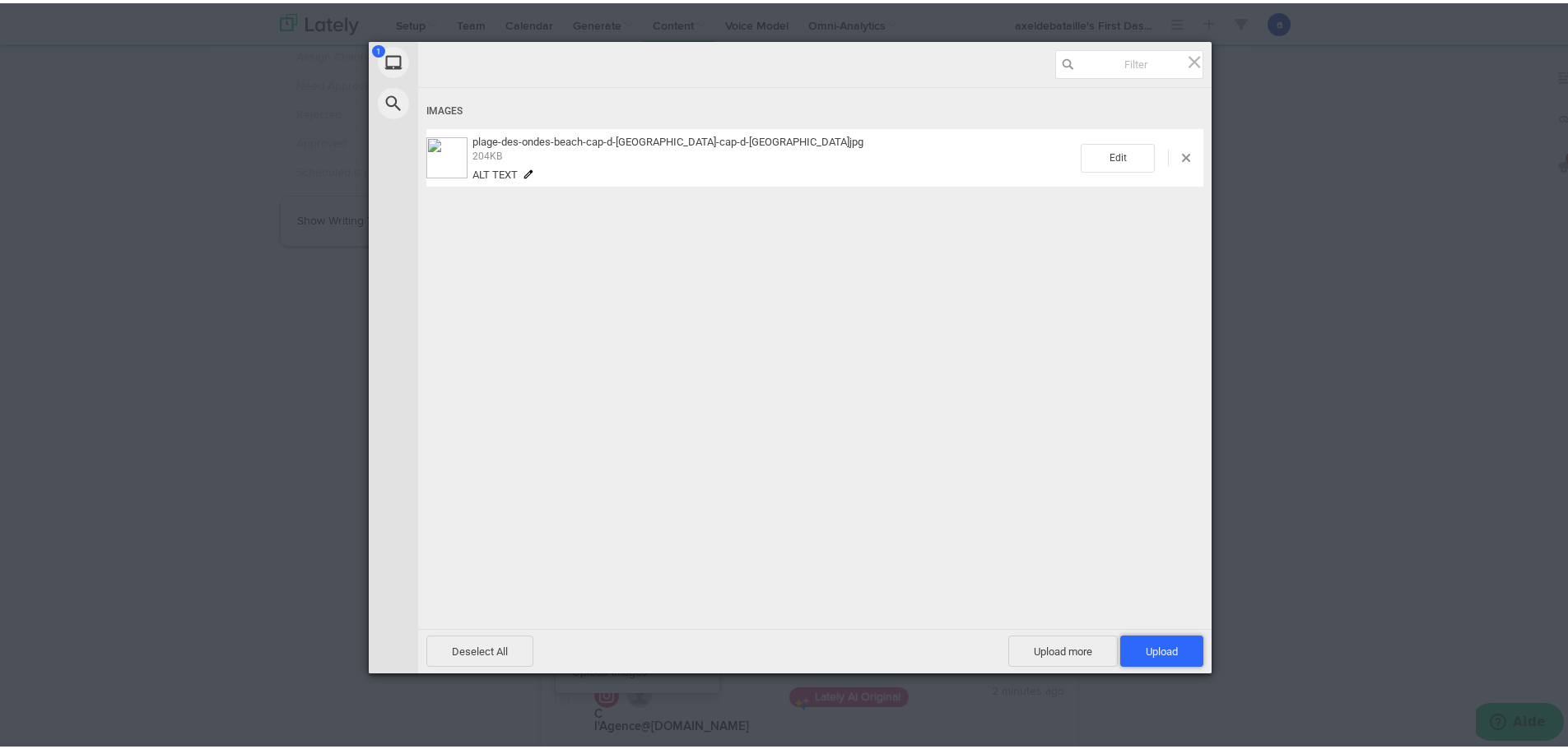
click at [1132, 645] on span "Upload 1" at bounding box center [1162, 648] width 84 height 31
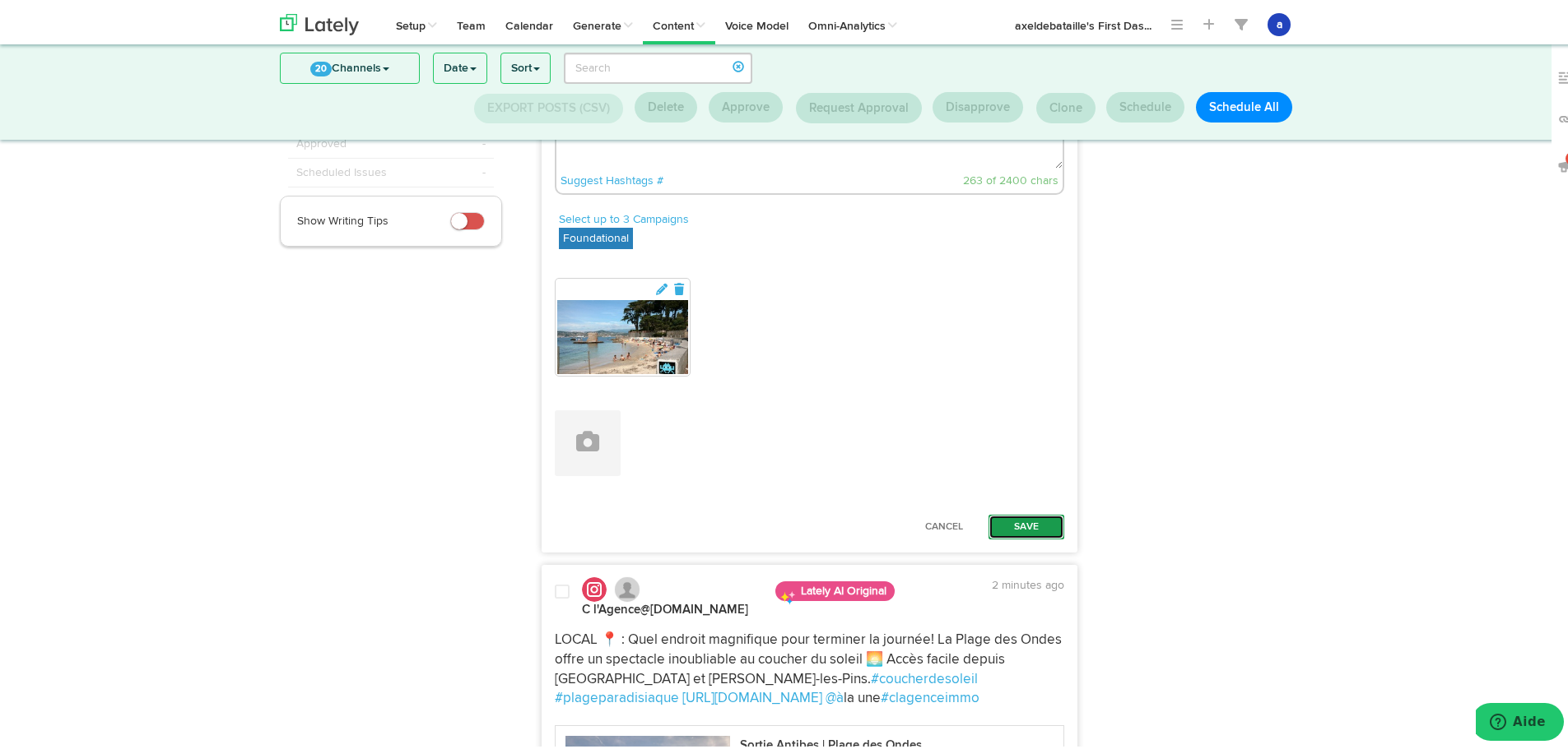
click at [1035, 526] on button "Save" at bounding box center [1026, 523] width 76 height 25
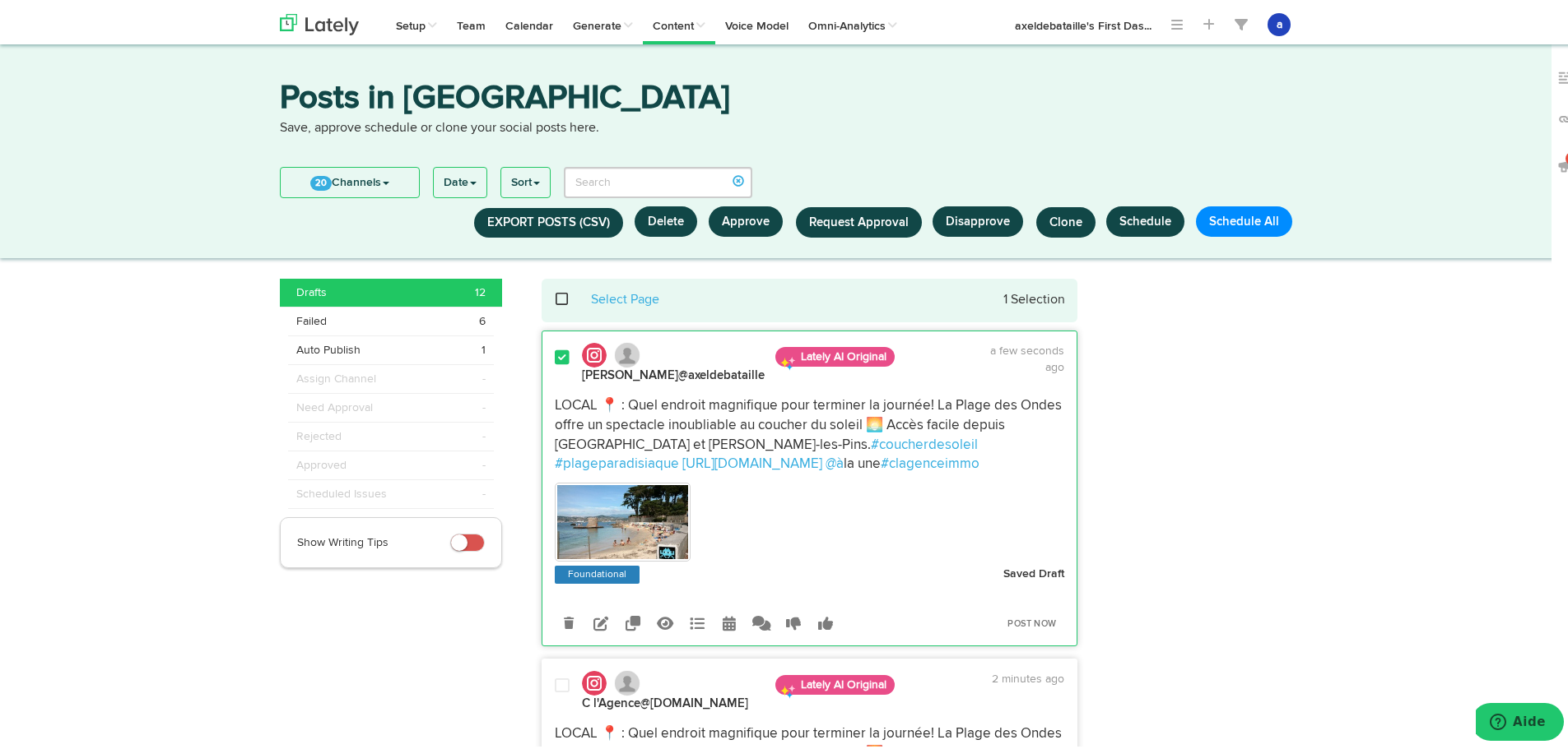
scroll to position [0, 0]
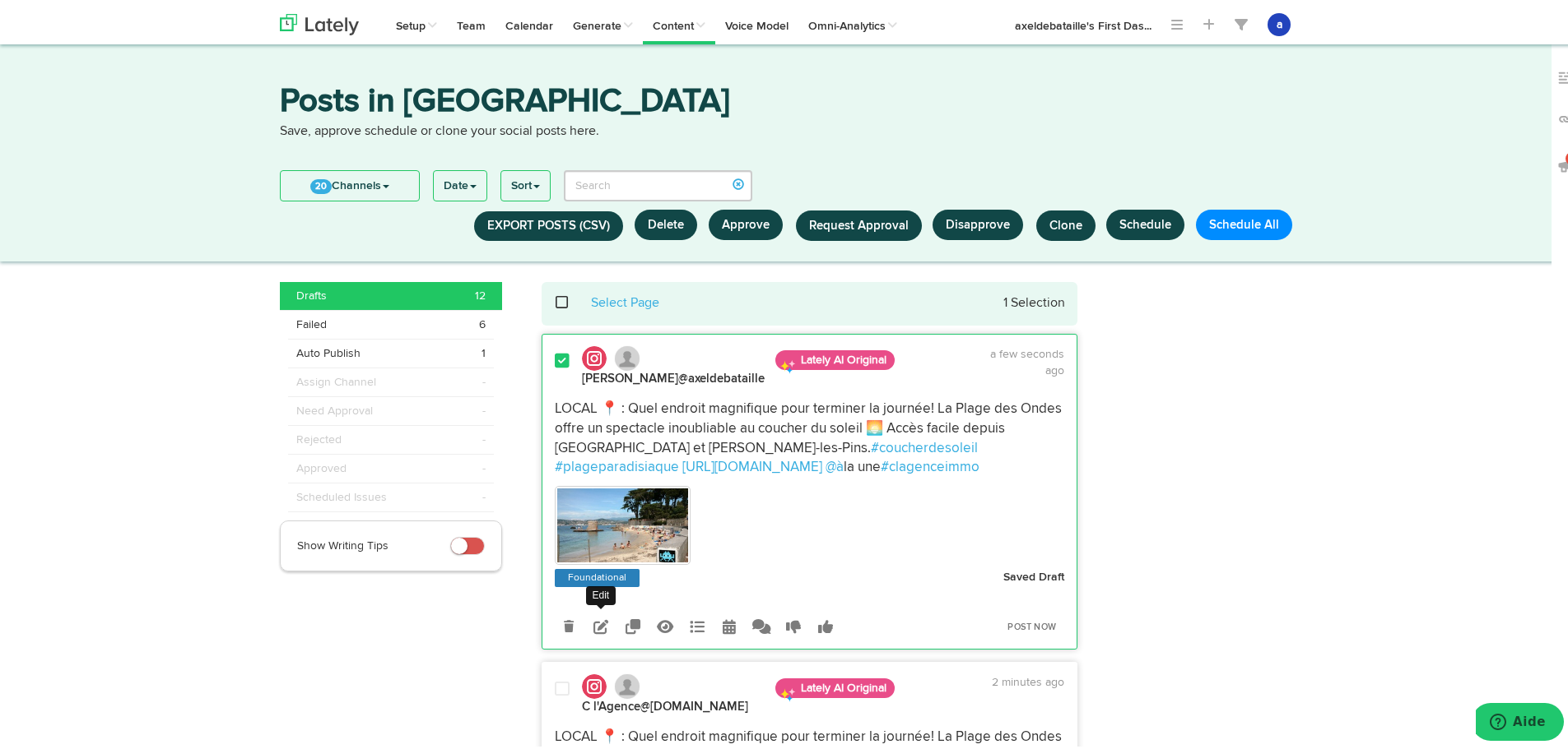
click at [593, 629] on icon at bounding box center [600, 623] width 15 height 15
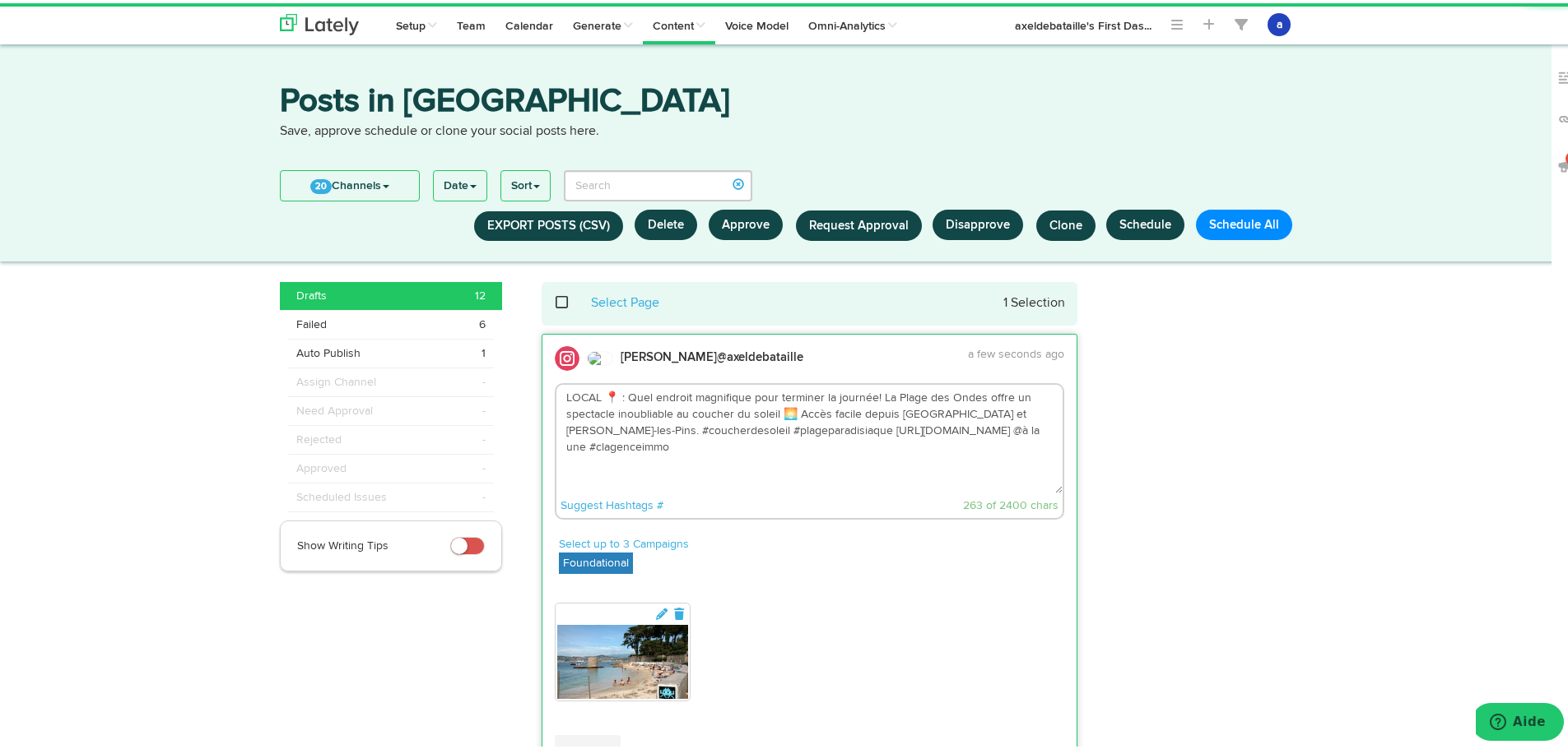
click at [1004, 429] on textarea "LOCAL 📍 : Quel endroit magnifique pour terminer la journée! La Plage des Ondes …" at bounding box center [809, 436] width 506 height 108
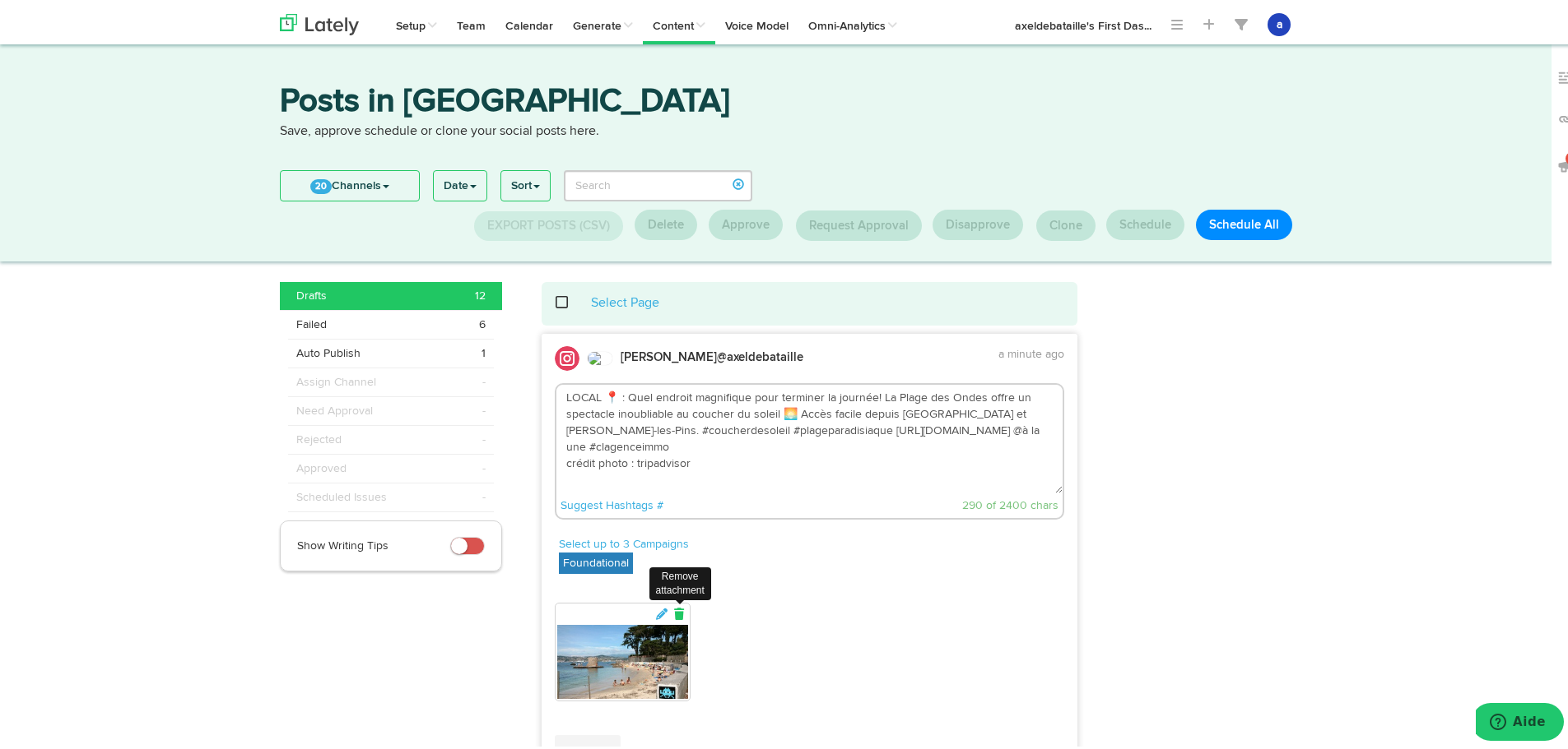
type textarea "LOCAL 📍 : Quel endroit magnifique pour terminer la journée! La Plage des Ondes …"
click at [673, 613] on icon at bounding box center [680, 612] width 15 height 12
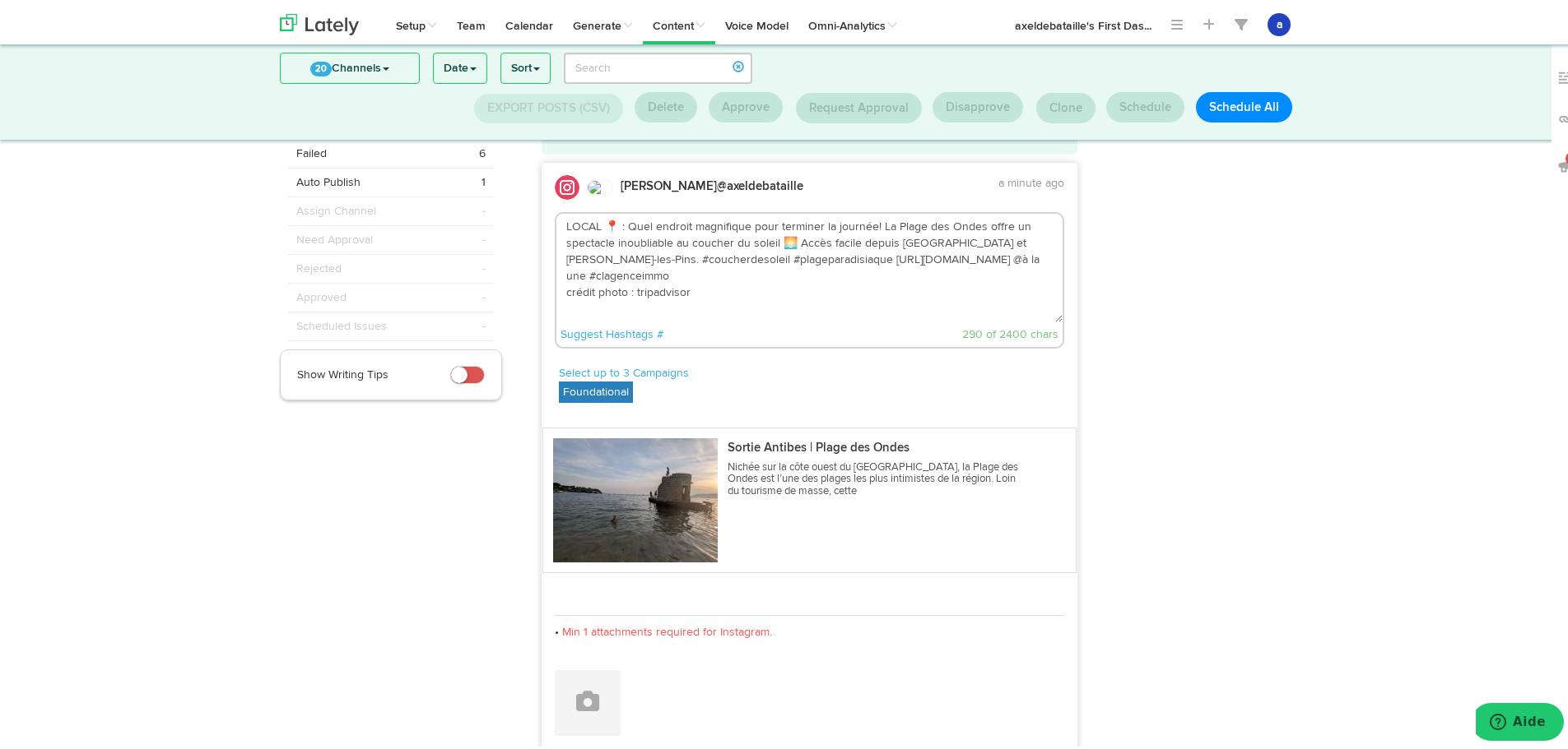
scroll to position [85, 0]
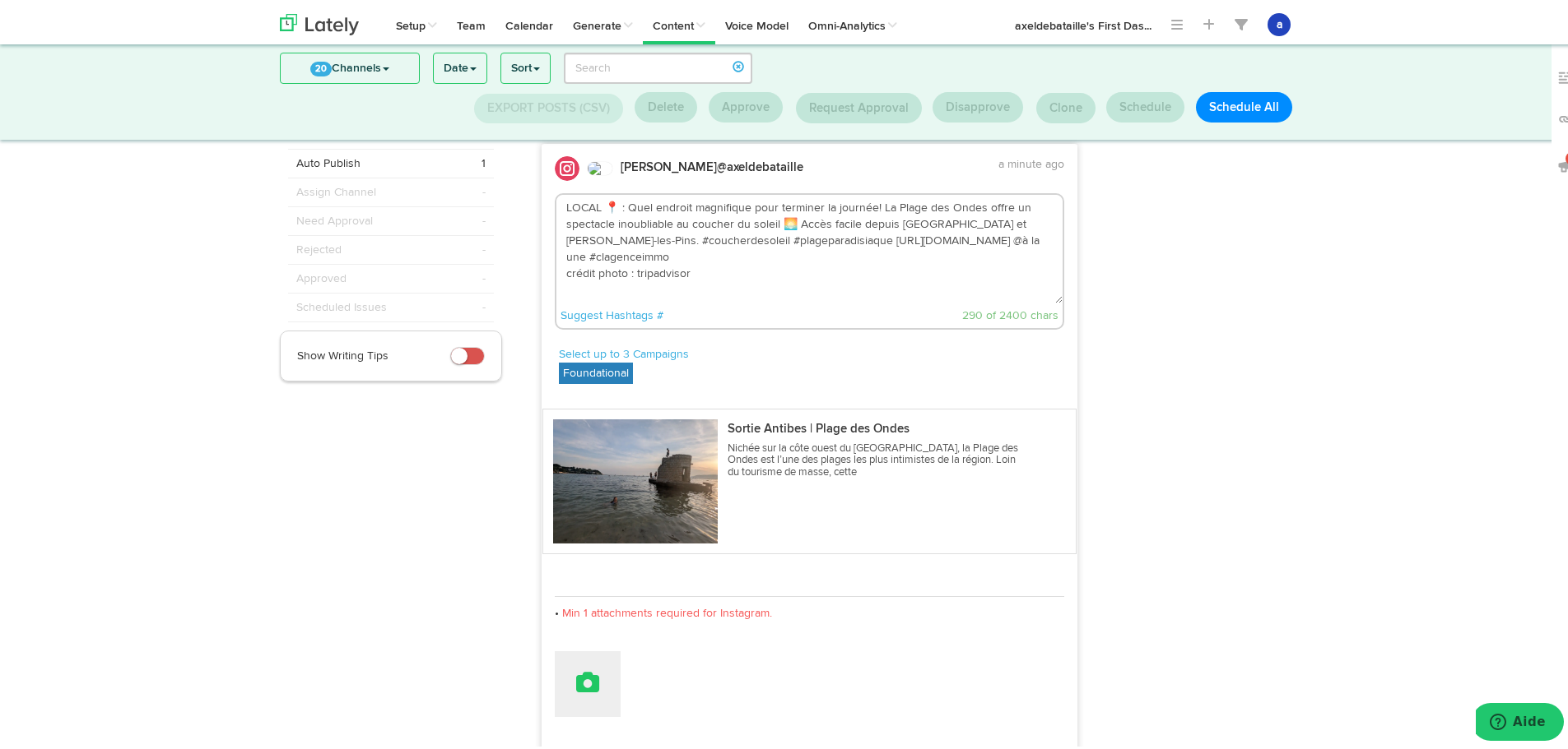
click at [589, 673] on icon at bounding box center [587, 679] width 23 height 23
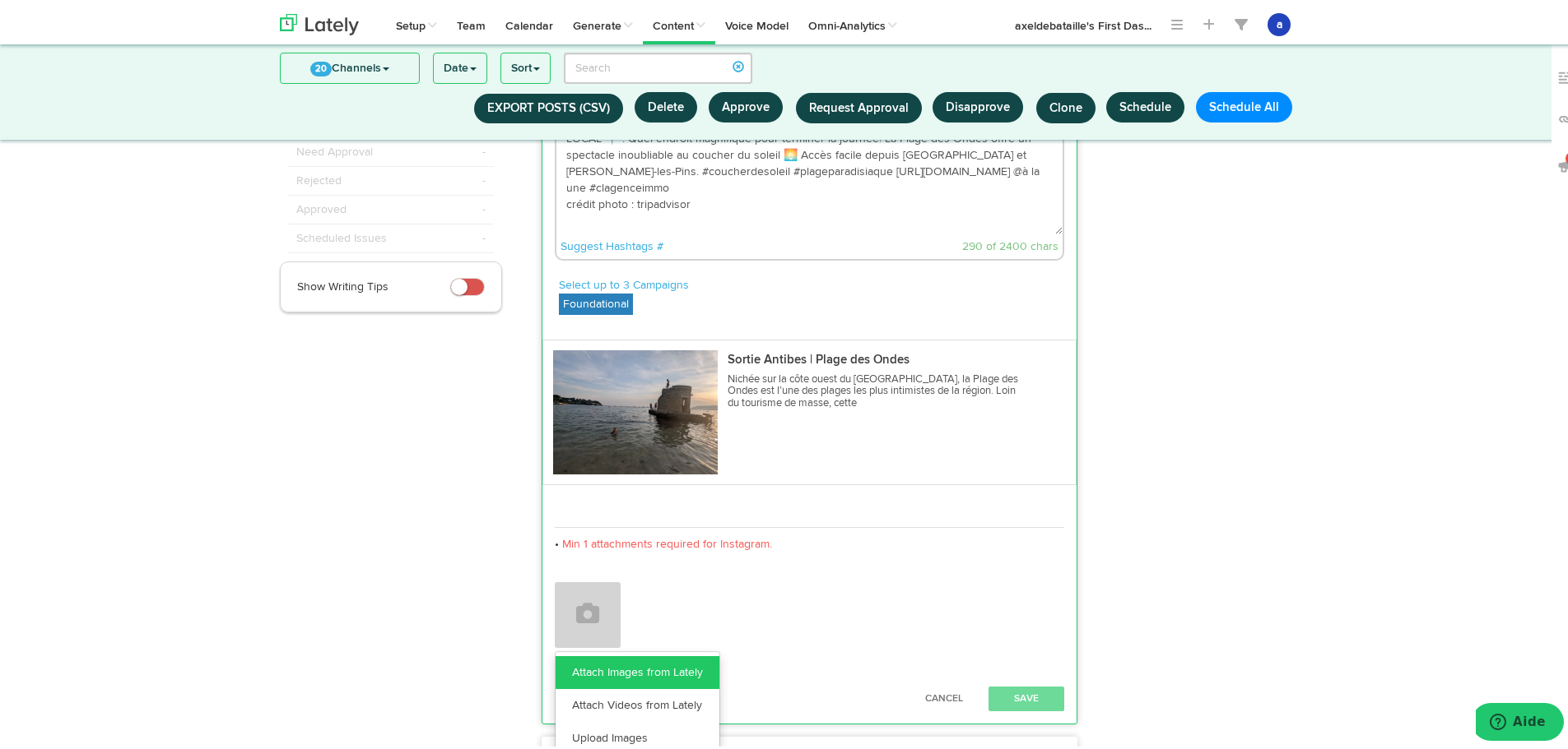
scroll to position [250, 0]
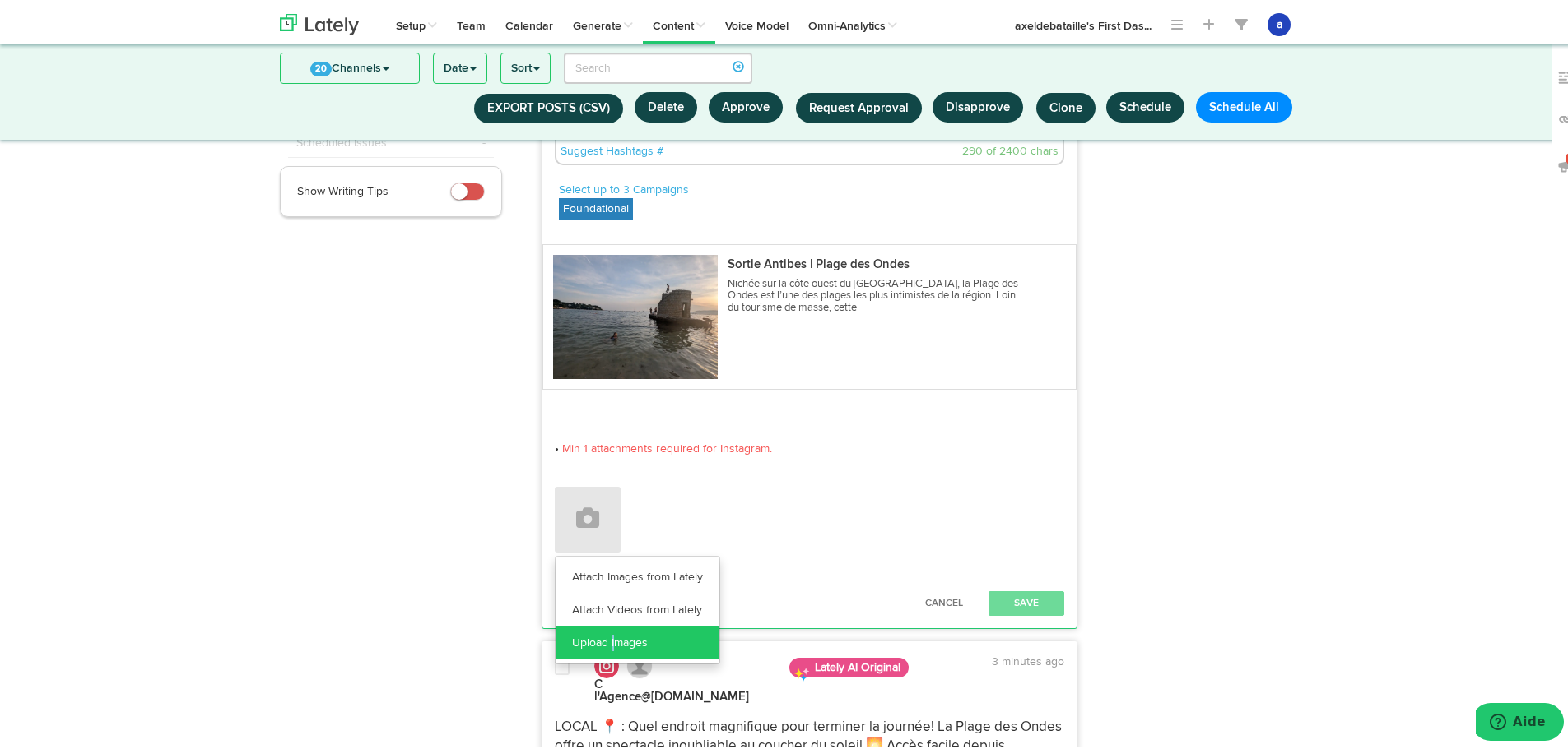
click at [607, 640] on link "Upload Images" at bounding box center [637, 640] width 164 height 33
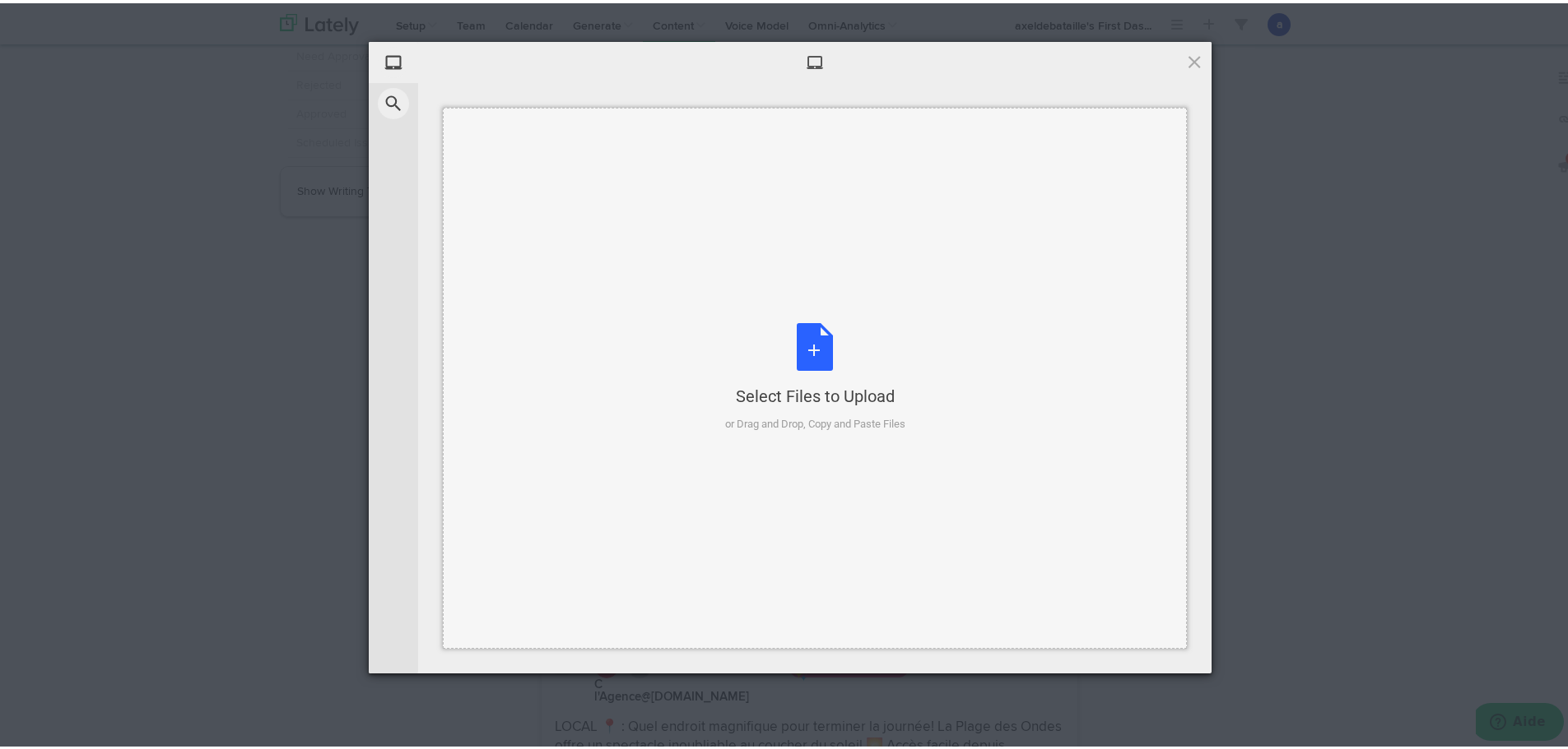
click at [856, 359] on div "Select Files to Upload or Drag and Drop, Copy and Paste Files" at bounding box center [815, 375] width 180 height 109
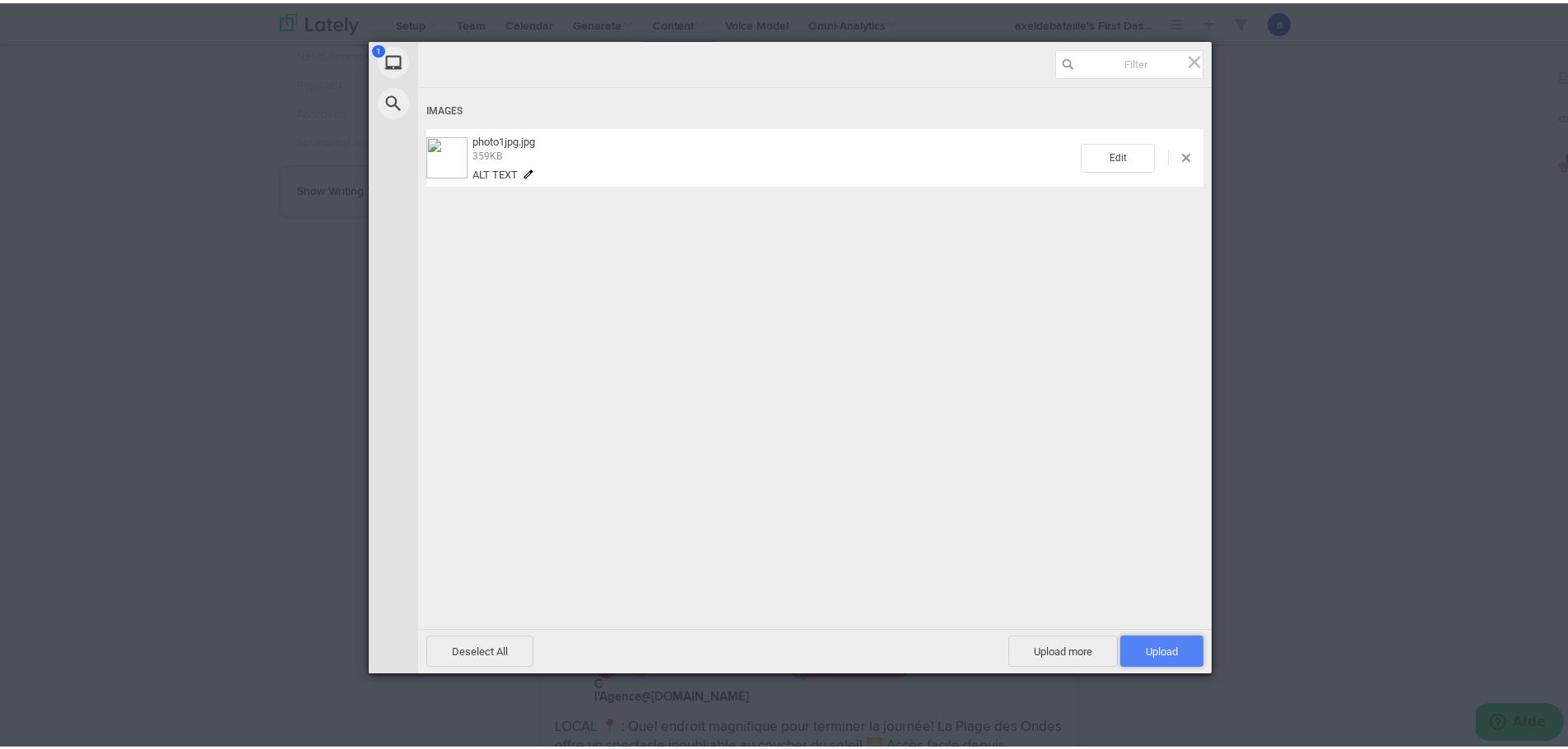
click at [1174, 652] on span "Upload 1" at bounding box center [1162, 648] width 84 height 31
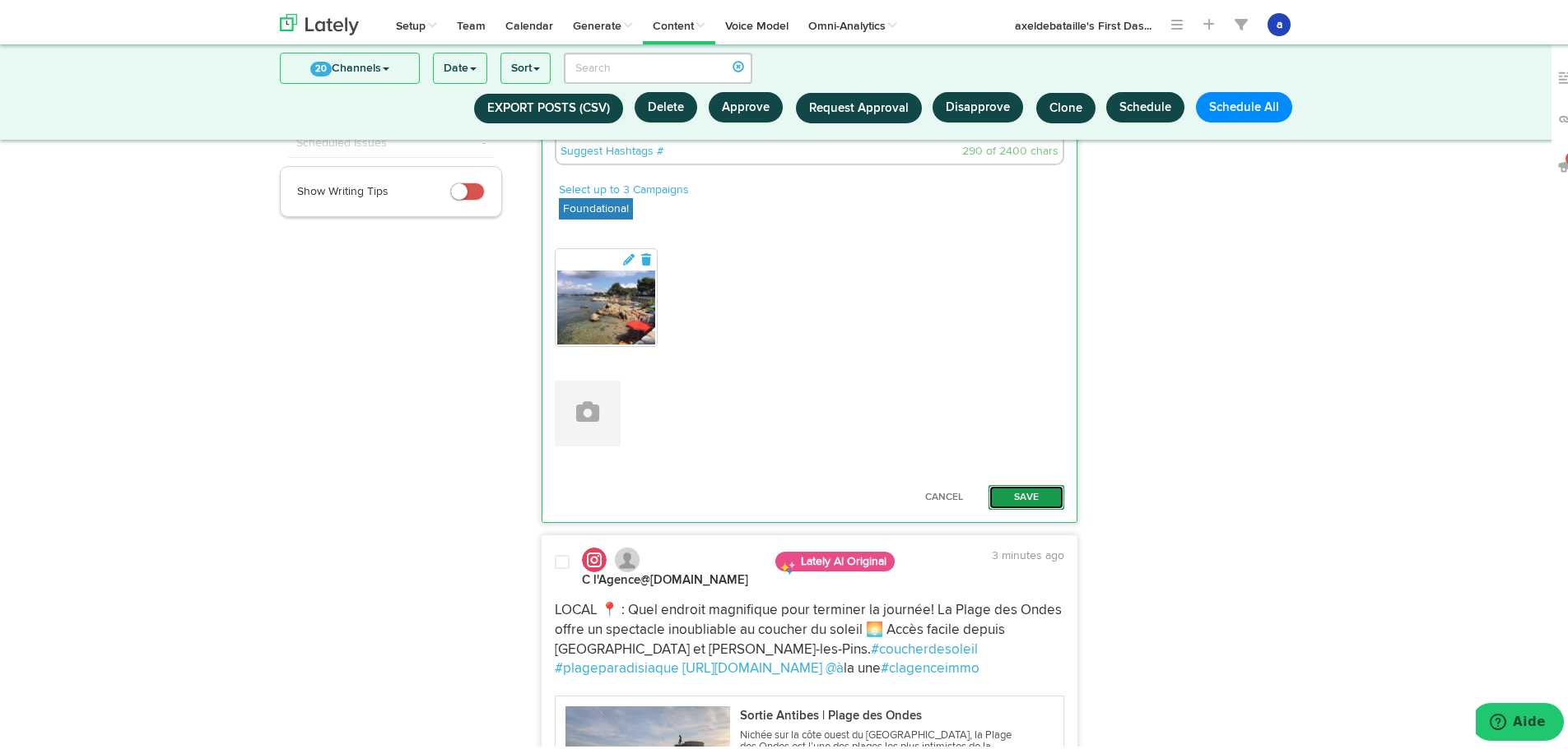
click at [1030, 491] on button "Save" at bounding box center [1026, 494] width 76 height 25
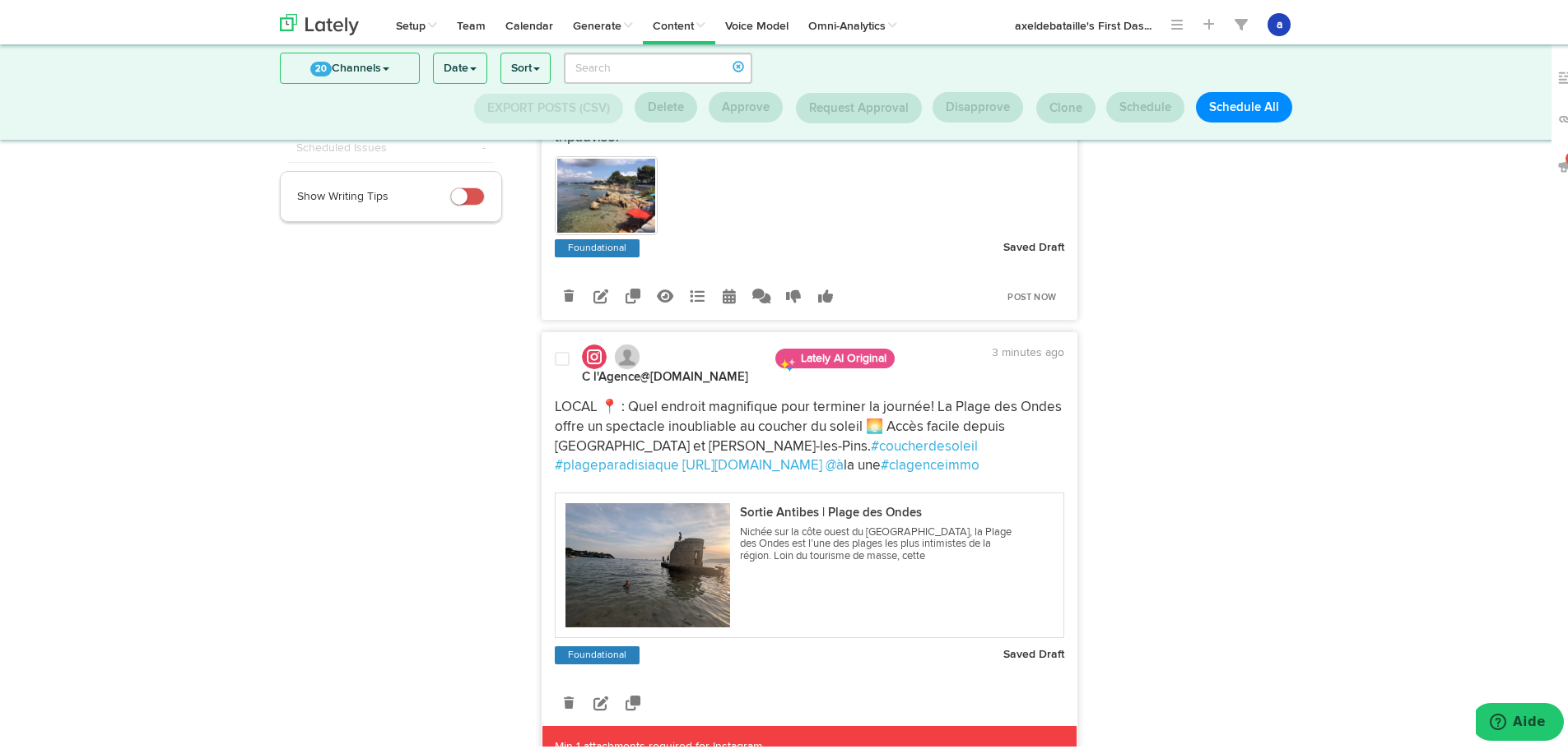
scroll to position [0, 0]
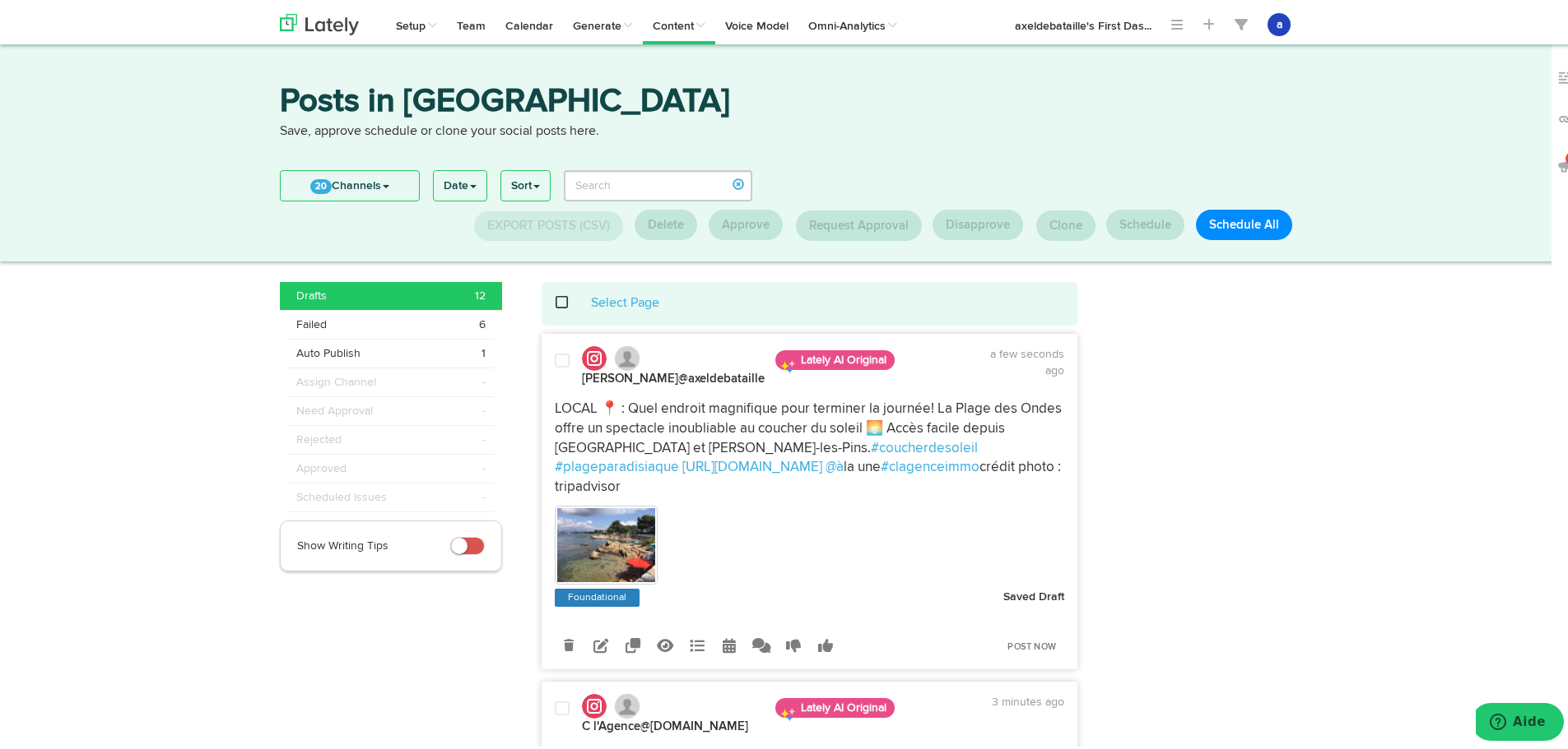
drag, startPoint x: 711, startPoint y: 478, endPoint x: 544, endPoint y: 497, distance: 168.1
click at [544, 494] on div "LOCAL 📍 : Quel endroit magnifique pour terminer la journée! La Plage des Ondes …" at bounding box center [810, 446] width 535 height 97
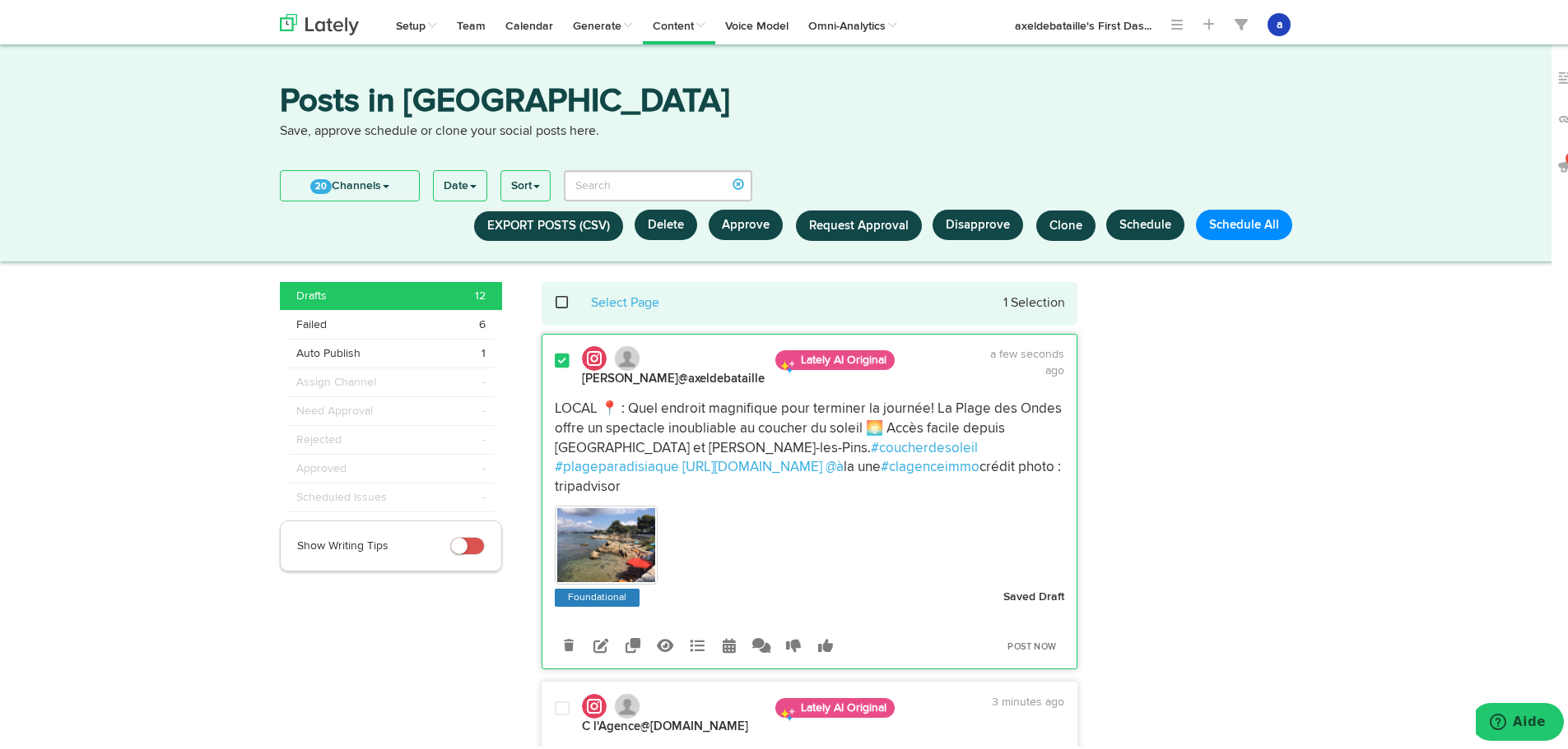
copy p "crédit photo : tripadvisor"
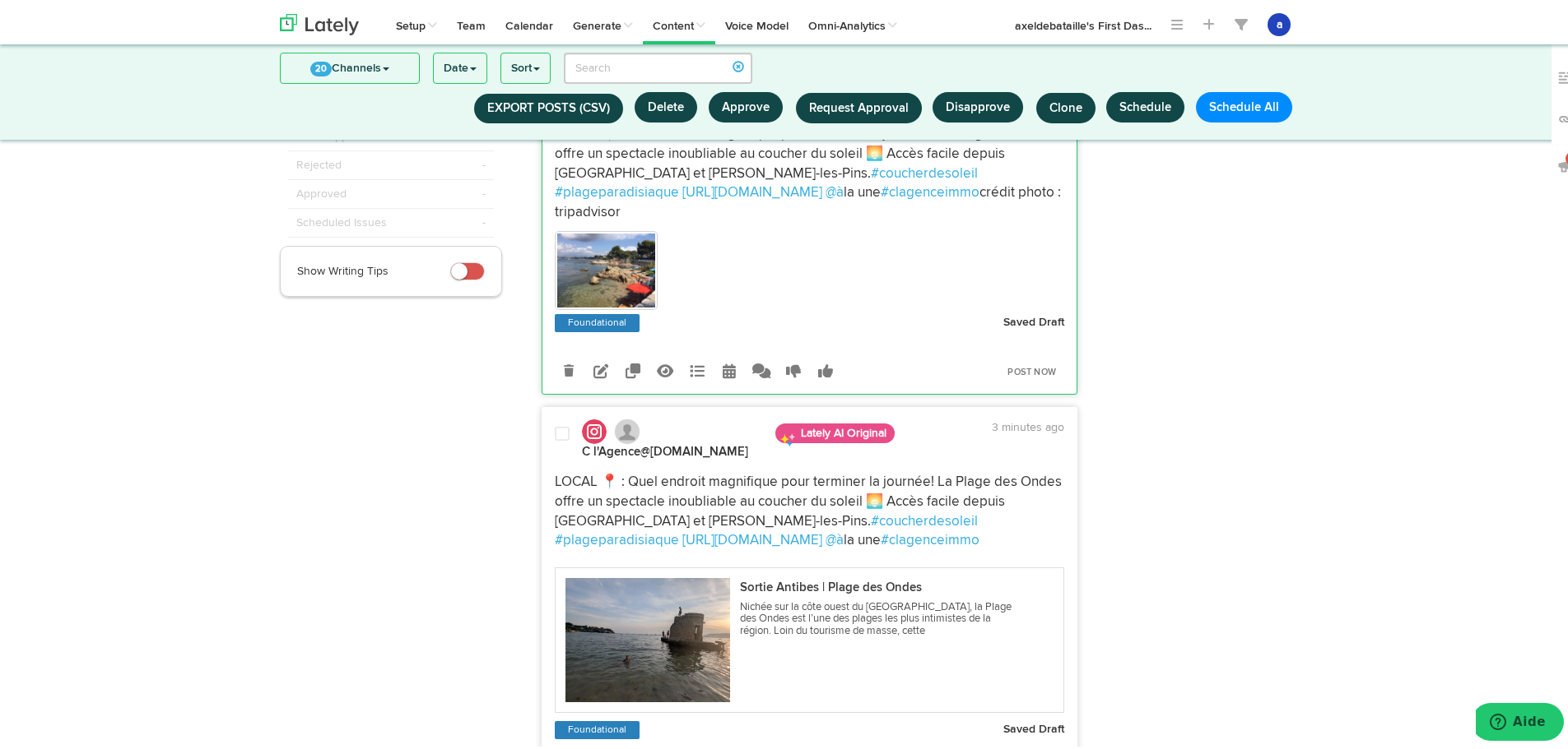
click at [713, 530] on p "LOCAL 📍 : Quel endroit magnifique pour terminer la journée! La Plage des Ondes …" at bounding box center [809, 508] width 510 height 79
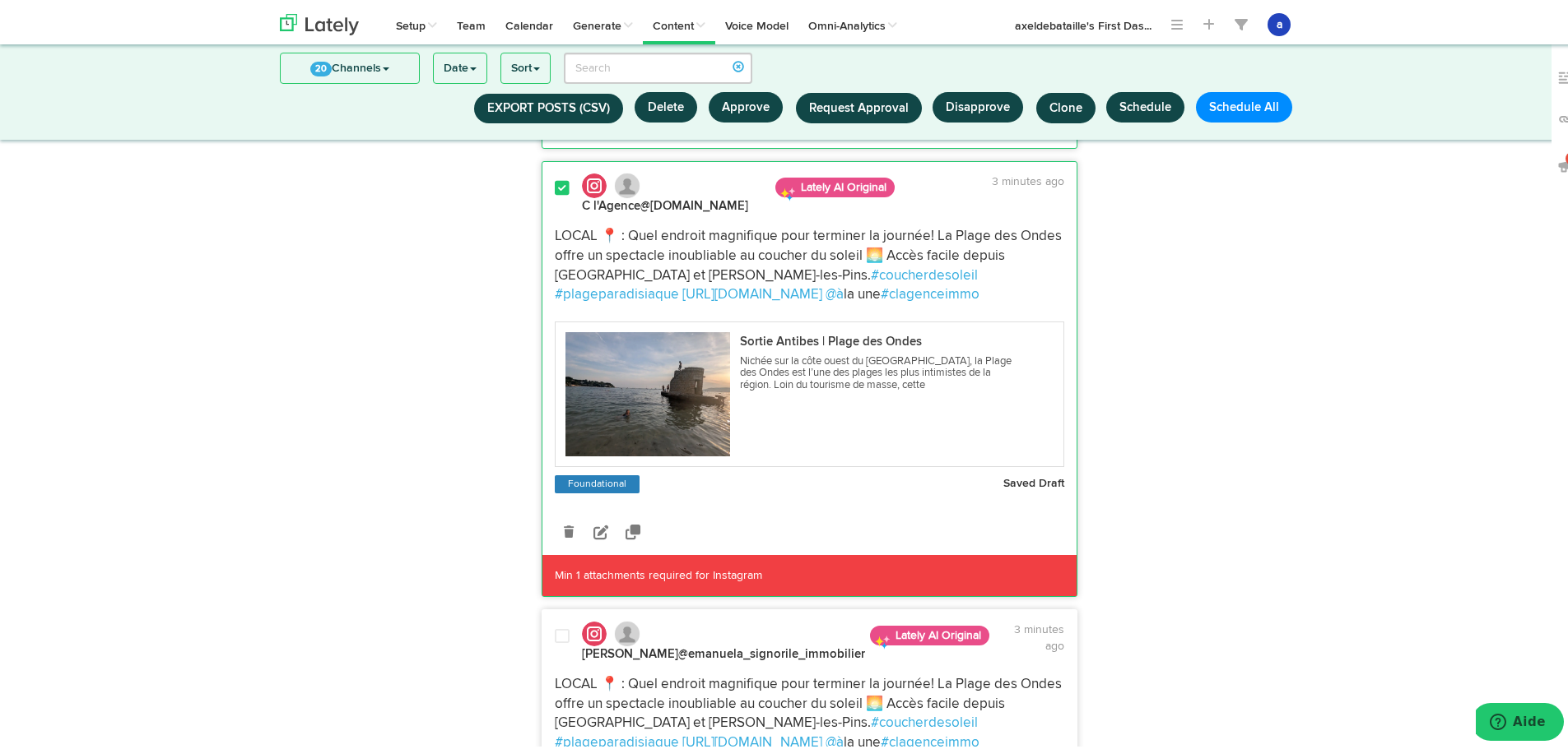
scroll to position [416, 0]
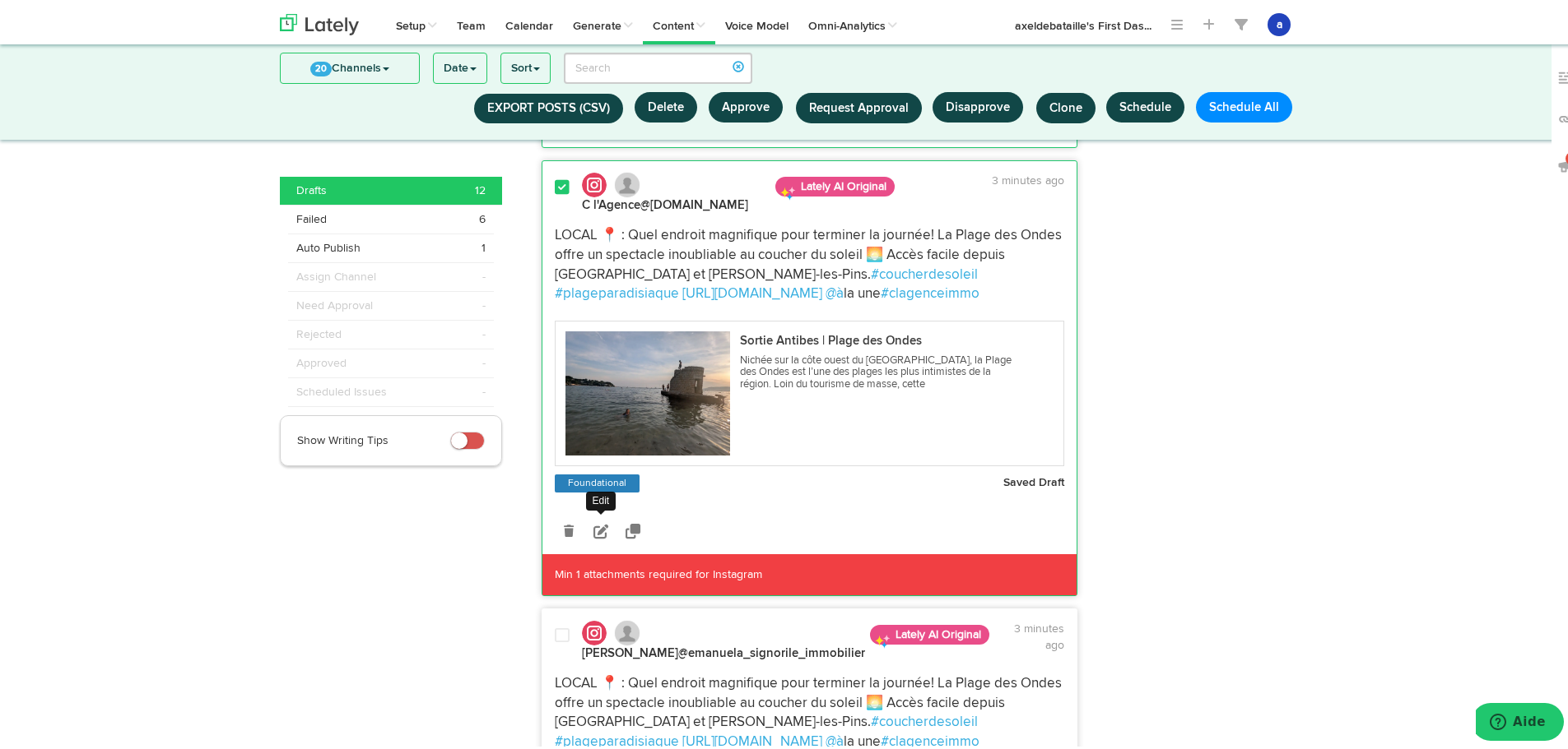
click at [597, 523] on icon at bounding box center [600, 528] width 15 height 15
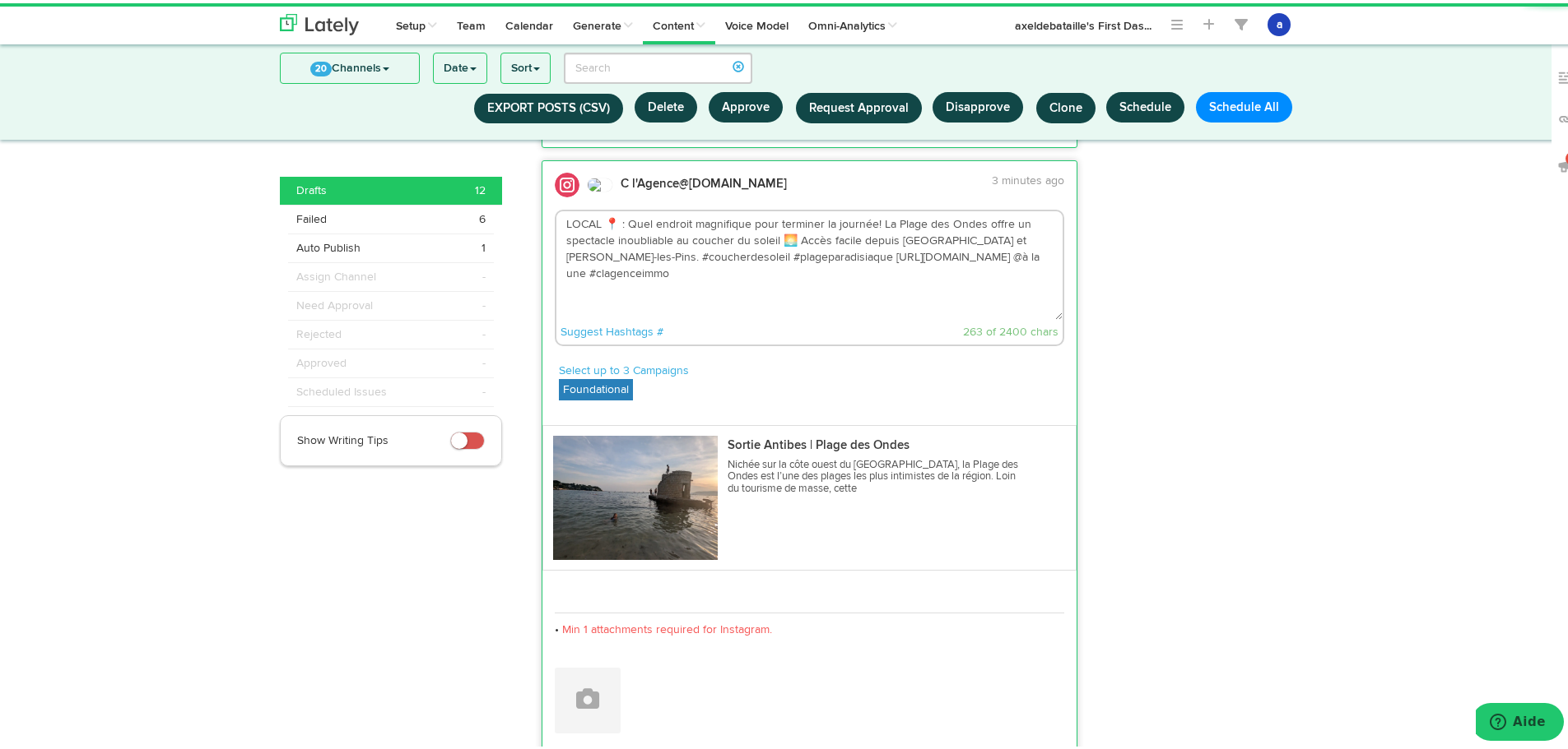
click at [1003, 260] on textarea "LOCAL 📍 : Quel endroit magnifique pour terminer la journée! La Plage des Ondes …" at bounding box center [809, 262] width 506 height 108
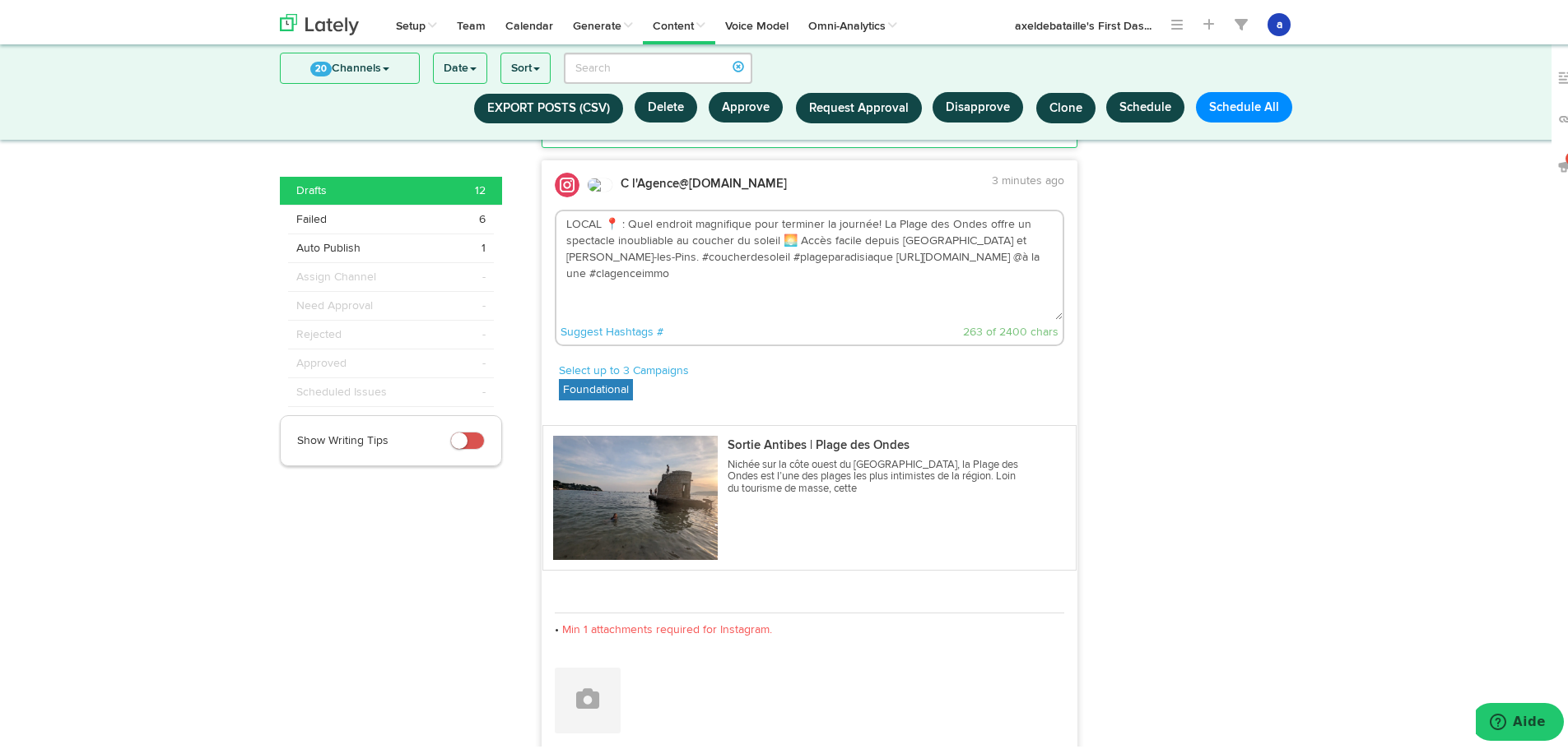
paste textarea "crédit photo : tripadvisor"
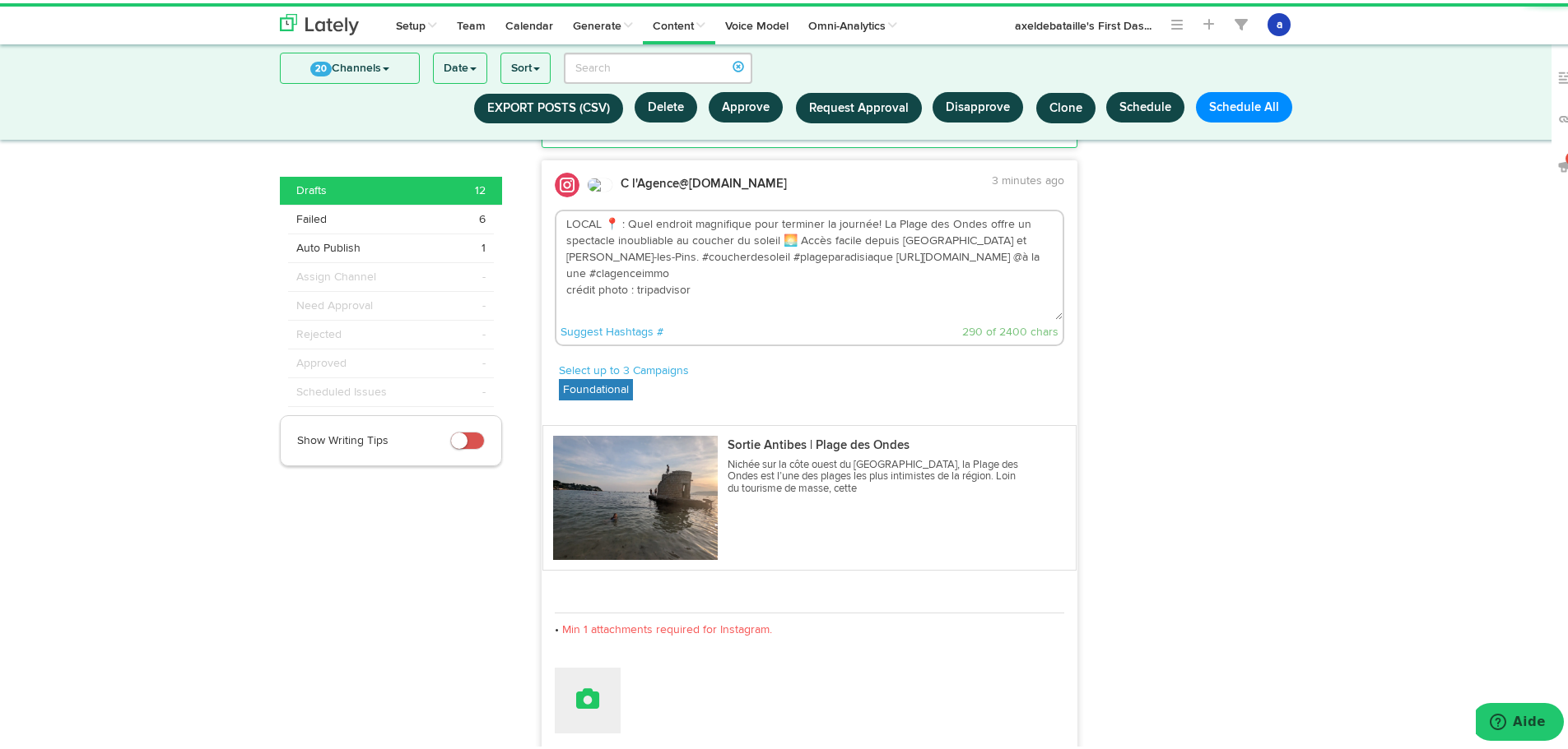
type textarea "LOCAL 📍 : Quel endroit magnifique pour terminer la journée! La Plage des Ondes …"
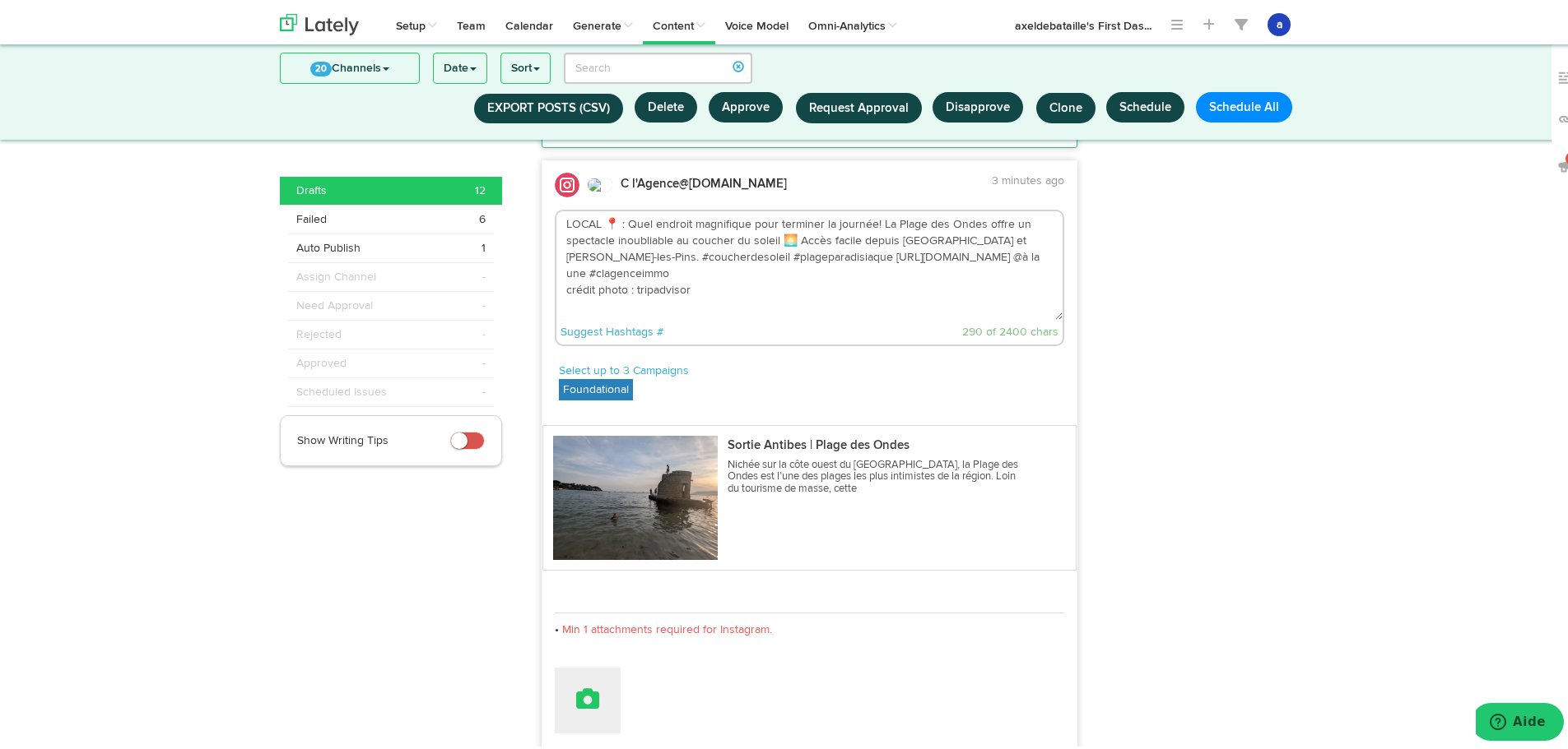
click at [581, 698] on icon at bounding box center [587, 695] width 23 height 23
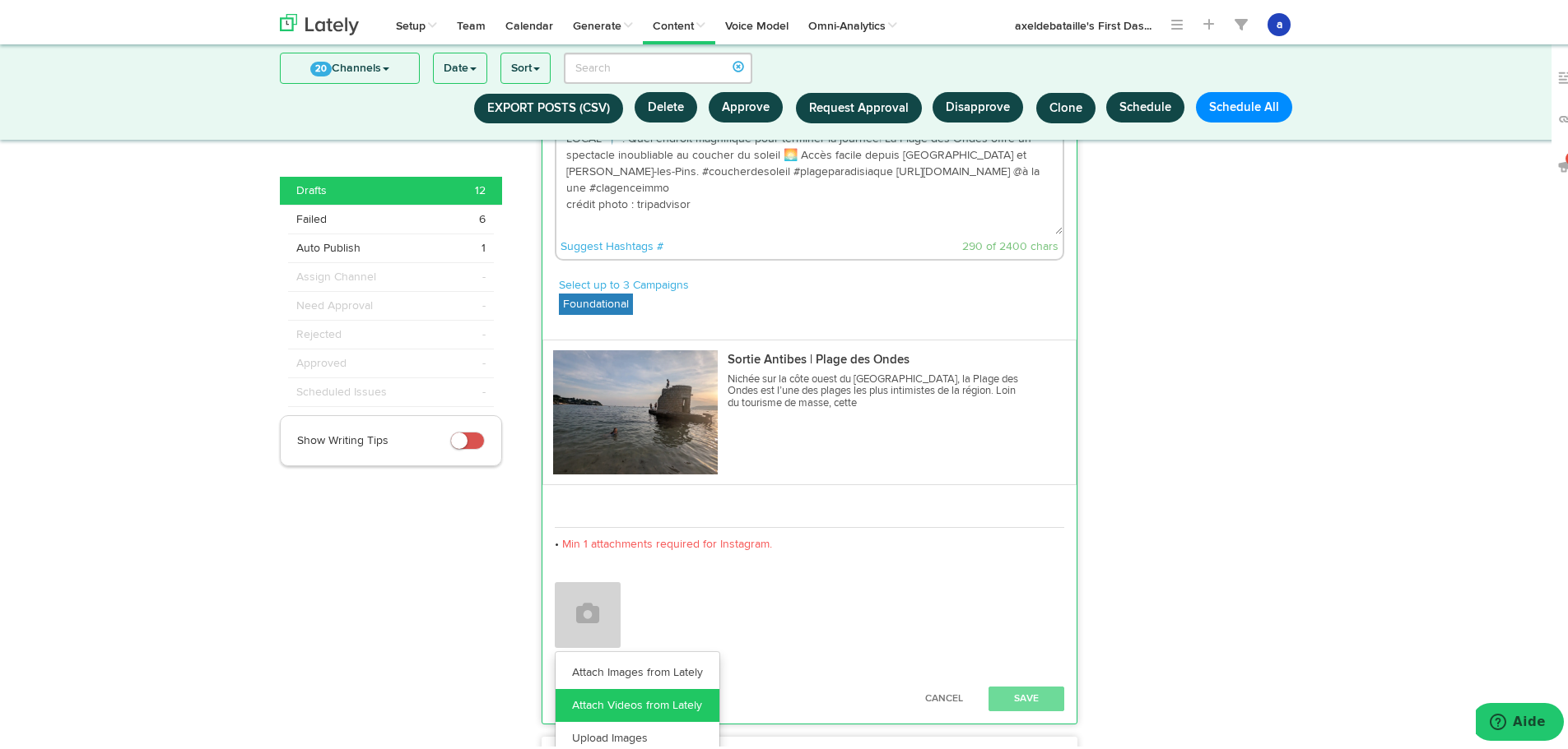
scroll to position [663, 0]
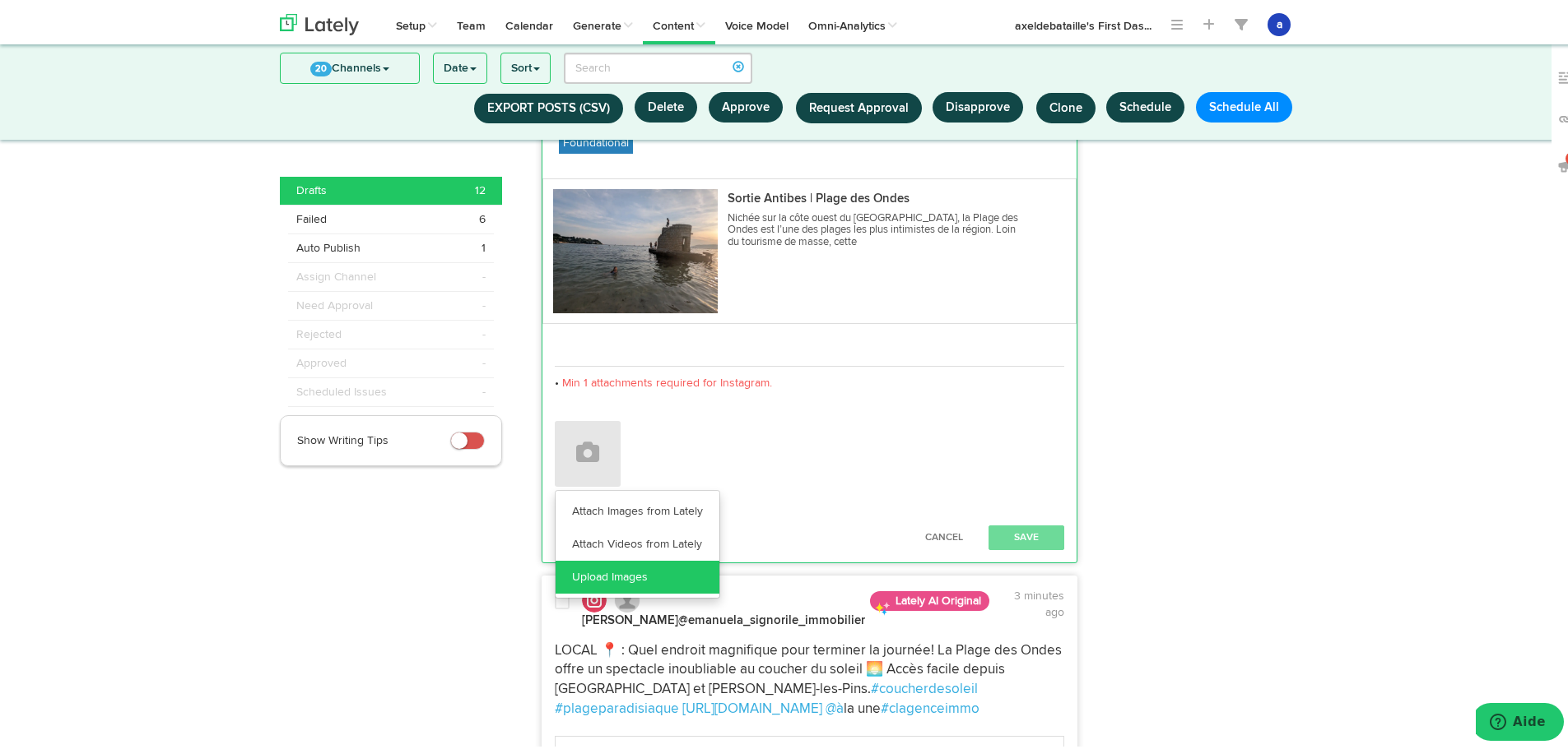
click at [632, 573] on link "Upload Images" at bounding box center [637, 574] width 164 height 33
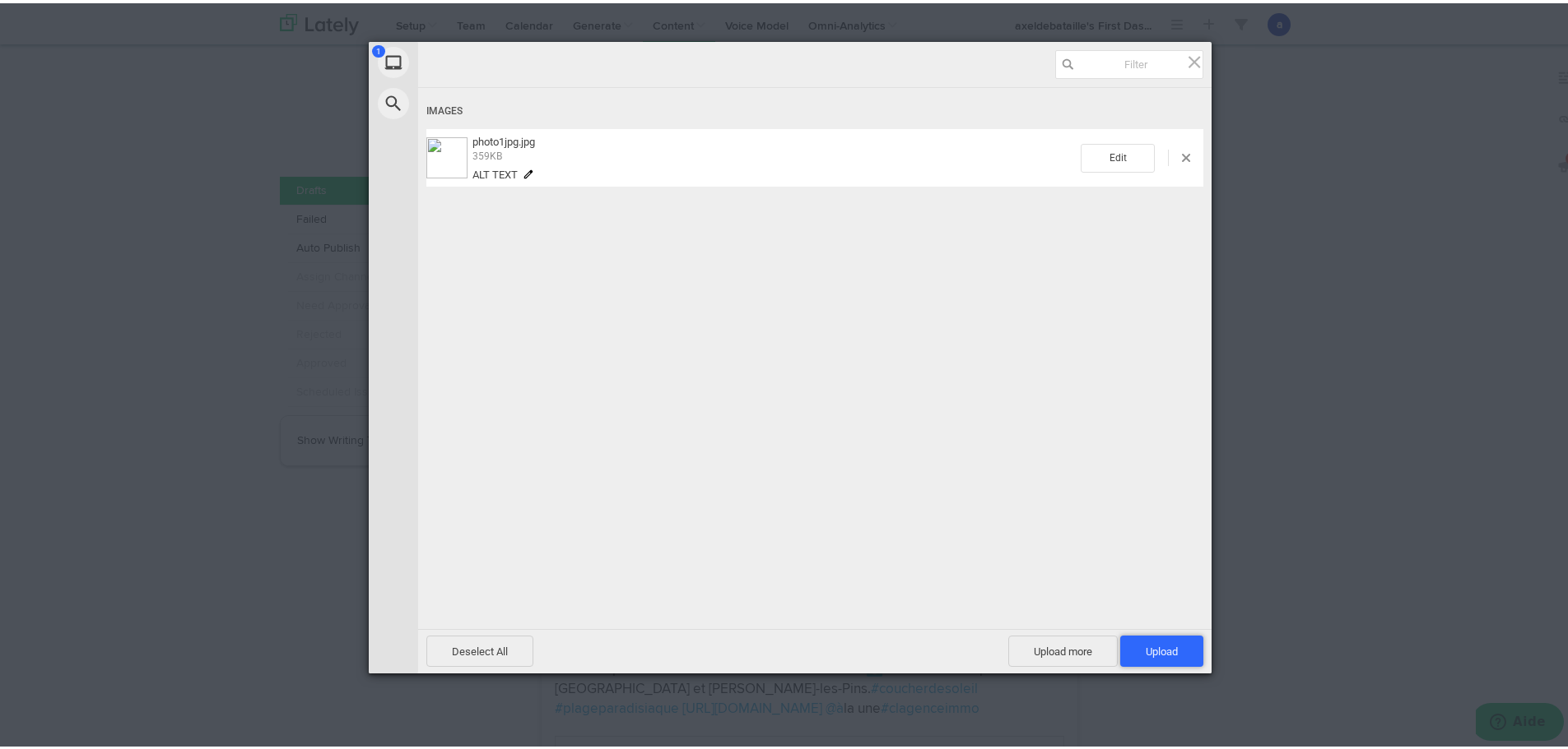
click at [1185, 637] on span "Upload 1" at bounding box center [1162, 648] width 84 height 31
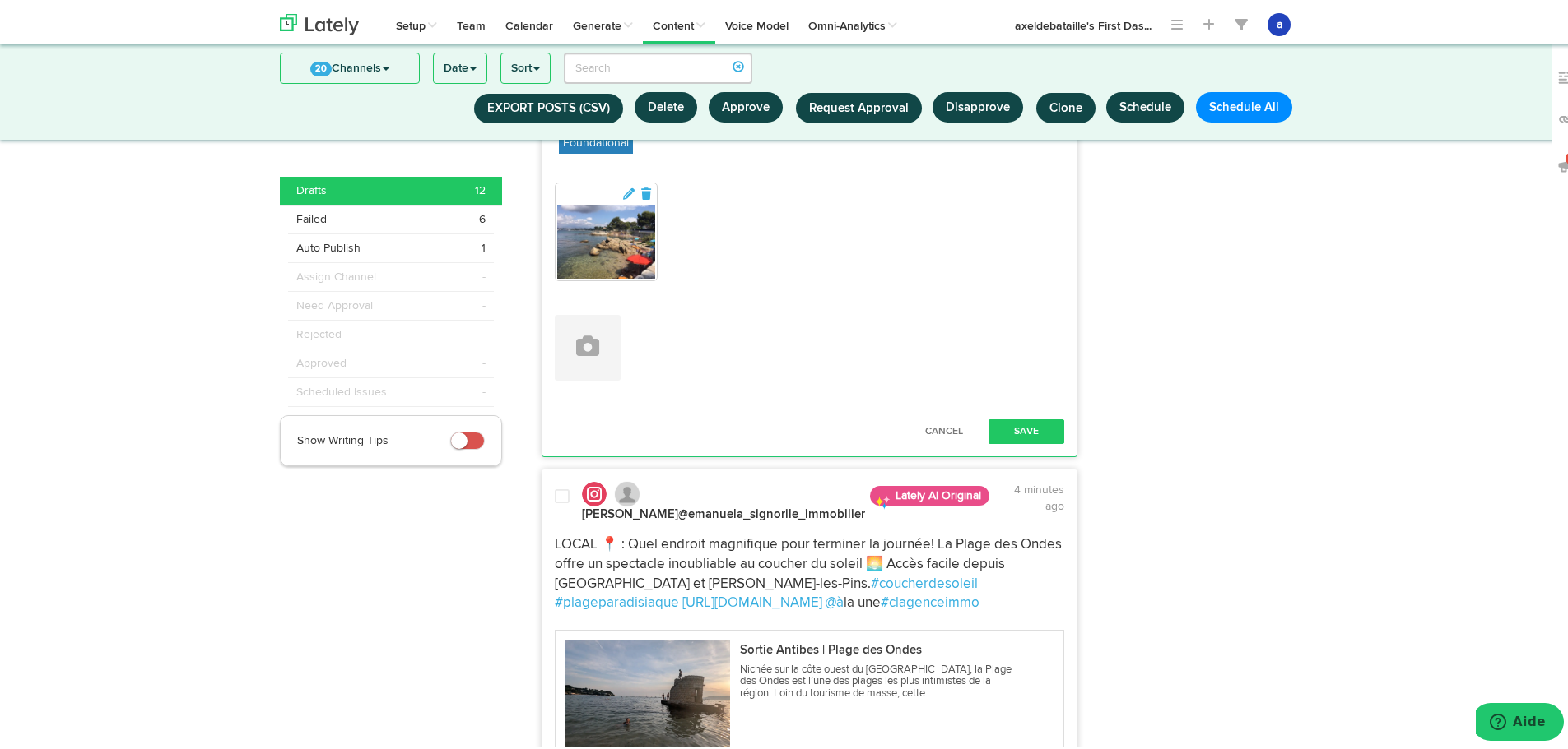
click at [1017, 409] on div "Cancel Save" at bounding box center [810, 428] width 535 height 41
click at [1021, 436] on button "Save" at bounding box center [1026, 428] width 76 height 25
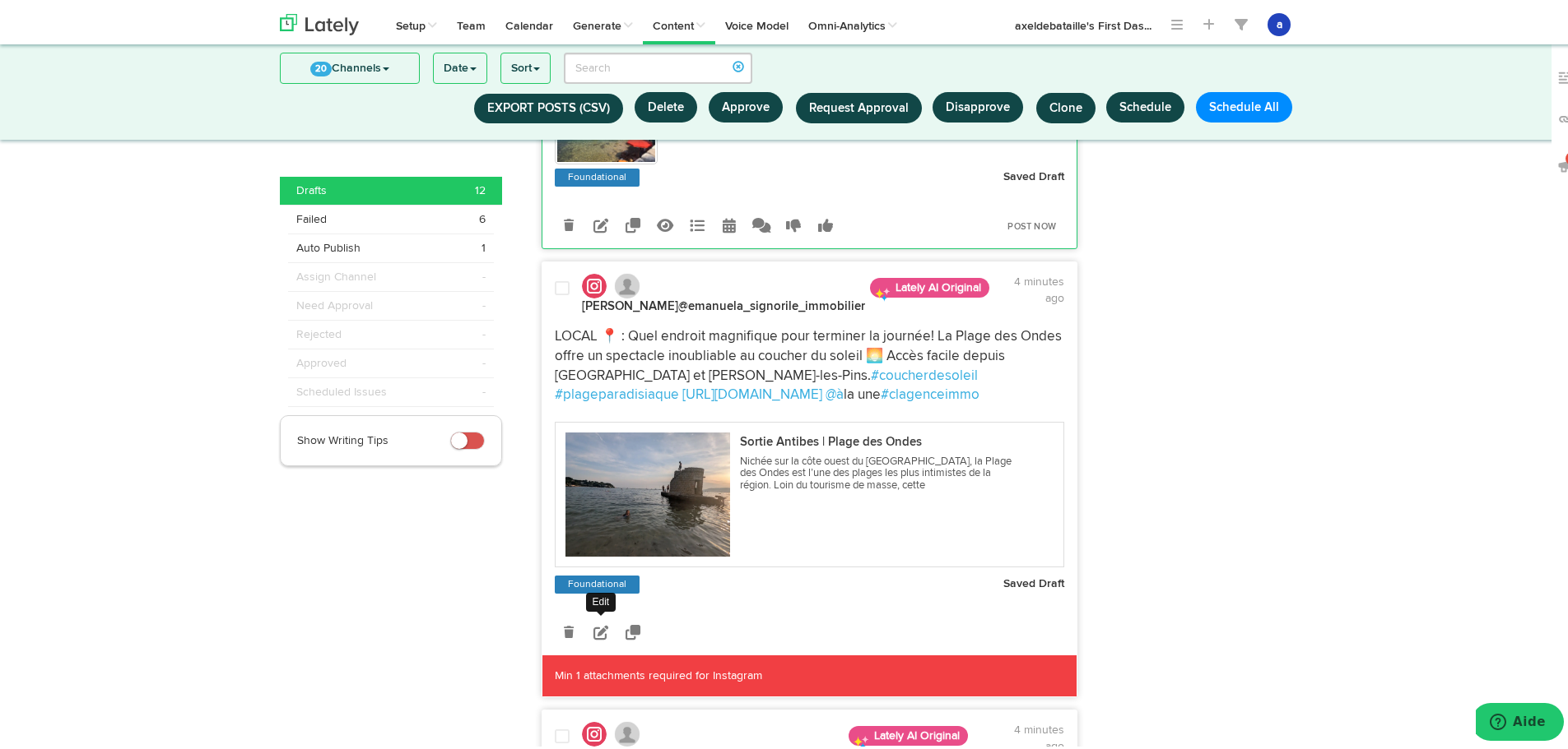
click at [600, 635] on icon at bounding box center [600, 629] width 15 height 15
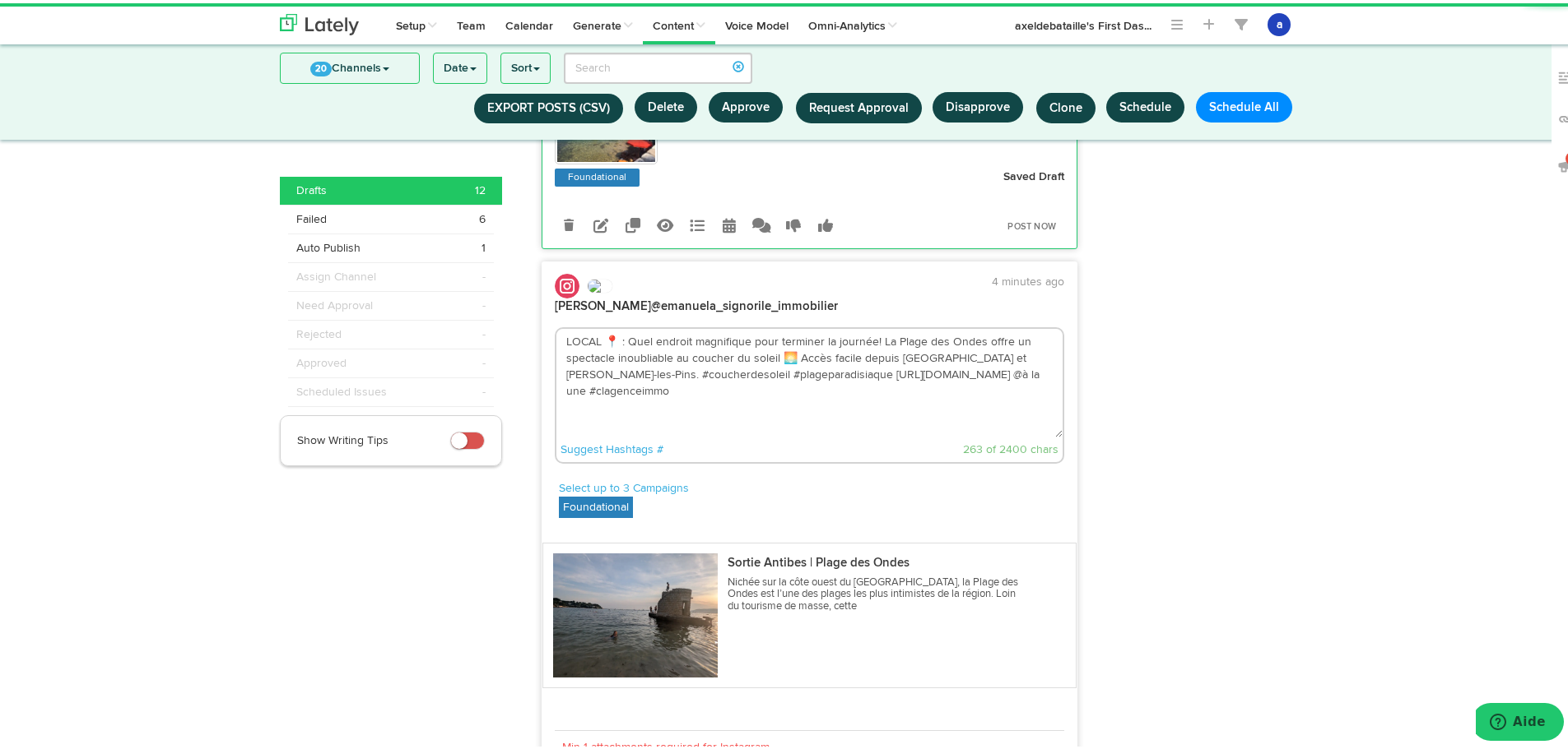
click at [1006, 374] on textarea "LOCAL 📍 : Quel endroit magnifique pour terminer la journée! La Plage des Ondes …" at bounding box center [809, 380] width 506 height 108
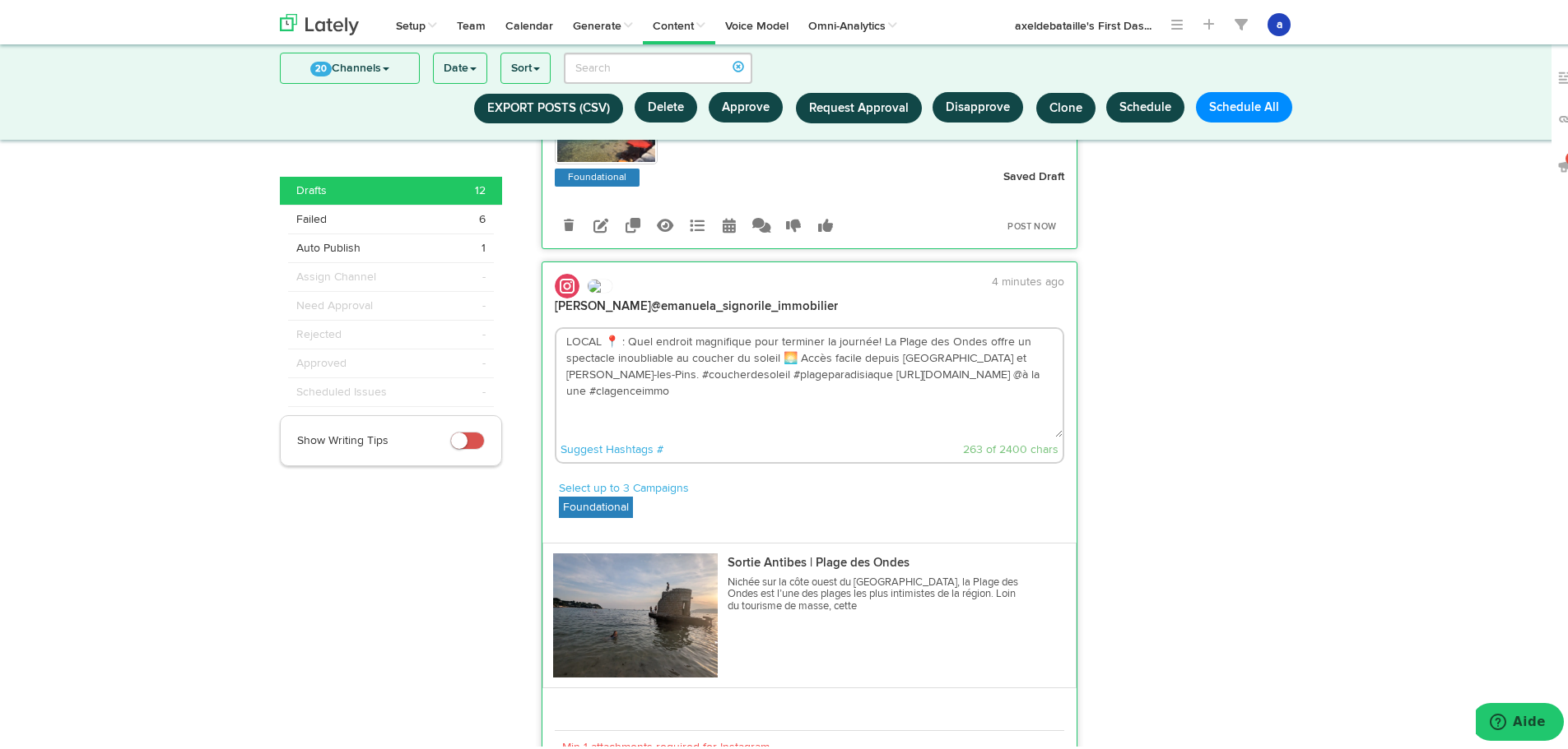
paste textarea "crédit photo : tripadvisor"
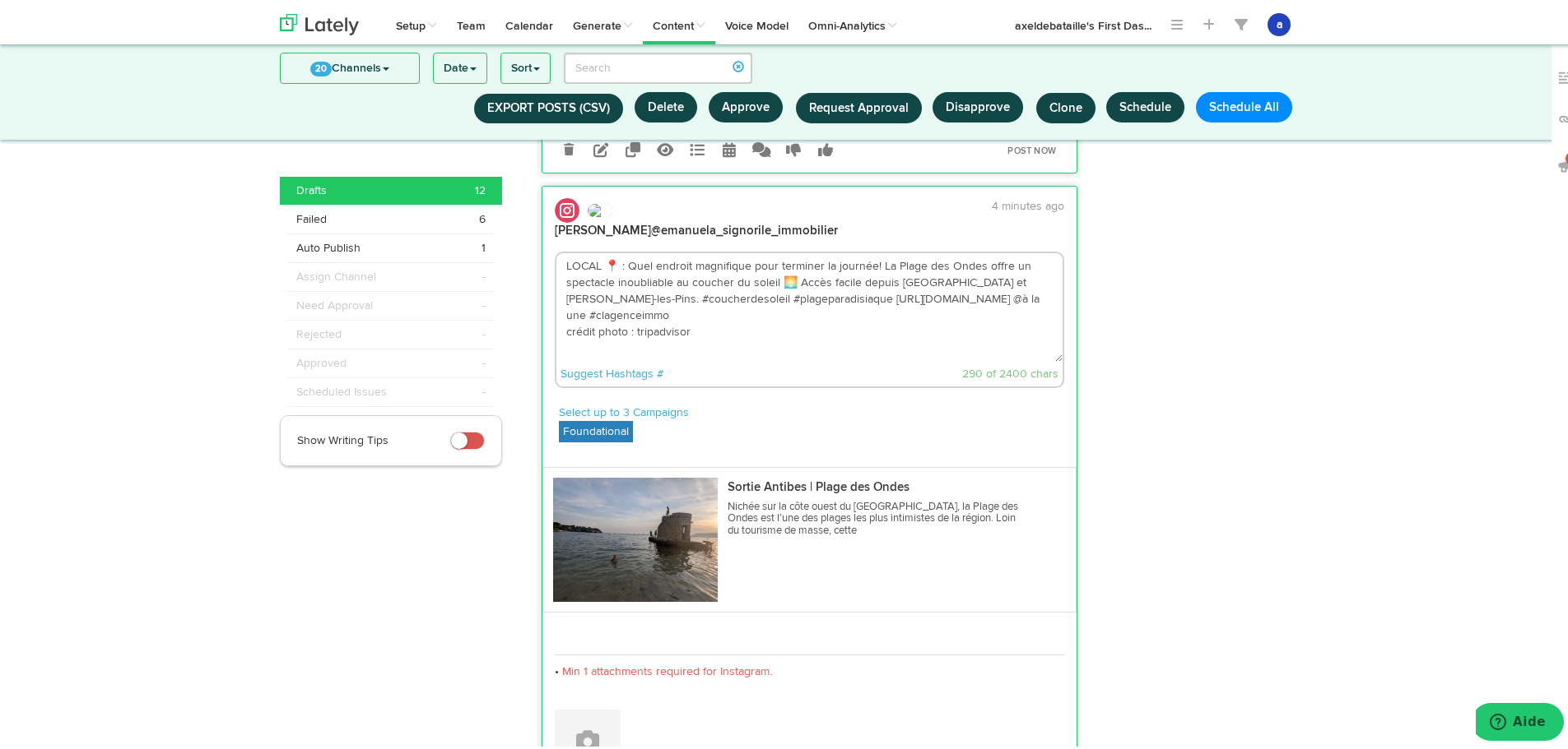
scroll to position [910, 0]
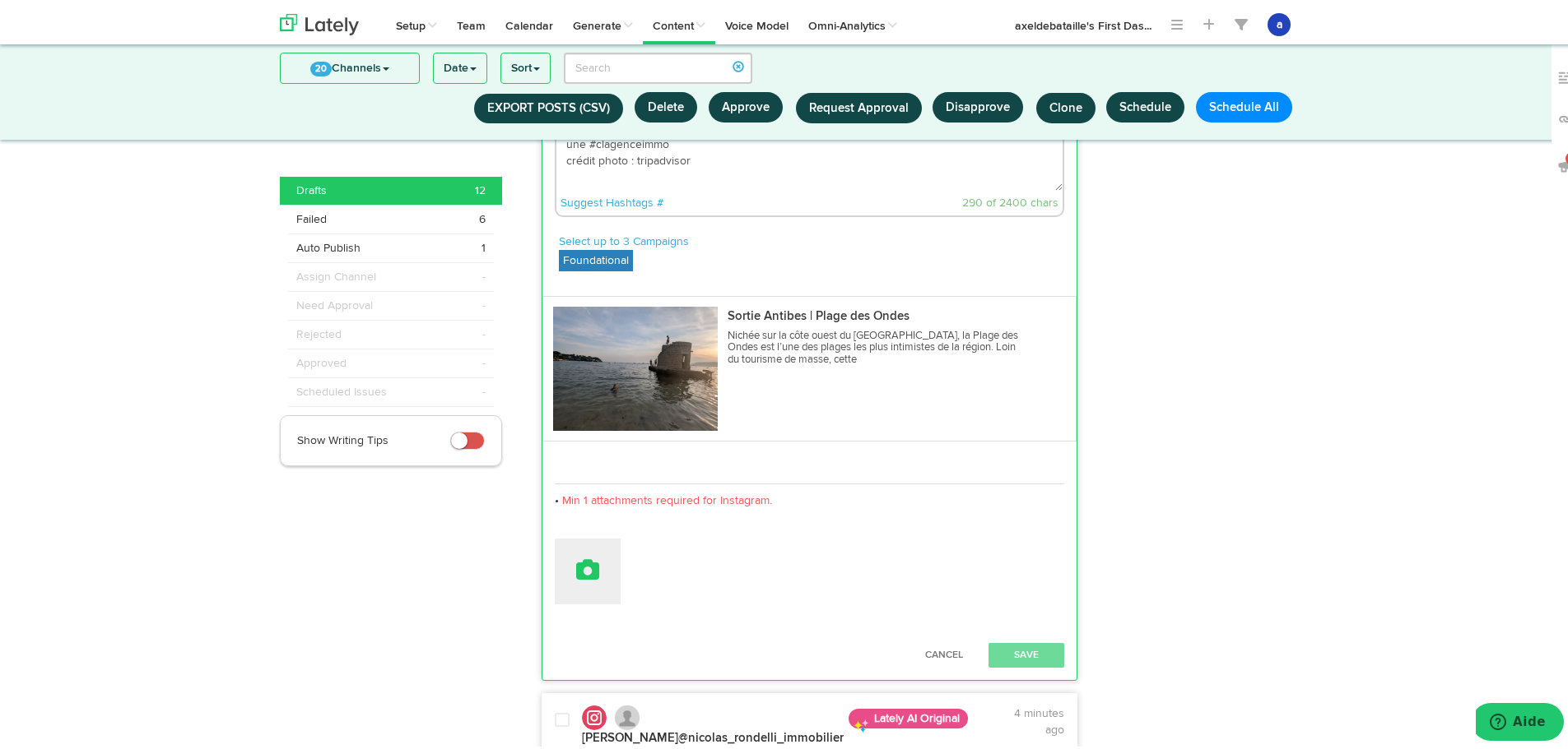
type textarea "LOCAL 📍 : Quel endroit magnifique pour terminer la journée! La Plage des Ondes …"
click at [573, 590] on button at bounding box center [587, 568] width 66 height 66
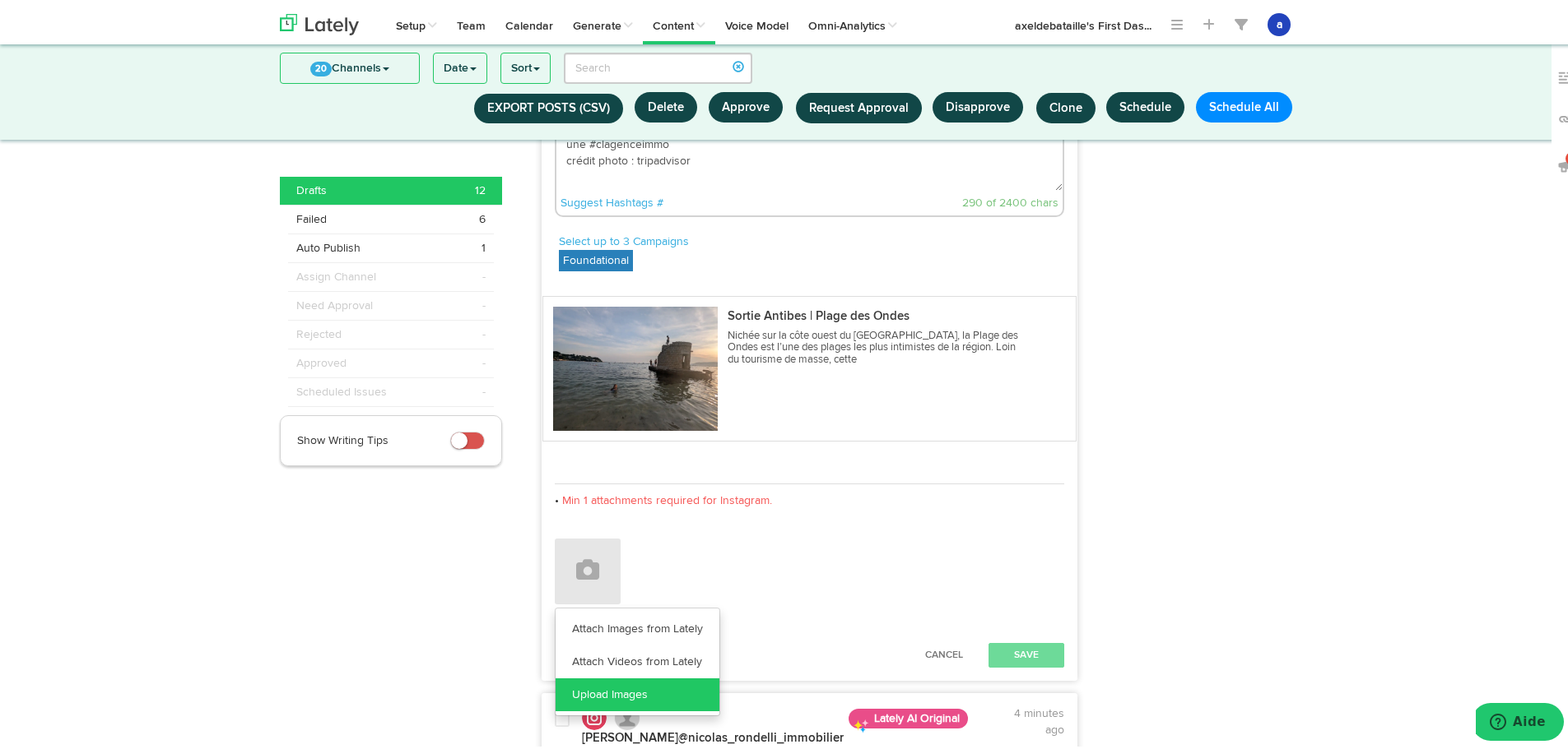
click at [613, 694] on link "Upload Images" at bounding box center [637, 691] width 164 height 33
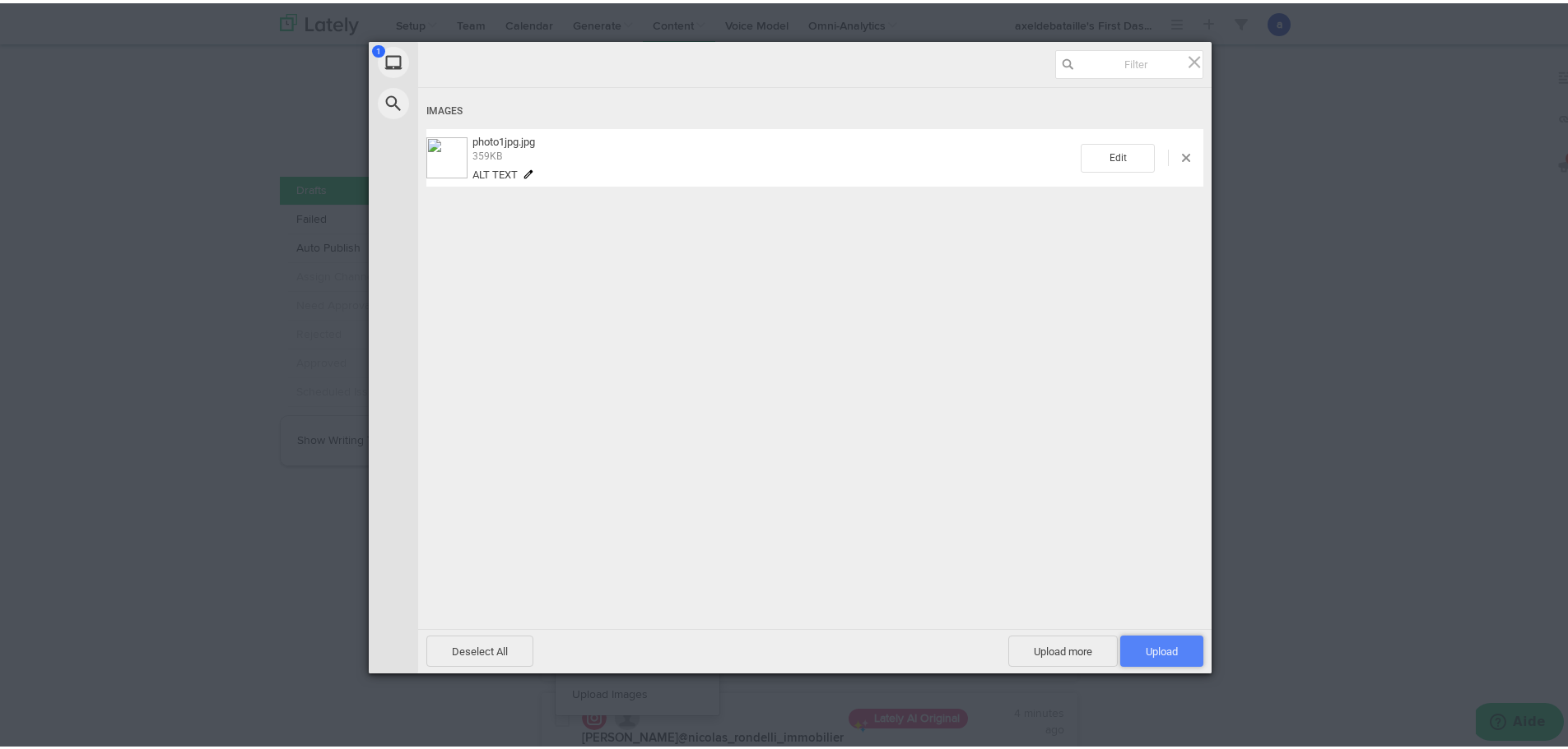
click at [1143, 657] on span "Upload 1" at bounding box center [1162, 648] width 84 height 31
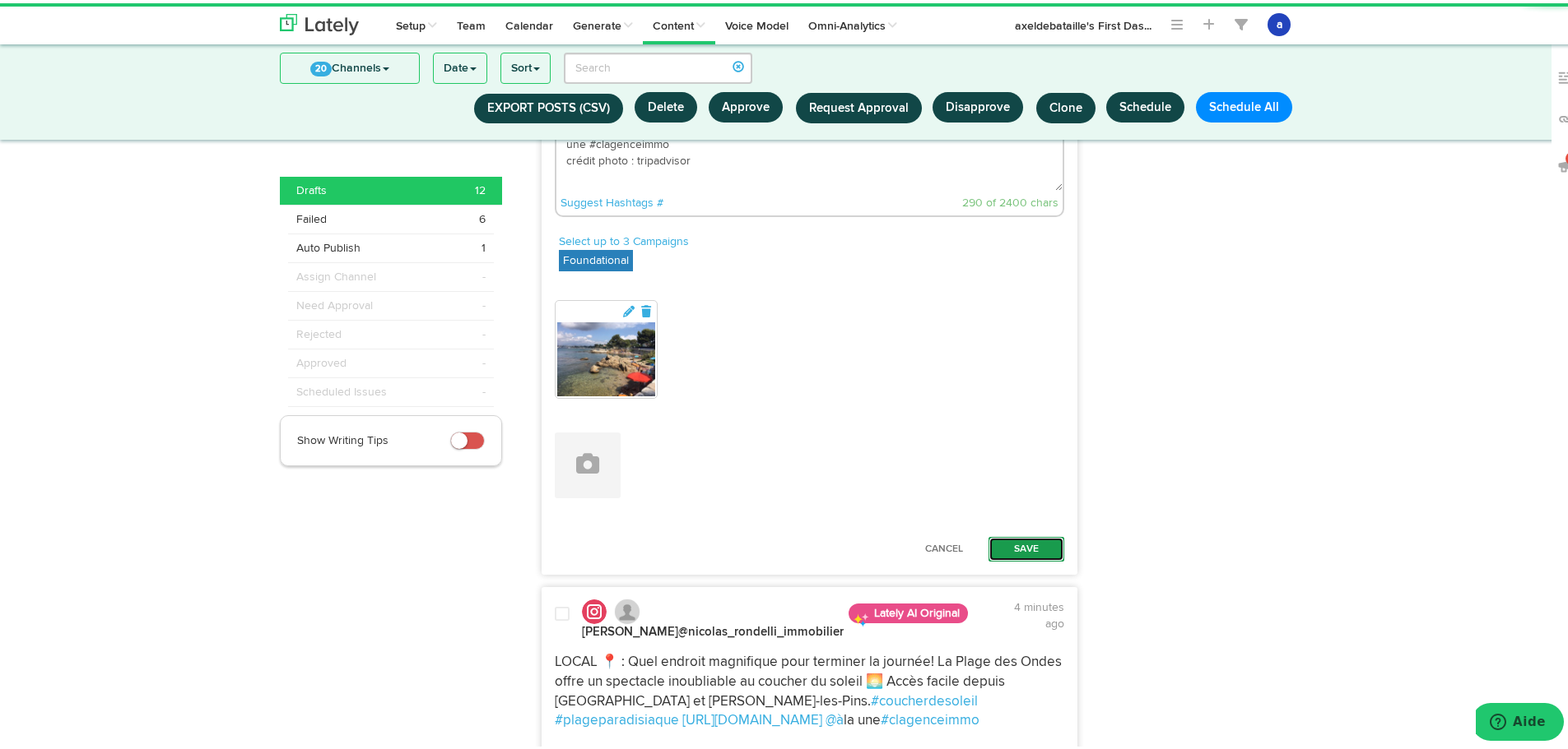
click at [1027, 549] on button "Save" at bounding box center [1026, 546] width 76 height 25
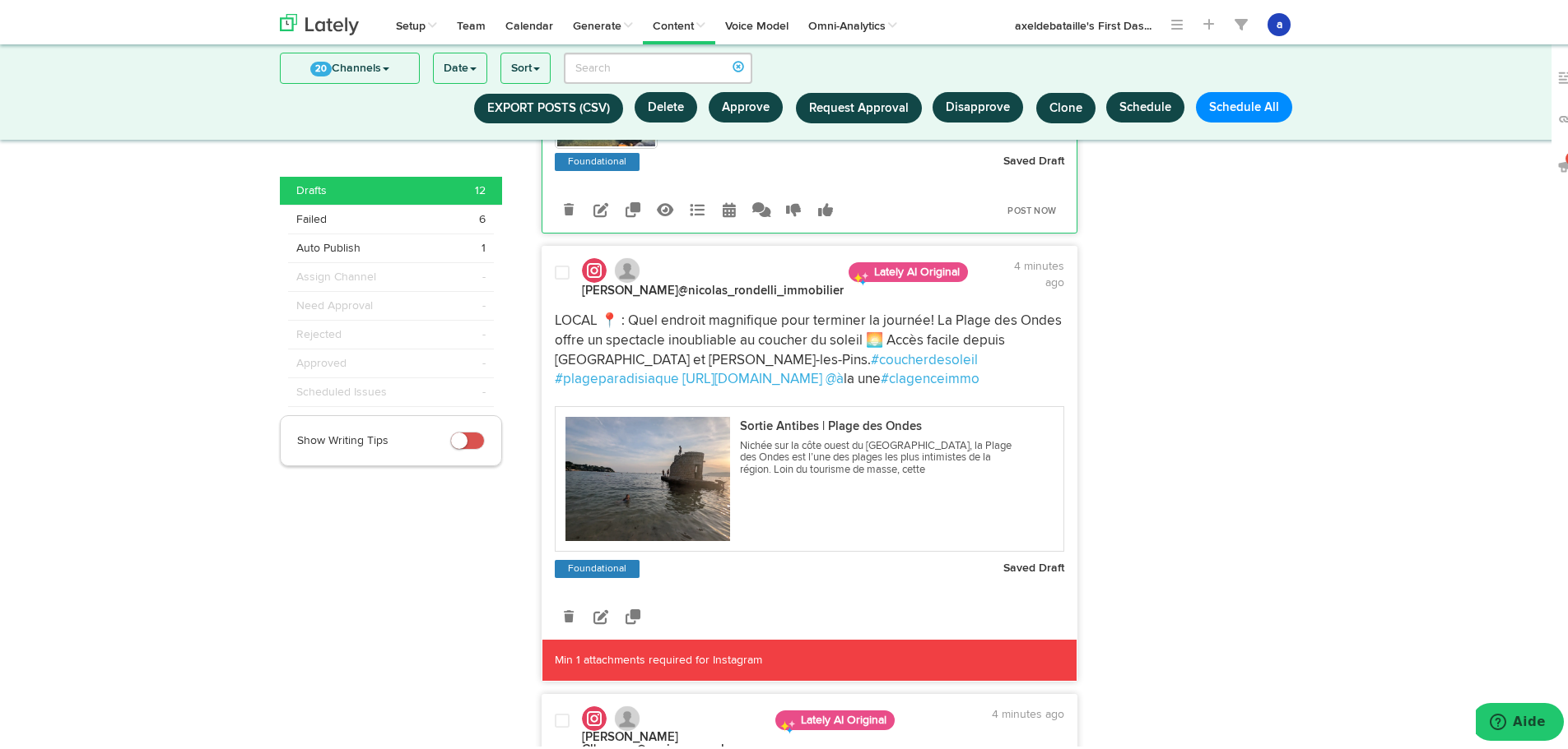
scroll to position [1074, 0]
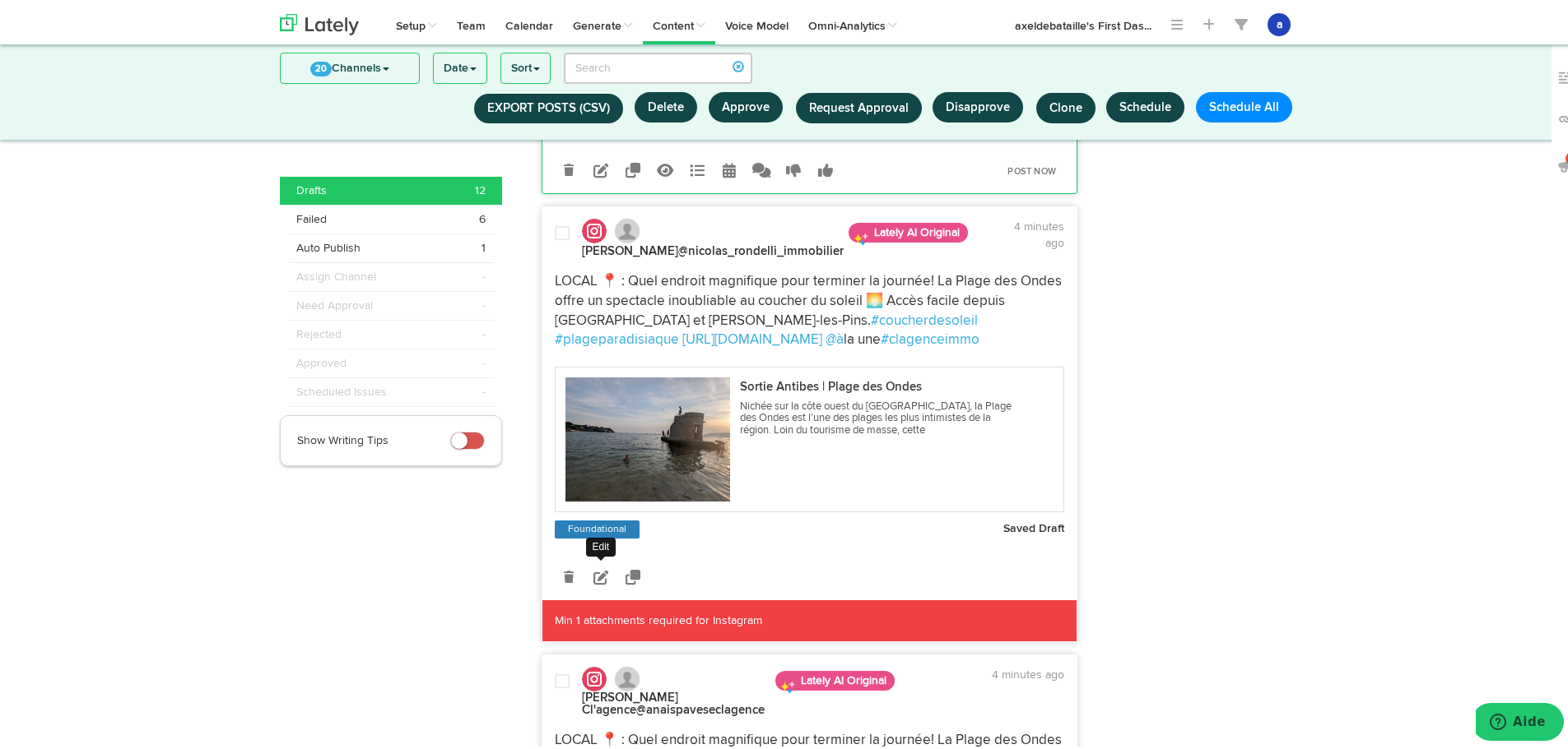
click at [601, 581] on icon at bounding box center [600, 574] width 15 height 15
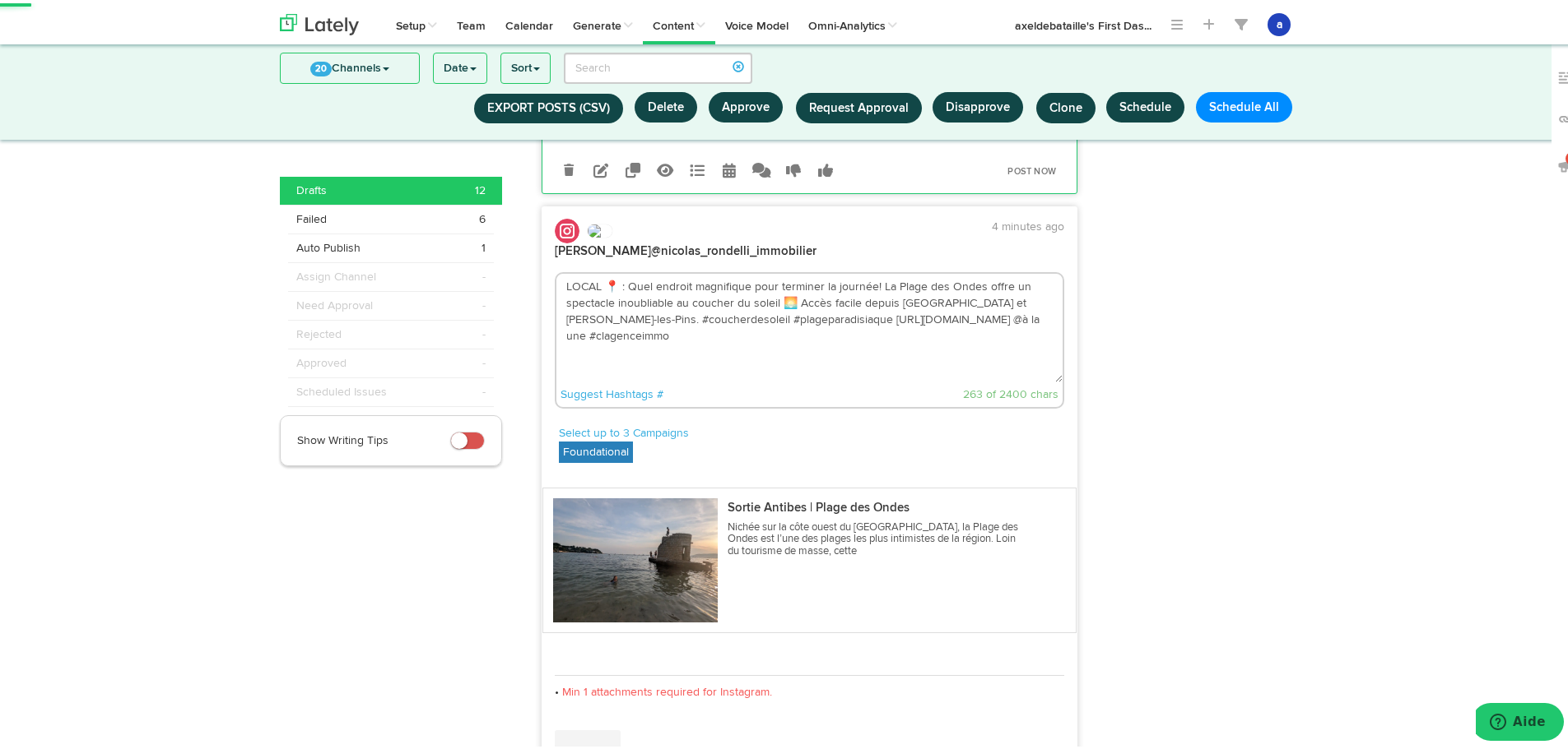
click at [1025, 311] on textarea "LOCAL 📍 : Quel endroit magnifique pour terminer la journée! La Plage des Ondes …" at bounding box center [809, 324] width 506 height 108
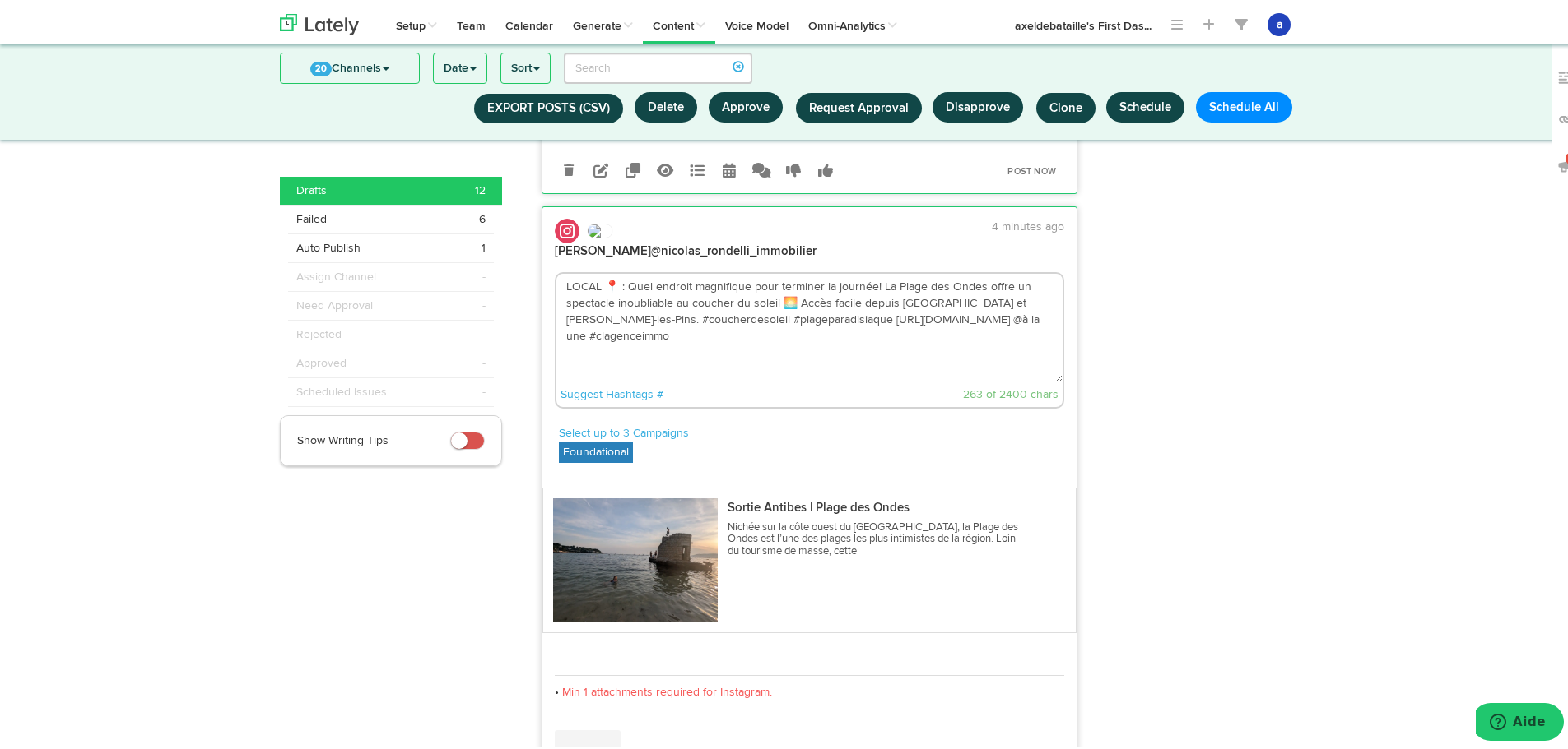
paste textarea "crédit photo : tripadvisor"
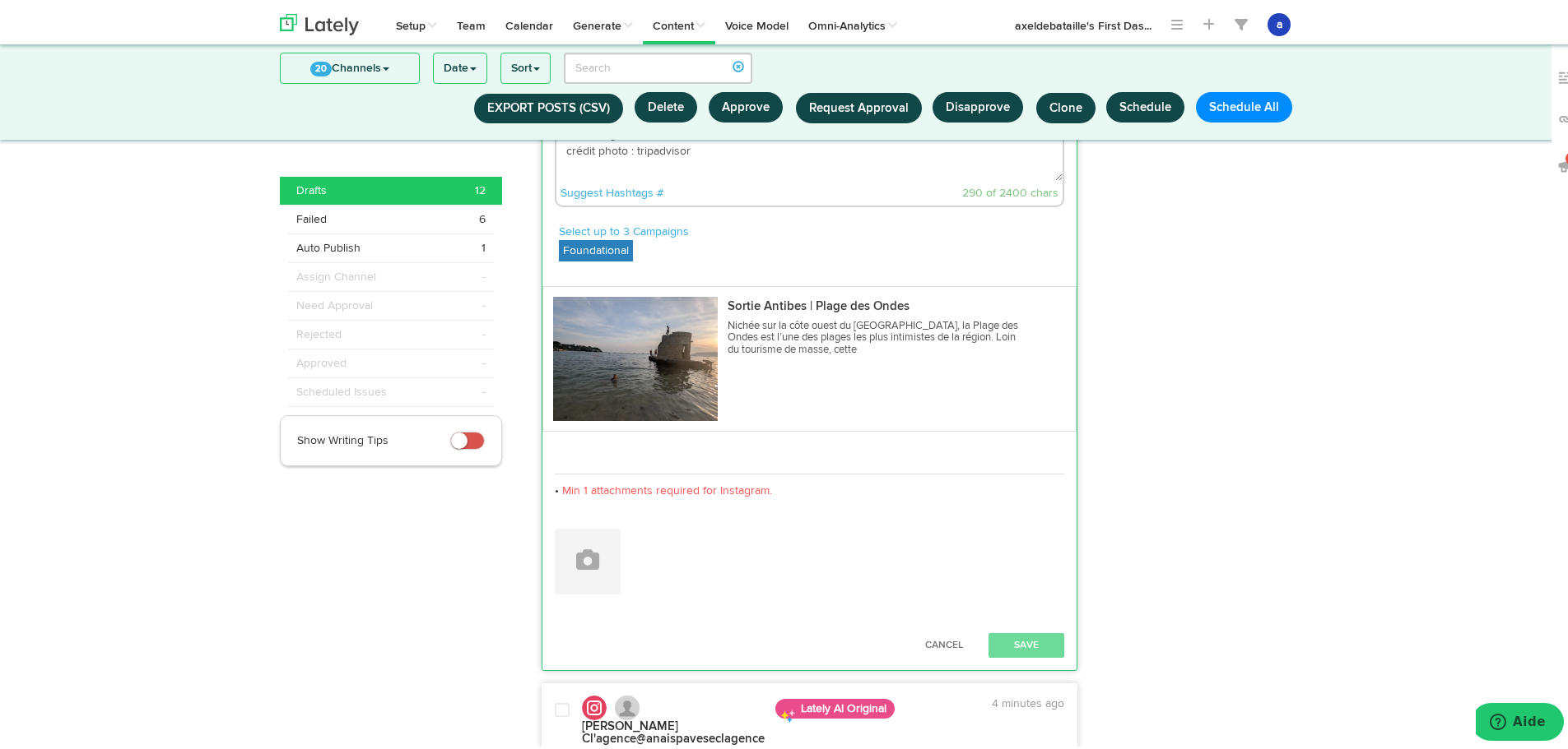
scroll to position [1321, 0]
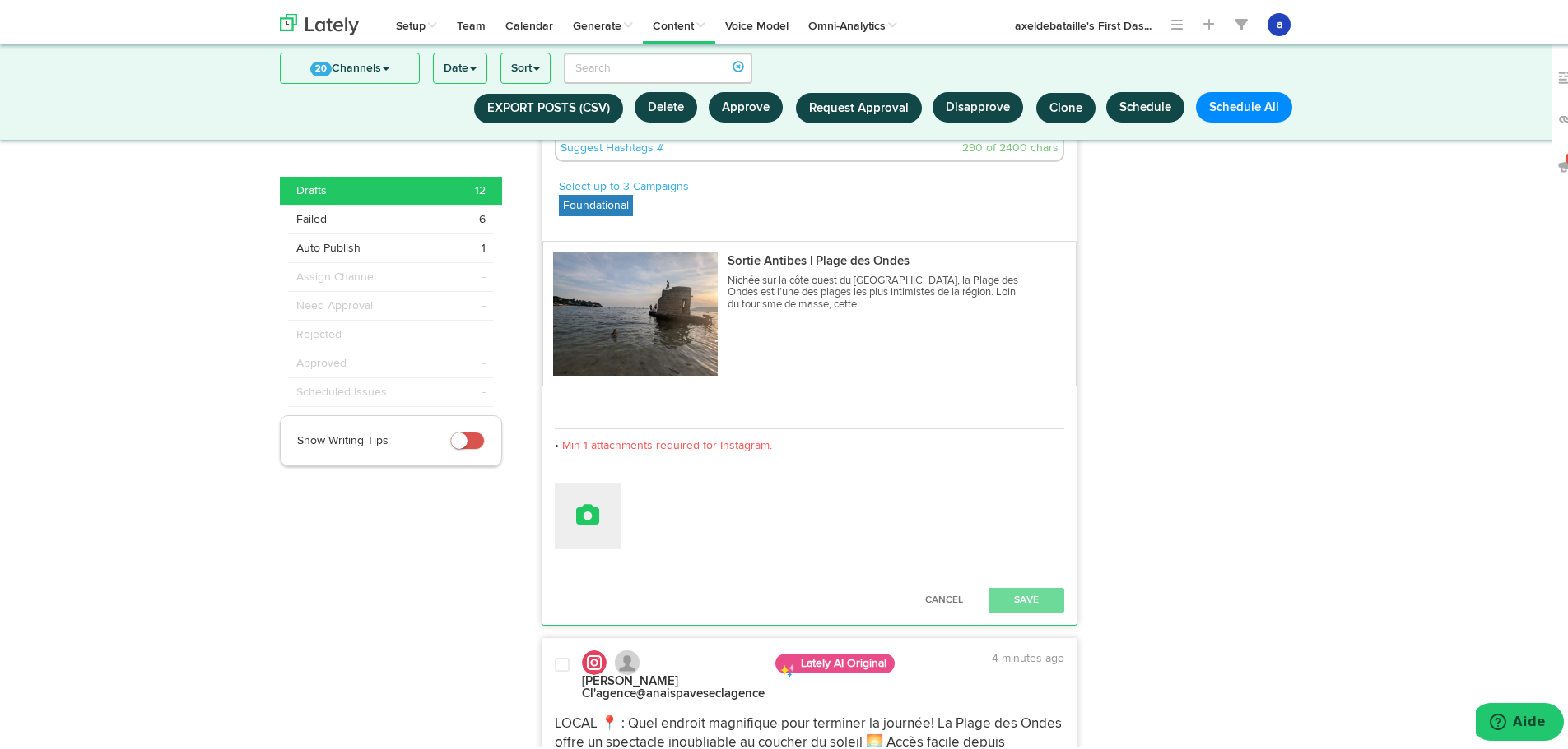
type textarea "LOCAL 📍 : Quel endroit magnifique pour terminer la journée! La Plage des Ondes …"
click at [597, 506] on button at bounding box center [587, 513] width 66 height 66
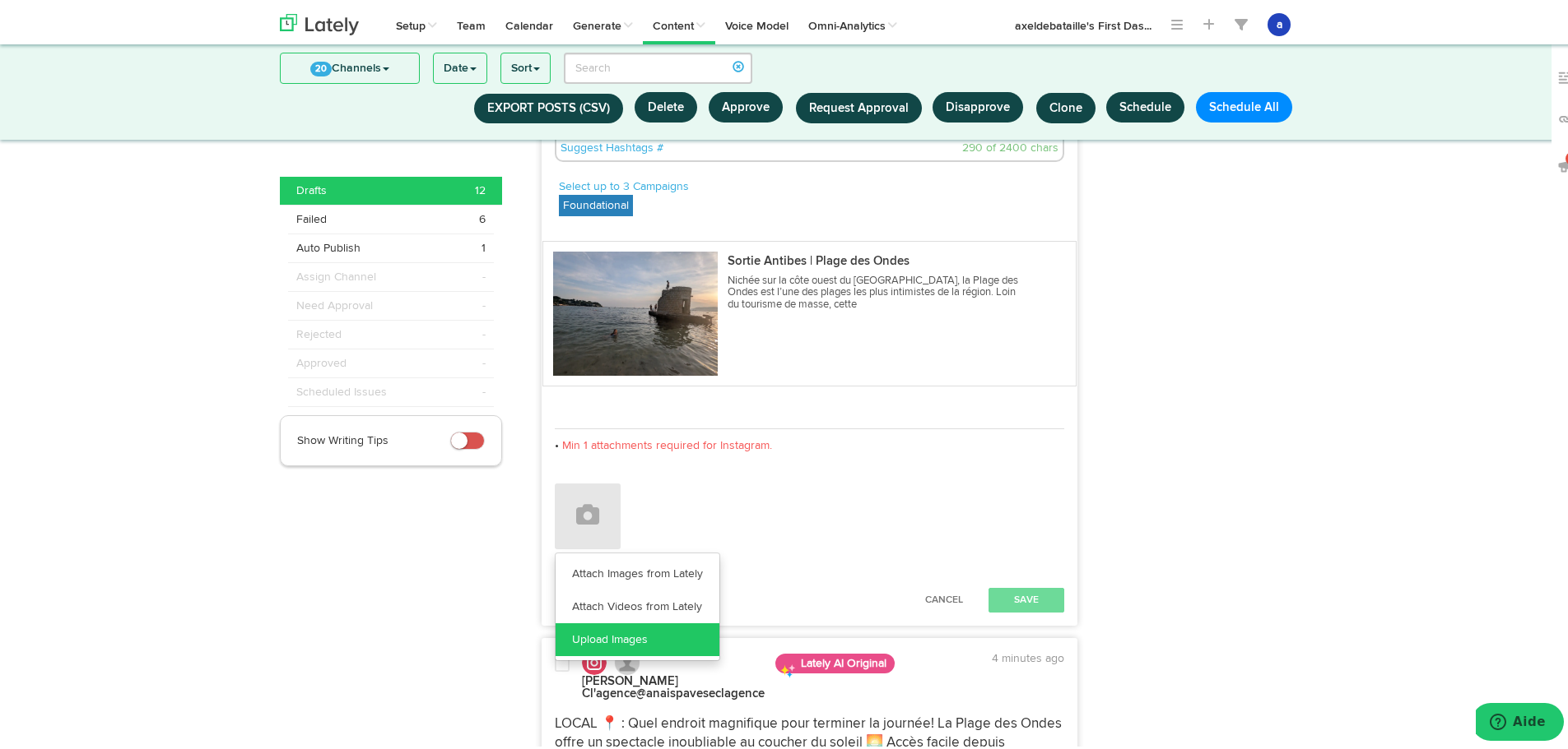
click at [616, 640] on link "Upload Images" at bounding box center [637, 637] width 164 height 33
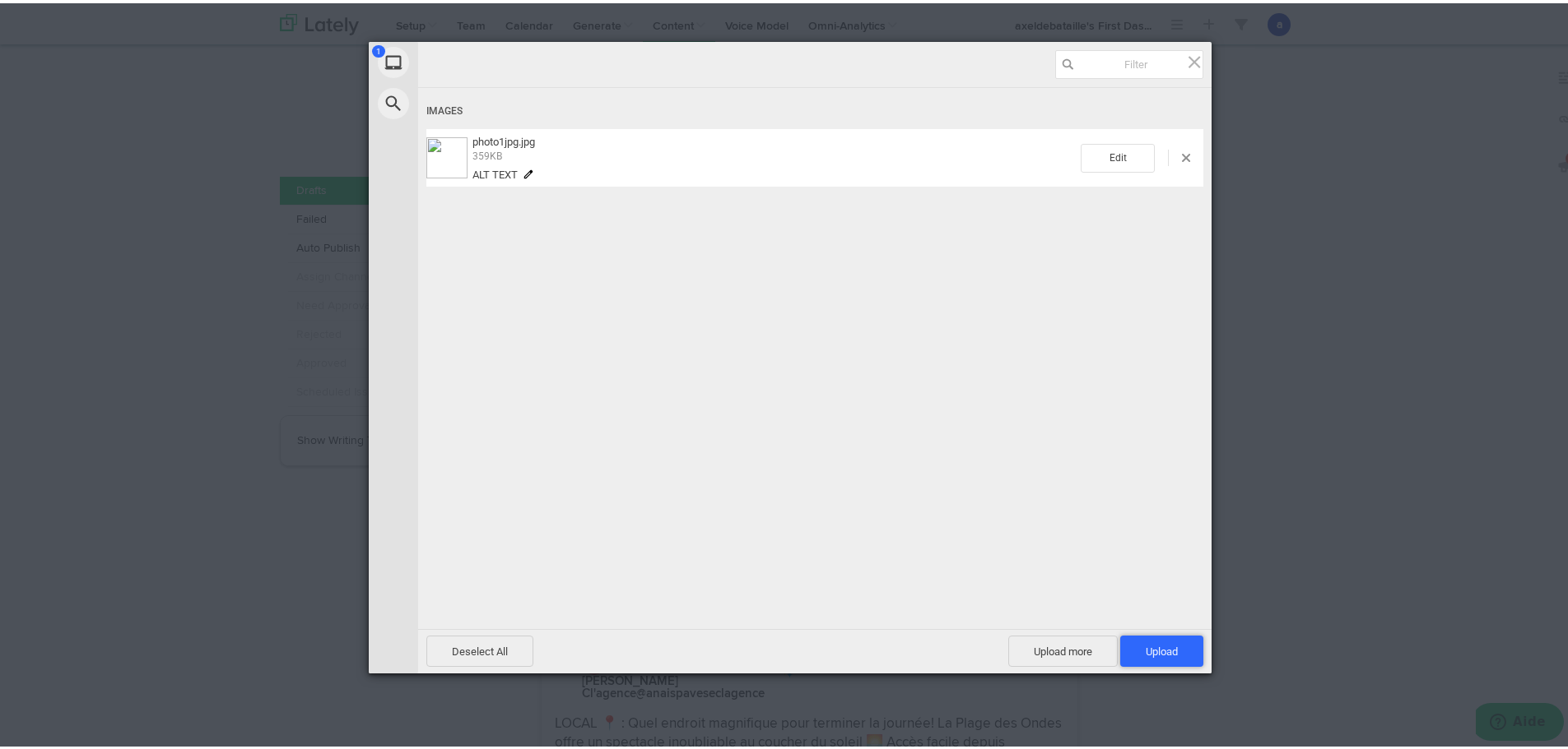
click at [1146, 659] on span "Upload 1" at bounding box center [1162, 648] width 84 height 31
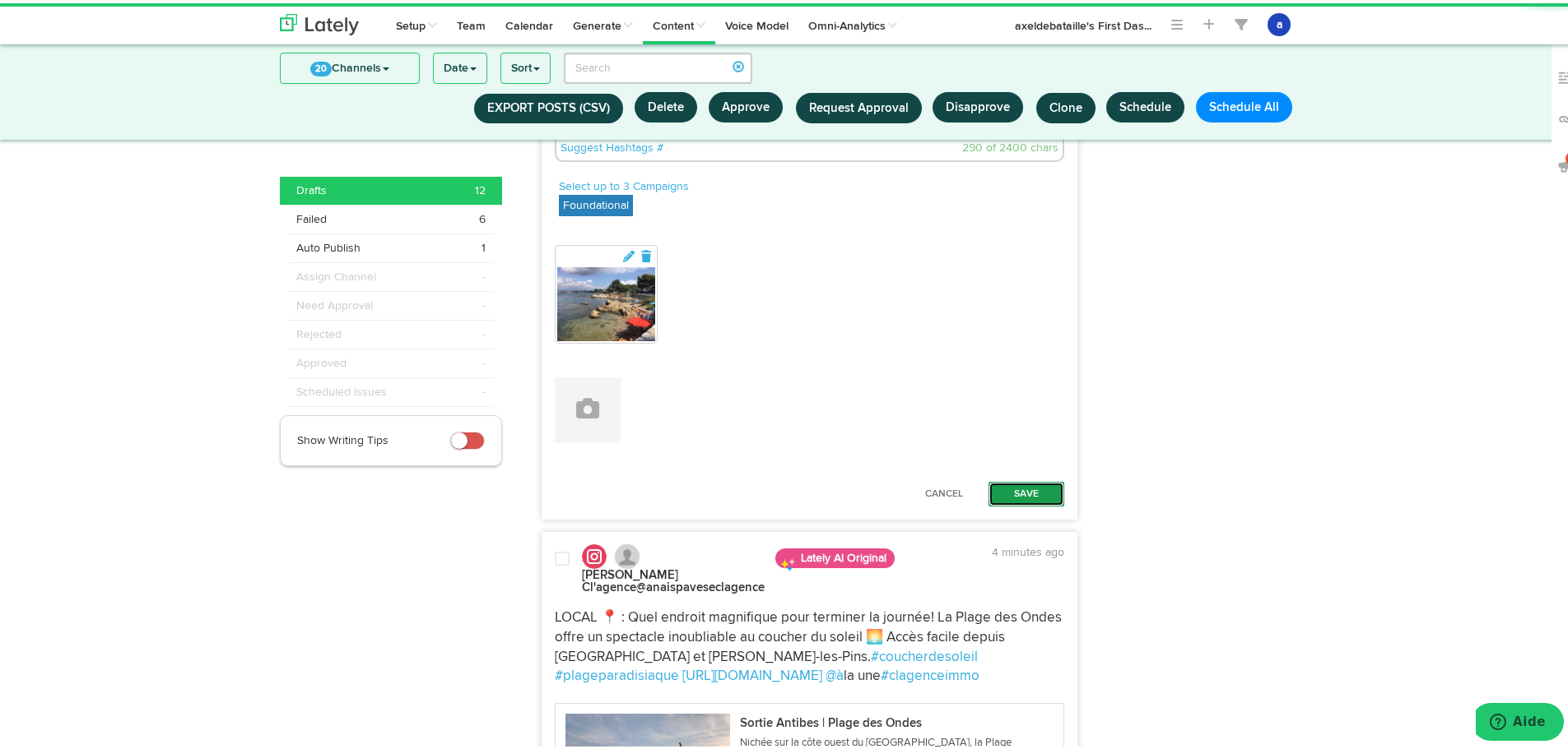
click at [1007, 487] on button "Save" at bounding box center [1026, 490] width 76 height 25
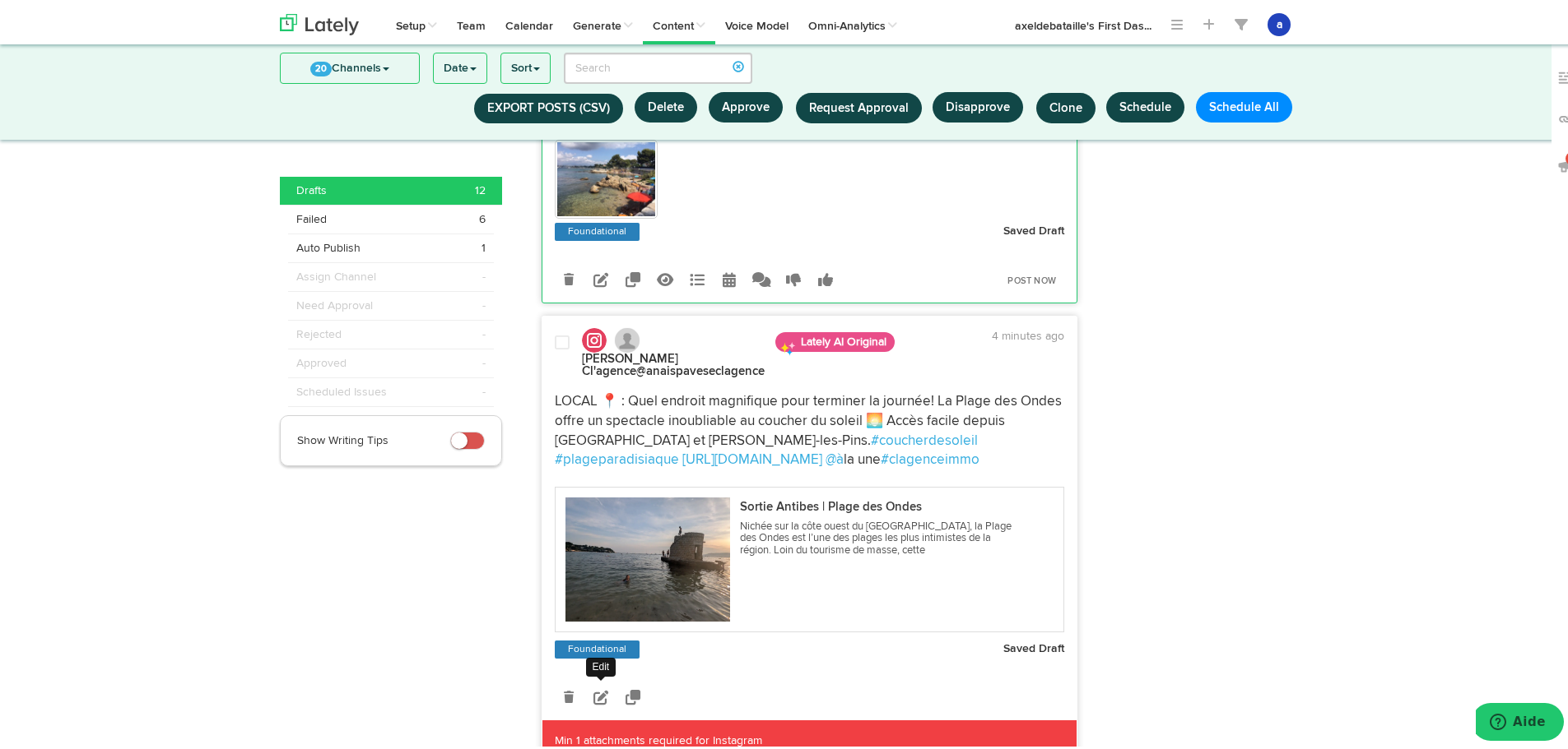
click at [593, 697] on icon at bounding box center [600, 694] width 15 height 15
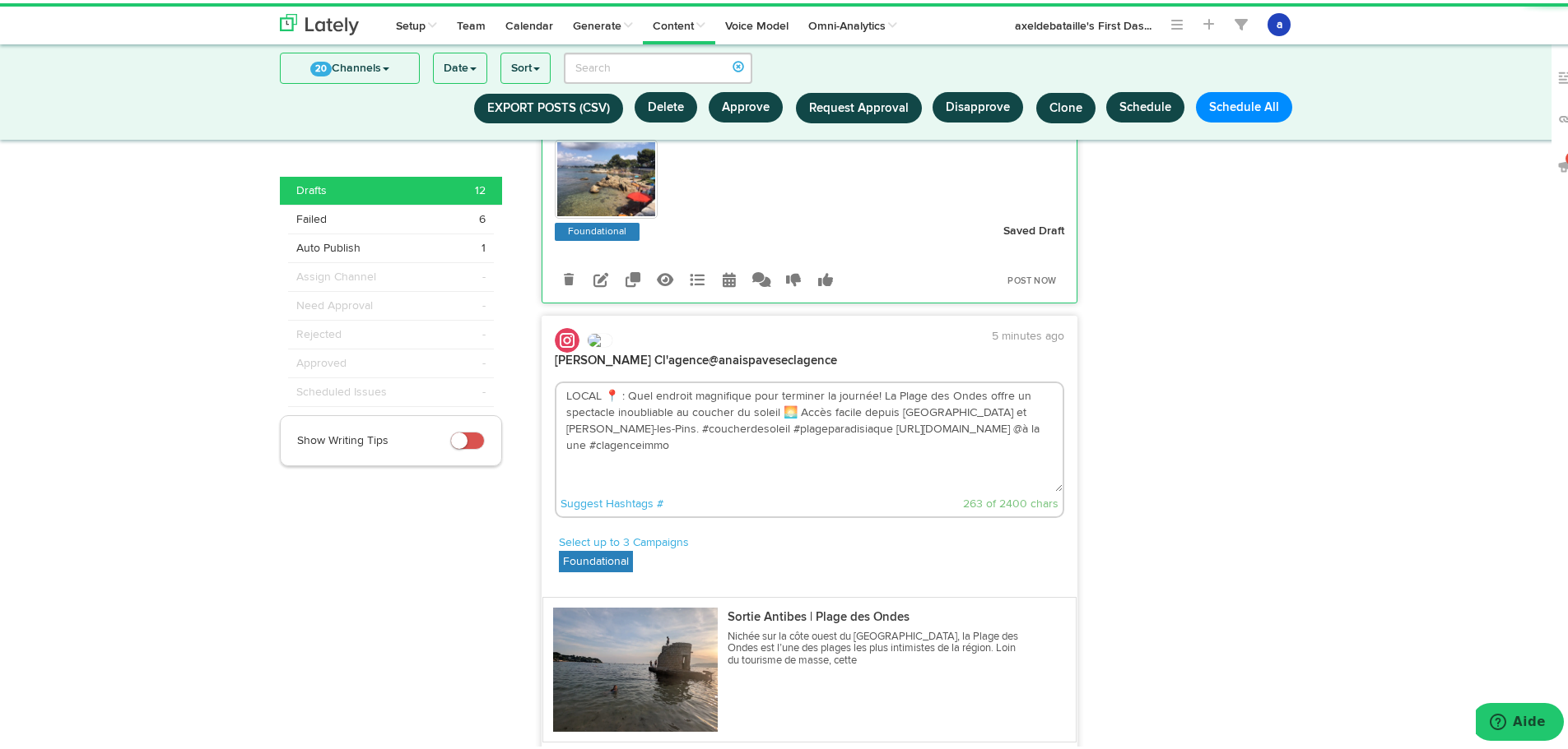
click at [1010, 430] on textarea "LOCAL 📍 : Quel endroit magnifique pour terminer la journée! La Plage des Ondes …" at bounding box center [809, 434] width 506 height 108
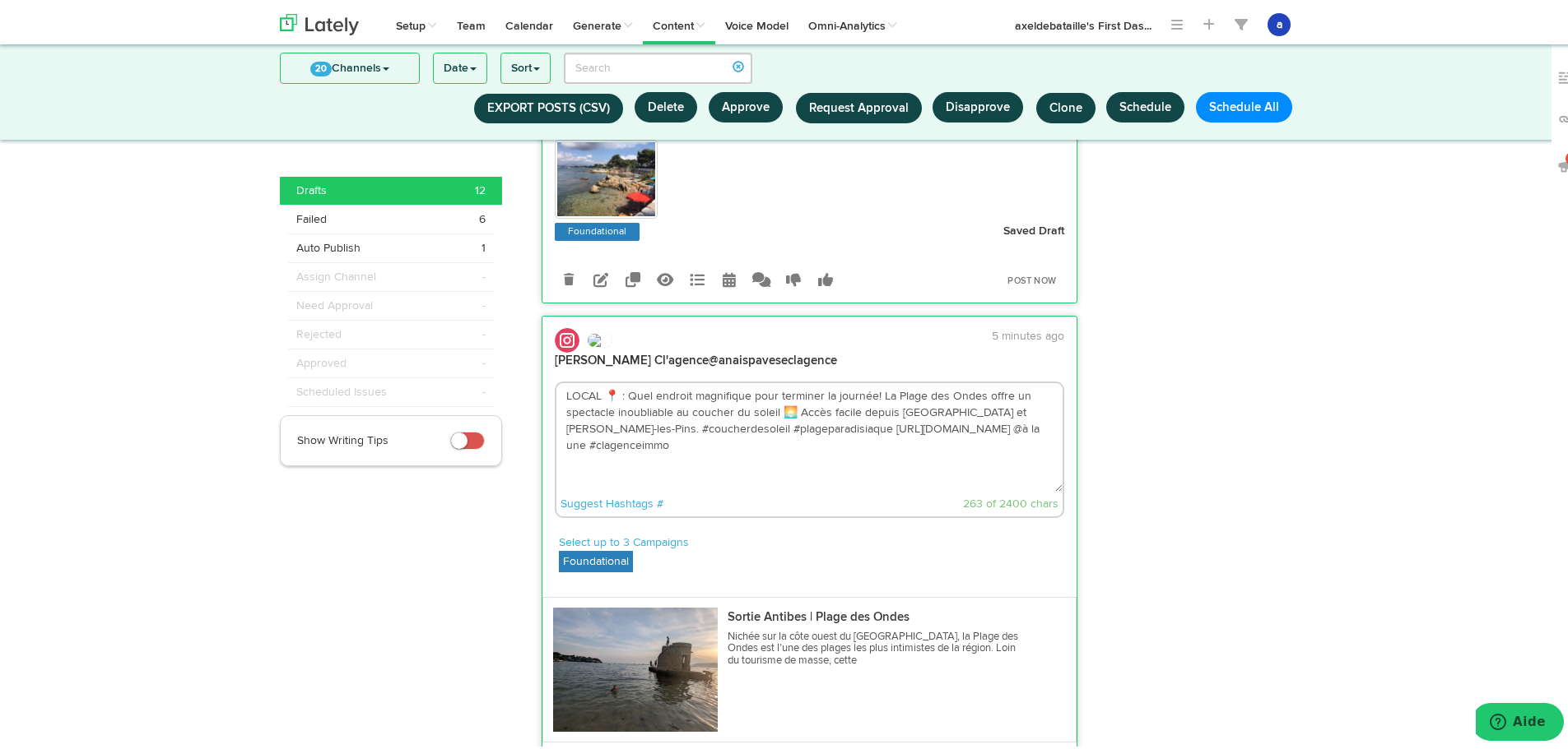
paste textarea "crédit photo : tripadvisor"
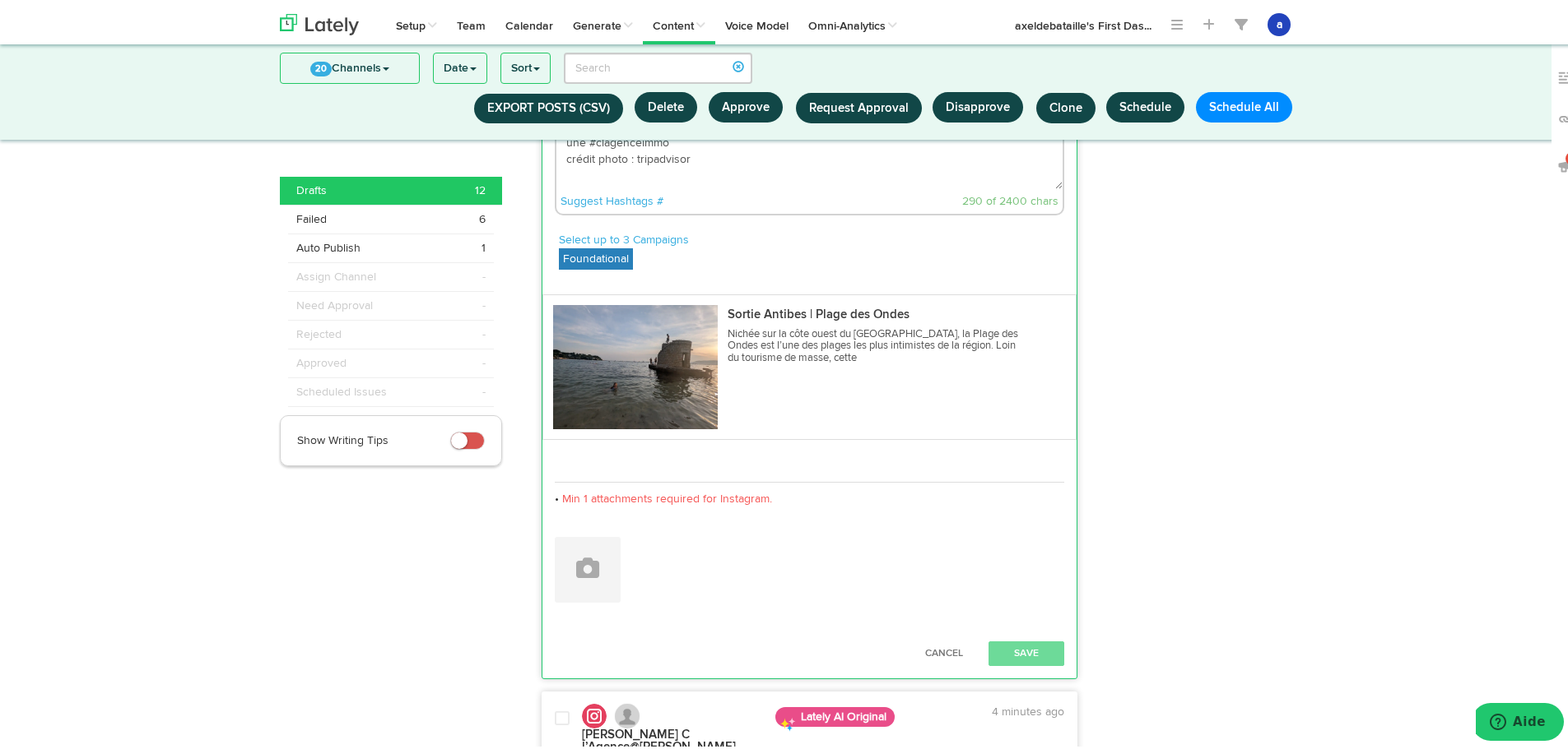
scroll to position [1733, 0]
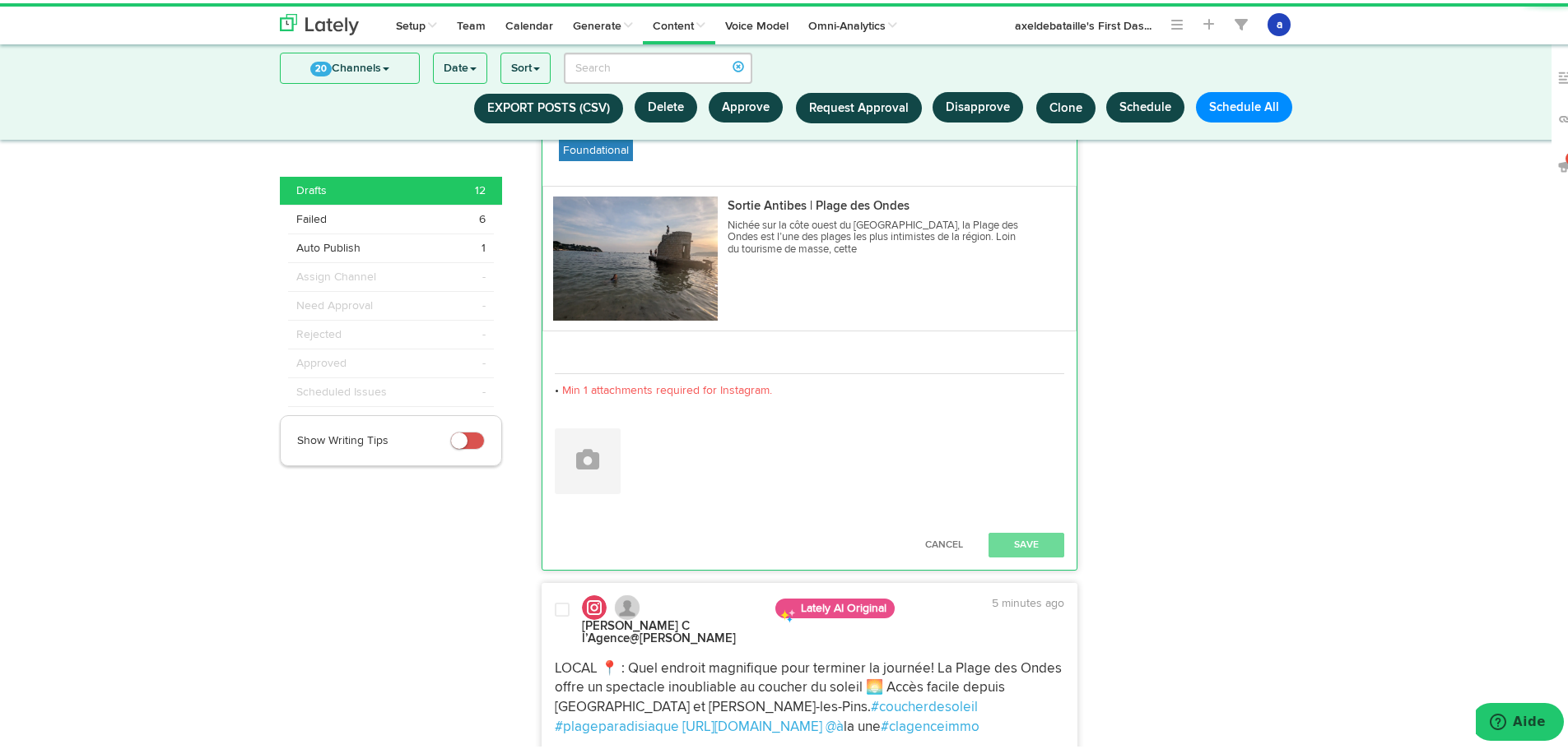
type textarea "LOCAL 📍 : Quel endroit magnifique pour terminer la journée! La Plage des Ondes …"
click at [545, 496] on div "Anais Pavese Cl'agence @anaispaveseclagence 5 minutes ago LOCAL 📍 : Quel endroi…" at bounding box center [810, 238] width 535 height 650
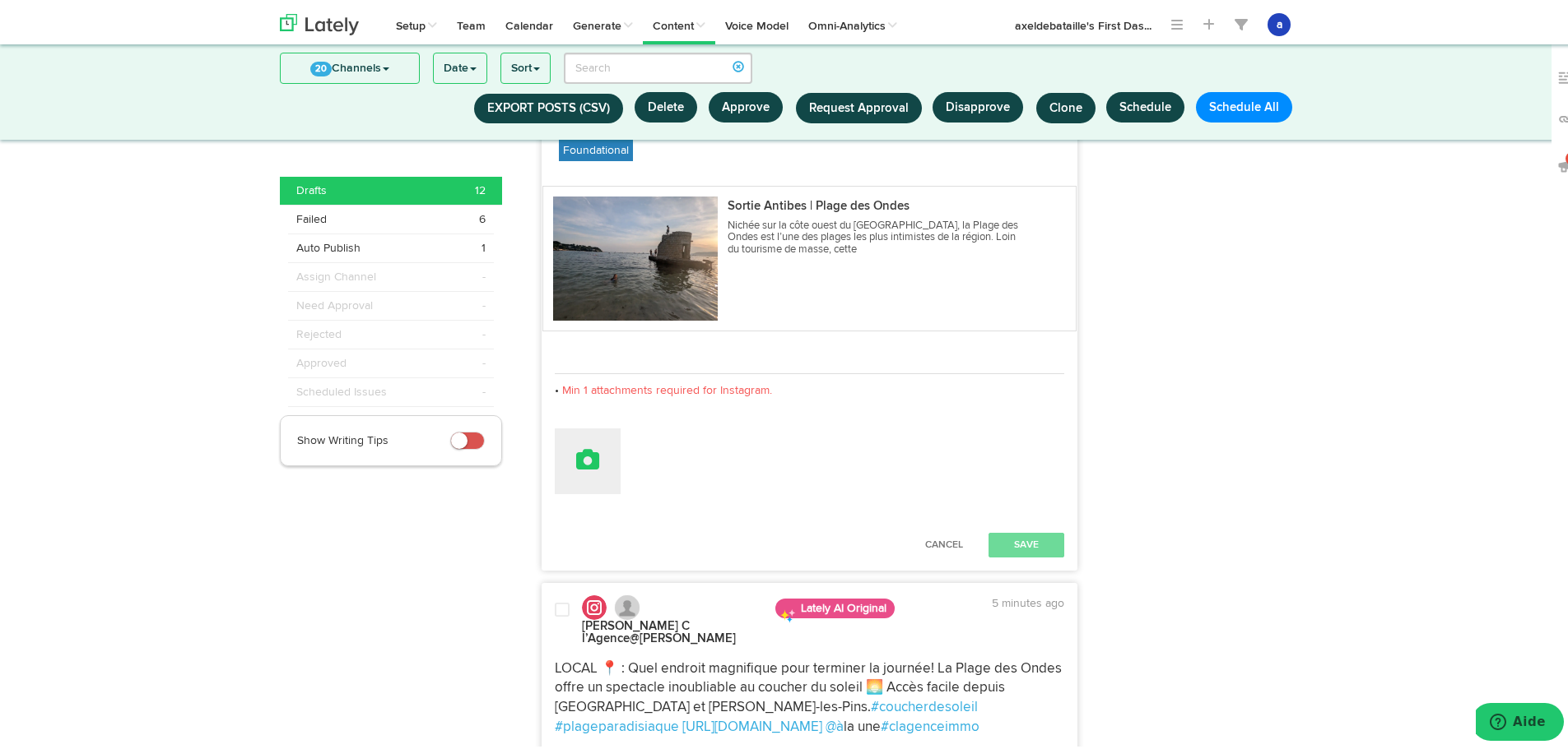
click at [566, 481] on button at bounding box center [587, 459] width 66 height 66
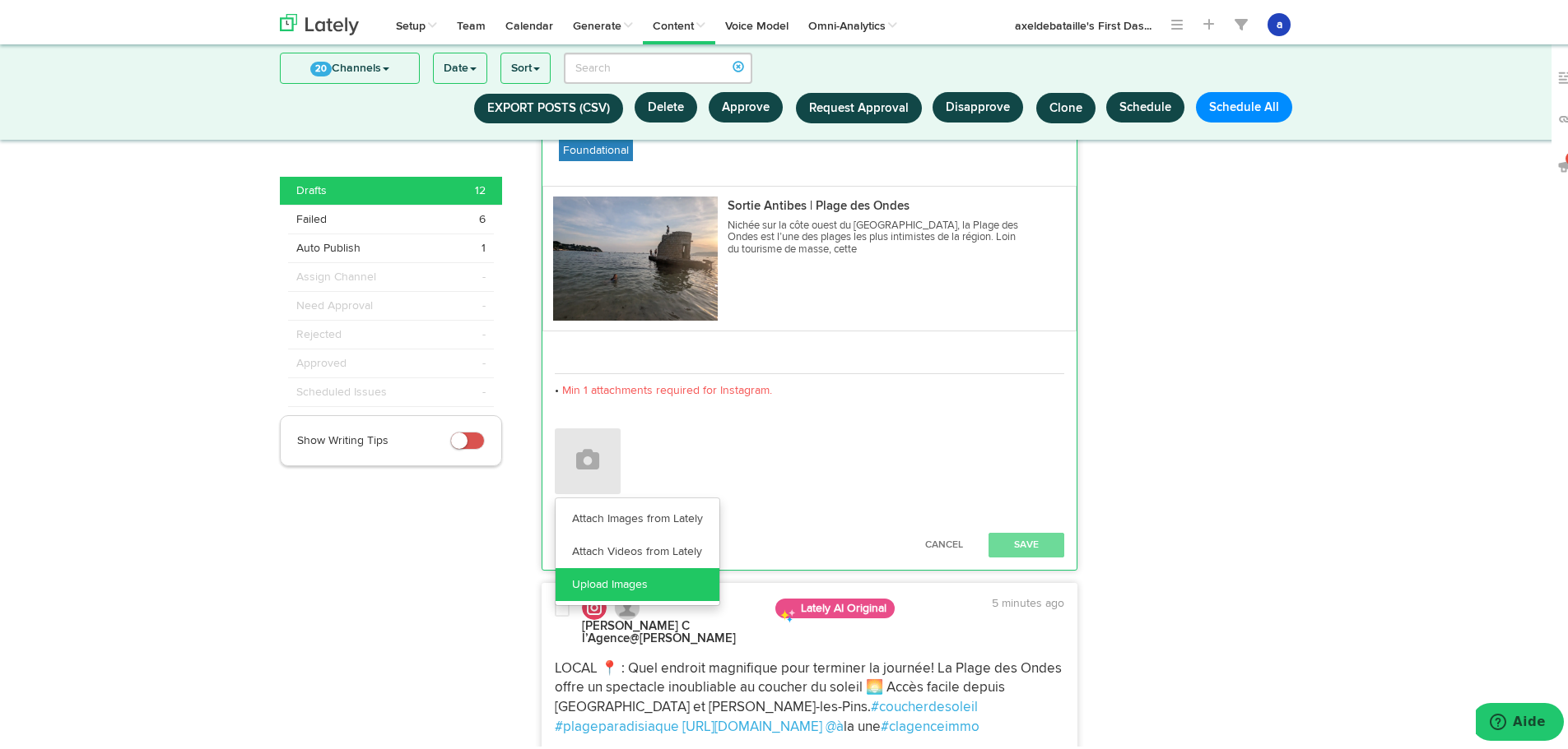
click at [579, 594] on link "Upload Images" at bounding box center [637, 581] width 164 height 33
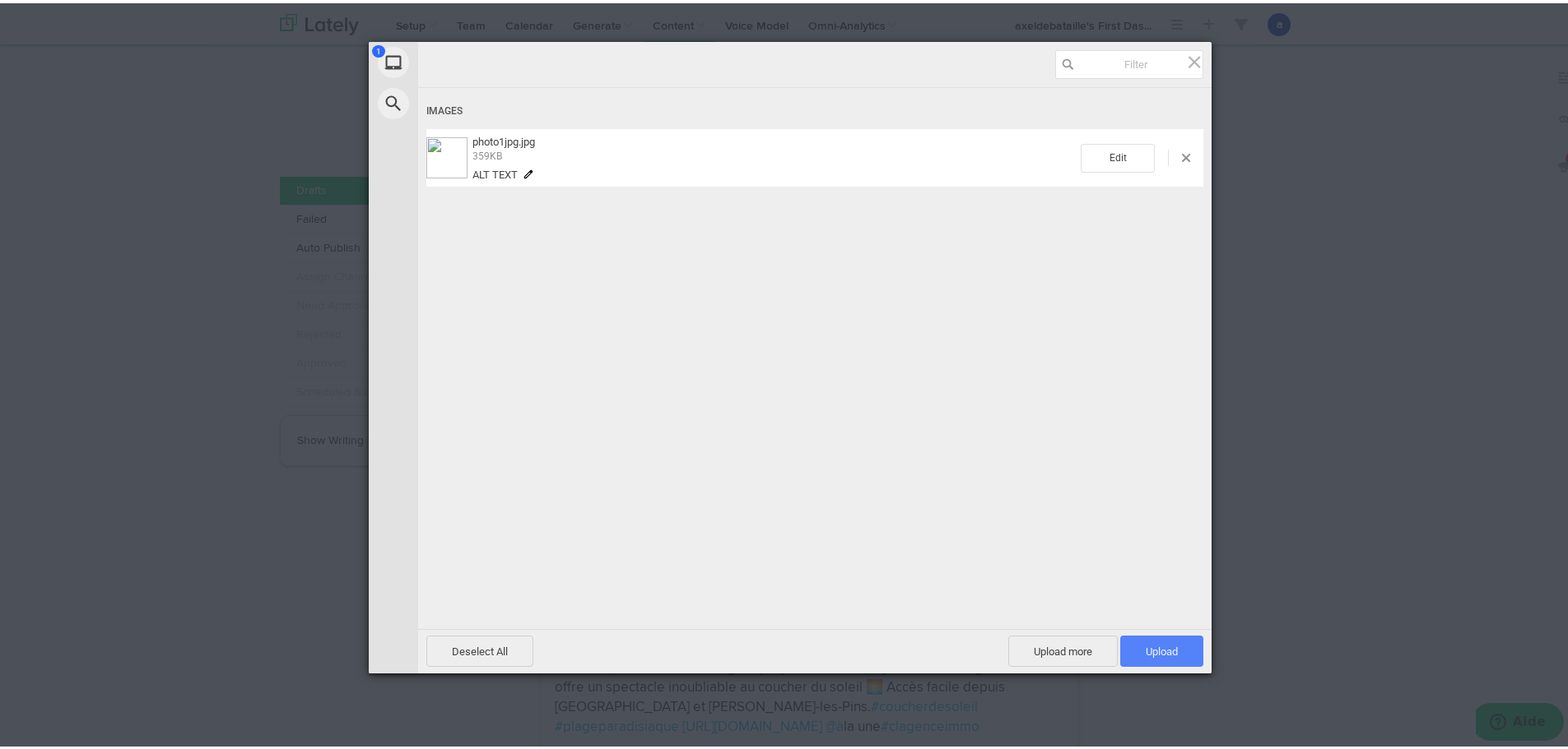
click at [1176, 631] on div "Deselect All Upload more Upload 1" at bounding box center [814, 648] width 793 height 45
click at [1167, 645] on span "Upload 1" at bounding box center [1161, 649] width 32 height 12
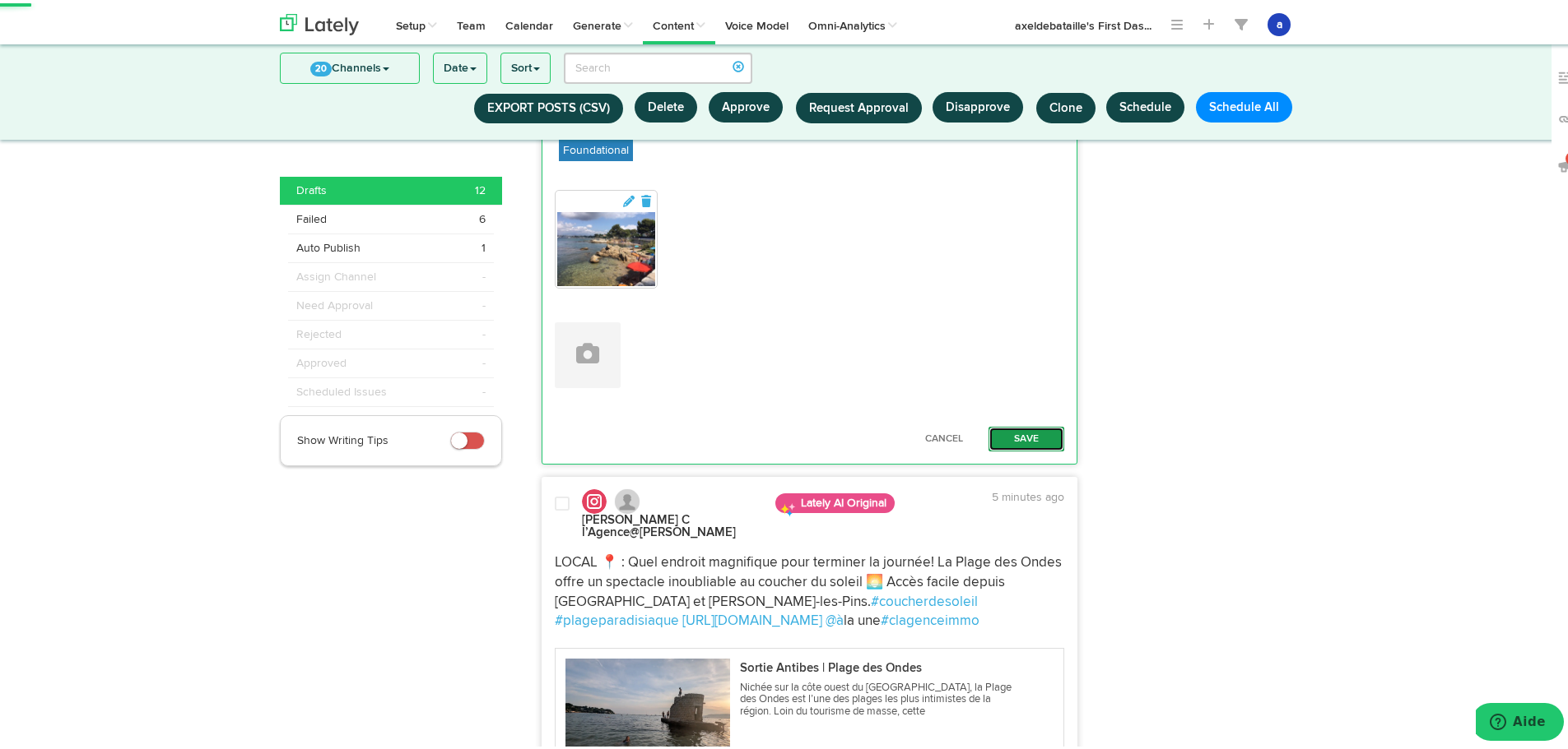
click at [1023, 440] on button "Save" at bounding box center [1026, 436] width 76 height 25
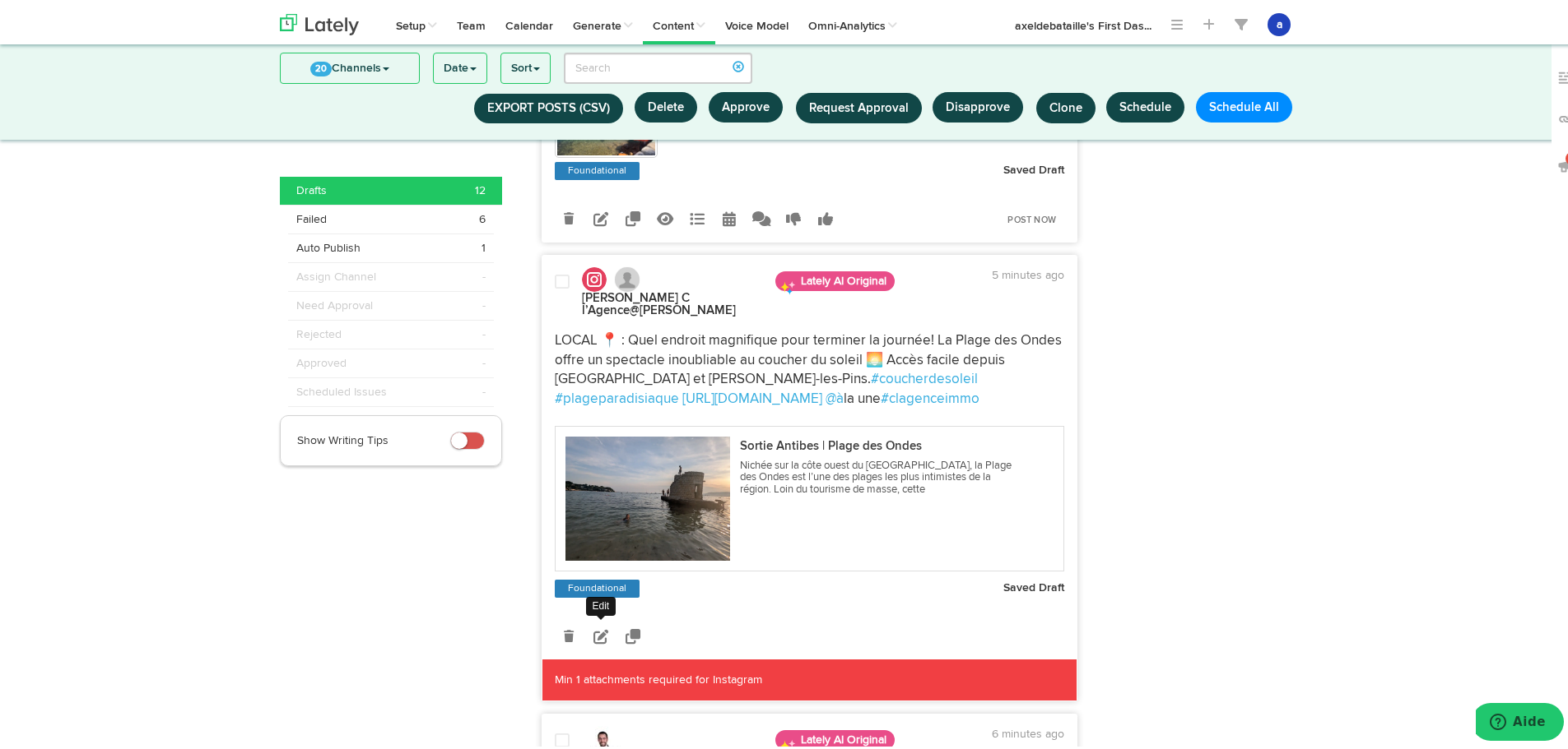
click at [593, 641] on icon at bounding box center [600, 633] width 15 height 15
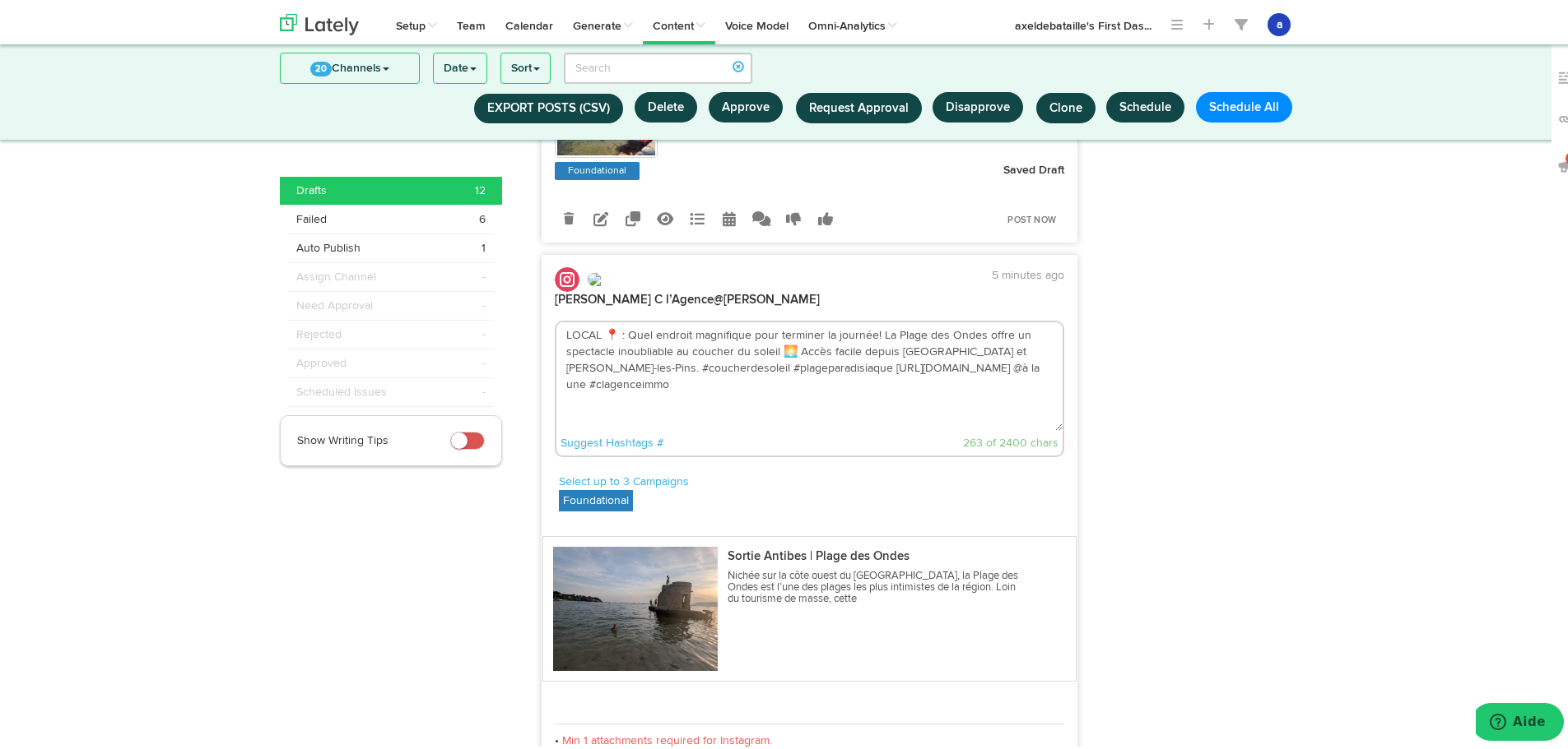
scroll to position [1814, 0]
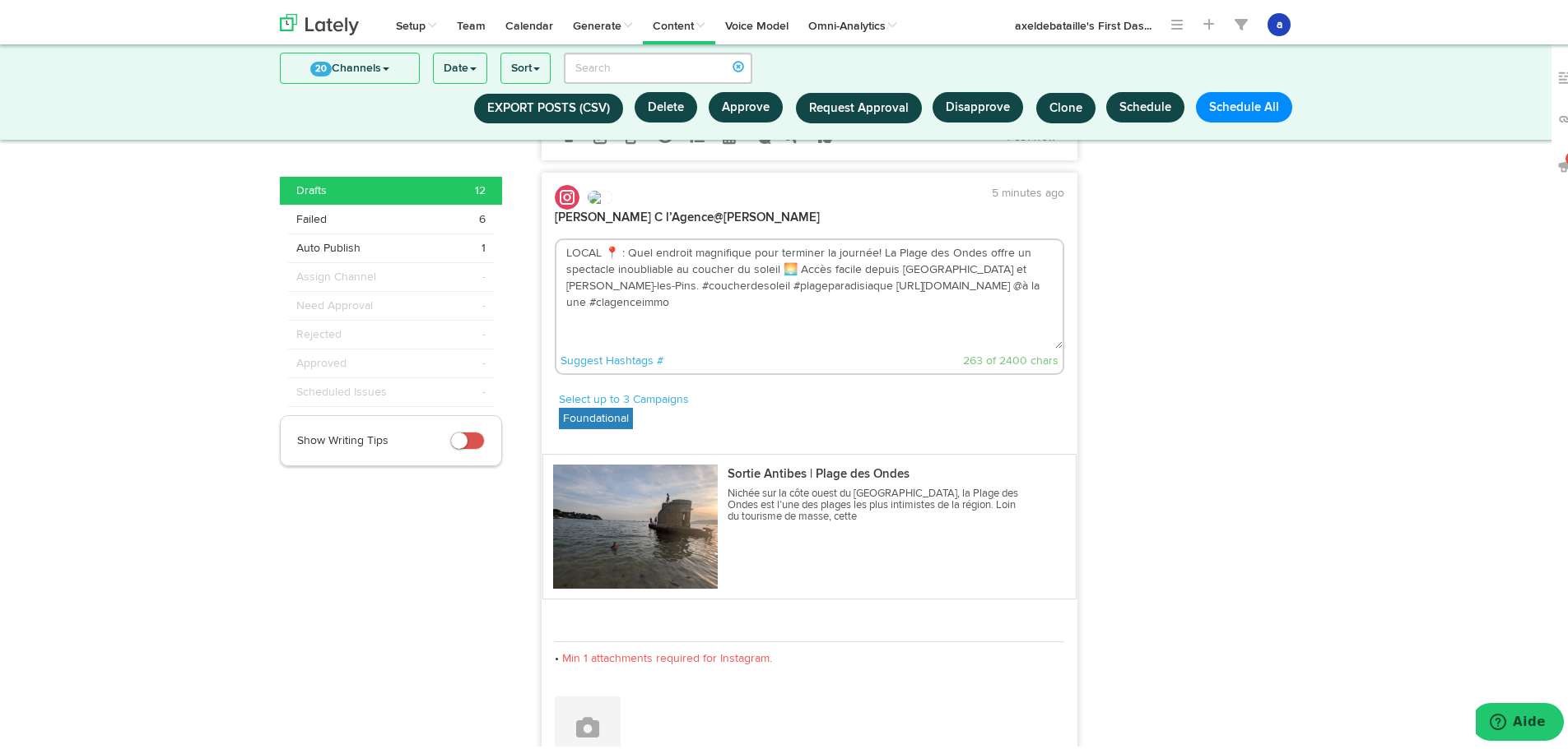
click at [998, 303] on textarea "LOCAL 📍 : Quel endroit magnifique pour terminer la journée! La Plage des Ondes …" at bounding box center [809, 290] width 506 height 108
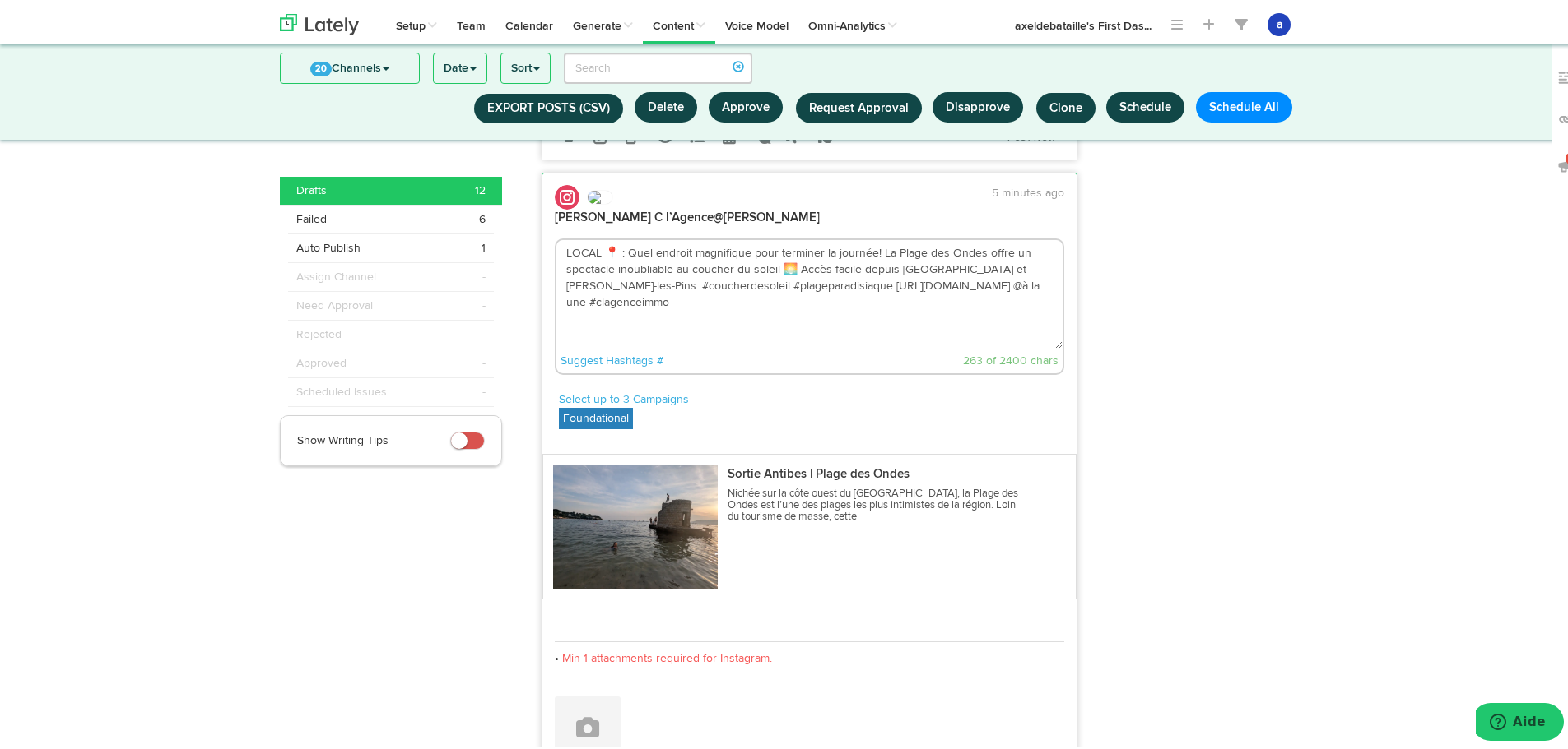
paste textarea "crédit photo : tripadvisor"
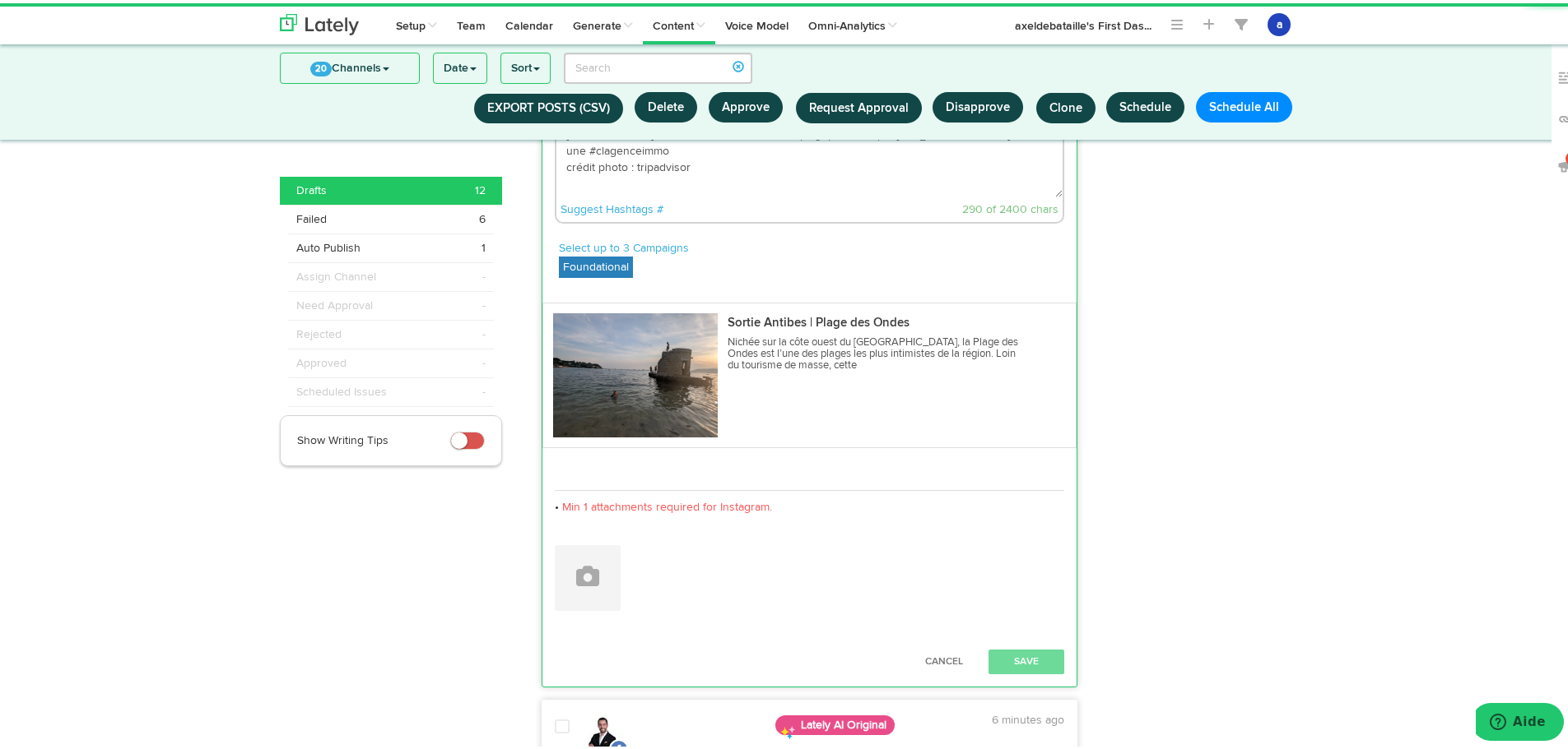
scroll to position [1979, 0]
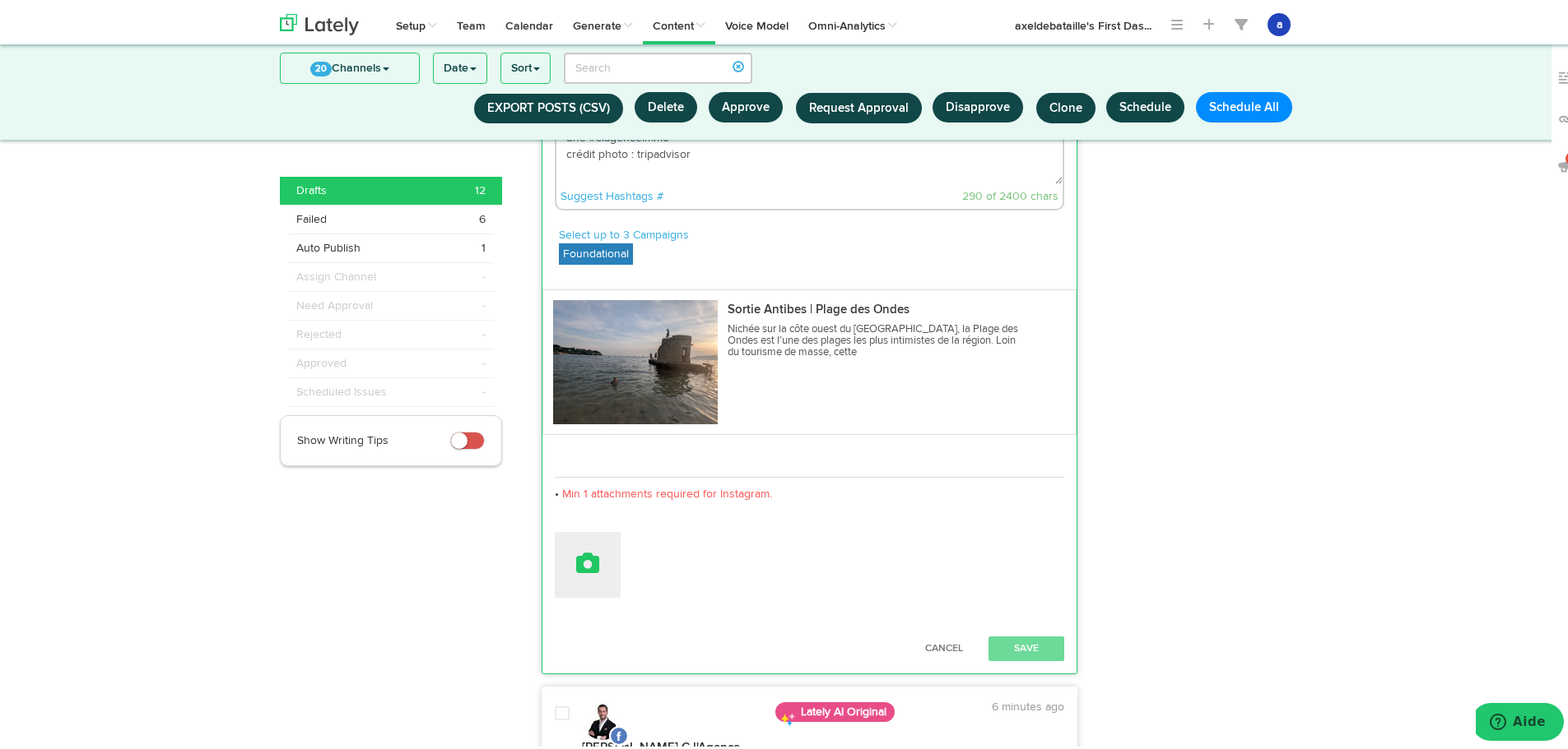
type textarea "LOCAL 📍 : Quel endroit magnifique pour terminer la journée! La Plage des Ondes …"
click at [613, 560] on div "Attach Images from Lately Attach Videos from Lately Upload Images" at bounding box center [809, 562] width 510 height 66
click at [562, 564] on button at bounding box center [587, 562] width 66 height 66
click at [612, 700] on link "Upload Images" at bounding box center [637, 684] width 164 height 33
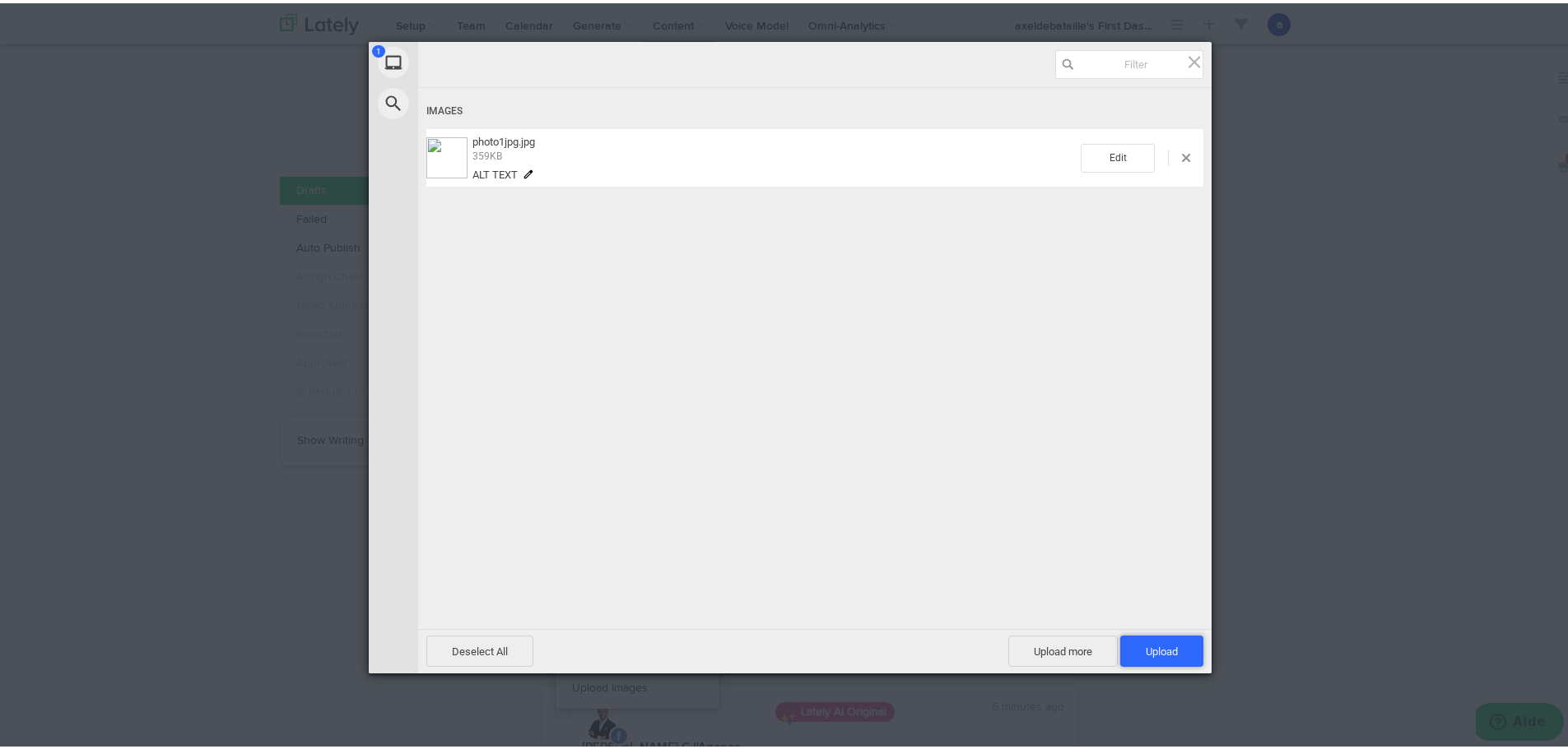
click at [1161, 640] on span "Upload 1" at bounding box center [1162, 648] width 84 height 31
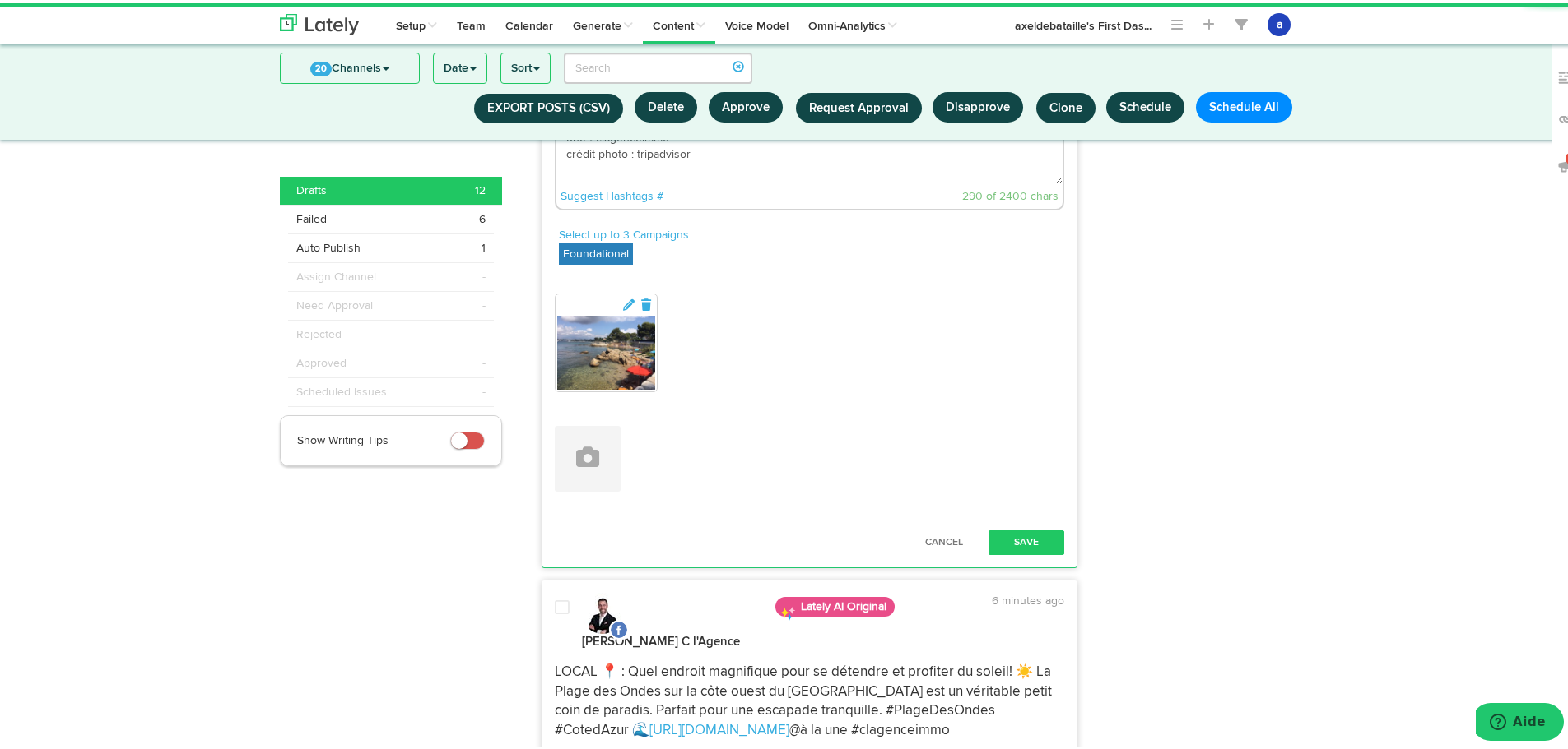
click at [1050, 532] on div "Cancel Save" at bounding box center [810, 539] width 535 height 41
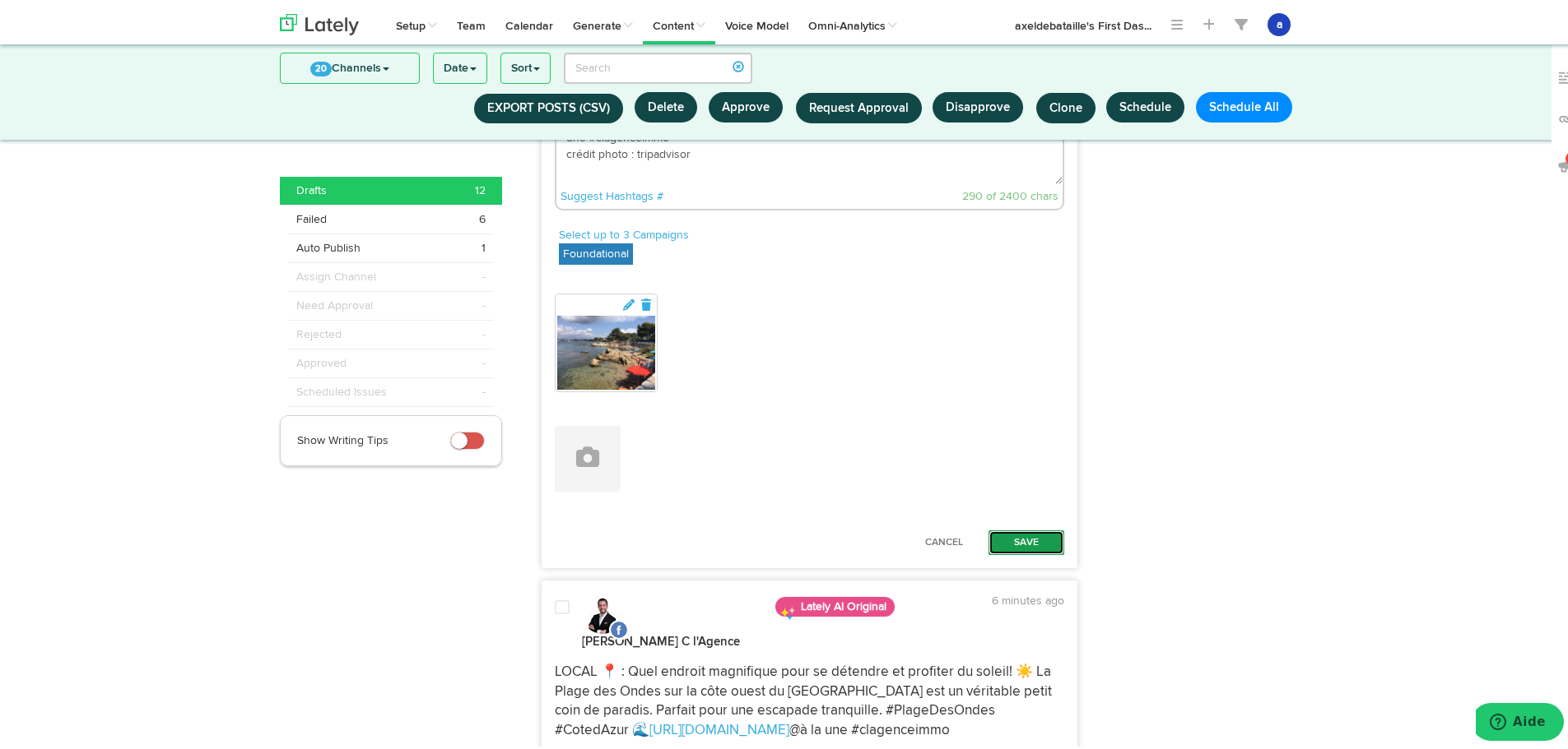
click at [1046, 544] on button "Save" at bounding box center [1026, 539] width 76 height 25
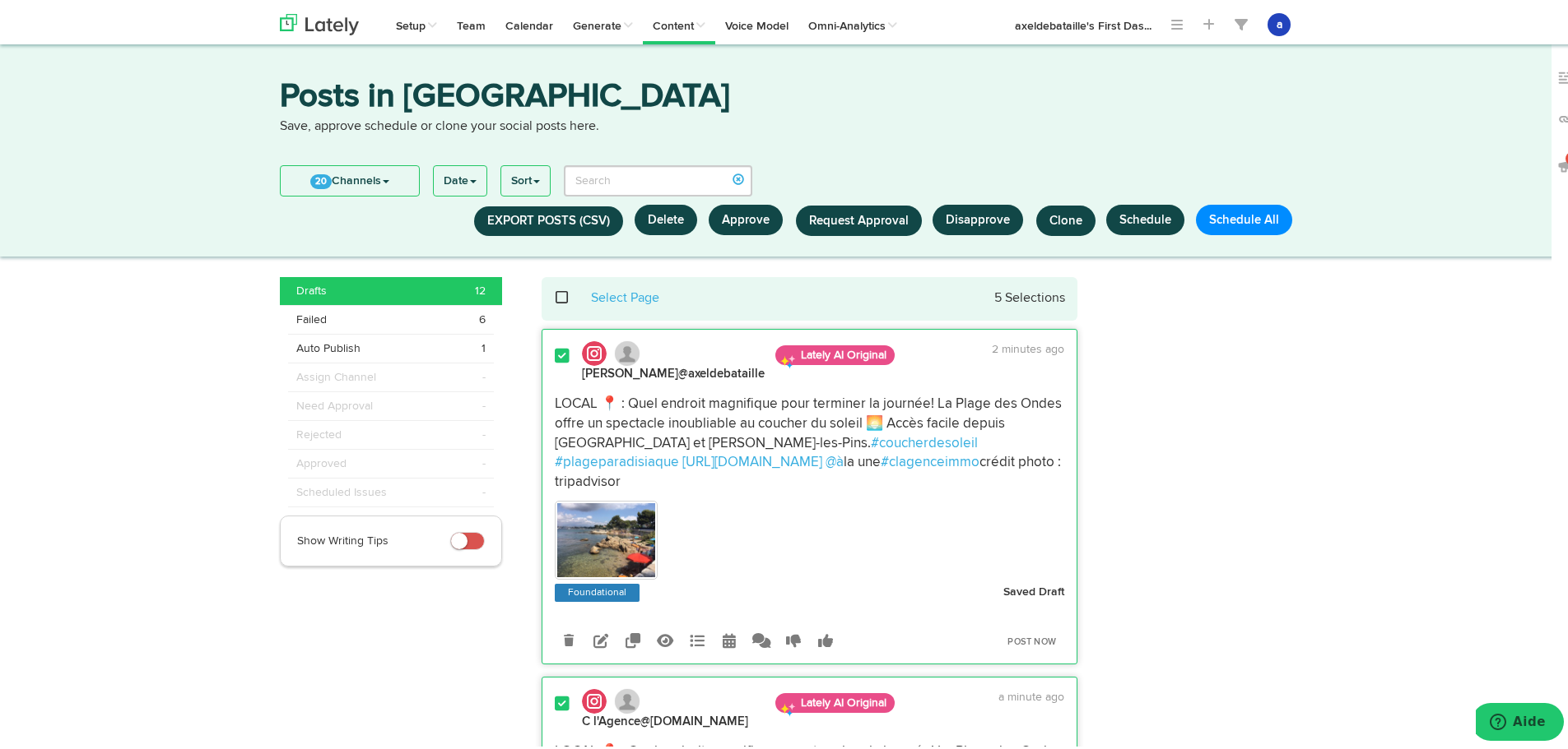
scroll to position [0, 0]
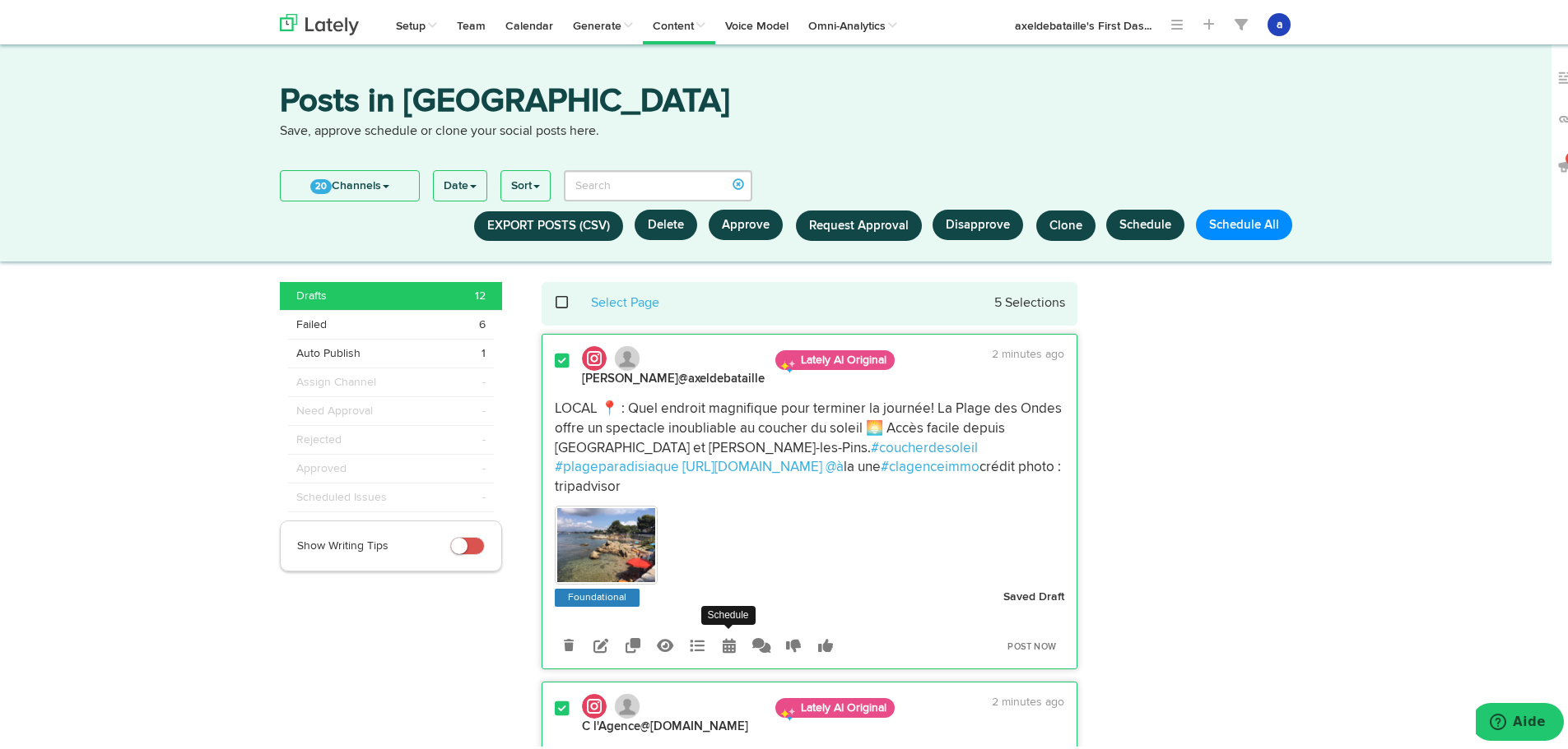
click at [722, 650] on icon at bounding box center [728, 642] width 13 height 15
select select "5"
select select "07"
select select "PM"
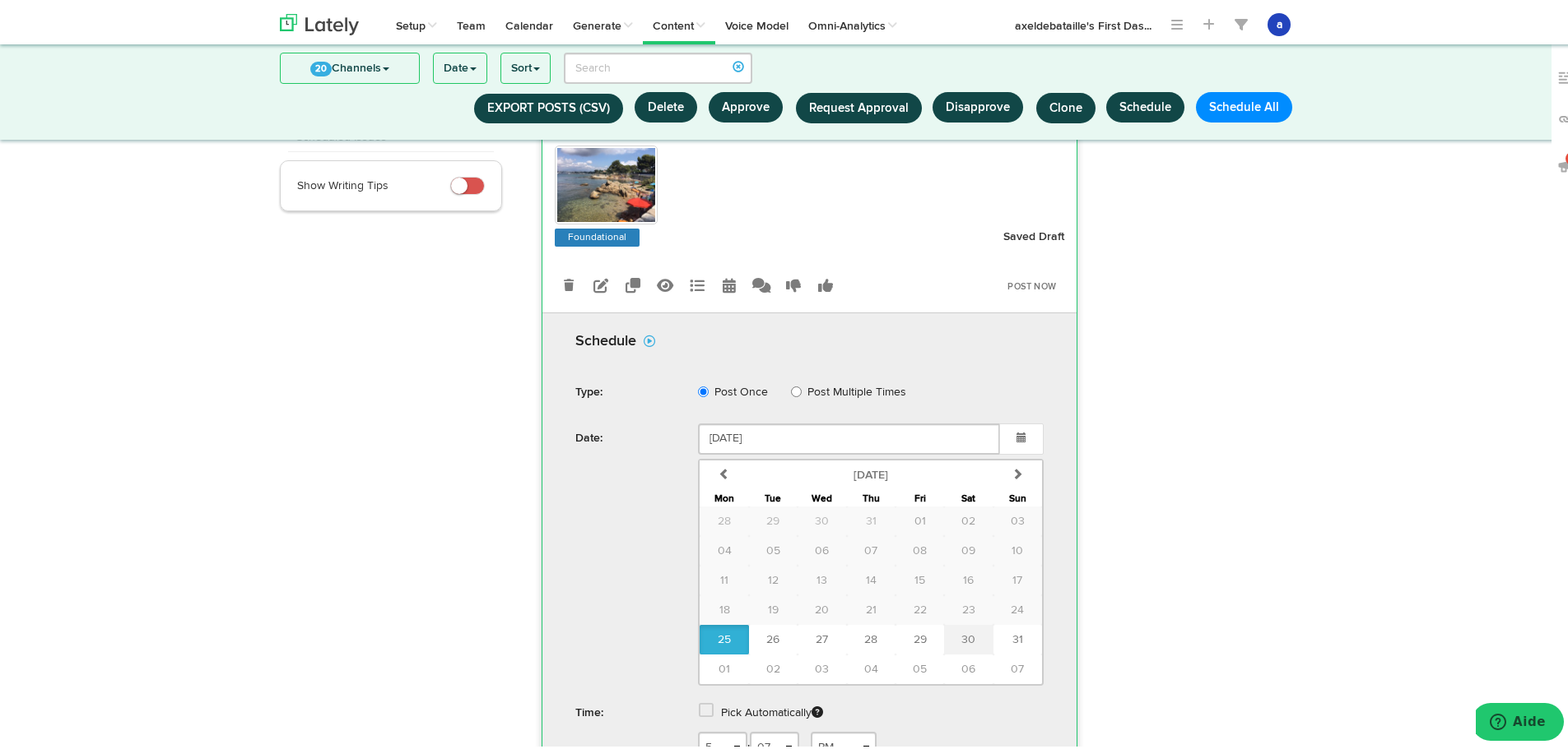
scroll to position [253, 0]
click at [961, 644] on span "30" at bounding box center [968, 640] width 14 height 12
type input "August 30 2025"
click at [707, 713] on link at bounding box center [707, 712] width 18 height 12
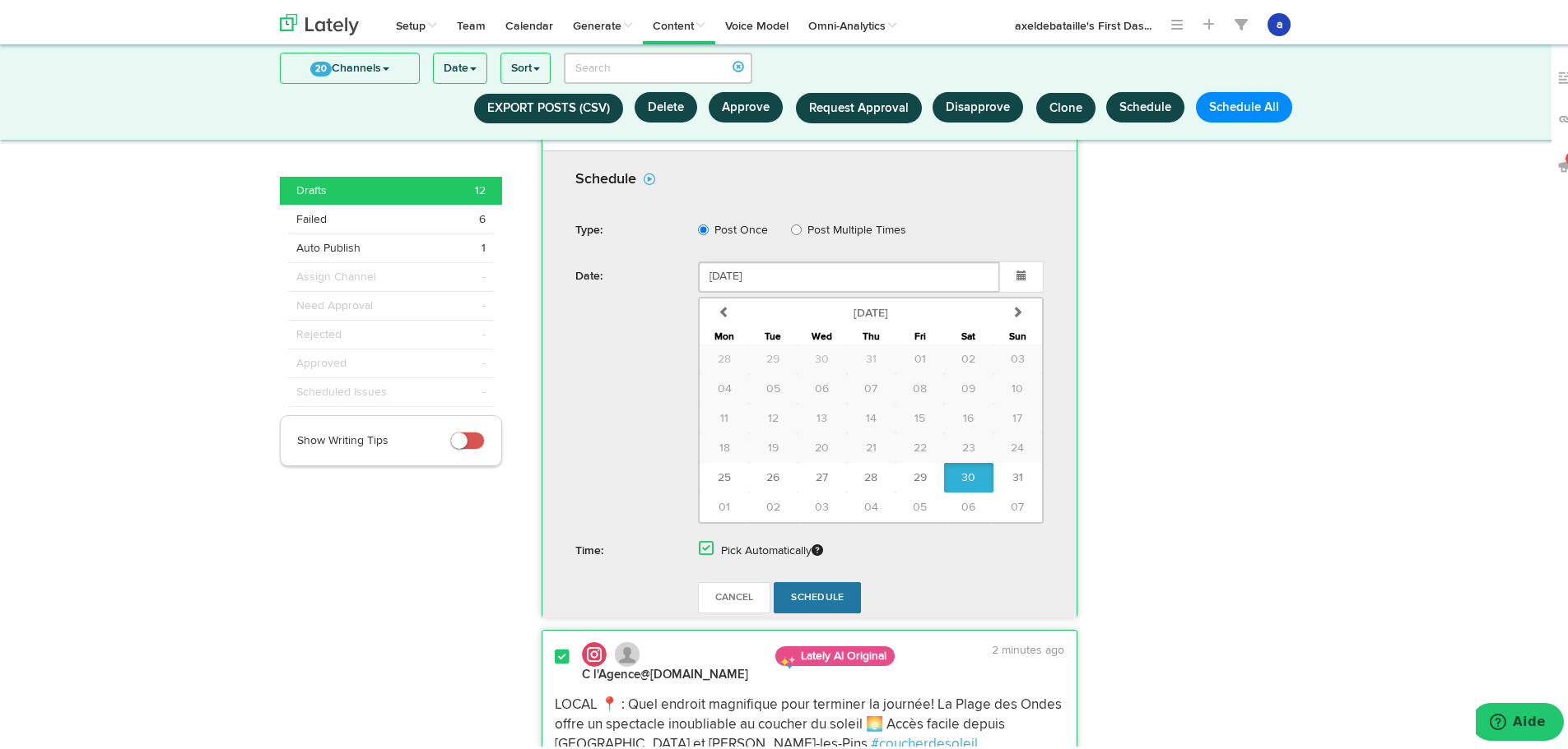
click at [816, 604] on link "Schedule" at bounding box center [817, 594] width 88 height 31
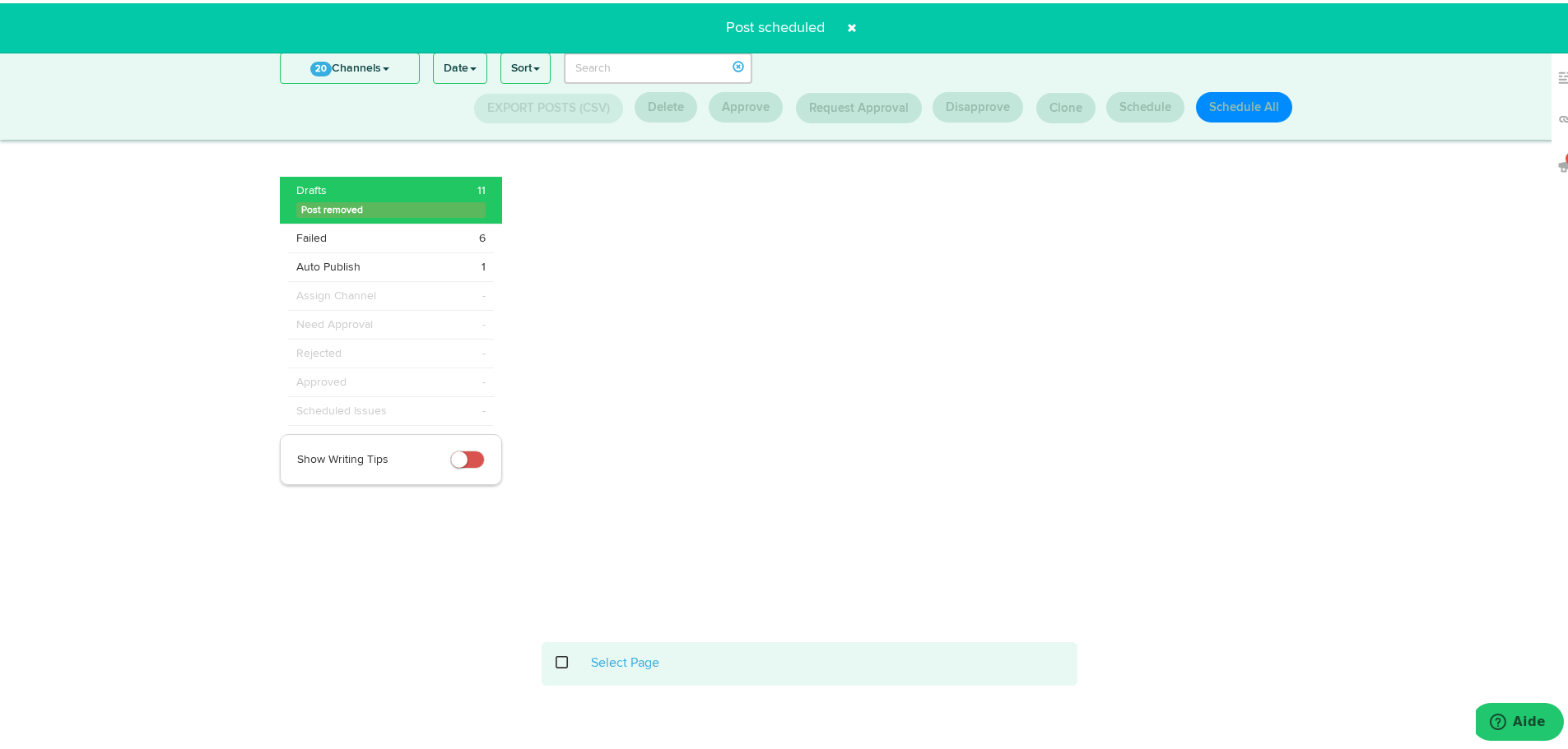
scroll to position [216, 0]
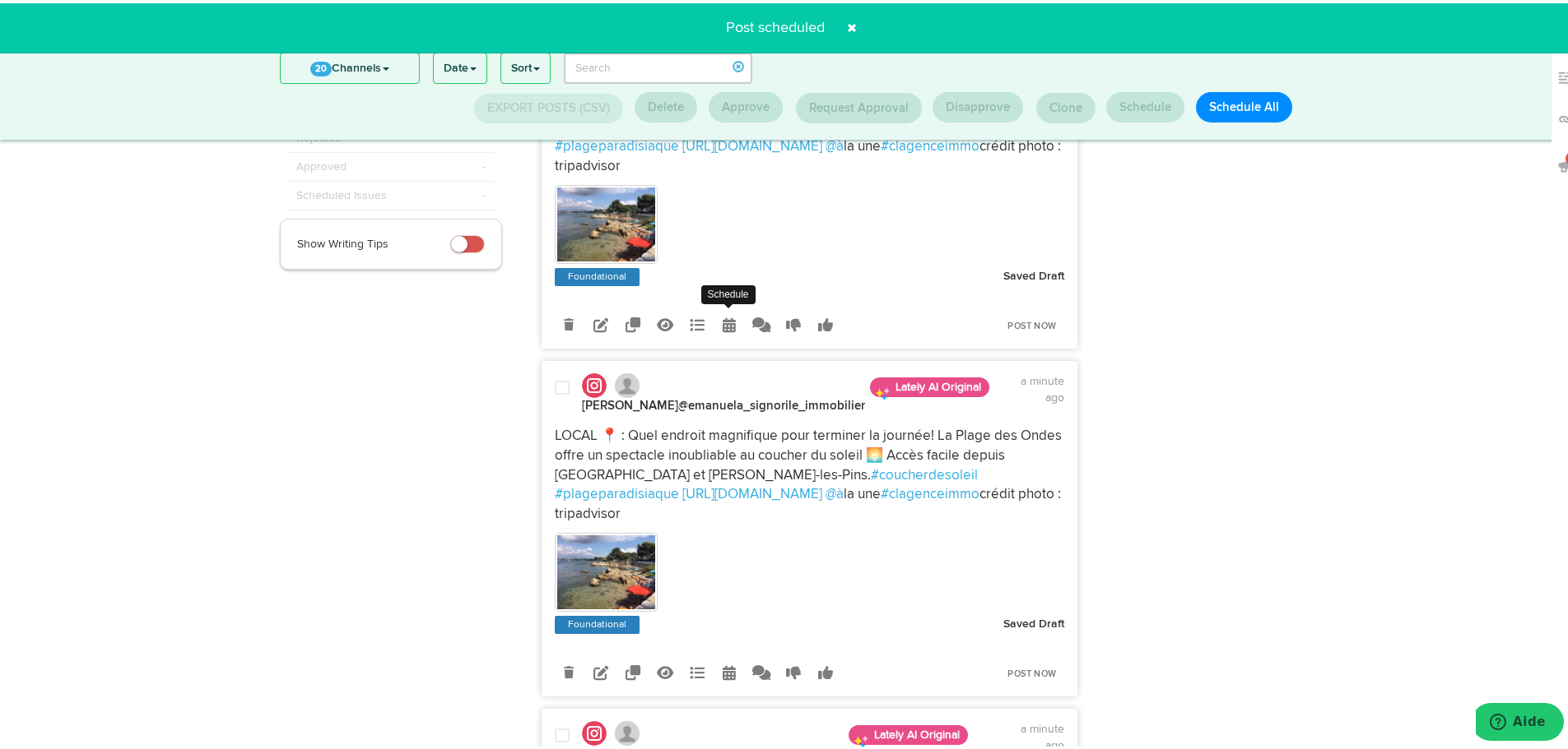
click at [724, 320] on icon at bounding box center [728, 321] width 13 height 15
select select "5"
select select "07"
select select "PM"
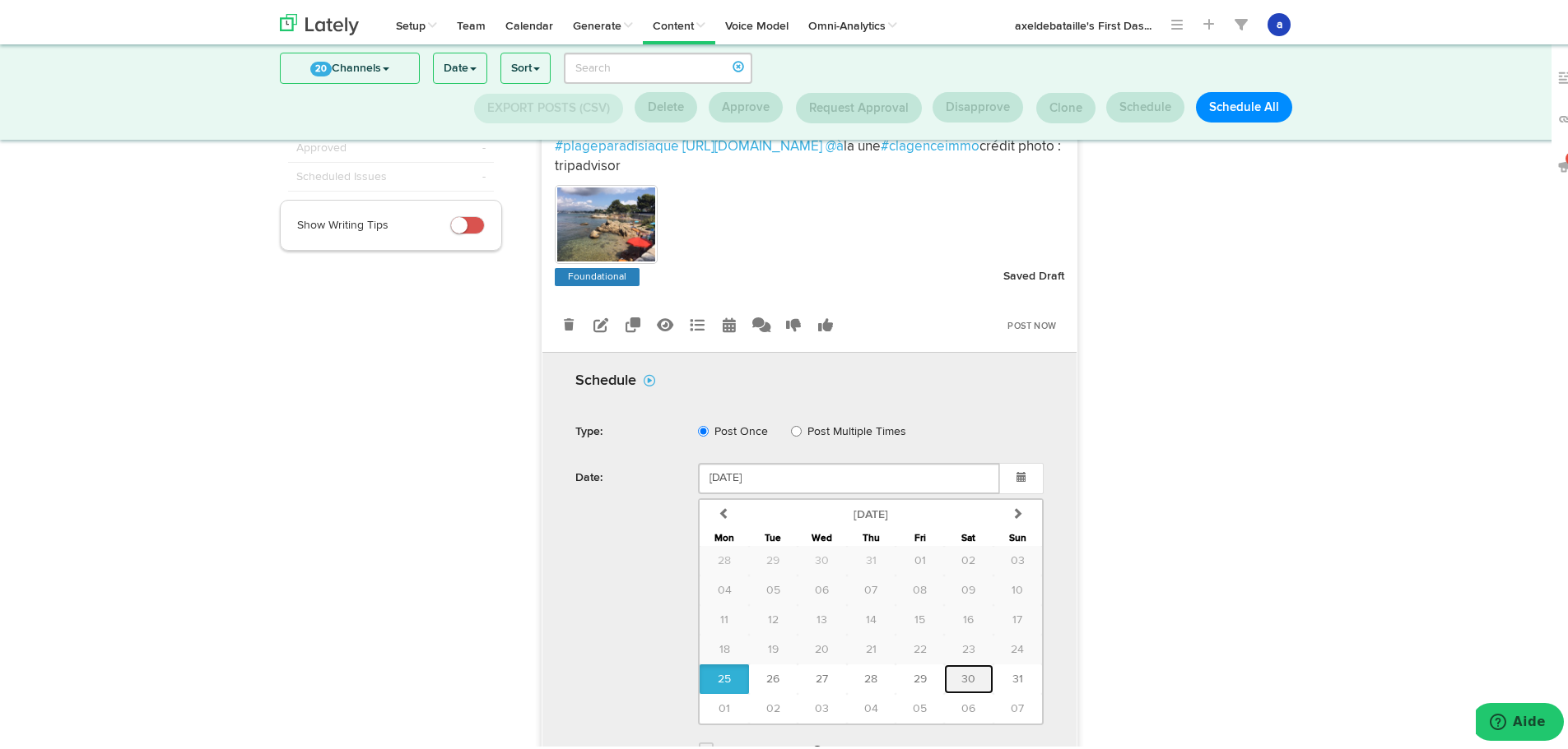
click at [961, 676] on span "30" at bounding box center [968, 676] width 14 height 12
type input "August 30 2025"
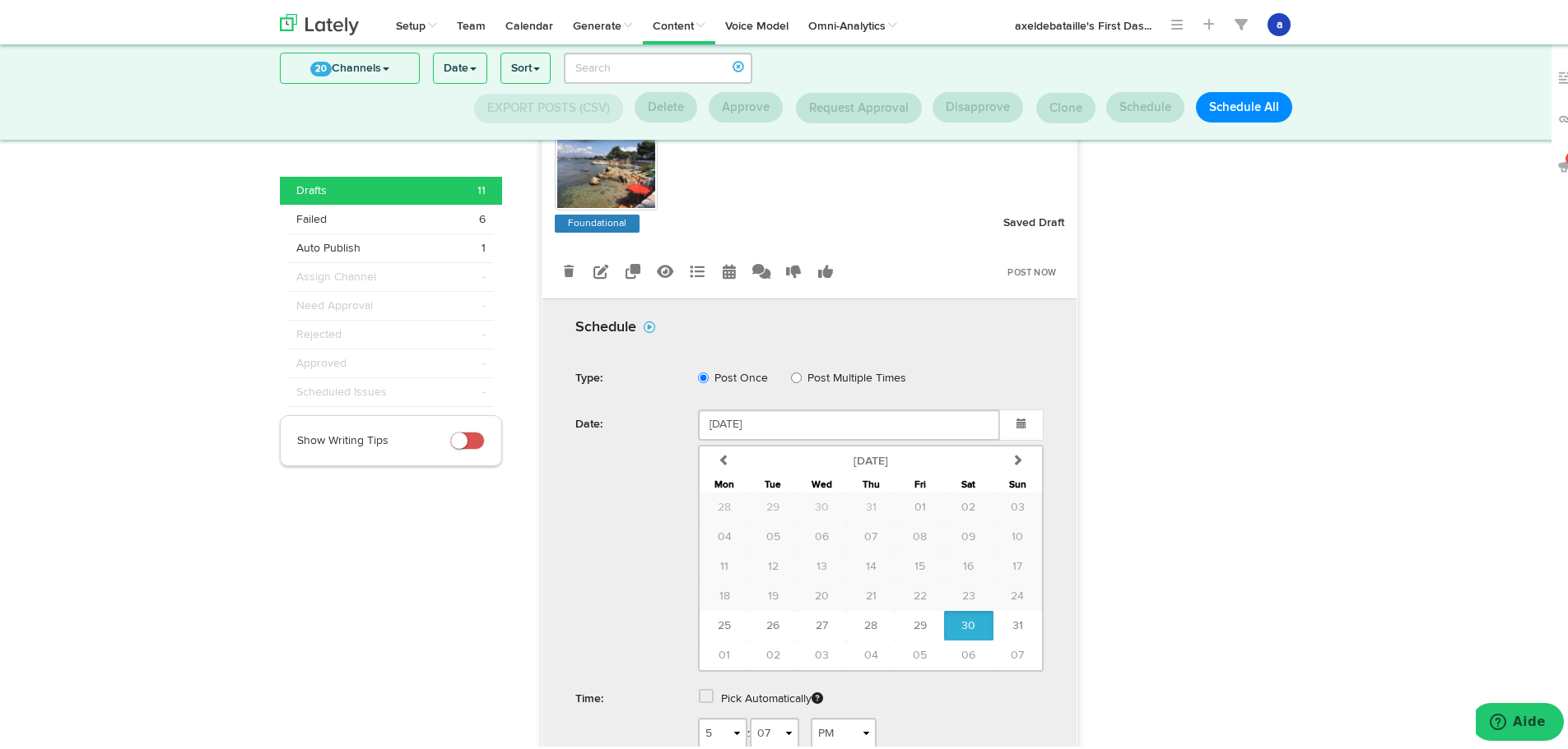
scroll to position [297, 0]
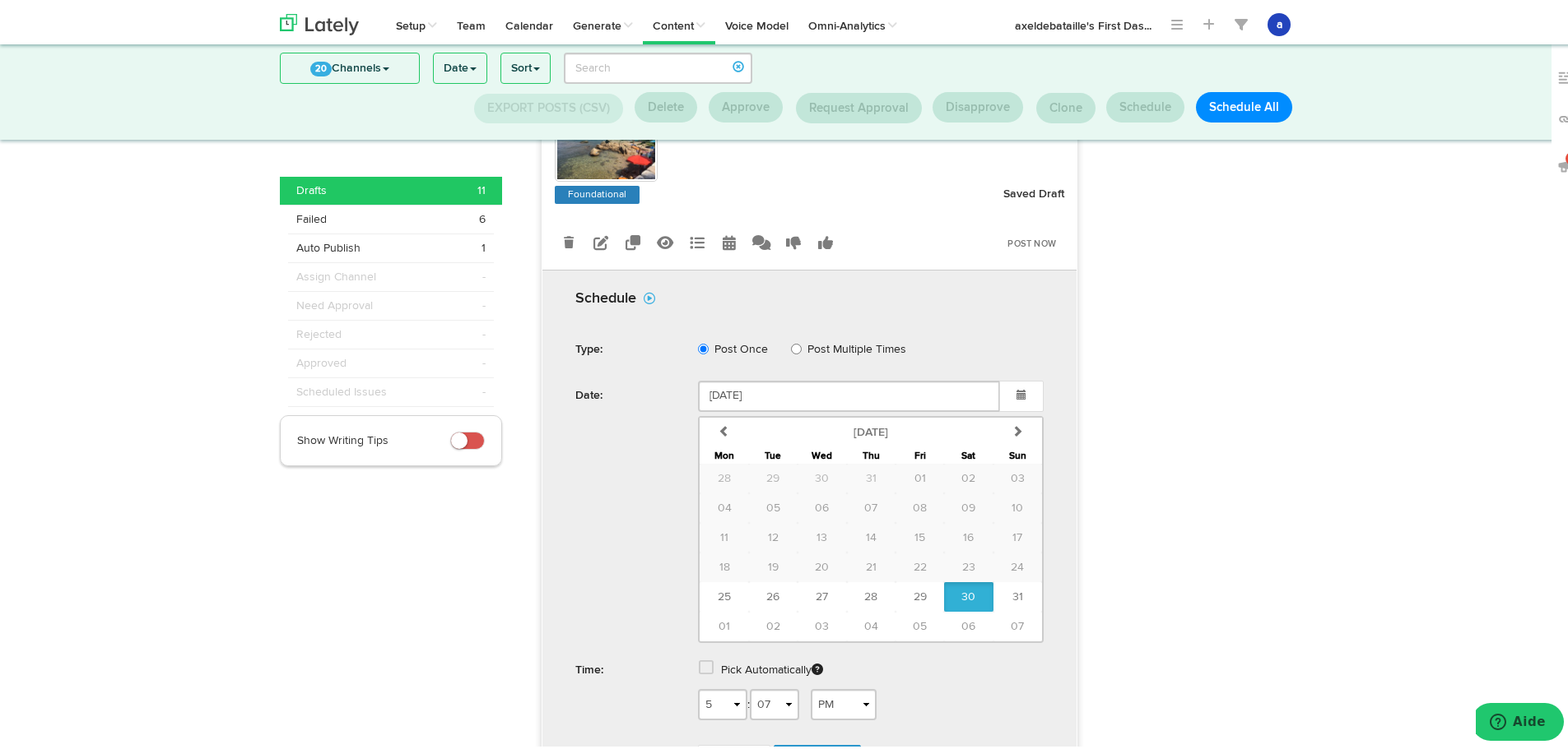
click at [705, 667] on link at bounding box center [707, 667] width 18 height 12
click at [801, 712] on span "Schedule" at bounding box center [817, 714] width 53 height 10
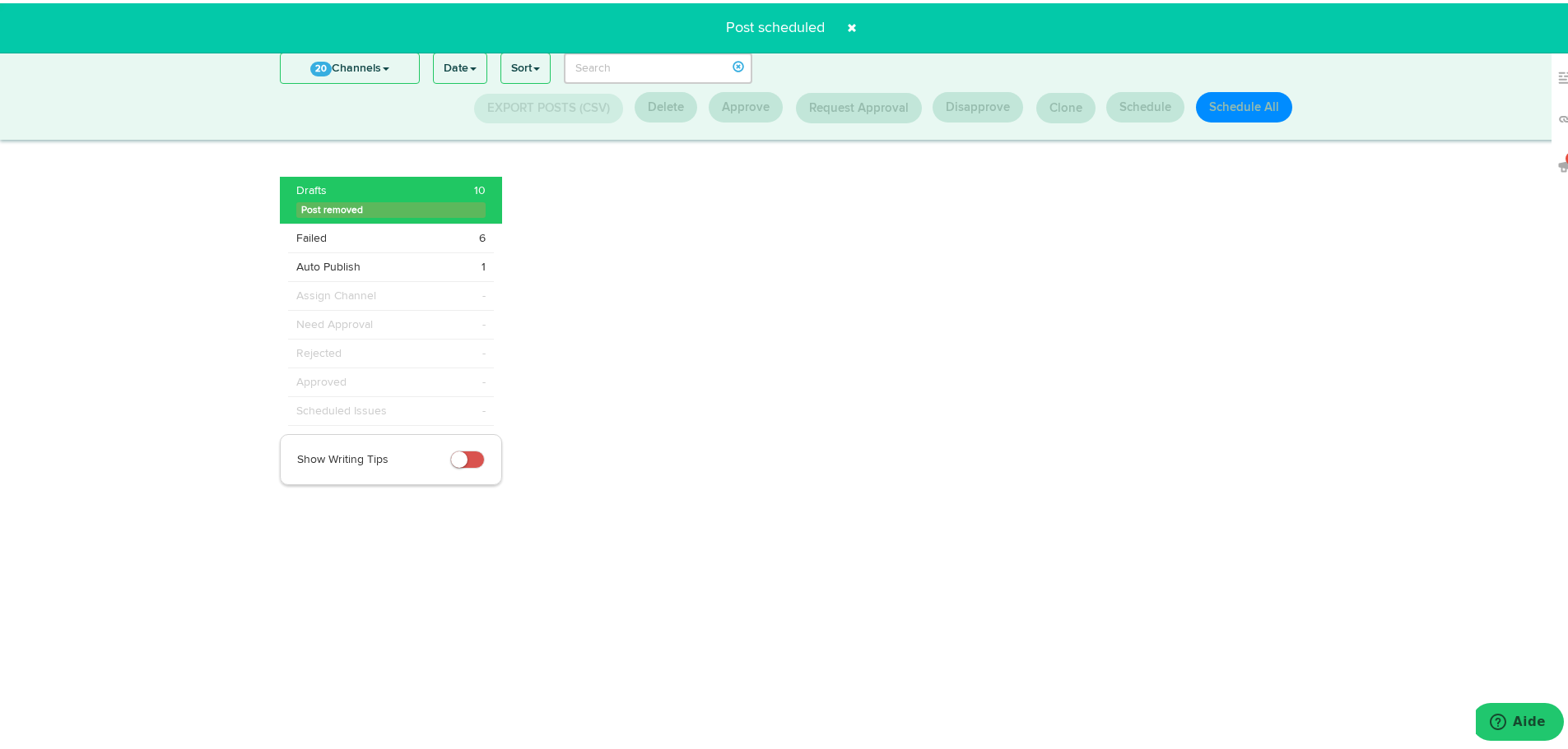
scroll to position [216, 0]
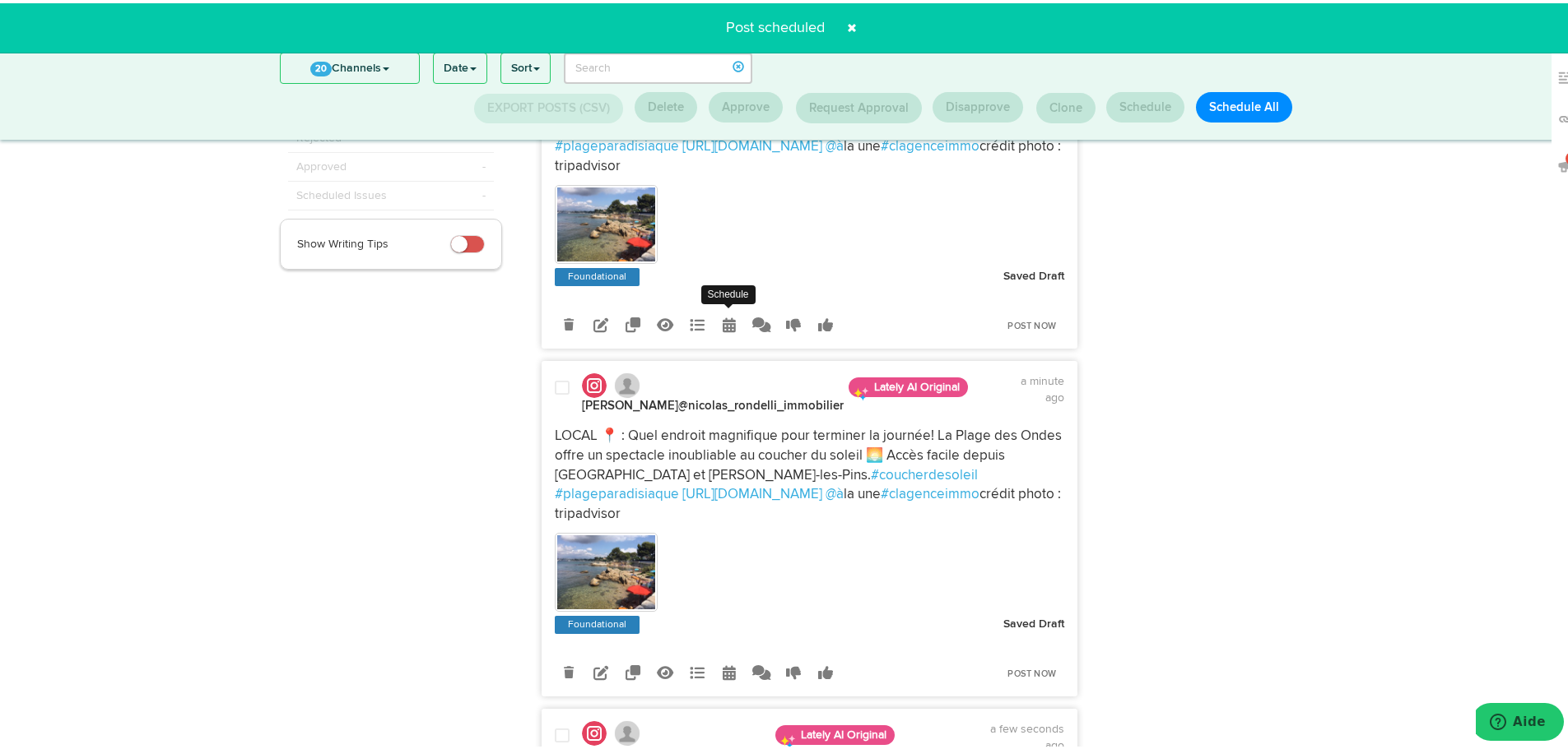
click at [722, 329] on icon at bounding box center [728, 321] width 13 height 15
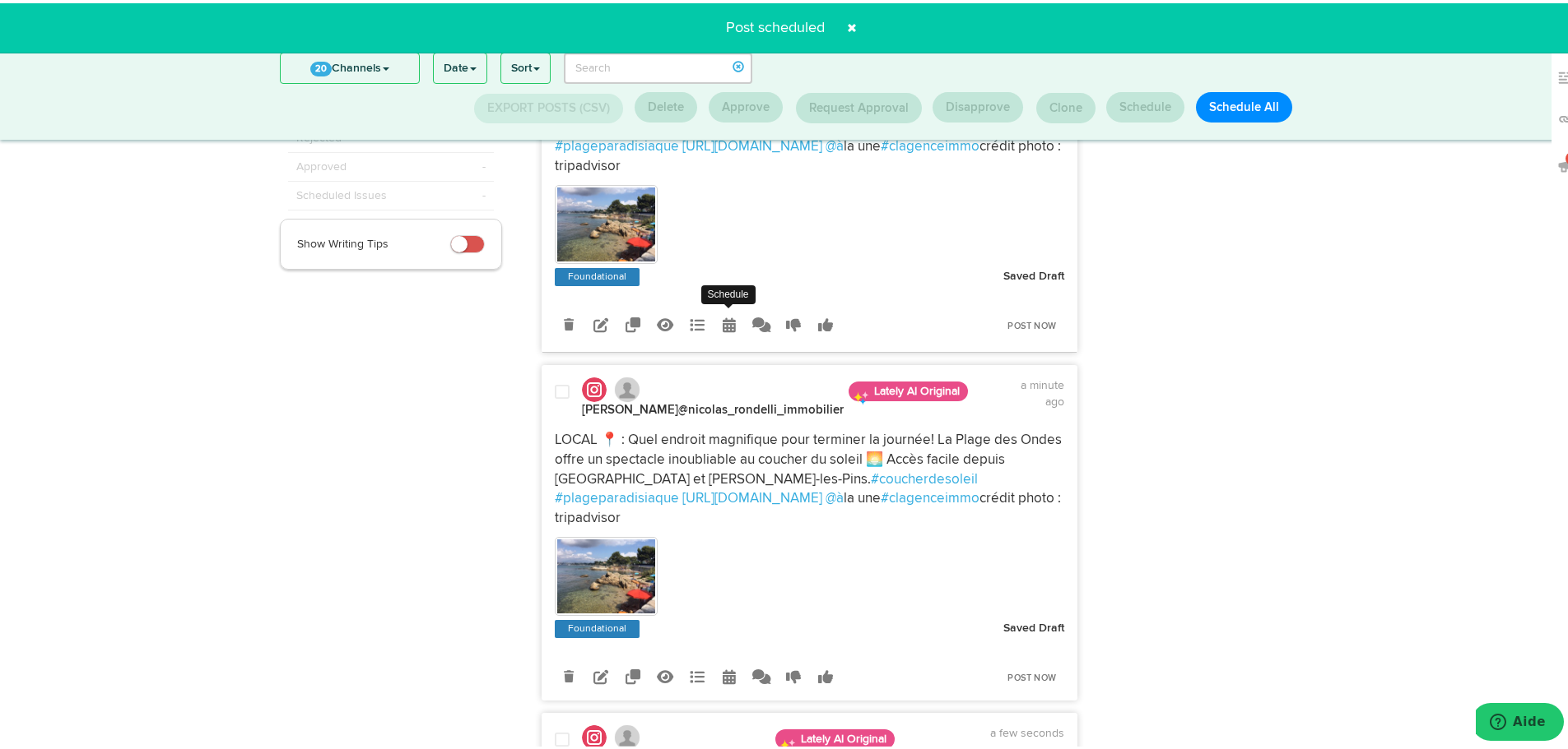
radio input "true"
select select "5"
select select "07"
select select "PM"
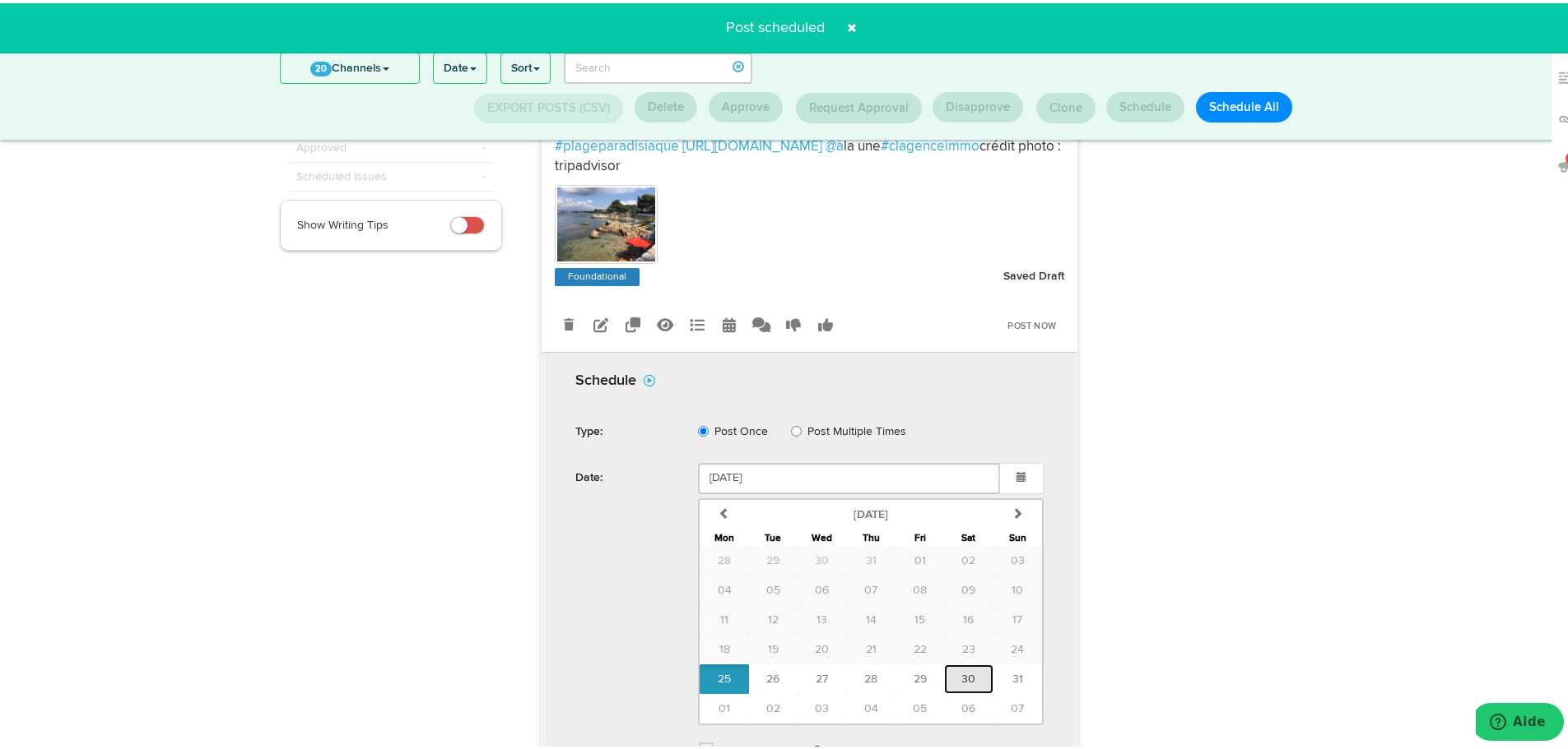
click at [963, 678] on button "30" at bounding box center [968, 676] width 49 height 30
type input "August 30 2025"
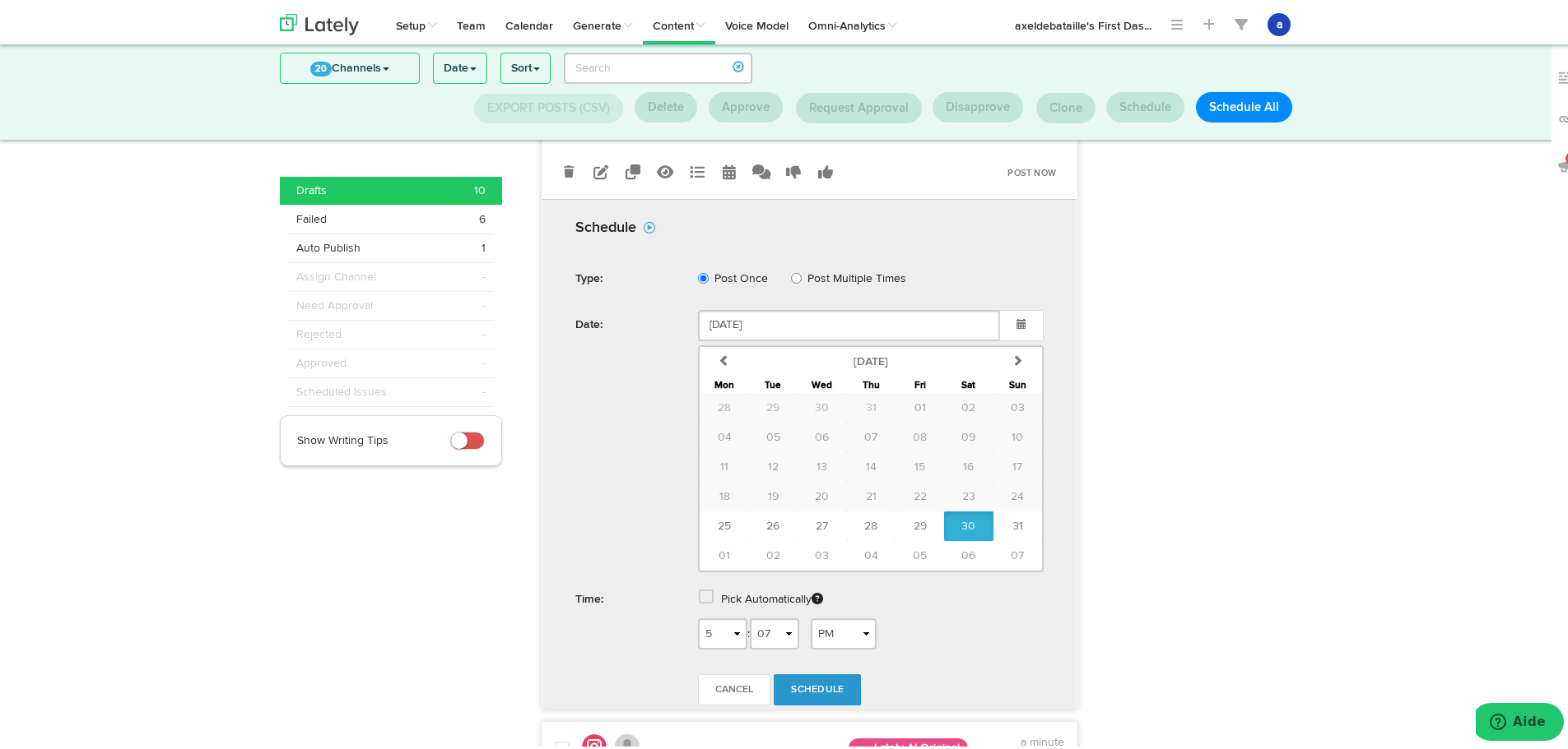
scroll to position [380, 0]
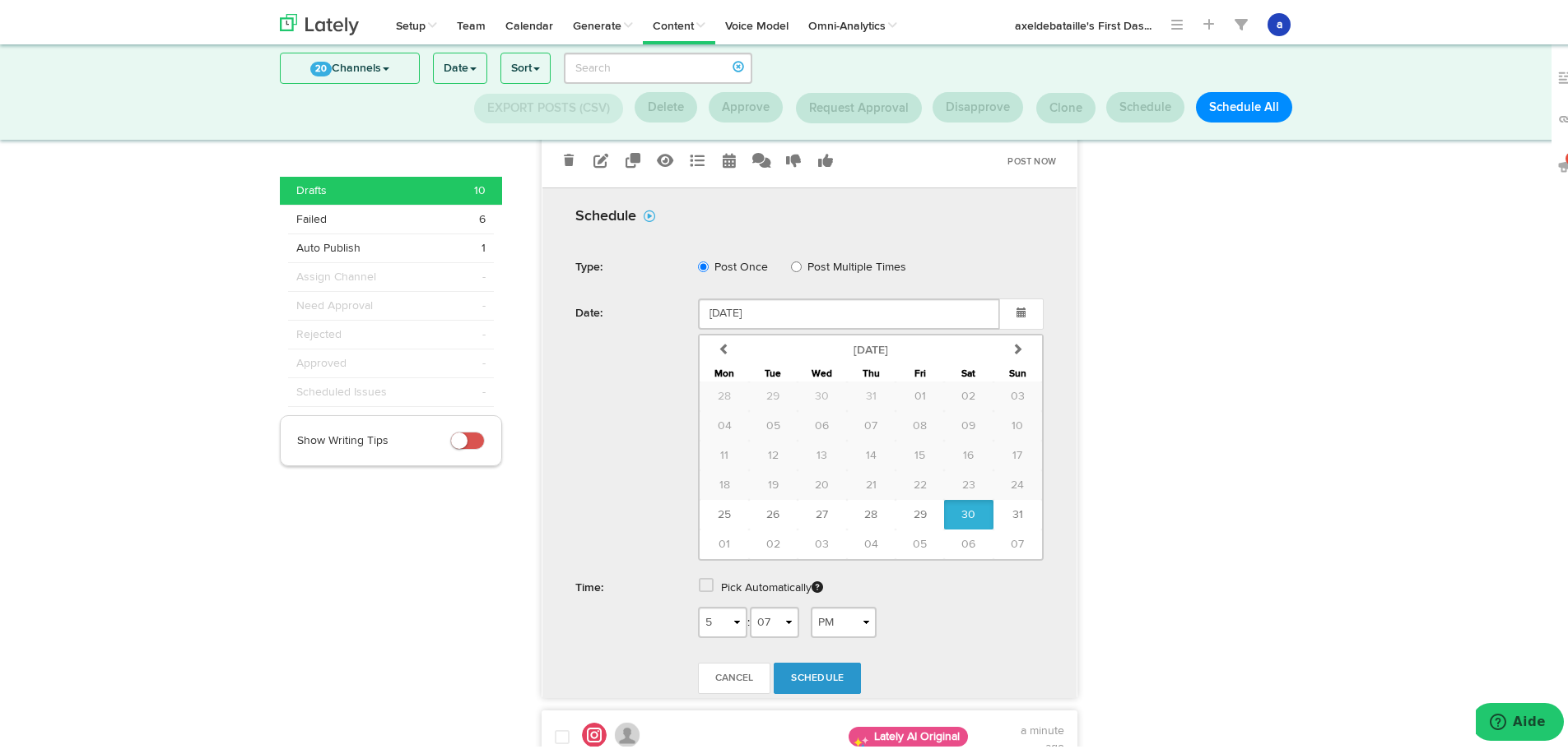
click at [711, 592] on div "Pick Automatically" at bounding box center [871, 587] width 370 height 34
click at [701, 589] on span at bounding box center [705, 582] width 15 height 17
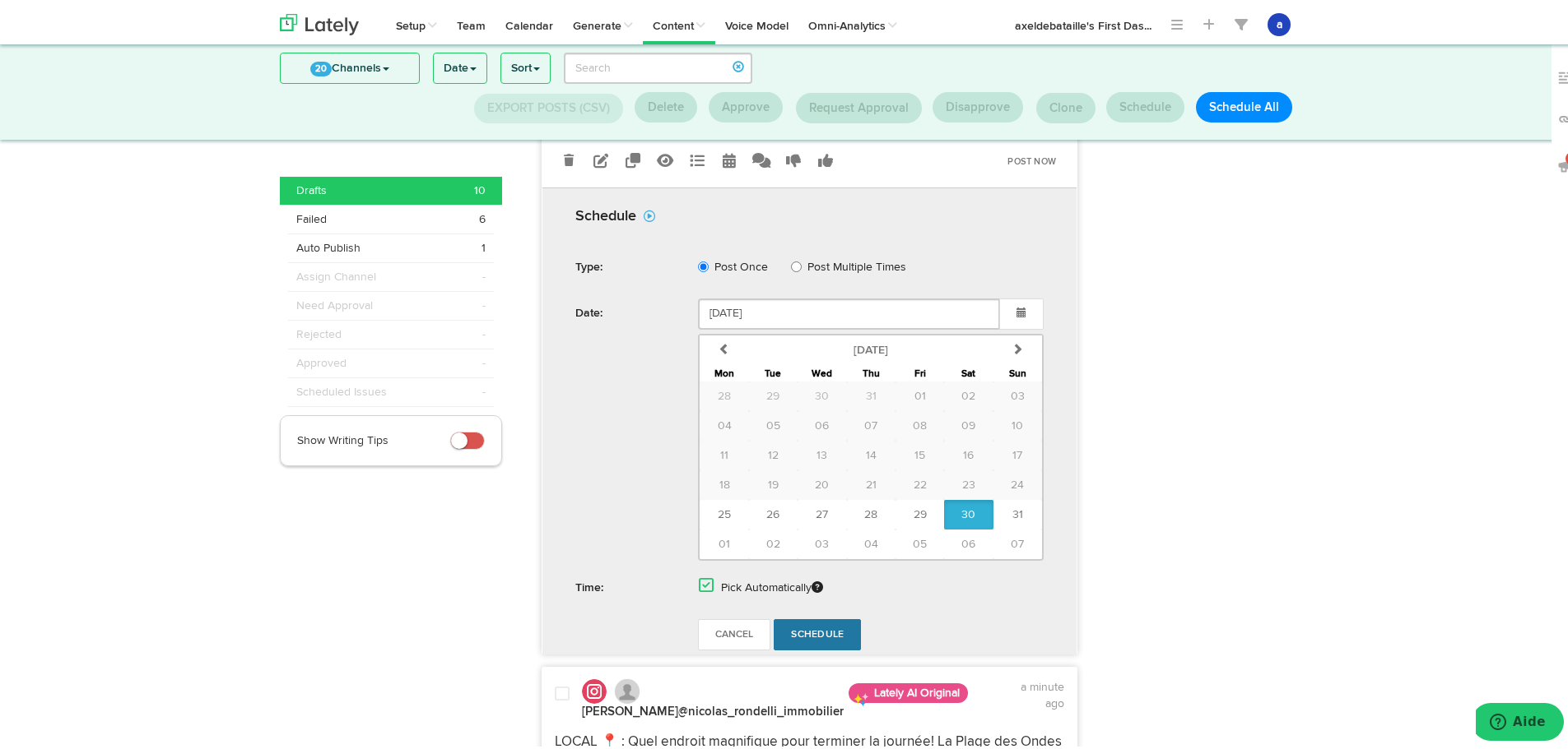
click at [803, 637] on span "Schedule" at bounding box center [817, 632] width 53 height 10
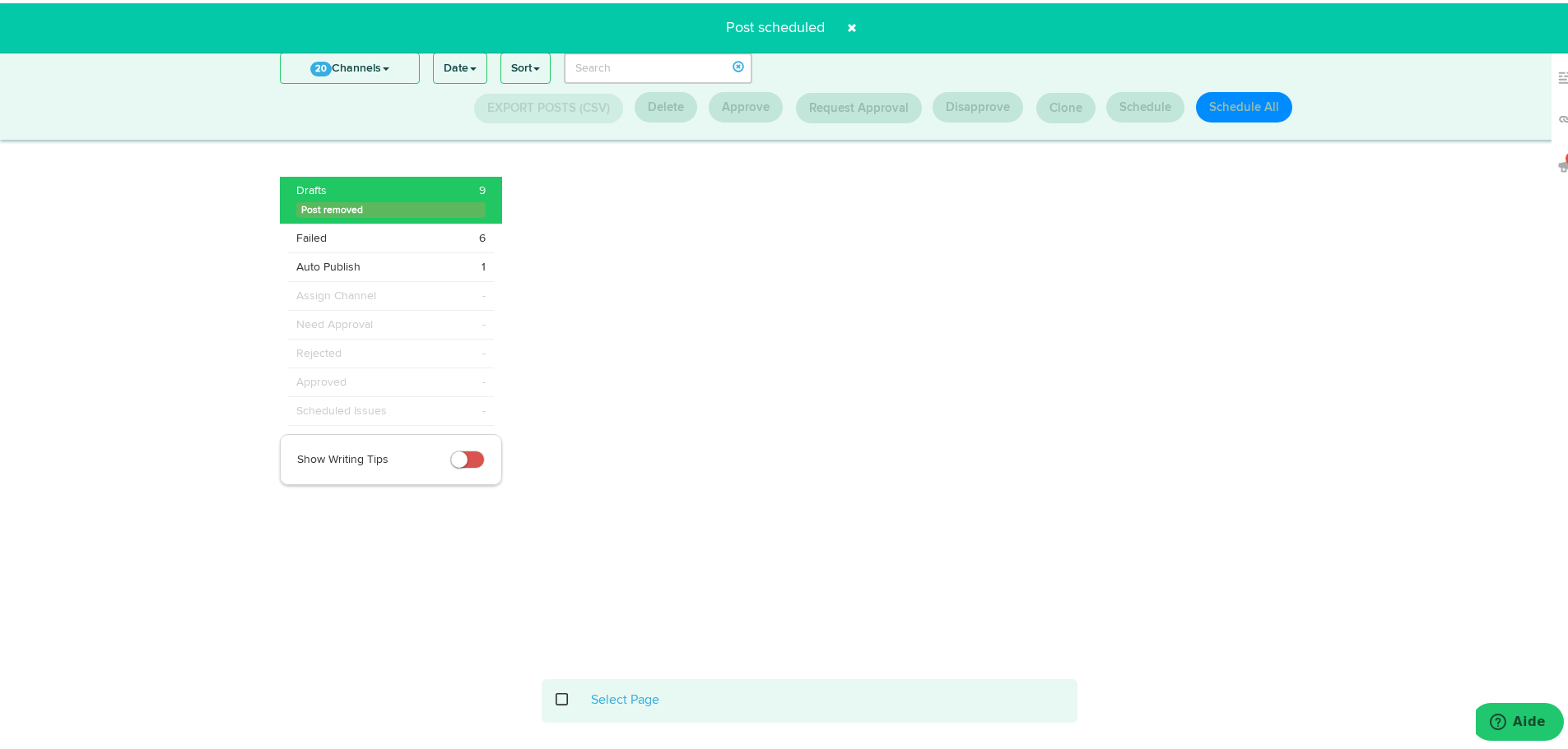
scroll to position [216, 0]
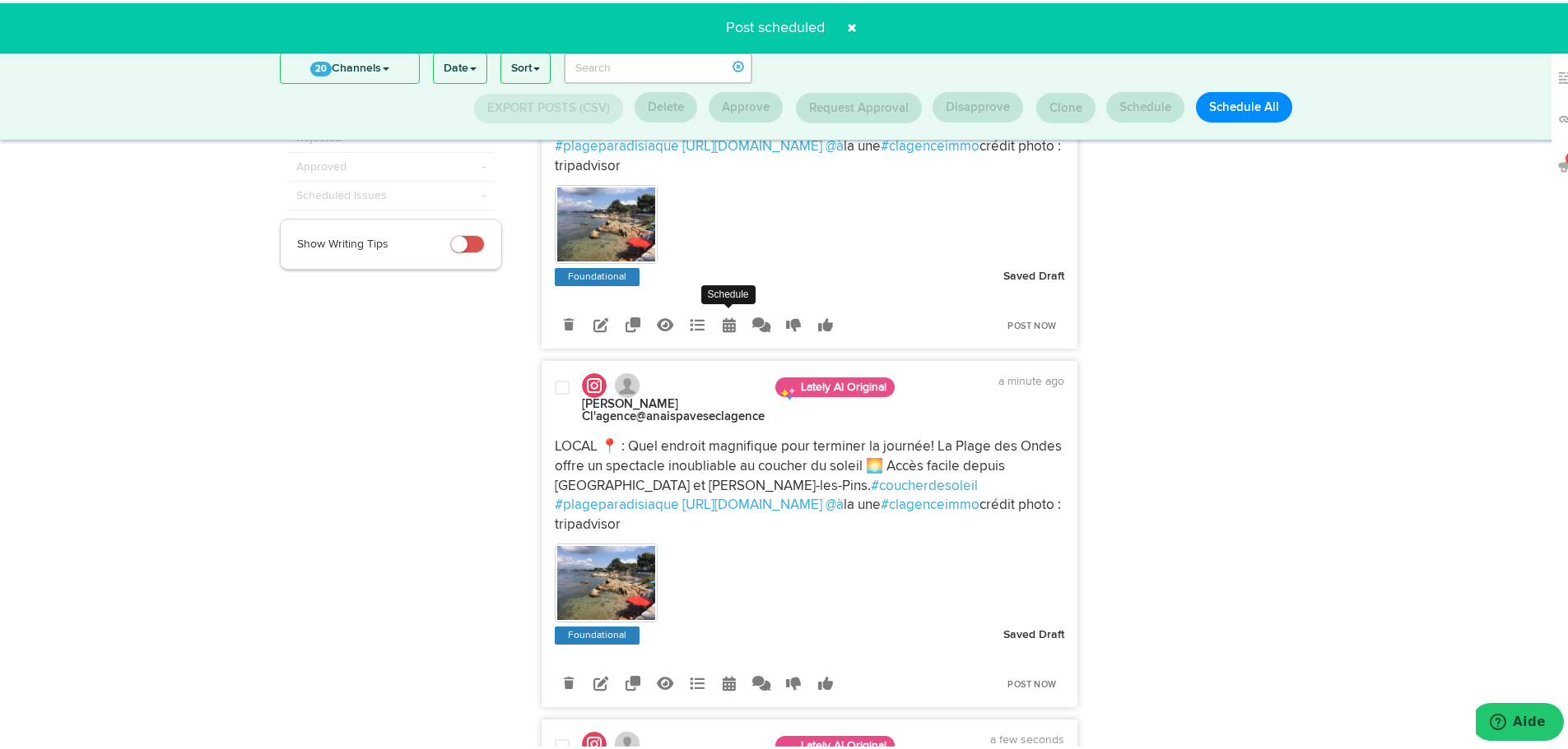
click at [722, 329] on icon at bounding box center [728, 321] width 13 height 15
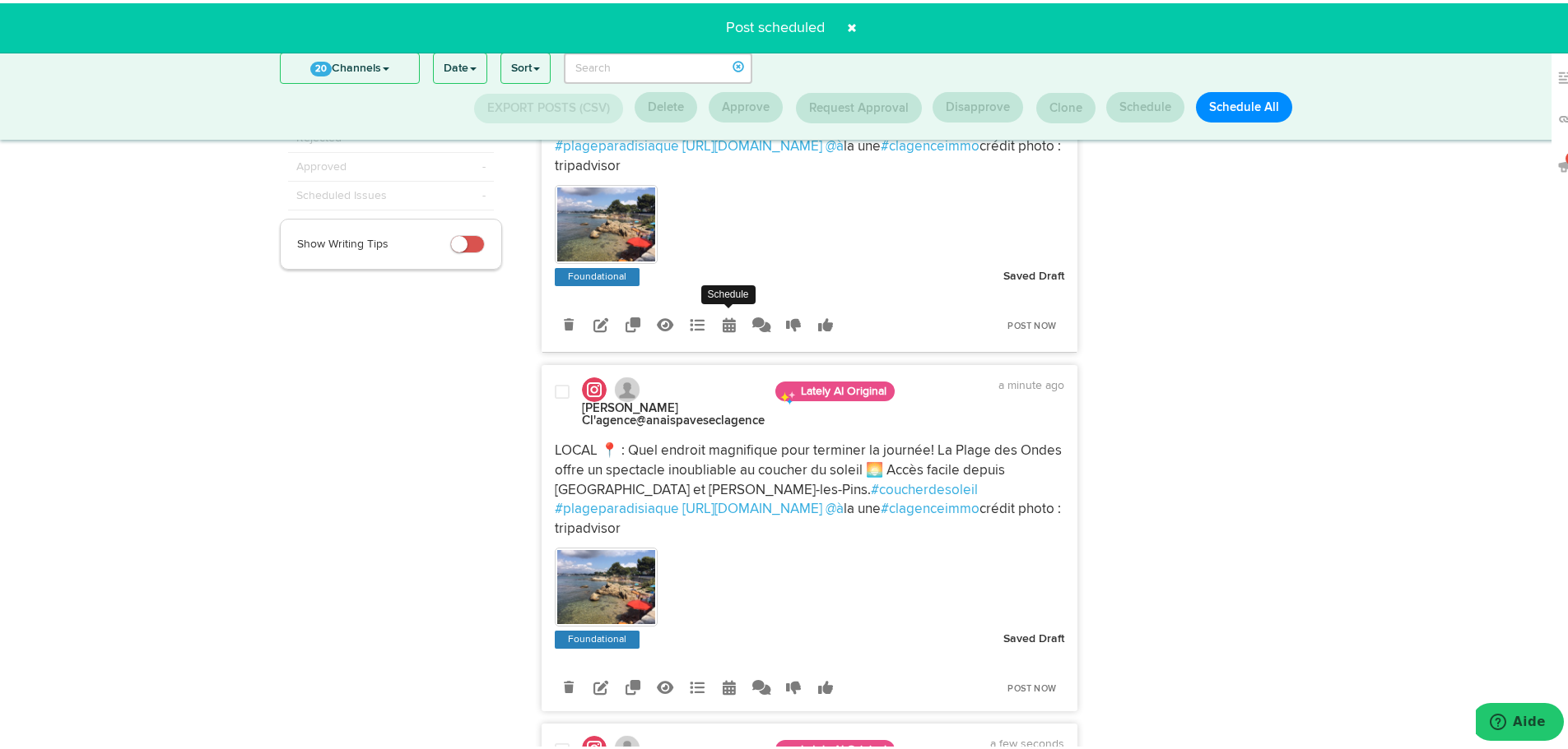
radio input "true"
select select "5"
select select "07"
select select "PM"
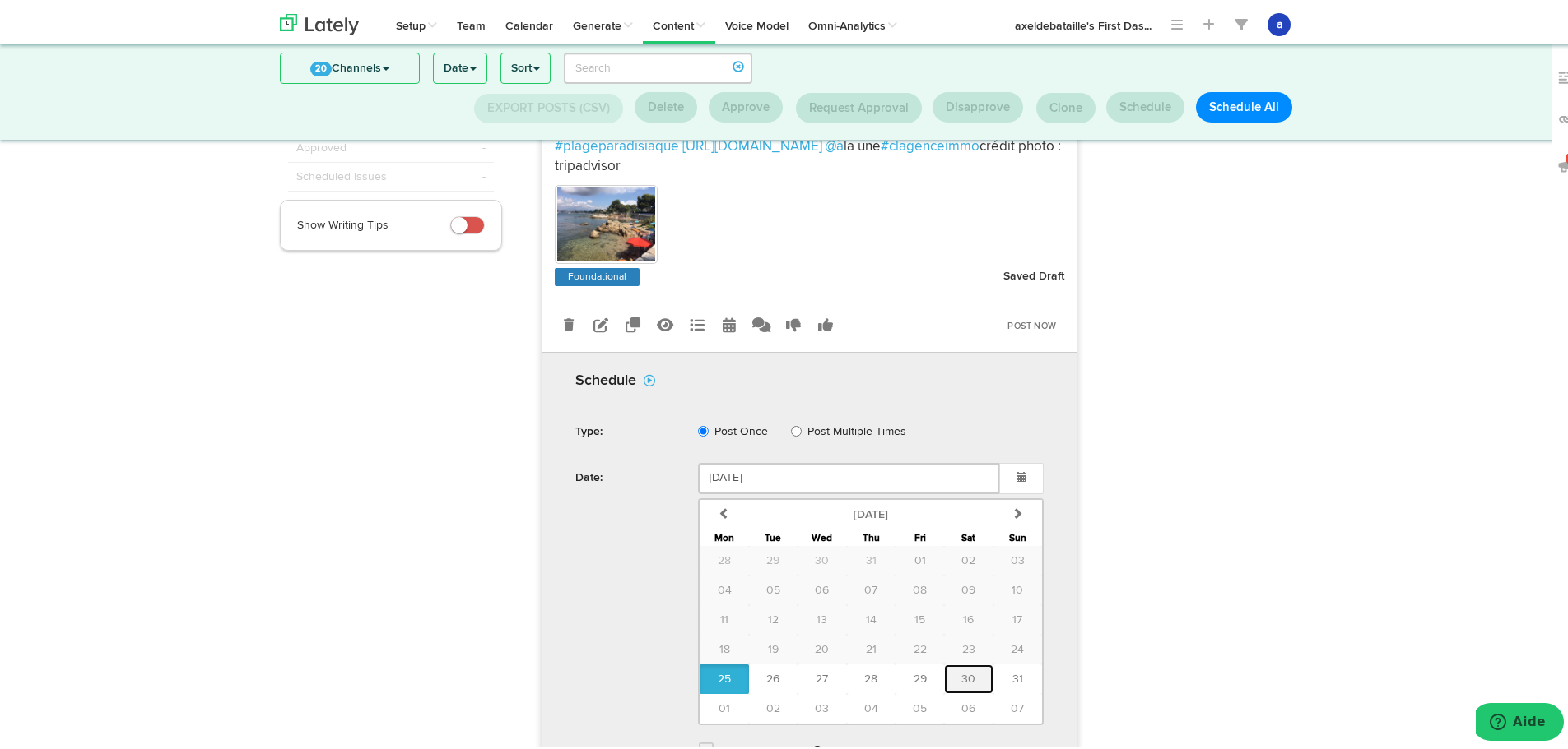
click at [953, 678] on button "30" at bounding box center [968, 676] width 49 height 30
type input "August 30 2025"
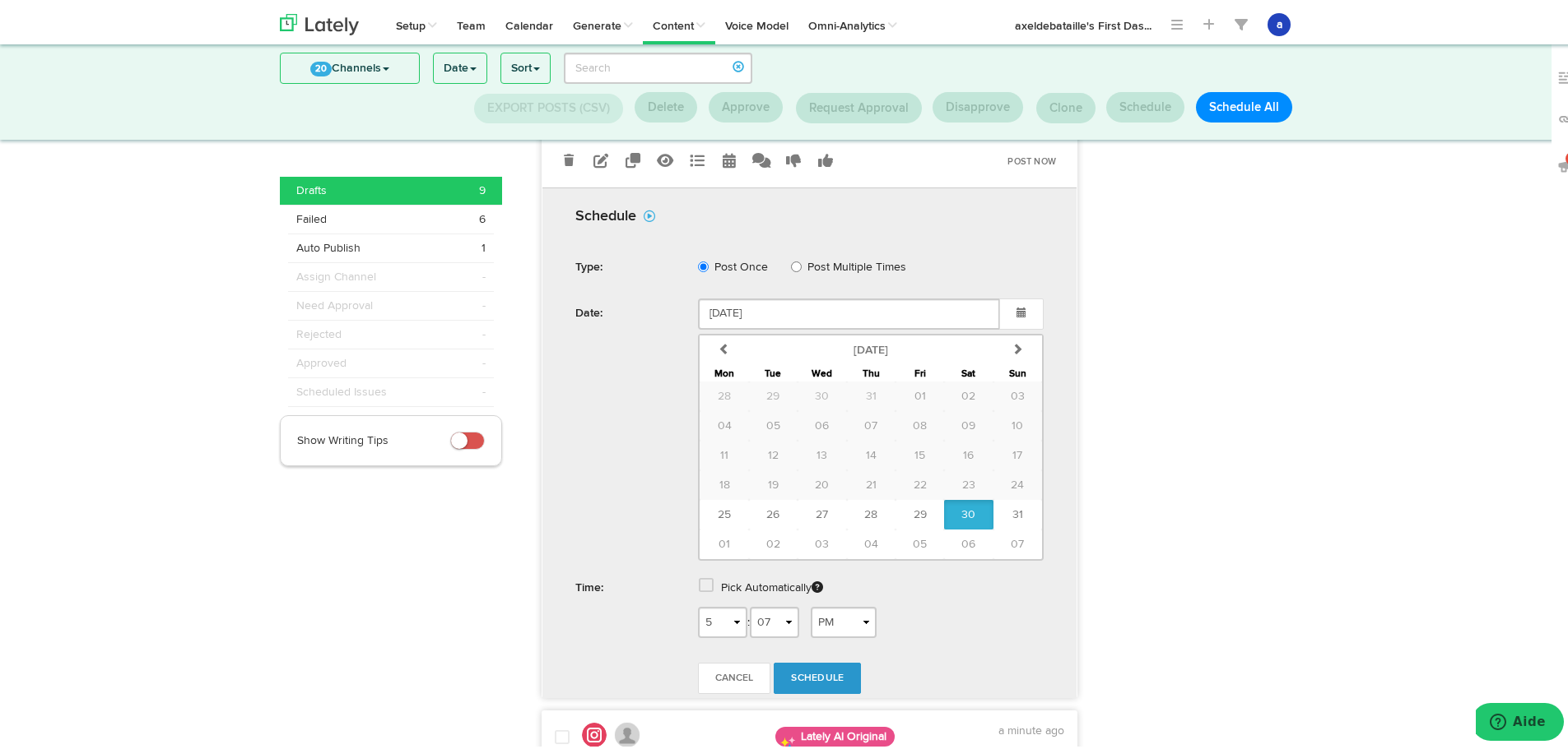
click at [702, 591] on span at bounding box center [705, 582] width 15 height 17
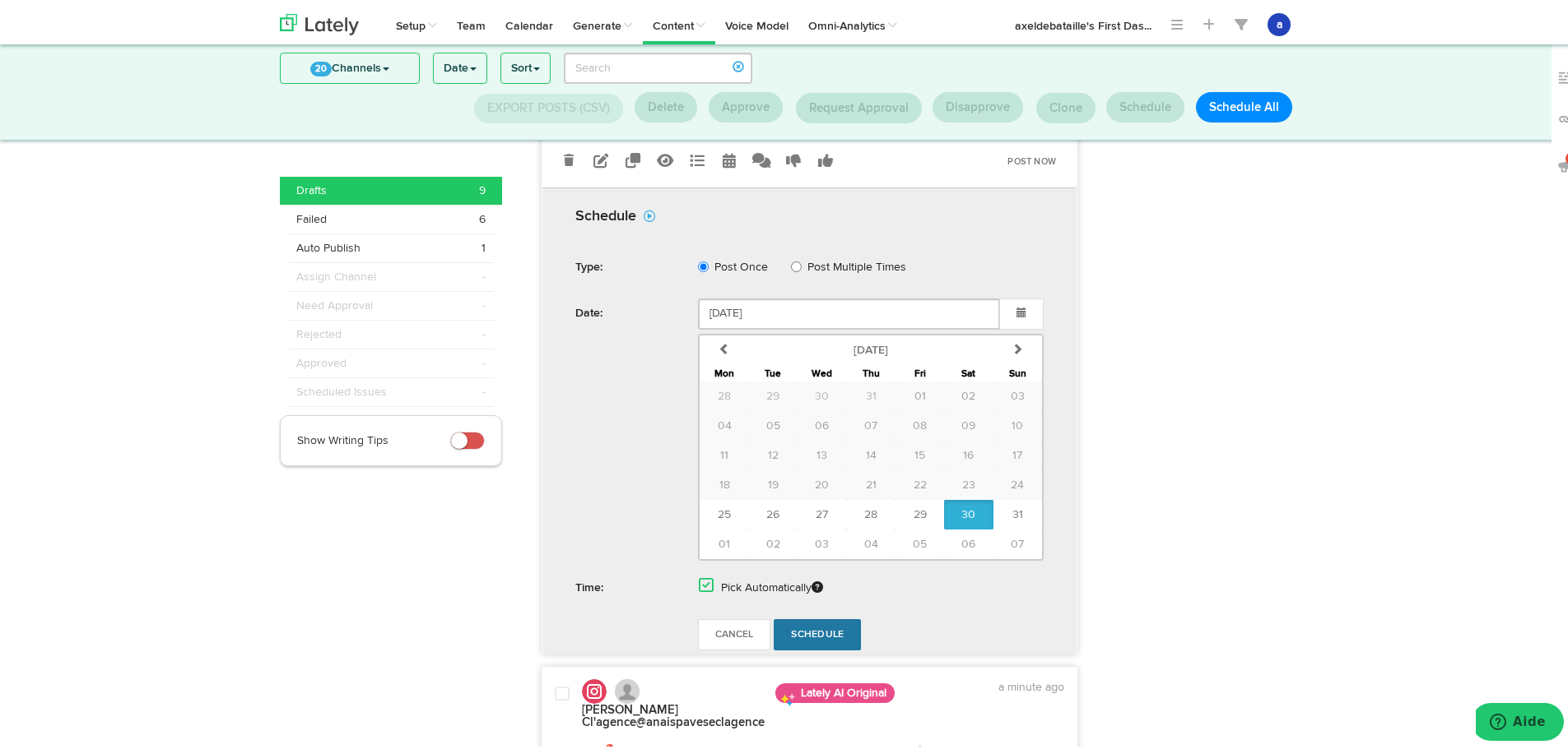
click at [791, 637] on span "Schedule" at bounding box center [817, 632] width 53 height 10
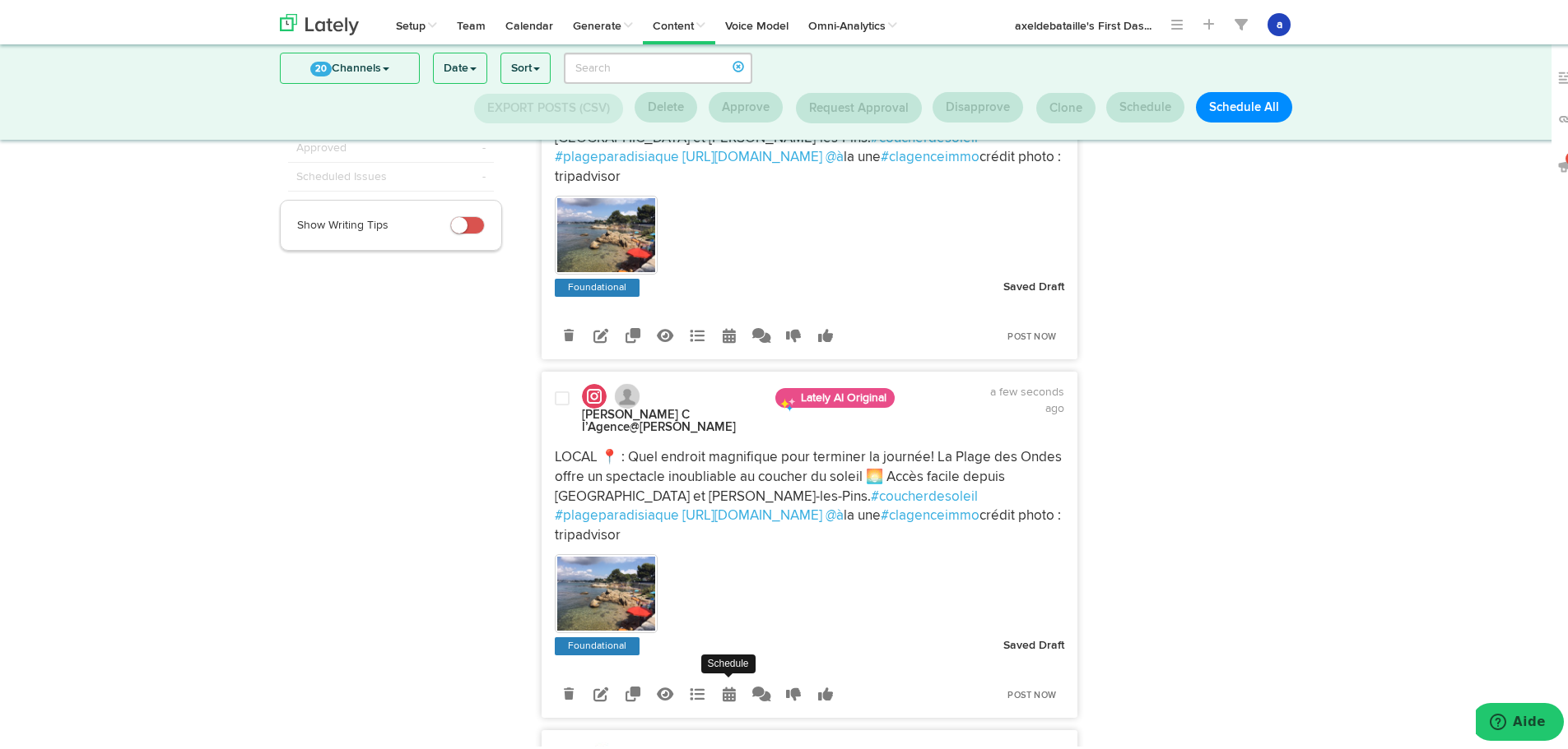
click at [725, 683] on icon at bounding box center [728, 690] width 13 height 15
radio input "true"
select select "5"
select select "07"
select select "PM"
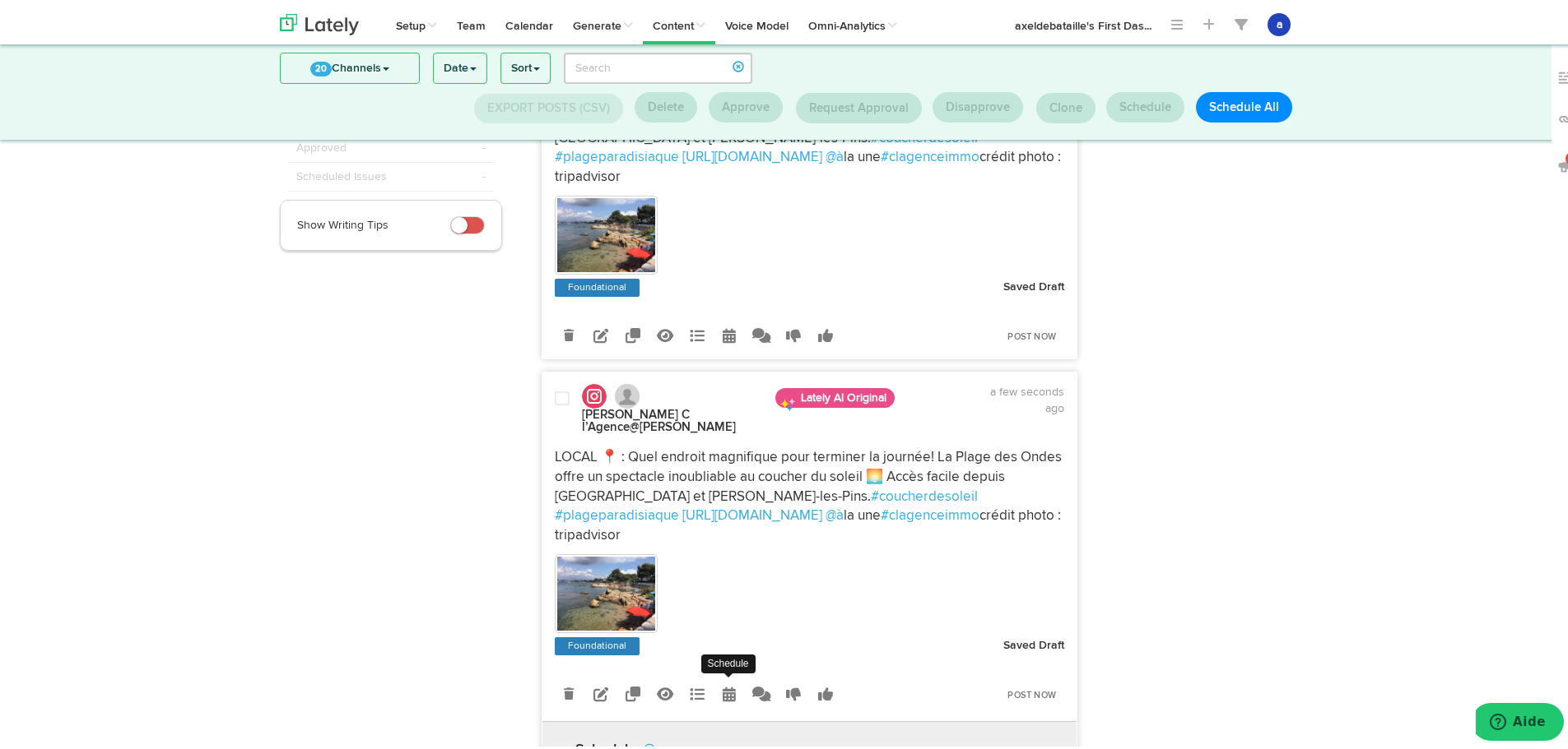
click at [732, 683] on link at bounding box center [729, 691] width 29 height 29
click at [723, 698] on link at bounding box center [729, 691] width 29 height 29
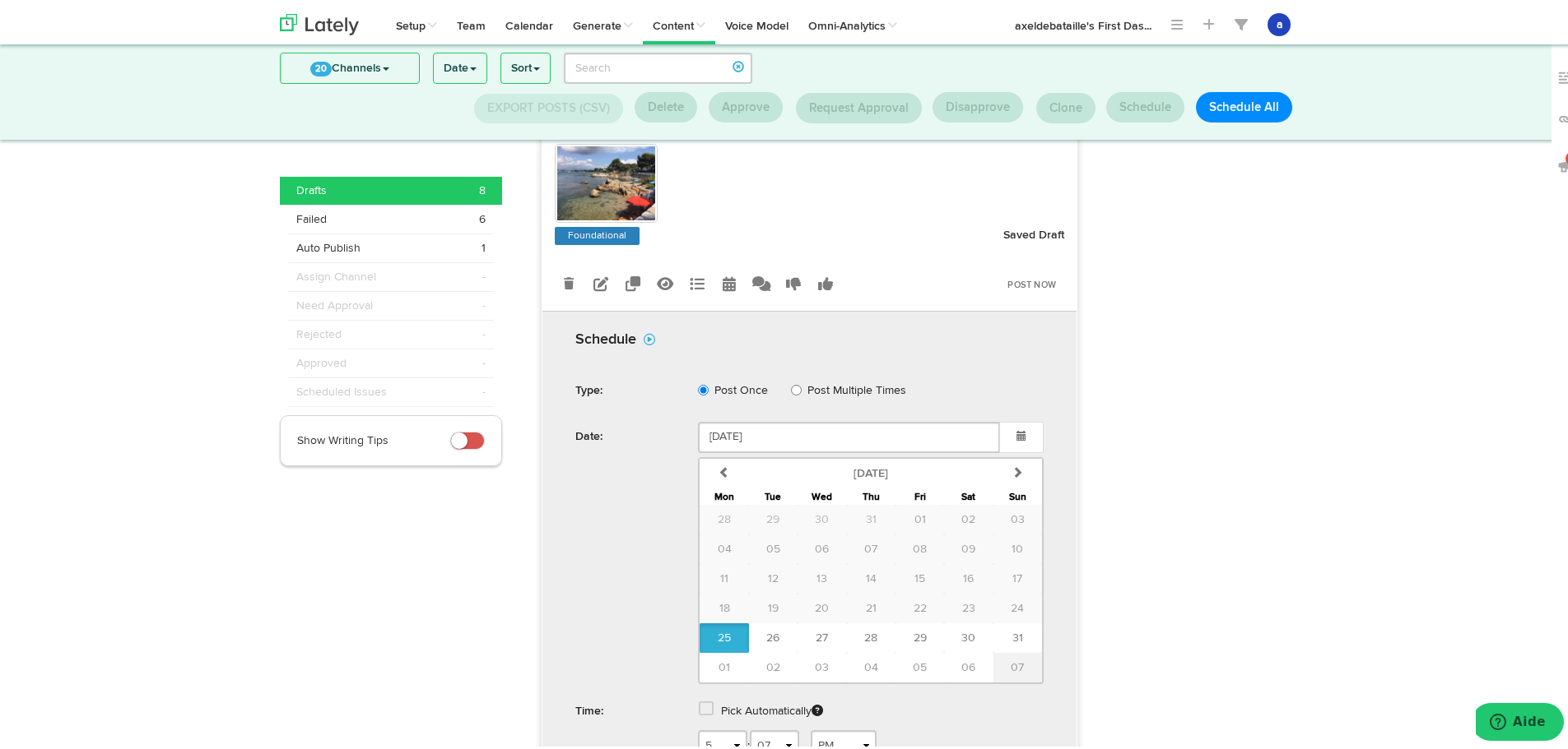
scroll to position [627, 0]
click at [978, 631] on button "30" at bounding box center [968, 635] width 49 height 30
type input "August 30 2025"
click at [699, 704] on span at bounding box center [705, 705] width 15 height 17
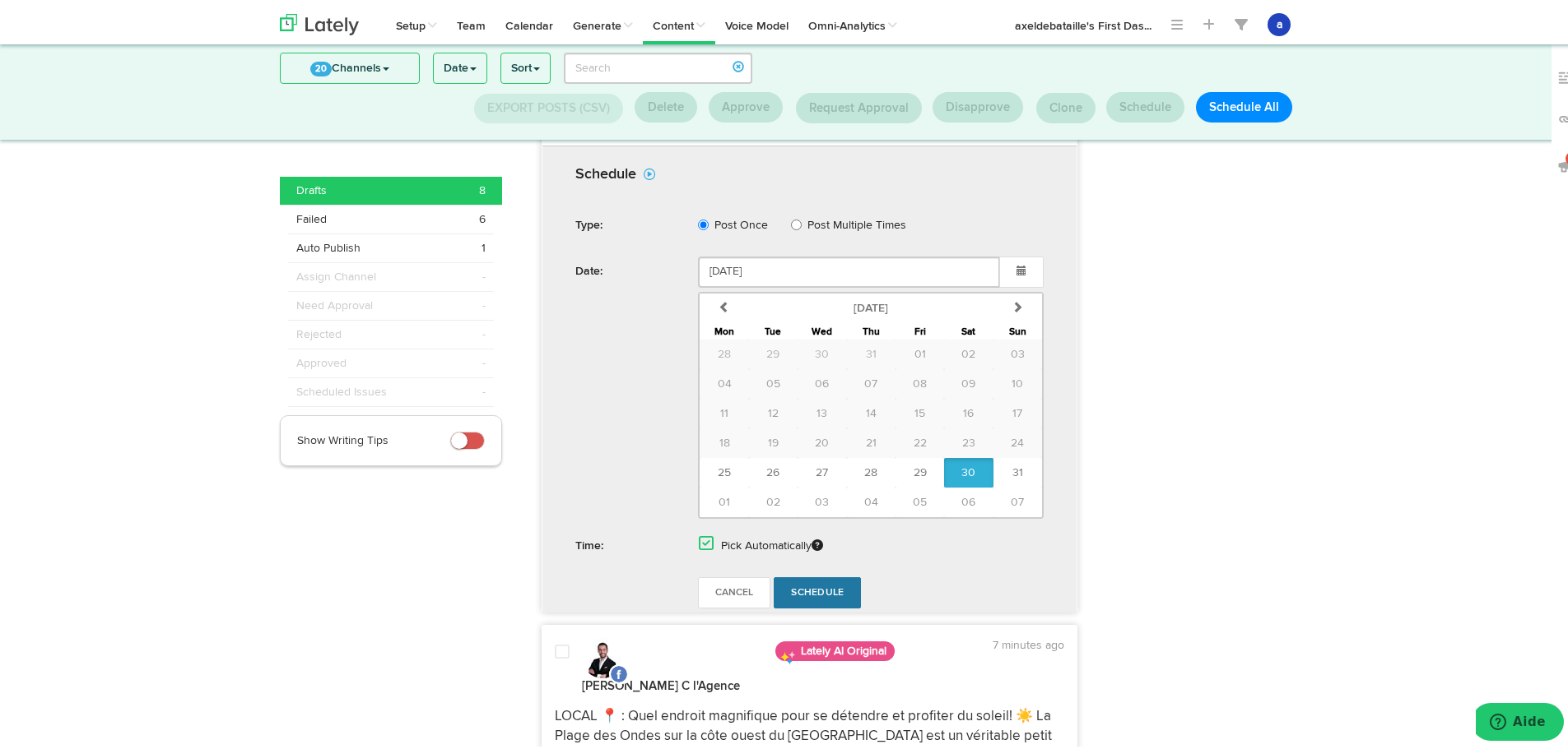
click at [814, 592] on span "Schedule" at bounding box center [817, 590] width 53 height 10
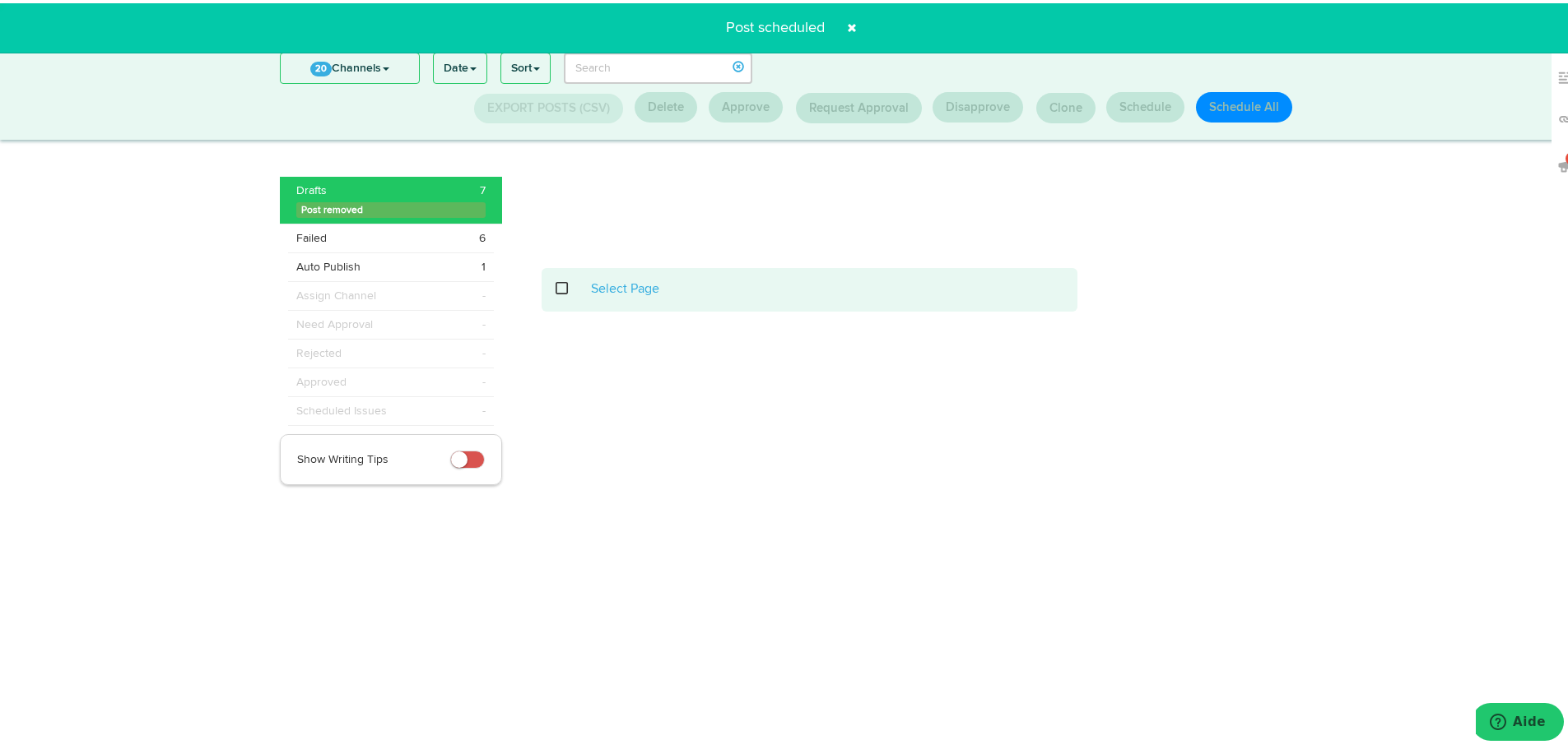
scroll to position [216, 0]
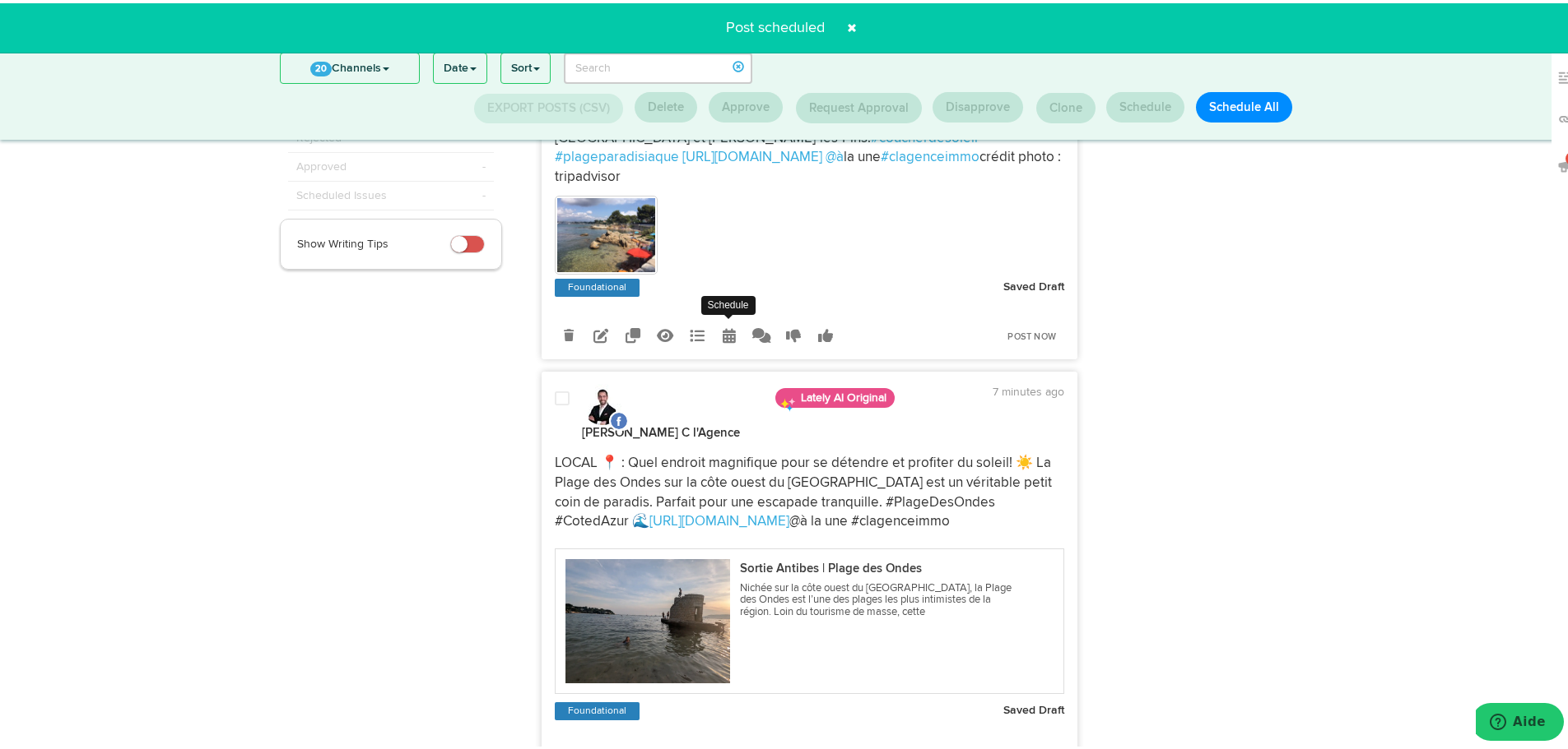
click at [723, 340] on icon at bounding box center [728, 332] width 13 height 15
select select "5"
select select "07"
select select "PM"
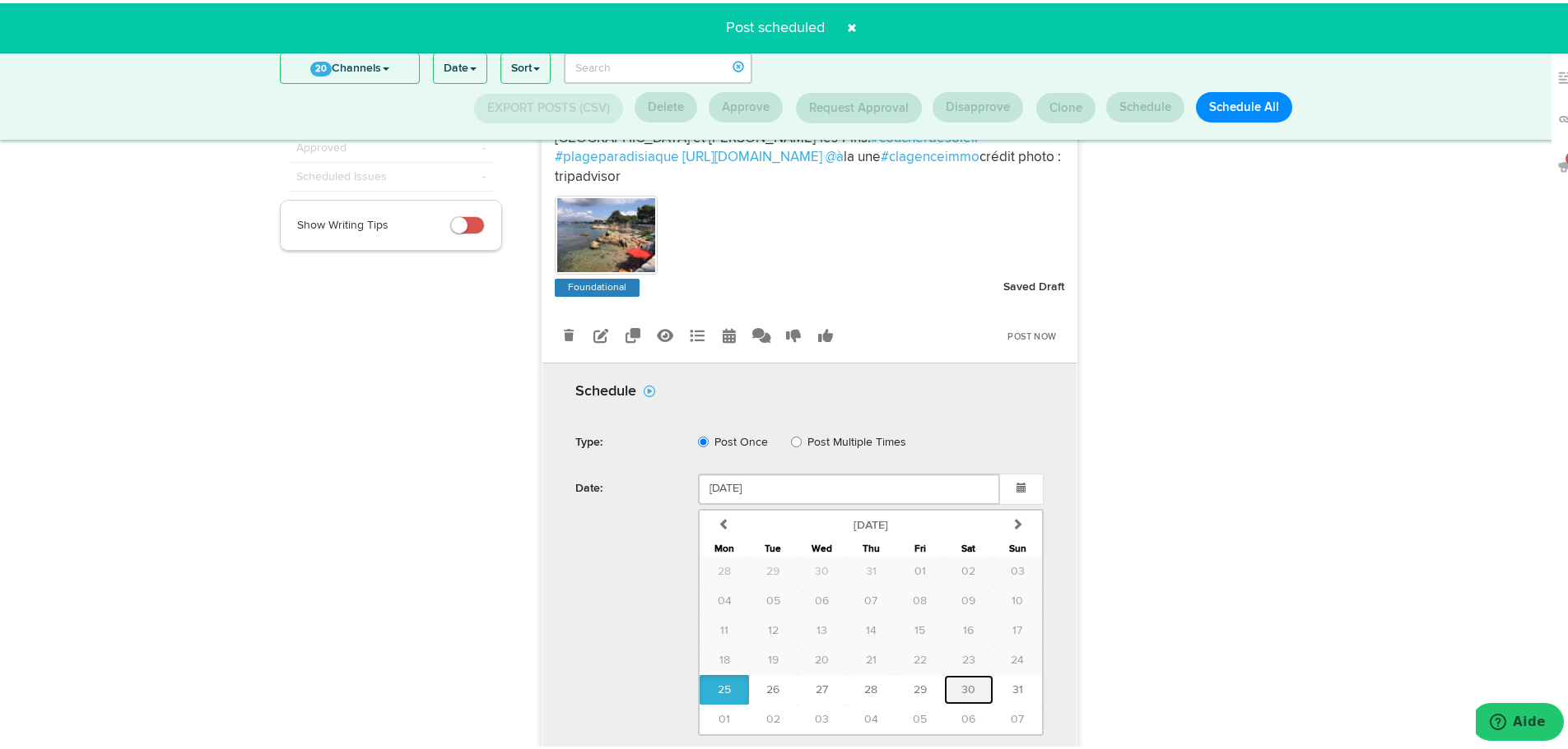
click at [961, 684] on span "30" at bounding box center [968, 687] width 14 height 12
type input "August 30 2025"
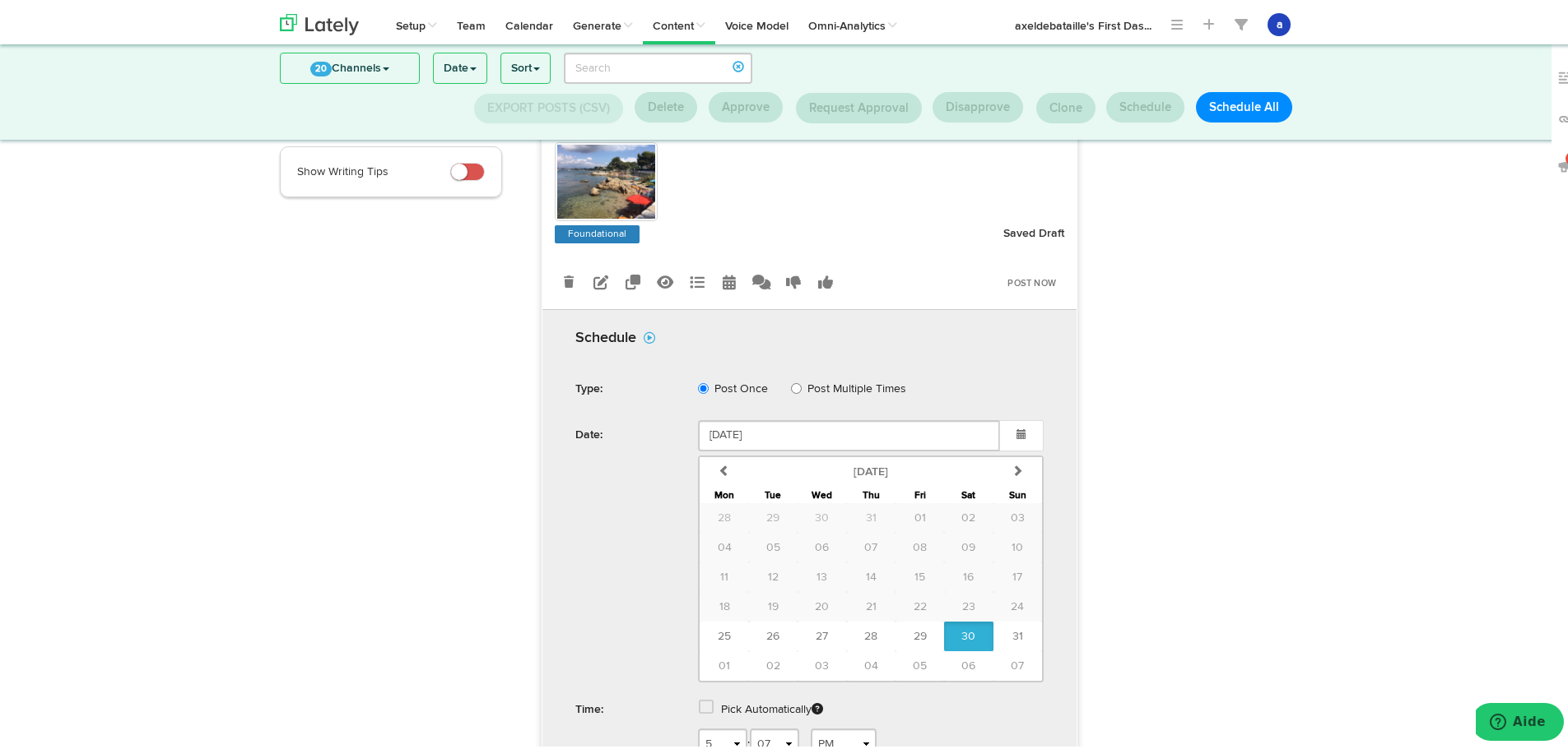
scroll to position [297, 0]
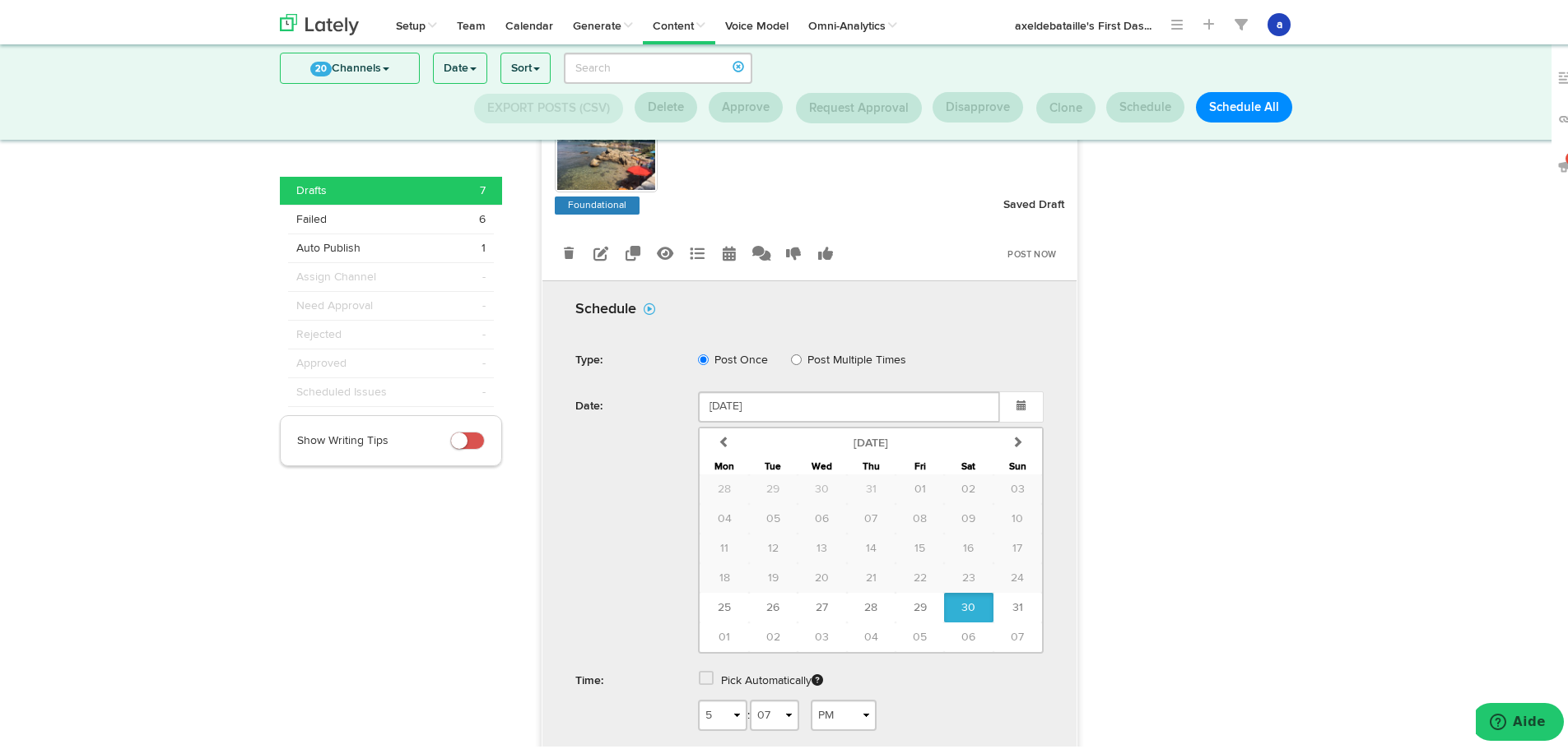
click at [705, 673] on span at bounding box center [705, 675] width 15 height 17
click at [815, 730] on span "Schedule" at bounding box center [817, 725] width 53 height 10
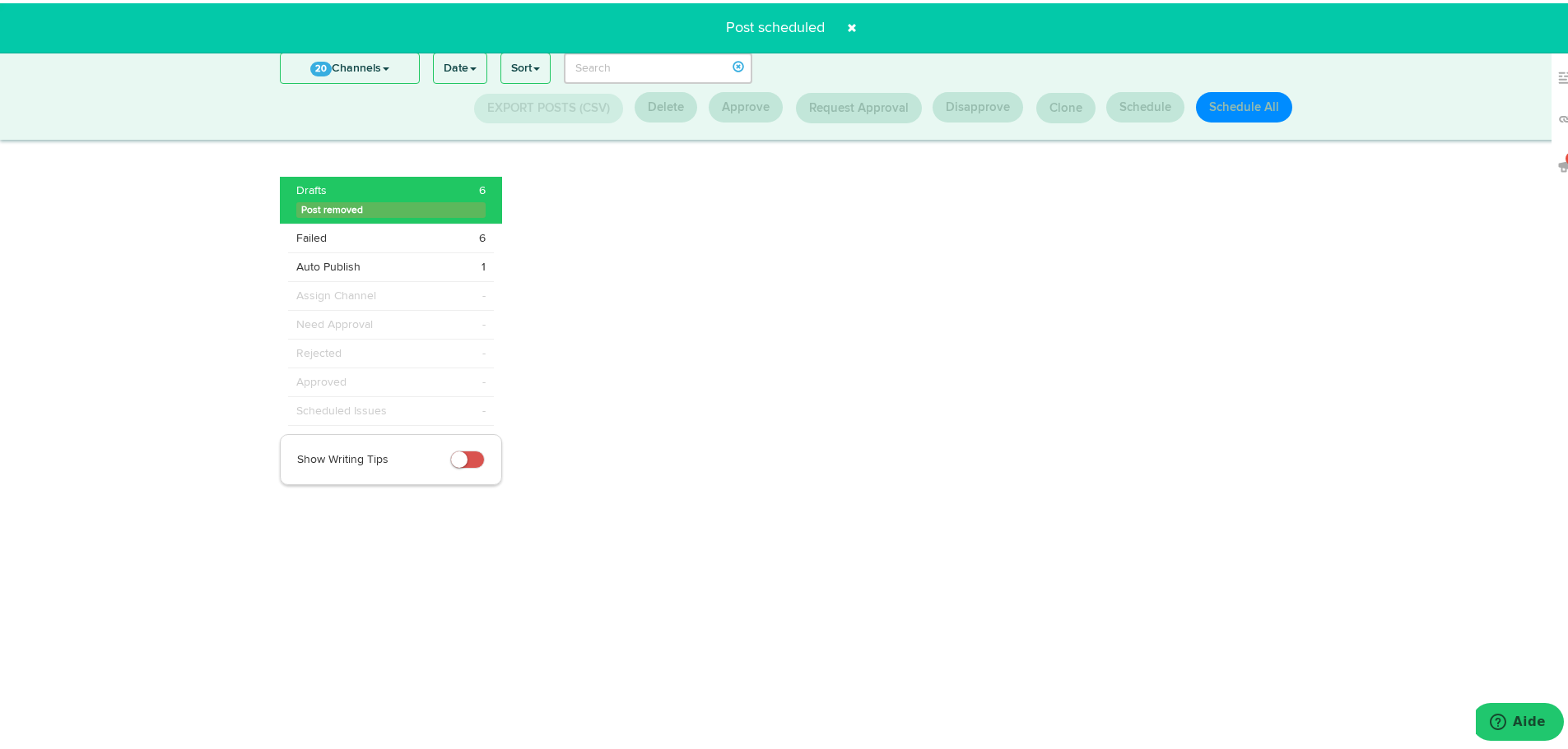
scroll to position [216, 0]
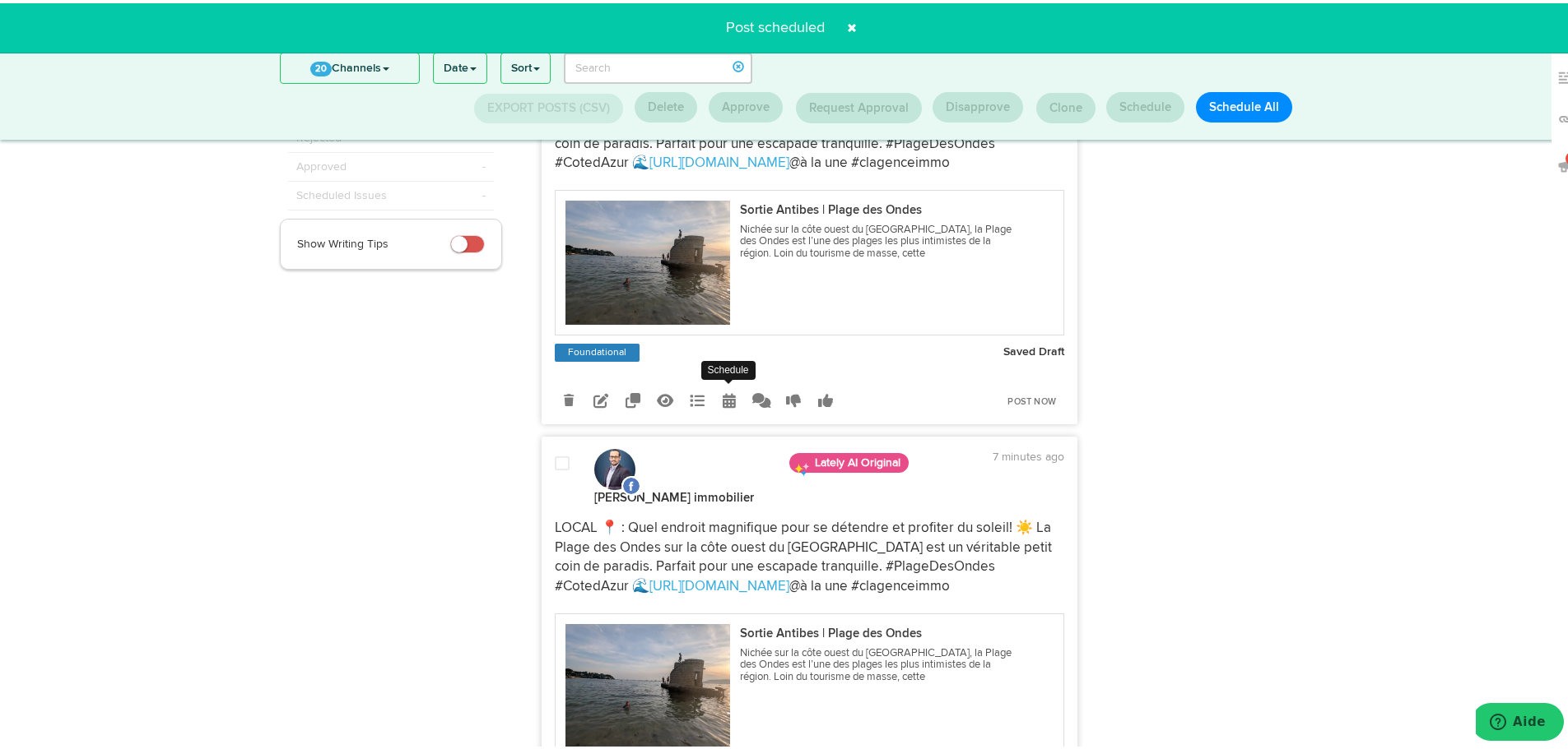
click at [727, 396] on link at bounding box center [729, 397] width 29 height 29
select select "5"
select select "06"
select select "PM"
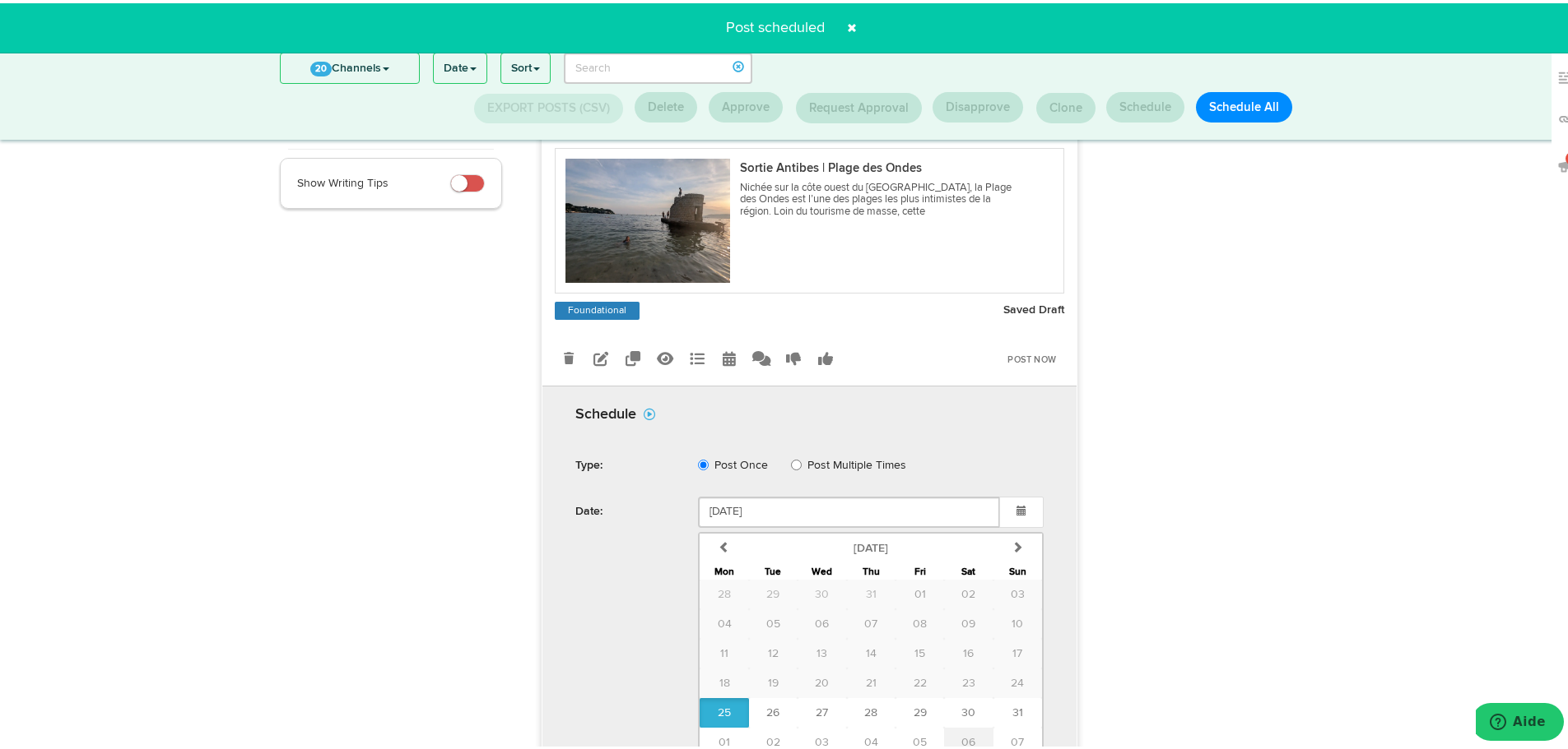
scroll to position [297, 0]
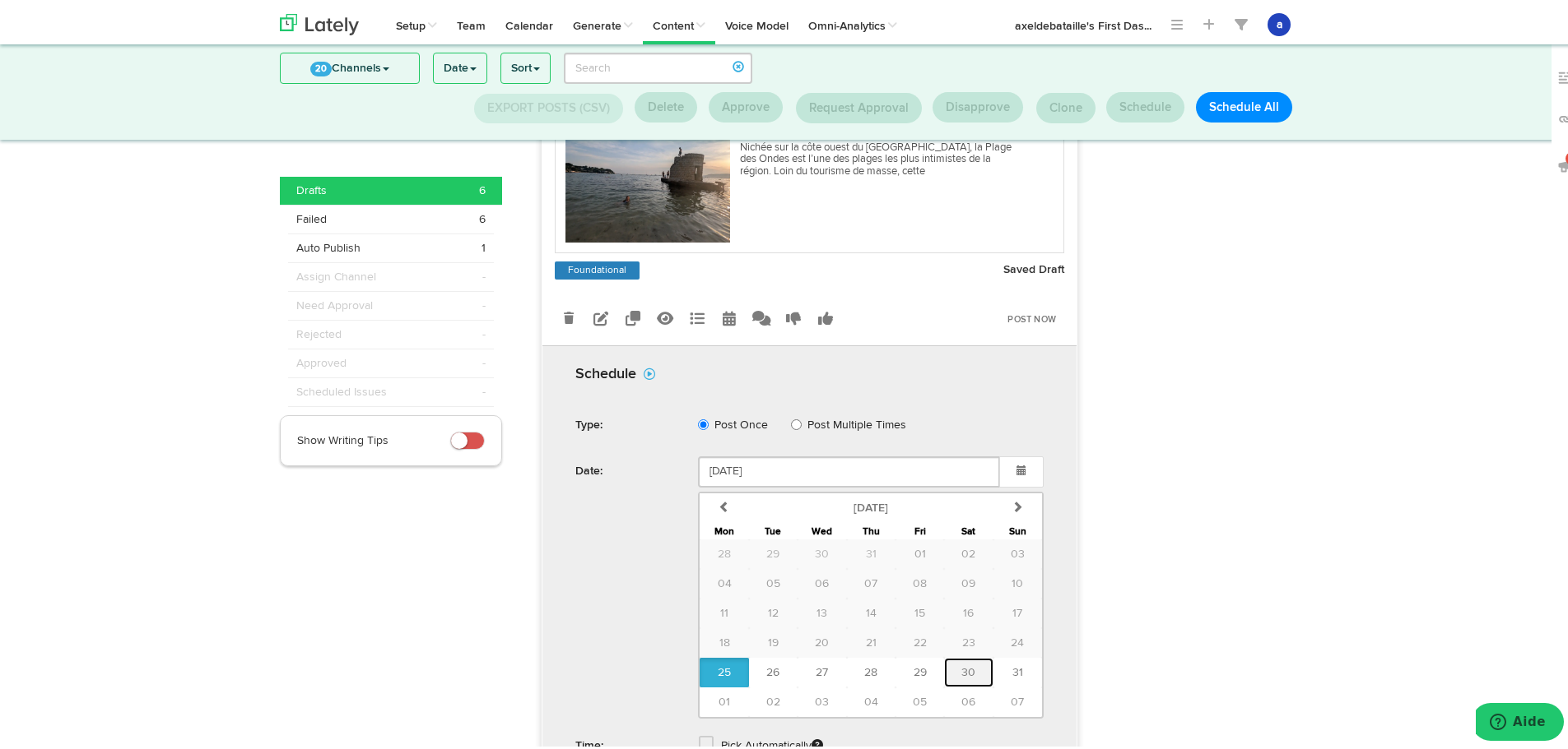
click at [966, 663] on button "30" at bounding box center [968, 669] width 49 height 30
type input "August 30 2025"
click at [701, 736] on span at bounding box center [705, 740] width 15 height 17
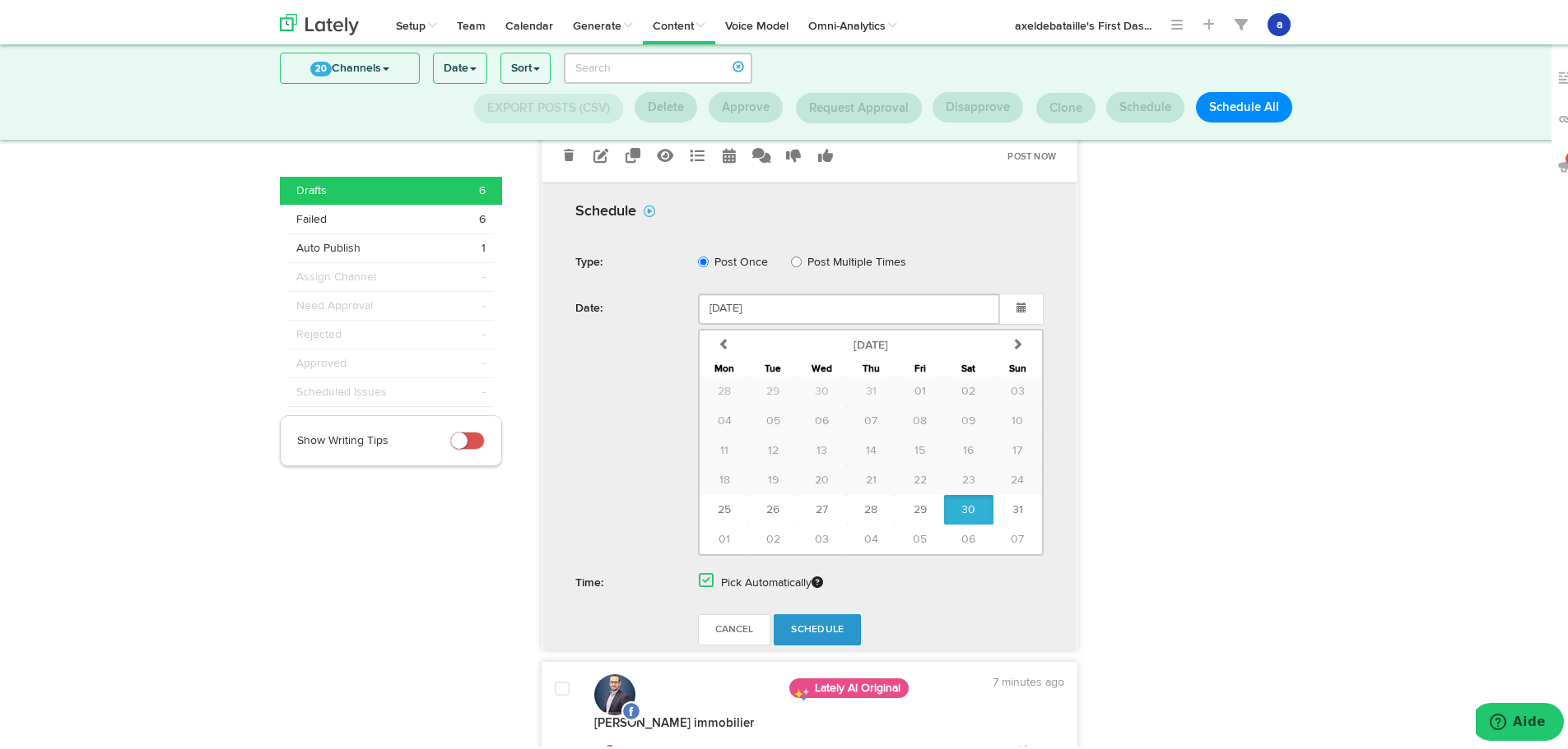
scroll to position [463, 0]
click at [795, 617] on link "Schedule" at bounding box center [817, 625] width 88 height 31
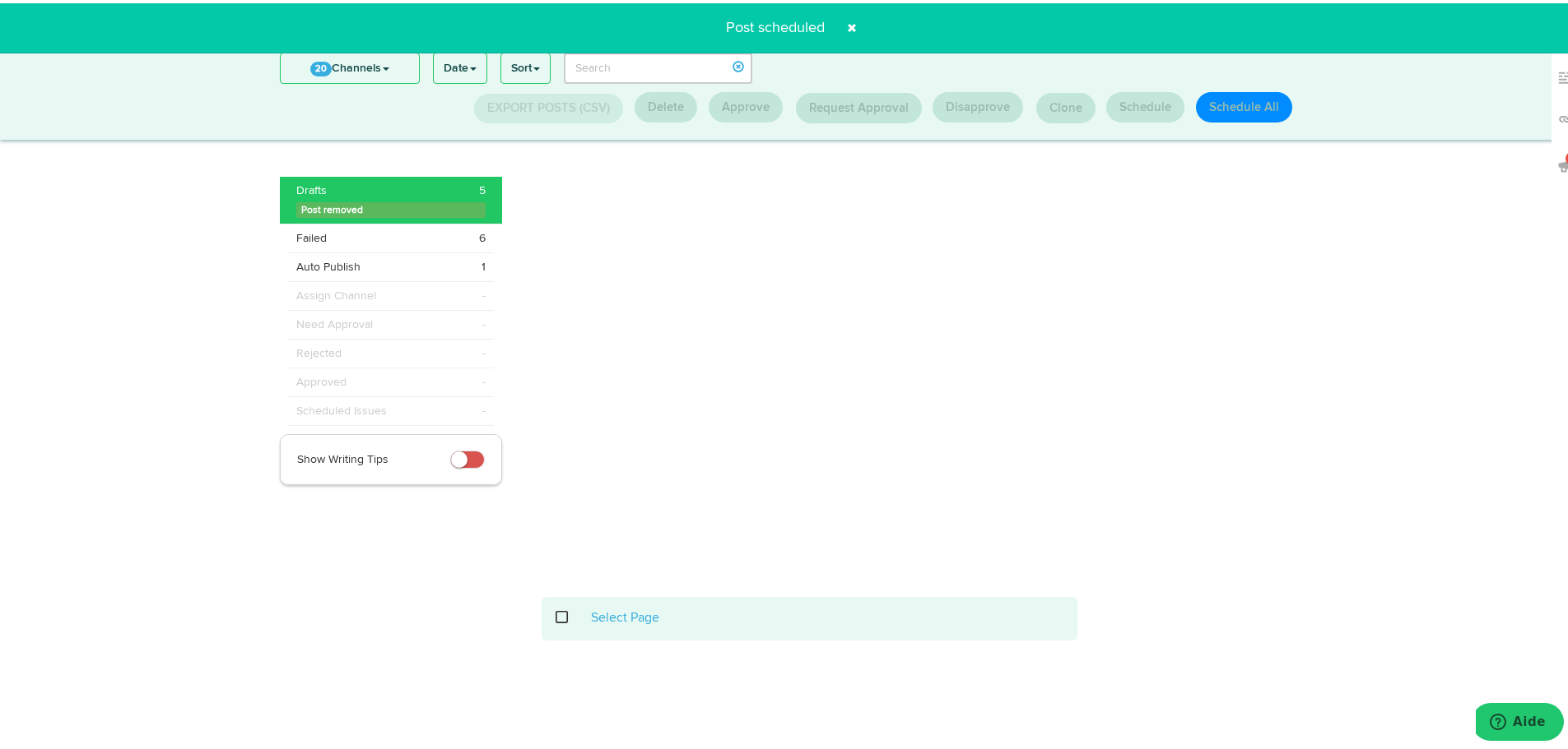
scroll to position [216, 0]
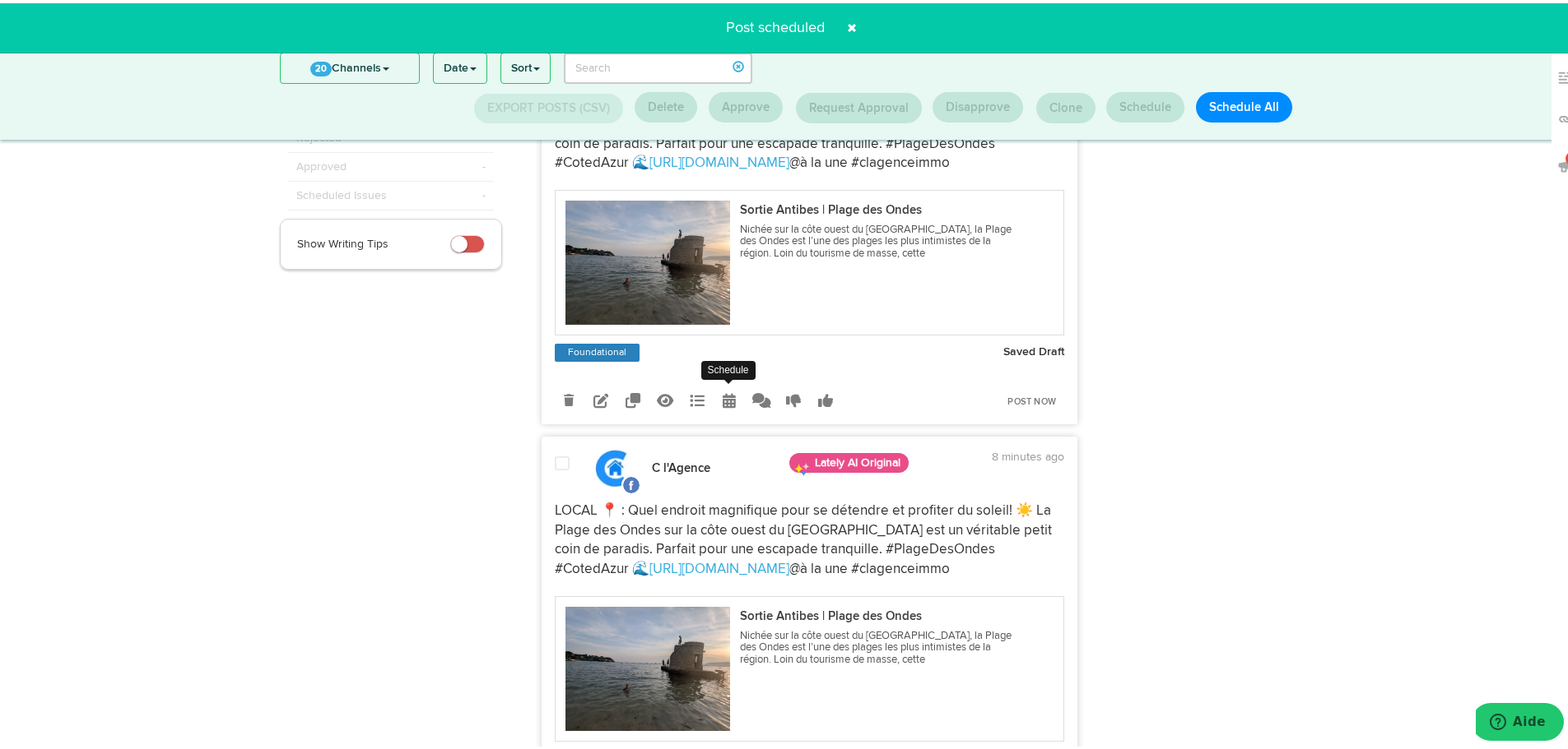
click at [722, 392] on icon at bounding box center [728, 397] width 13 height 15
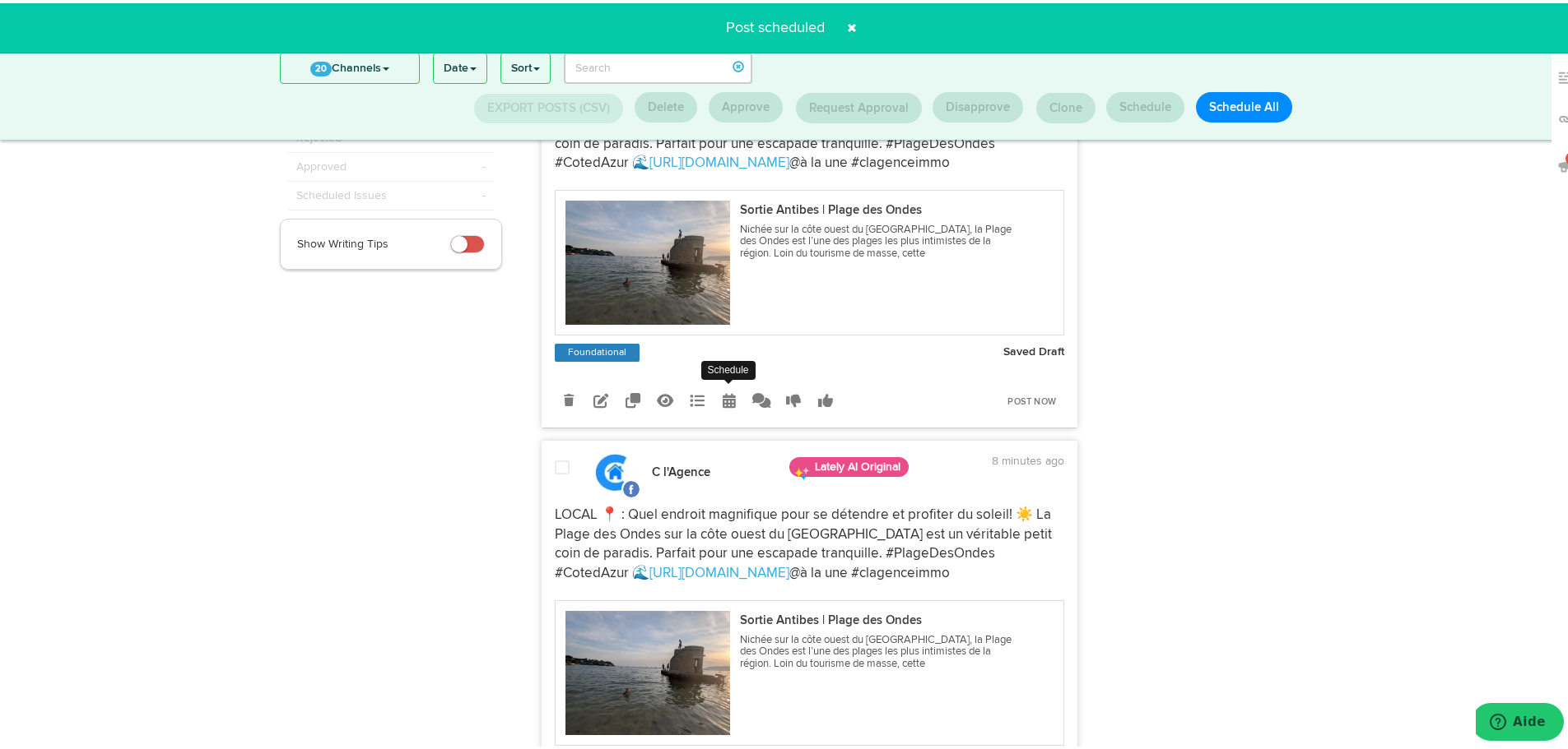
radio input "true"
select select "5"
select select "06"
select select "PM"
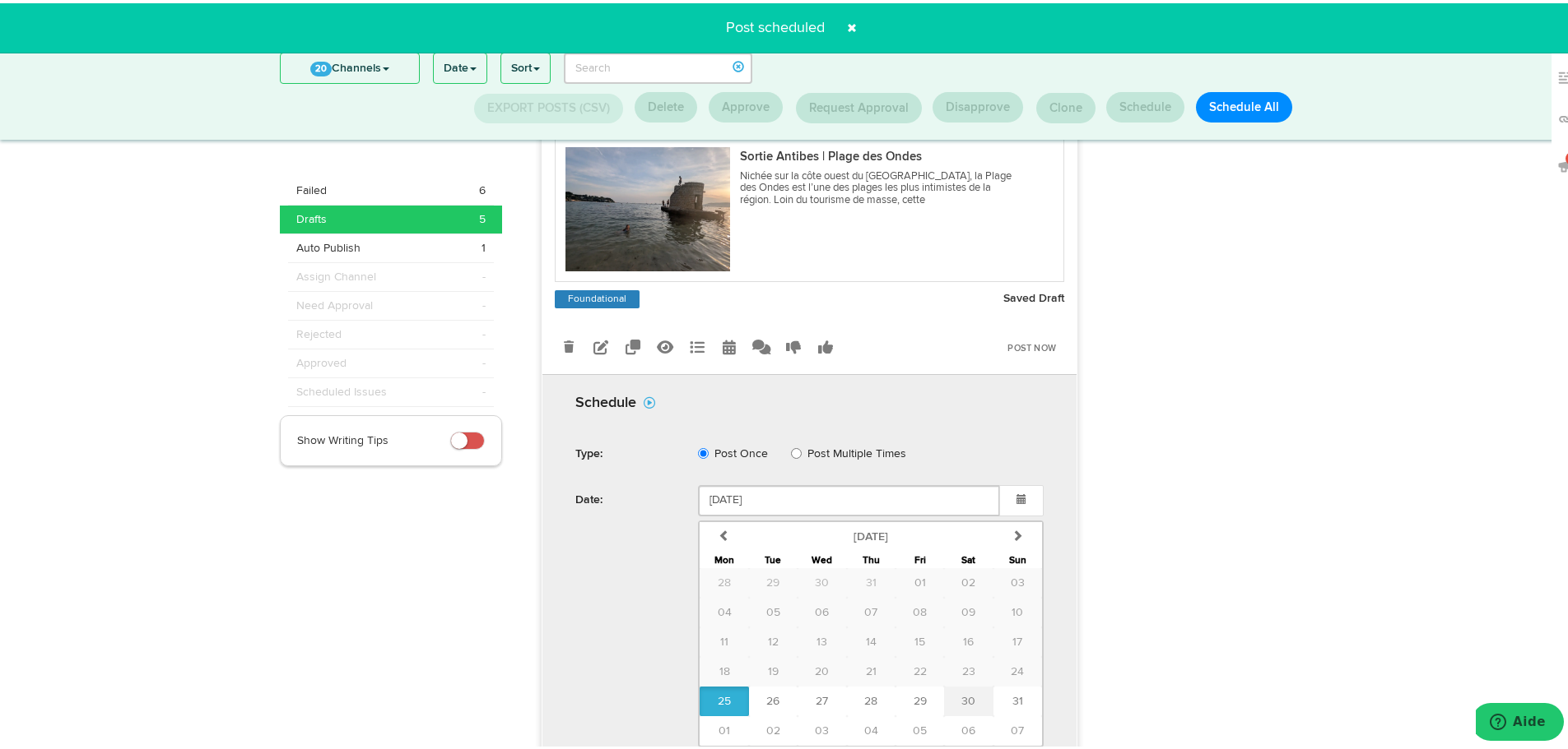
scroll to position [297, 0]
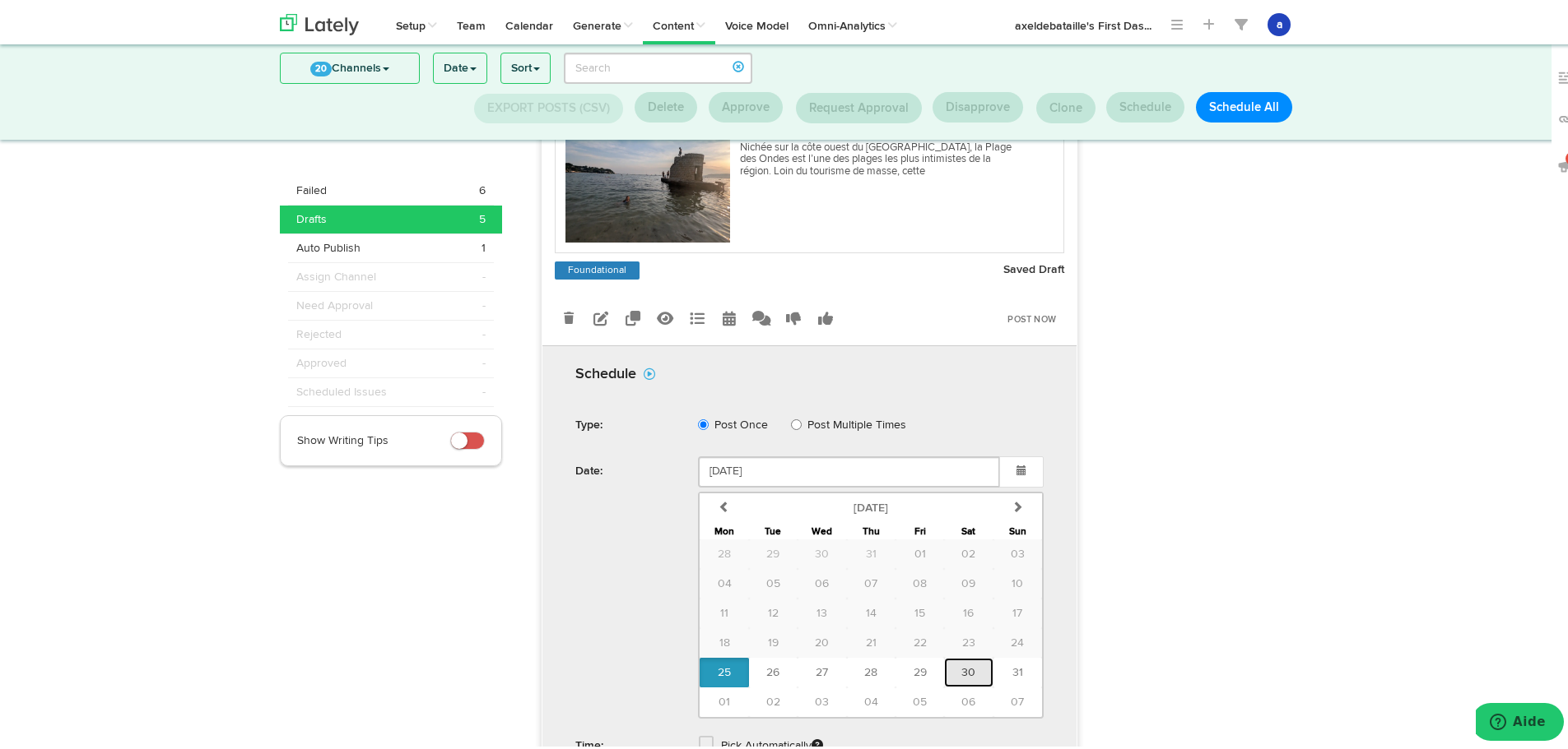
click at [961, 666] on span "30" at bounding box center [968, 669] width 14 height 12
type input "August 30 2025"
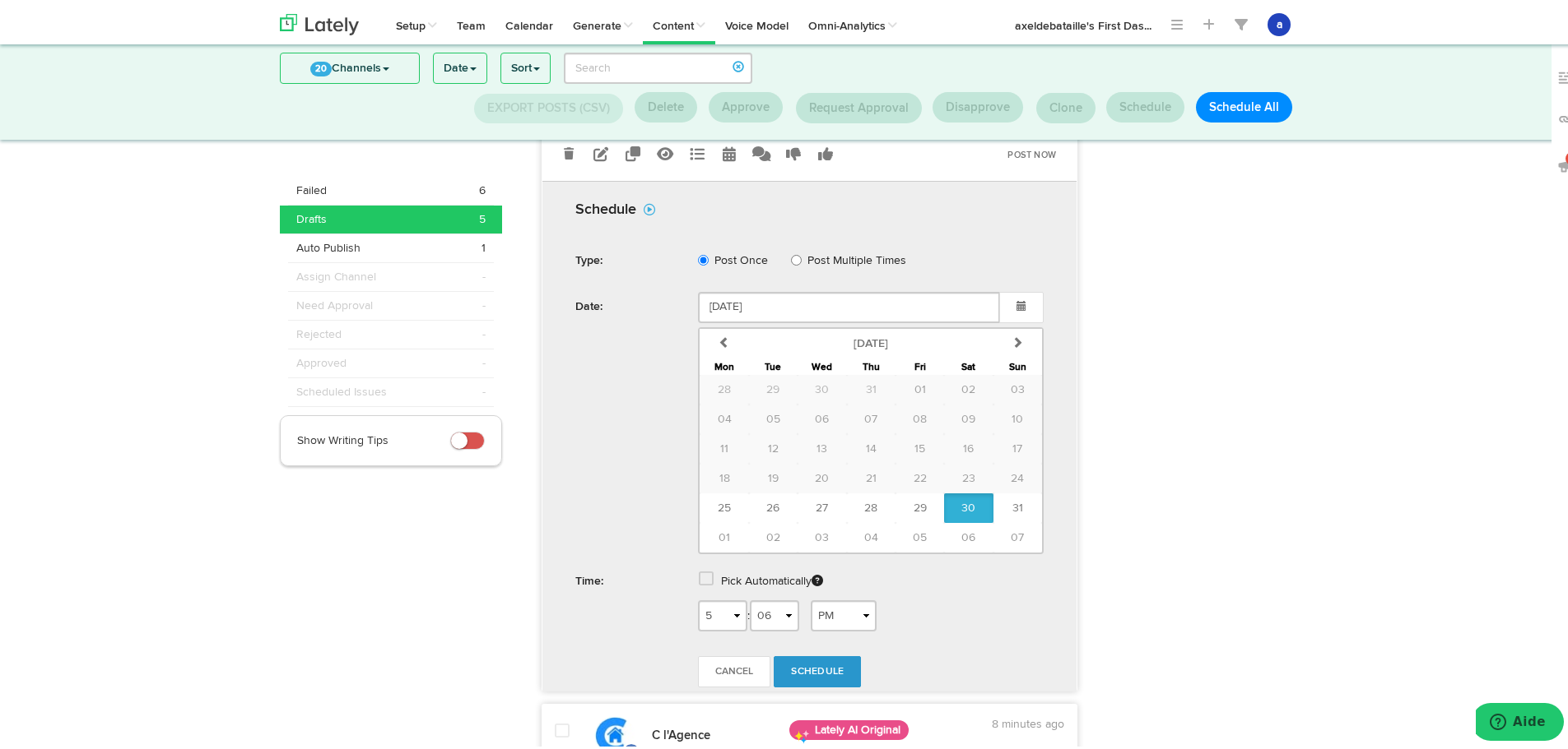
click at [705, 573] on span at bounding box center [705, 576] width 15 height 17
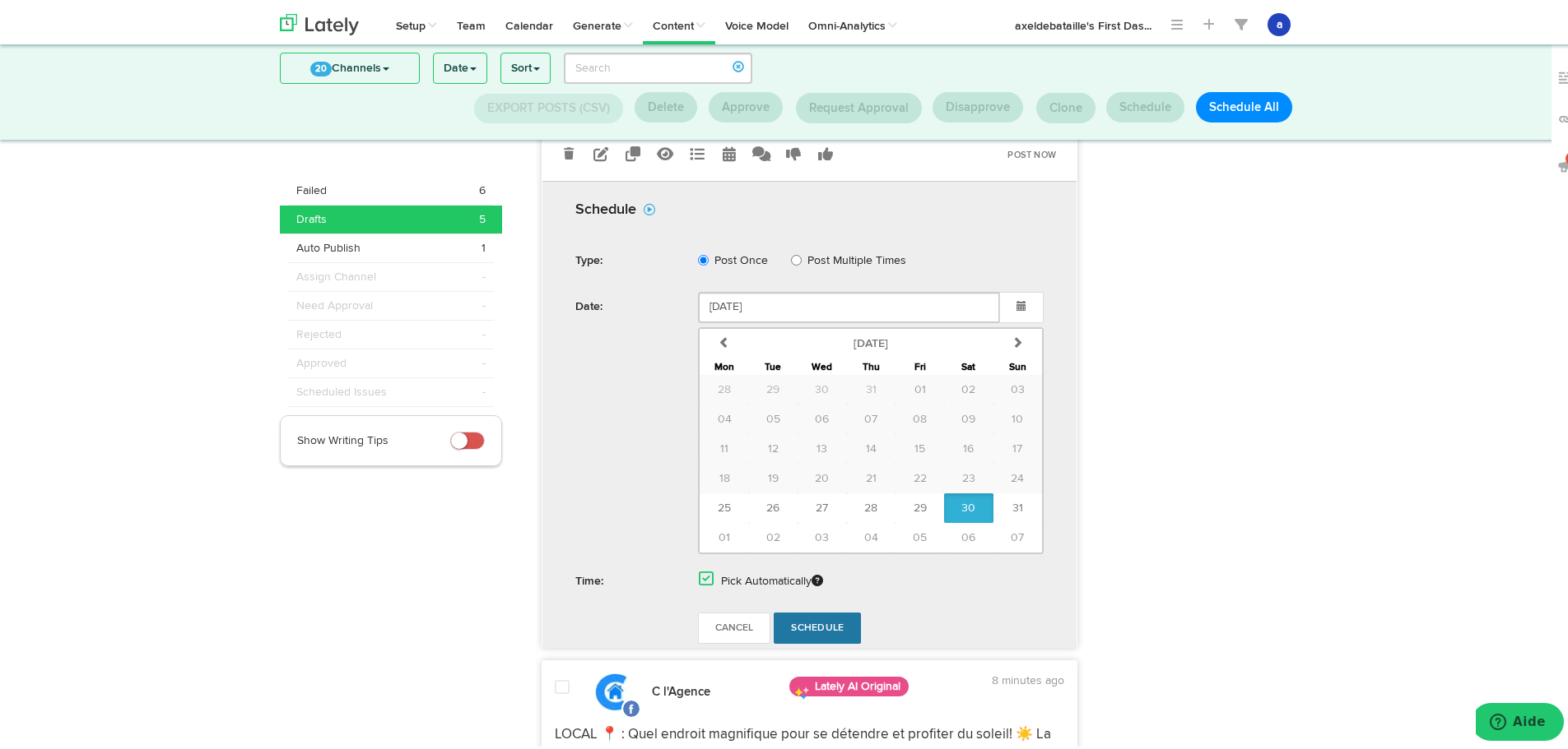
click at [825, 627] on span "Schedule" at bounding box center [817, 626] width 53 height 10
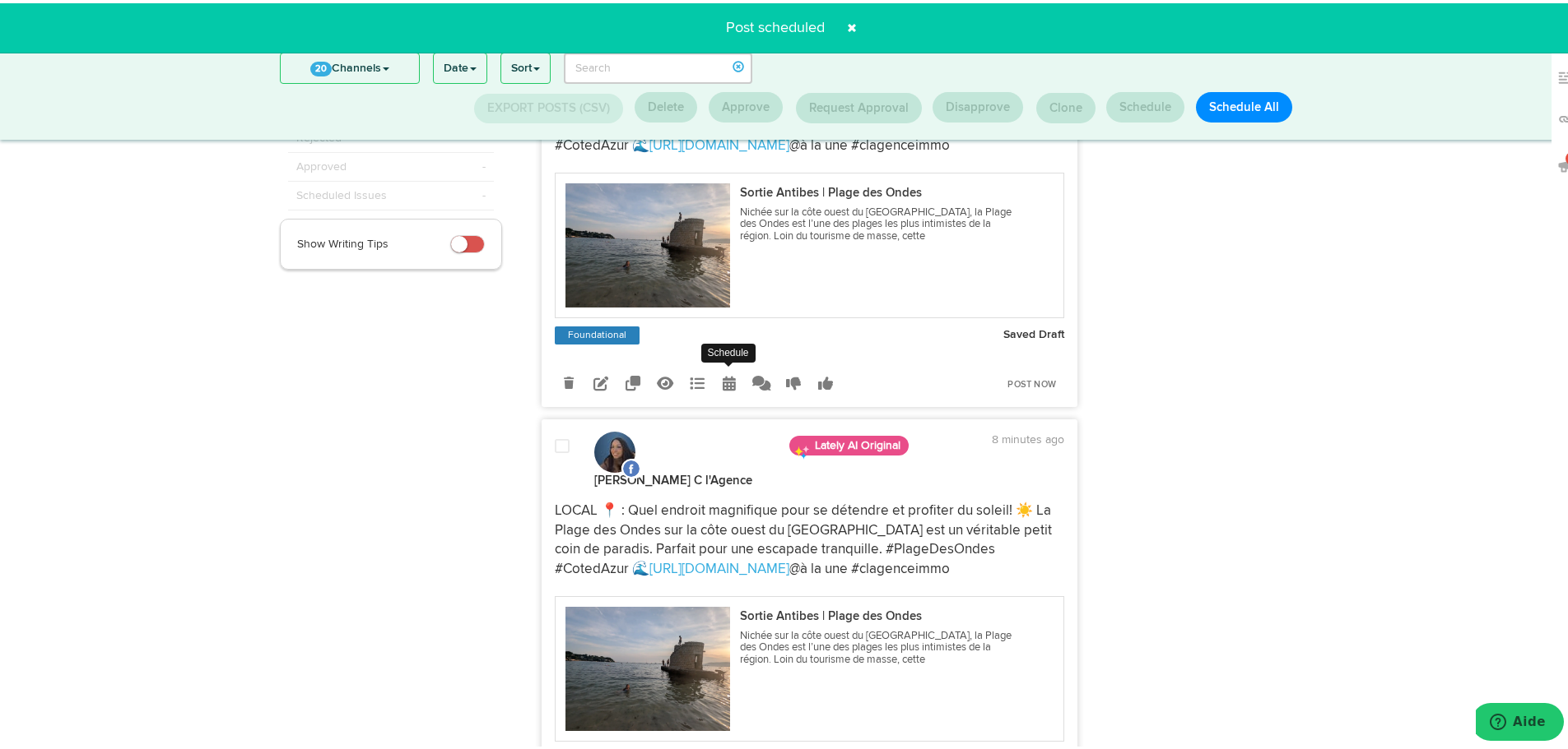
click at [723, 390] on link at bounding box center [729, 380] width 29 height 29
select select "5"
select select "06"
select select "PM"
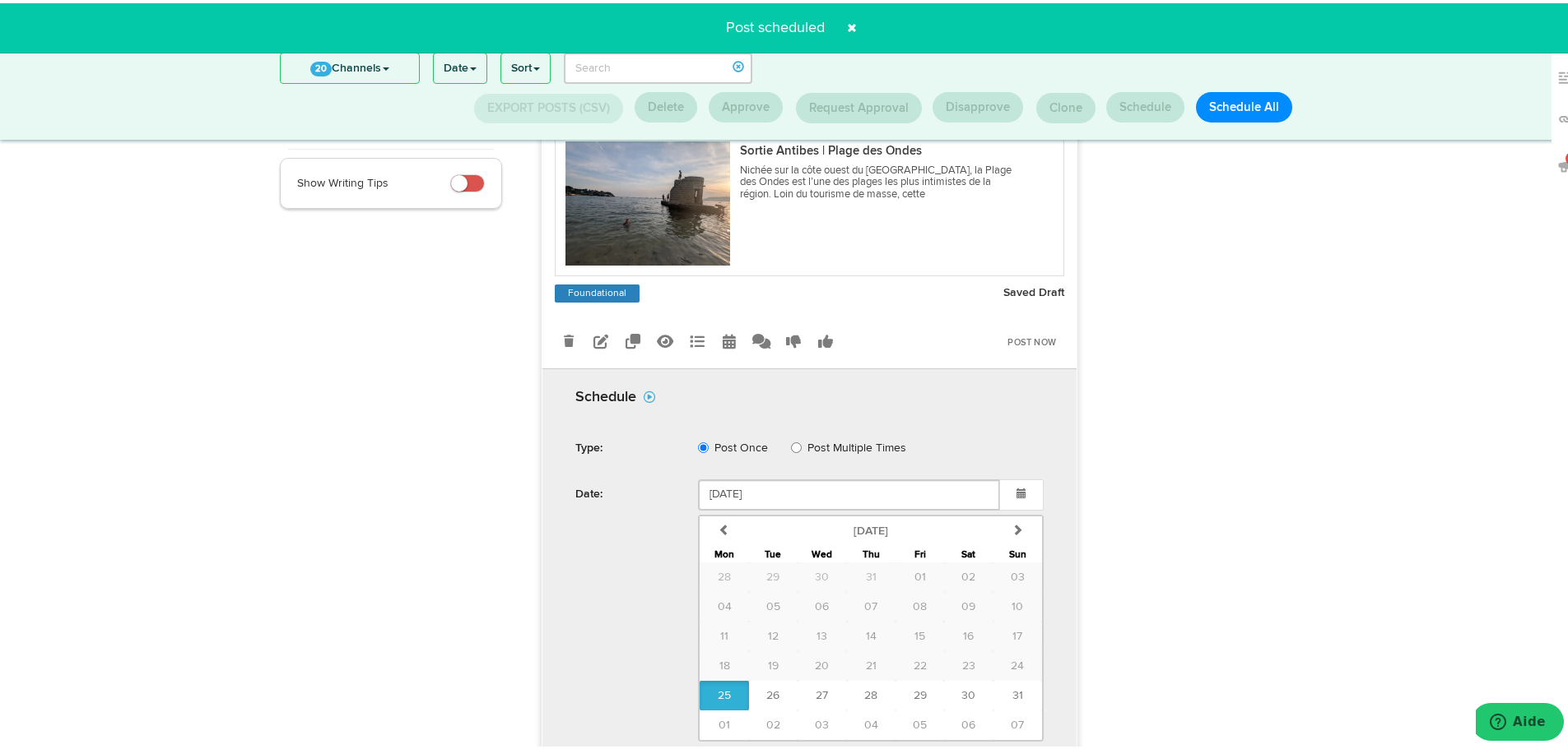
scroll to position [297, 0]
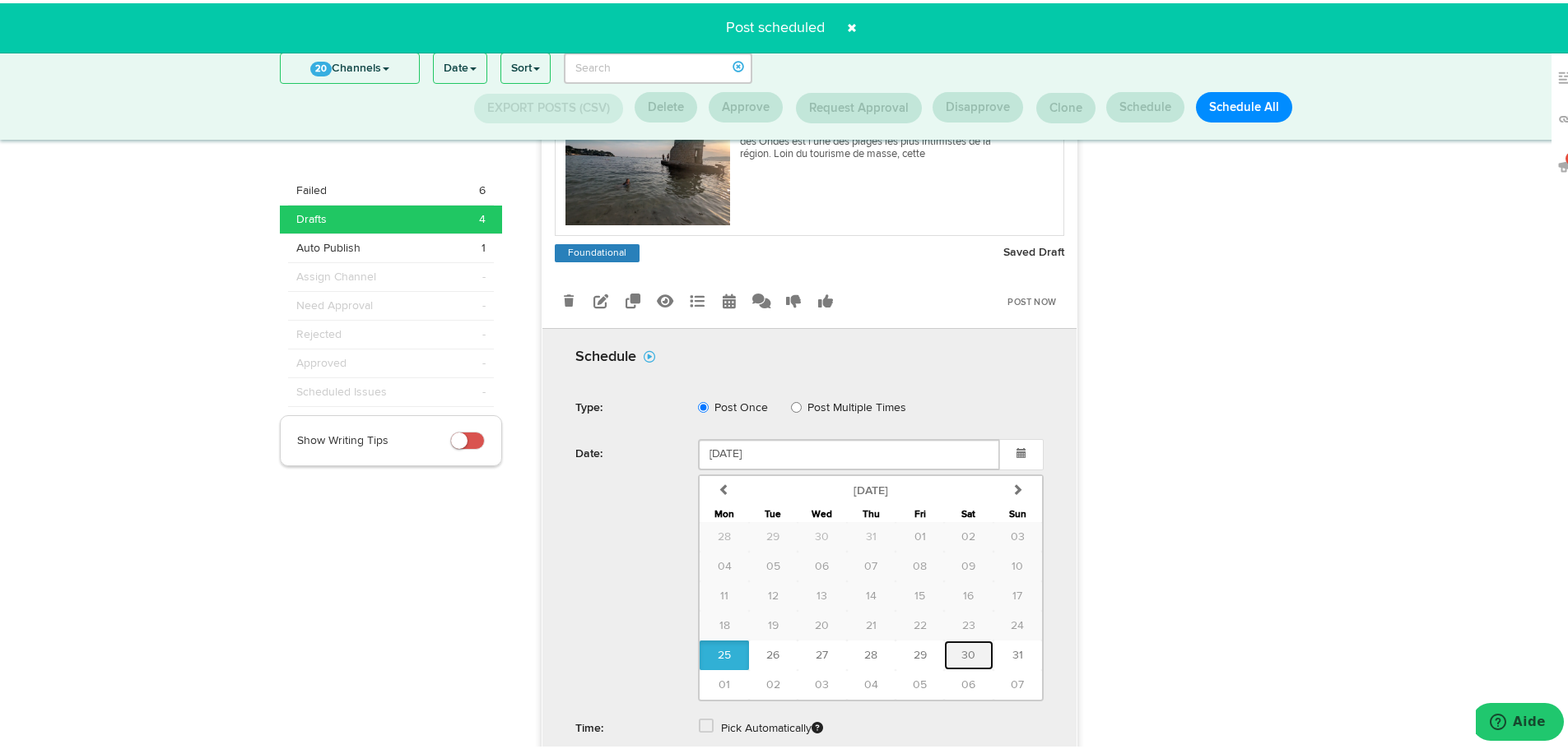
click at [968, 654] on span "30" at bounding box center [968, 653] width 14 height 12
type input "August 30 2025"
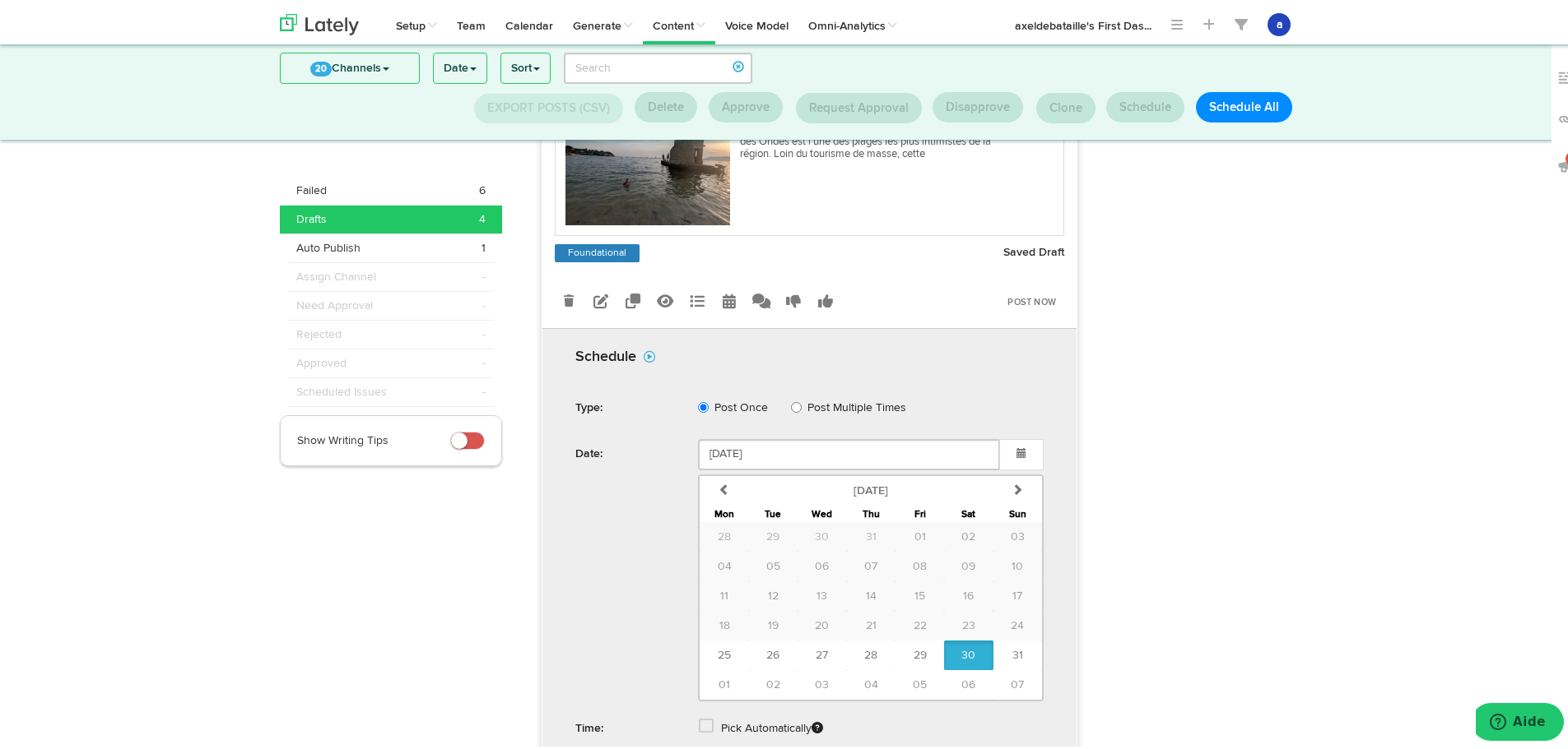
drag, startPoint x: 697, startPoint y: 712, endPoint x: 697, endPoint y: 721, distance: 9.0
click at [697, 713] on div "Pick Automatically" at bounding box center [871, 728] width 370 height 34
click at [698, 723] on span at bounding box center [705, 723] width 15 height 17
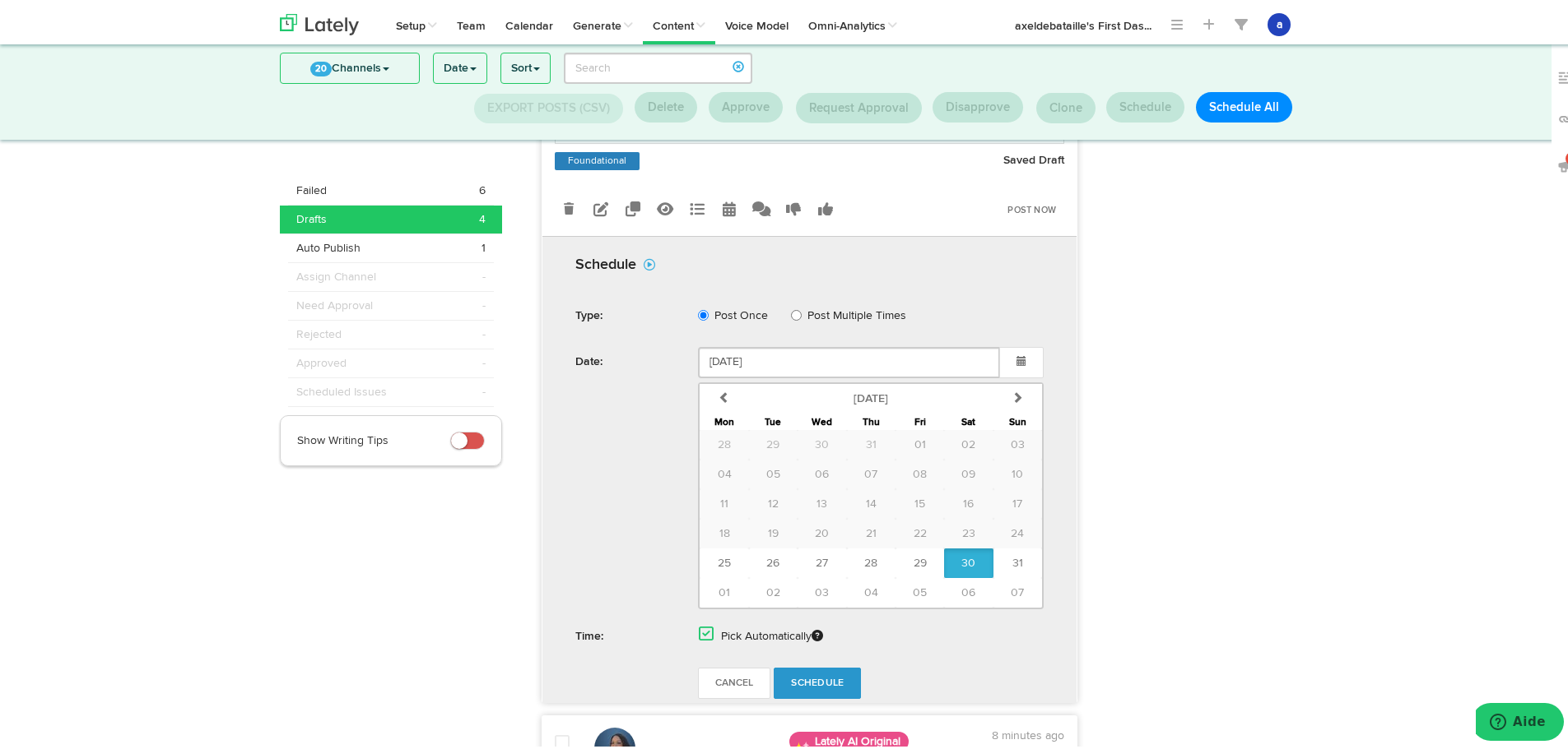
scroll to position [463, 0]
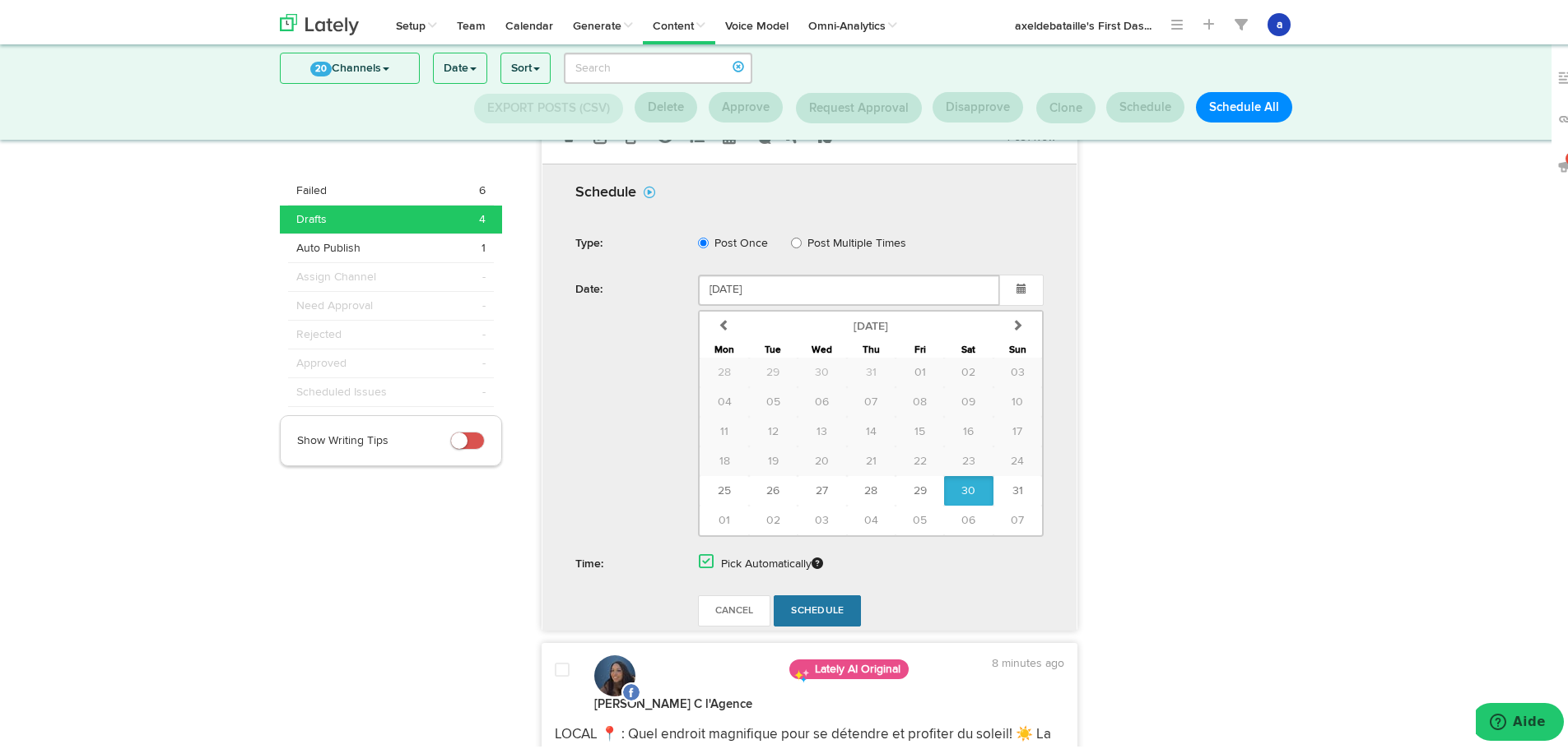
click at [840, 597] on link "Schedule" at bounding box center [817, 607] width 88 height 31
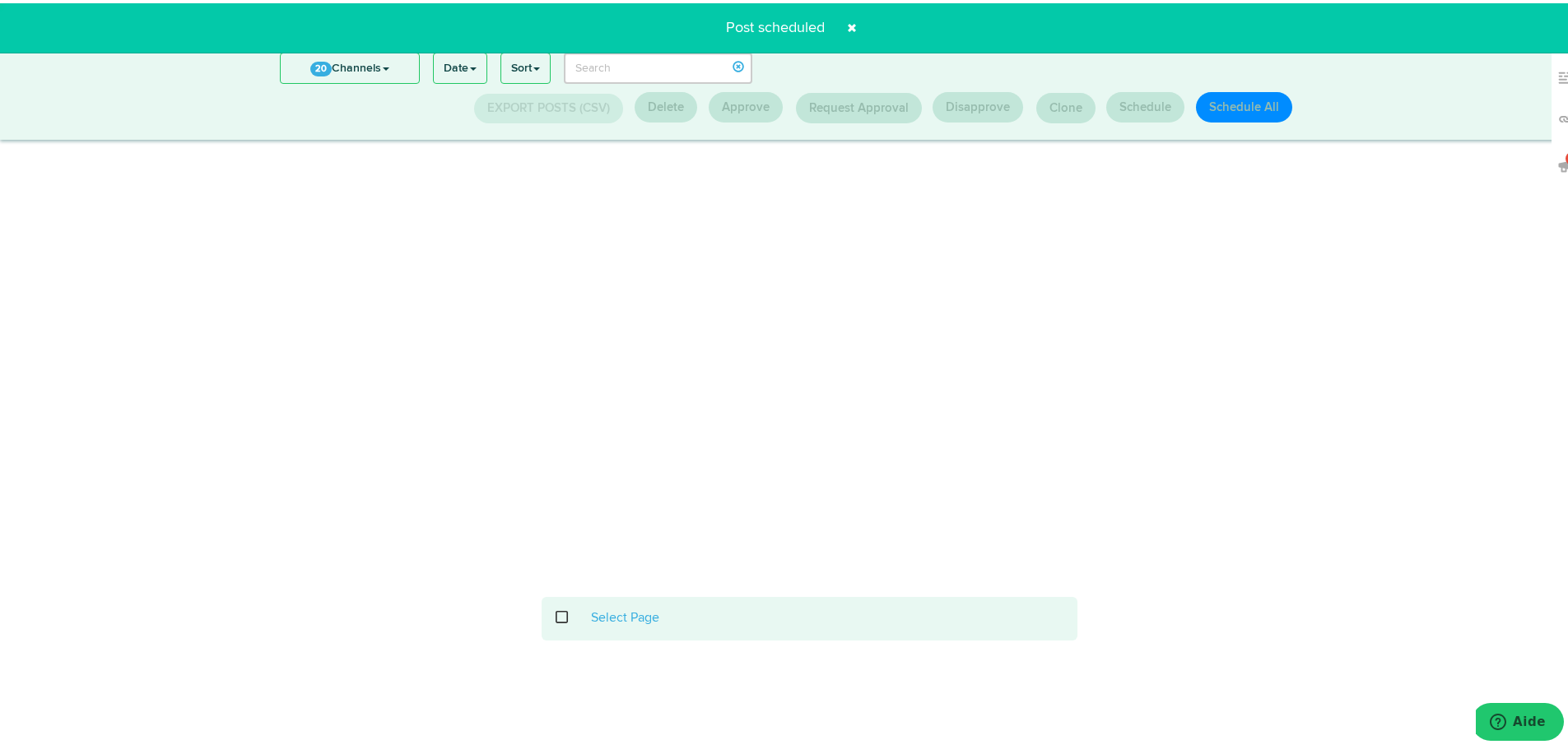
scroll to position [216, 0]
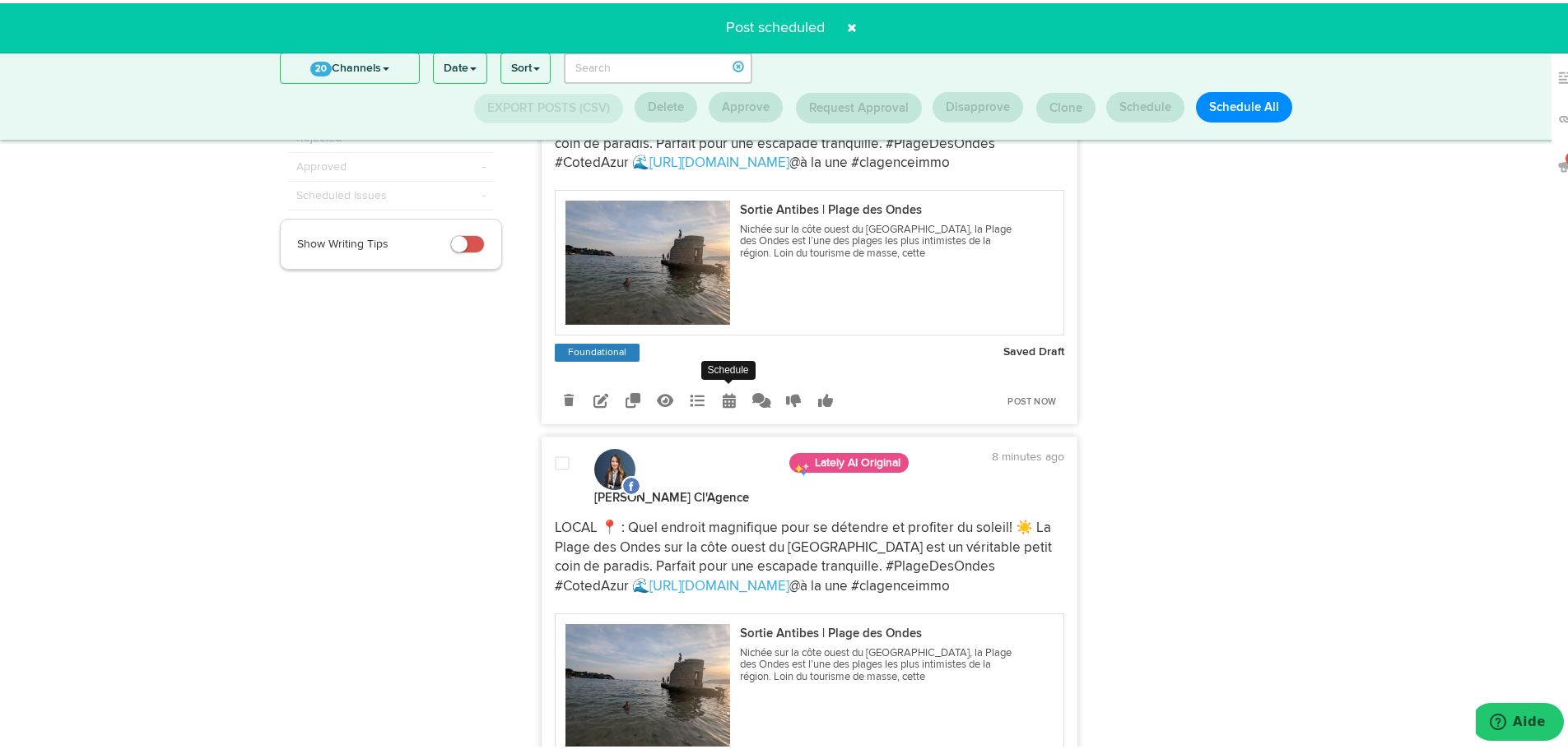
click at [722, 398] on icon at bounding box center [728, 397] width 13 height 15
select select "5"
select select "06"
select select "PM"
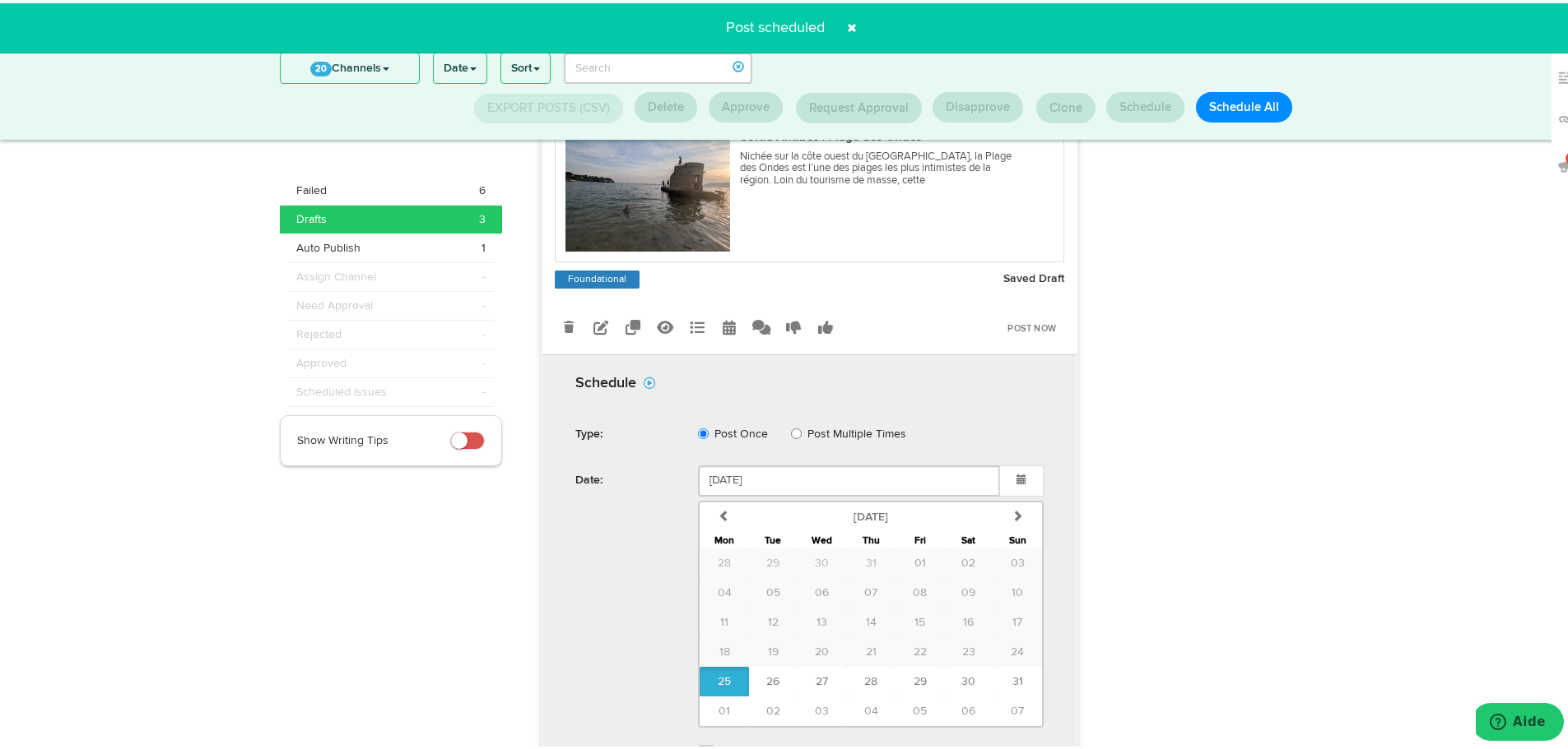
scroll to position [380, 0]
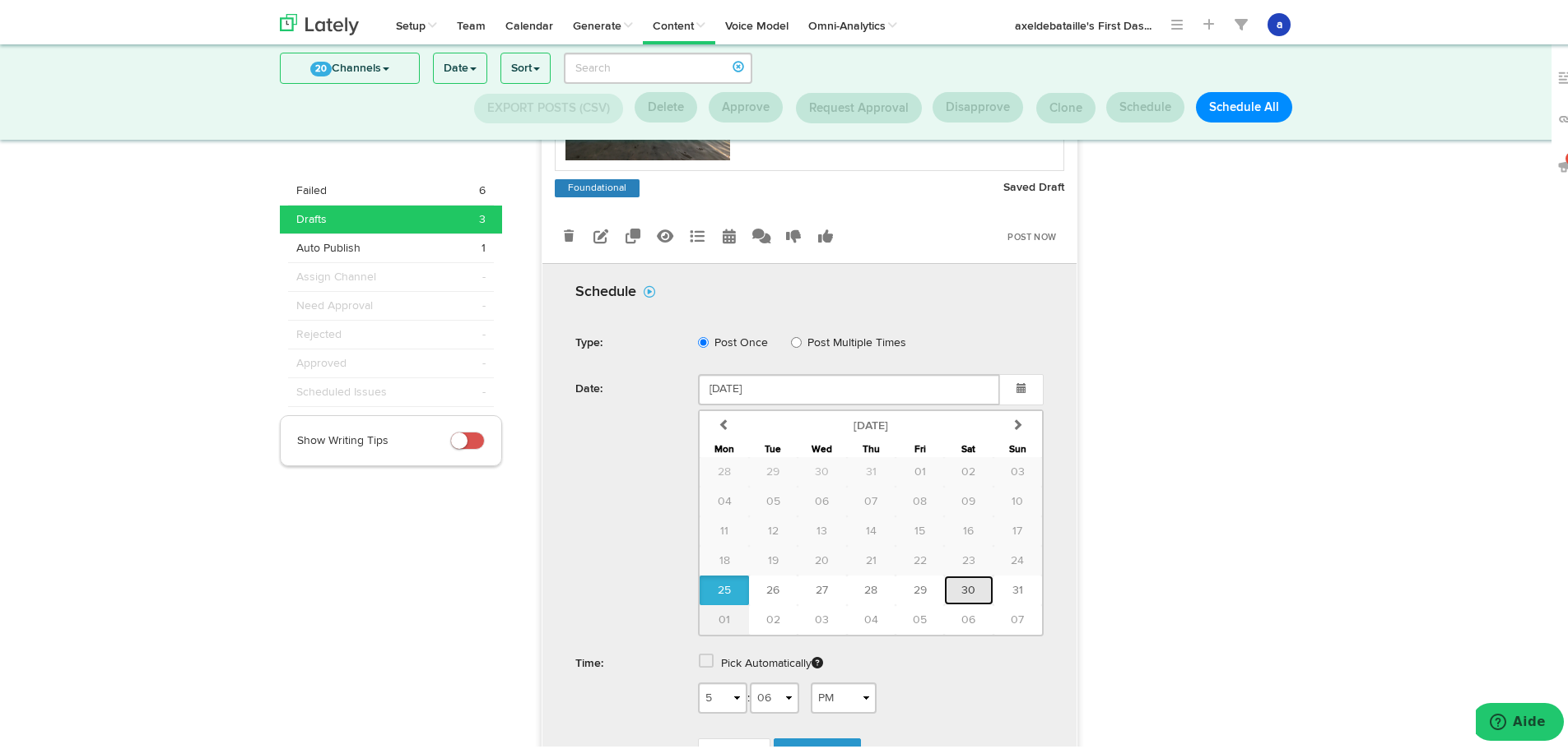
click at [961, 592] on span "30" at bounding box center [968, 588] width 14 height 12
type input "August 30 2025"
click at [698, 659] on span at bounding box center [705, 657] width 15 height 17
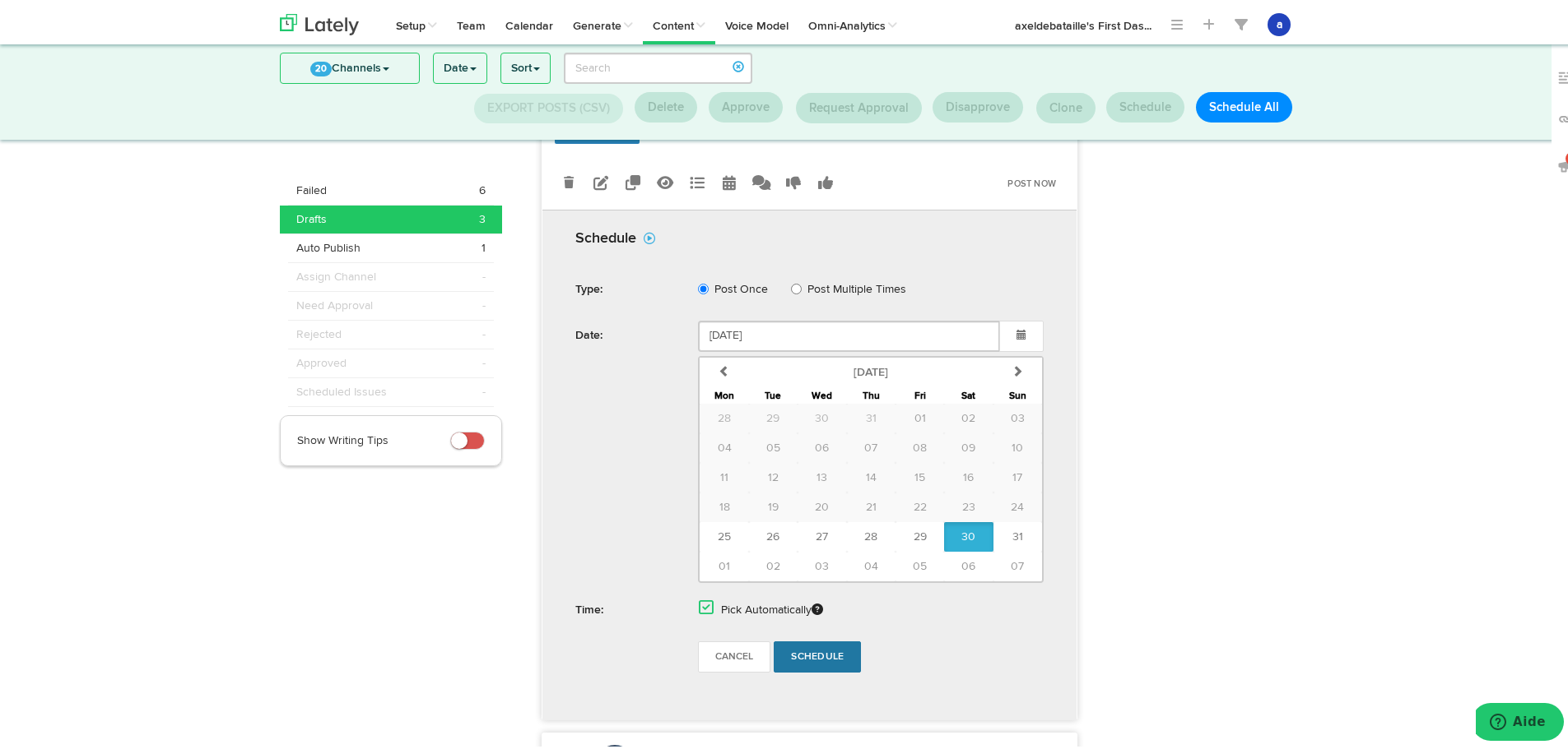
scroll to position [463, 0]
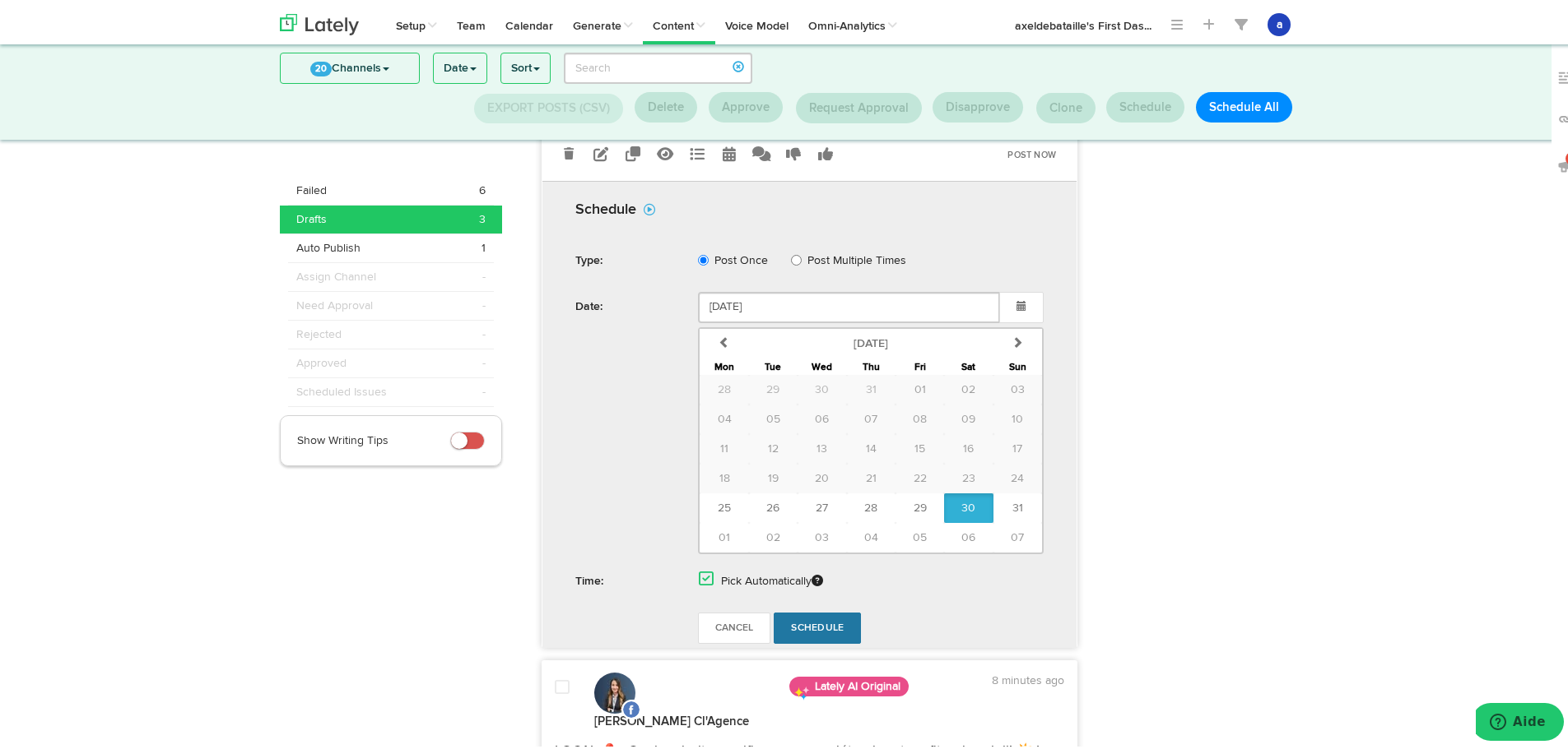
click at [831, 610] on form "Schedule Type: Post Once Post Multiple Times Date: August 30 2025 previous Augu…" at bounding box center [809, 420] width 518 height 467
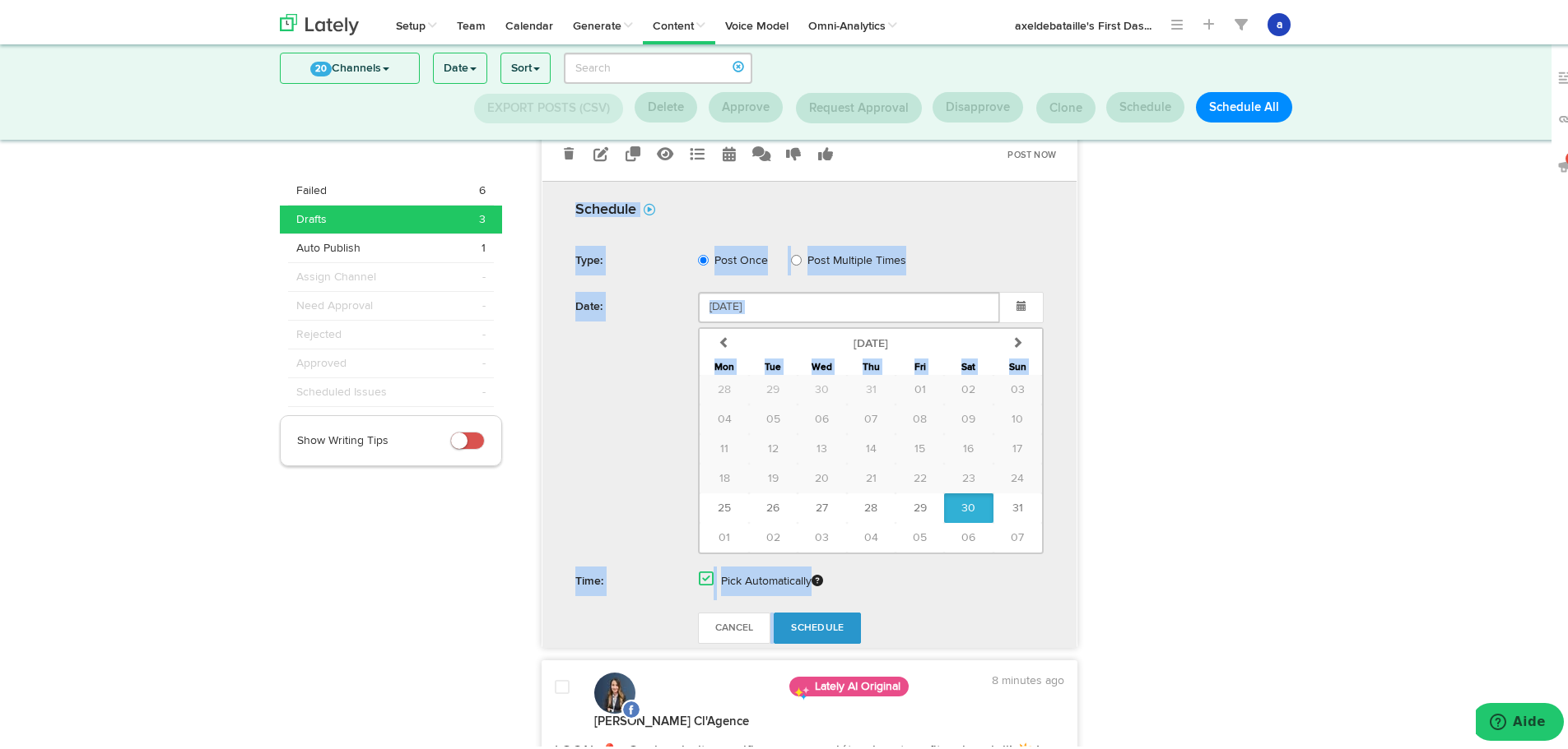
click at [831, 616] on link "Schedule" at bounding box center [817, 625] width 88 height 31
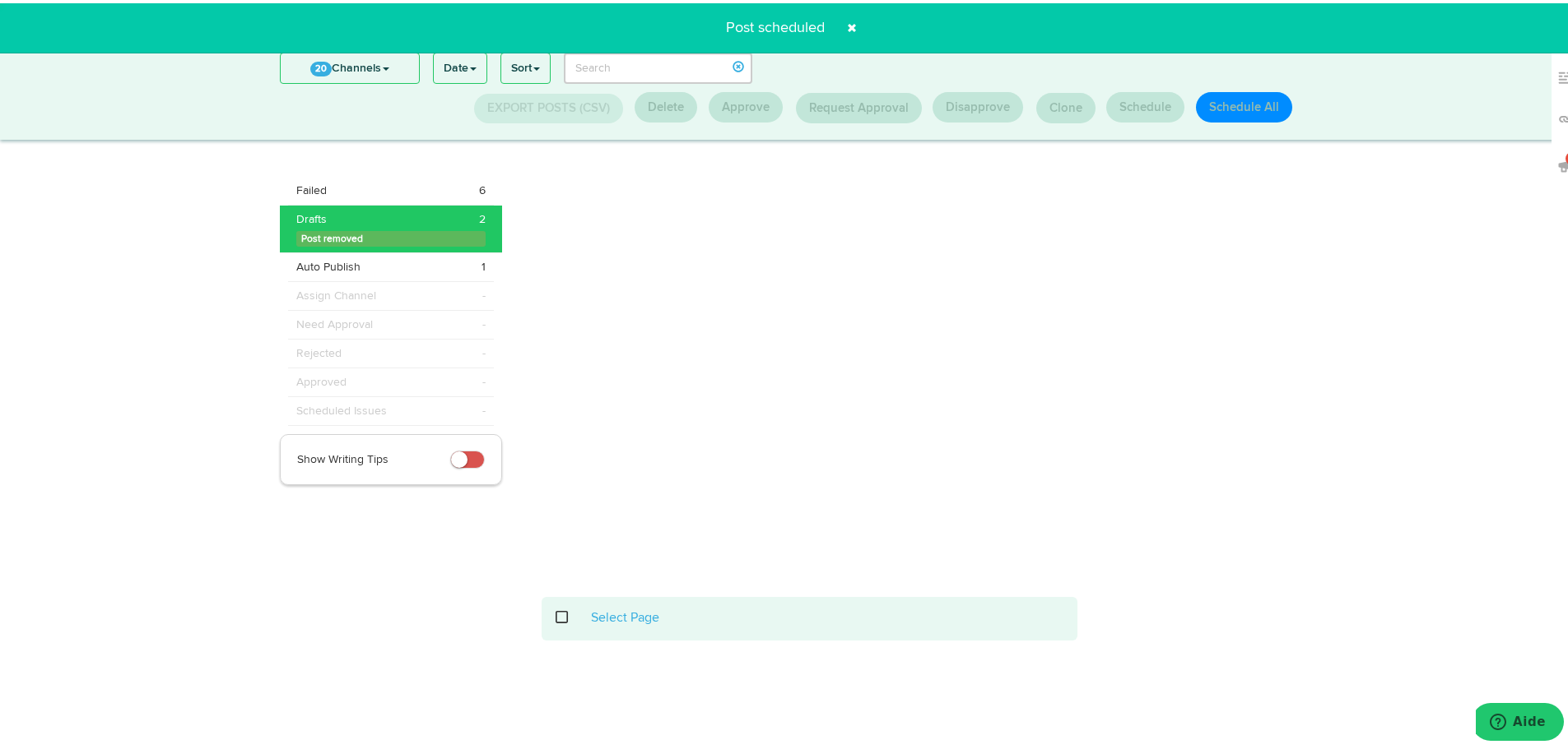
scroll to position [216, 0]
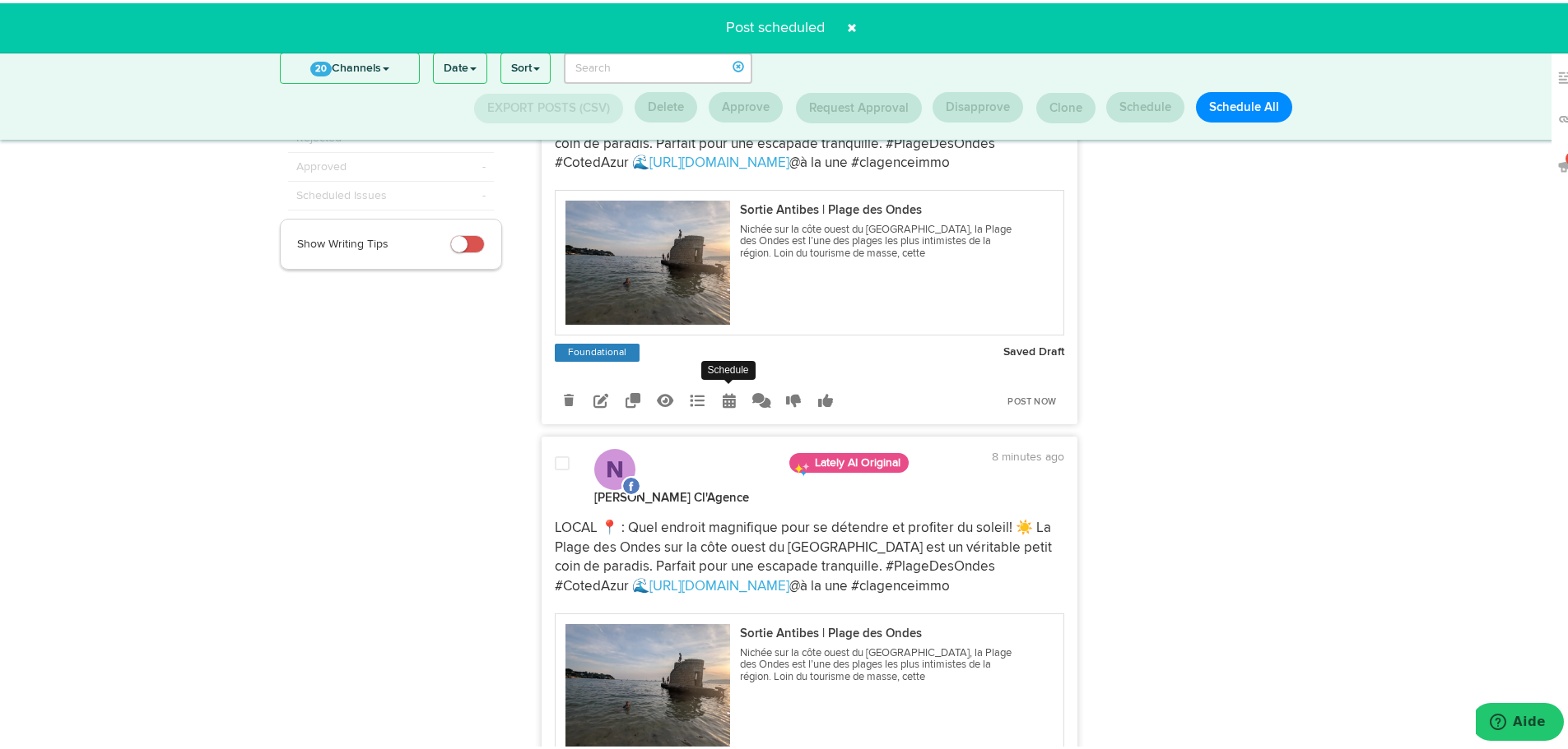
drag, startPoint x: 724, startPoint y: 389, endPoint x: 721, endPoint y: 398, distance: 9.5
click at [724, 391] on link at bounding box center [729, 397] width 29 height 29
select select "5"
select select "06"
select select "PM"
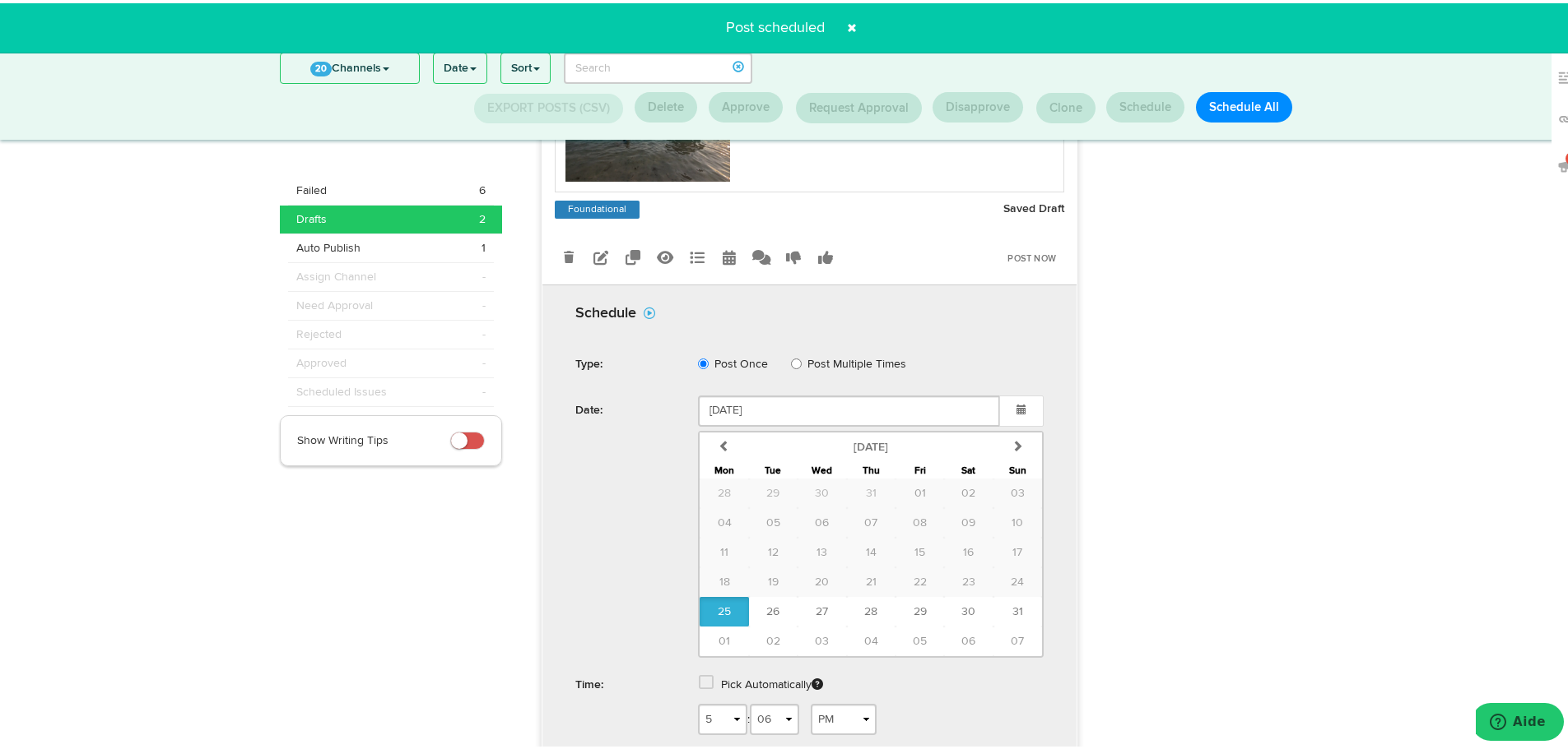
scroll to position [380, 0]
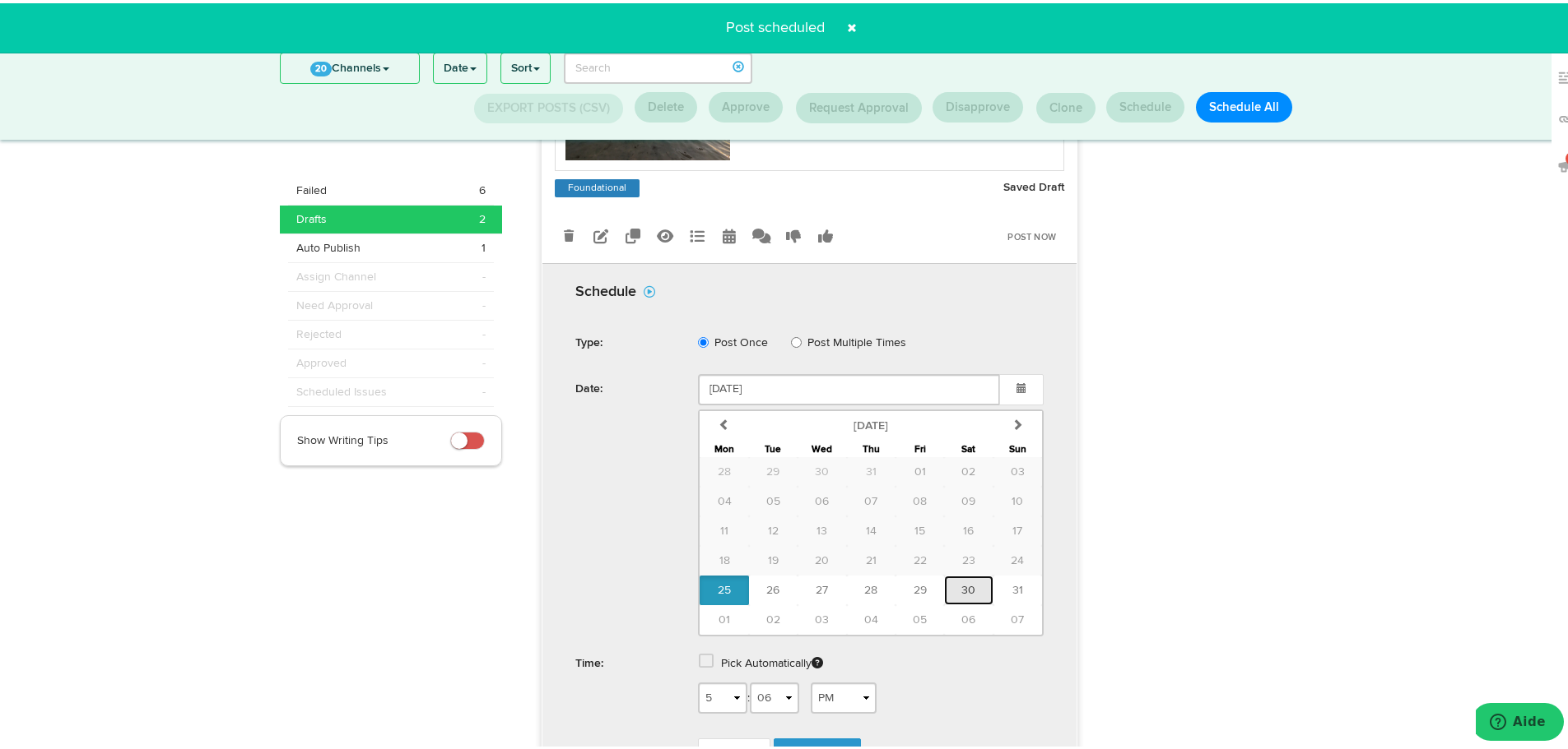
click at [961, 592] on span "30" at bounding box center [968, 588] width 14 height 12
type input "August 30 2025"
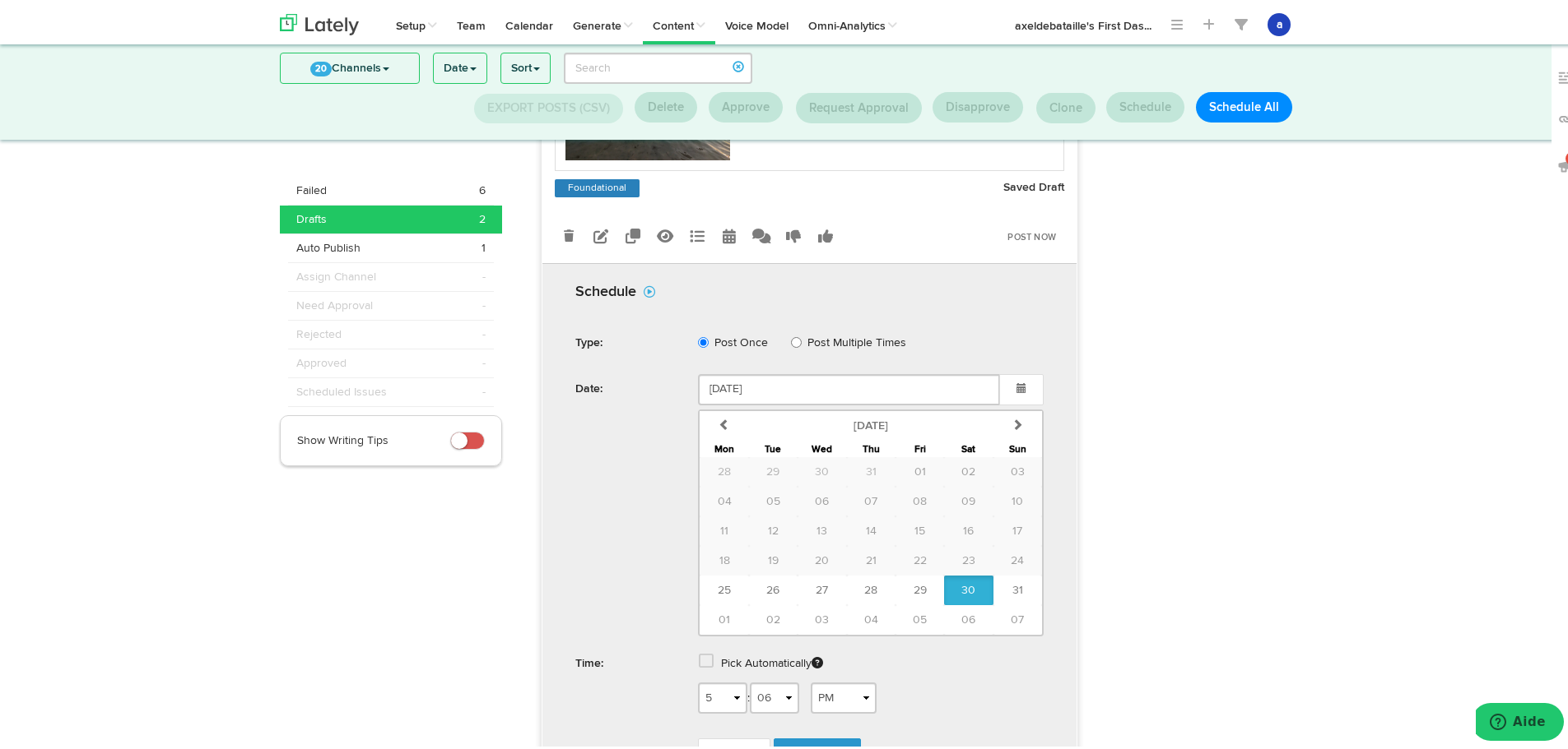
click at [703, 657] on span at bounding box center [705, 657] width 15 height 17
click at [821, 720] on link "Schedule" at bounding box center [817, 707] width 88 height 31
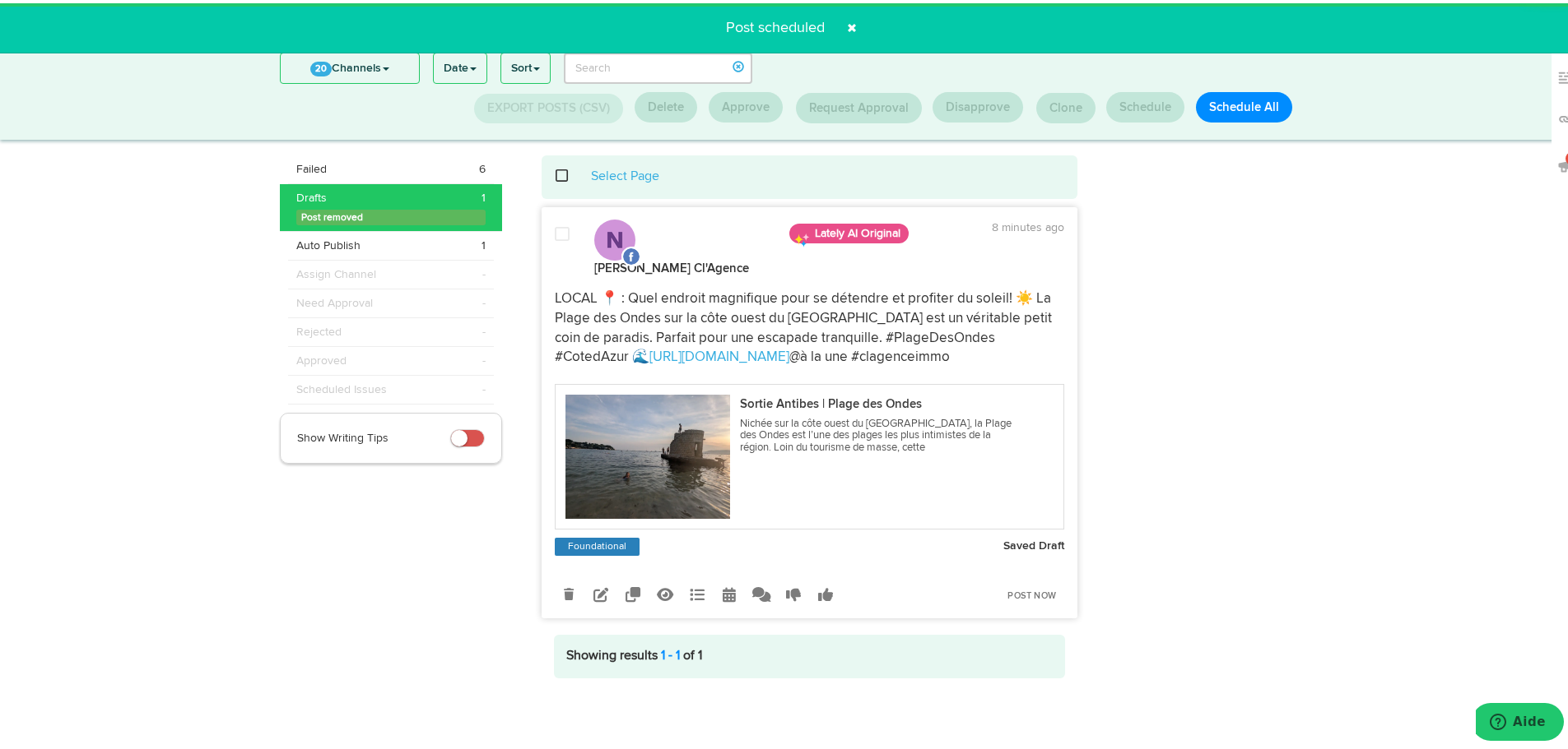
scroll to position [22, 0]
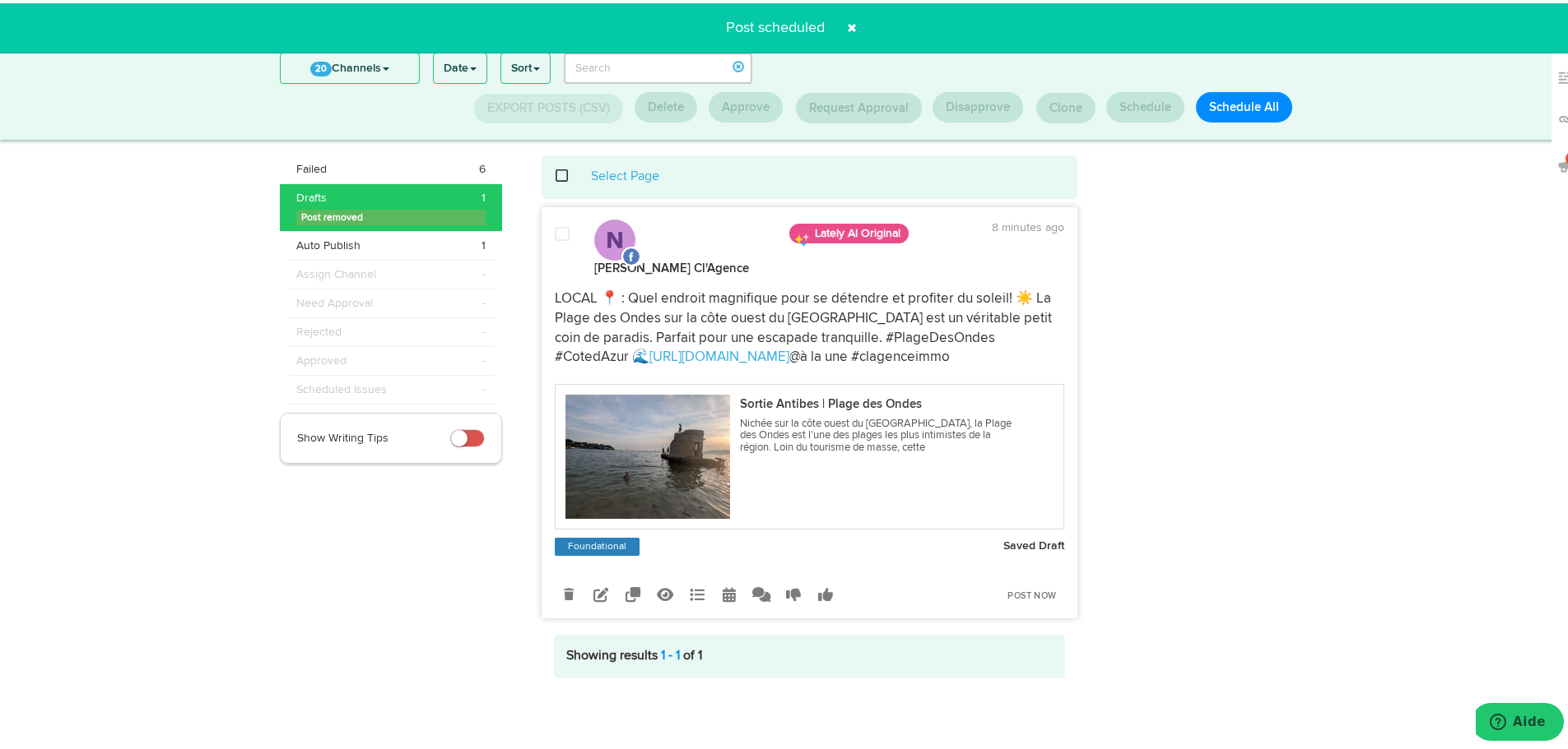
click at [727, 584] on div "Clone into [DOMAIN_NAME] Clone into [PERSON_NAME] immobilier Clone into C l'Age…" at bounding box center [810, 591] width 535 height 45
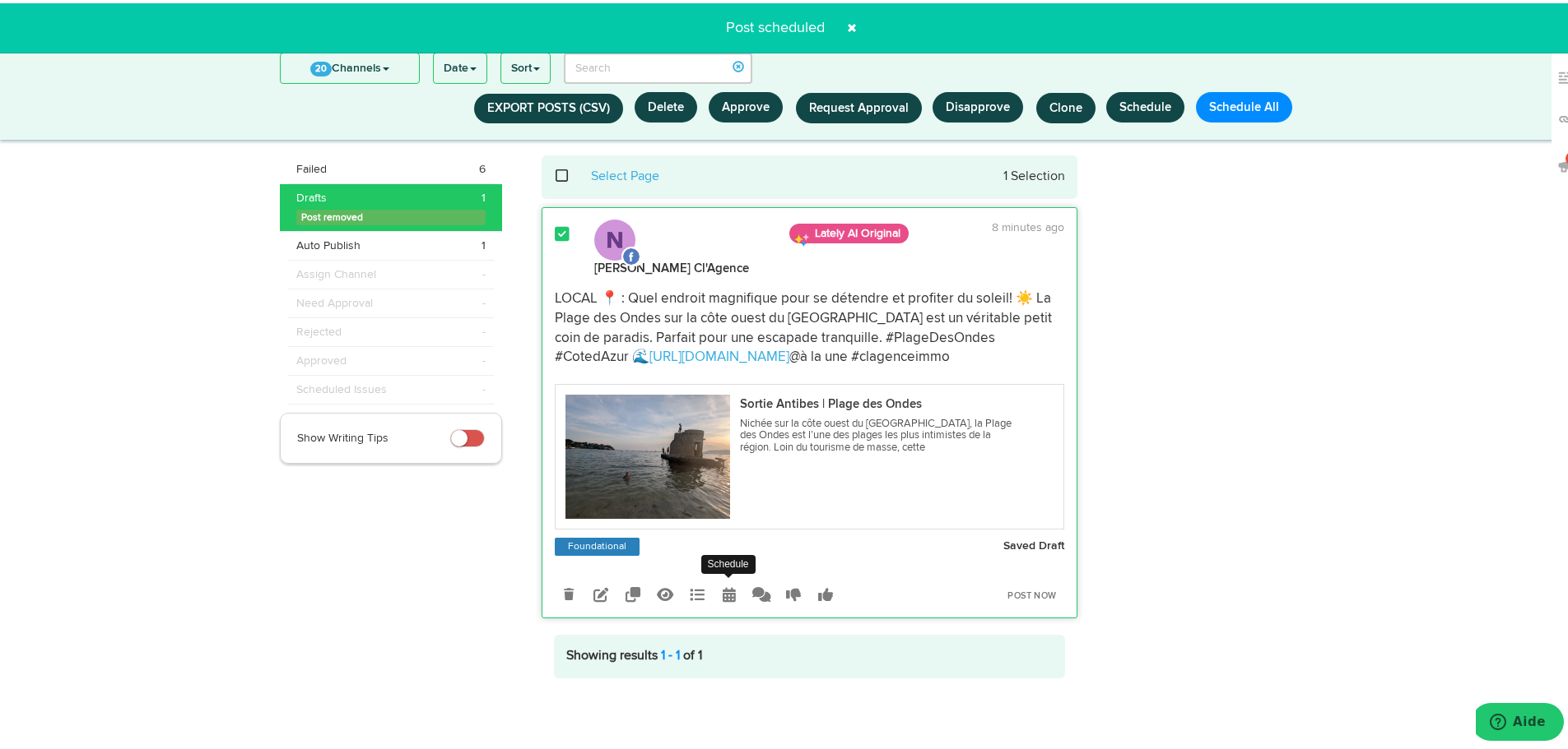
click at [722, 595] on icon at bounding box center [728, 591] width 13 height 15
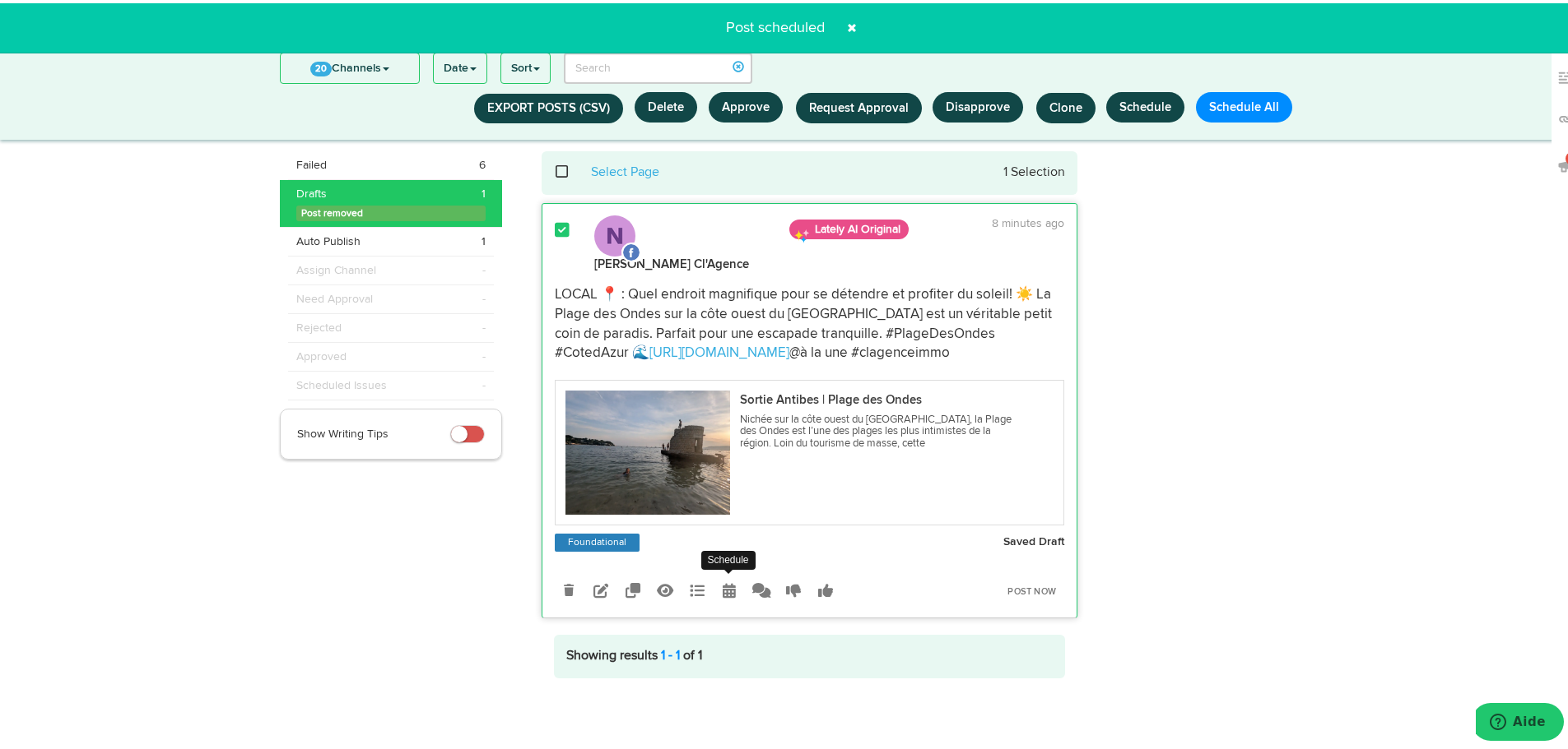
radio input "true"
select select "5"
select select "06"
select select "PM"
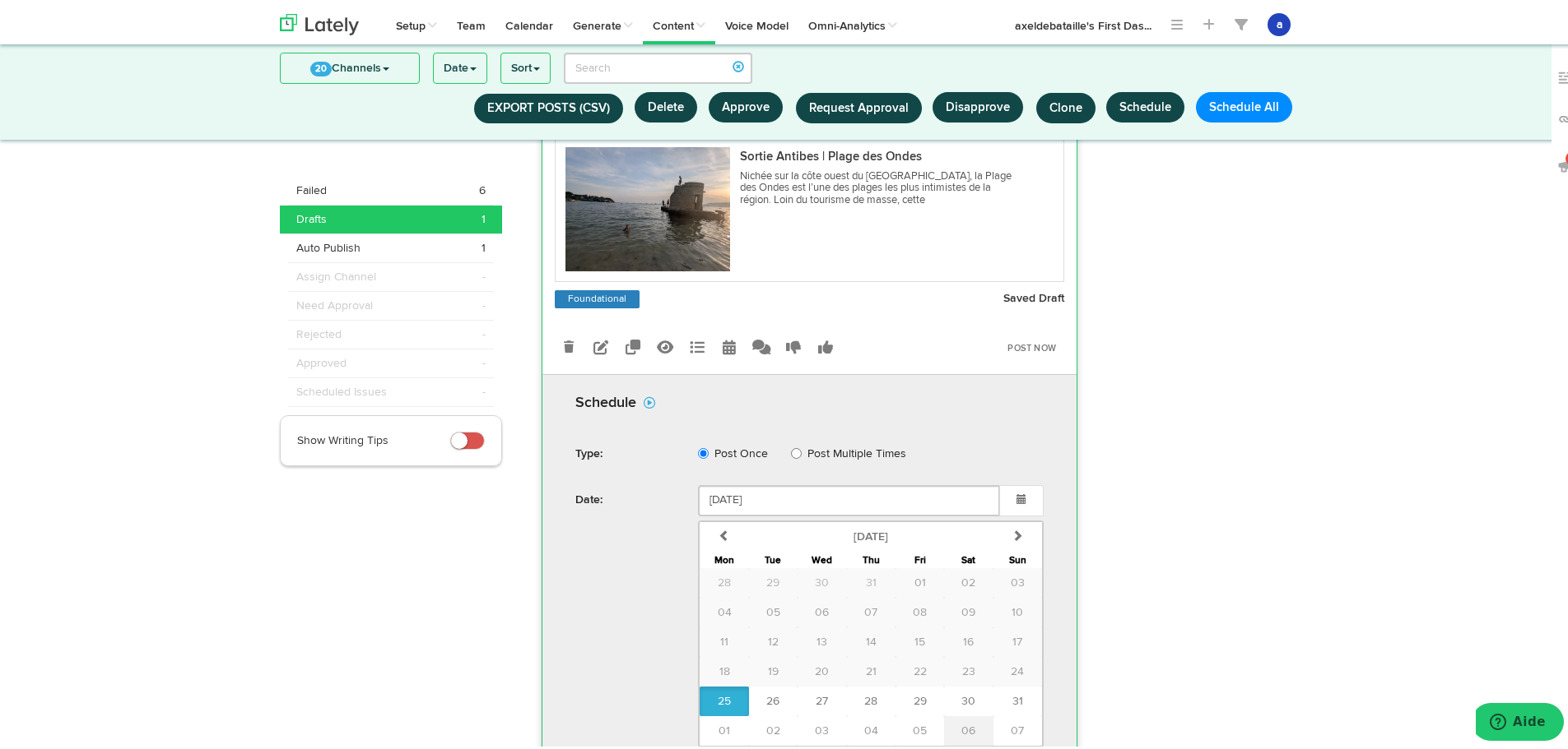
scroll to position [297, 0]
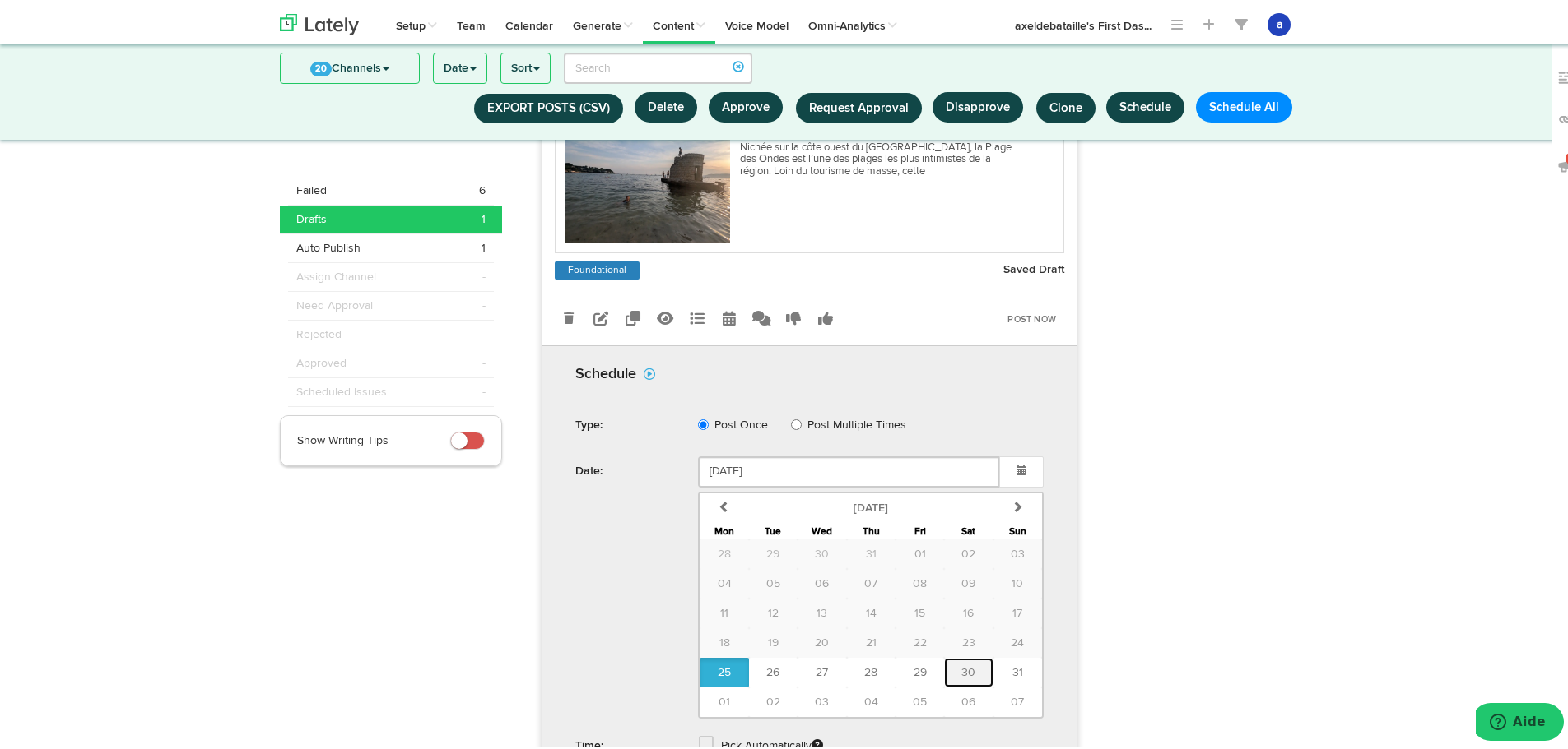
click at [949, 668] on button "30" at bounding box center [968, 669] width 49 height 30
type input "August 30 2025"
click at [708, 731] on div "Pick Automatically" at bounding box center [871, 745] width 370 height 34
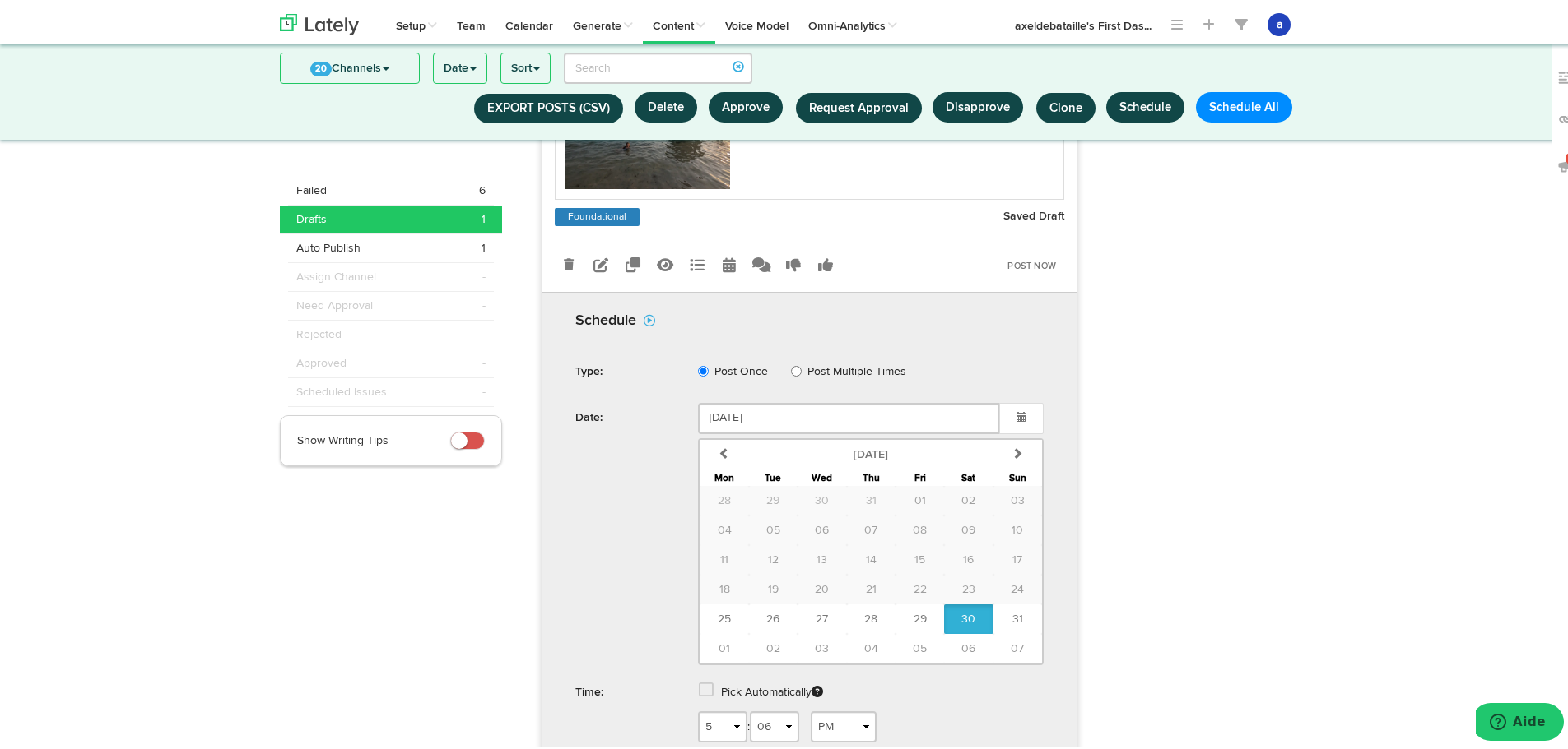
scroll to position [380, 0]
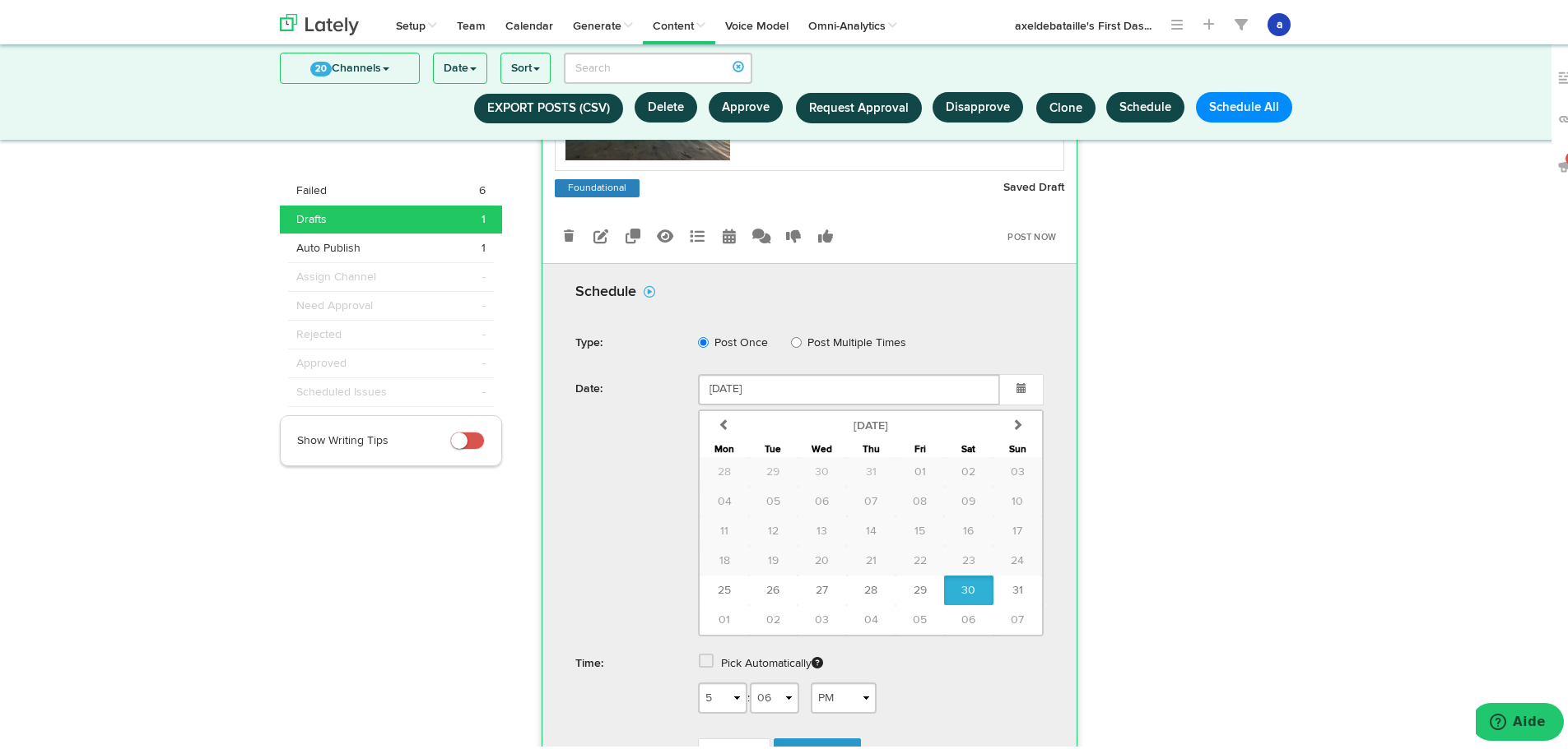
click at [704, 656] on span at bounding box center [705, 657] width 15 height 17
click at [811, 716] on link "Schedule" at bounding box center [817, 707] width 88 height 31
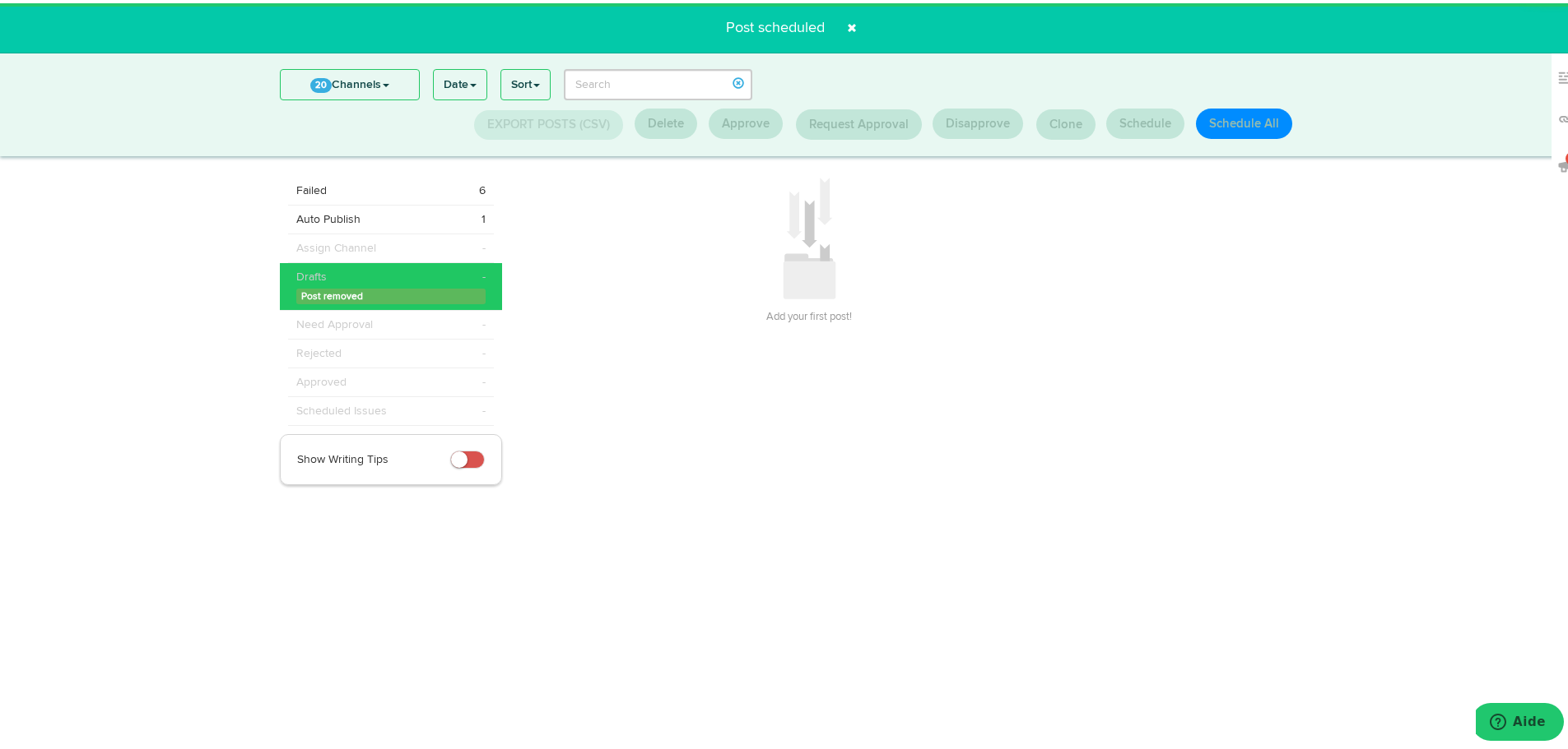
scroll to position [0, 0]
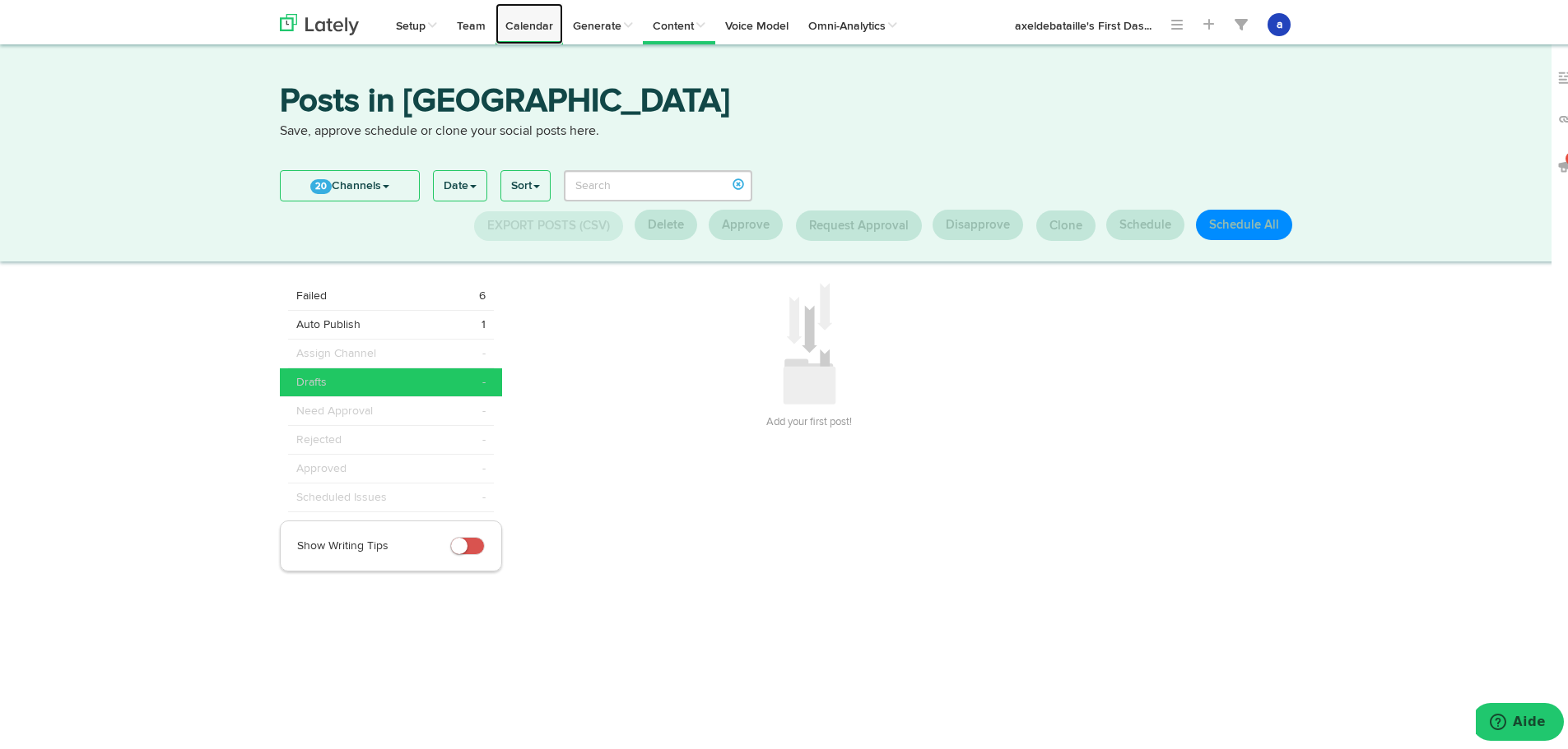
click at [525, 29] on link "Calendar" at bounding box center [529, 20] width 68 height 41
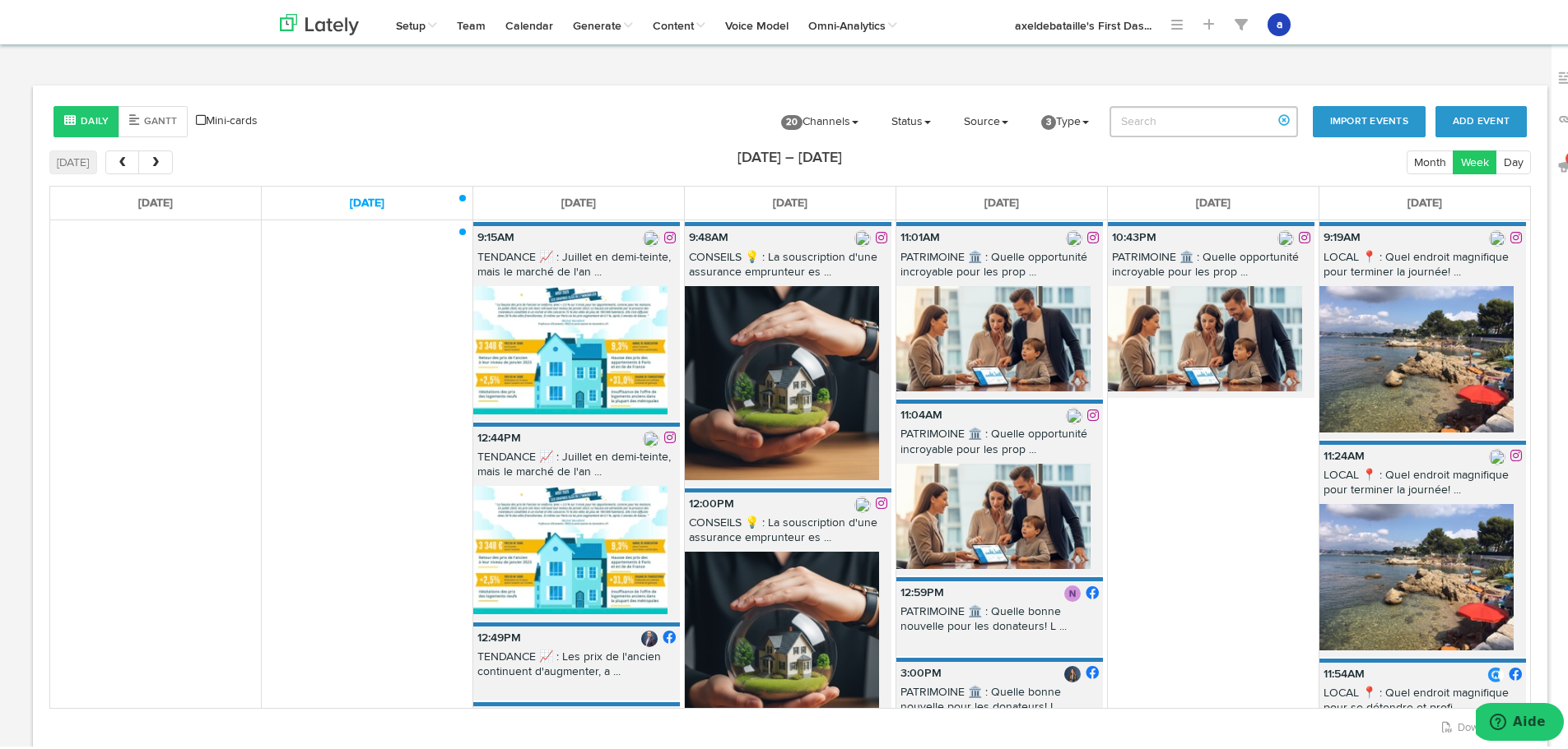
click at [1381, 554] on img at bounding box center [1416, 574] width 194 height 146
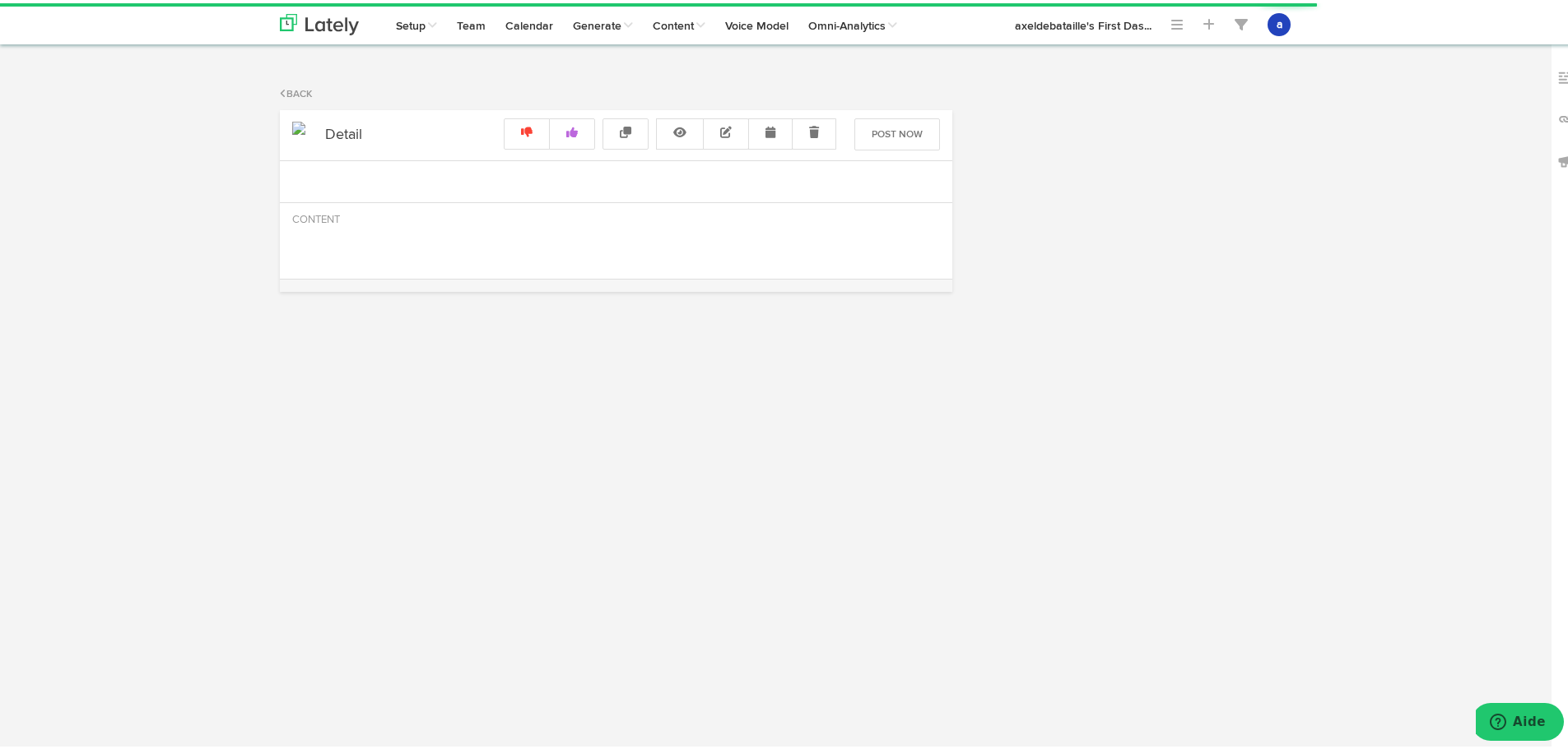
radio input "true"
select select "11"
select select "24"
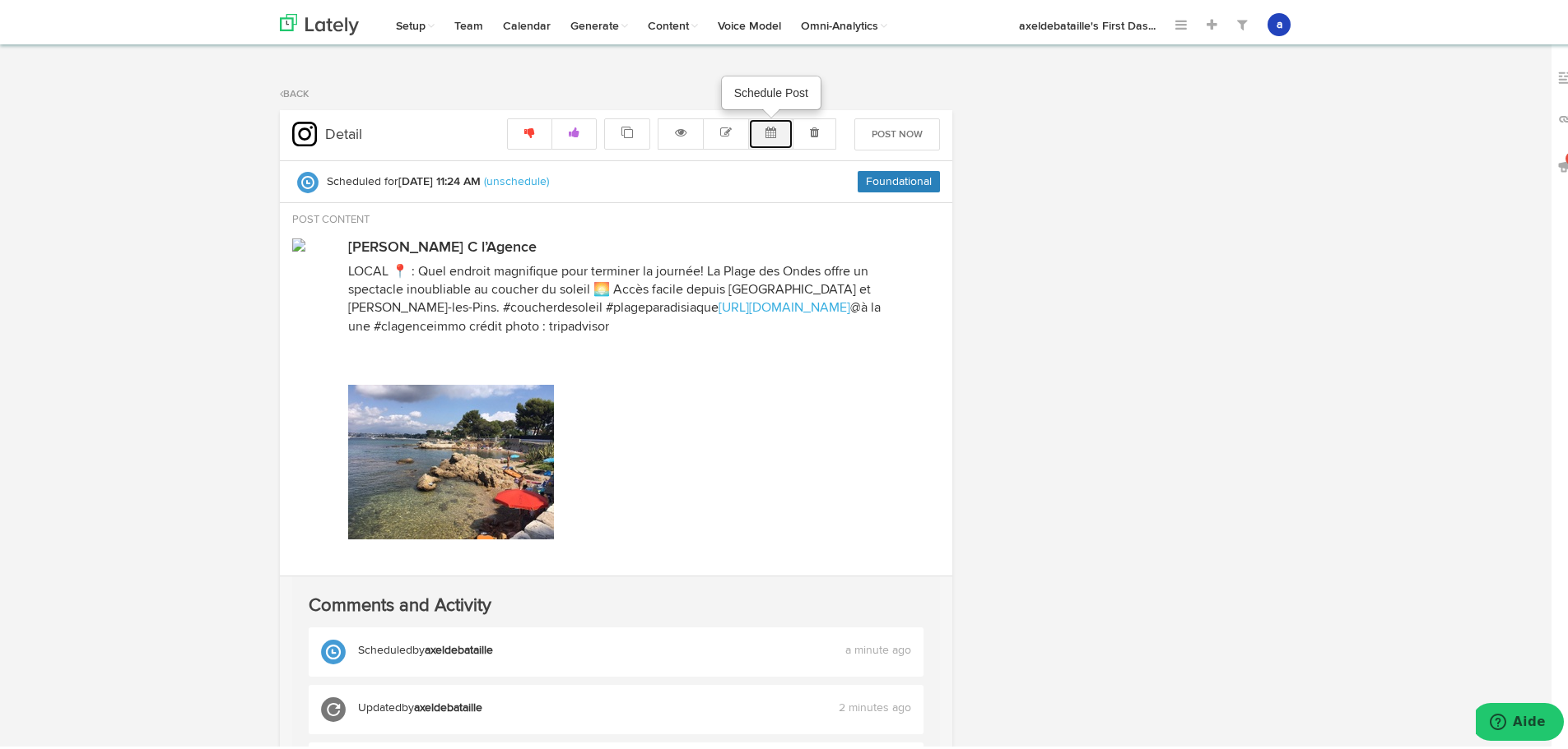
click at [767, 118] on button at bounding box center [770, 130] width 45 height 31
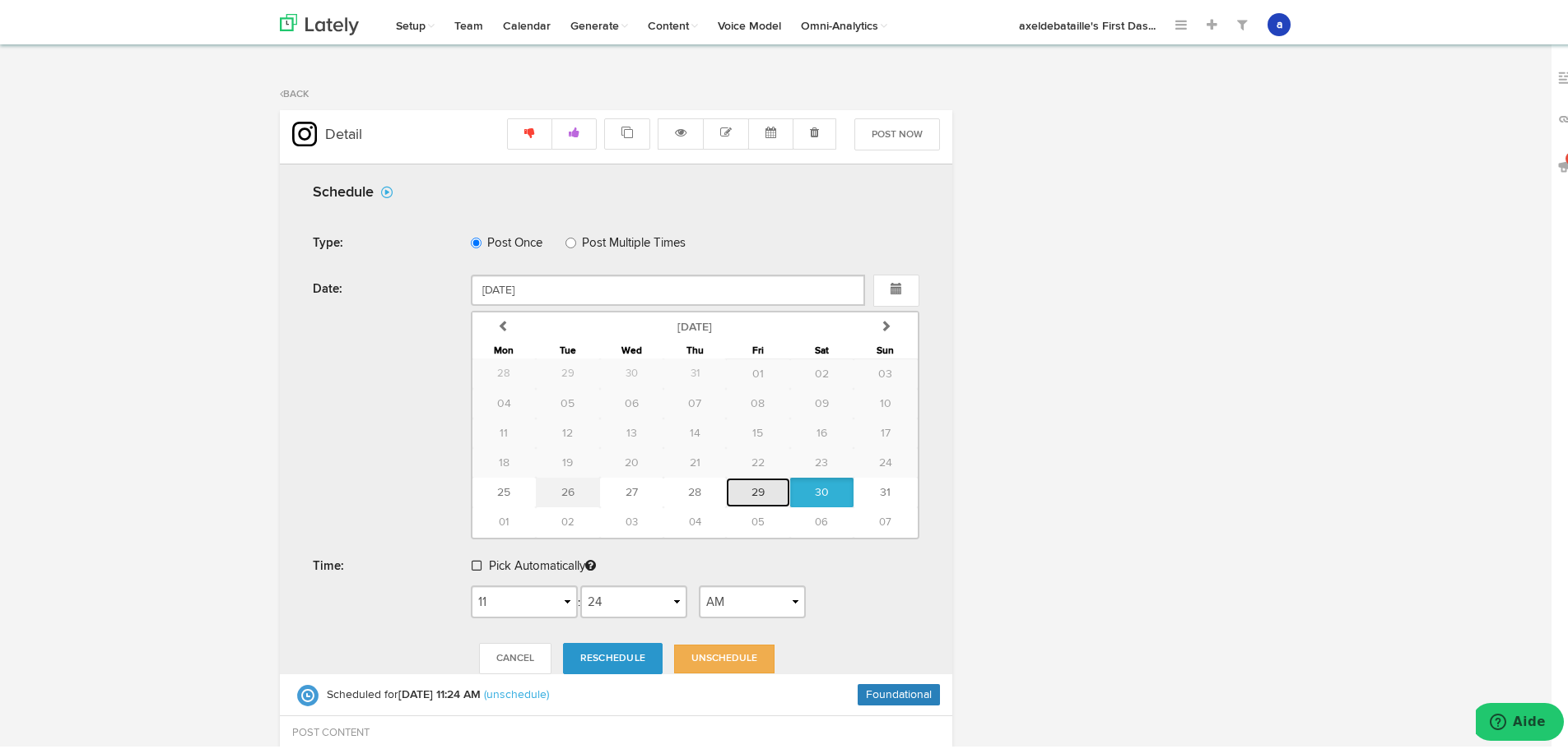
click at [753, 487] on span "29" at bounding box center [757, 489] width 13 height 12
type input "[DATE]"
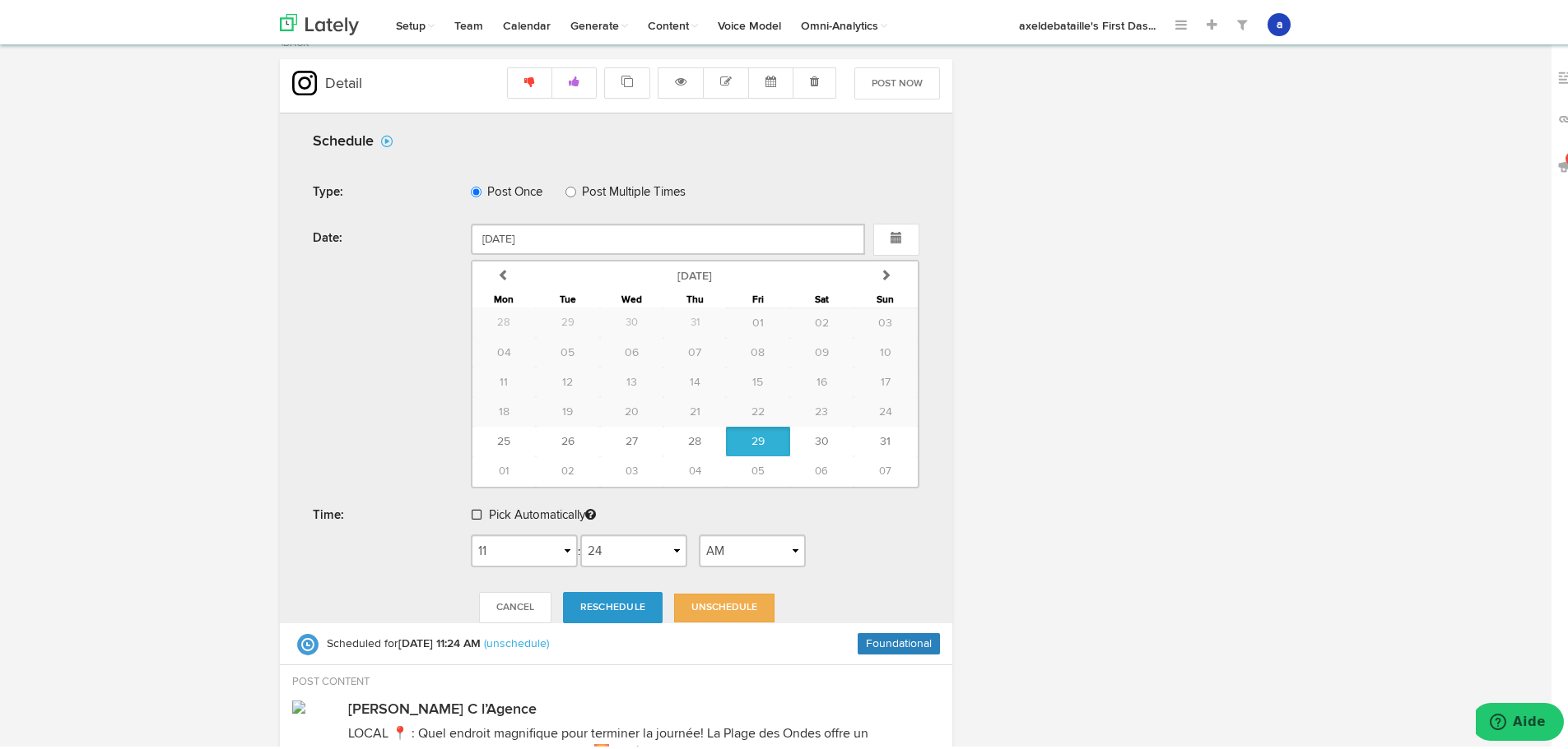
scroll to position [164, 0]
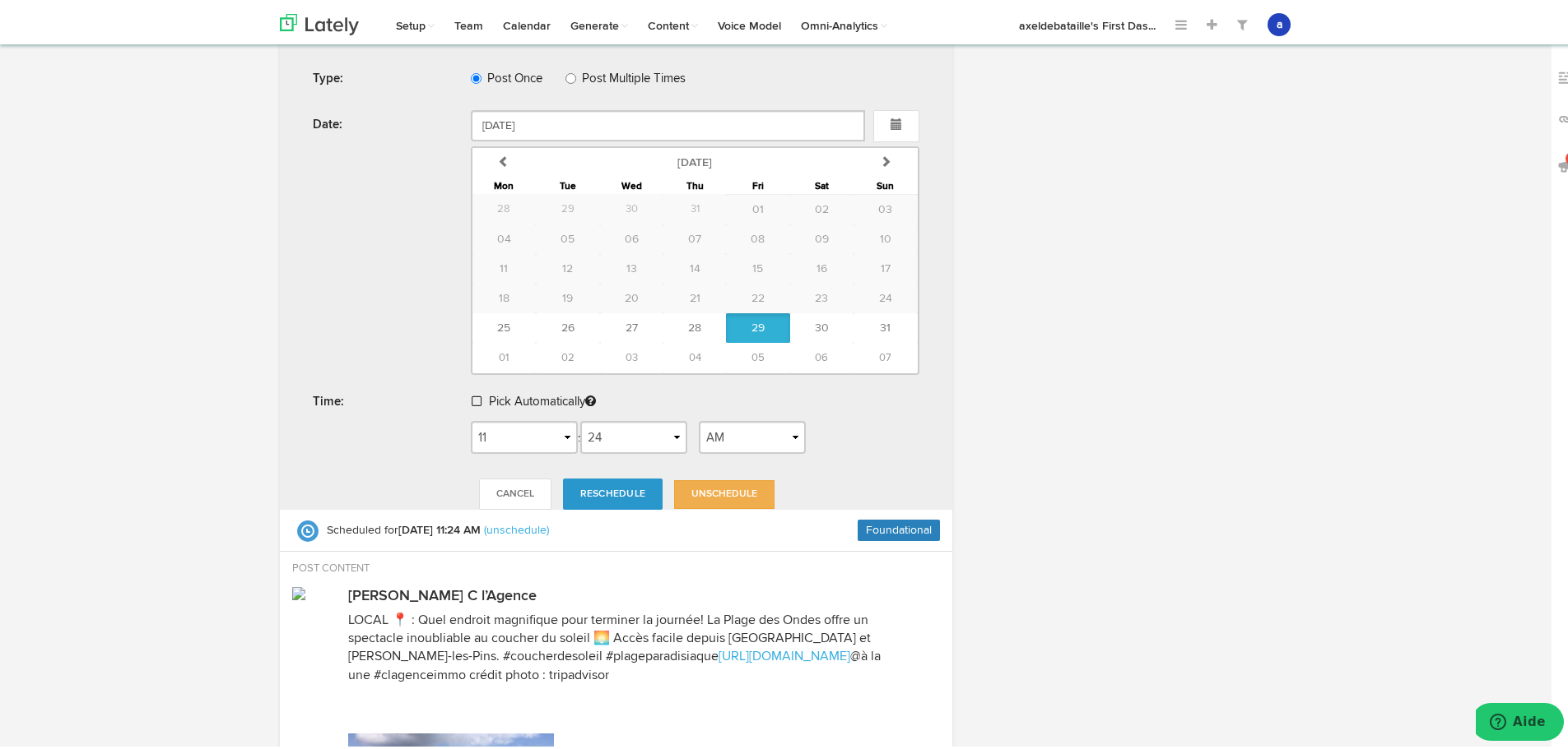
click at [614, 489] on span "Reschedule" at bounding box center [612, 491] width 65 height 10
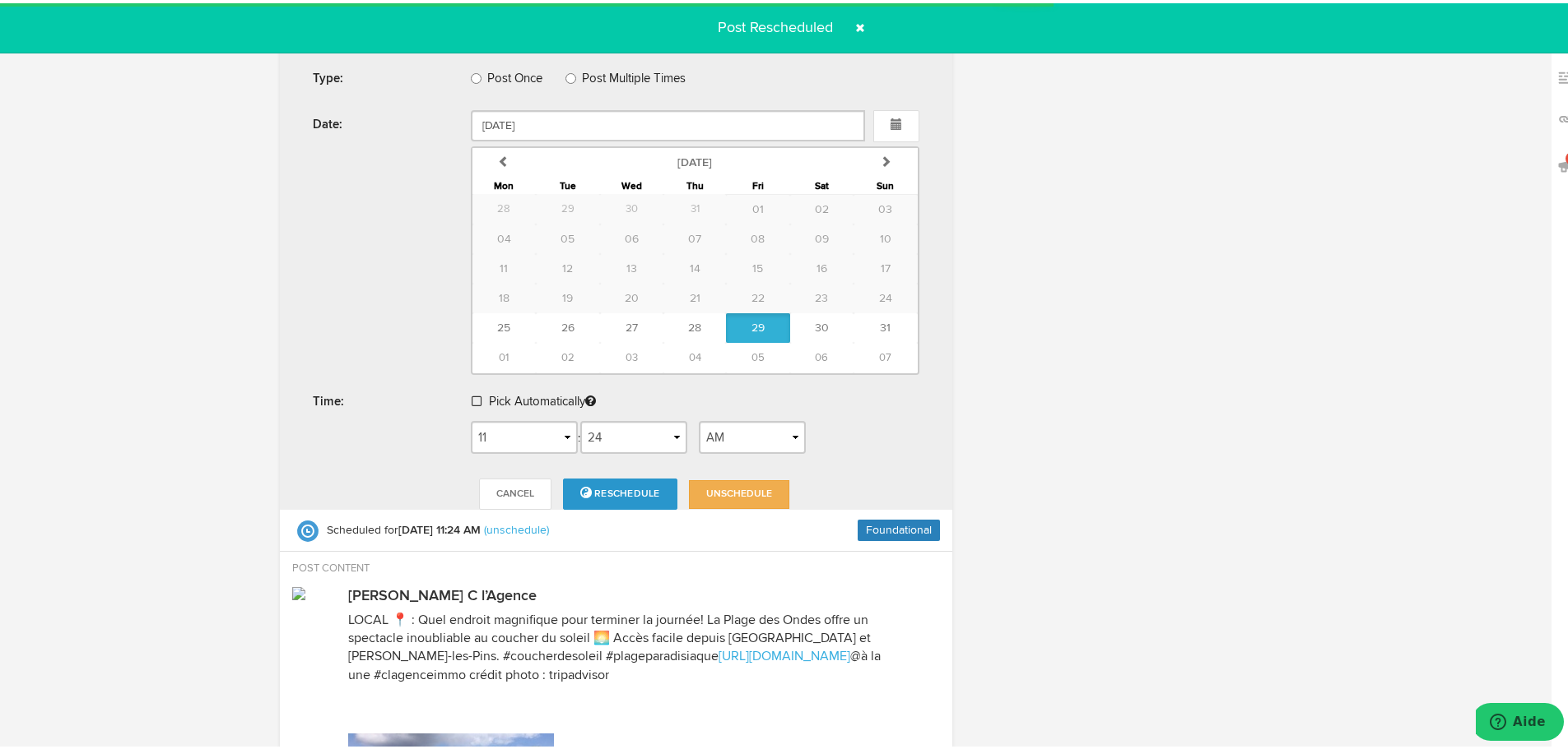
radio input "true"
select select "11"
select select "24"
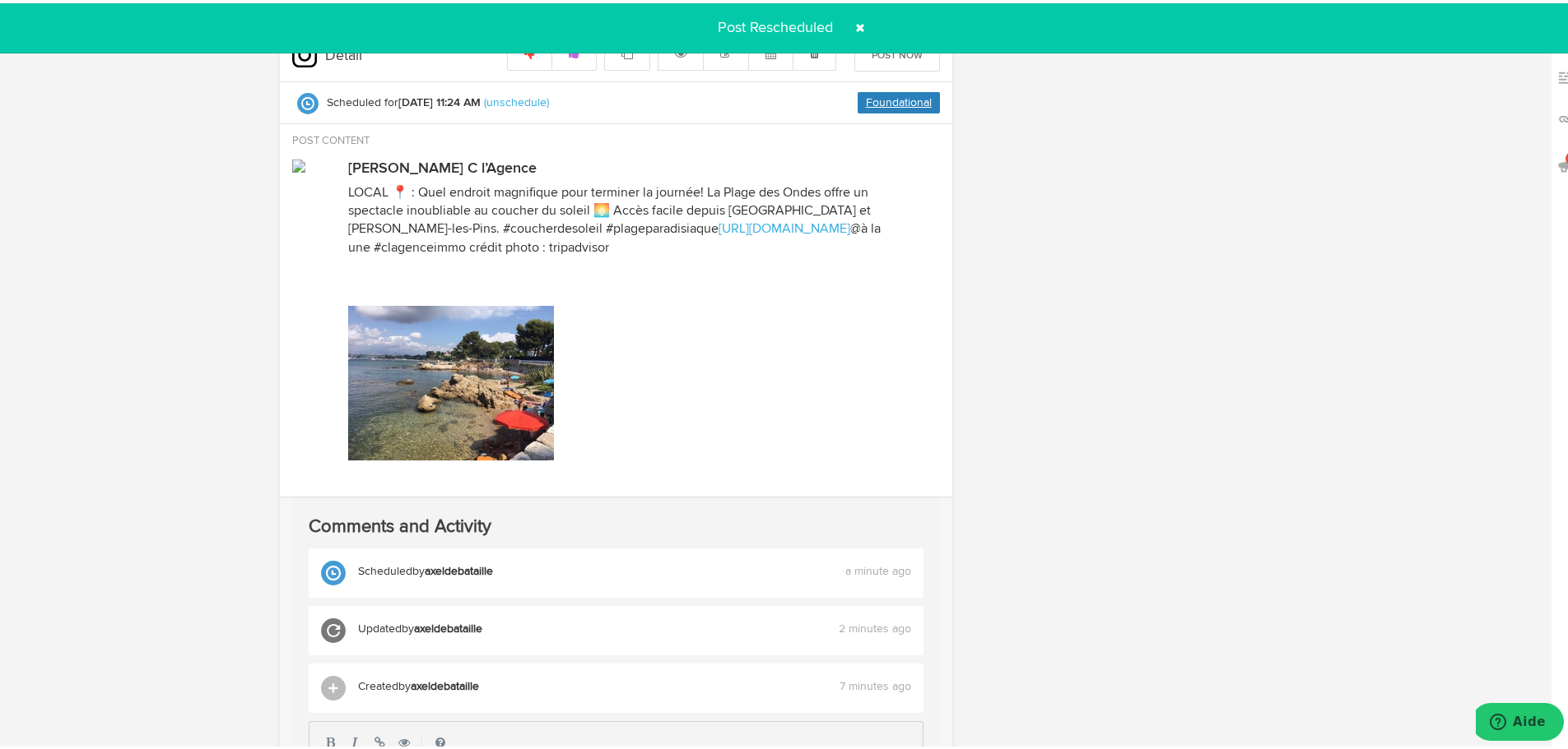
scroll to position [0, 0]
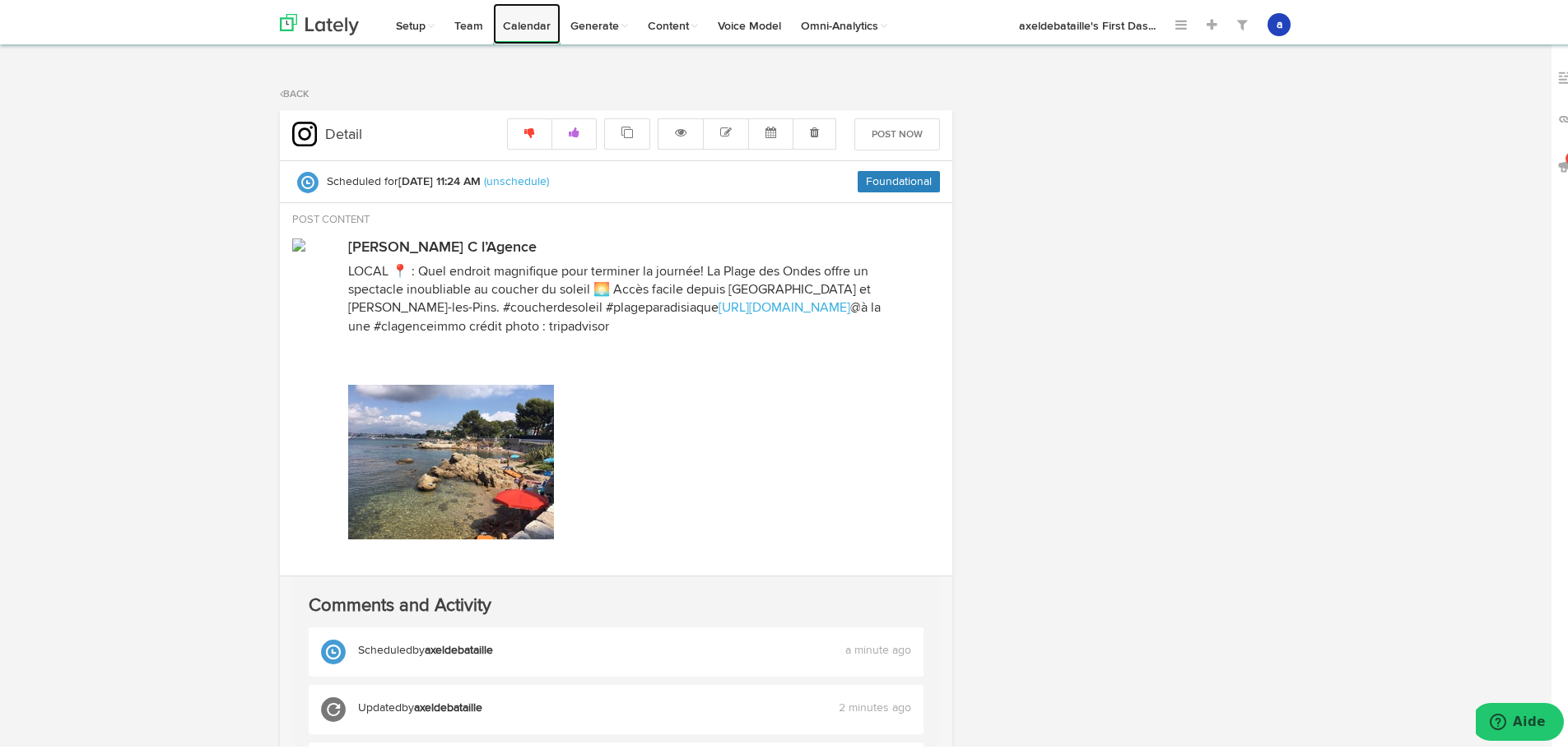
click at [539, 25] on link "Calendar" at bounding box center [526, 20] width 68 height 41
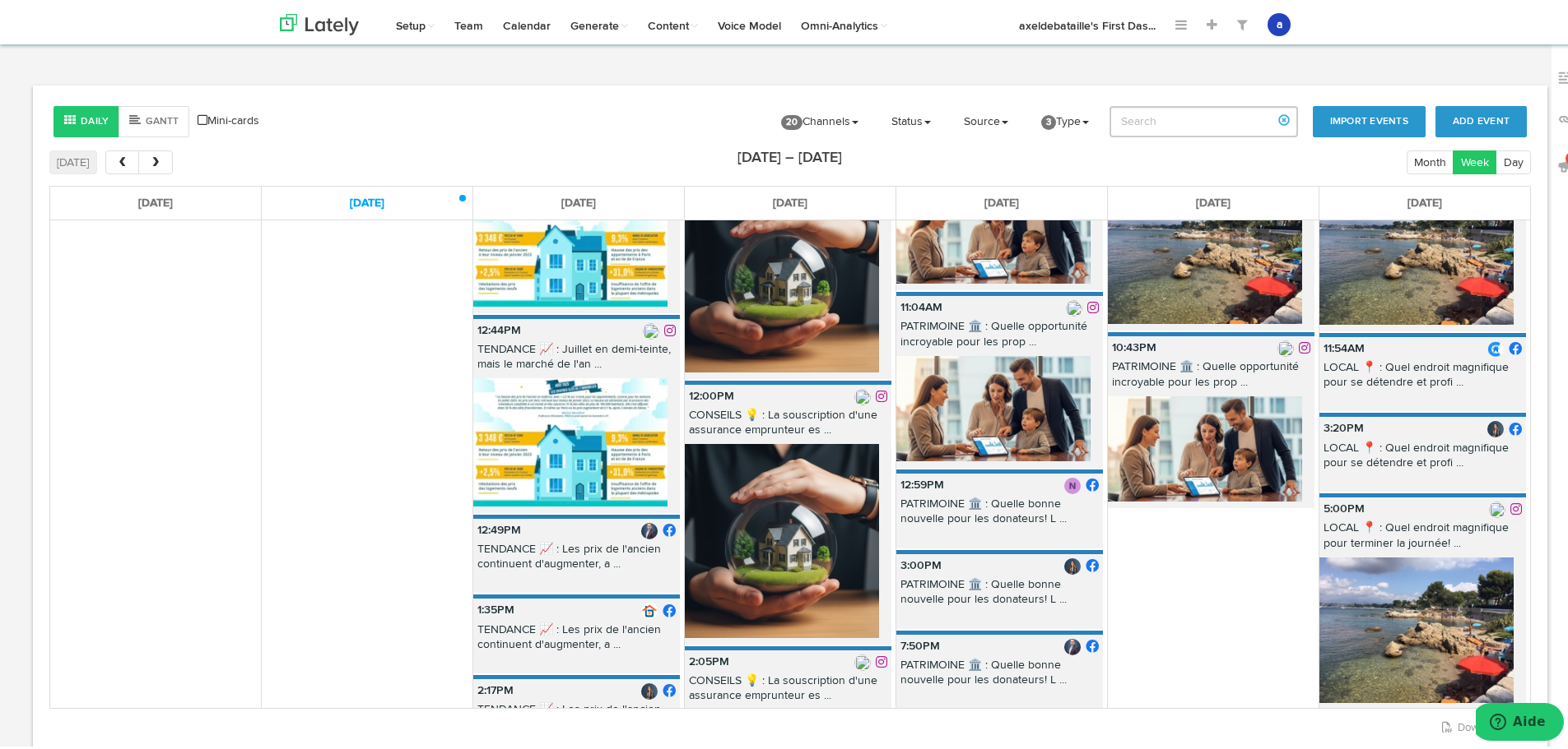
scroll to position [247, 0]
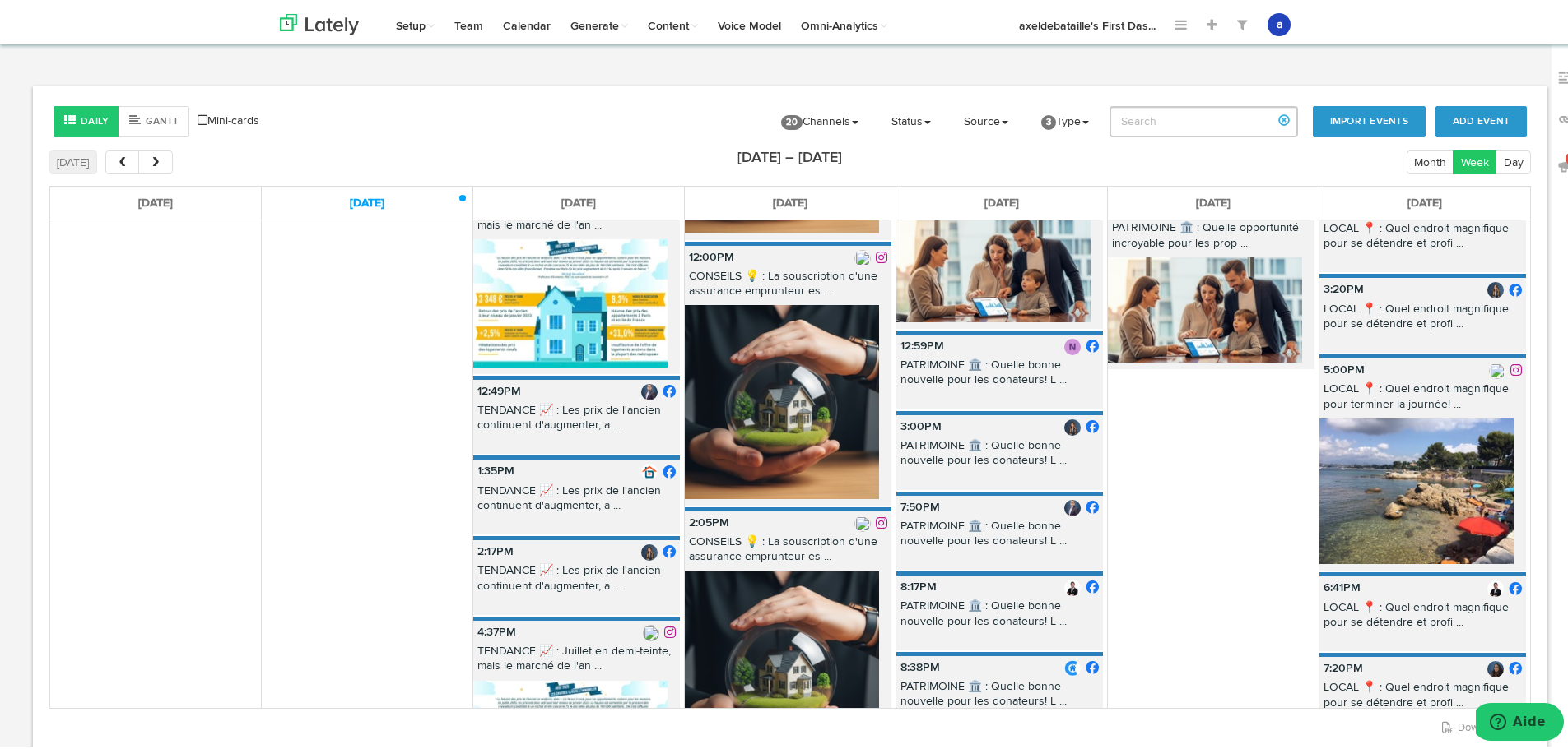
click at [1337, 602] on p "LOCAL 📍 : Quel endroit magnifique pour se détendre et profi ..." at bounding box center [1423, 615] width 207 height 36
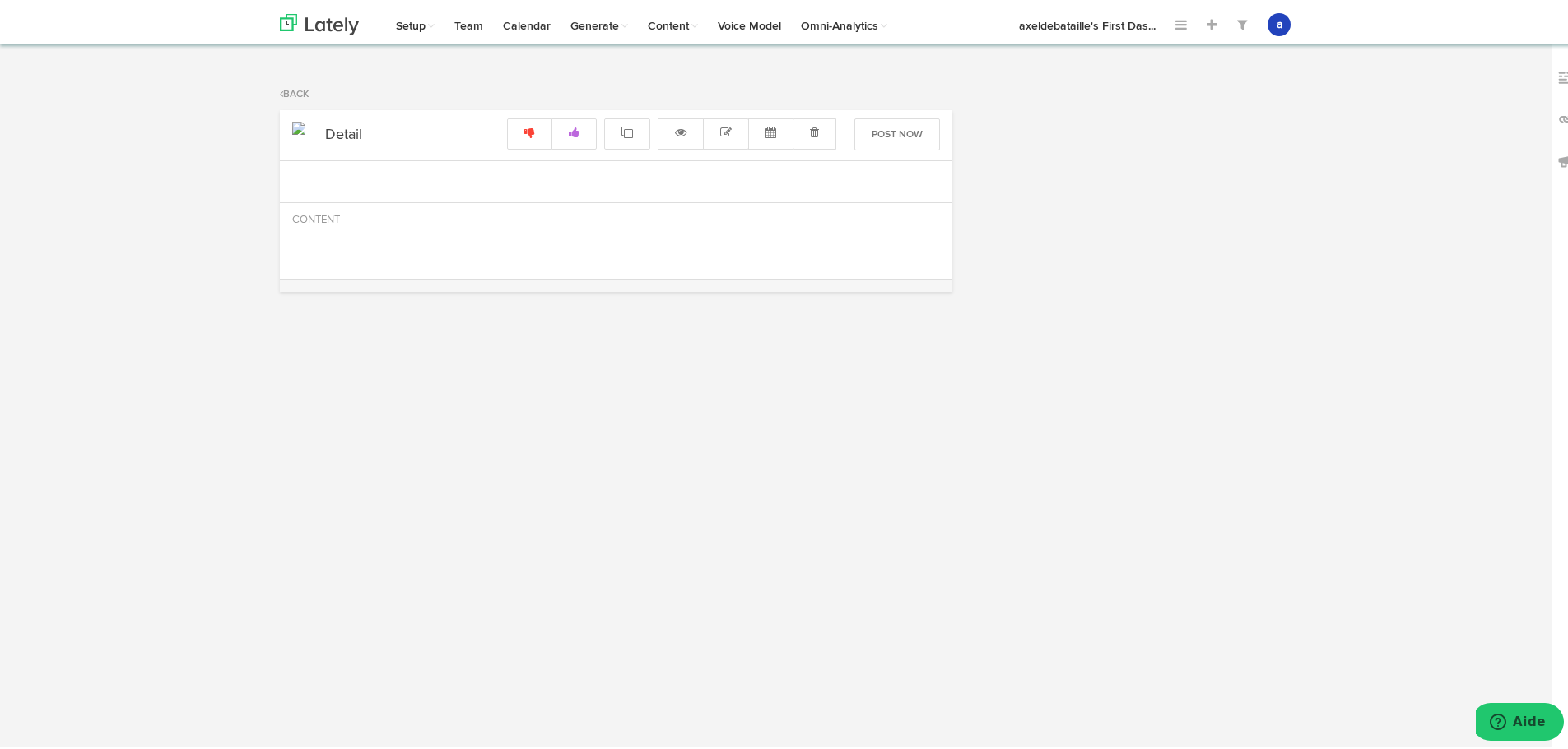
radio input "true"
select select "6"
select select "41"
select select "PM"
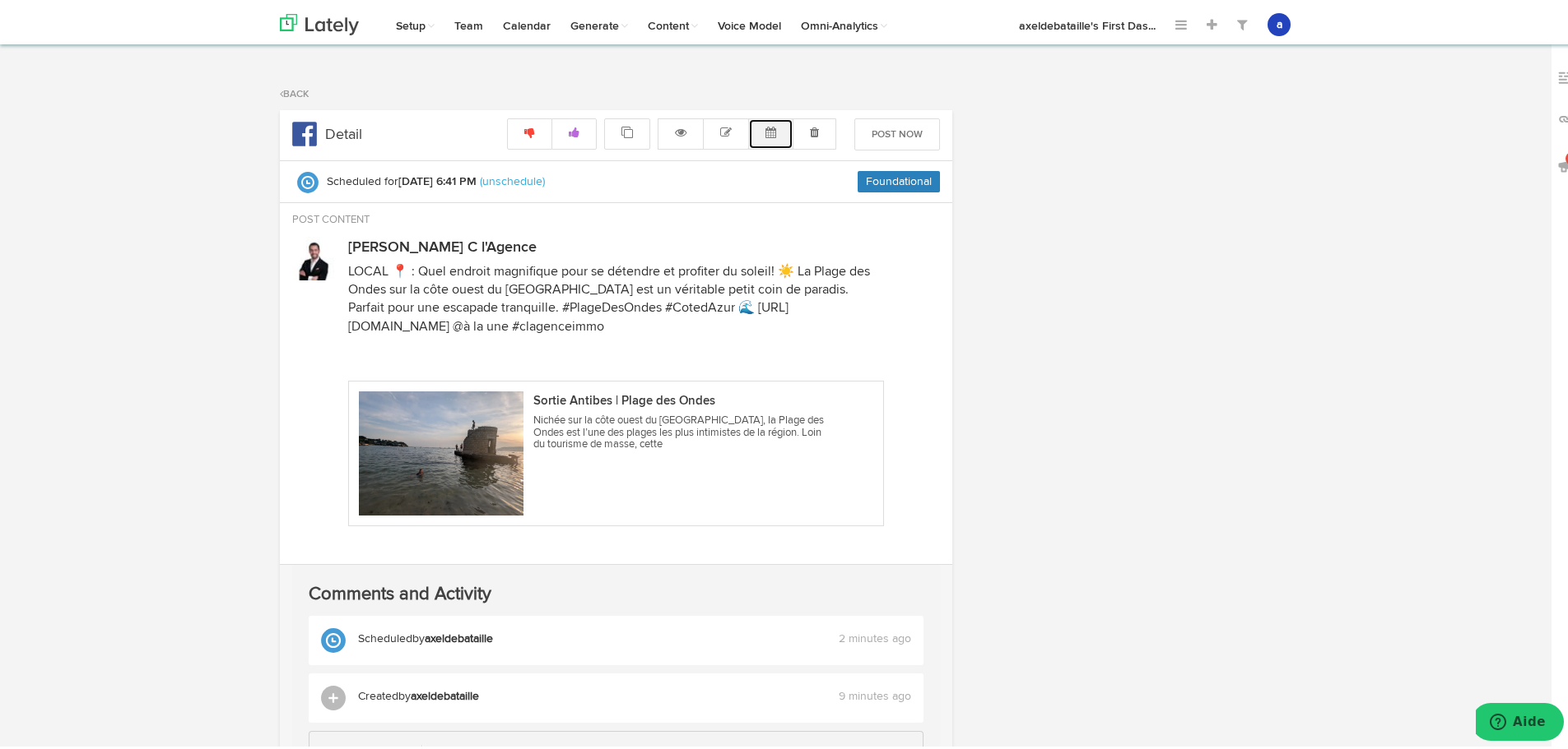
click at [760, 122] on button at bounding box center [770, 130] width 45 height 31
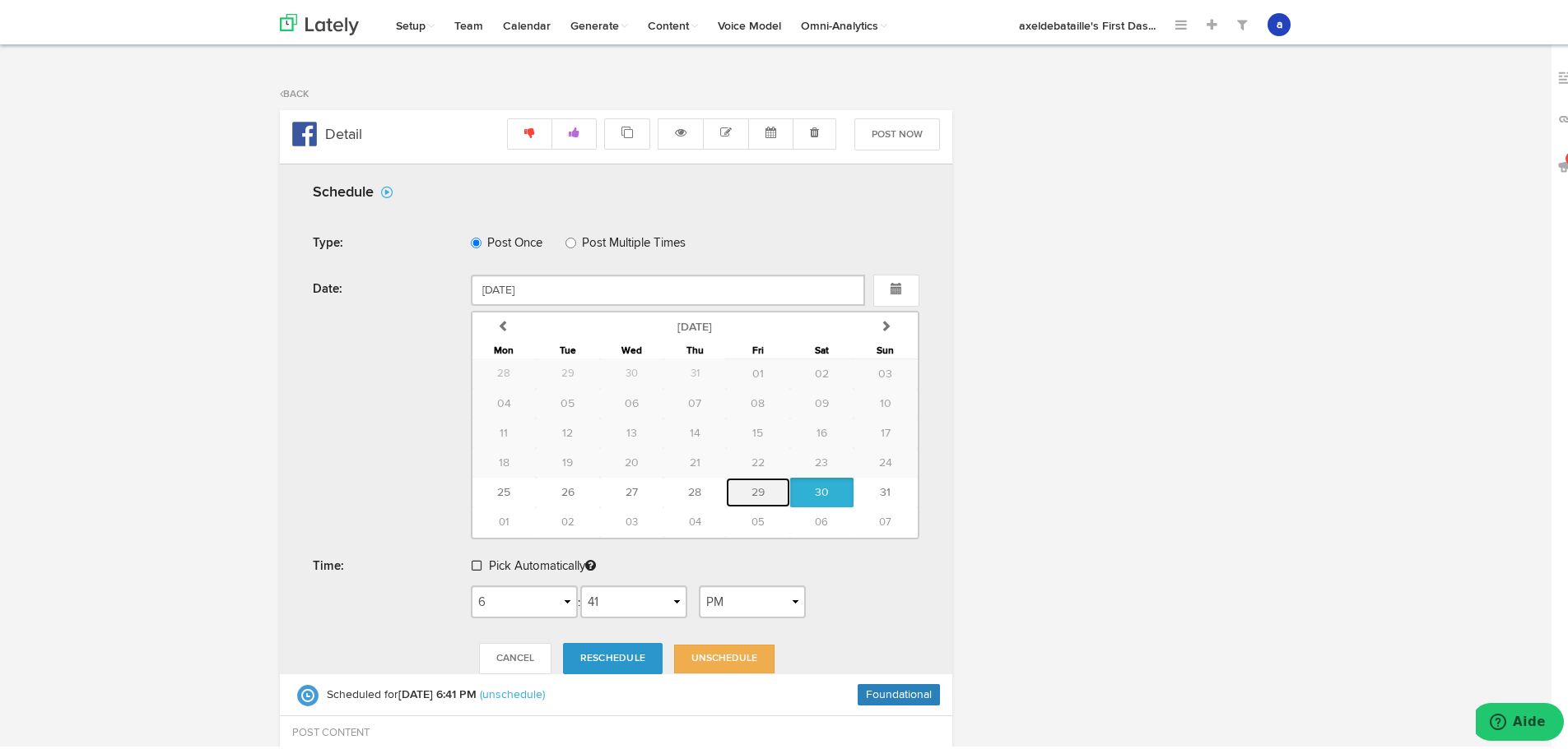
click at [741, 488] on button "29" at bounding box center [757, 489] width 65 height 30
type input "[DATE]"
click at [612, 661] on link "Reschedule" at bounding box center [613, 655] width 99 height 31
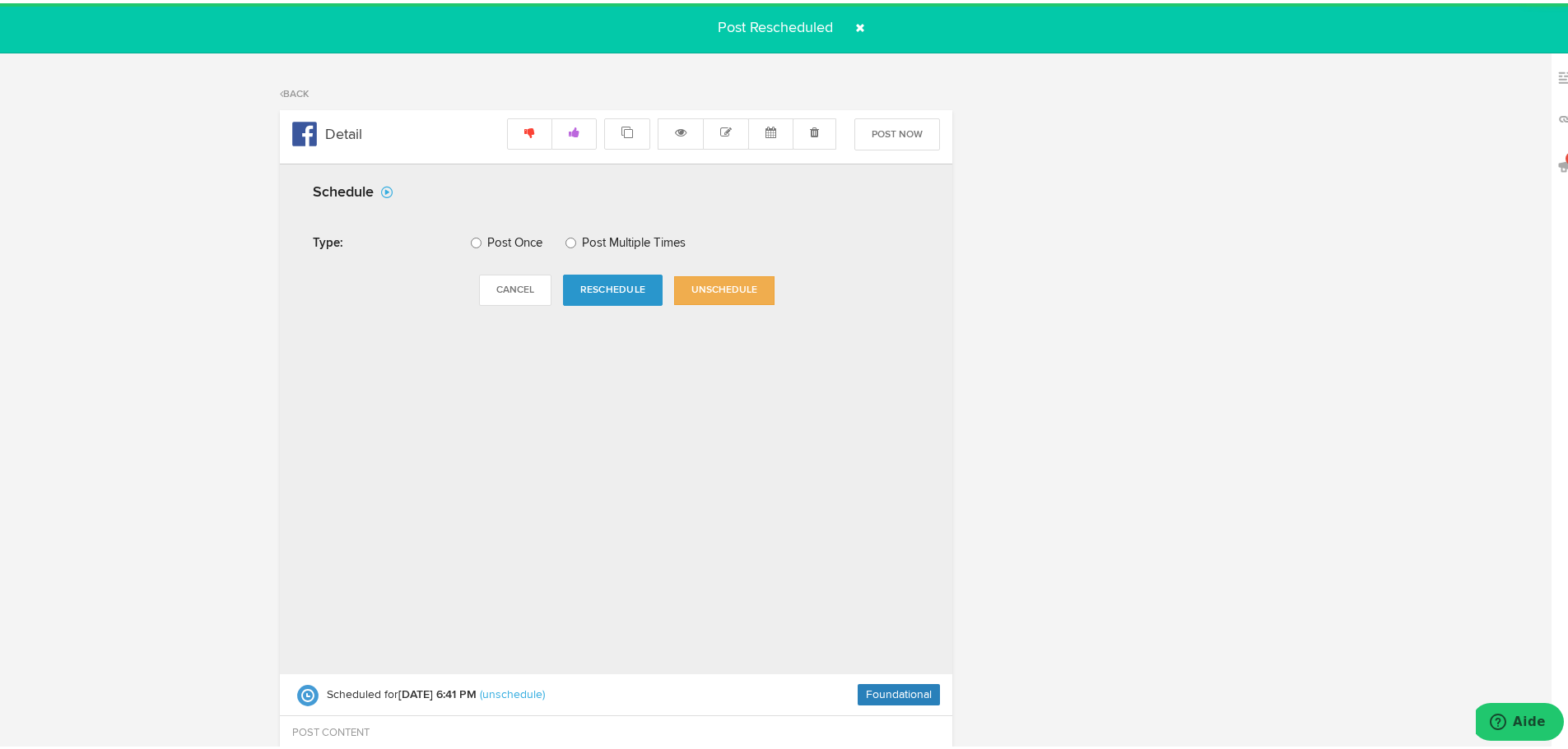
radio input "true"
select select "6"
select select "41"
select select "PM"
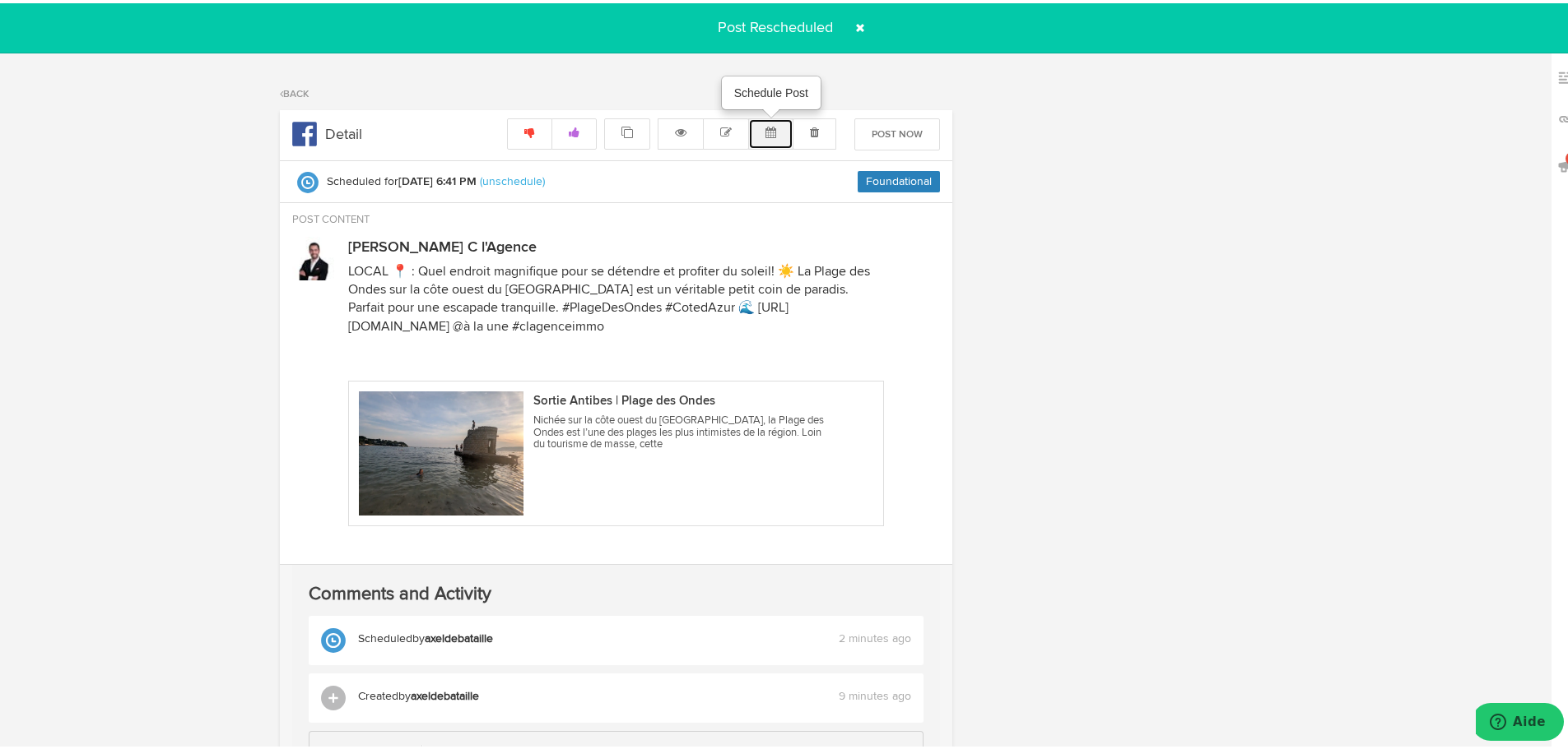
click at [761, 118] on button at bounding box center [770, 130] width 45 height 31
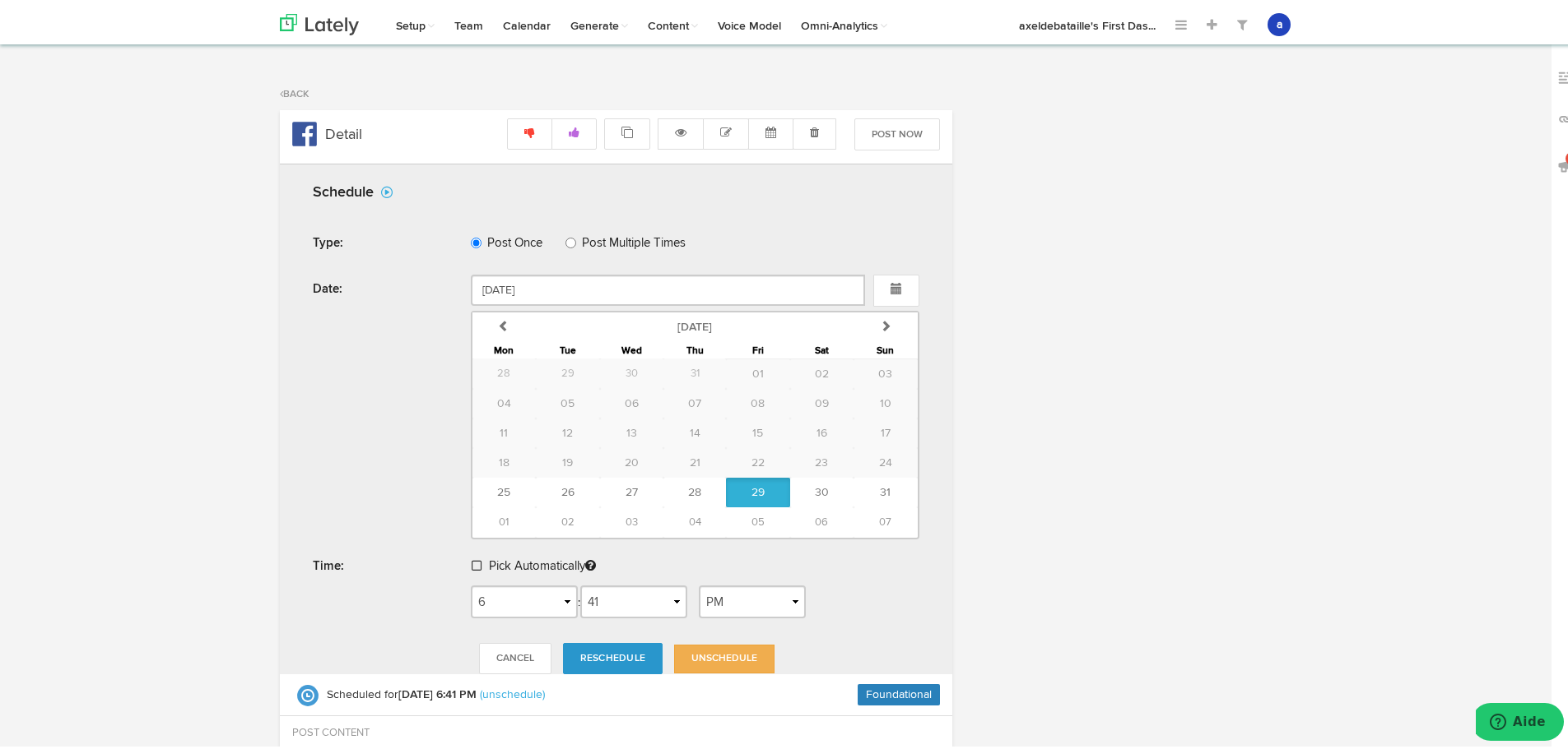
click at [476, 562] on link at bounding box center [478, 564] width 13 height 12
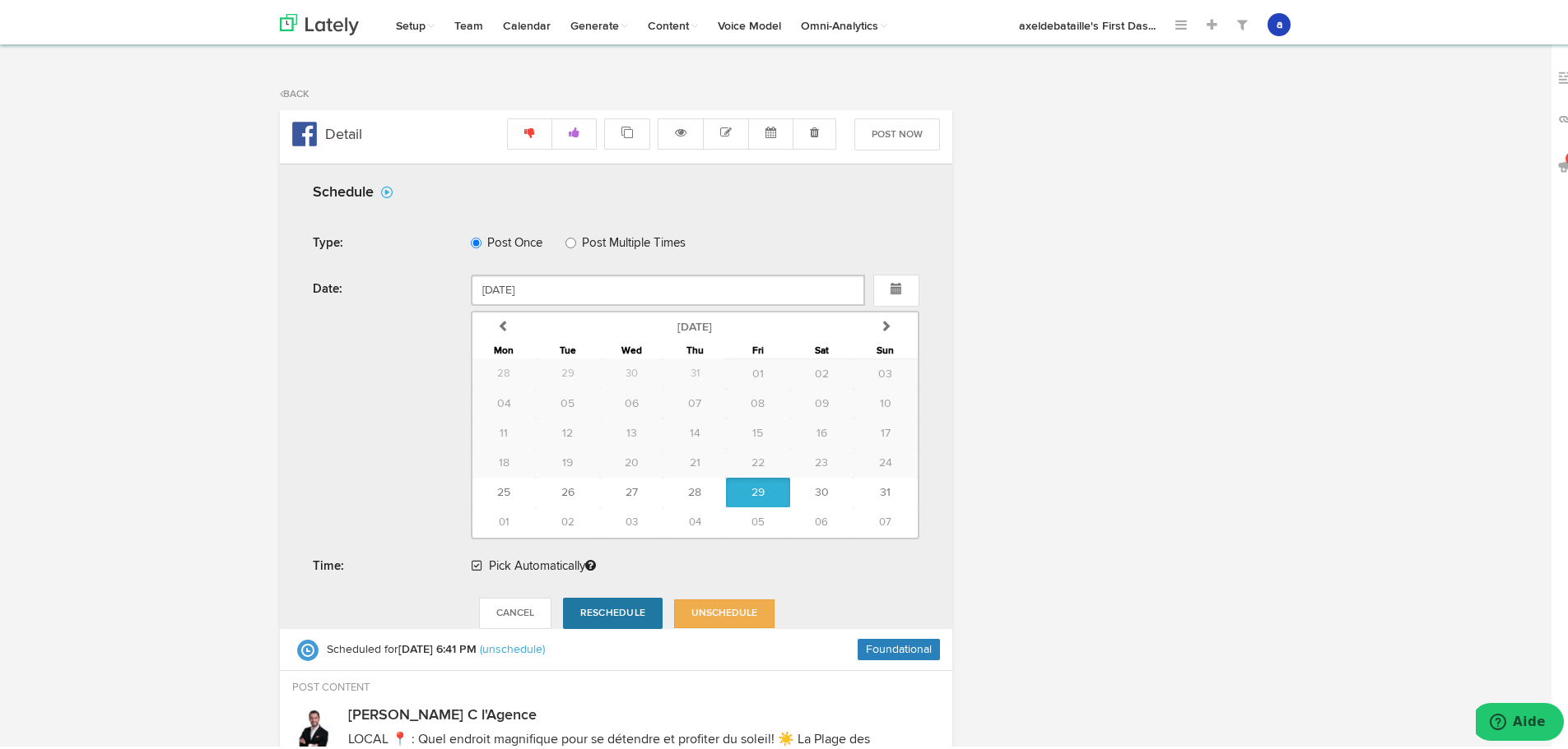
click at [616, 607] on span "Reschedule" at bounding box center [612, 611] width 65 height 10
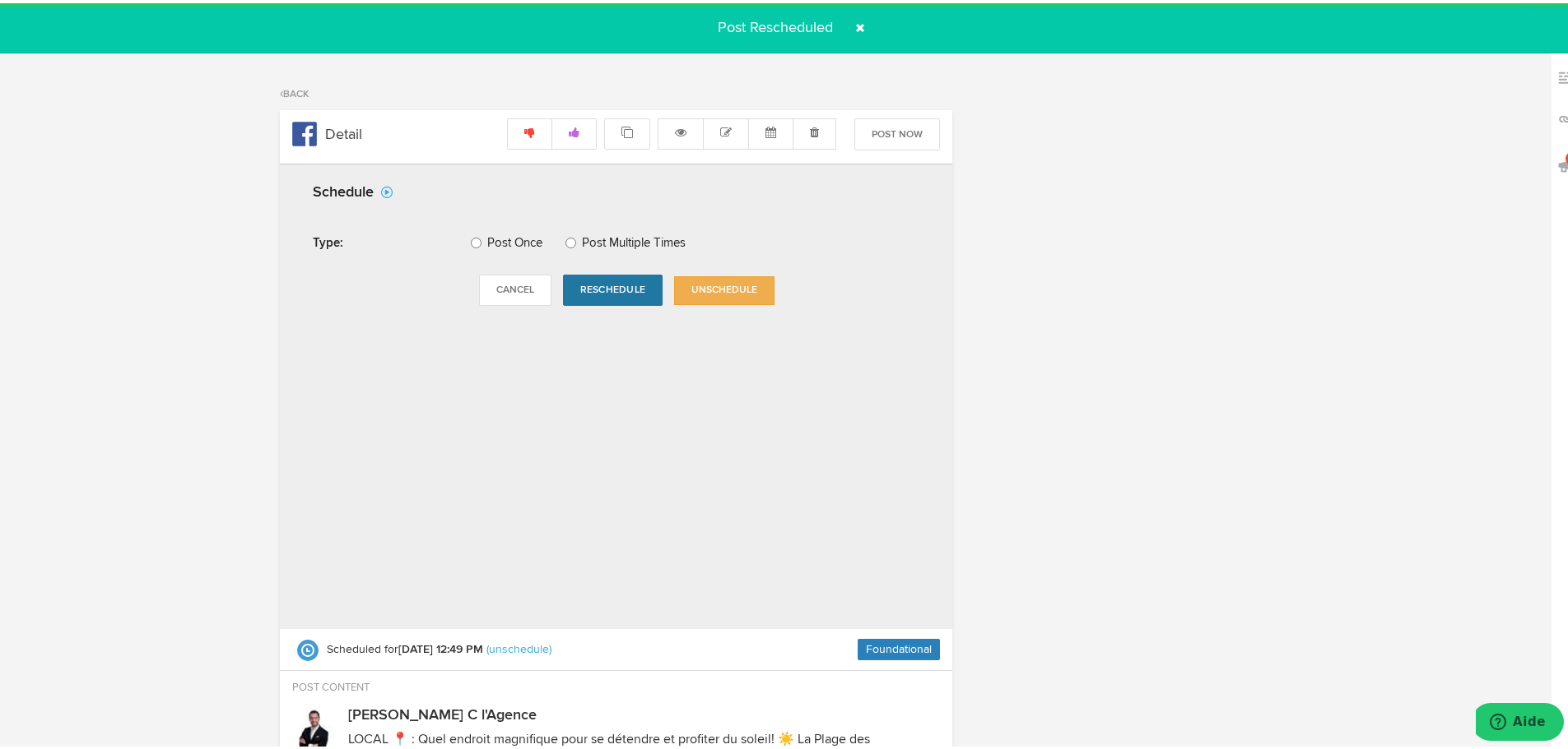
radio input "true"
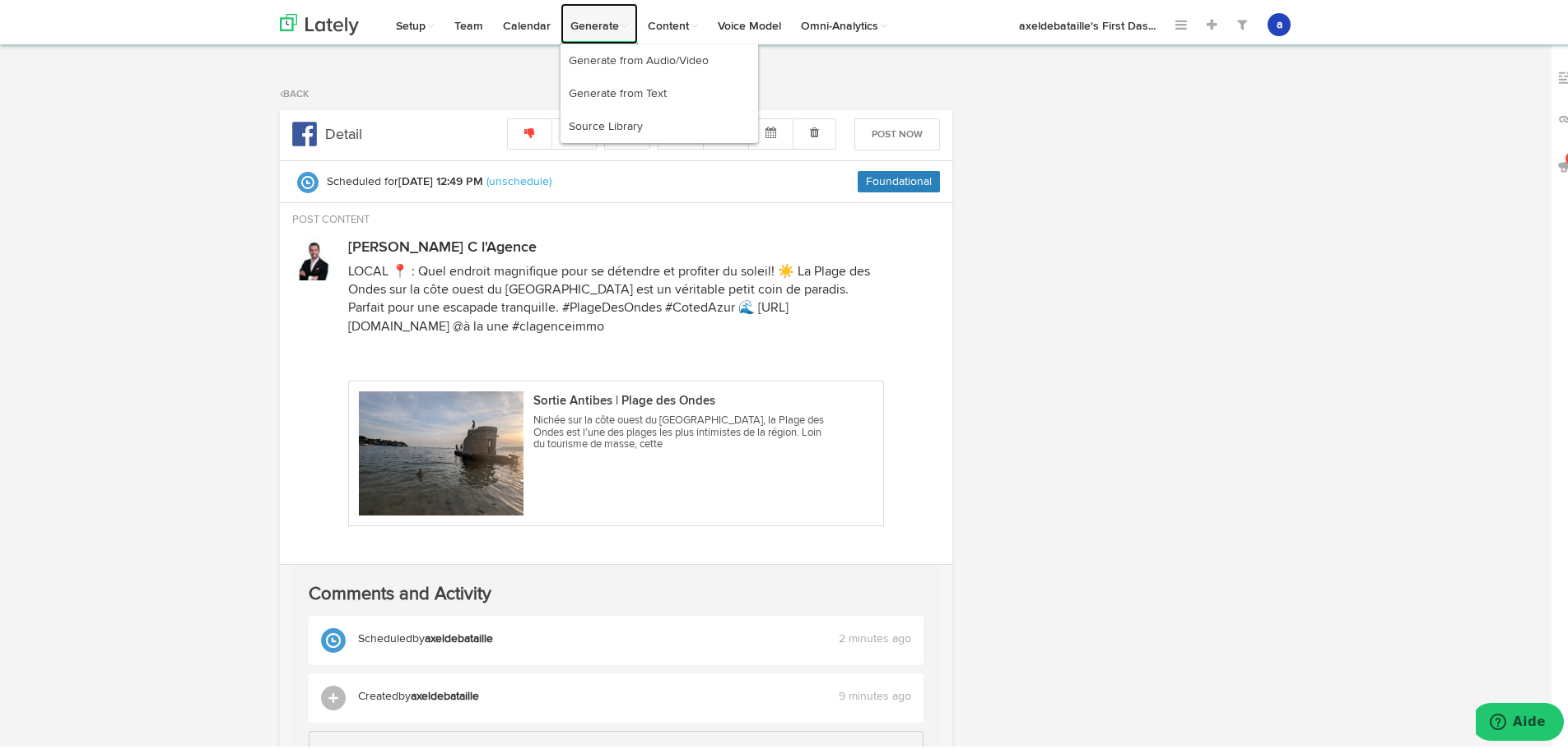
click at [597, 22] on link "Generate" at bounding box center [599, 20] width 78 height 41
click at [535, 16] on link "Calendar" at bounding box center [526, 20] width 68 height 41
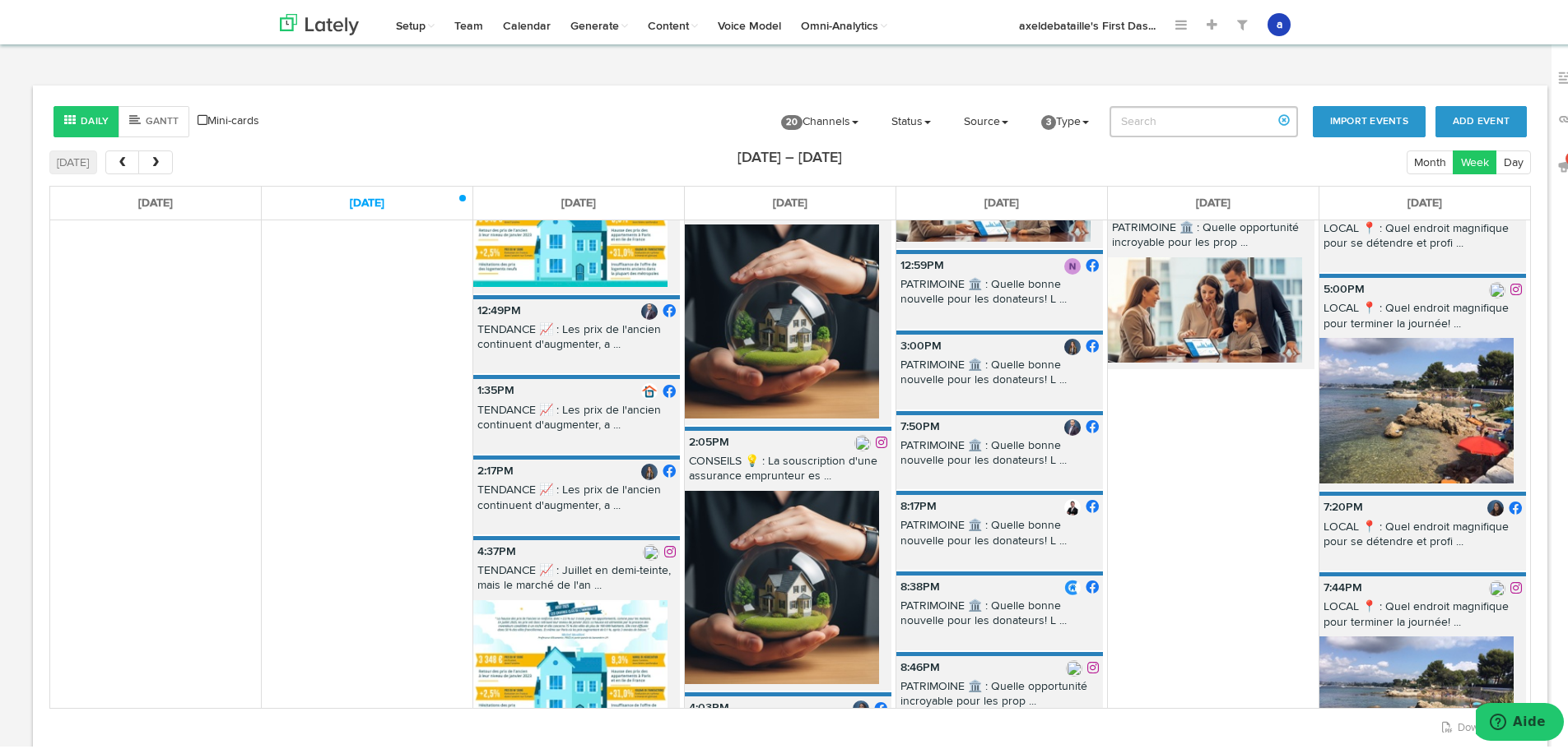
scroll to position [329, 0]
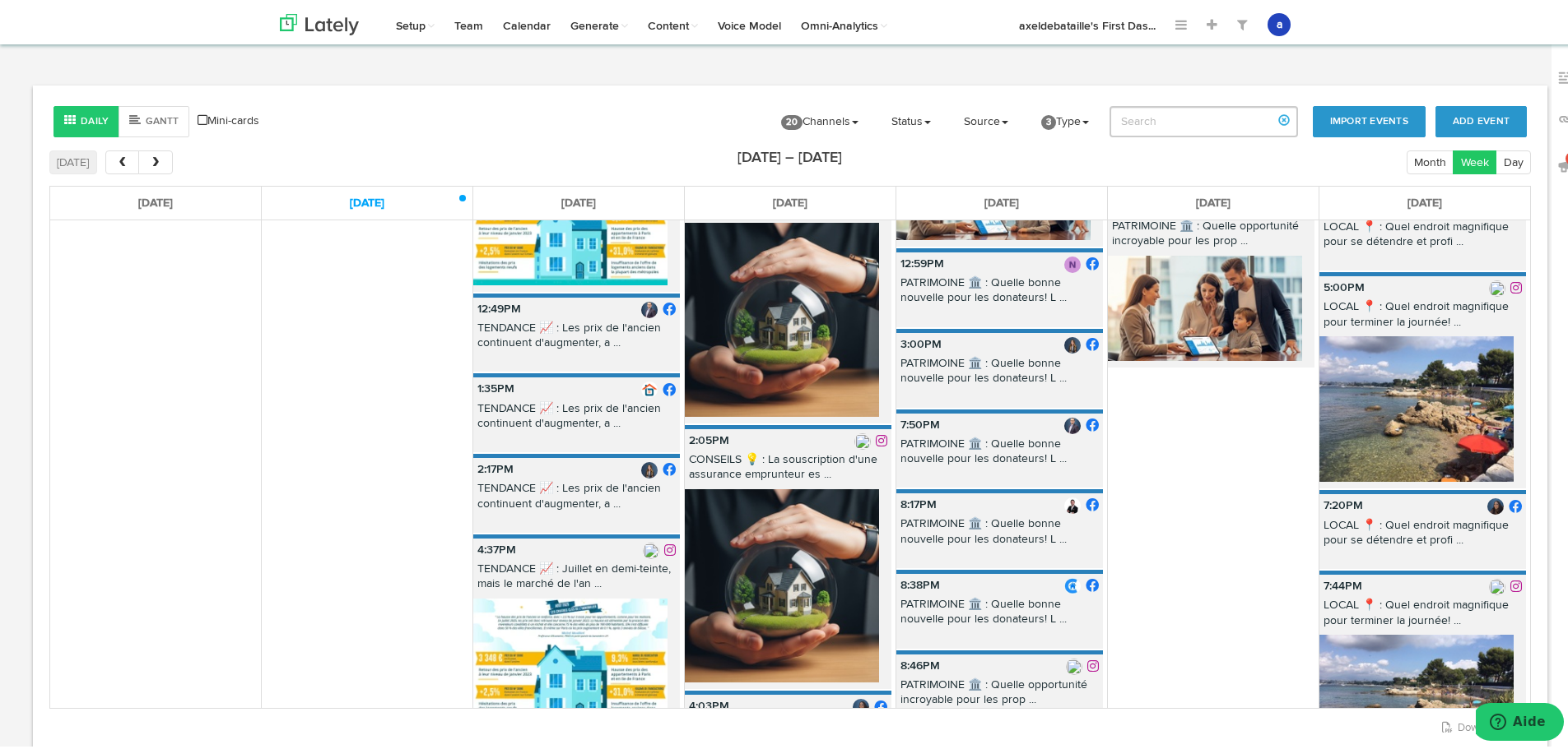
click at [1402, 550] on div "7:20PM LOCAL 📍 : Quel endroit magnifique pour se détendre et profi ..." at bounding box center [1423, 528] width 207 height 75
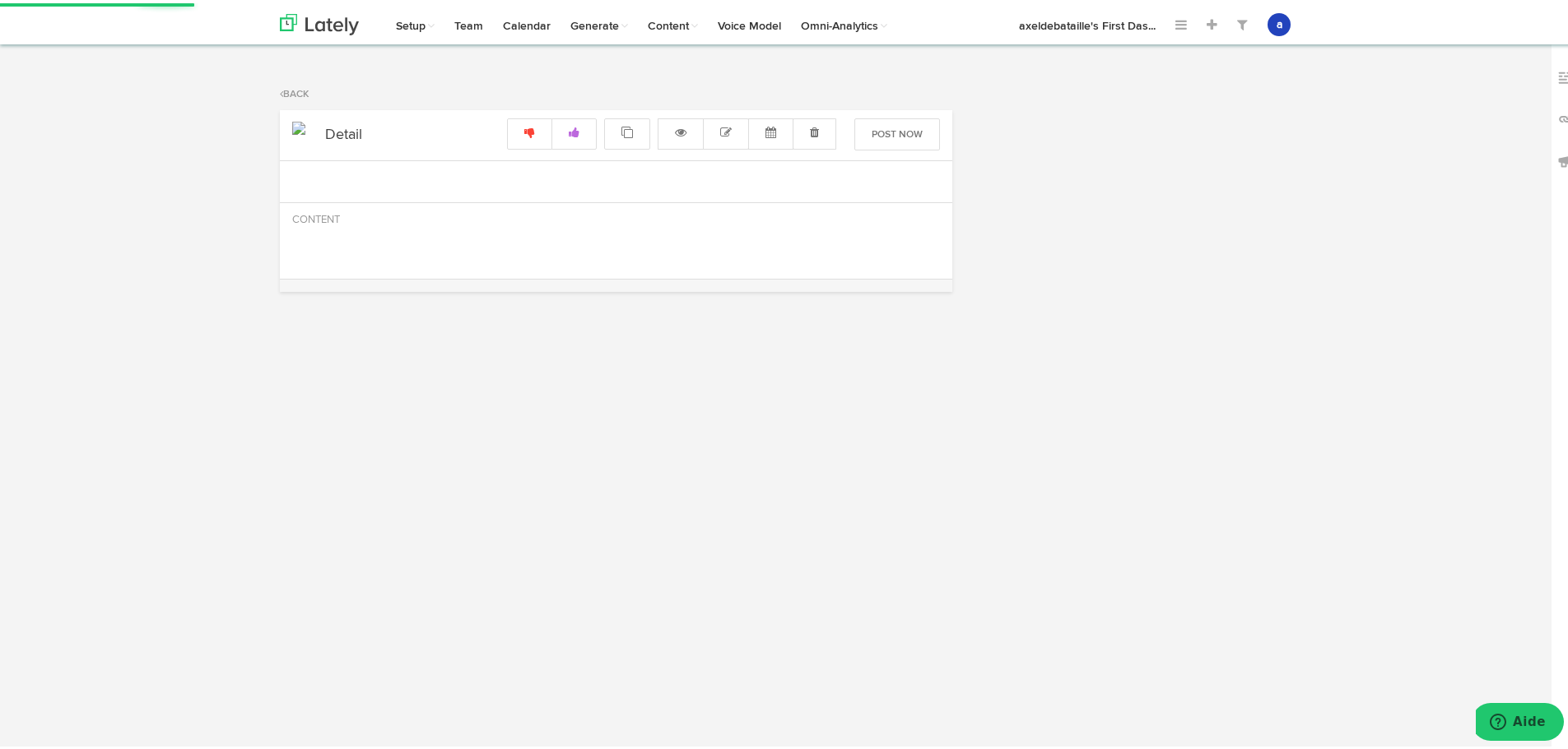
radio input "true"
select select "7"
select select "20"
select select "PM"
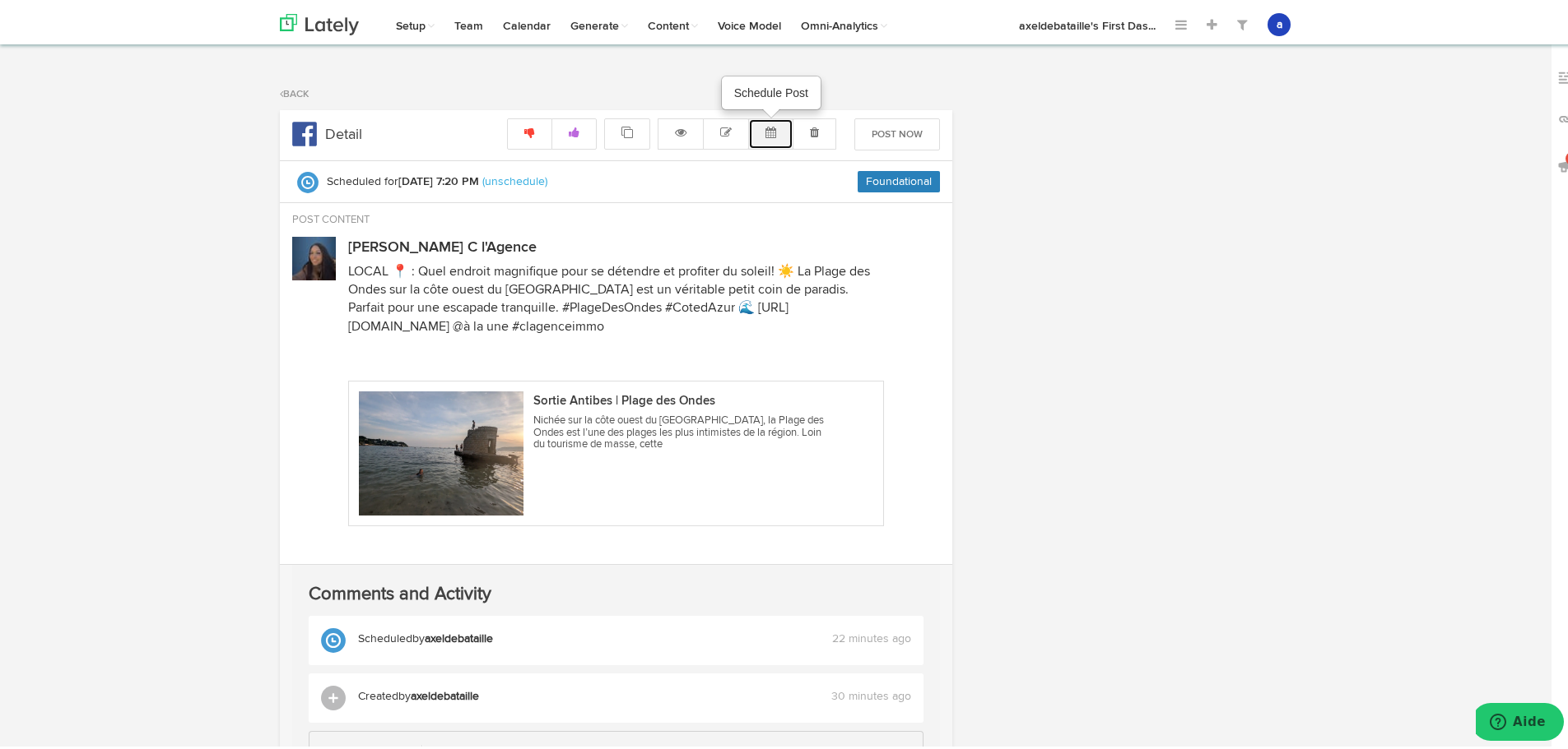
click at [772, 129] on button at bounding box center [770, 130] width 45 height 31
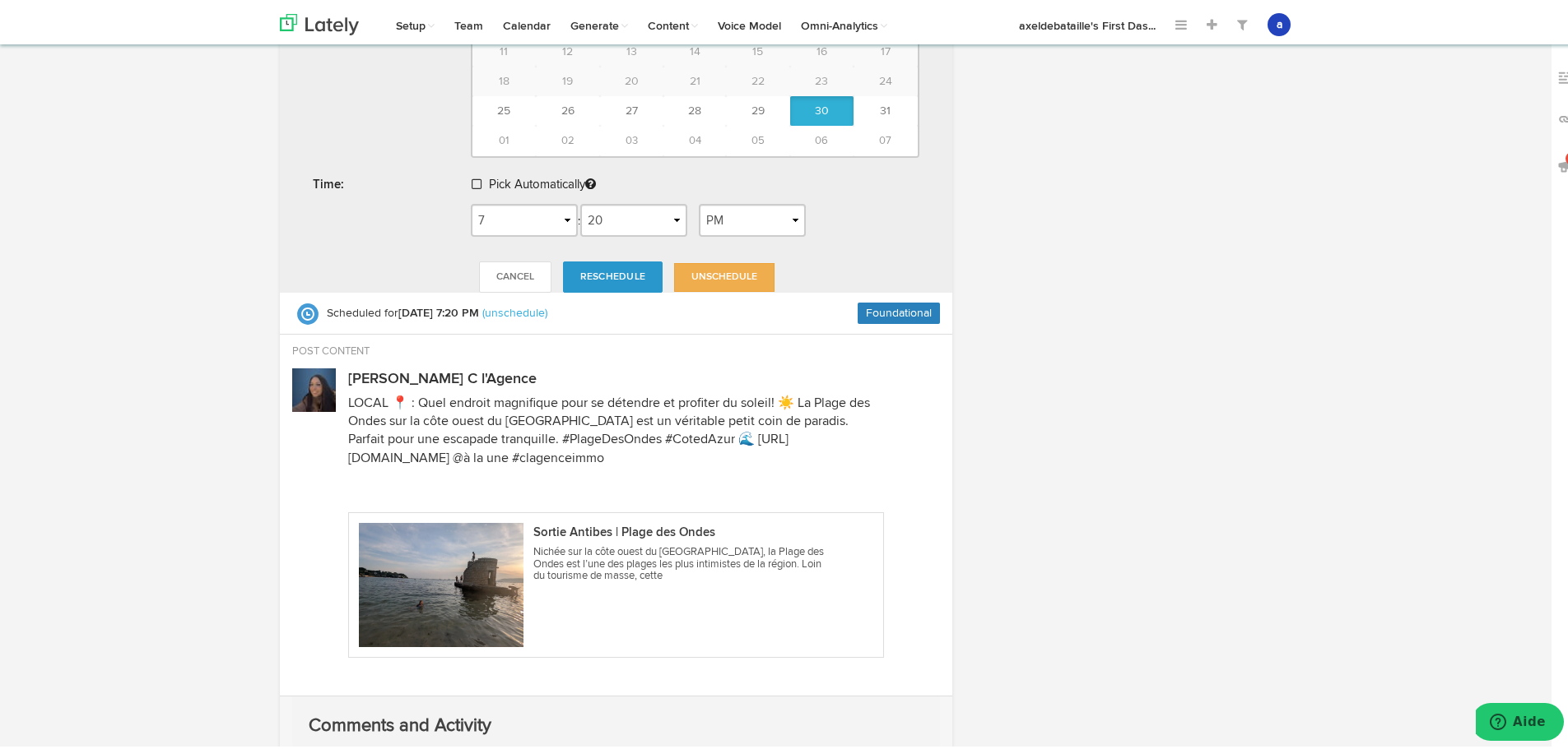
scroll to position [412, 0]
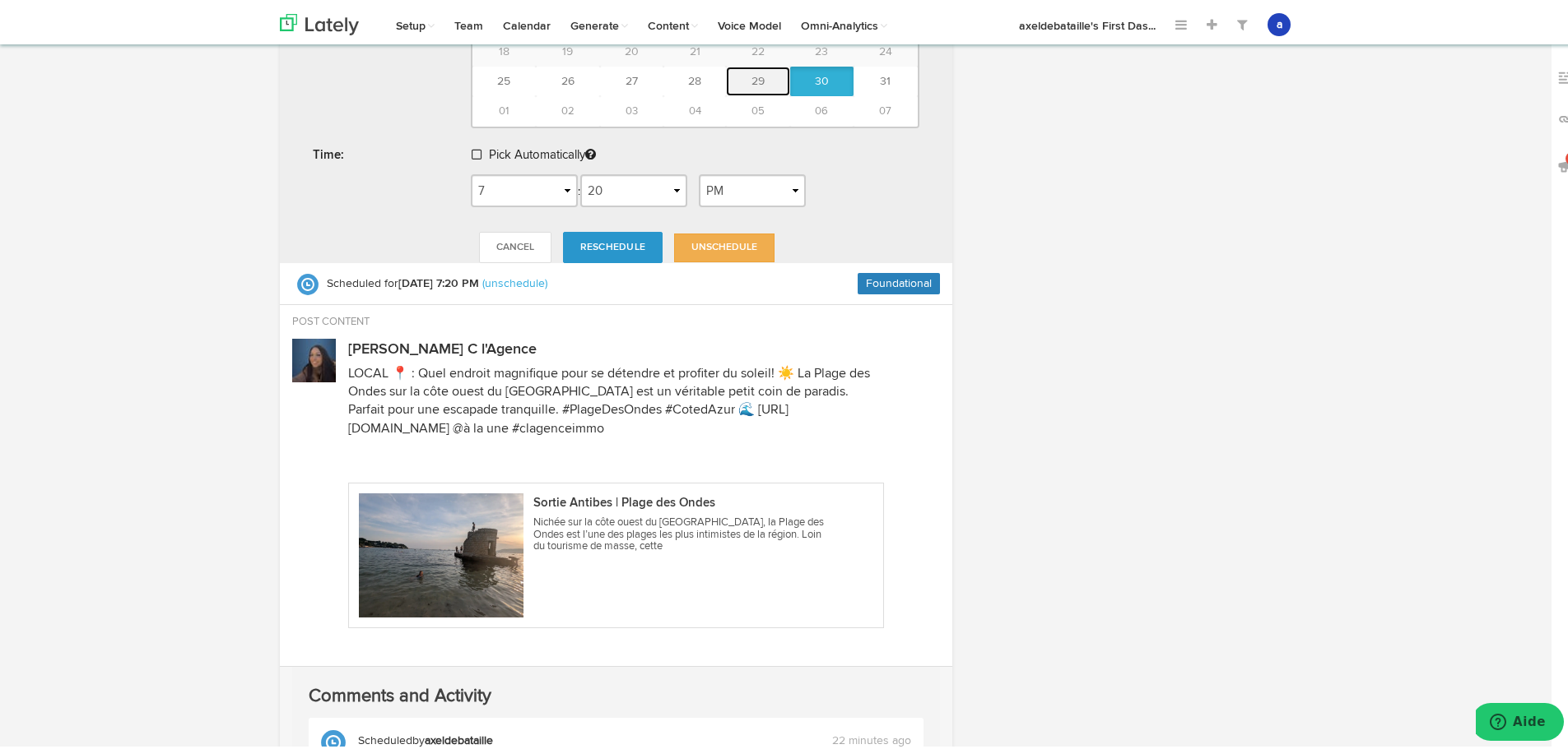
click at [768, 69] on button "29" at bounding box center [757, 79] width 65 height 30
type input "[DATE]"
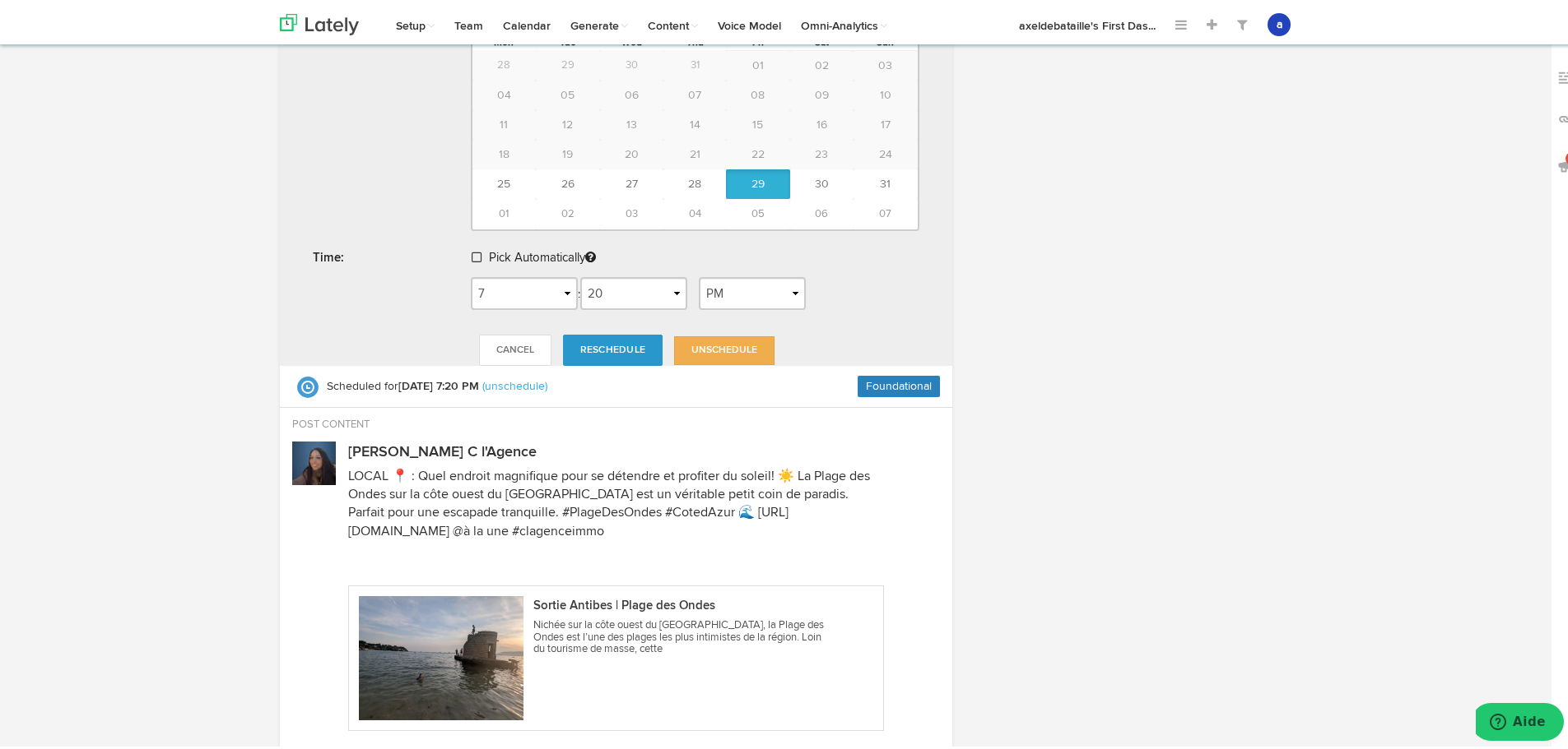
click at [474, 251] on span at bounding box center [477, 255] width 10 height 12
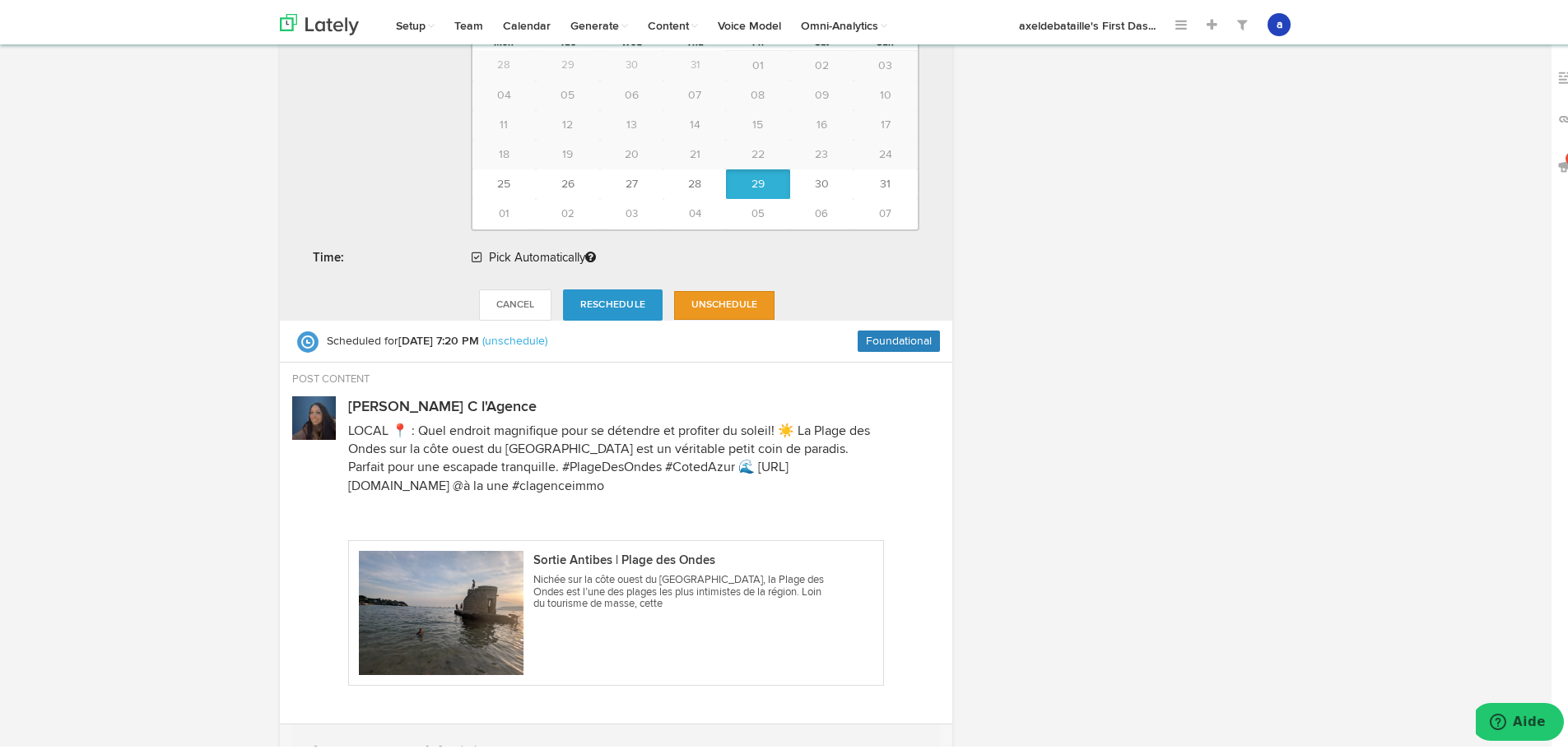
click at [720, 311] on link "Unschedule" at bounding box center [723, 301] width 100 height 29
click at [617, 297] on span "Reschedule" at bounding box center [612, 302] width 65 height 10
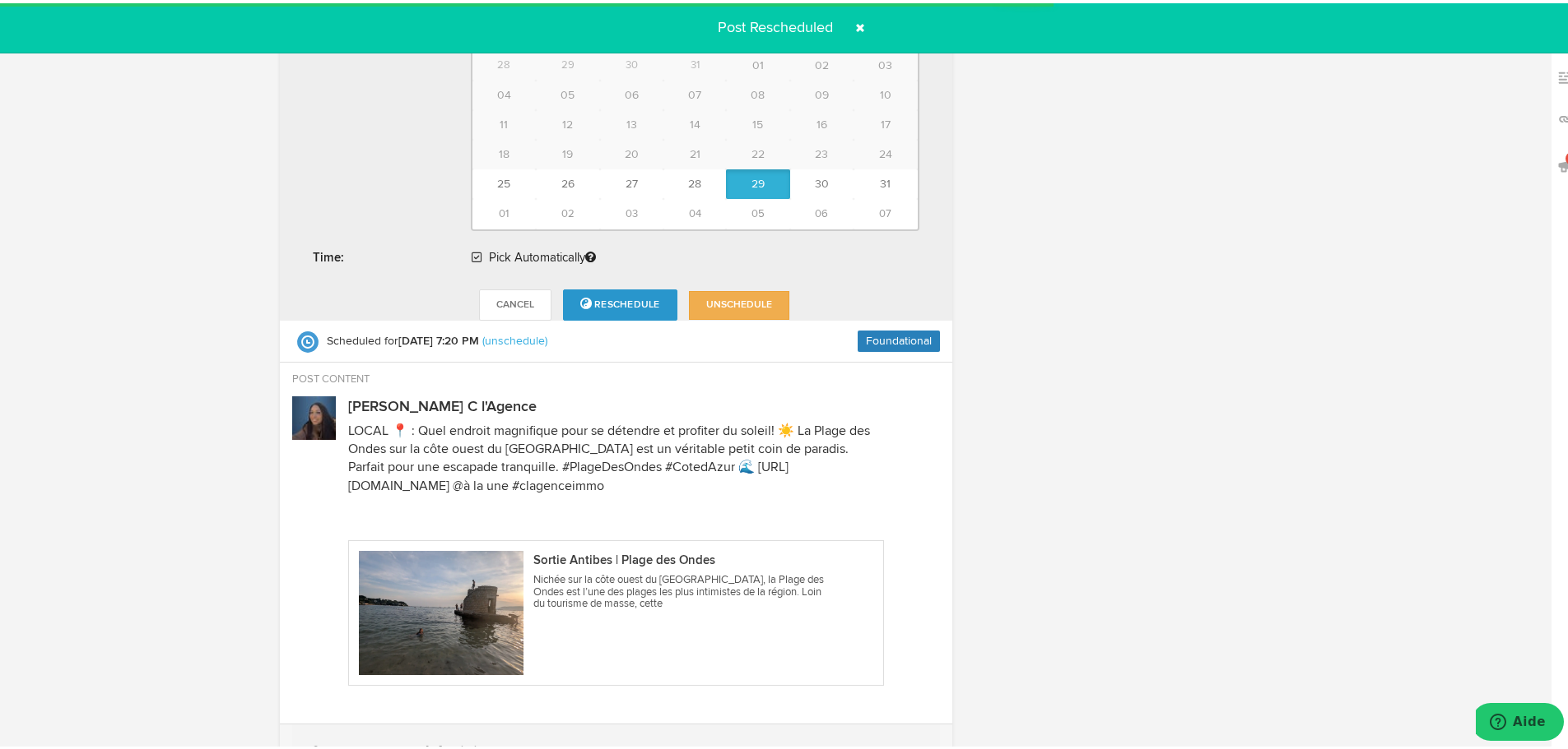
radio input "true"
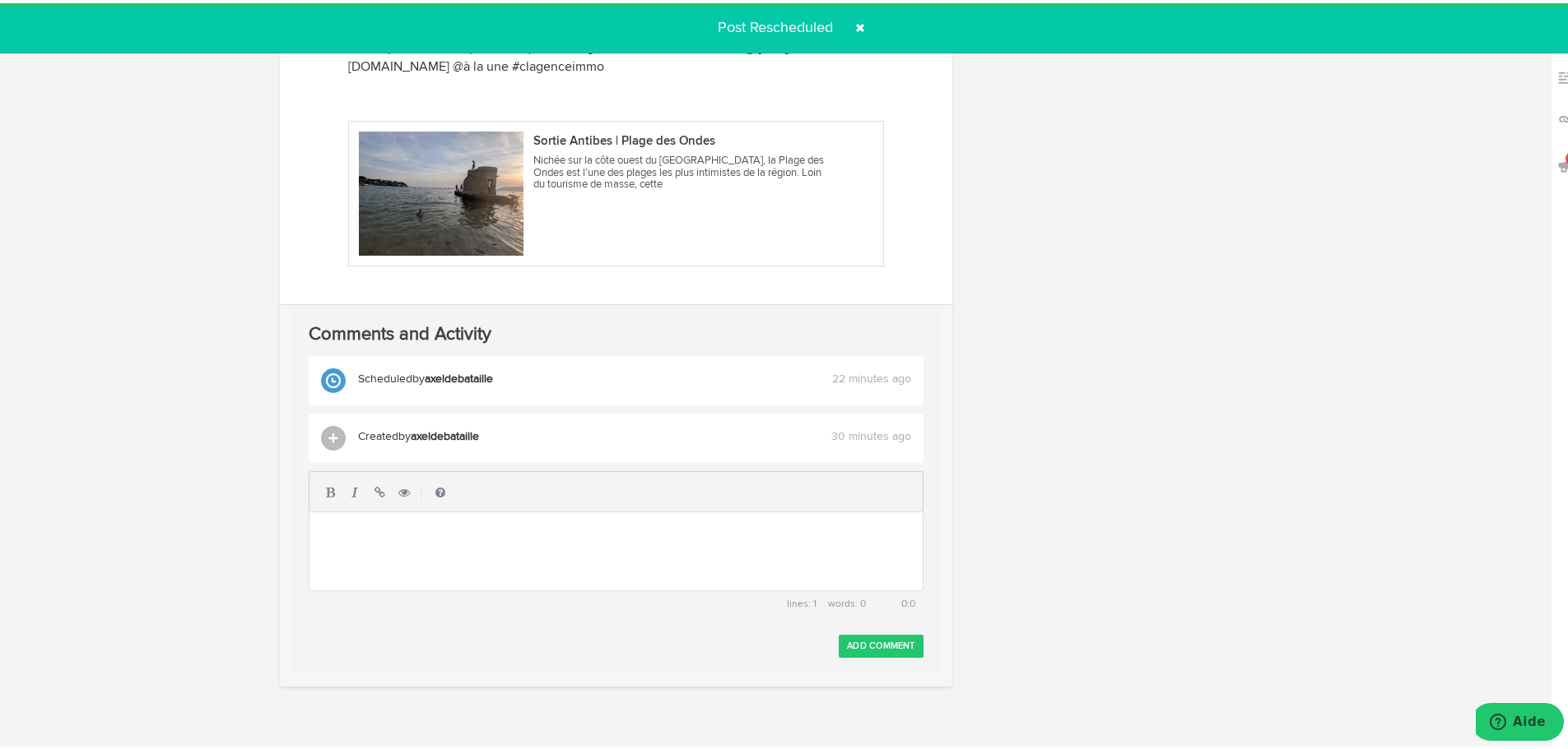
scroll to position [0, 0]
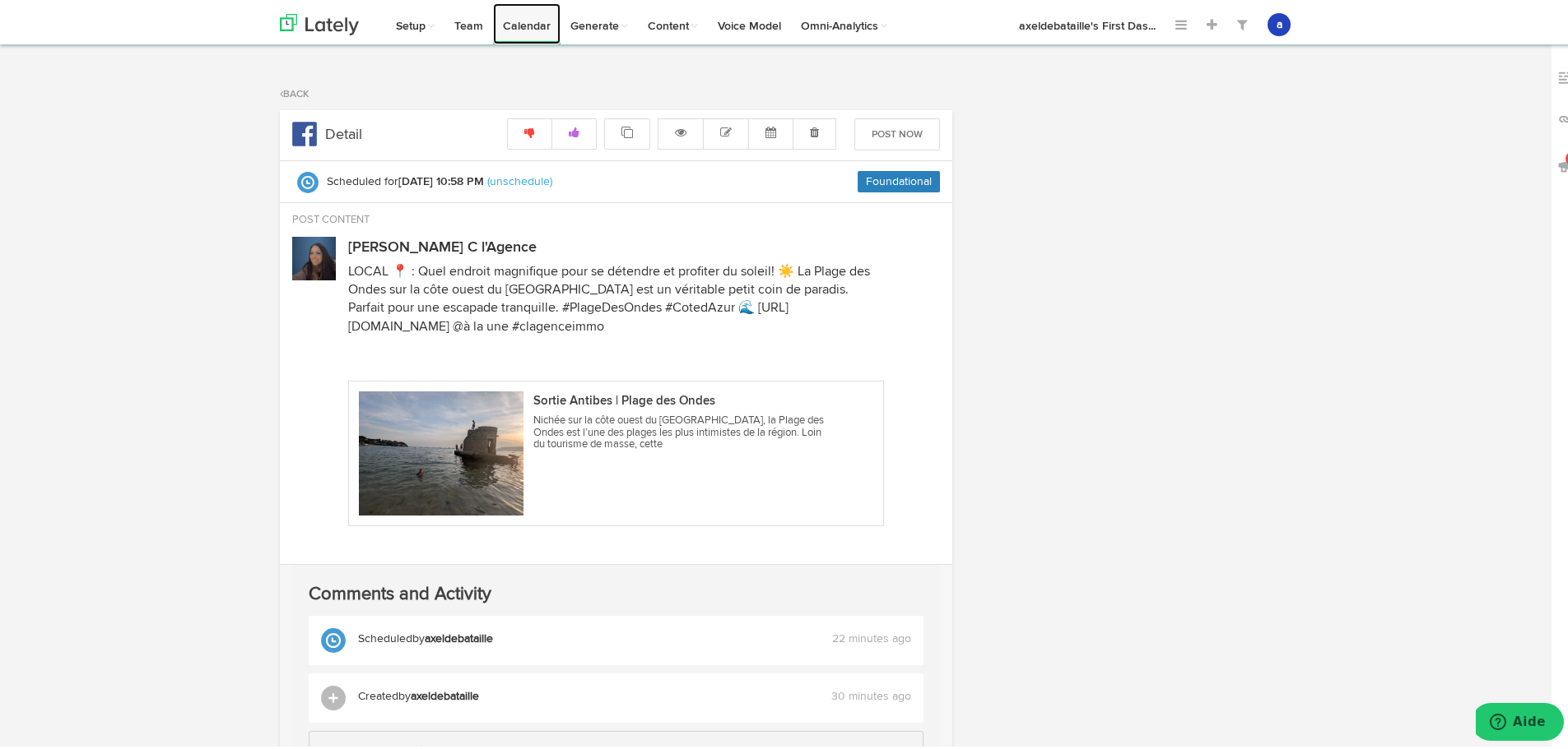
click at [525, 34] on link "Calendar" at bounding box center [526, 20] width 68 height 41
